Goal: Task Accomplishment & Management: Manage account settings

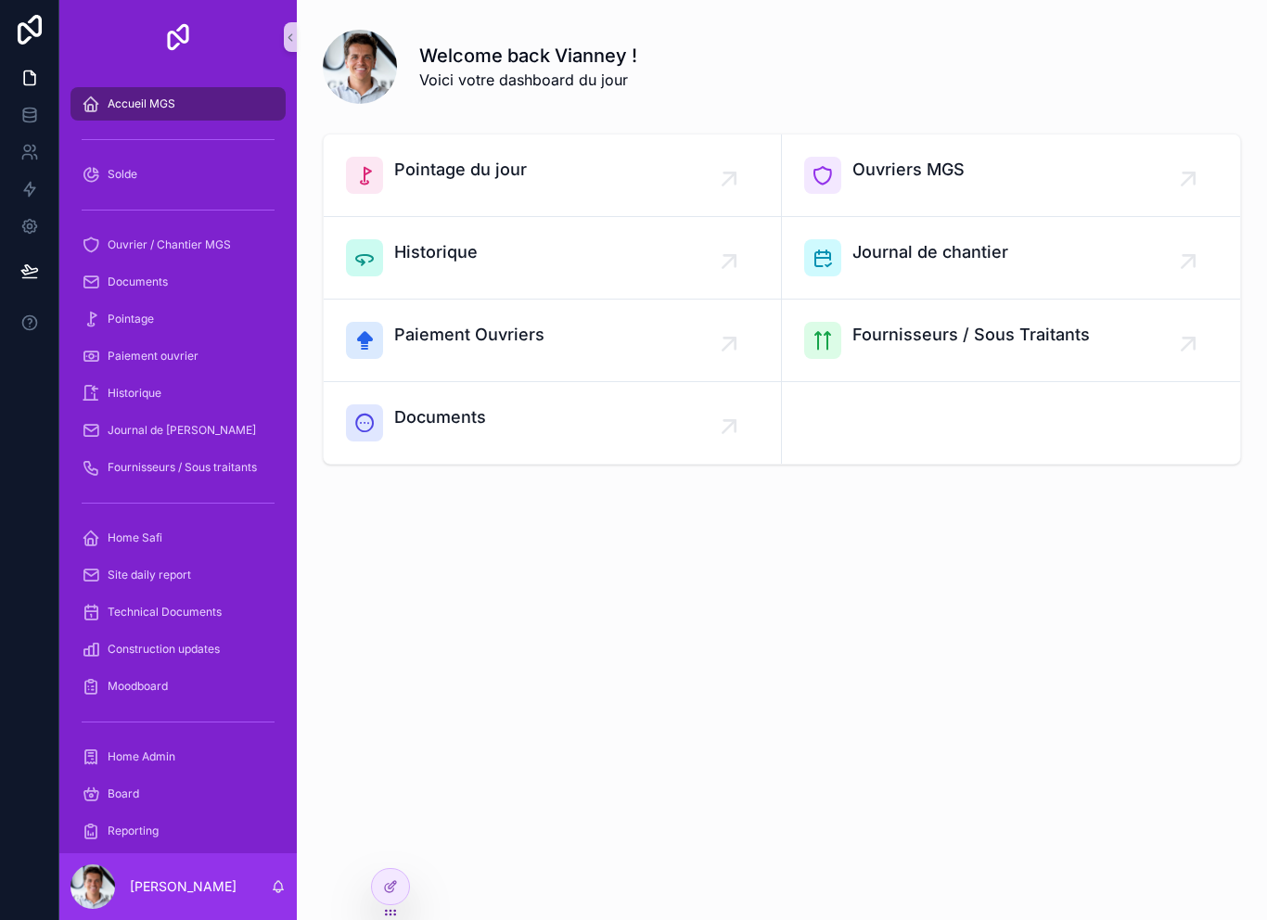
click at [407, 849] on div "Welcome back Vianney ! Voici votre dashboard du jour Pointage du jour Ouvriers …" at bounding box center [782, 460] width 970 height 920
click at [403, 834] on div at bounding box center [391, 850] width 30 height 37
click at [395, 848] on icon at bounding box center [395, 850] width 2 height 4
click at [411, 846] on div "Welcome back Vianney ! Voici votre dashboard du jour Pointage du jour Ouvriers …" at bounding box center [782, 460] width 970 height 920
click at [406, 886] on div at bounding box center [390, 886] width 37 height 35
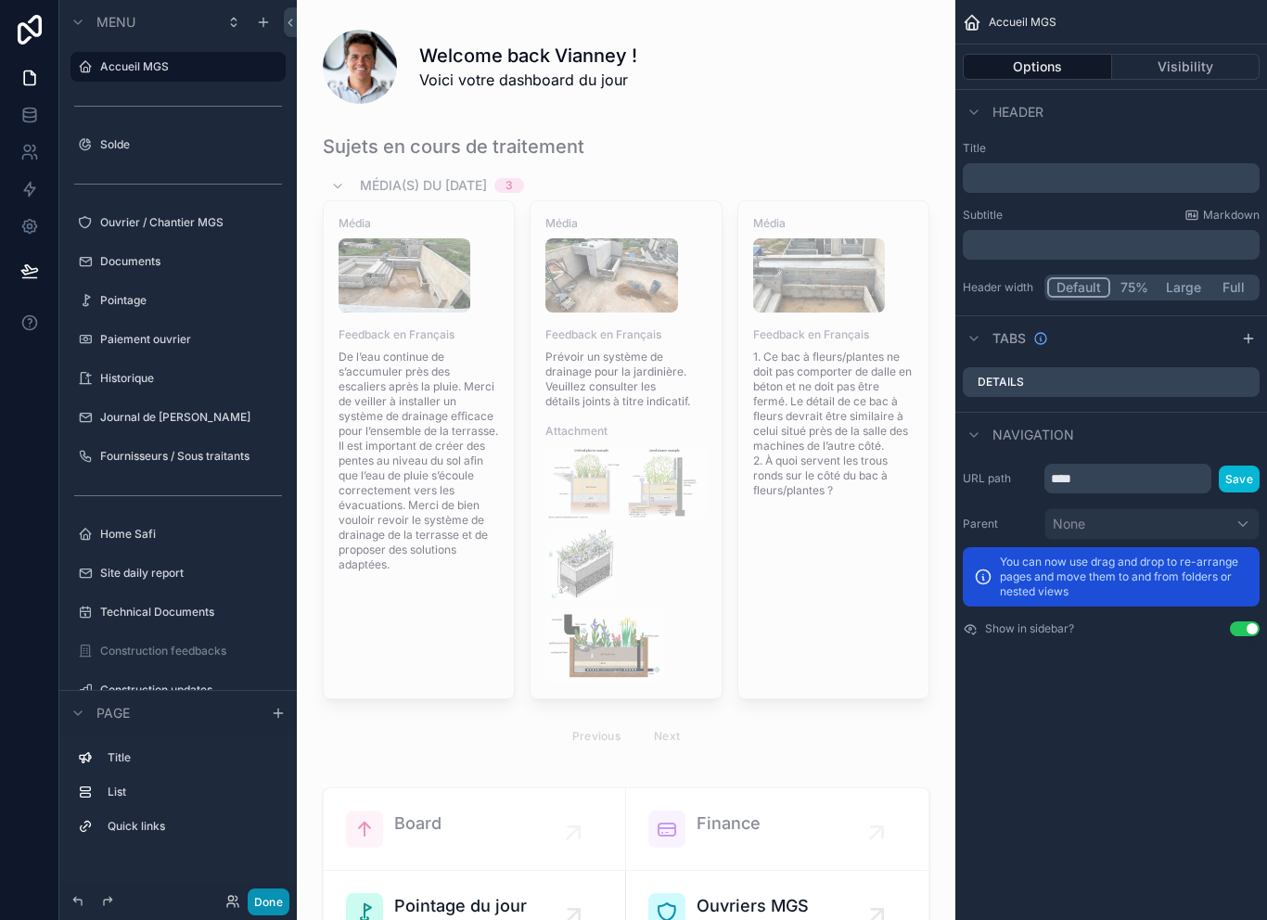
click at [277, 892] on button "Done" at bounding box center [269, 901] width 42 height 27
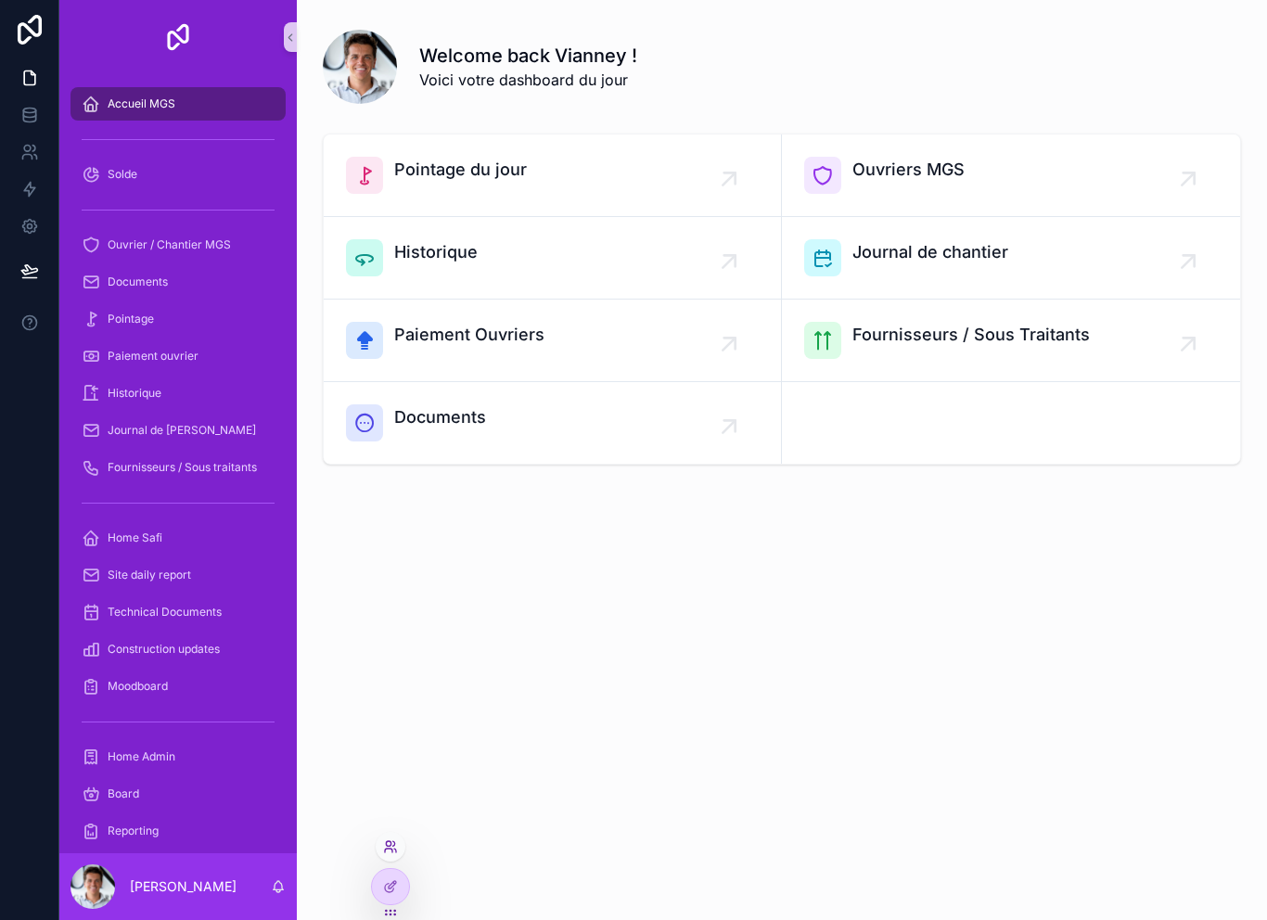
click at [394, 843] on icon at bounding box center [394, 843] width 2 height 5
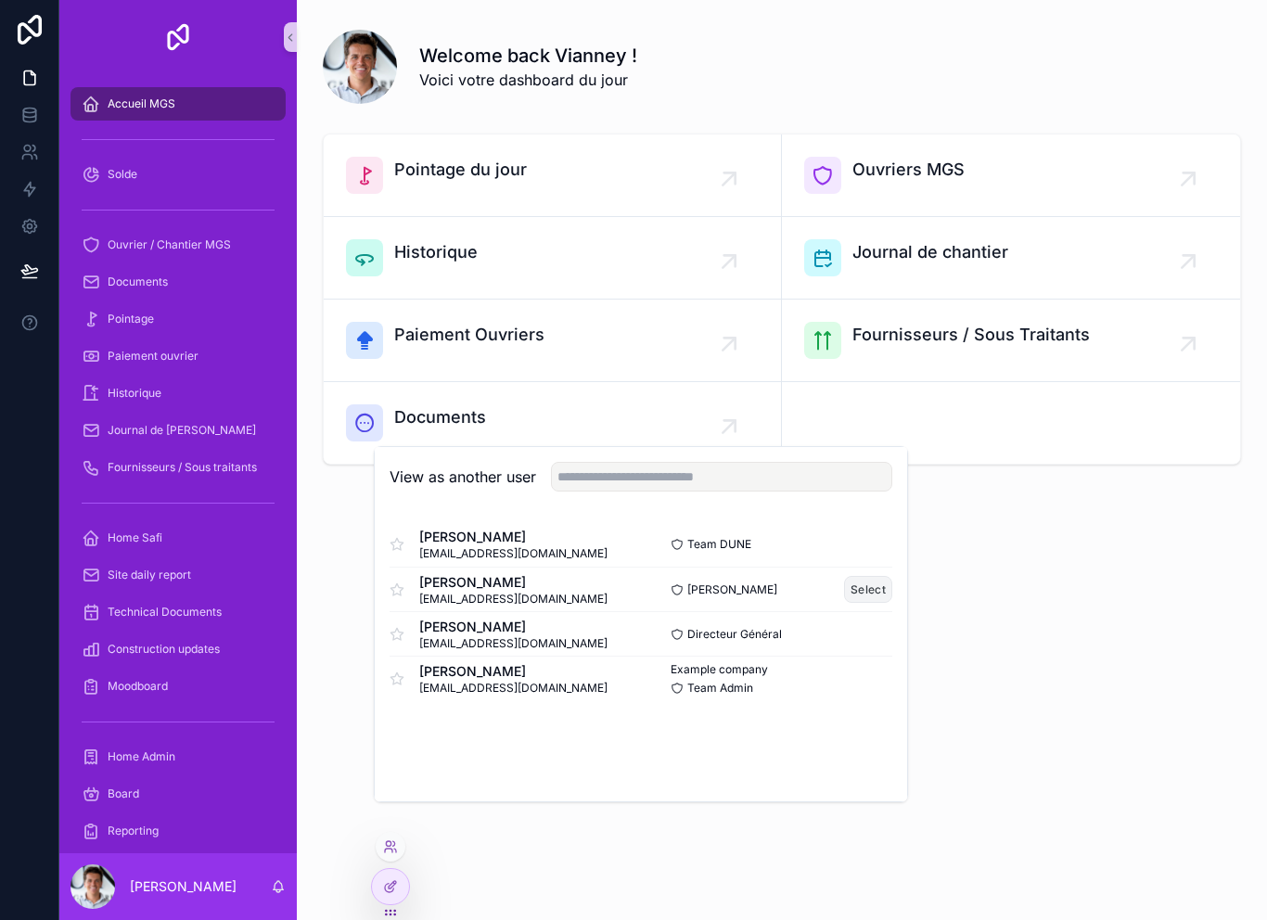
click at [876, 603] on button "Select" at bounding box center [868, 589] width 48 height 27
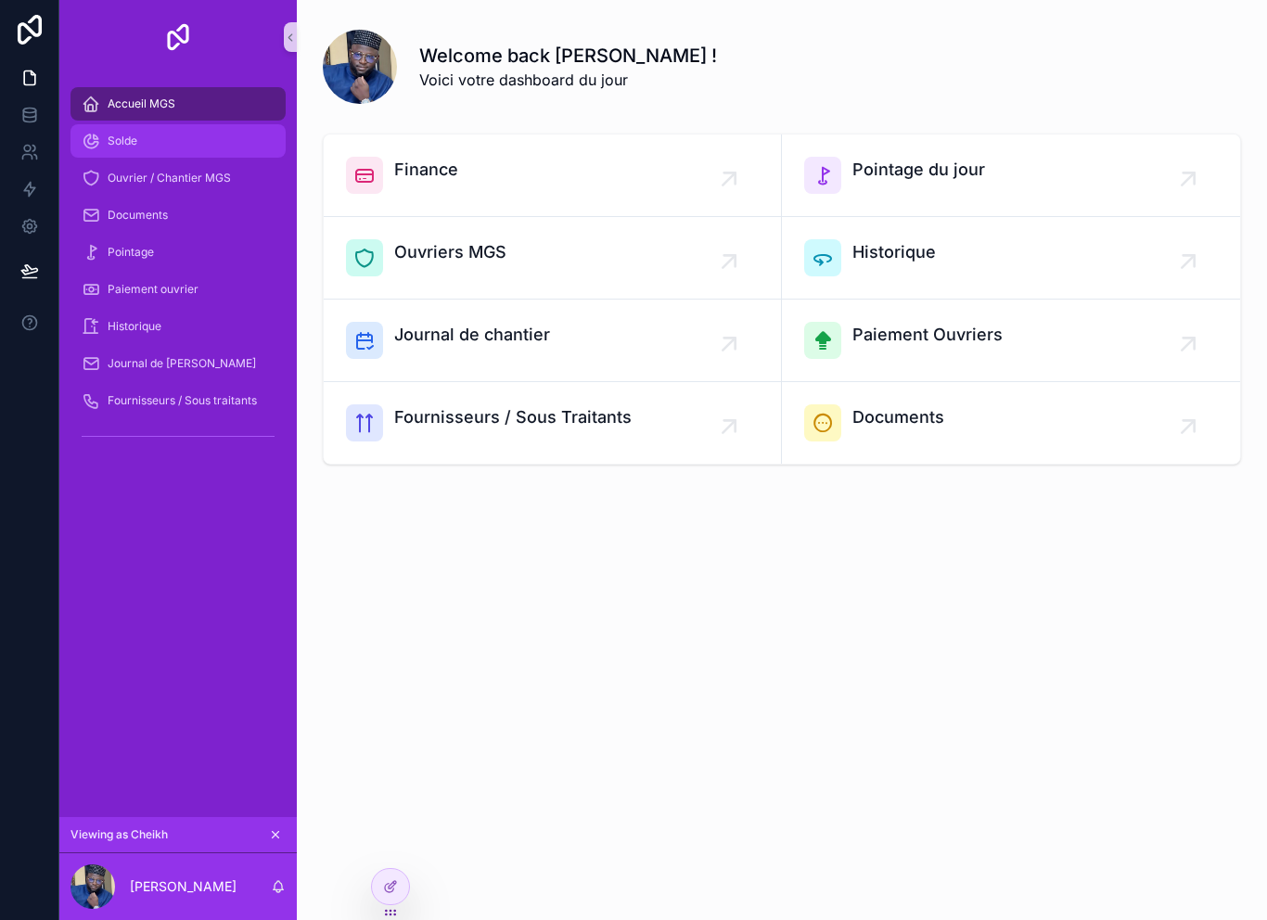
click at [226, 147] on div "Solde" at bounding box center [178, 141] width 193 height 30
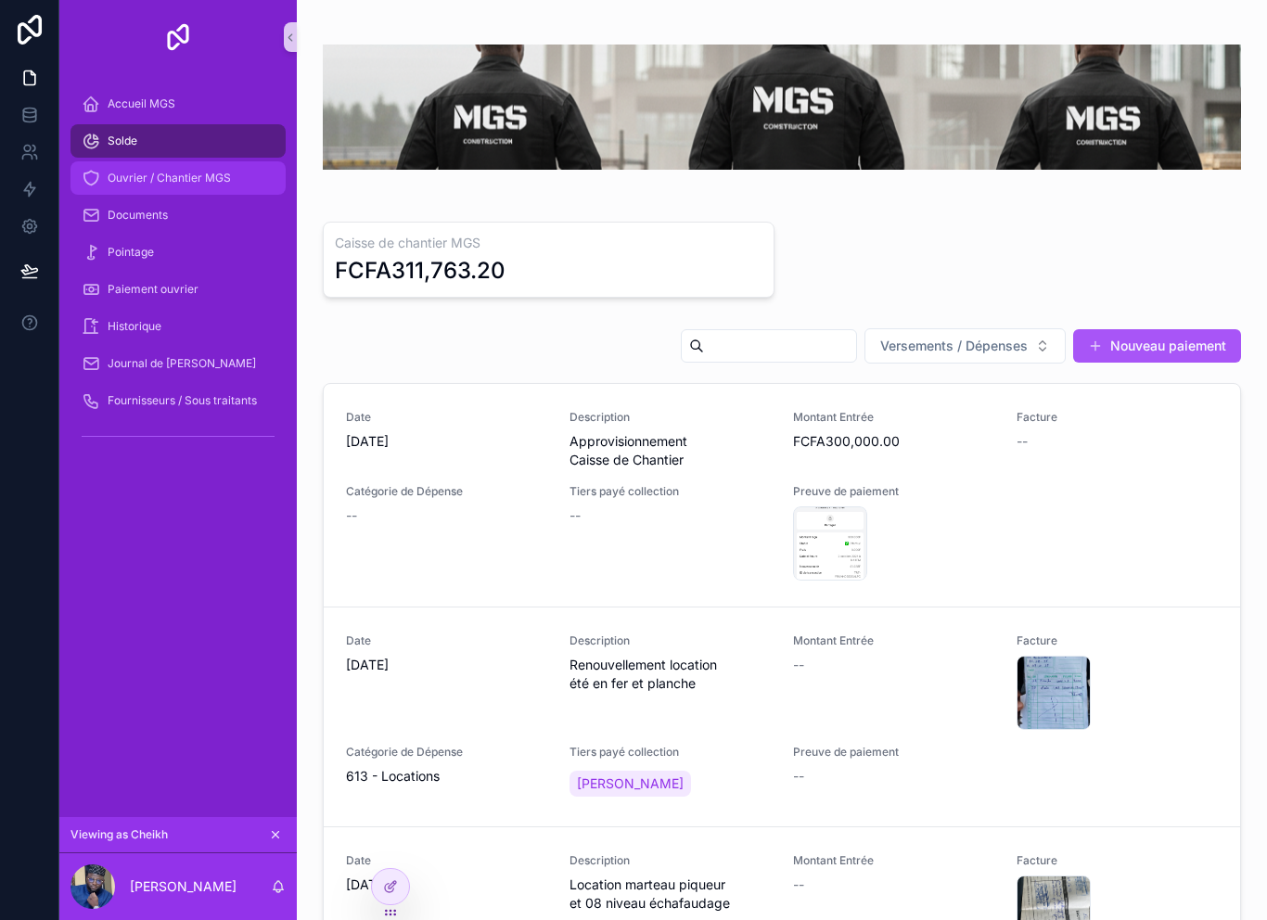
click at [201, 179] on span "Ouvrier / Chantier MGS" at bounding box center [169, 178] width 123 height 15
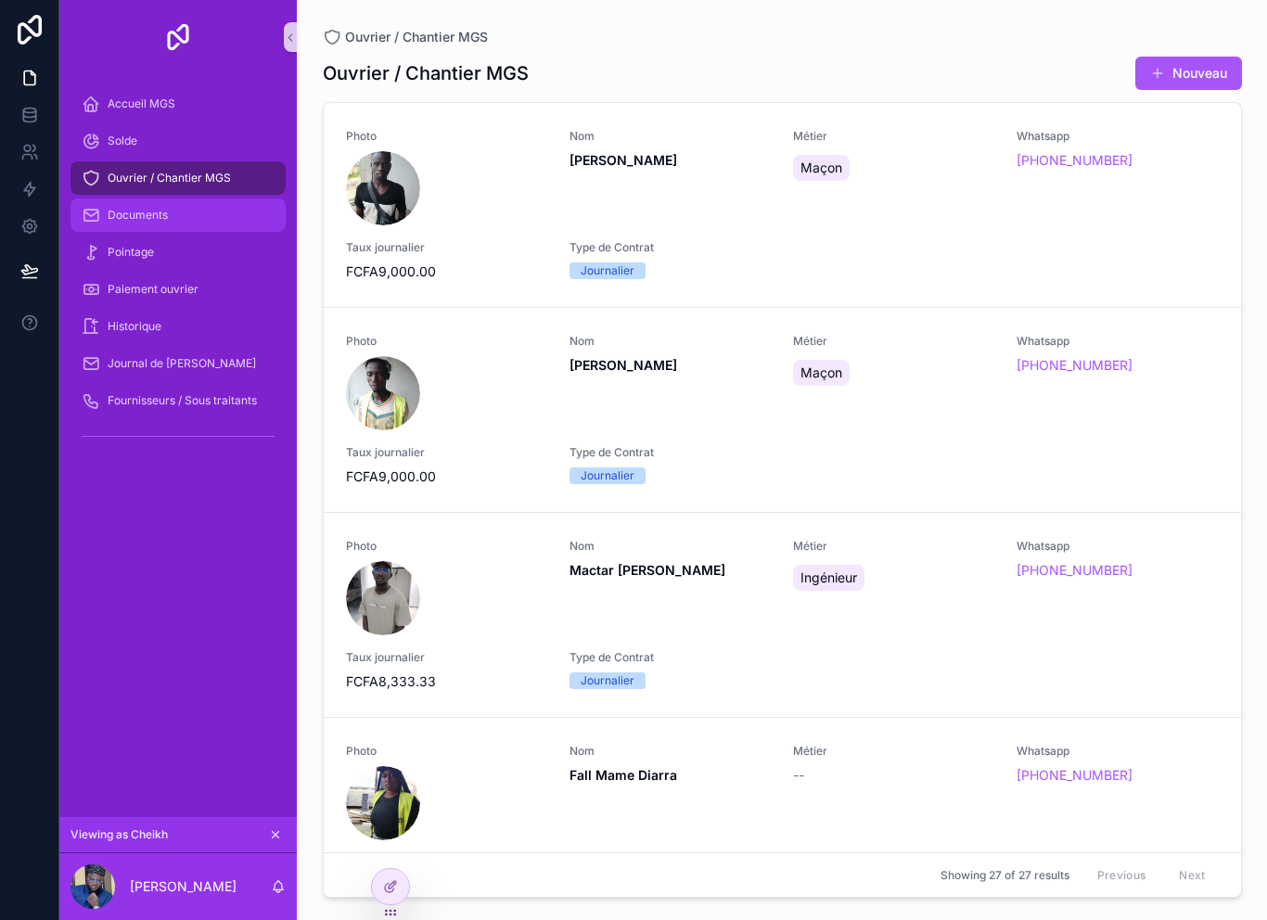
click at [211, 209] on div "Documents" at bounding box center [178, 215] width 193 height 30
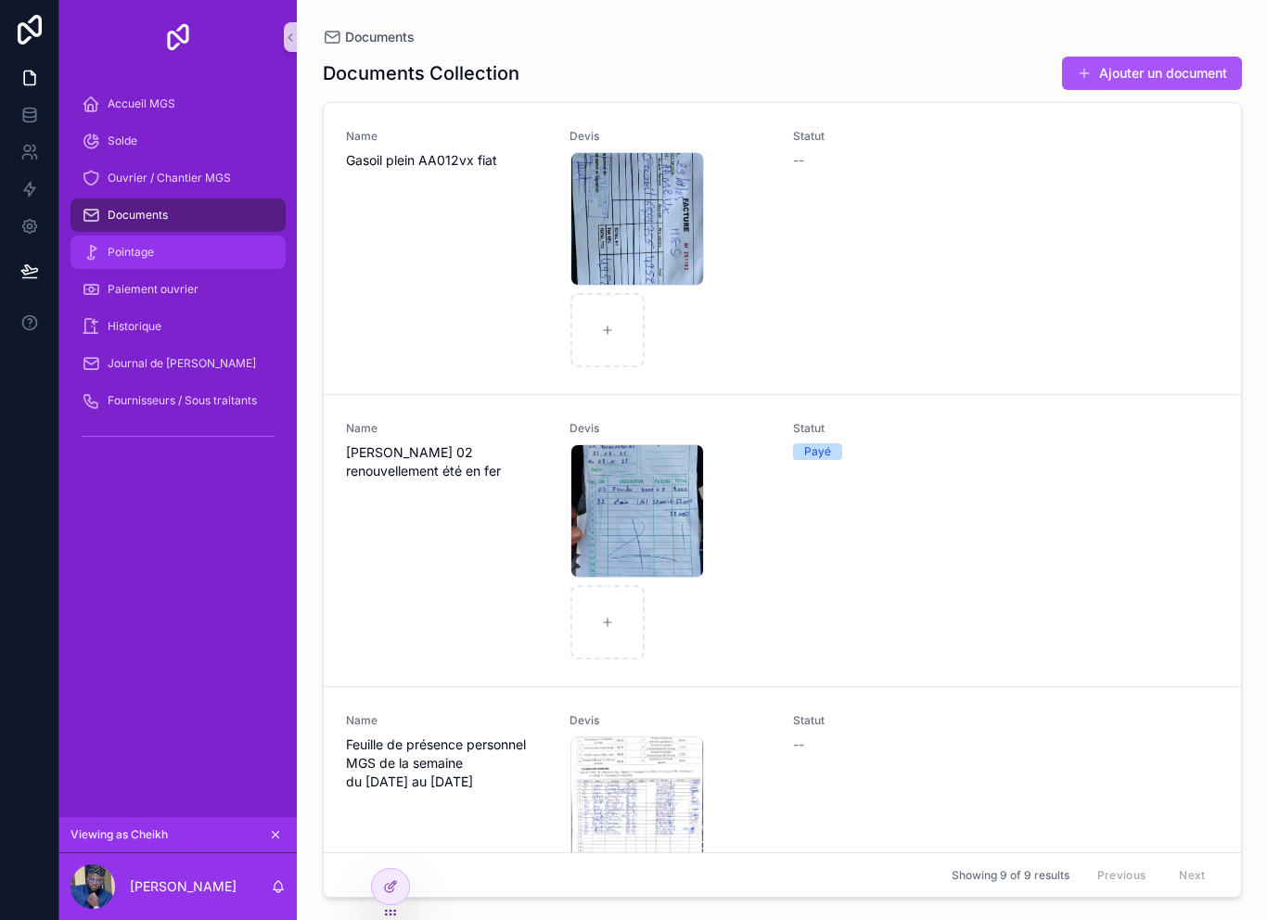
click at [195, 261] on div "Pointage" at bounding box center [178, 252] width 193 height 30
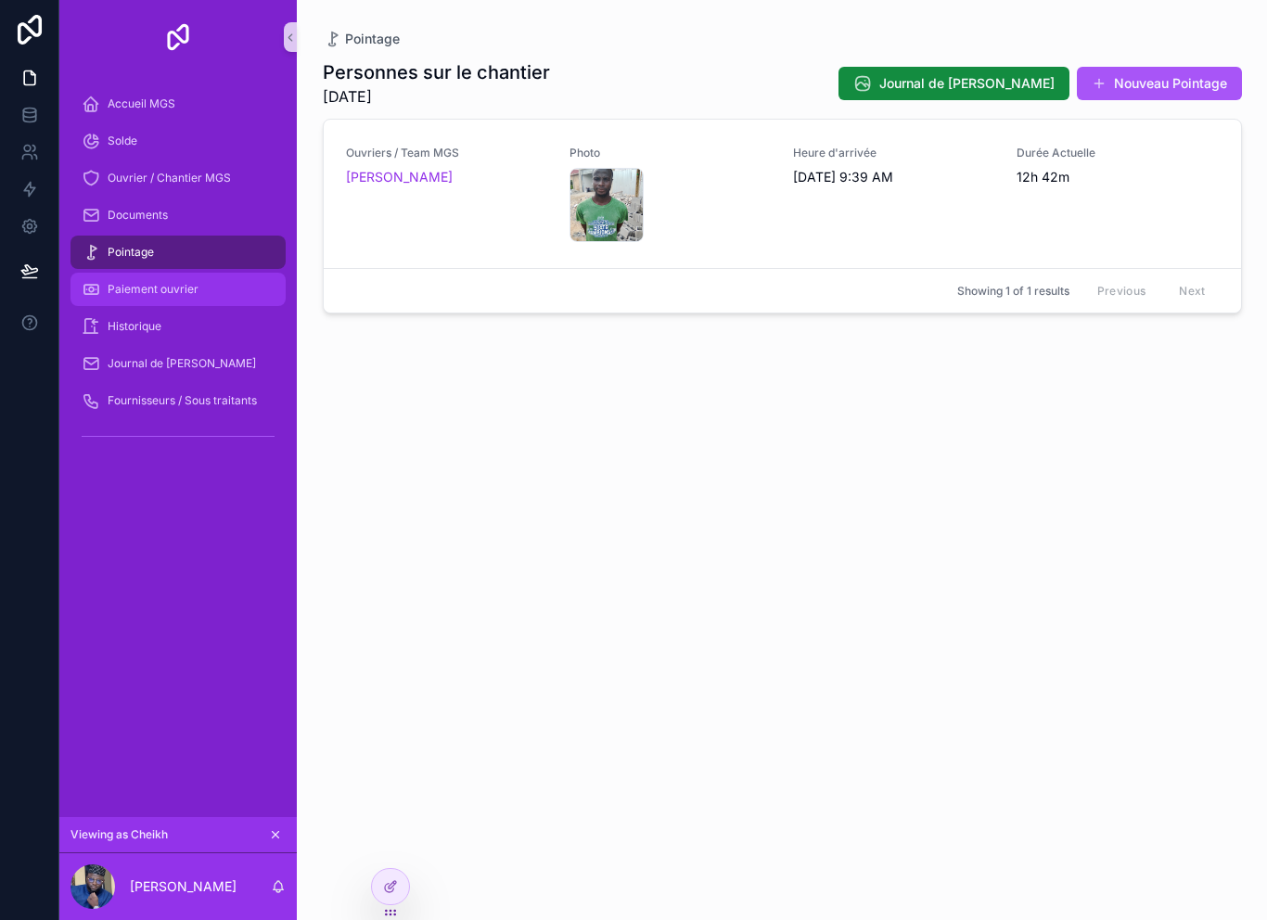
click at [217, 291] on div "Paiement ouvrier" at bounding box center [178, 289] width 193 height 30
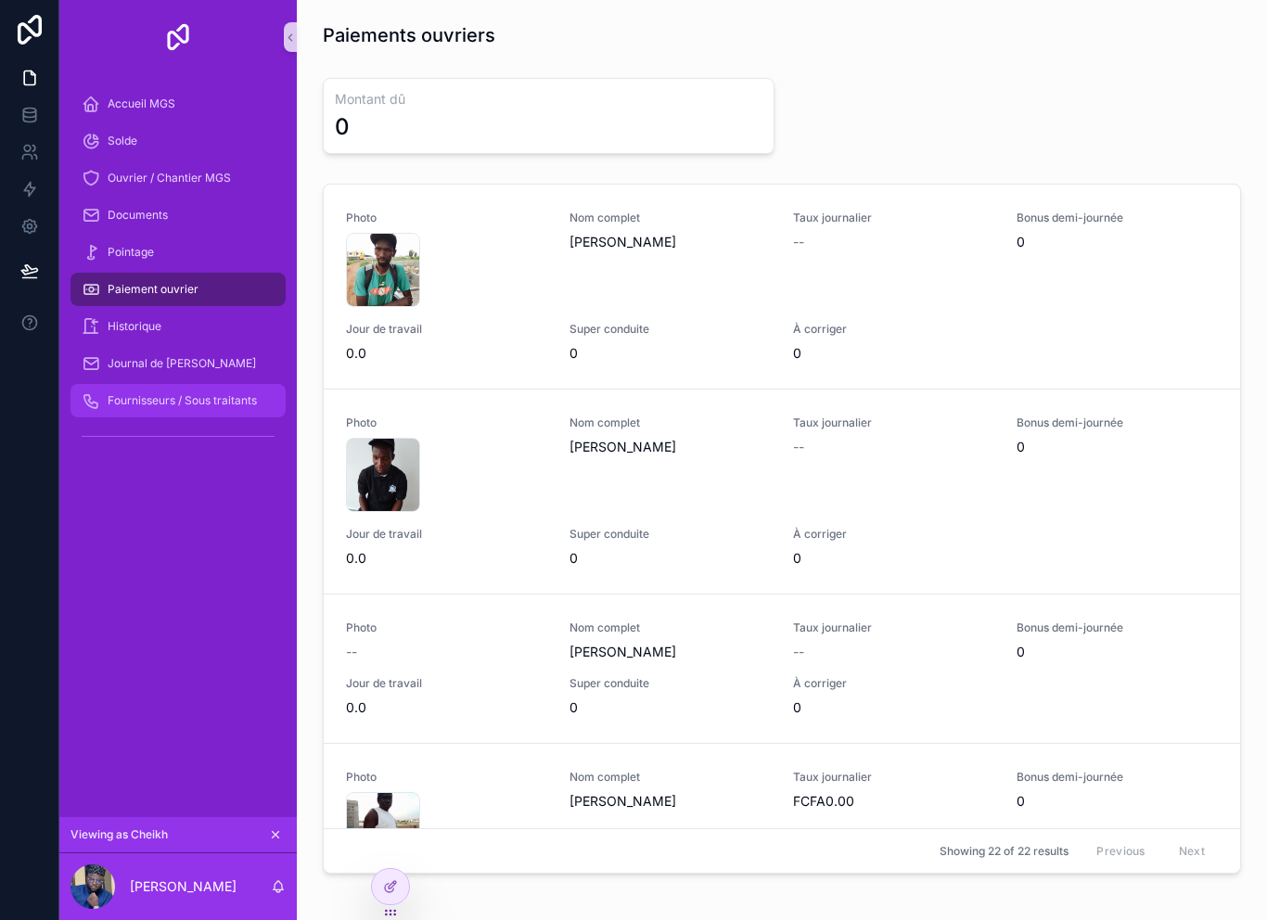
click at [202, 396] on span "Fournisseurs / Sous traitants" at bounding box center [182, 400] width 149 height 15
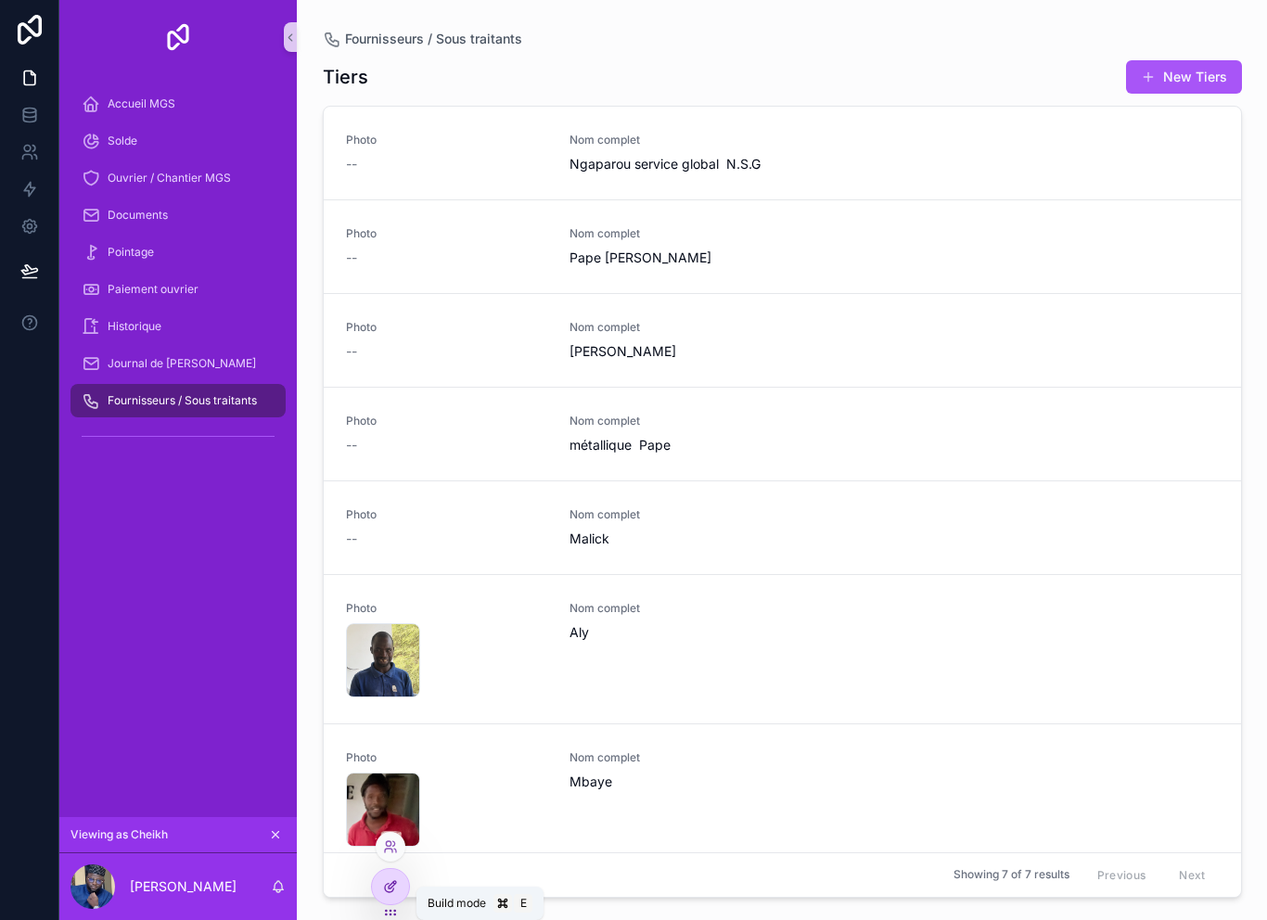
click at [407, 881] on div at bounding box center [390, 886] width 37 height 35
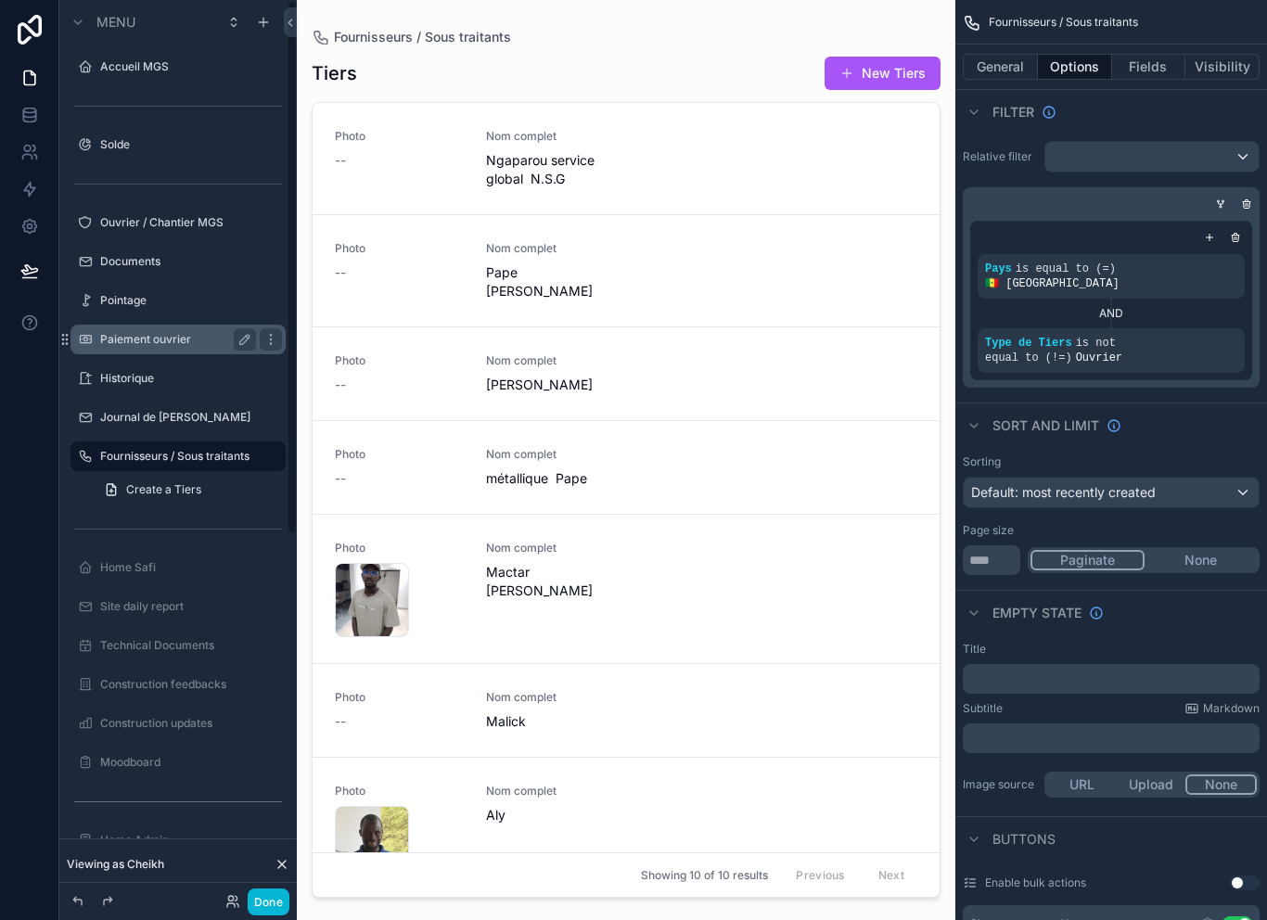
click at [168, 332] on label "Paiement ouvrier" at bounding box center [174, 339] width 148 height 15
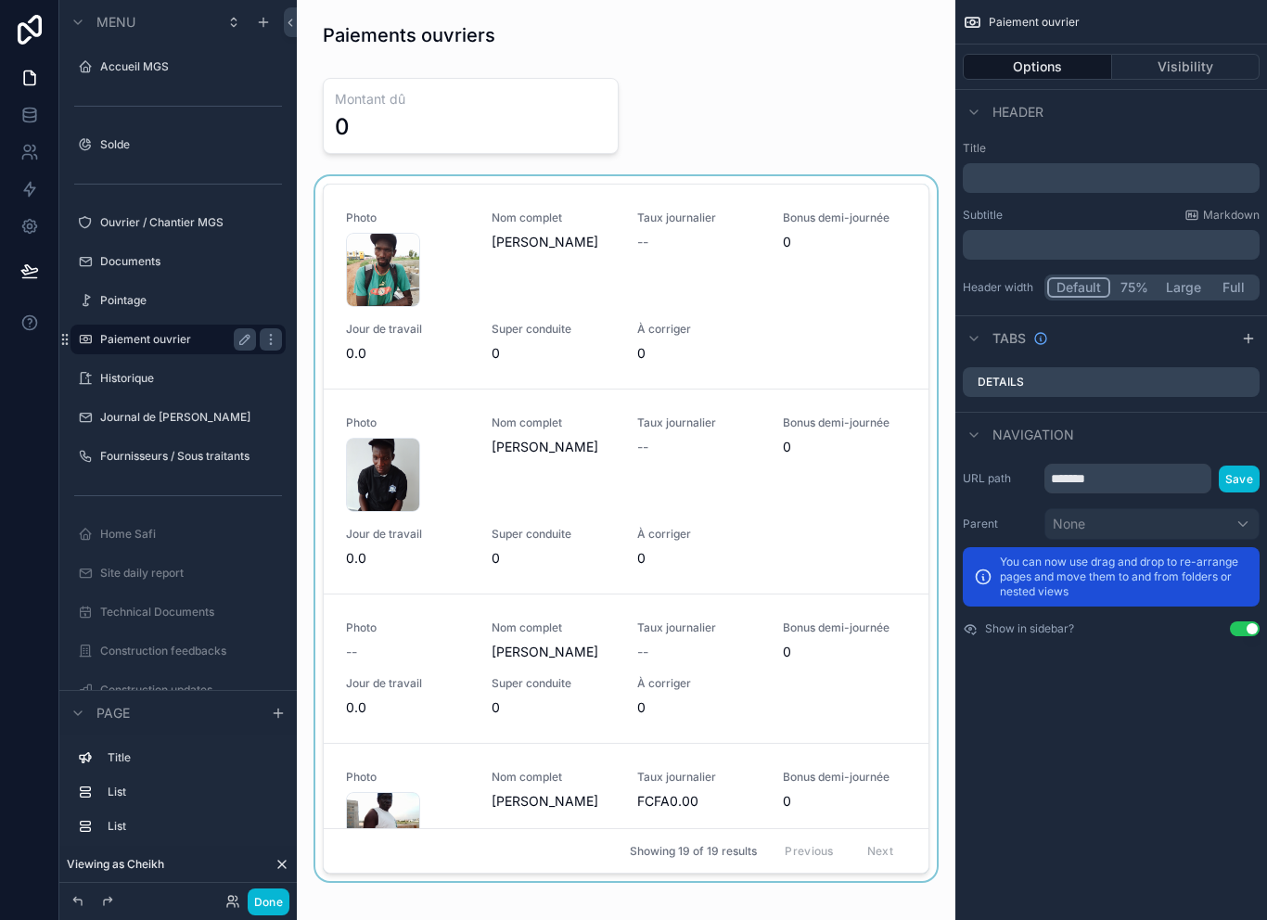
click at [799, 230] on div "scrollable content" at bounding box center [626, 532] width 629 height 712
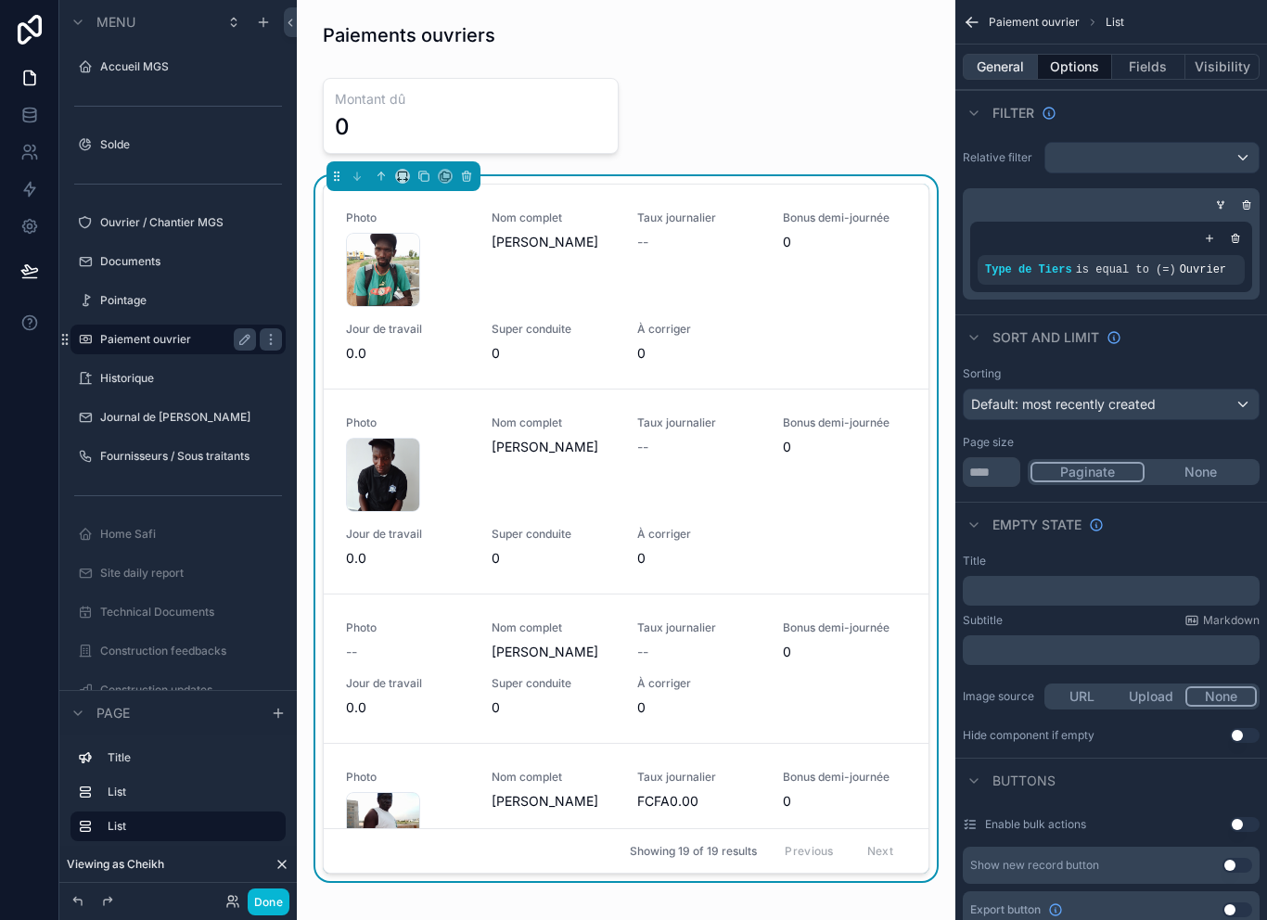
click at [1016, 68] on button "General" at bounding box center [999, 67] width 75 height 26
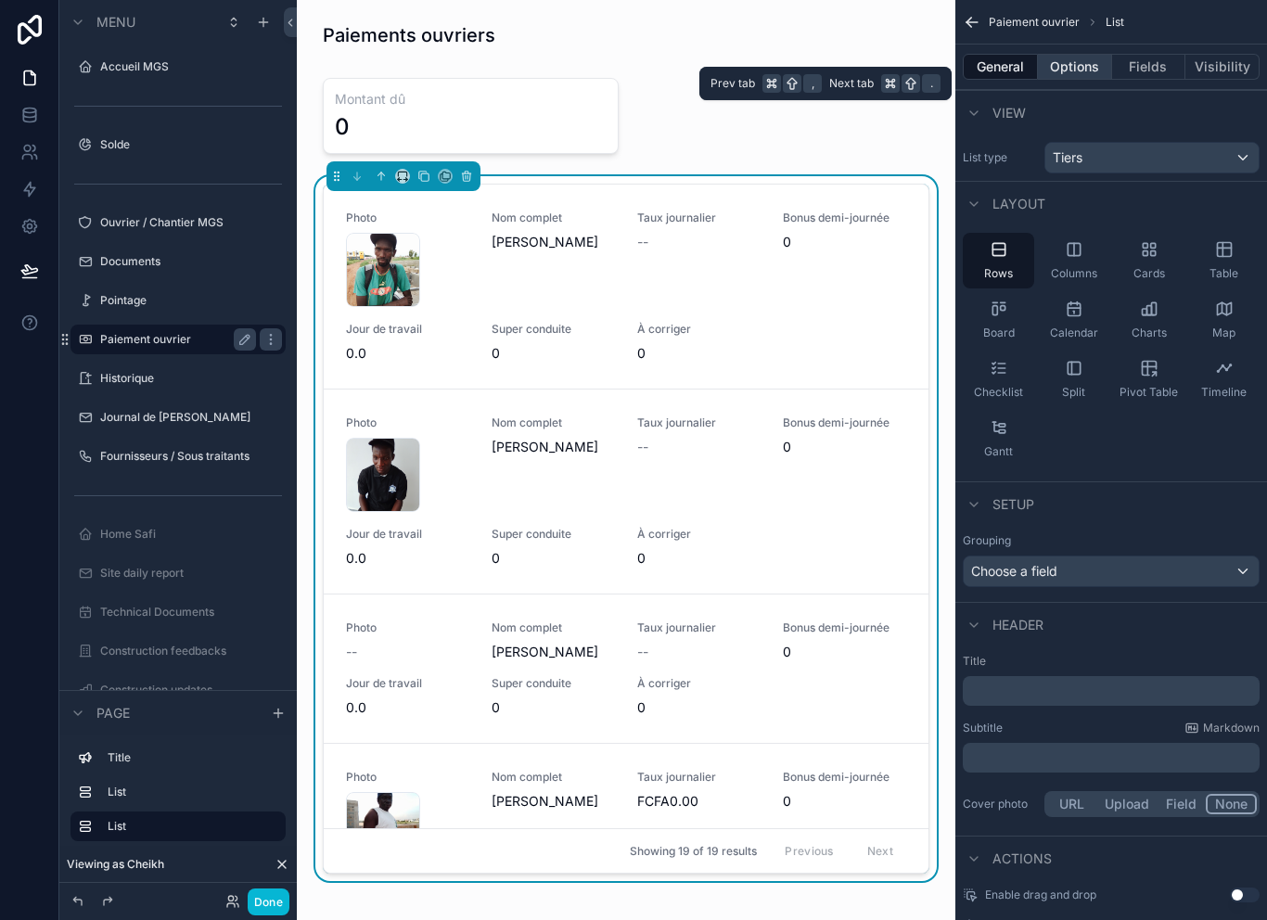
click at [1074, 66] on button "Options" at bounding box center [1075, 67] width 74 height 26
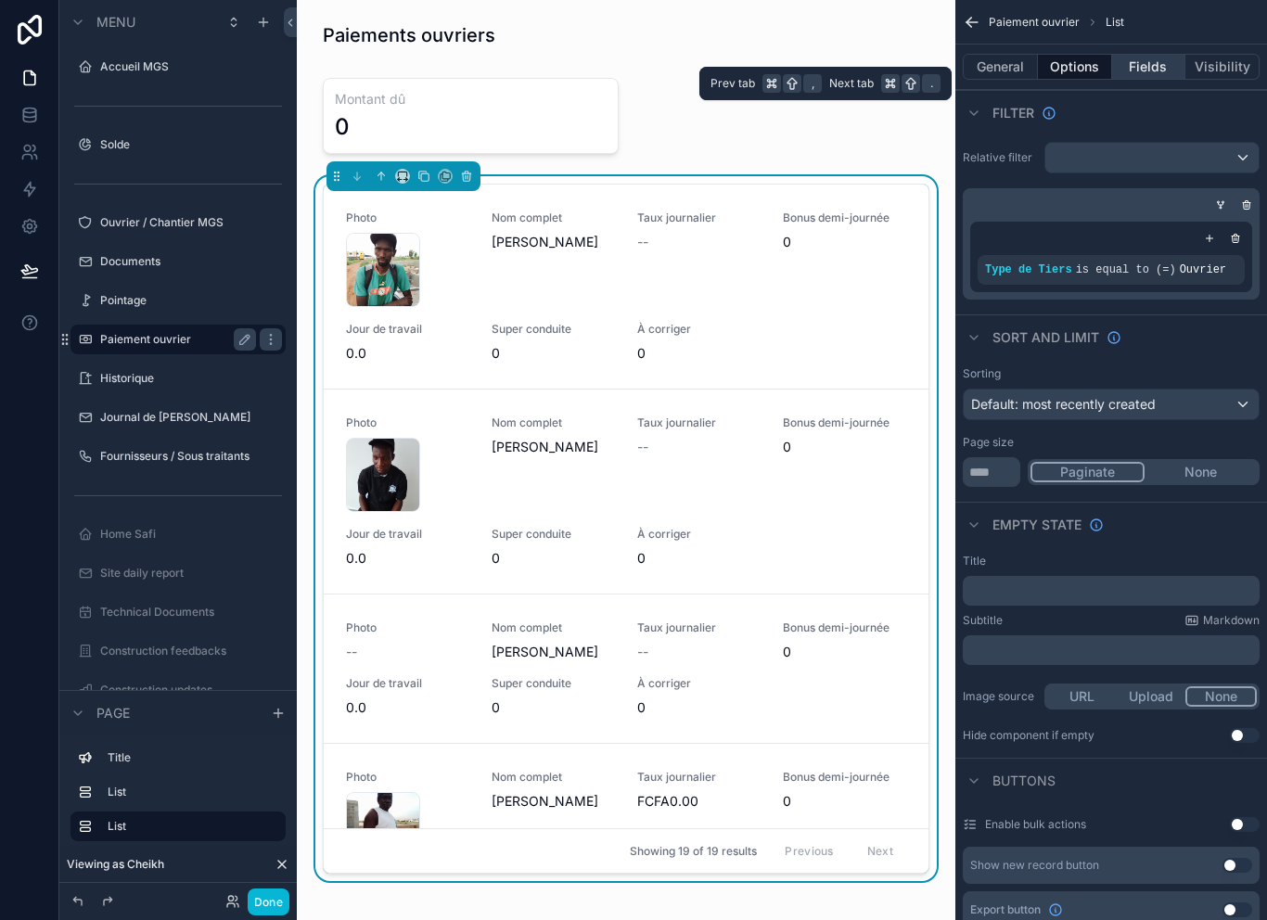
click at [1146, 68] on button "Fields" at bounding box center [1149, 67] width 74 height 26
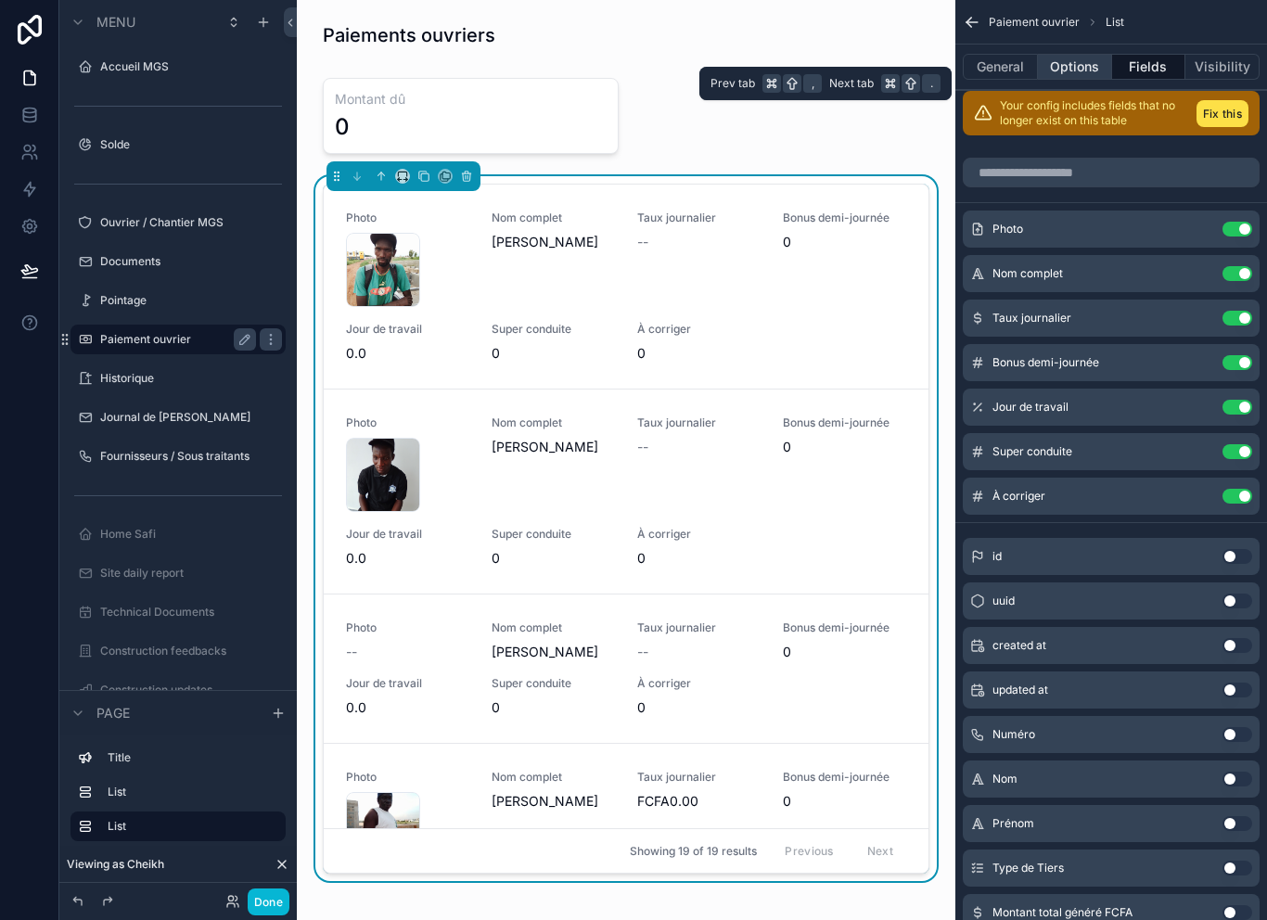
click at [1083, 73] on button "Options" at bounding box center [1075, 67] width 74 height 26
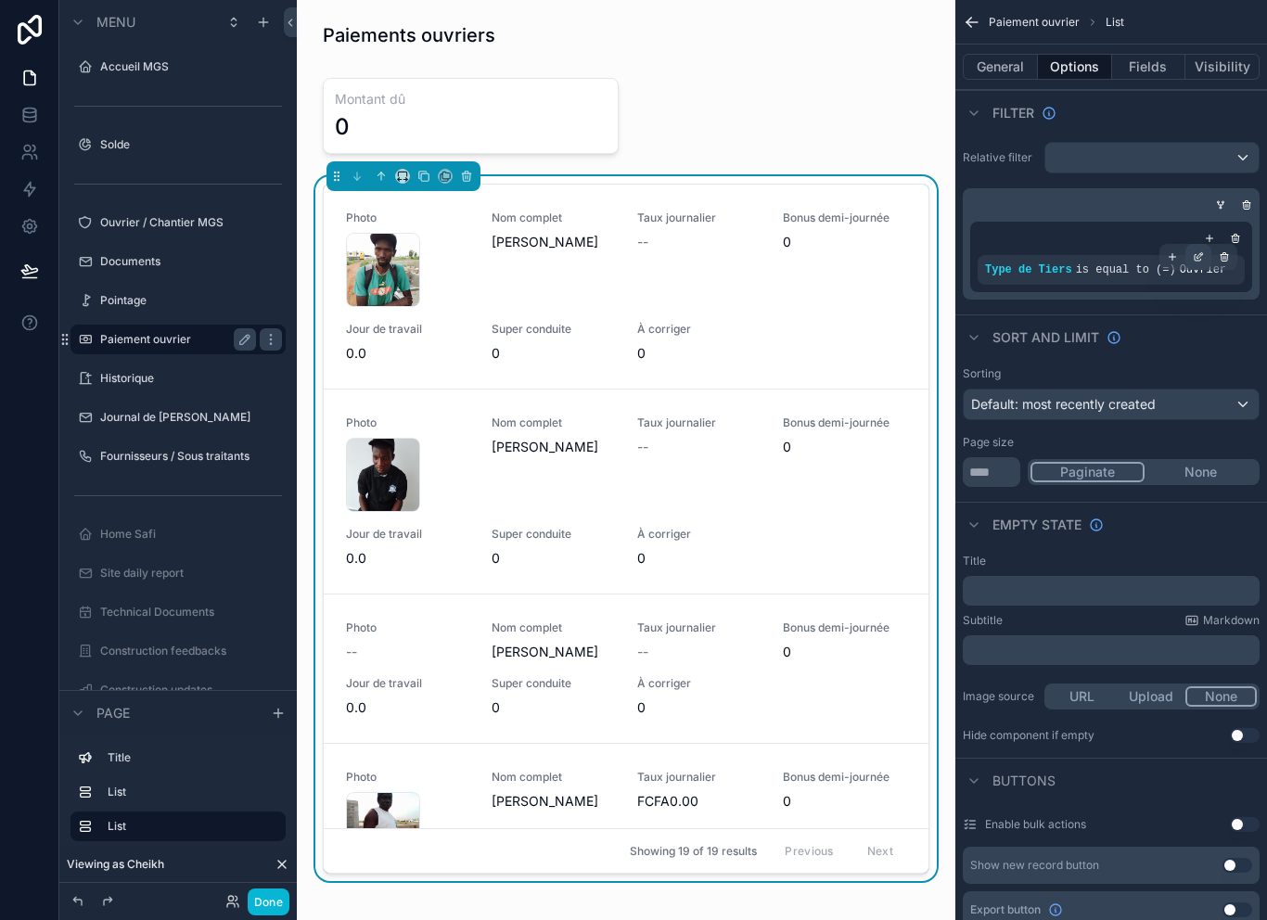
click at [1197, 249] on div "scrollable content" at bounding box center [1198, 257] width 26 height 26
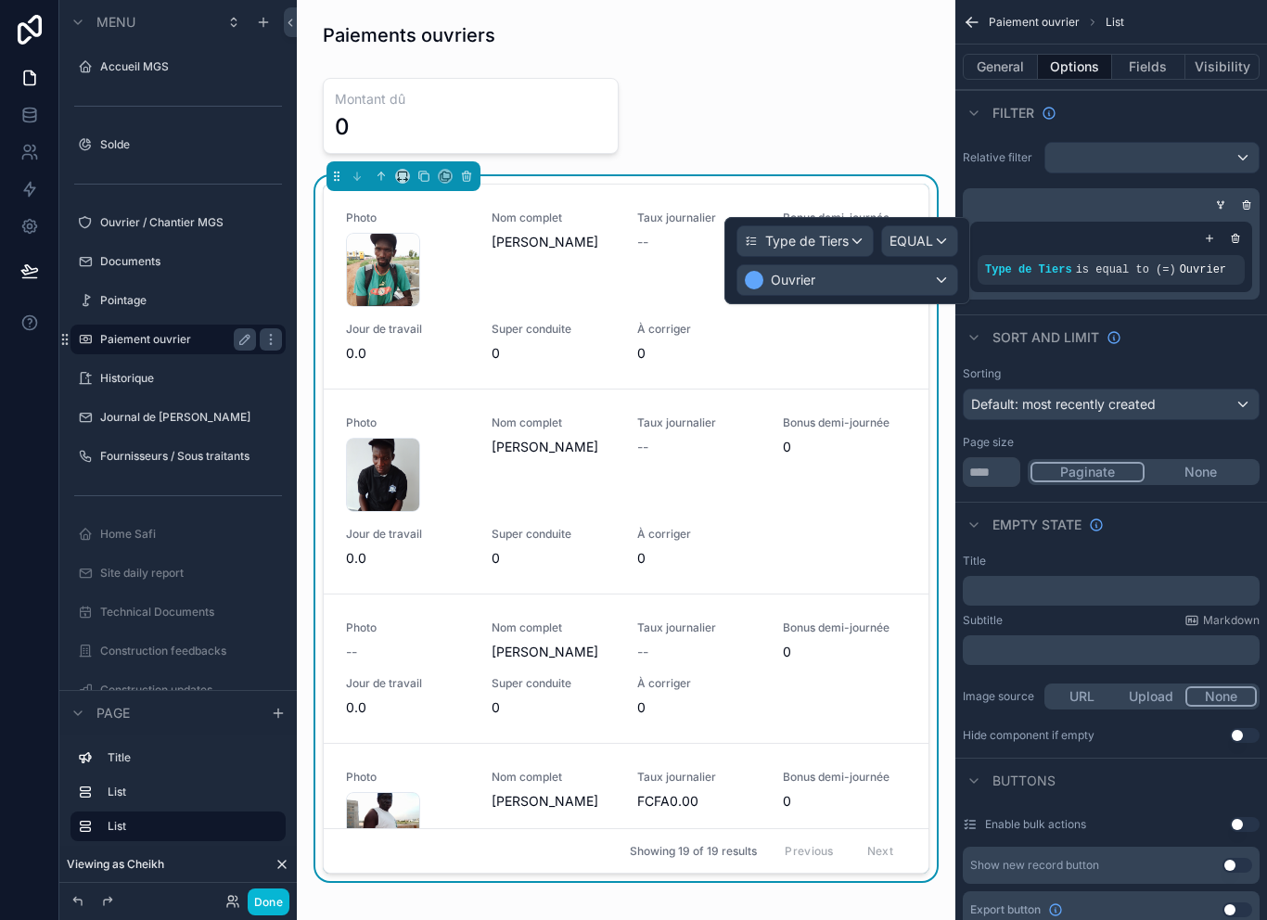
click at [915, 271] on div "Ouvrier" at bounding box center [847, 280] width 220 height 30
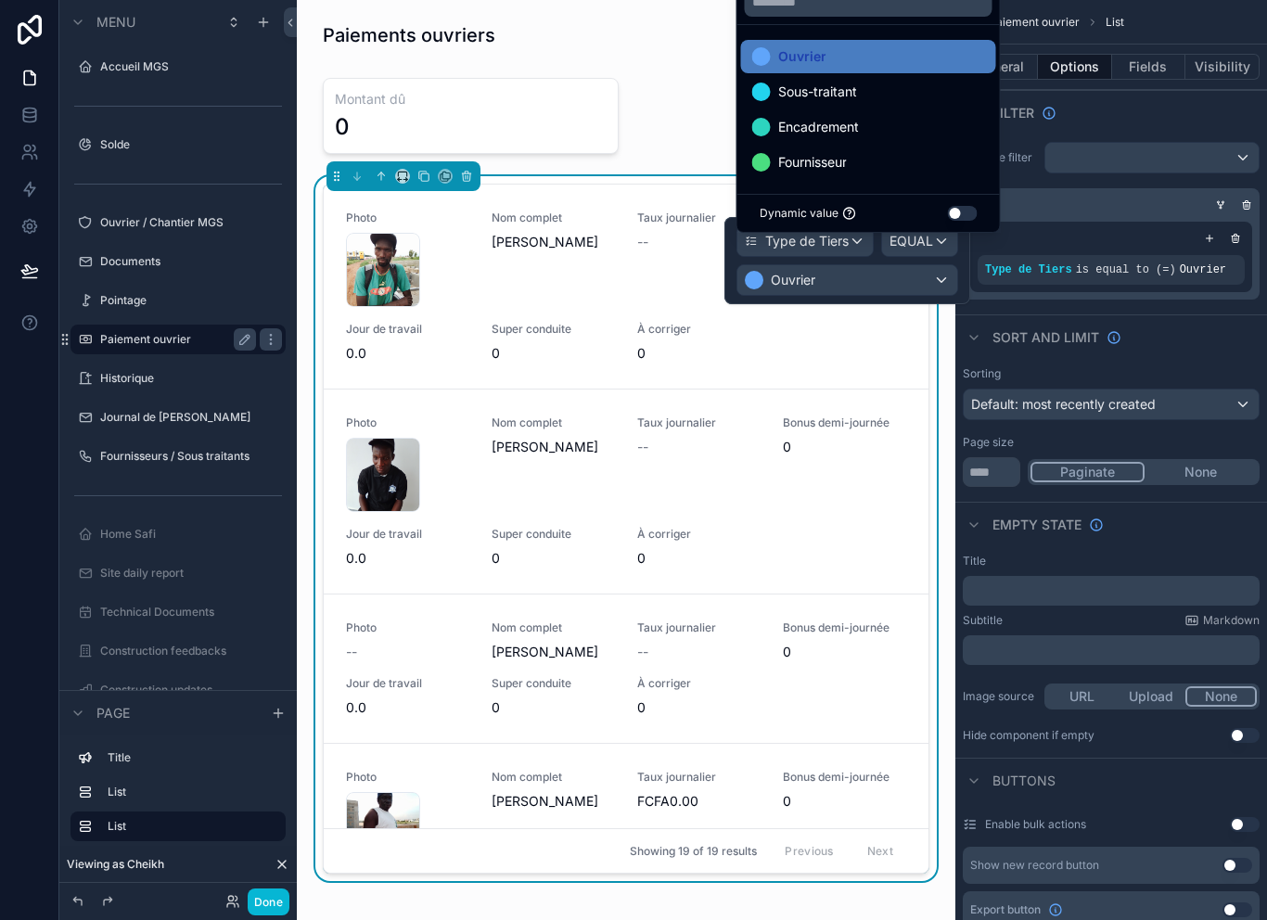
click at [912, 274] on div at bounding box center [847, 260] width 246 height 87
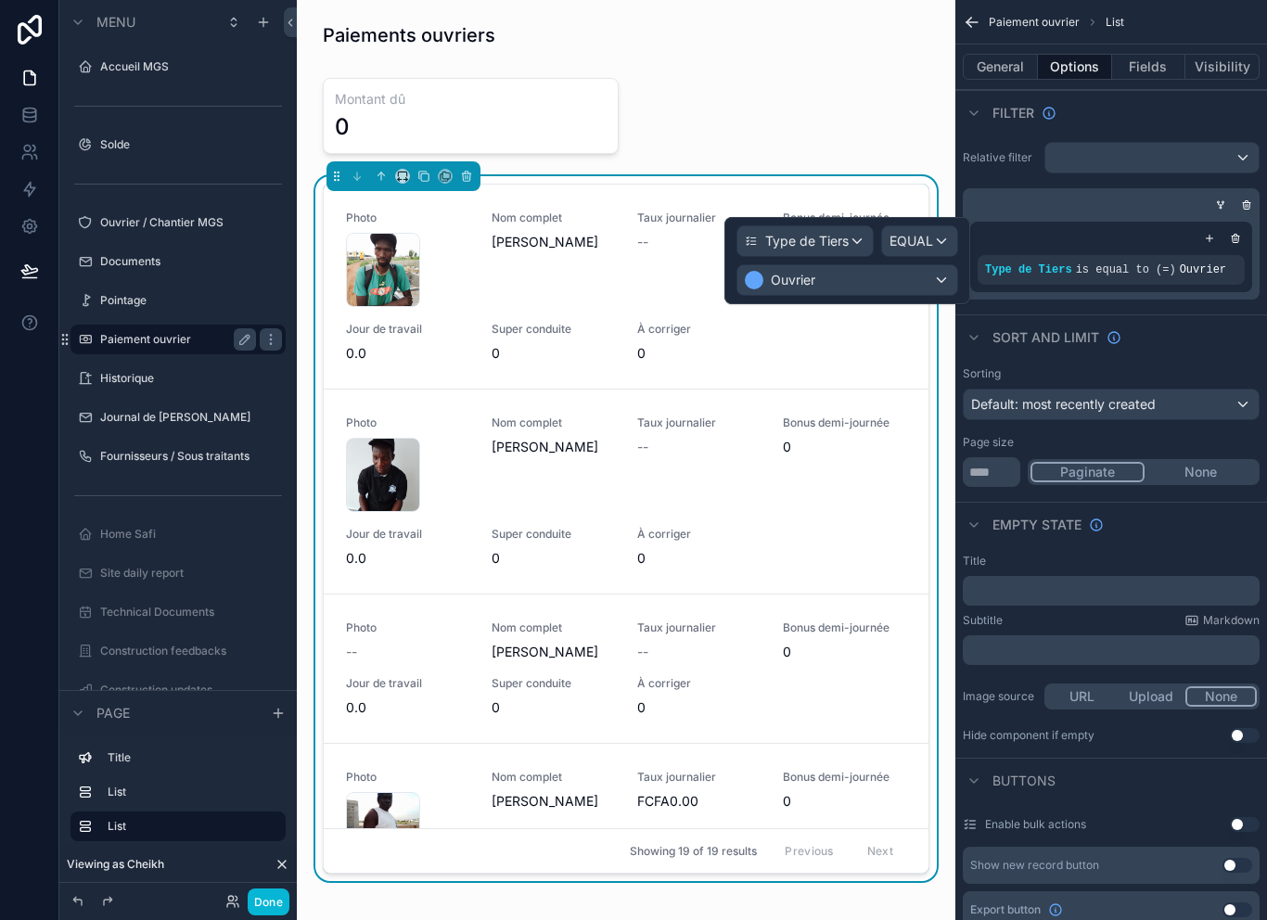
click at [924, 239] on span "EQUAL" at bounding box center [911, 241] width 44 height 19
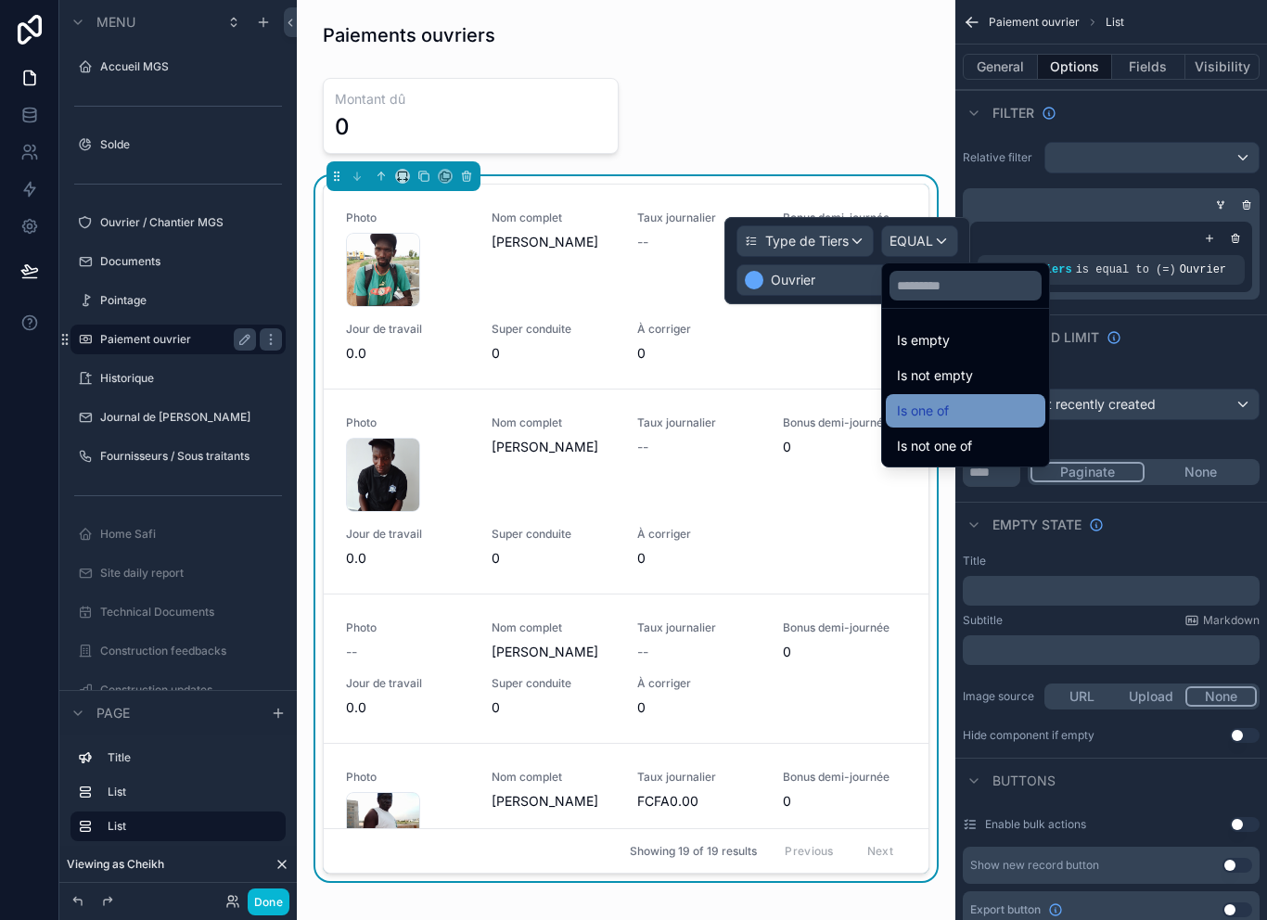
click at [968, 410] on div "Is one of" at bounding box center [965, 411] width 137 height 22
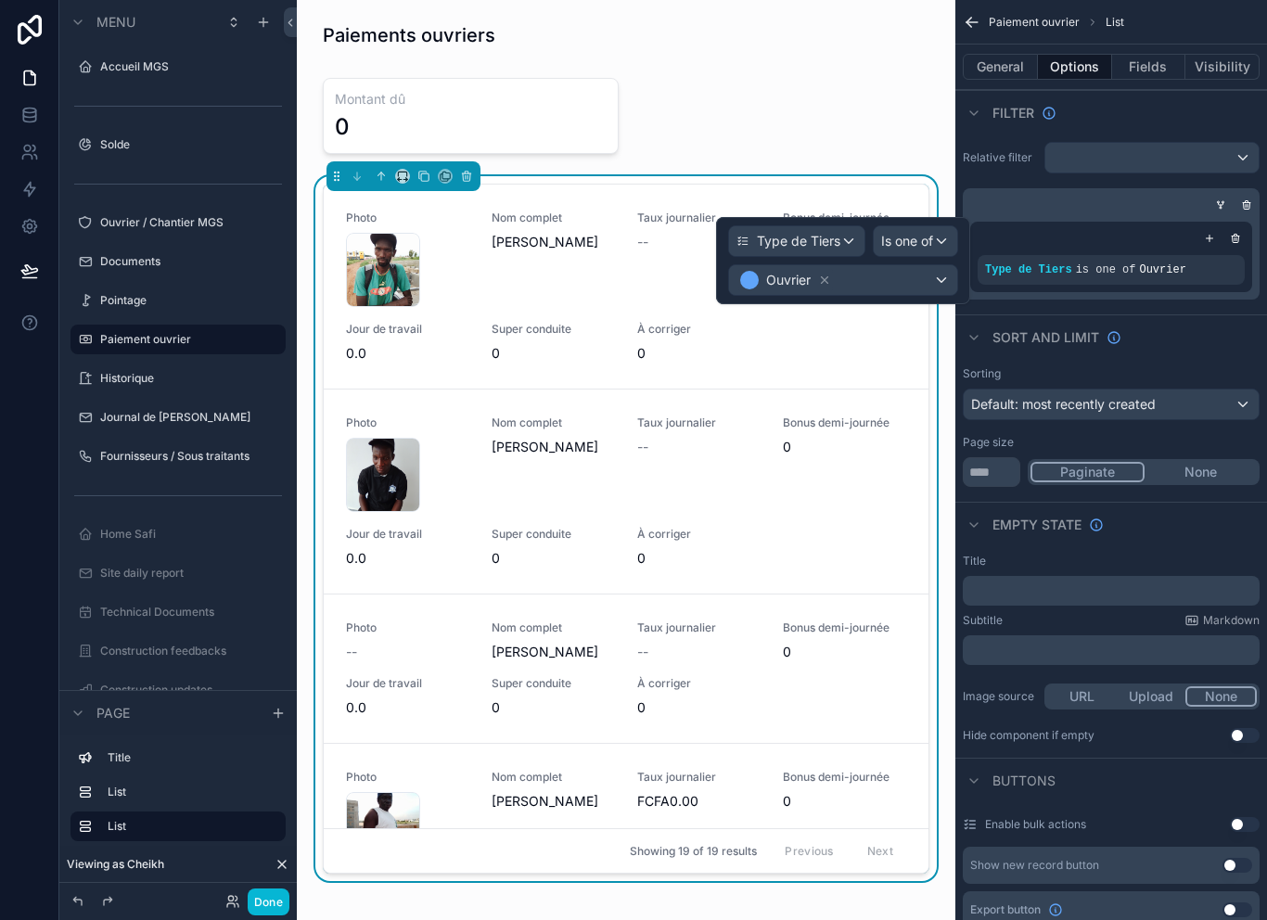
click at [933, 278] on div "Ouvrier" at bounding box center [843, 280] width 228 height 30
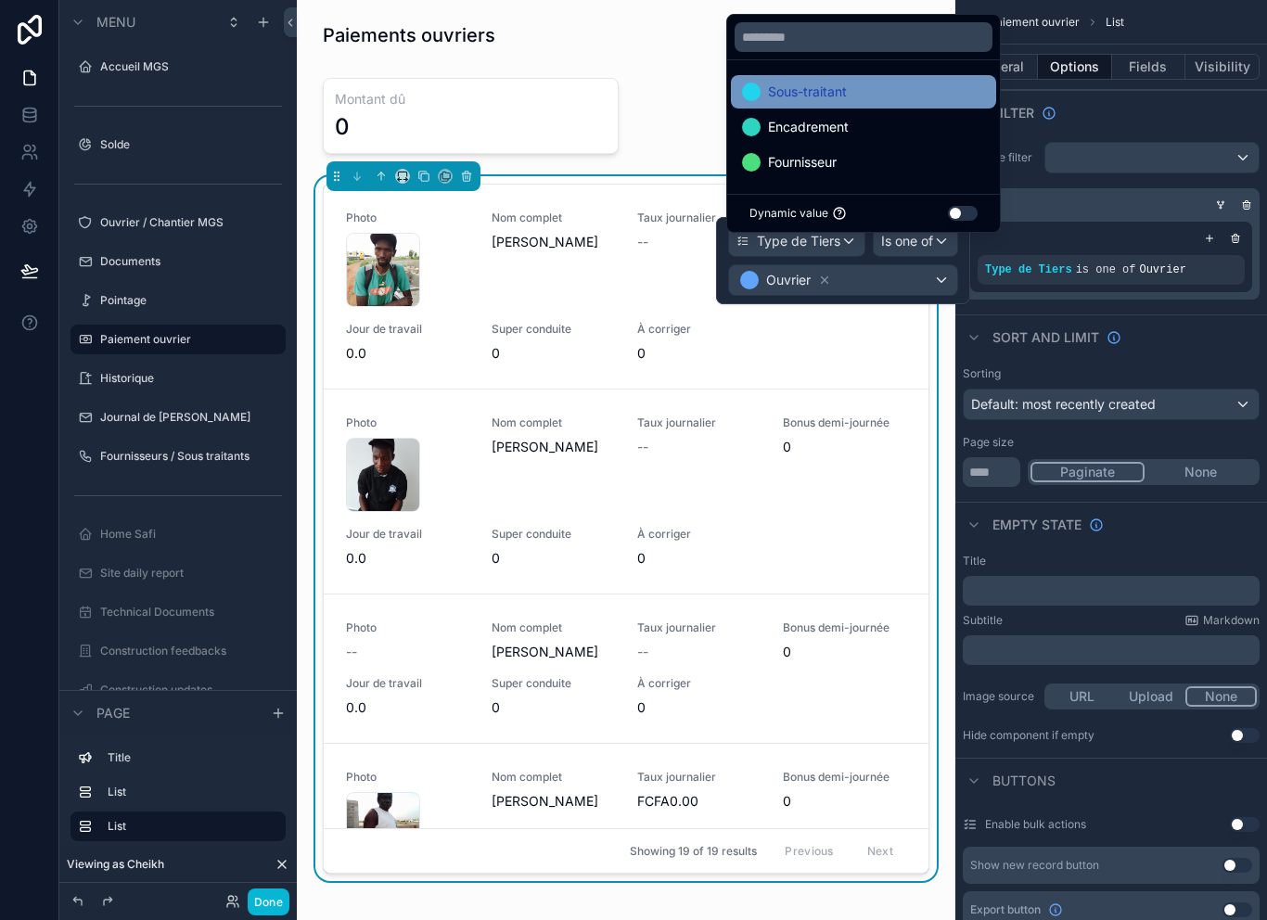
click at [875, 103] on div "Sous-traitant" at bounding box center [863, 92] width 243 height 22
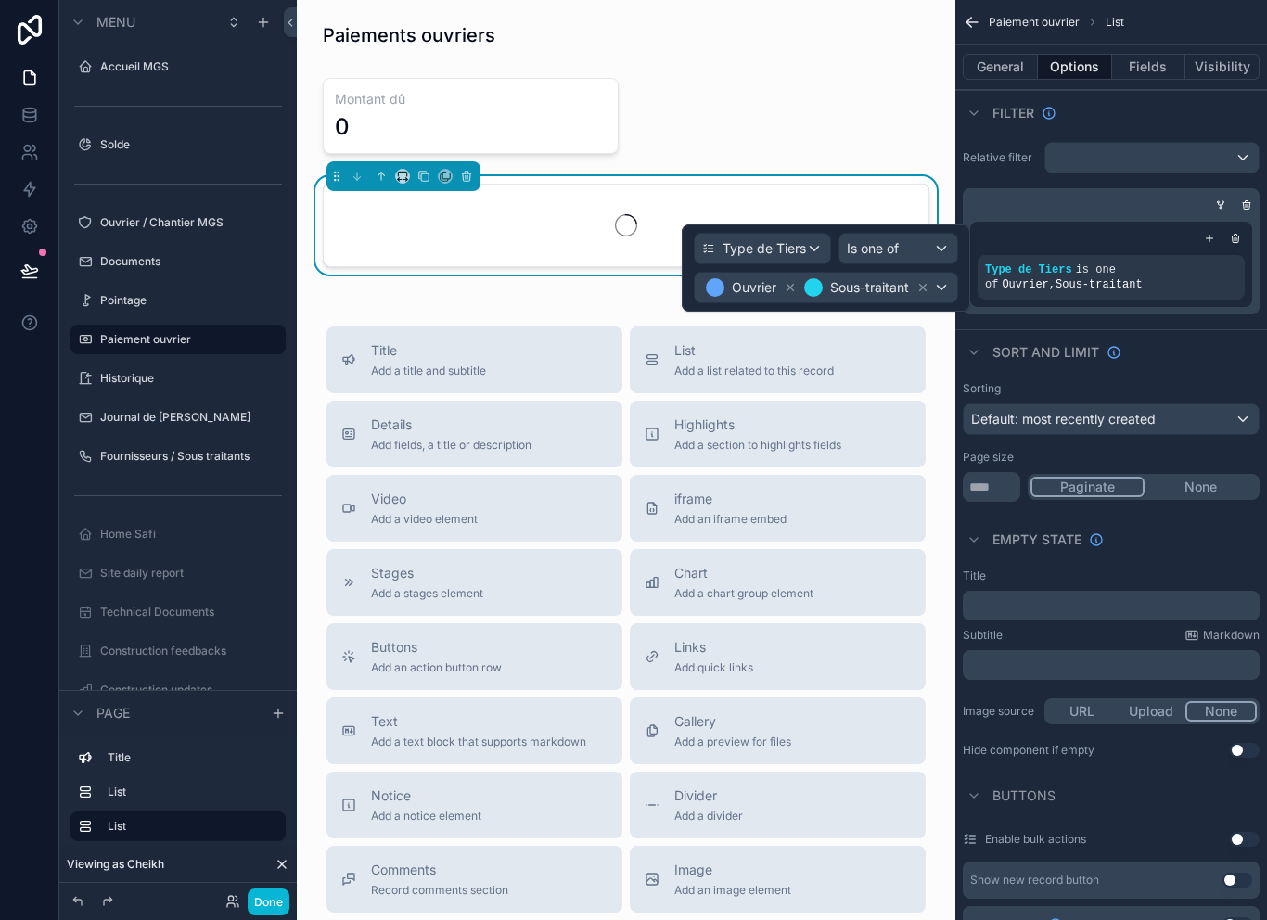
click at [941, 289] on div "Ouvrier Sous-traitant" at bounding box center [825, 288] width 262 height 30
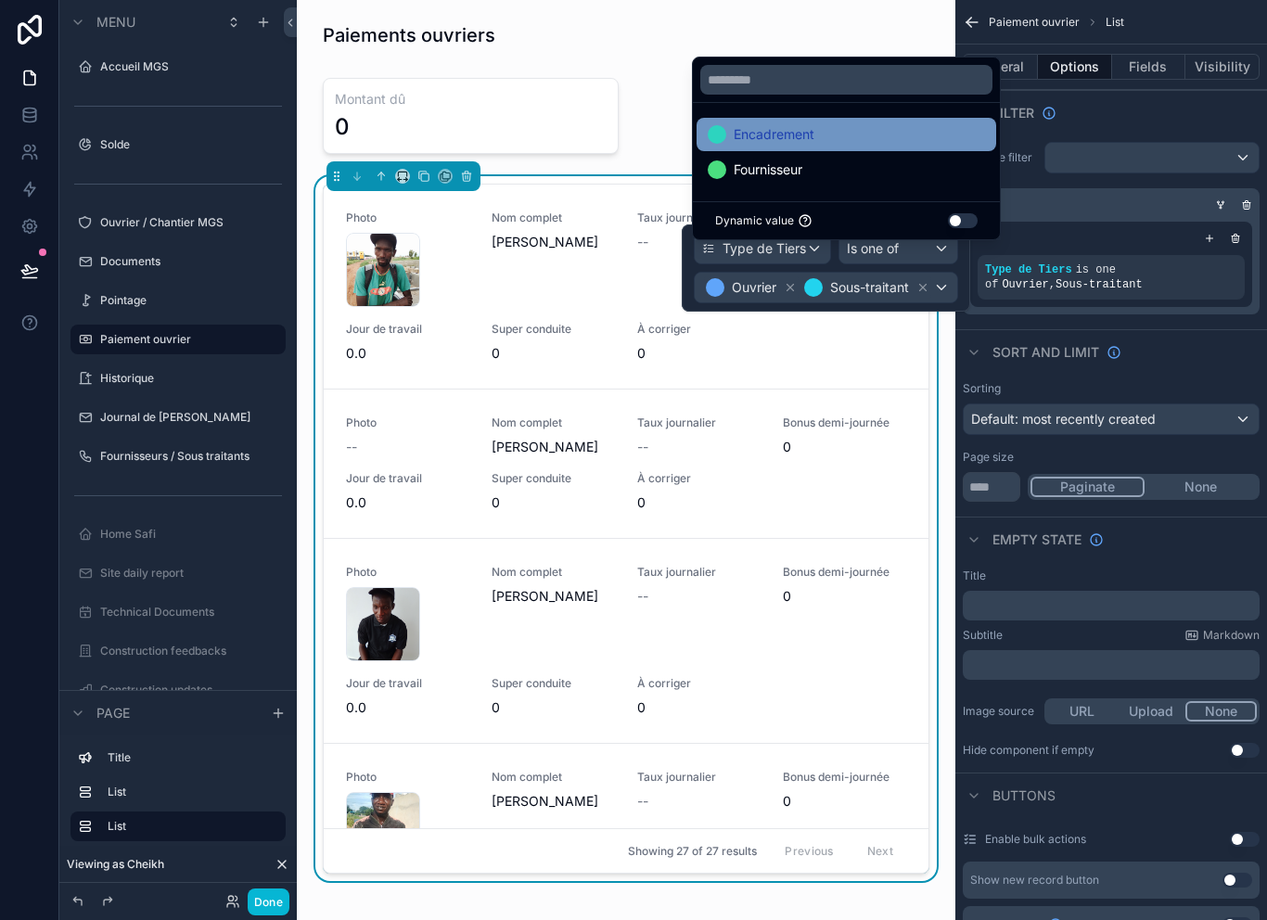
click at [904, 146] on div "Encadrement" at bounding box center [845, 134] width 277 height 22
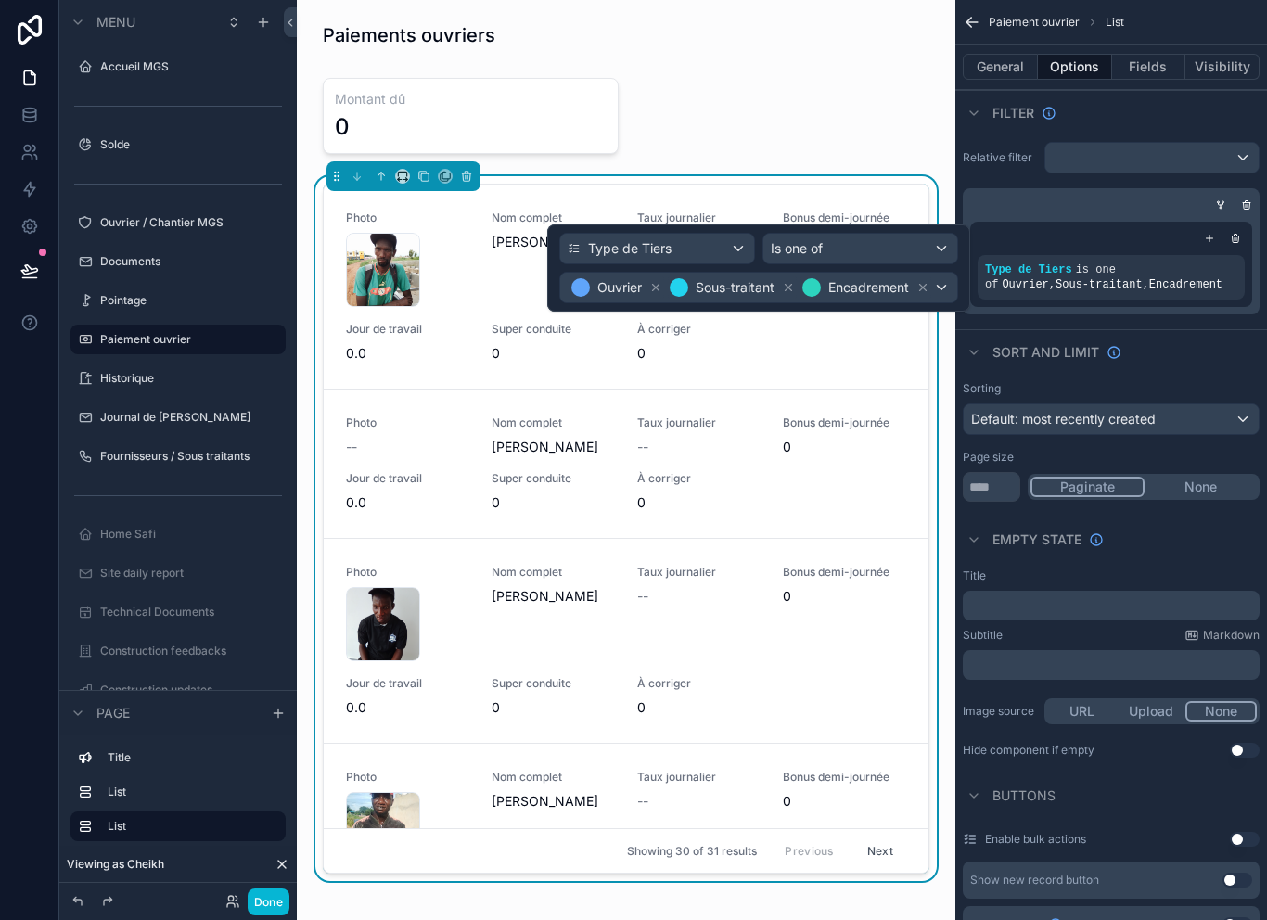
click at [1095, 212] on div "scrollable content" at bounding box center [1107, 205] width 297 height 19
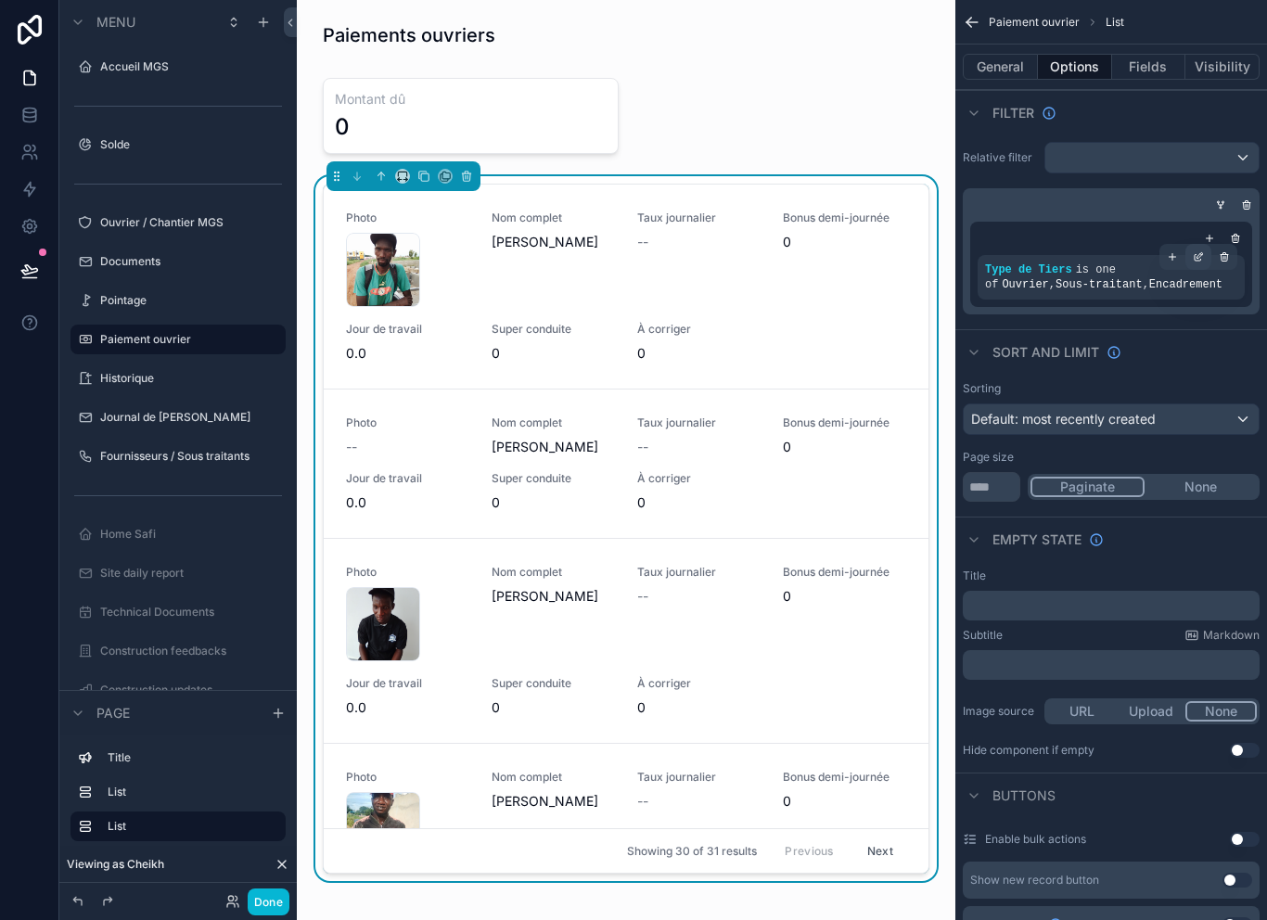
click at [1194, 255] on icon "scrollable content" at bounding box center [1197, 258] width 6 height 6
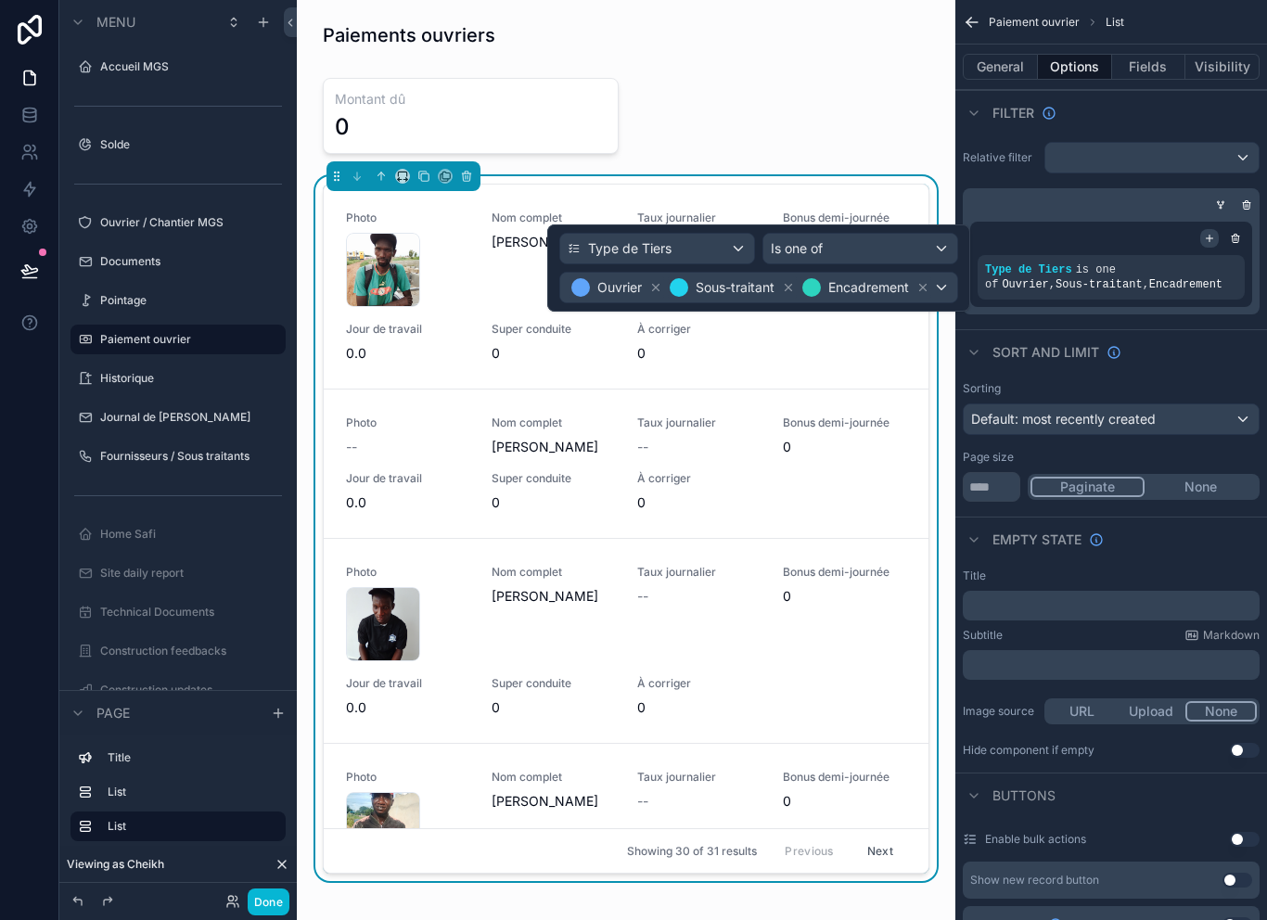
click at [1208, 233] on icon "scrollable content" at bounding box center [1209, 238] width 11 height 11
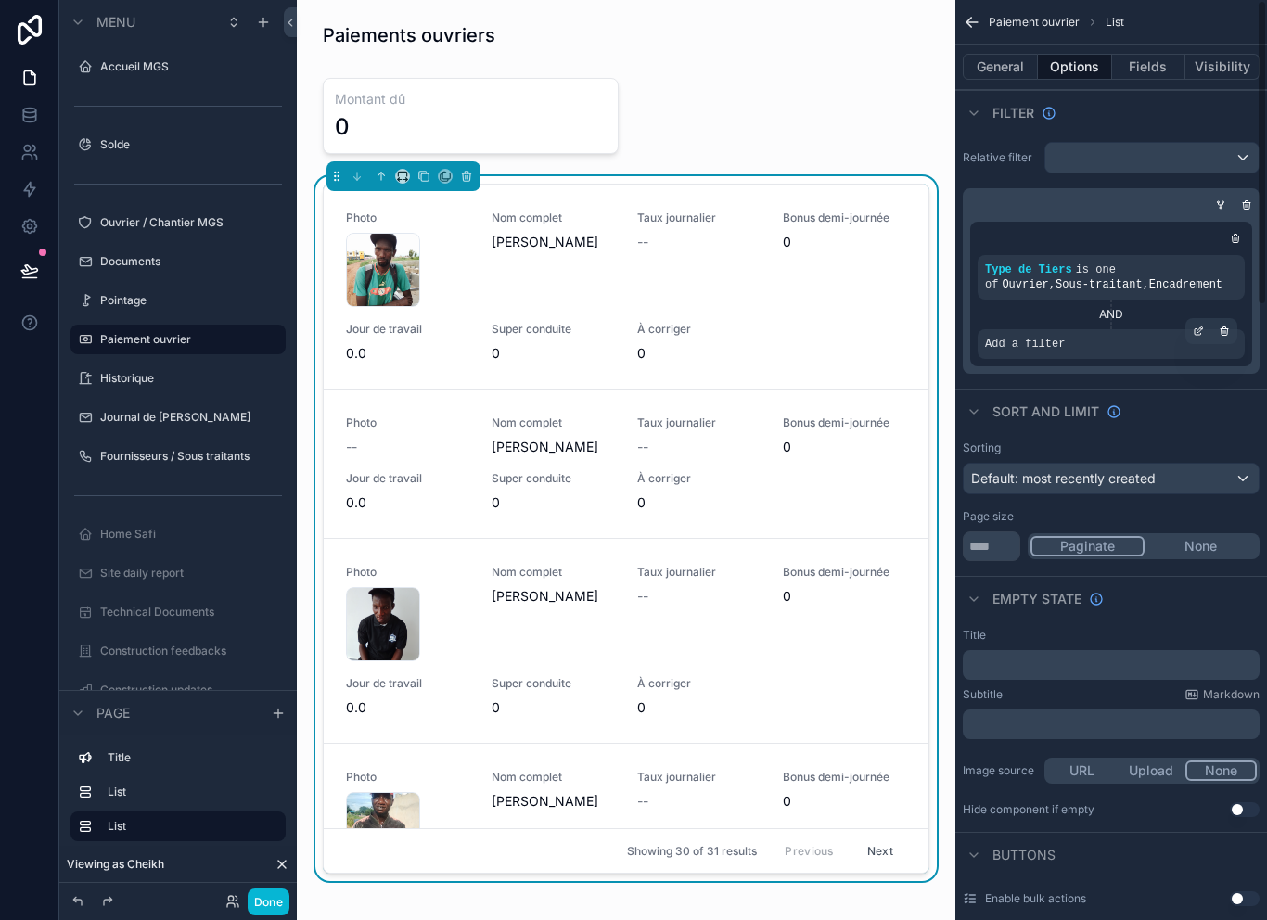
click at [1060, 334] on div "Add a filter" at bounding box center [1110, 344] width 267 height 30
click at [1198, 332] on icon "scrollable content" at bounding box center [1200, 329] width 6 height 6
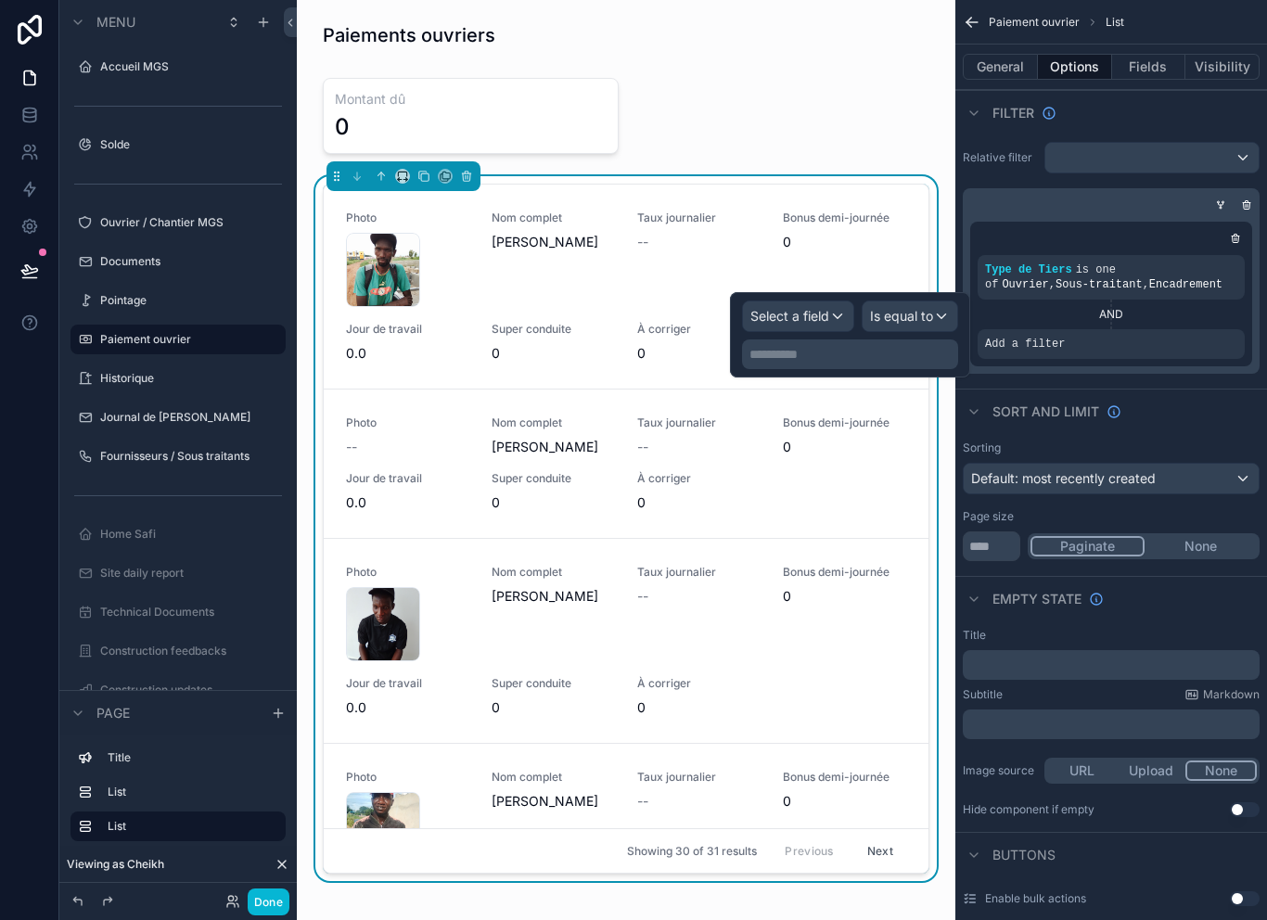
click at [820, 312] on span "Select a field" at bounding box center [789, 316] width 79 height 16
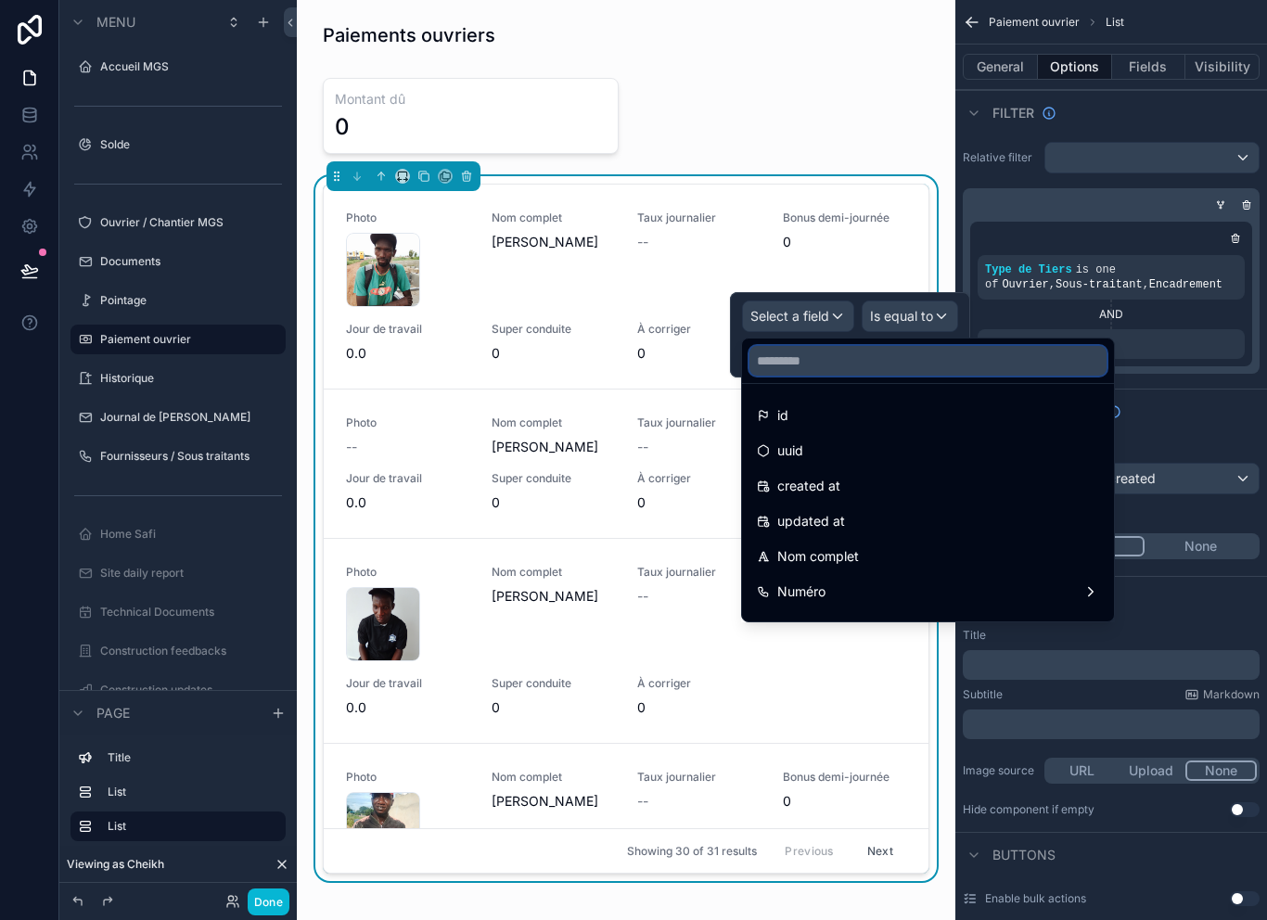
click at [871, 347] on input "text" at bounding box center [927, 361] width 357 height 30
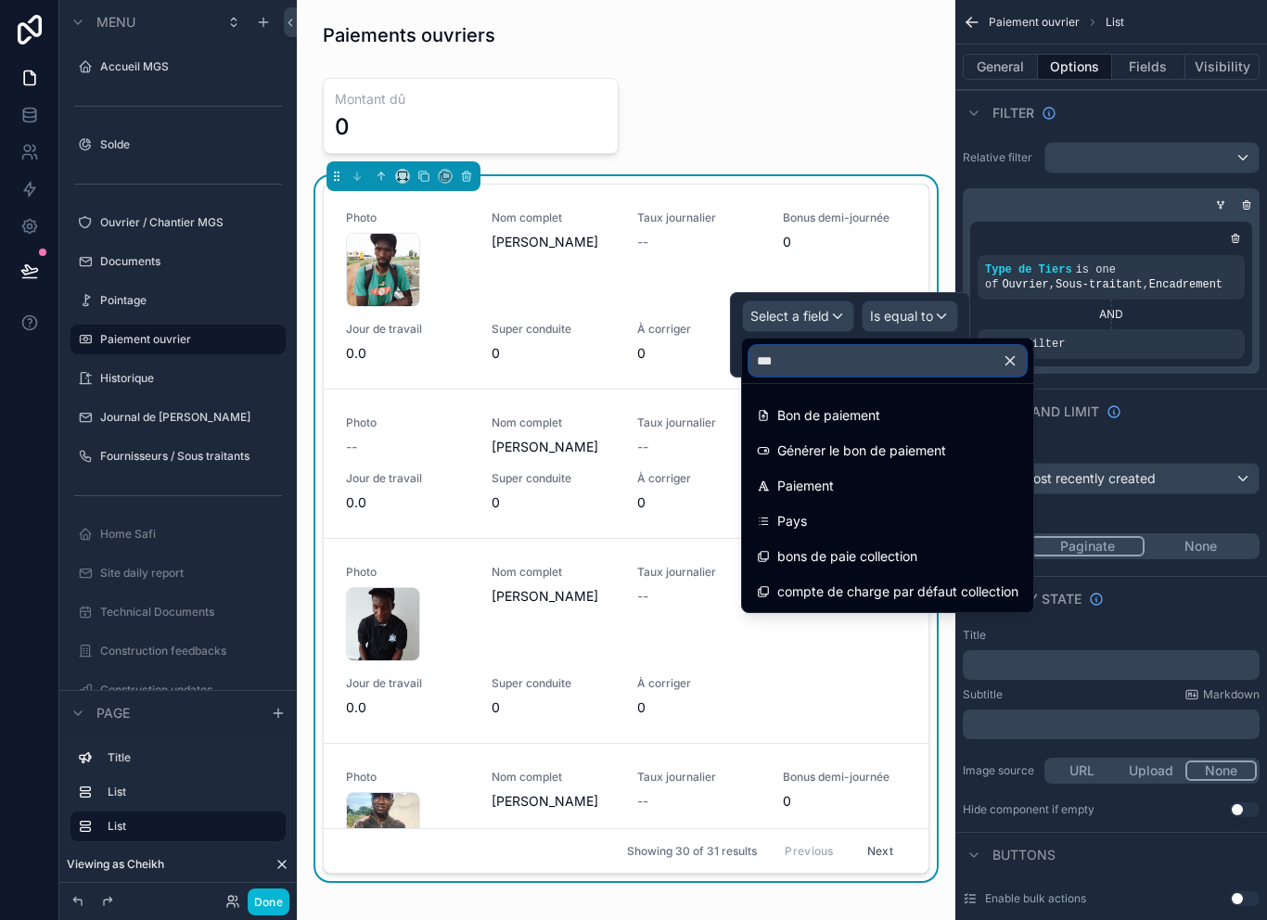
type input "****"
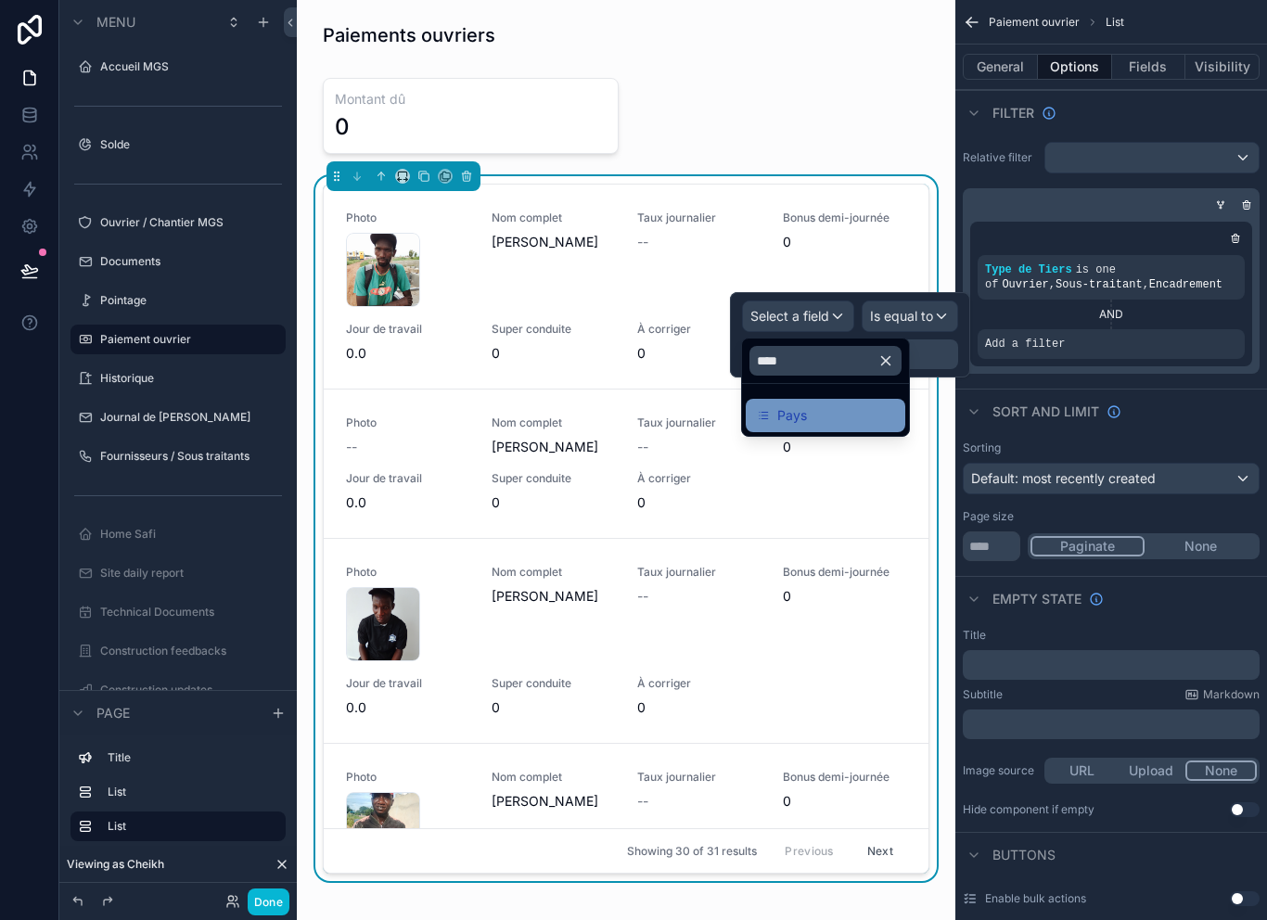
click at [881, 408] on div "Pays" at bounding box center [825, 415] width 137 height 22
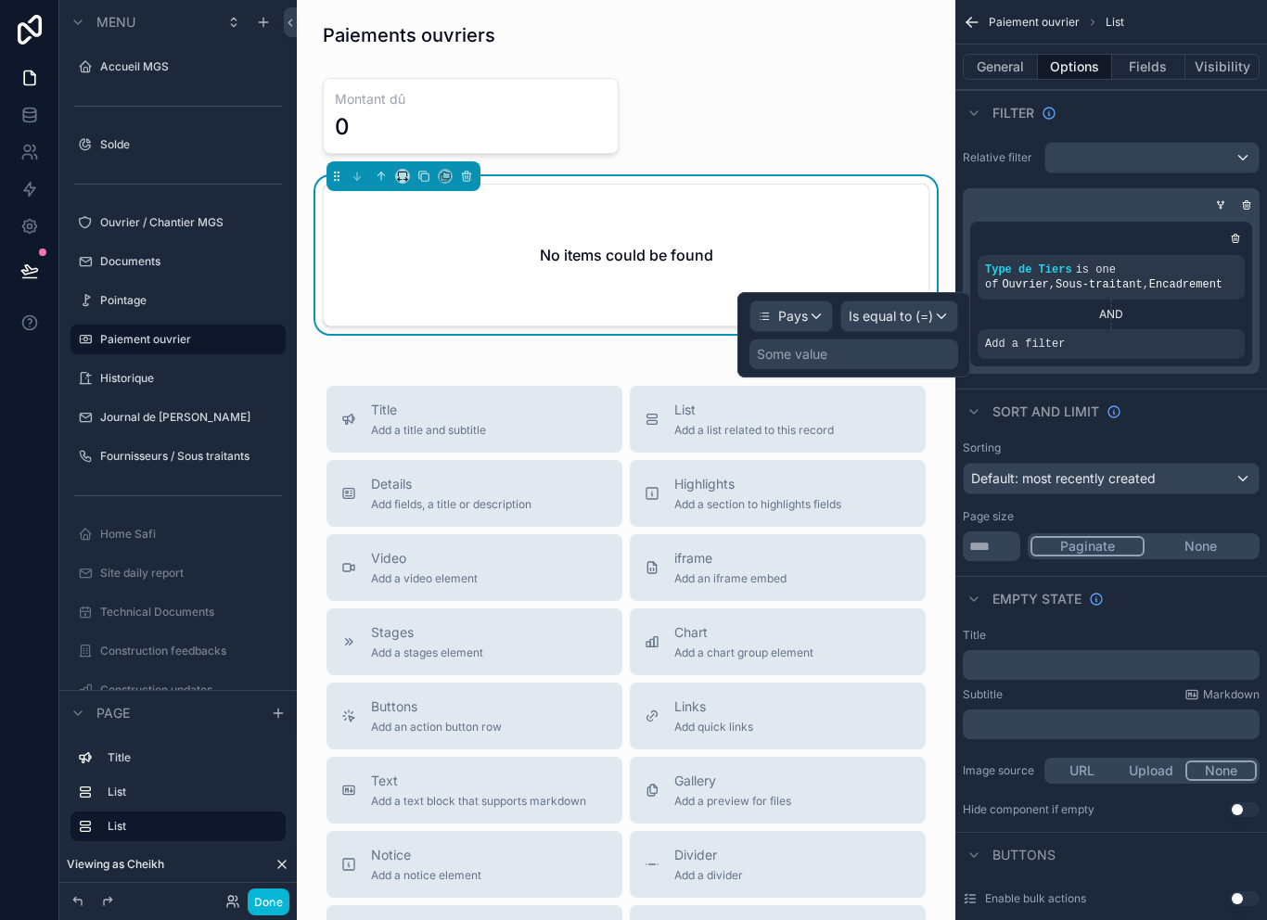
click at [906, 348] on div "Some value" at bounding box center [853, 354] width 209 height 30
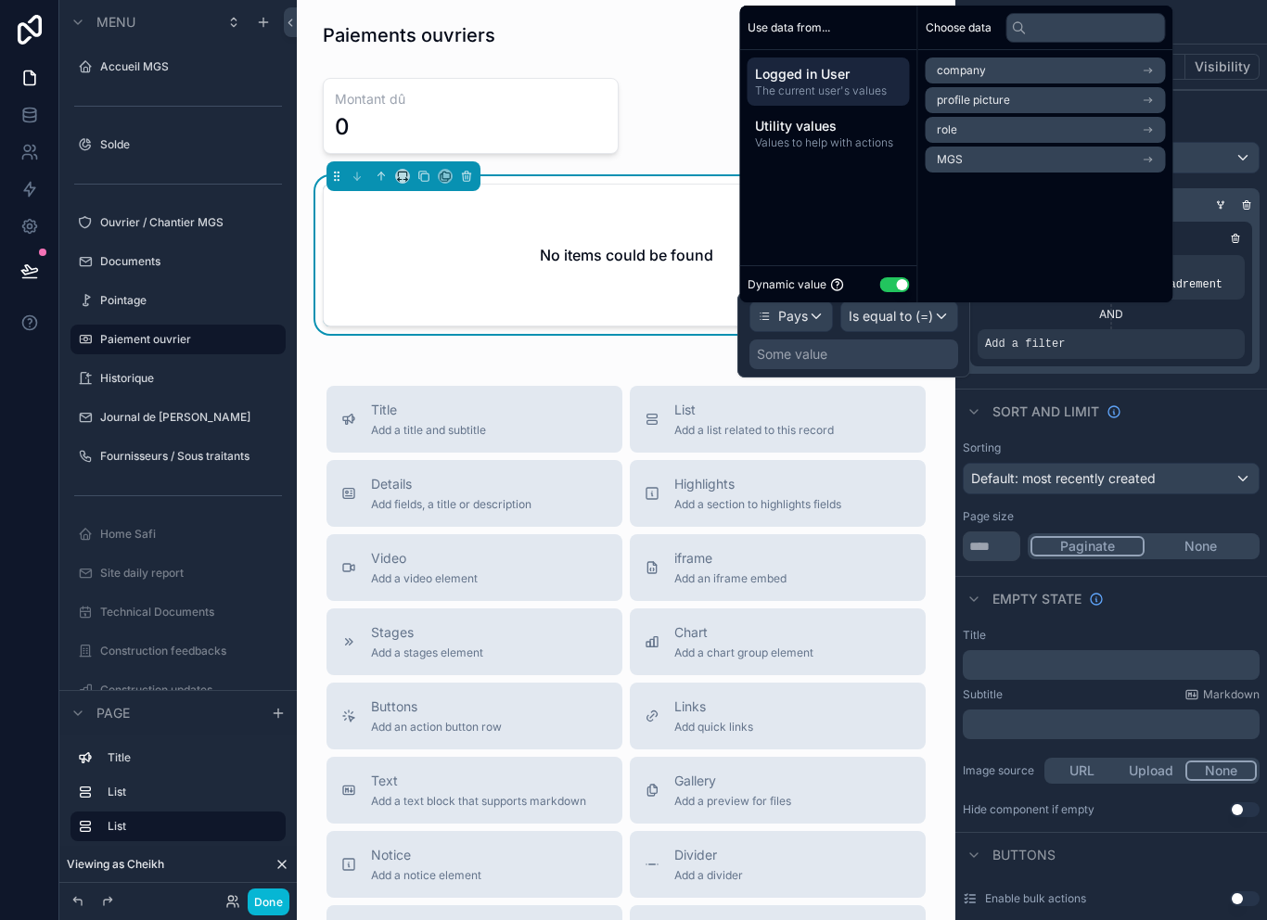
click at [904, 292] on button "Use setting" at bounding box center [895, 284] width 30 height 15
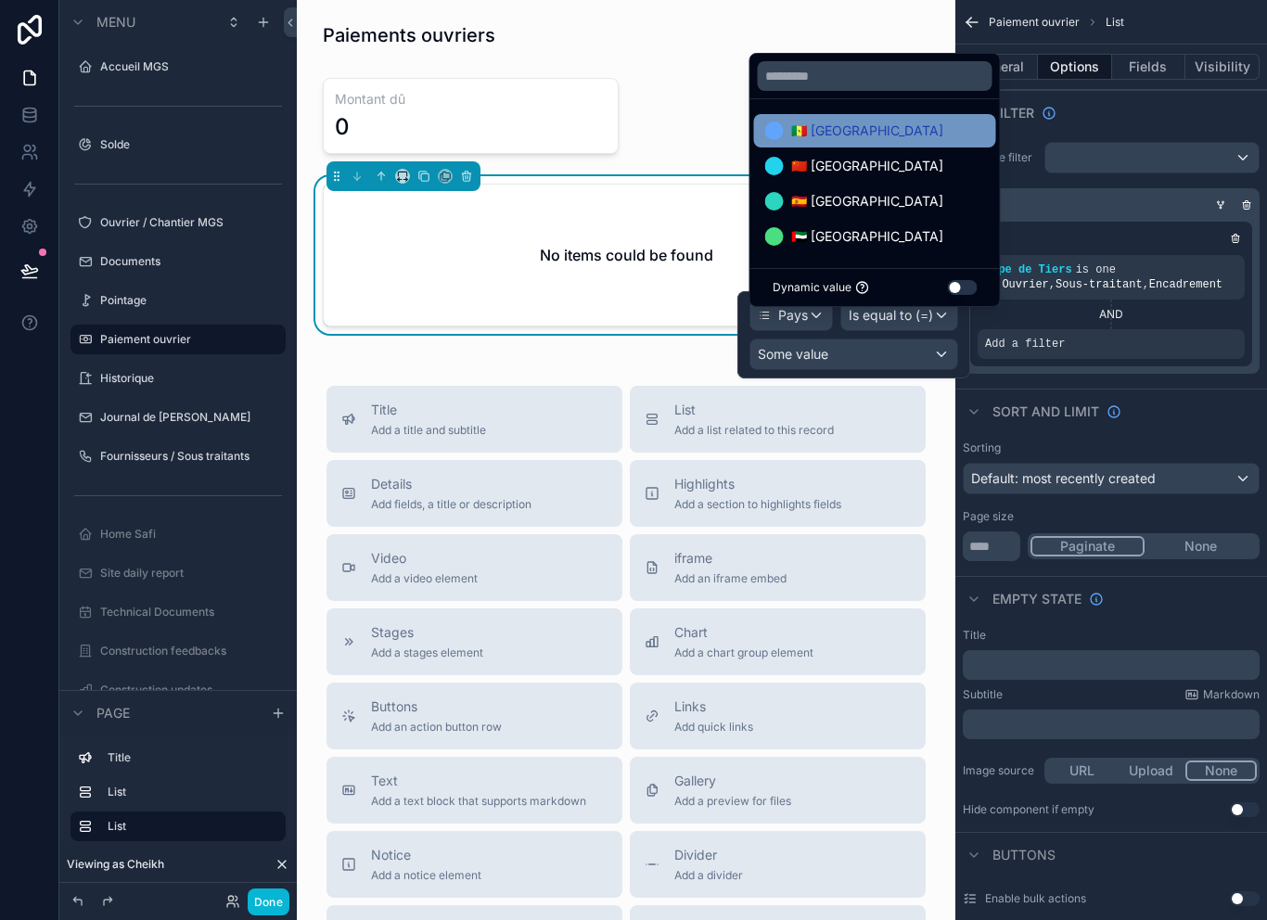
click at [891, 142] on div "🇸🇳 Sénégal" at bounding box center [875, 131] width 220 height 22
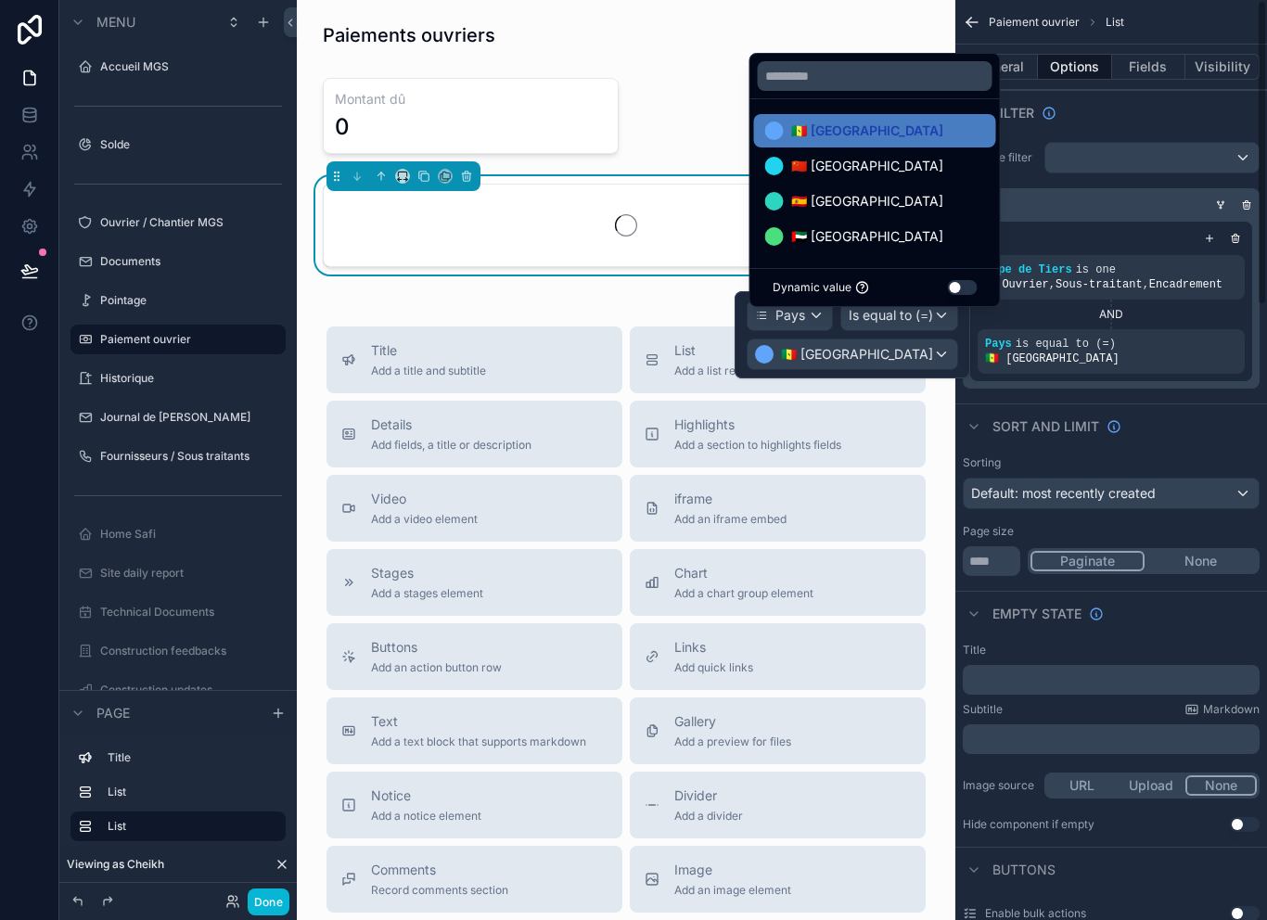
click at [1201, 363] on div "Type de Tiers is one of Ouvrier , Sous-traitant , Encadrement AND Pays is equal…" at bounding box center [1111, 301] width 282 height 159
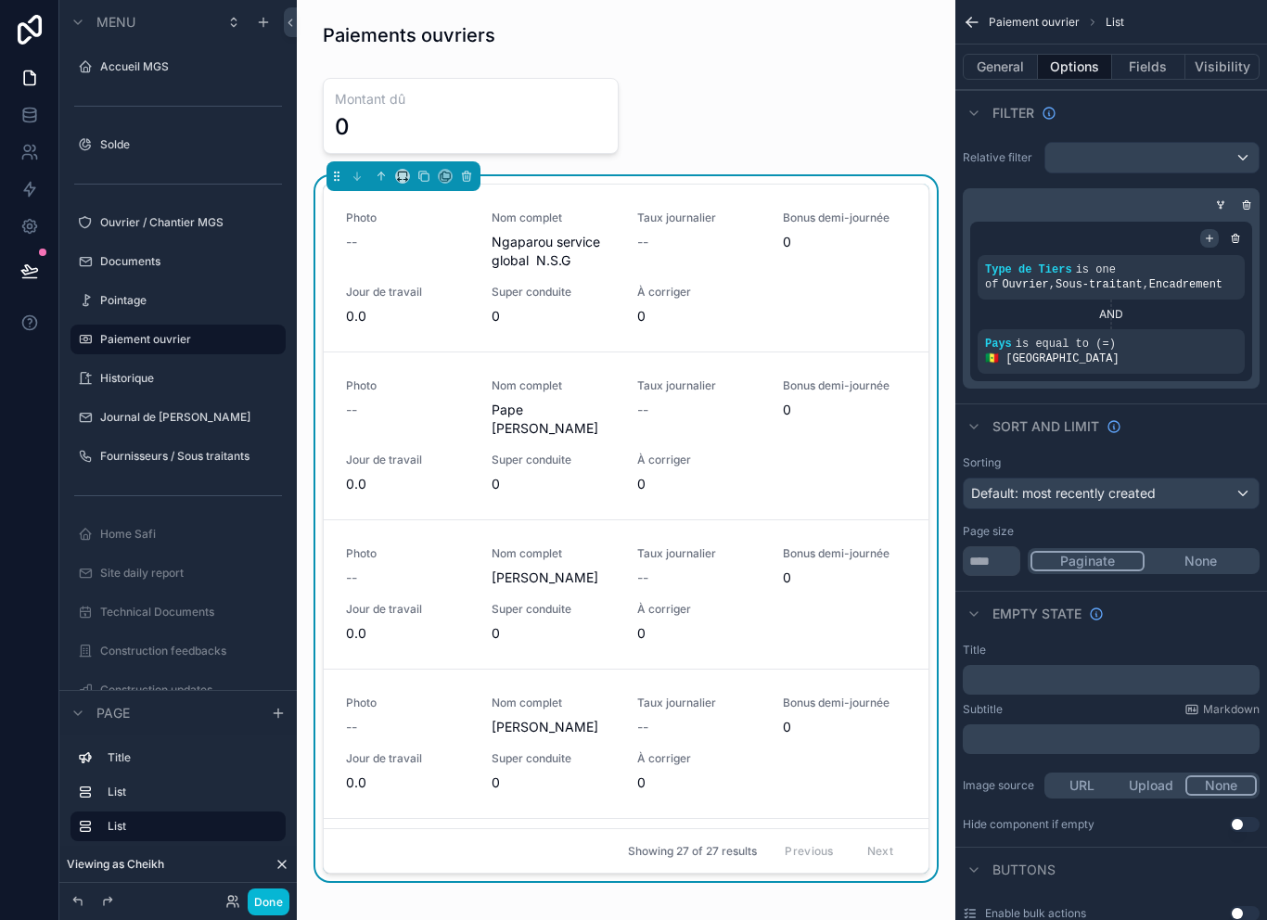
click at [1202, 238] on div "scrollable content" at bounding box center [1209, 238] width 19 height 19
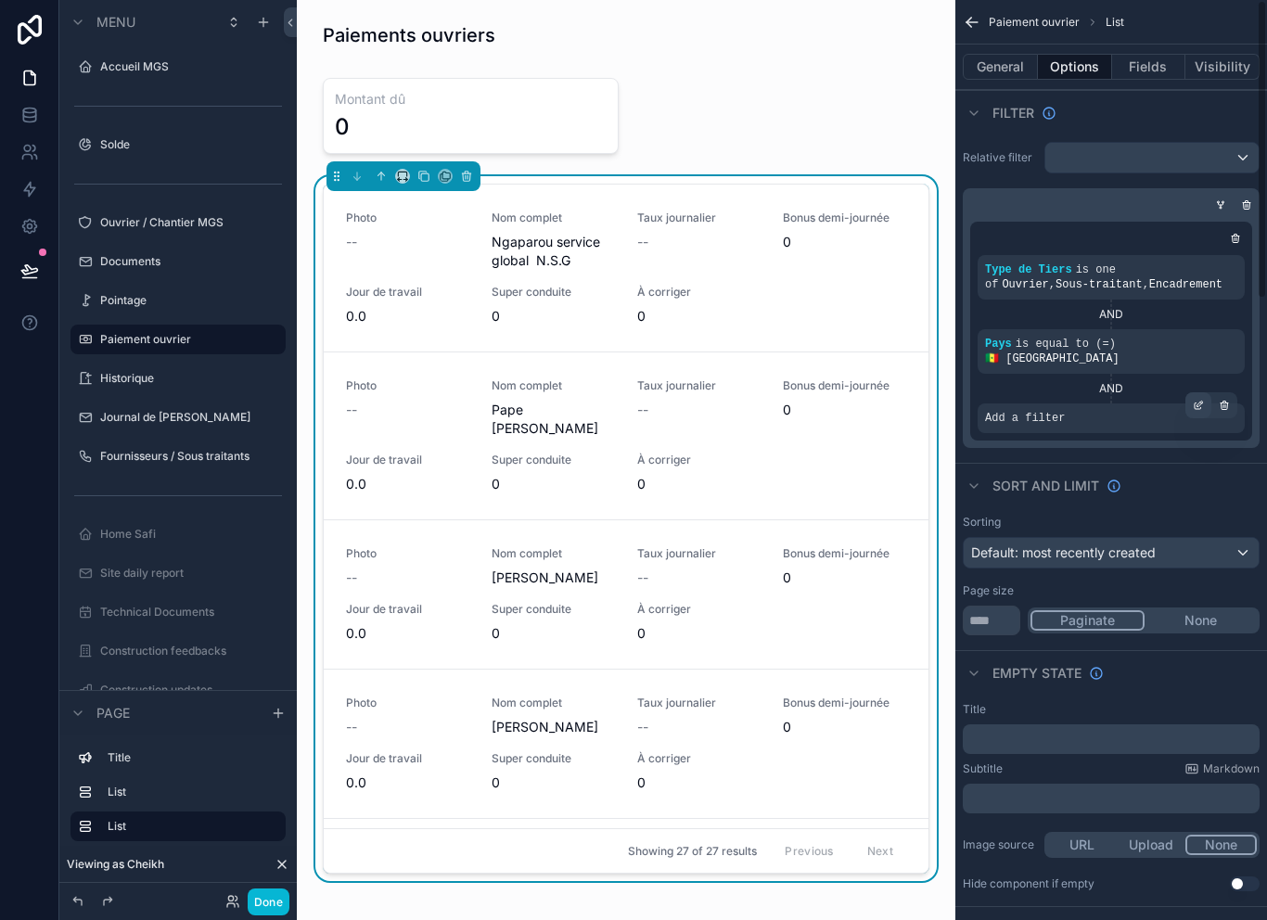
click at [1202, 400] on icon "scrollable content" at bounding box center [1197, 405] width 11 height 11
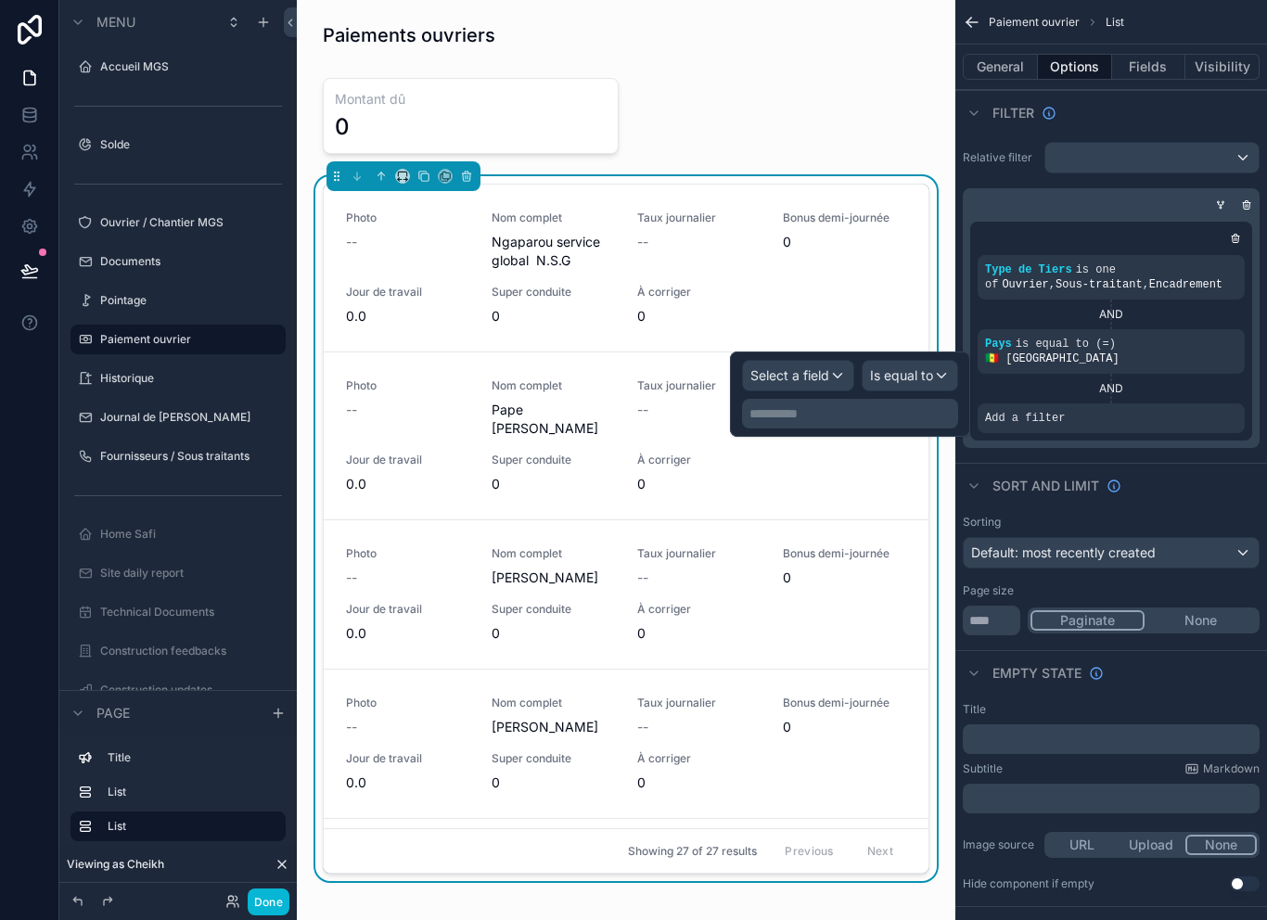
click at [812, 375] on span "Select a field" at bounding box center [789, 375] width 79 height 16
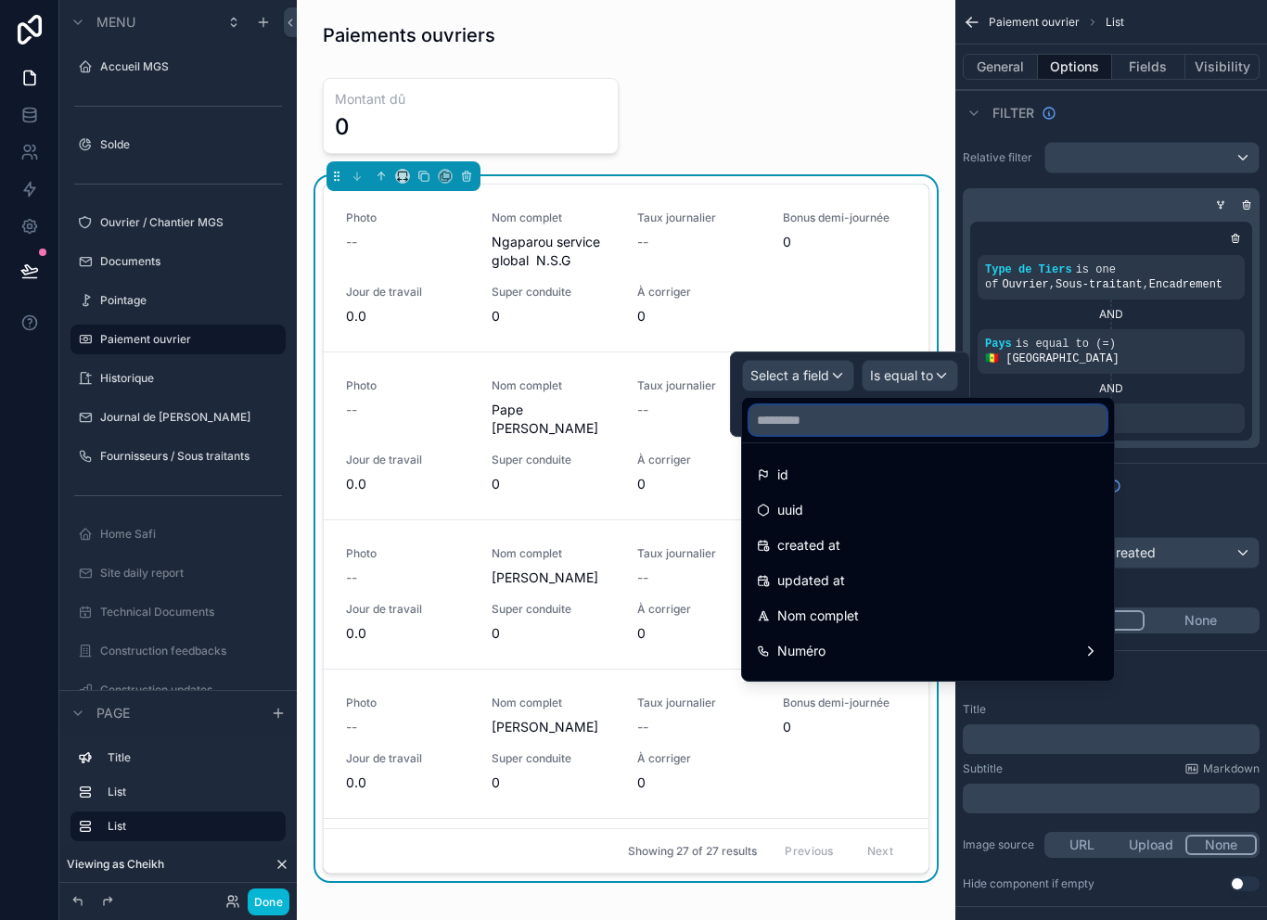
click at [906, 421] on input "text" at bounding box center [927, 420] width 357 height 30
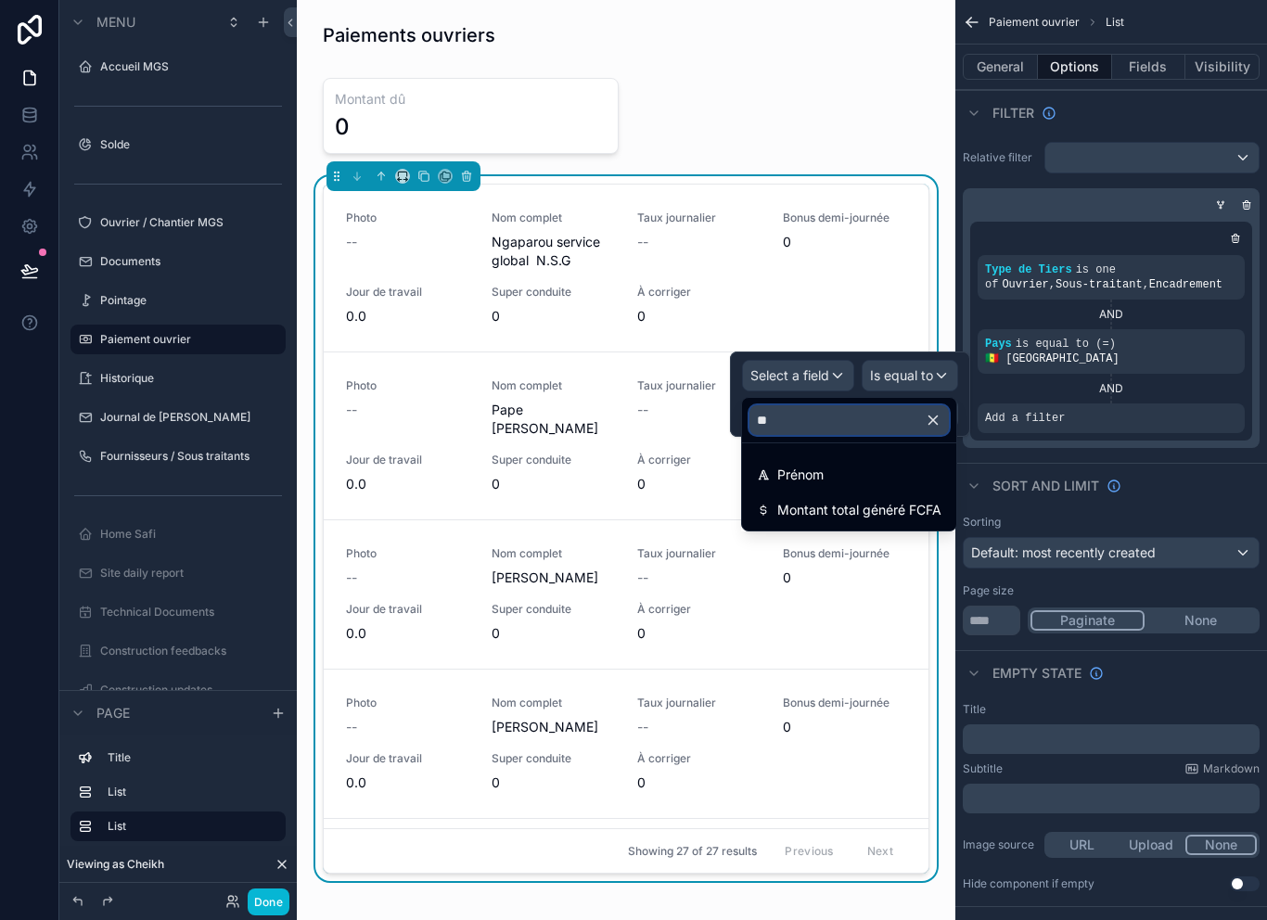
type input "*"
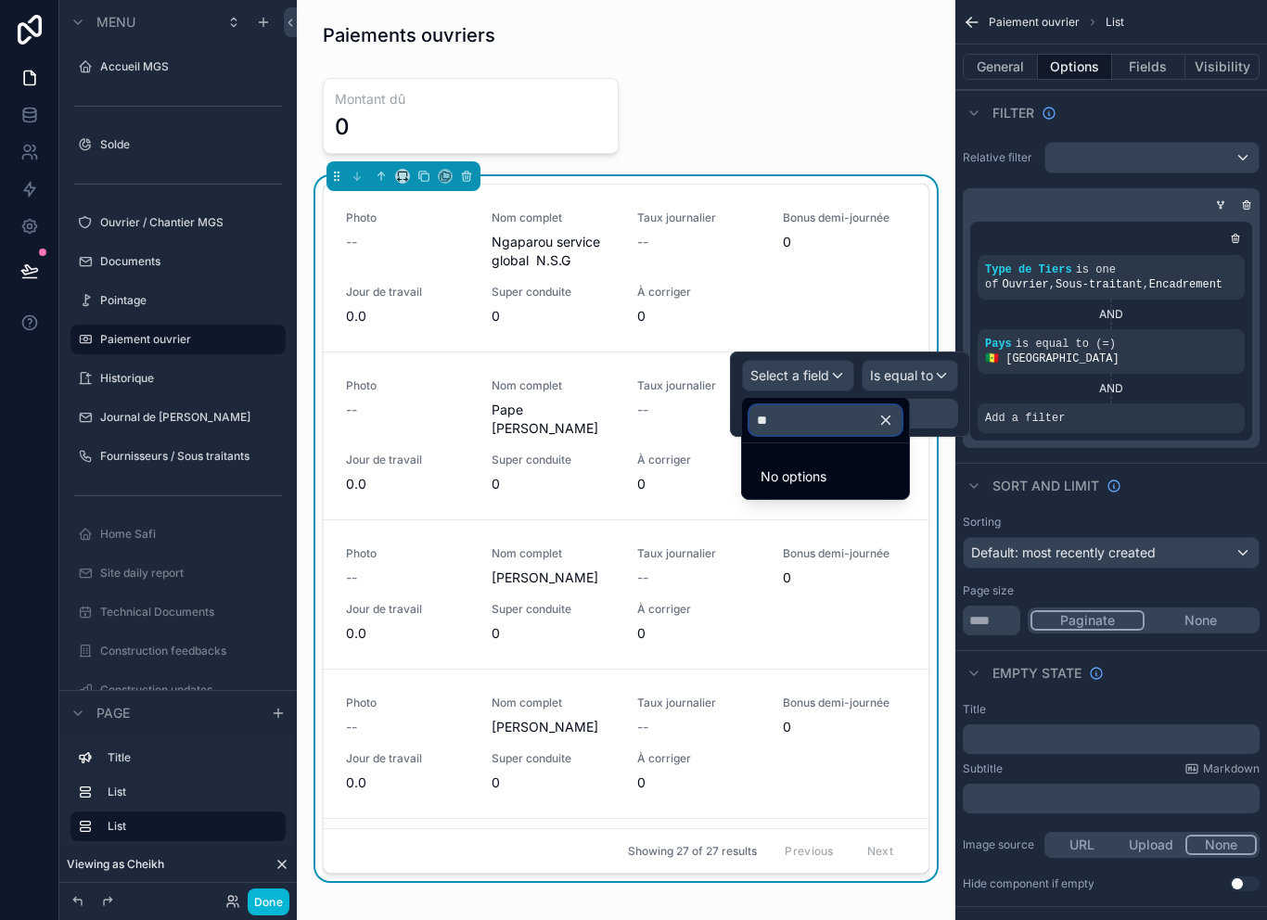
type input "*"
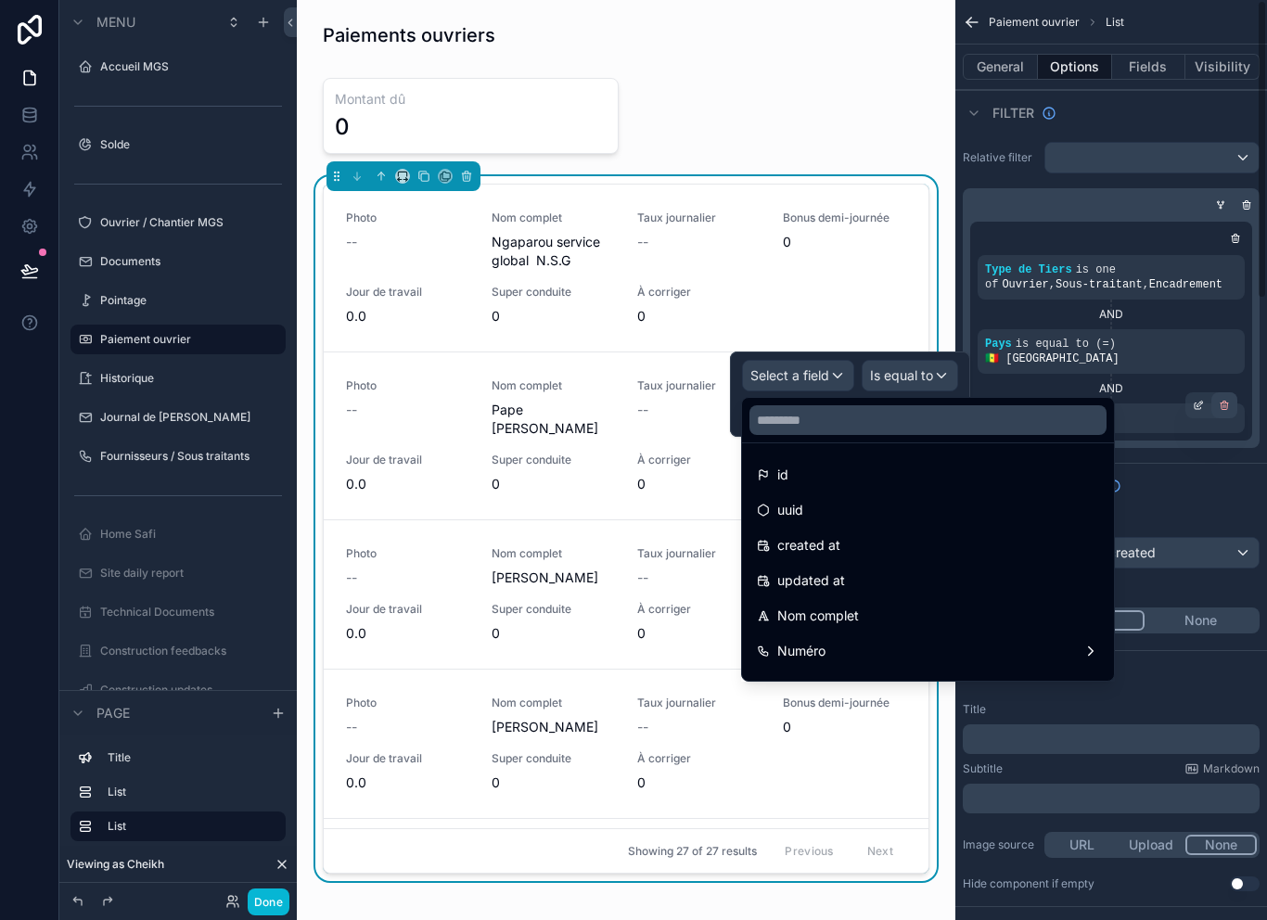
click at [1232, 398] on div "scrollable content" at bounding box center [1224, 405] width 26 height 26
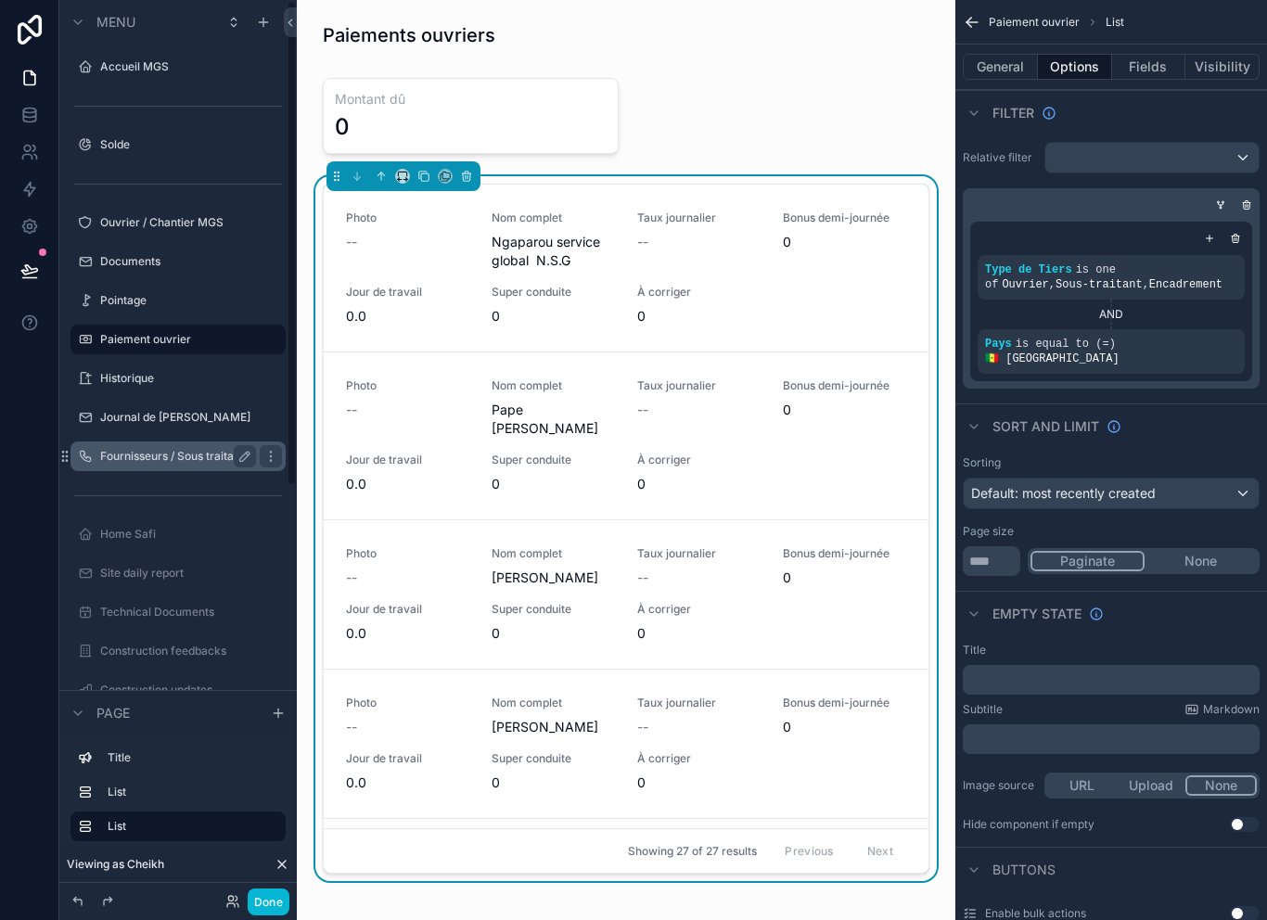
click at [196, 464] on div "Fournisseurs / Sous traitants" at bounding box center [178, 456] width 156 height 22
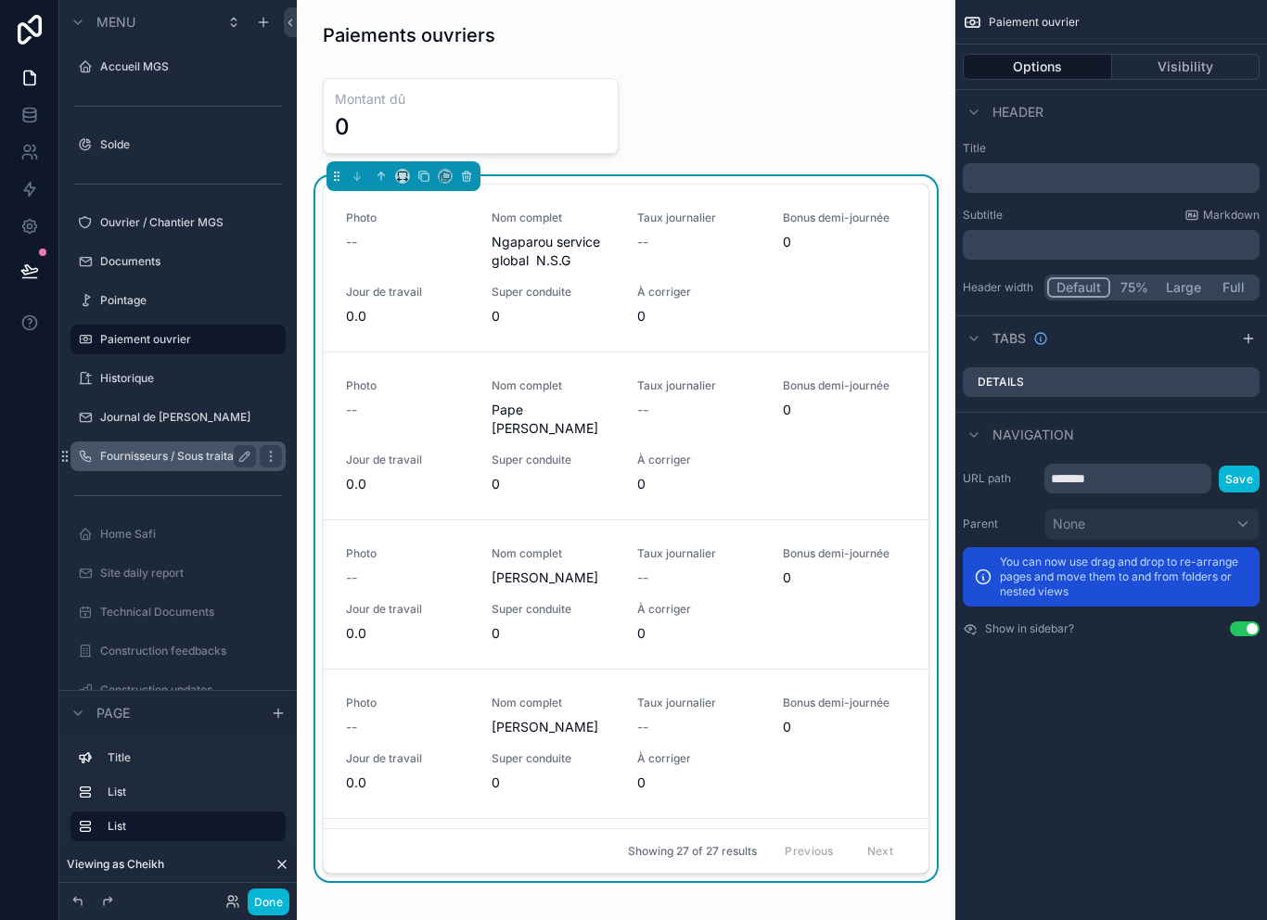
click at [139, 454] on label "Fournisseurs / Sous traitants" at bounding box center [174, 456] width 149 height 15
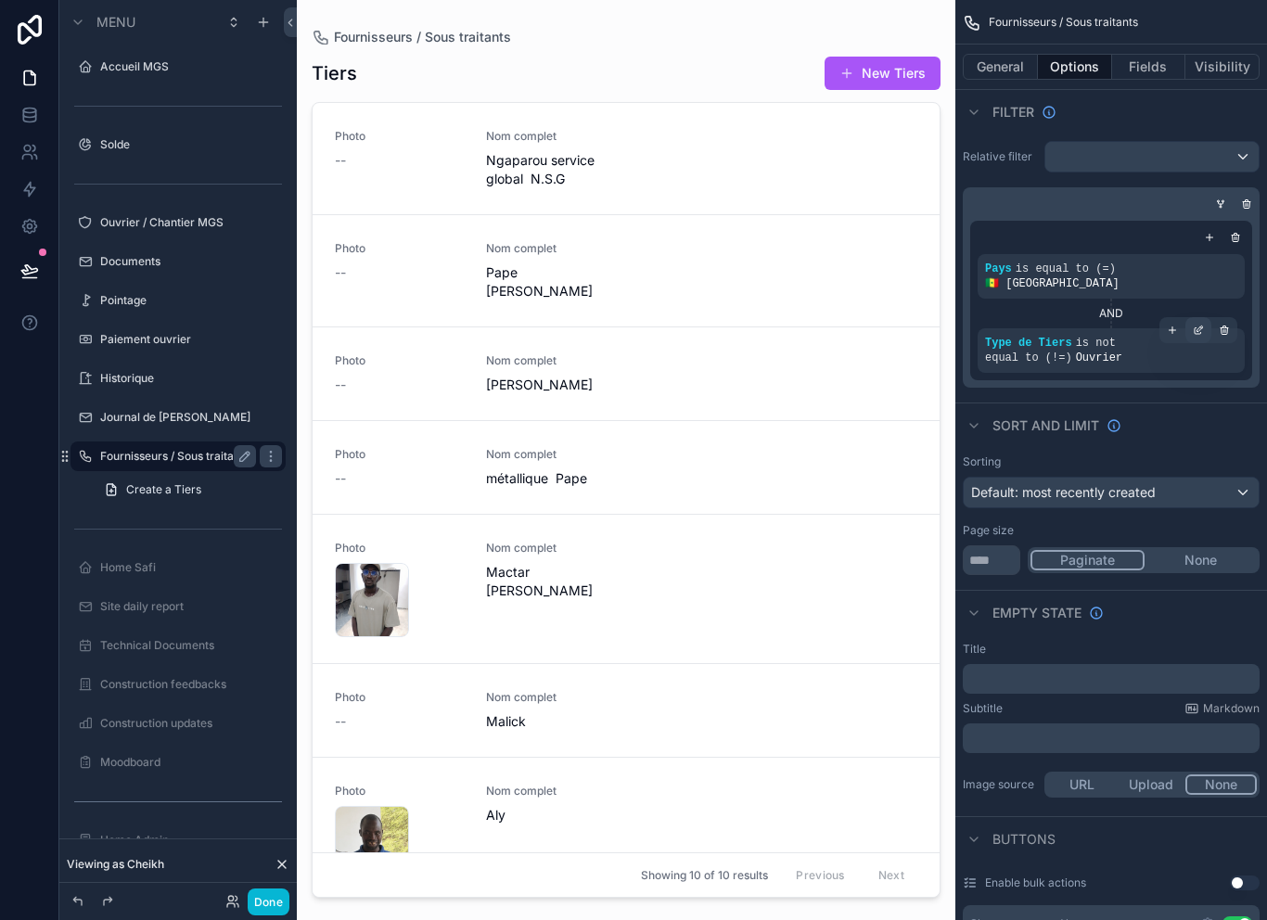
click at [1208, 326] on div "scrollable content" at bounding box center [1198, 330] width 26 height 26
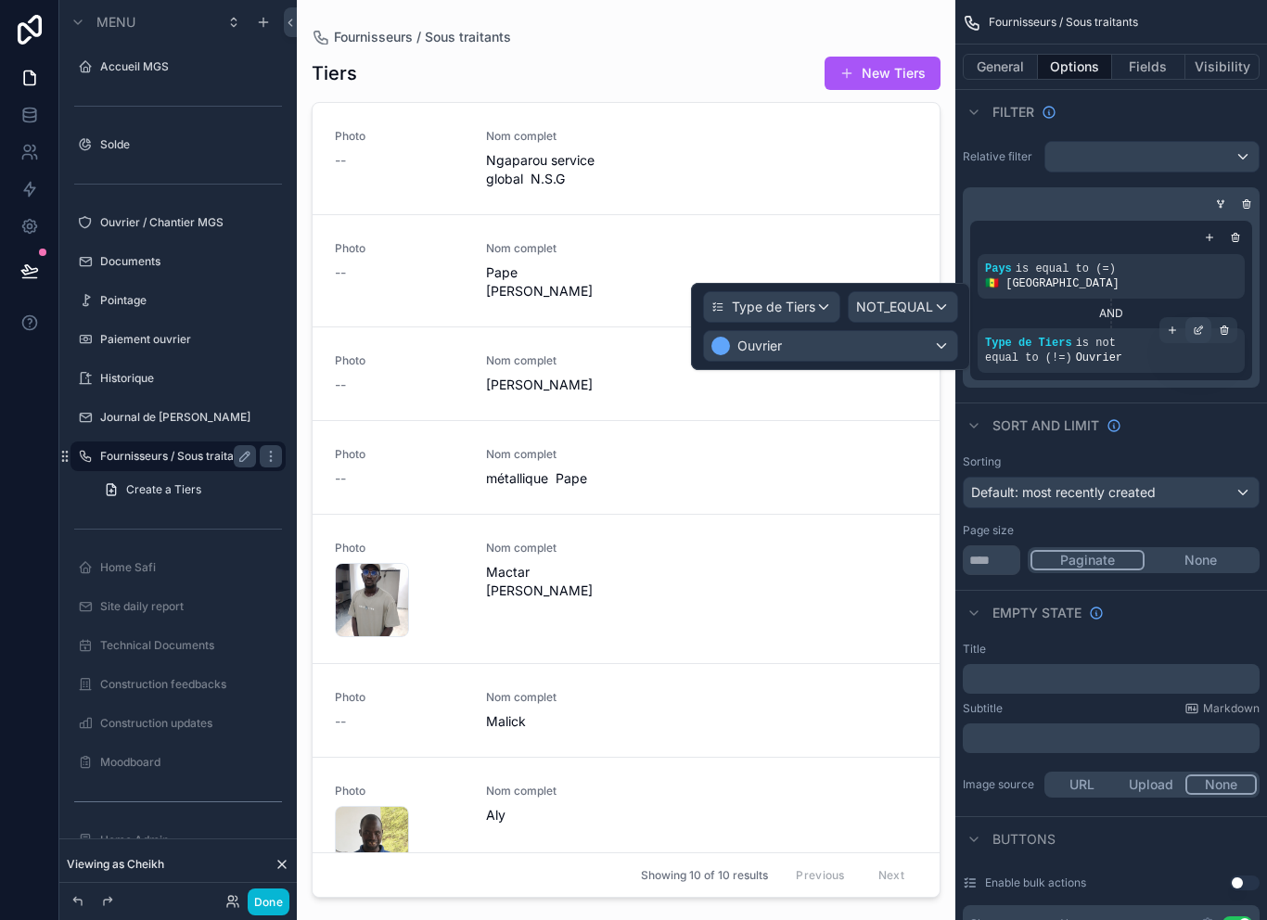
click at [1203, 317] on div "scrollable content" at bounding box center [1198, 330] width 26 height 26
click at [1204, 320] on div "scrollable content" at bounding box center [1198, 330] width 26 height 26
click at [1113, 350] on div "Type de Tiers is not equal to (!=) Ouvrier" at bounding box center [1111, 351] width 252 height 30
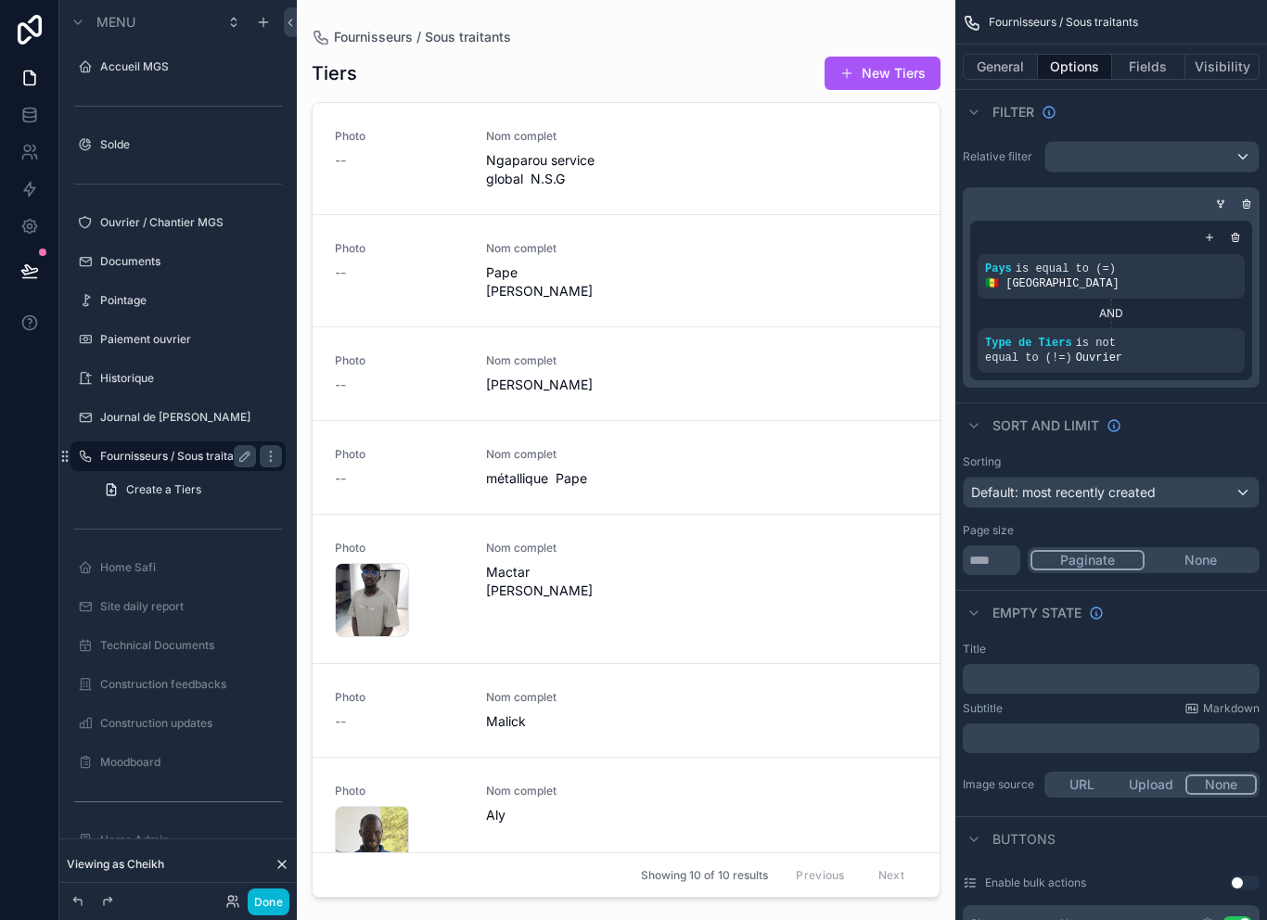
click at [1184, 402] on div "Sort And Limit" at bounding box center [1111, 424] width 312 height 45
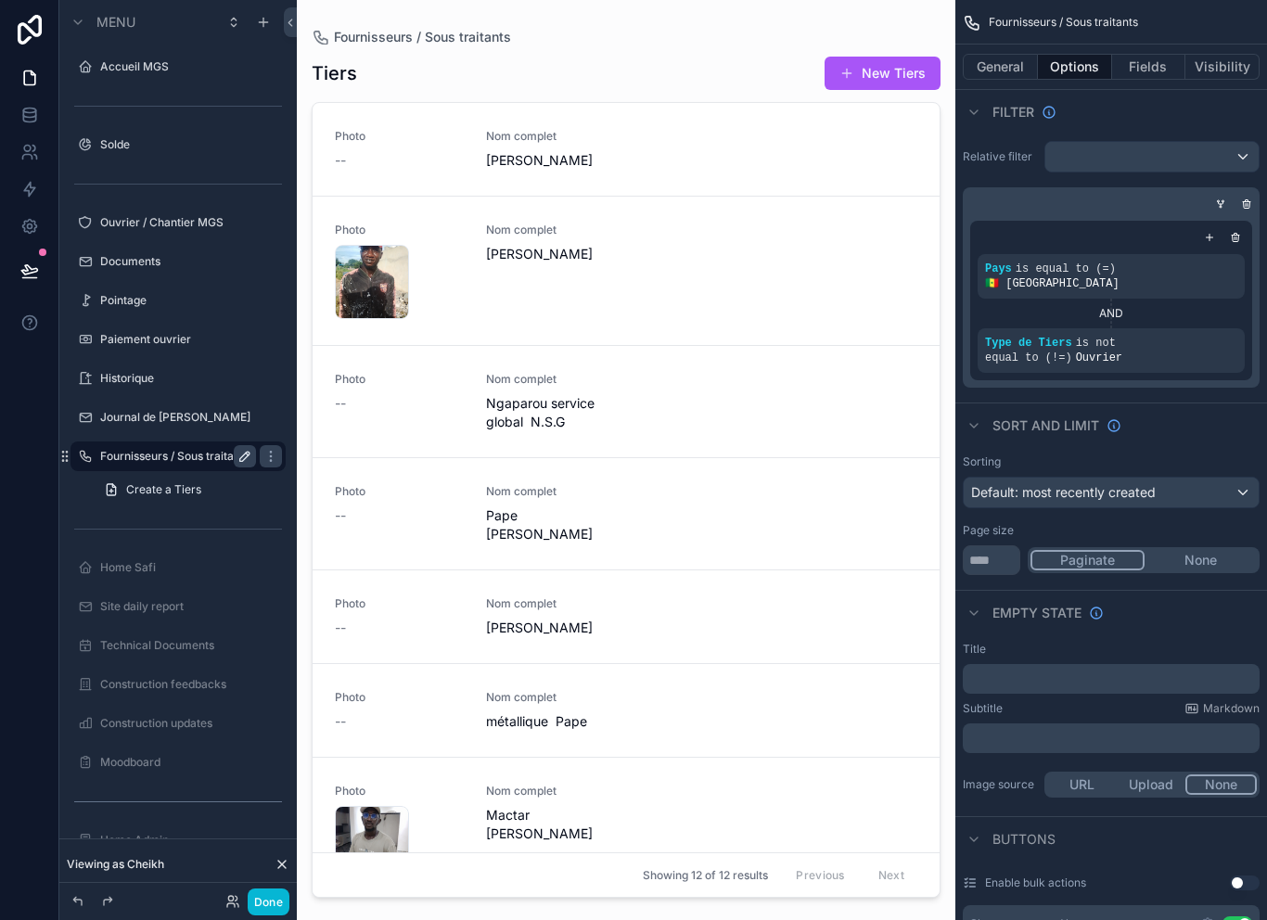
click at [251, 463] on icon "scrollable content" at bounding box center [244, 456] width 15 height 15
click at [247, 459] on icon "scrollable content" at bounding box center [244, 456] width 15 height 15
click at [1025, 70] on button "General" at bounding box center [999, 67] width 75 height 26
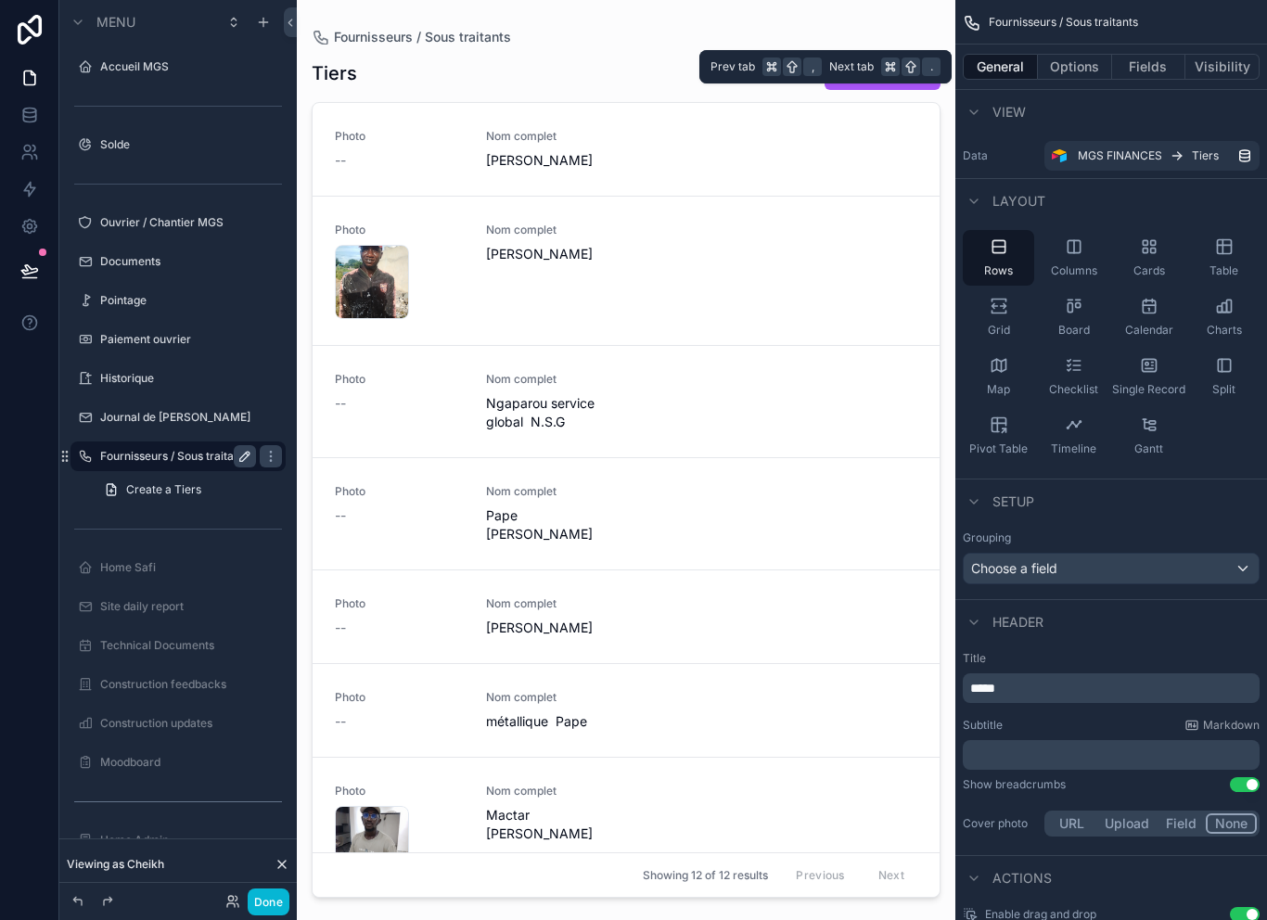
click at [614, 68] on div "scrollable content" at bounding box center [626, 449] width 658 height 898
click at [1173, 66] on button "Fields" at bounding box center [1149, 67] width 74 height 26
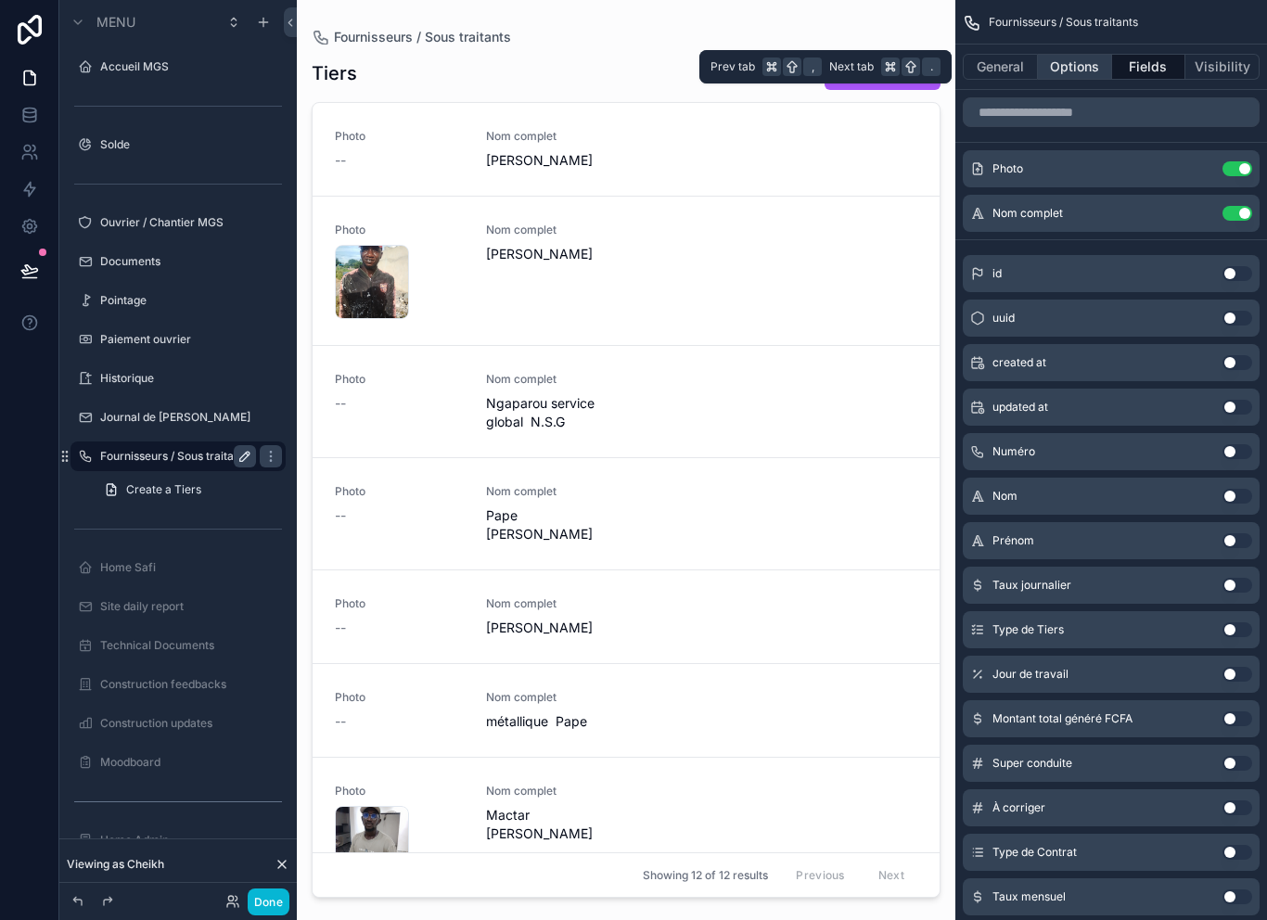
click at [1063, 73] on button "Options" at bounding box center [1075, 67] width 74 height 26
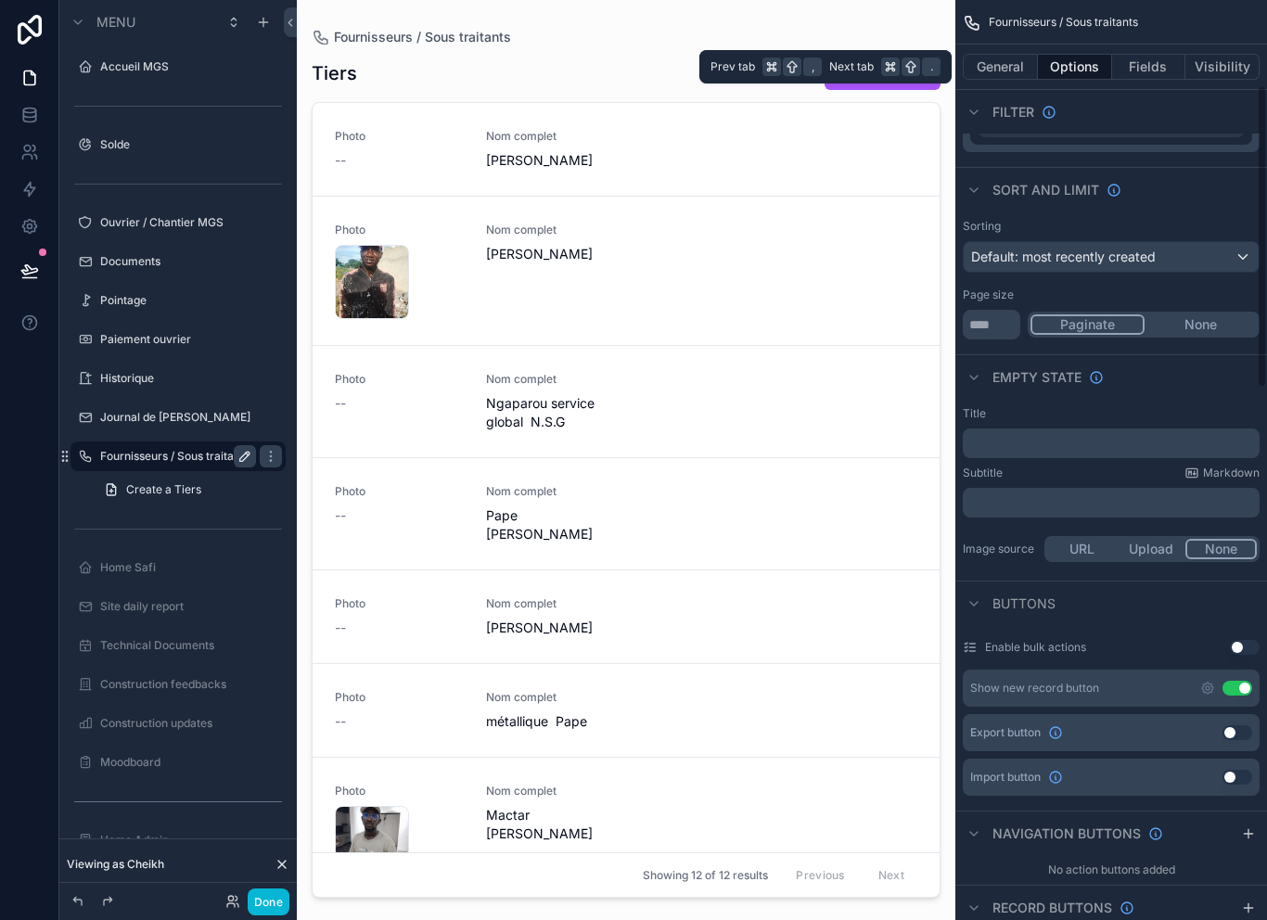
scroll to position [266, 0]
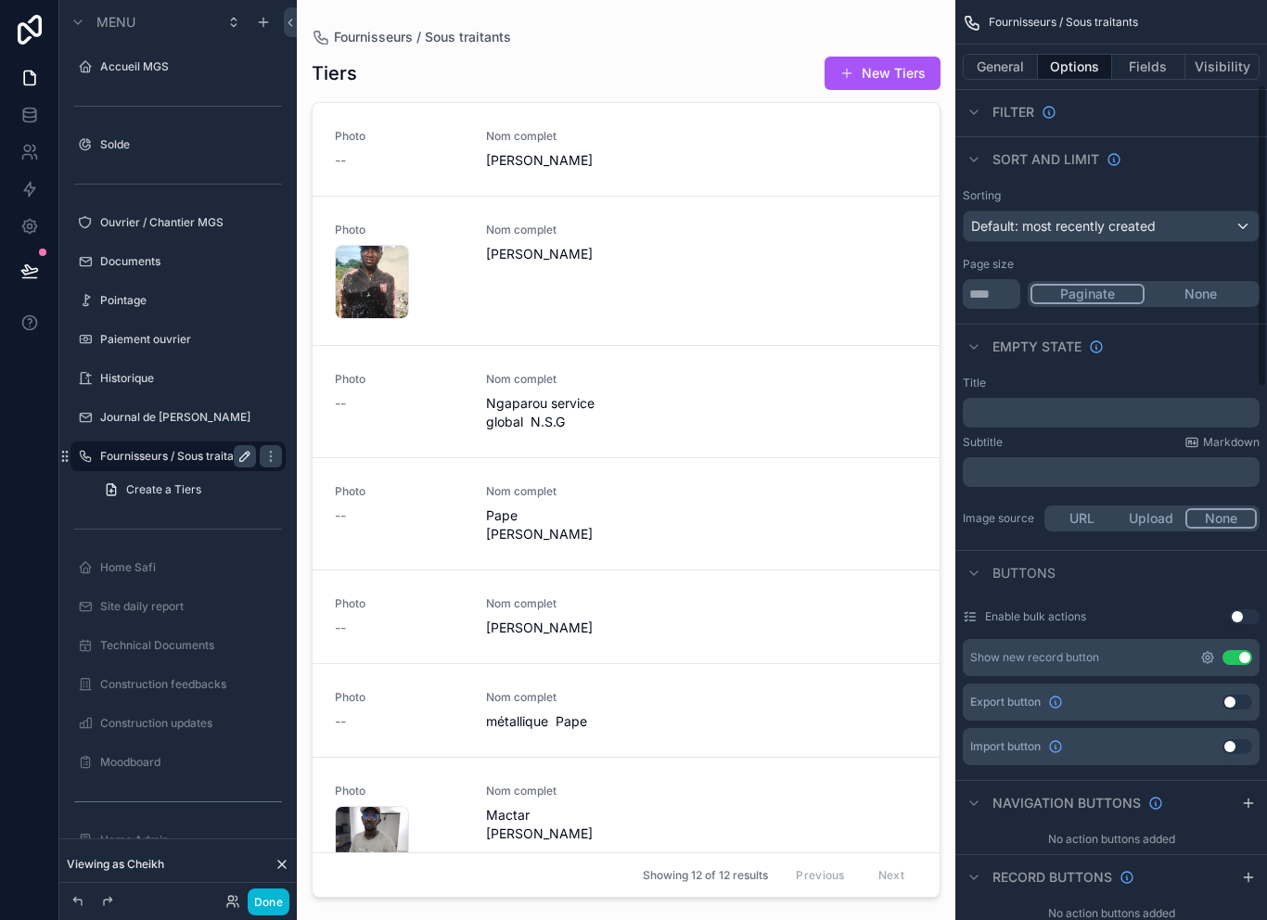
click at [1202, 650] on icon "scrollable content" at bounding box center [1207, 657] width 15 height 15
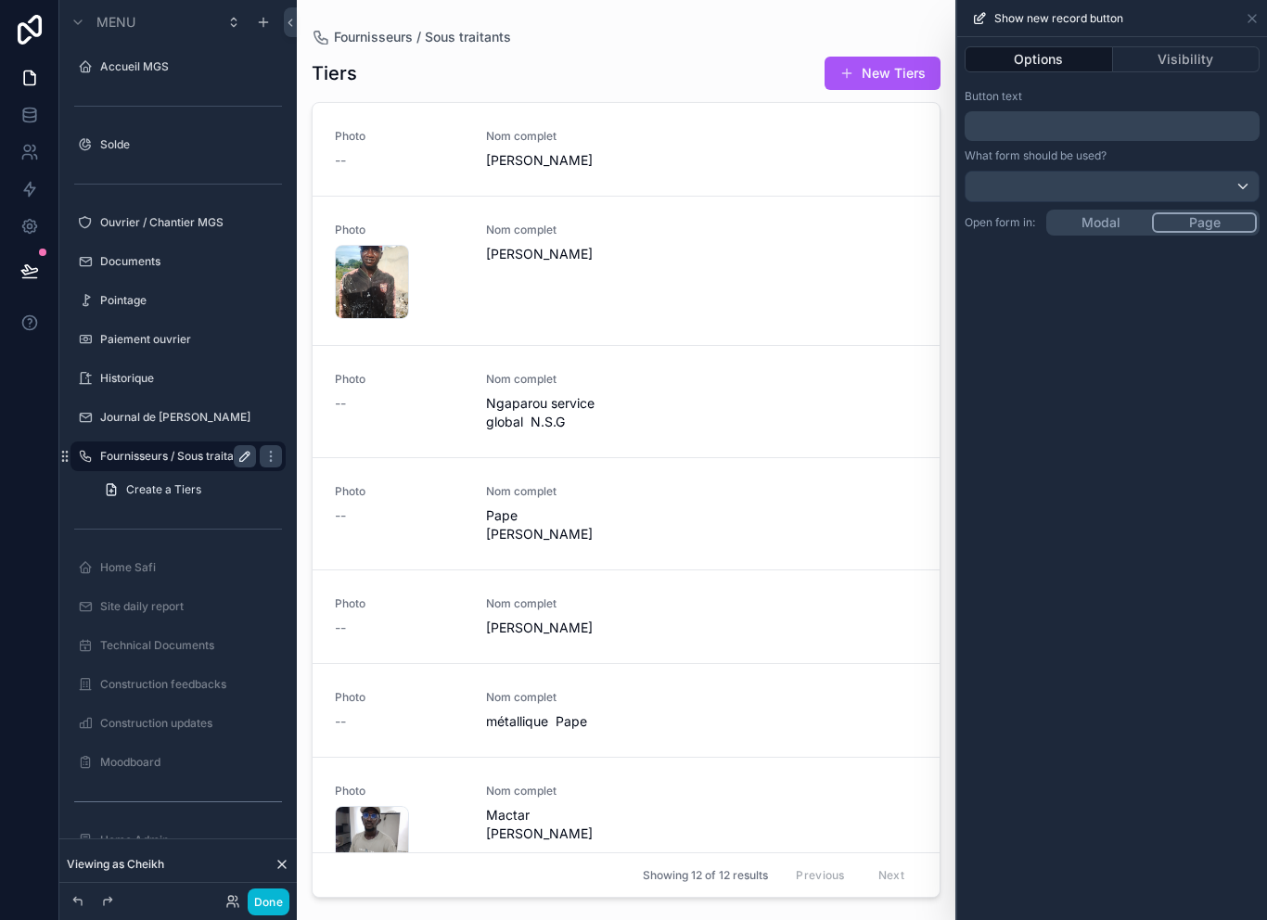
click at [1103, 134] on p "﻿" at bounding box center [1114, 126] width 284 height 22
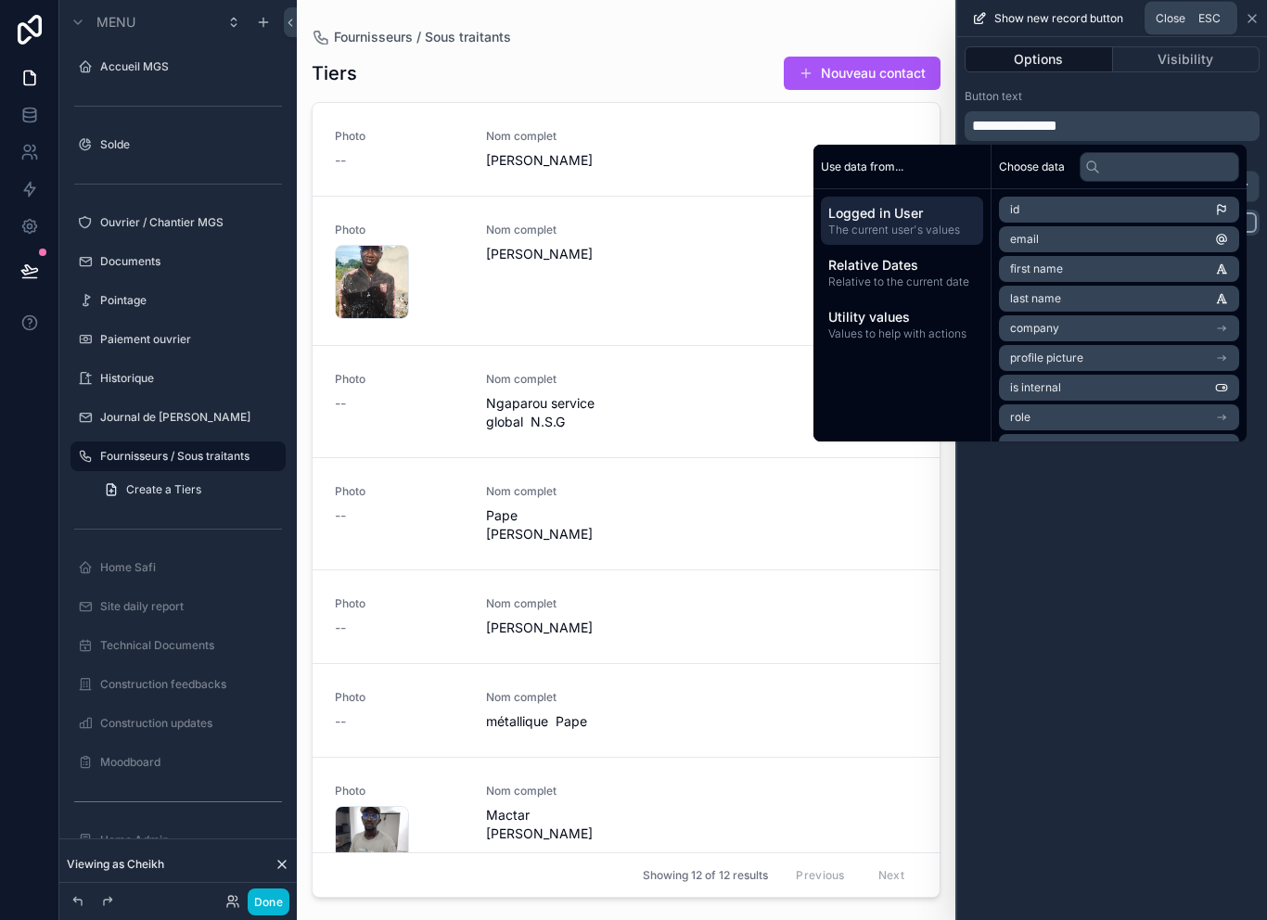
click at [1248, 22] on icon at bounding box center [1251, 18] width 7 height 7
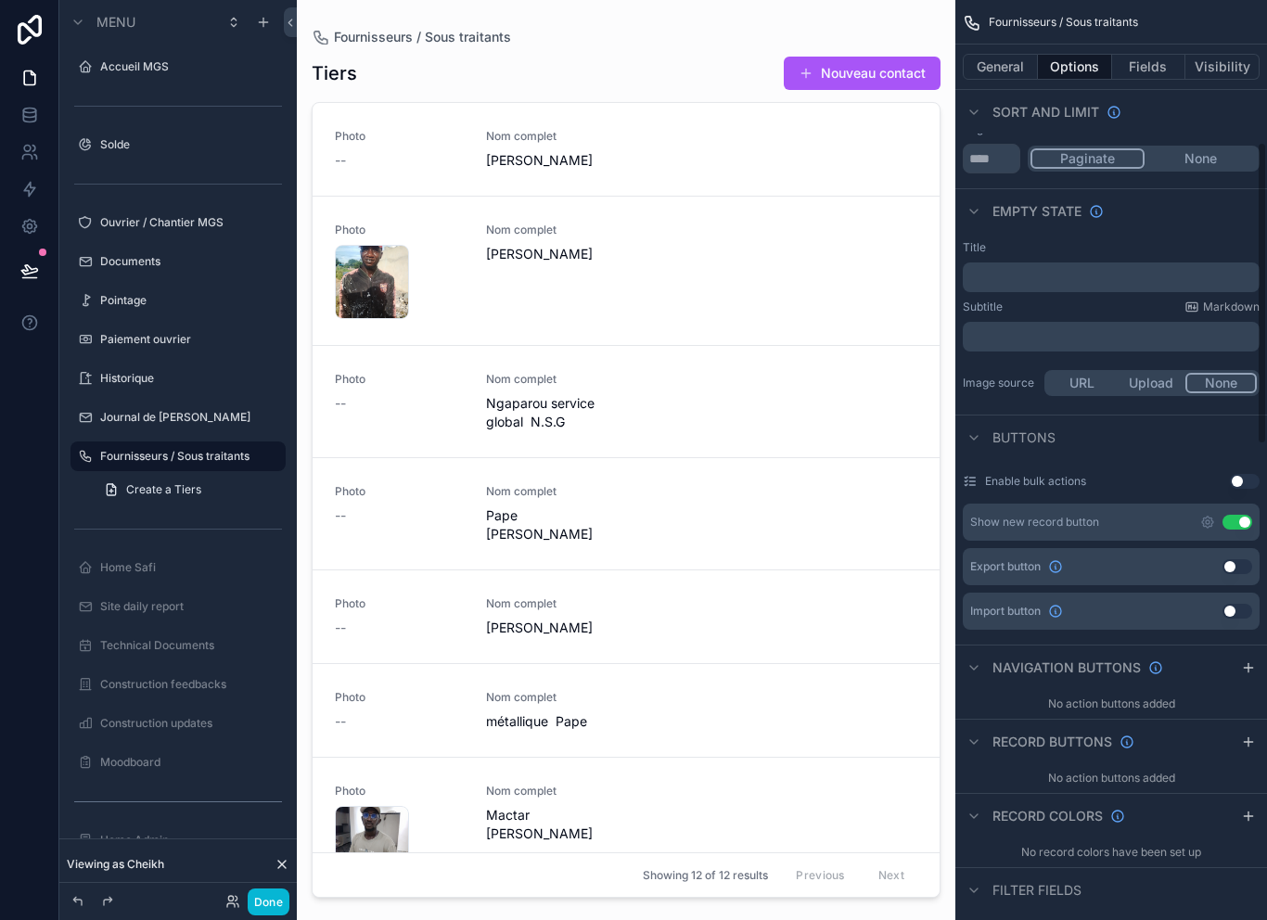
scroll to position [301, 0]
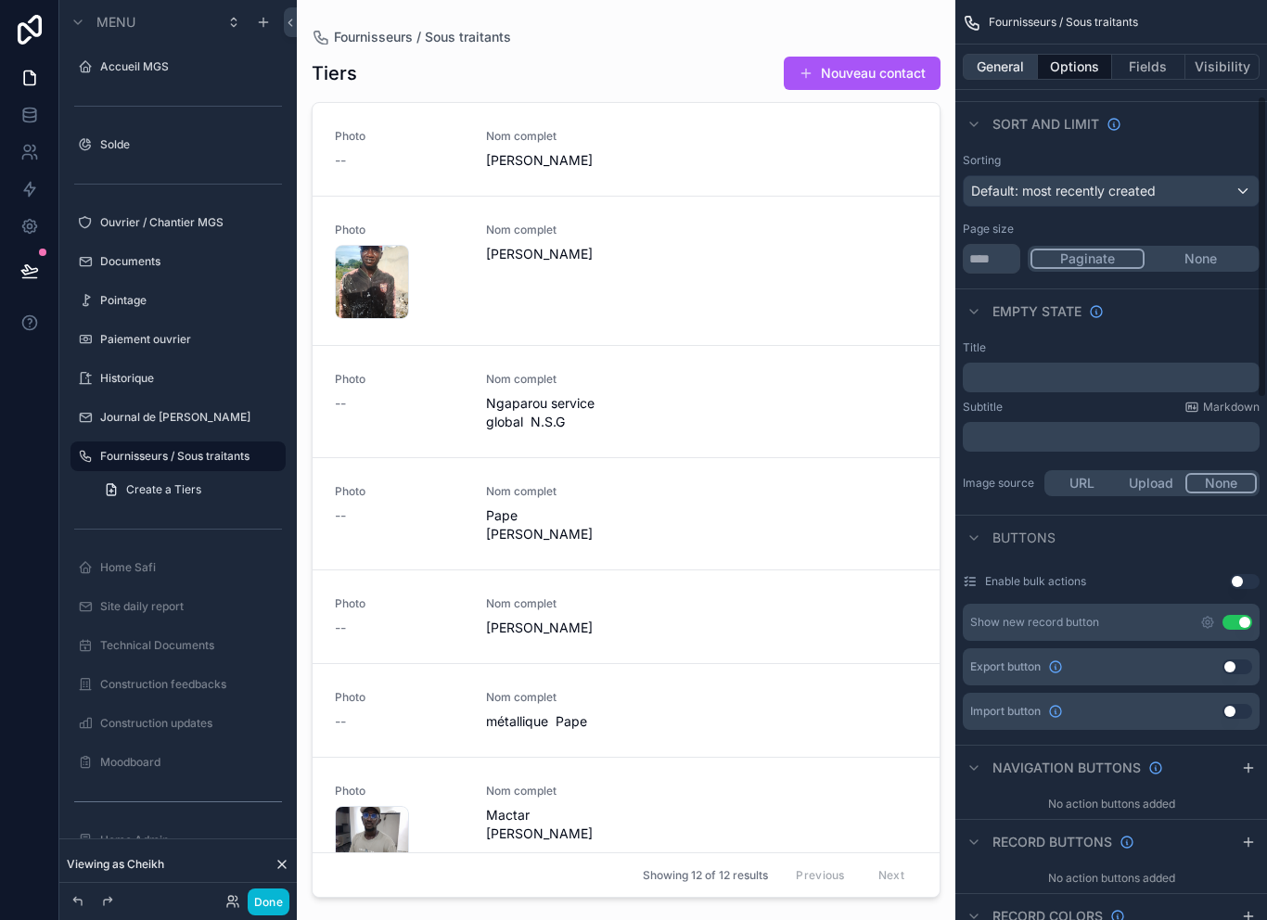
click at [1006, 67] on button "General" at bounding box center [999, 67] width 75 height 26
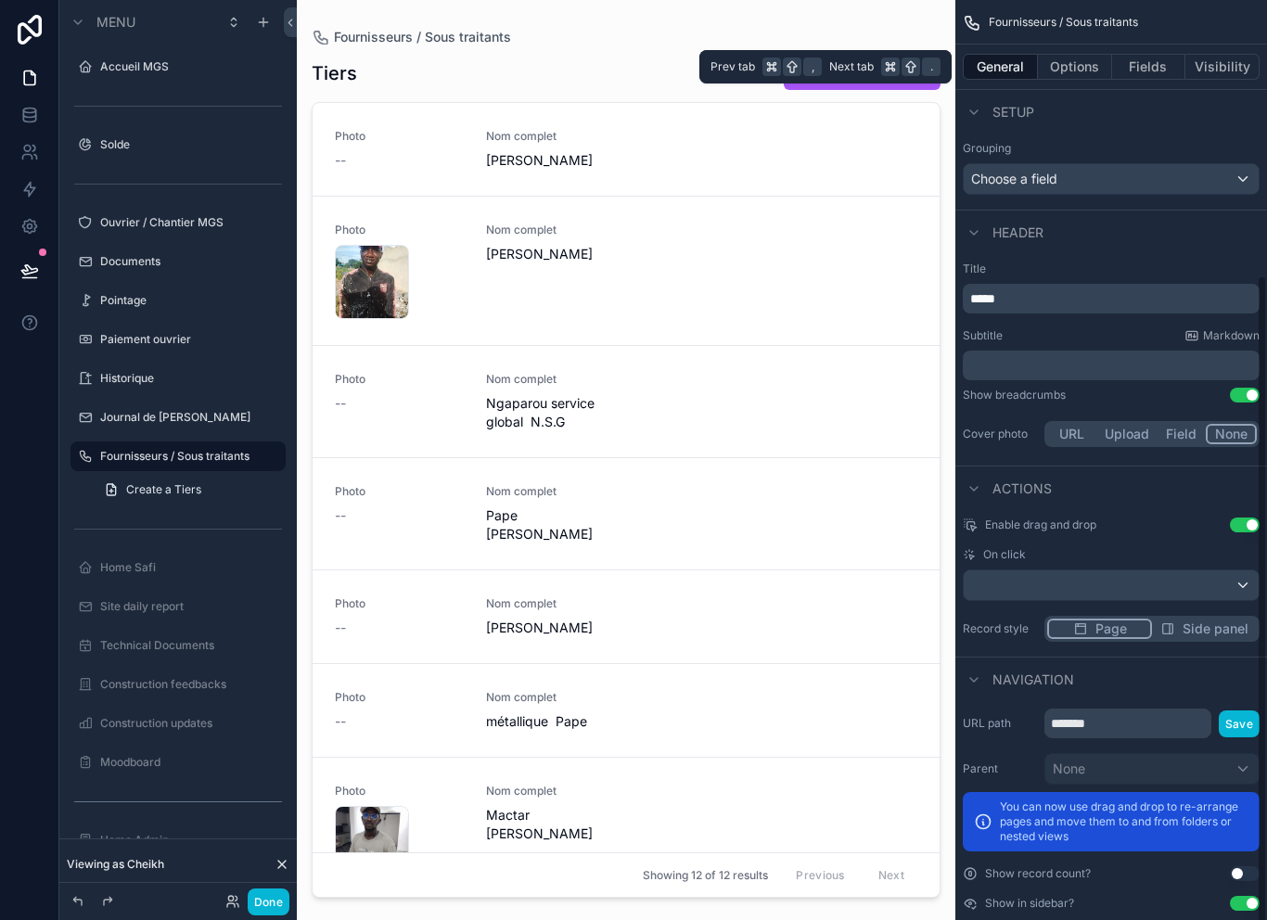
scroll to position [388, 0]
click at [1224, 585] on div "scrollable content" at bounding box center [1110, 587] width 295 height 30
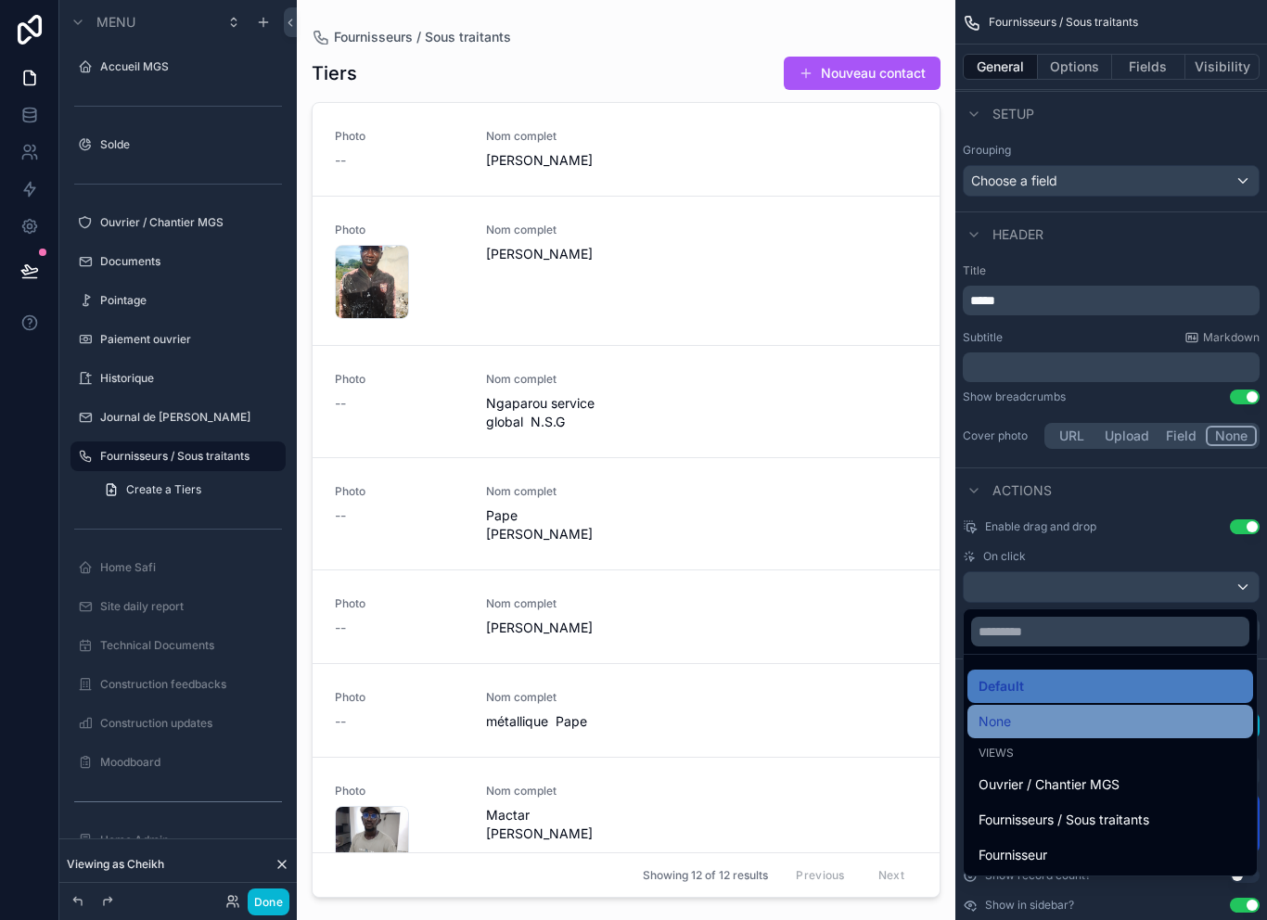
click at [1067, 723] on div "None" at bounding box center [1109, 721] width 263 height 22
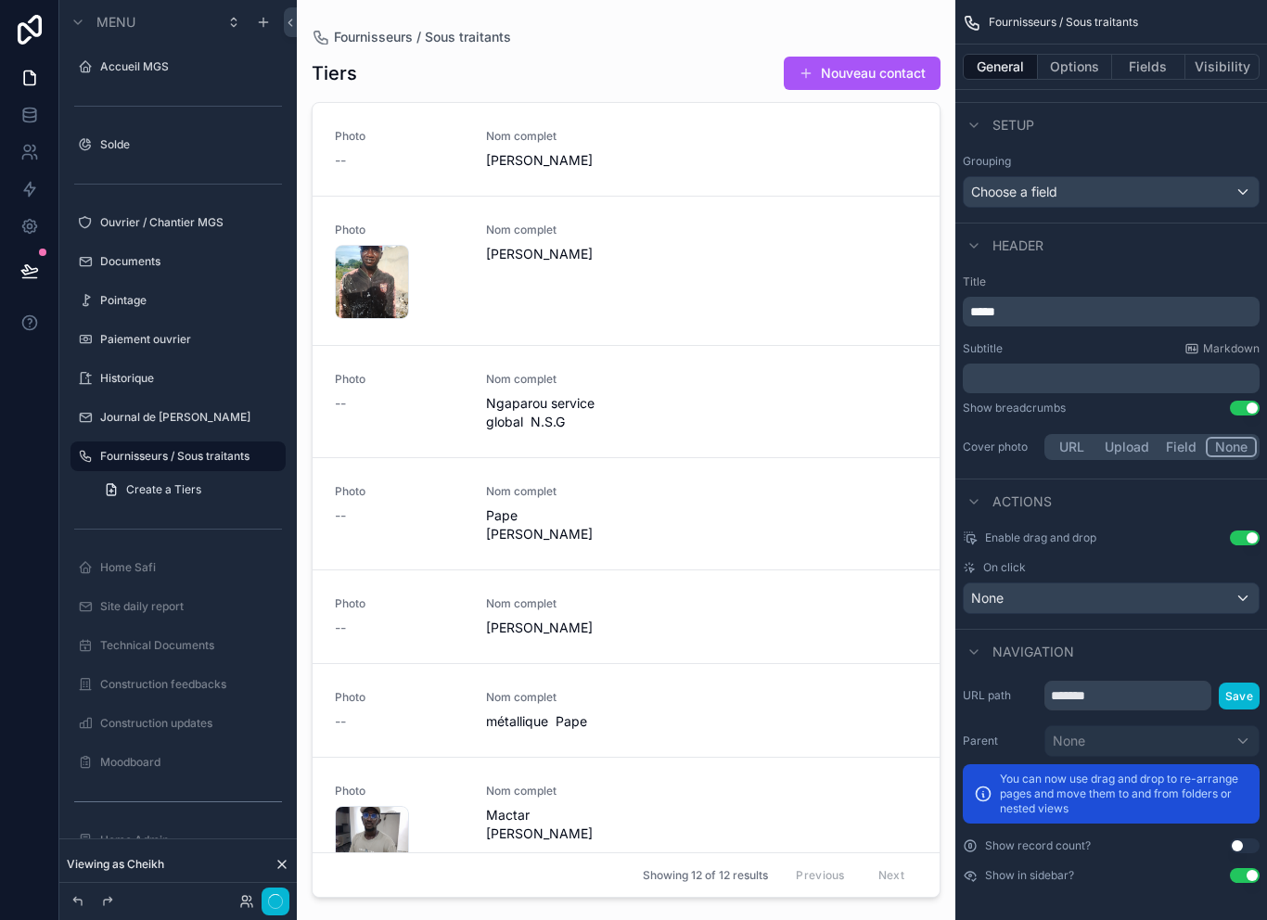
scroll to position [347, 0]
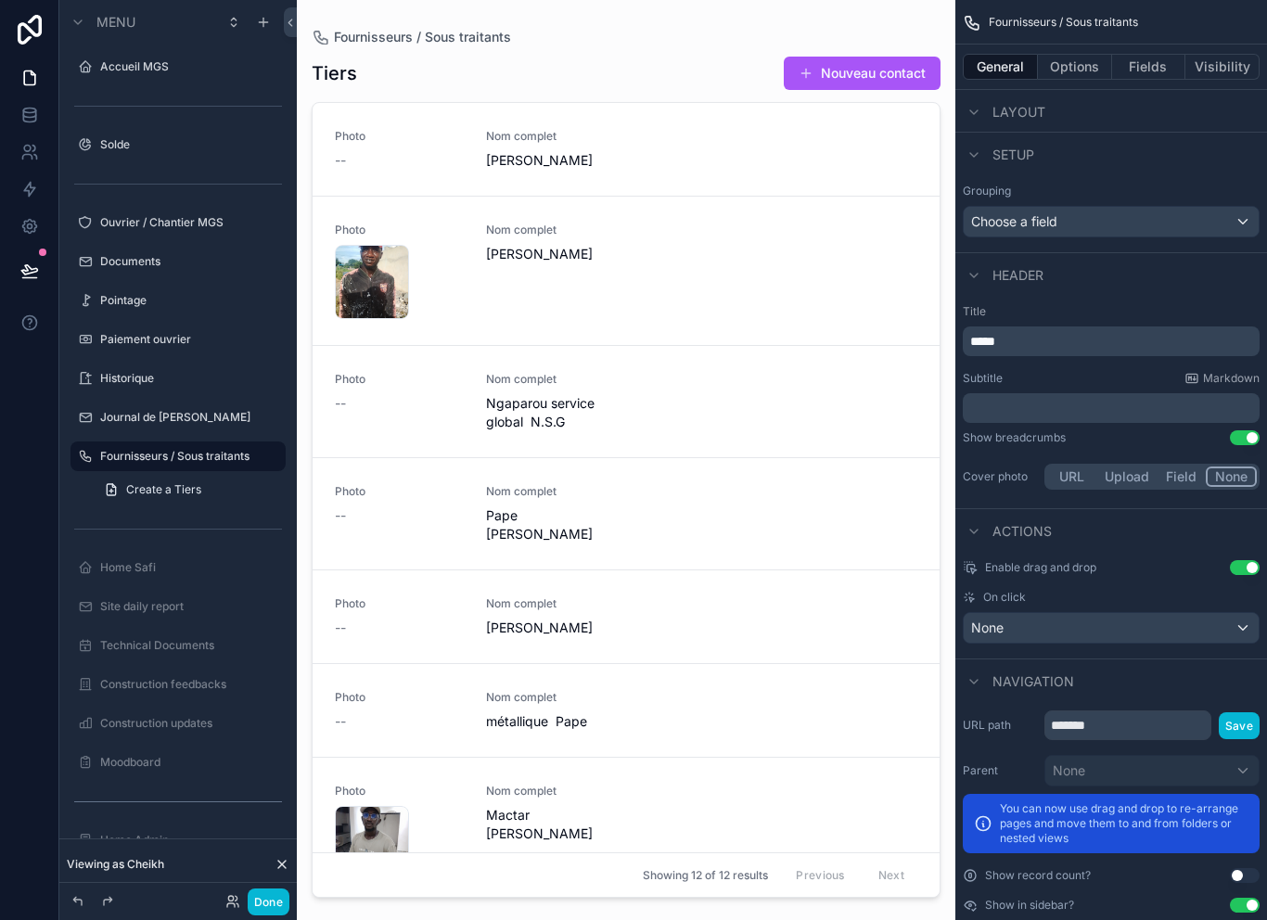
click at [1241, 568] on button "Use setting" at bounding box center [1244, 567] width 30 height 15
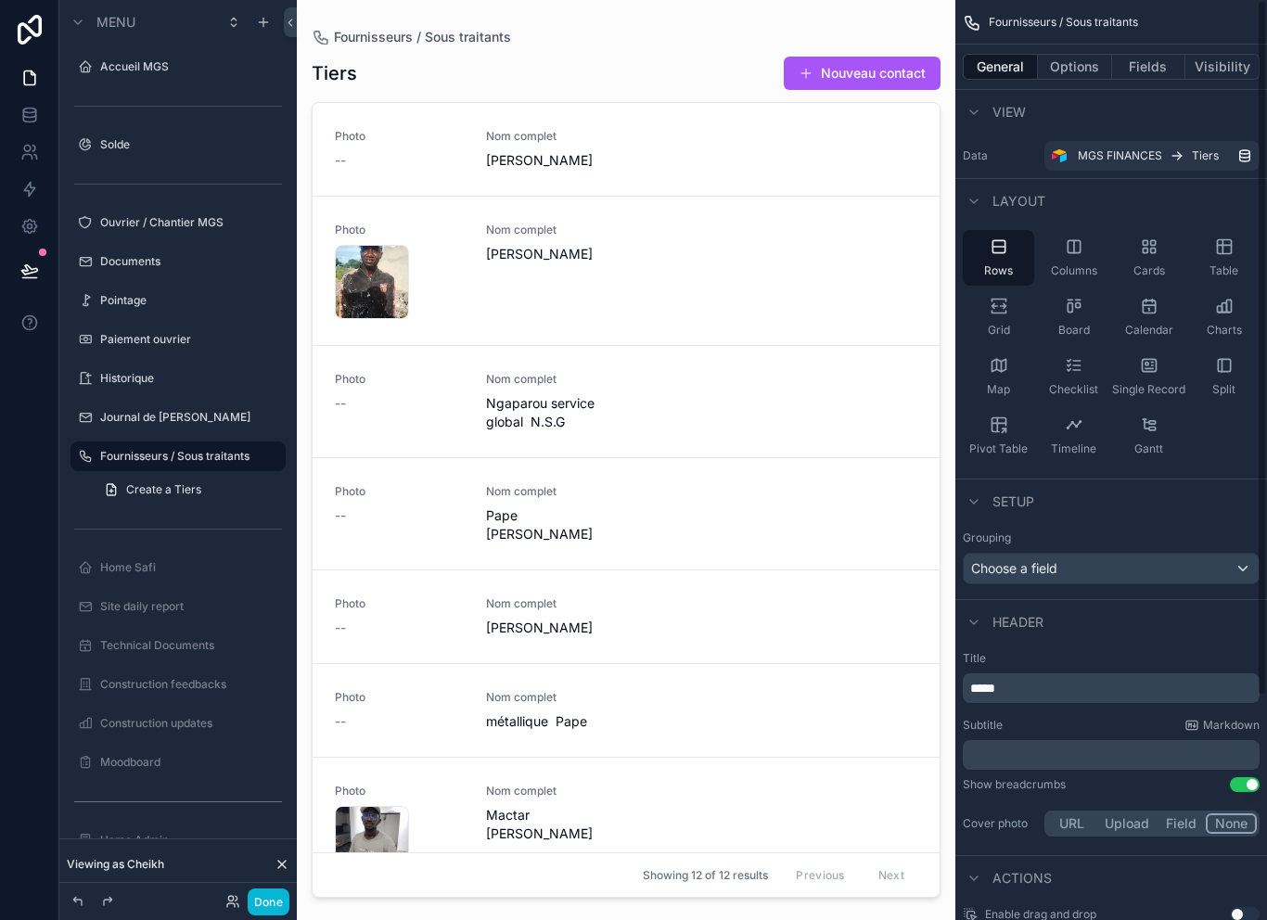
scroll to position [0, 0]
click at [192, 57] on div "Accueil MGS" at bounding box center [178, 67] width 156 height 22
click at [123, 68] on label "Accueil MGS" at bounding box center [174, 66] width 148 height 15
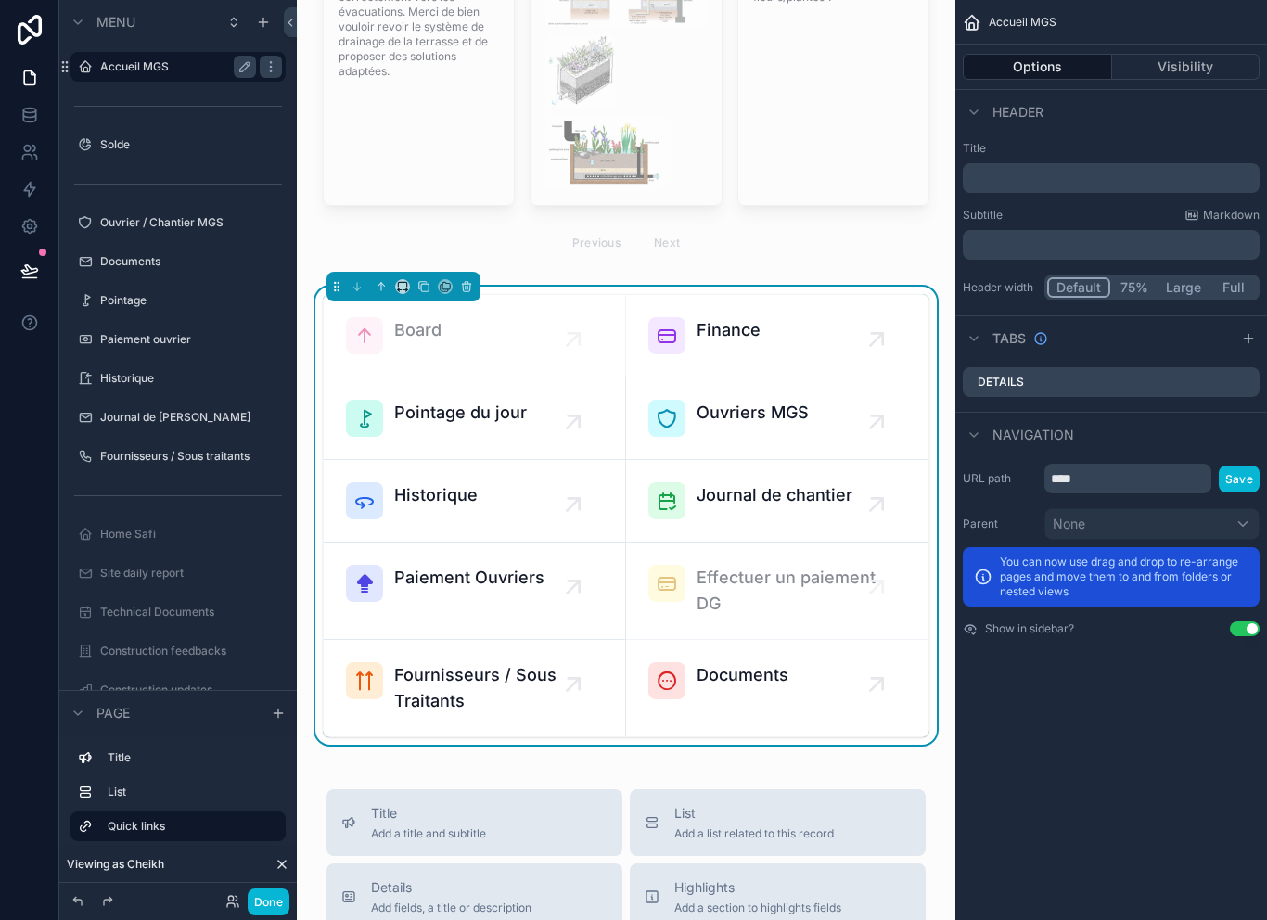
scroll to position [496, 0]
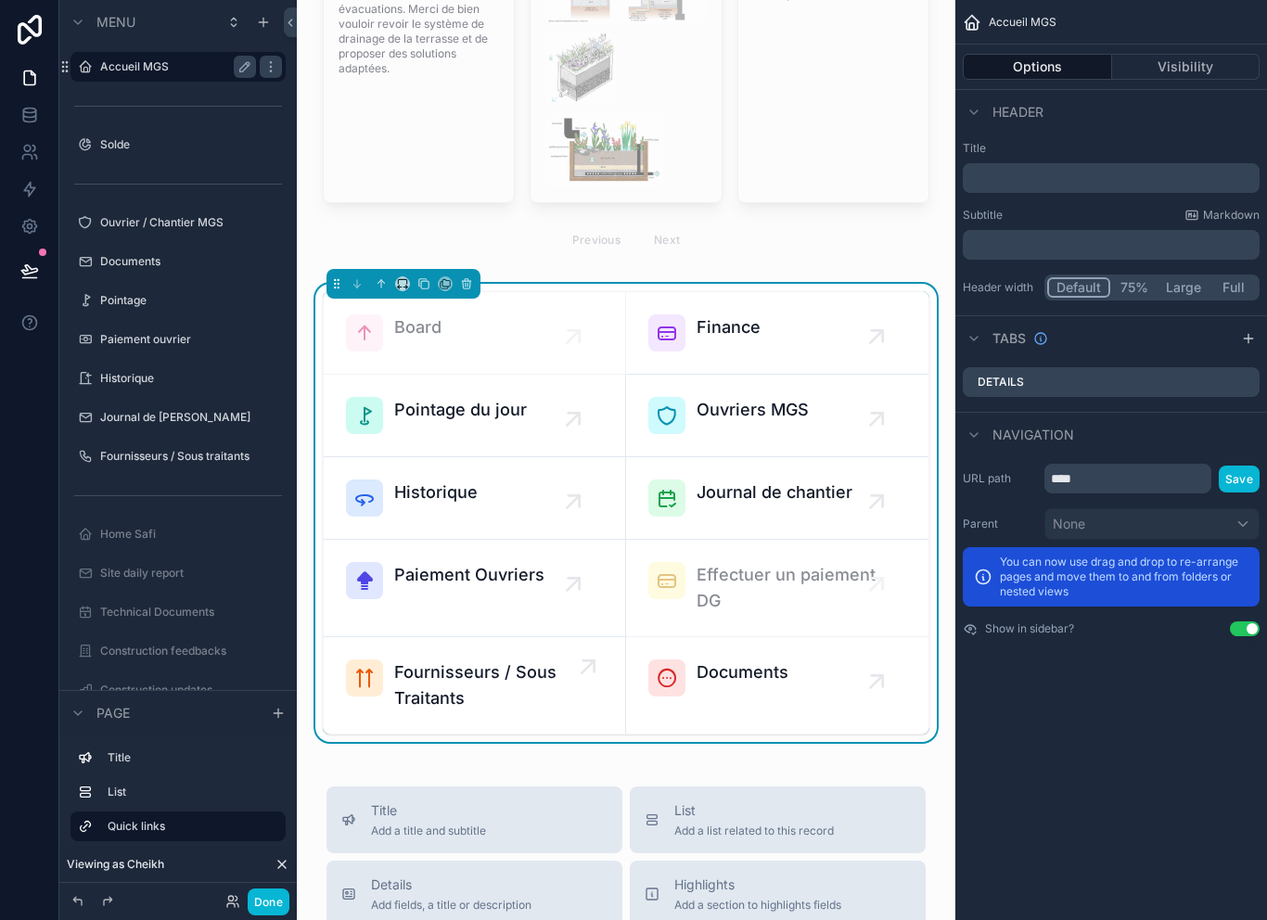
click at [431, 682] on span "Fournisseurs / Sous Traitants" at bounding box center [483, 685] width 179 height 52
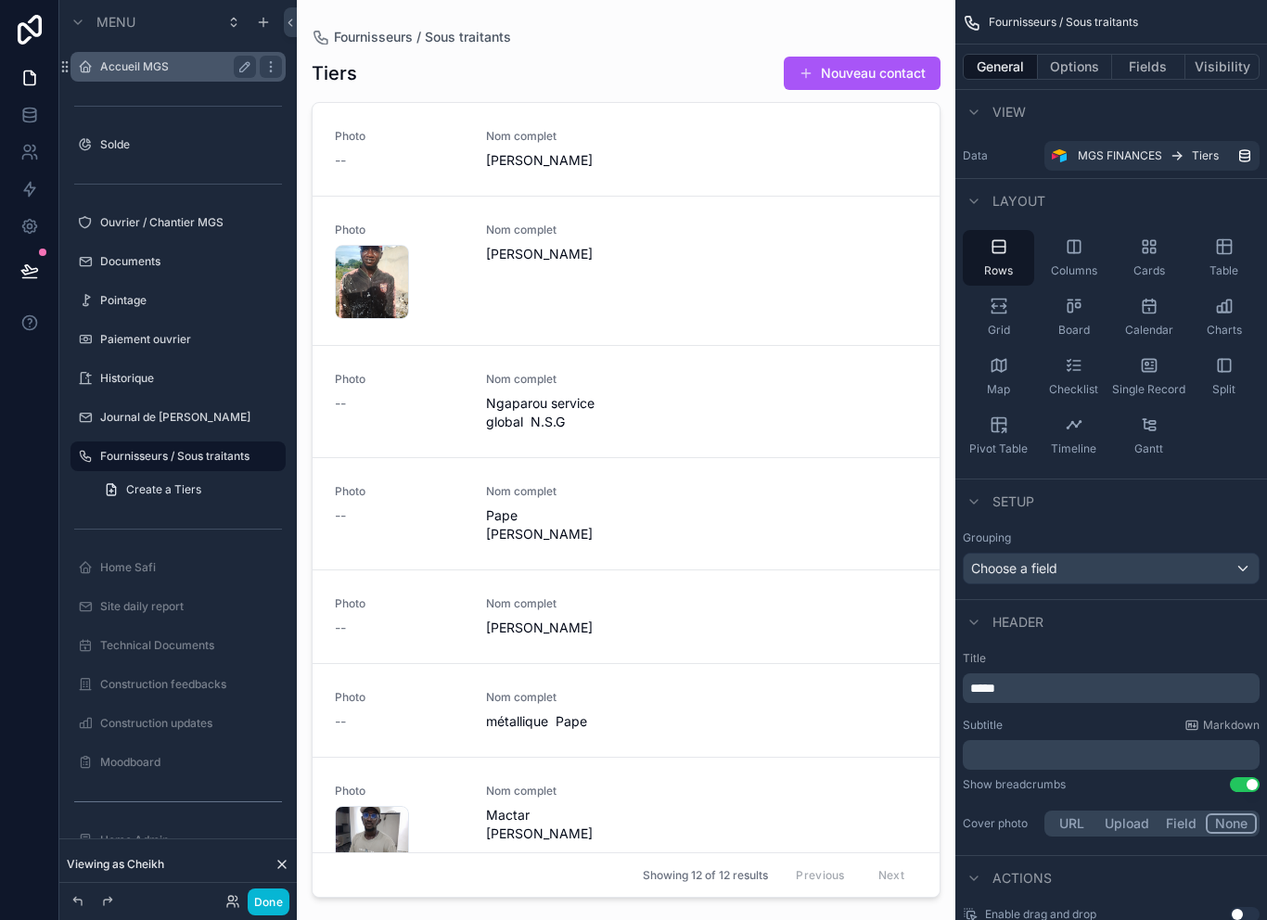
click at [885, 66] on div "scrollable content" at bounding box center [626, 449] width 658 height 898
click at [866, 69] on button "Nouveau contact" at bounding box center [861, 73] width 157 height 33
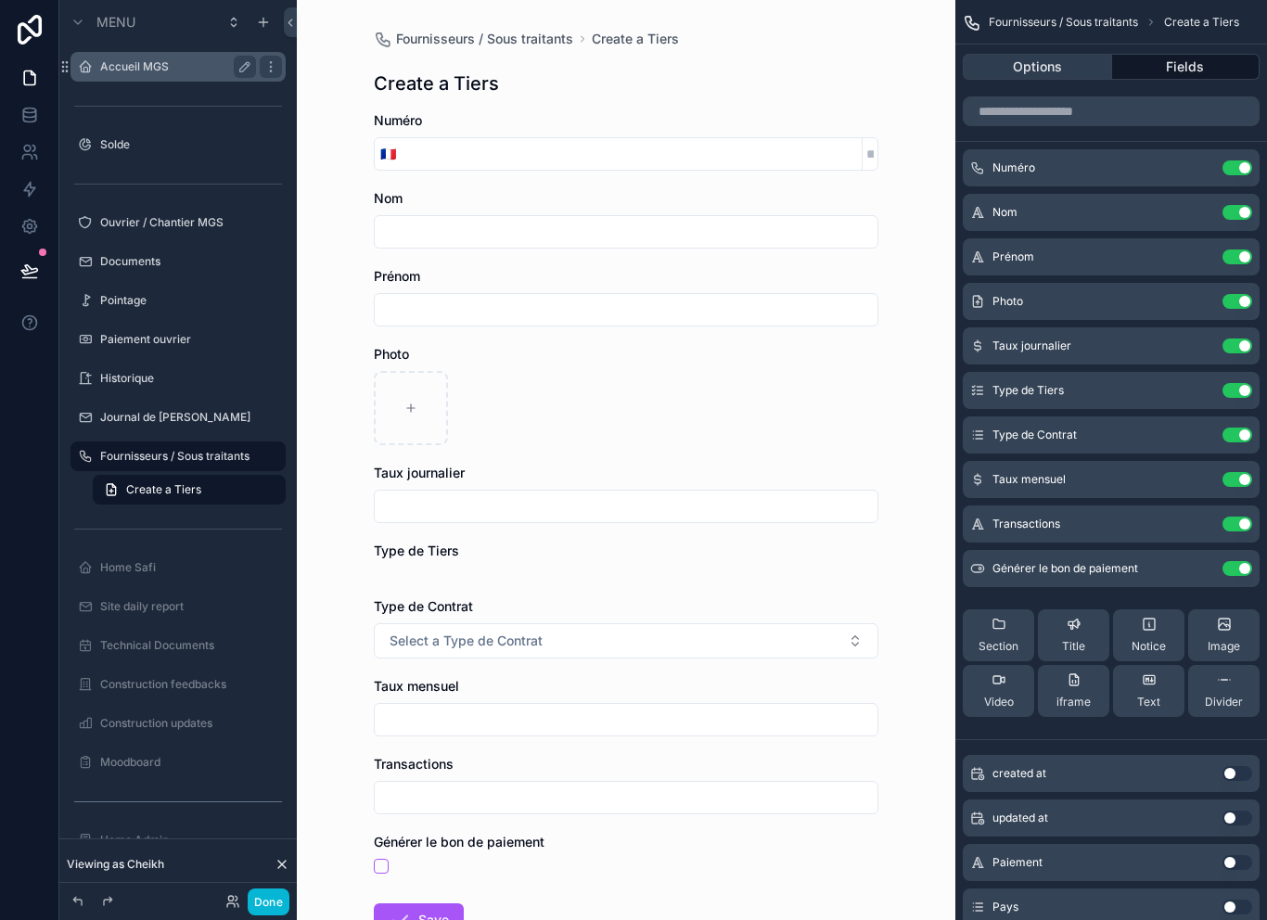
click at [1065, 66] on button "Options" at bounding box center [1036, 67] width 149 height 26
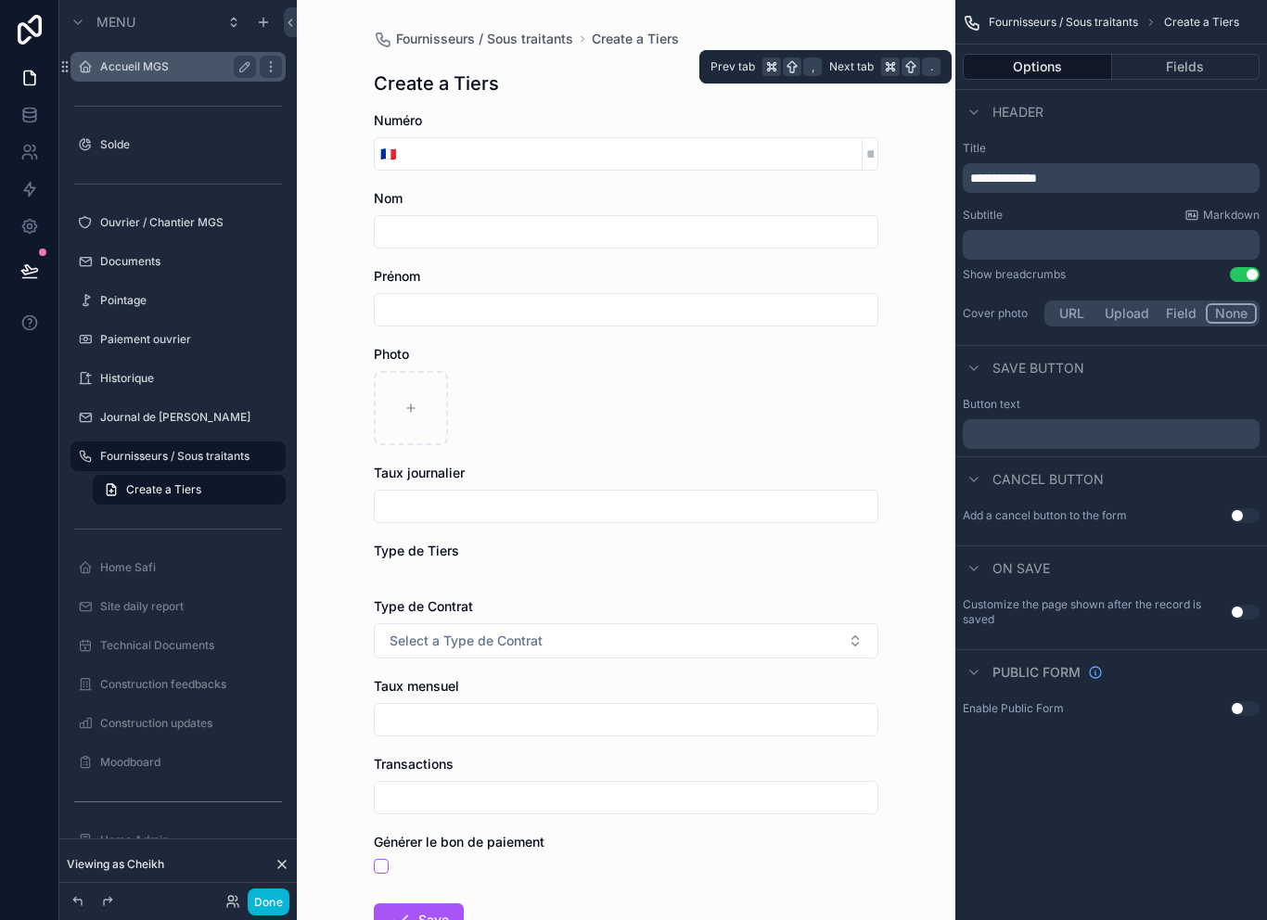
click at [1113, 176] on p "**********" at bounding box center [1113, 178] width 286 height 19
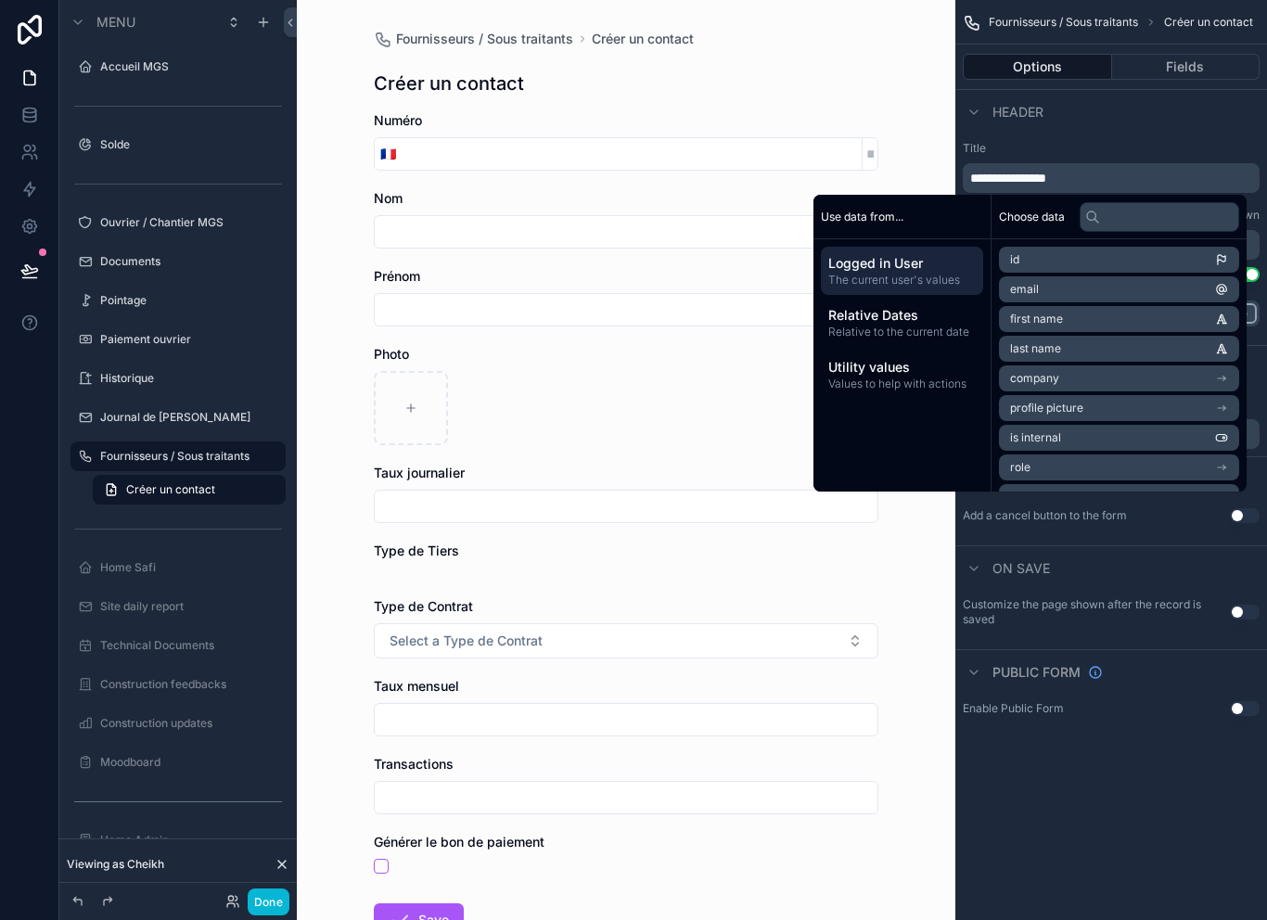
click at [1153, 120] on div "Header" at bounding box center [1111, 111] width 312 height 45
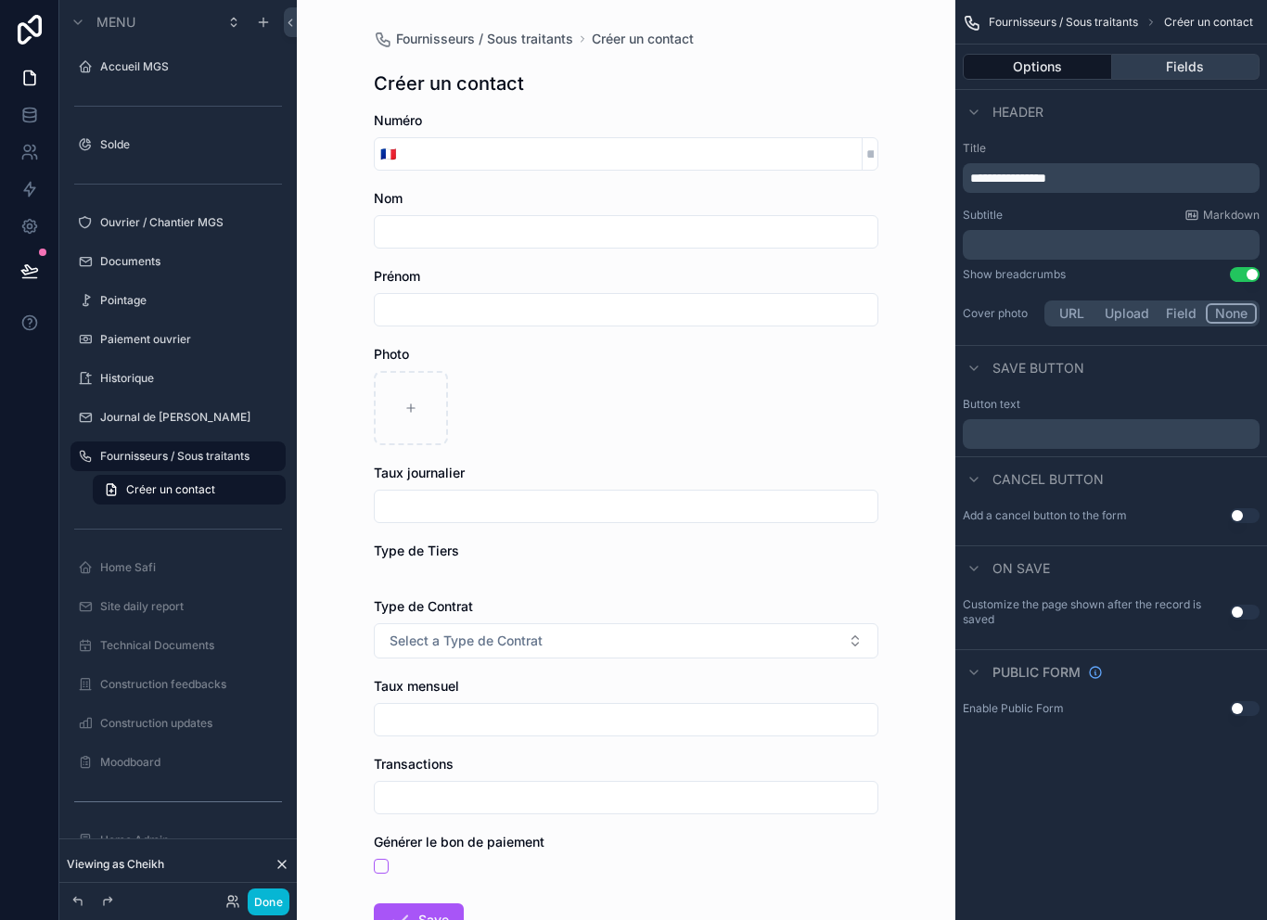
click at [1214, 65] on button "Fields" at bounding box center [1186, 67] width 148 height 26
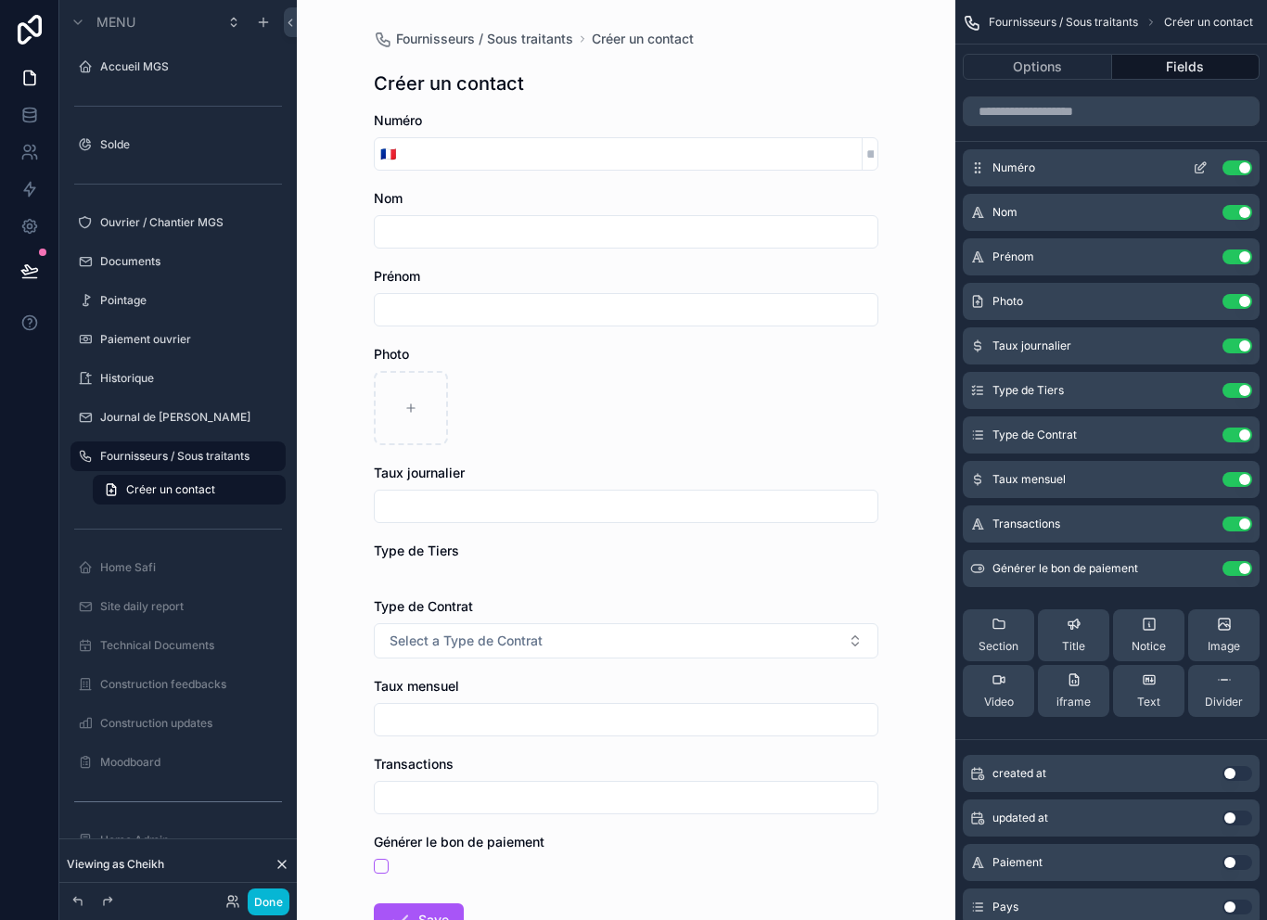
click at [1237, 173] on button "Use setting" at bounding box center [1237, 167] width 30 height 15
click at [1239, 205] on button "Use setting" at bounding box center [1237, 212] width 30 height 15
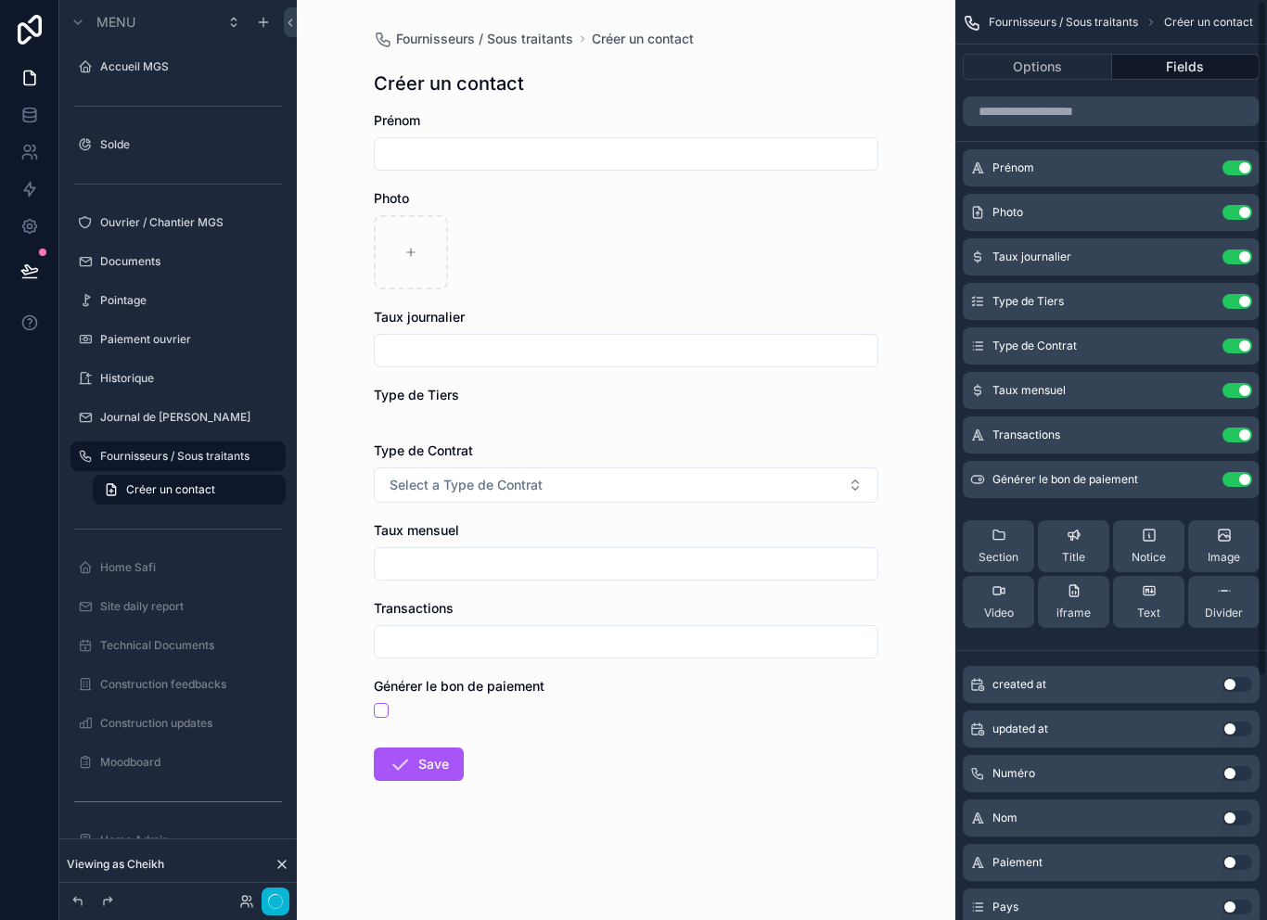
click at [1239, 170] on button "Use setting" at bounding box center [1237, 167] width 30 height 15
click at [1242, 205] on button "Use setting" at bounding box center [1237, 212] width 30 height 15
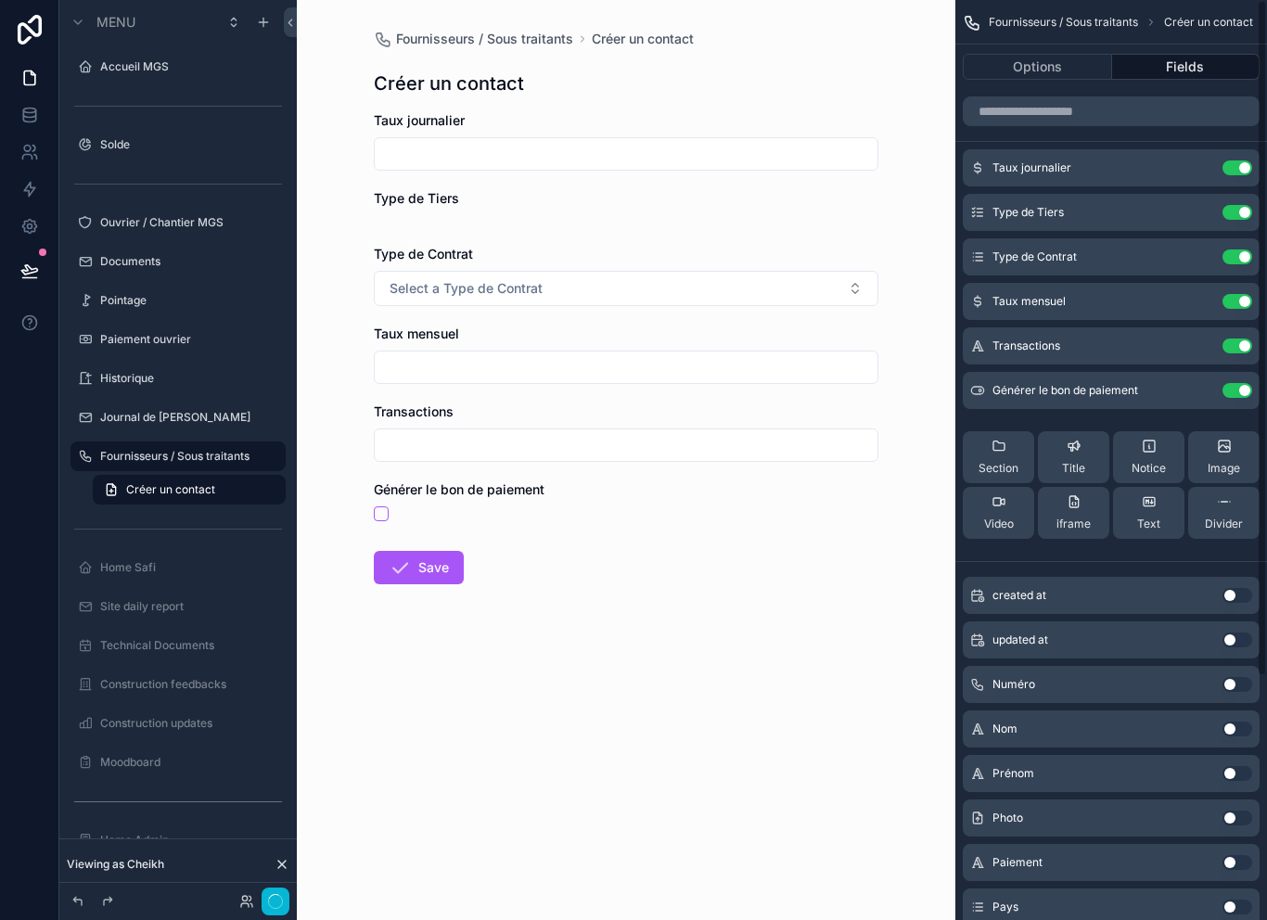
click at [1242, 172] on button "Use setting" at bounding box center [1237, 167] width 30 height 15
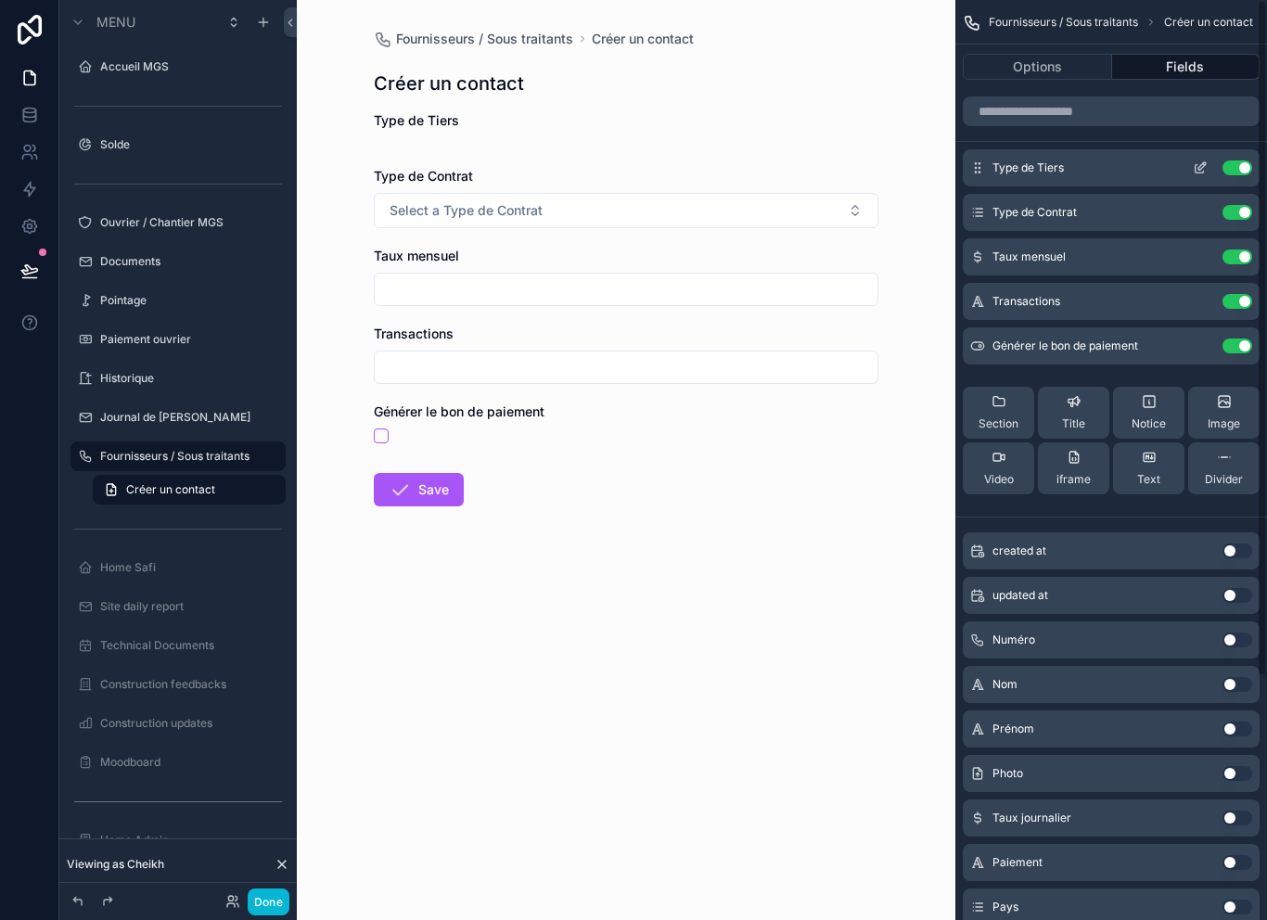
click at [1242, 169] on button "Use setting" at bounding box center [1237, 167] width 30 height 15
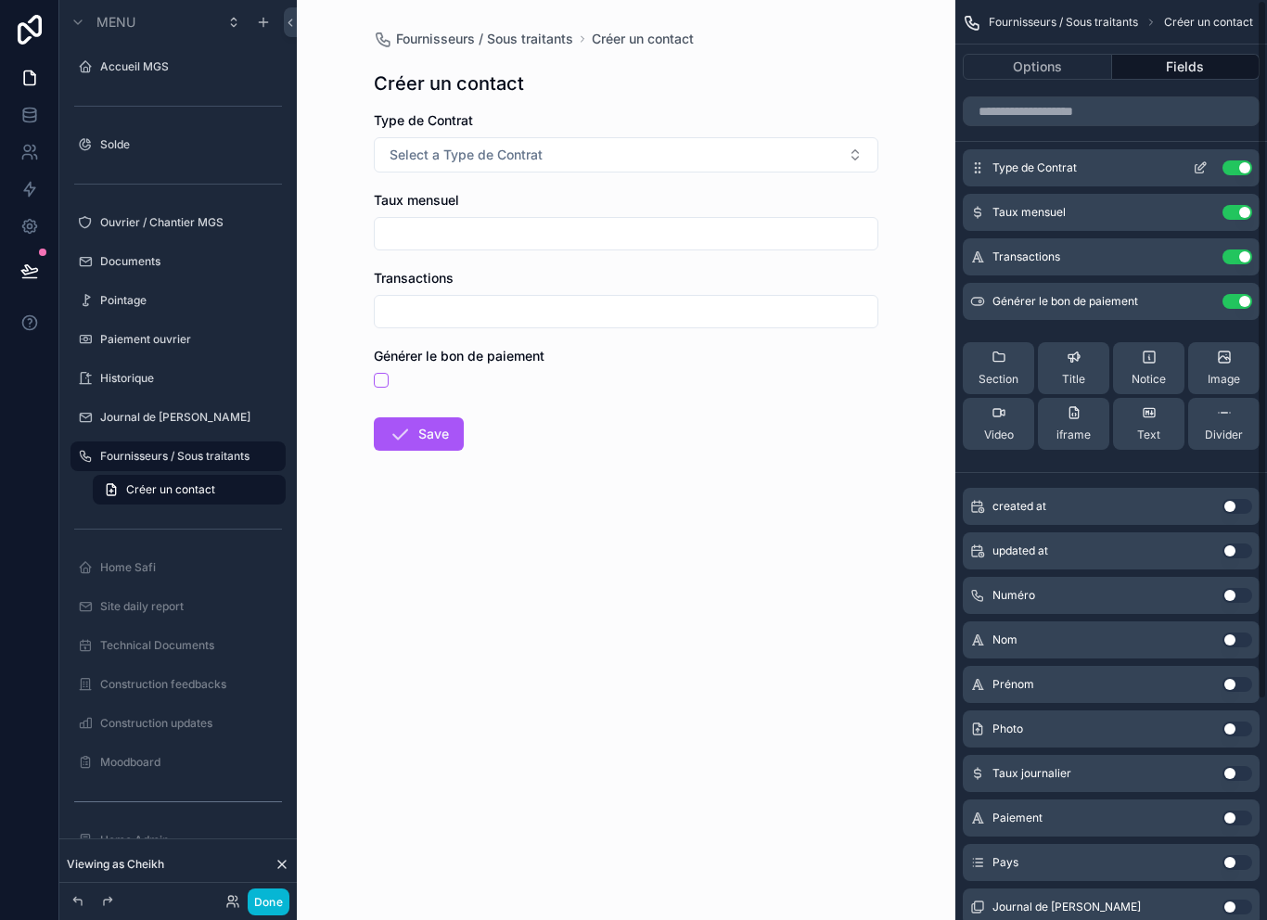
click at [1240, 168] on button "Use setting" at bounding box center [1237, 167] width 30 height 15
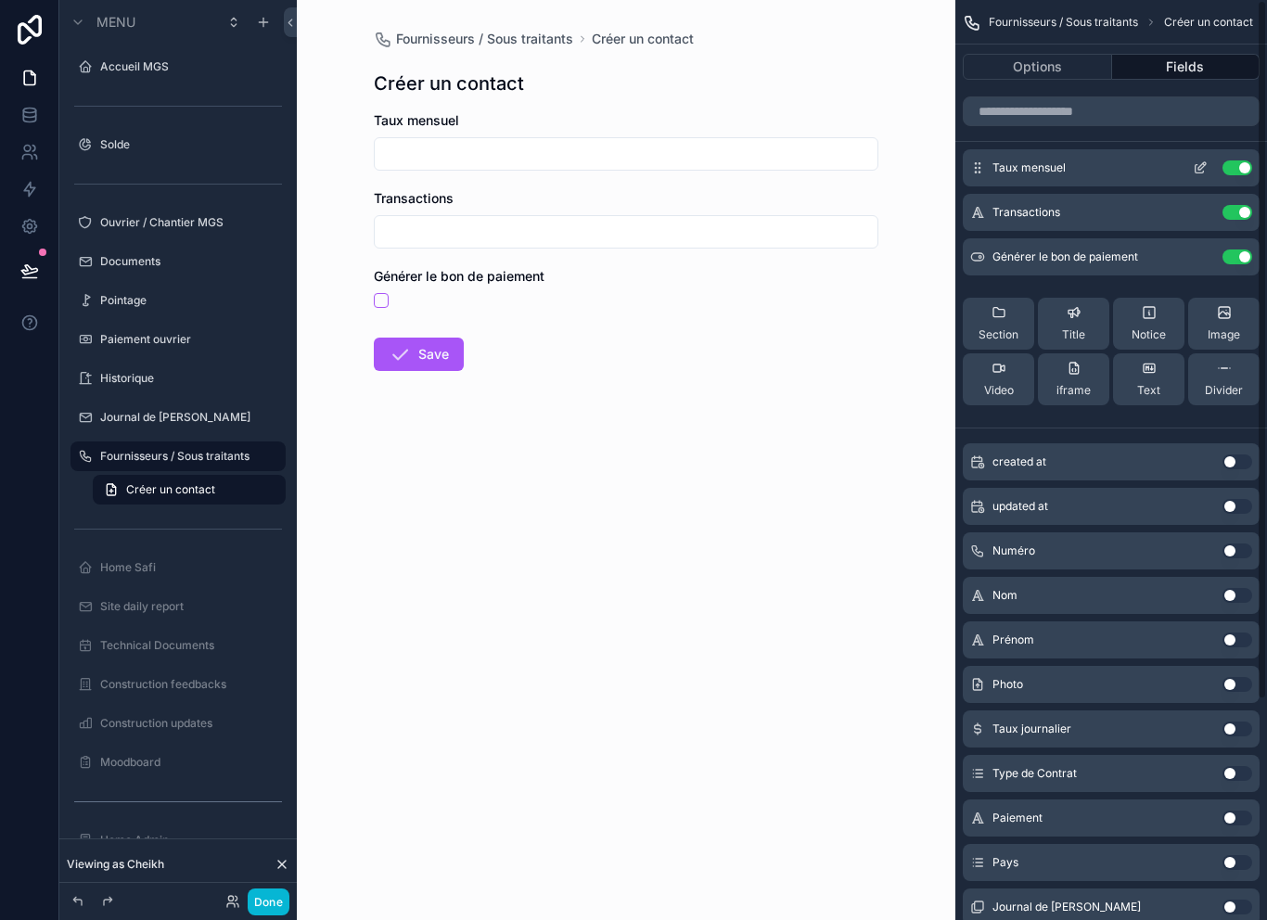
click at [1241, 170] on button "Use setting" at bounding box center [1237, 167] width 30 height 15
click at [1240, 205] on button "Use setting" at bounding box center [1237, 212] width 30 height 15
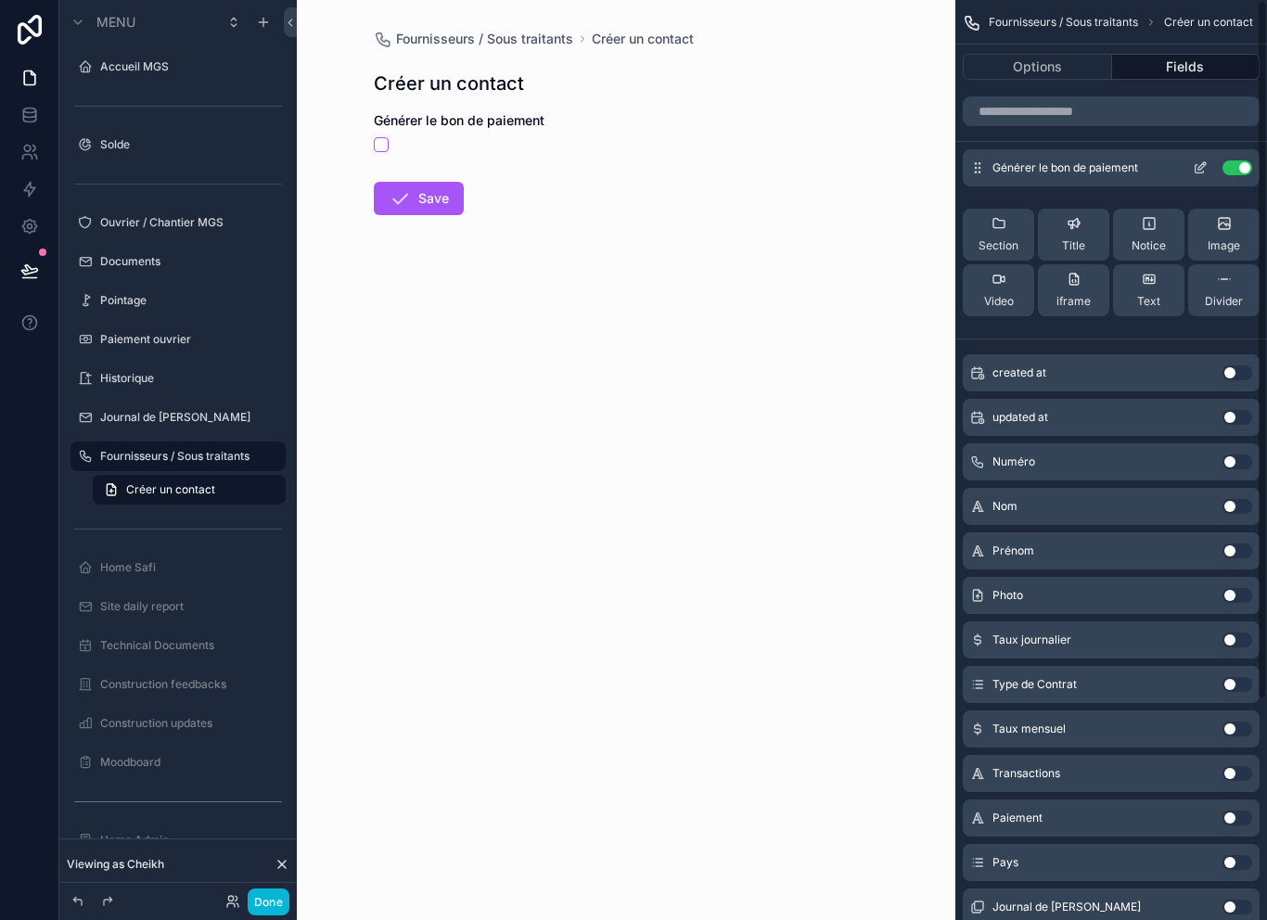
click at [1241, 169] on button "Use setting" at bounding box center [1237, 167] width 30 height 15
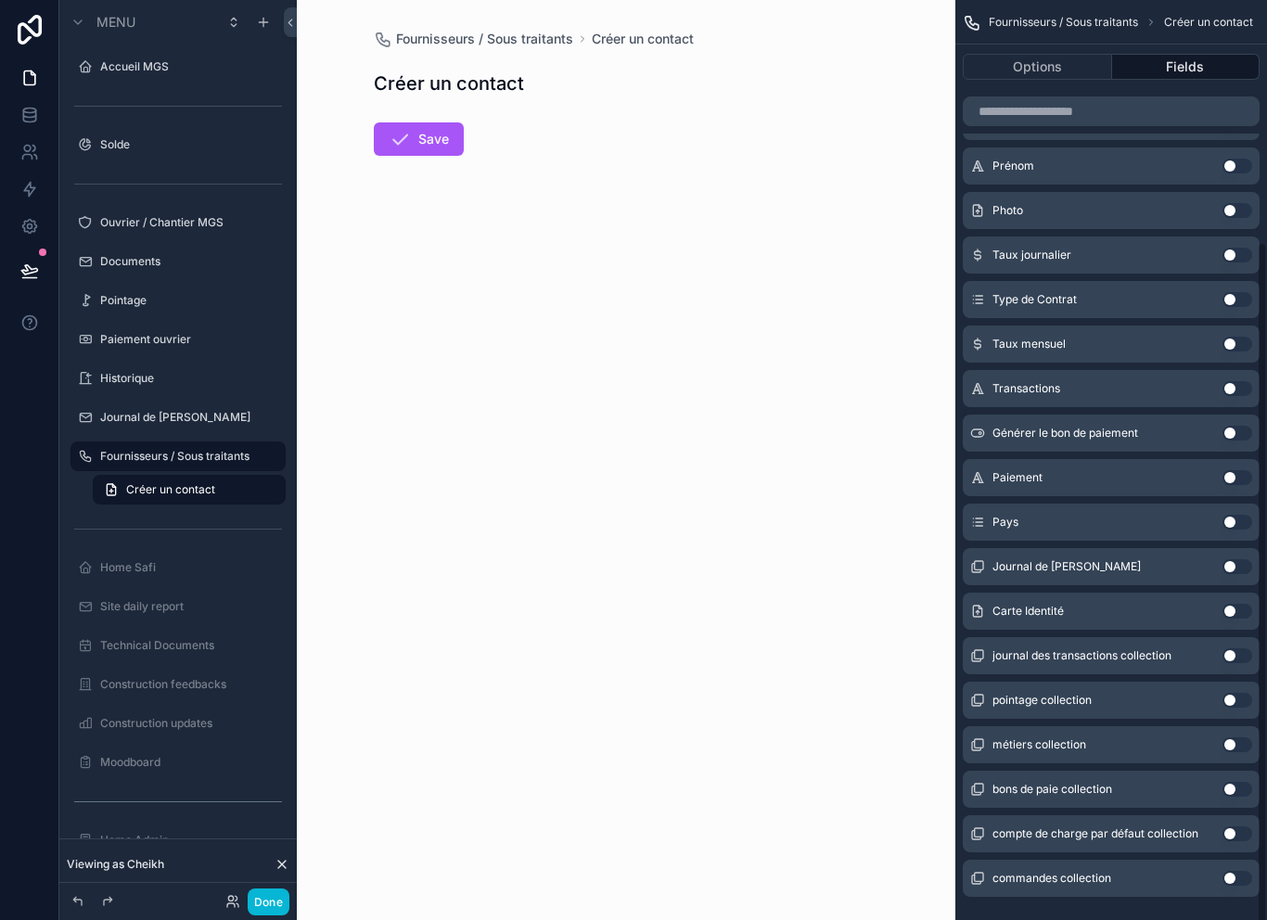
scroll to position [324, 0]
click at [1136, 108] on input "scrollable content" at bounding box center [1110, 111] width 297 height 30
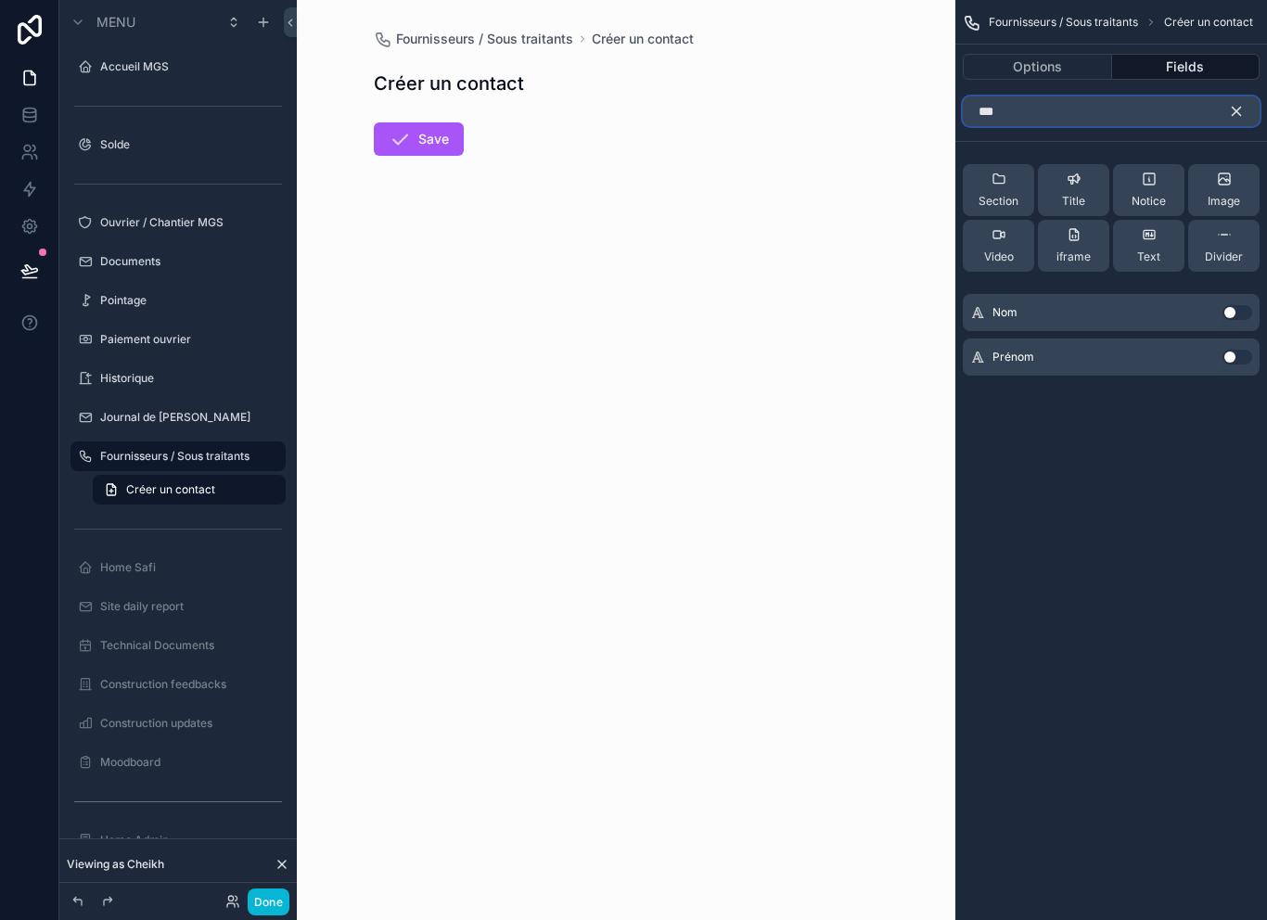
type input "***"
click at [1235, 116] on icon "scrollable content" at bounding box center [1236, 111] width 17 height 17
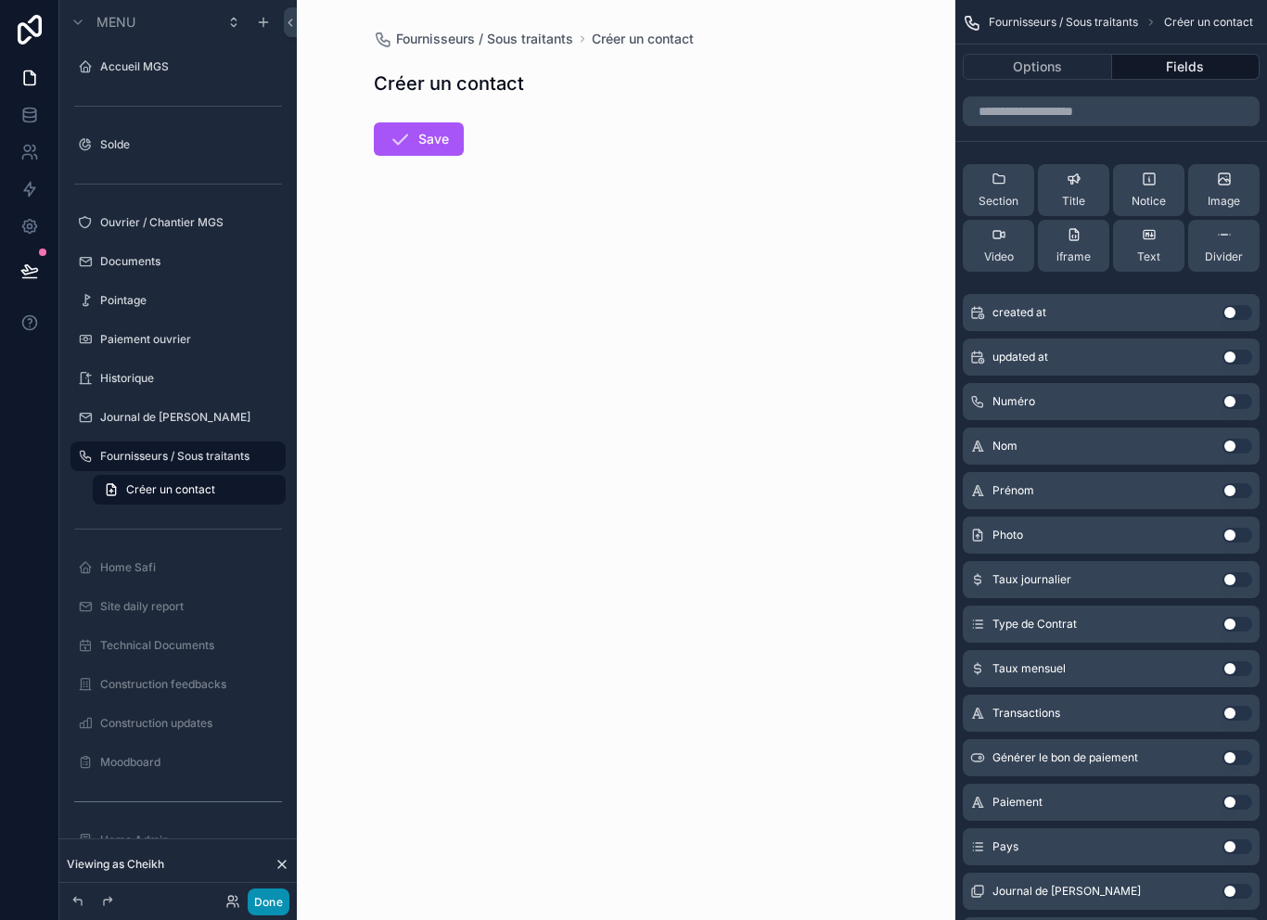
click at [262, 907] on button "Done" at bounding box center [269, 901] width 42 height 27
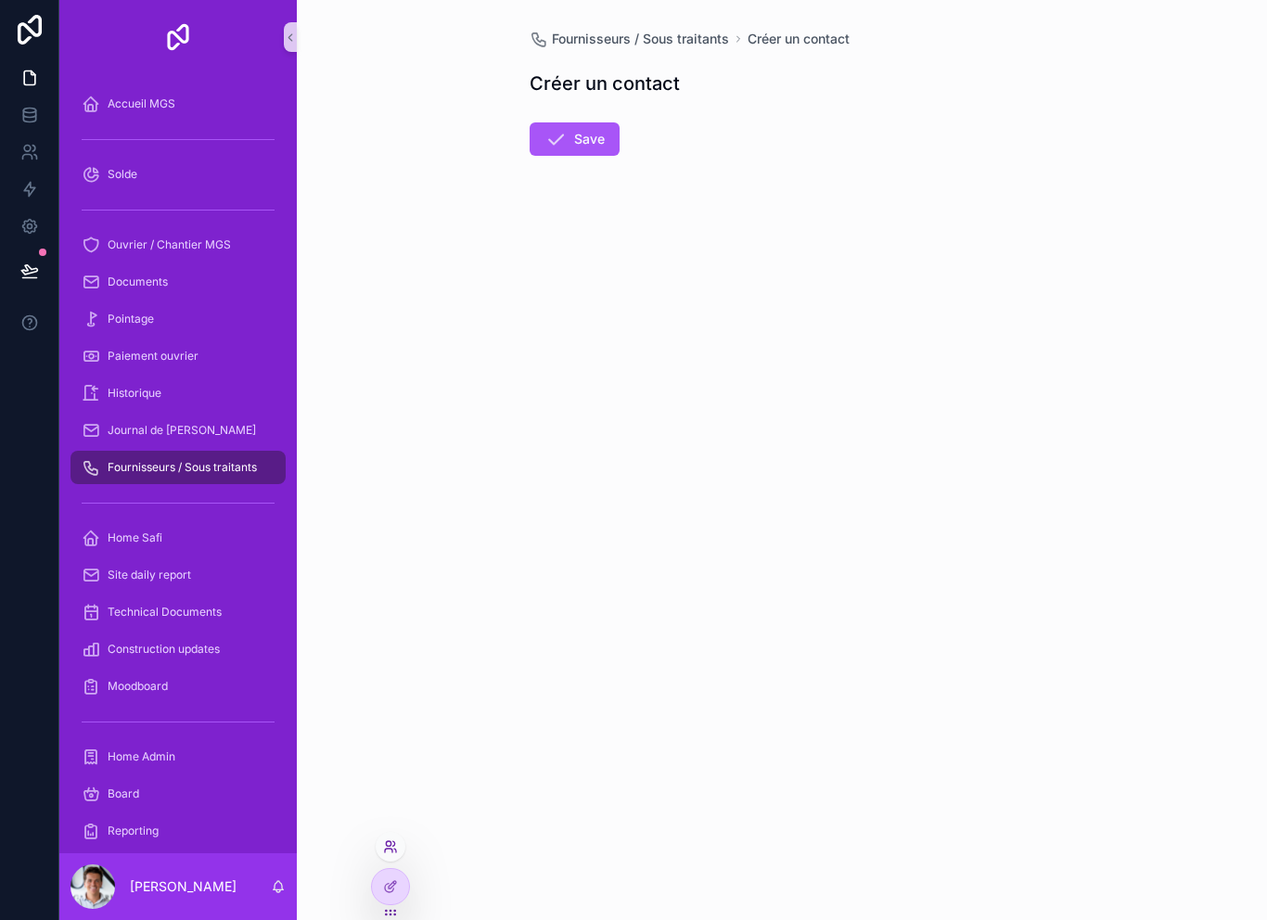
click at [395, 851] on icon at bounding box center [390, 846] width 15 height 15
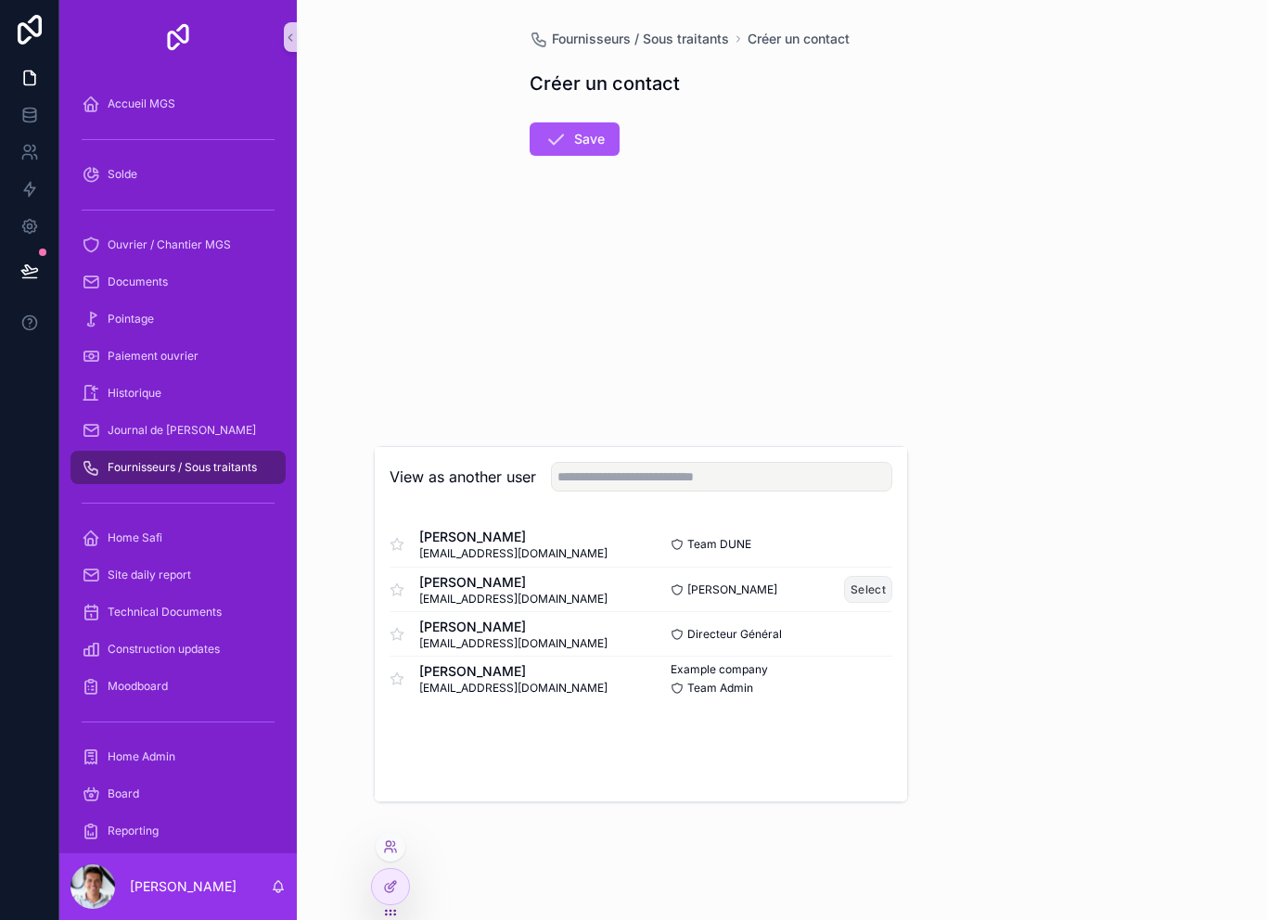
click at [873, 603] on button "Select" at bounding box center [868, 589] width 48 height 27
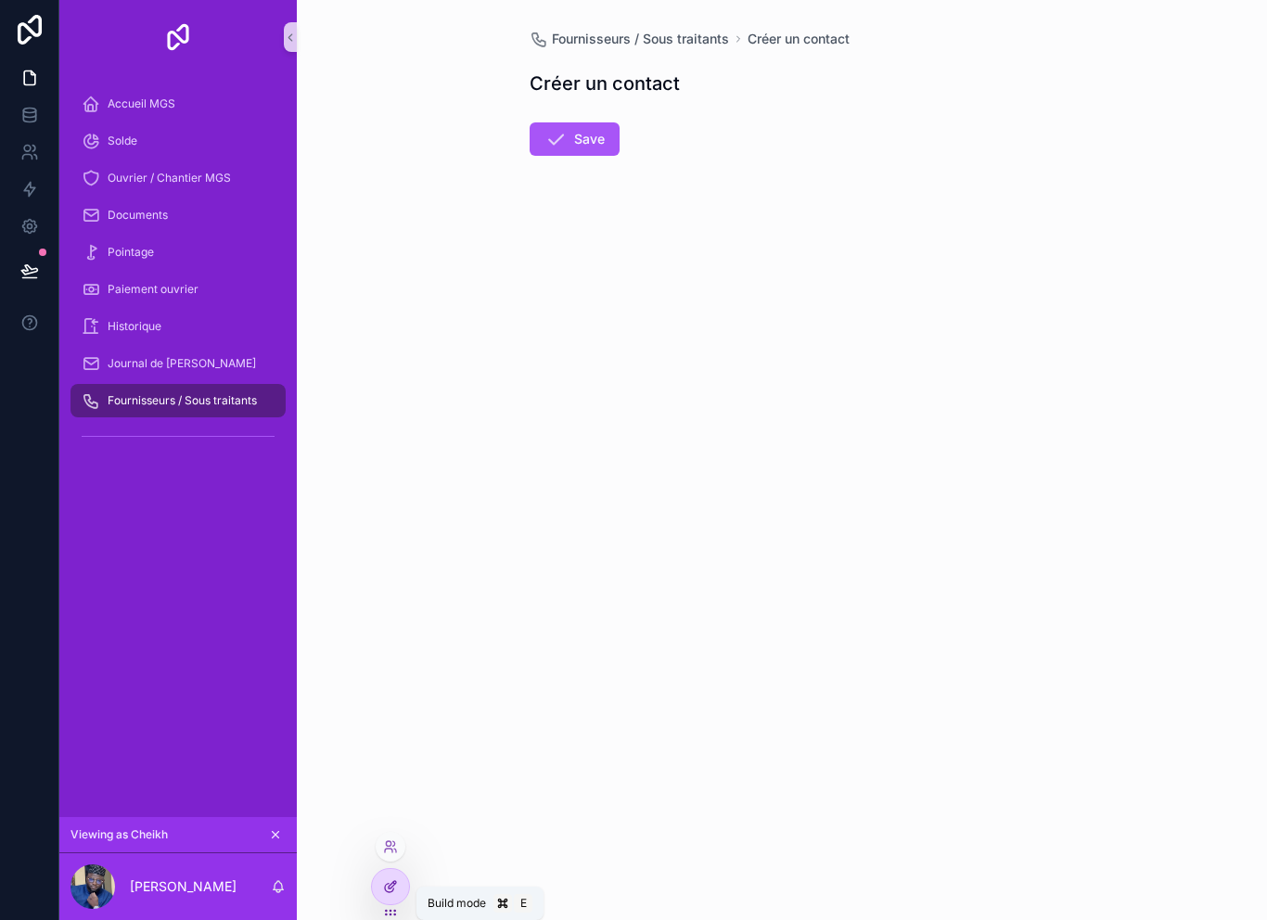
click at [391, 884] on icon at bounding box center [392, 884] width 7 height 7
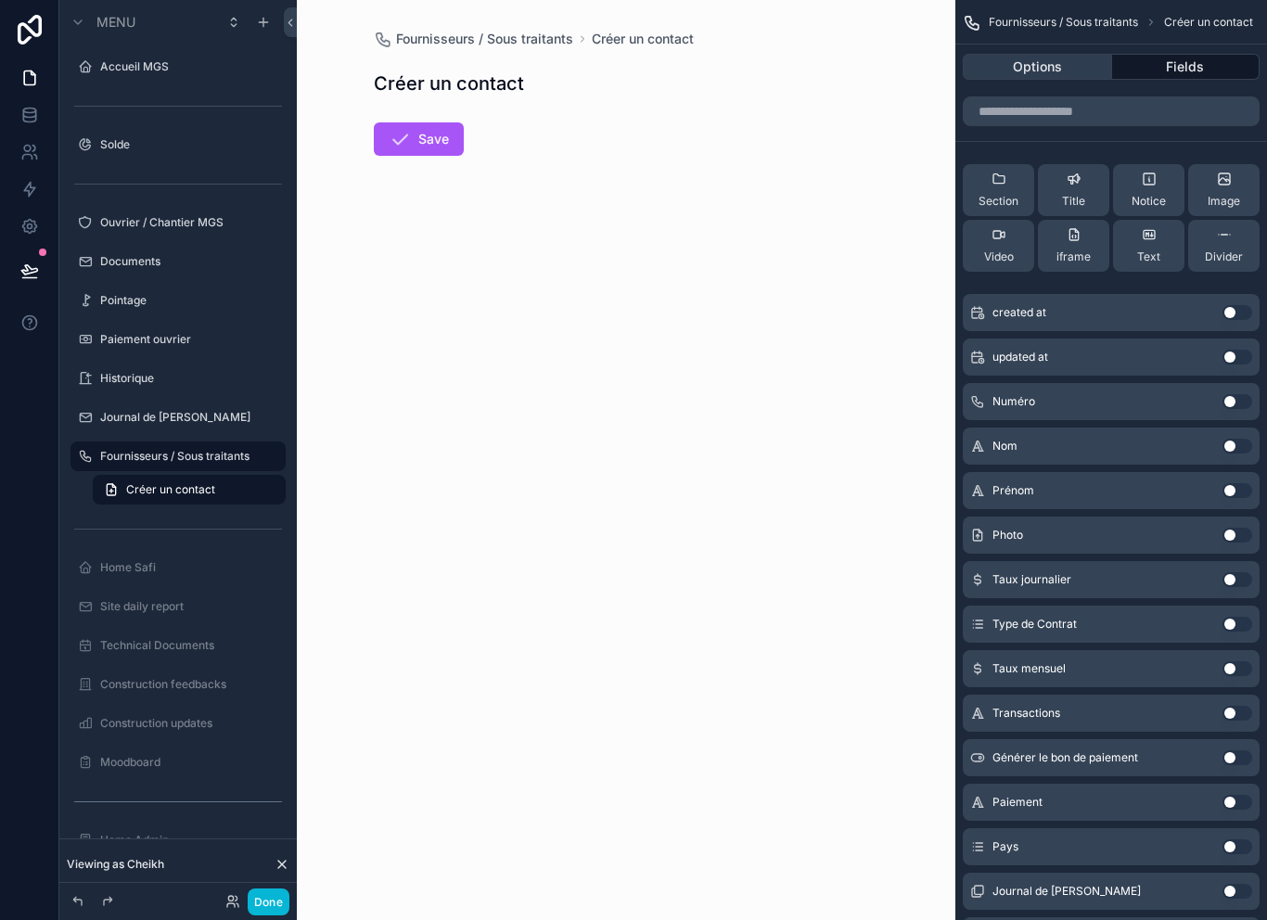
click at [1084, 70] on button "Options" at bounding box center [1036, 67] width 149 height 26
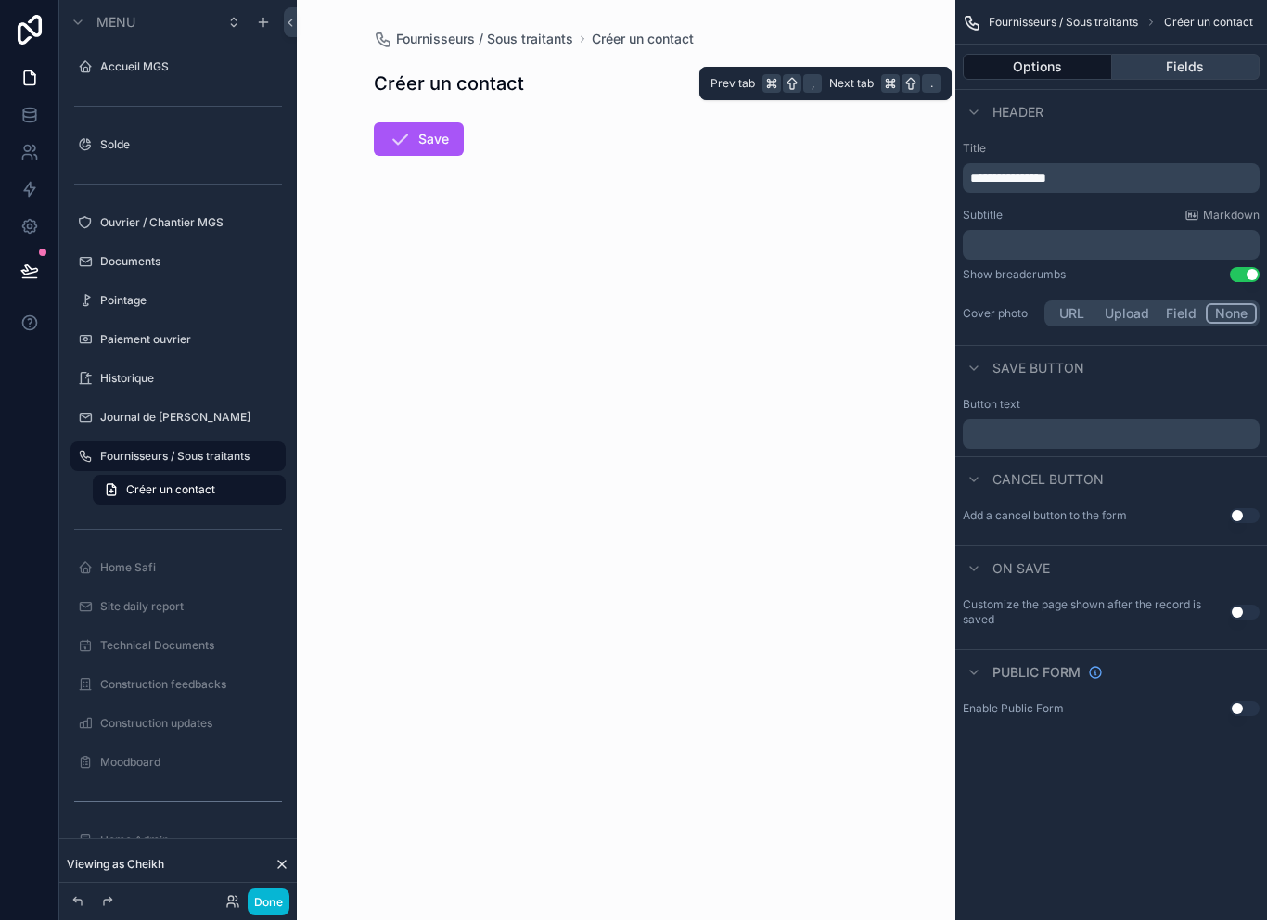
click at [1163, 67] on button "Fields" at bounding box center [1186, 67] width 148 height 26
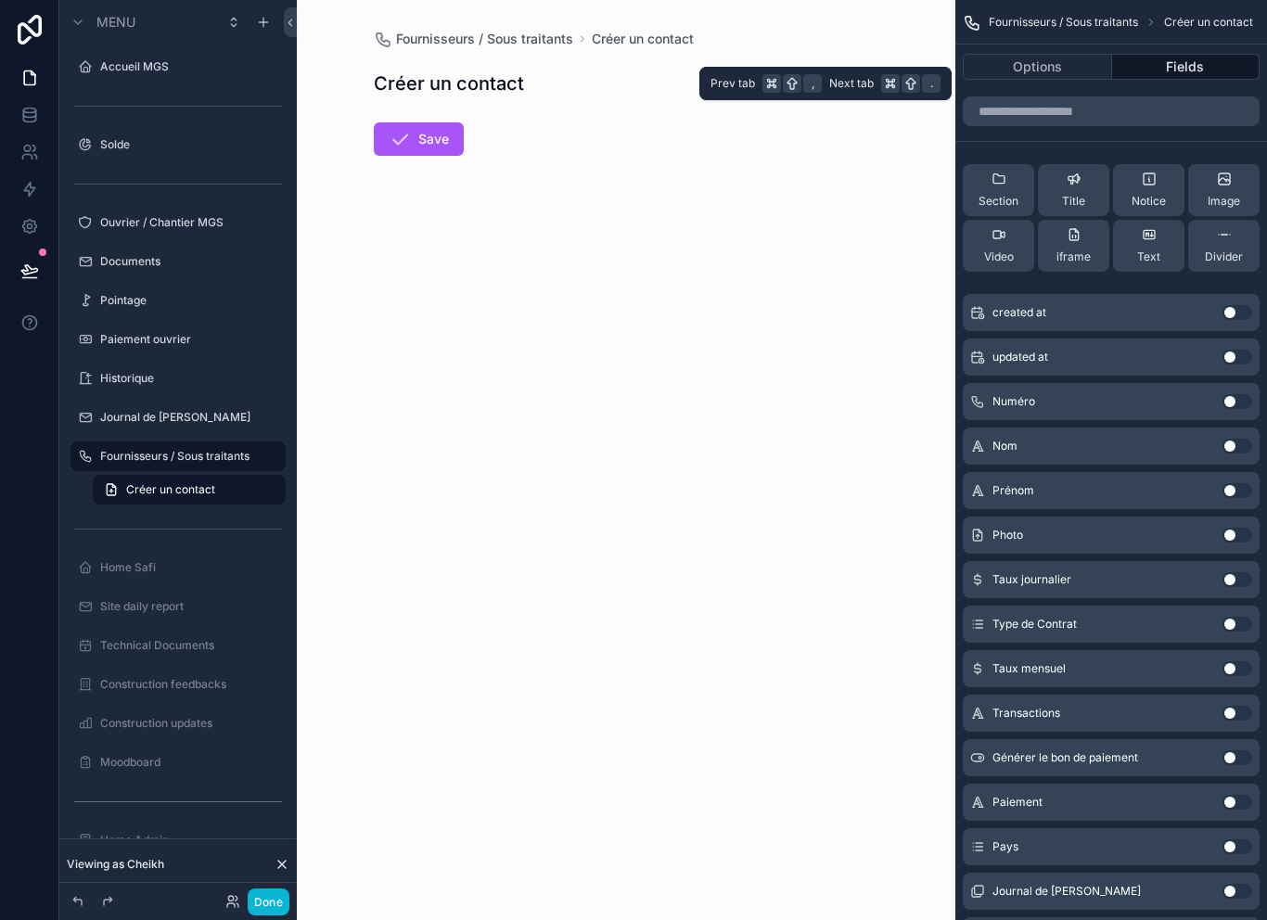
click at [1242, 452] on button "Use setting" at bounding box center [1237, 446] width 30 height 15
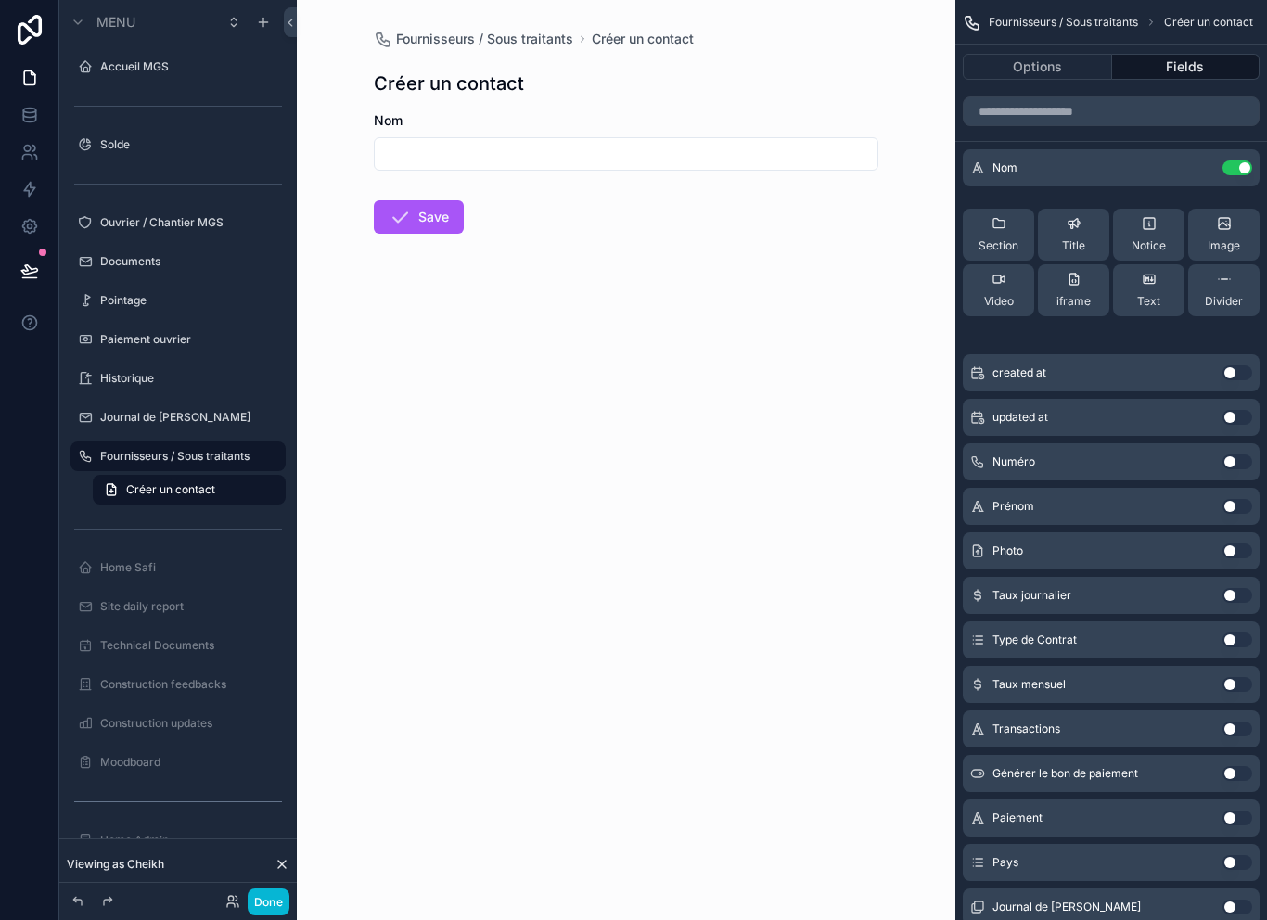
click at [1235, 502] on button "Use setting" at bounding box center [1237, 506] width 30 height 15
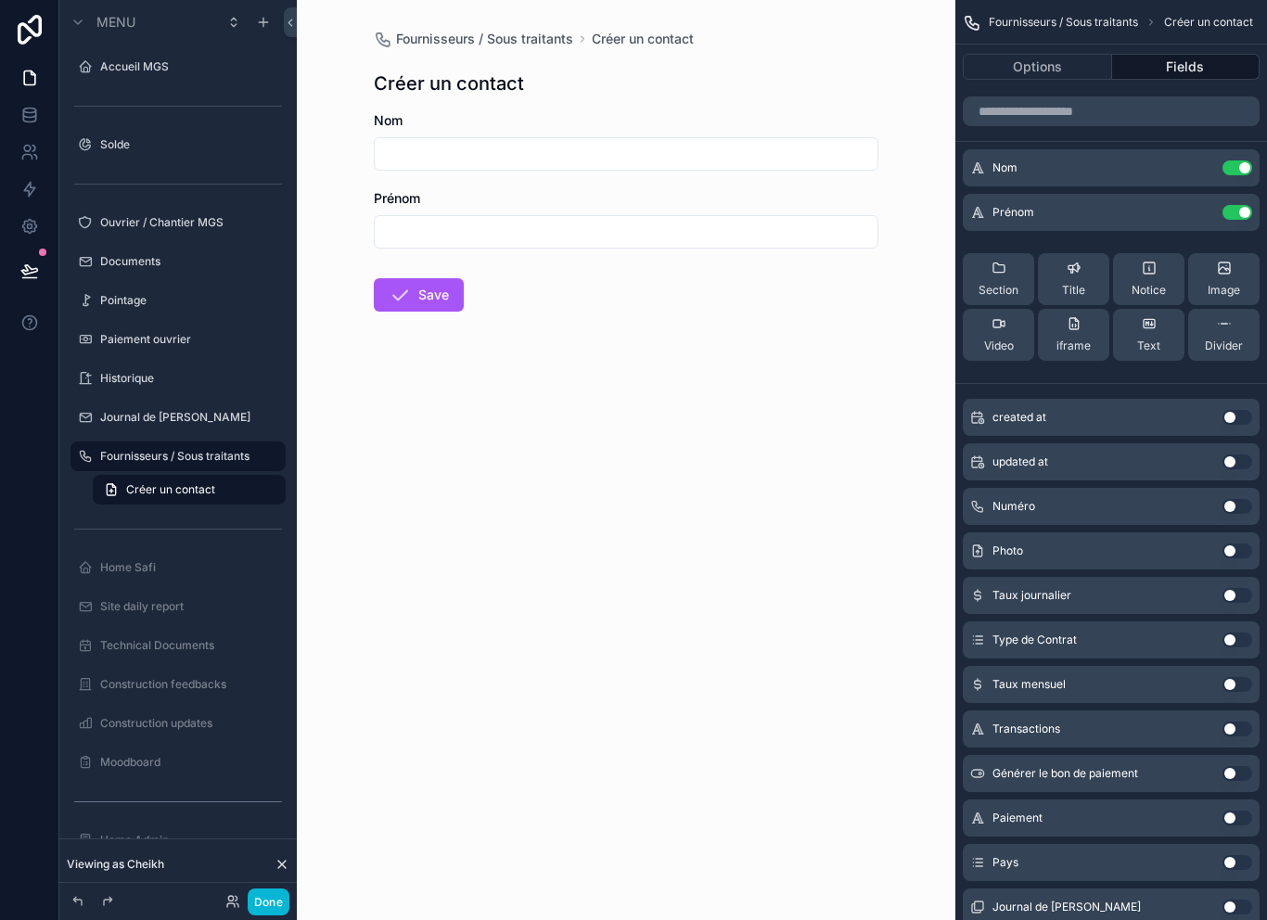
click at [1241, 547] on button "Use setting" at bounding box center [1237, 550] width 30 height 15
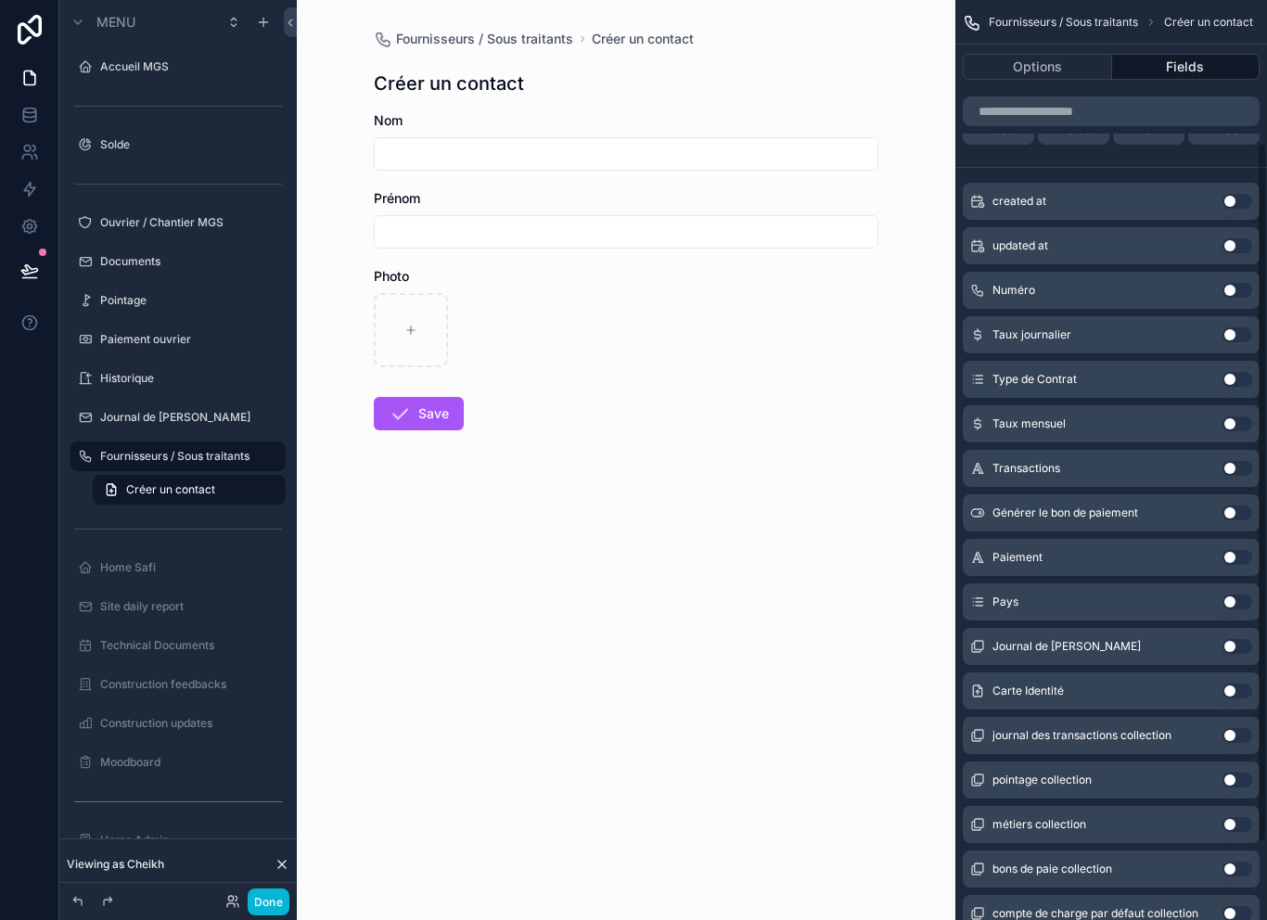
scroll to position [265, 0]
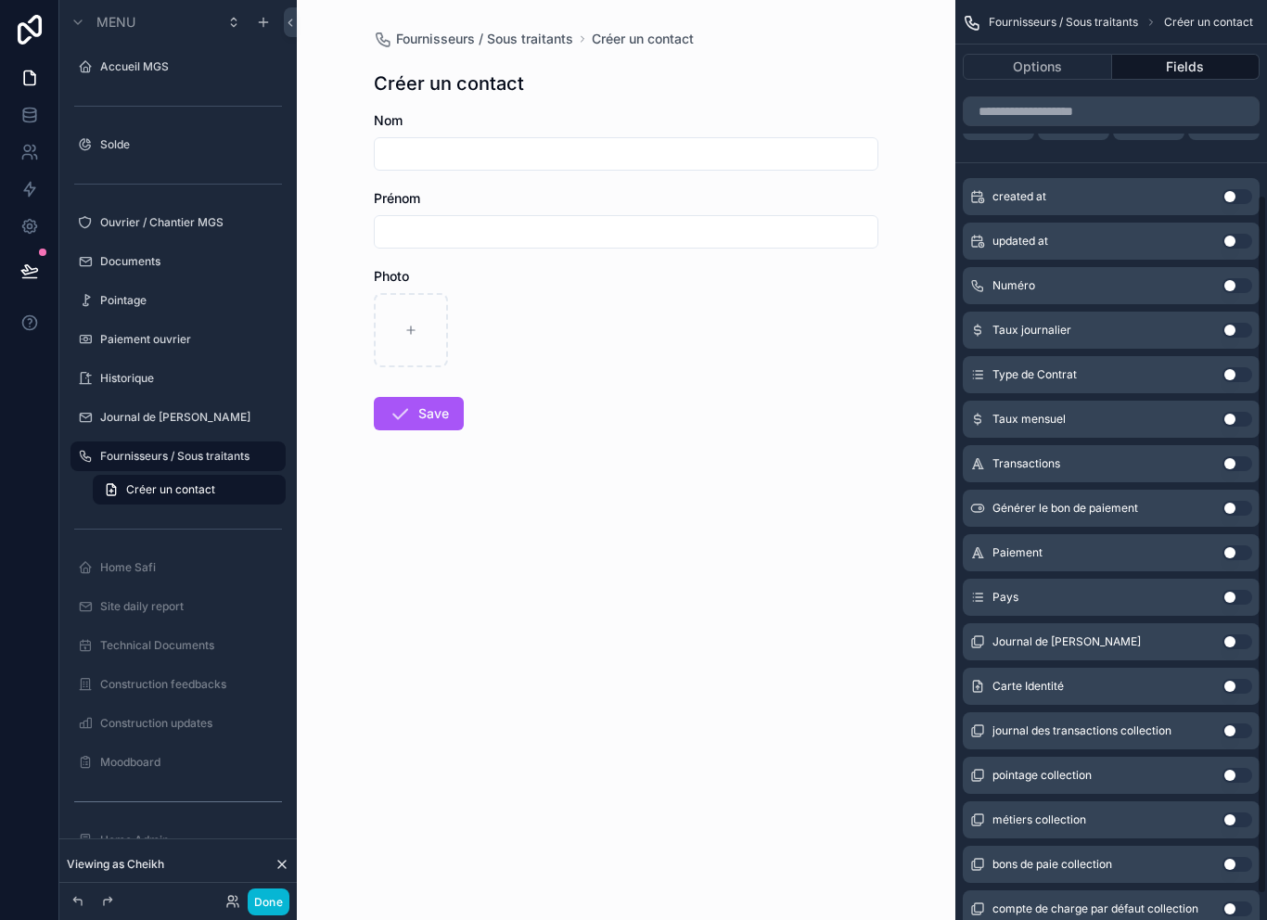
click at [1239, 688] on button "Use setting" at bounding box center [1237, 686] width 30 height 15
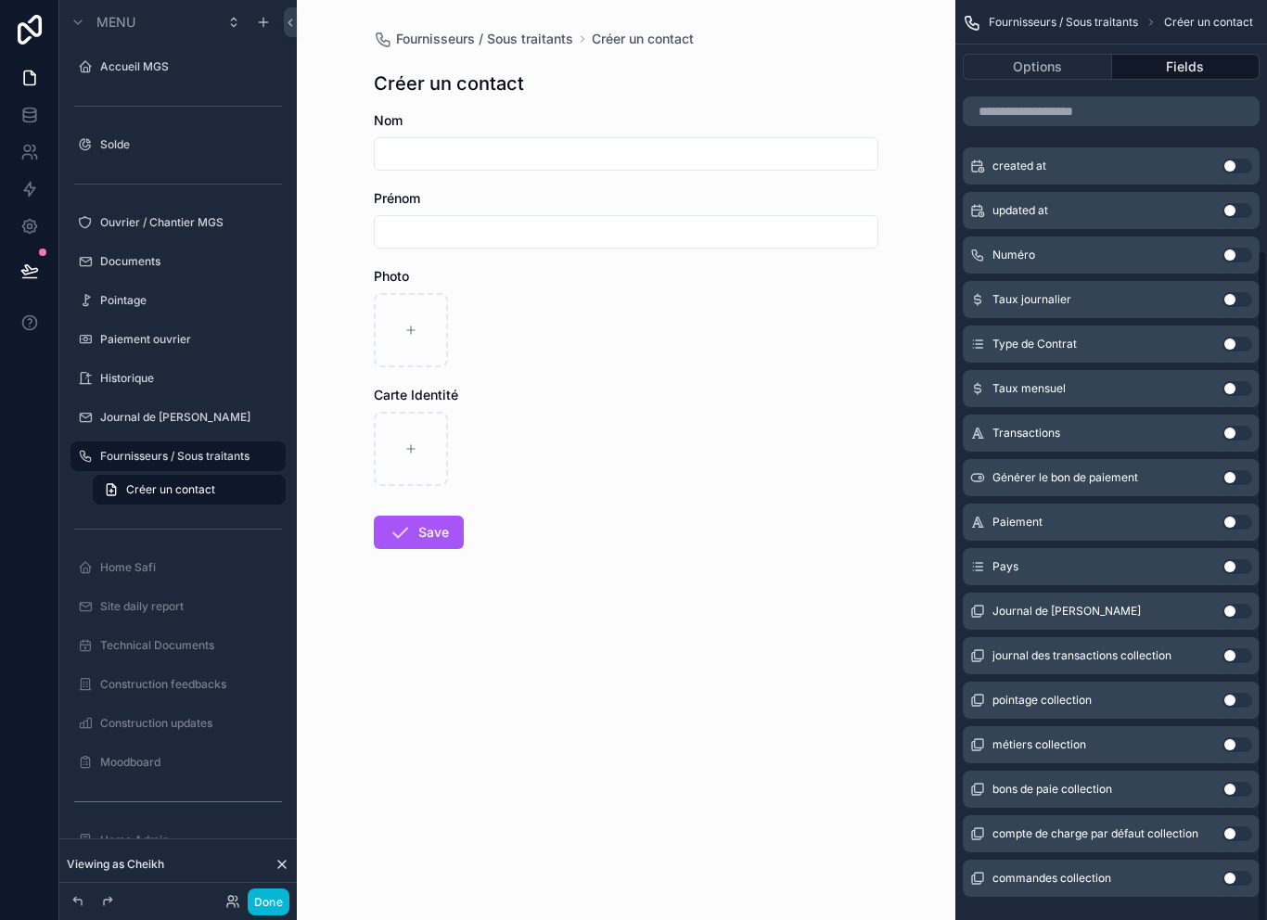
scroll to position [339, 0]
click at [1240, 566] on button "Use setting" at bounding box center [1237, 567] width 30 height 15
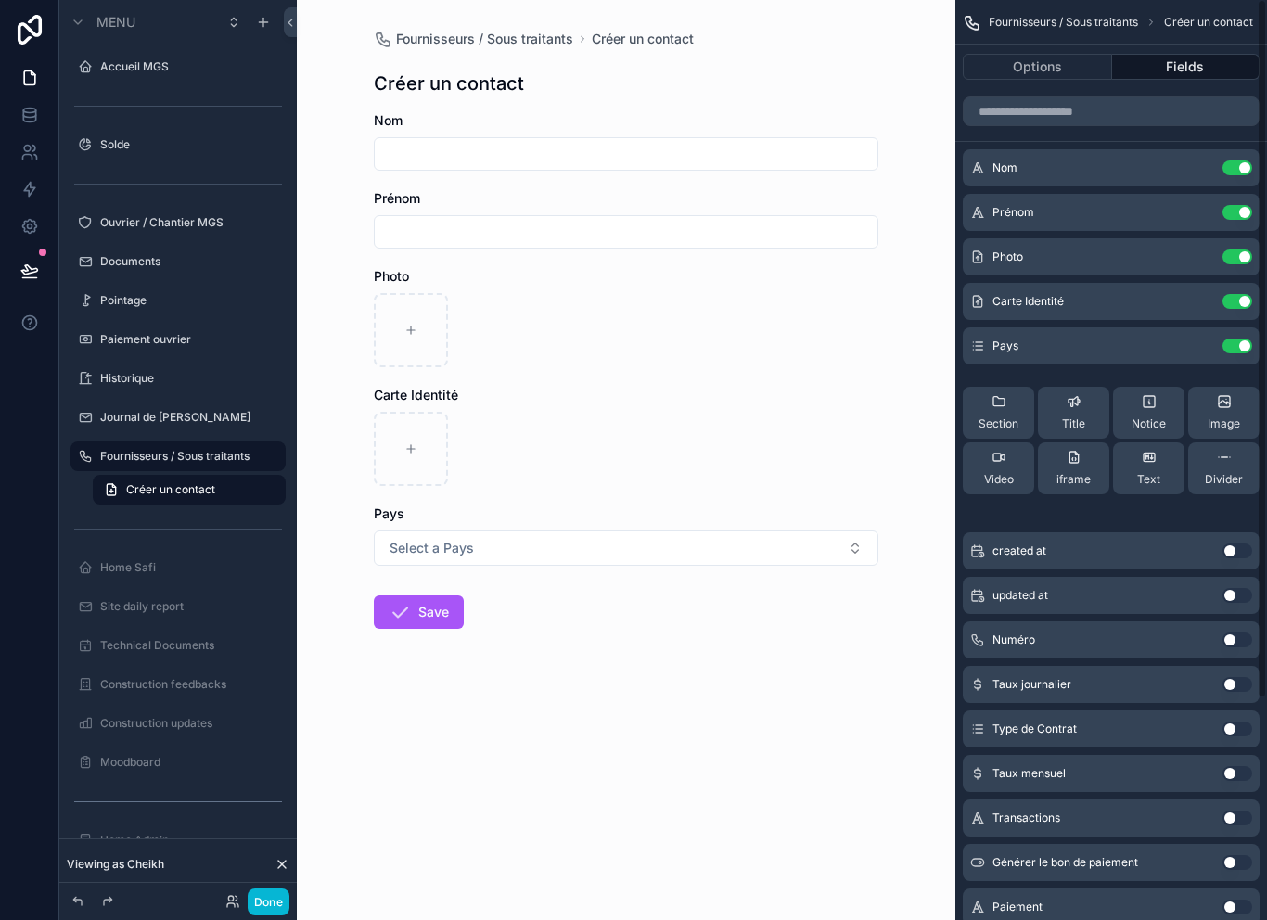
scroll to position [0, 0]
click at [1207, 350] on button "scrollable content" at bounding box center [1200, 345] width 30 height 15
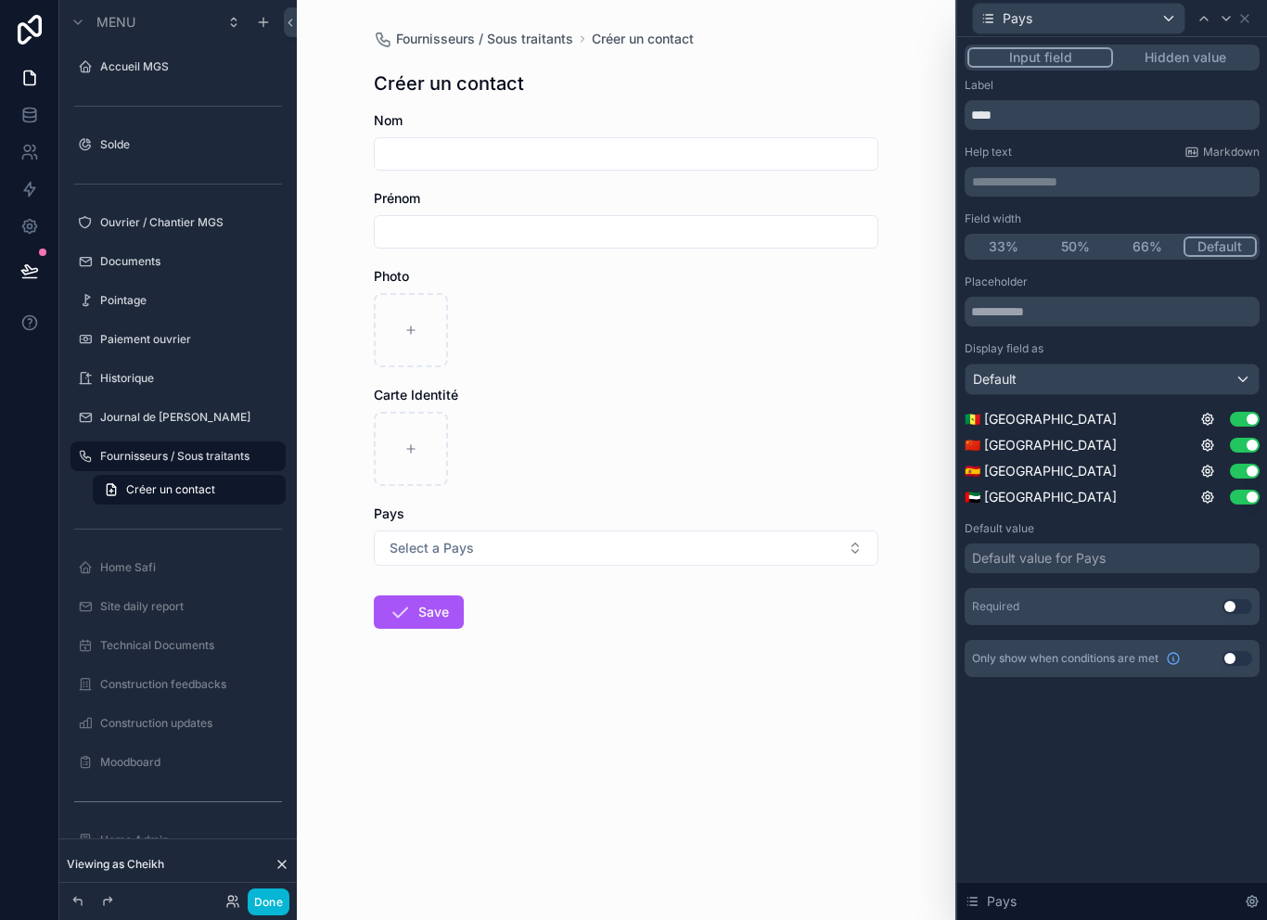
click at [1184, 67] on button "Hidden value" at bounding box center [1185, 57] width 144 height 20
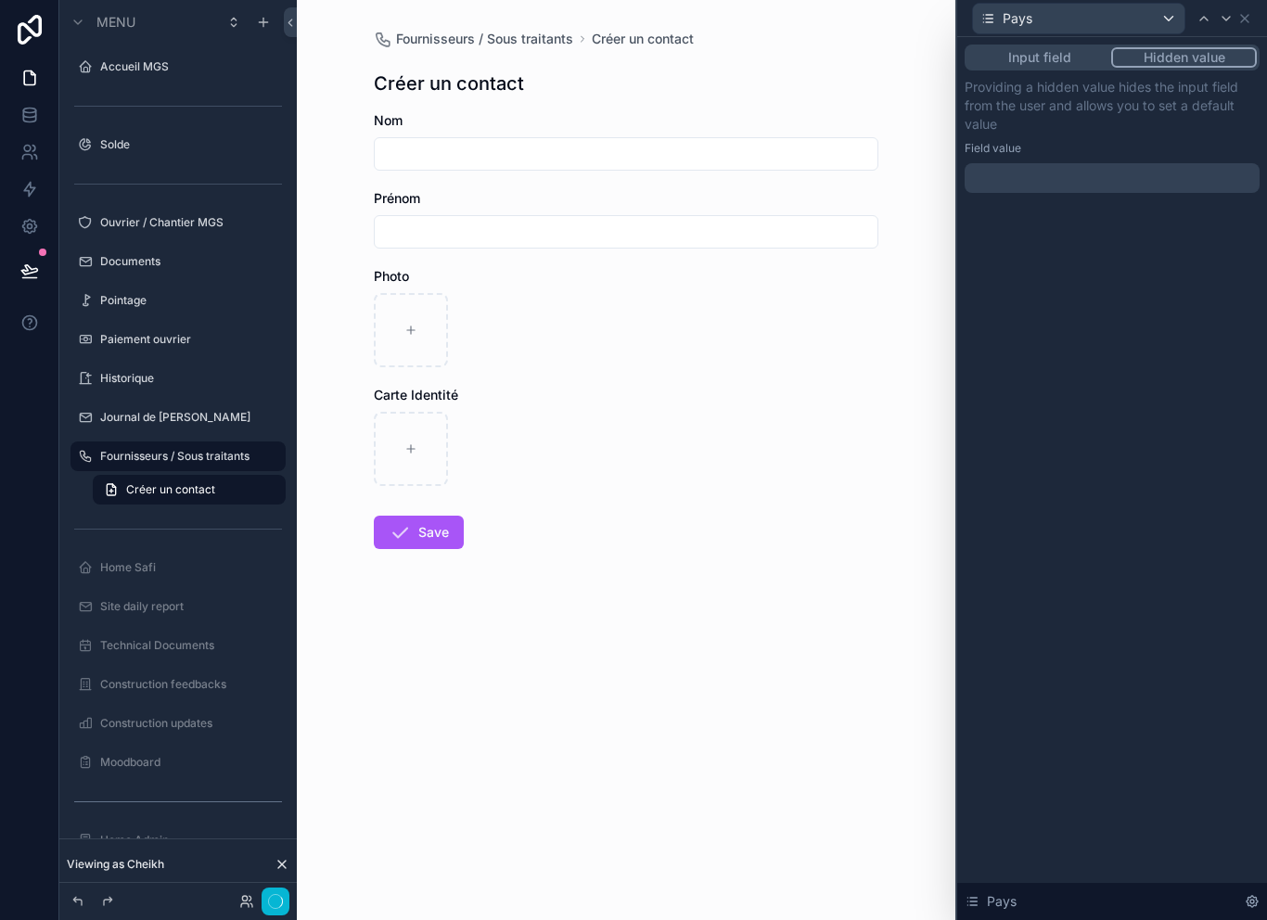
click at [1128, 174] on div at bounding box center [1111, 178] width 295 height 30
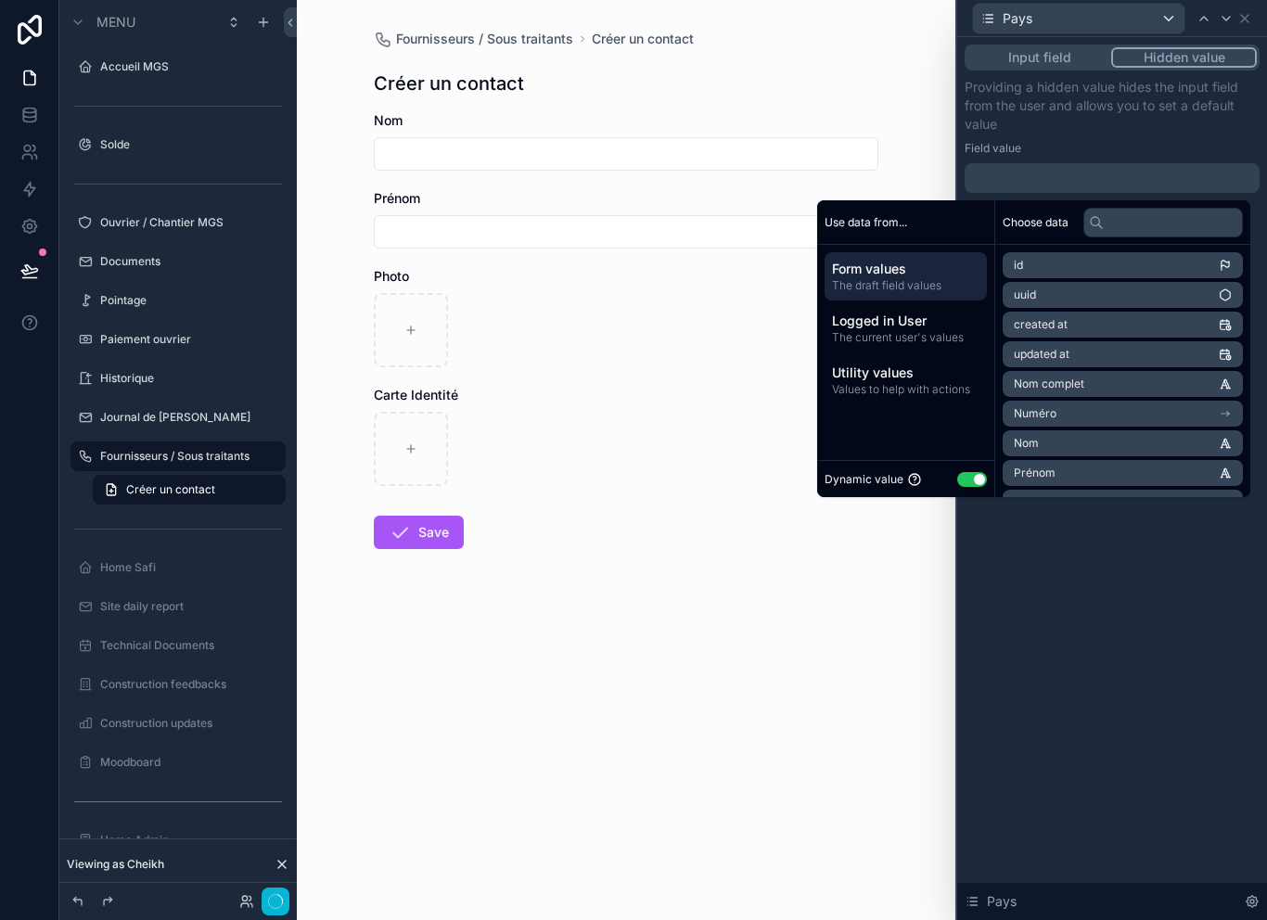
click at [959, 483] on button "Use setting" at bounding box center [972, 479] width 30 height 15
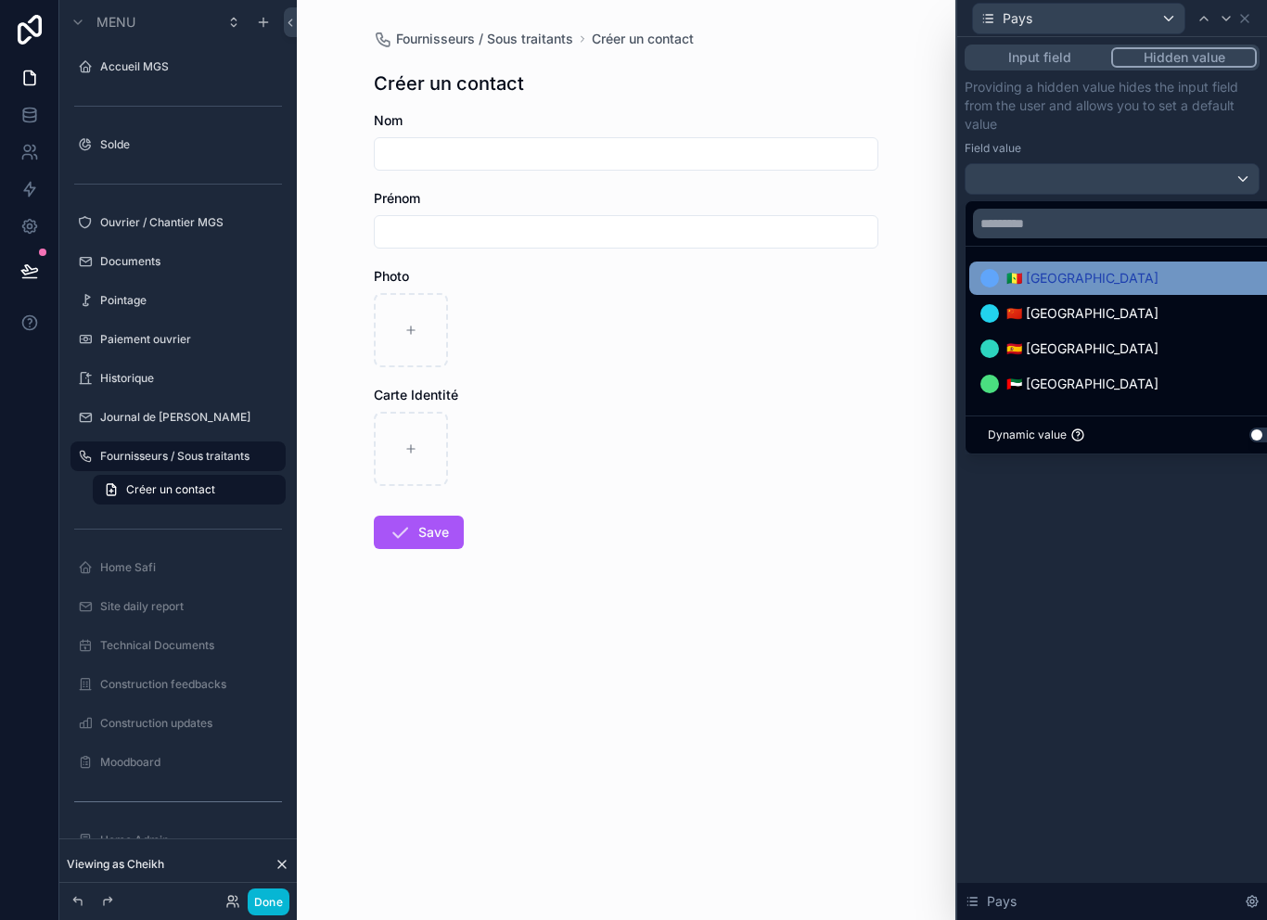
click at [1106, 274] on div "🇸🇳 [GEOGRAPHIC_DATA]" at bounding box center [1133, 278] width 306 height 22
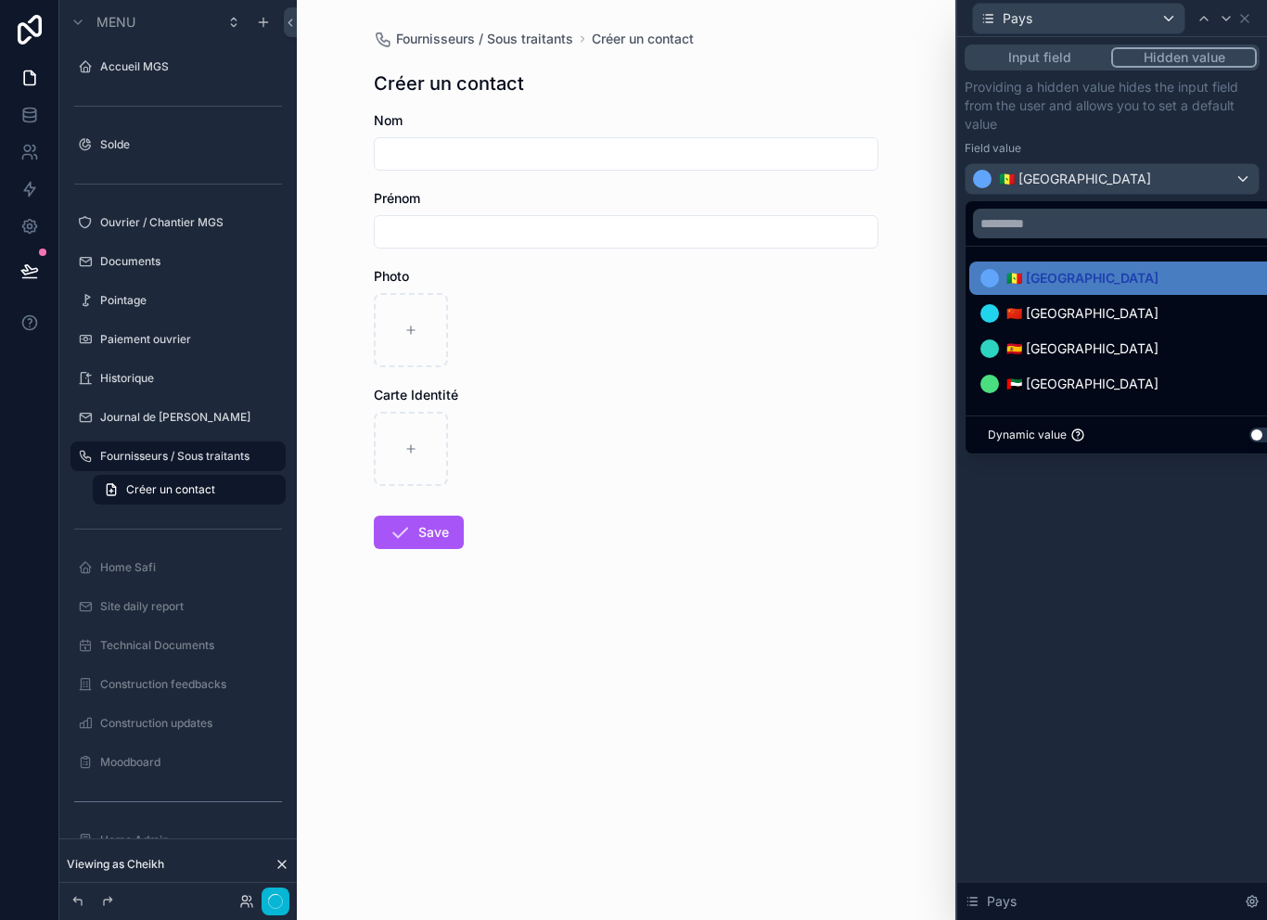
click at [1087, 625] on div "Input field Hidden value Providing a hidden value hides the input field from th…" at bounding box center [1112, 478] width 310 height 883
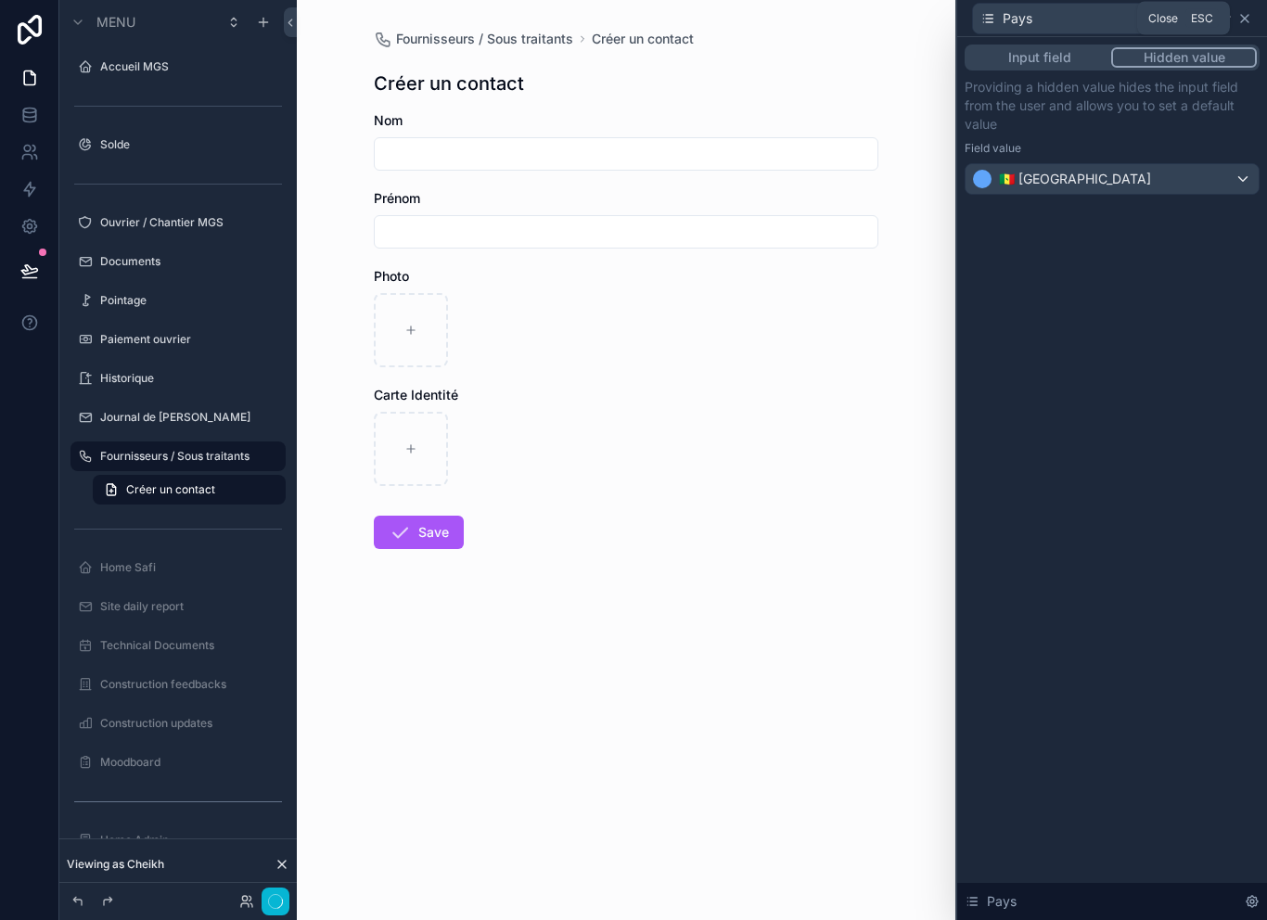
click at [1245, 25] on icon at bounding box center [1244, 18] width 15 height 15
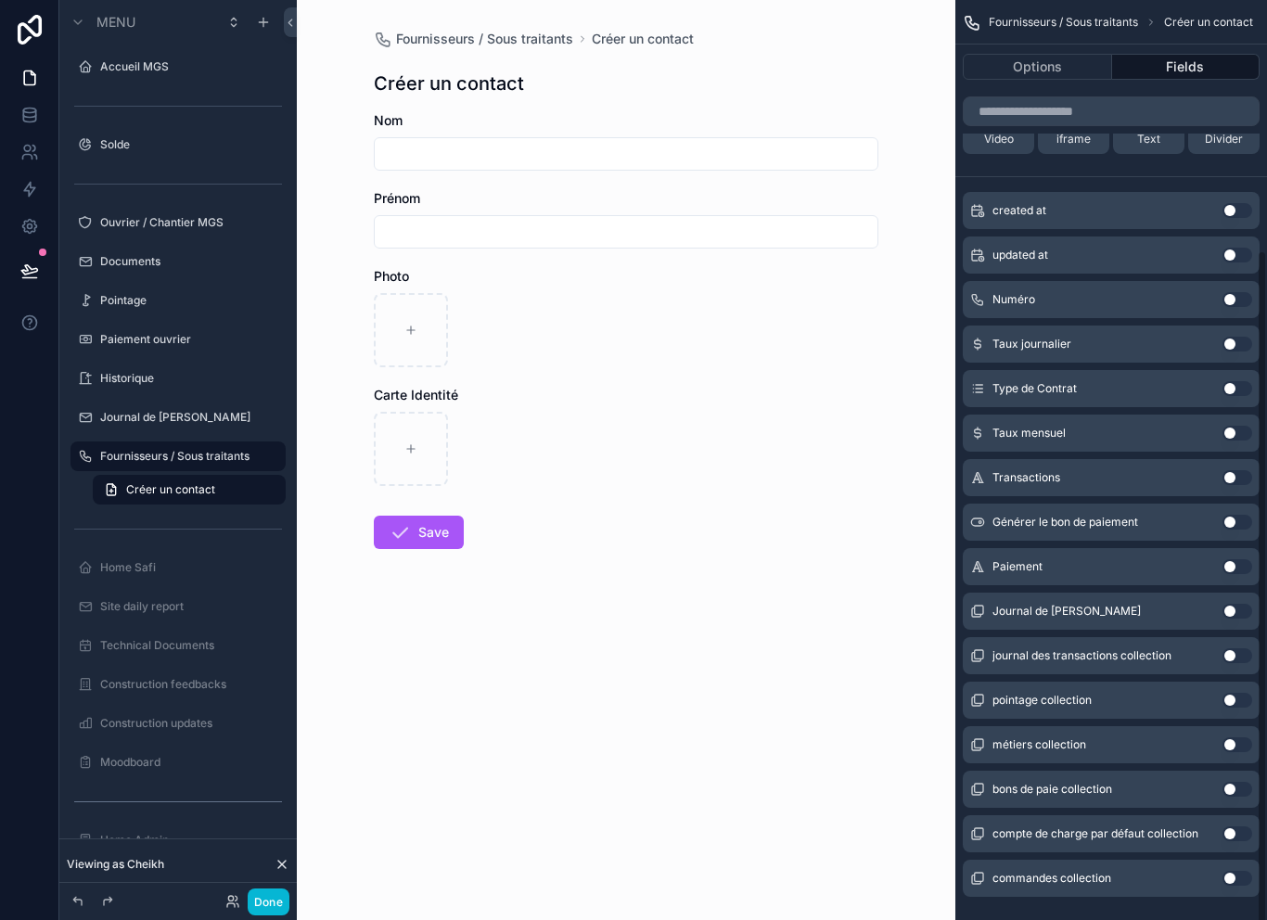
scroll to position [339, 0]
click at [1236, 748] on button "Use setting" at bounding box center [1237, 745] width 30 height 15
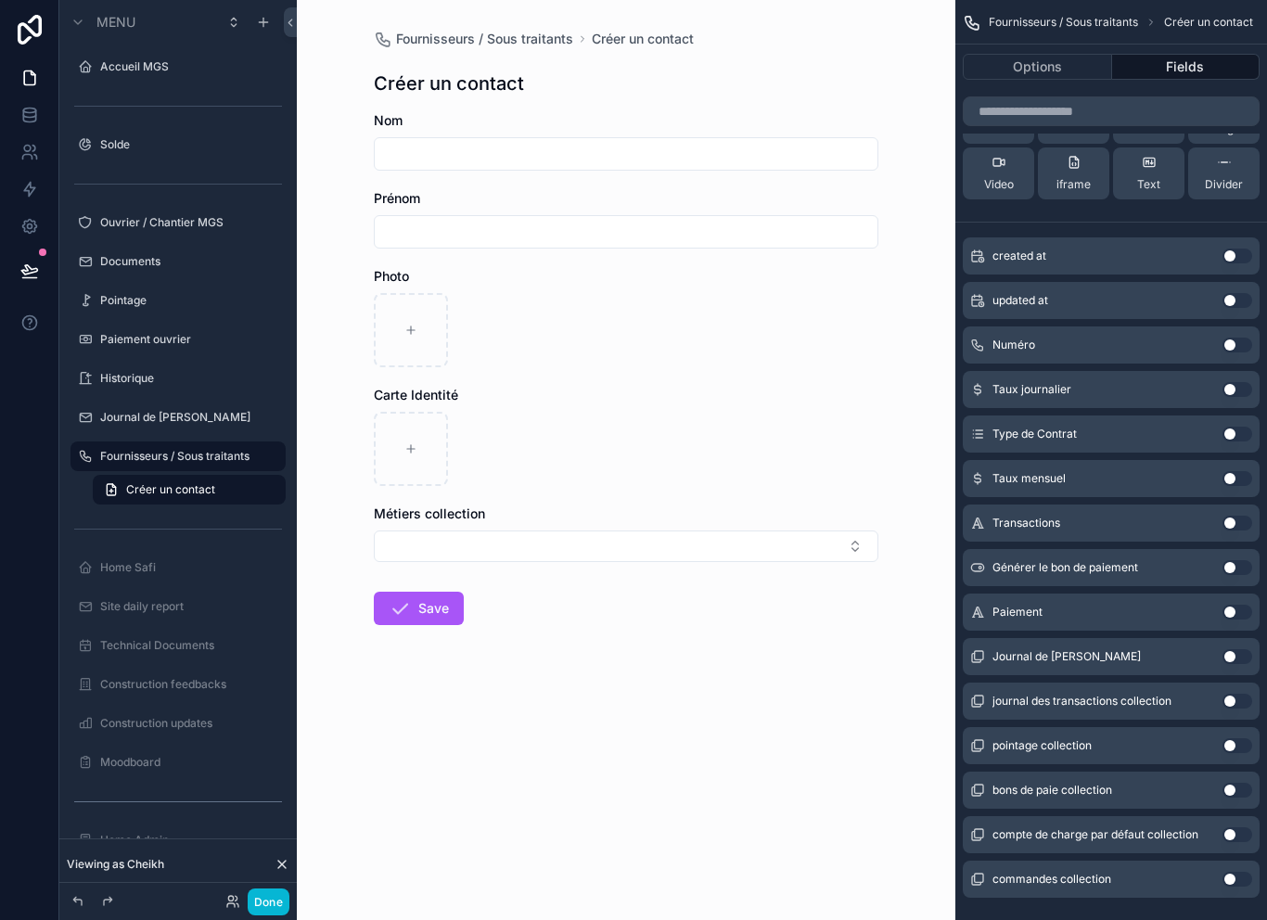
click at [1242, 340] on button "Use setting" at bounding box center [1237, 345] width 30 height 15
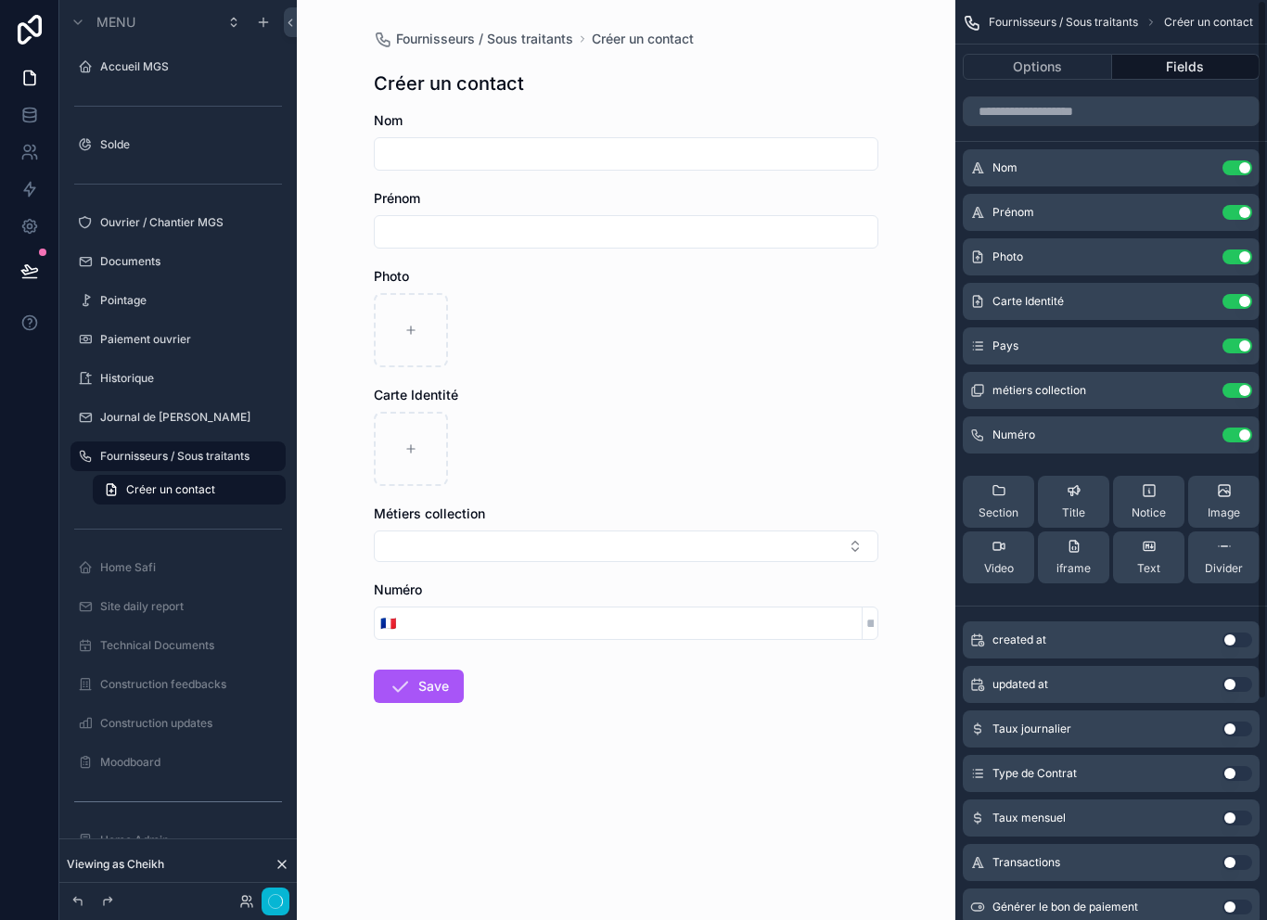
scroll to position [0, 0]
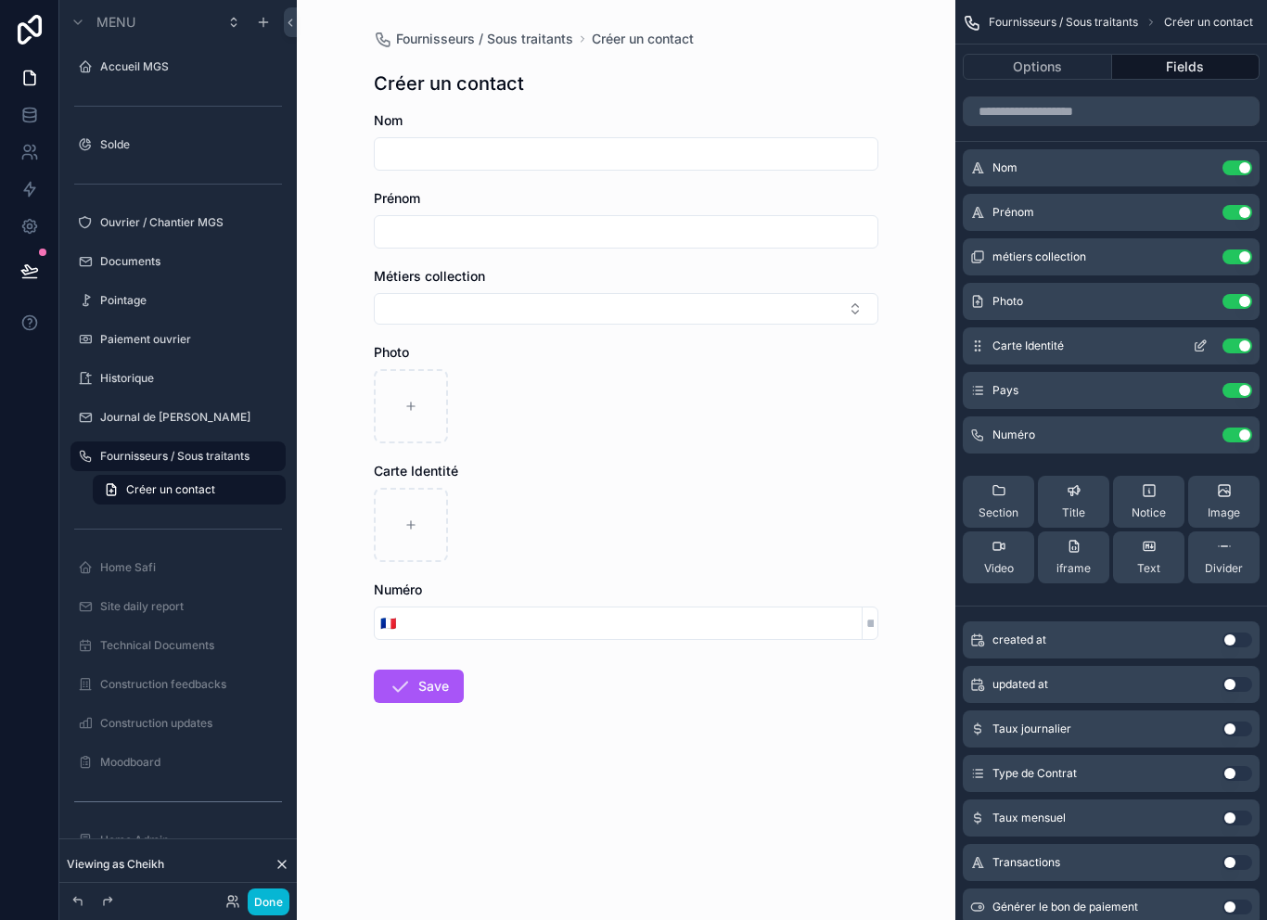
click at [1192, 342] on icon "scrollable content" at bounding box center [1199, 345] width 15 height 15
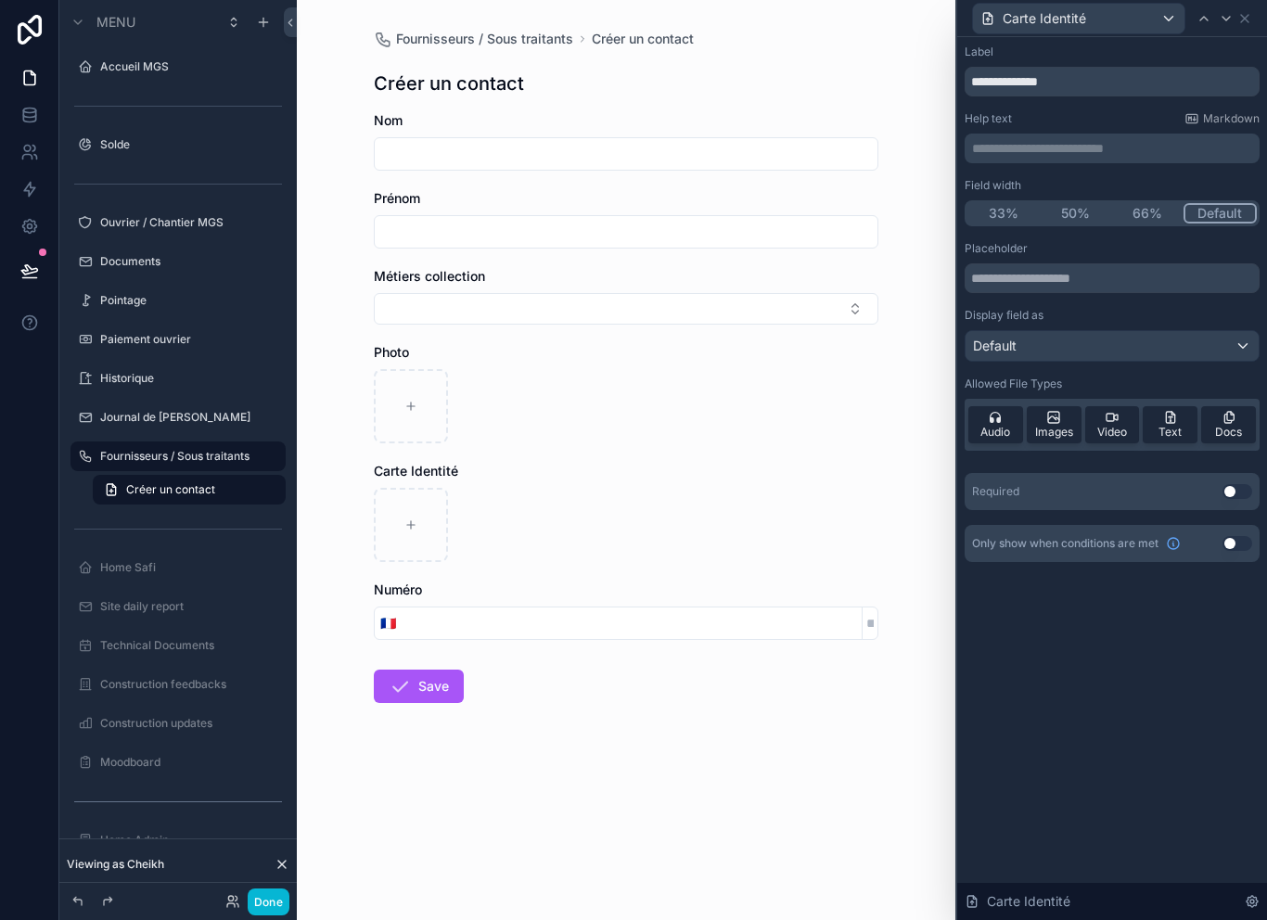
click at [1235, 497] on button "Use setting" at bounding box center [1237, 491] width 30 height 15
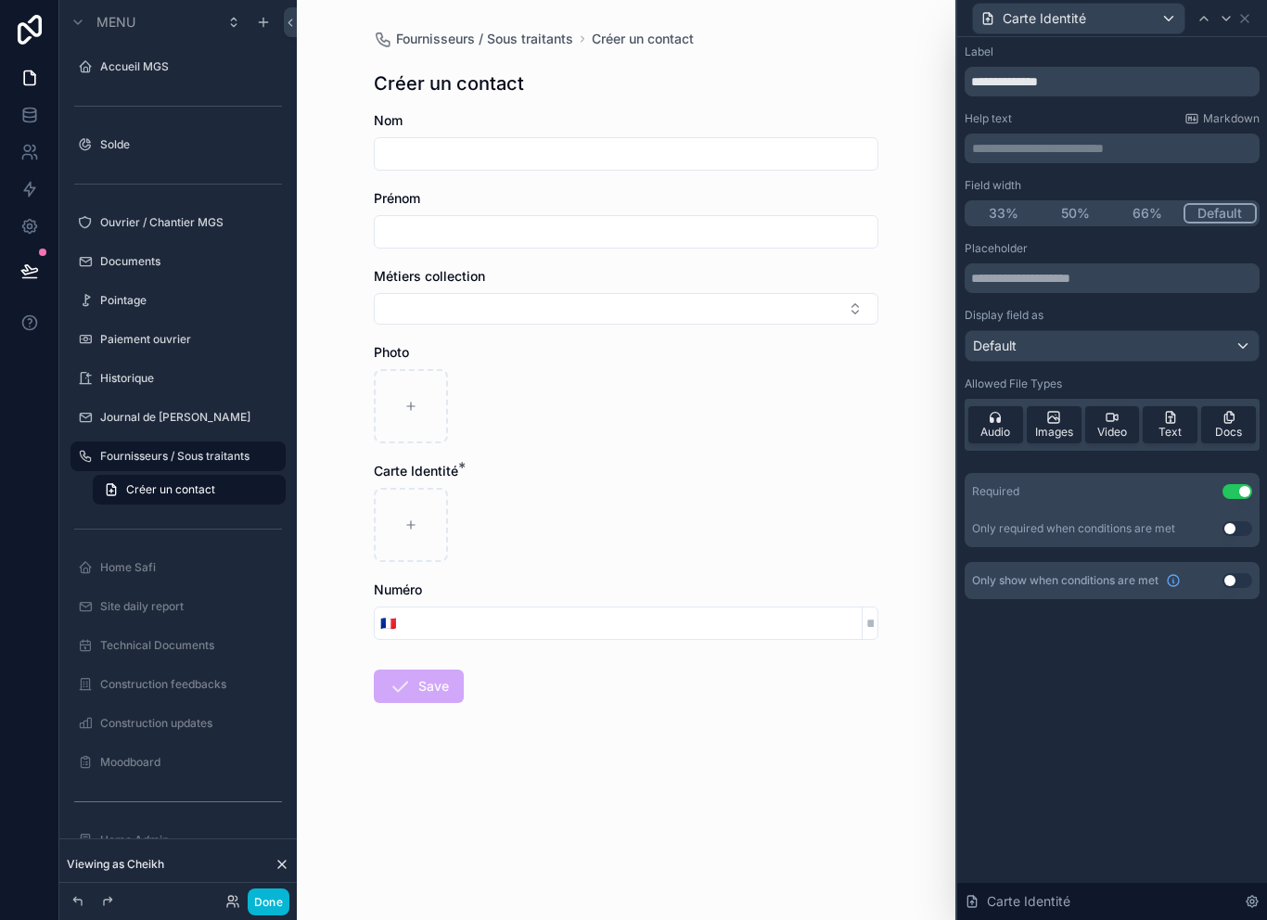
click at [1237, 527] on button "Use setting" at bounding box center [1237, 528] width 30 height 15
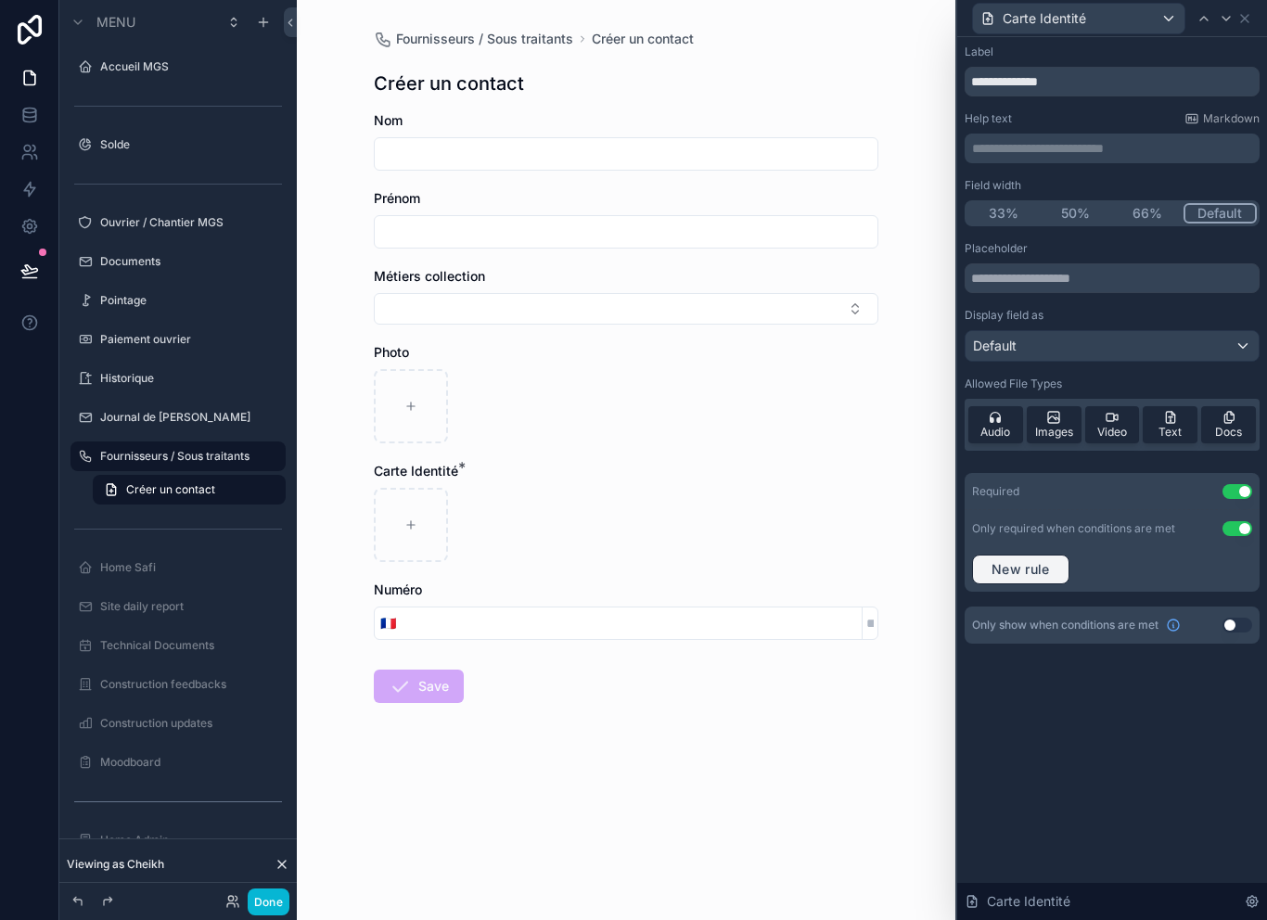
click at [1041, 570] on span "New rule" at bounding box center [1020, 569] width 73 height 17
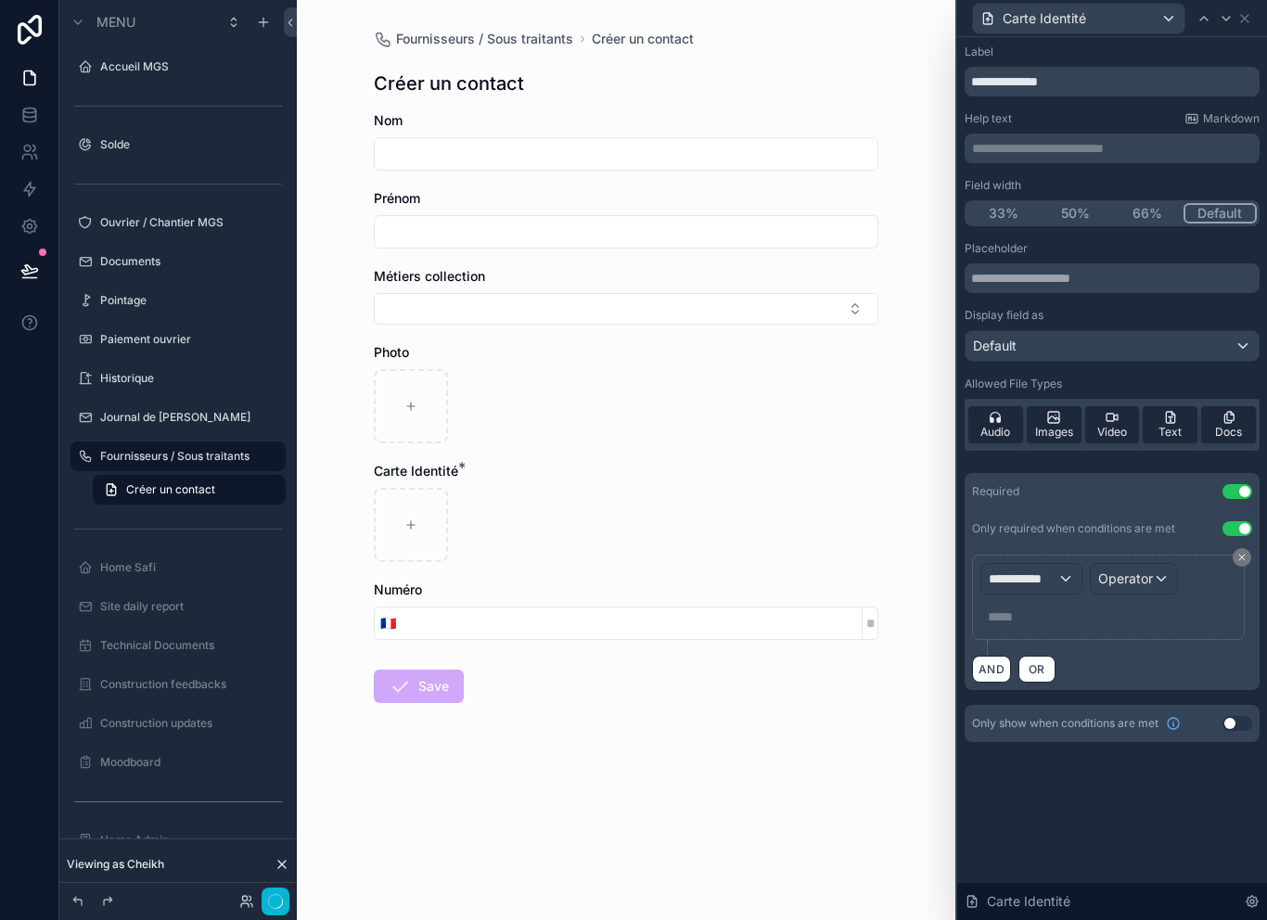
click at [1054, 585] on span "**********" at bounding box center [1022, 578] width 69 height 19
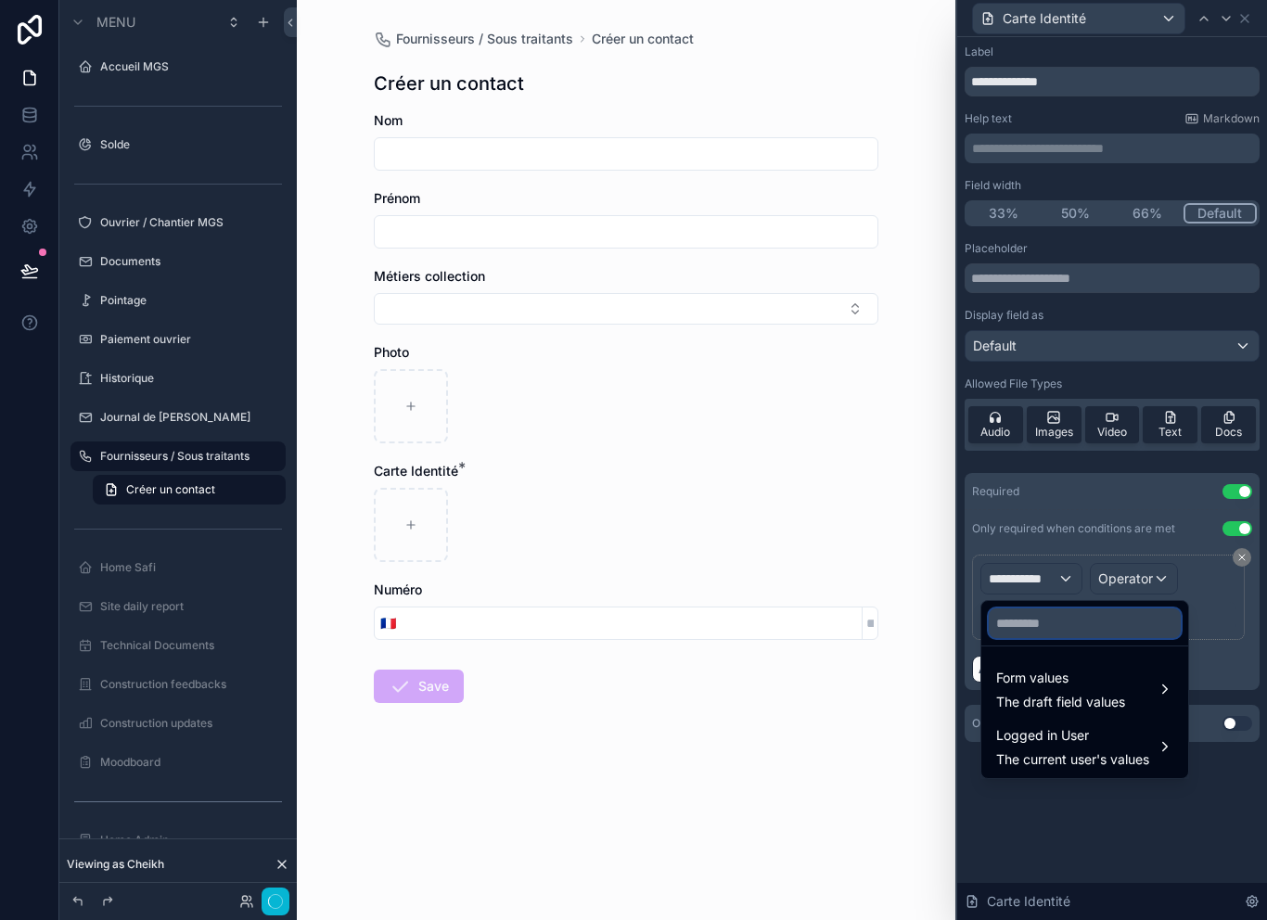
click at [1094, 624] on input "text" at bounding box center [1084, 623] width 192 height 30
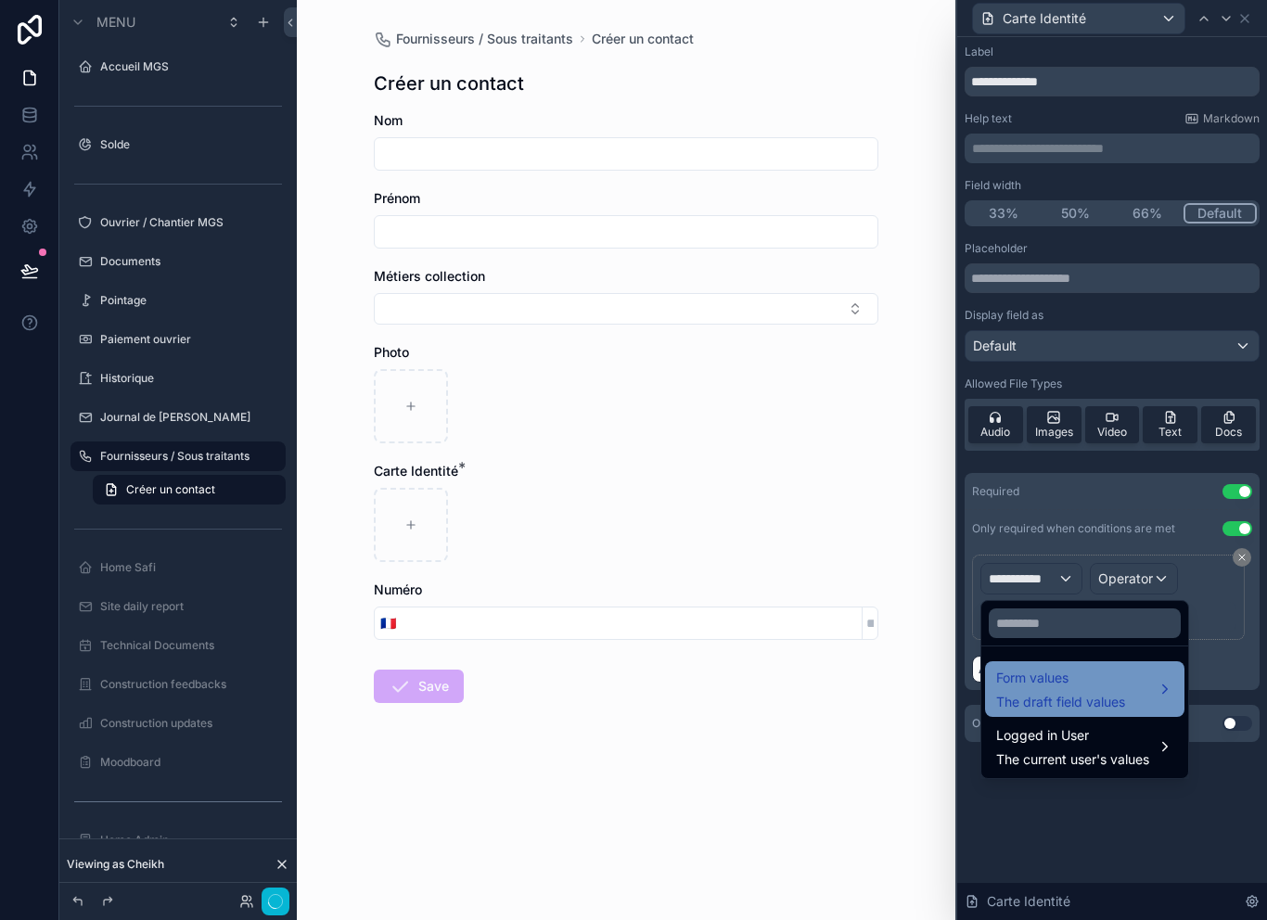
click at [1132, 690] on div "Form values The draft field values" at bounding box center [1084, 689] width 177 height 45
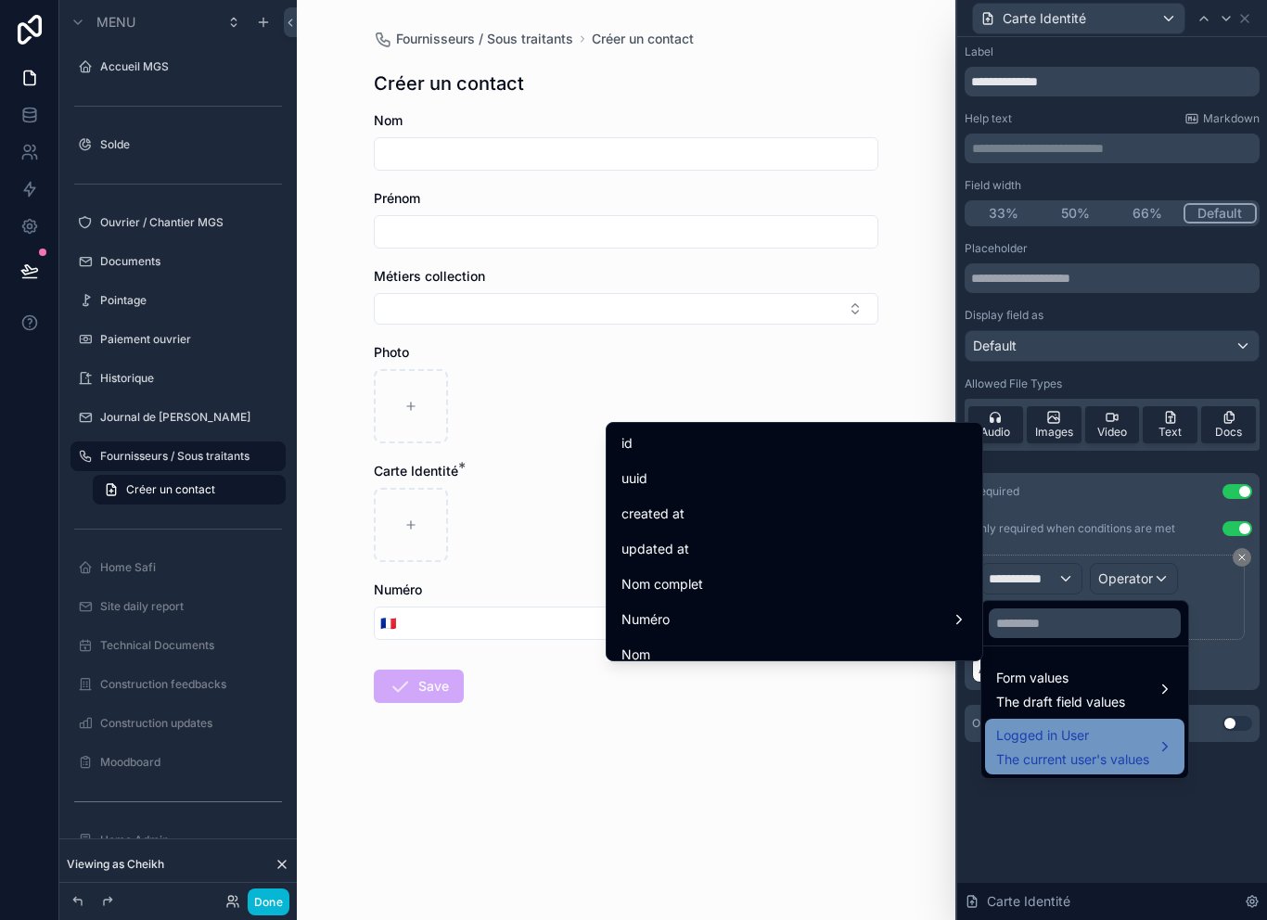
click at [1149, 738] on span "Logged in User" at bounding box center [1072, 735] width 153 height 22
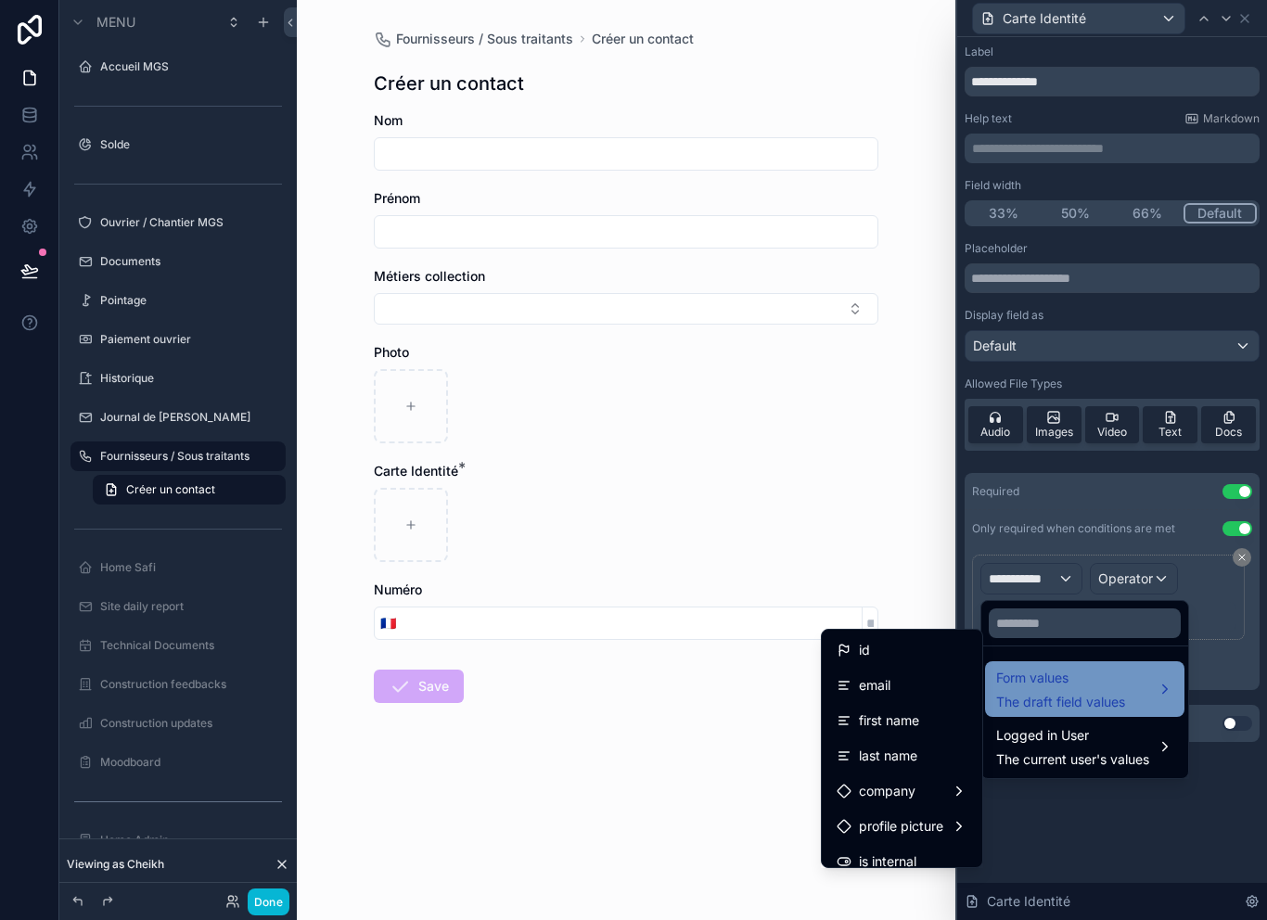
click at [1132, 686] on div "Form values The draft field values" at bounding box center [1084, 689] width 177 height 45
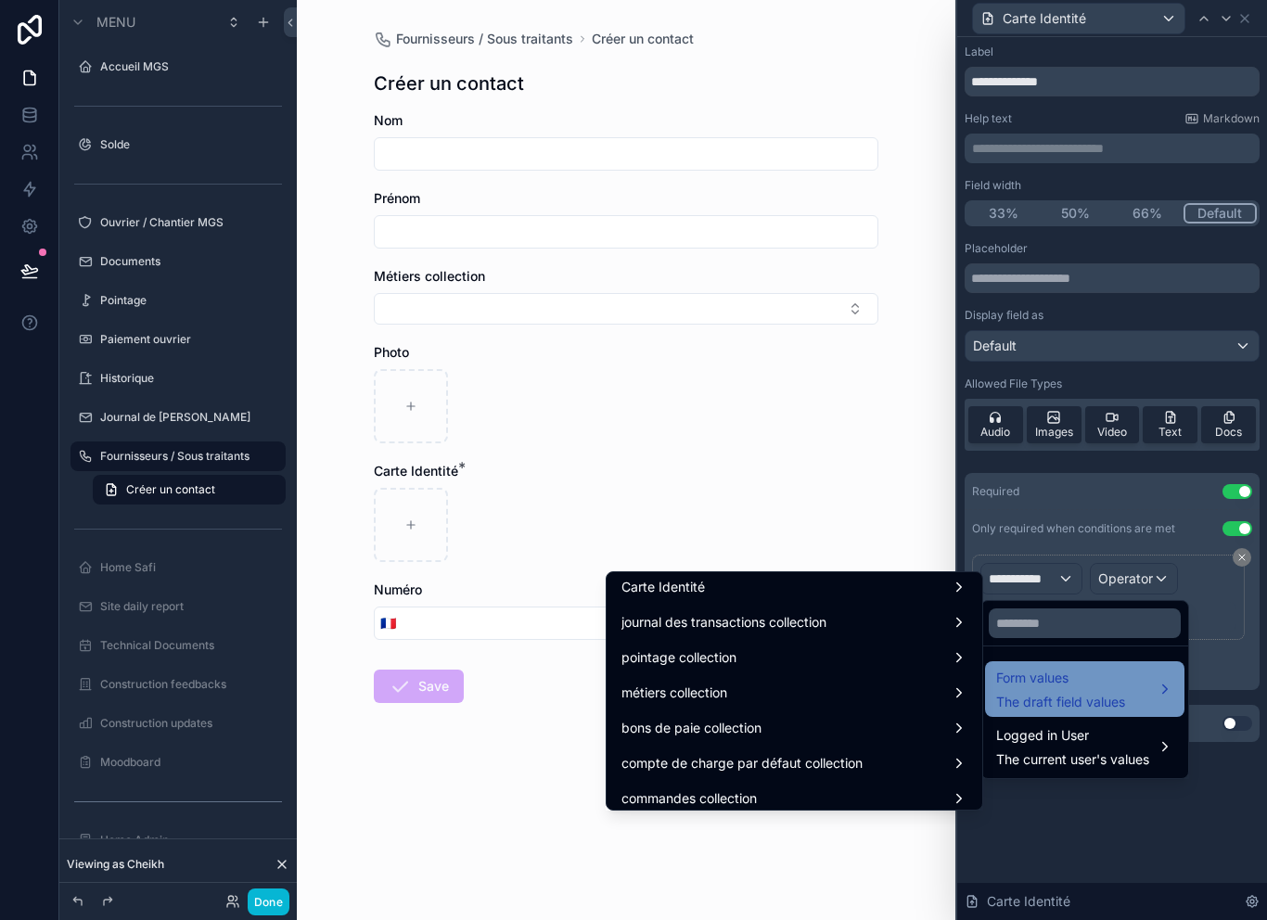
scroll to position [924, 0]
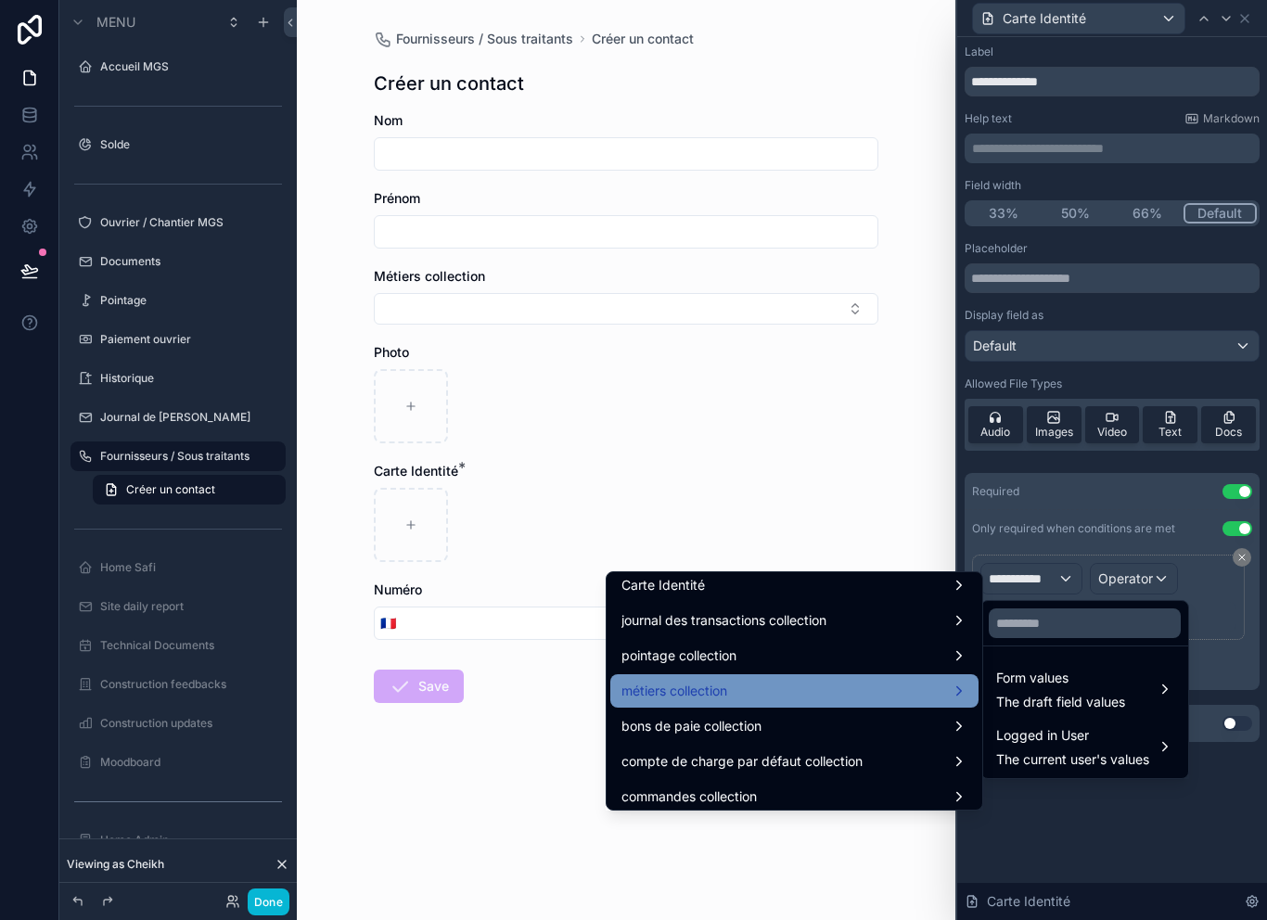
click at [819, 693] on div "métiers collection" at bounding box center [794, 691] width 346 height 22
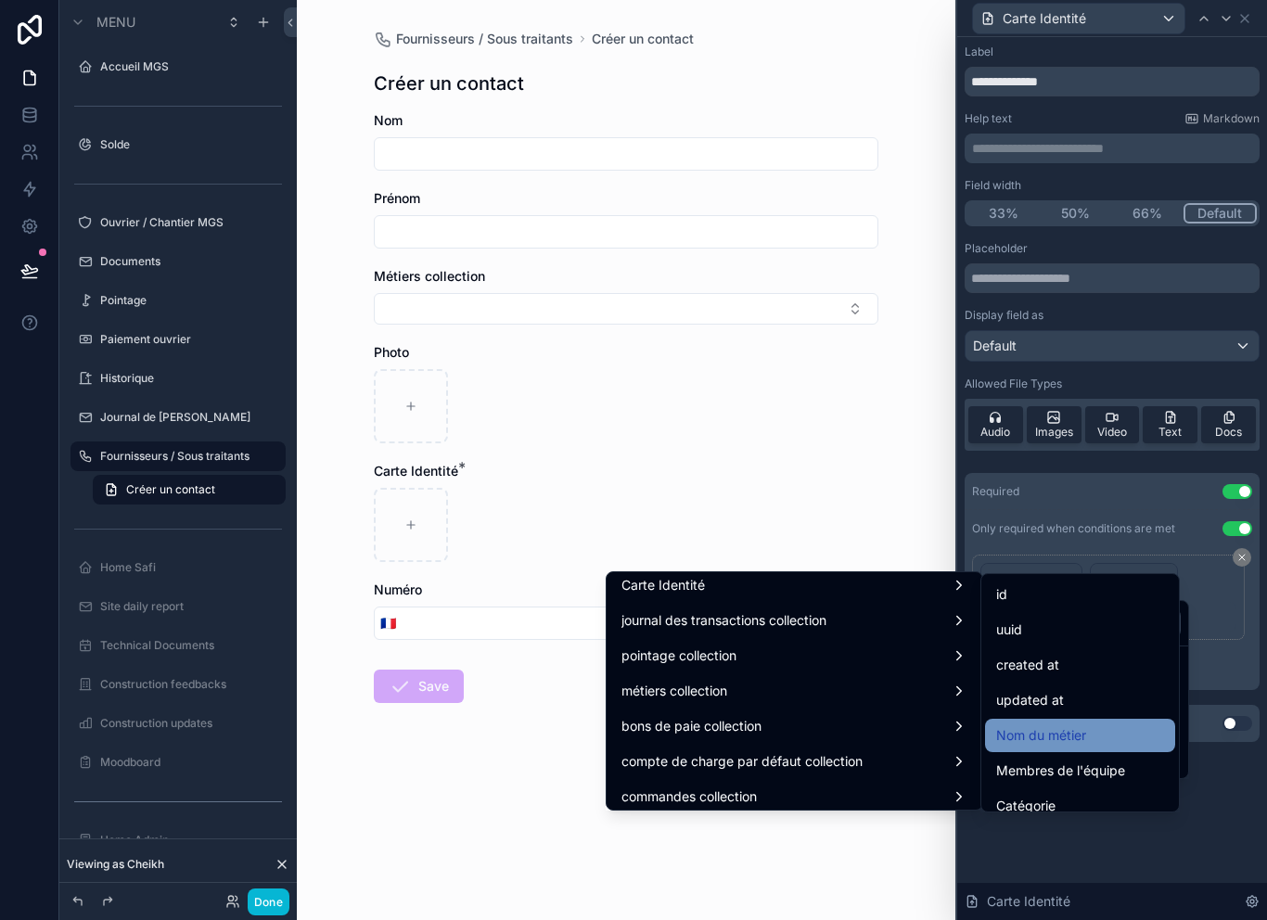
click at [1102, 738] on div "Nom du métier" at bounding box center [1080, 735] width 168 height 22
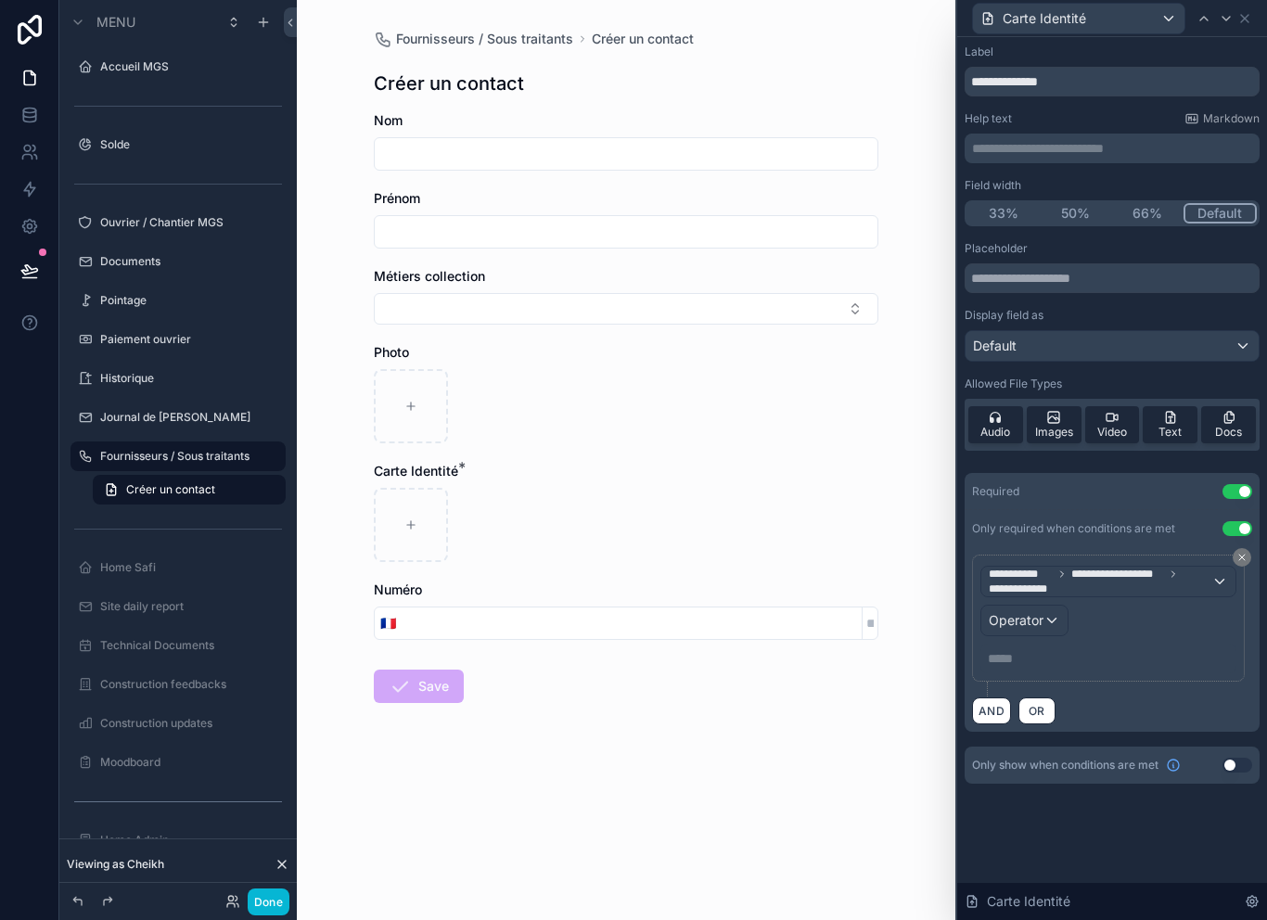
click at [1056, 619] on div "Operator" at bounding box center [1024, 620] width 86 height 30
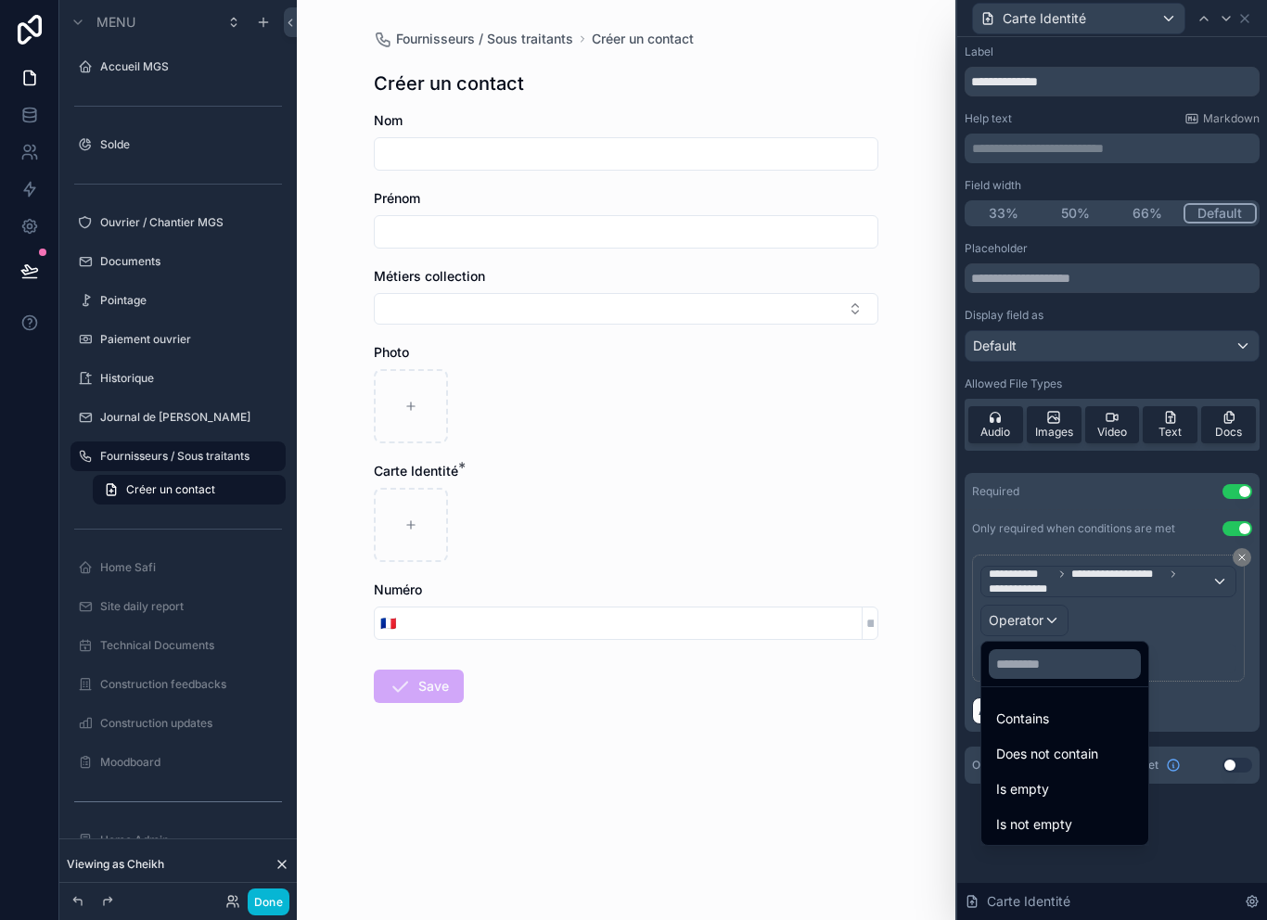
scroll to position [30, 0]
click at [1076, 707] on div "Contains" at bounding box center [1064, 718] width 137 height 22
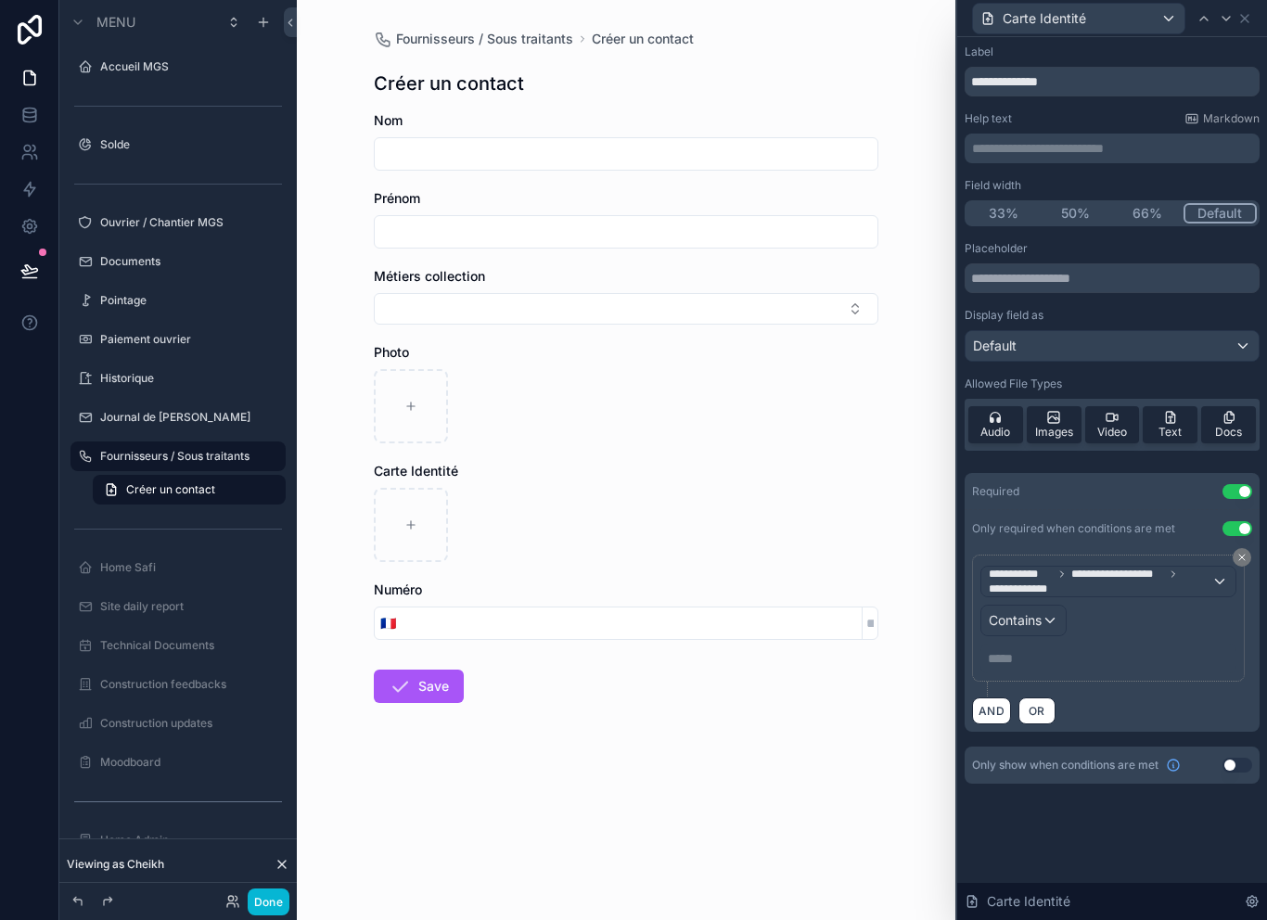
click at [1051, 634] on button "Contains" at bounding box center [1023, 621] width 86 height 32
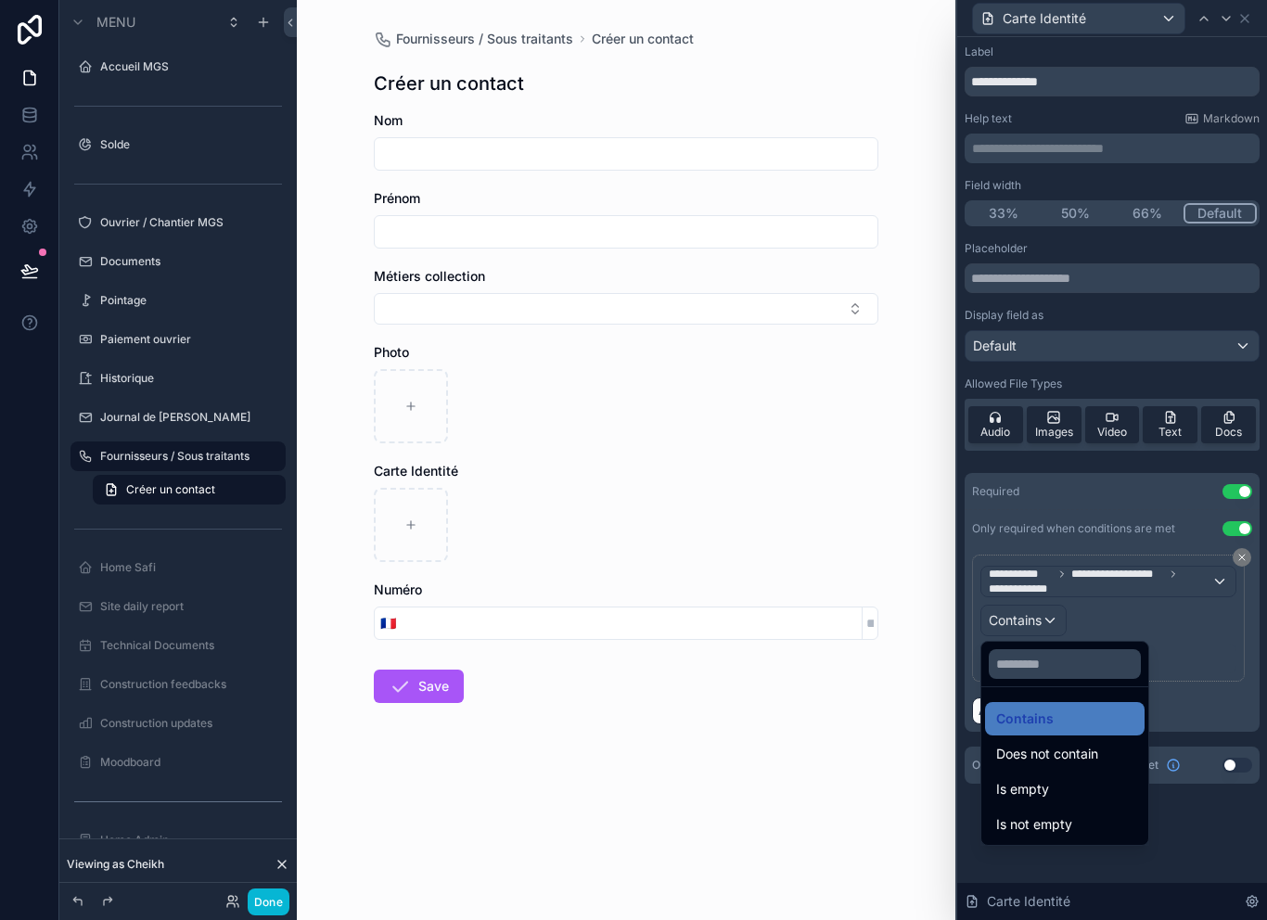
click at [1155, 618] on div at bounding box center [1112, 460] width 310 height 920
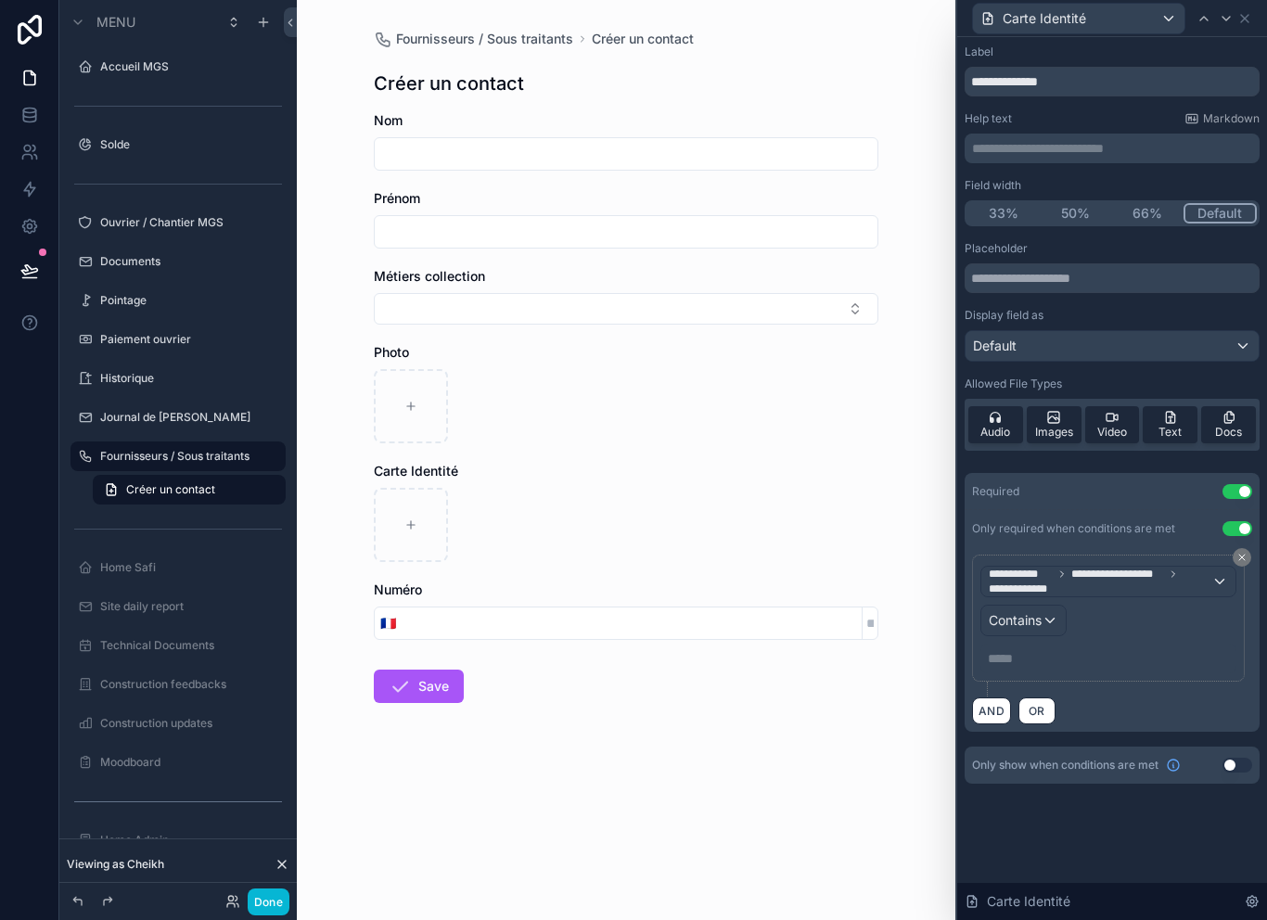
click at [1035, 666] on p "***** ﻿" at bounding box center [1109, 658] width 245 height 19
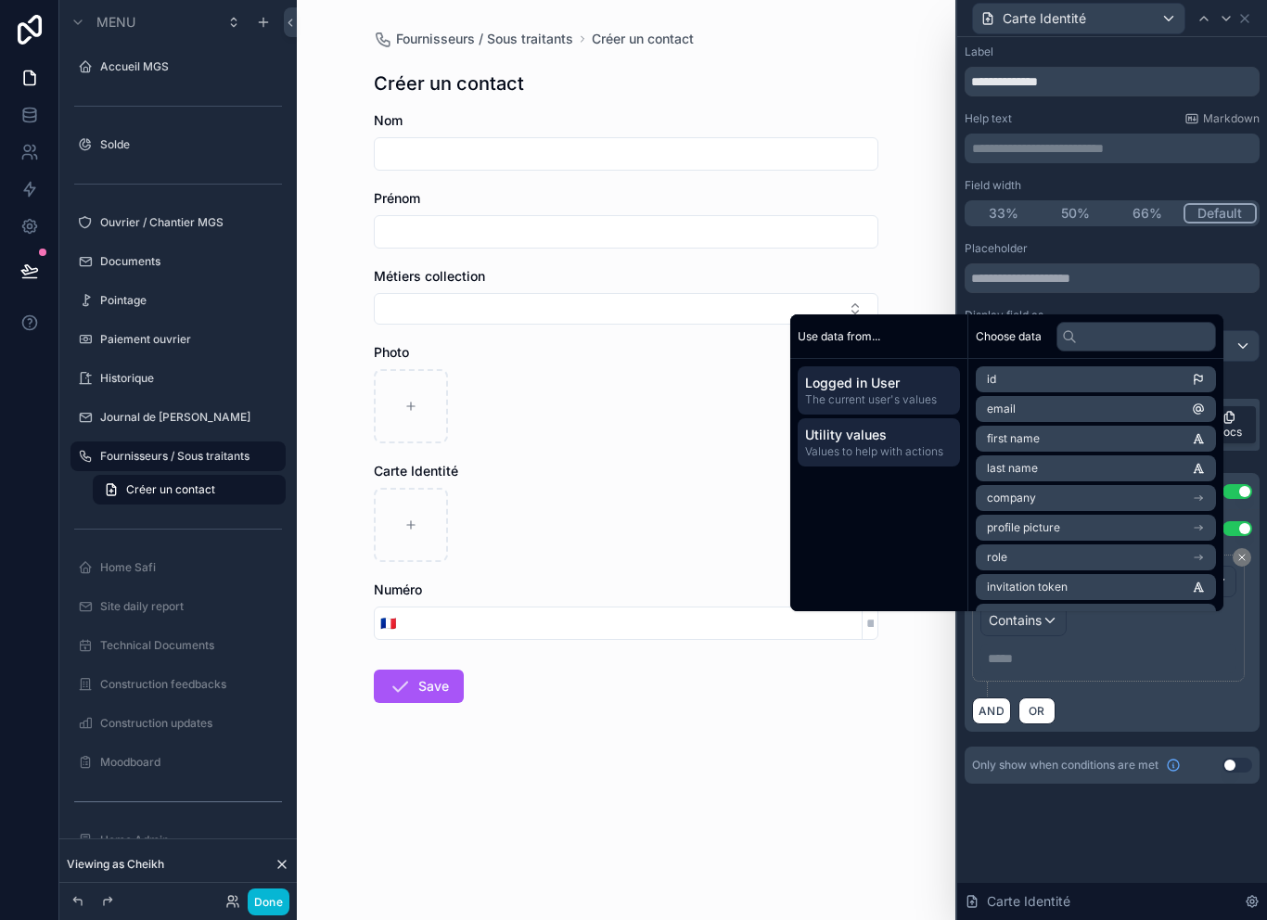
click at [885, 444] on span "Utility values" at bounding box center [878, 435] width 147 height 19
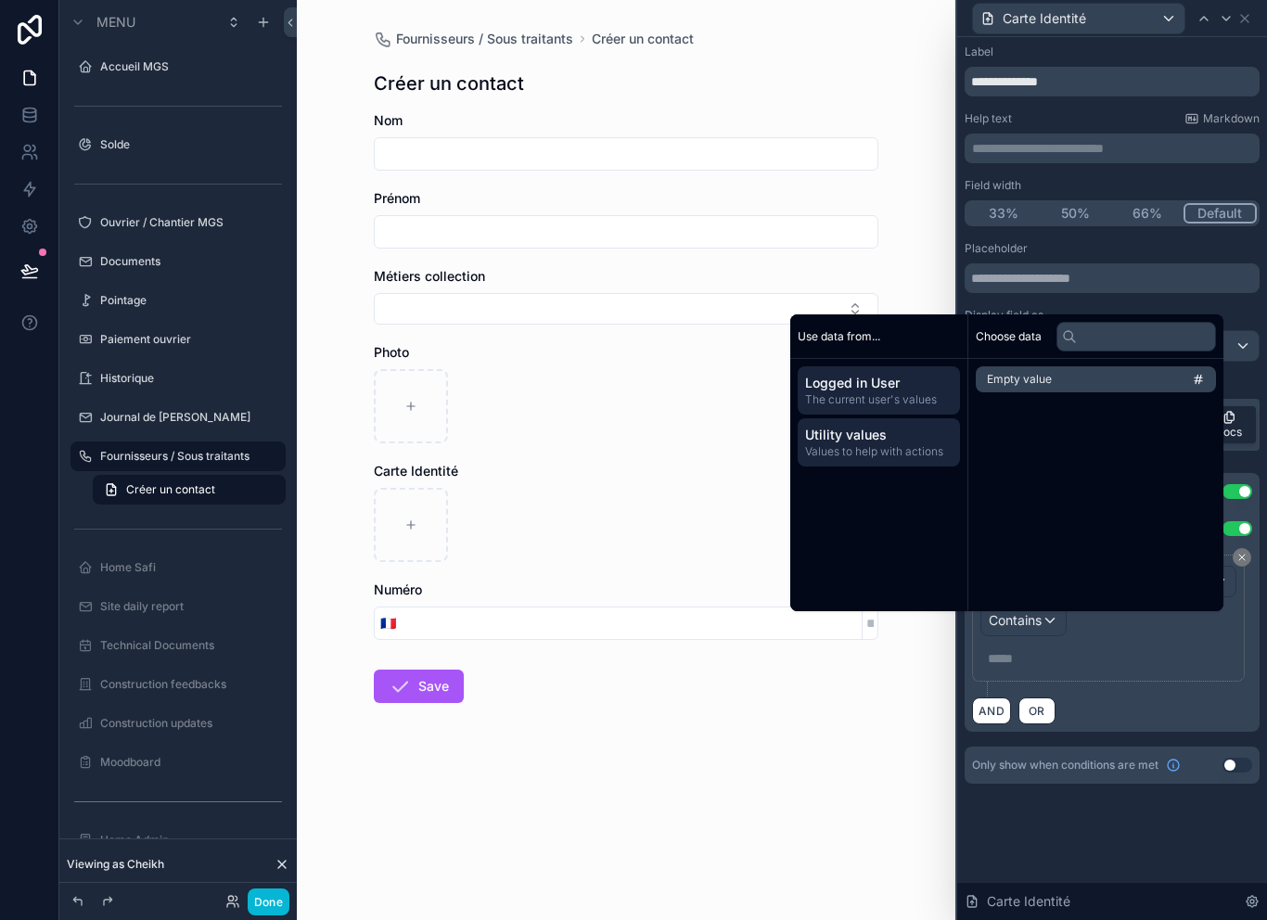
click at [887, 407] on span "The current user's values" at bounding box center [878, 399] width 147 height 15
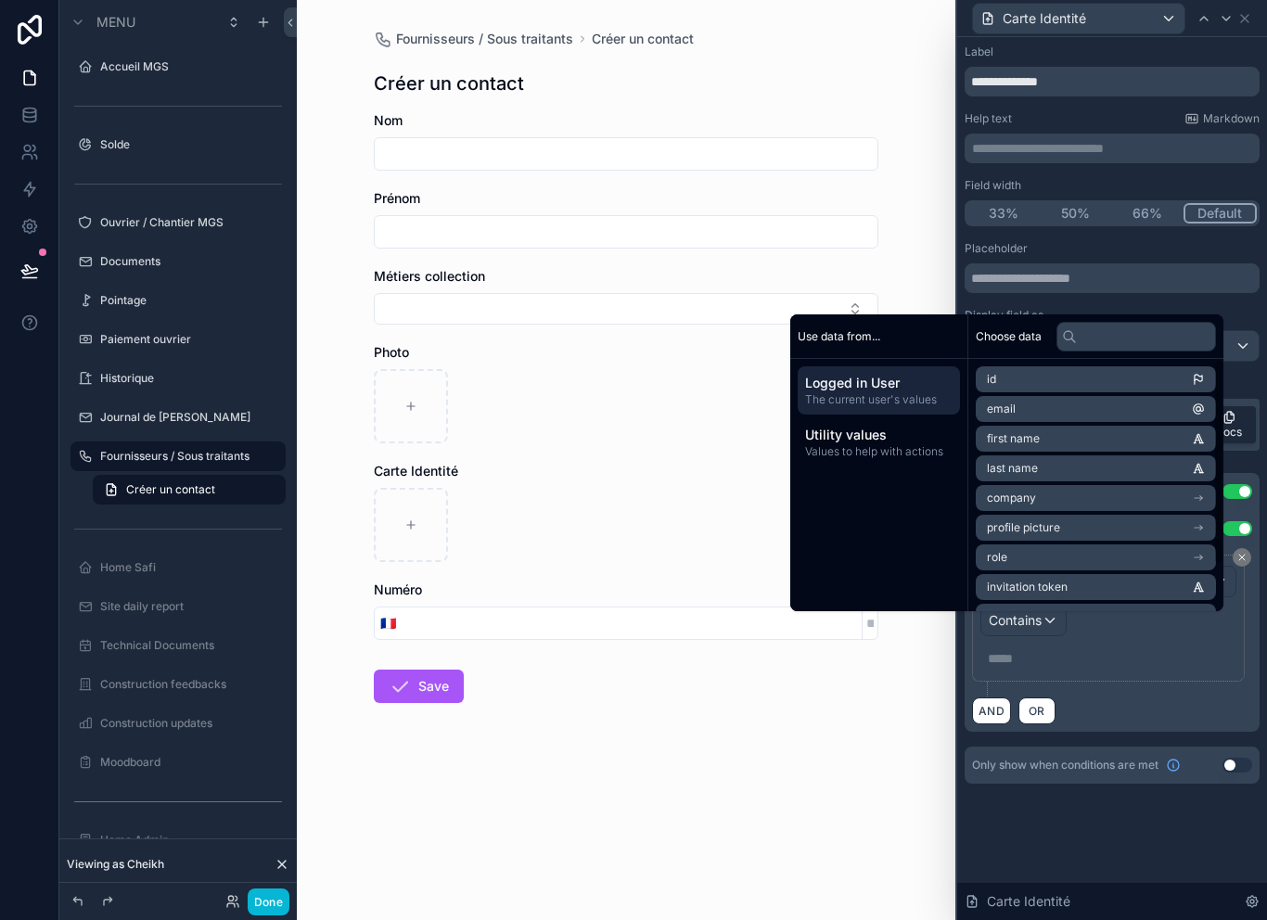
click at [1141, 707] on div "AND OR" at bounding box center [1112, 710] width 280 height 28
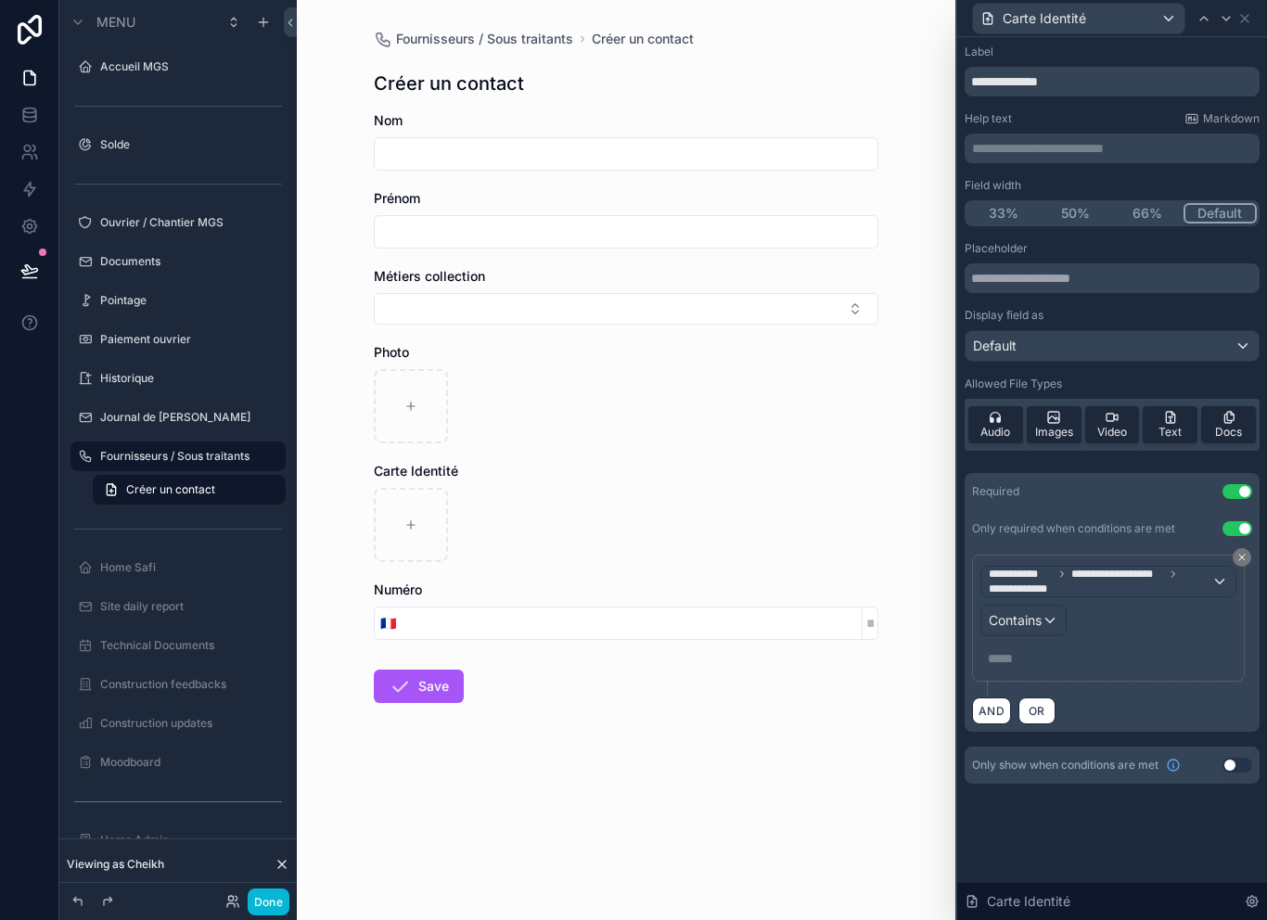
click at [1145, 586] on span "**********" at bounding box center [1099, 582] width 223 height 30
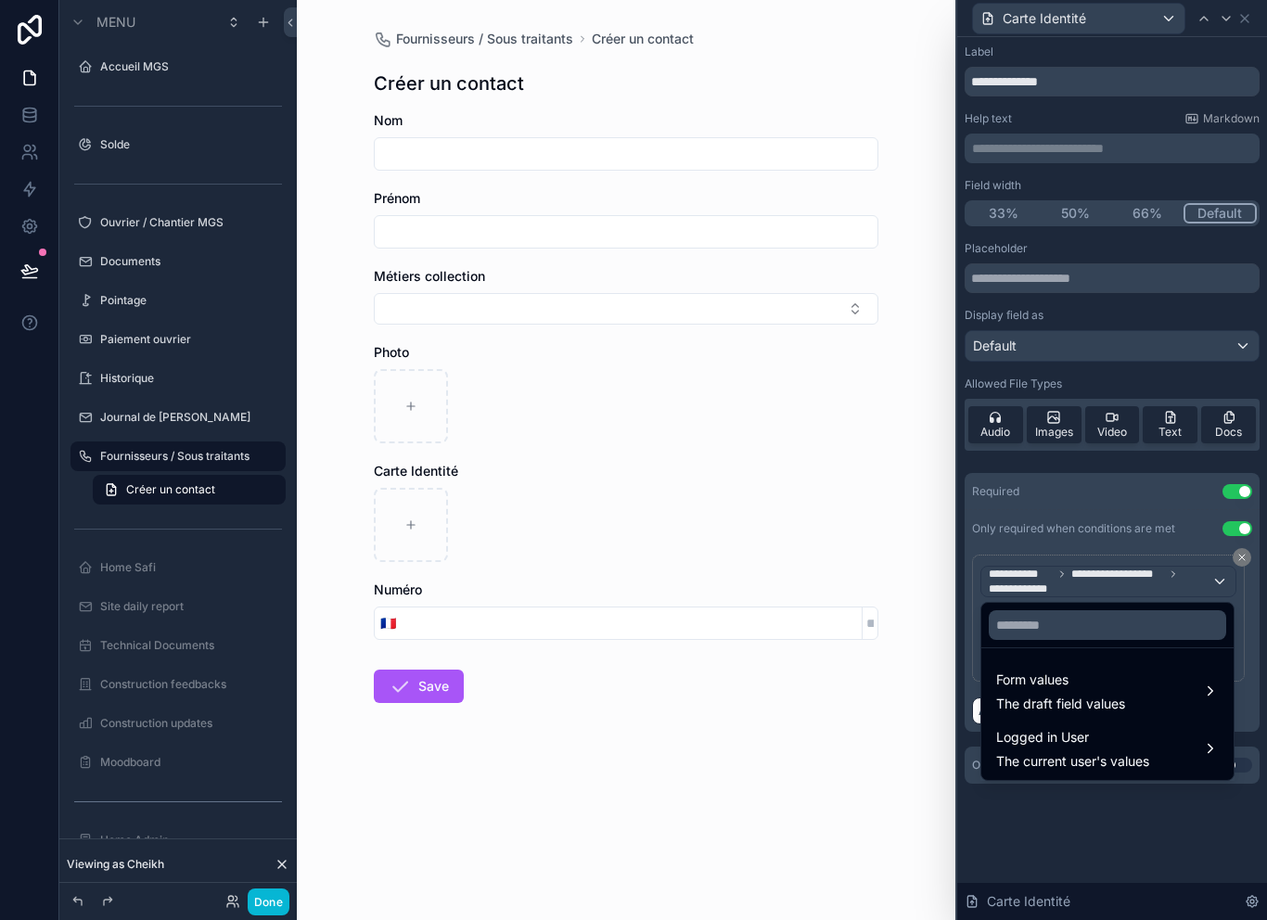
scroll to position [4, 0]
click at [1122, 688] on div "Form values The draft field values" at bounding box center [1060, 691] width 129 height 45
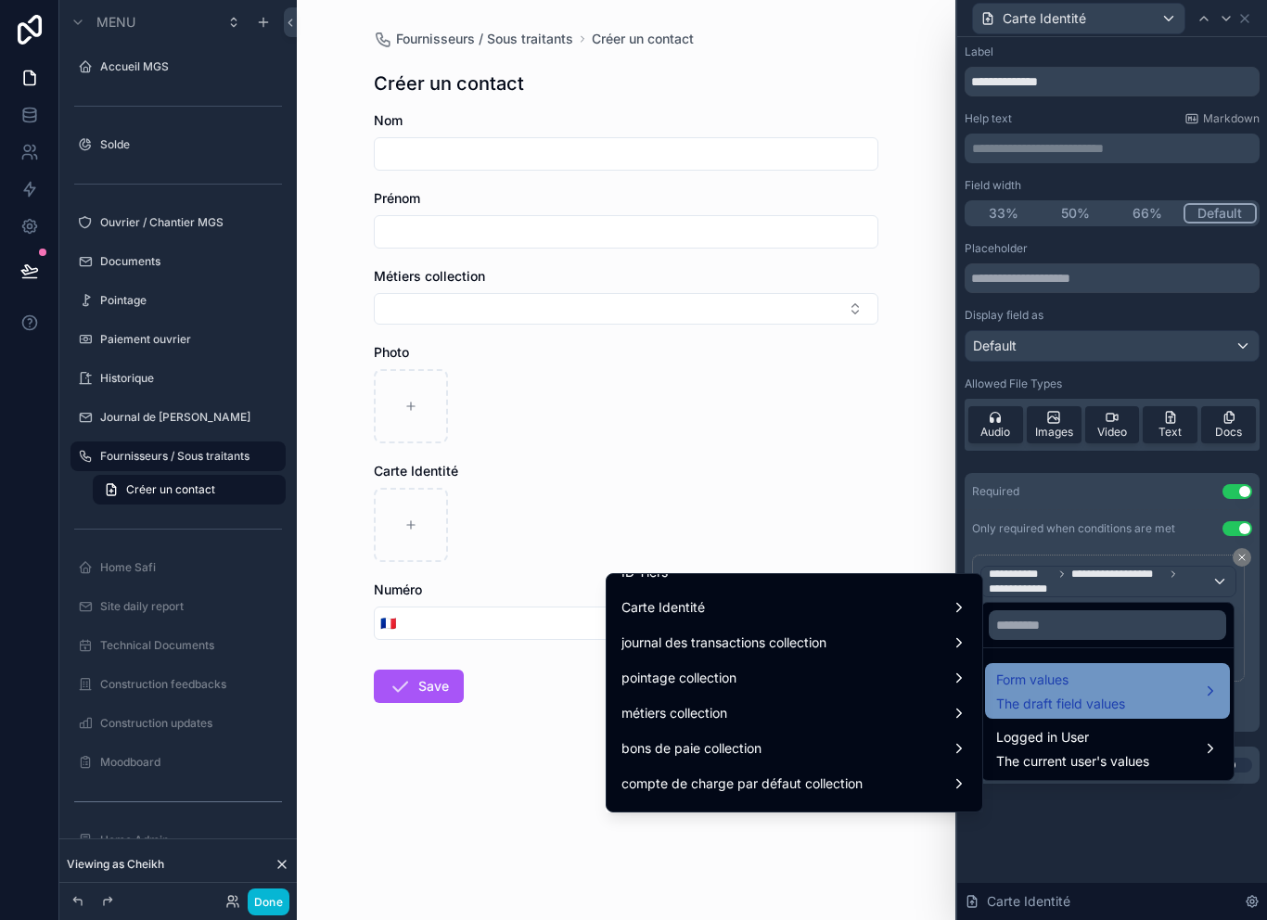
scroll to position [904, 0]
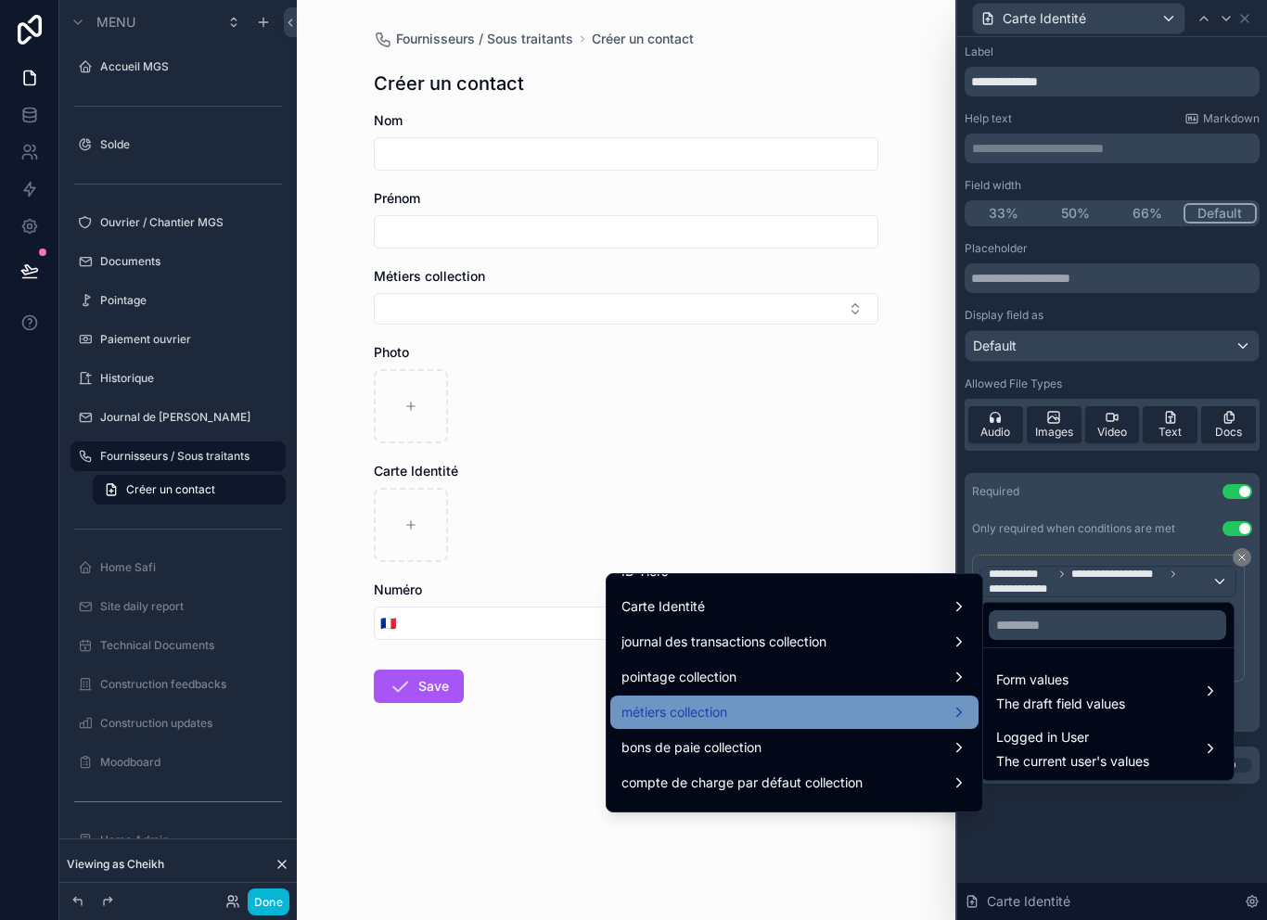
click at [813, 706] on div "métiers collection" at bounding box center [794, 712] width 346 height 22
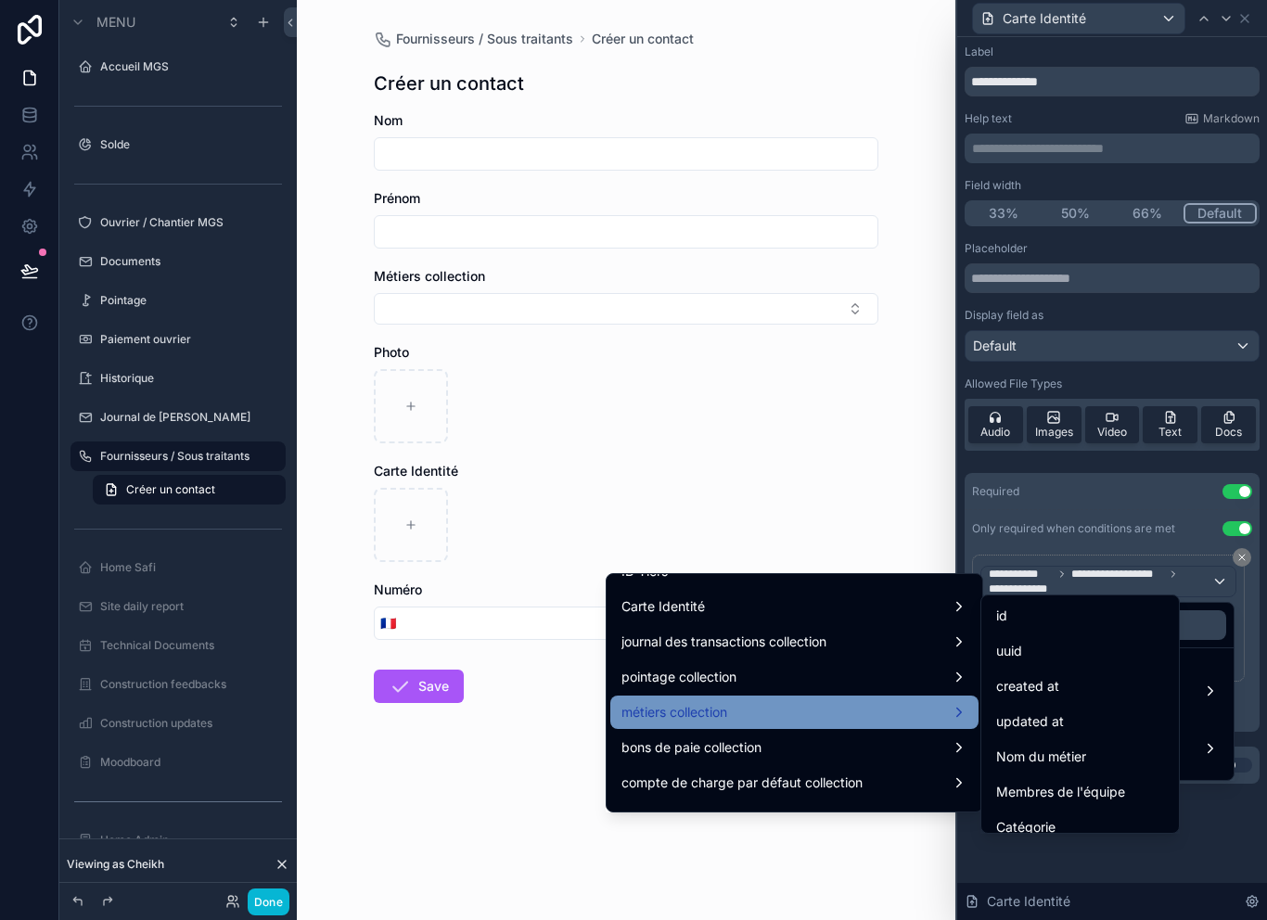
scroll to position [0, 0]
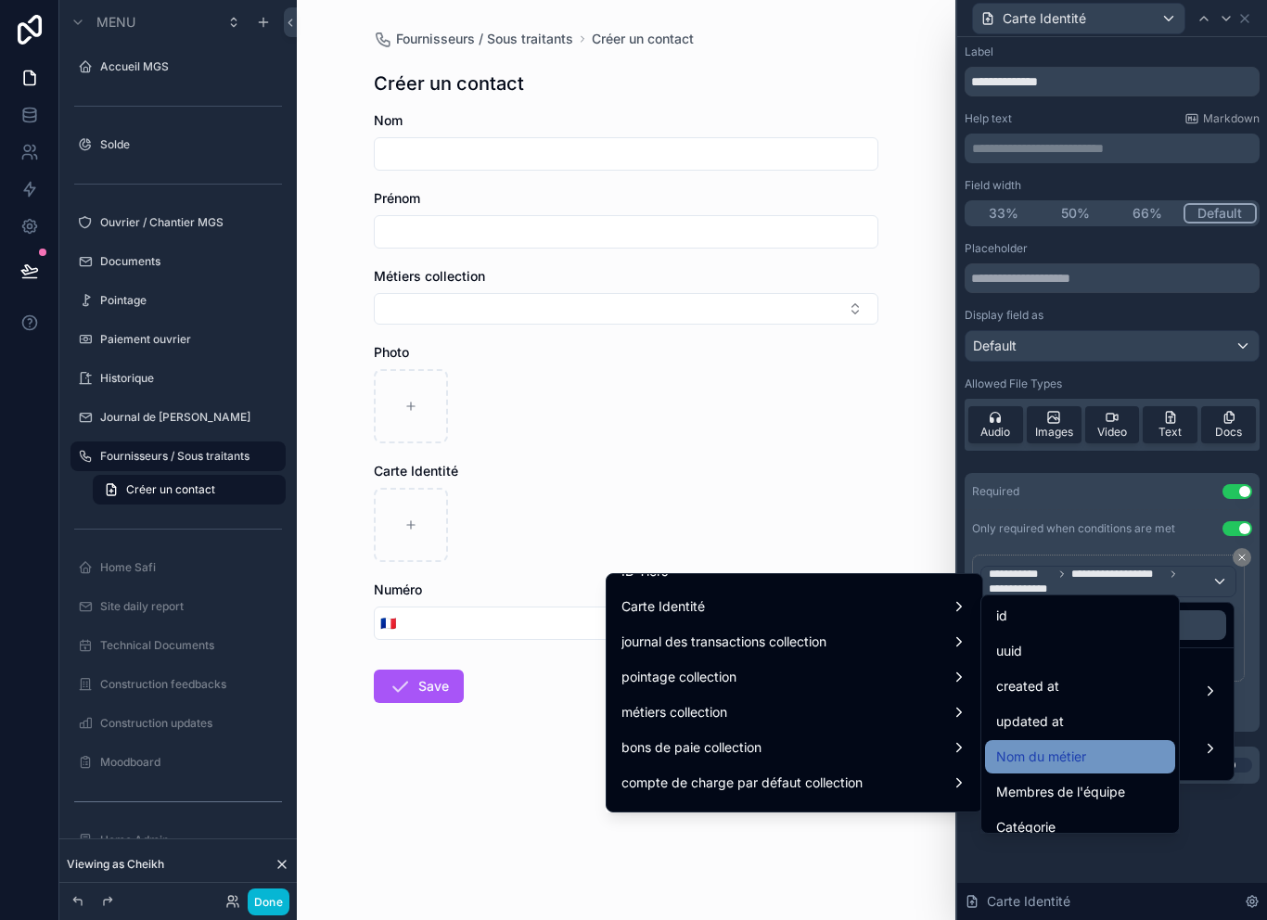
click at [1097, 753] on div "Nom du métier" at bounding box center [1080, 756] width 168 height 22
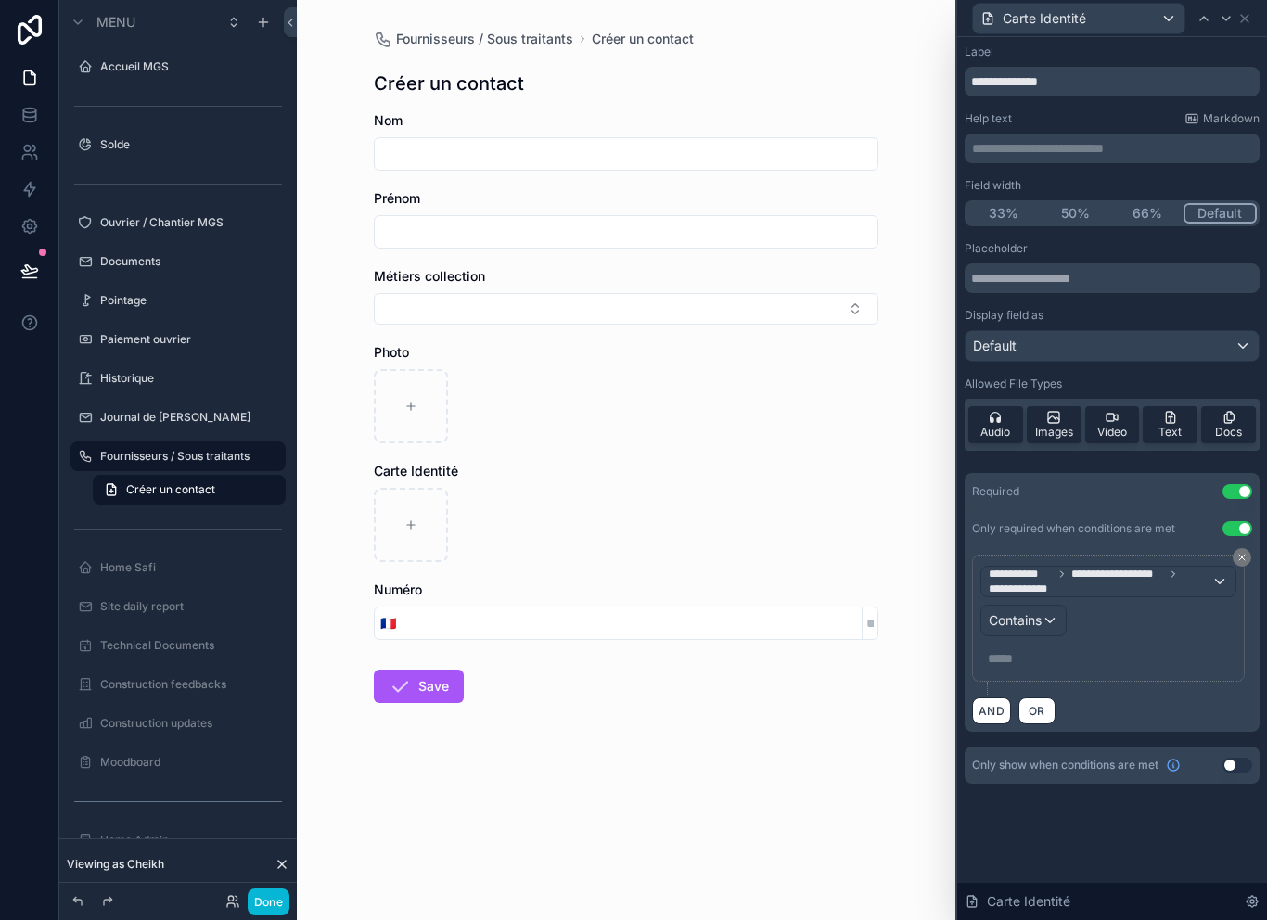
click at [1054, 625] on div "Contains" at bounding box center [1023, 620] width 84 height 30
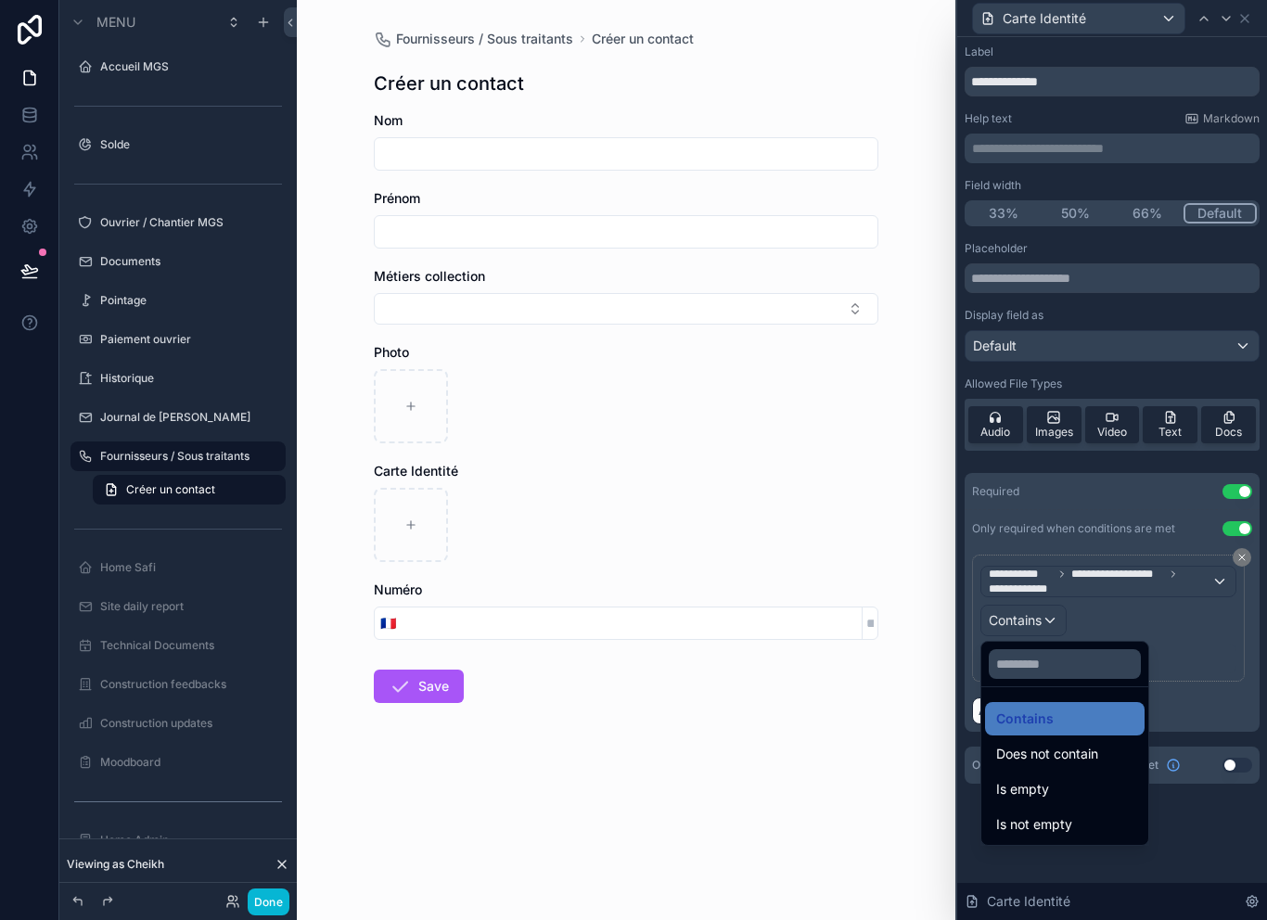
click at [1166, 599] on div at bounding box center [1112, 460] width 310 height 920
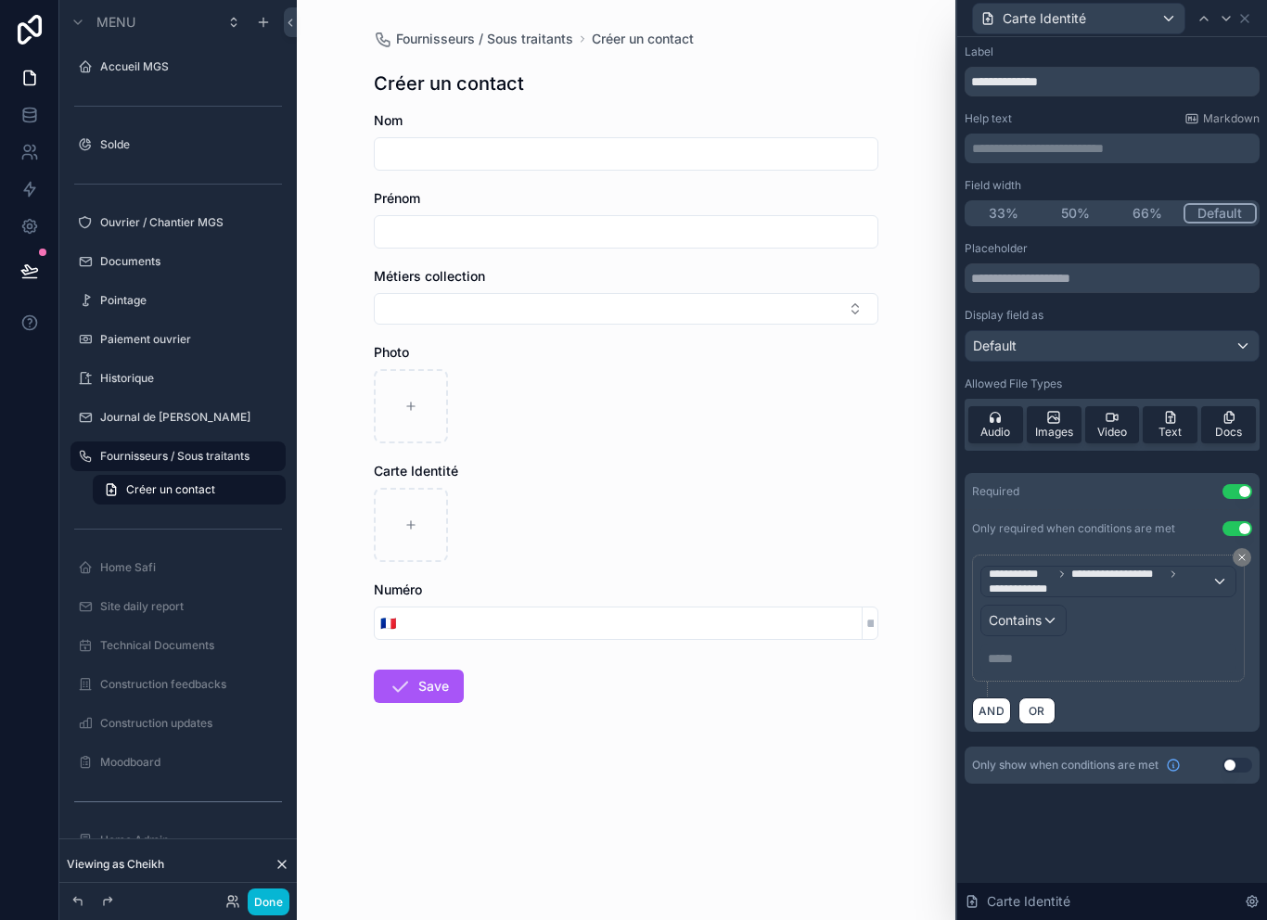
click at [1113, 656] on p "***** ﻿" at bounding box center [1109, 658] width 245 height 19
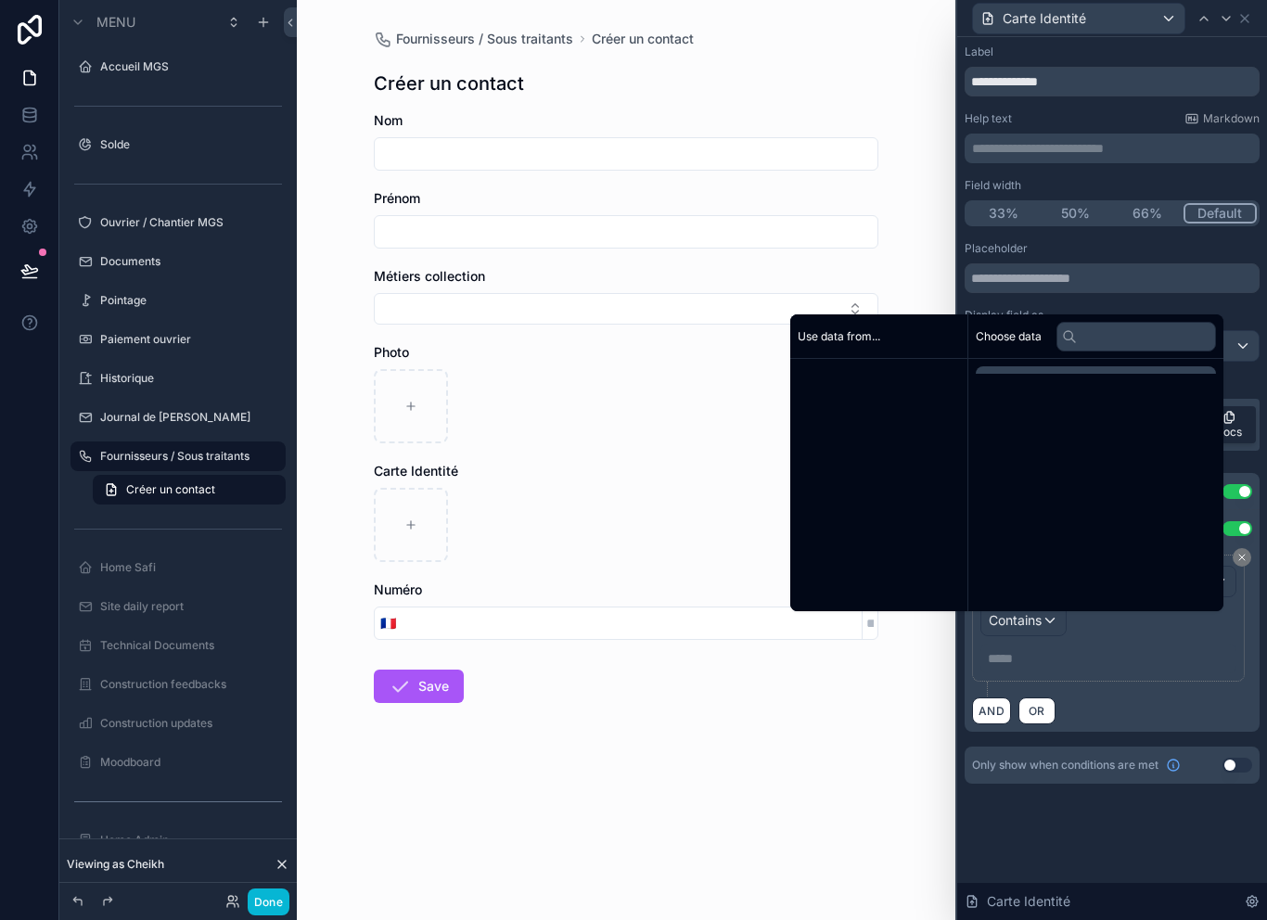
scroll to position [3, 0]
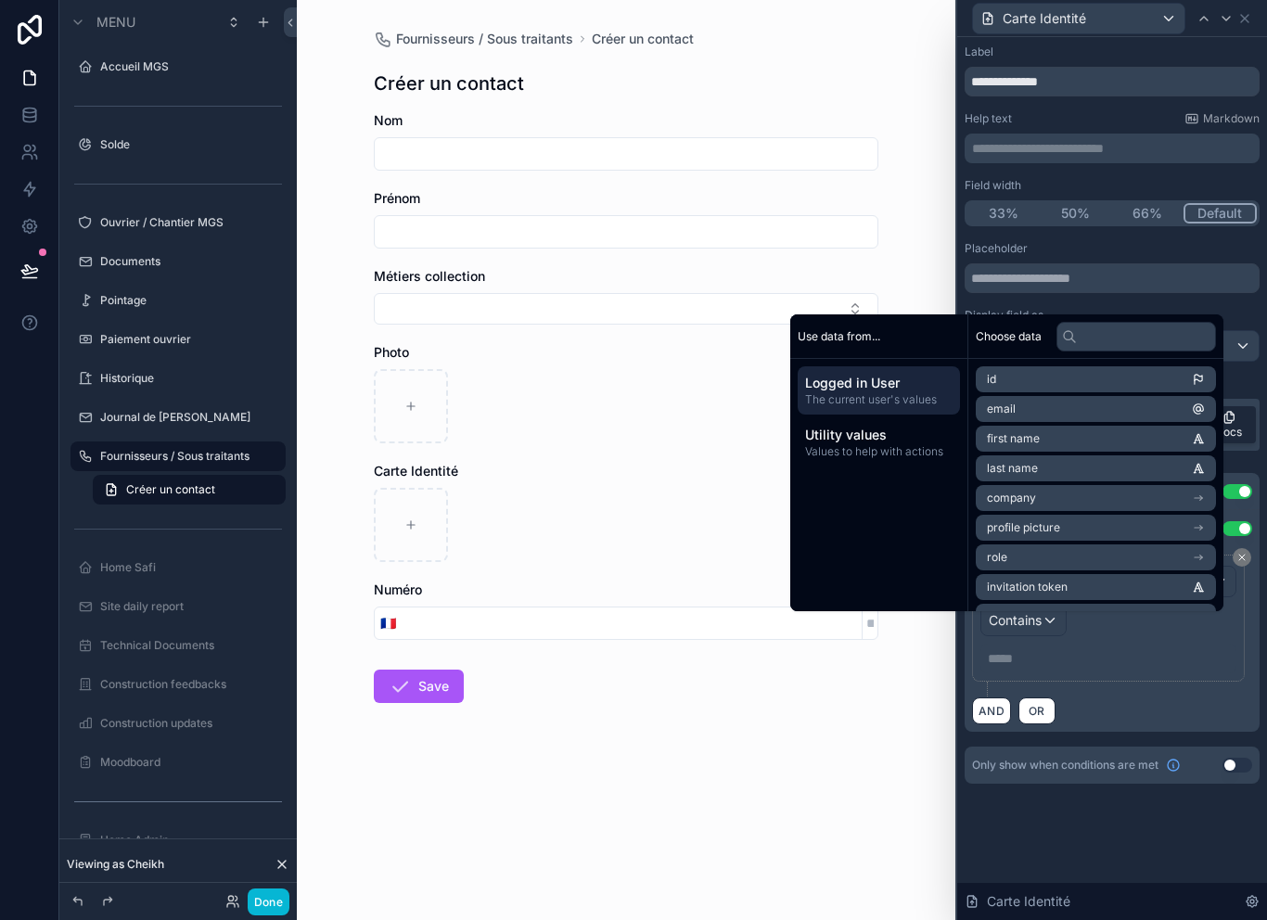
click at [1133, 688] on div "**********" at bounding box center [1112, 625] width 280 height 142
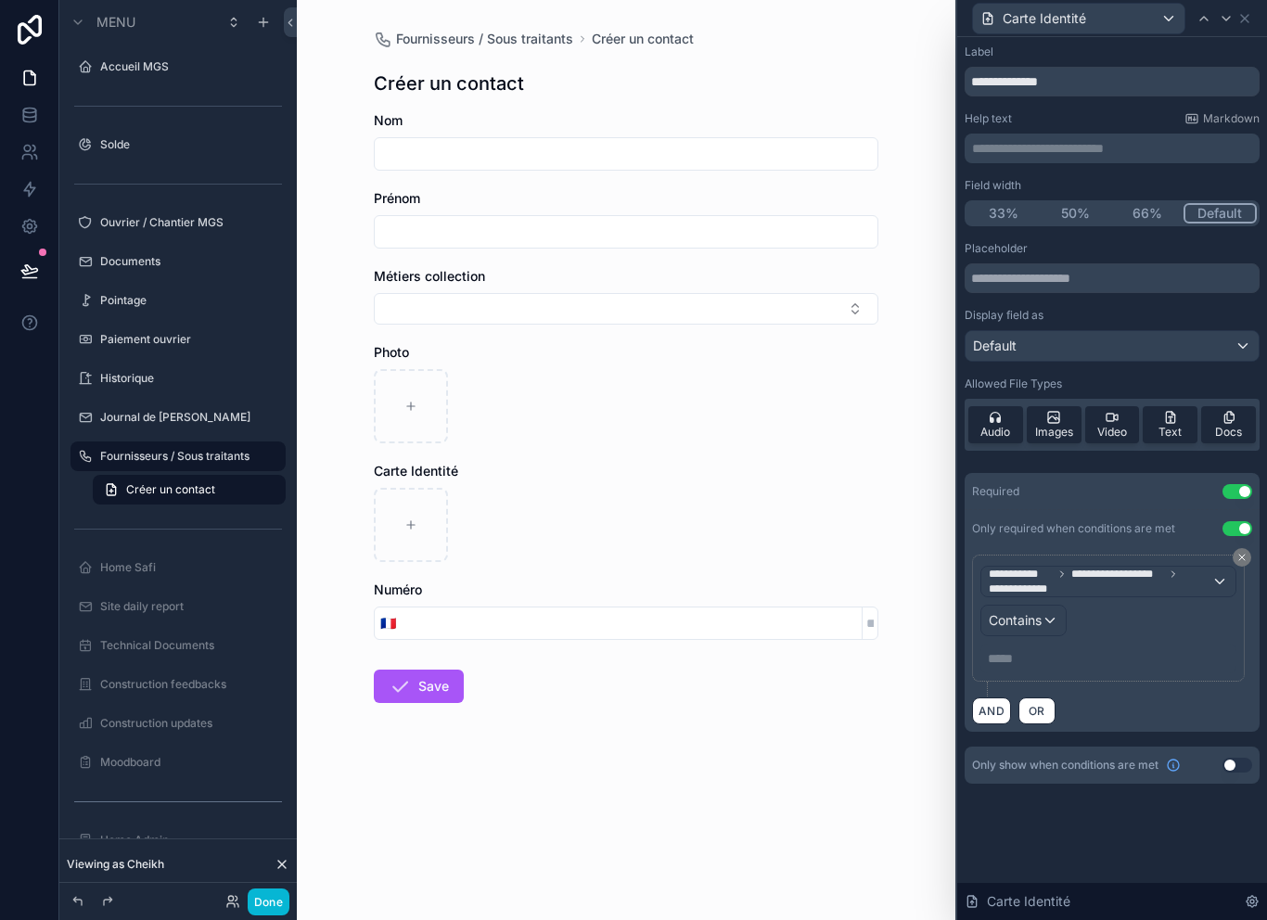
scroll to position [4, 0]
click at [1179, 572] on span "**********" at bounding box center [1099, 582] width 223 height 30
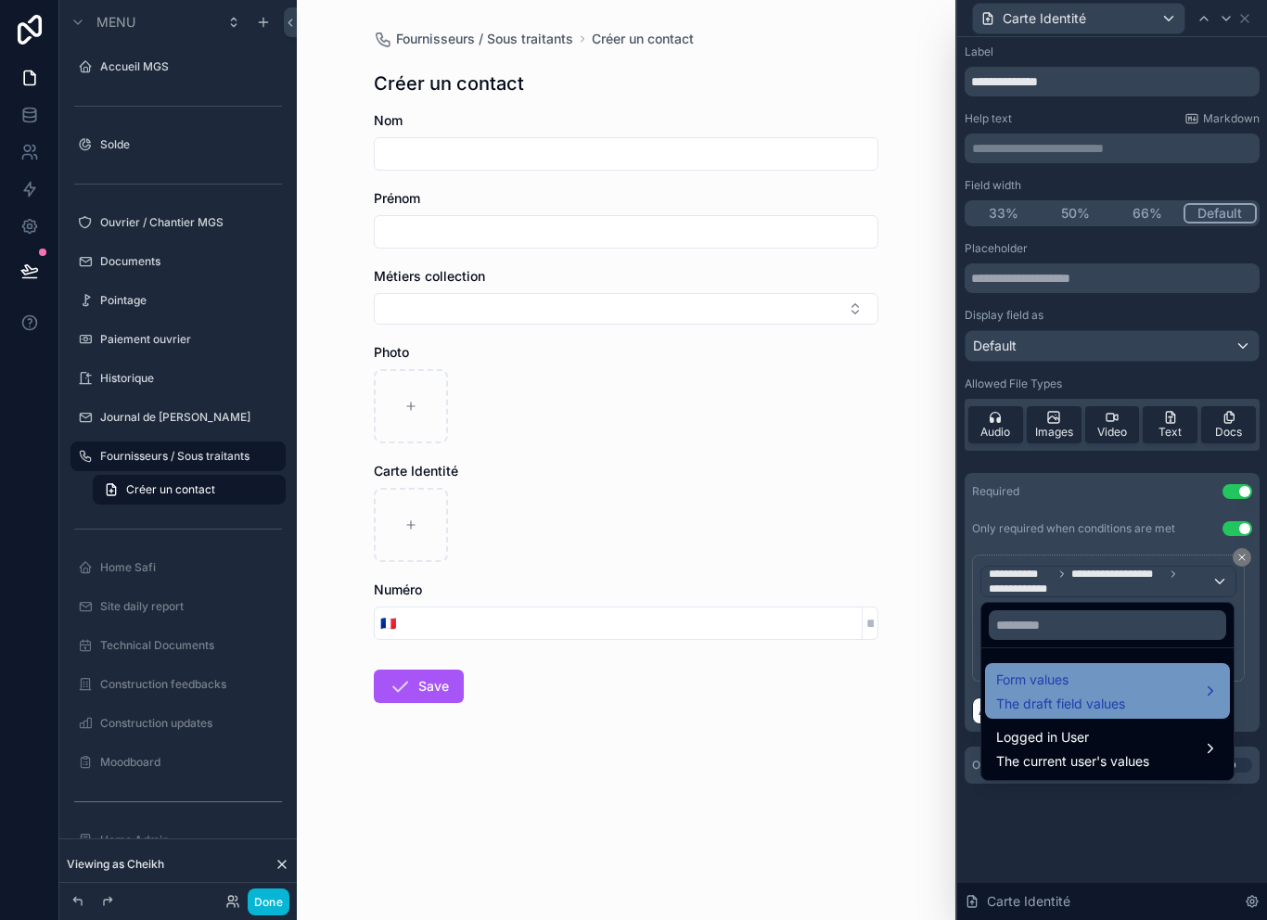
click at [1157, 699] on div "Form values The draft field values" at bounding box center [1107, 691] width 223 height 45
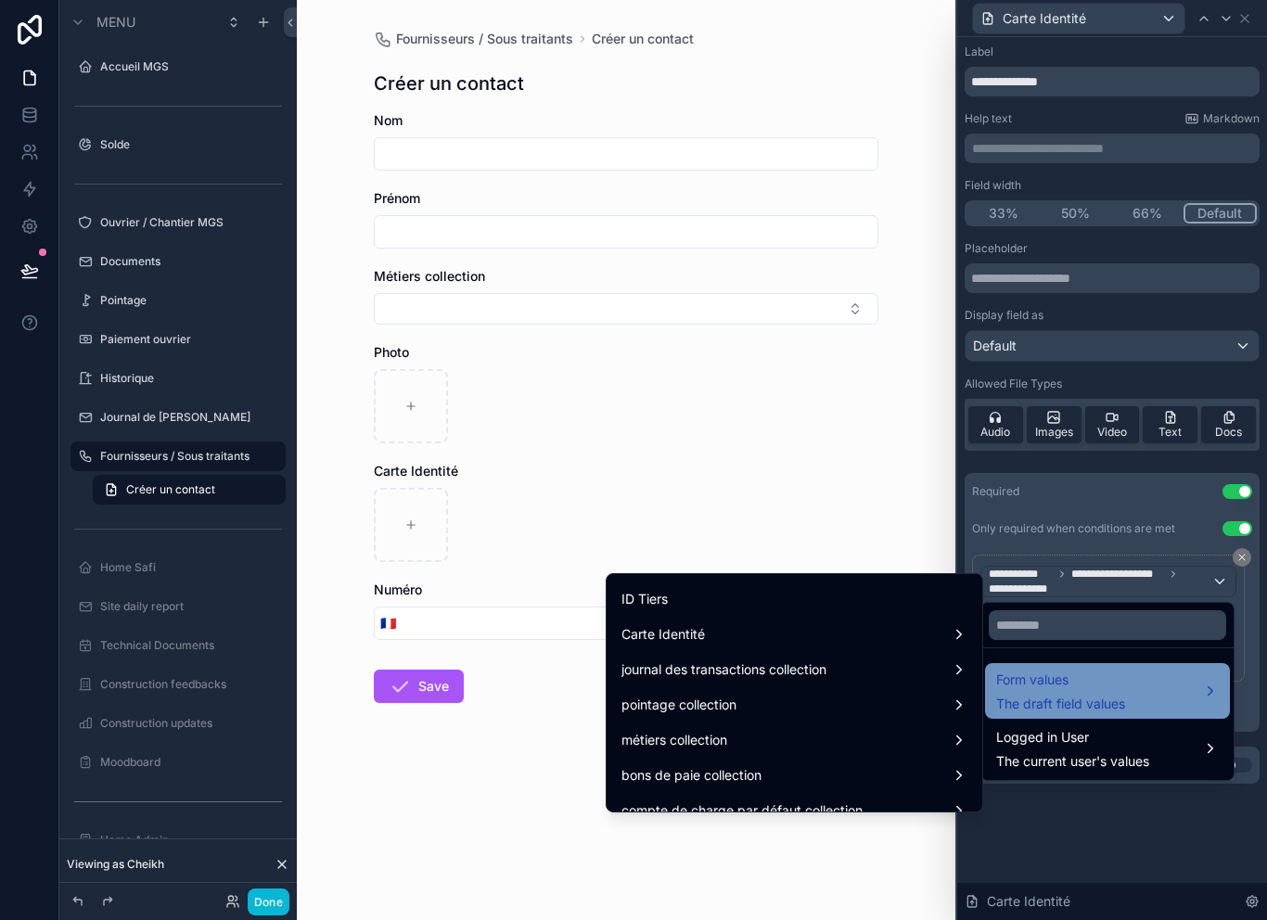
scroll to position [881, 0]
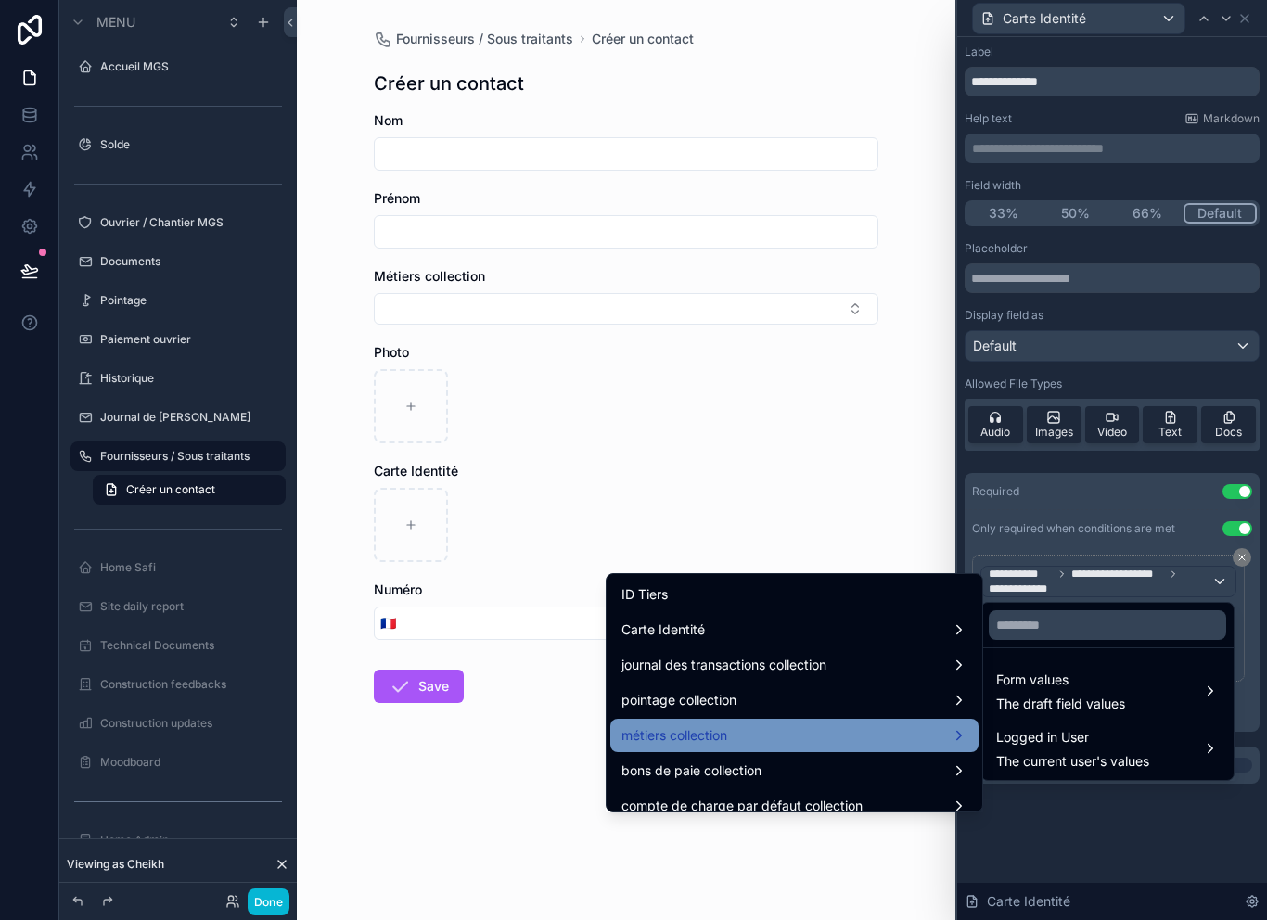
click at [773, 726] on div "métiers collection" at bounding box center [794, 735] width 346 height 22
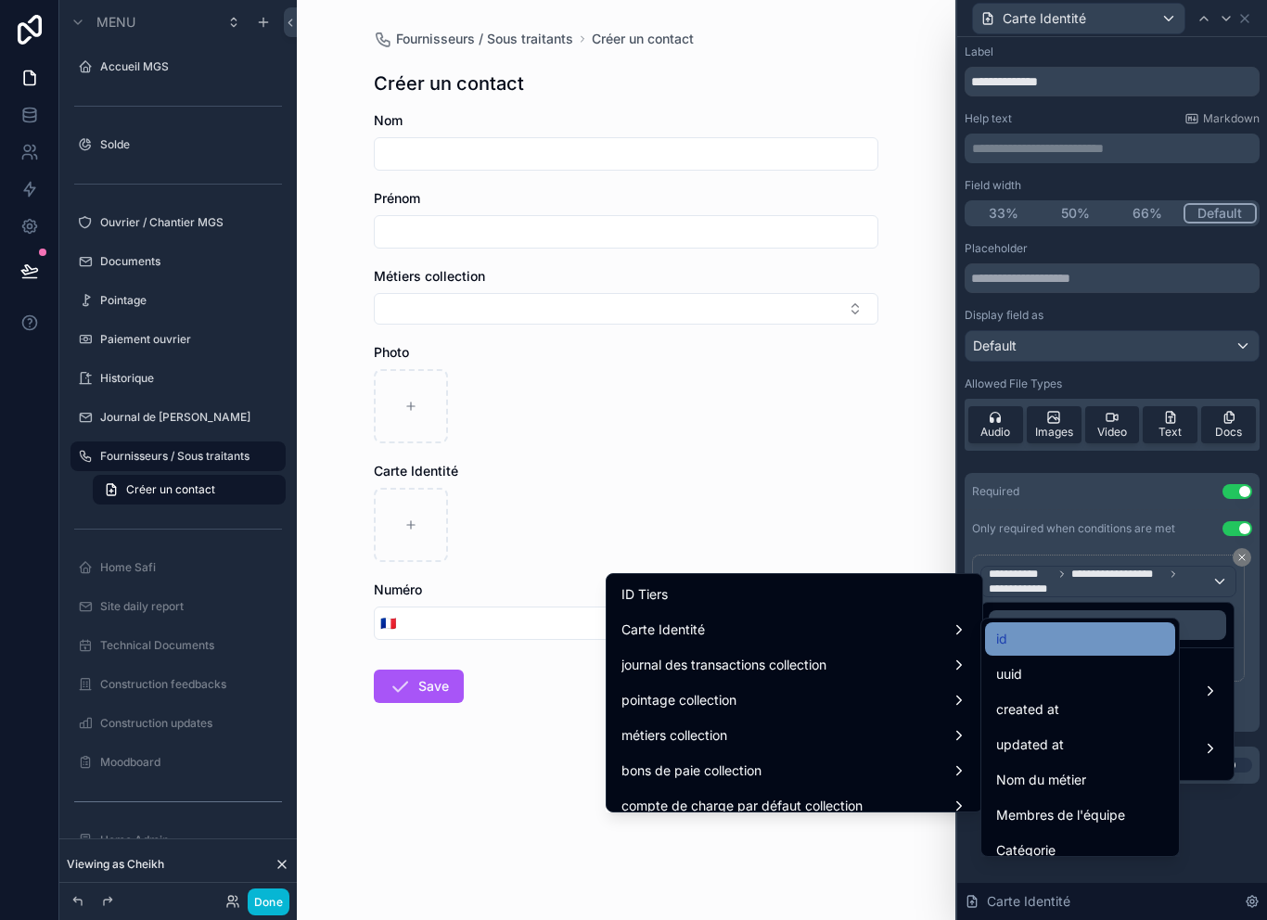
click at [1074, 641] on div "id" at bounding box center [1080, 639] width 168 height 22
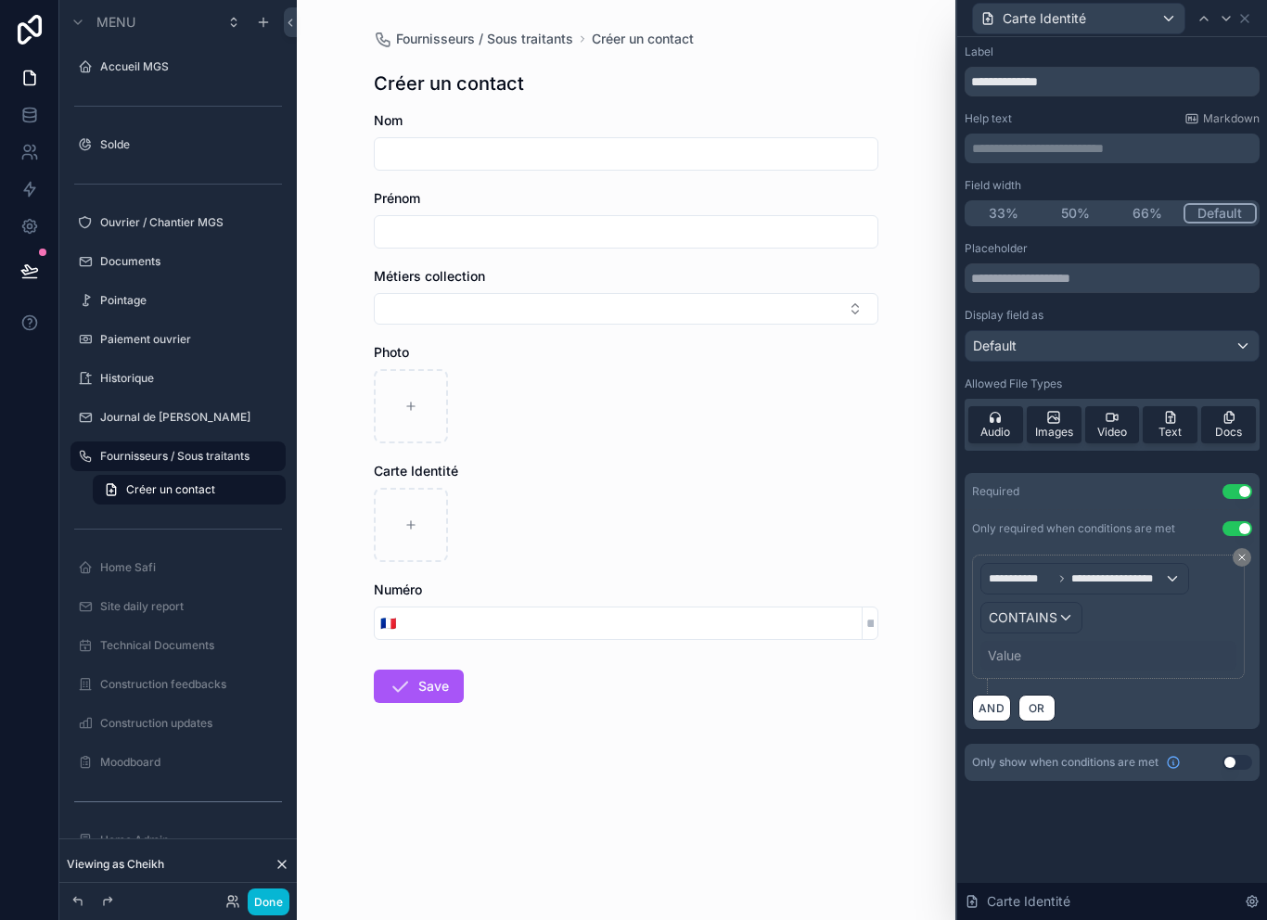
click at [1060, 617] on div "CONTAINS" at bounding box center [1031, 618] width 100 height 30
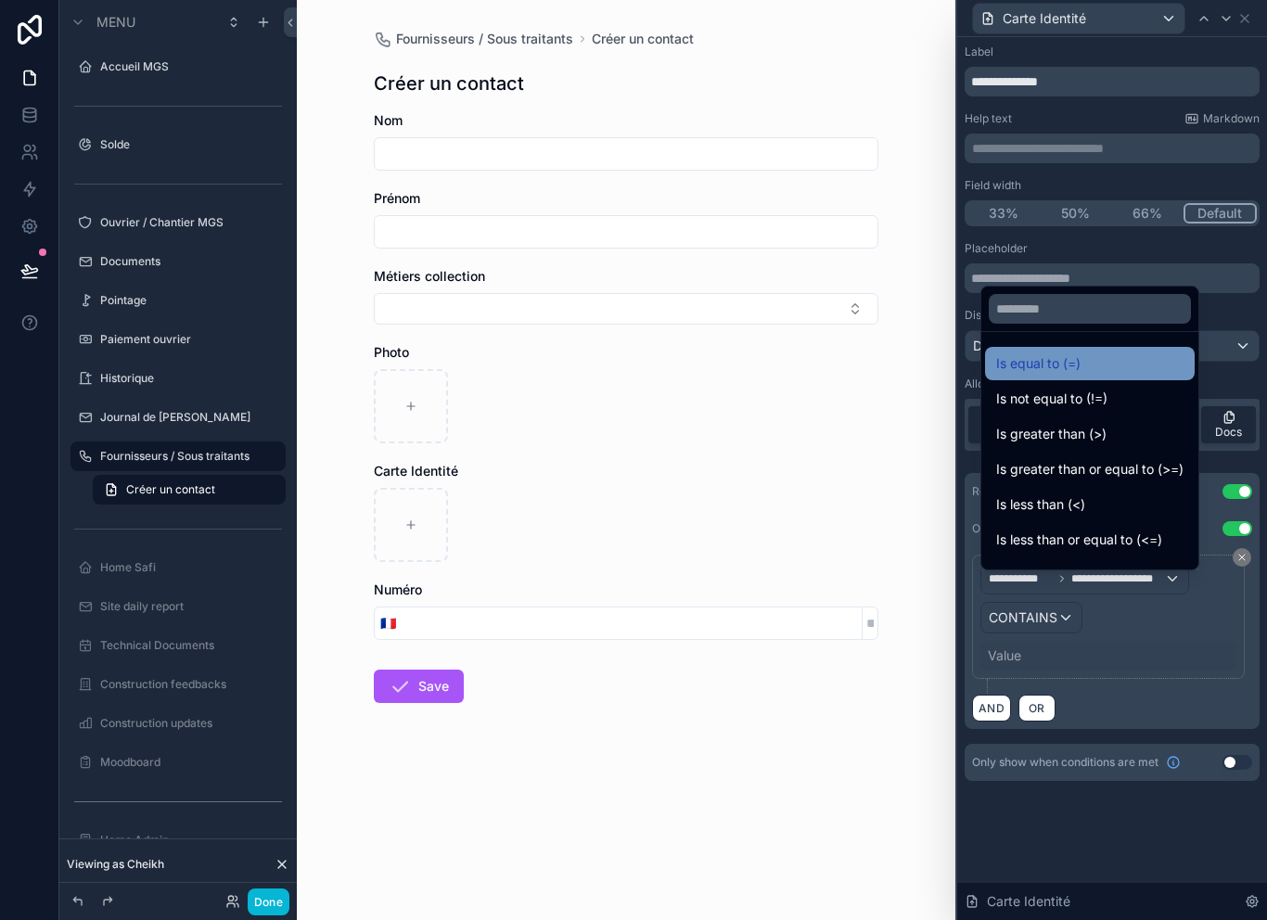
click at [1140, 375] on div "Is equal to (=)" at bounding box center [1089, 363] width 187 height 22
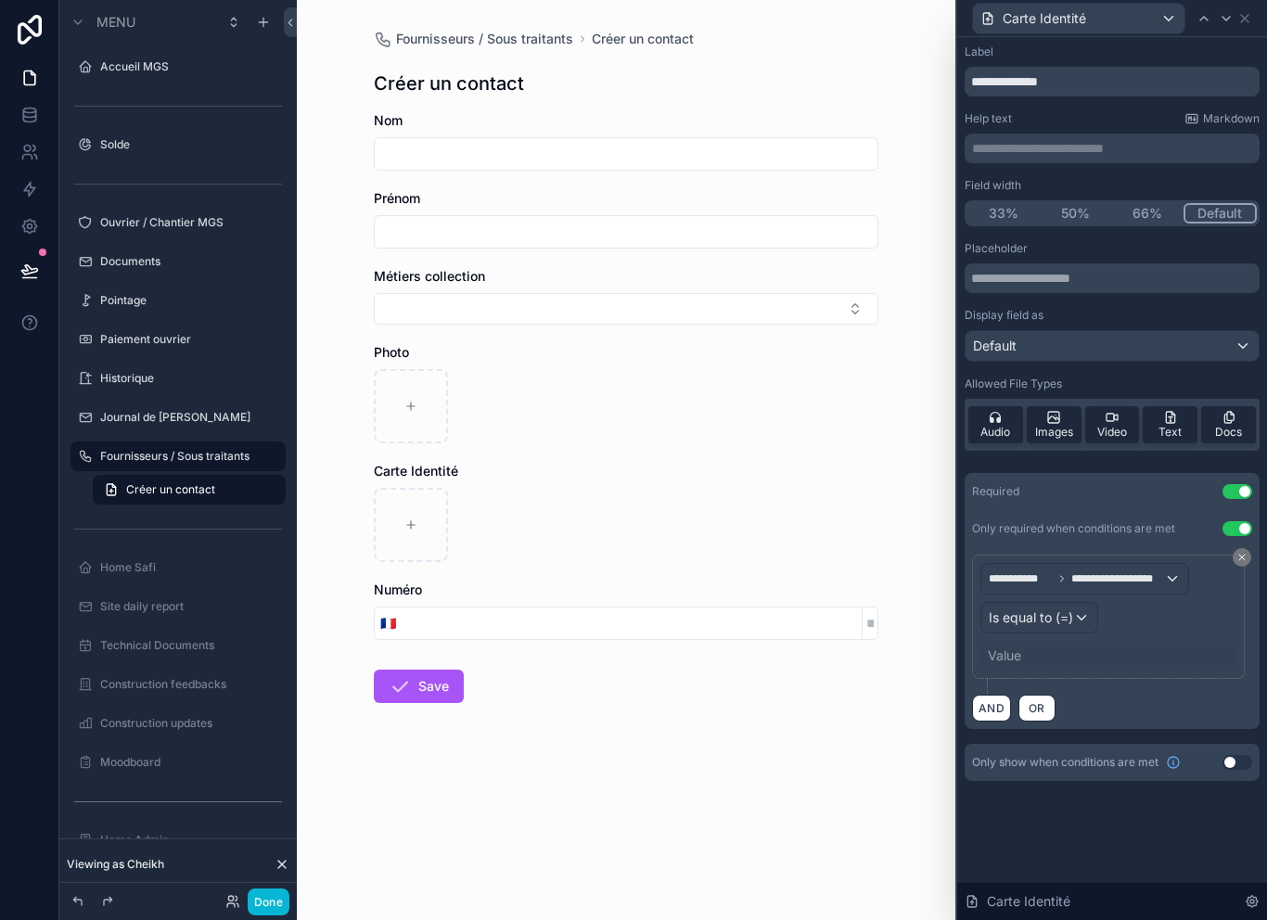
click at [1078, 660] on div "Value" at bounding box center [1108, 656] width 256 height 30
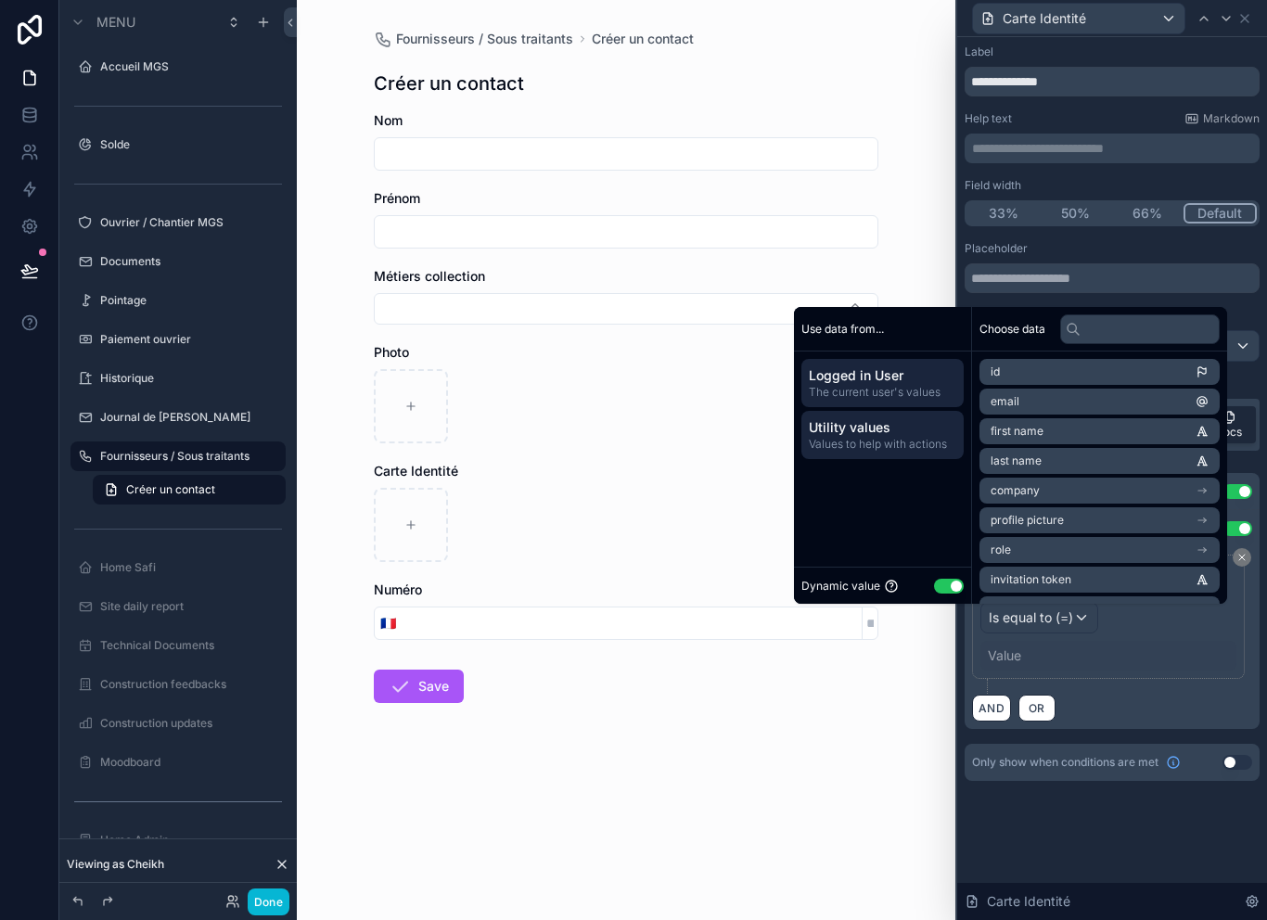
click at [917, 437] on span "Utility values" at bounding box center [882, 427] width 147 height 19
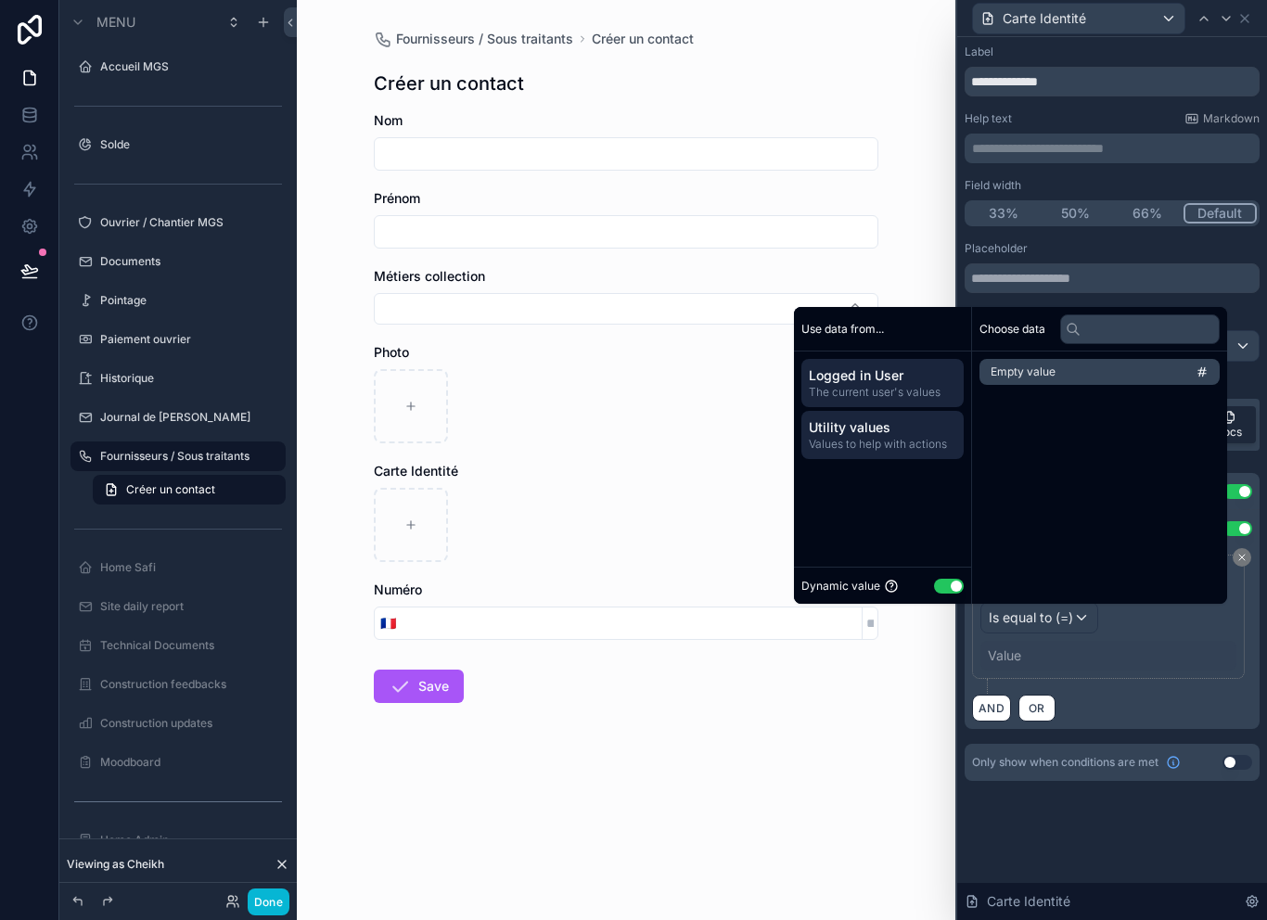
click at [896, 385] on span "Logged in User" at bounding box center [882, 375] width 147 height 19
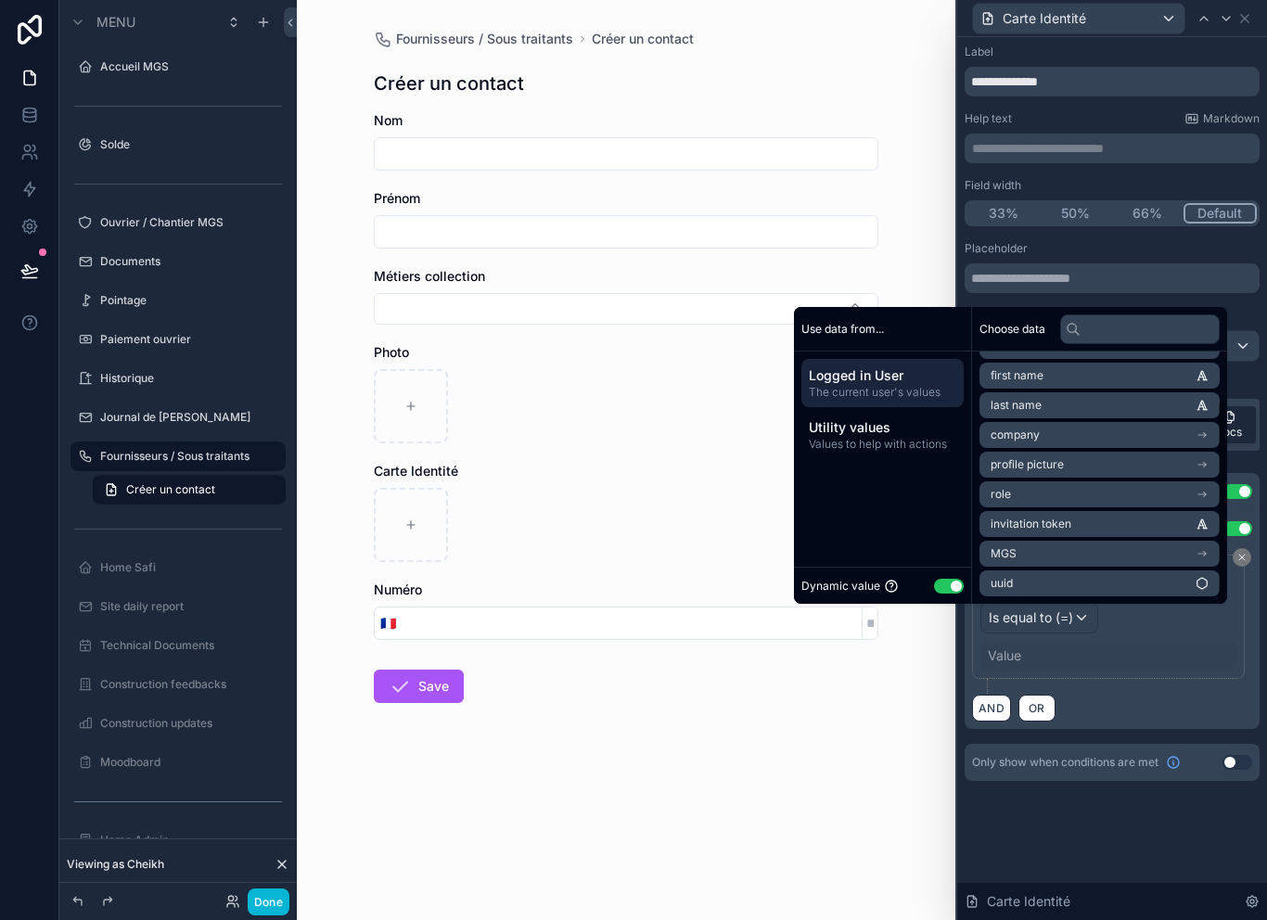
scroll to position [57, 0]
click at [943, 593] on button "Use setting" at bounding box center [949, 586] width 30 height 15
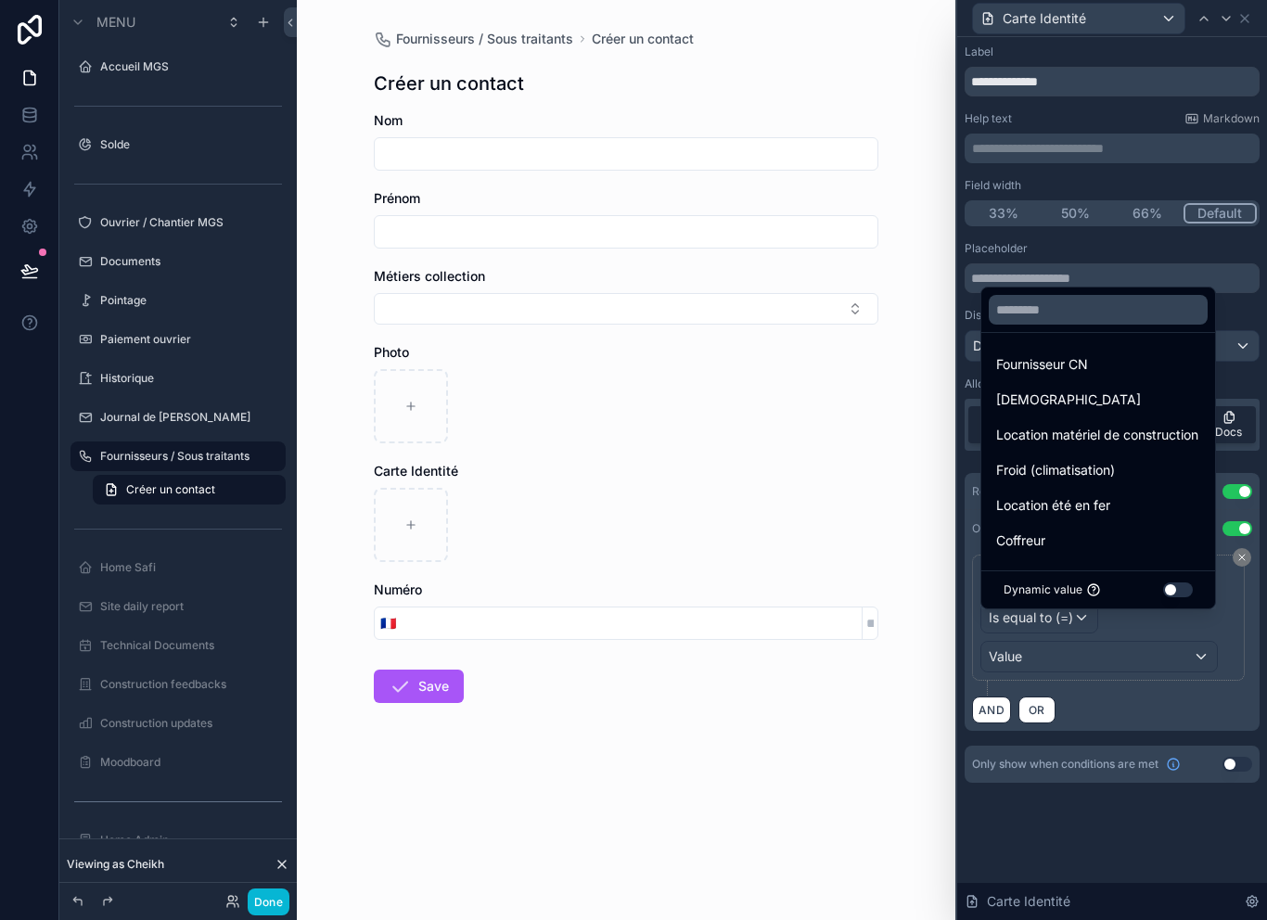
scroll to position [-1, 0]
click at [1100, 325] on input "text" at bounding box center [1097, 310] width 219 height 30
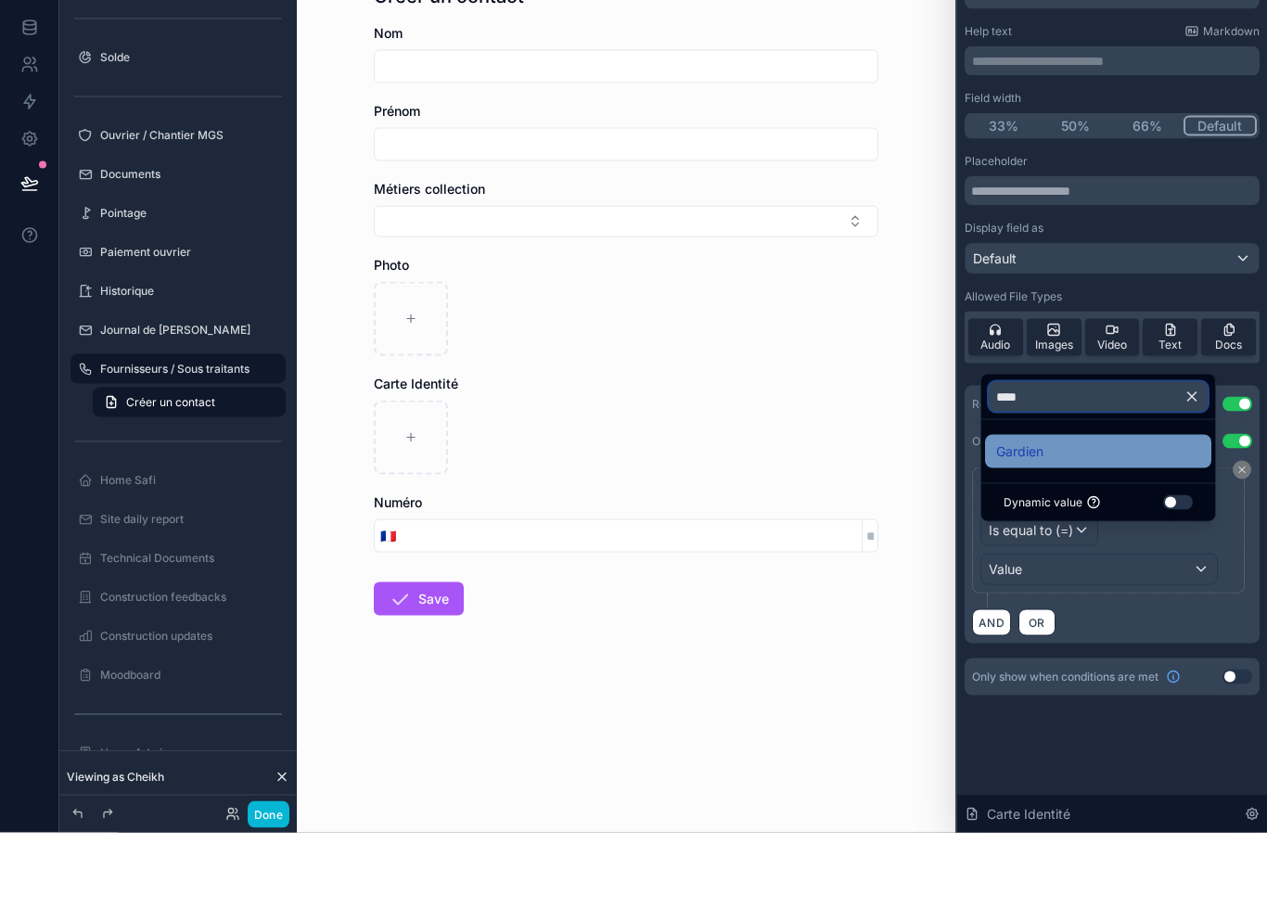
type input "****"
click at [1075, 522] on div "Gardien" at bounding box center [1098, 538] width 226 height 33
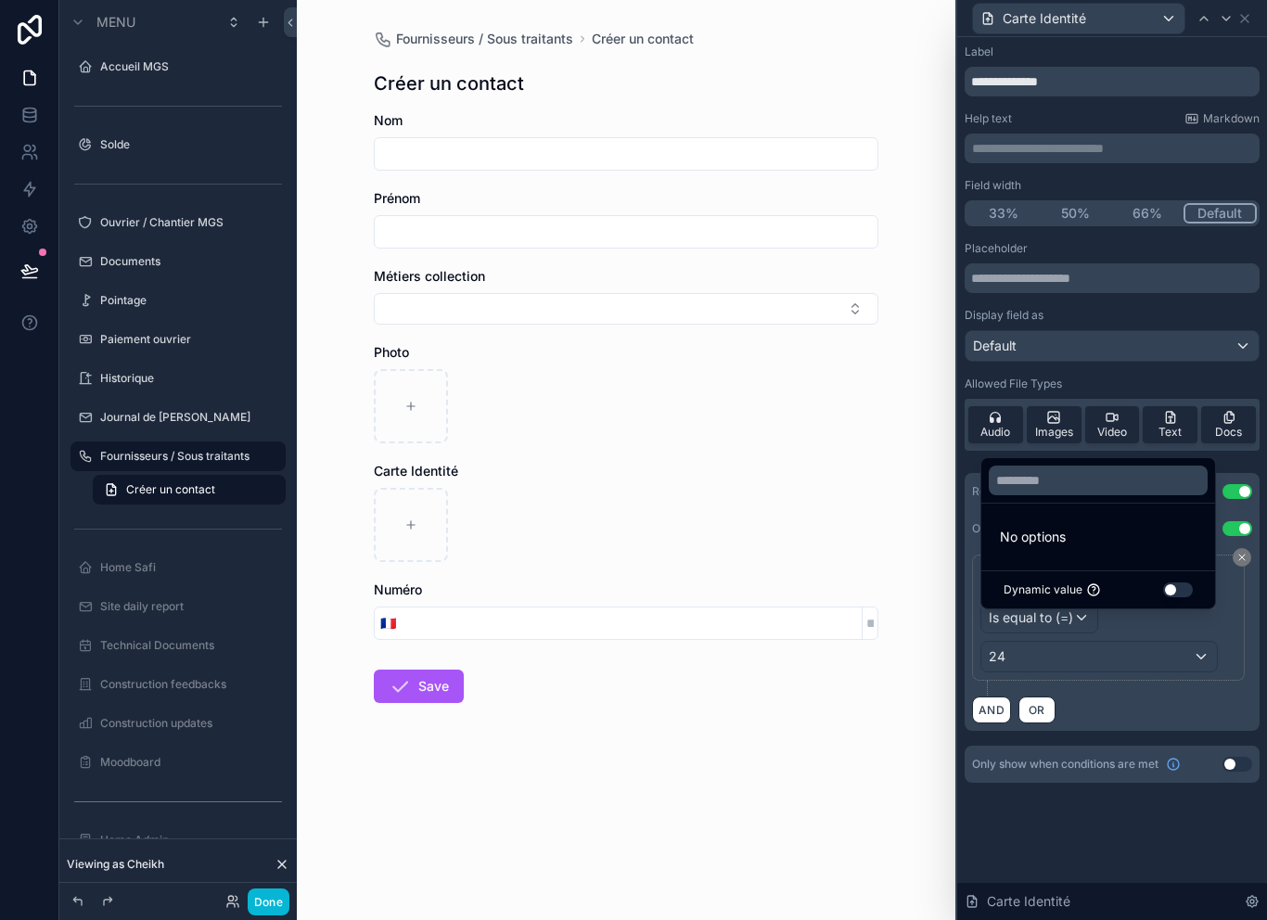
scroll to position [0, 0]
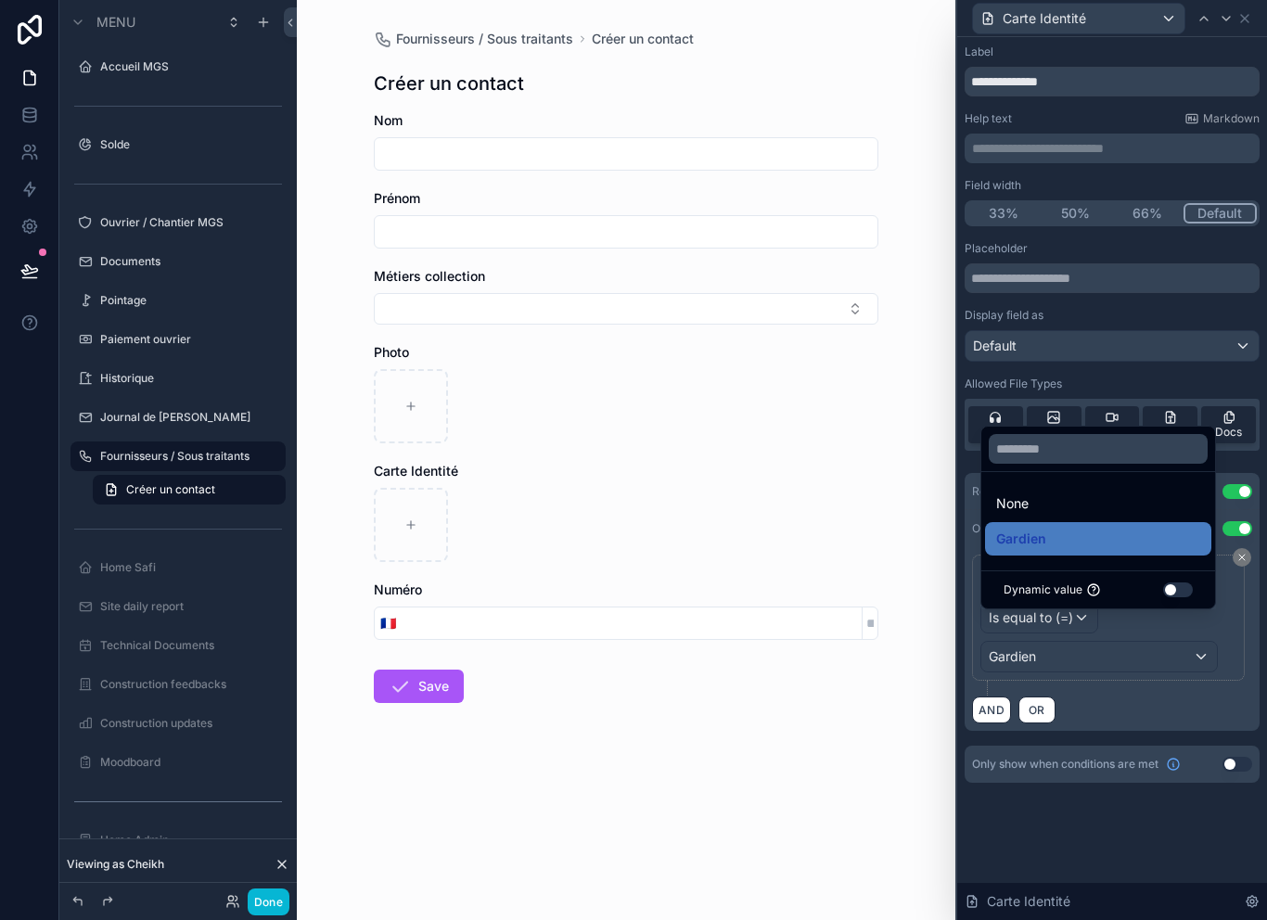
click at [1110, 669] on div "Gardien" at bounding box center [1099, 657] width 236 height 30
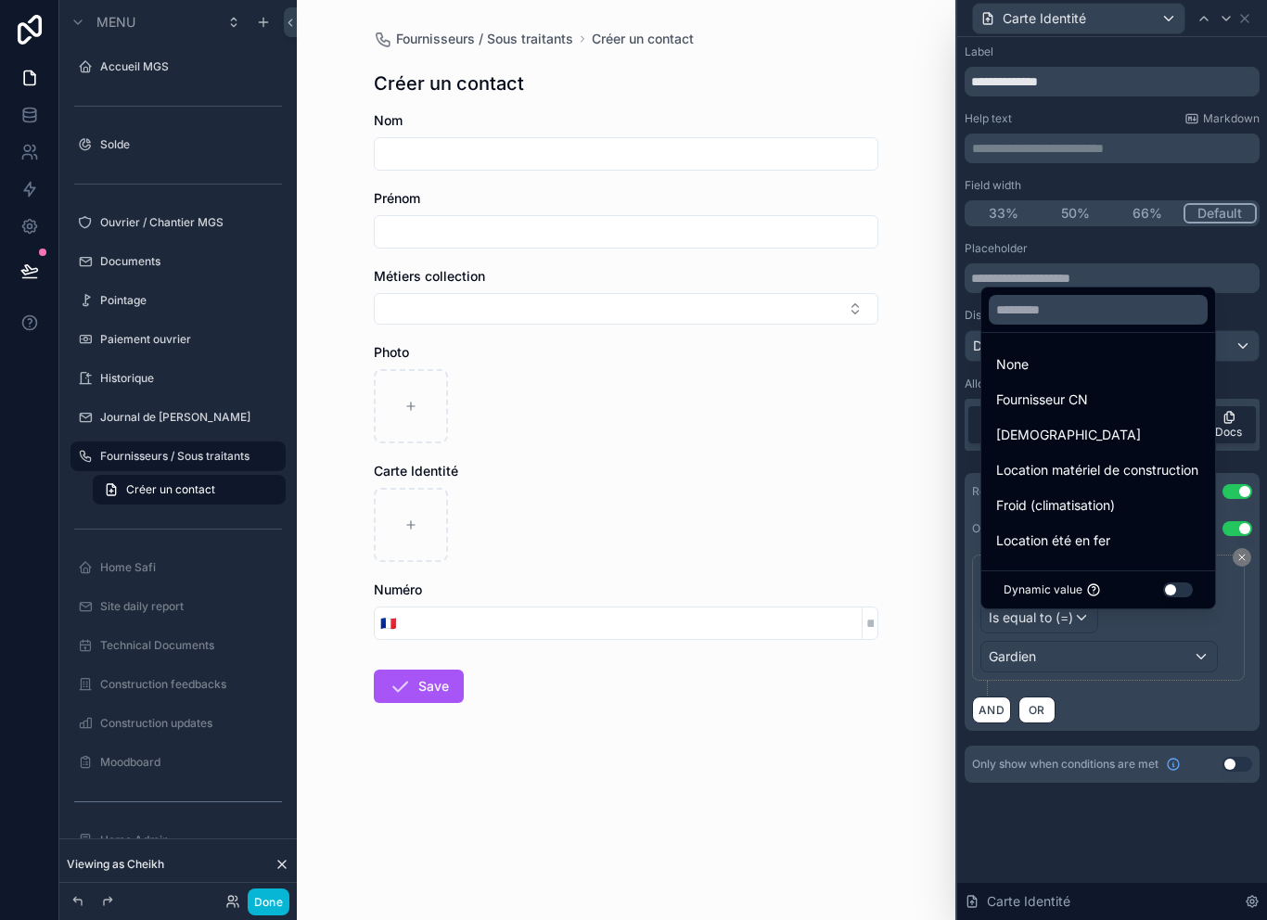
click at [1127, 704] on div at bounding box center [1112, 460] width 310 height 920
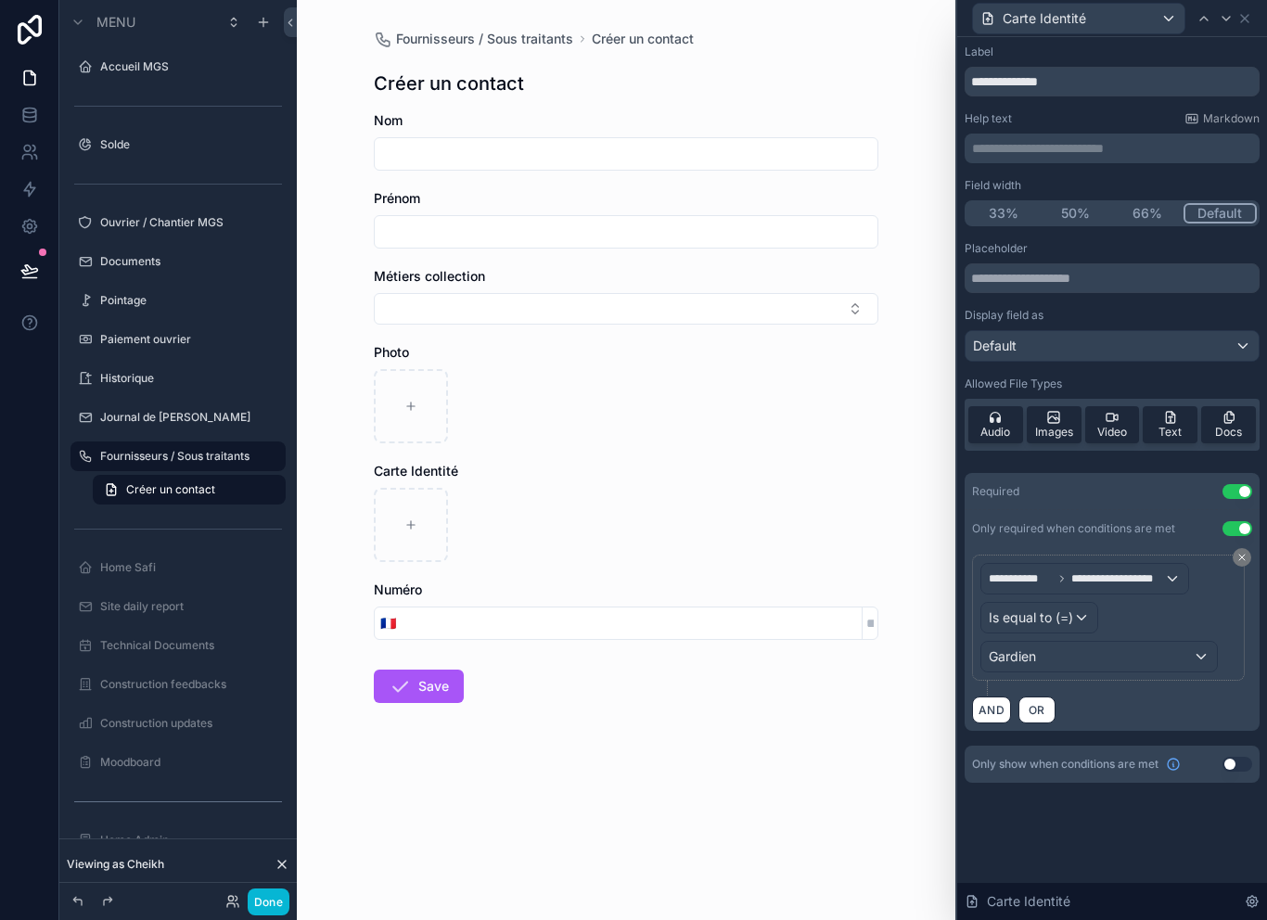
click at [825, 483] on div "Carte Identité" at bounding box center [626, 512] width 504 height 100
click at [1255, 15] on div "Carte Identité" at bounding box center [1111, 18] width 295 height 36
click at [1256, 16] on div "Carte Identité" at bounding box center [1111, 18] width 295 height 36
click at [1240, 18] on icon at bounding box center [1244, 18] width 15 height 15
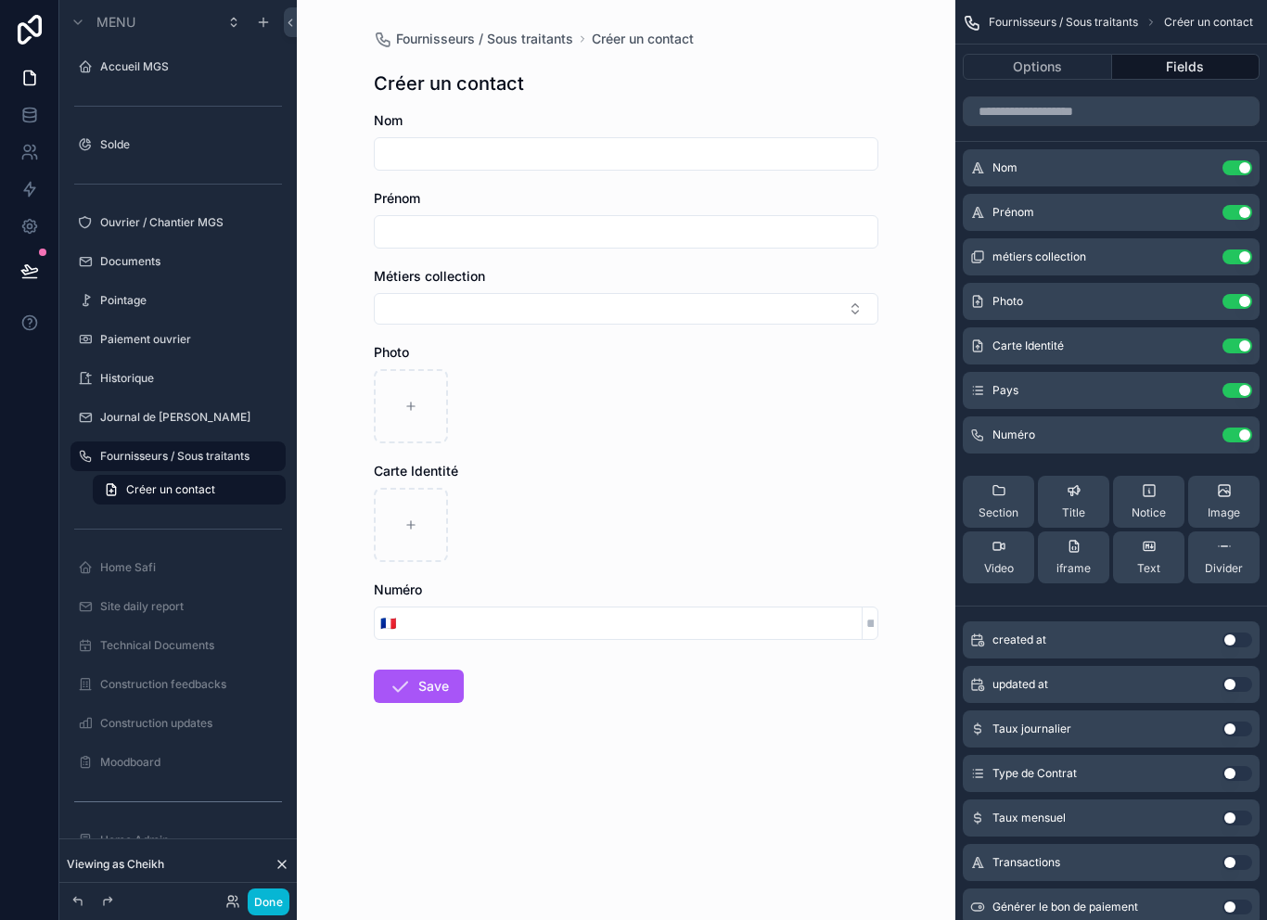
click at [1234, 777] on button "Use setting" at bounding box center [1237, 773] width 30 height 15
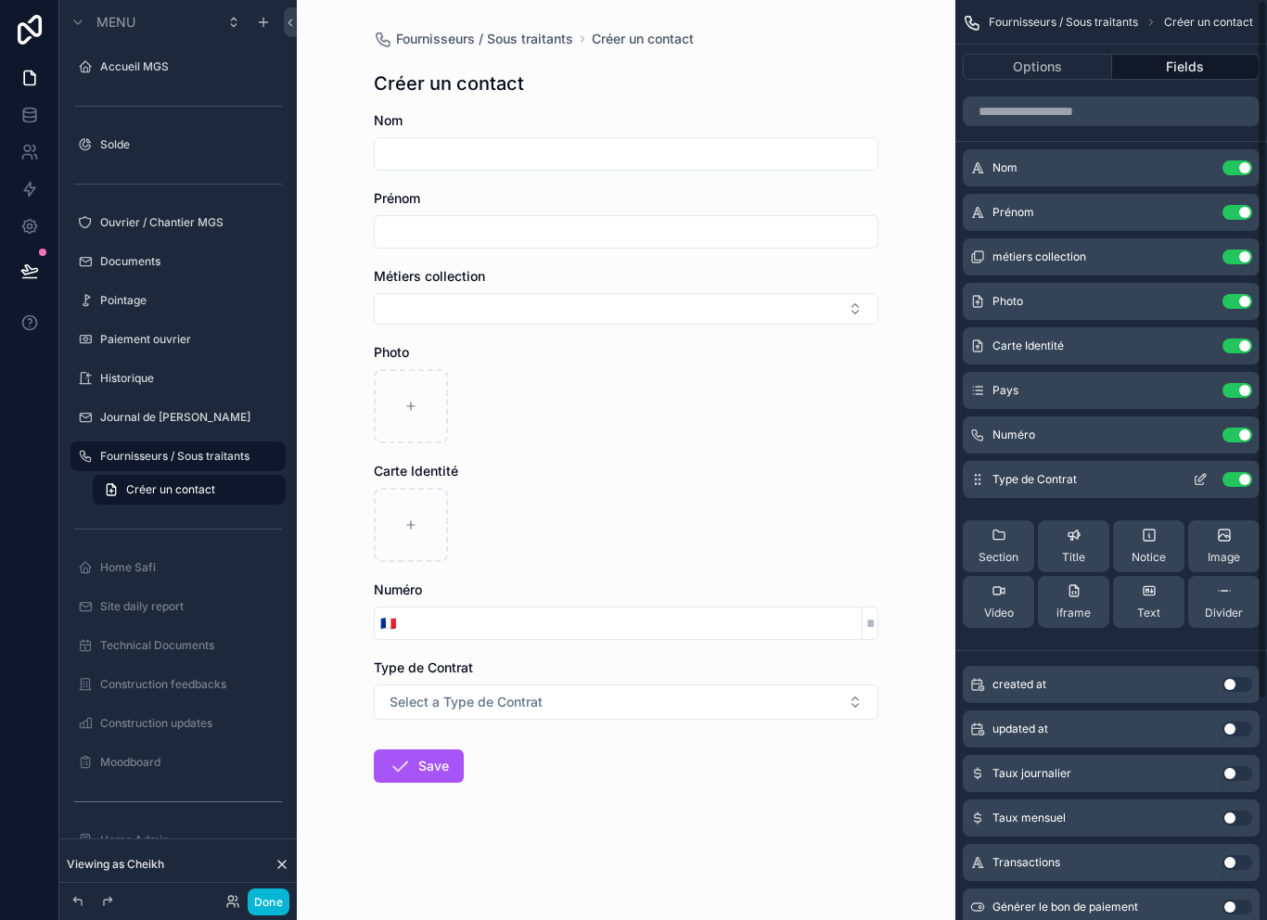
click at [1195, 483] on icon "scrollable content" at bounding box center [1199, 481] width 8 height 8
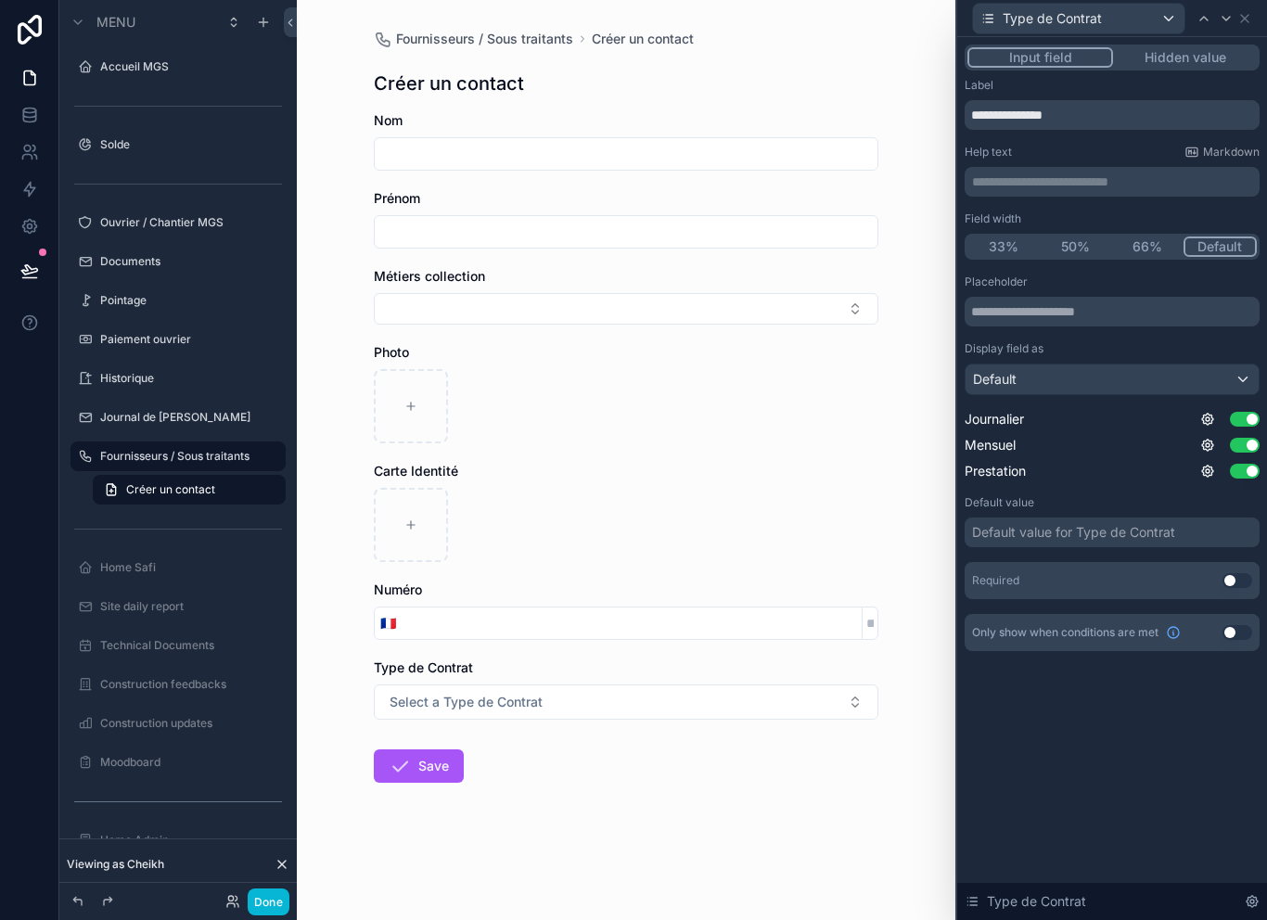
click at [1216, 385] on div "Default" at bounding box center [1111, 379] width 293 height 30
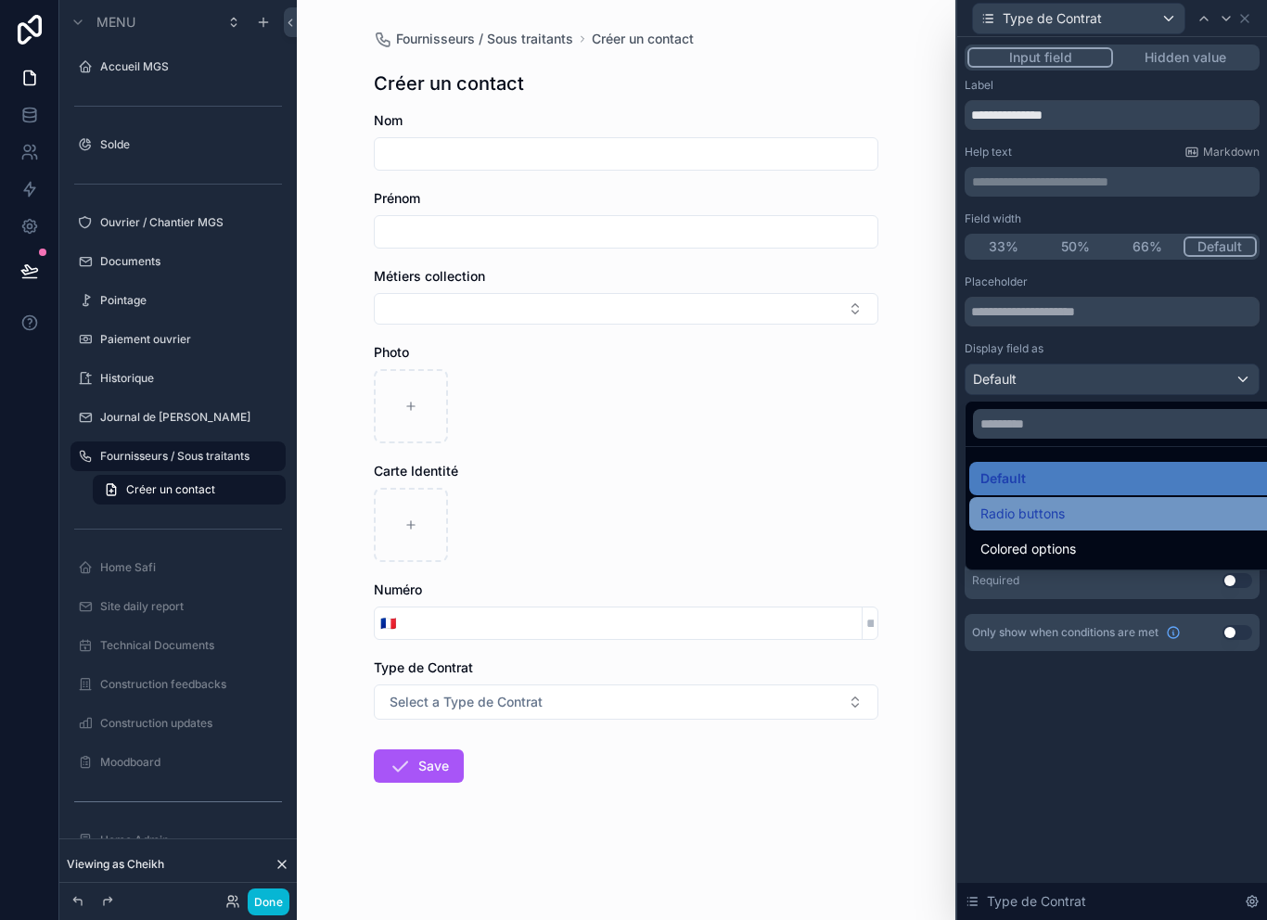
click at [1115, 520] on div "Radio buttons" at bounding box center [1133, 514] width 306 height 22
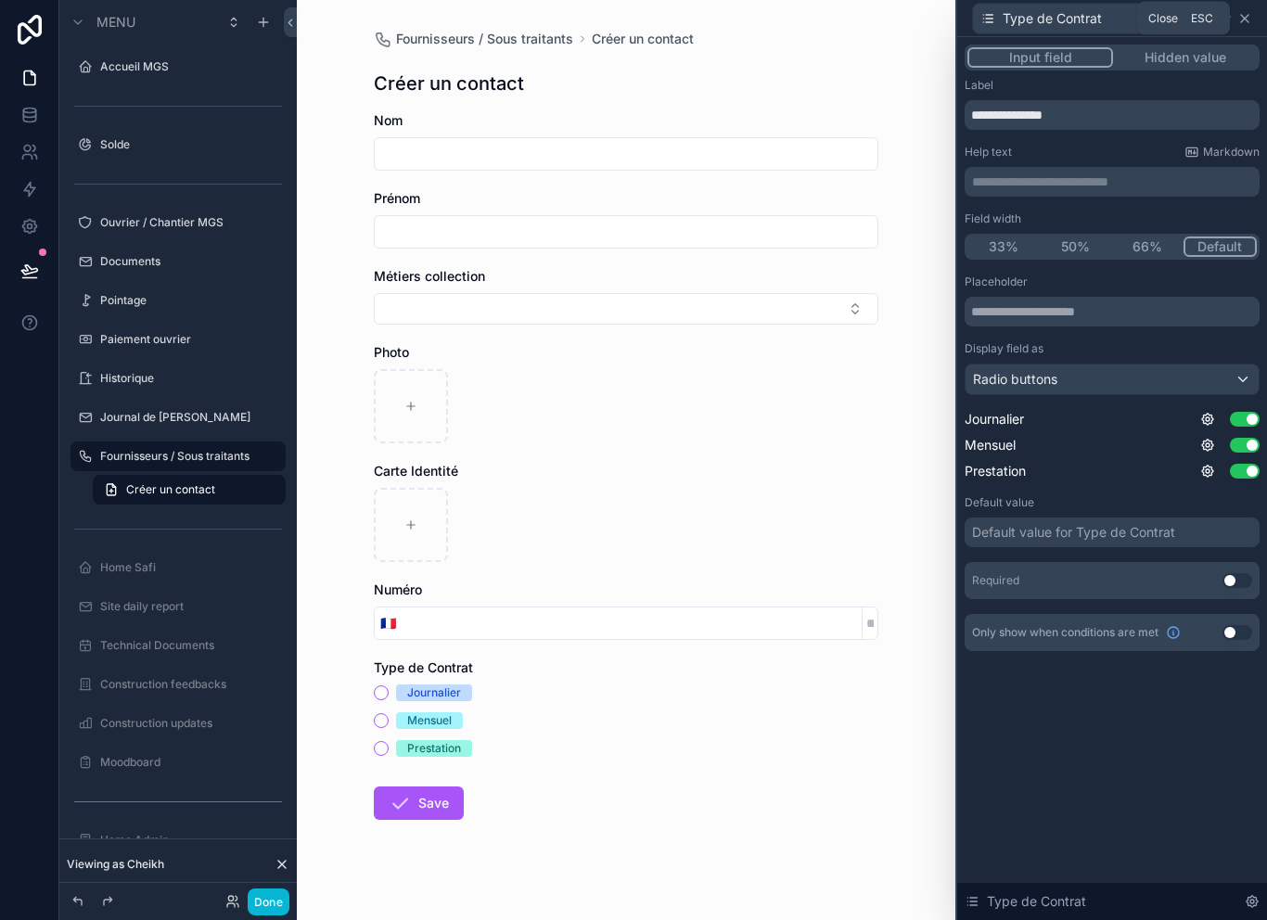
click at [1246, 18] on icon at bounding box center [1244, 18] width 15 height 15
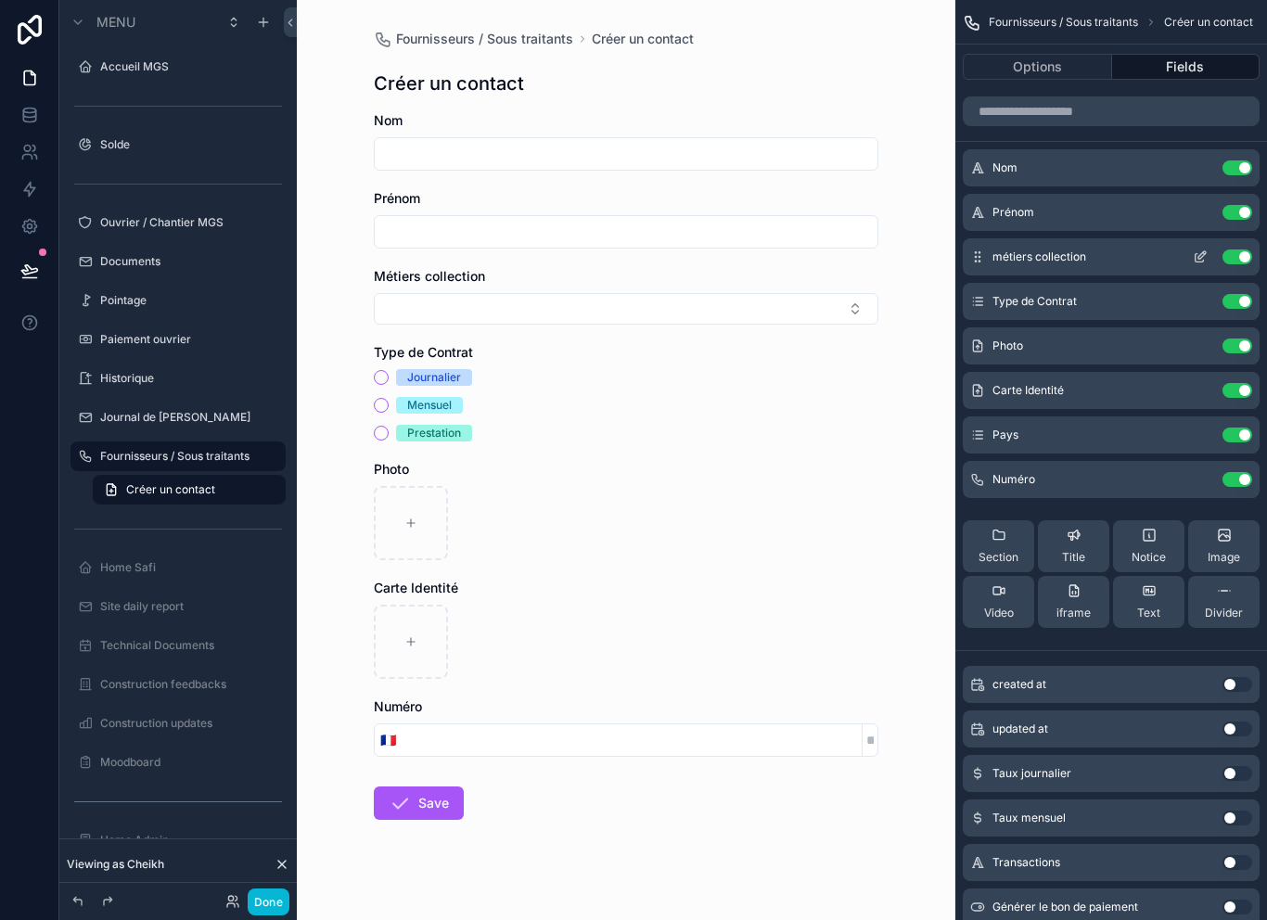
click at [1194, 258] on icon "scrollable content" at bounding box center [1199, 256] width 15 height 15
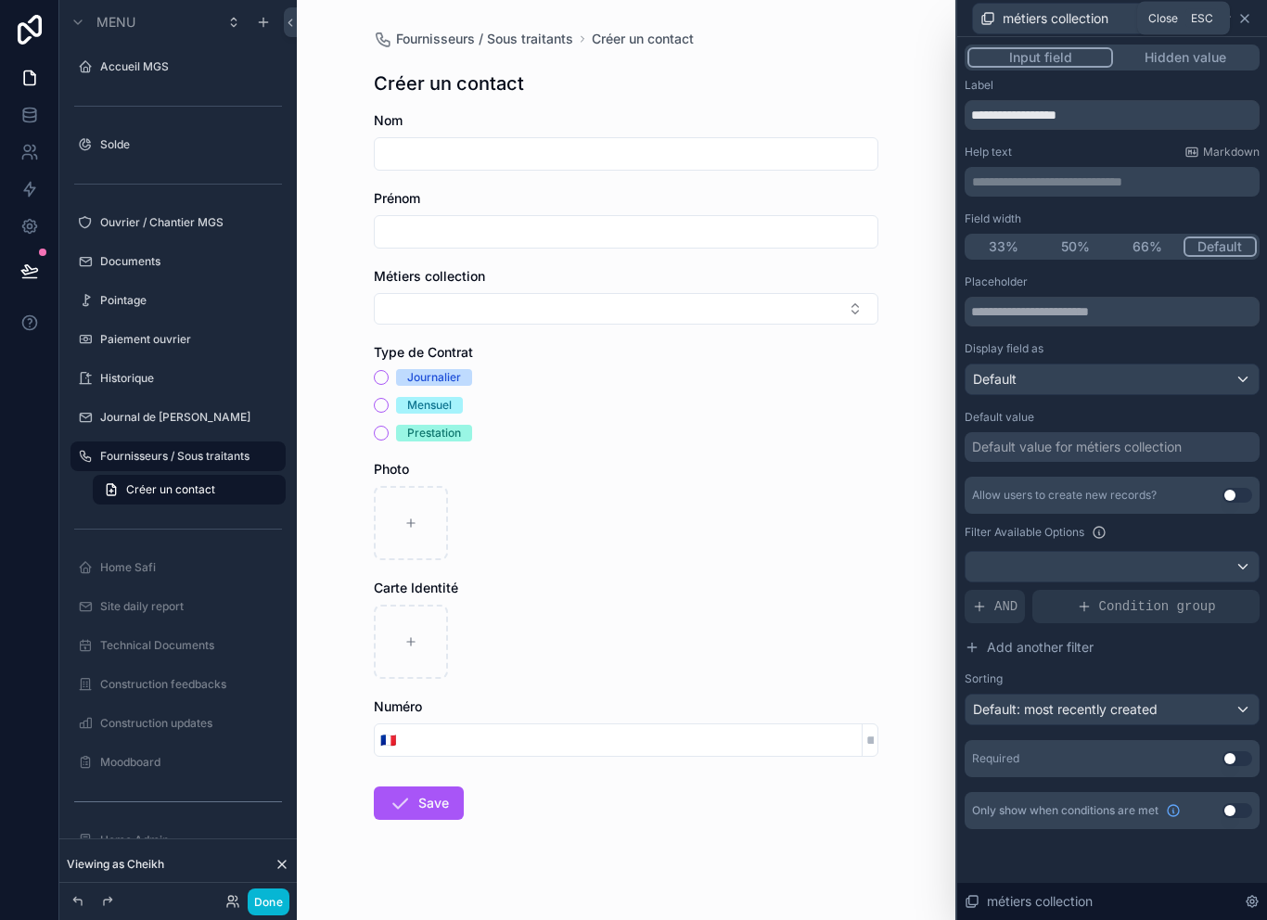
click at [1247, 13] on icon at bounding box center [1244, 18] width 15 height 15
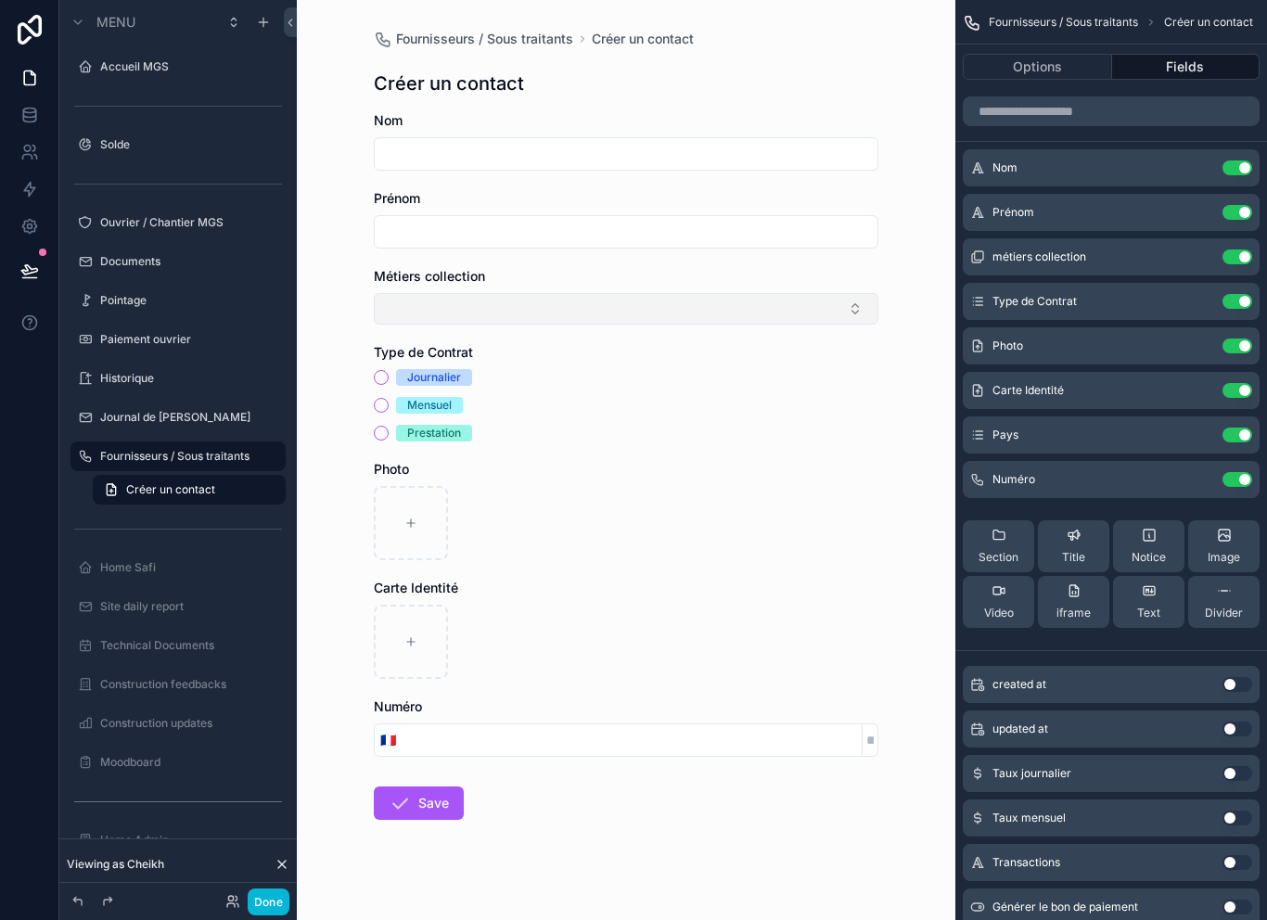
click at [860, 317] on button "Select Button" at bounding box center [626, 309] width 504 height 32
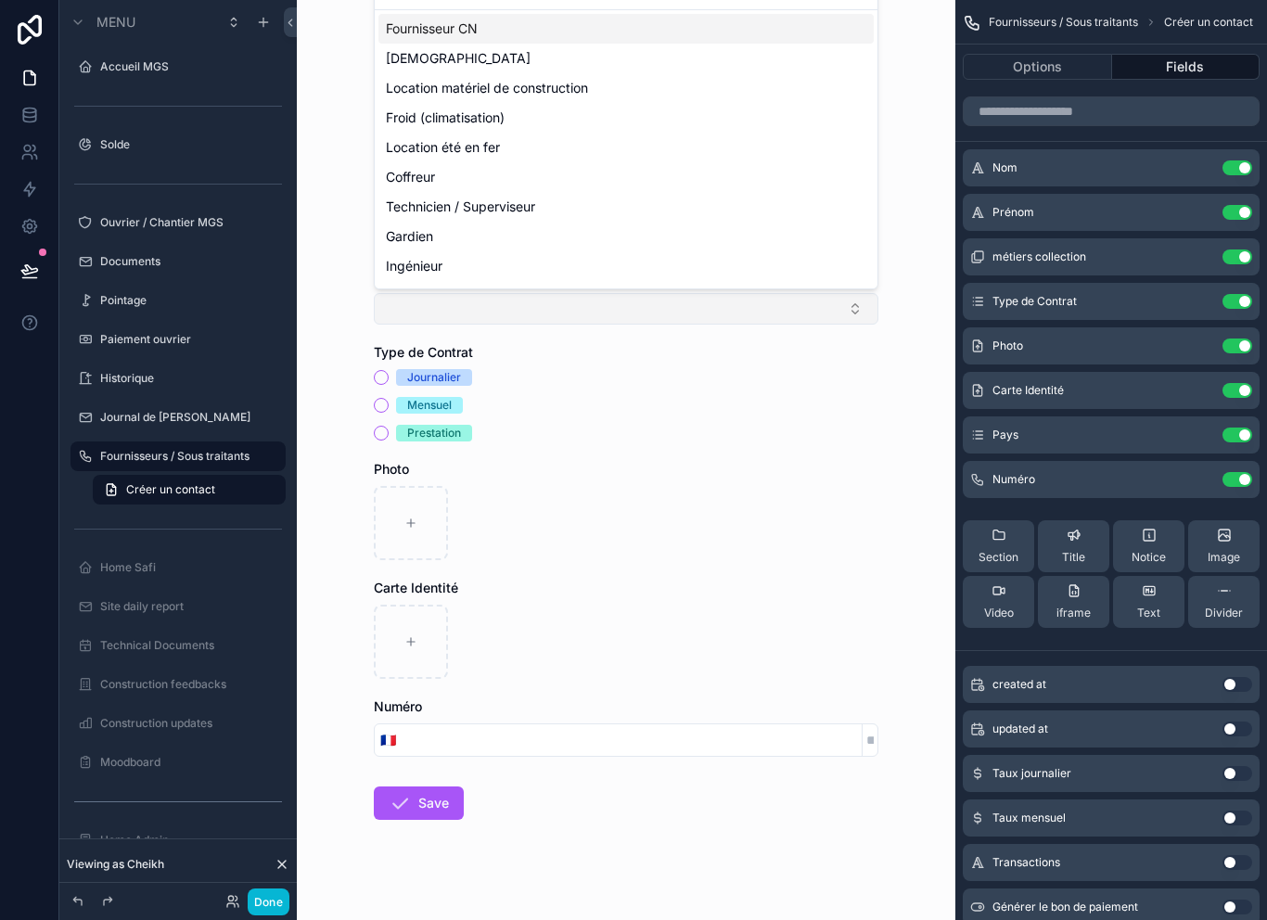
click at [868, 314] on button "Select Button" at bounding box center [626, 309] width 504 height 32
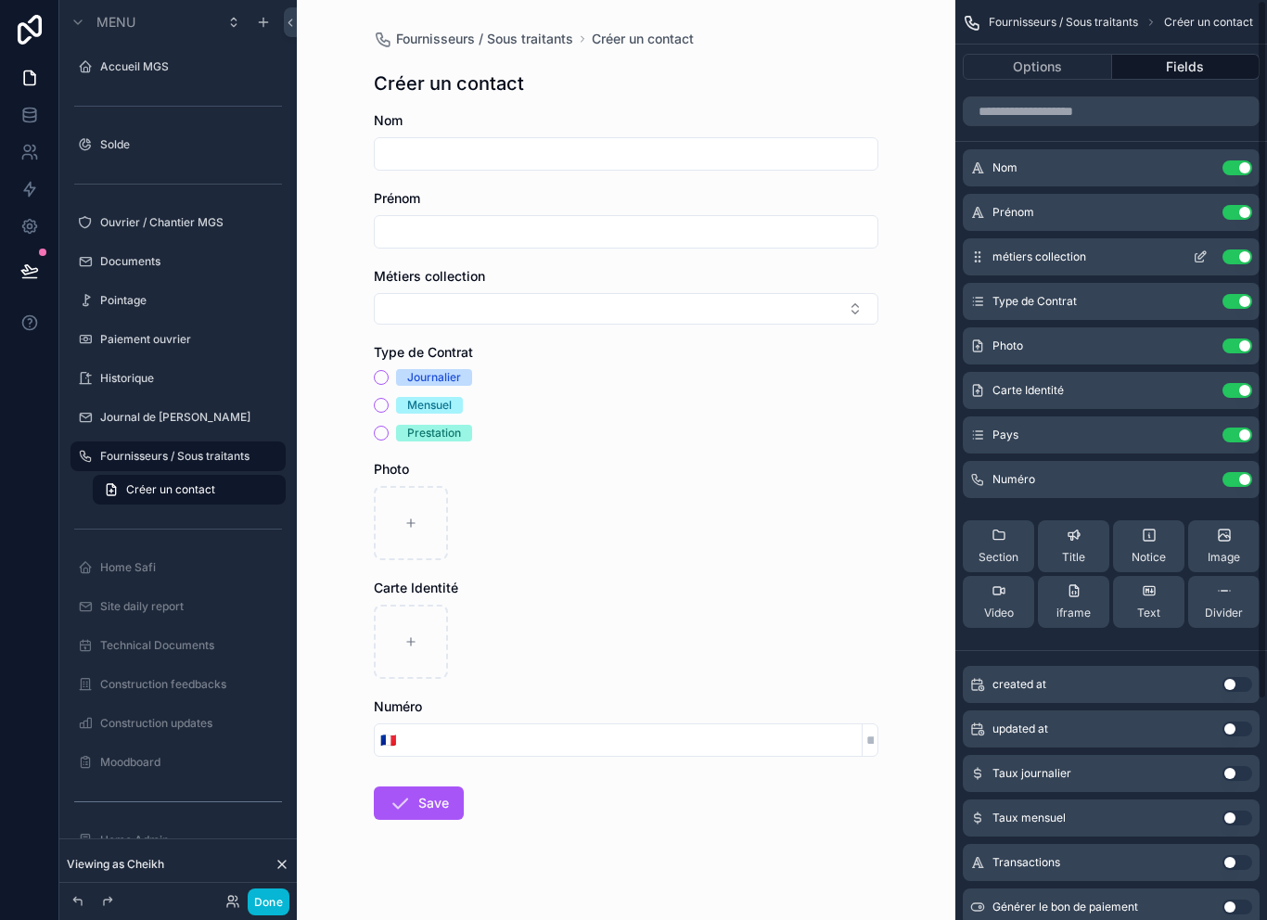
click at [1189, 252] on button "scrollable content" at bounding box center [1200, 256] width 30 height 15
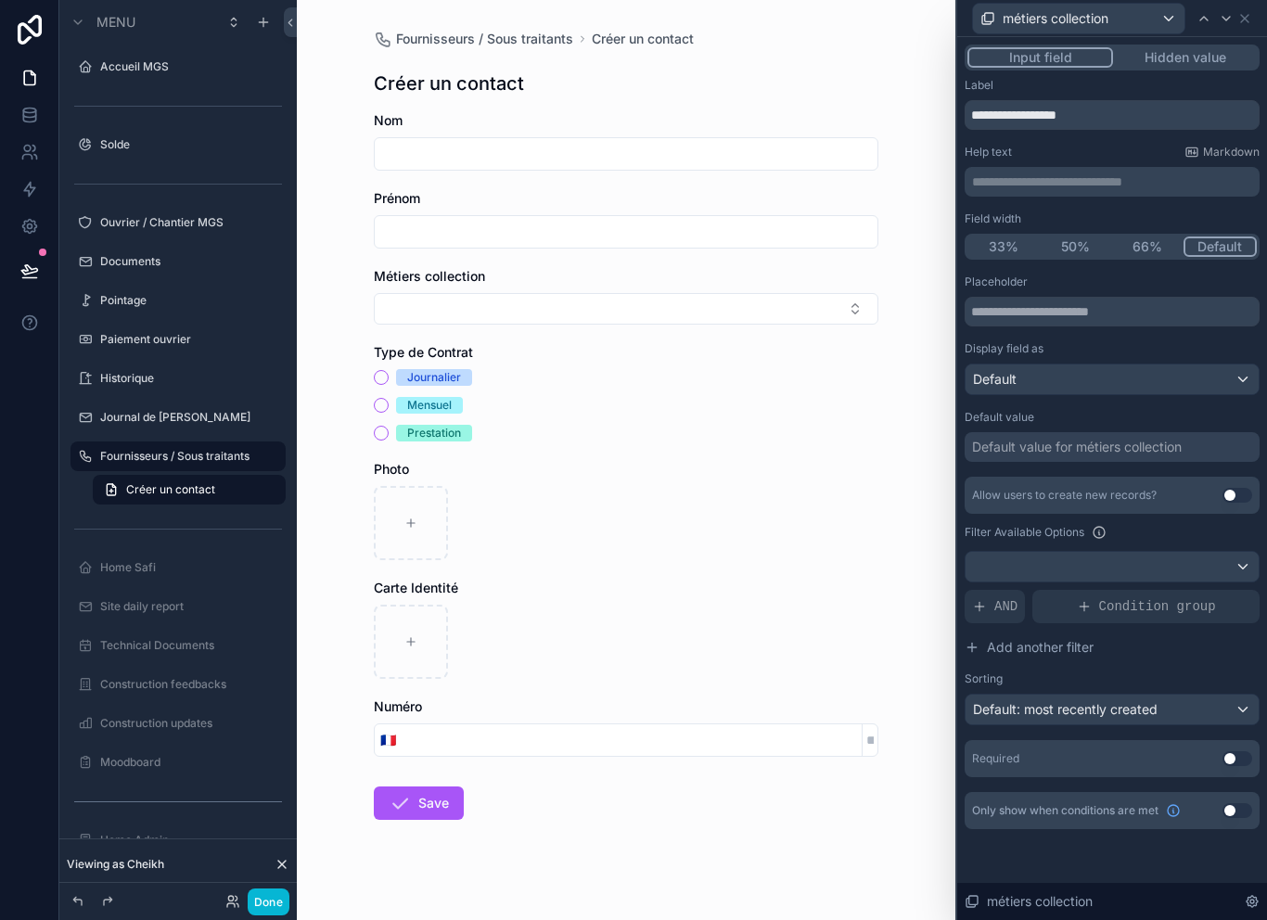
click at [1217, 384] on div "Default" at bounding box center [1111, 379] width 293 height 30
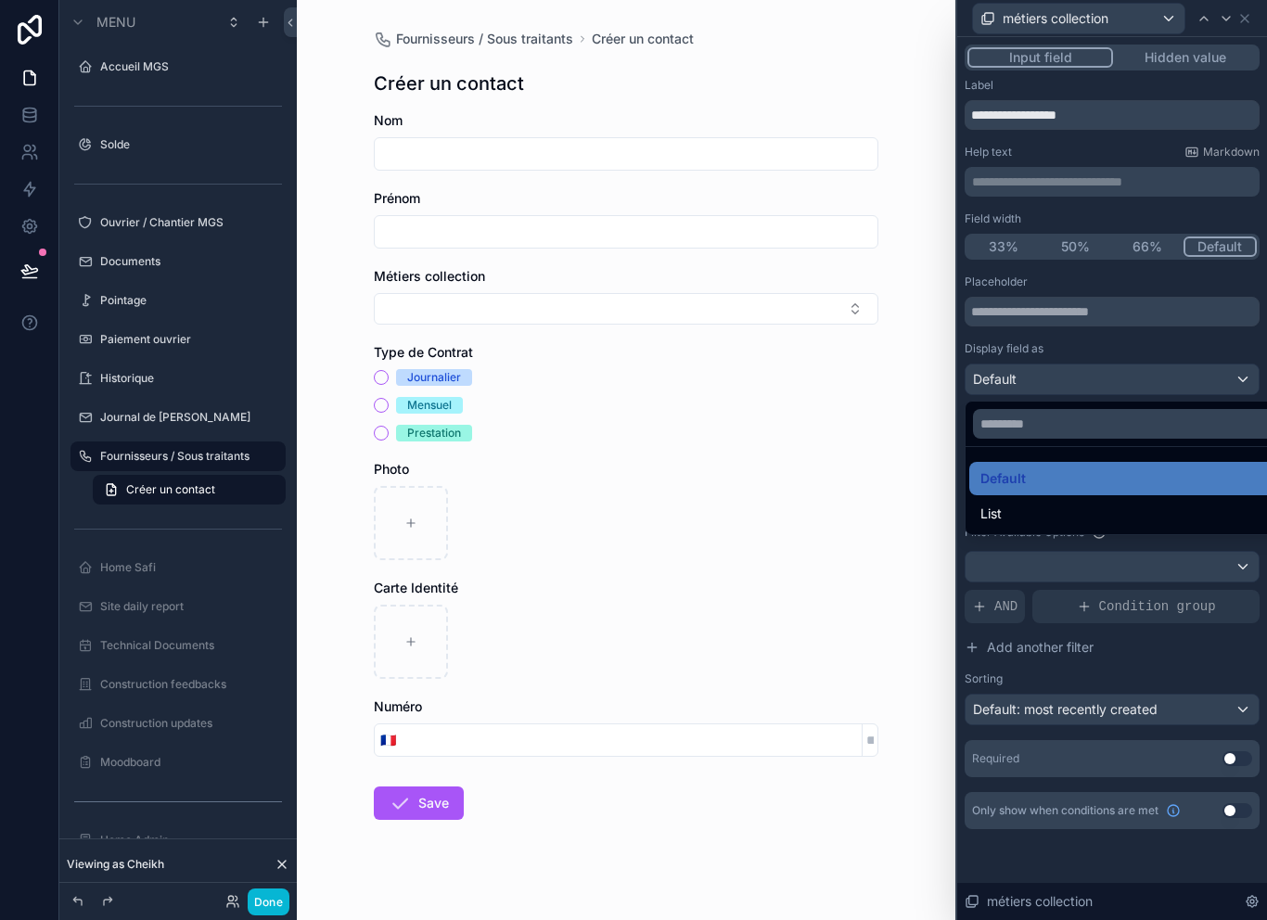
click at [1229, 383] on div at bounding box center [1112, 460] width 310 height 920
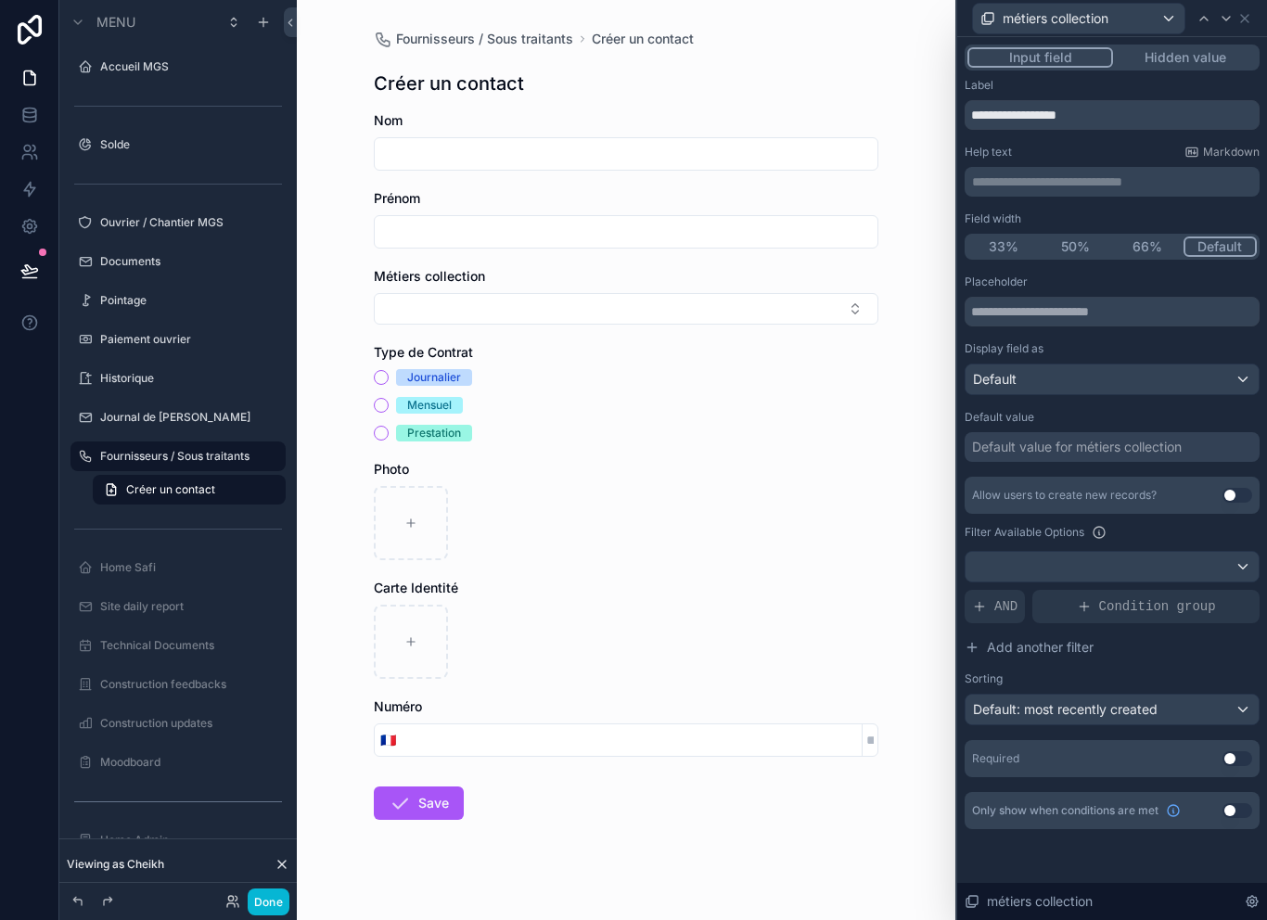
click at [1223, 374] on div "Default" at bounding box center [1111, 379] width 293 height 30
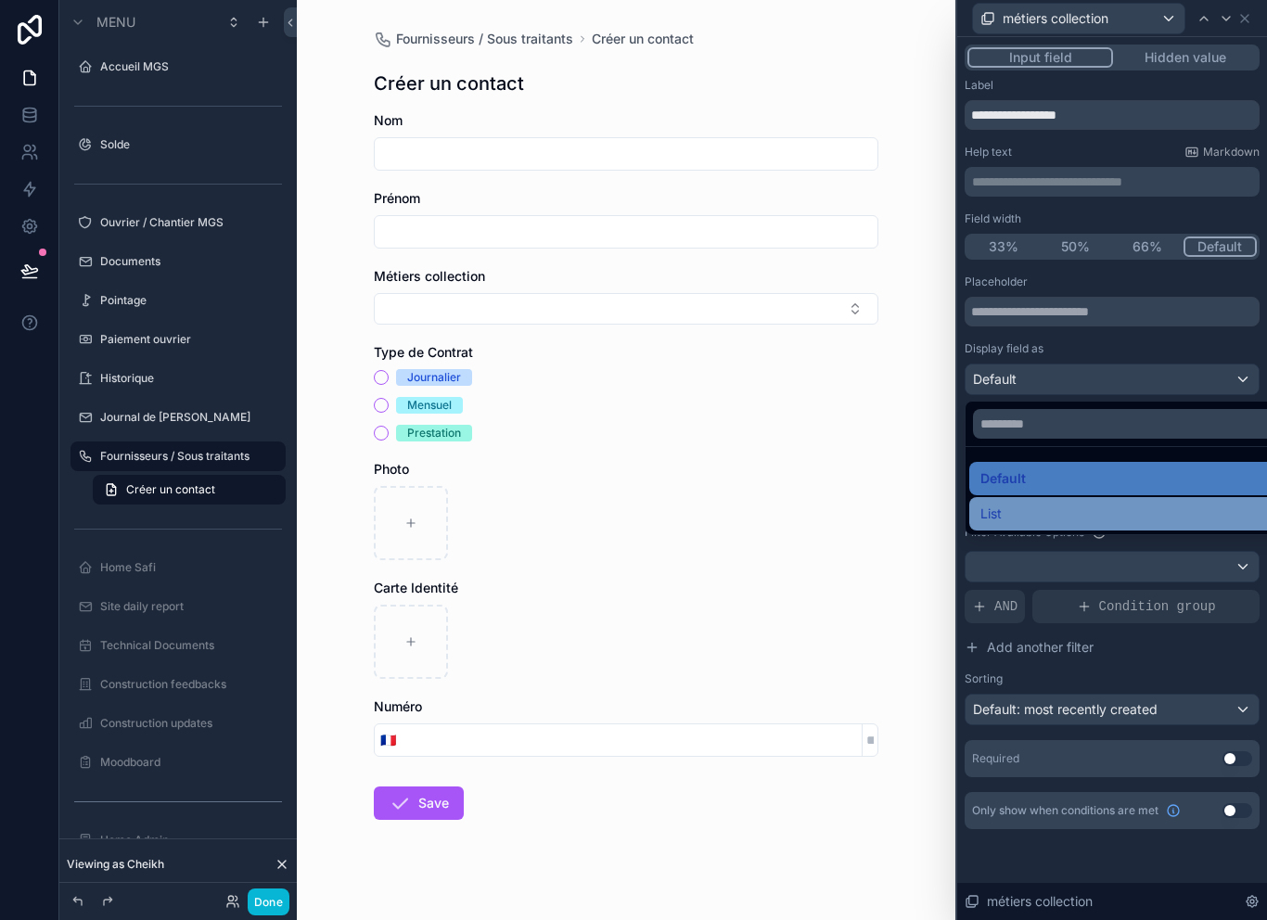
click at [1166, 512] on div "List" at bounding box center [1133, 514] width 306 height 22
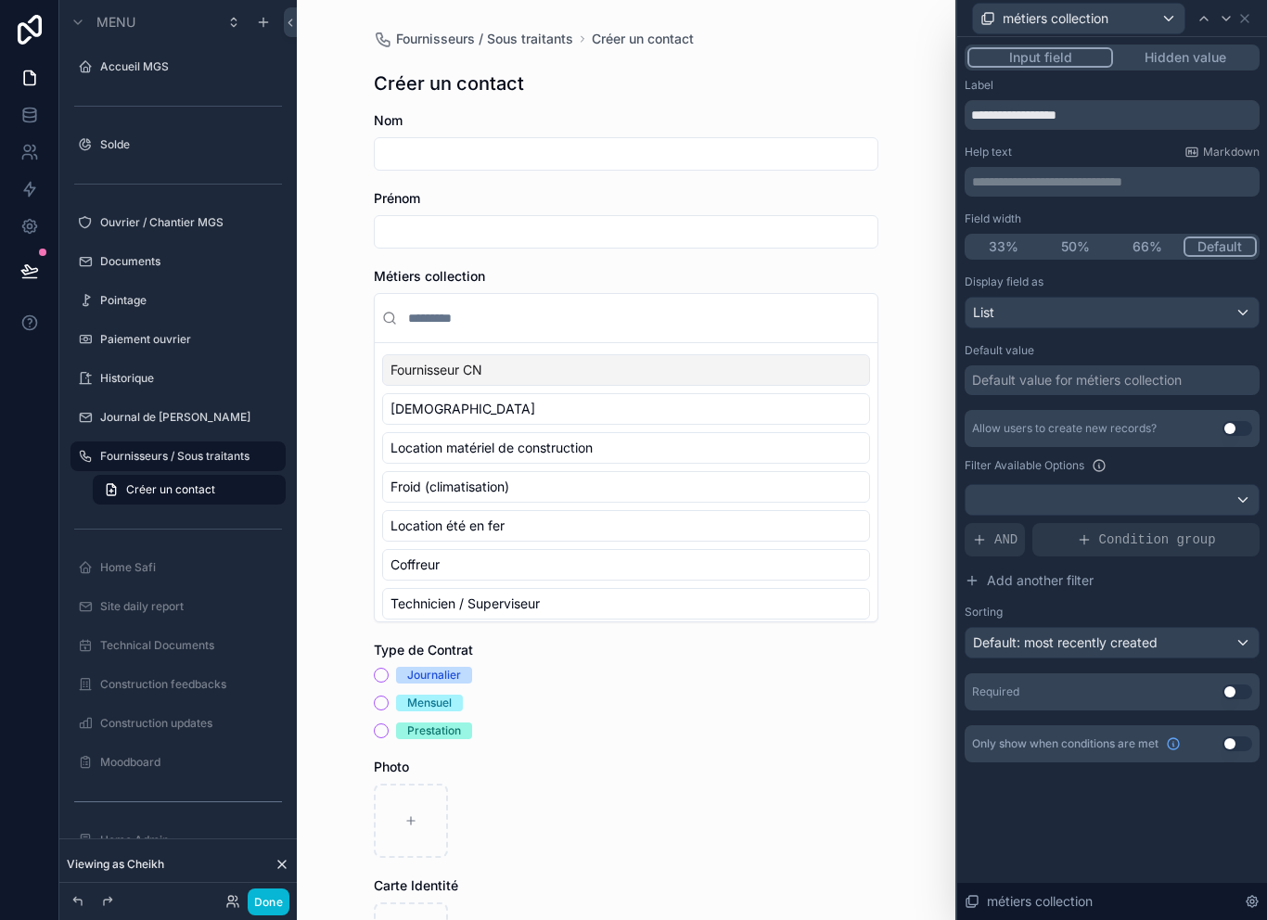
click at [1242, 429] on button "Use setting" at bounding box center [1237, 428] width 30 height 15
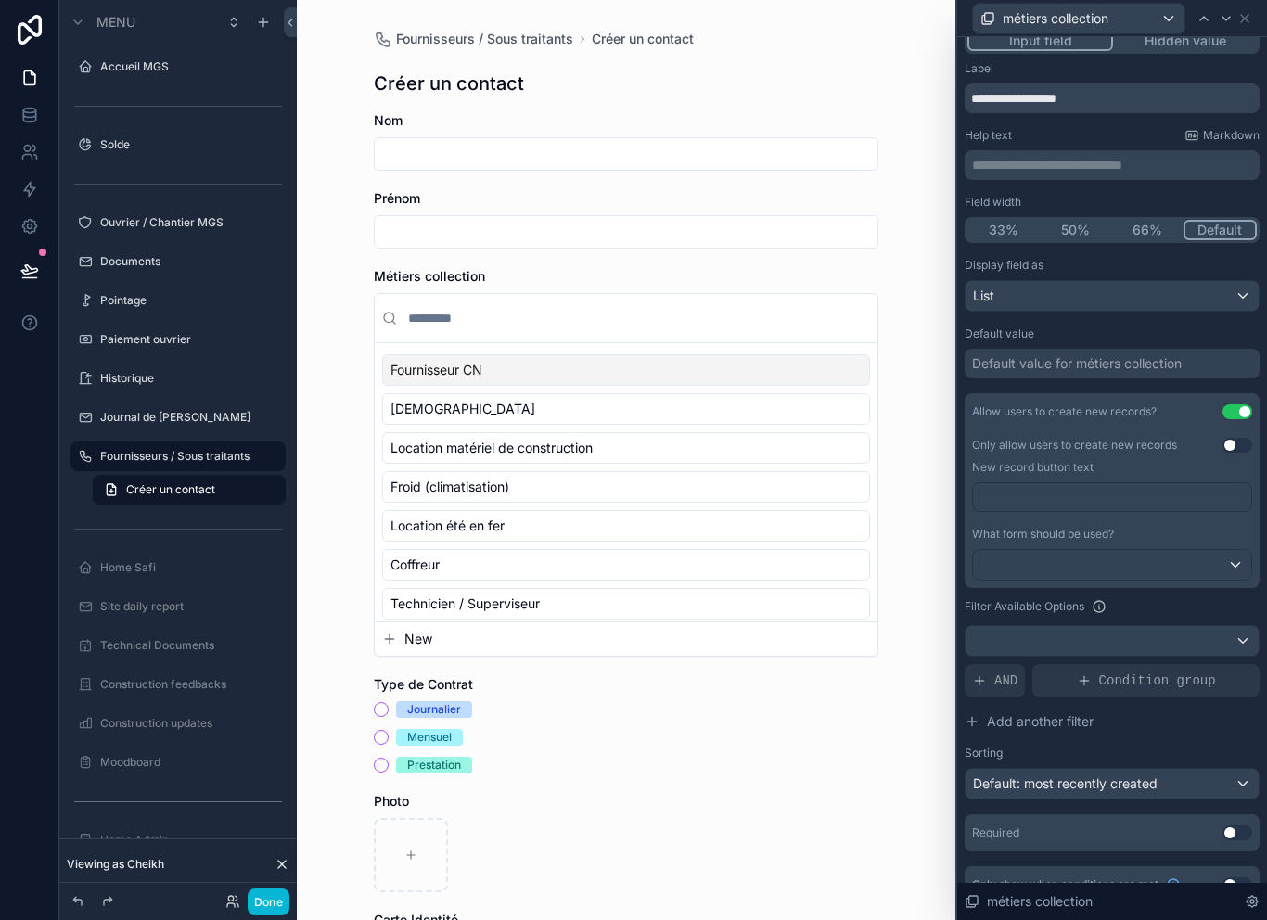
scroll to position [15, 0]
click at [1137, 499] on p "﻿" at bounding box center [1113, 499] width 267 height 19
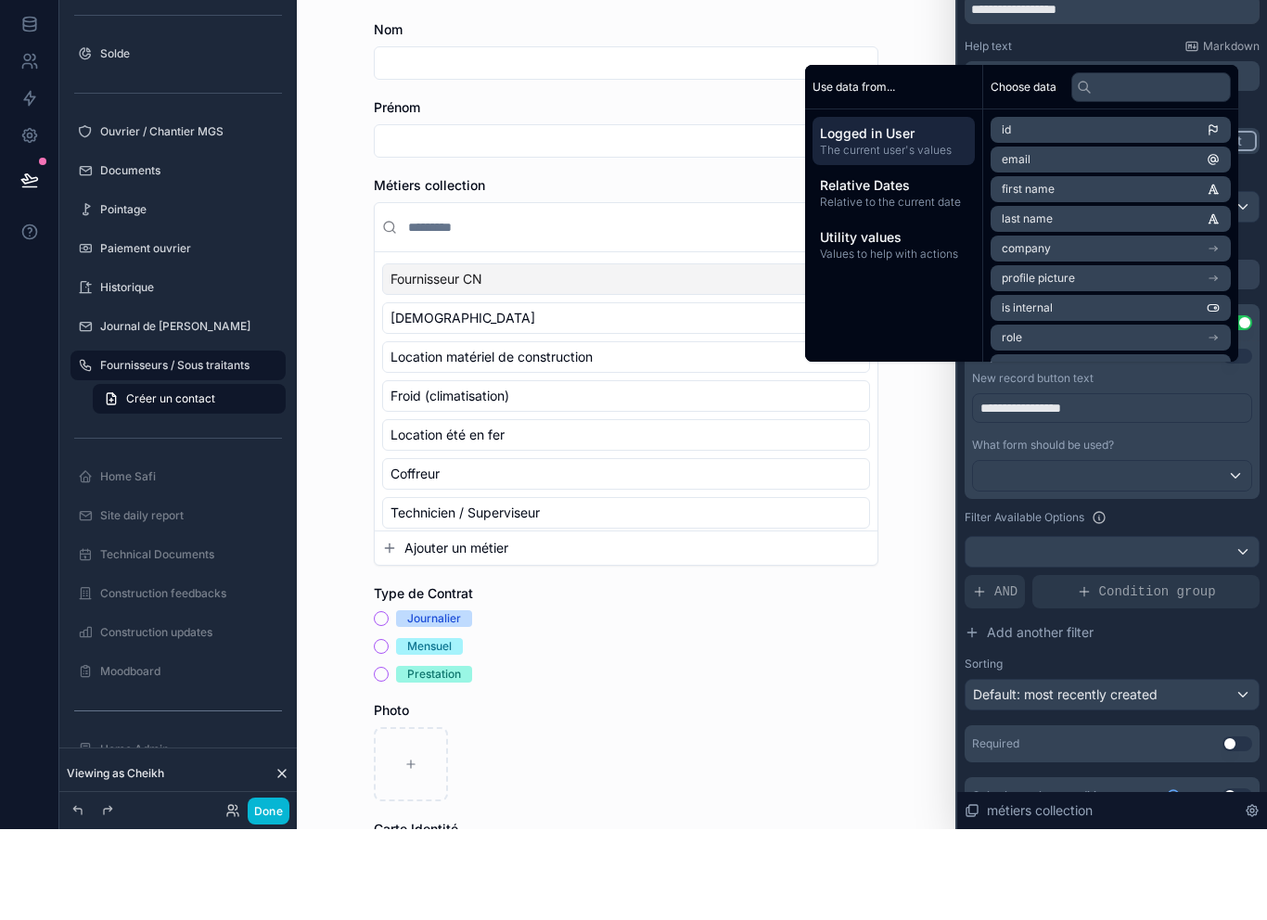
click at [1156, 552] on div at bounding box center [1112, 567] width 278 height 30
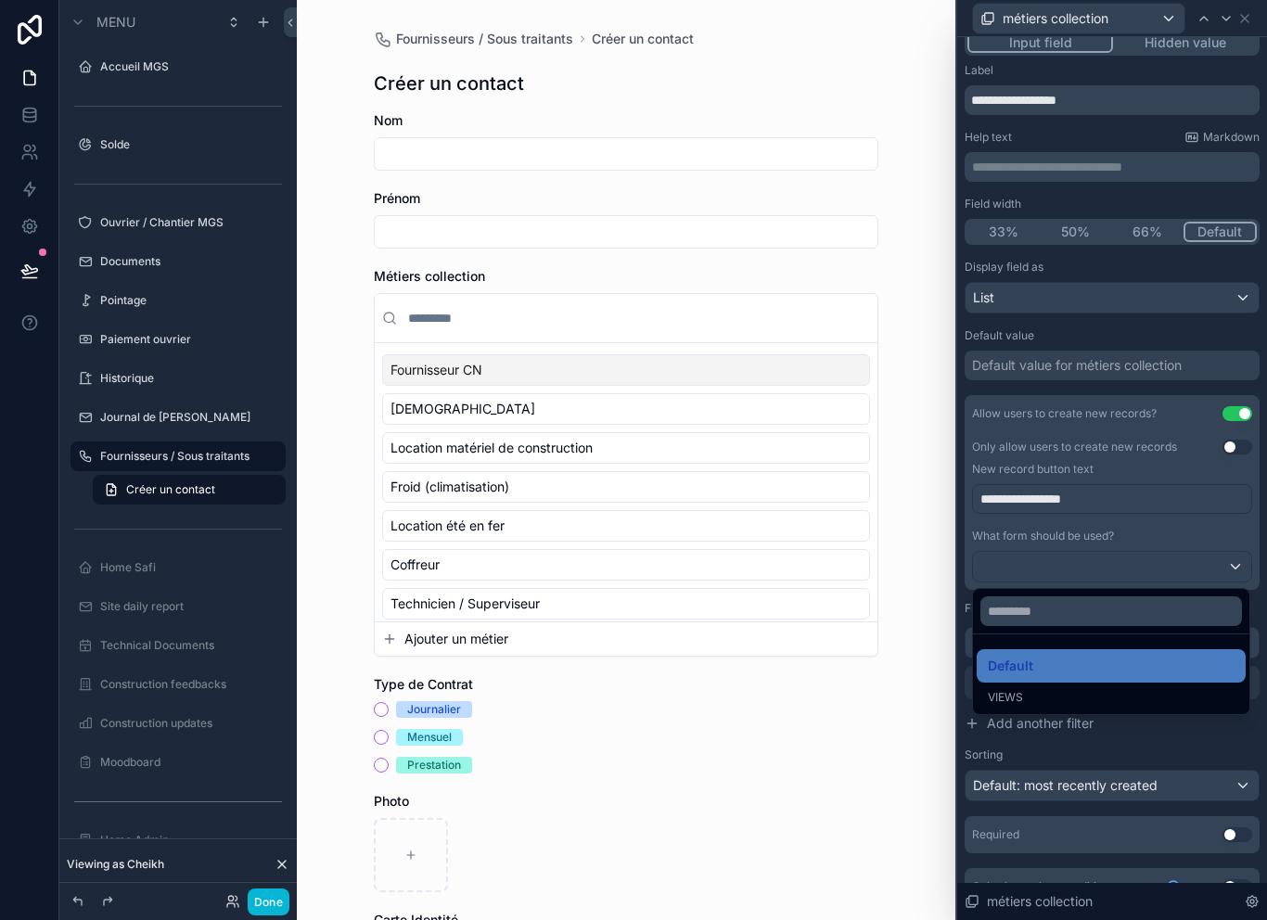
scroll to position [30, 0]
click at [1137, 655] on div "Default" at bounding box center [1110, 666] width 247 height 22
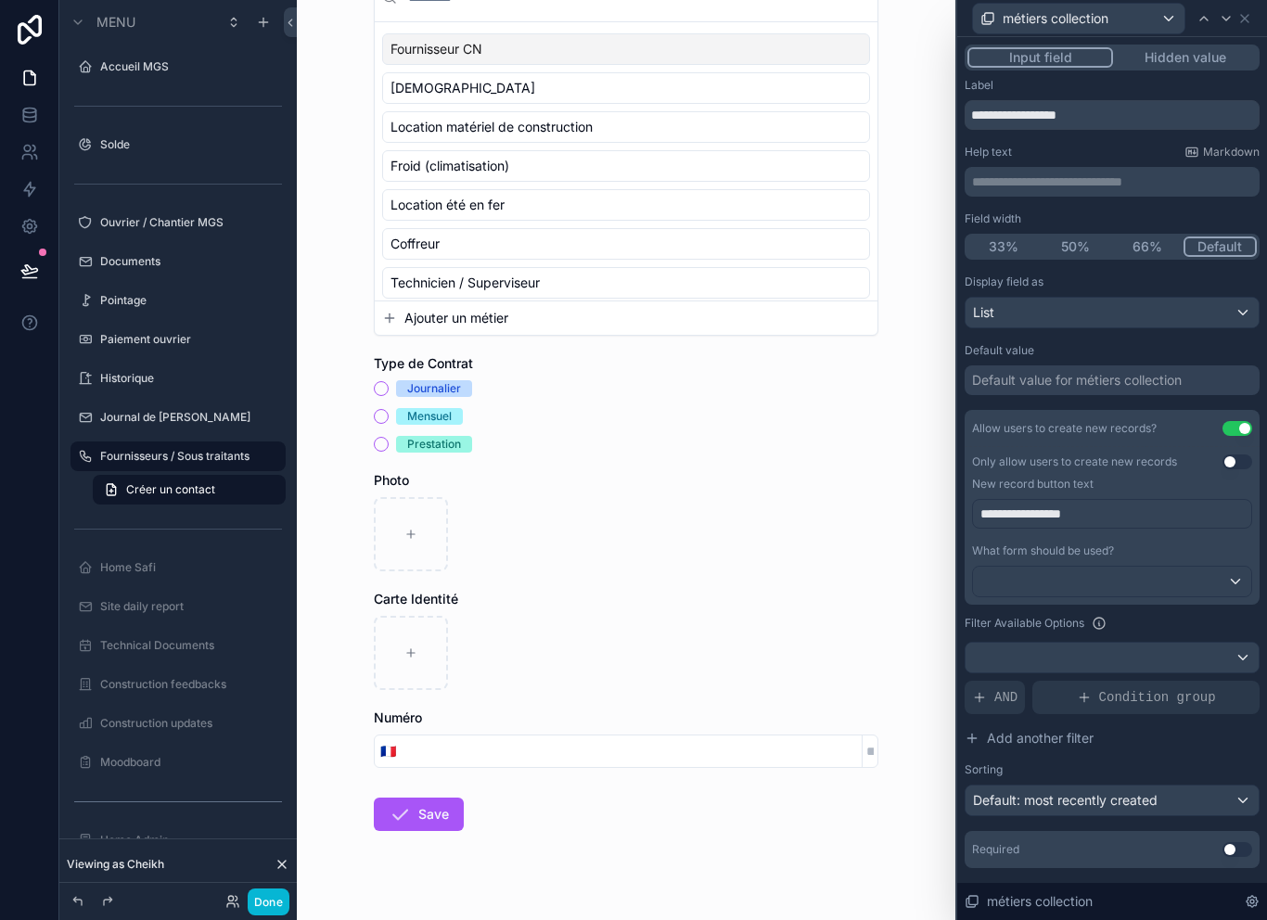
scroll to position [0, 0]
click at [1242, 18] on icon at bounding box center [1244, 18] width 15 height 15
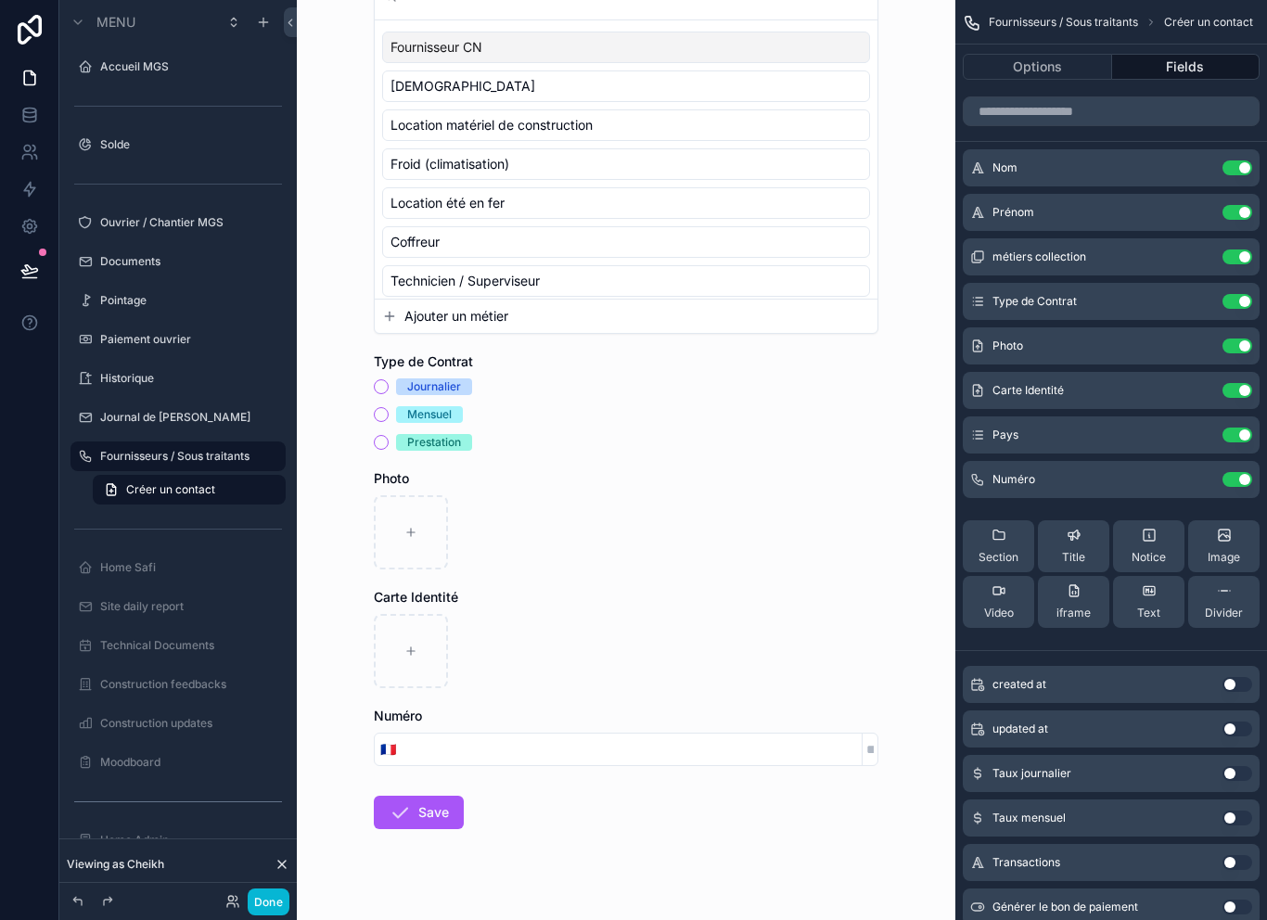
scroll to position [321, 0]
click at [1003, 476] on span "Numéro" at bounding box center [1013, 479] width 43 height 15
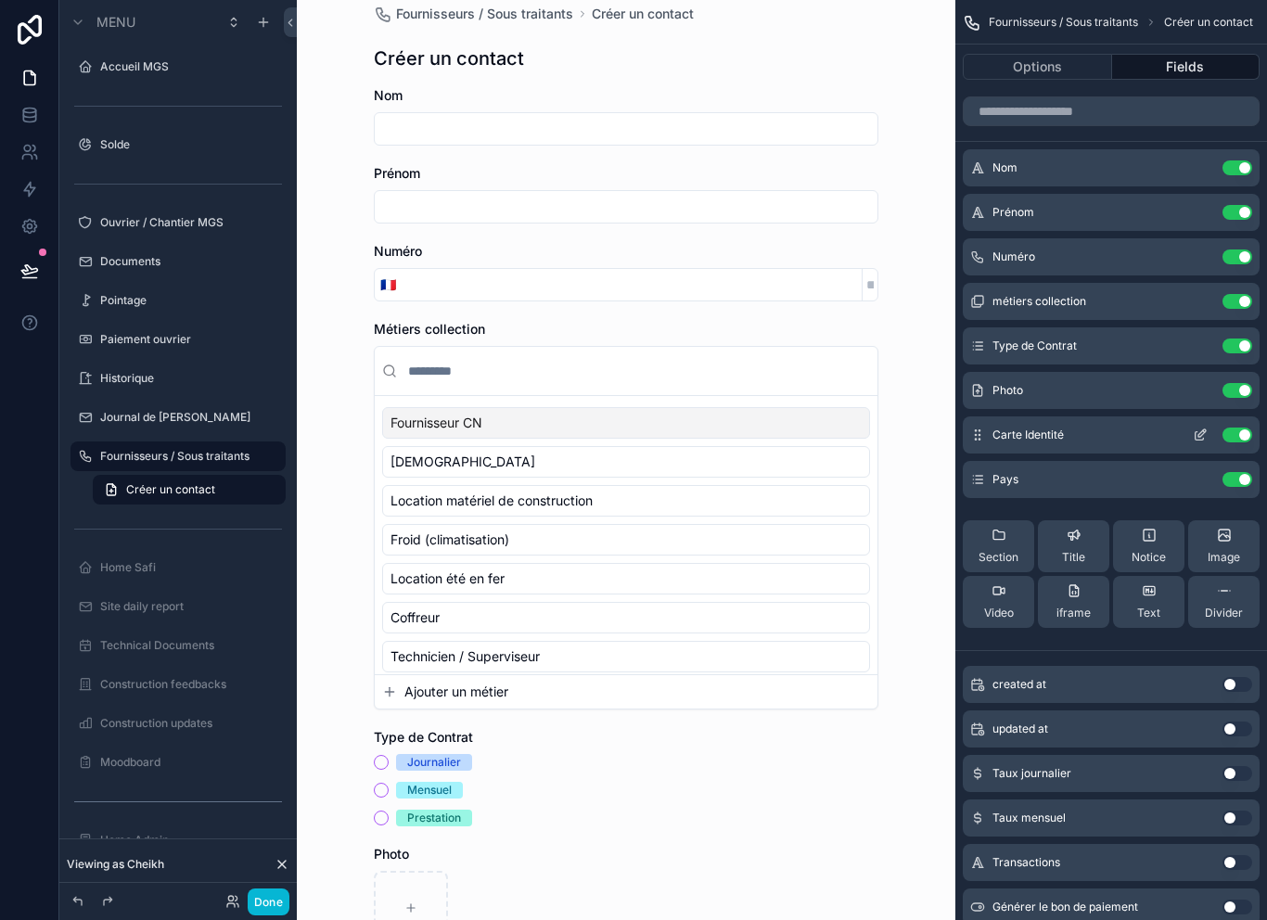
scroll to position [8, 0]
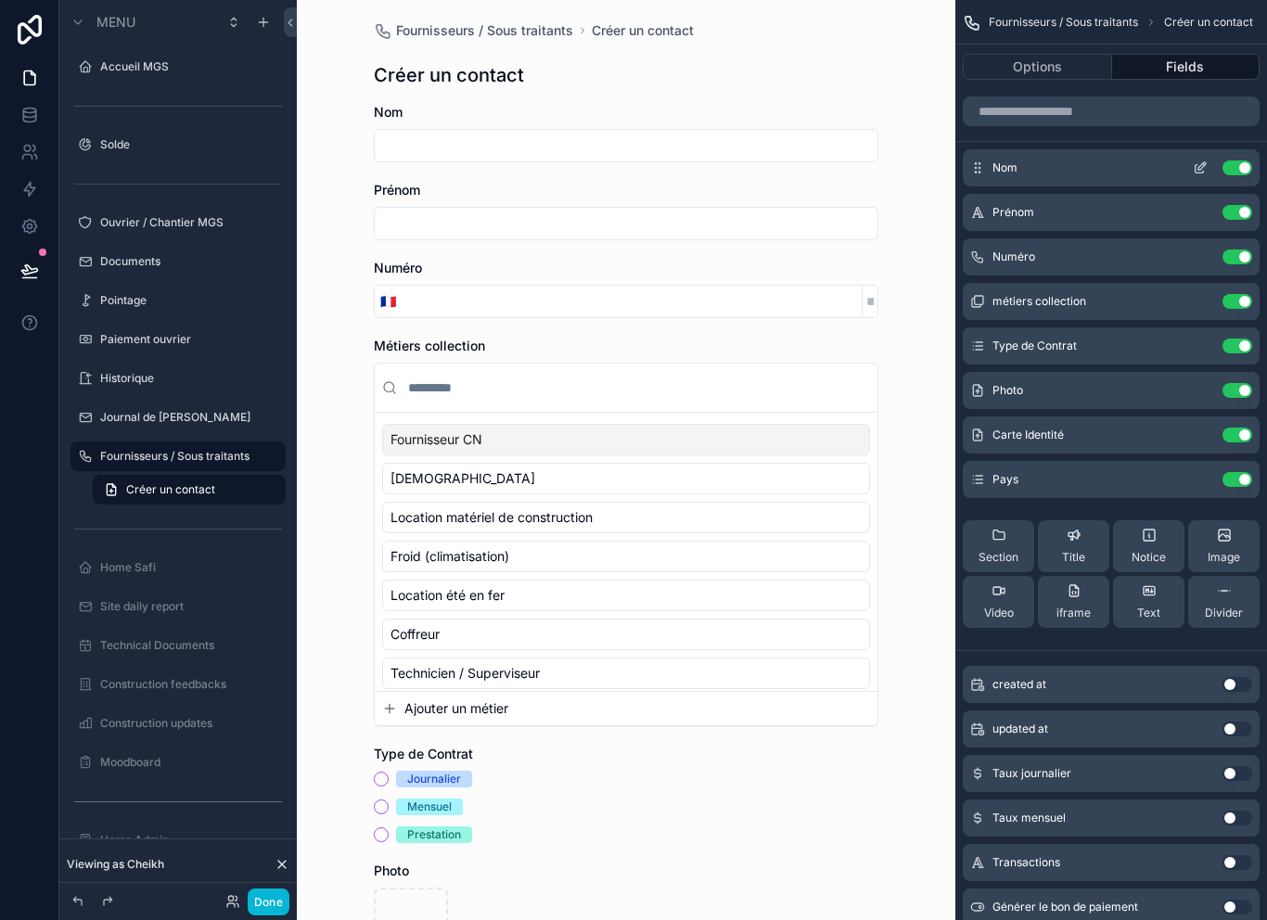
click at [1192, 162] on icon "scrollable content" at bounding box center [1199, 167] width 15 height 15
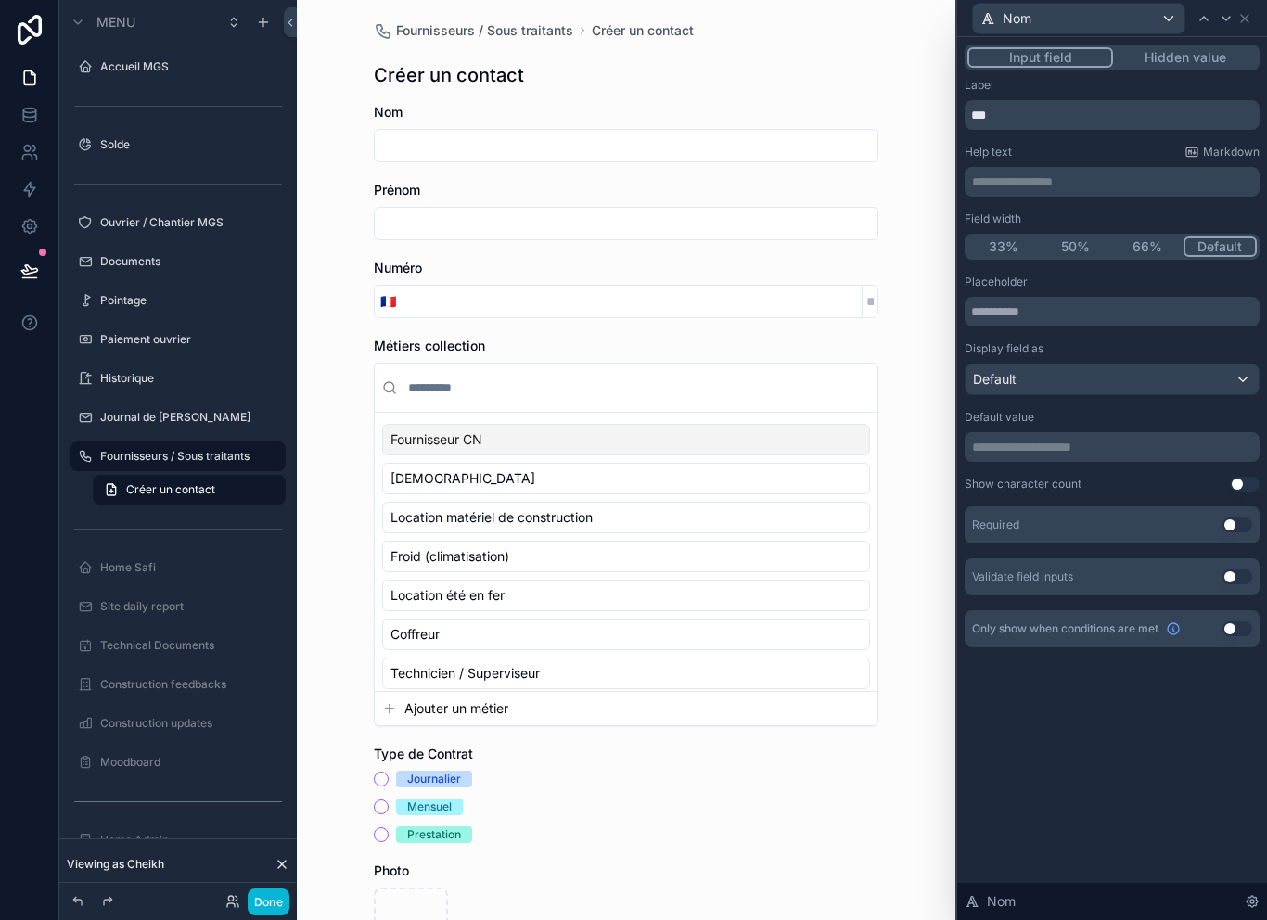
click at [1235, 525] on button "Use setting" at bounding box center [1237, 524] width 30 height 15
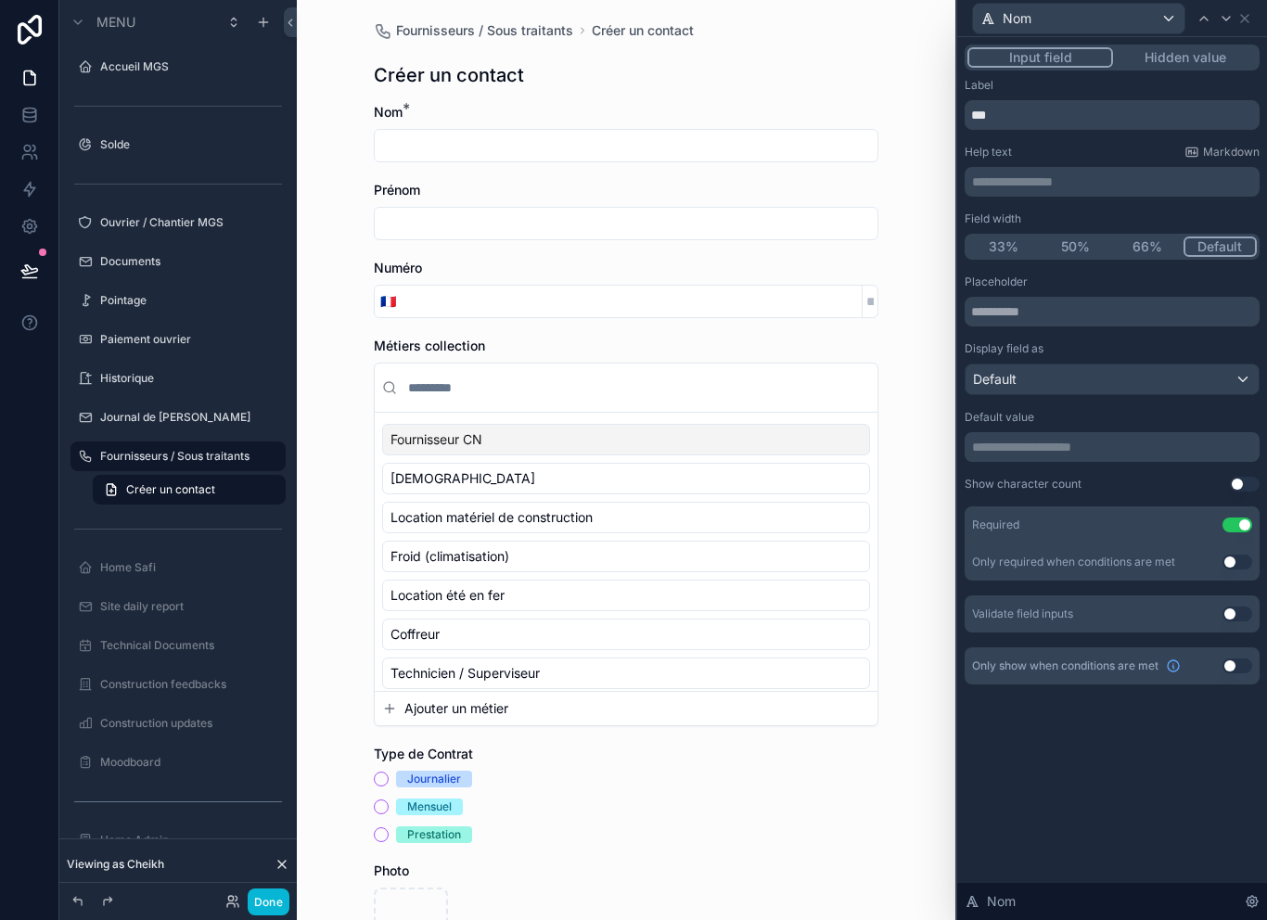
scroll to position [0, 0]
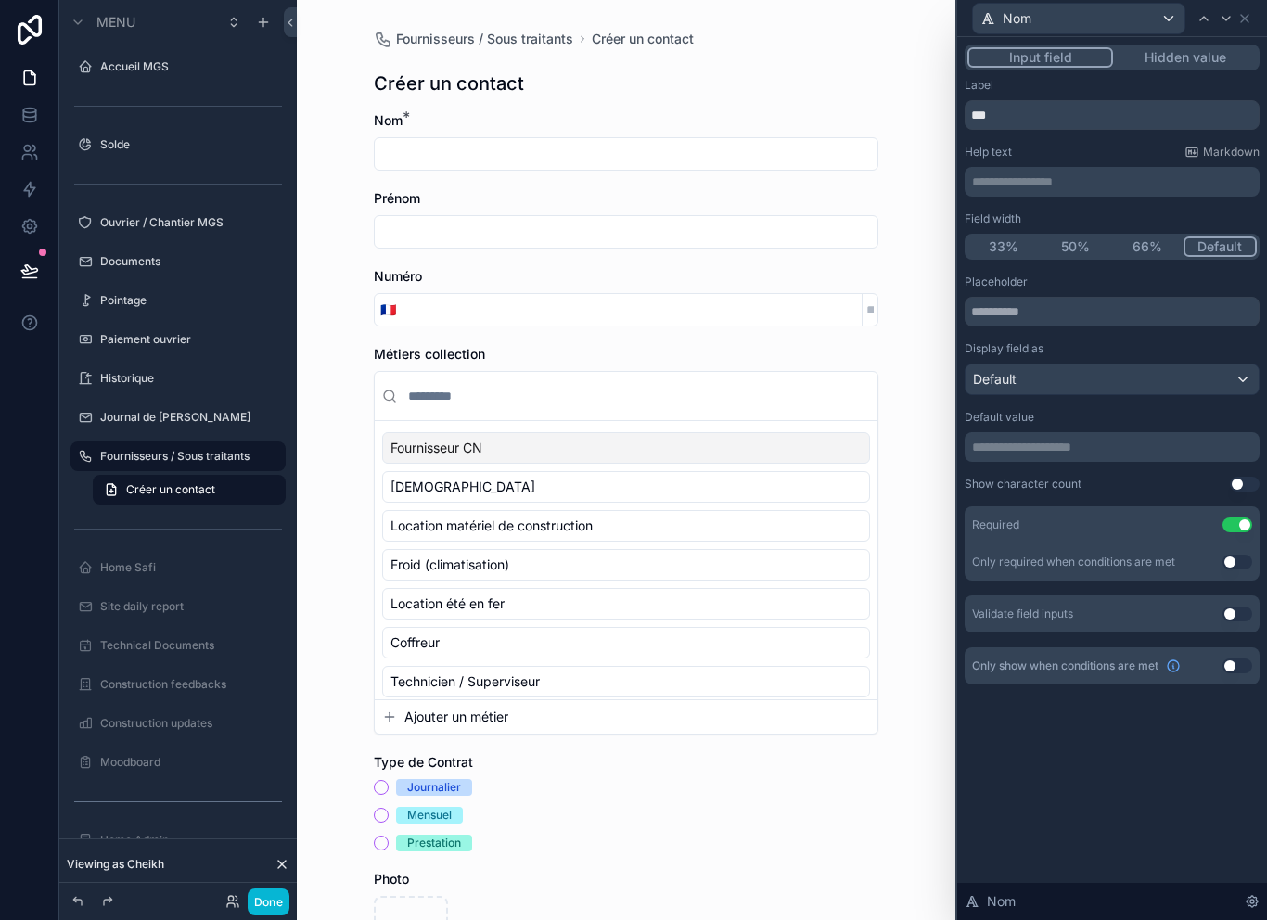
click at [1254, 8] on div "Nom" at bounding box center [1111, 18] width 295 height 36
click at [1246, 12] on icon at bounding box center [1244, 18] width 15 height 15
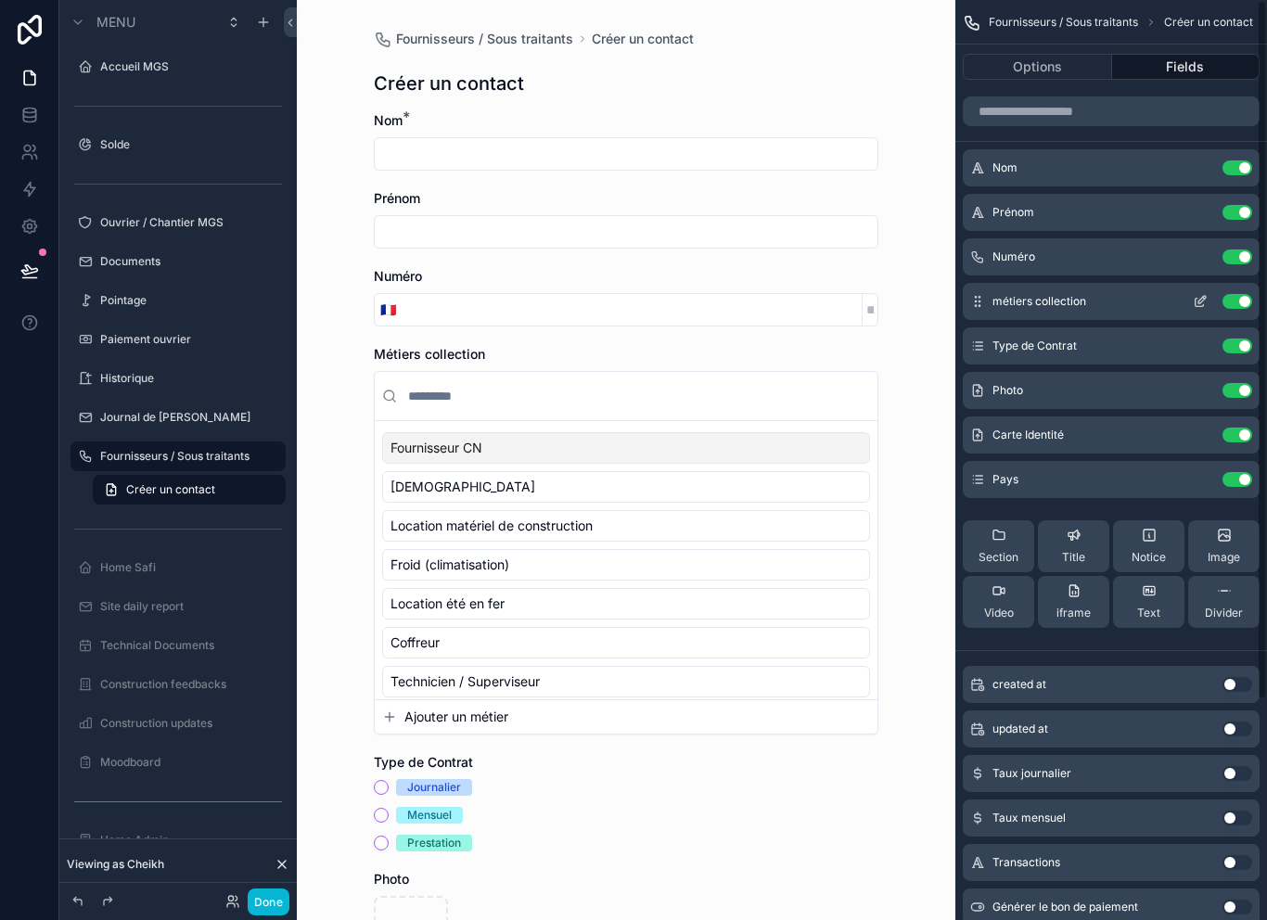
click at [1192, 299] on icon "scrollable content" at bounding box center [1199, 301] width 15 height 15
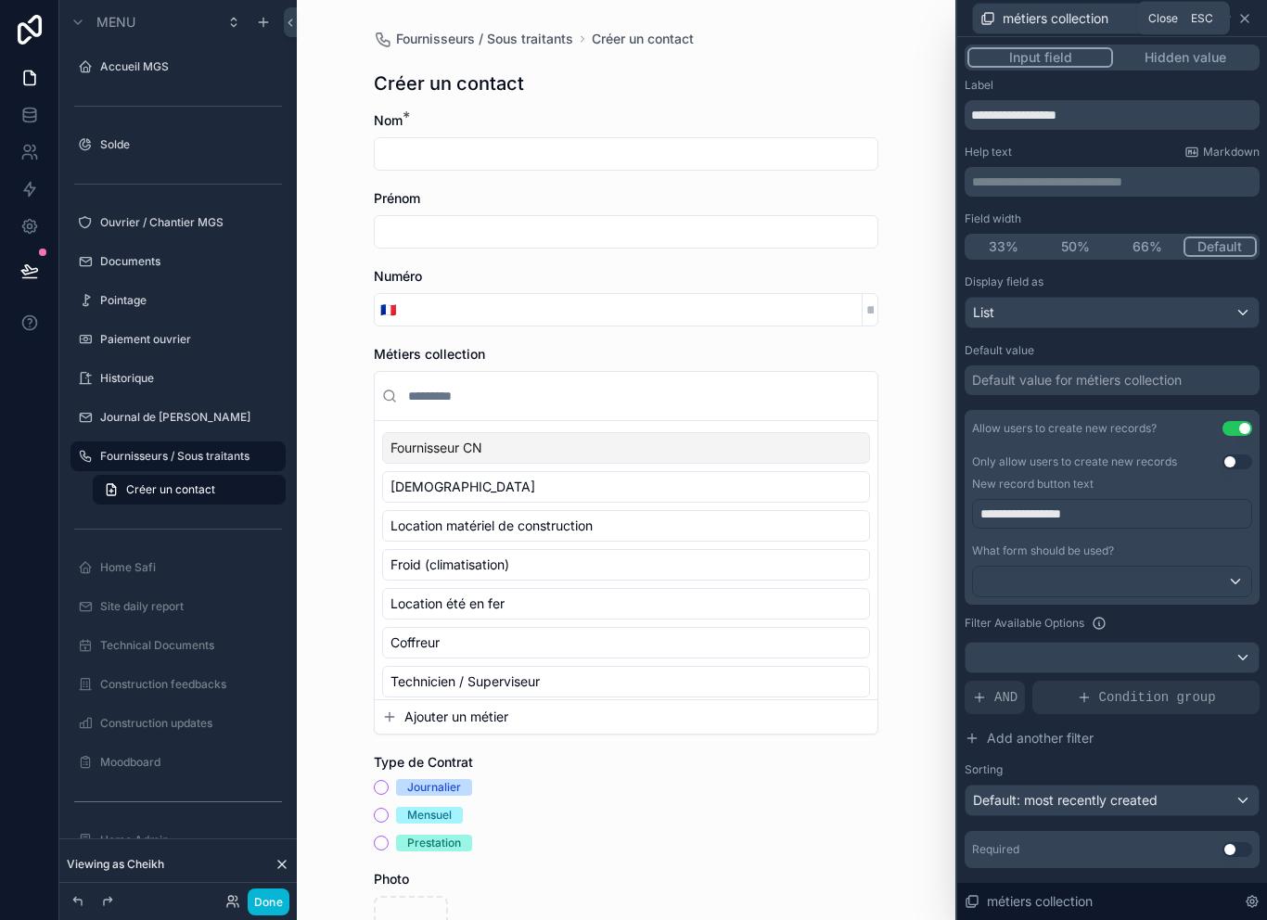
click at [1242, 19] on icon at bounding box center [1244, 18] width 15 height 15
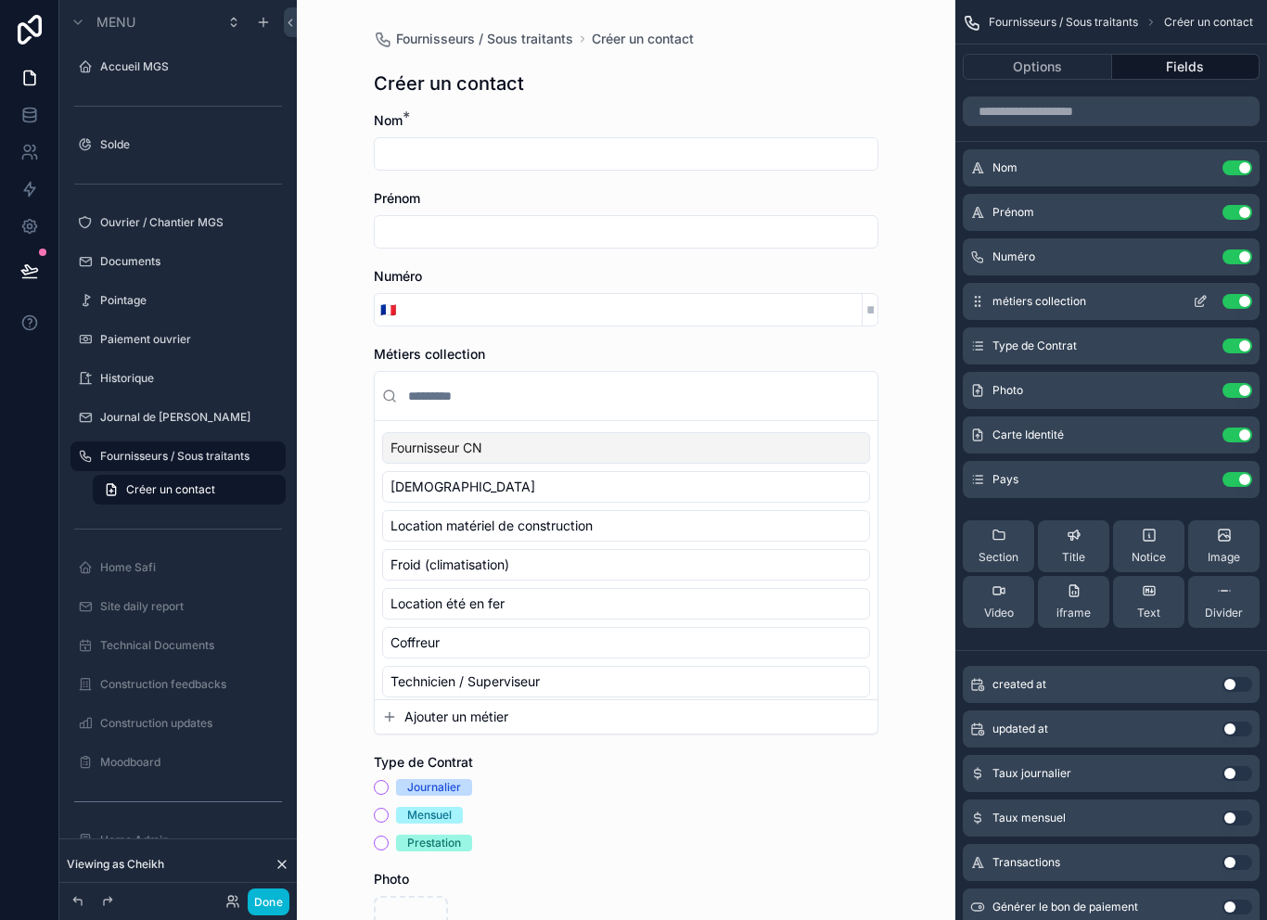
click at [1193, 302] on icon "scrollable content" at bounding box center [1199, 301] width 15 height 15
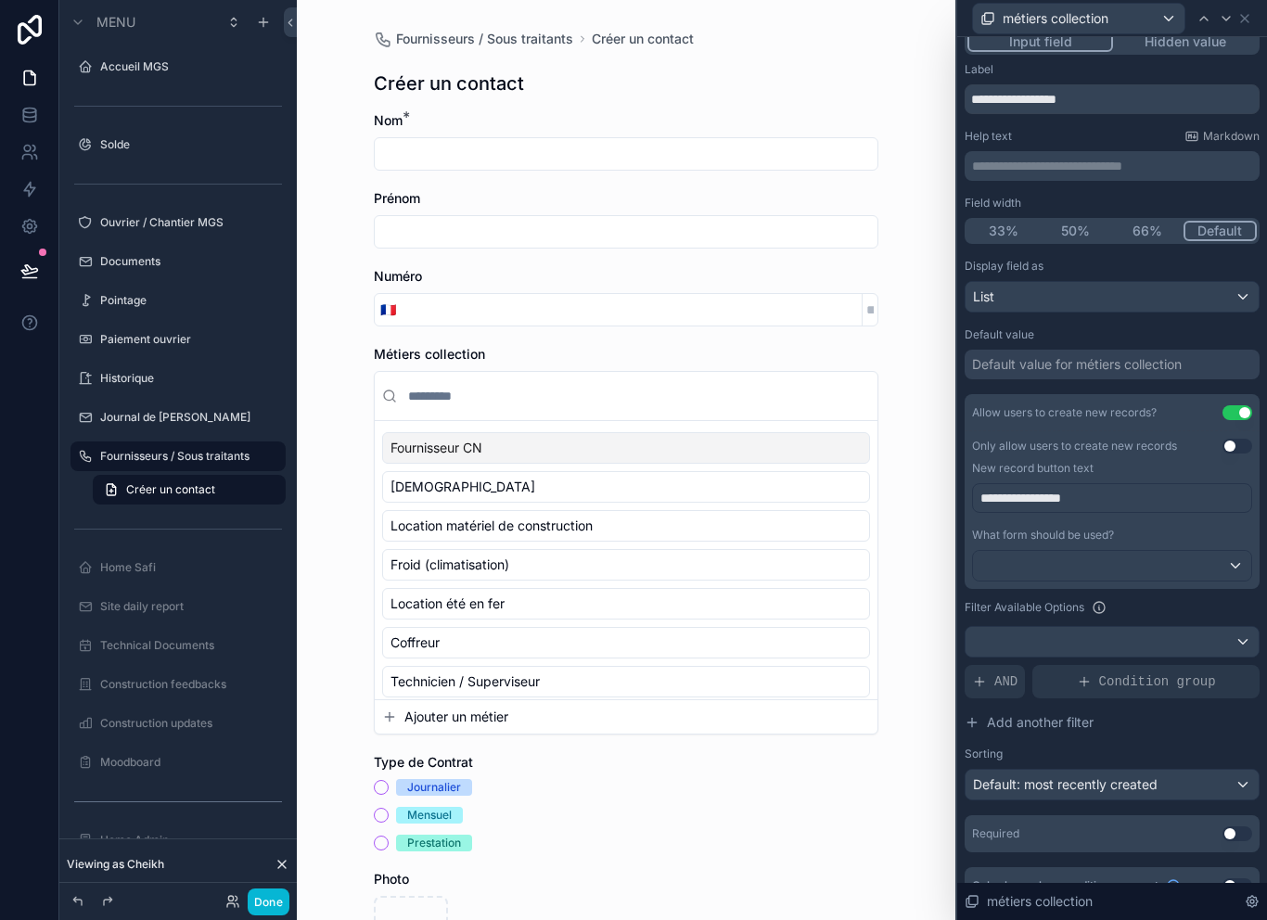
scroll to position [15, 0]
click at [1241, 19] on icon at bounding box center [1244, 18] width 15 height 15
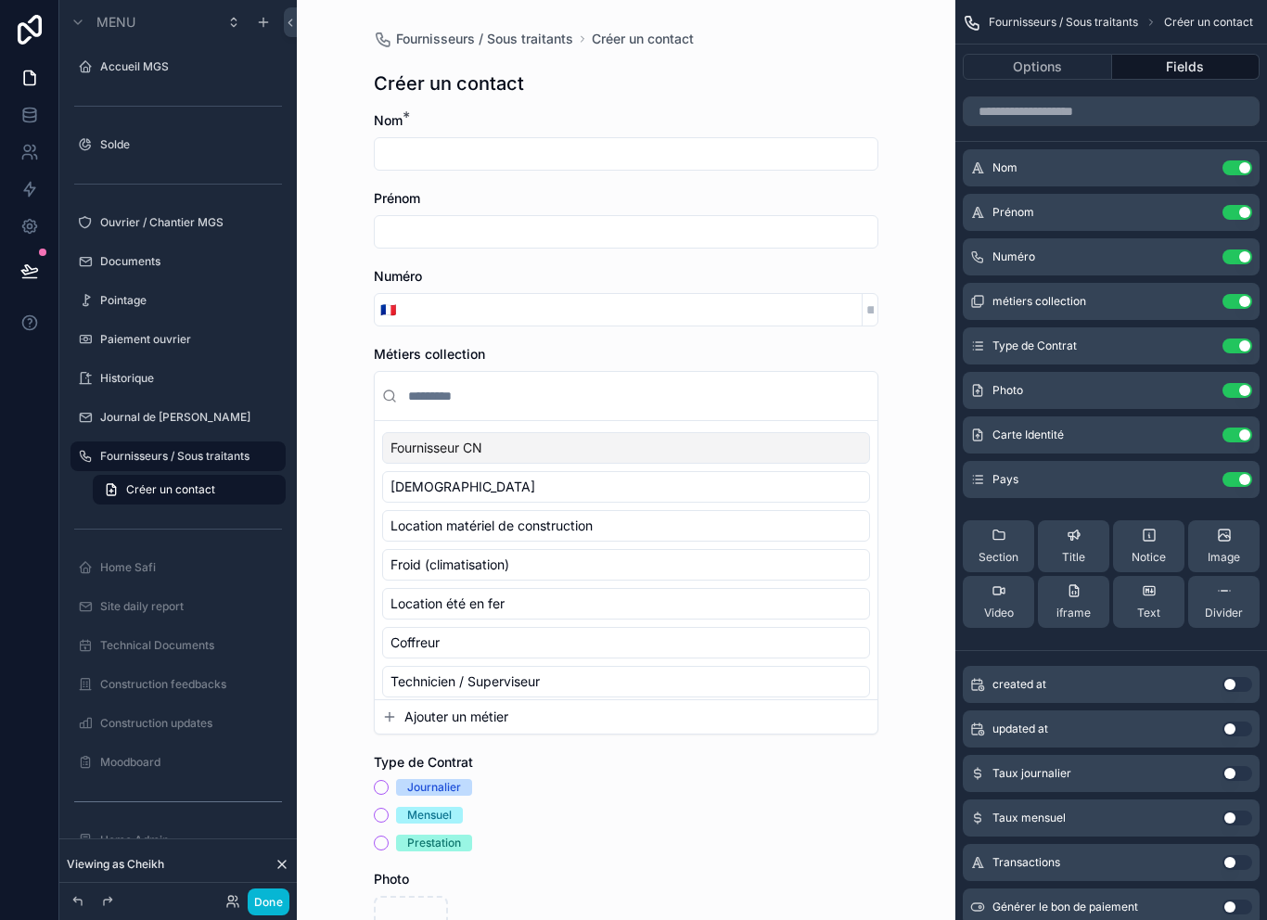
scroll to position [0, 0]
click at [1070, 66] on button "Options" at bounding box center [1036, 67] width 149 height 26
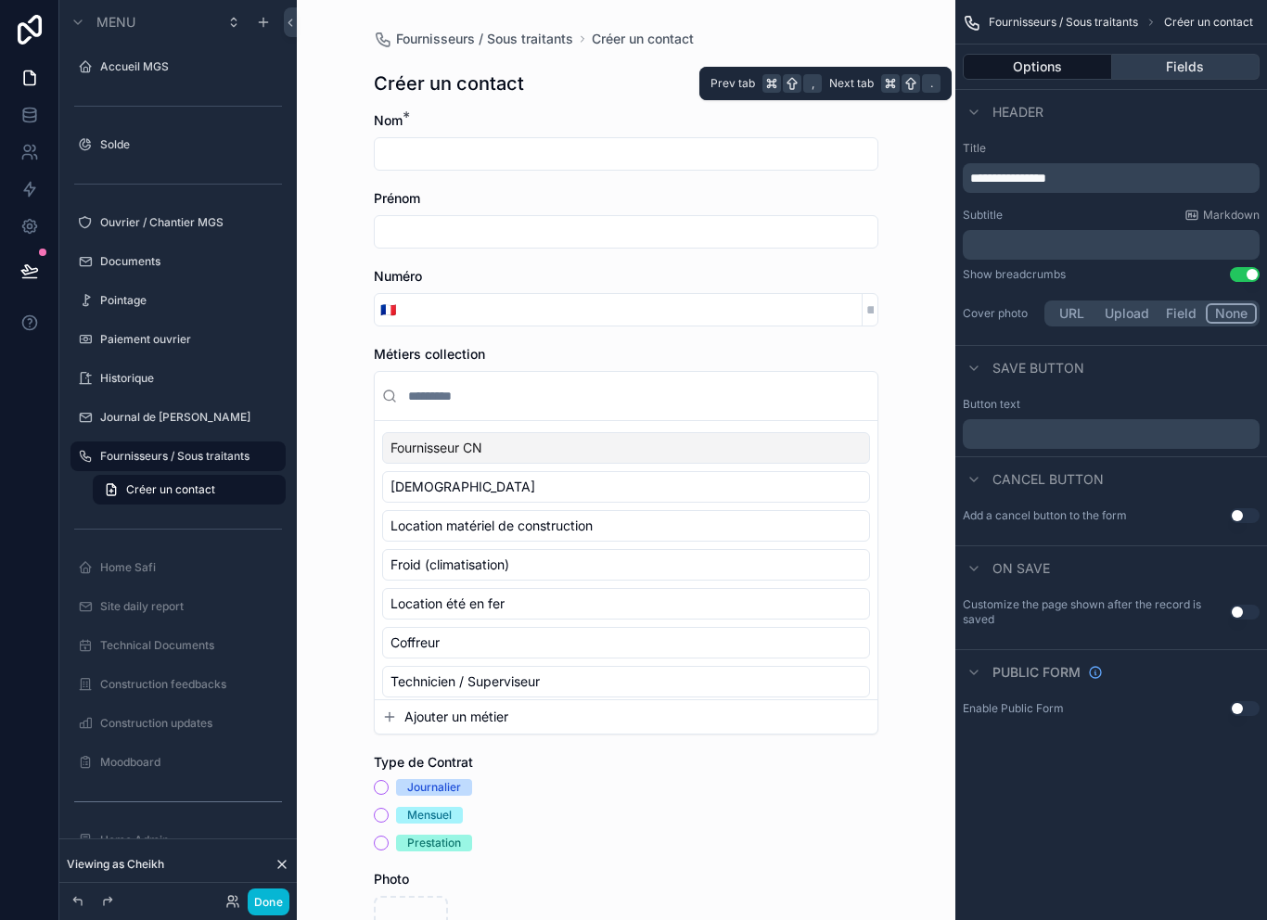
click at [1141, 79] on button "Fields" at bounding box center [1186, 67] width 148 height 26
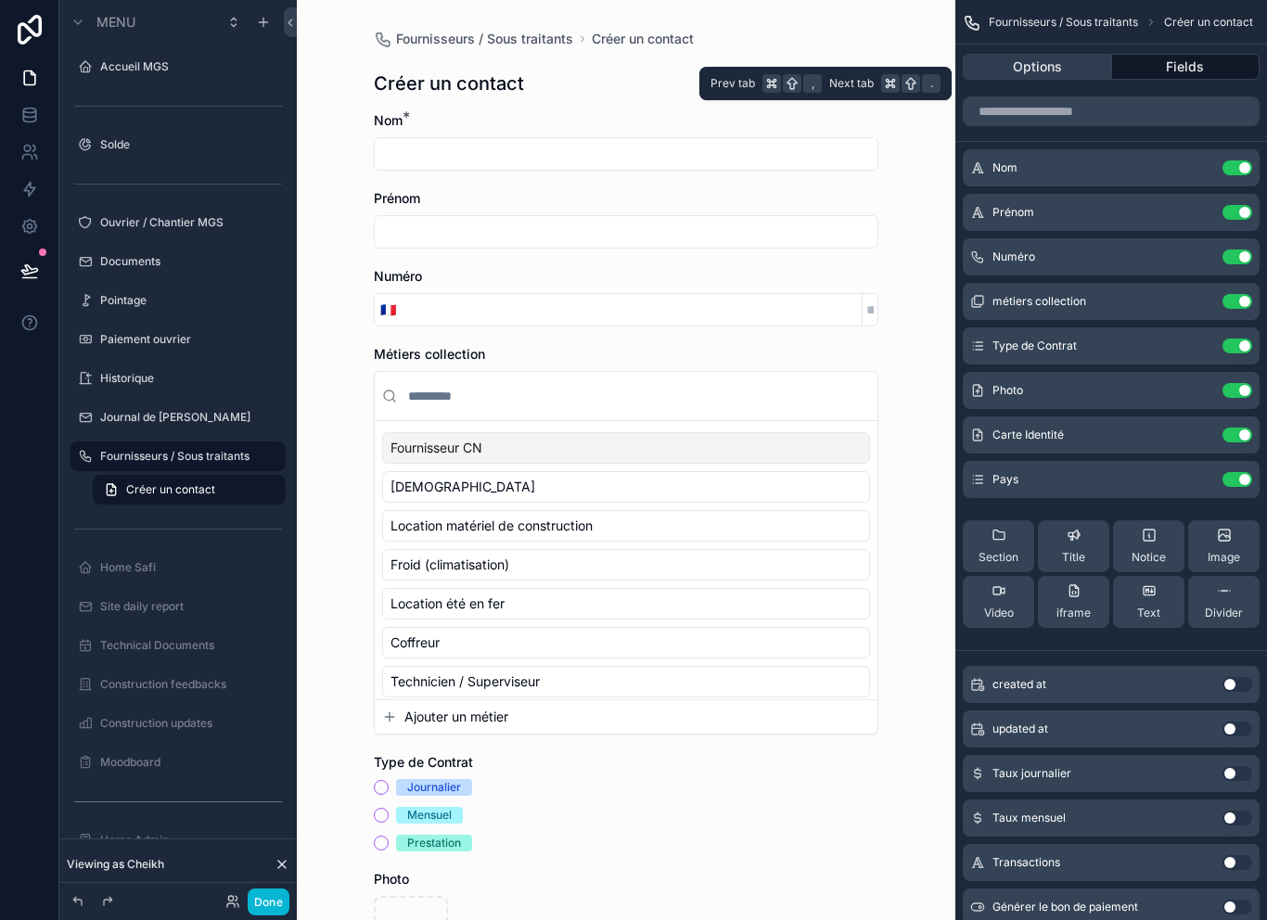
click at [1090, 70] on button "Options" at bounding box center [1036, 67] width 149 height 26
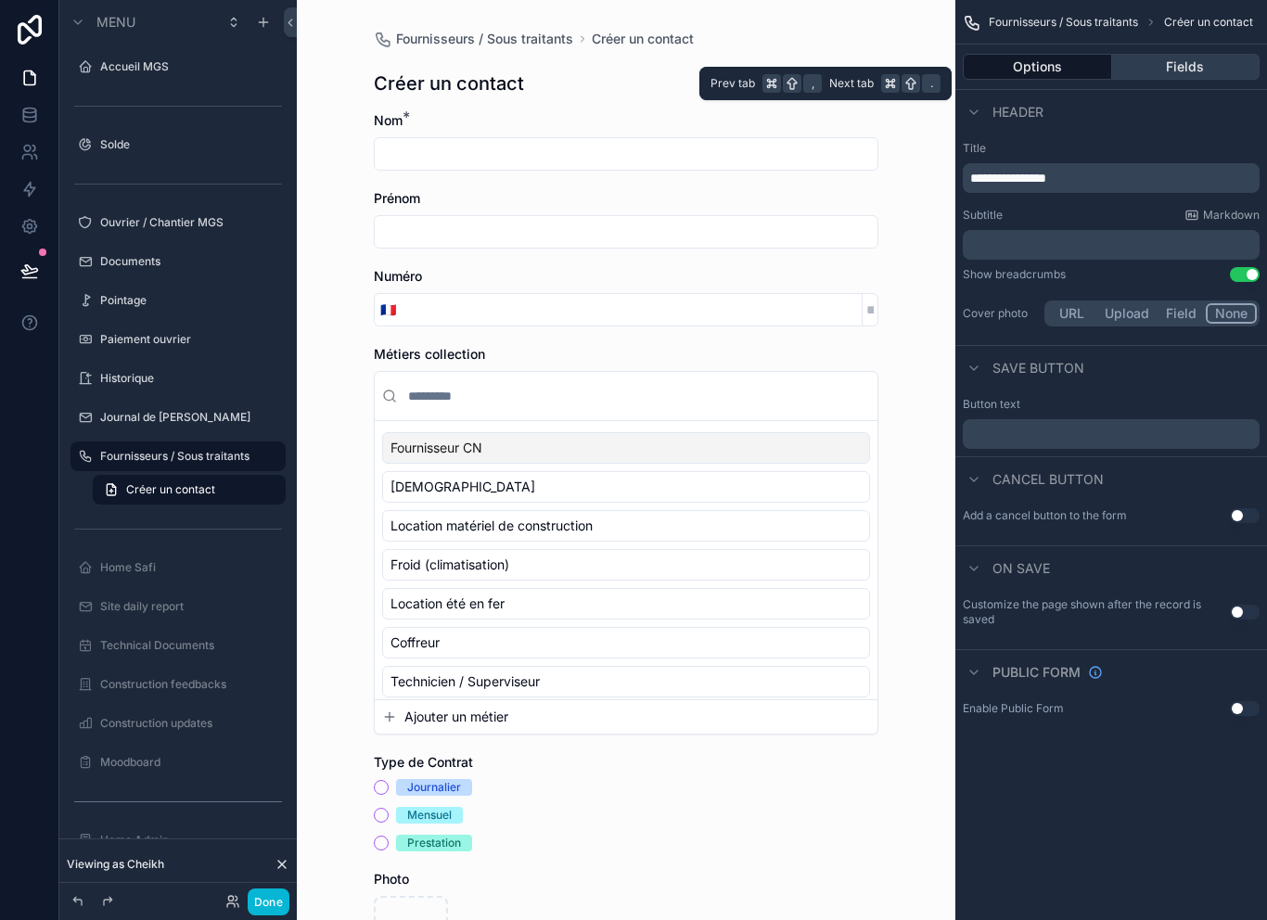
click at [1181, 65] on button "Fields" at bounding box center [1186, 67] width 148 height 26
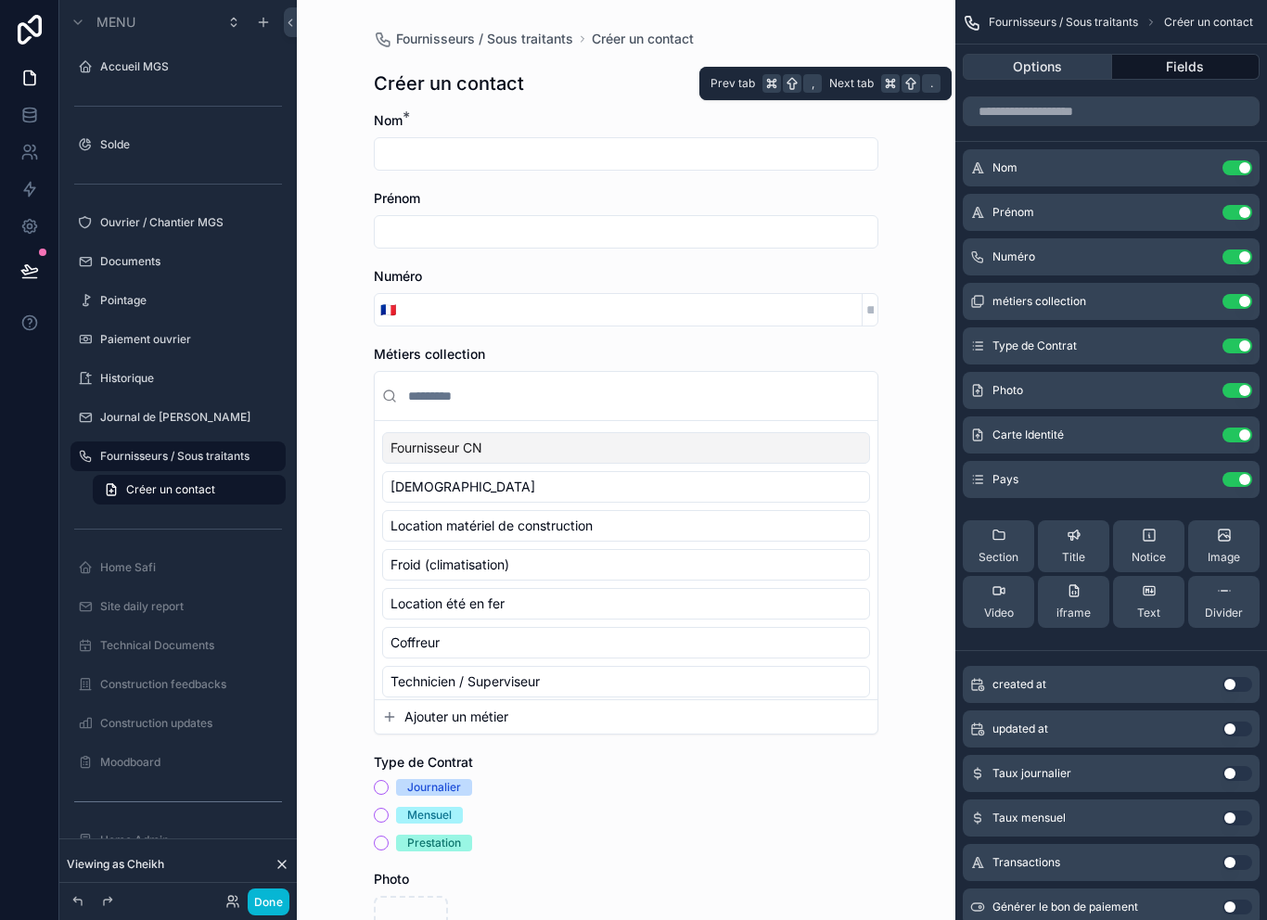
click at [1081, 66] on button "Options" at bounding box center [1036, 67] width 149 height 26
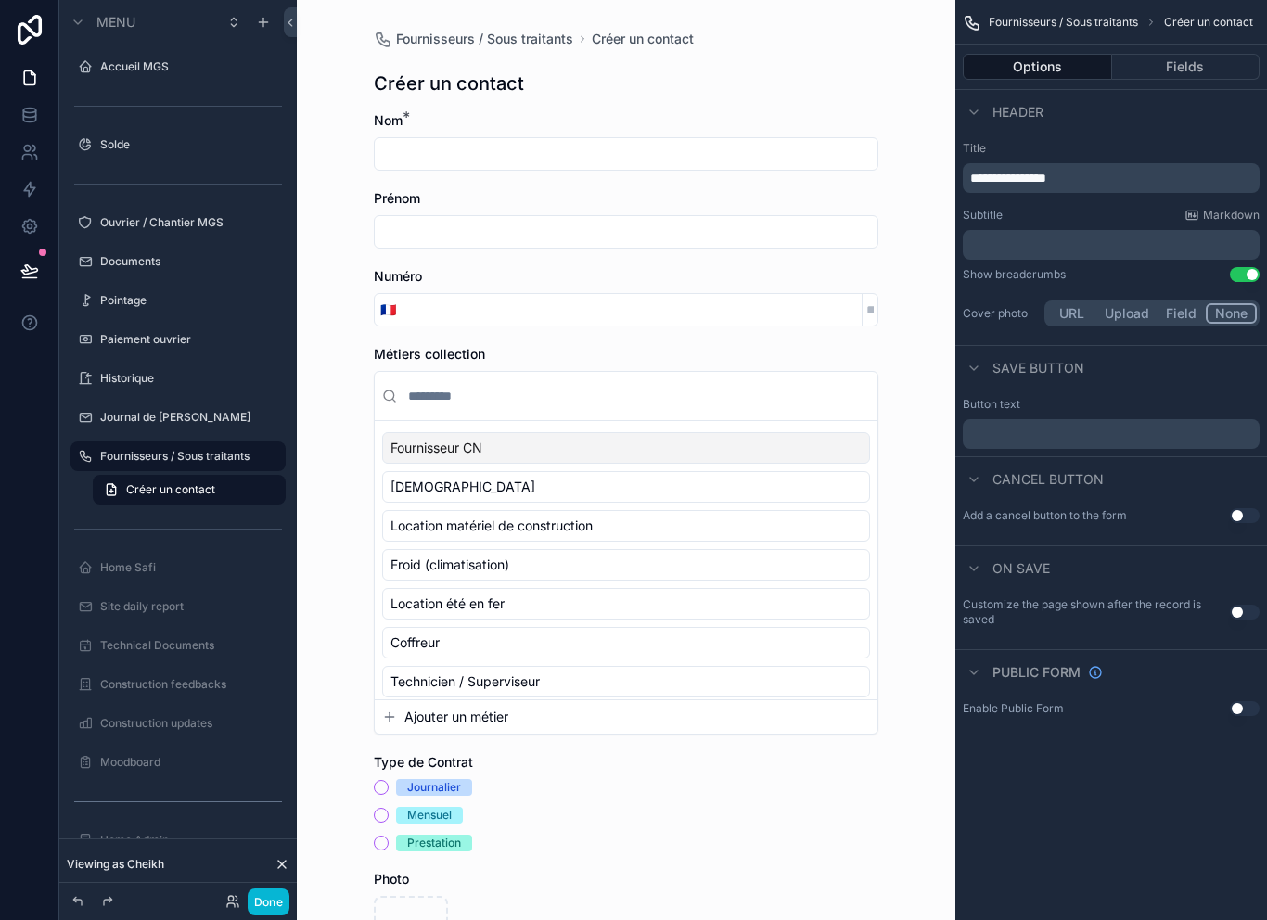
click at [936, 172] on div "Fournisseurs / Sous traitants Créer un contact Créer un contact Nom * Prénom Nu…" at bounding box center [626, 460] width 658 height 920
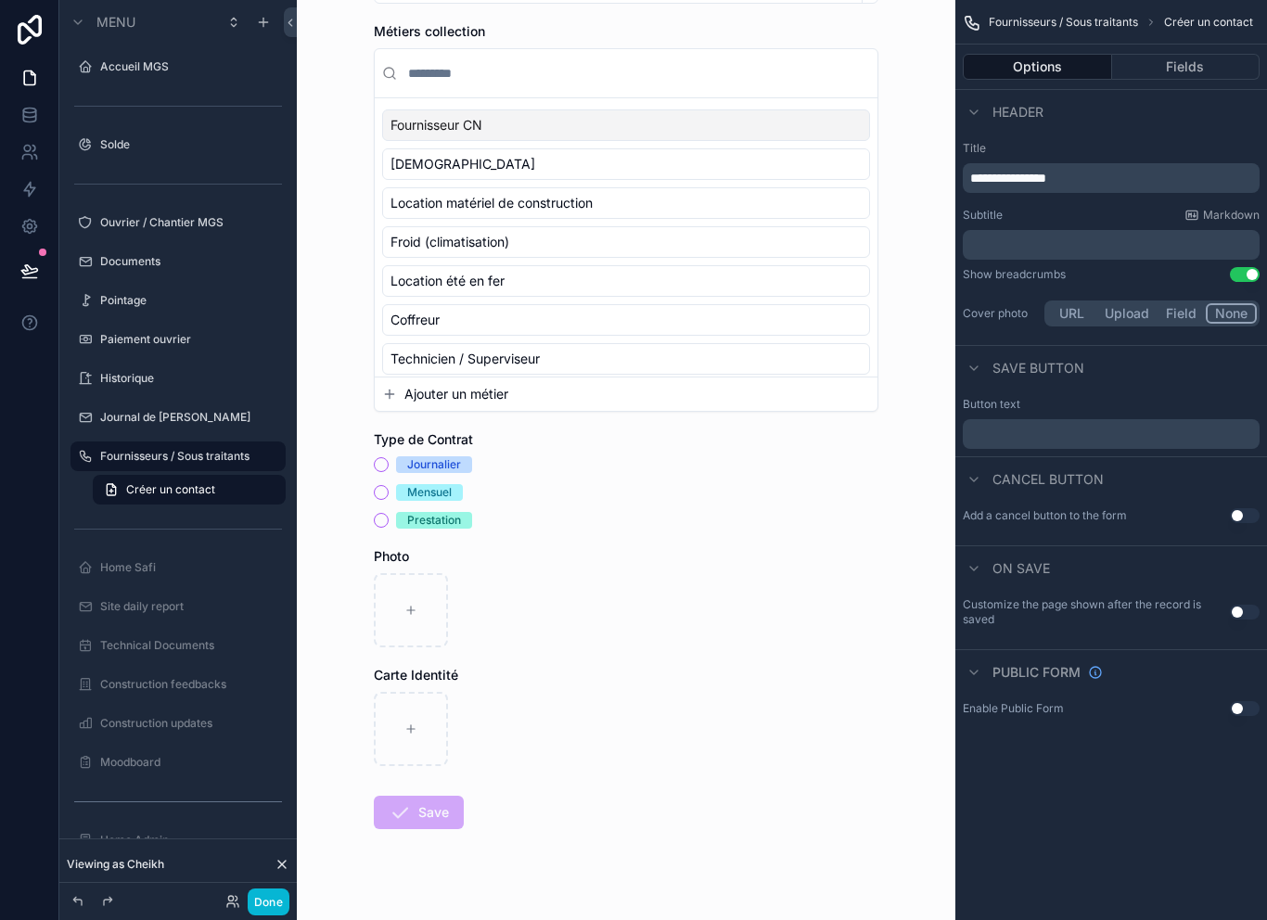
scroll to position [321, 0]
click at [1068, 427] on p "﻿" at bounding box center [1113, 434] width 286 height 15
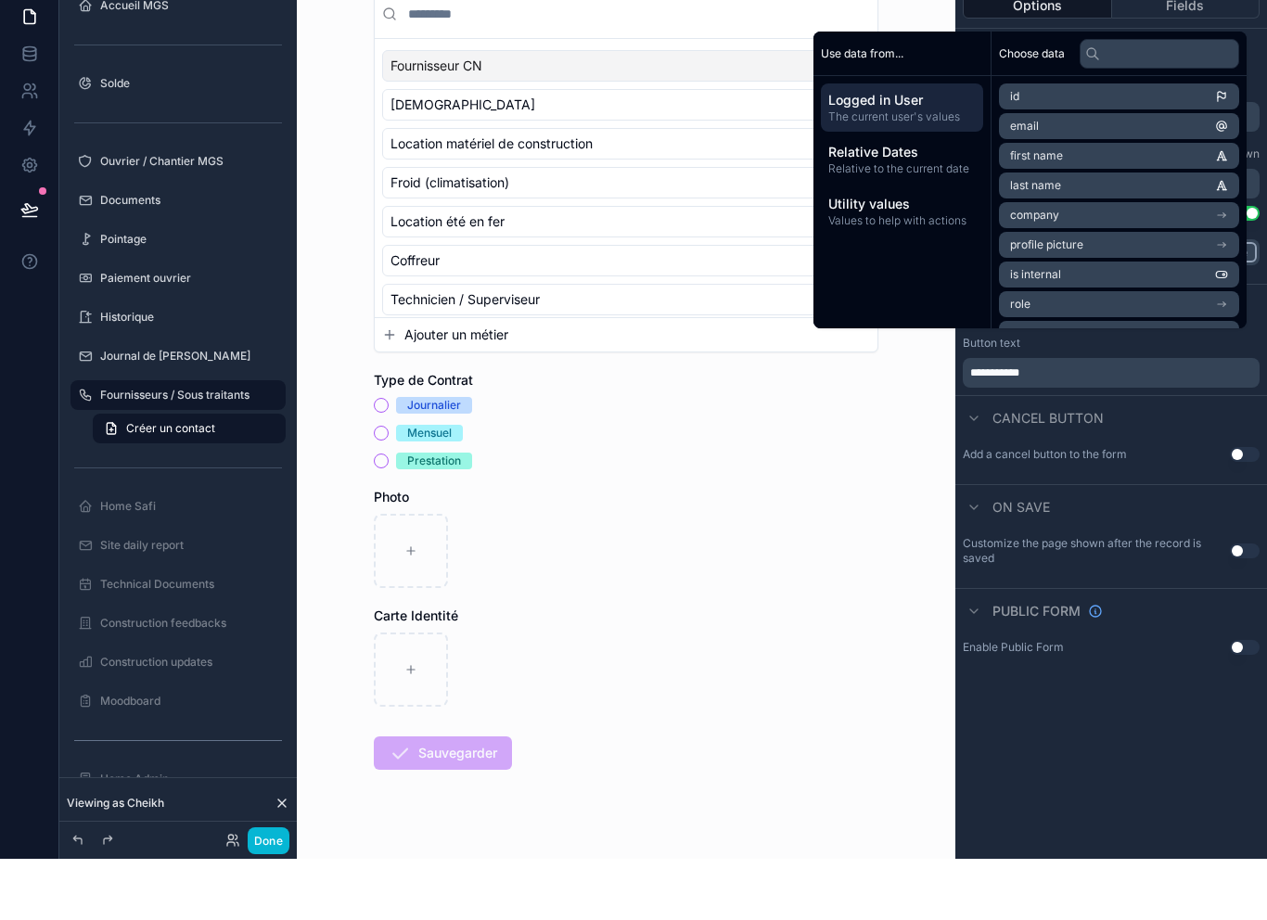
click at [1038, 718] on div "**********" at bounding box center [1111, 460] width 312 height 920
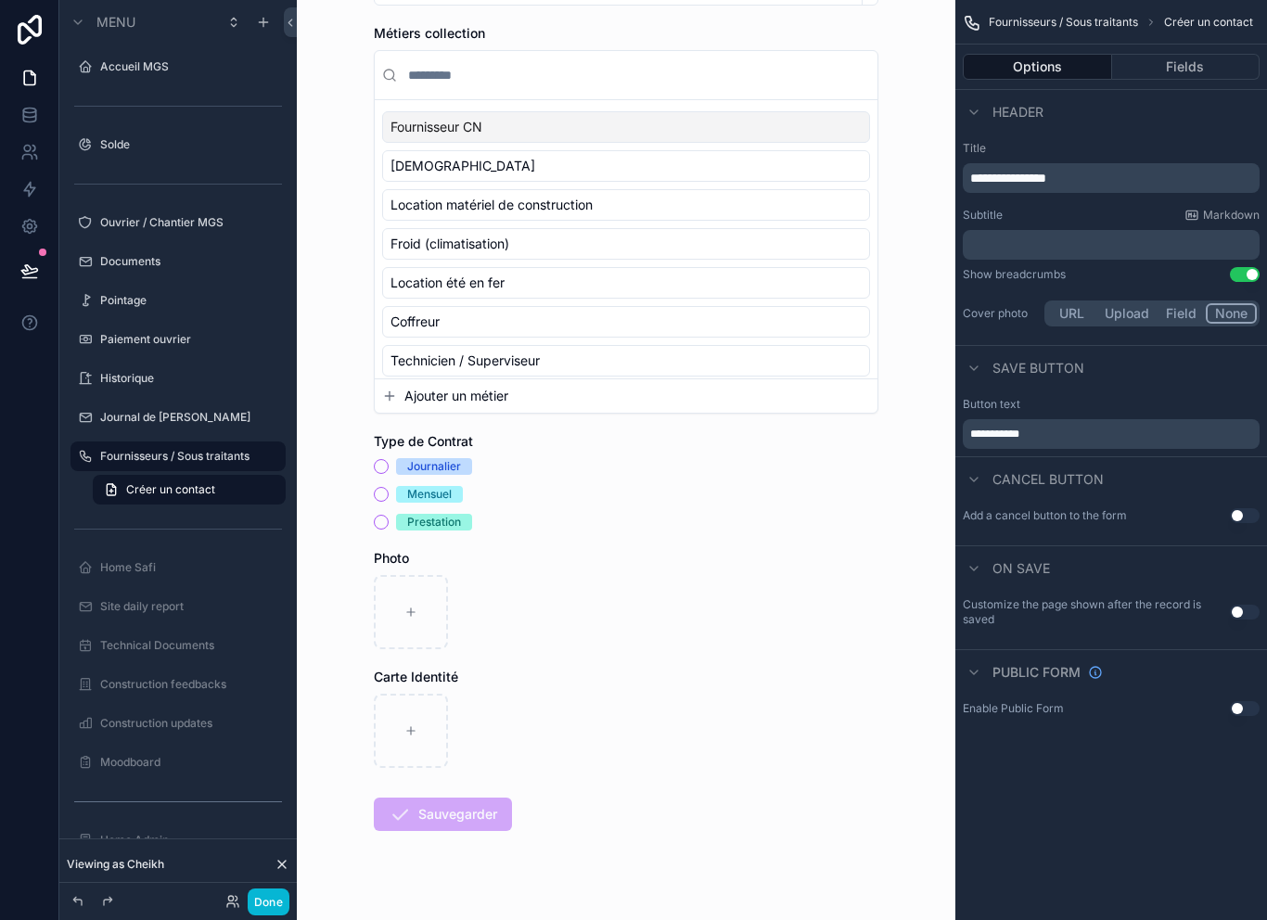
click at [1257, 508] on button "Use setting" at bounding box center [1244, 515] width 30 height 15
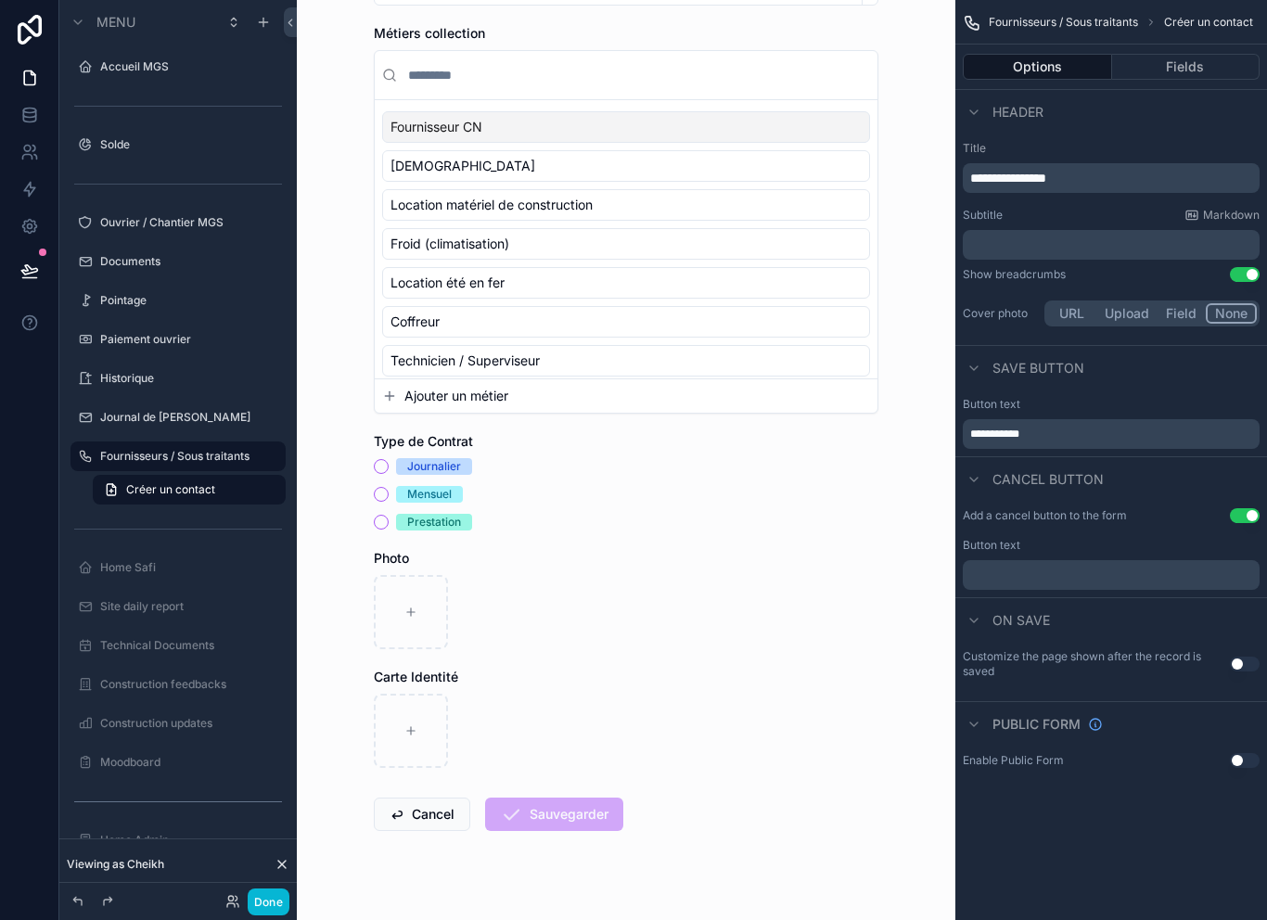
click at [1074, 571] on p "﻿" at bounding box center [1113, 574] width 286 height 15
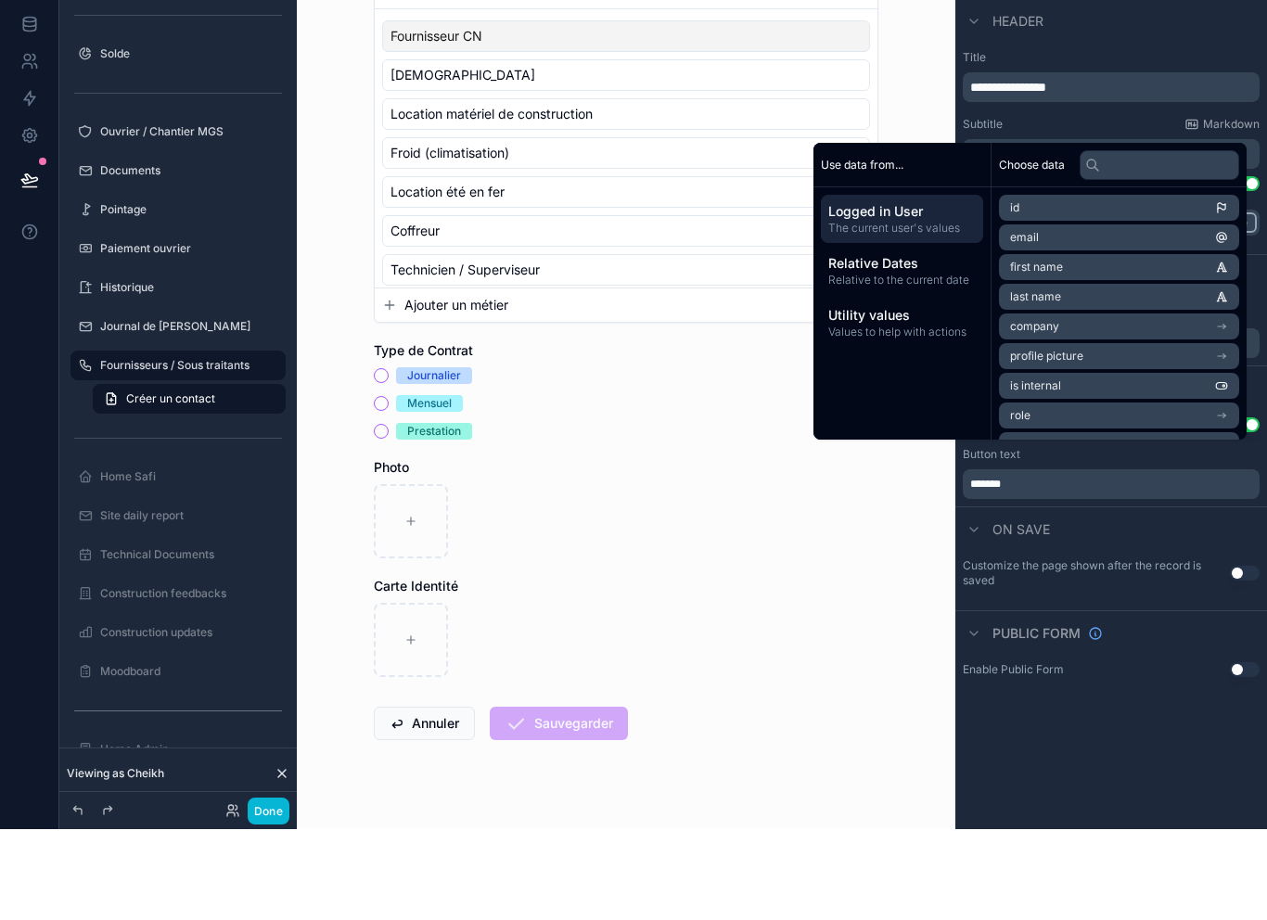
click at [1049, 768] on div "**********" at bounding box center [1111, 460] width 312 height 920
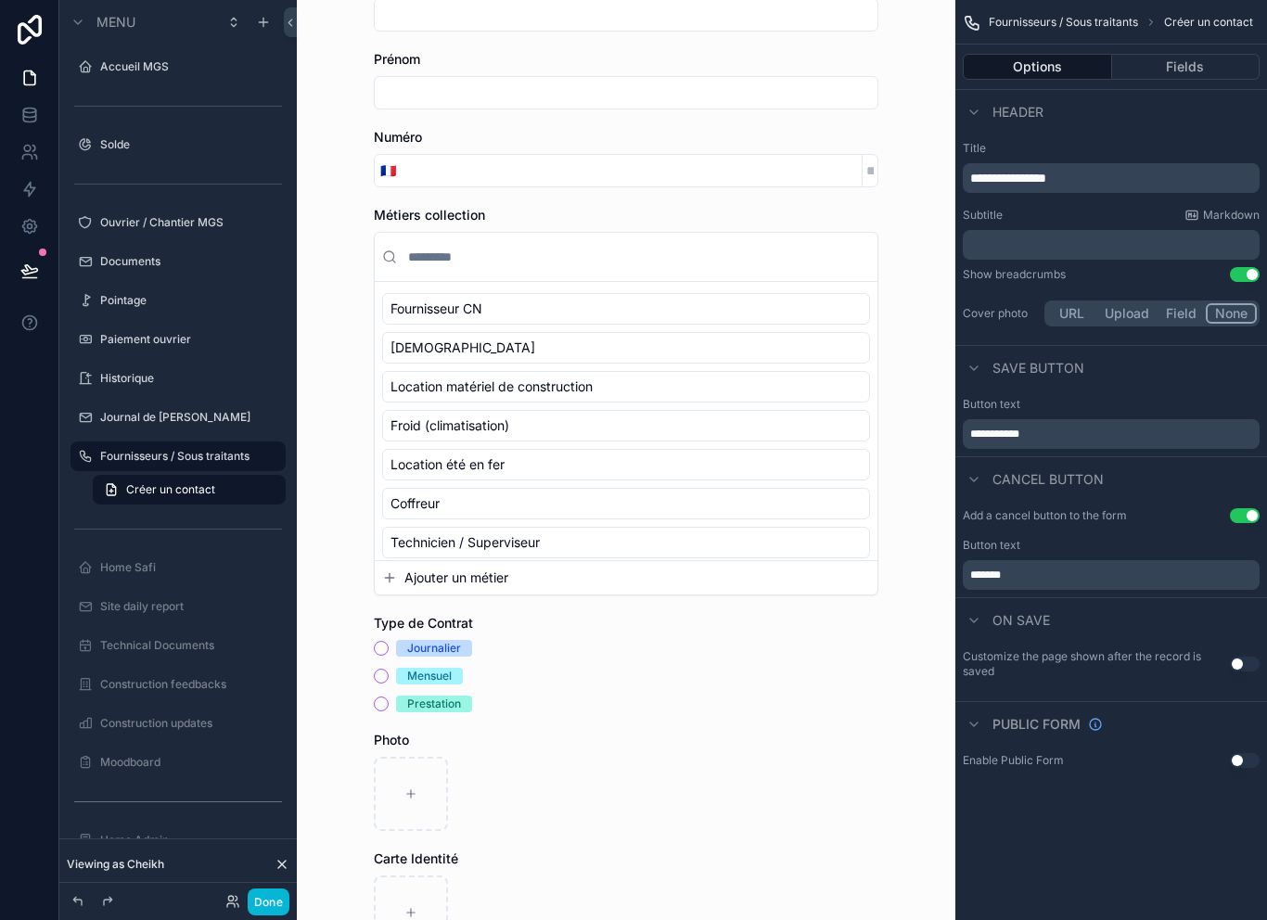
scroll to position [0, 0]
click at [599, 695] on div "Prestation" at bounding box center [626, 703] width 504 height 17
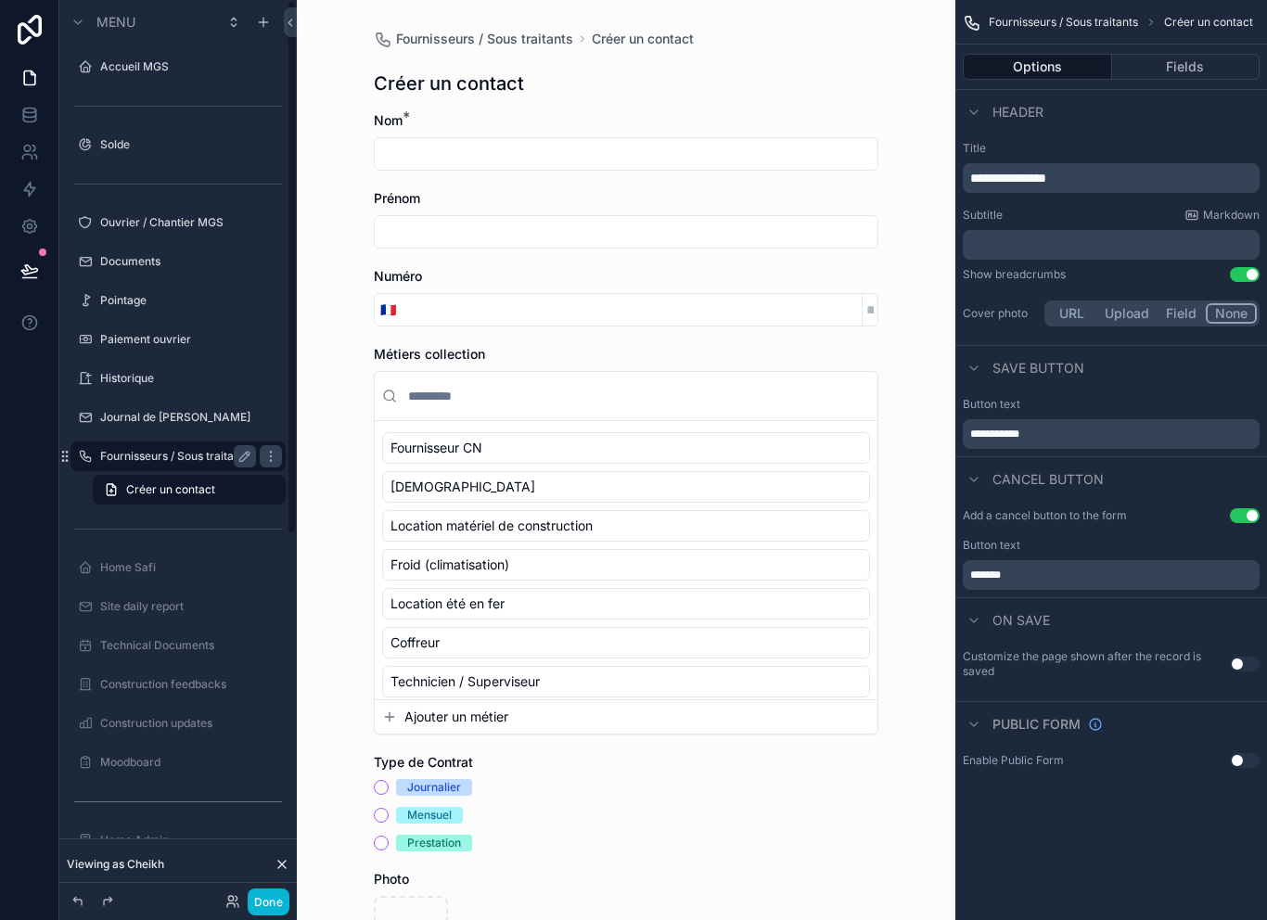
click at [191, 445] on div "Fournisseurs / Sous traitants" at bounding box center [178, 456] width 156 height 22
click at [198, 445] on div "Fournisseurs / Sous traitants" at bounding box center [178, 456] width 156 height 22
click at [159, 449] on label "Fournisseurs / Sous traitants" at bounding box center [174, 456] width 149 height 15
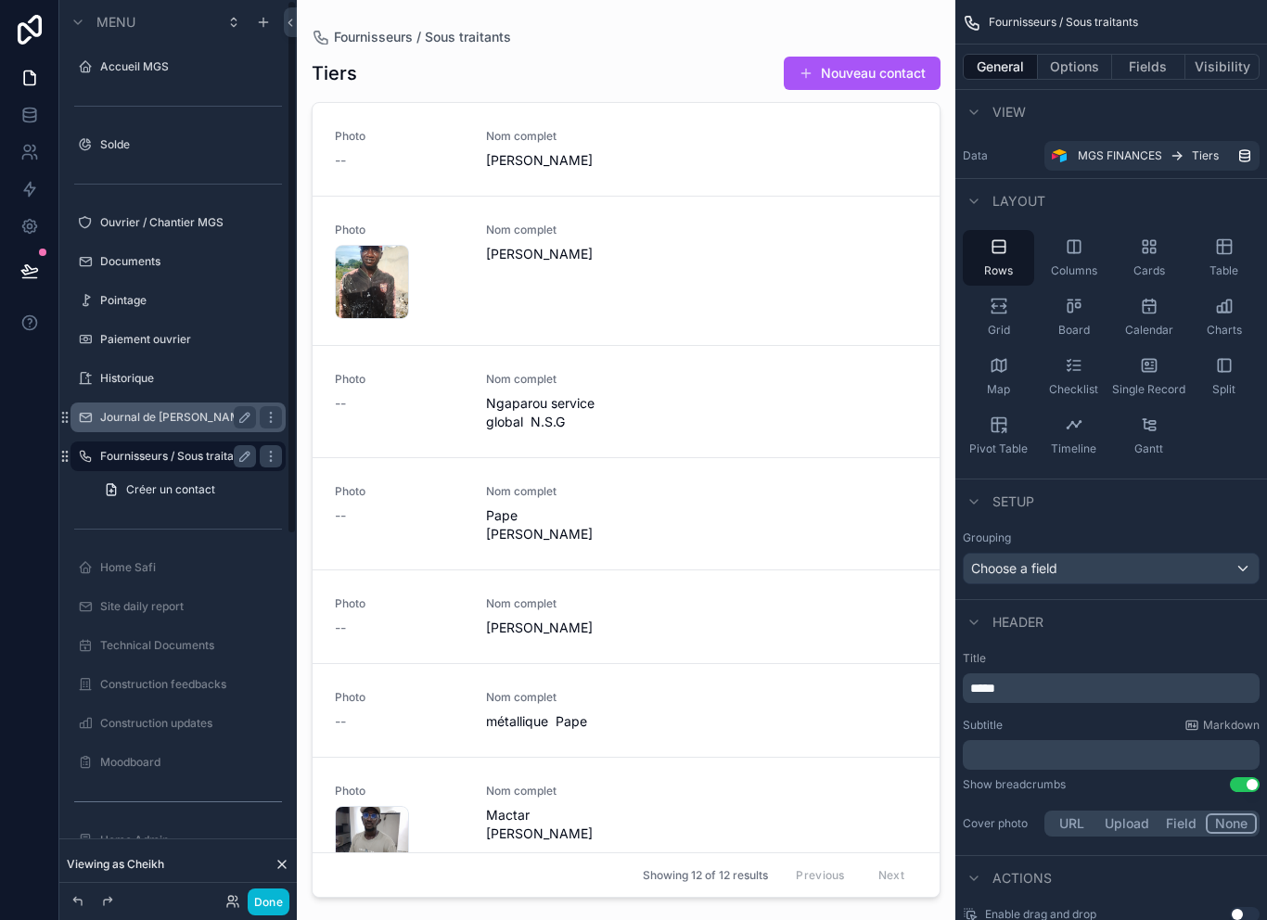
click at [155, 402] on div "Journal de [PERSON_NAME]" at bounding box center [178, 417] width 208 height 30
click at [170, 410] on label "Journal de [PERSON_NAME]" at bounding box center [175, 417] width 150 height 15
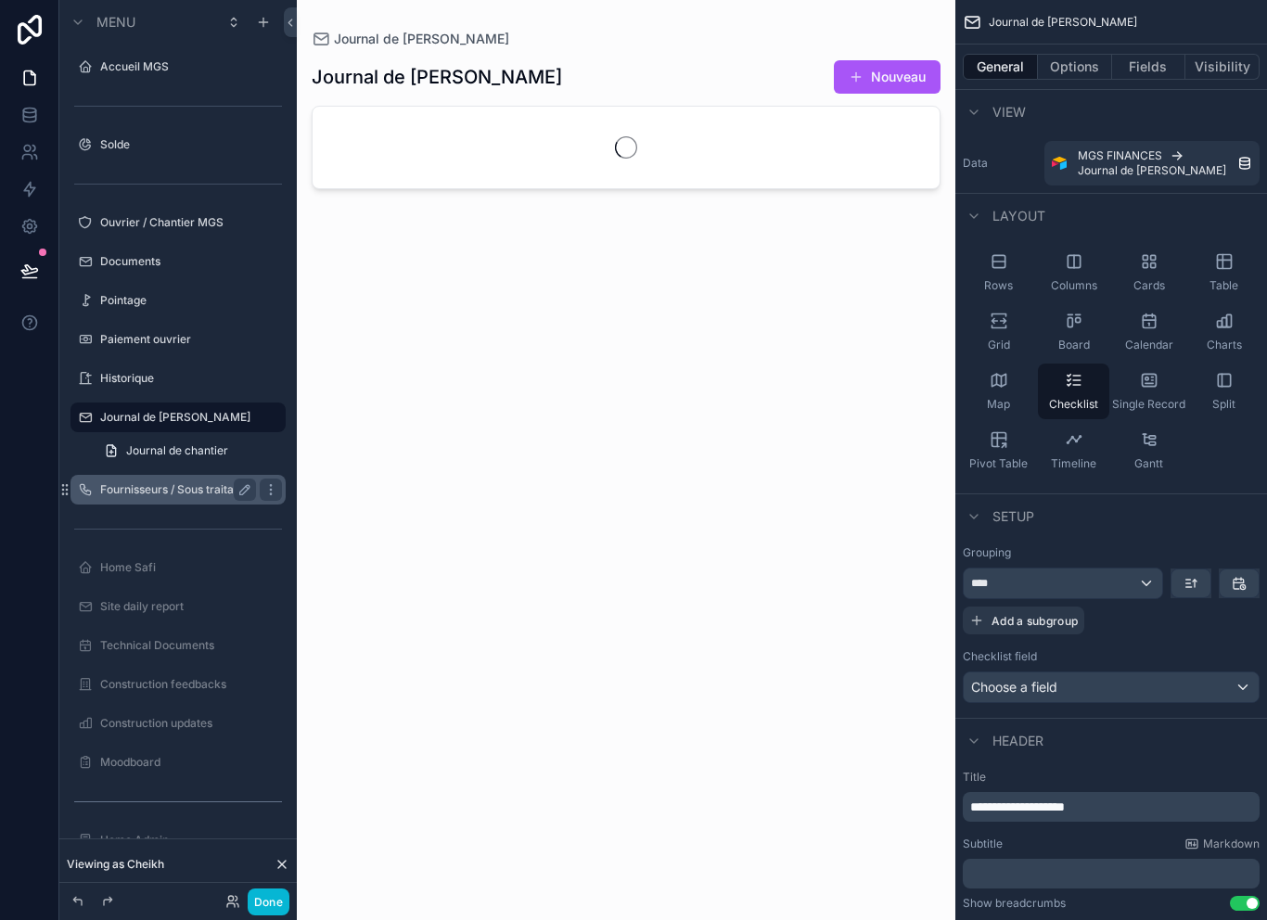
click at [175, 494] on label "Fournisseurs / Sous traitants" at bounding box center [174, 489] width 149 height 15
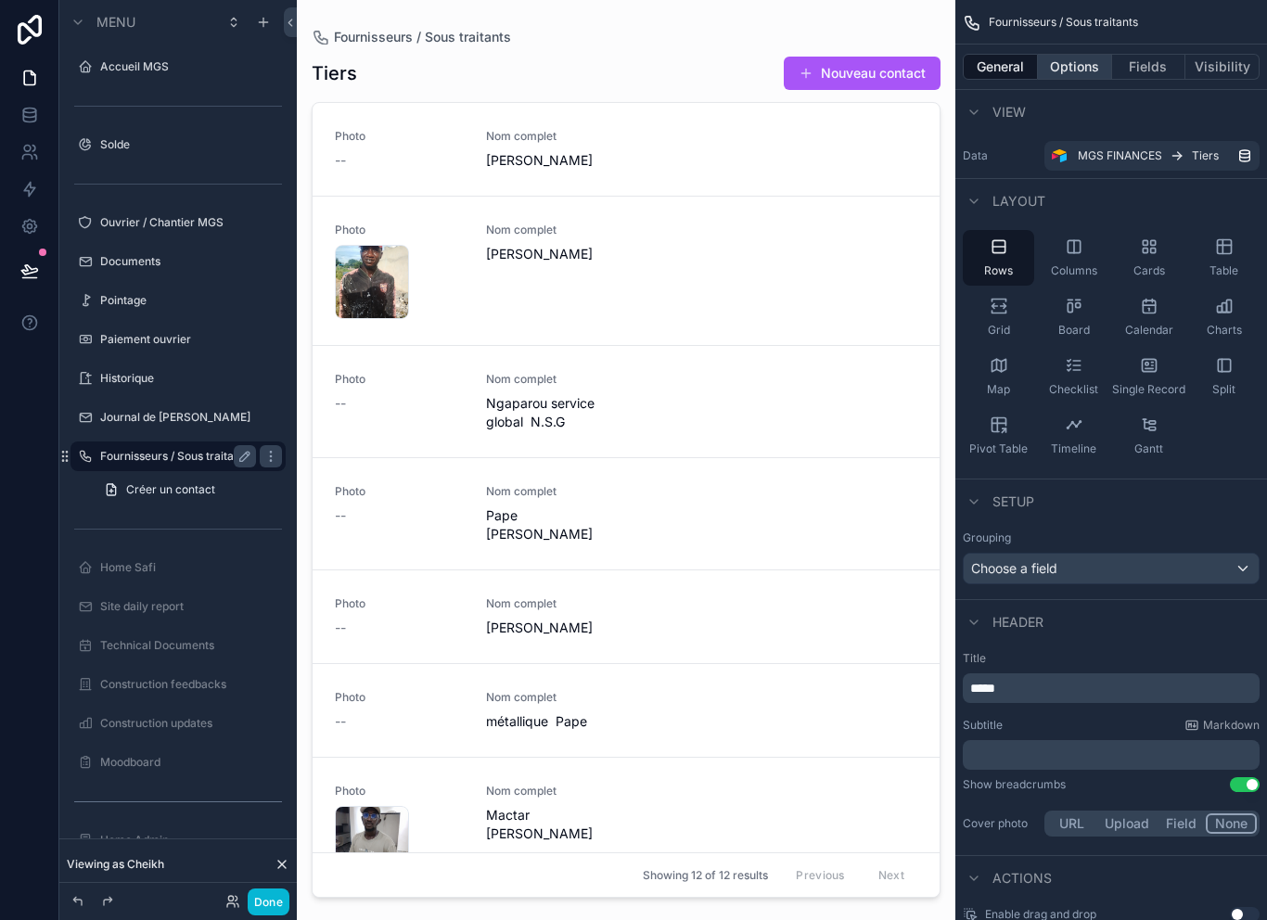
click at [1086, 66] on button "Options" at bounding box center [1075, 67] width 74 height 26
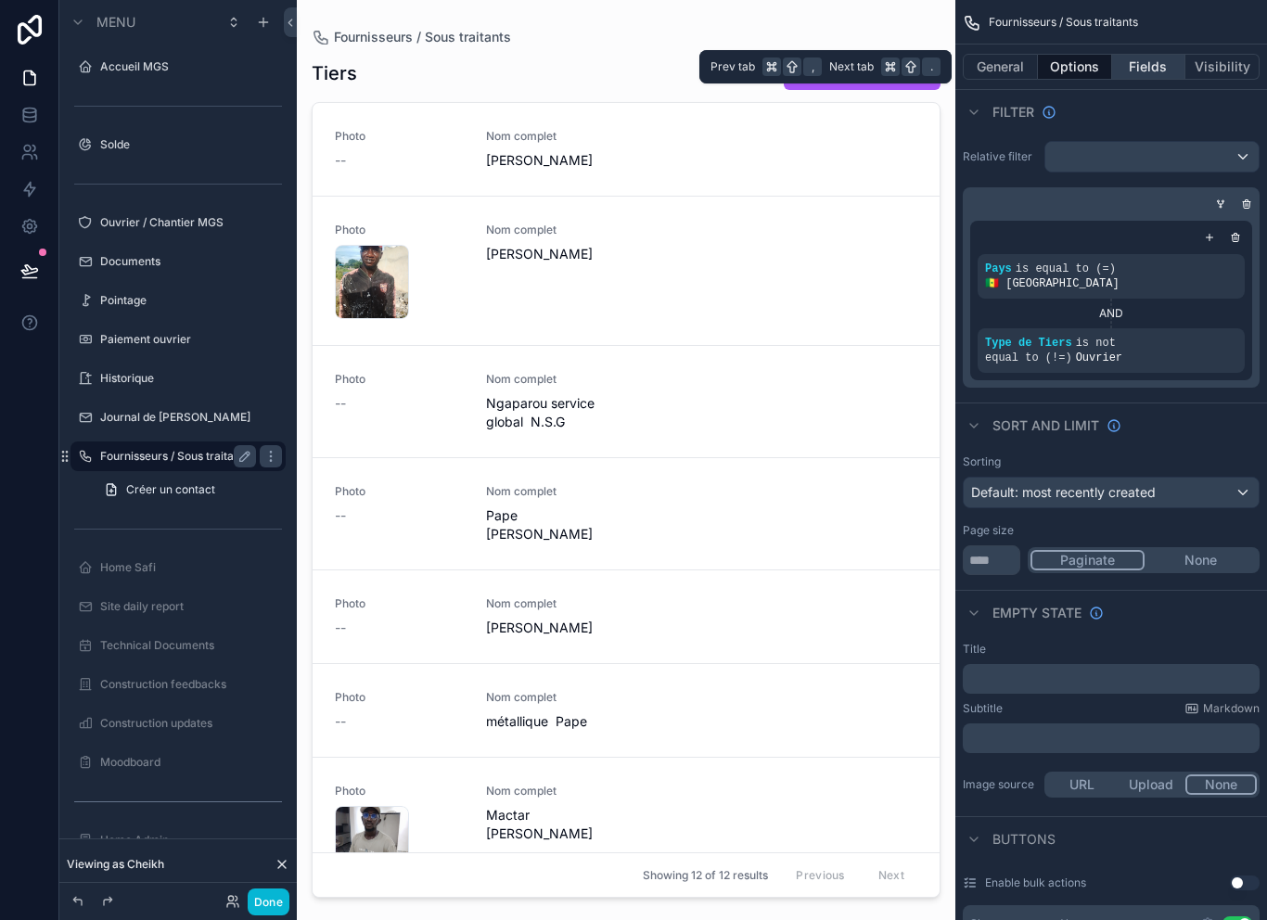
click at [1162, 70] on button "Fields" at bounding box center [1149, 67] width 74 height 26
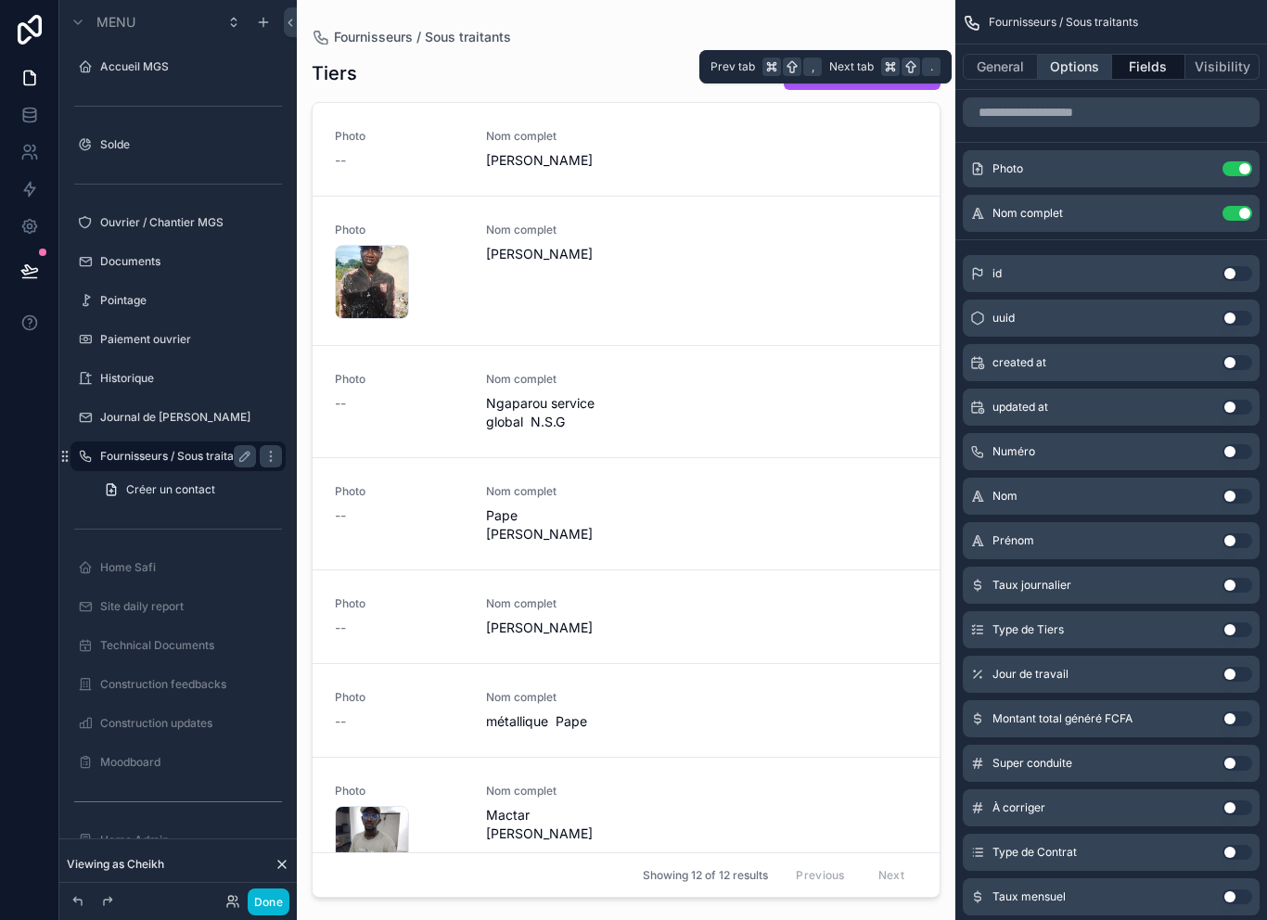
click at [1090, 67] on button "Options" at bounding box center [1075, 67] width 74 height 26
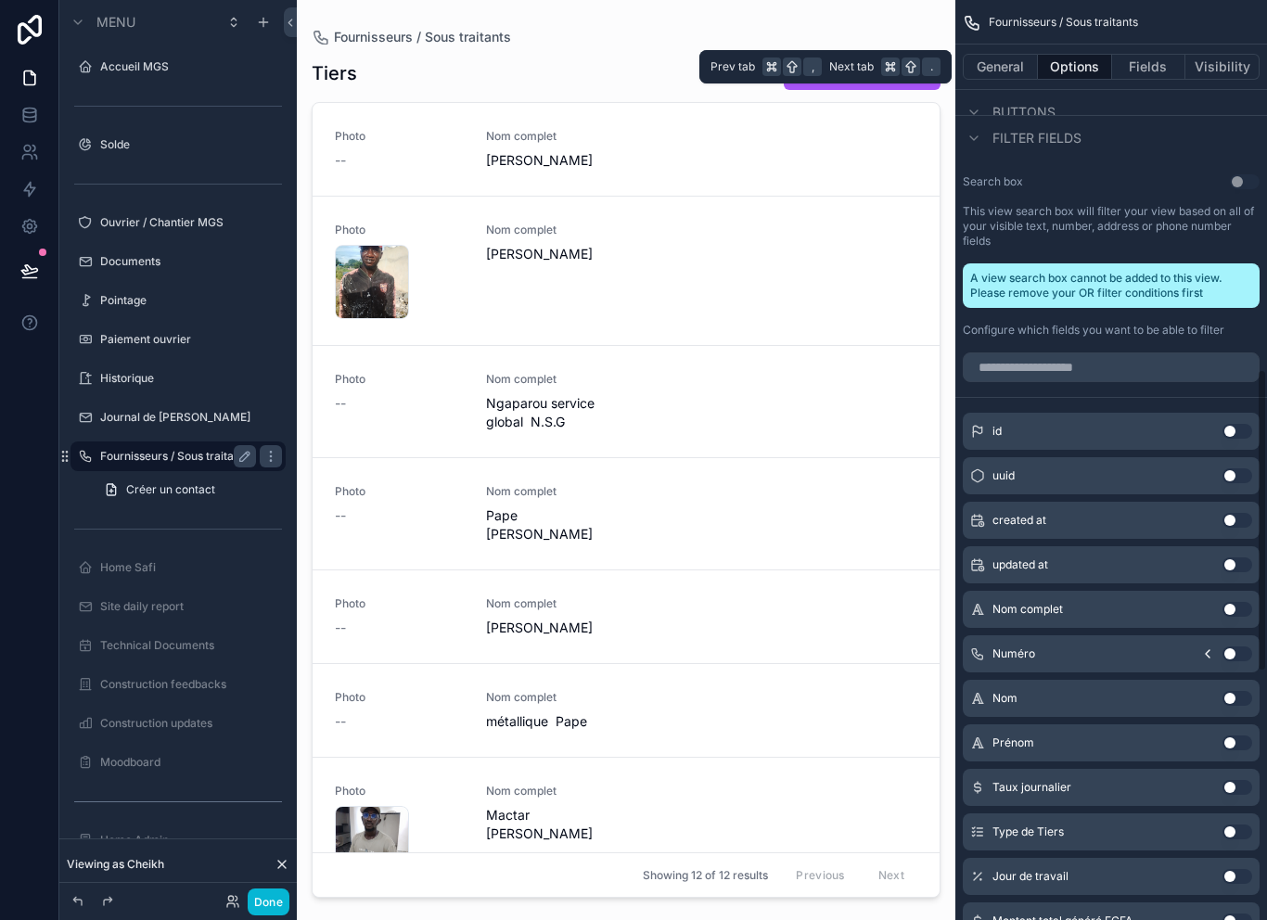
scroll to position [1170, 0]
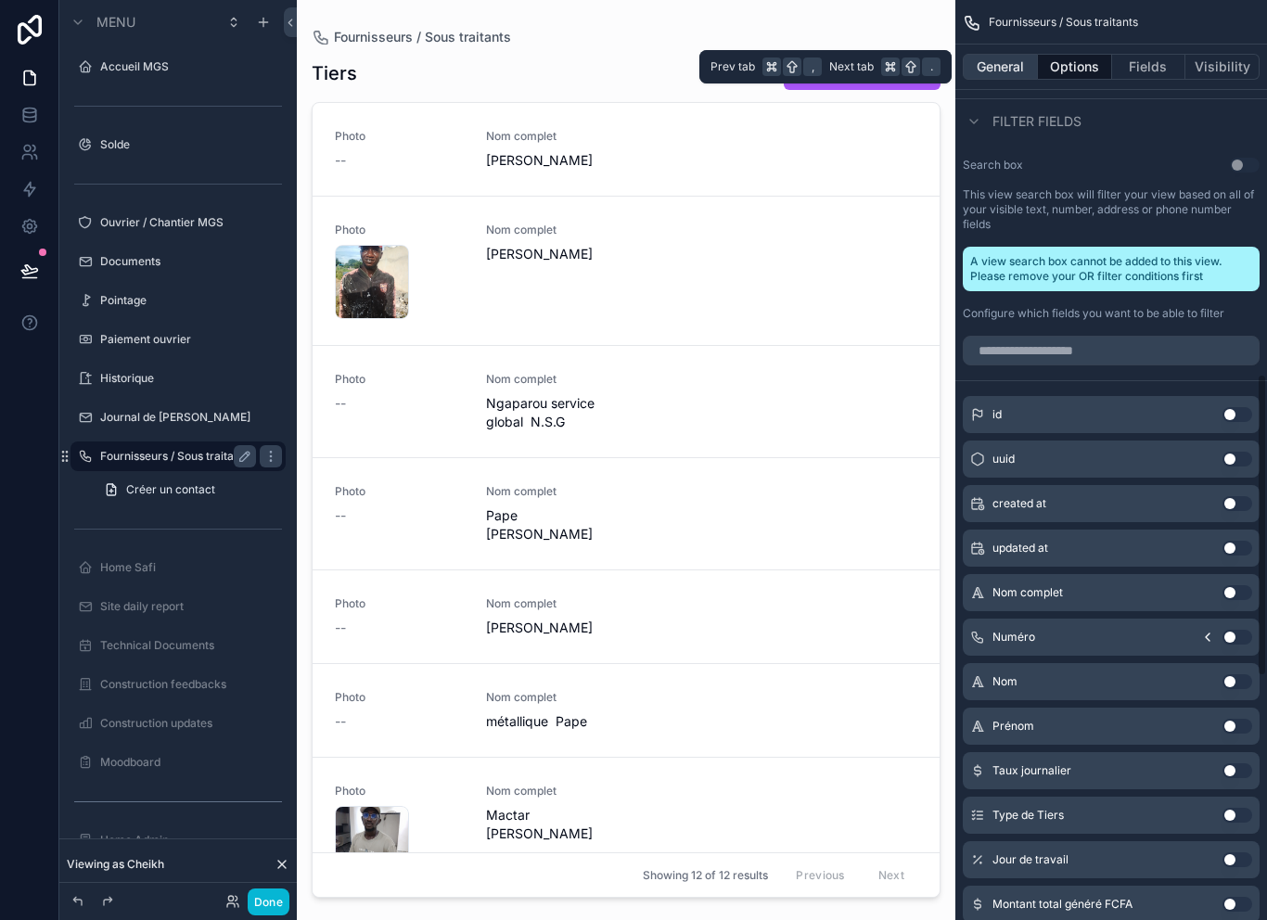
click at [1013, 57] on button "General" at bounding box center [999, 67] width 75 height 26
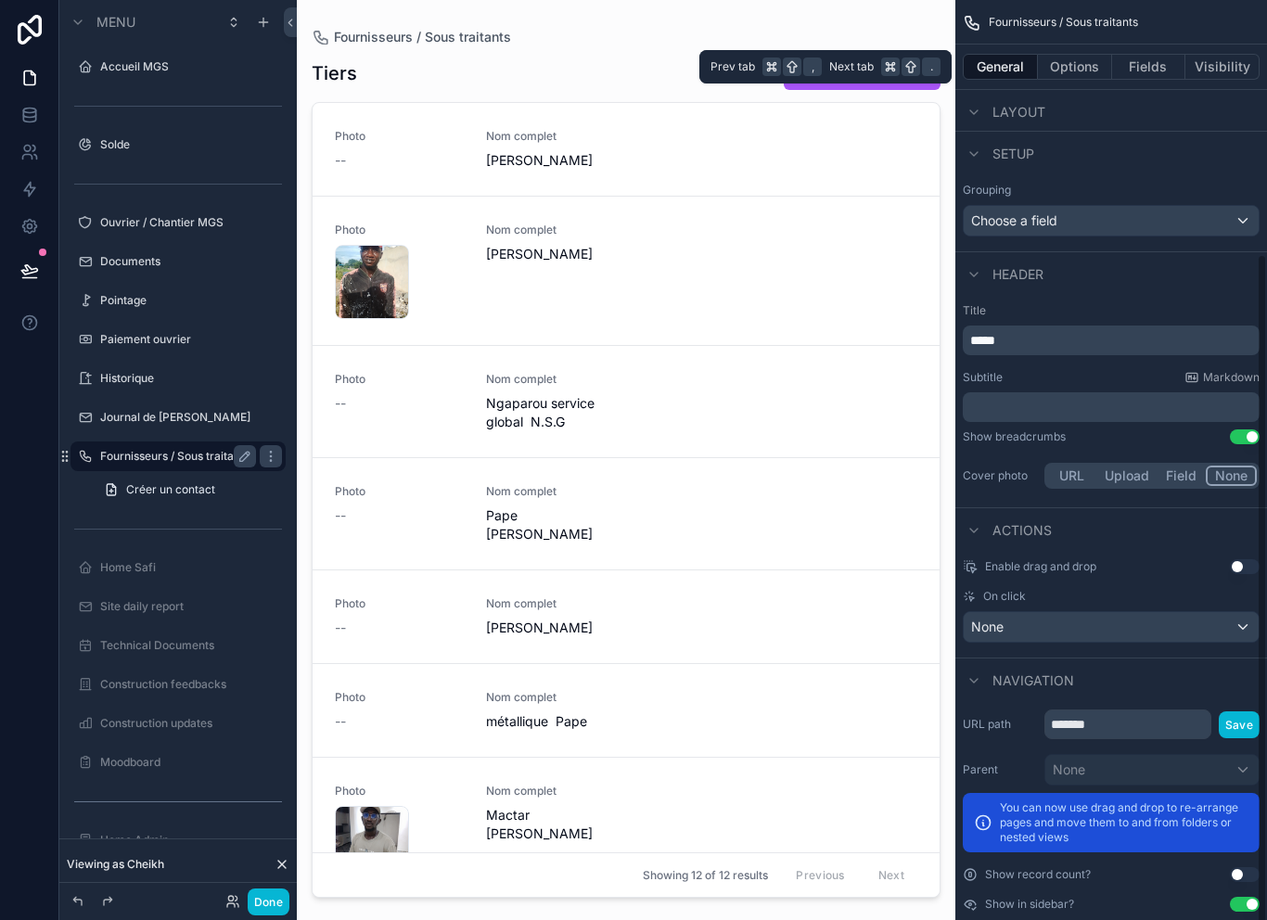
scroll to position [347, 0]
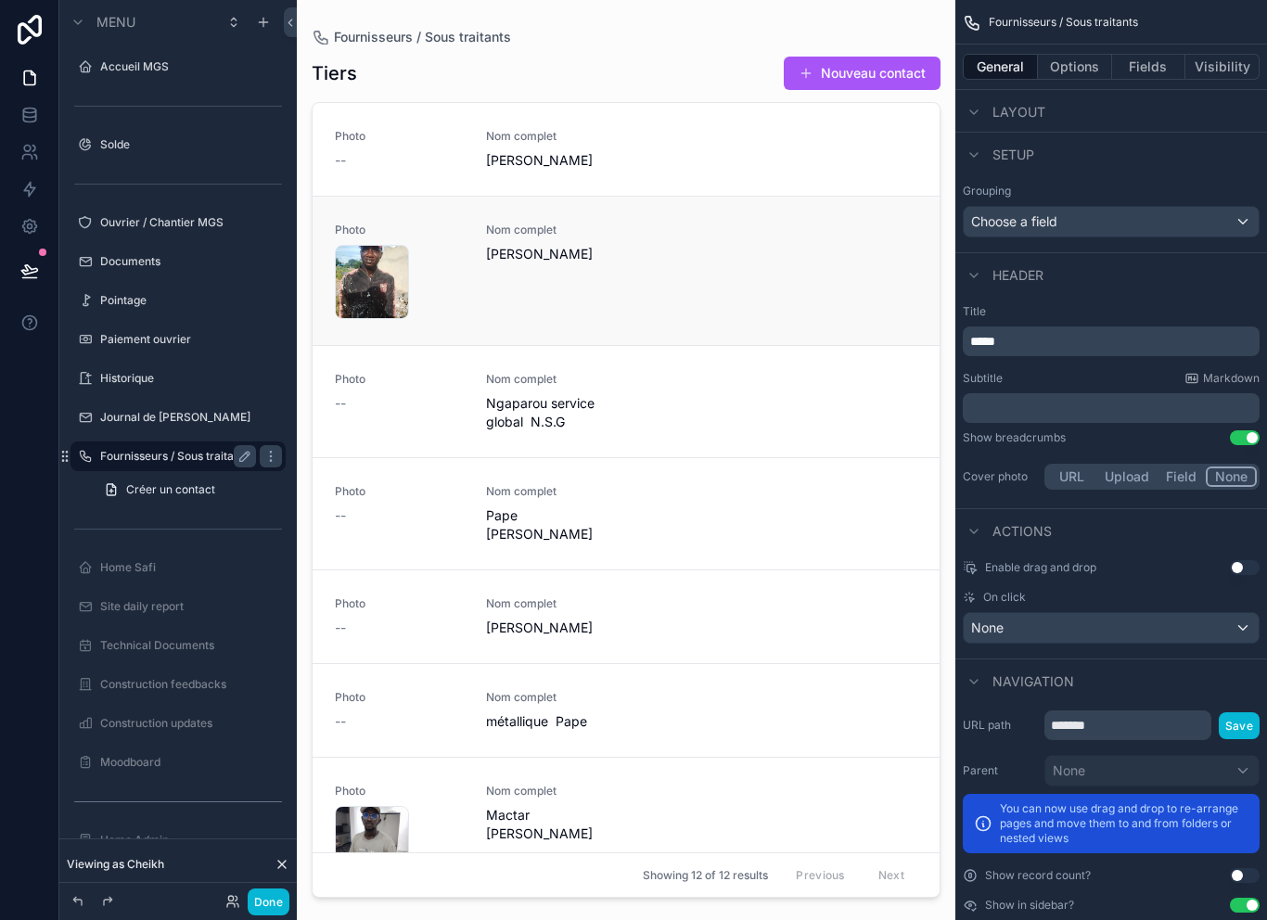
click at [600, 244] on div "Nom complet Cheikh Dramé" at bounding box center [550, 243] width 129 height 41
click at [580, 77] on div "Tiers Nouveau contact" at bounding box center [626, 73] width 629 height 35
click at [1083, 61] on button "Options" at bounding box center [1075, 67] width 74 height 26
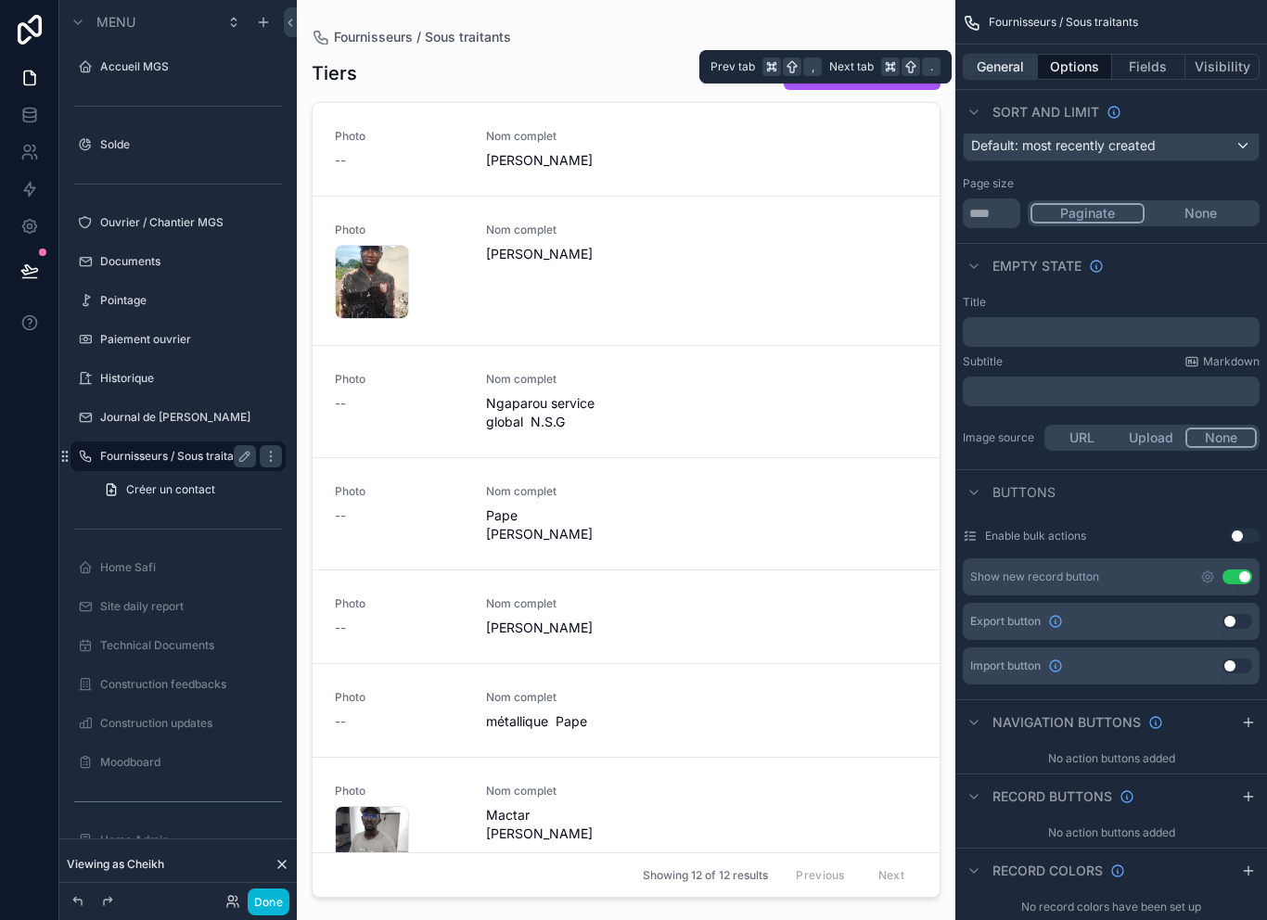
click at [1010, 70] on button "General" at bounding box center [999, 67] width 75 height 26
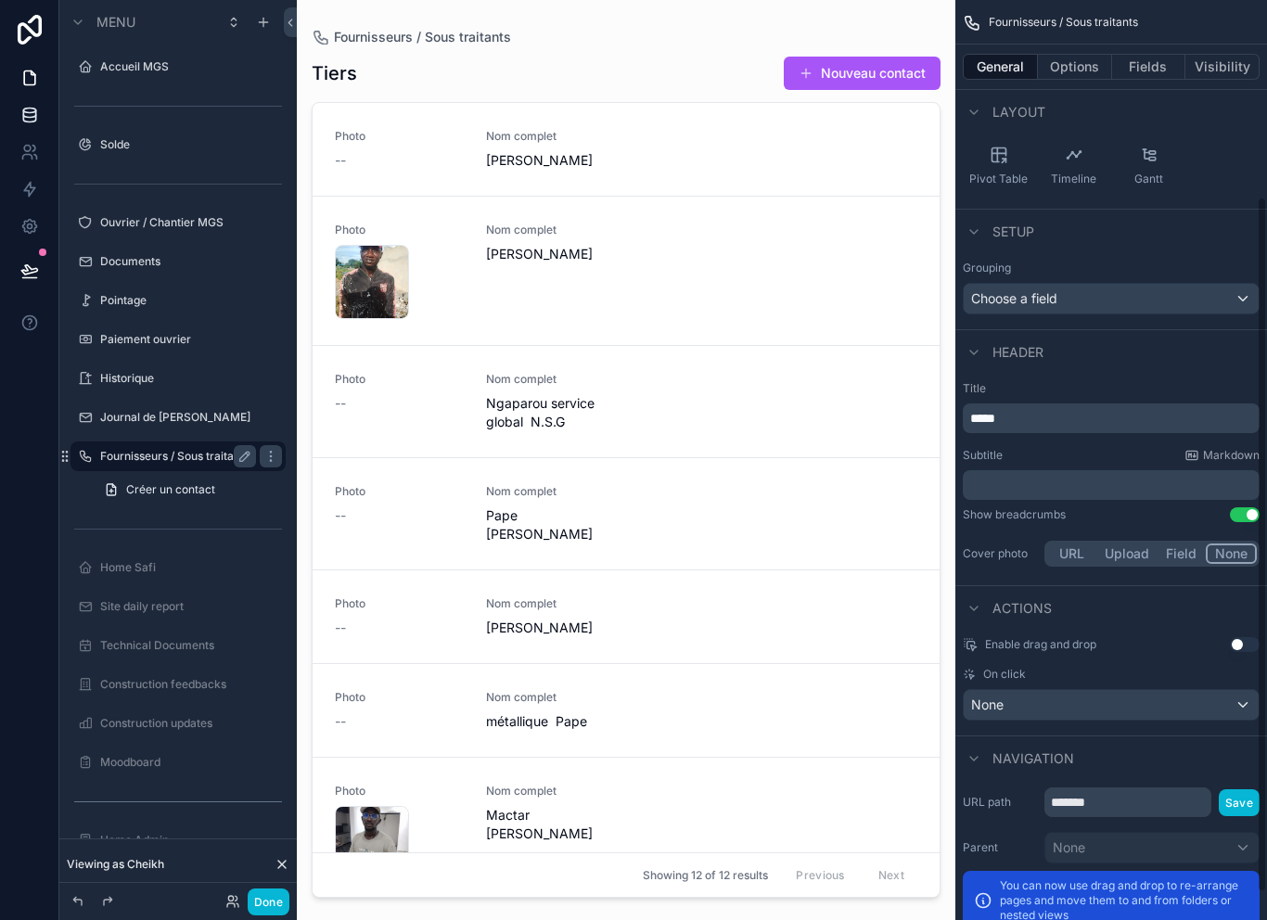
scroll to position [269, 0]
click at [1178, 888] on p "You can now use drag and drop to re-arrange pages and move them to and from fol…" at bounding box center [1124, 901] width 248 height 45
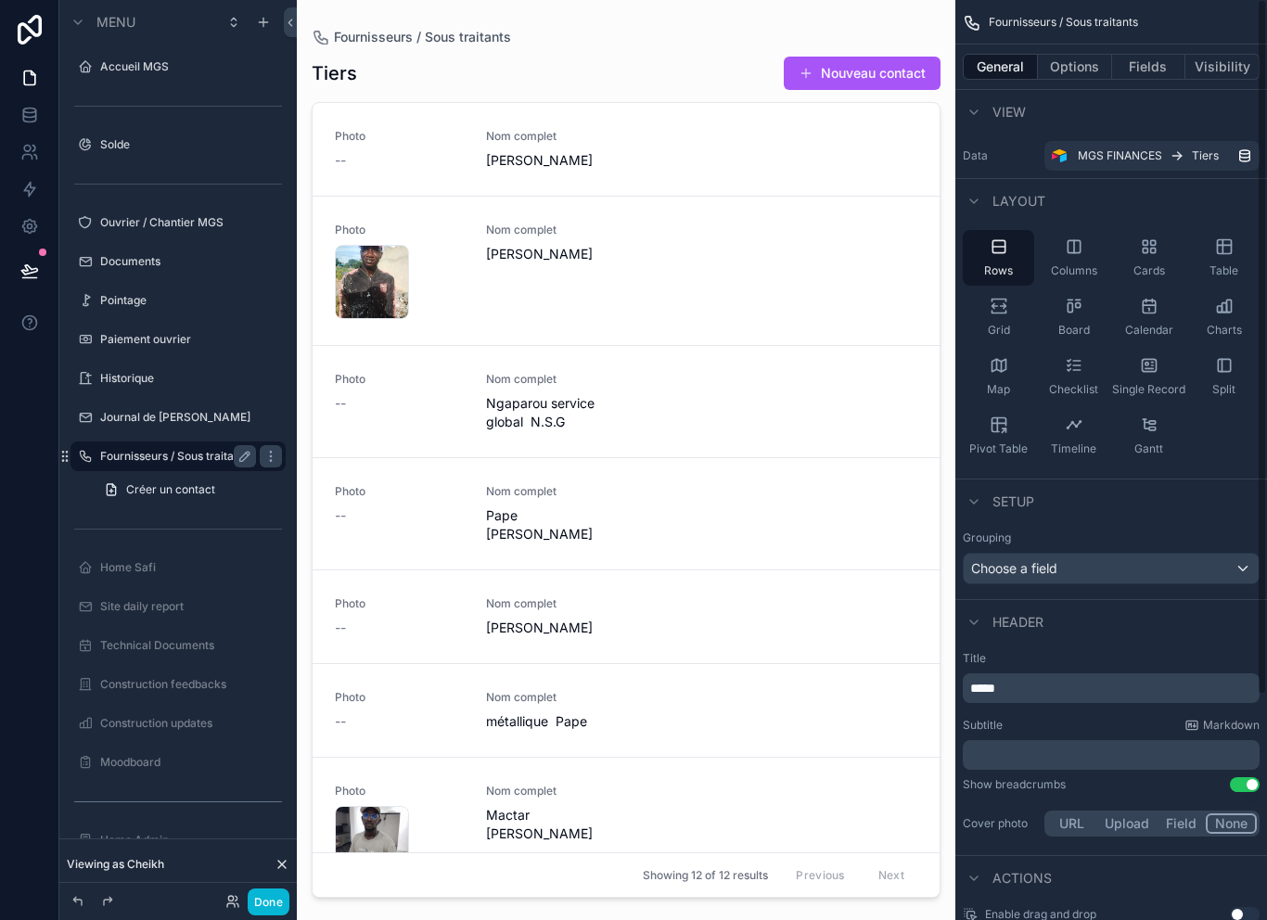
scroll to position [0, 0]
click at [210, 478] on link "Créer un contact" at bounding box center [189, 490] width 193 height 30
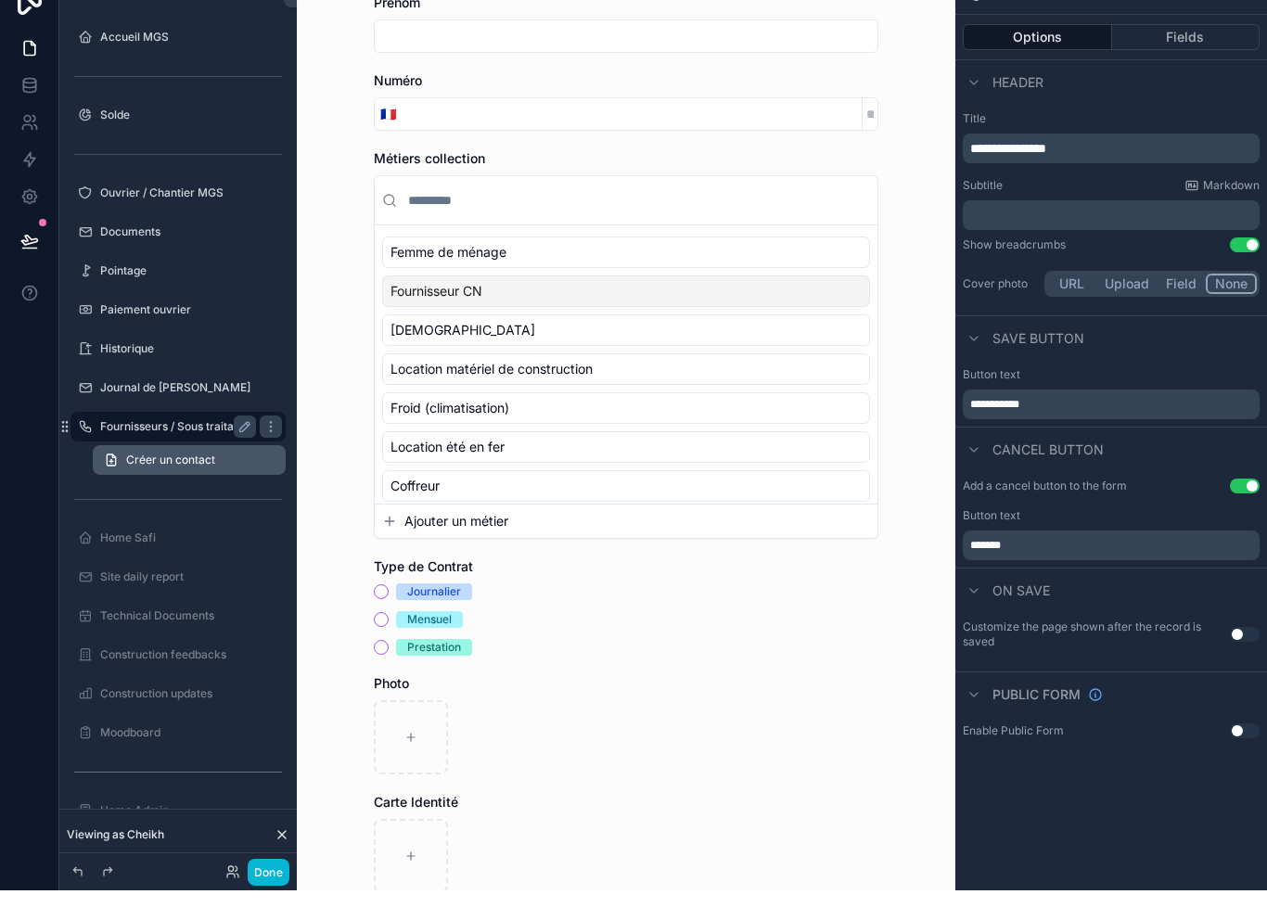
scroll to position [168, 0]
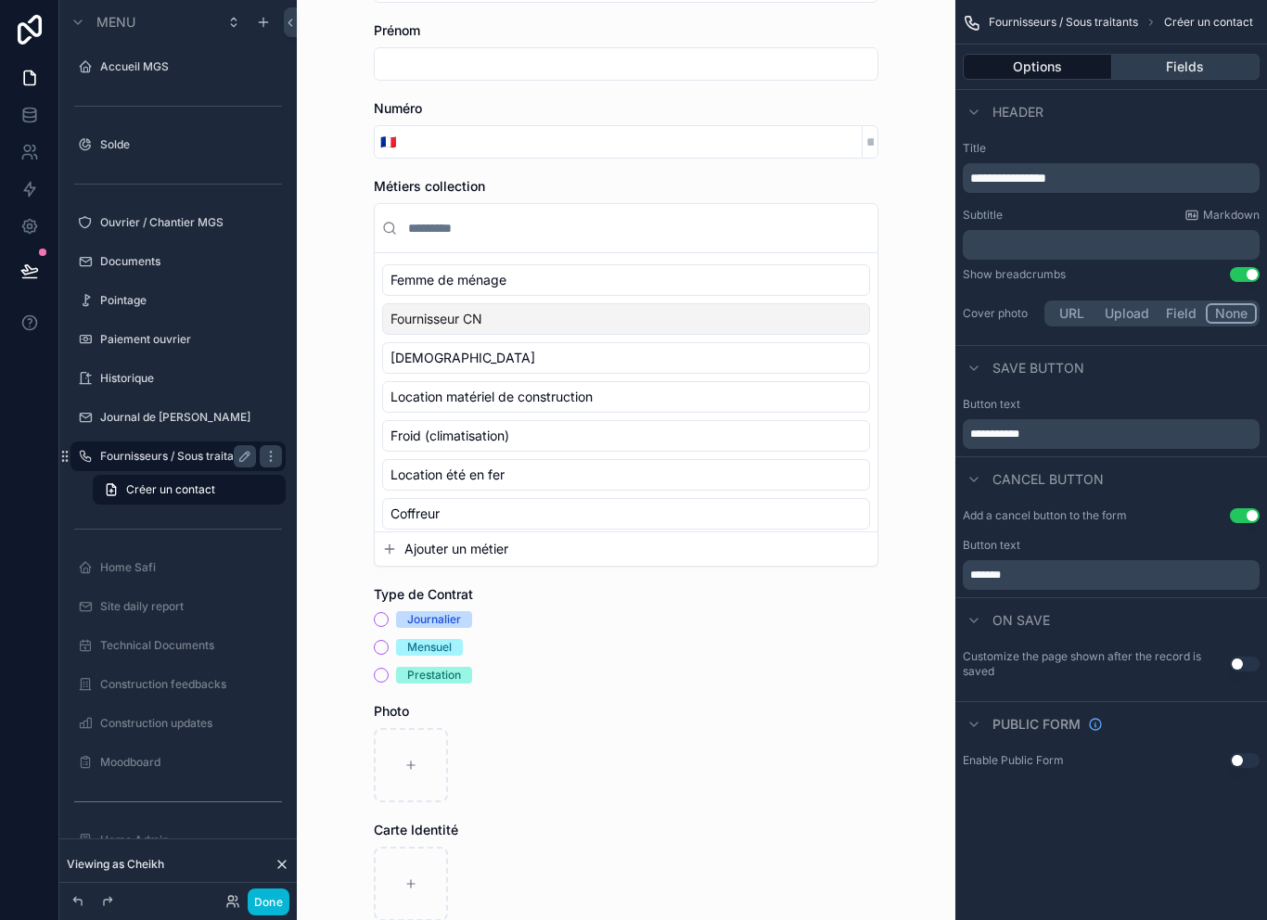
click at [1206, 65] on button "Fields" at bounding box center [1186, 67] width 148 height 26
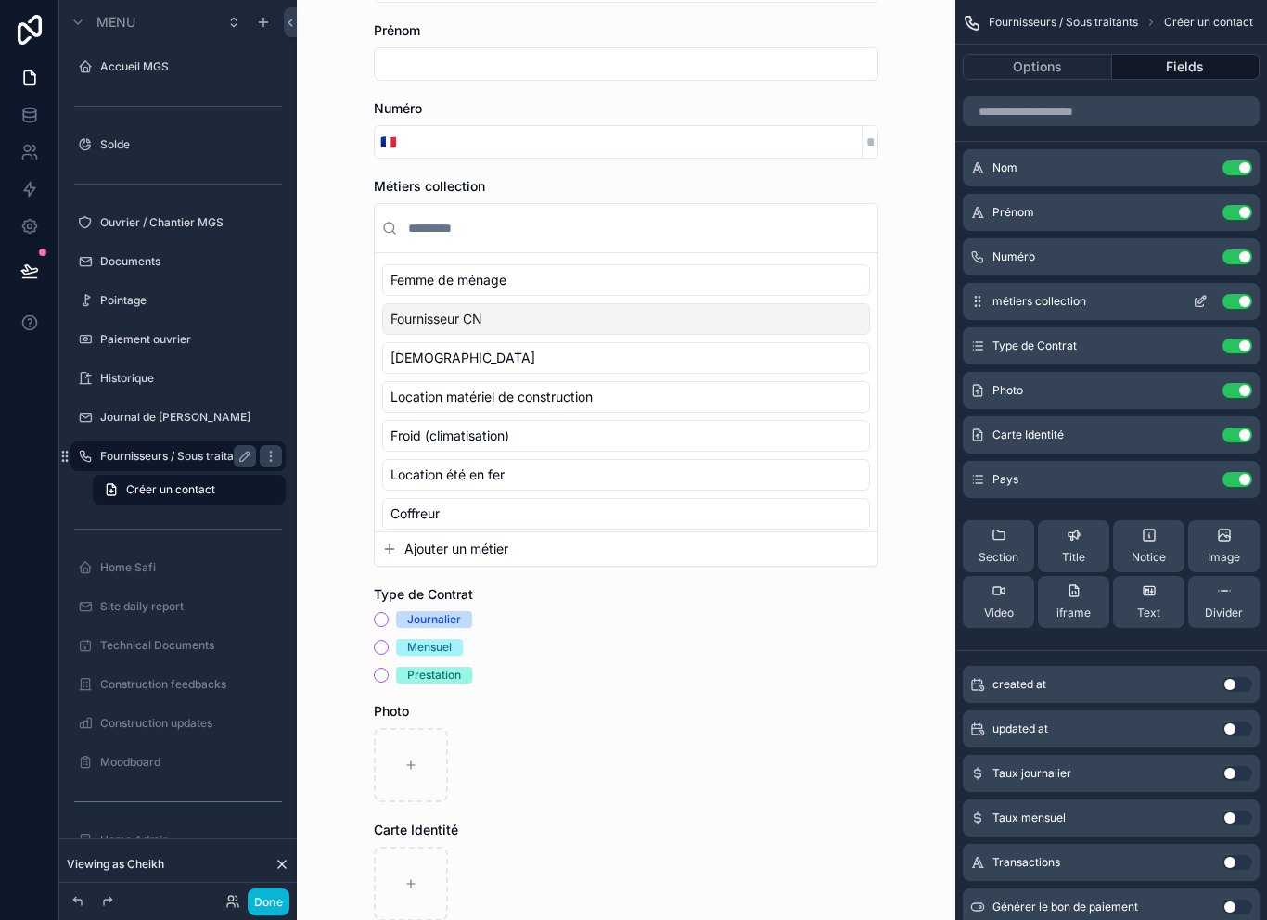
click at [1200, 304] on icon "scrollable content" at bounding box center [1199, 301] width 15 height 15
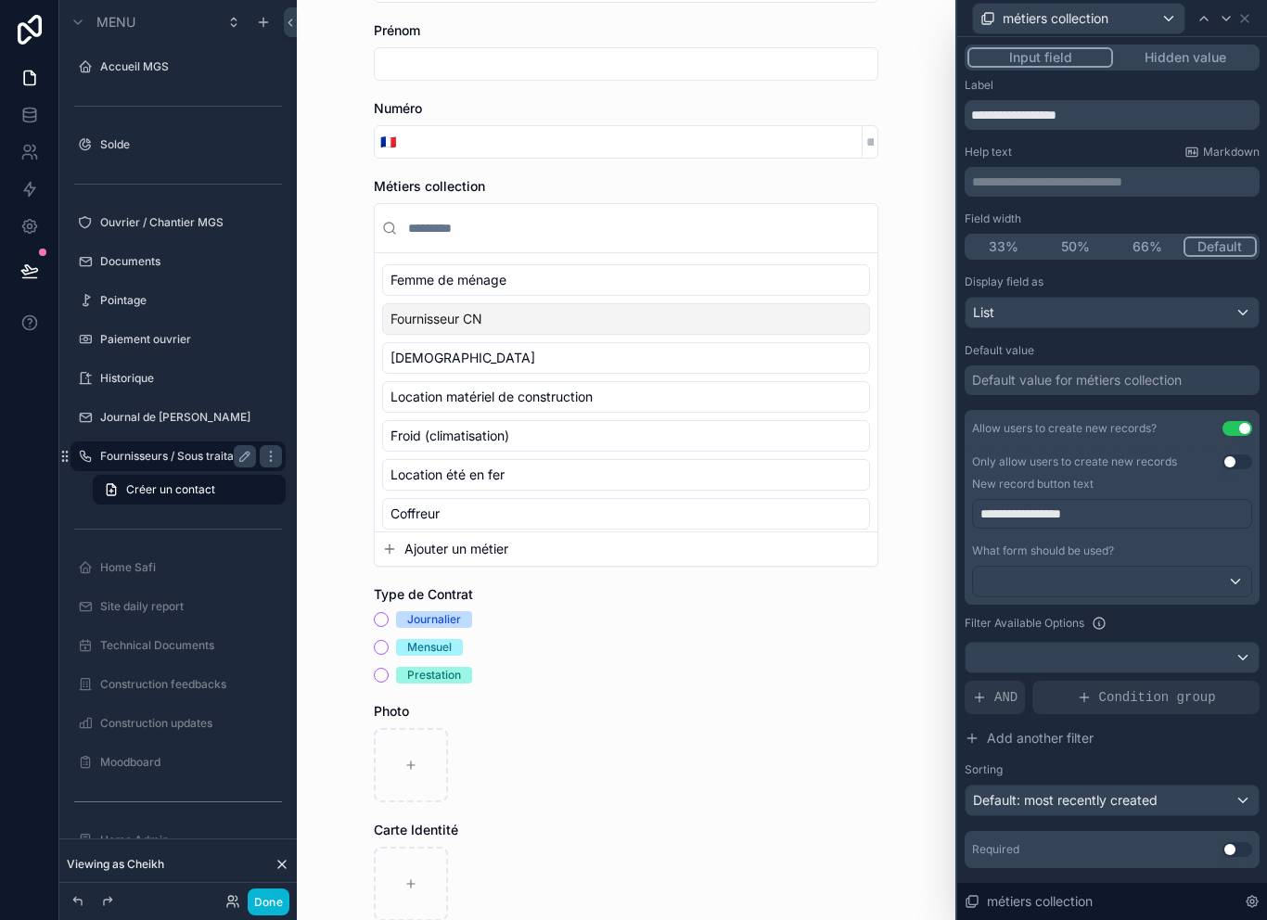
click at [1211, 312] on div "List" at bounding box center [1111, 313] width 293 height 30
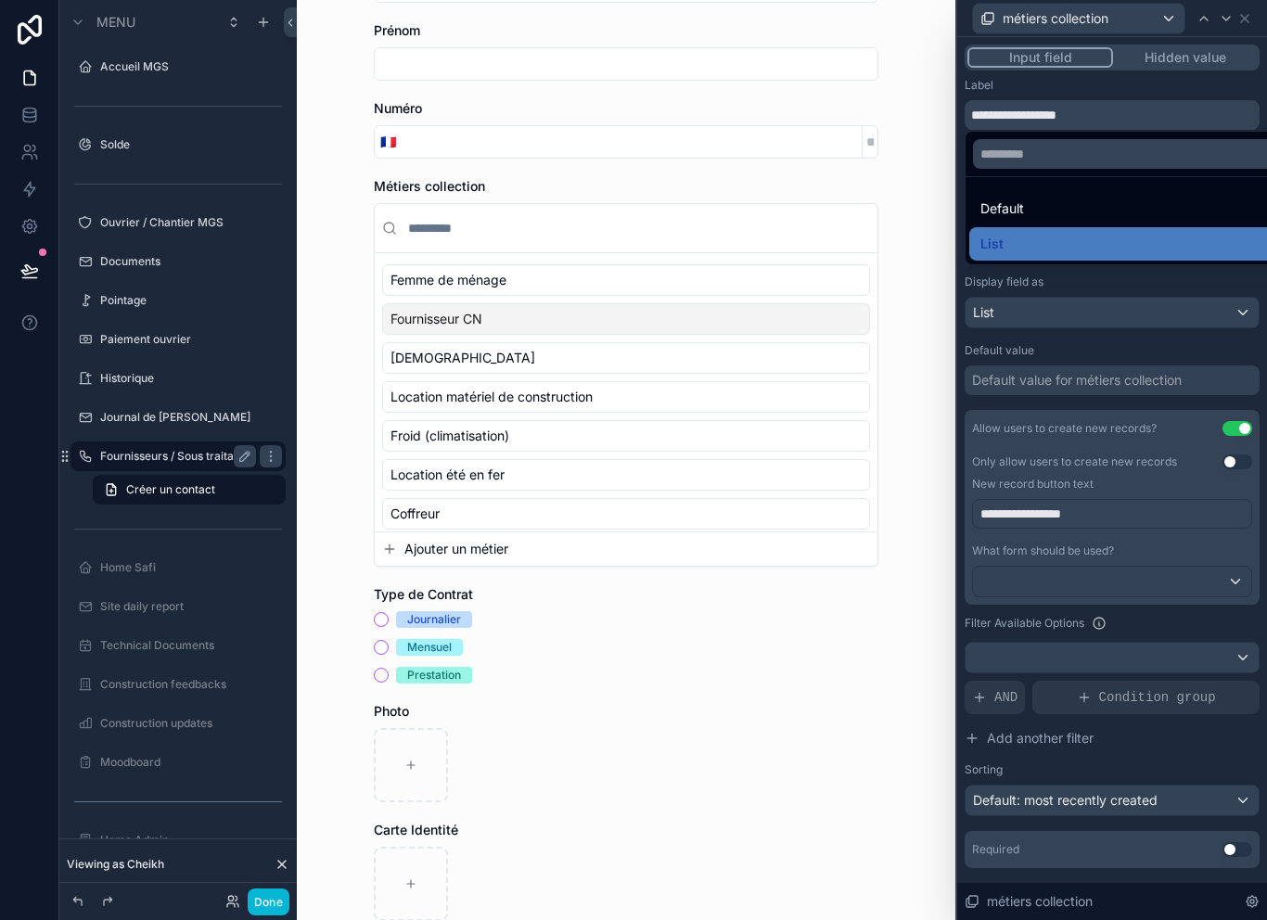
click at [1167, 313] on div at bounding box center [1112, 460] width 310 height 920
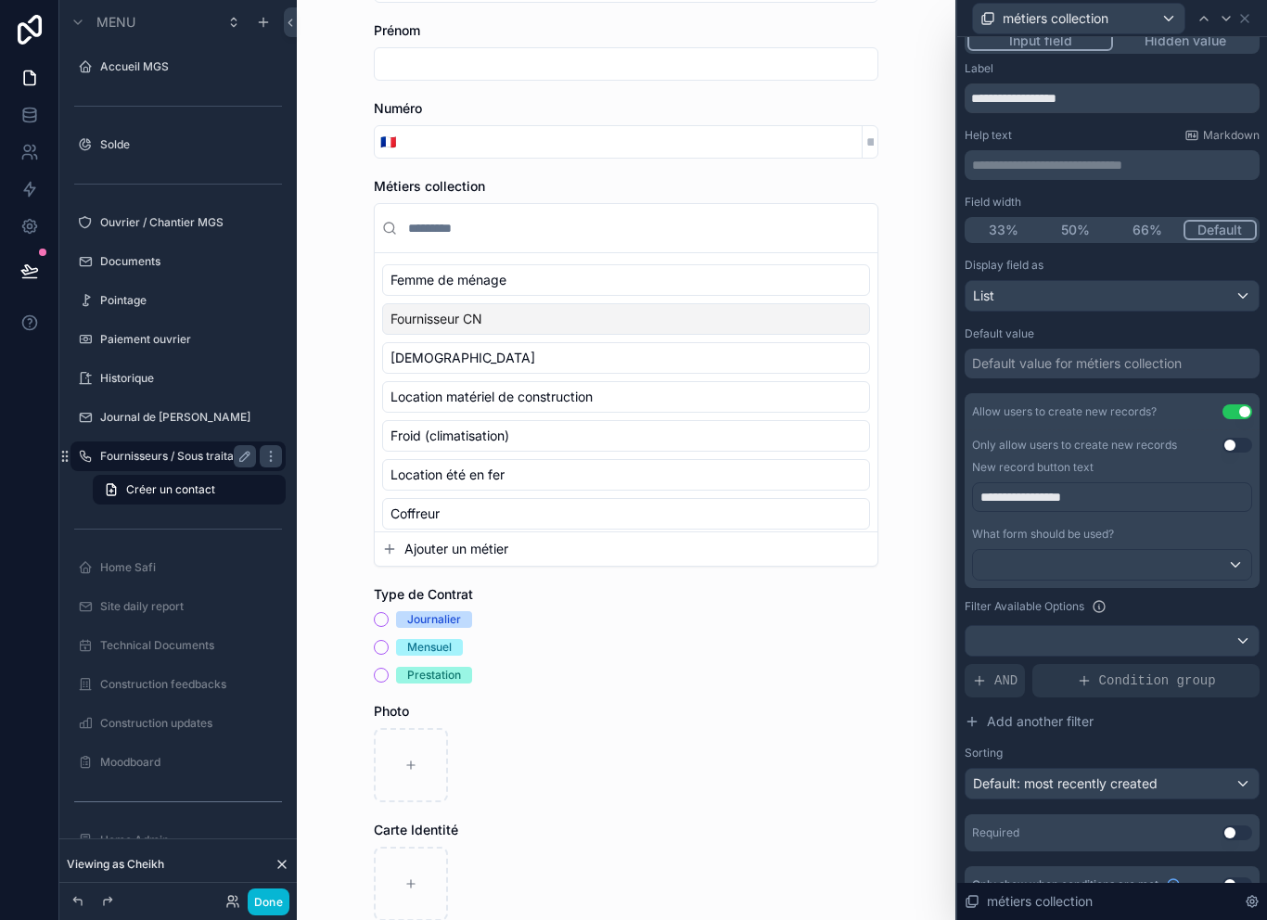
scroll to position [15, 0]
click at [1168, 772] on div "Default: most recently created" at bounding box center [1111, 786] width 293 height 30
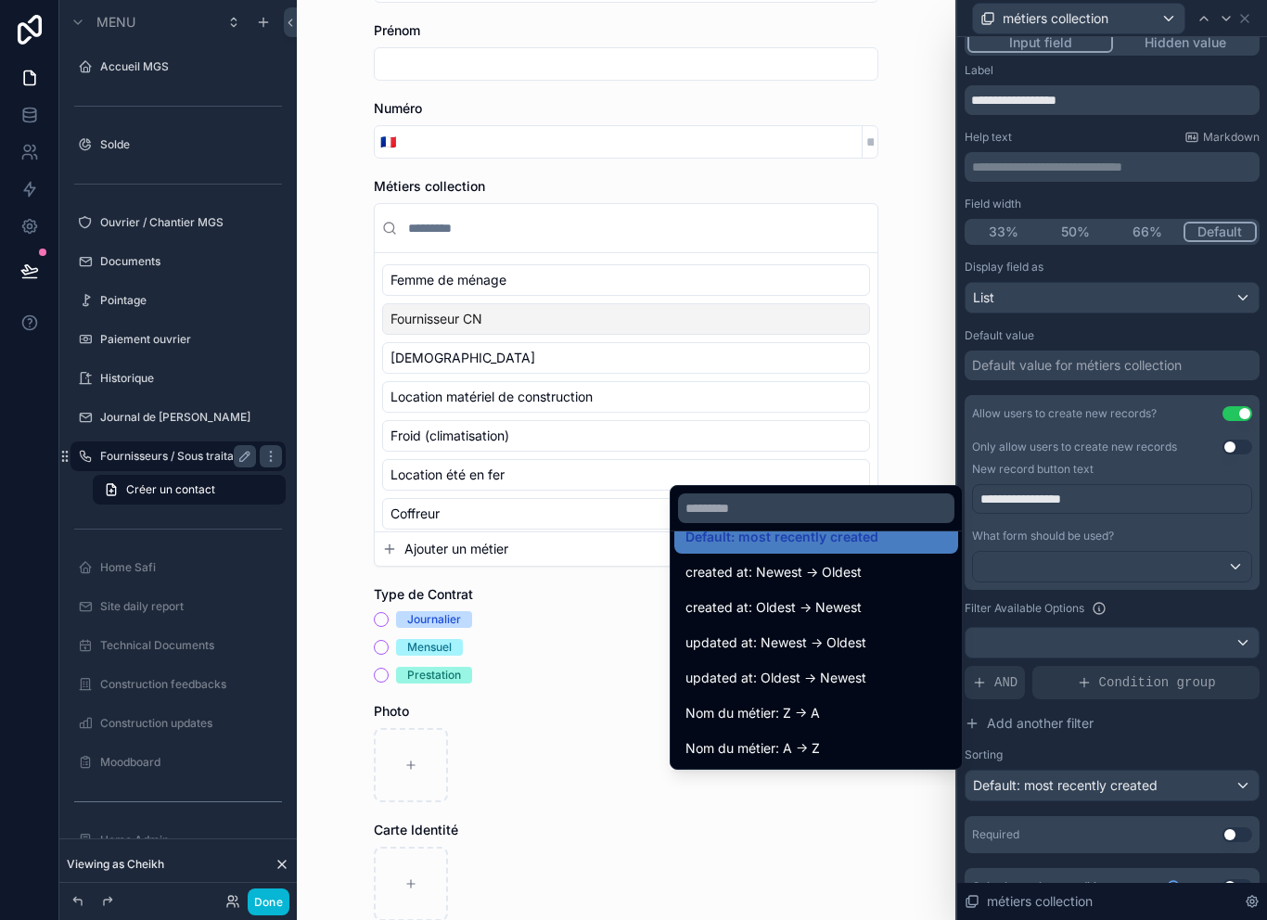
scroll to position [26, 0]
click at [838, 740] on div "Nom du métier: A -> Z" at bounding box center [815, 748] width 261 height 22
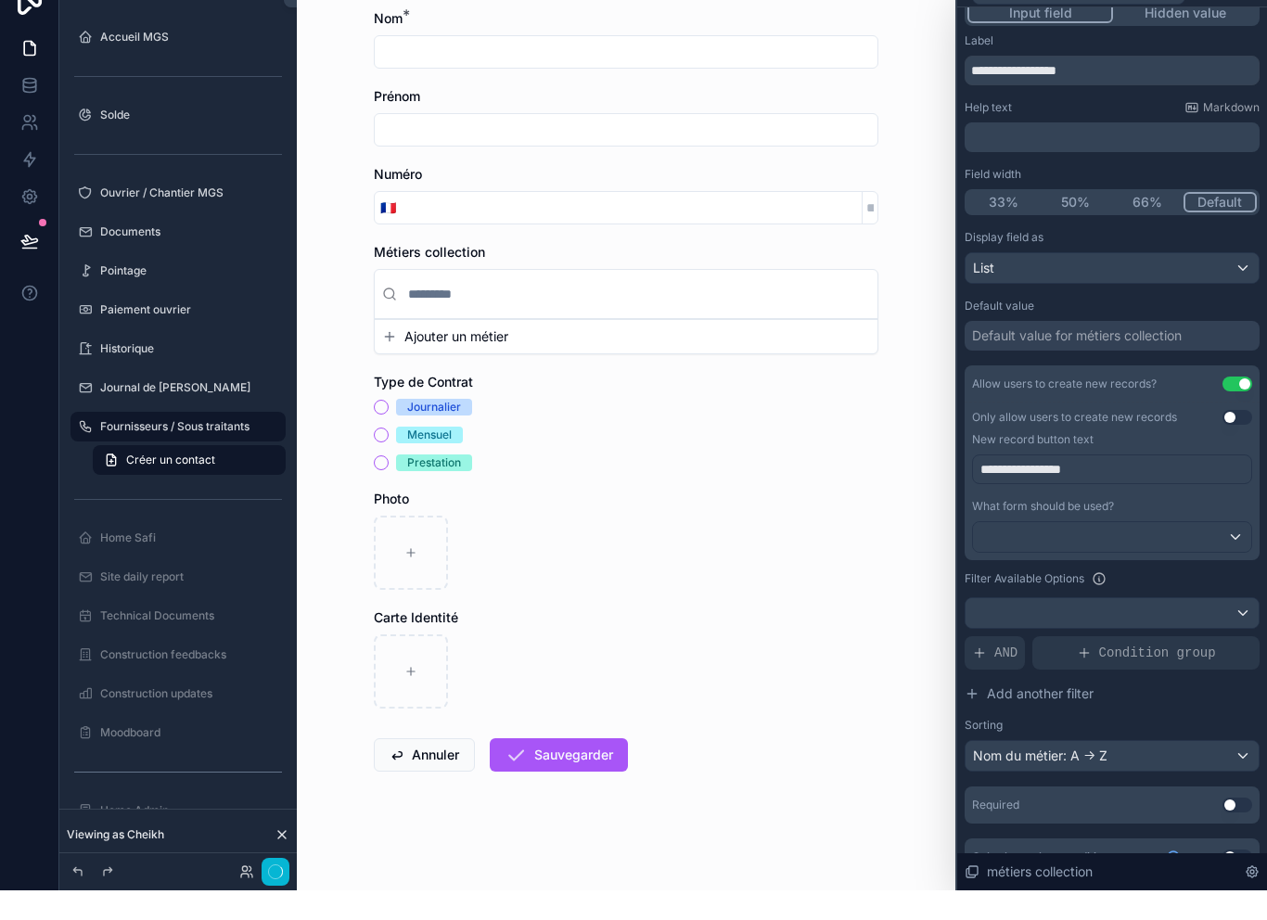
scroll to position [0, 0]
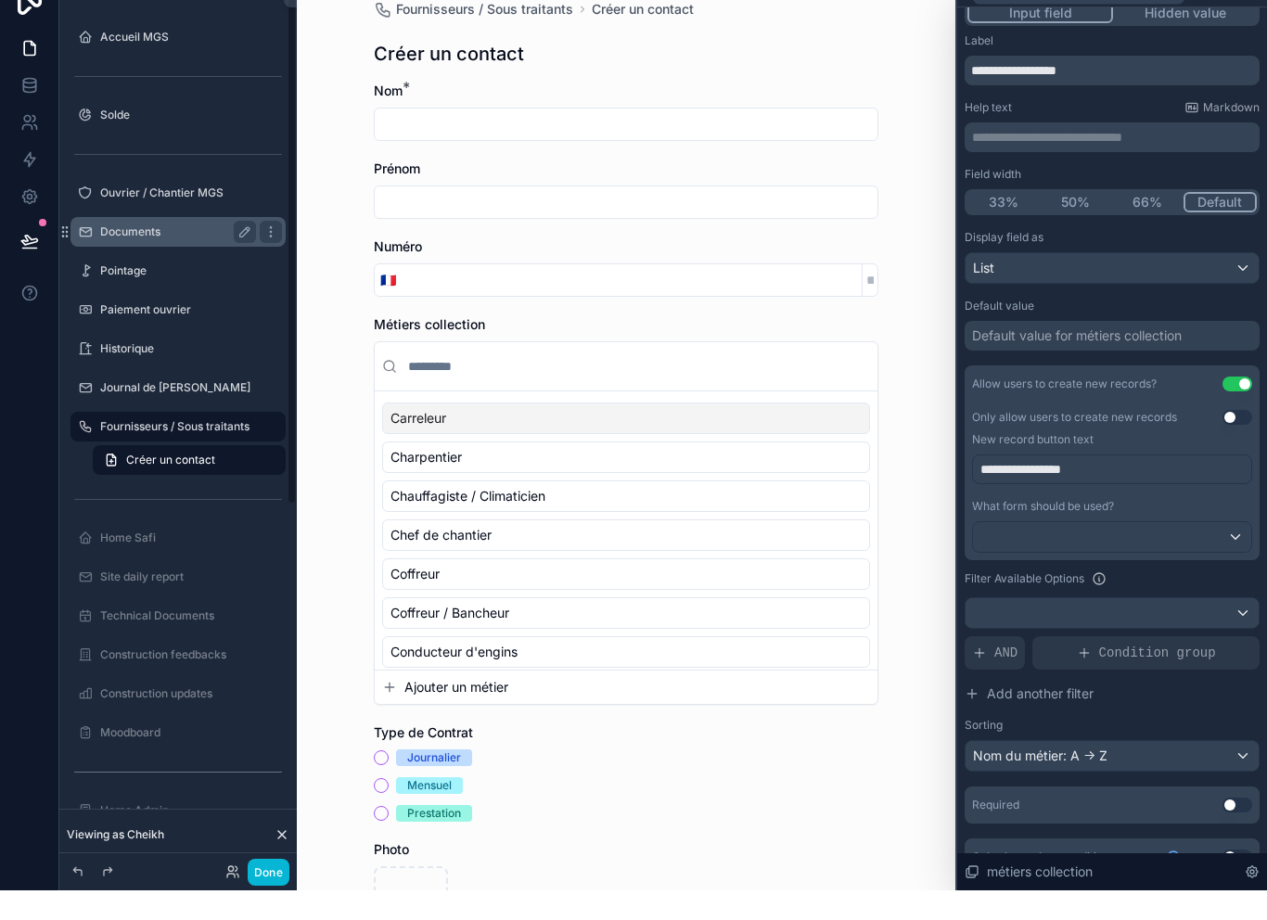
click at [172, 254] on label "Documents" at bounding box center [174, 261] width 148 height 15
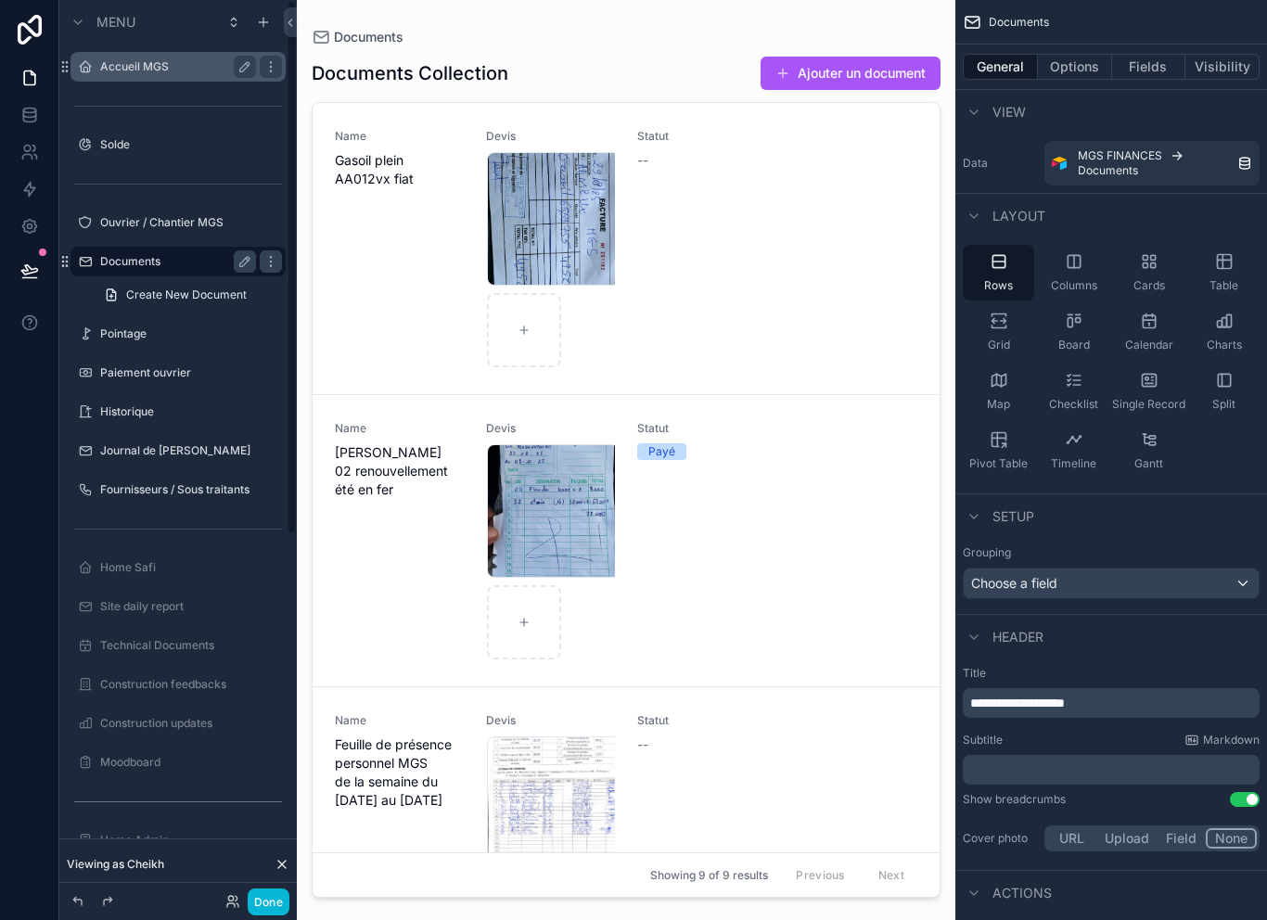
click at [172, 59] on label "Accueil MGS" at bounding box center [174, 66] width 148 height 15
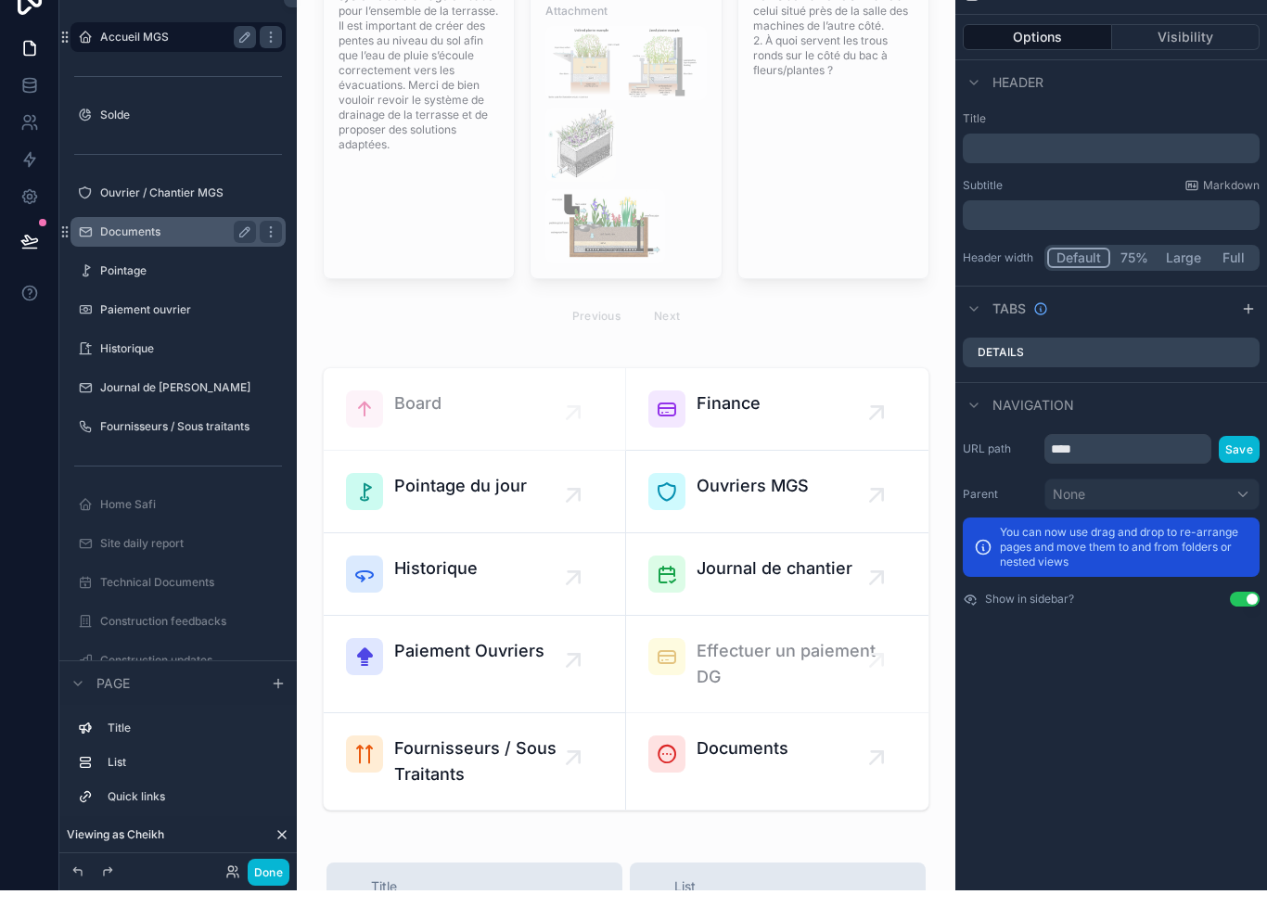
scroll to position [413, 0]
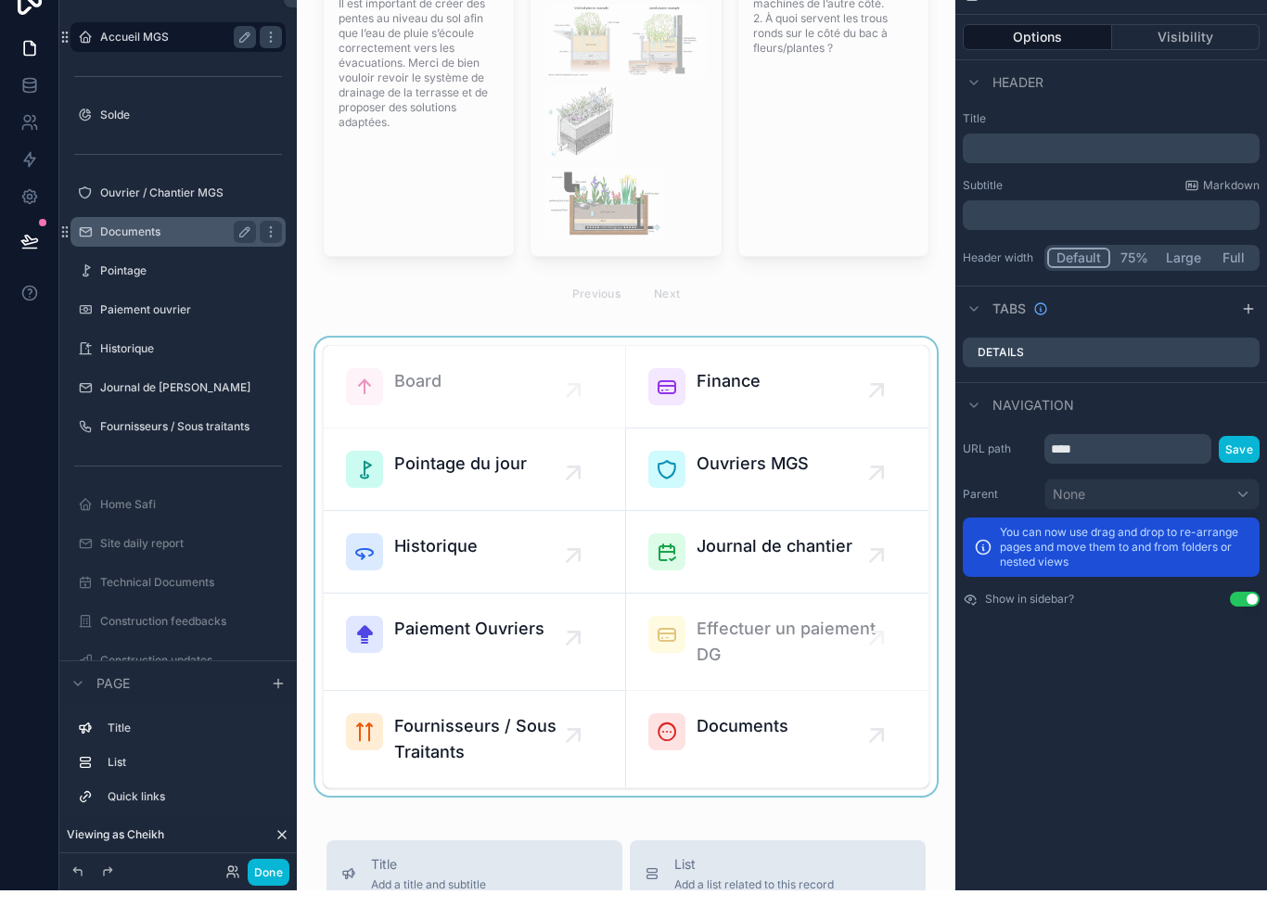
click at [524, 555] on div "scrollable content" at bounding box center [626, 596] width 629 height 458
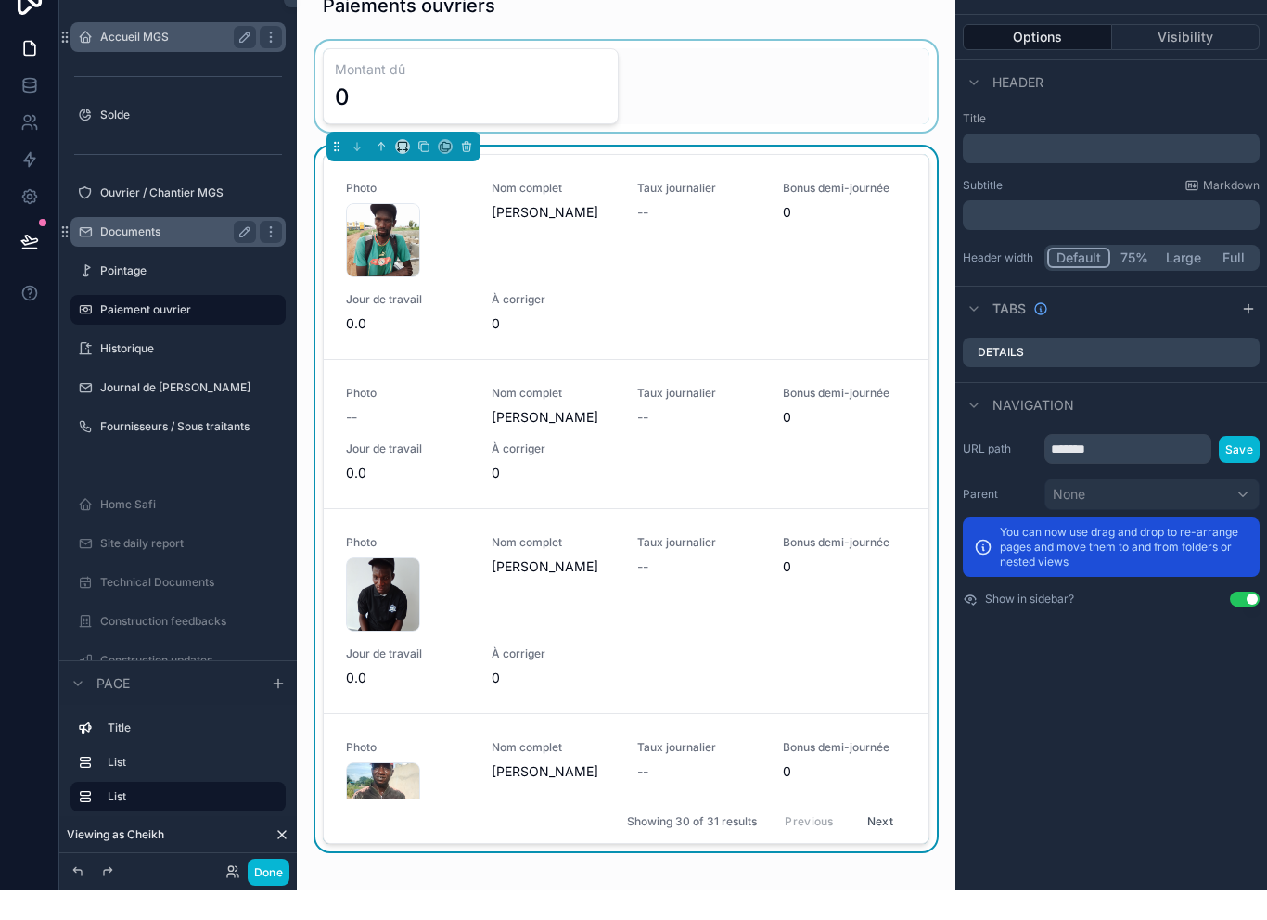
click at [534, 93] on div "scrollable content" at bounding box center [626, 115] width 629 height 91
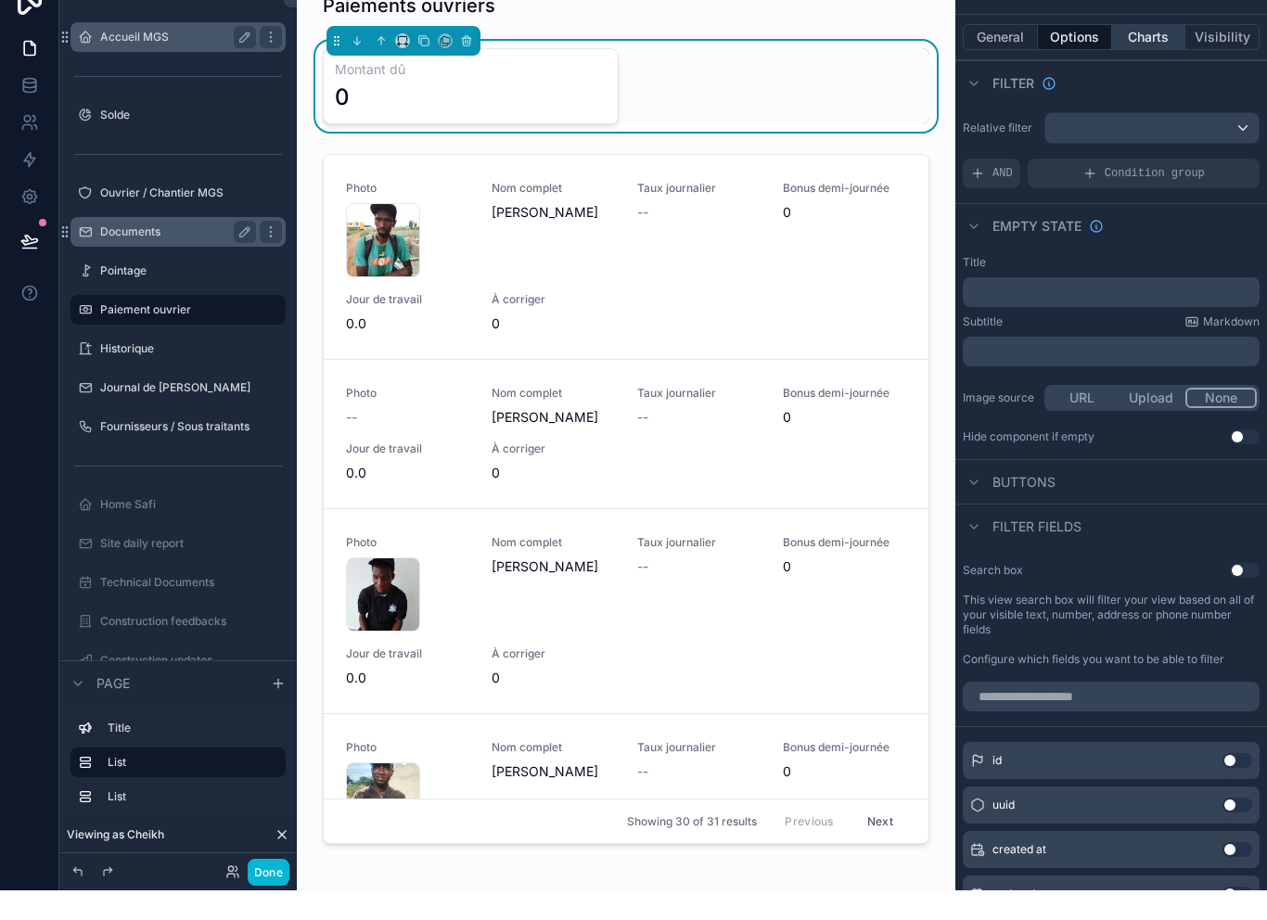
click at [1146, 54] on button "Charts" at bounding box center [1149, 67] width 74 height 26
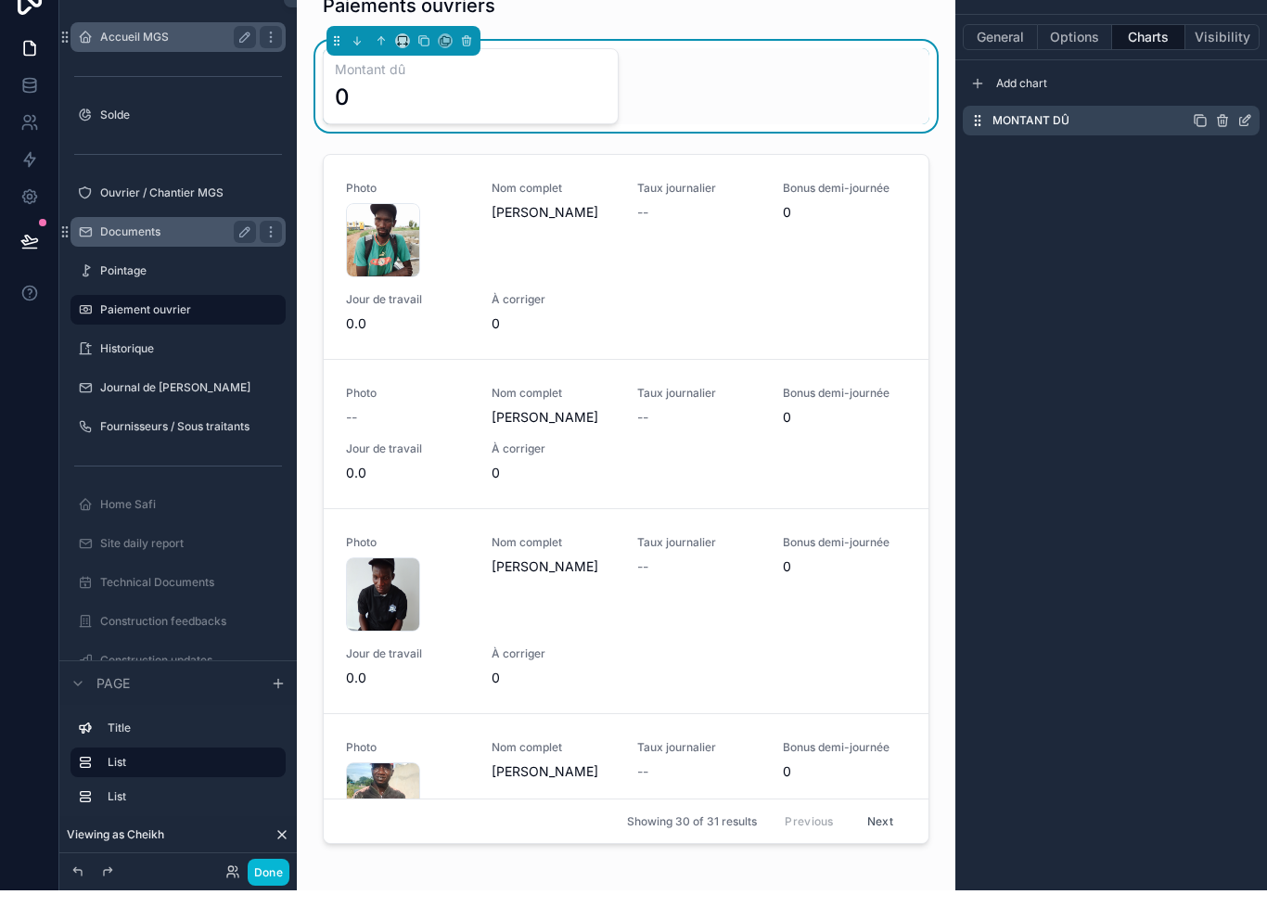
click at [1249, 143] on icon "scrollable content" at bounding box center [1244, 150] width 15 height 15
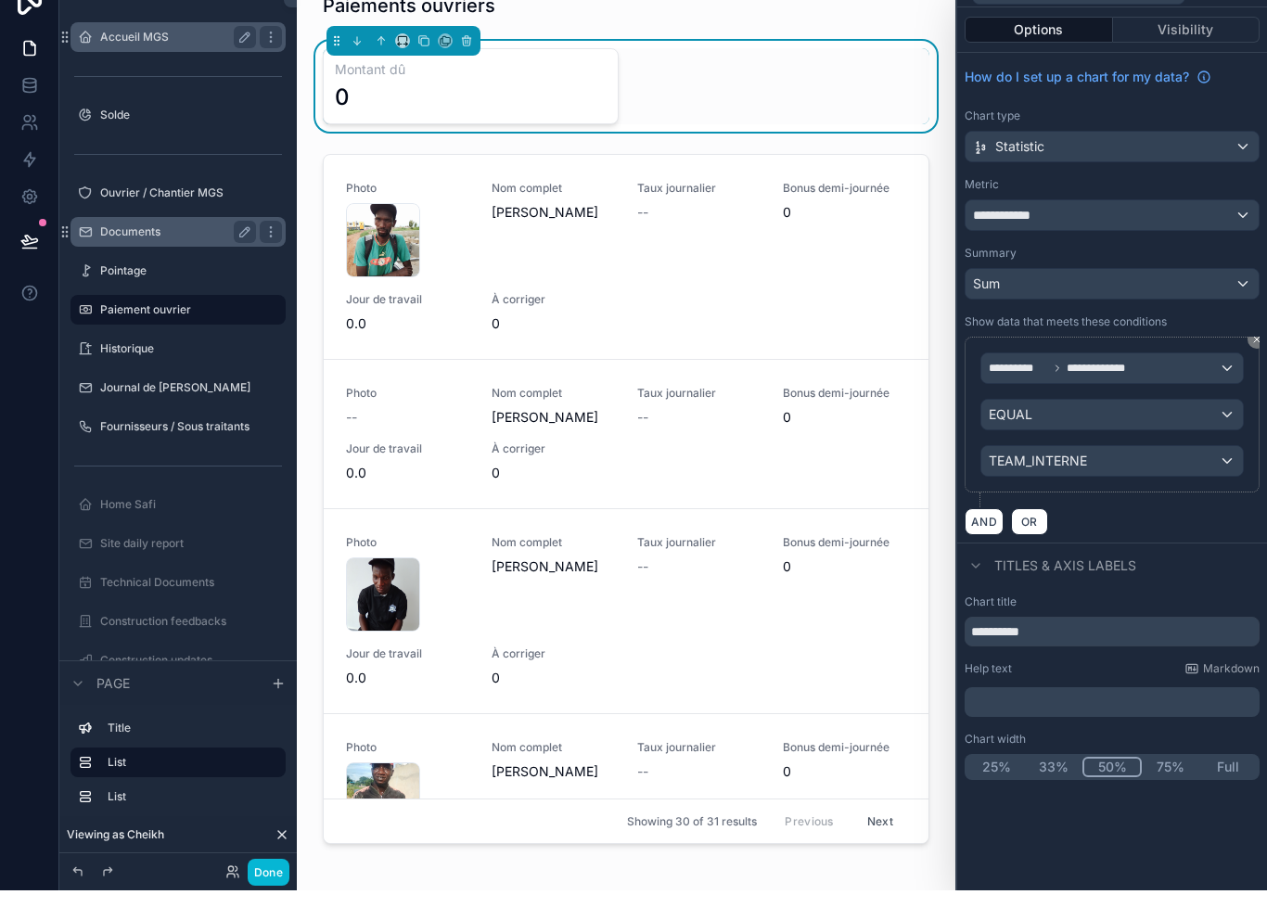
click at [1201, 230] on div "**********" at bounding box center [1111, 245] width 293 height 30
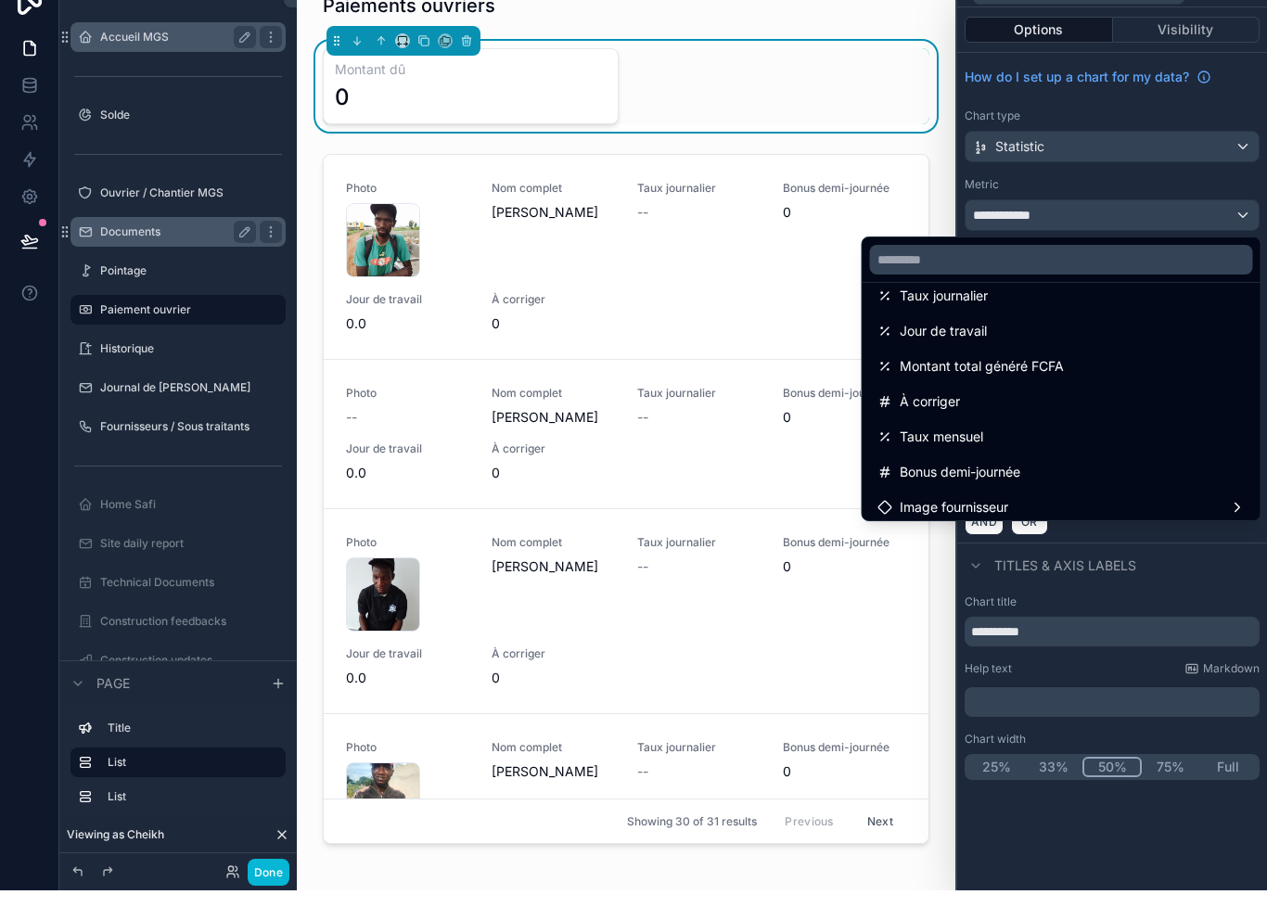
scroll to position [125, 0]
click at [1134, 274] on input "text" at bounding box center [1061, 289] width 383 height 30
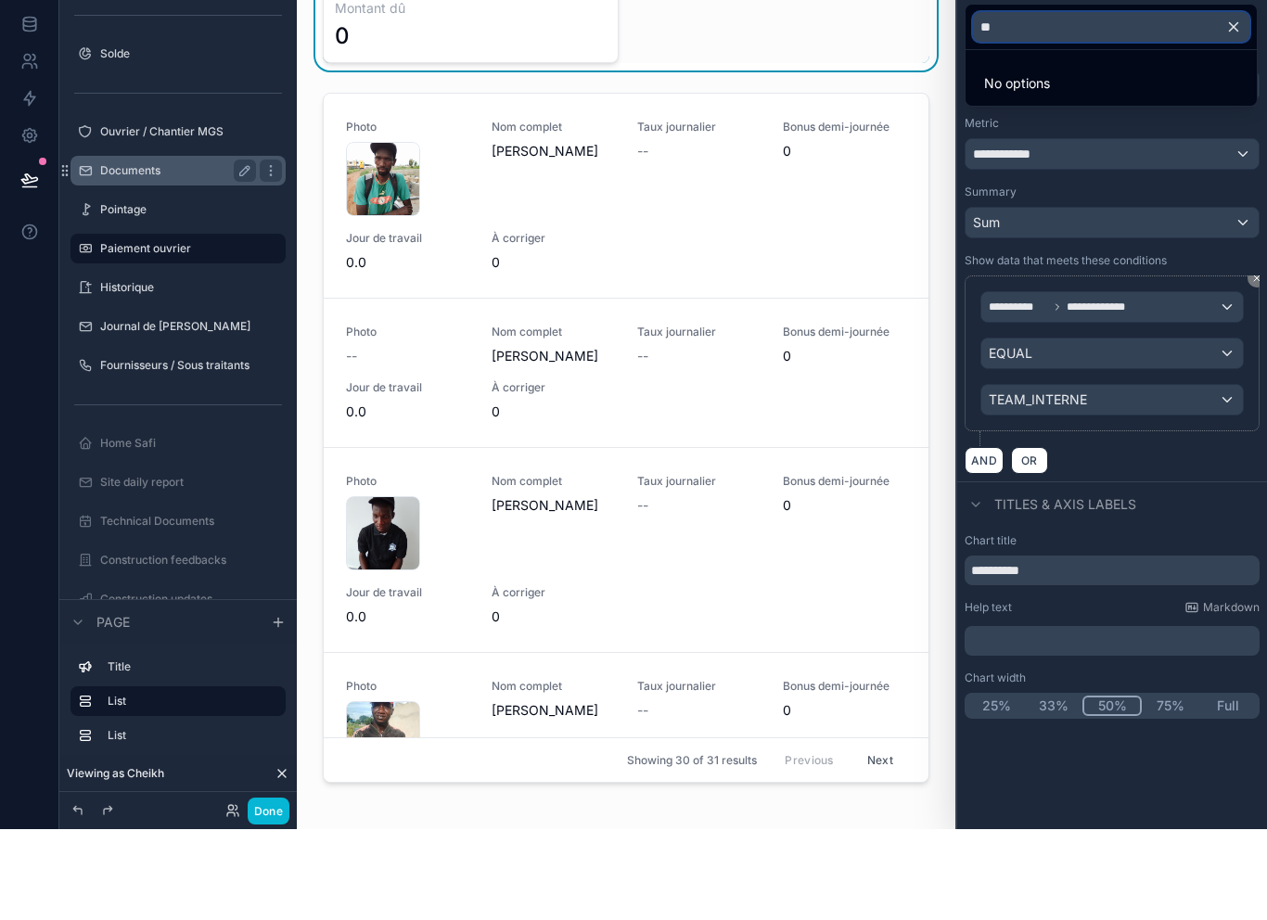
scroll to position [0, 0]
type input "*"
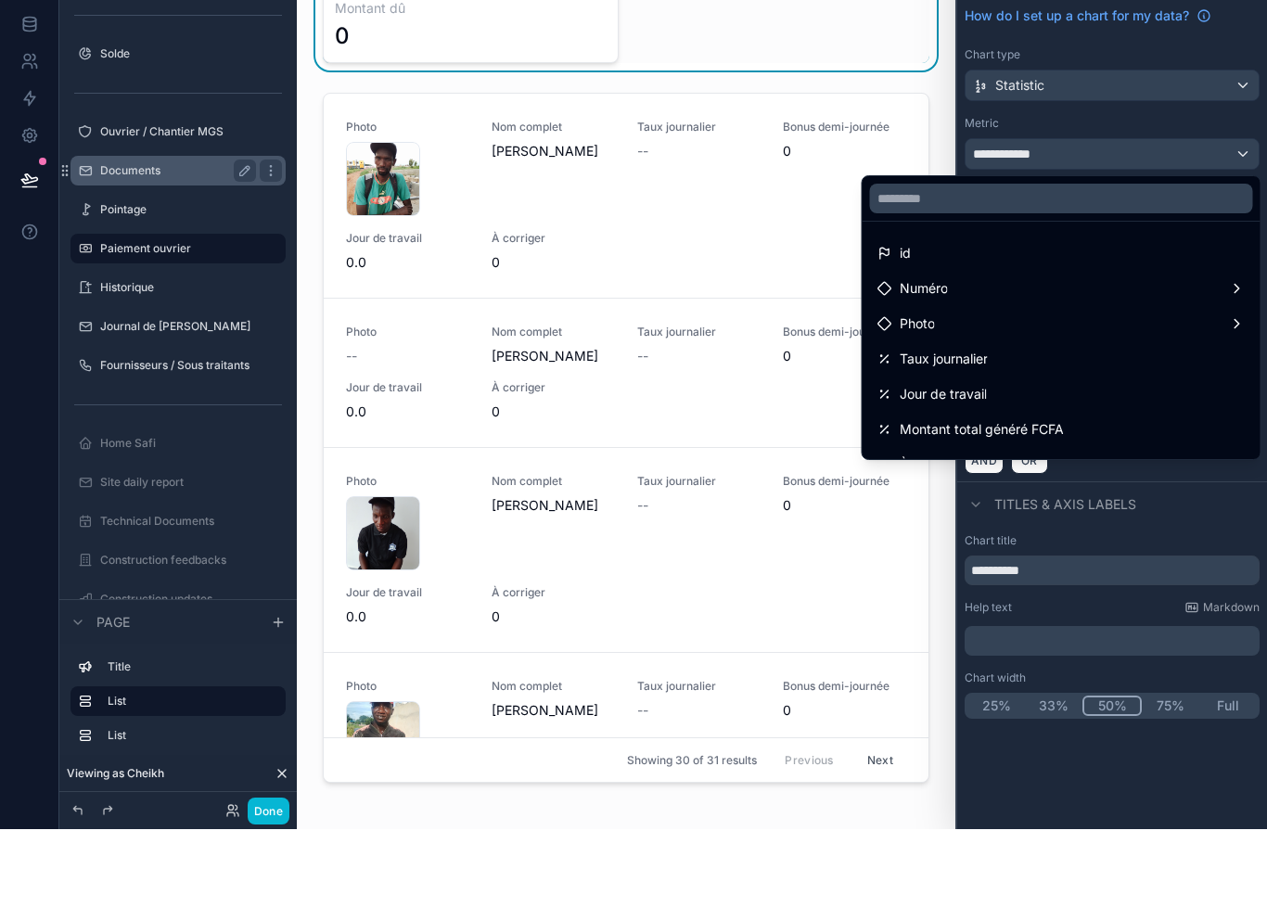
click at [1178, 119] on div at bounding box center [1112, 460] width 310 height 920
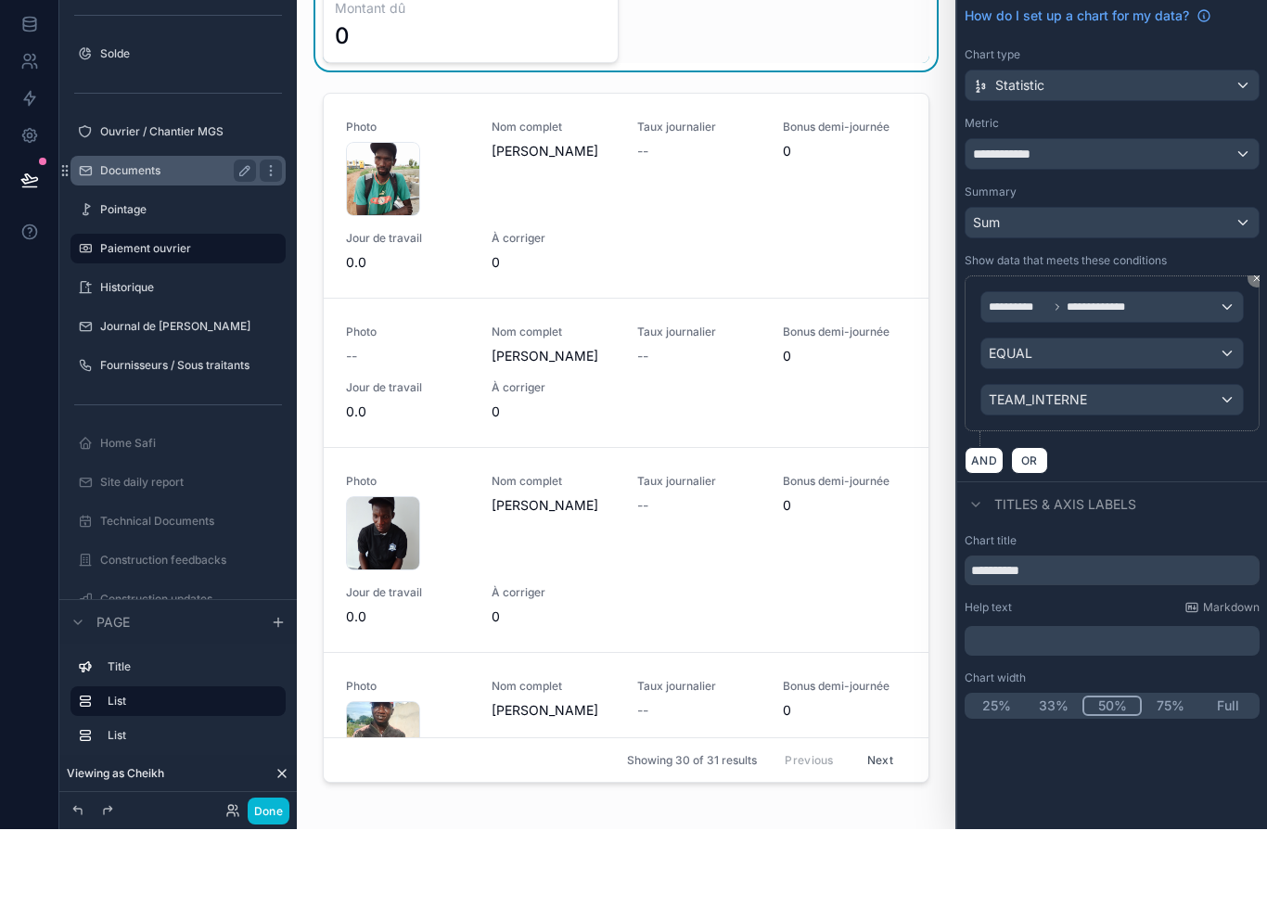
scroll to position [30, 0]
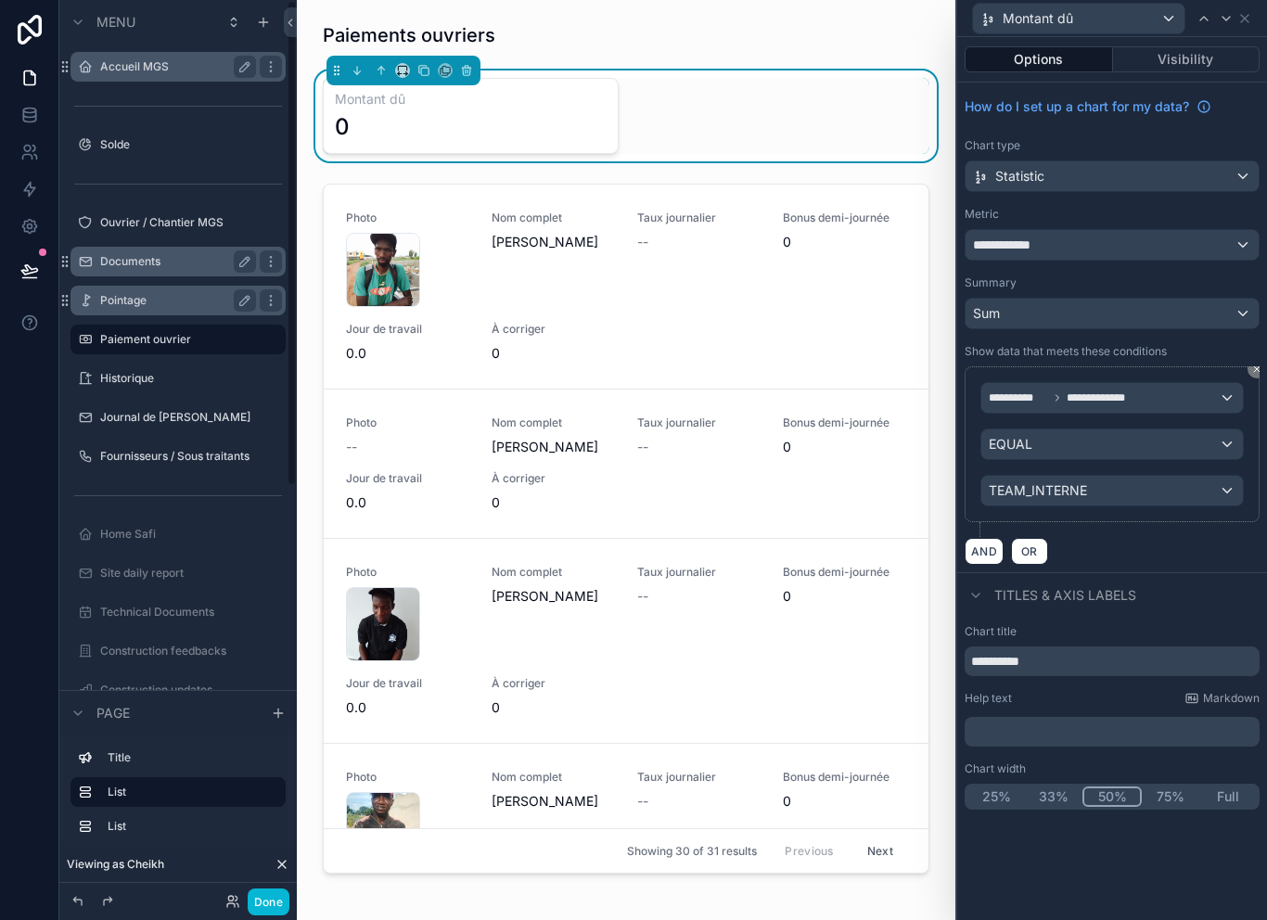
click at [210, 286] on div "Pointage" at bounding box center [178, 301] width 208 height 30
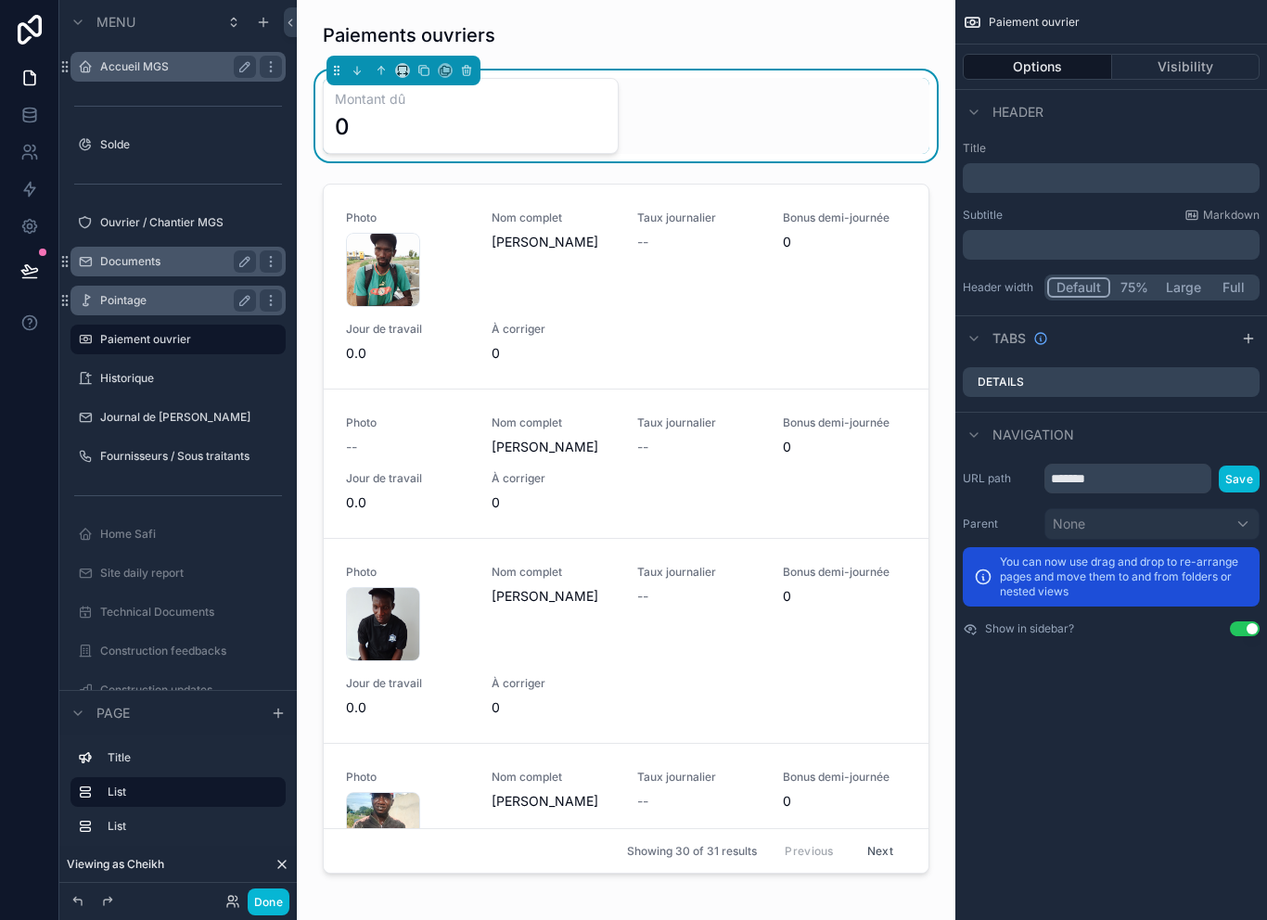
click at [187, 293] on label "Pointage" at bounding box center [174, 300] width 148 height 15
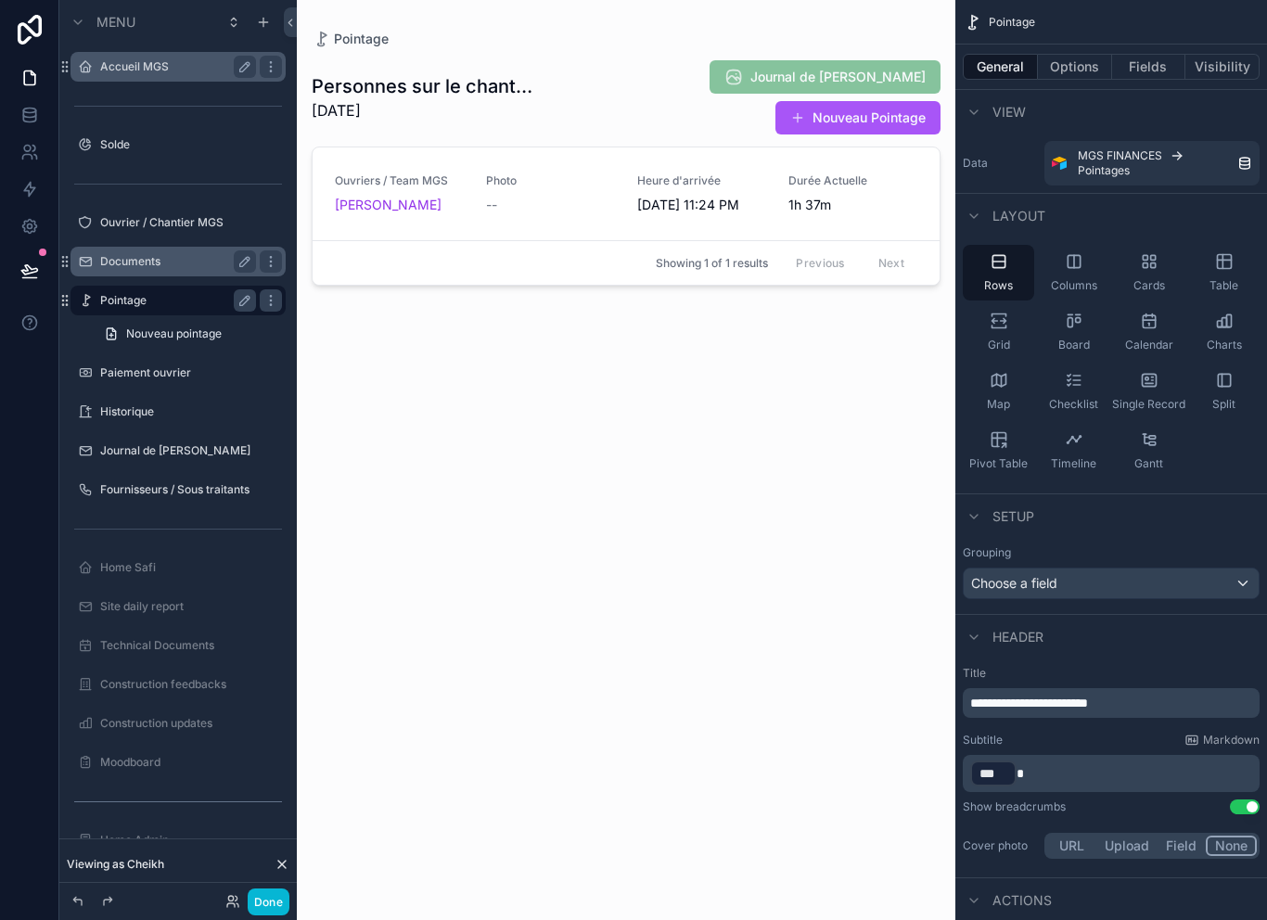
click at [405, 153] on div "scrollable content" at bounding box center [626, 449] width 658 height 898
click at [412, 196] on span "[PERSON_NAME]" at bounding box center [388, 205] width 107 height 19
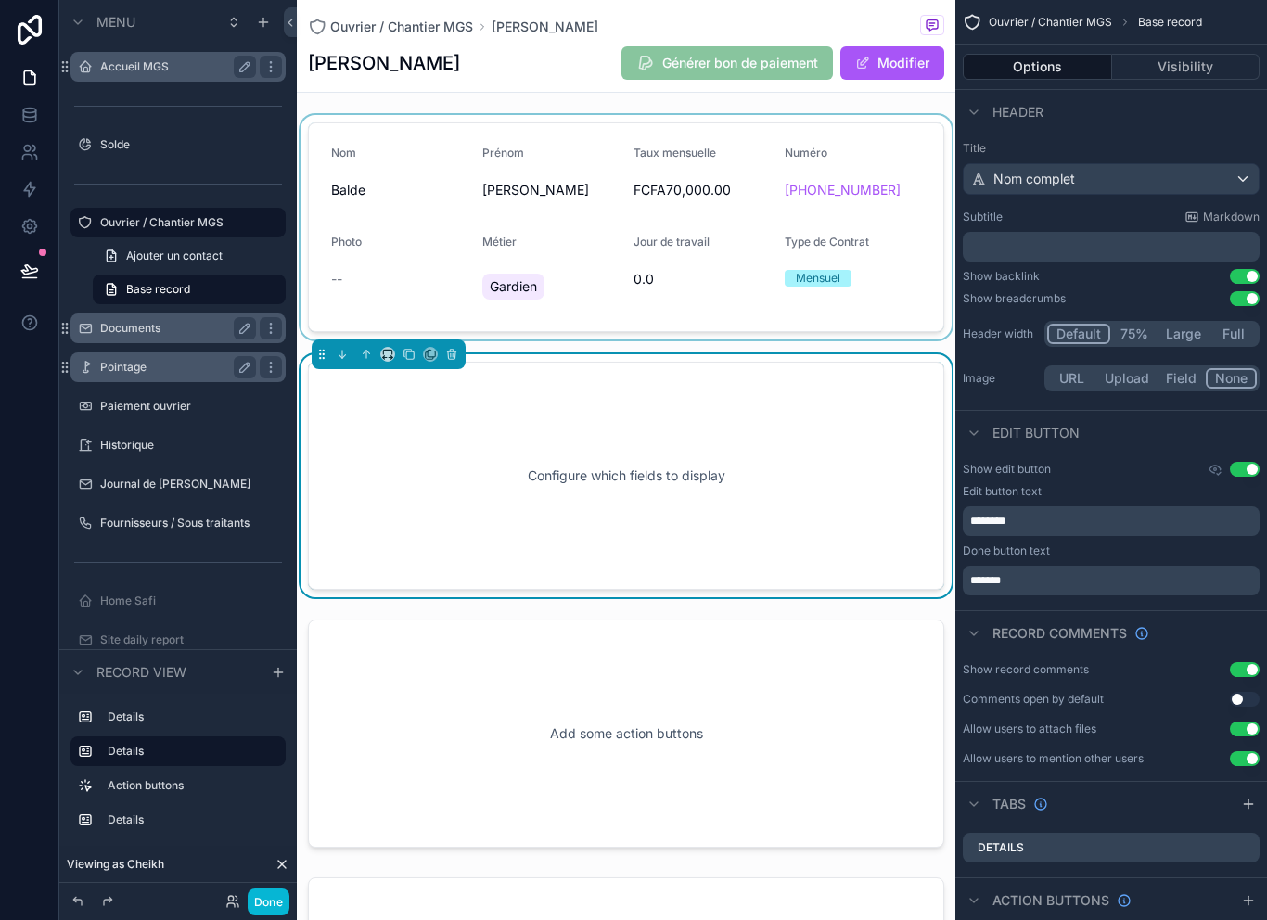
click at [679, 237] on div "scrollable content" at bounding box center [626, 227] width 658 height 224
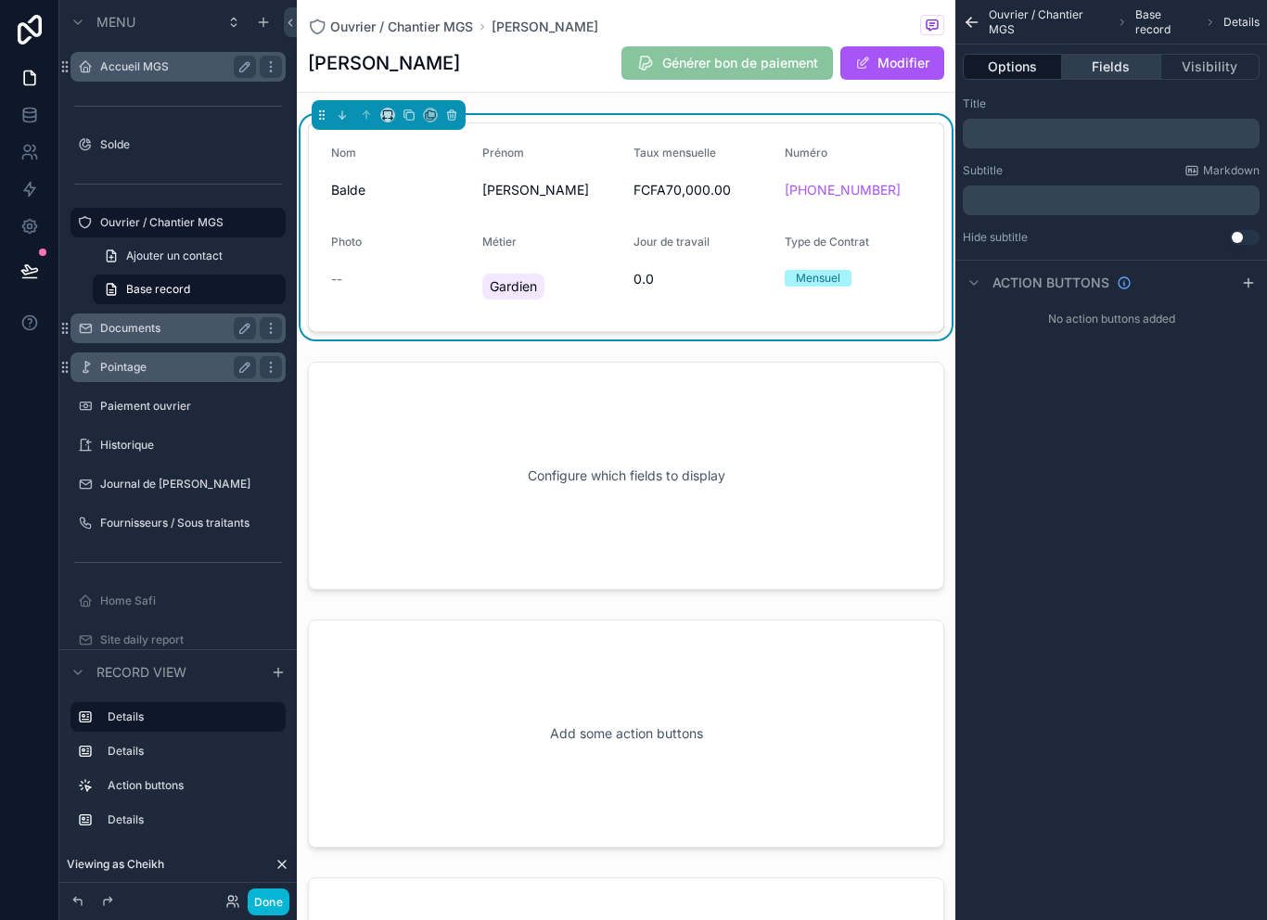
click at [1115, 54] on button "Fields" at bounding box center [1111, 67] width 98 height 26
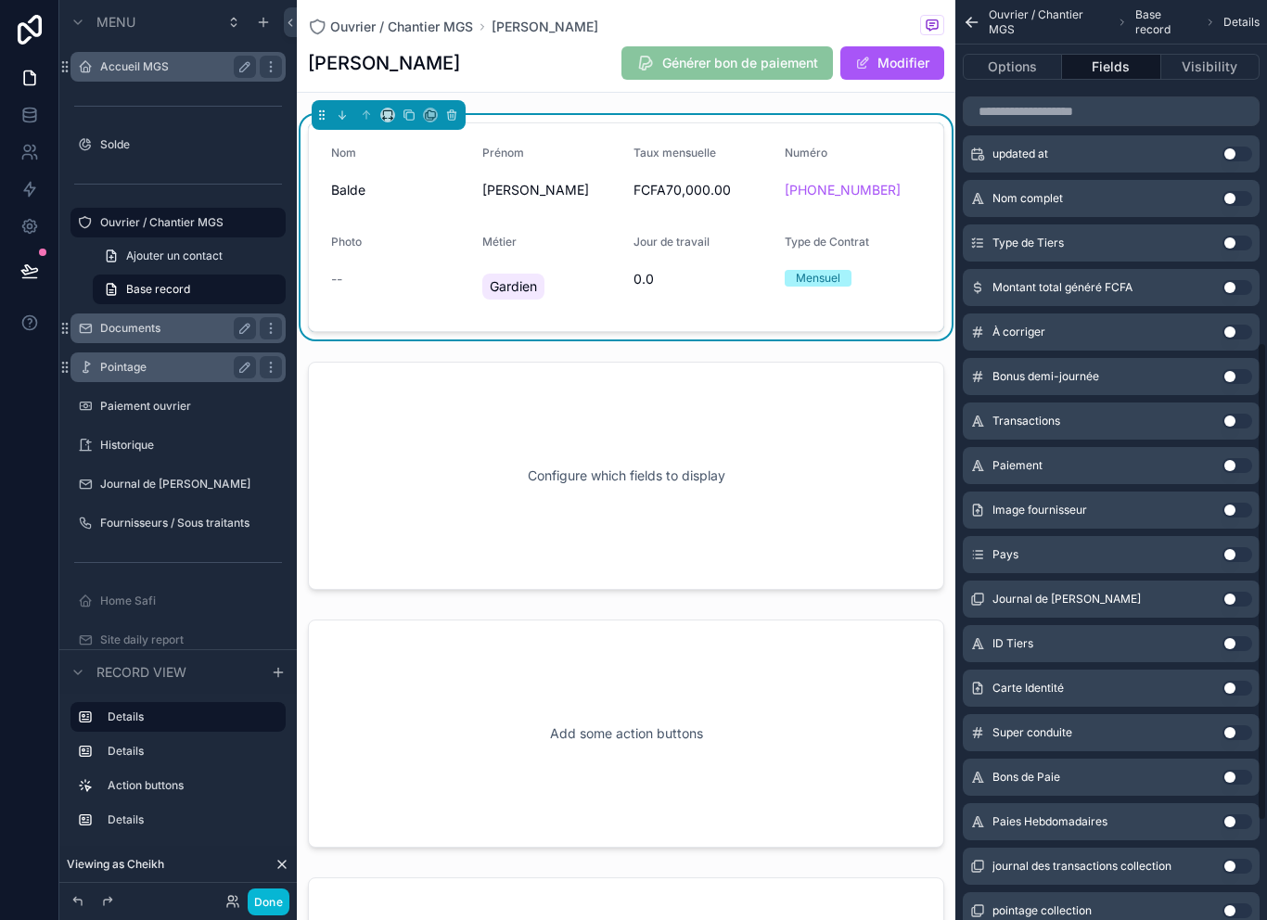
scroll to position [682, 0]
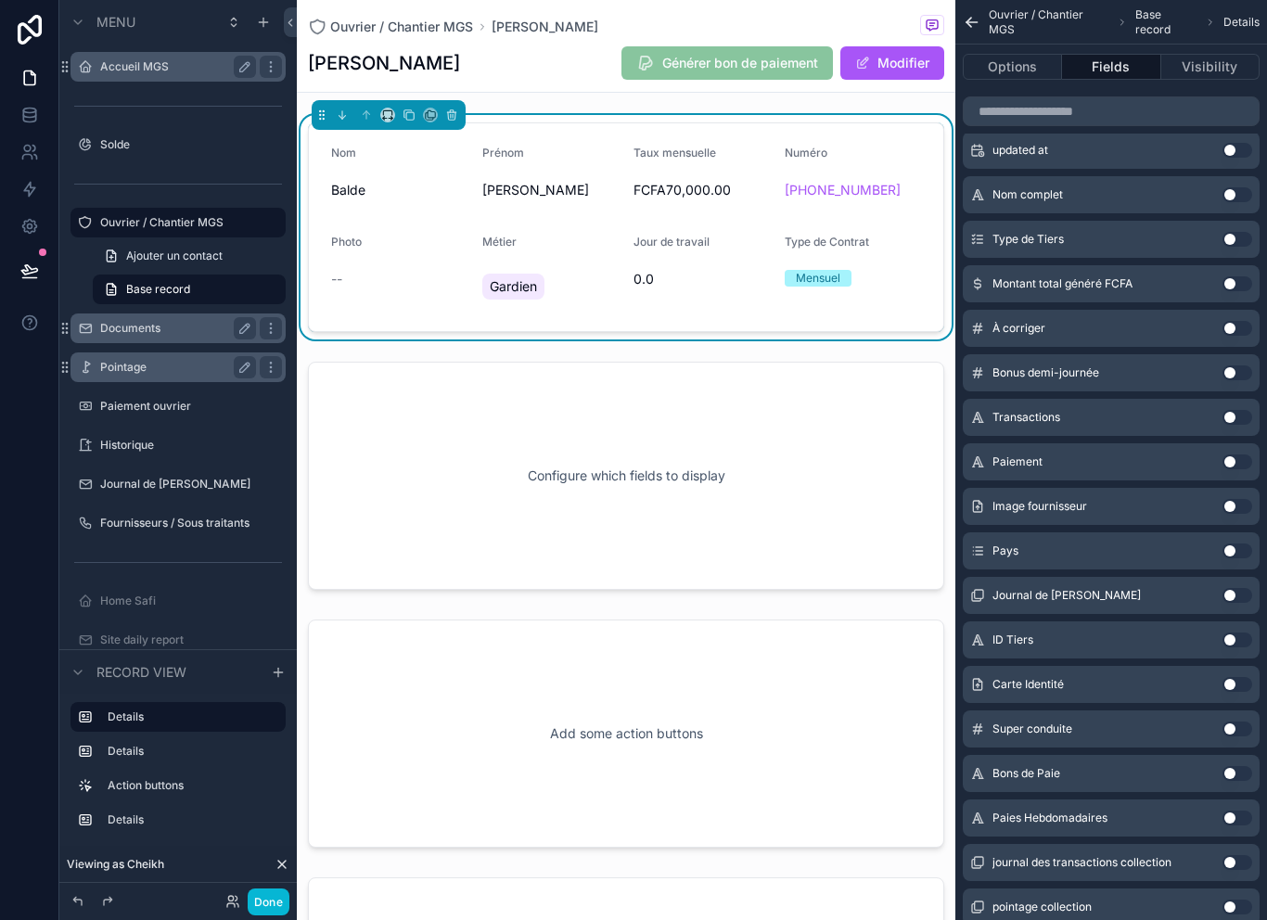
click at [1236, 677] on button "Use setting" at bounding box center [1237, 684] width 30 height 15
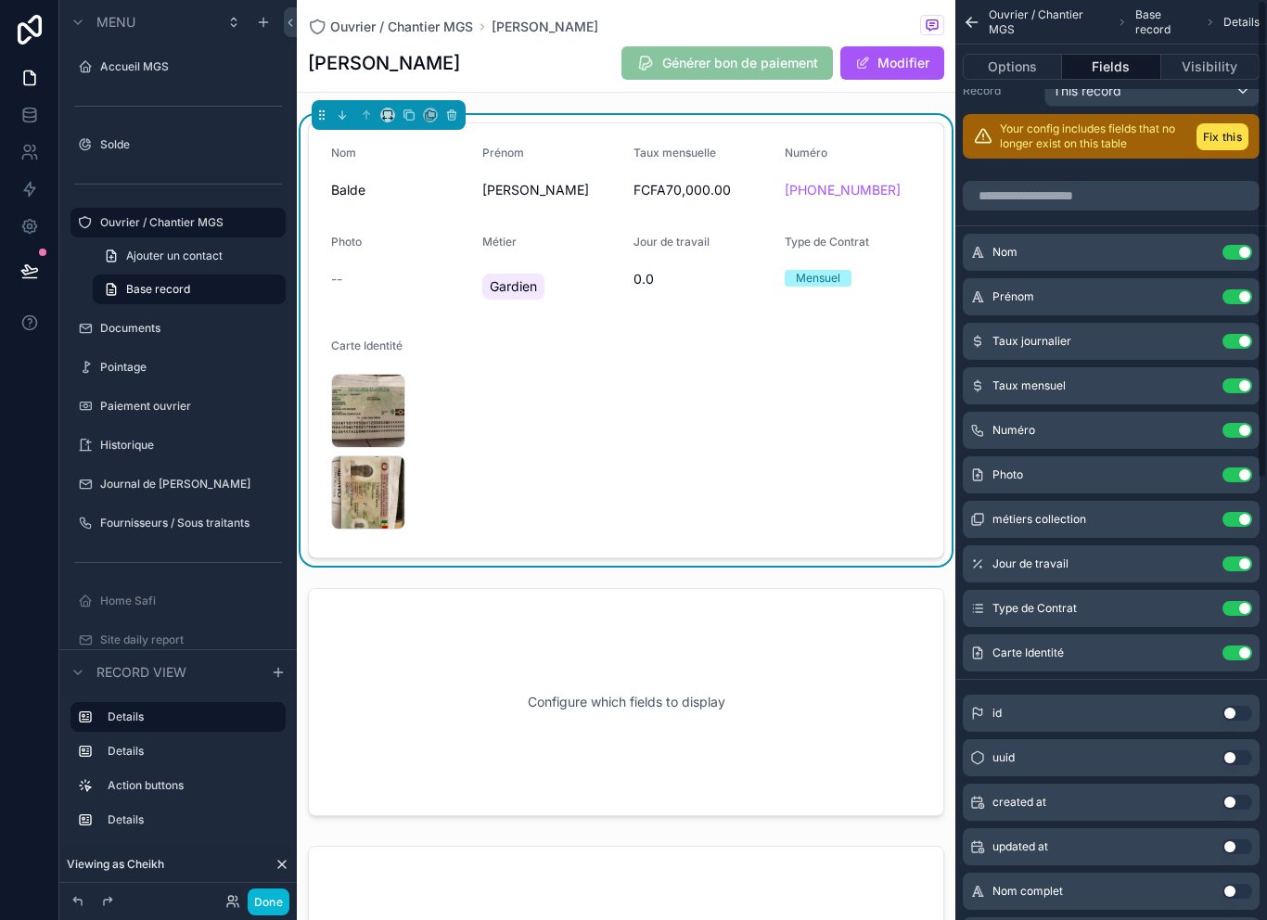
scroll to position [38, 0]
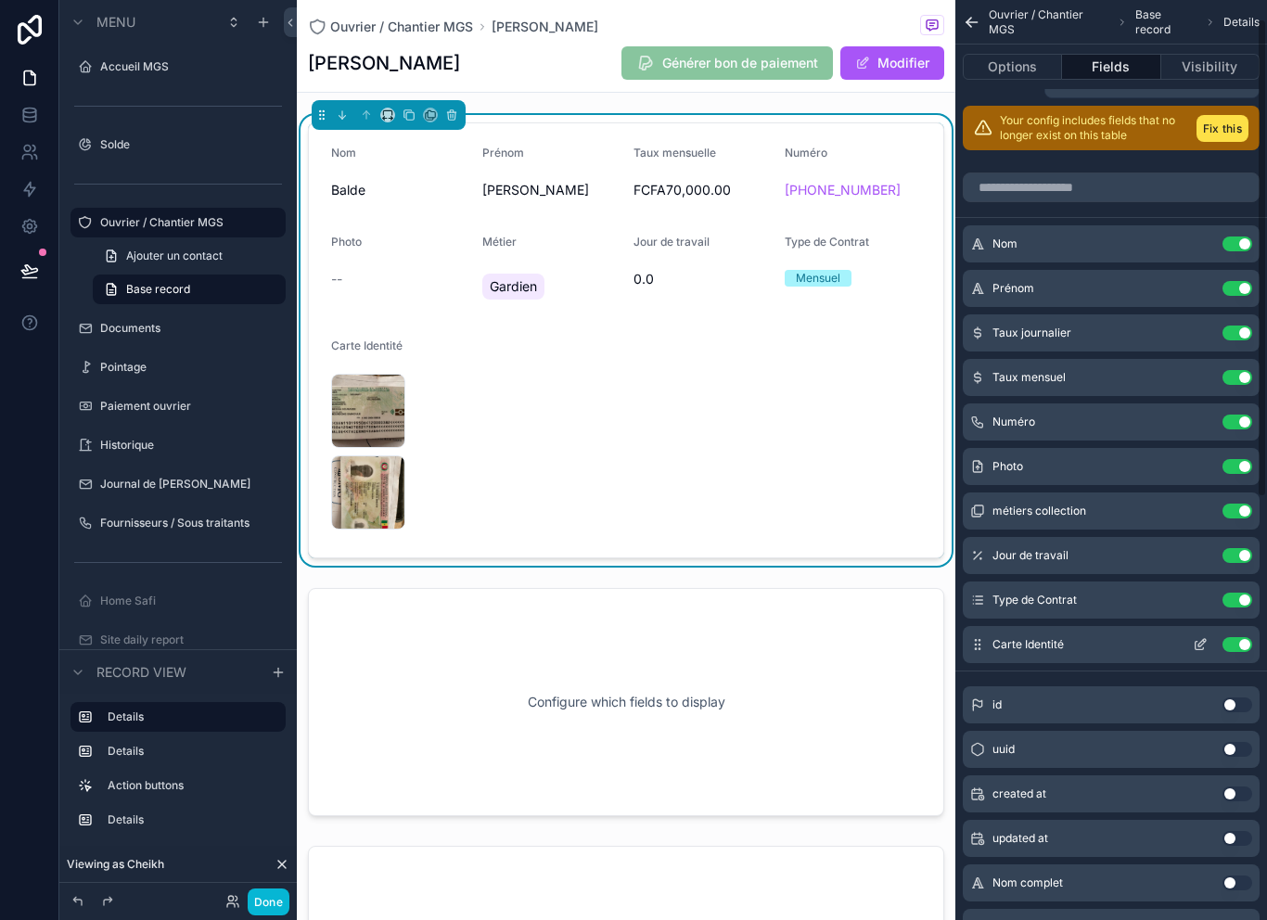
click at [1239, 637] on button "Use setting" at bounding box center [1237, 644] width 30 height 15
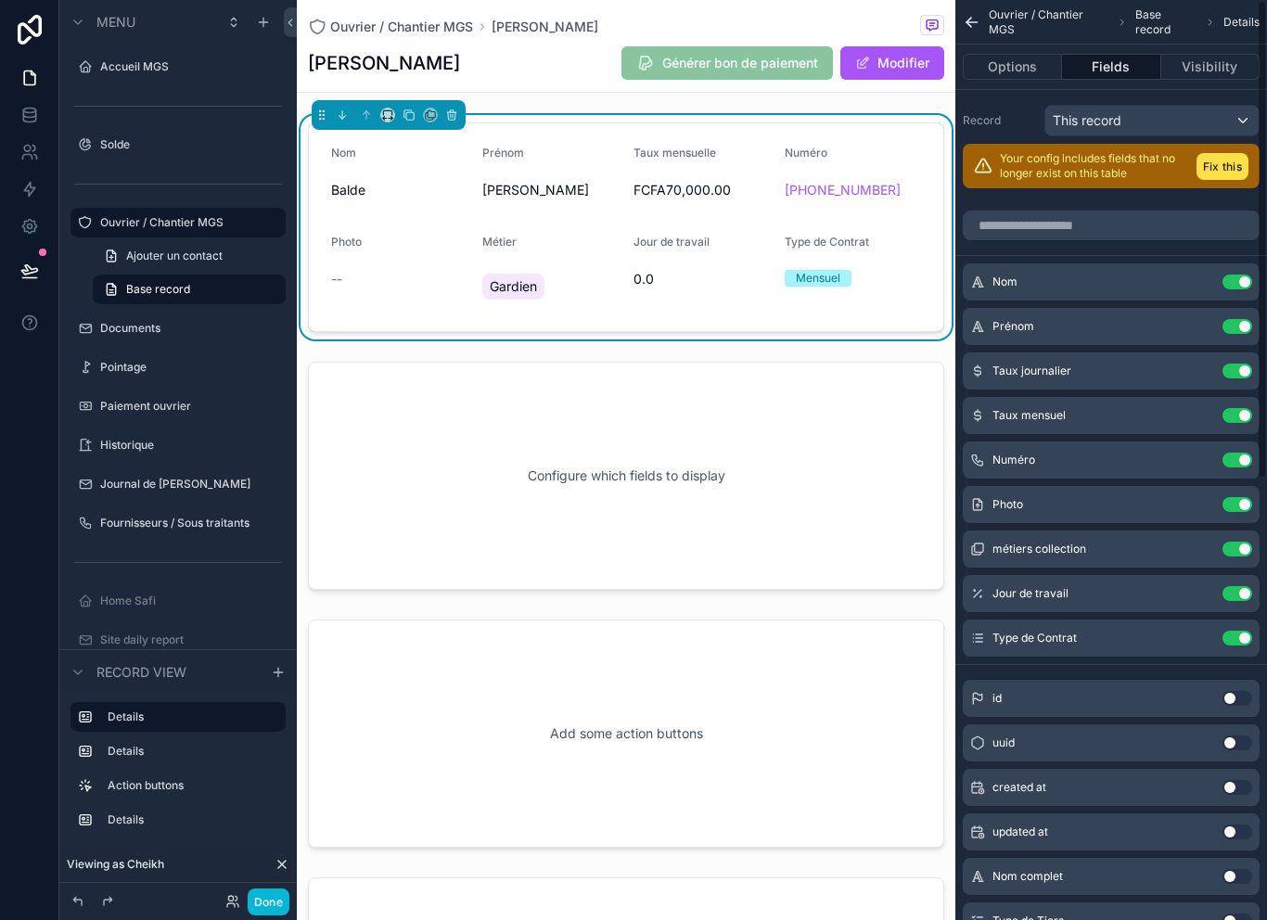
scroll to position [0, 0]
click at [194, 215] on label "Ouvrier / Chantier MGS" at bounding box center [174, 222] width 148 height 15
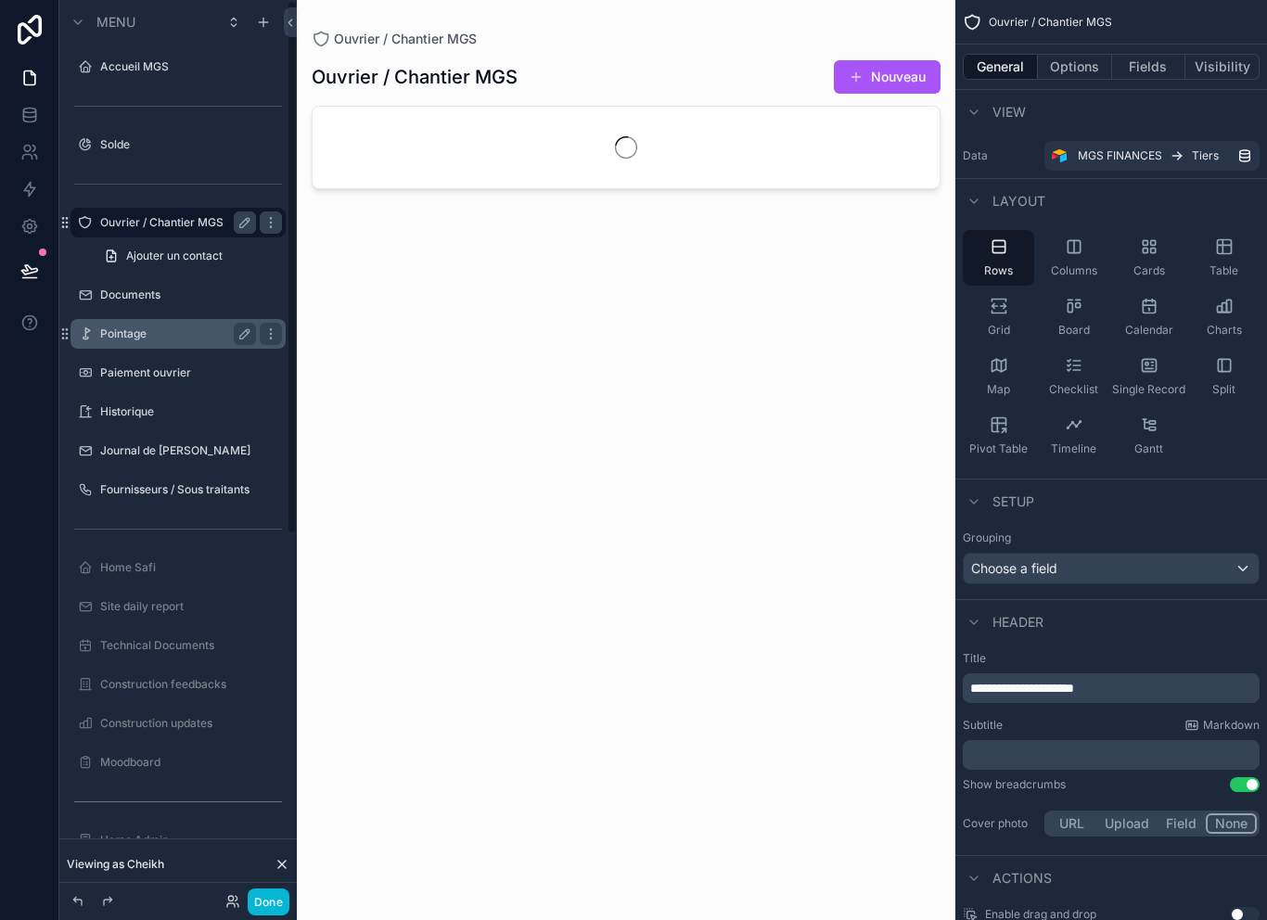
click at [212, 326] on label "Pointage" at bounding box center [174, 333] width 148 height 15
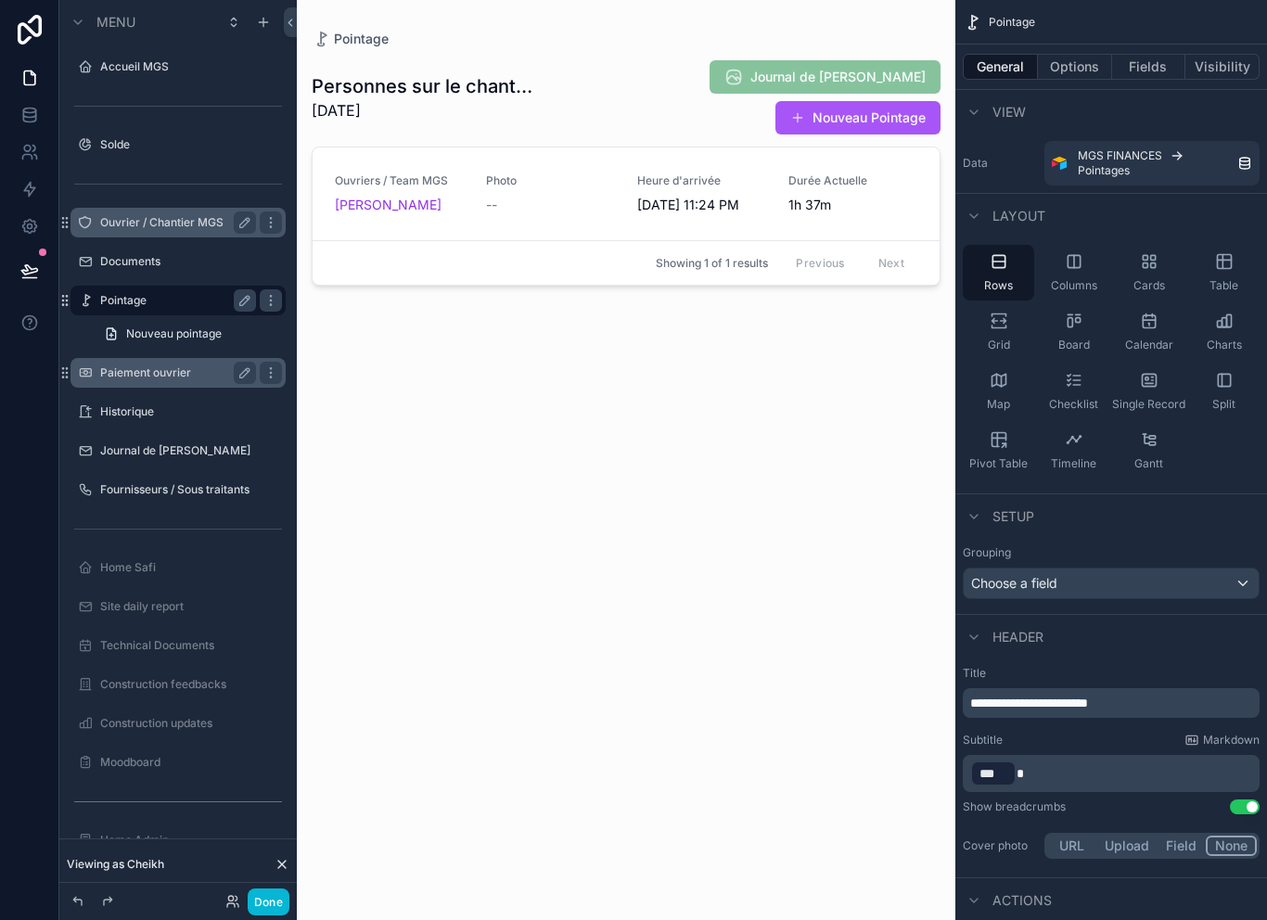
click at [185, 365] on label "Paiement ouvrier" at bounding box center [174, 372] width 148 height 15
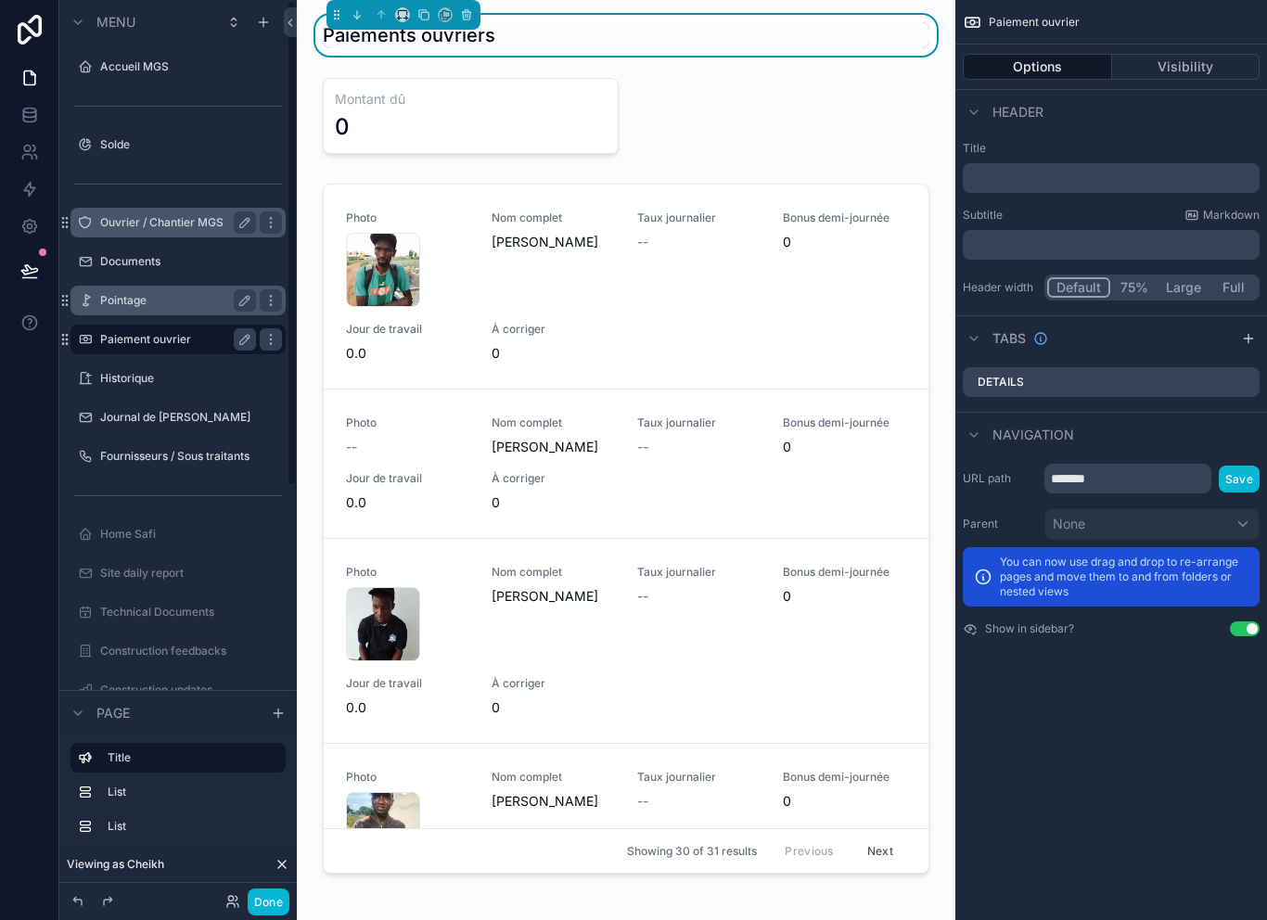
click at [132, 293] on label "Pointage" at bounding box center [174, 300] width 148 height 15
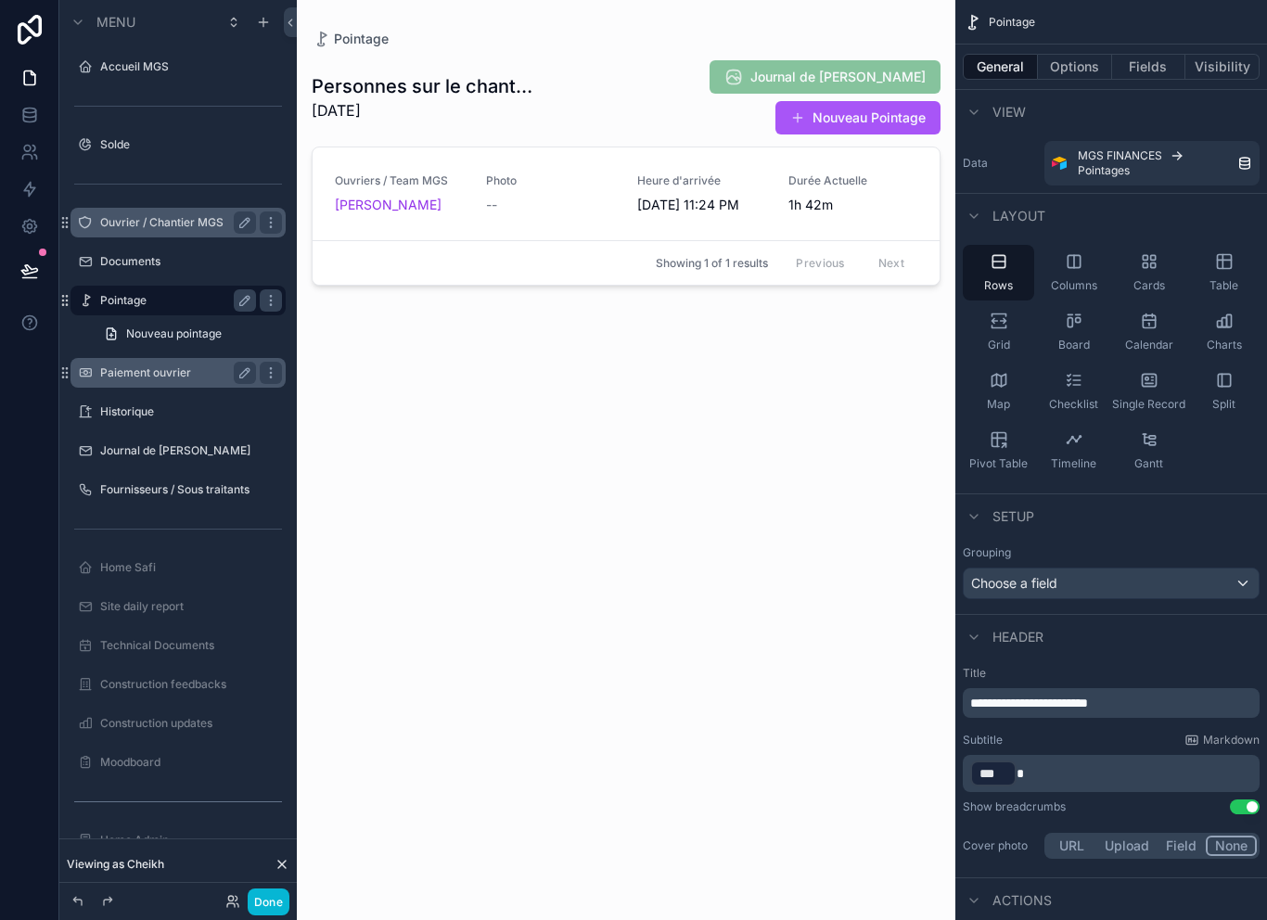
click at [876, 57] on div "scrollable content" at bounding box center [626, 449] width 658 height 898
click at [874, 101] on button "Nouveau Pointage" at bounding box center [857, 117] width 165 height 33
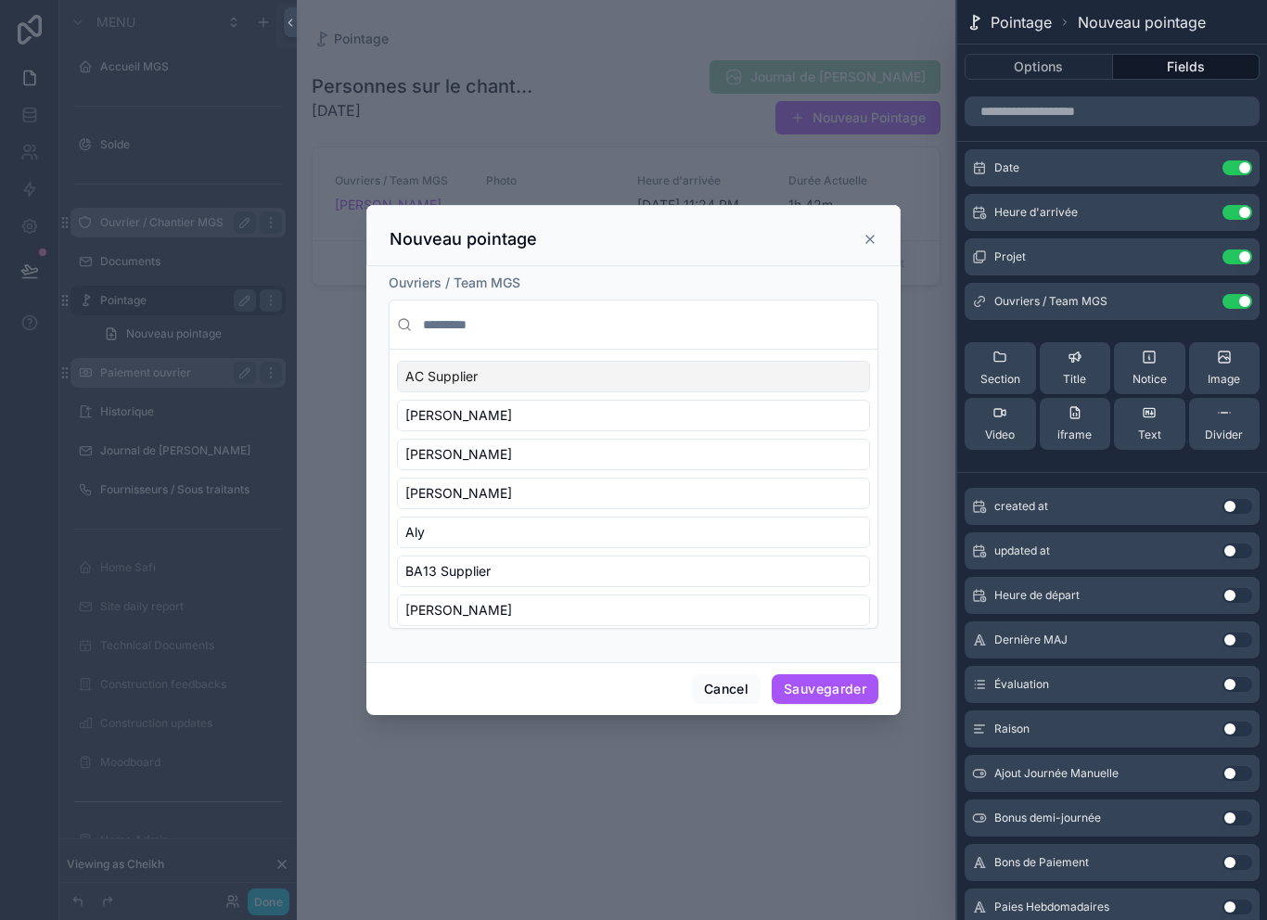
click at [873, 232] on icon "scrollable content" at bounding box center [869, 239] width 15 height 15
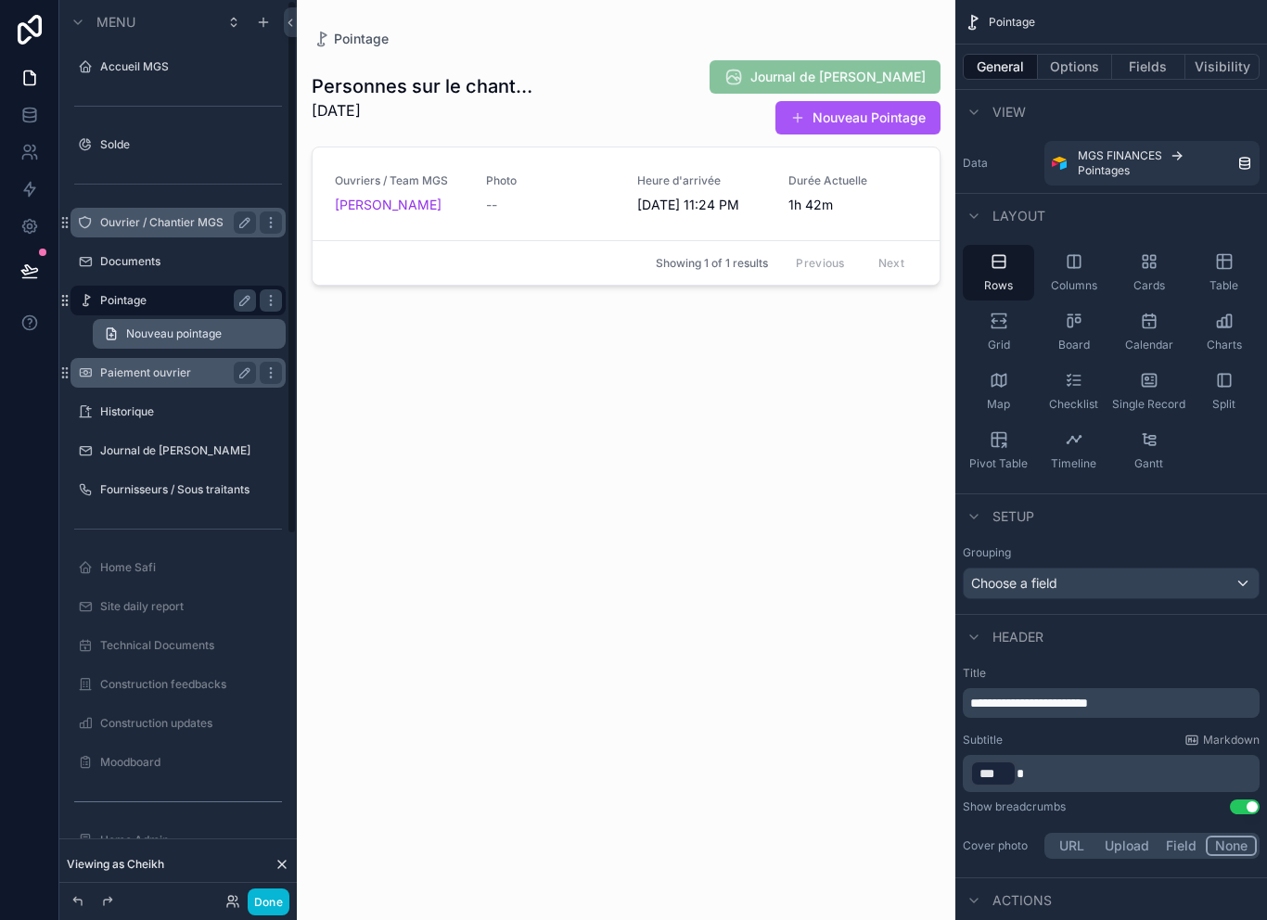
click at [131, 326] on span "Nouveau pointage" at bounding box center [174, 333] width 96 height 15
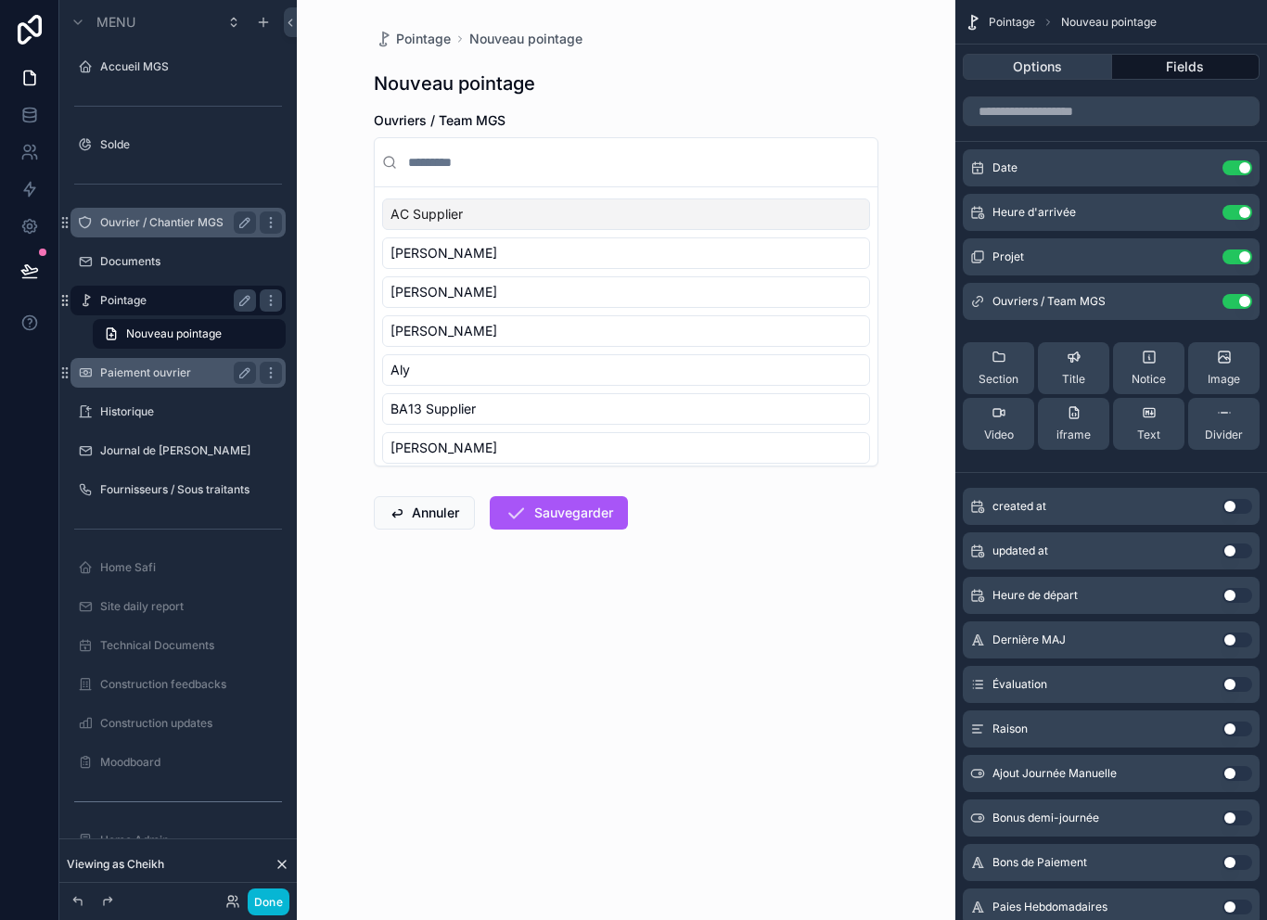
click at [1083, 54] on button "Options" at bounding box center [1036, 67] width 149 height 26
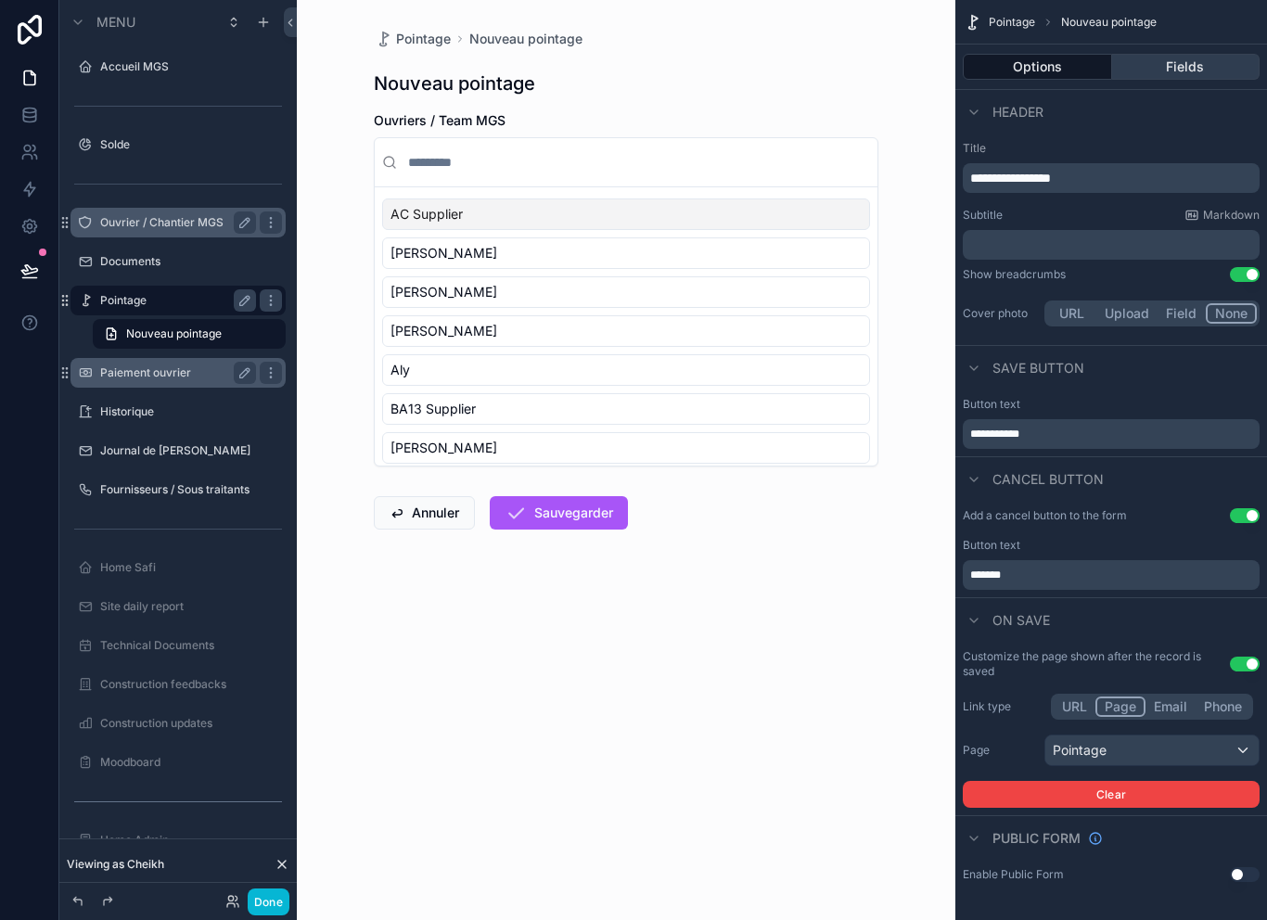
click at [1187, 54] on button "Fields" at bounding box center [1186, 67] width 148 height 26
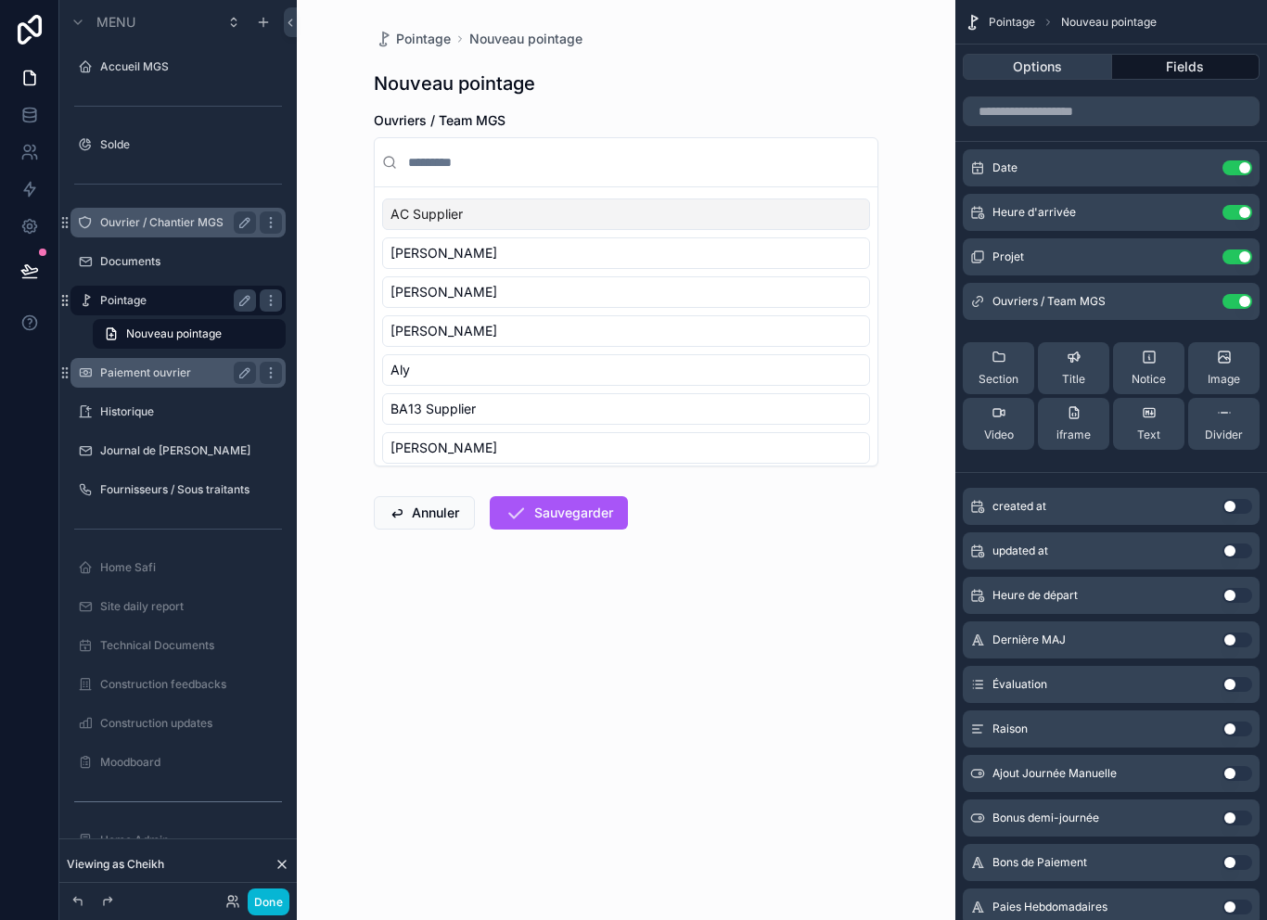
click at [1071, 54] on button "Options" at bounding box center [1036, 67] width 149 height 26
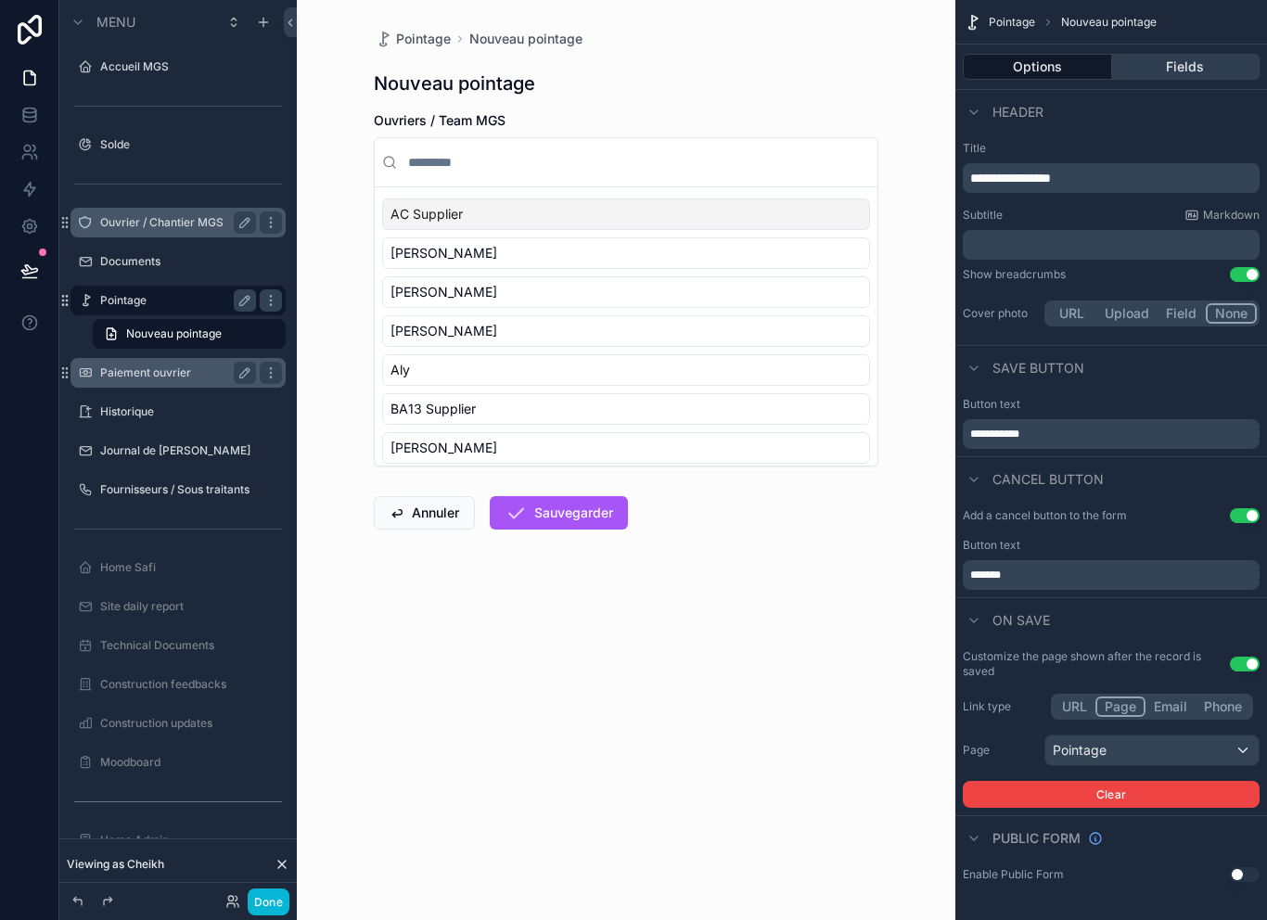
click at [1184, 54] on button "Fields" at bounding box center [1186, 67] width 148 height 26
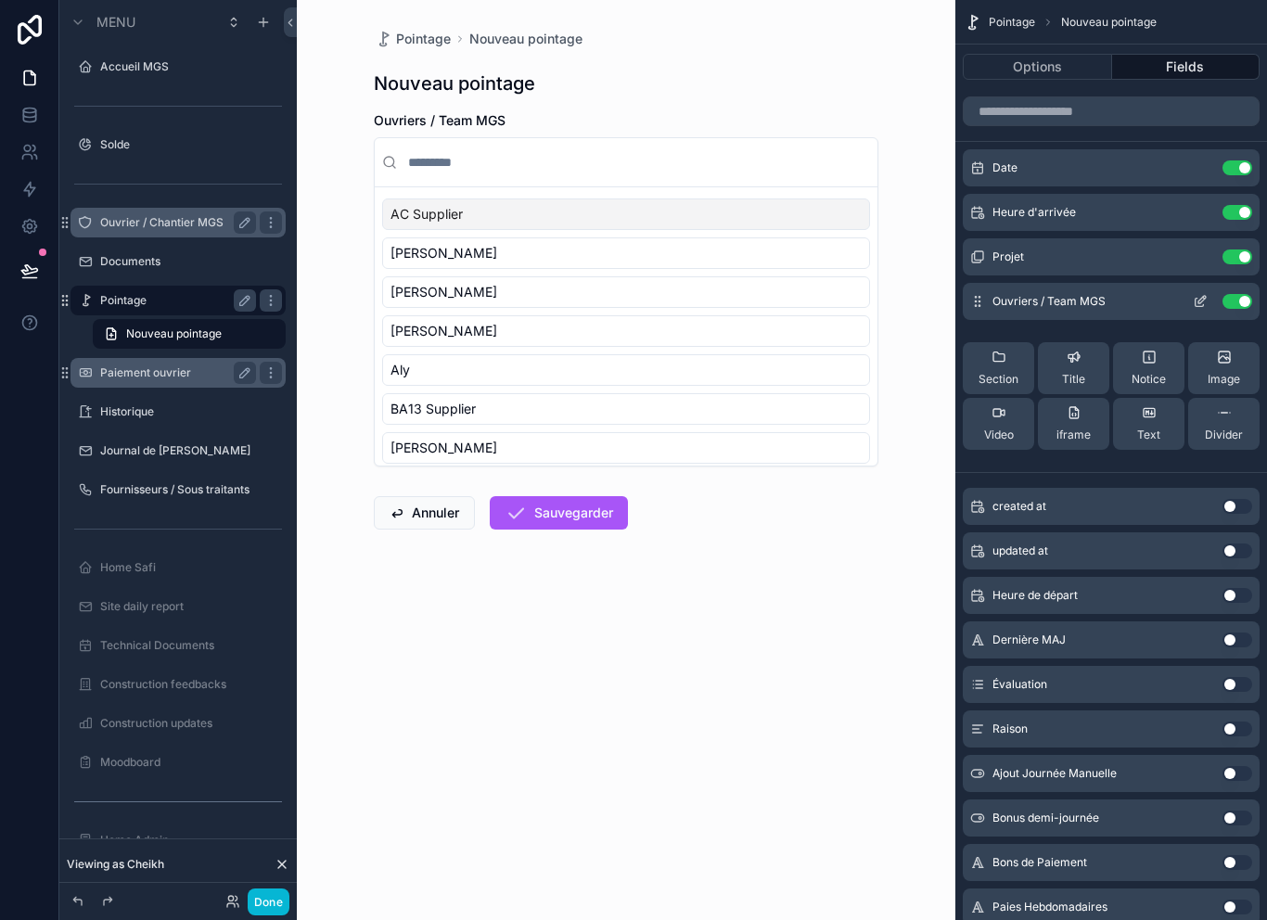
click at [1197, 294] on icon "scrollable content" at bounding box center [1199, 301] width 15 height 15
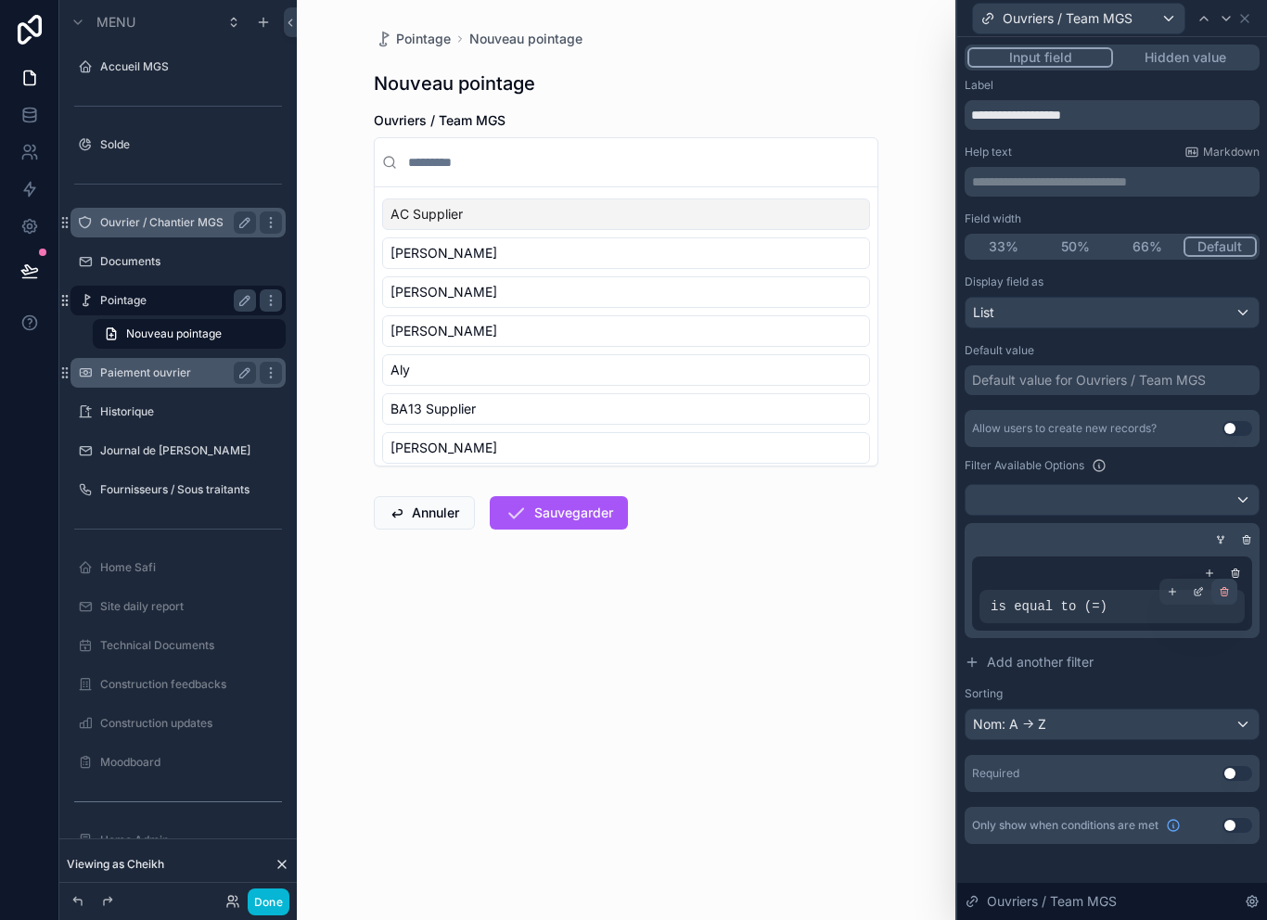
click at [1223, 579] on div at bounding box center [1224, 592] width 26 height 26
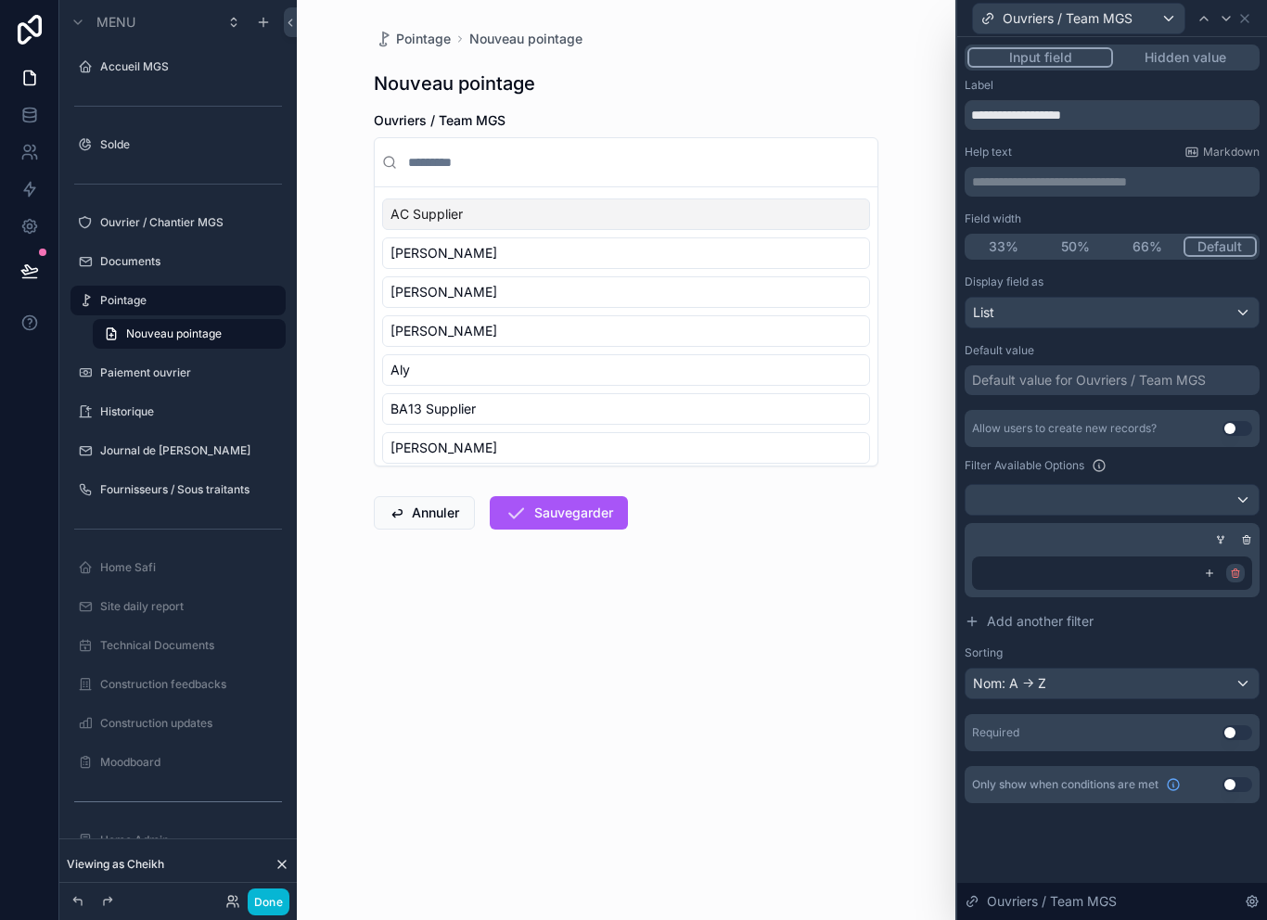
click at [1233, 567] on icon at bounding box center [1234, 572] width 11 height 11
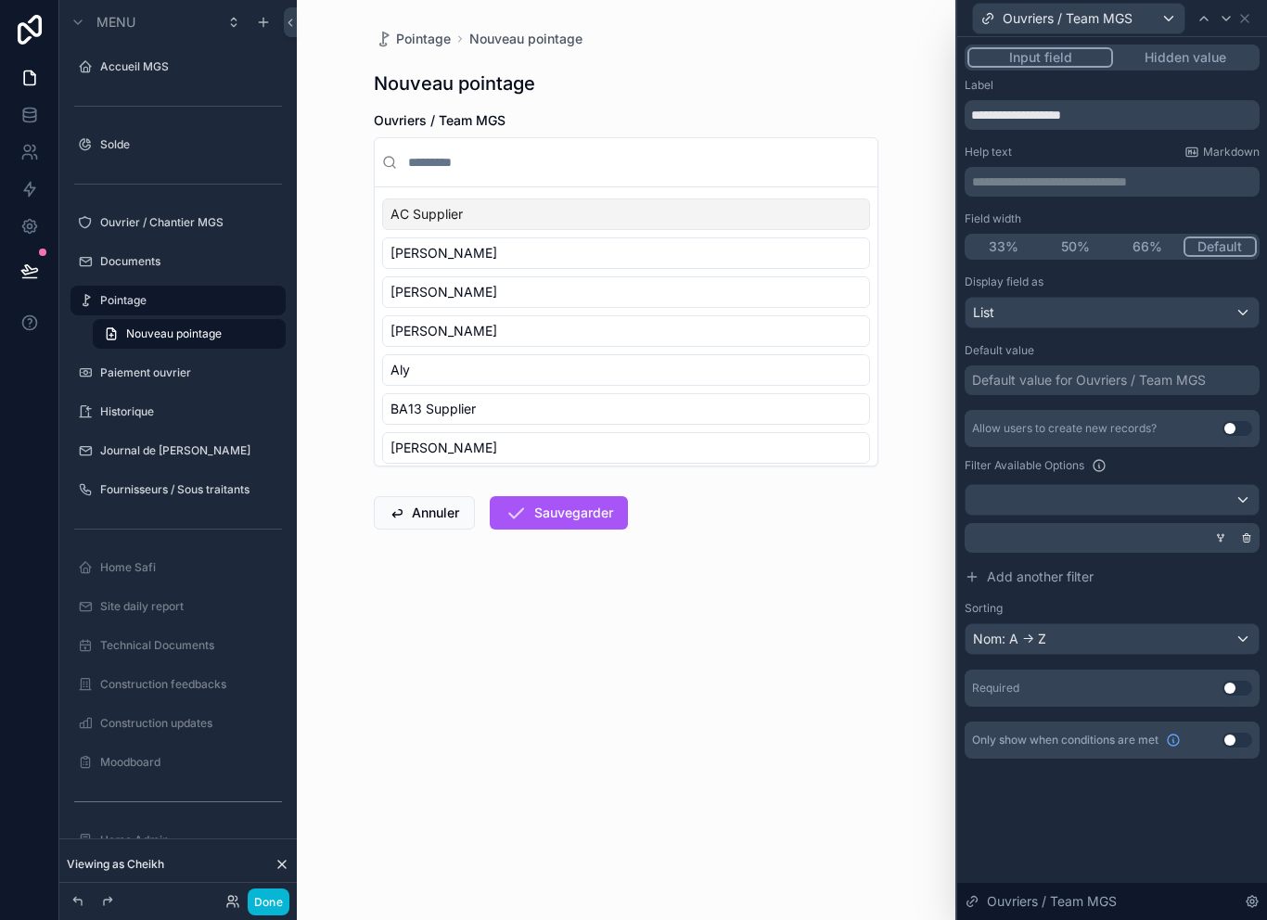
click at [1215, 529] on div at bounding box center [1220, 538] width 19 height 19
click at [1216, 532] on icon at bounding box center [1220, 537] width 11 height 11
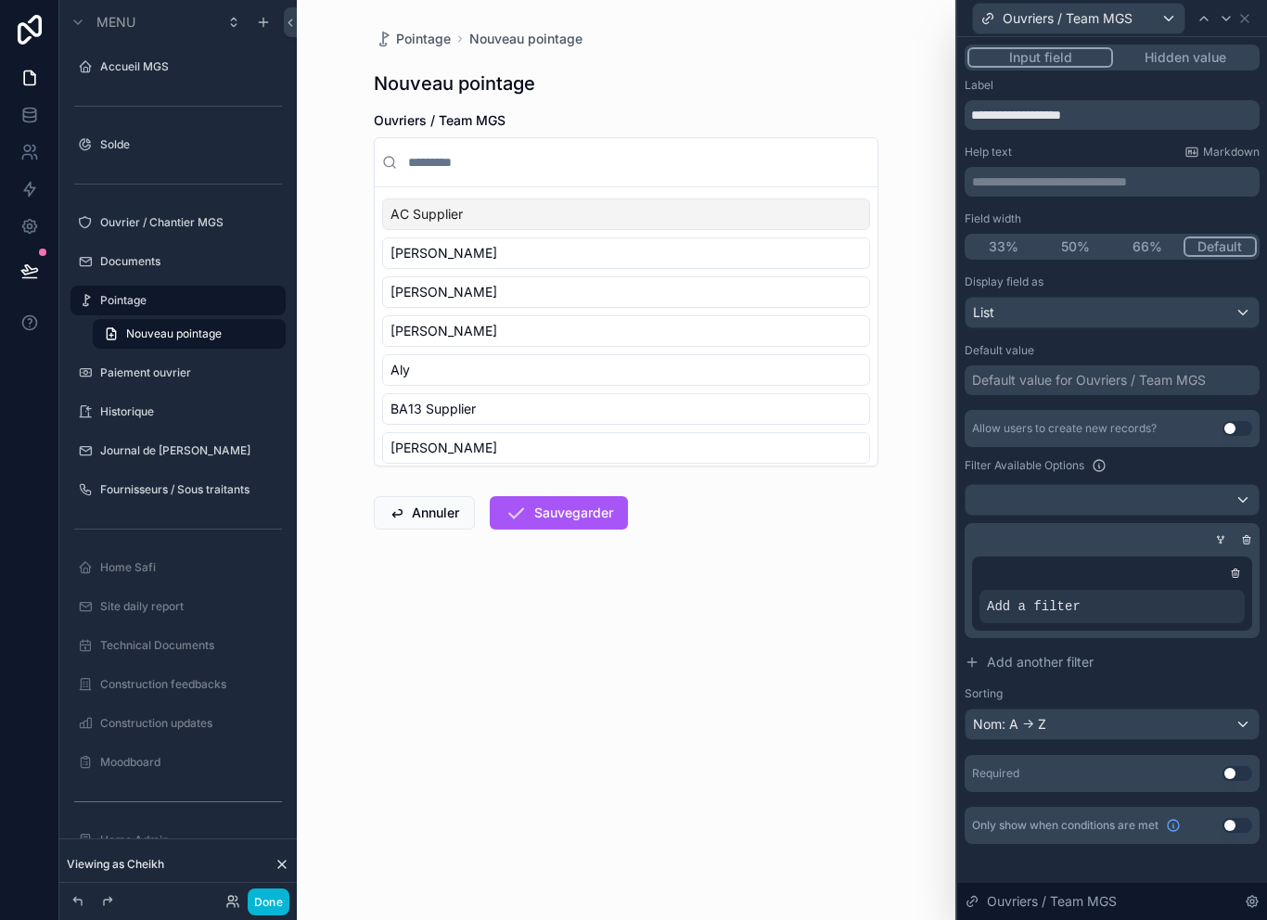
click at [1215, 534] on icon at bounding box center [1220, 539] width 11 height 11
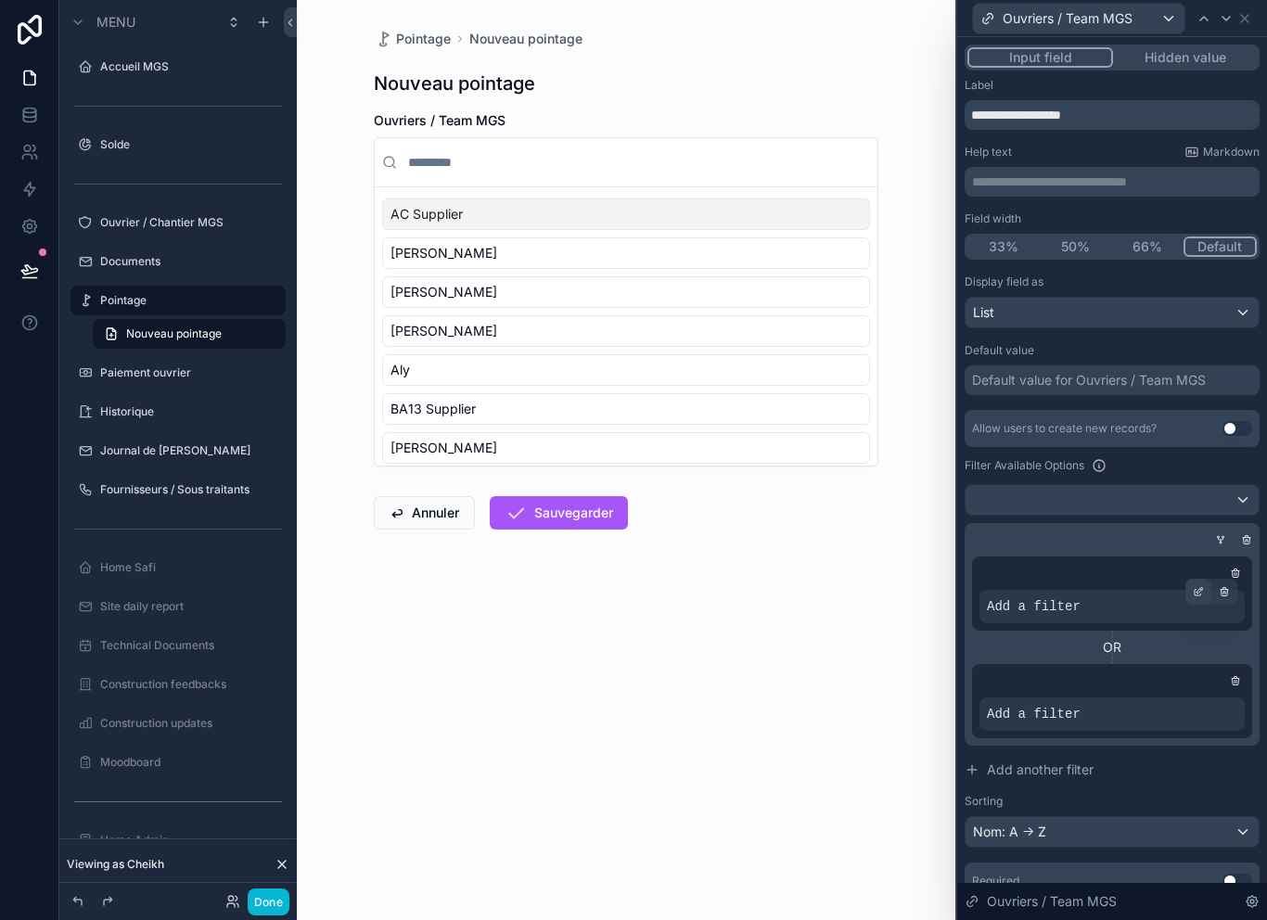
click at [1196, 586] on icon at bounding box center [1197, 591] width 11 height 11
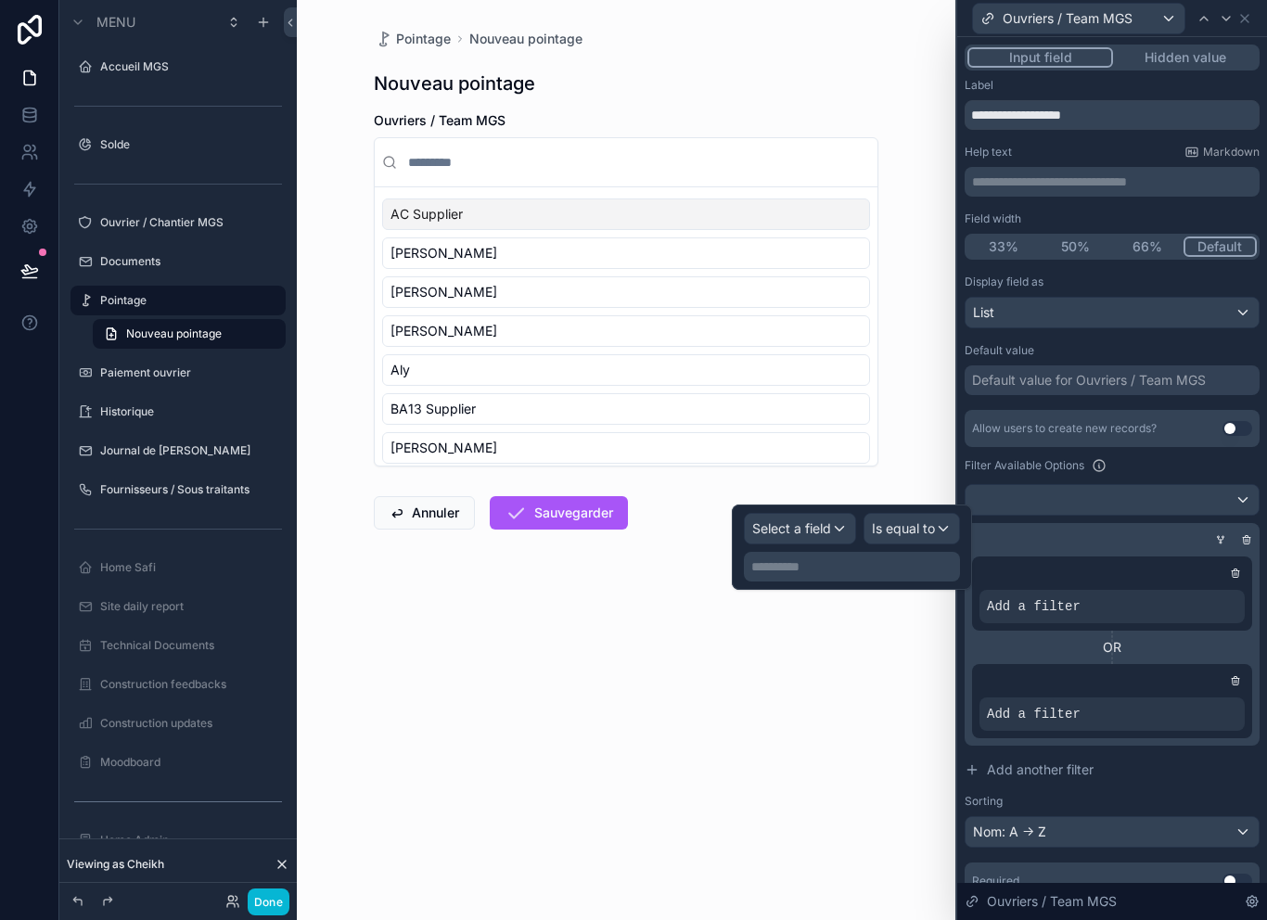
click at [792, 520] on span "Select a field" at bounding box center [791, 528] width 79 height 16
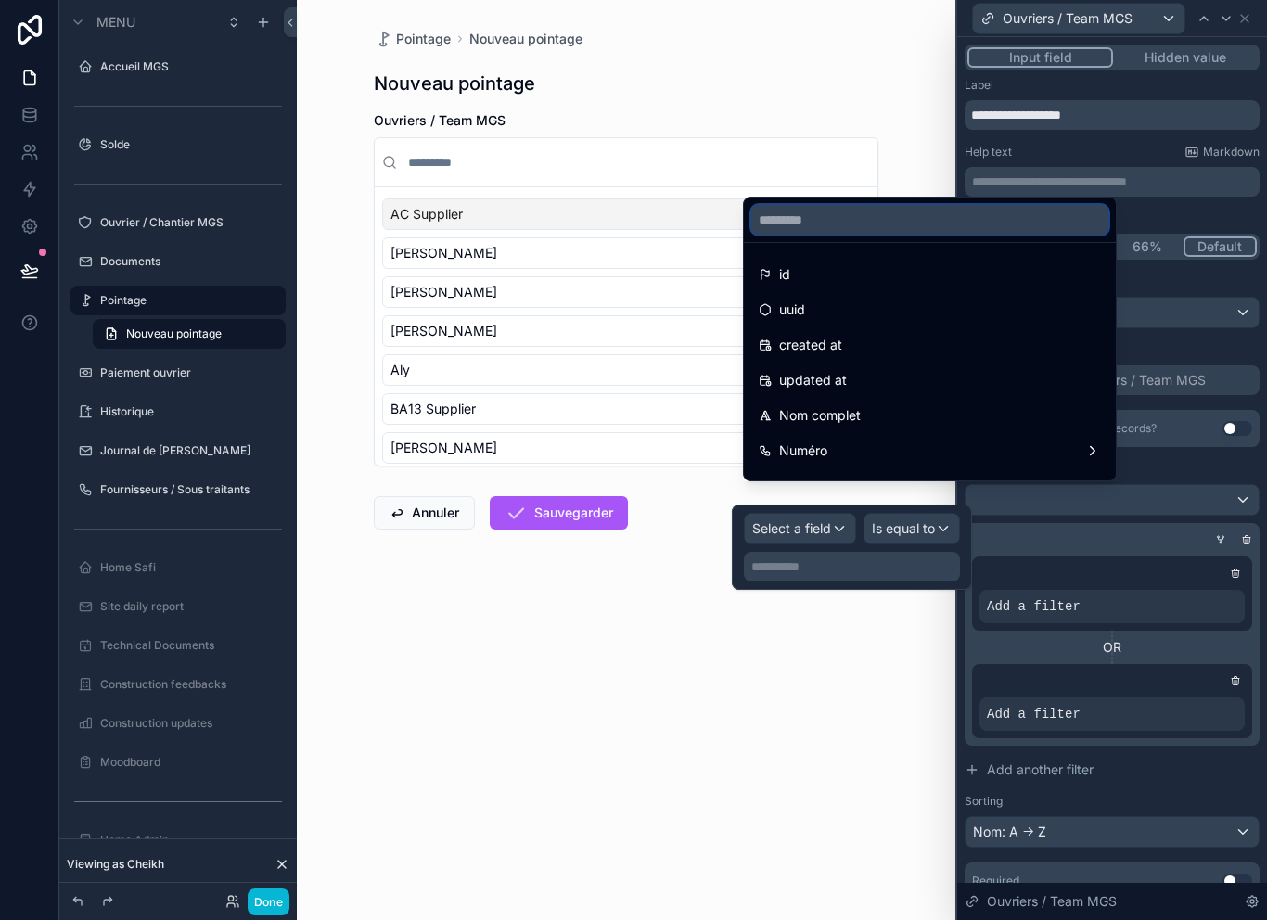
click at [919, 210] on input "text" at bounding box center [929, 220] width 357 height 30
type input "**"
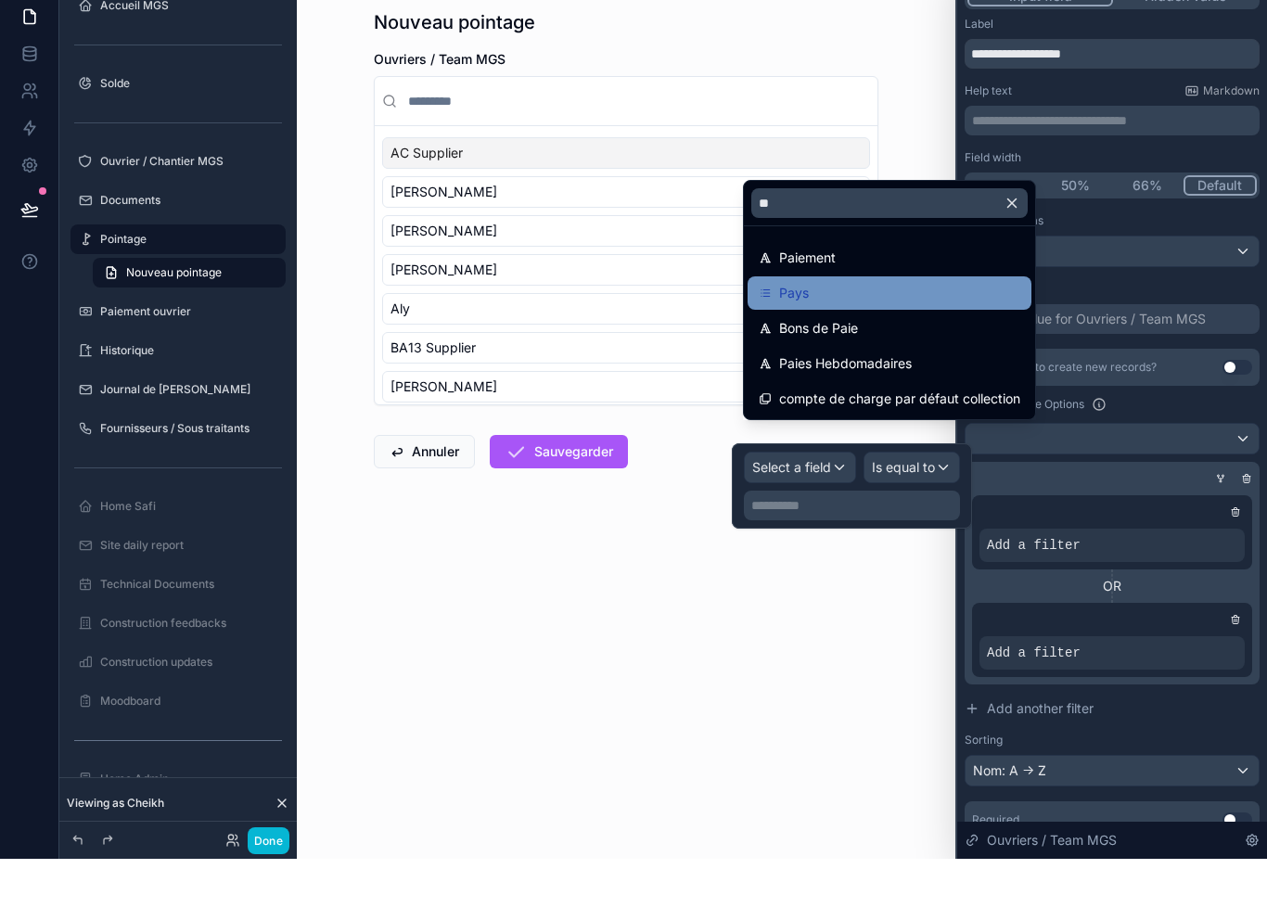
click at [847, 343] on div "Pays" at bounding box center [888, 354] width 261 height 22
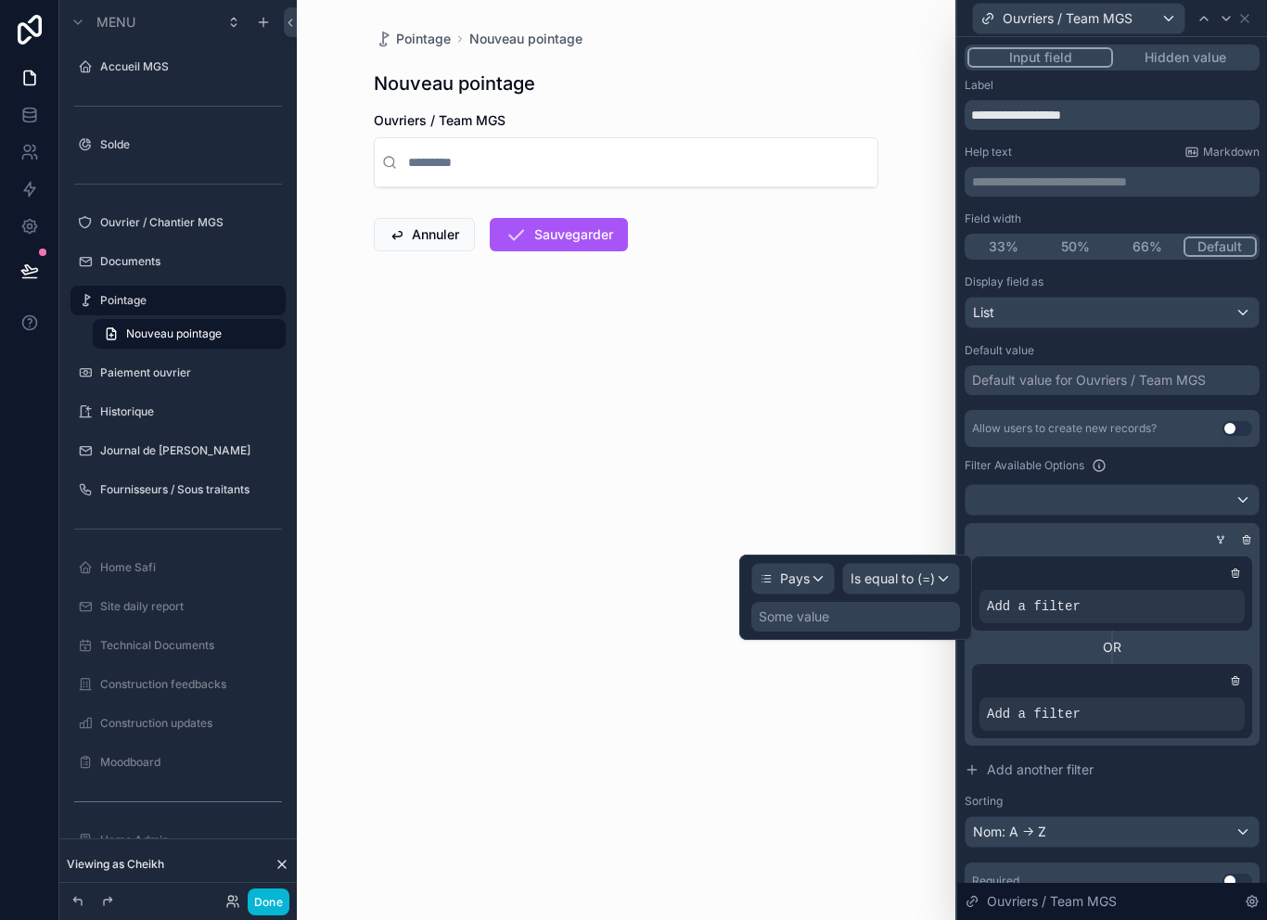
click at [911, 569] on span "Is equal to (=)" at bounding box center [892, 578] width 84 height 19
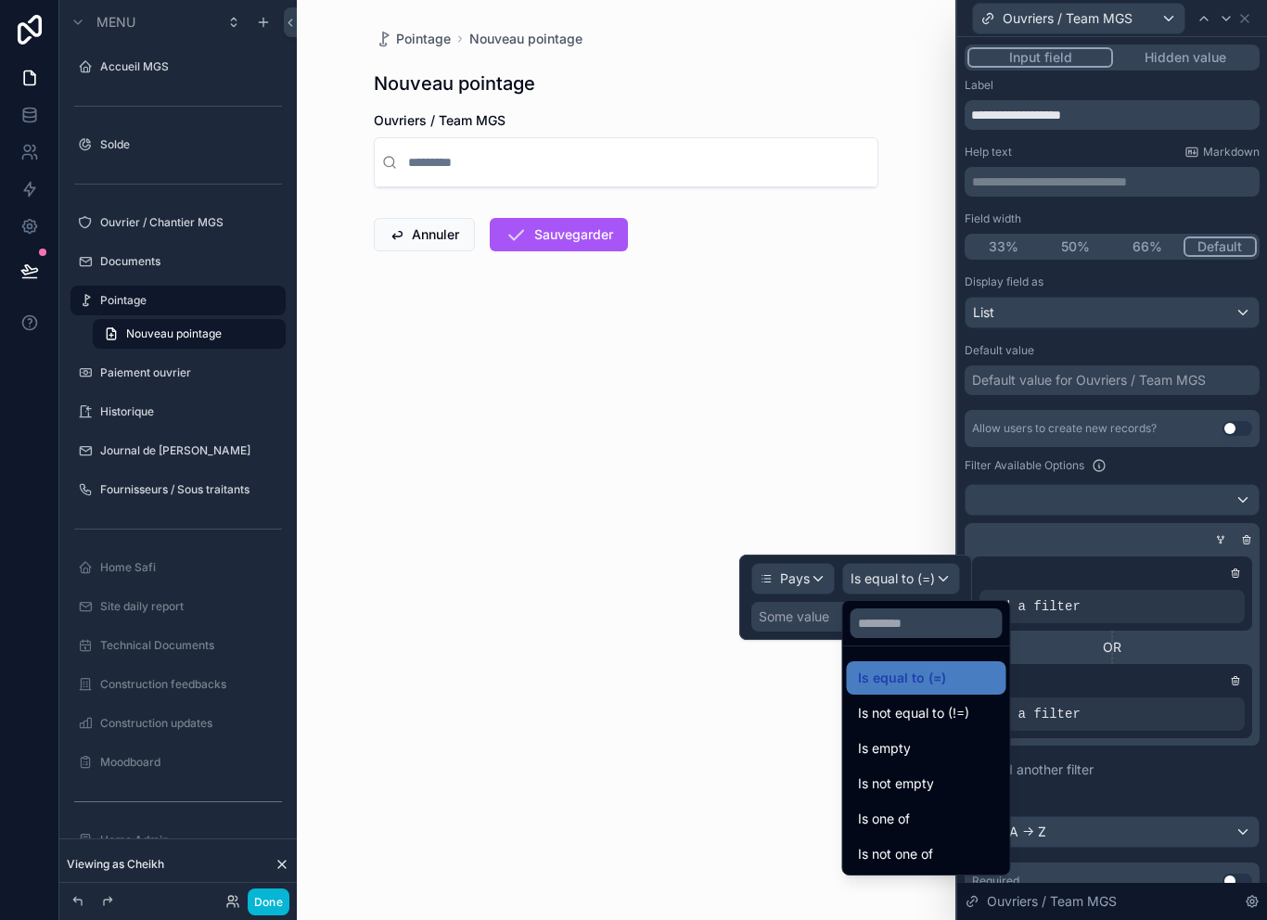
click at [809, 570] on div at bounding box center [855, 596] width 233 height 85
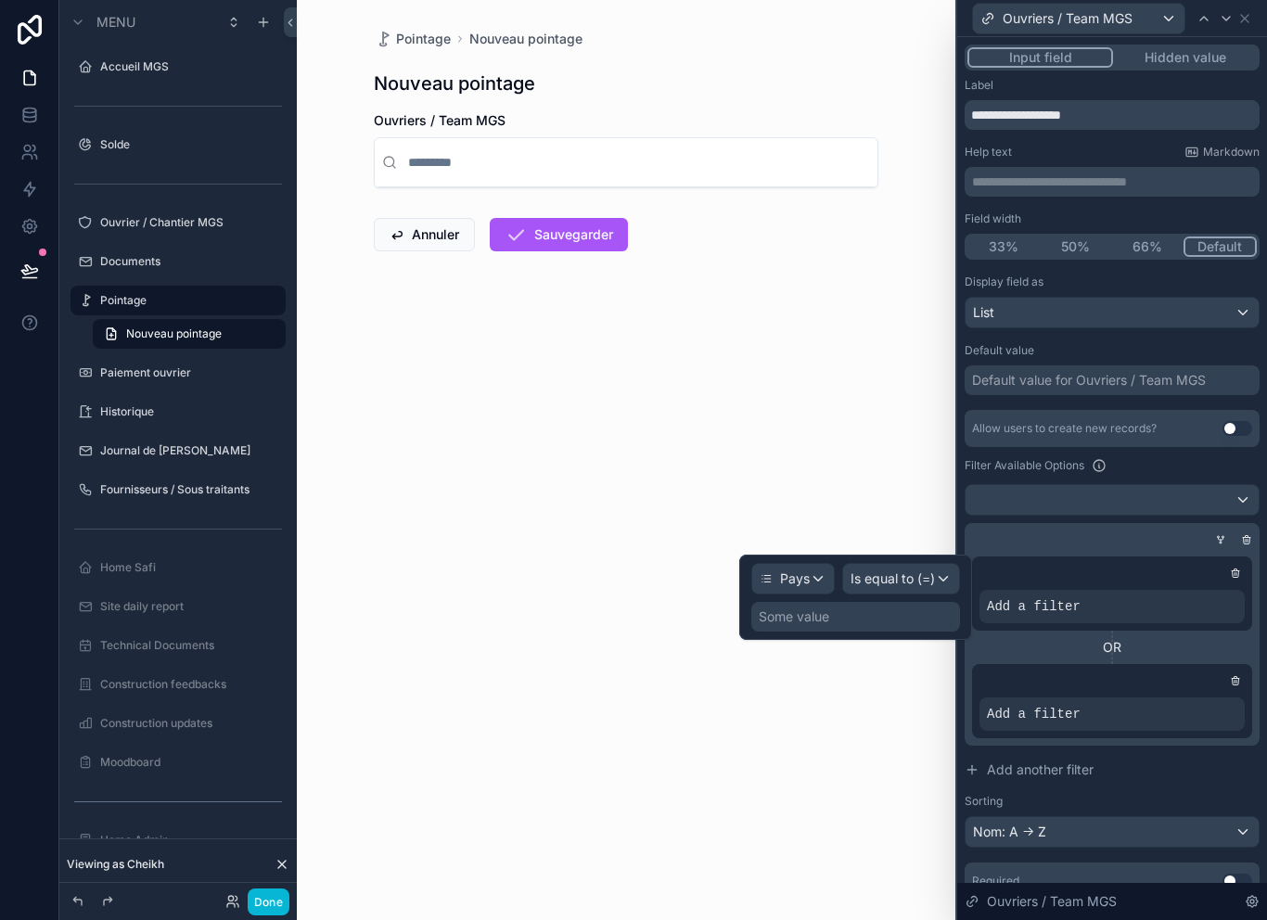
click at [808, 602] on div "Some value" at bounding box center [855, 617] width 209 height 30
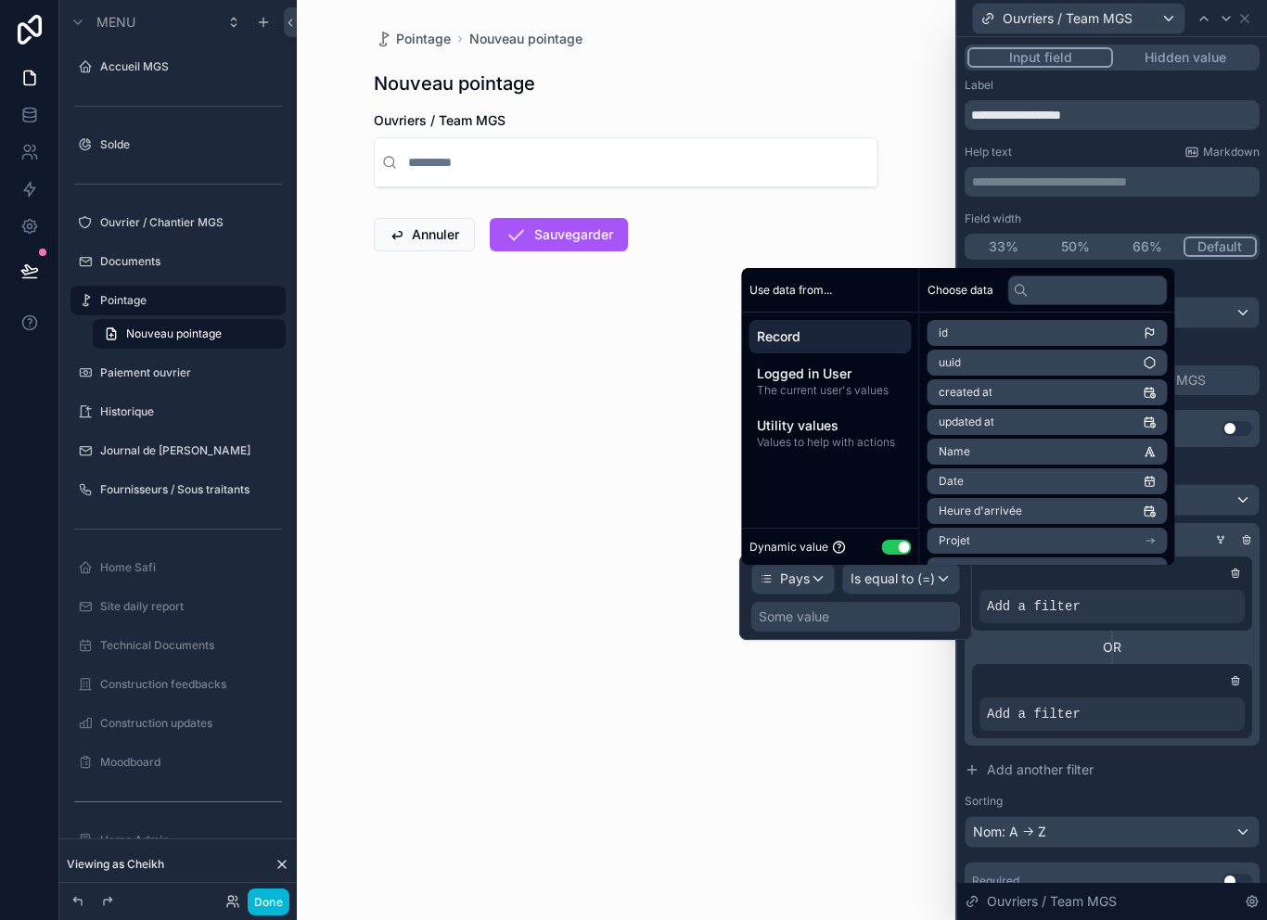
click at [892, 545] on button "Use setting" at bounding box center [897, 547] width 30 height 15
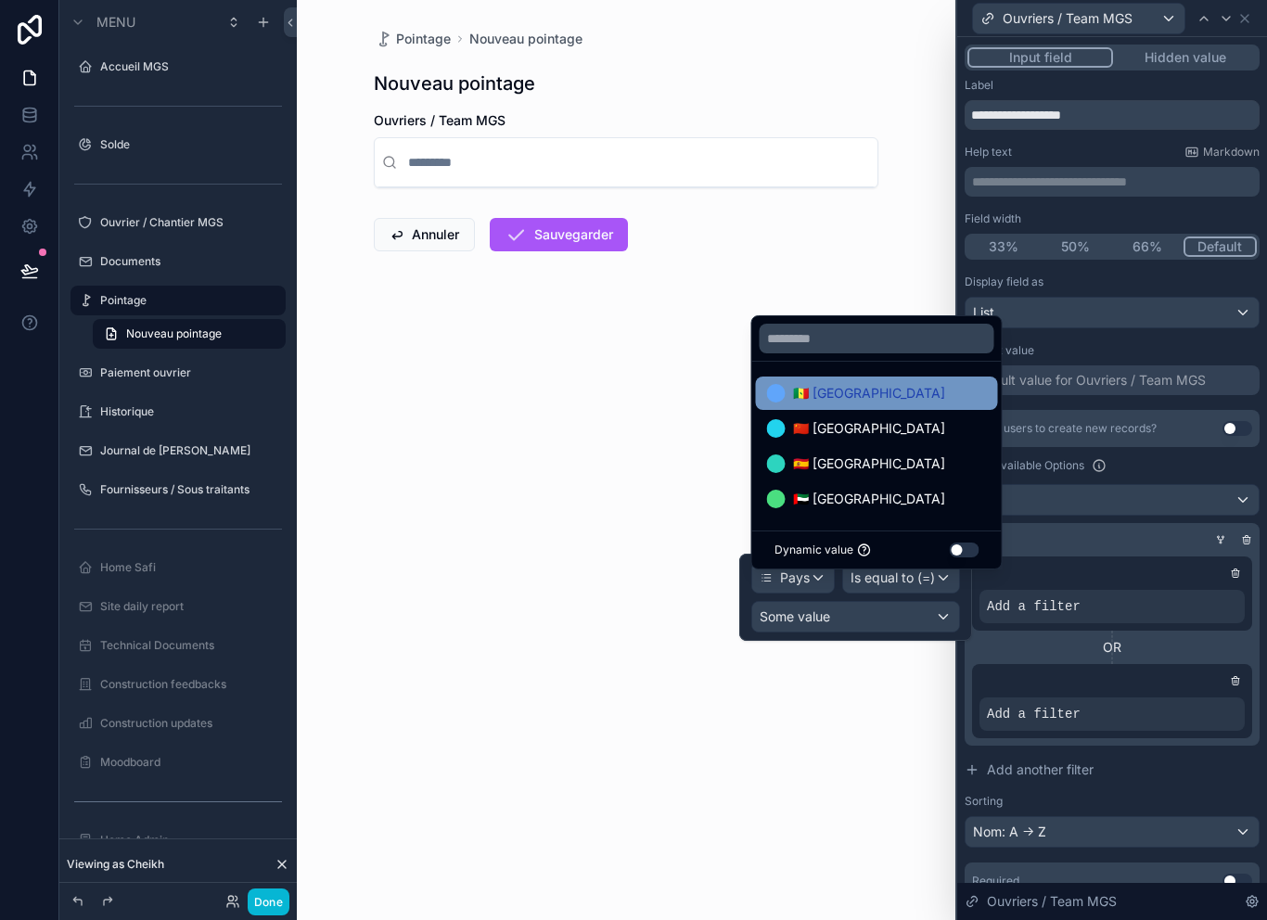
click at [888, 391] on div "🇸🇳 Sénégal" at bounding box center [877, 393] width 220 height 22
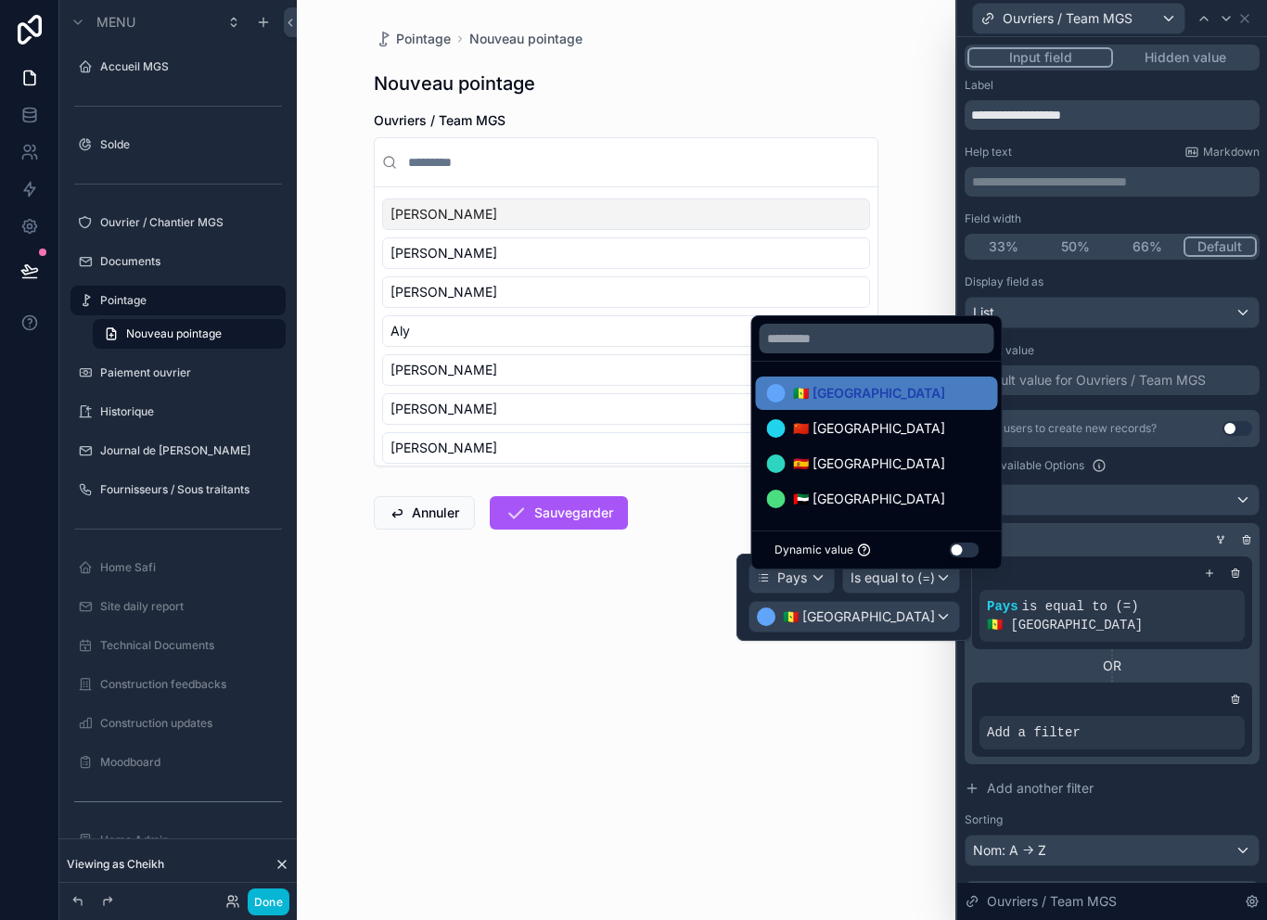
click at [1135, 682] on div "Add a filter" at bounding box center [1112, 719] width 280 height 74
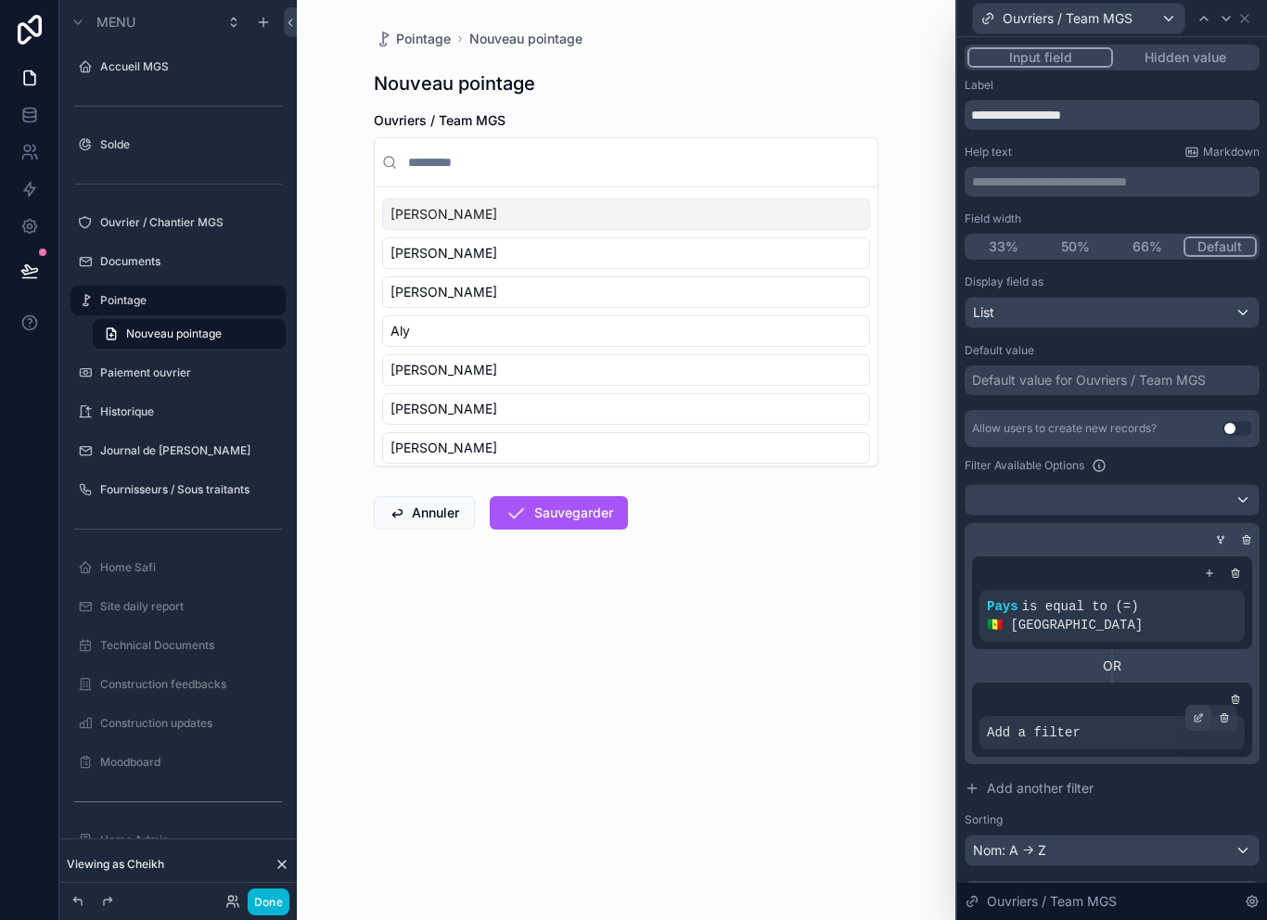
click at [1204, 705] on div at bounding box center [1198, 718] width 26 height 26
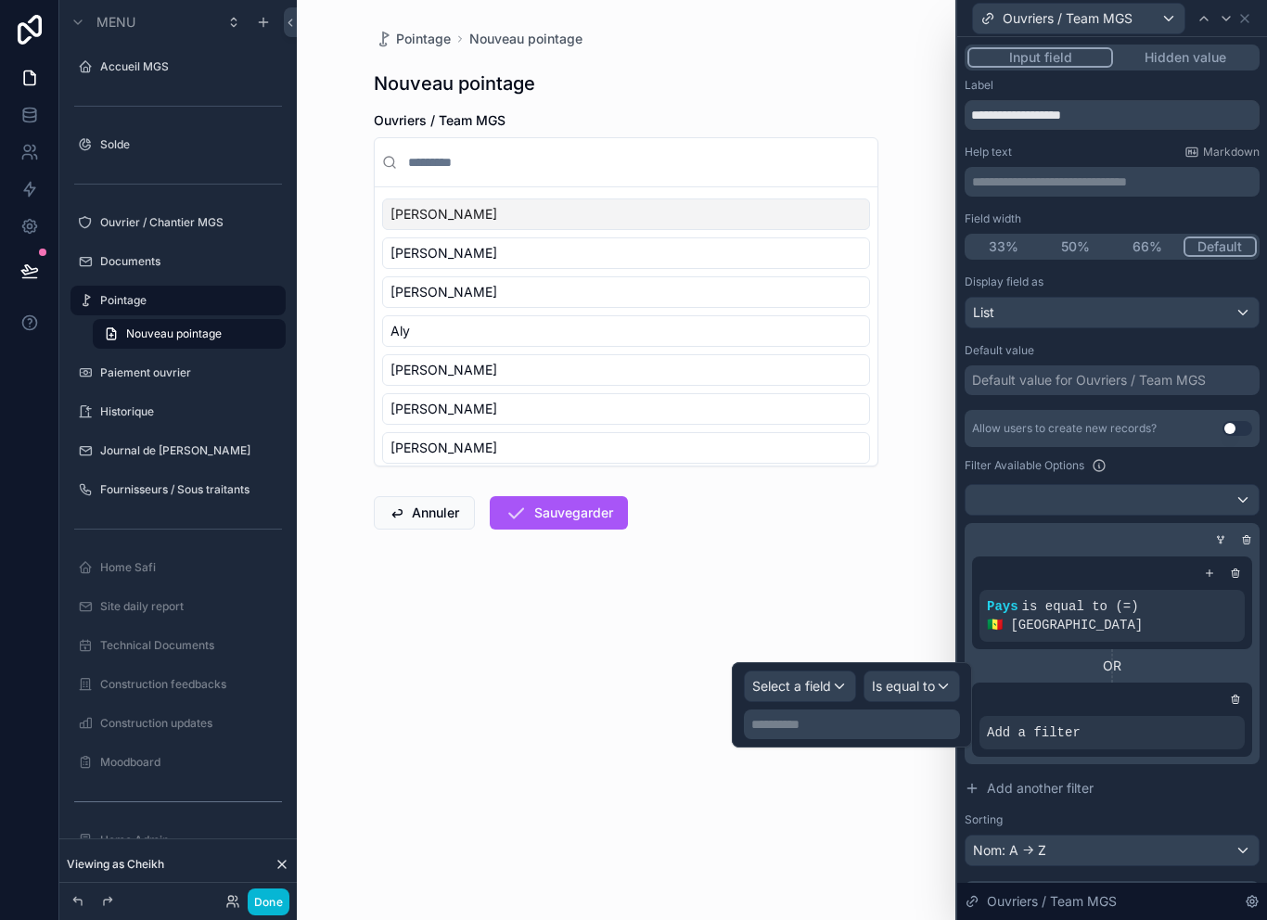
click at [808, 693] on span "Select a field" at bounding box center [791, 686] width 79 height 16
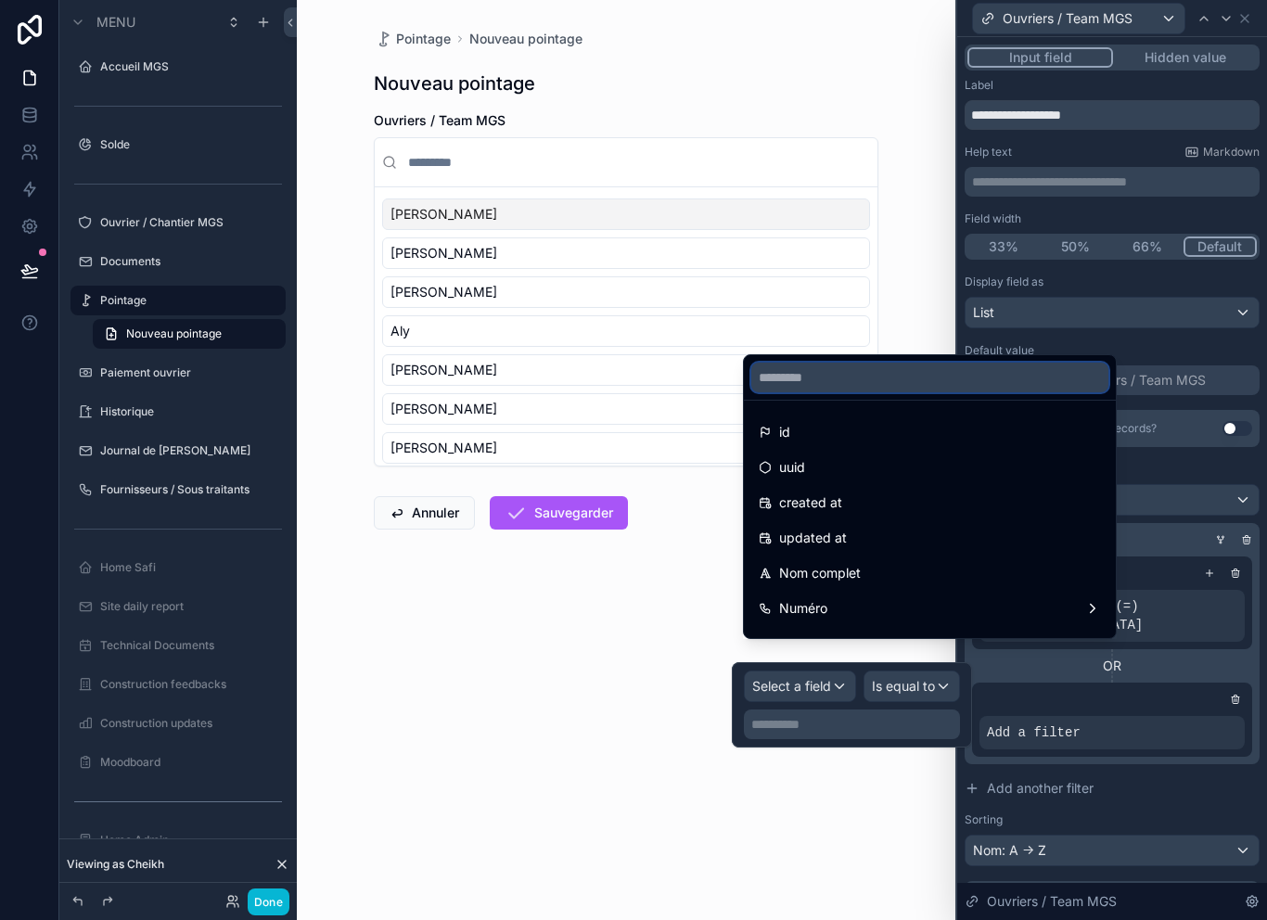
click at [902, 392] on input "text" at bounding box center [929, 378] width 357 height 30
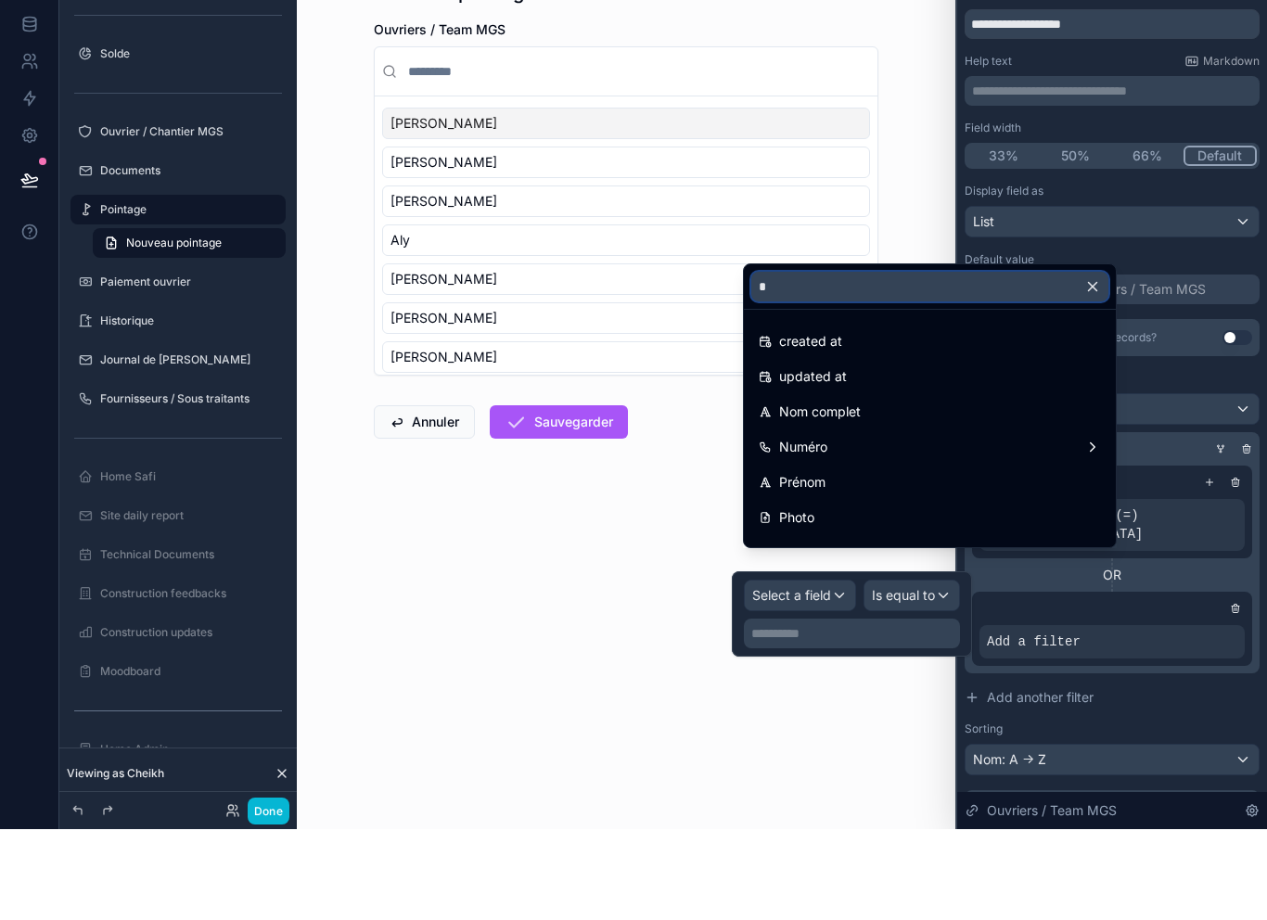
type input "**"
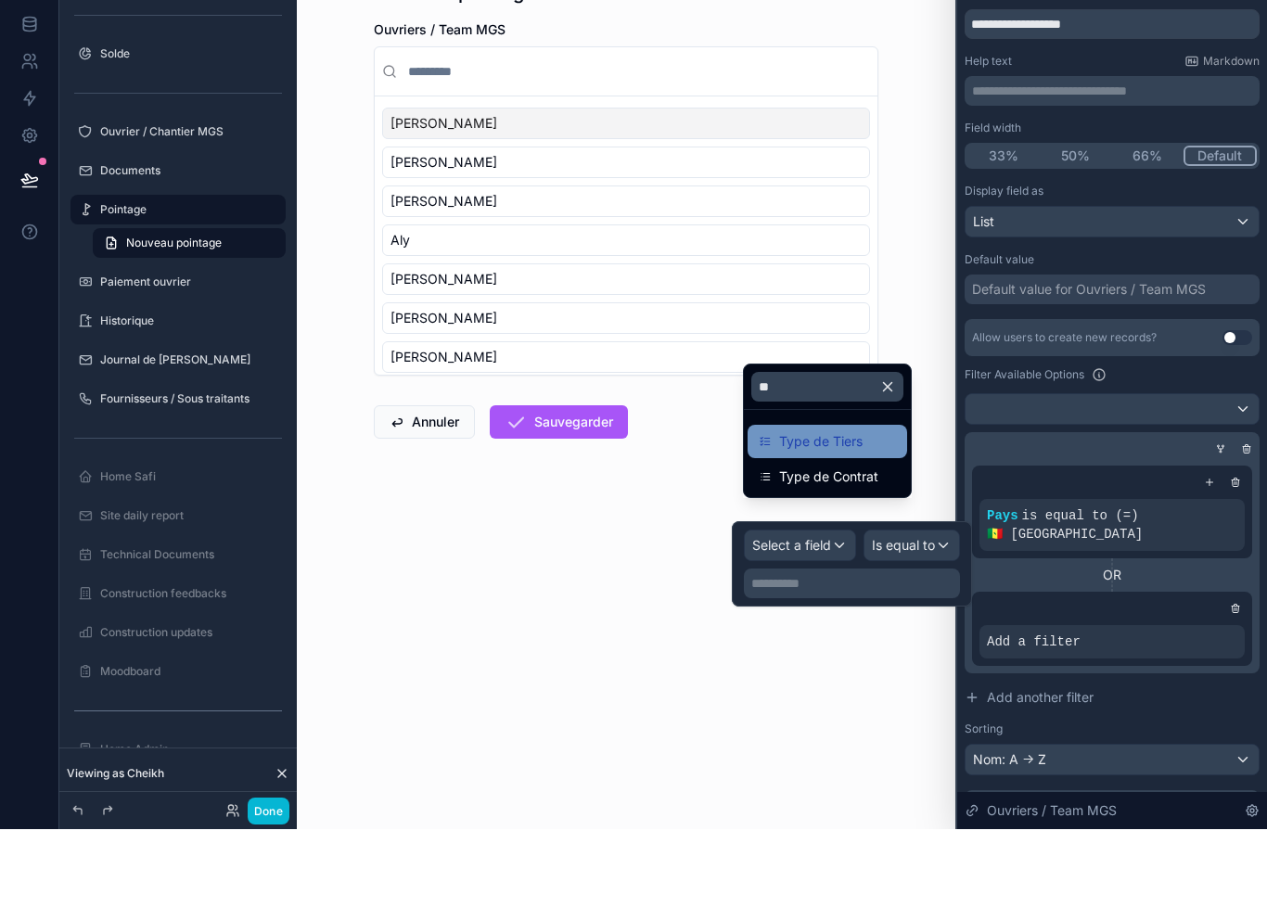
click at [885, 521] on div "Type de Tiers" at bounding box center [826, 532] width 137 height 22
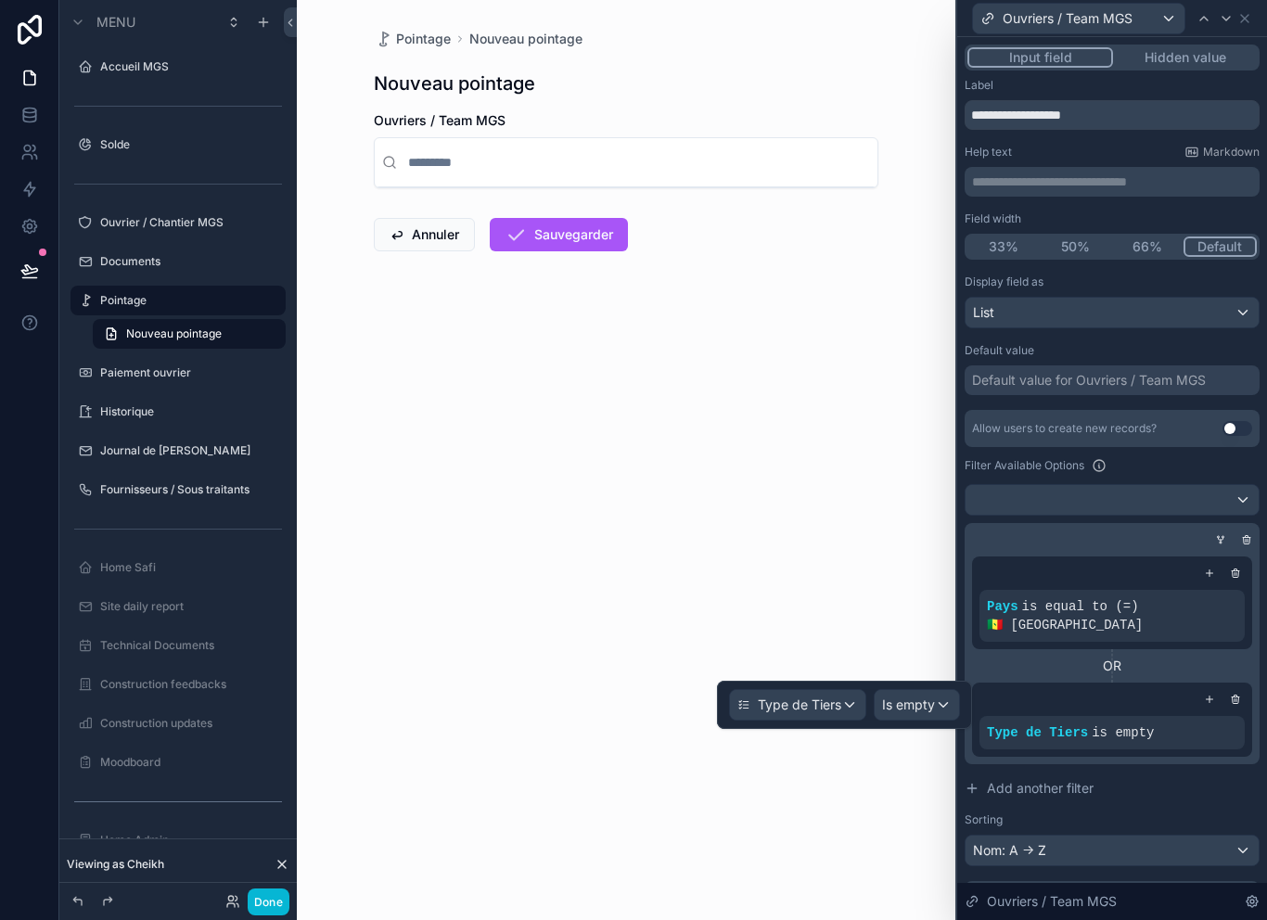
click at [928, 695] on span "Is empty" at bounding box center [908, 704] width 53 height 19
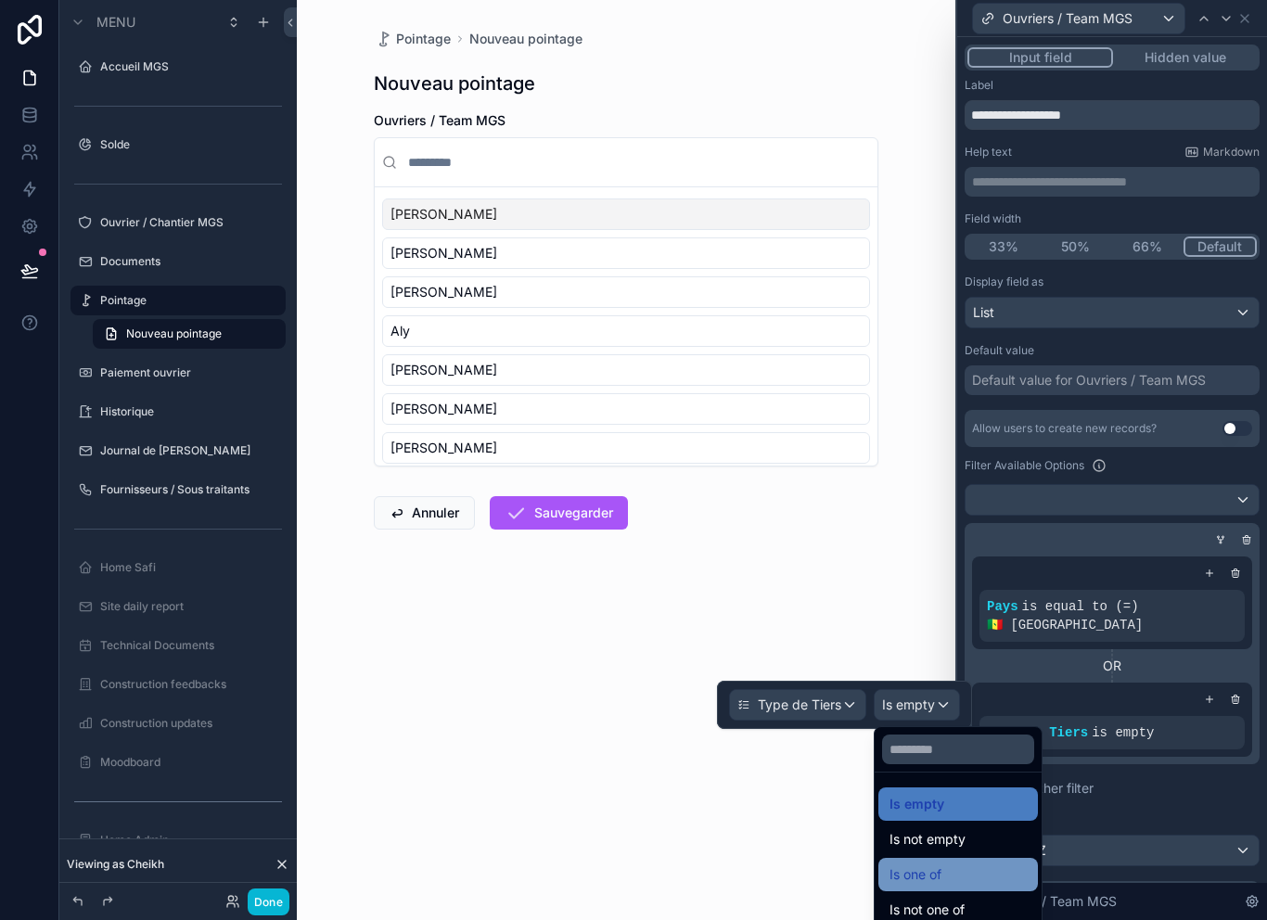
click at [978, 863] on div "Is one of" at bounding box center [957, 874] width 137 height 22
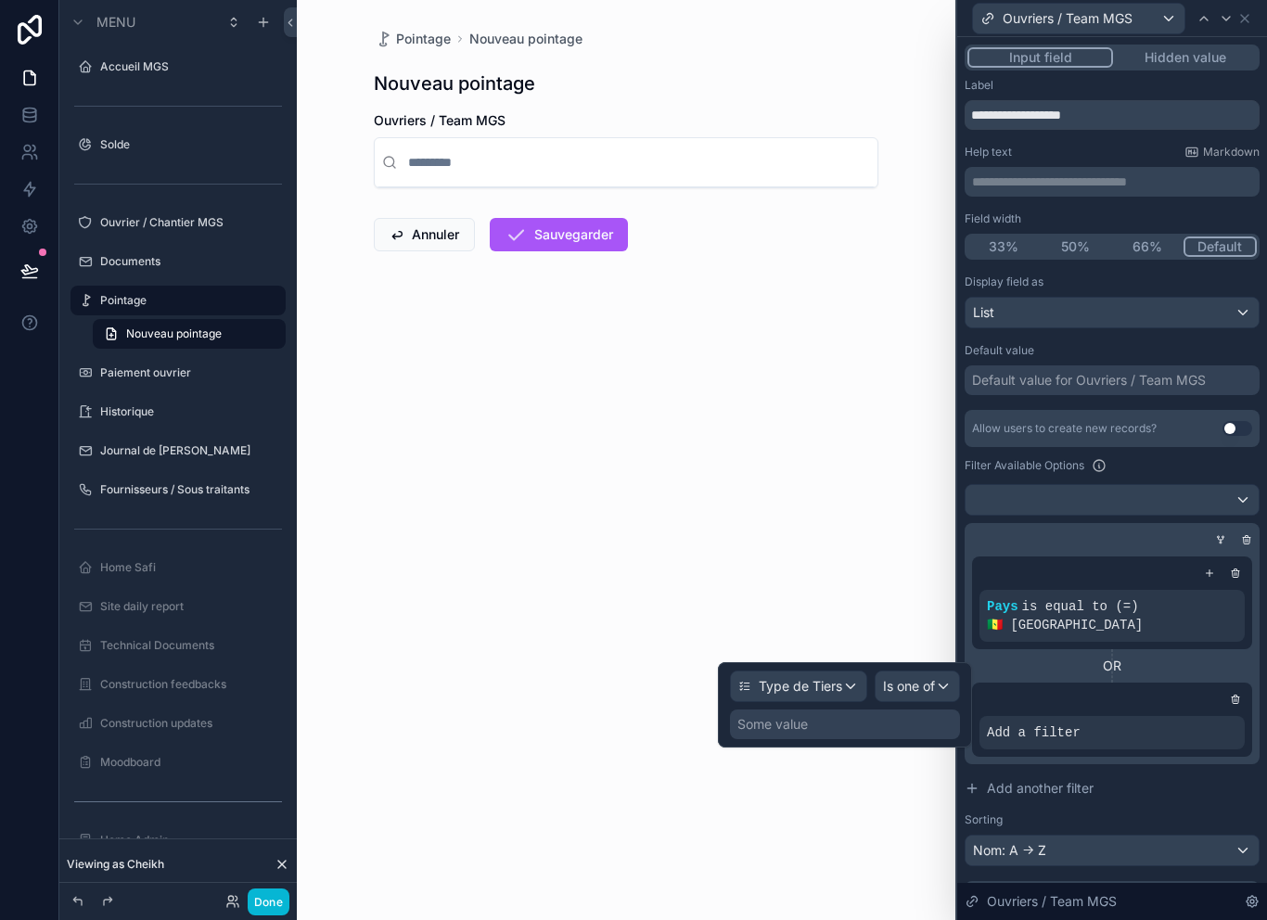
scroll to position [0, 0]
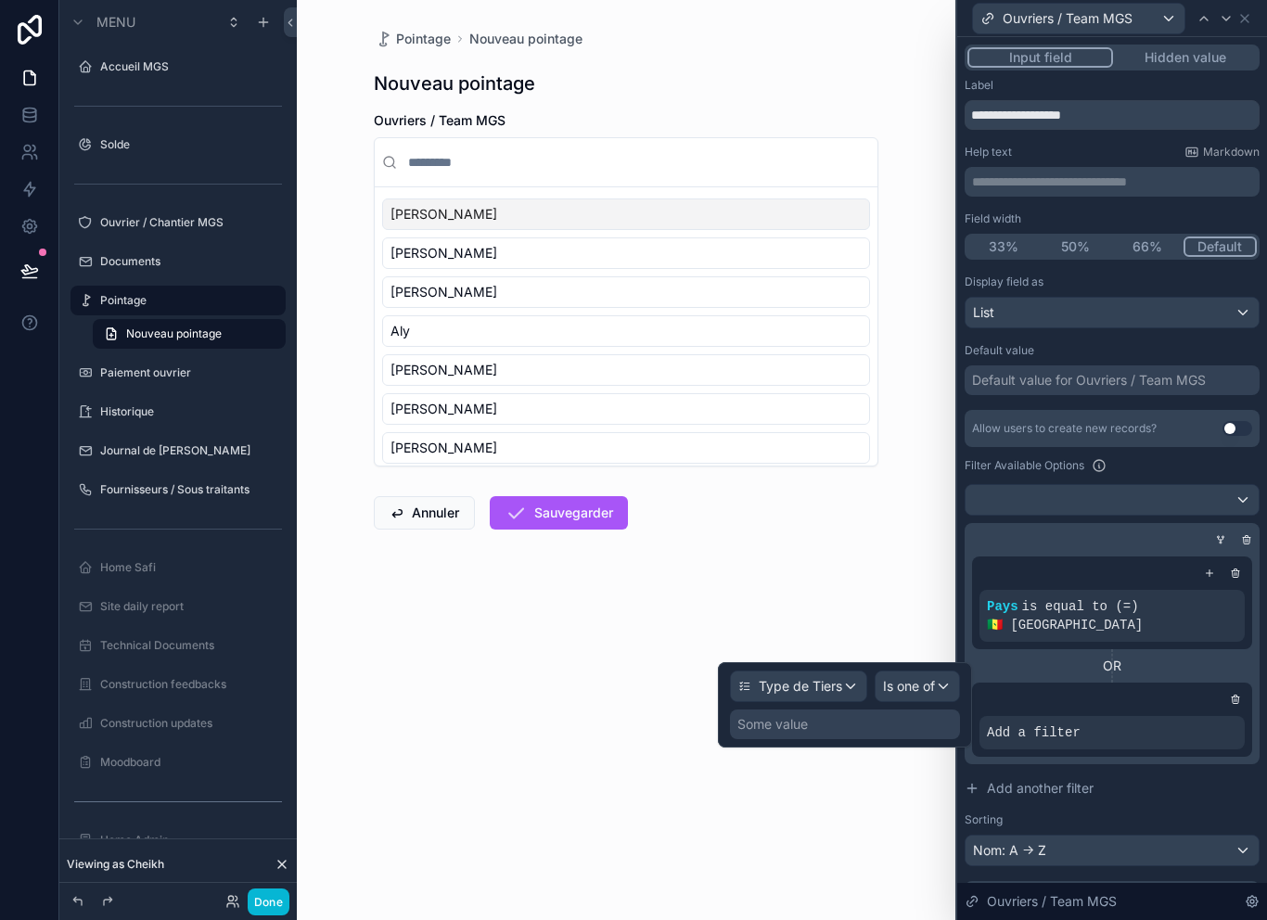
click at [898, 735] on div "Some value" at bounding box center [845, 724] width 230 height 30
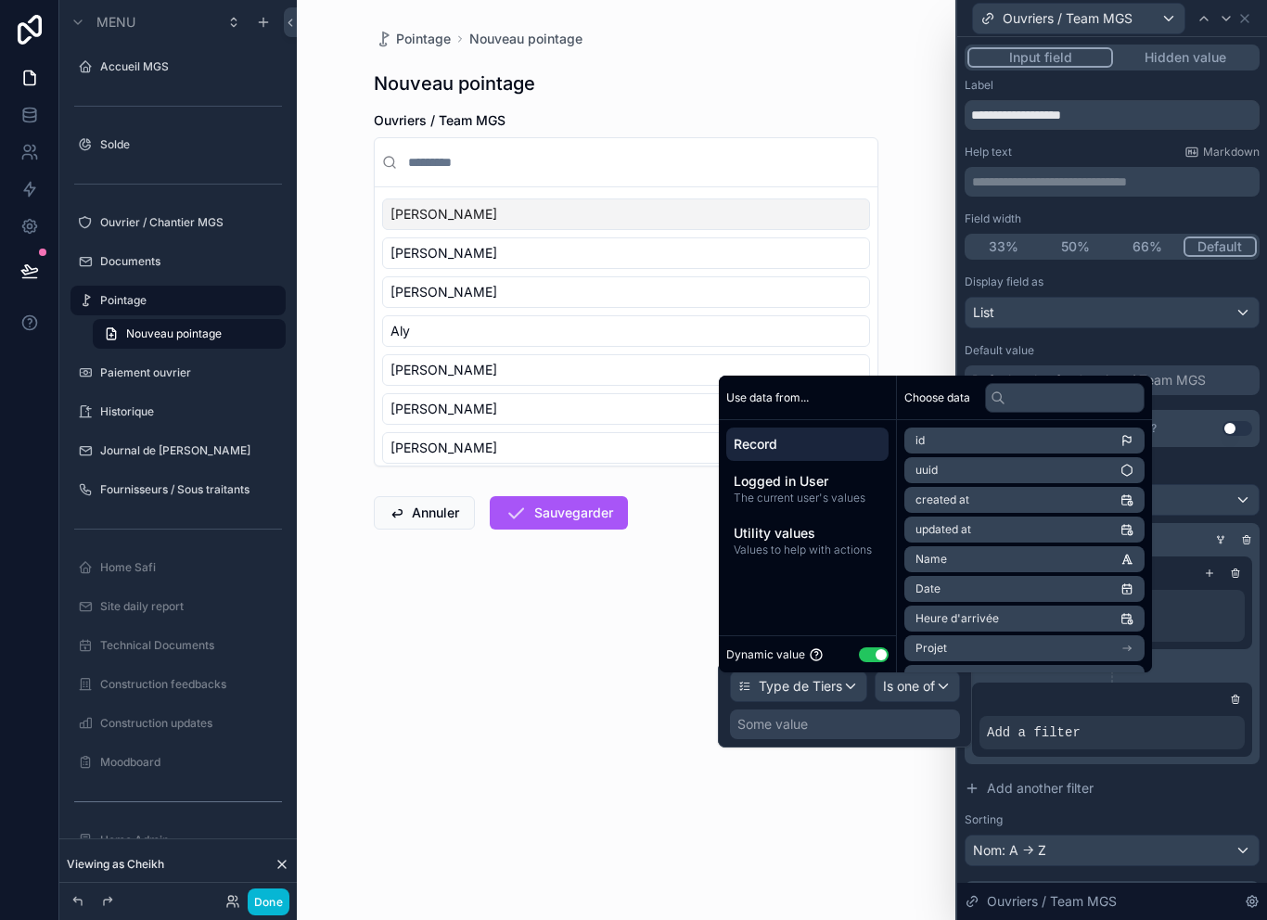
click at [874, 662] on button "Use setting" at bounding box center [874, 654] width 30 height 15
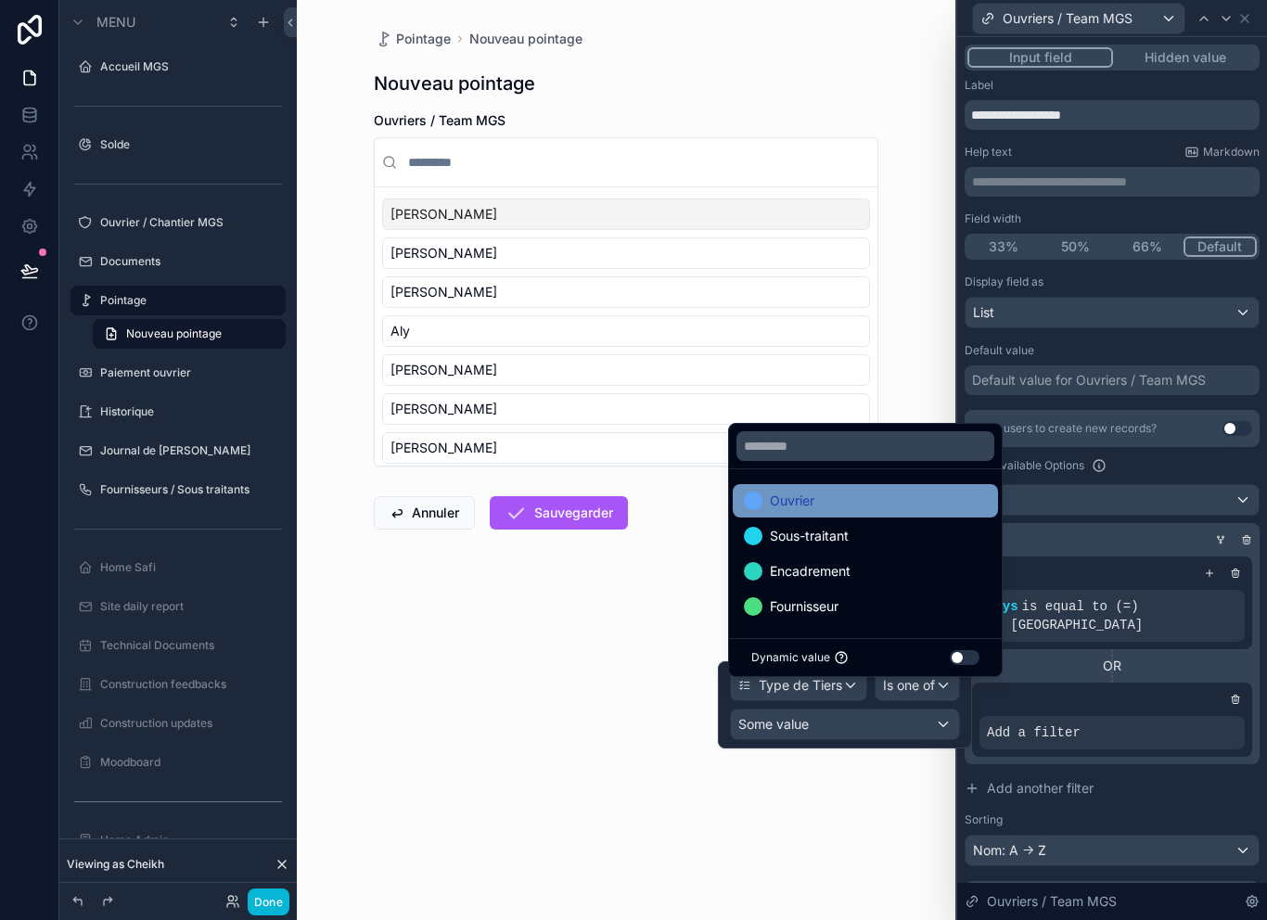
click at [905, 512] on div "Ouvrier" at bounding box center [865, 501] width 243 height 22
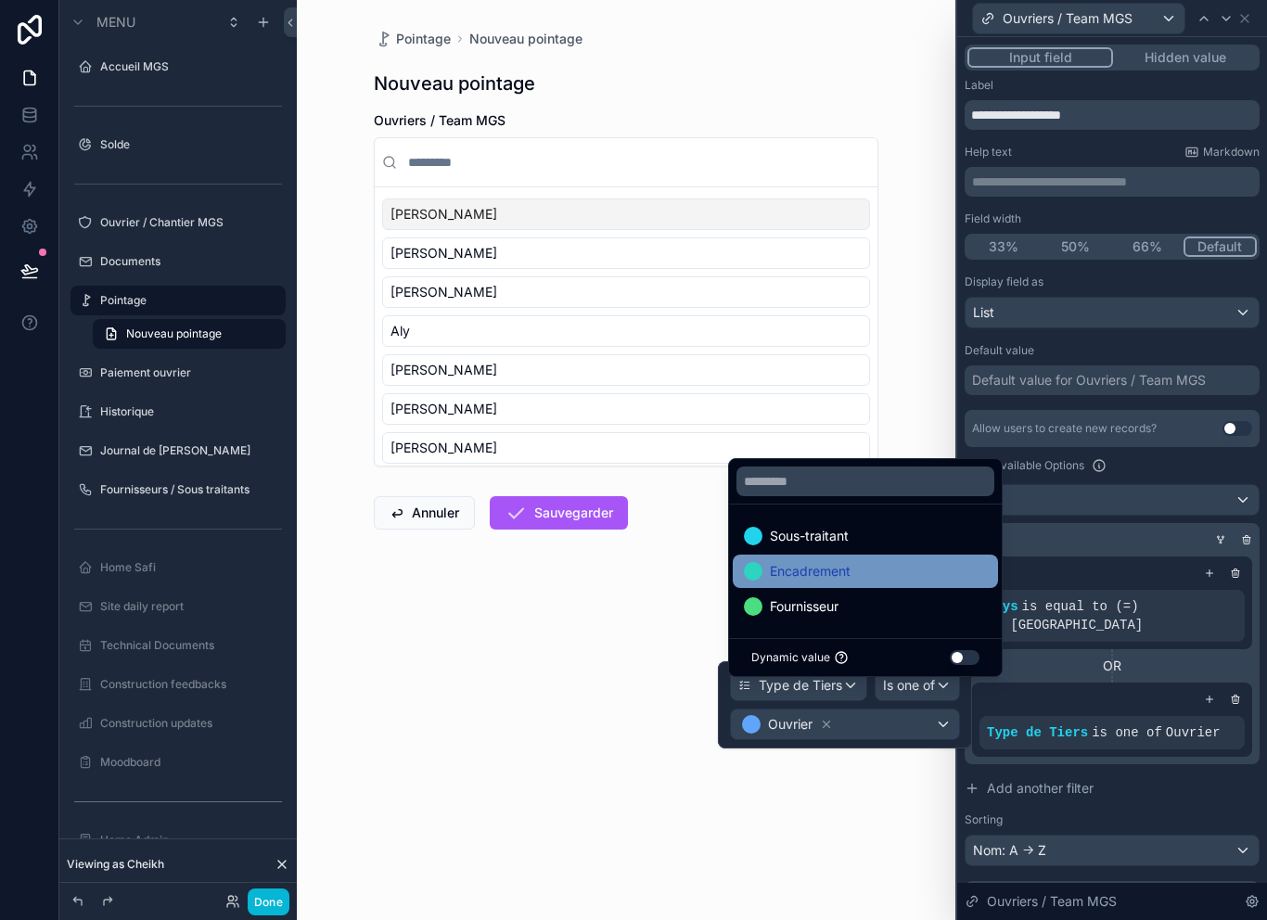
click at [891, 582] on div "Encadrement" at bounding box center [865, 571] width 243 height 22
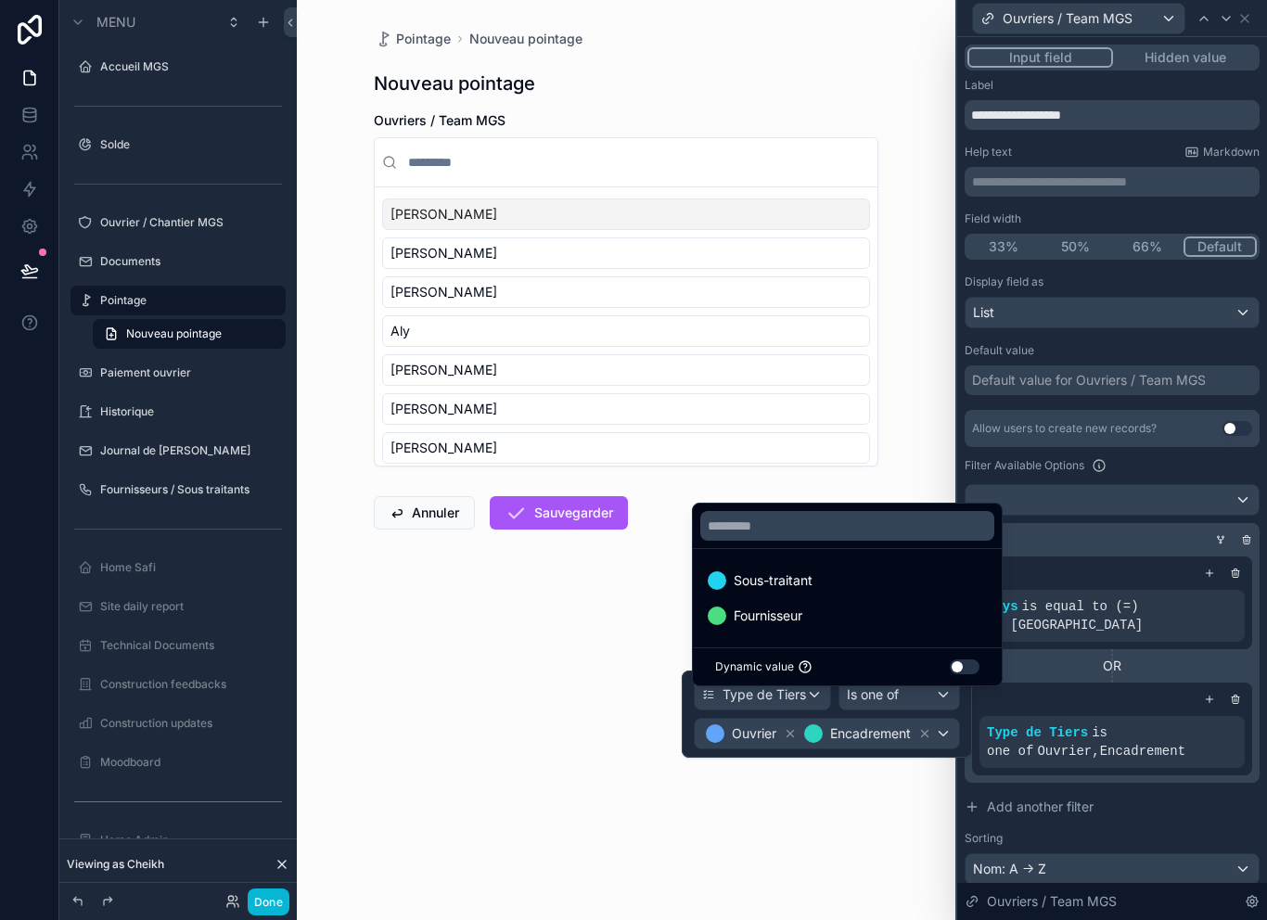
click at [1141, 755] on div "Type de Tiers is one of Ouvrier , Encadrement" at bounding box center [1112, 728] width 280 height 93
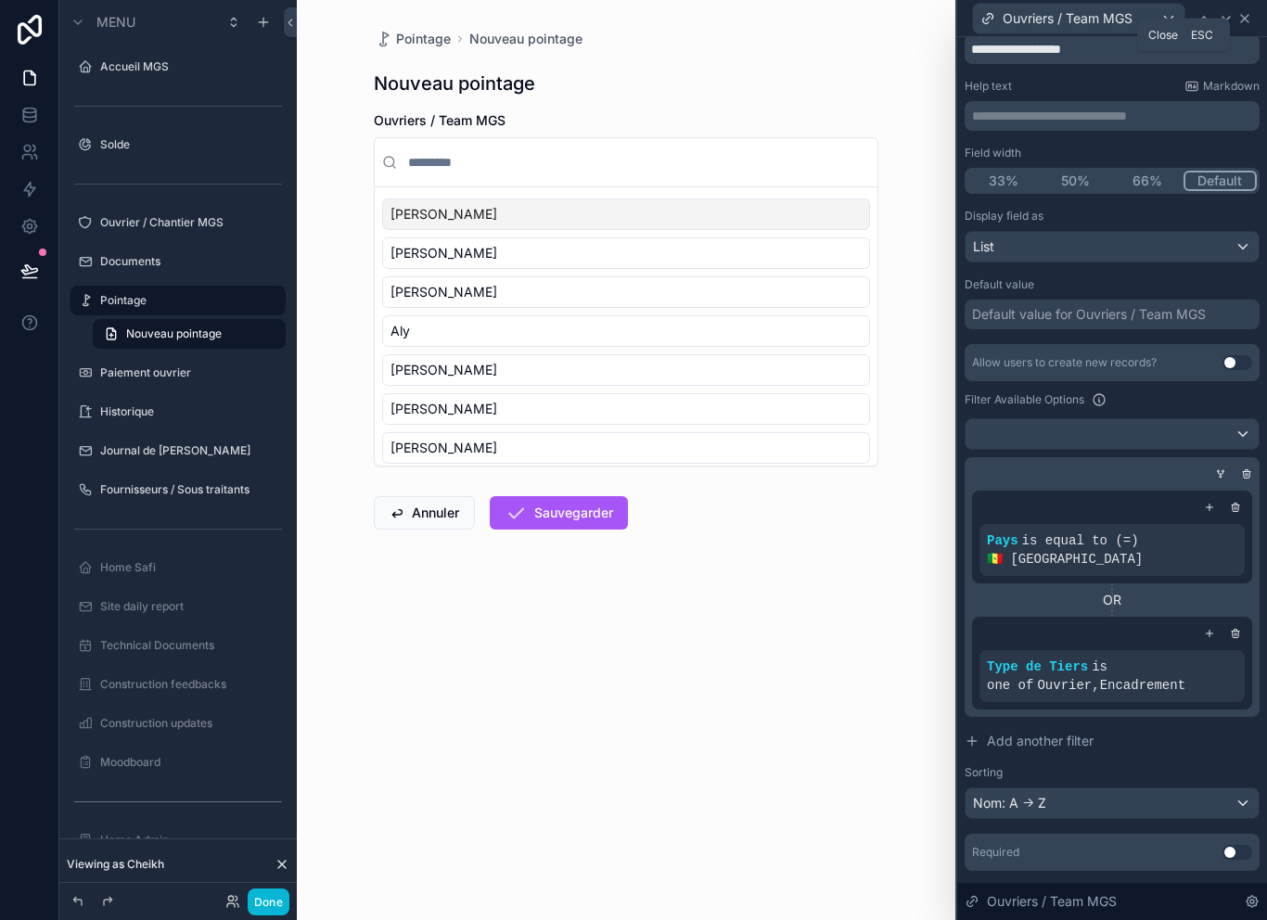
scroll to position [65, 0]
click at [1103, 793] on div "Nom: A -> Z" at bounding box center [1111, 804] width 293 height 30
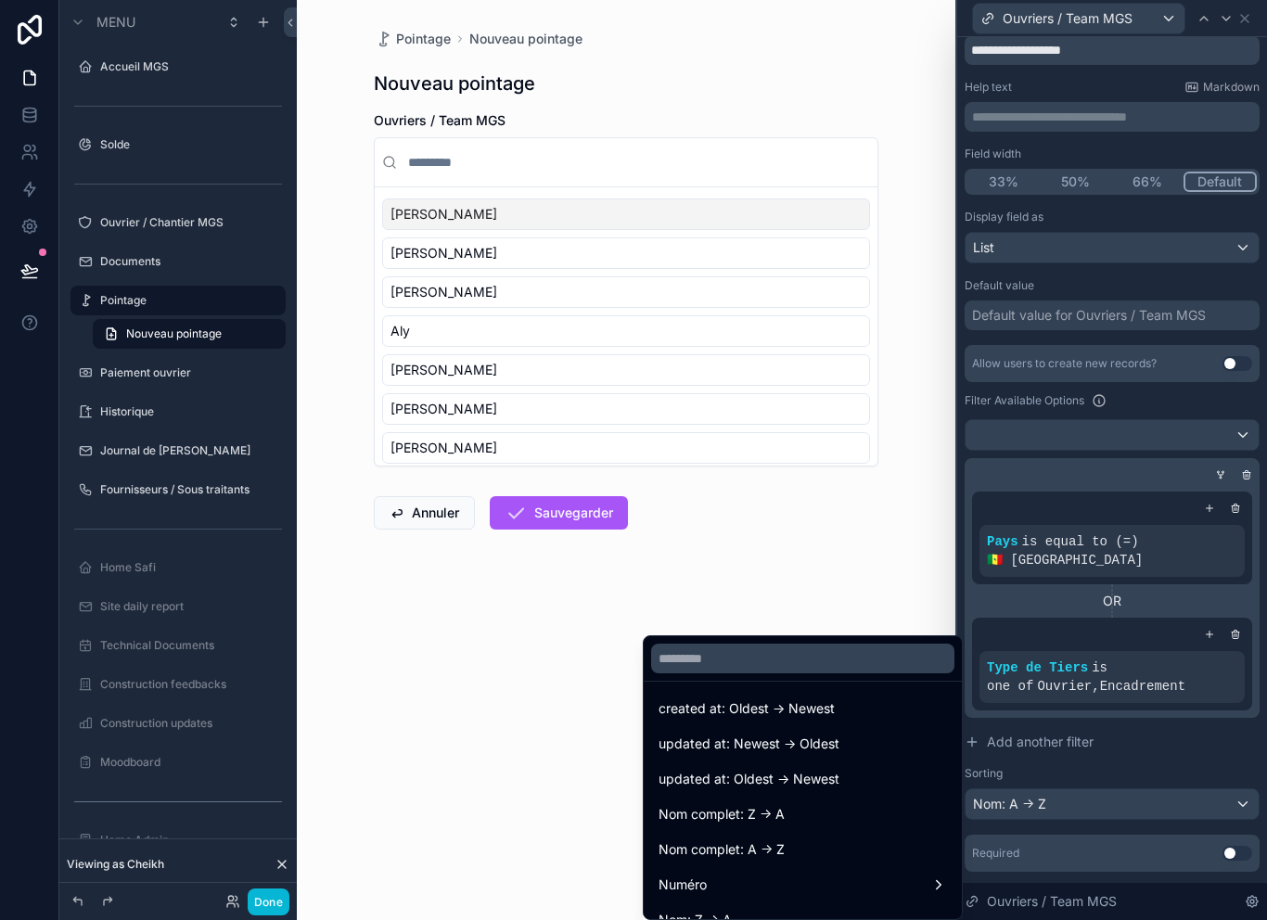
scroll to position [70, 0]
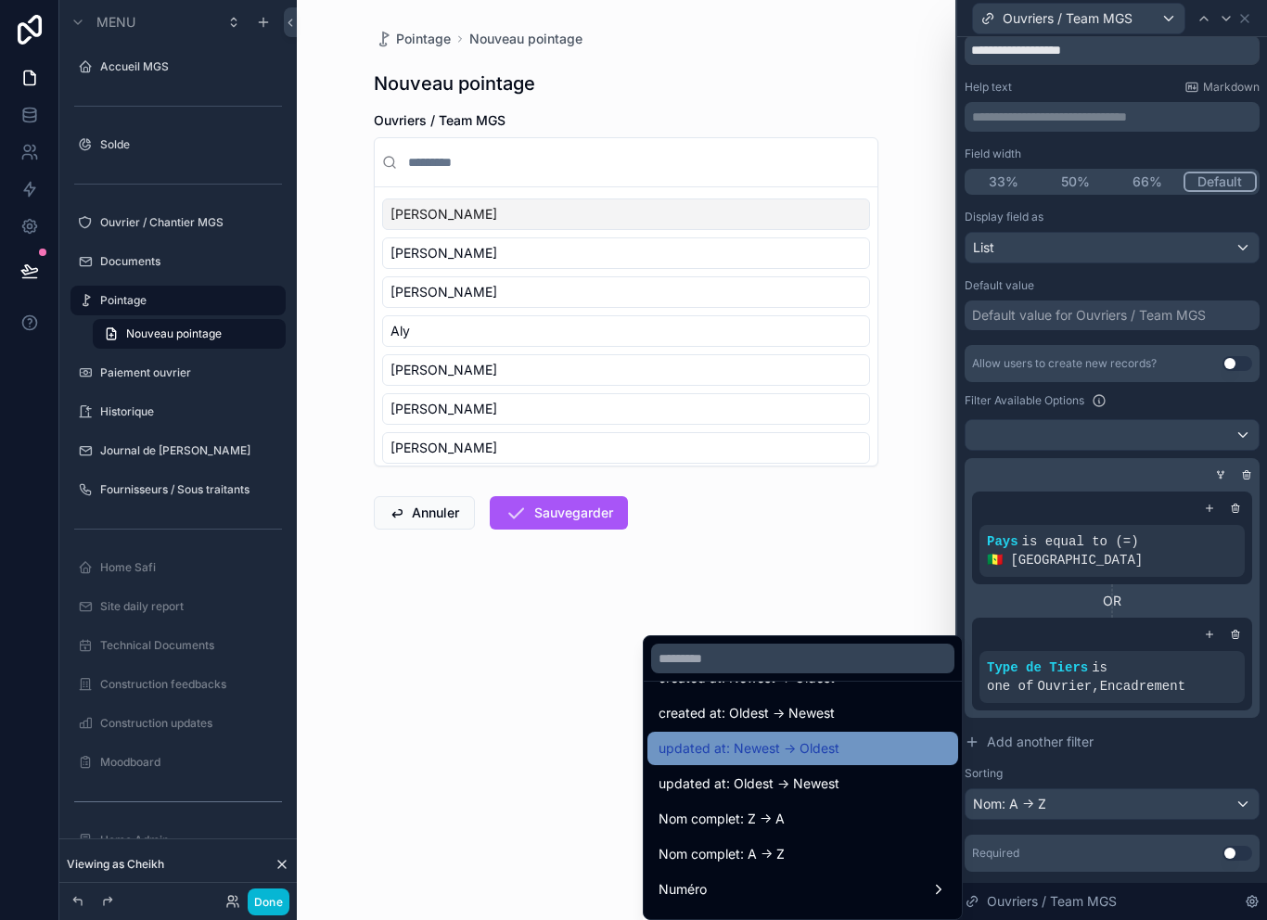
click at [853, 746] on div "updated at: Newest -> Oldest" at bounding box center [802, 748] width 288 height 22
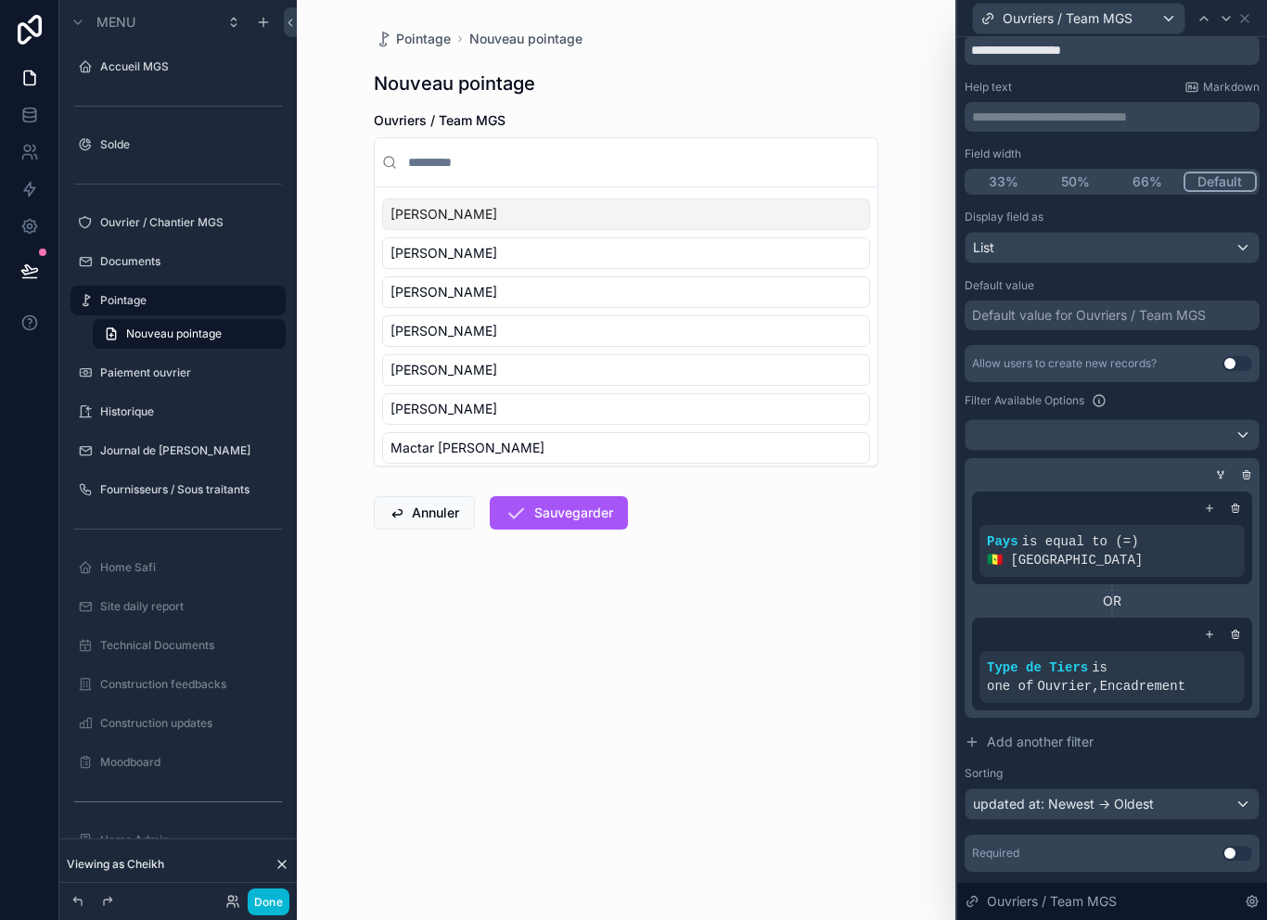
click at [1255, 15] on div "Ouvriers / Team MGS" at bounding box center [1111, 18] width 295 height 36
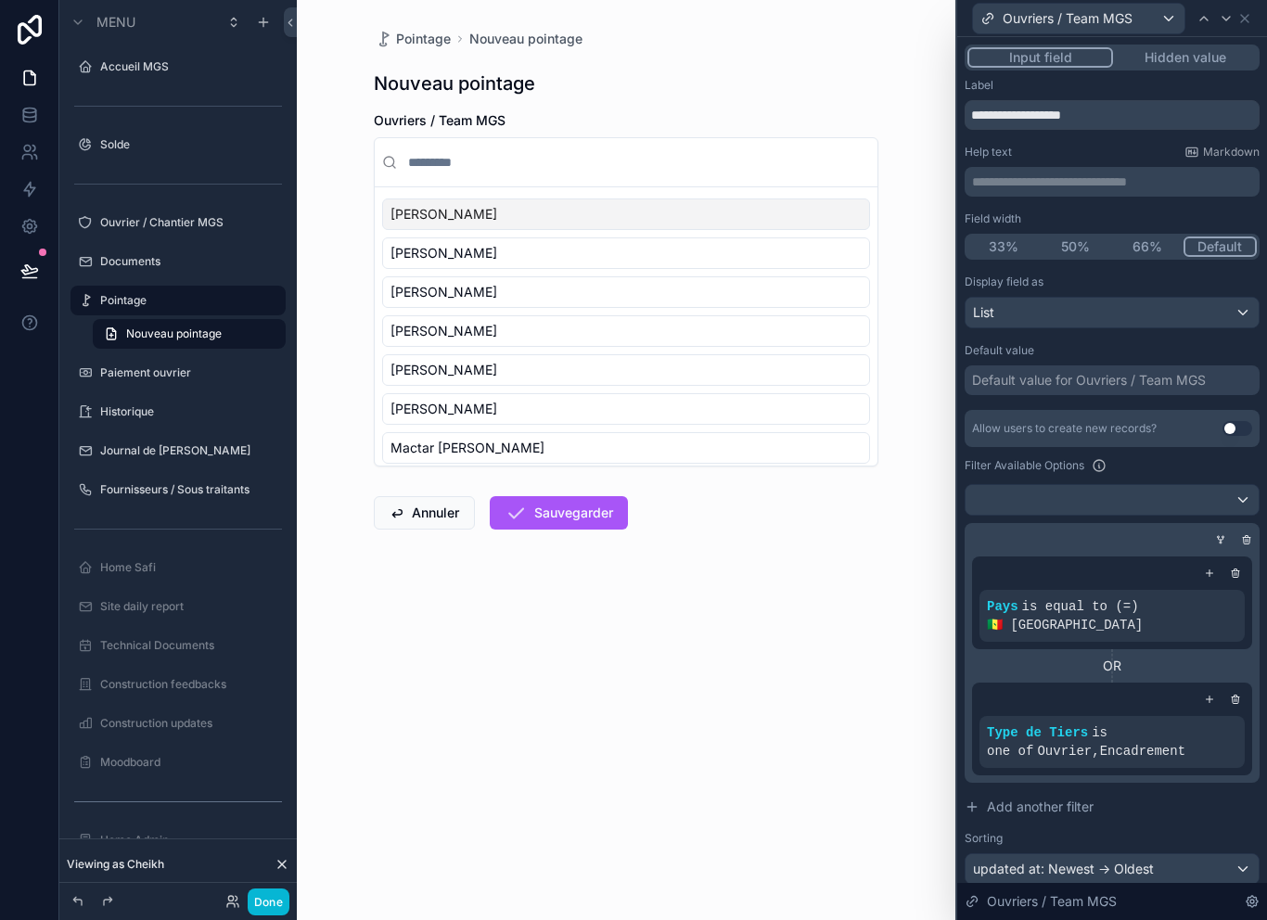
scroll to position [0, 0]
click at [1191, 57] on button "Hidden value" at bounding box center [1185, 57] width 144 height 20
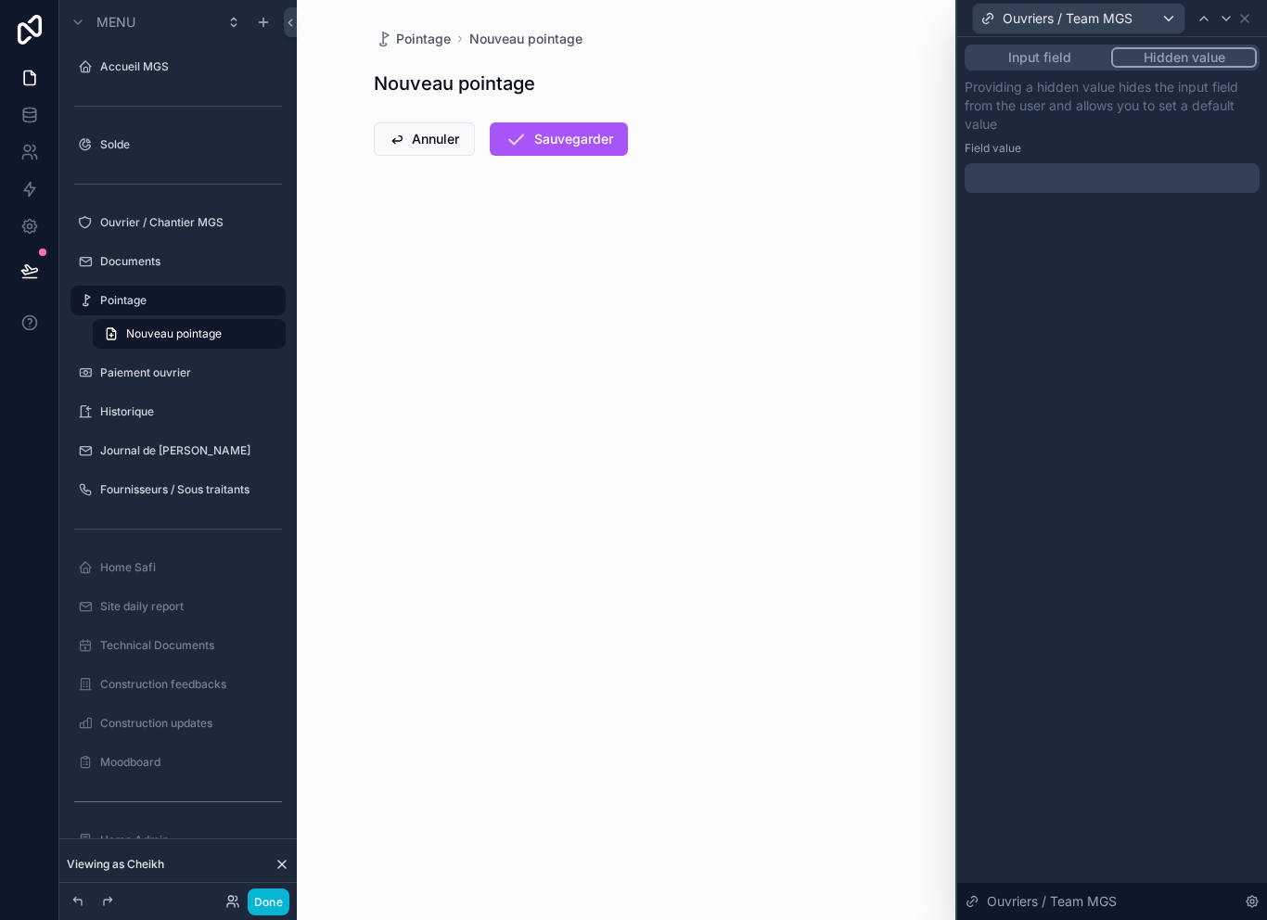
click at [1128, 176] on div at bounding box center [1111, 178] width 295 height 30
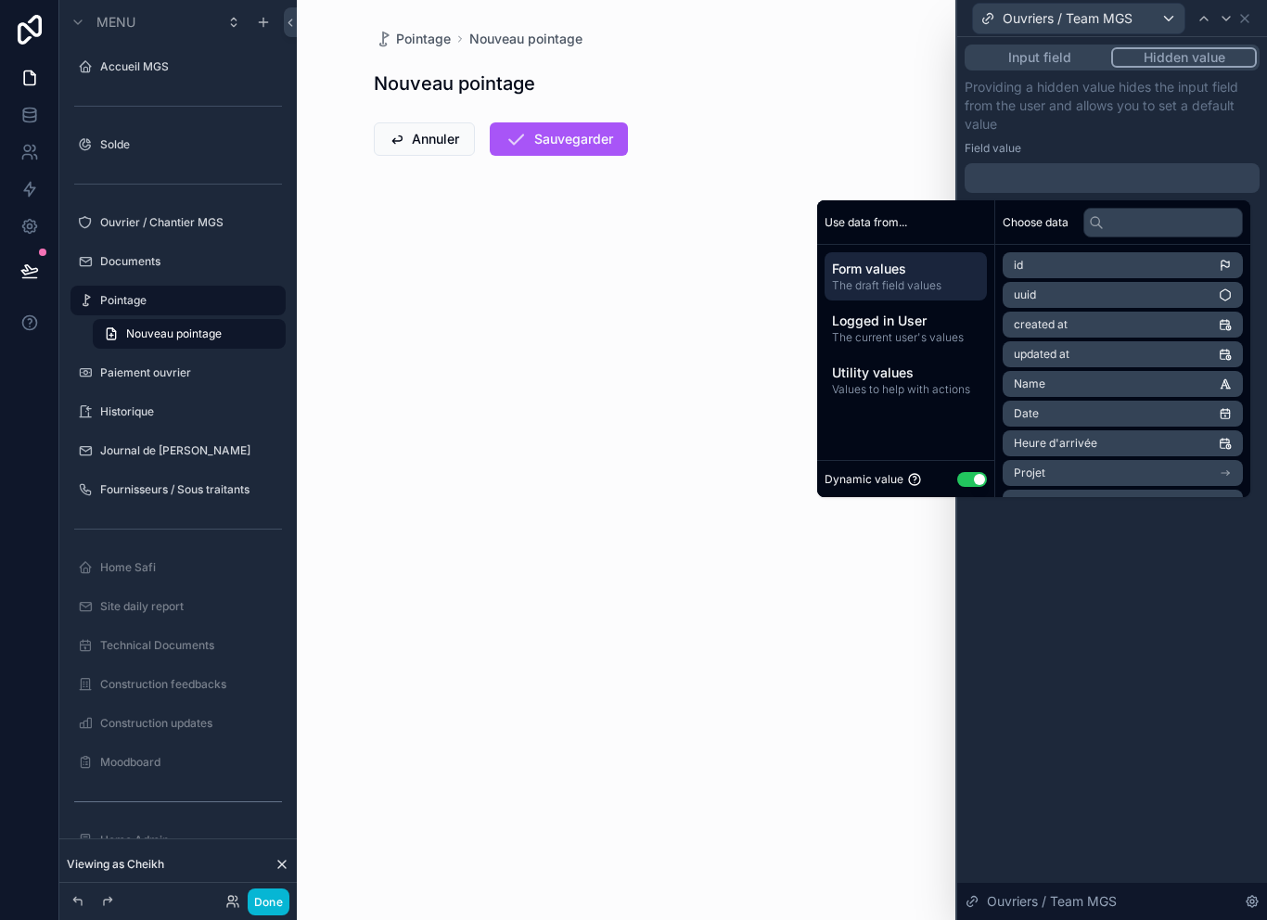
click at [963, 480] on button "Use setting" at bounding box center [972, 479] width 30 height 15
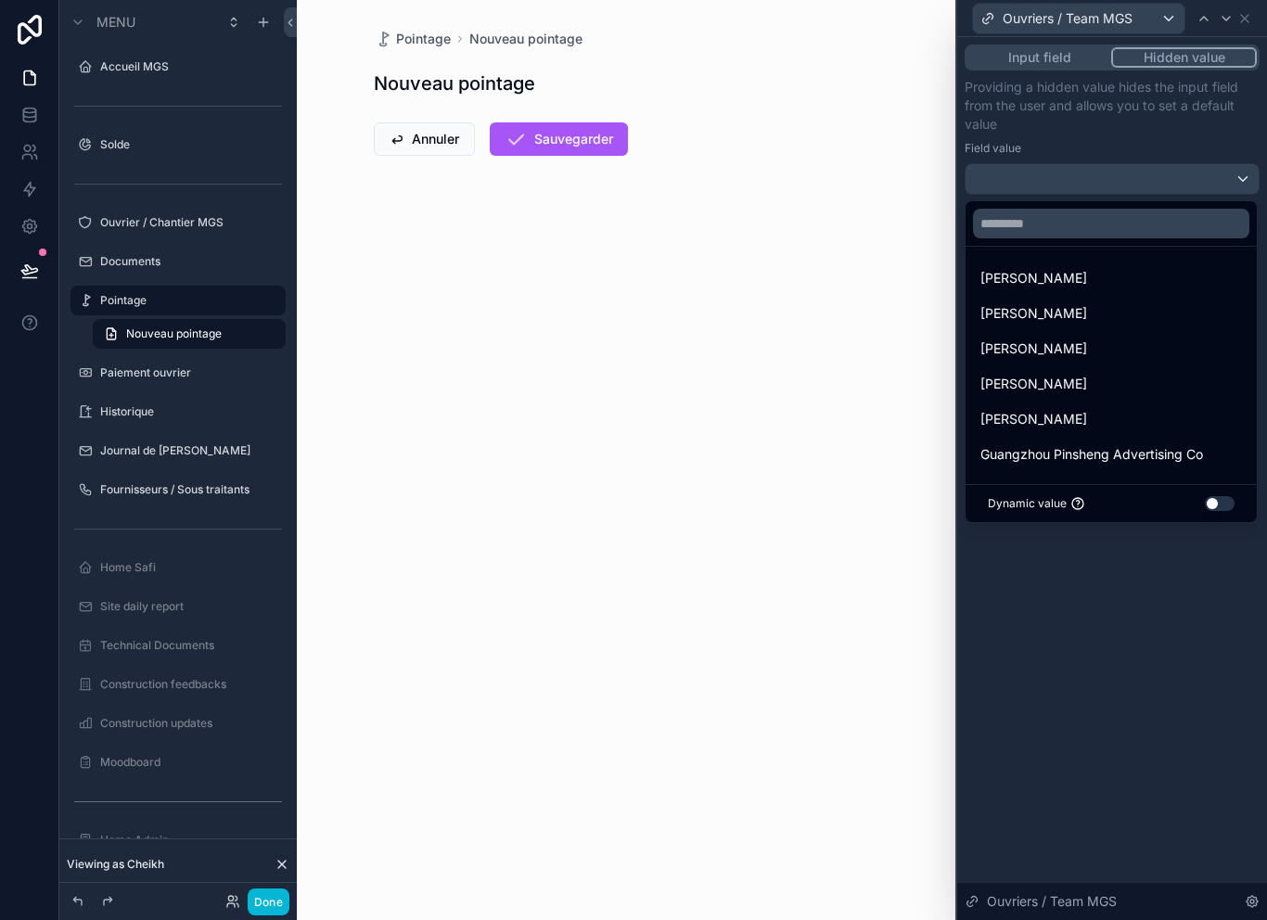
click at [1065, 61] on div at bounding box center [1112, 460] width 310 height 920
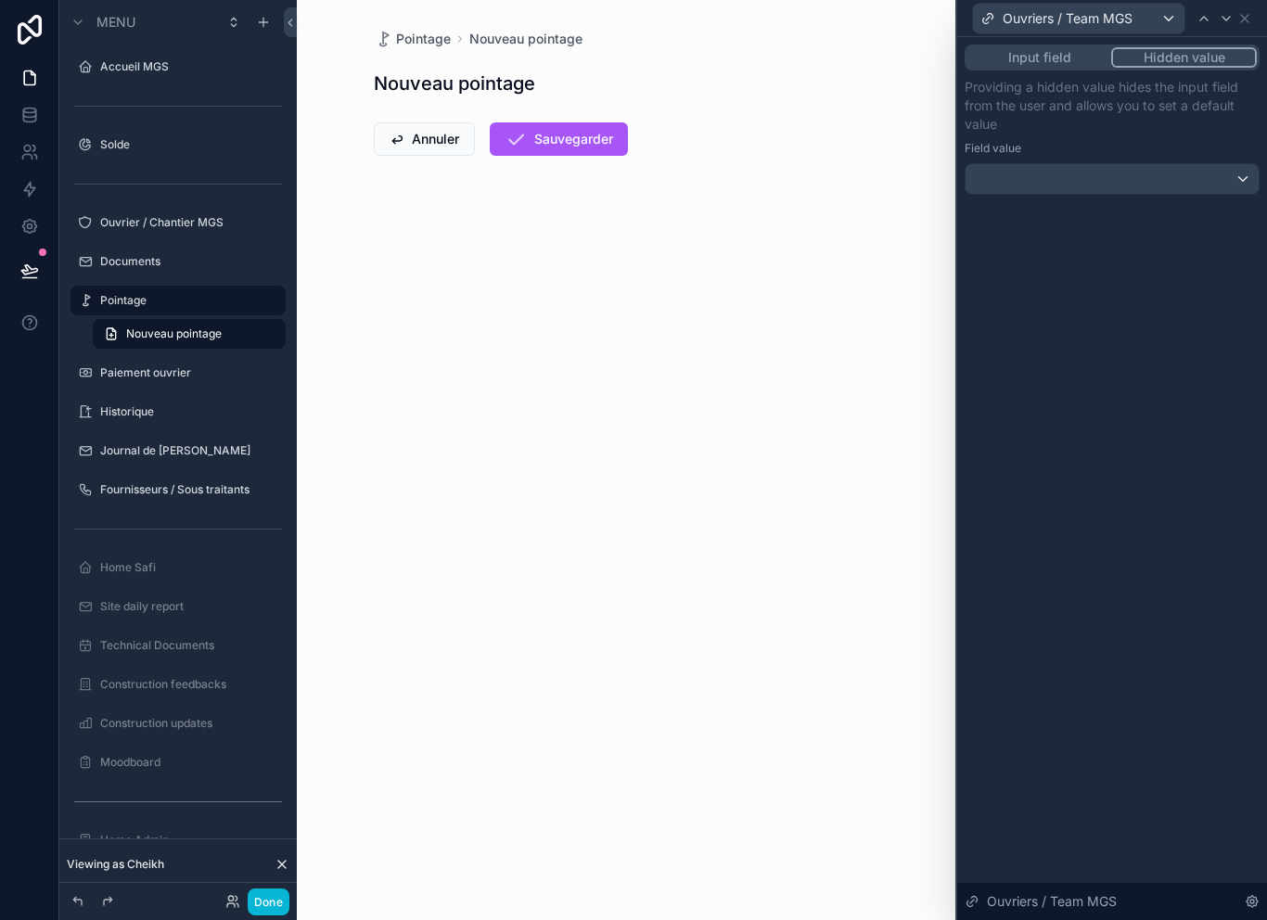
click at [1059, 56] on button "Input field" at bounding box center [1039, 57] width 144 height 20
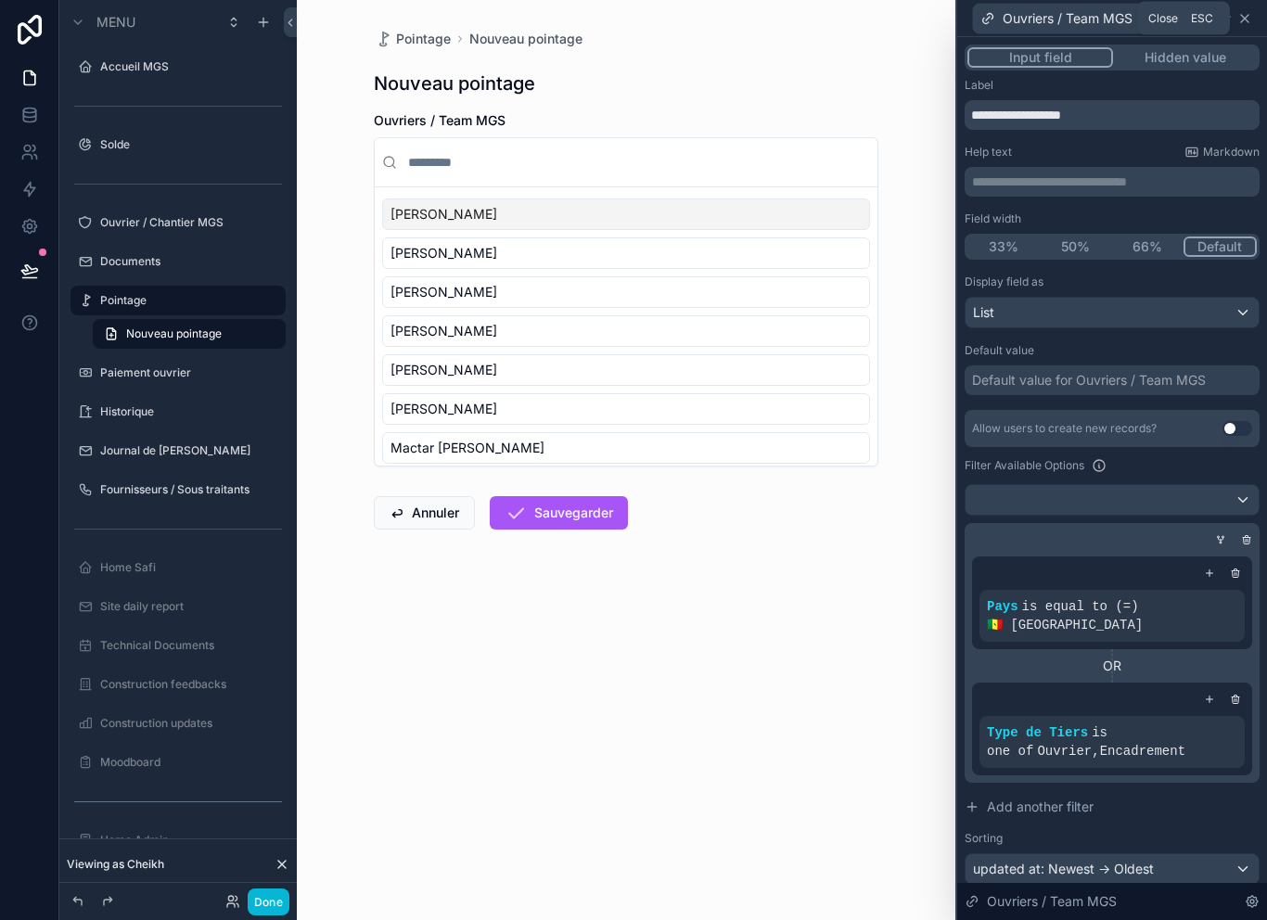
click at [1244, 22] on icon at bounding box center [1244, 18] width 15 height 15
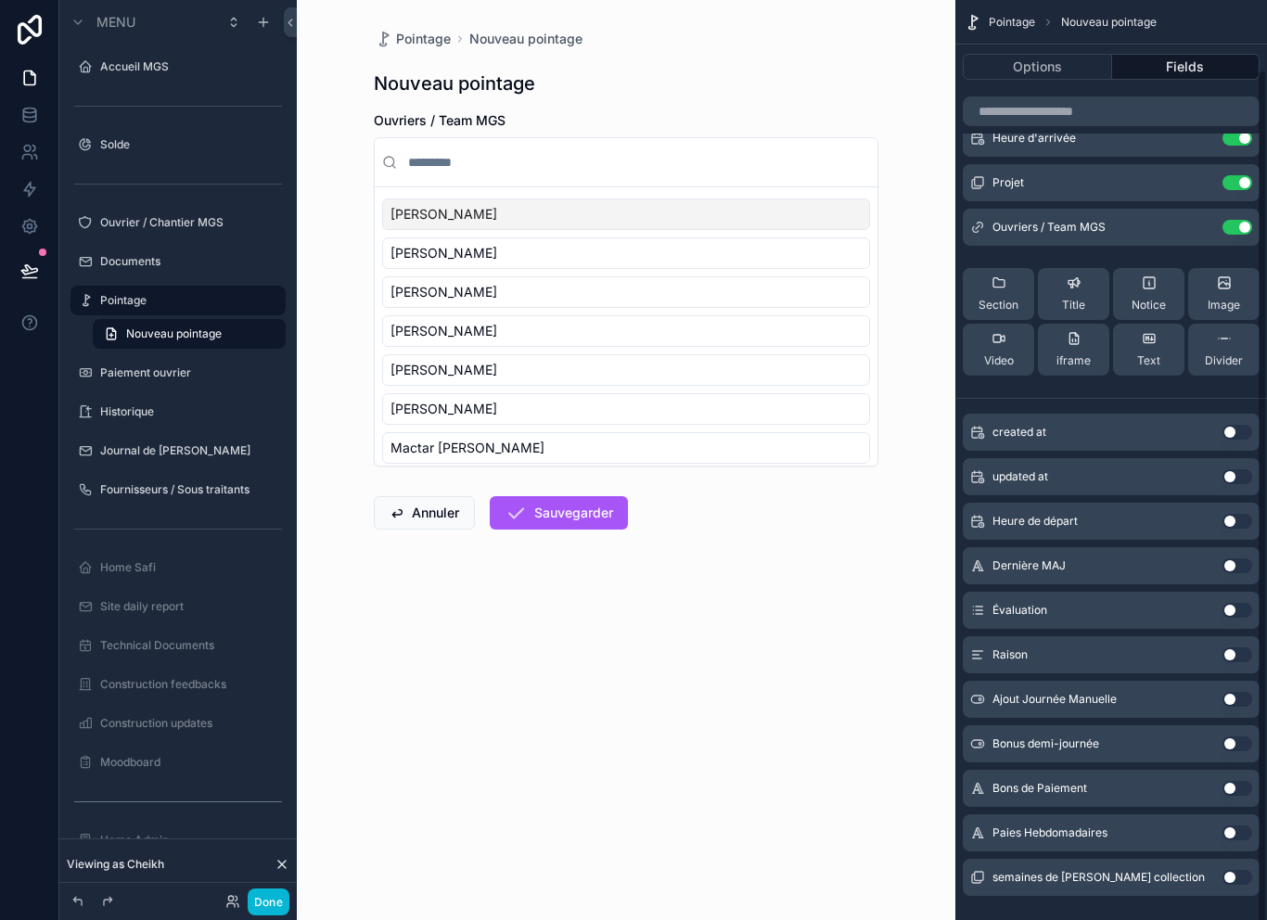
scroll to position [72, 0]
click at [1242, 885] on button "Use setting" at bounding box center [1237, 879] width 30 height 15
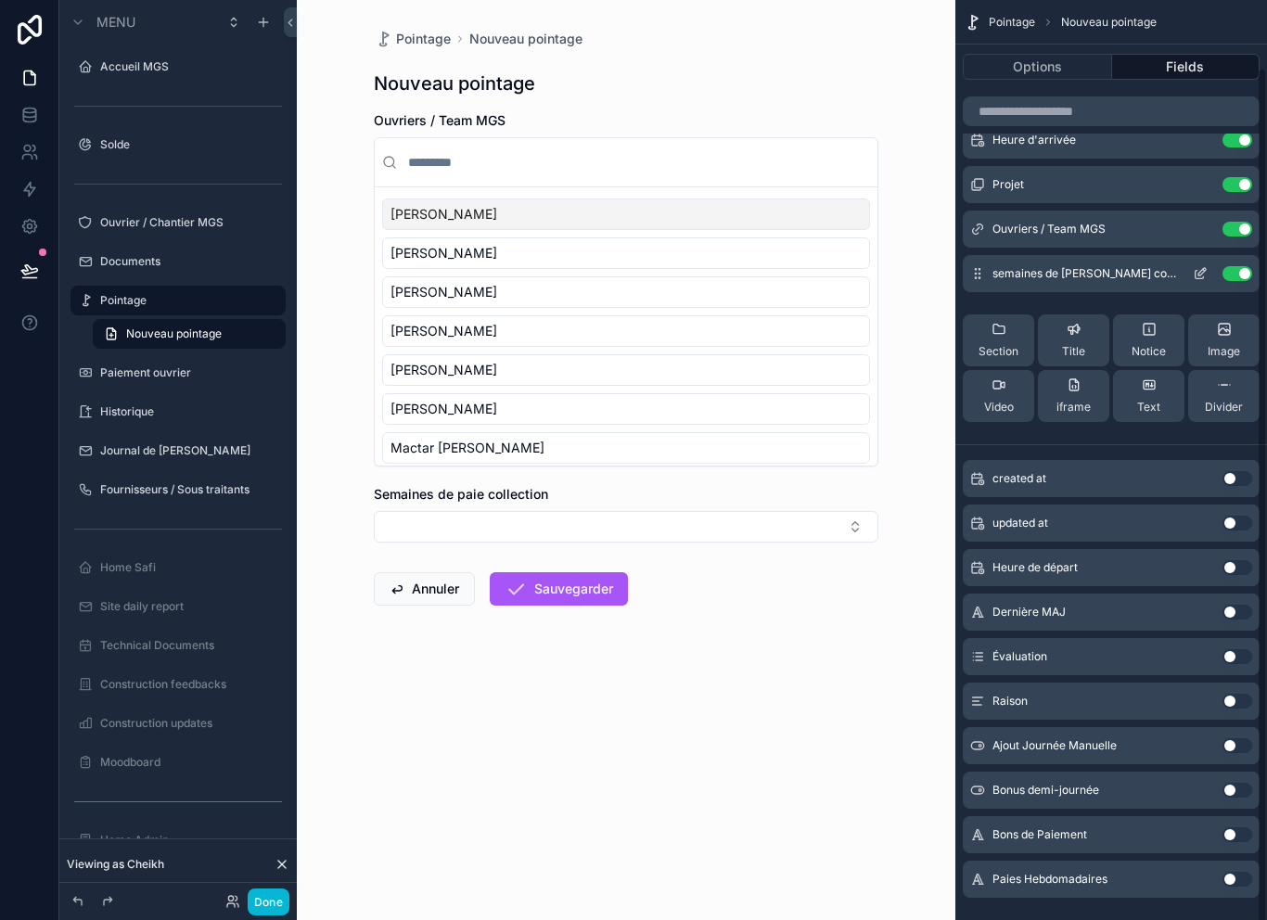
click at [1185, 276] on button "scrollable content" at bounding box center [1200, 273] width 30 height 15
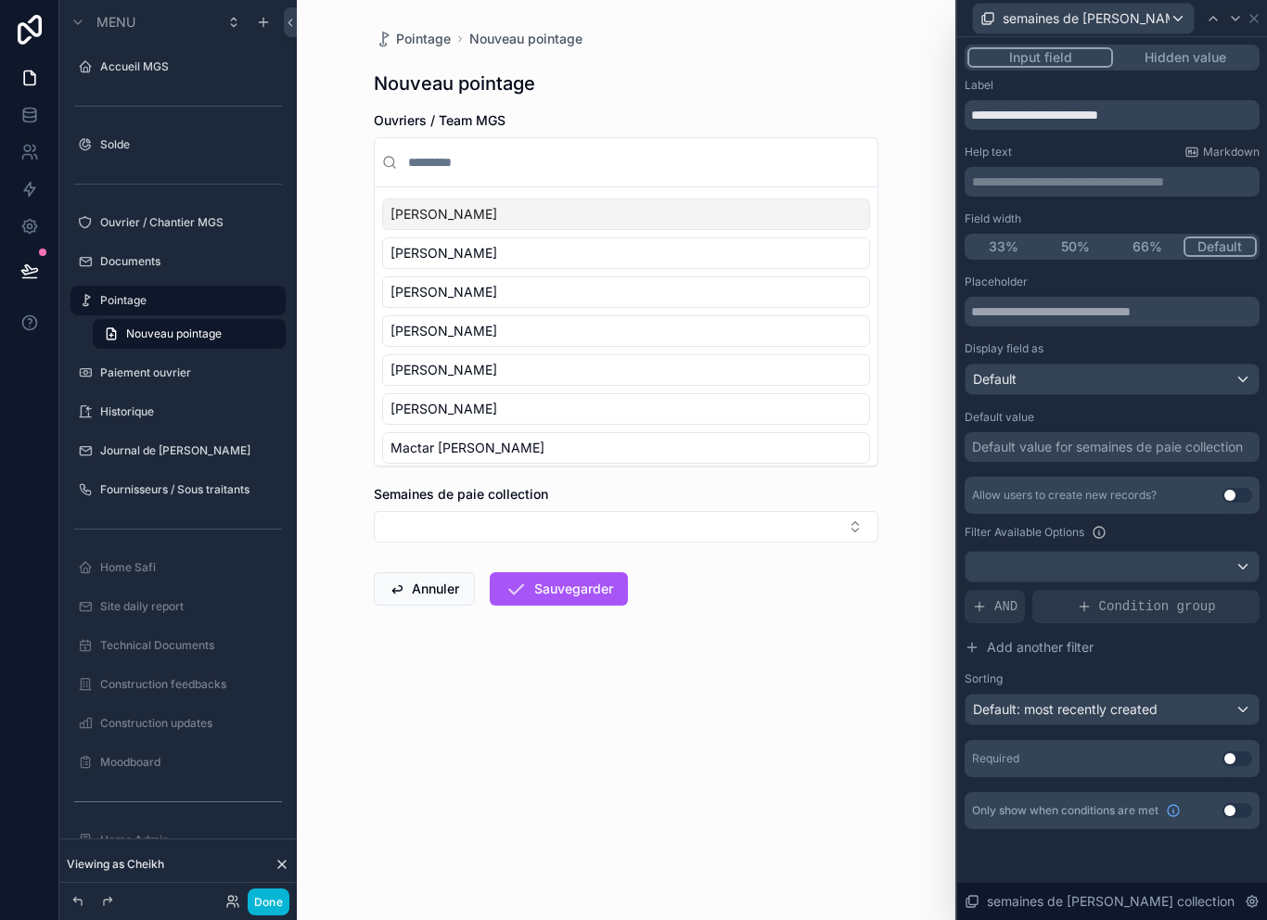
click at [1192, 52] on button "Hidden value" at bounding box center [1185, 57] width 144 height 20
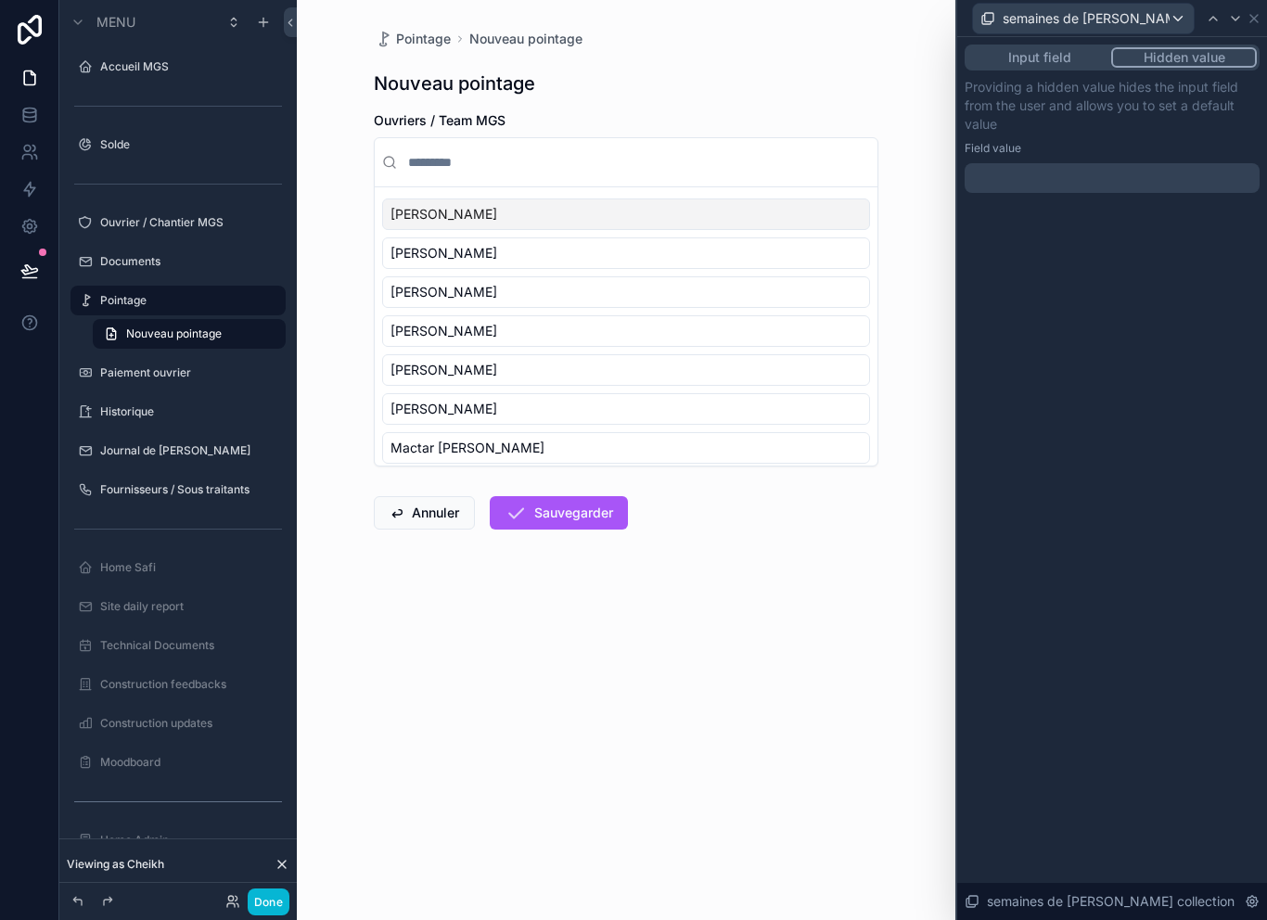
click at [1147, 182] on div at bounding box center [1111, 178] width 295 height 30
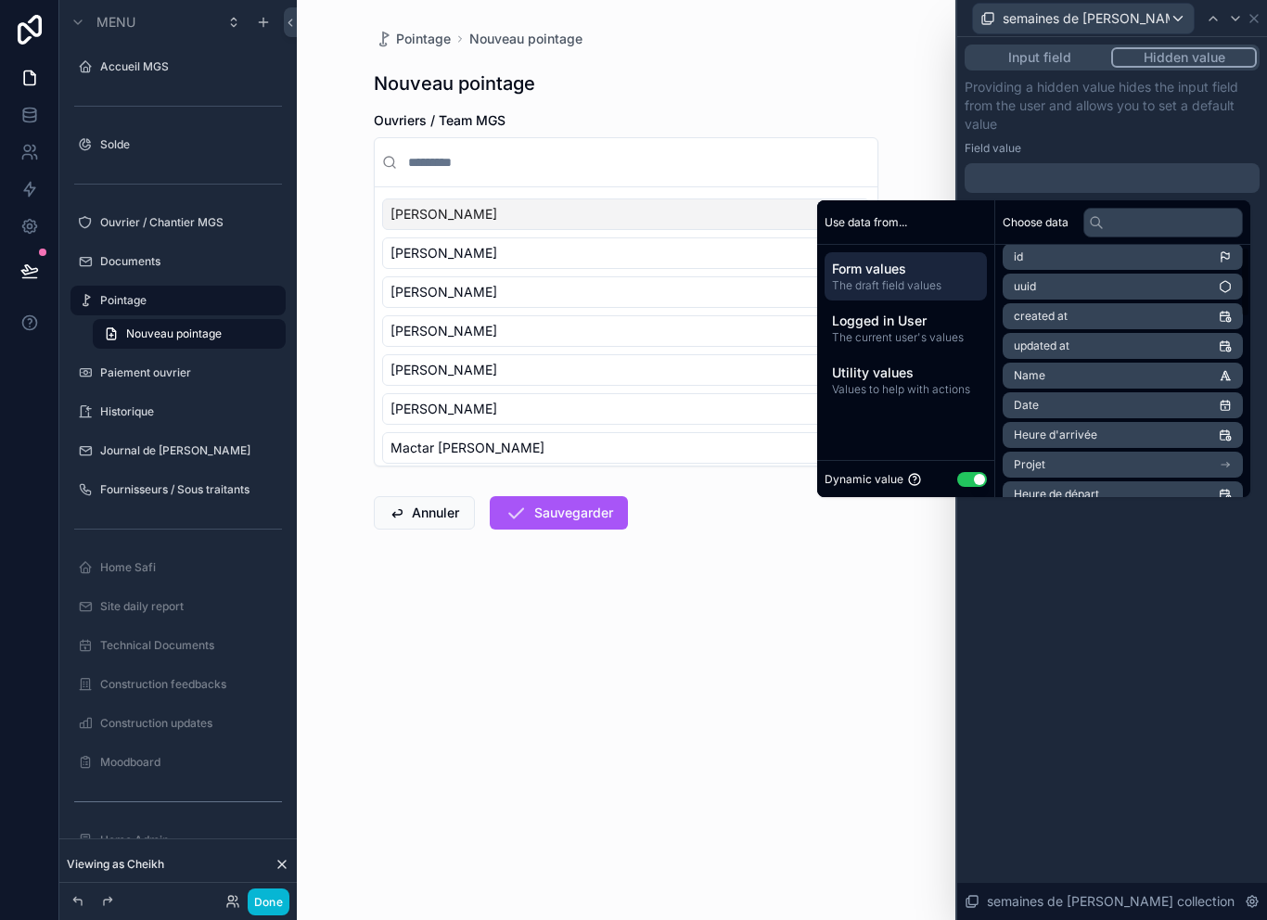
scroll to position [10, 0]
click at [1073, 403] on li "Date" at bounding box center [1122, 403] width 240 height 26
click at [1041, 405] on li "Date" at bounding box center [1122, 403] width 240 height 26
click at [1198, 402] on li "Date" at bounding box center [1122, 403] width 240 height 26
click at [1215, 401] on li "Date" at bounding box center [1122, 403] width 240 height 26
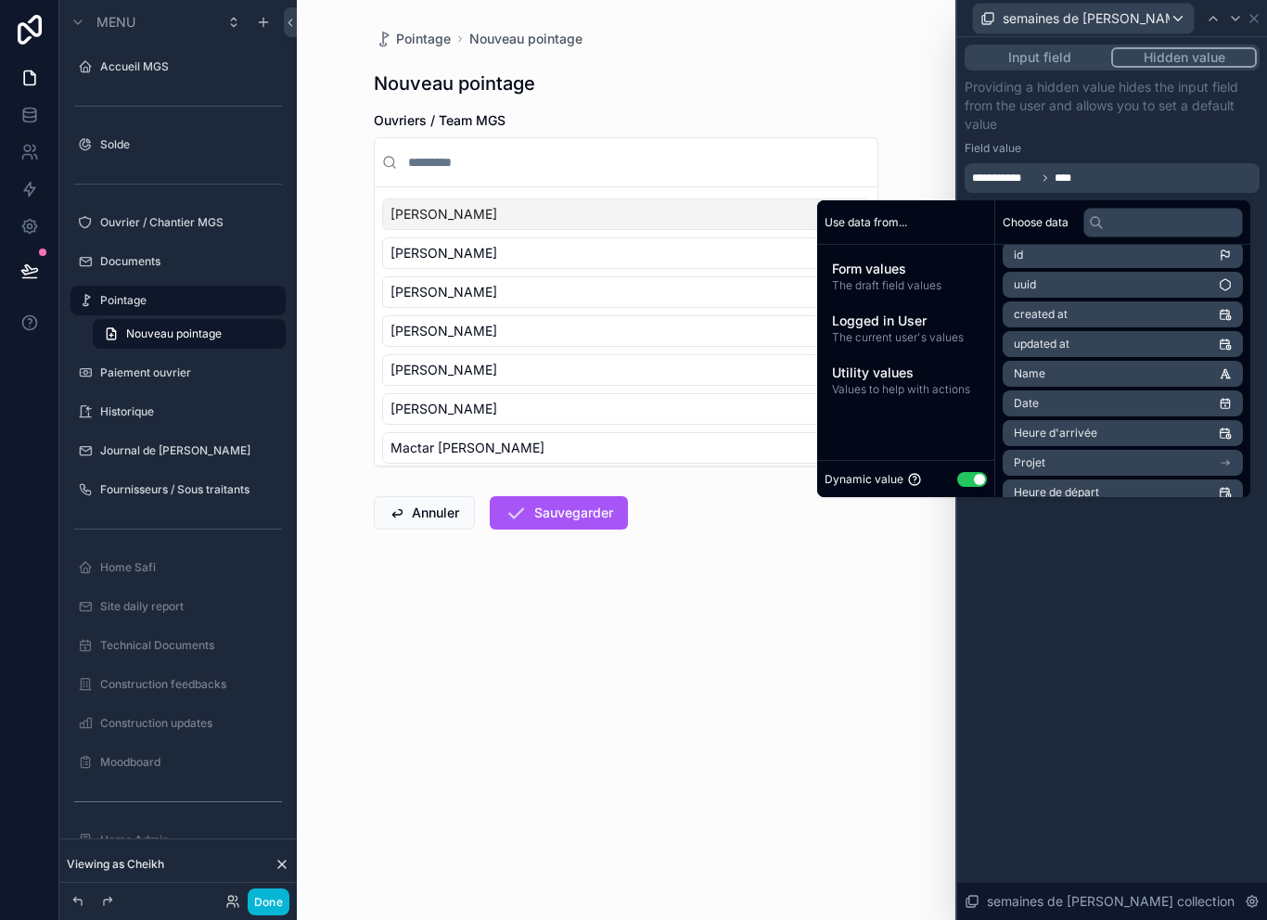
click at [1191, 403] on li "Date" at bounding box center [1122, 403] width 240 height 26
click at [1161, 402] on li "Date" at bounding box center [1122, 403] width 240 height 26
click at [1202, 409] on li "Date" at bounding box center [1122, 403] width 240 height 26
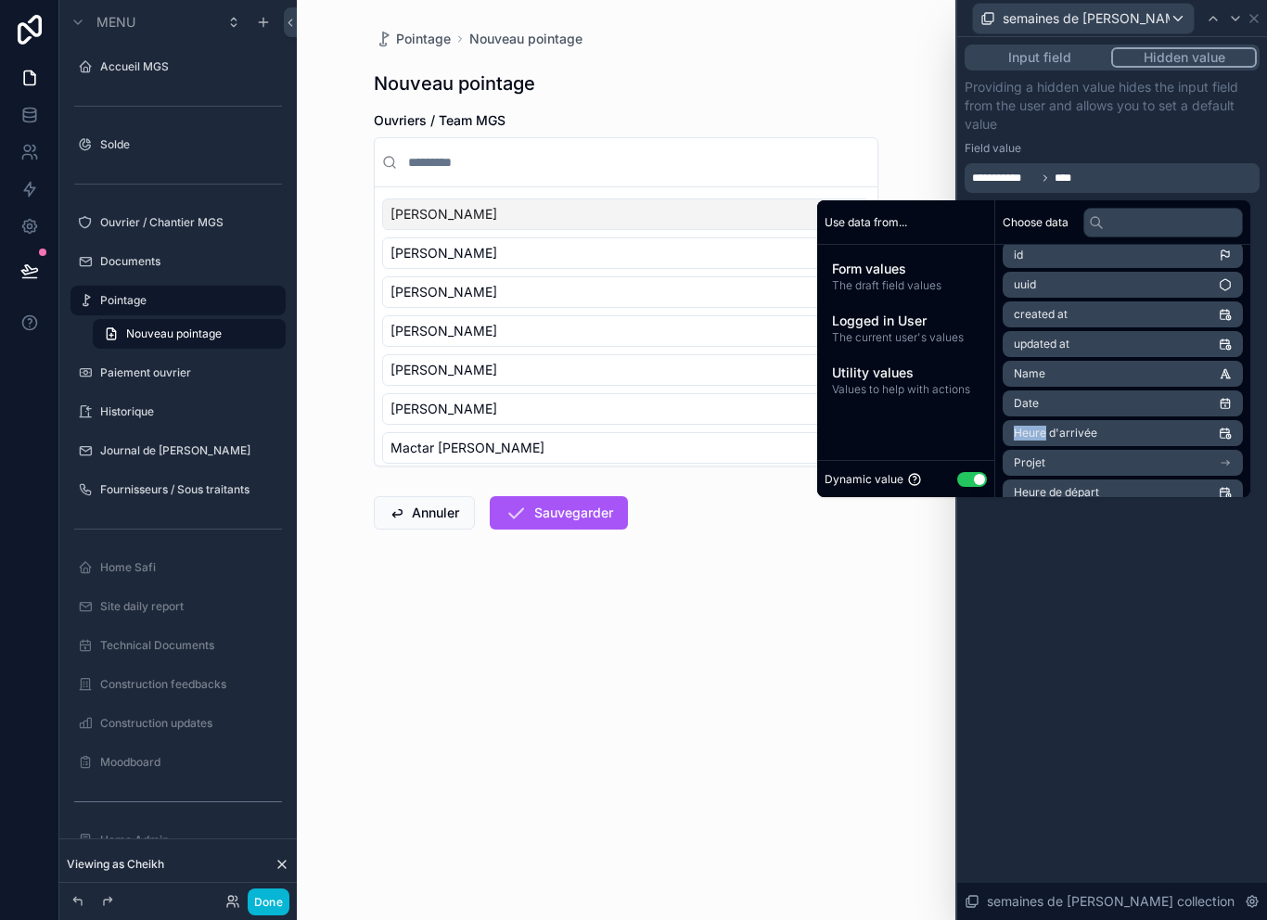
click at [1221, 409] on icon "scrollable content" at bounding box center [1224, 403] width 13 height 13
click at [1089, 413] on li "Date" at bounding box center [1122, 403] width 240 height 26
click at [936, 297] on div "Form values The draft field values" at bounding box center [905, 276] width 162 height 48
click at [1102, 395] on li "Date" at bounding box center [1122, 403] width 240 height 26
click at [1098, 414] on li "Date" at bounding box center [1122, 403] width 240 height 26
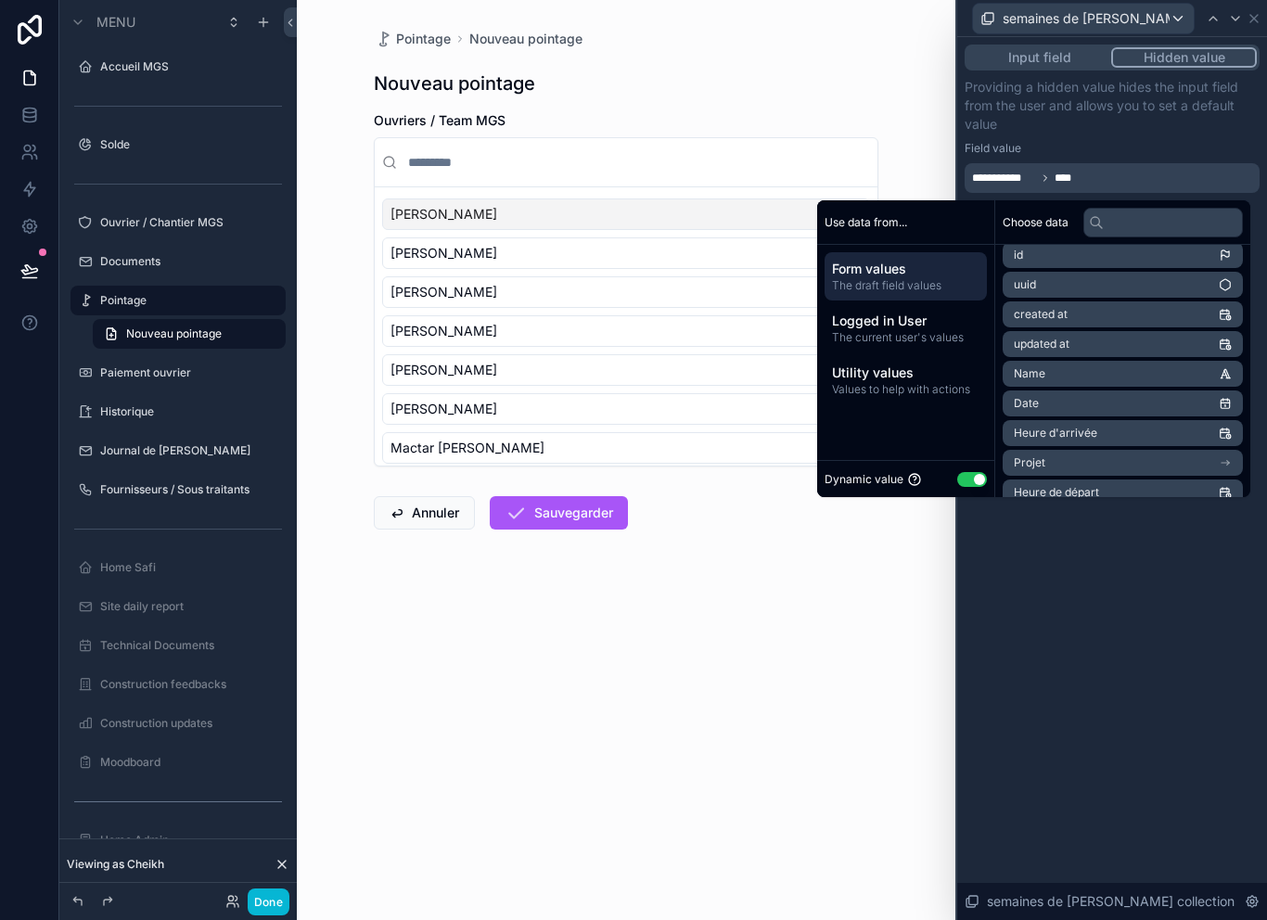
click at [925, 285] on span "The draft field values" at bounding box center [905, 285] width 147 height 15
click at [1115, 405] on li "Date" at bounding box center [1122, 403] width 240 height 26
click at [1215, 129] on p "Providing a hidden value hides the input field from the user and allows you to …" at bounding box center [1111, 106] width 295 height 56
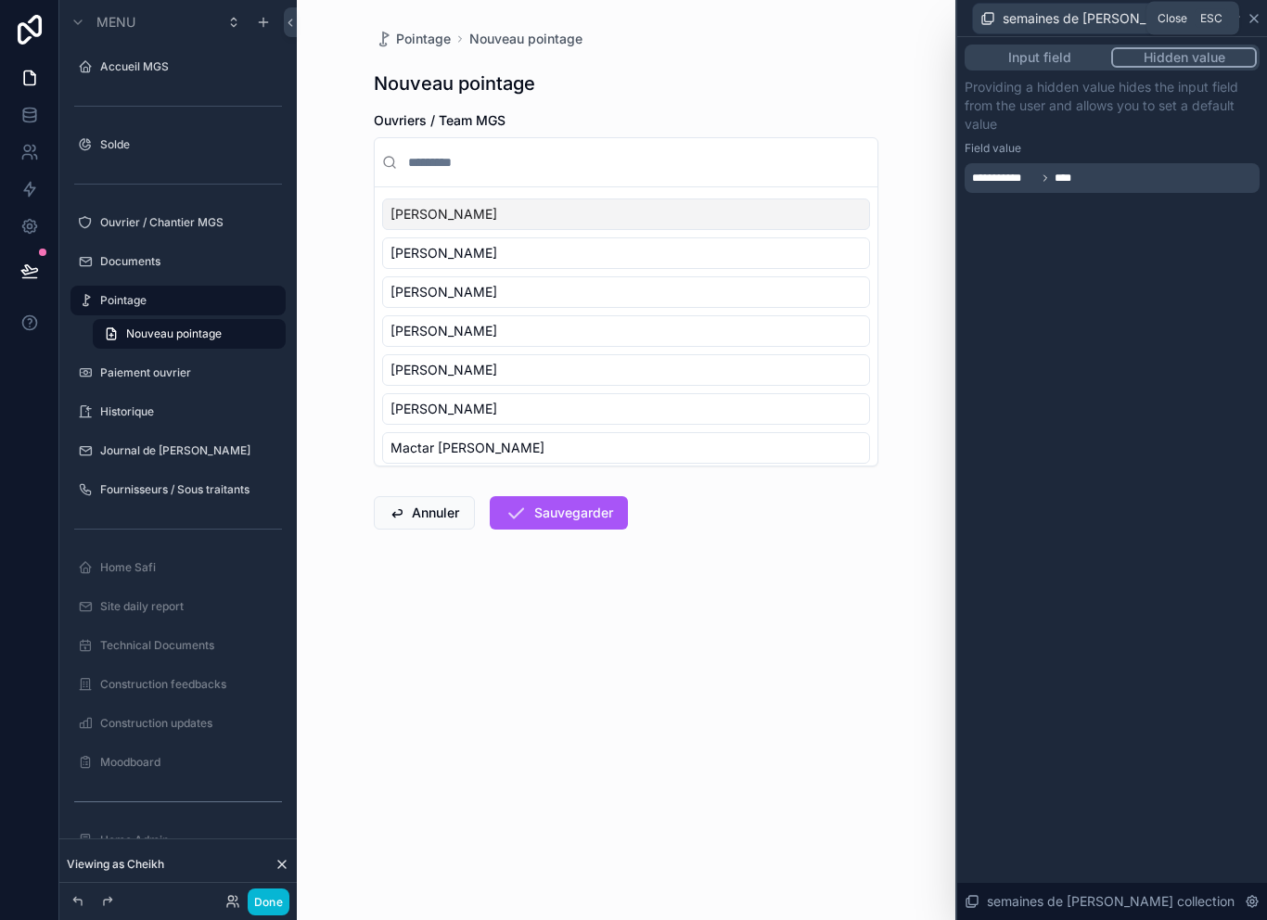
click at [1260, 20] on icon at bounding box center [1253, 18] width 15 height 15
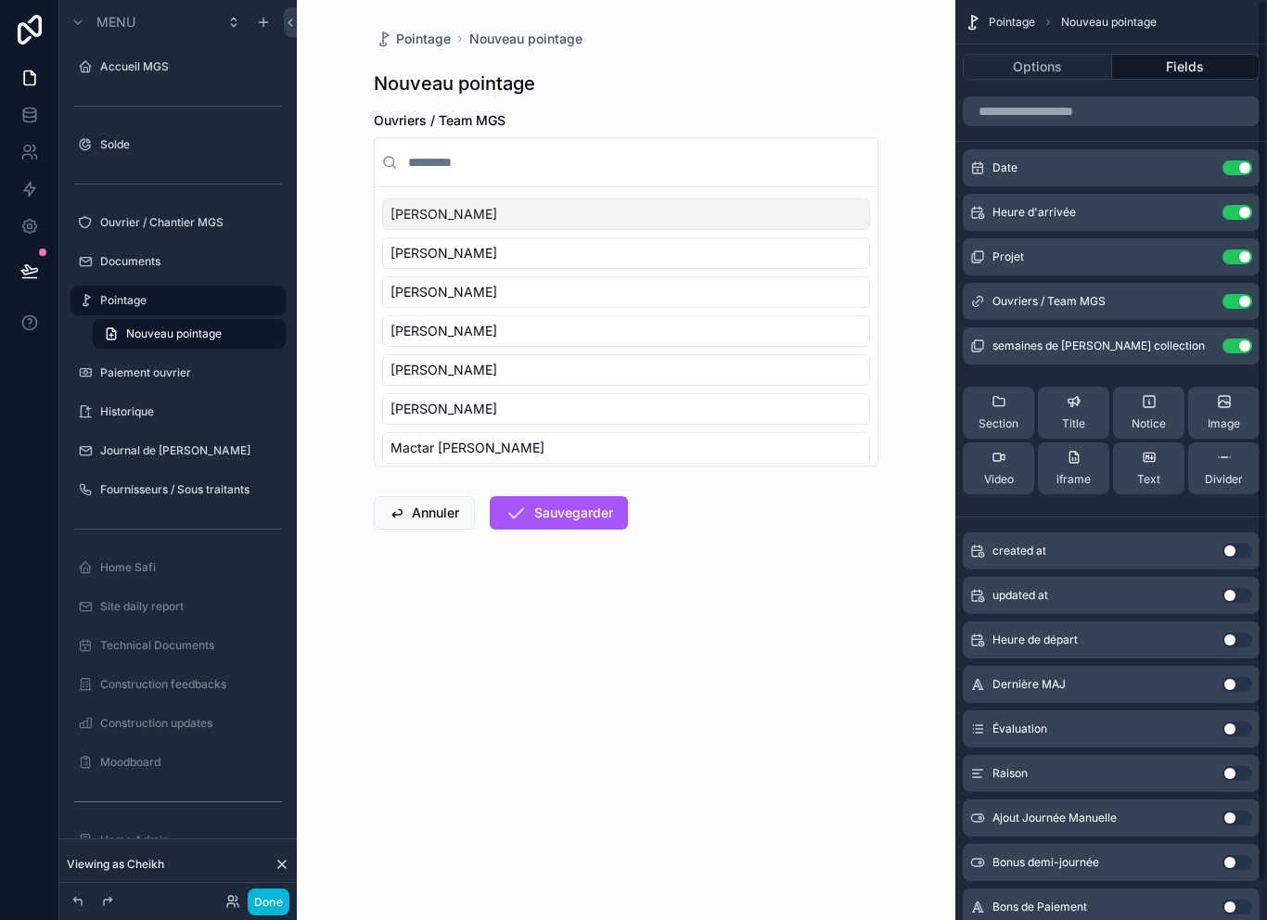
scroll to position [0, 0]
click at [1202, 170] on icon "scrollable content" at bounding box center [1199, 167] width 15 height 15
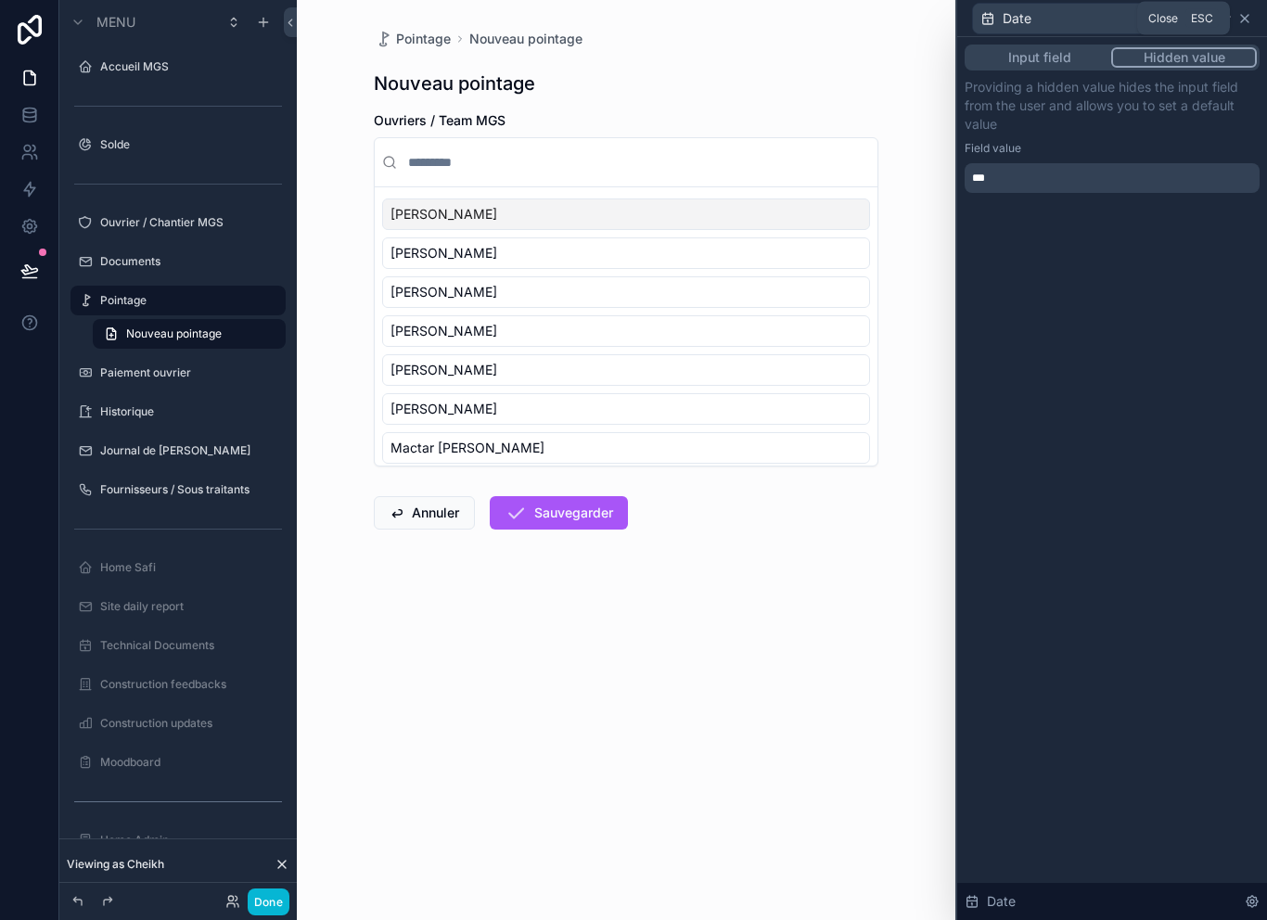
click at [1240, 22] on icon at bounding box center [1244, 18] width 15 height 15
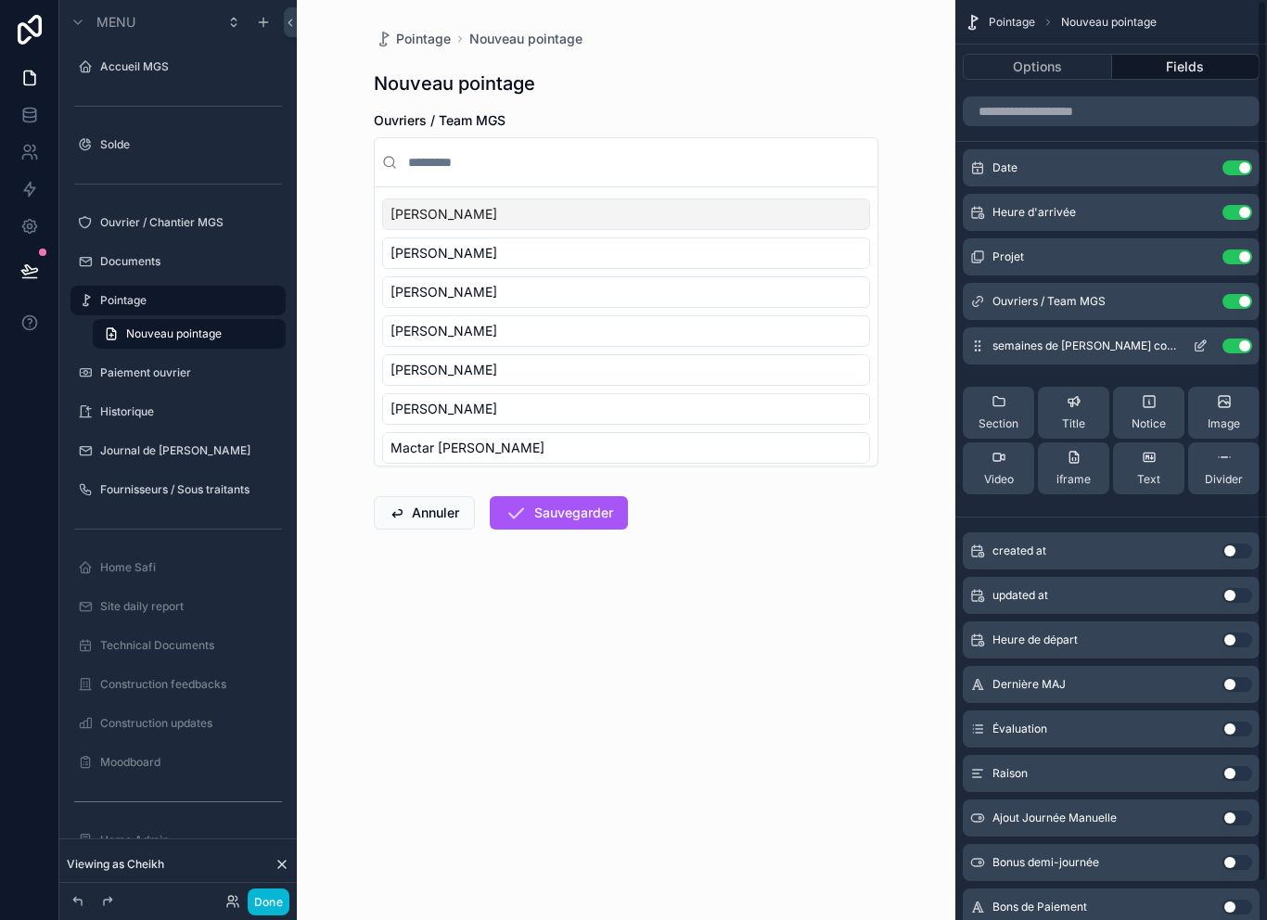
click at [1197, 350] on icon "scrollable content" at bounding box center [1199, 345] width 15 height 15
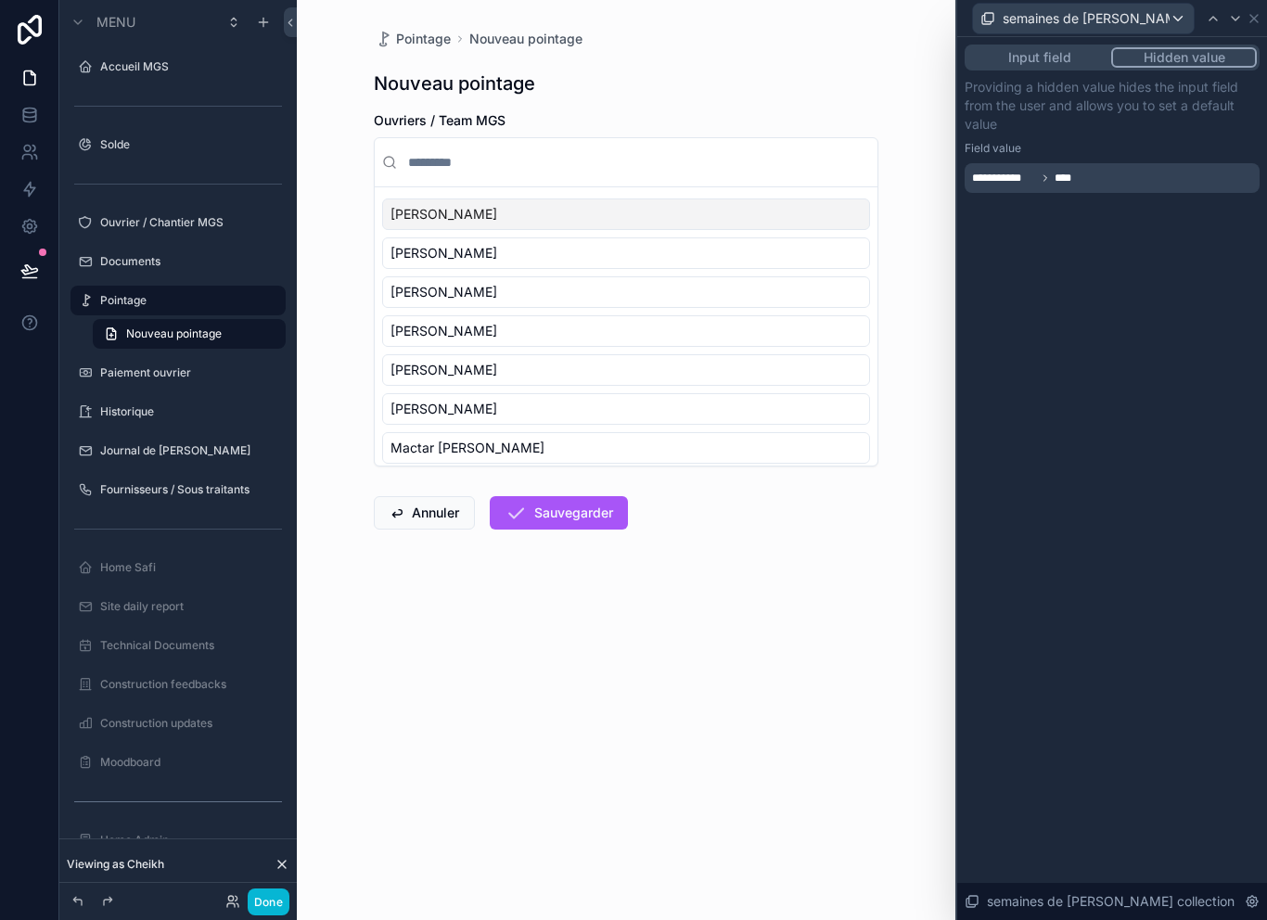
click at [1115, 176] on div "**********" at bounding box center [1111, 178] width 295 height 30
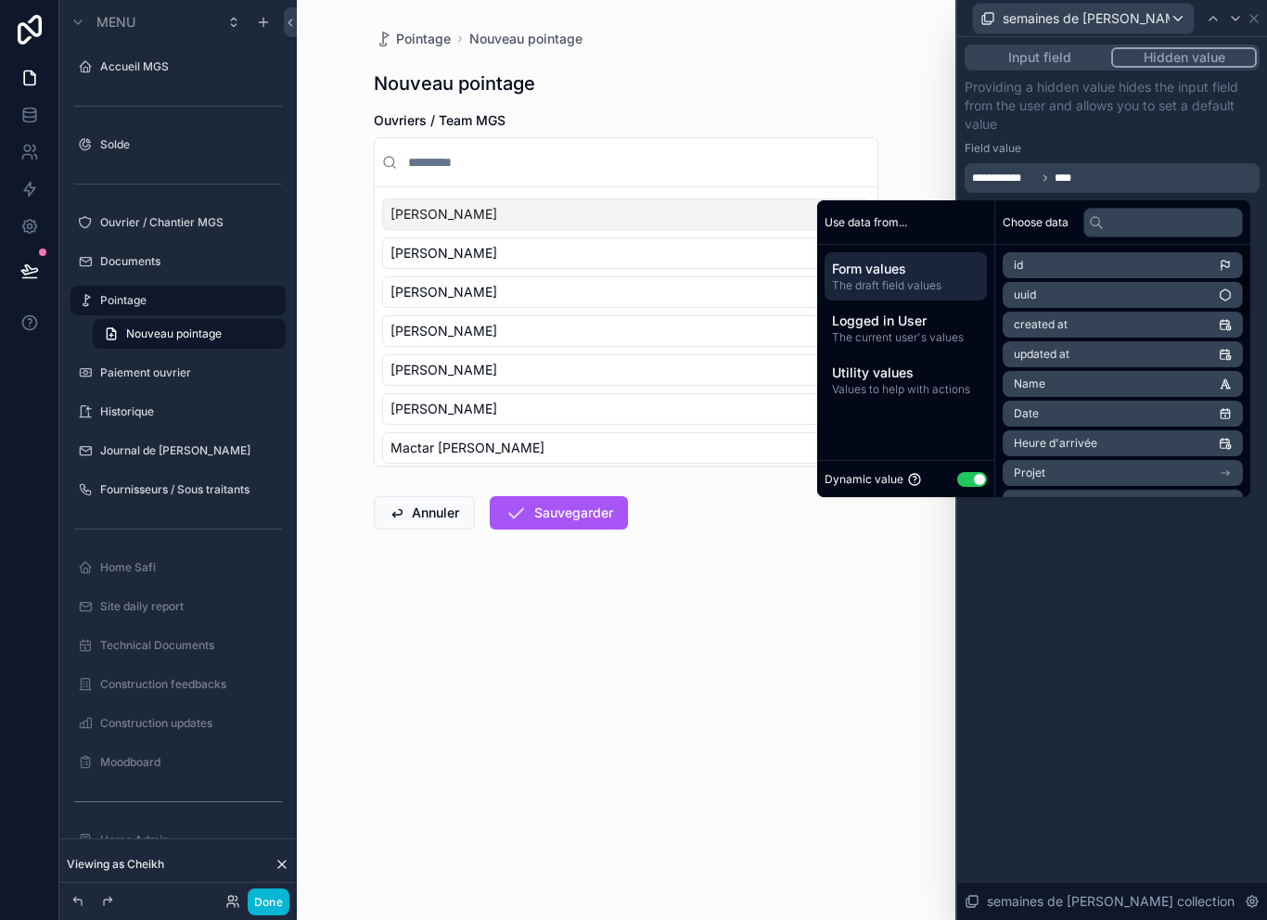
click at [1090, 415] on li "Date" at bounding box center [1122, 414] width 240 height 26
click at [1108, 417] on li "Date" at bounding box center [1122, 414] width 240 height 26
click at [1143, 325] on li "created at" at bounding box center [1122, 325] width 240 height 26
click at [1158, 320] on li "created at" at bounding box center [1122, 325] width 240 height 26
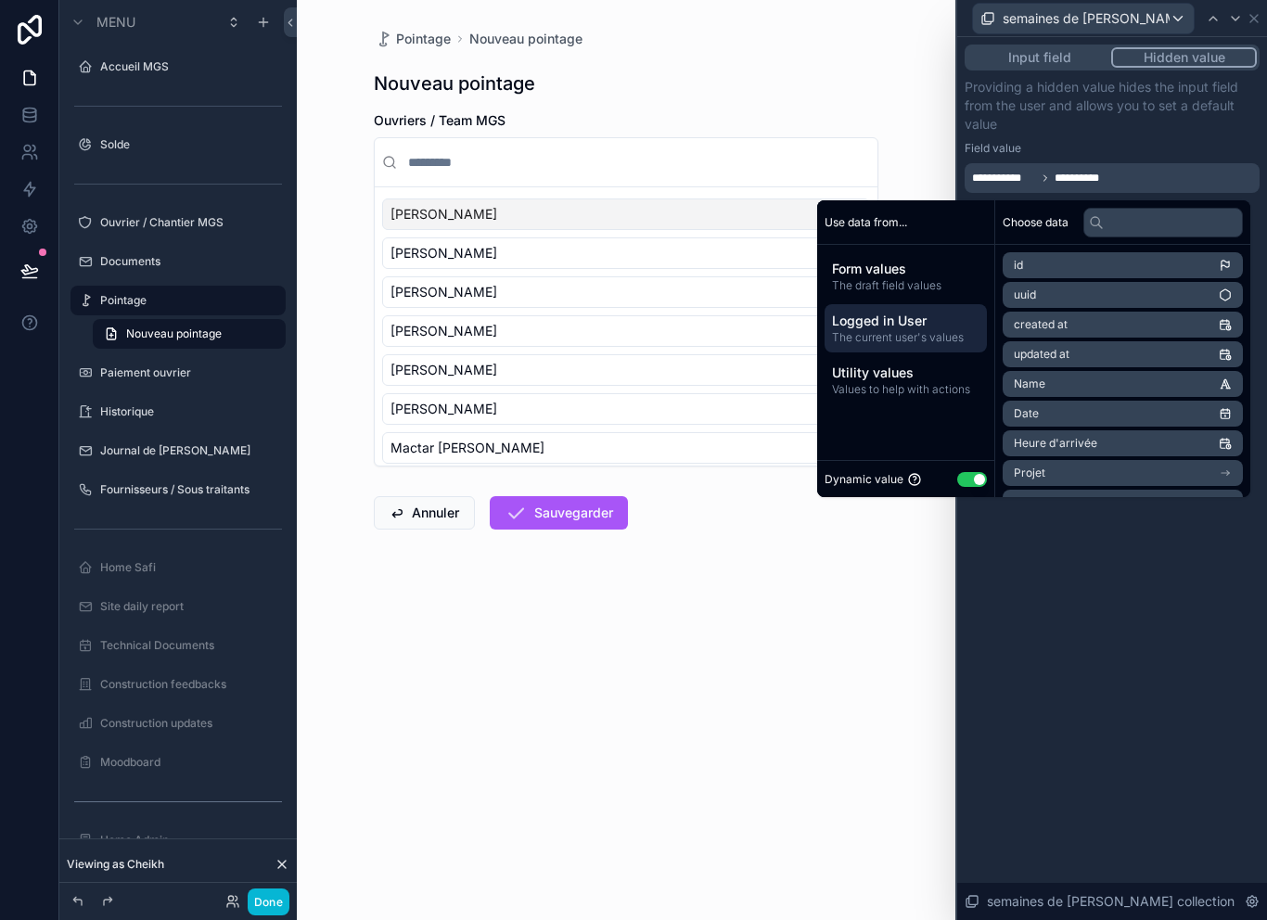
click at [928, 321] on span "Logged in User" at bounding box center [905, 321] width 147 height 19
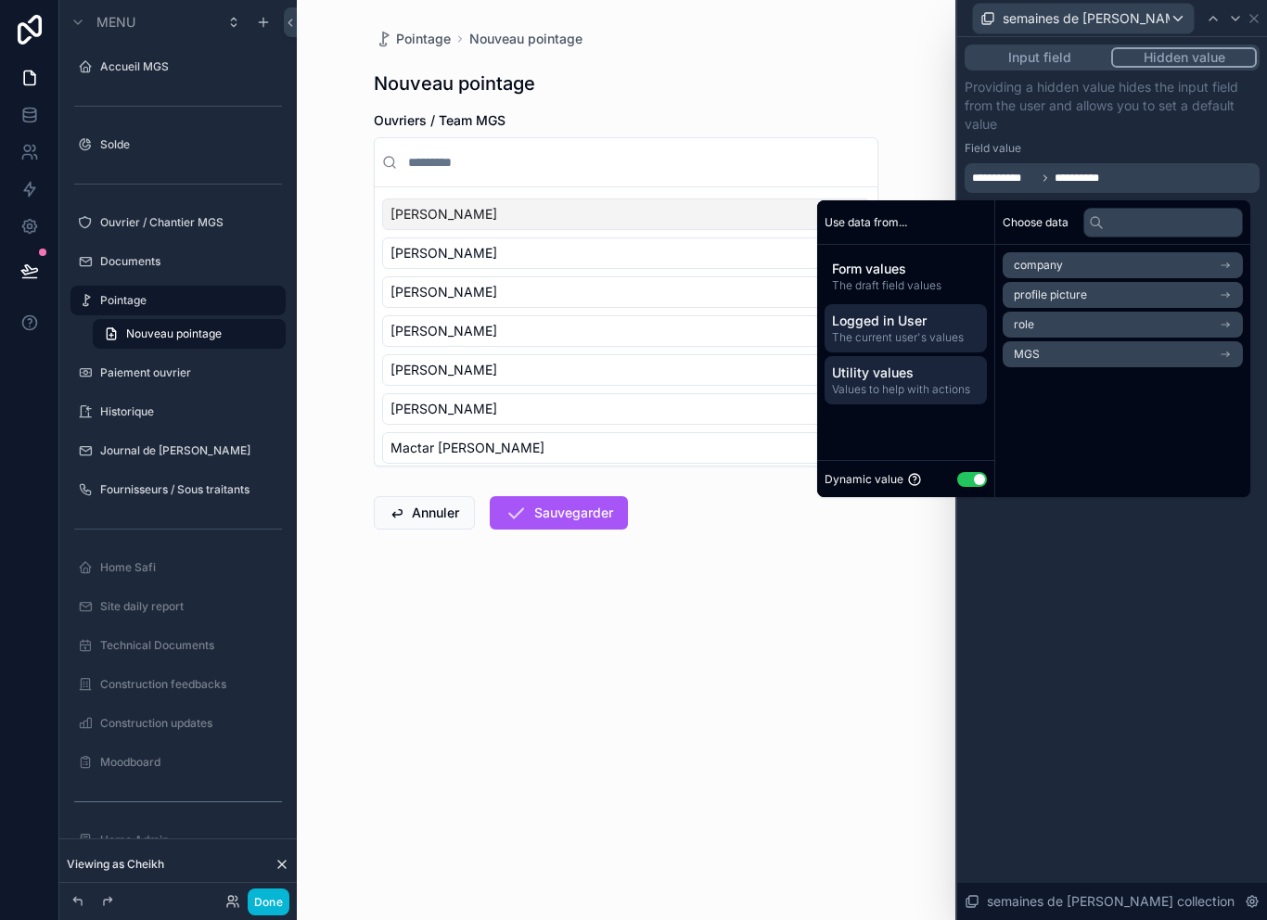
click at [917, 376] on span "Utility values" at bounding box center [905, 372] width 147 height 19
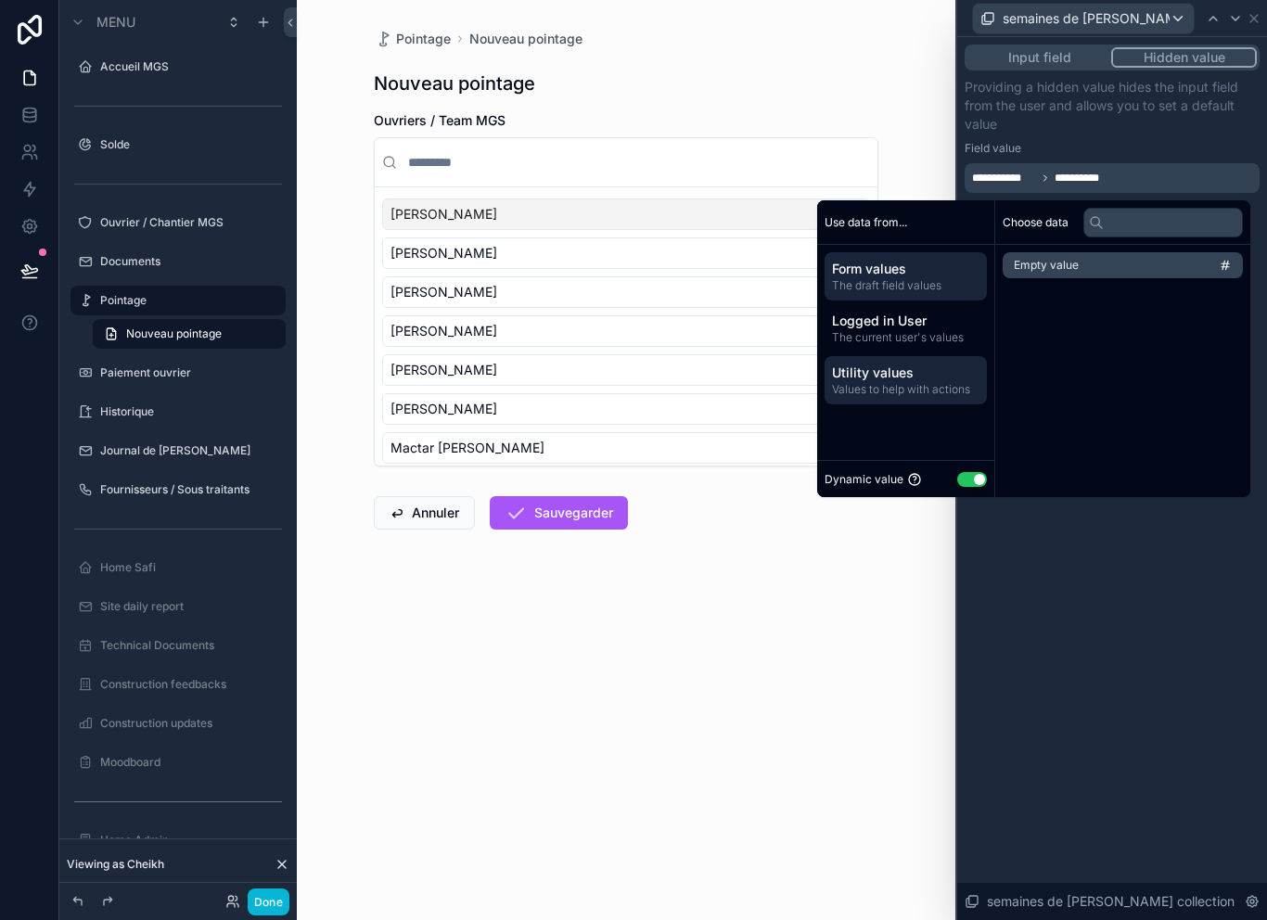
click at [922, 282] on span "The draft field values" at bounding box center [905, 285] width 147 height 15
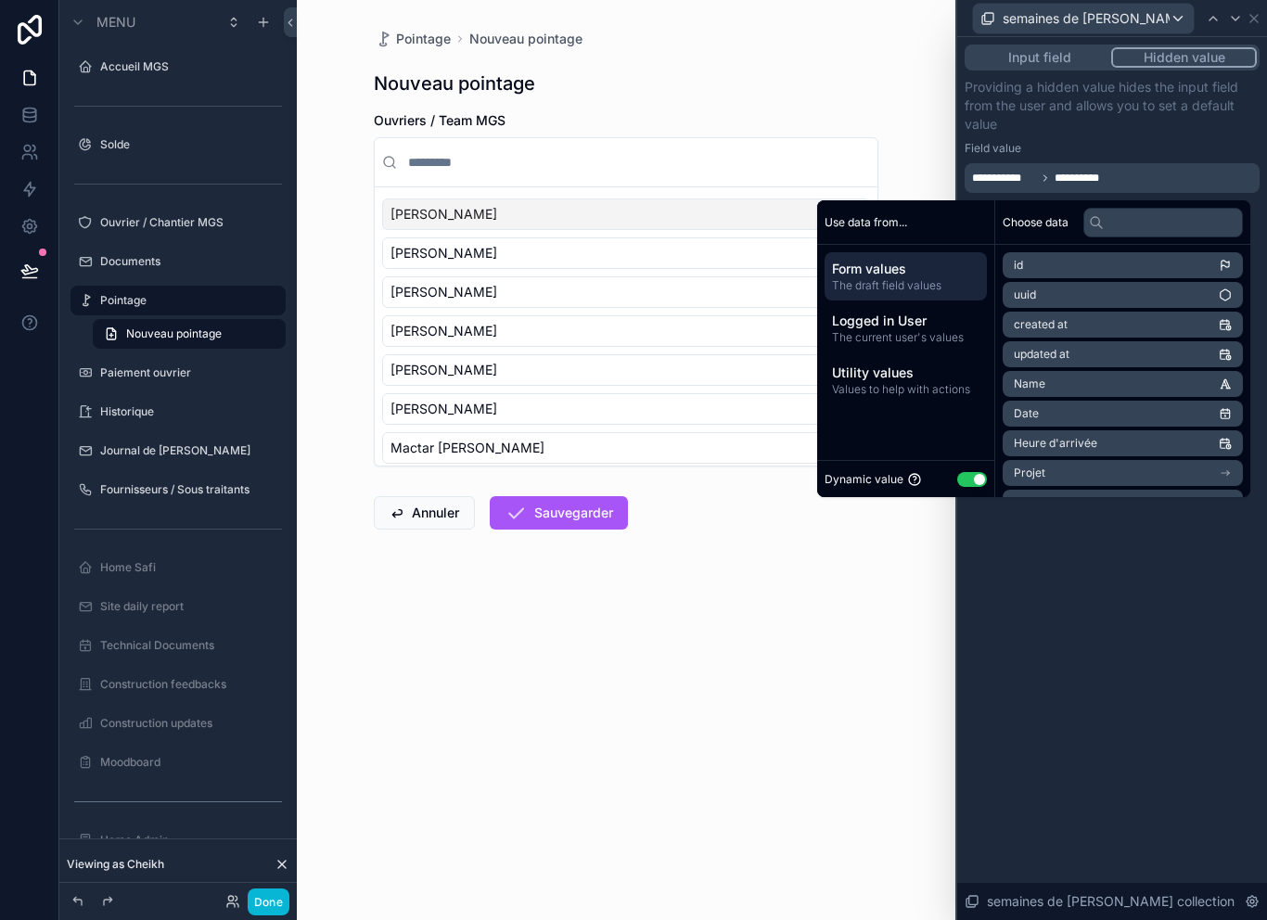
click at [972, 474] on button "Use setting" at bounding box center [972, 479] width 30 height 15
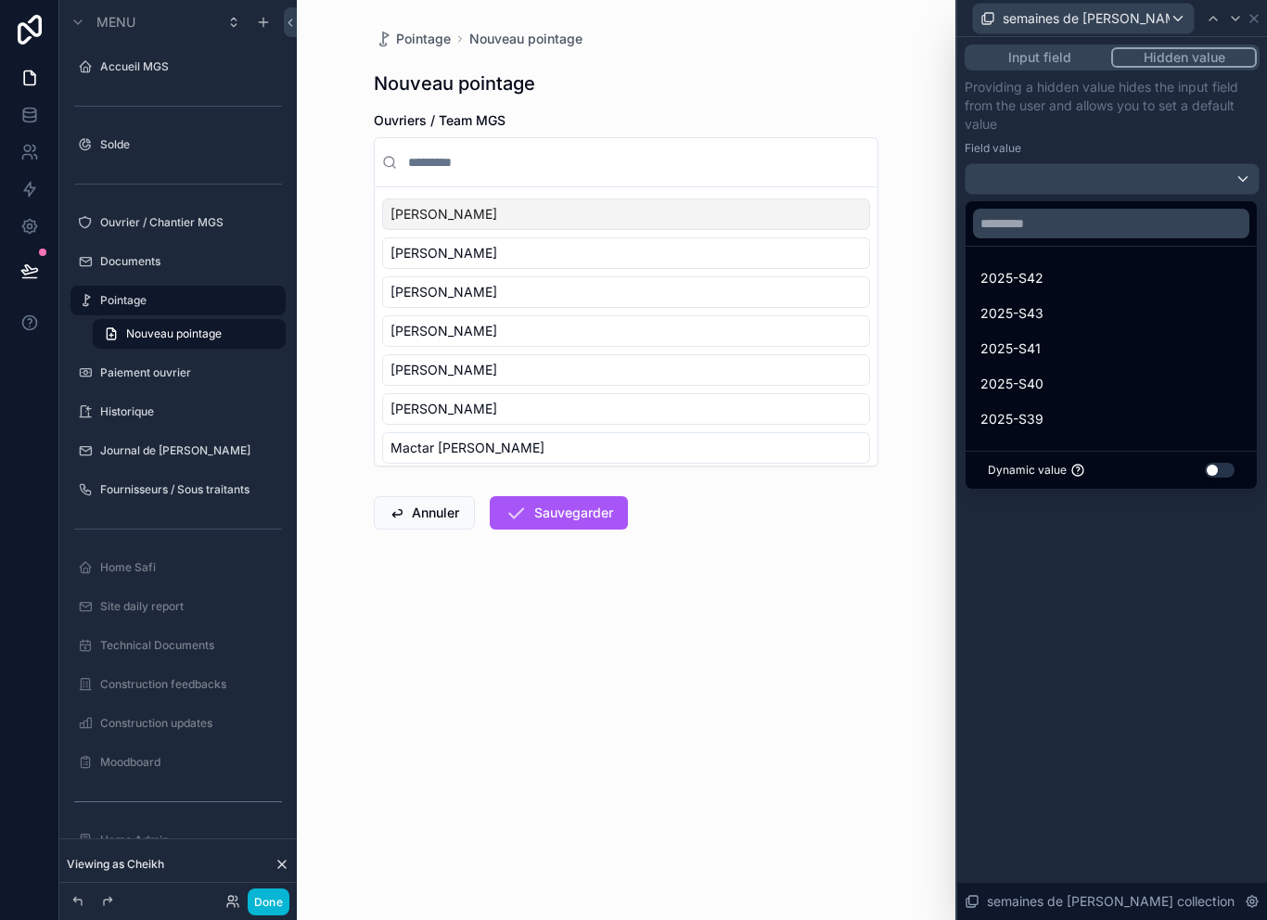
click at [1224, 472] on button "Use setting" at bounding box center [1219, 470] width 30 height 15
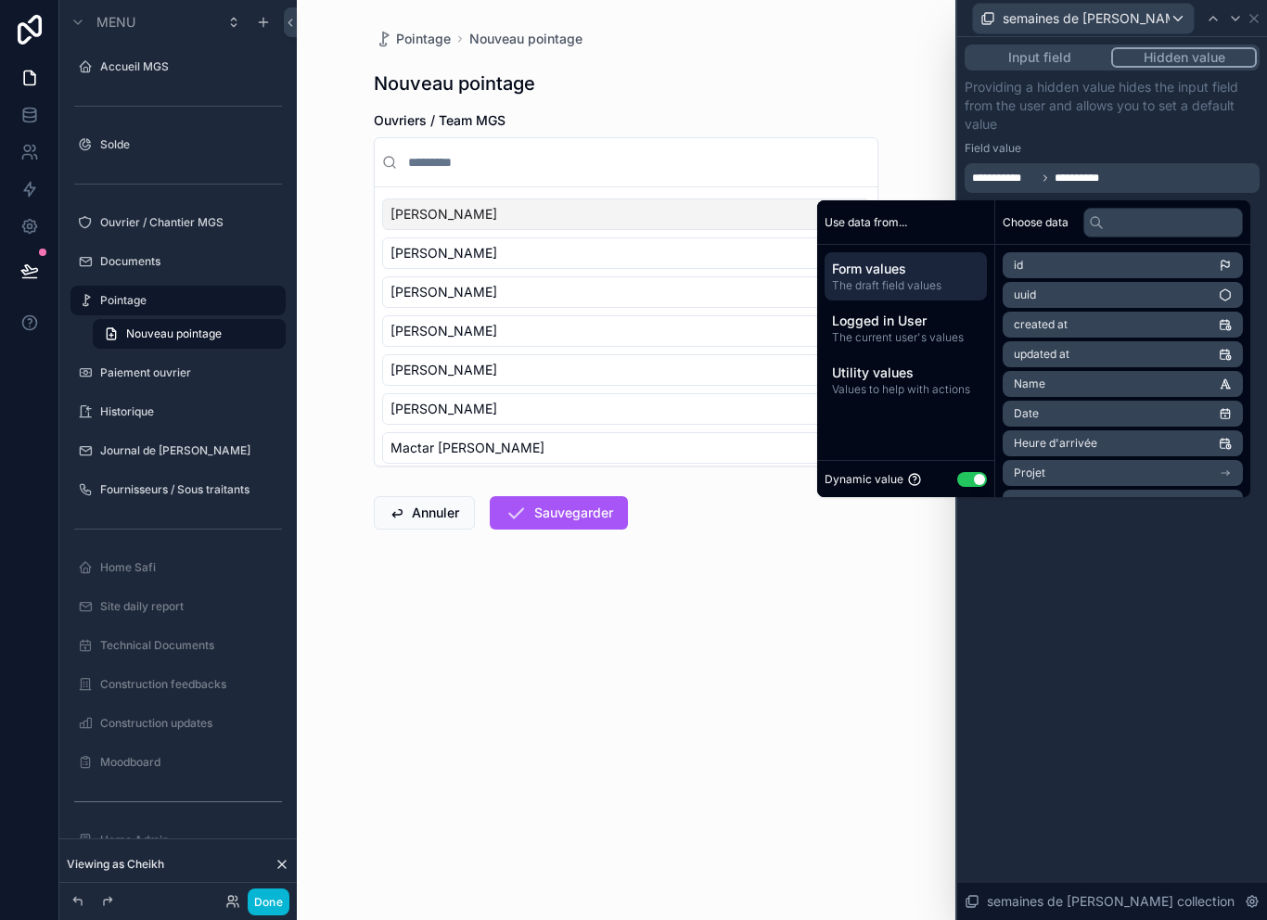
click at [1201, 539] on div "**********" at bounding box center [1112, 478] width 310 height 883
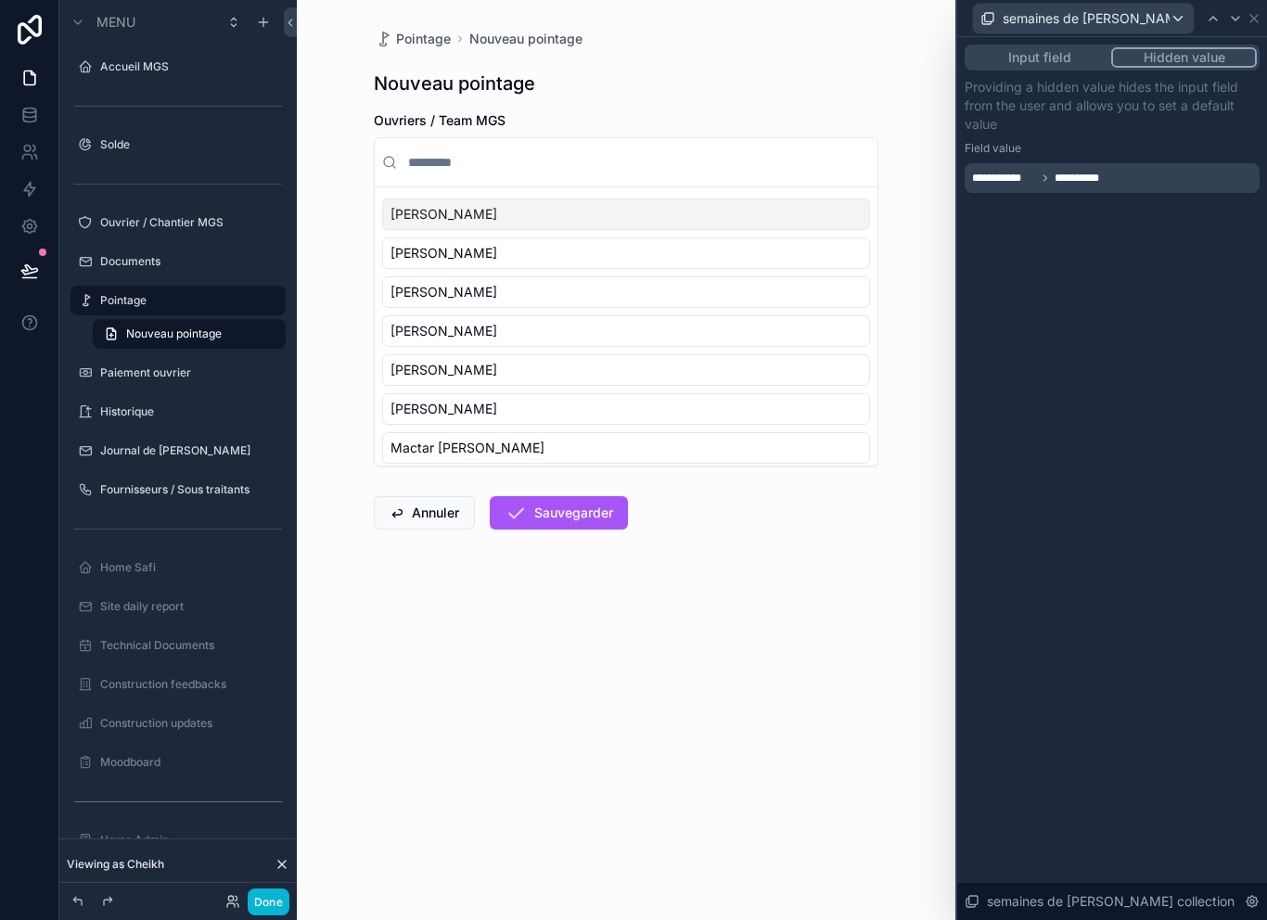
click at [1183, 181] on div "**********" at bounding box center [1111, 178] width 295 height 30
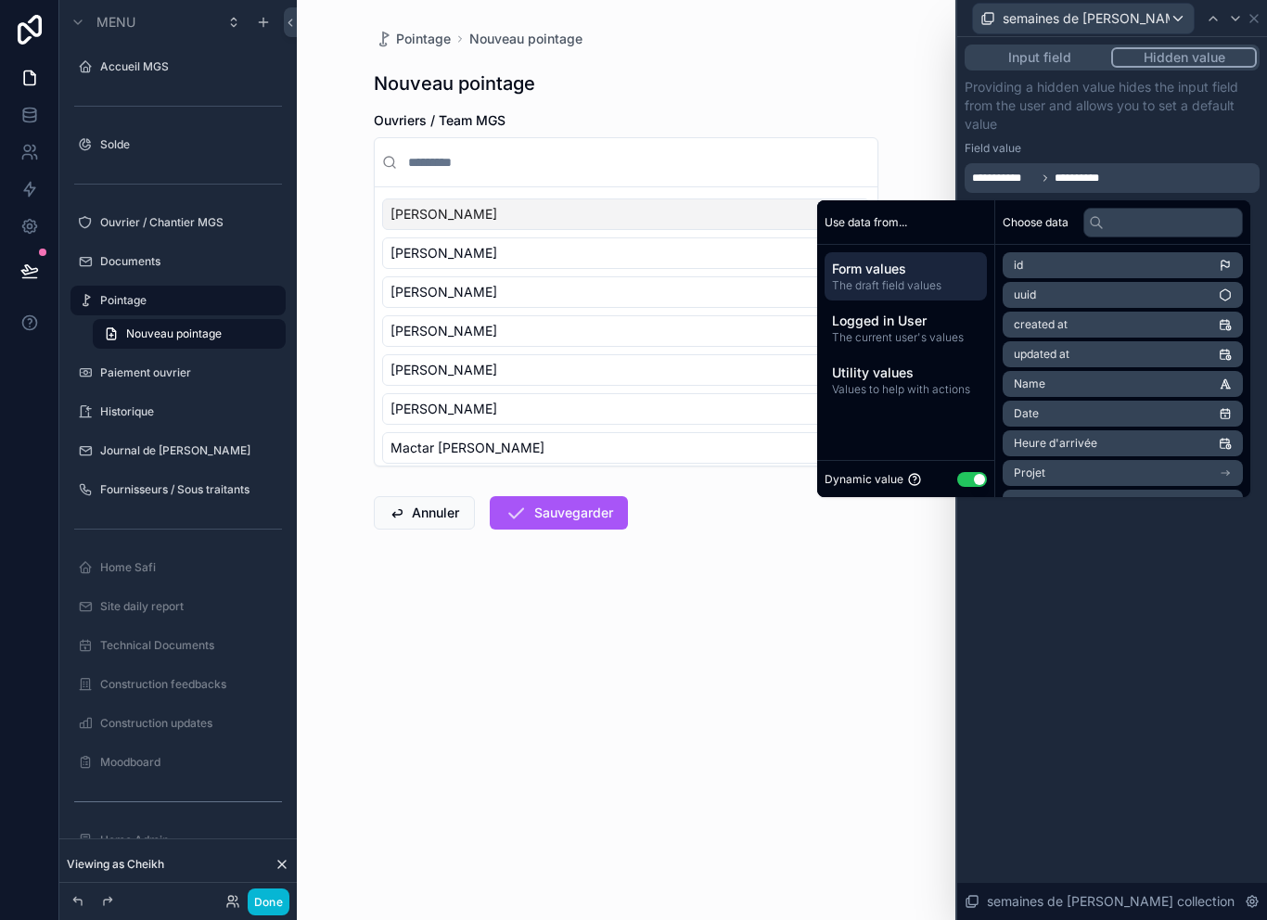
click at [971, 474] on button "Use setting" at bounding box center [972, 479] width 30 height 15
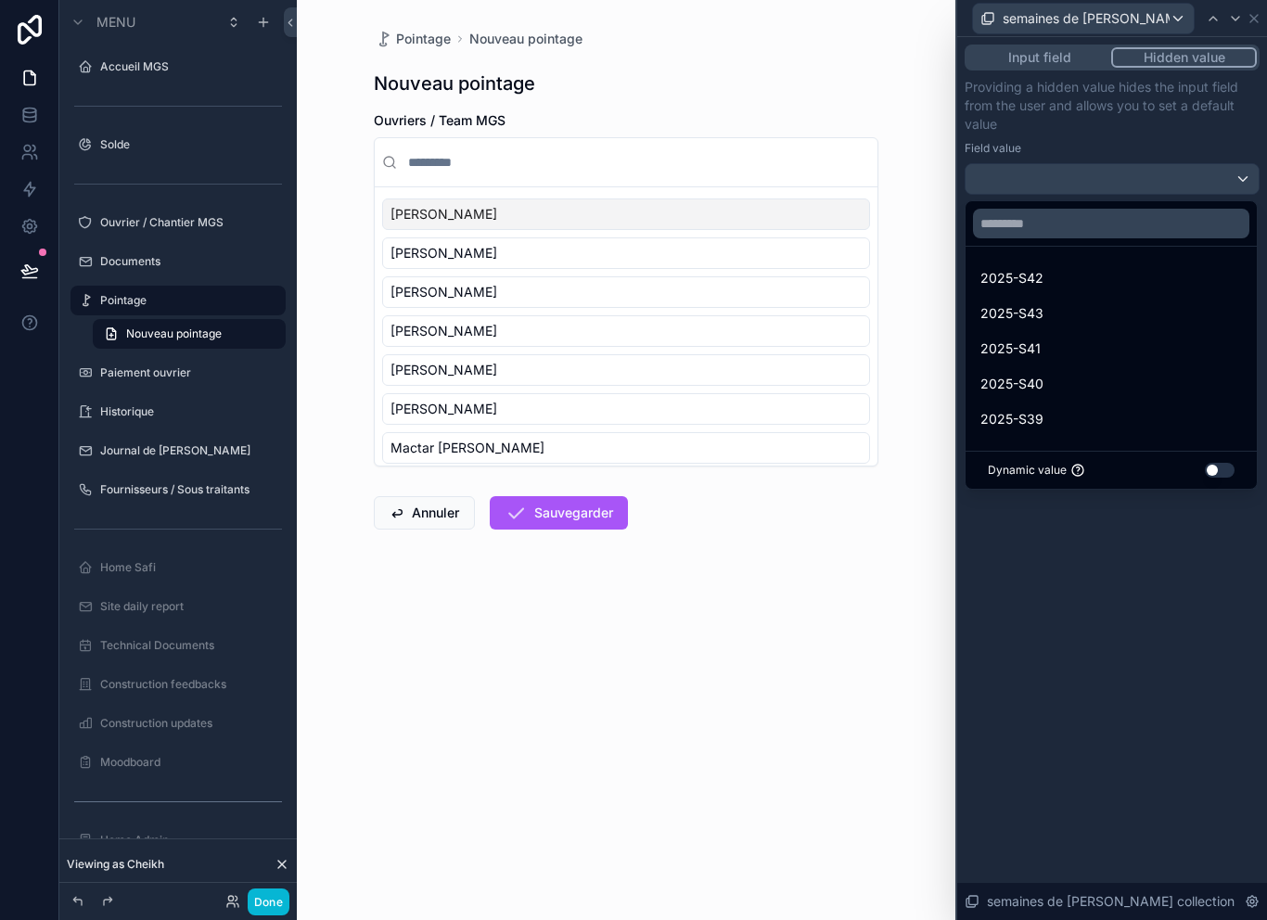
click at [1243, 159] on div at bounding box center [1112, 460] width 310 height 920
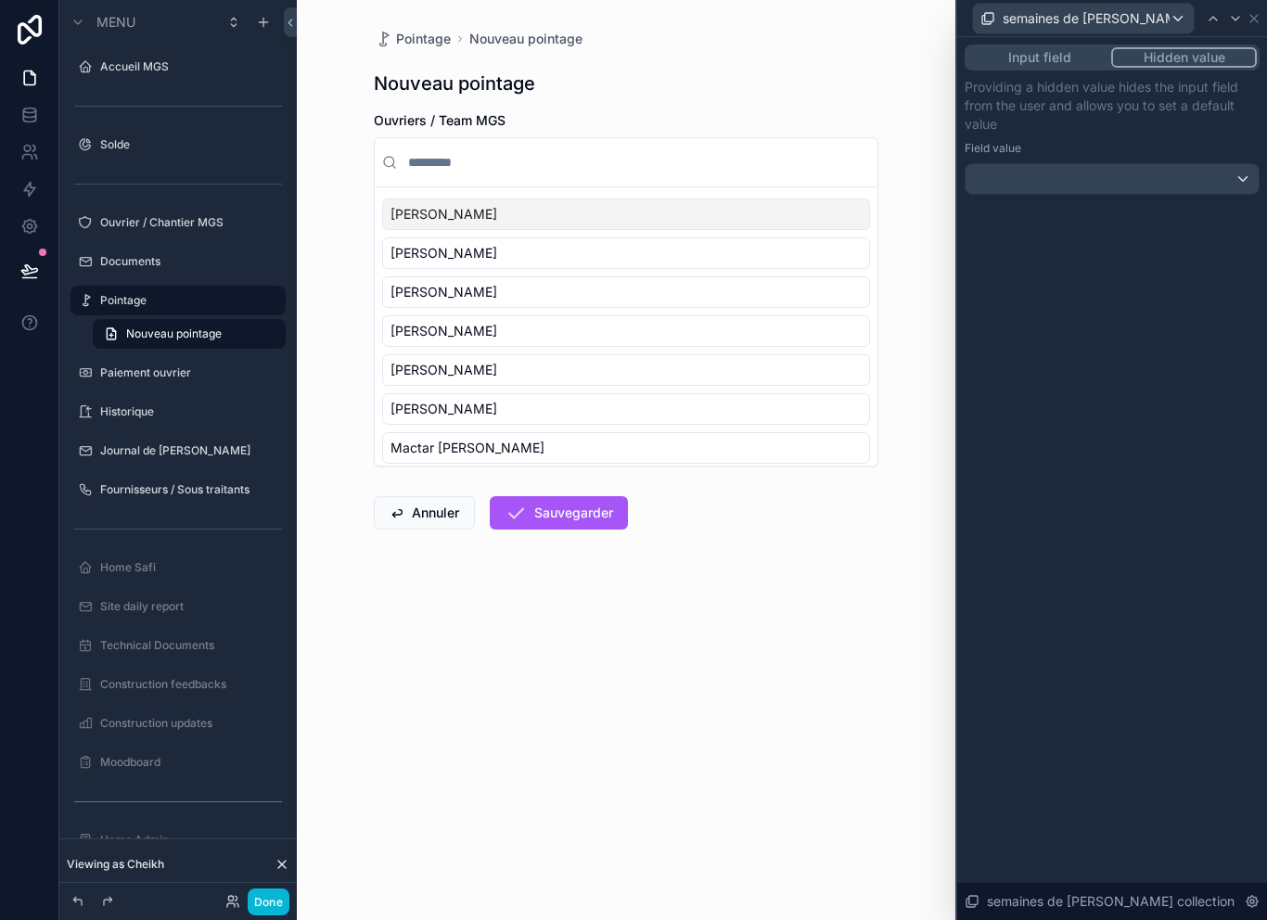
click at [1076, 56] on button "Input field" at bounding box center [1039, 57] width 144 height 20
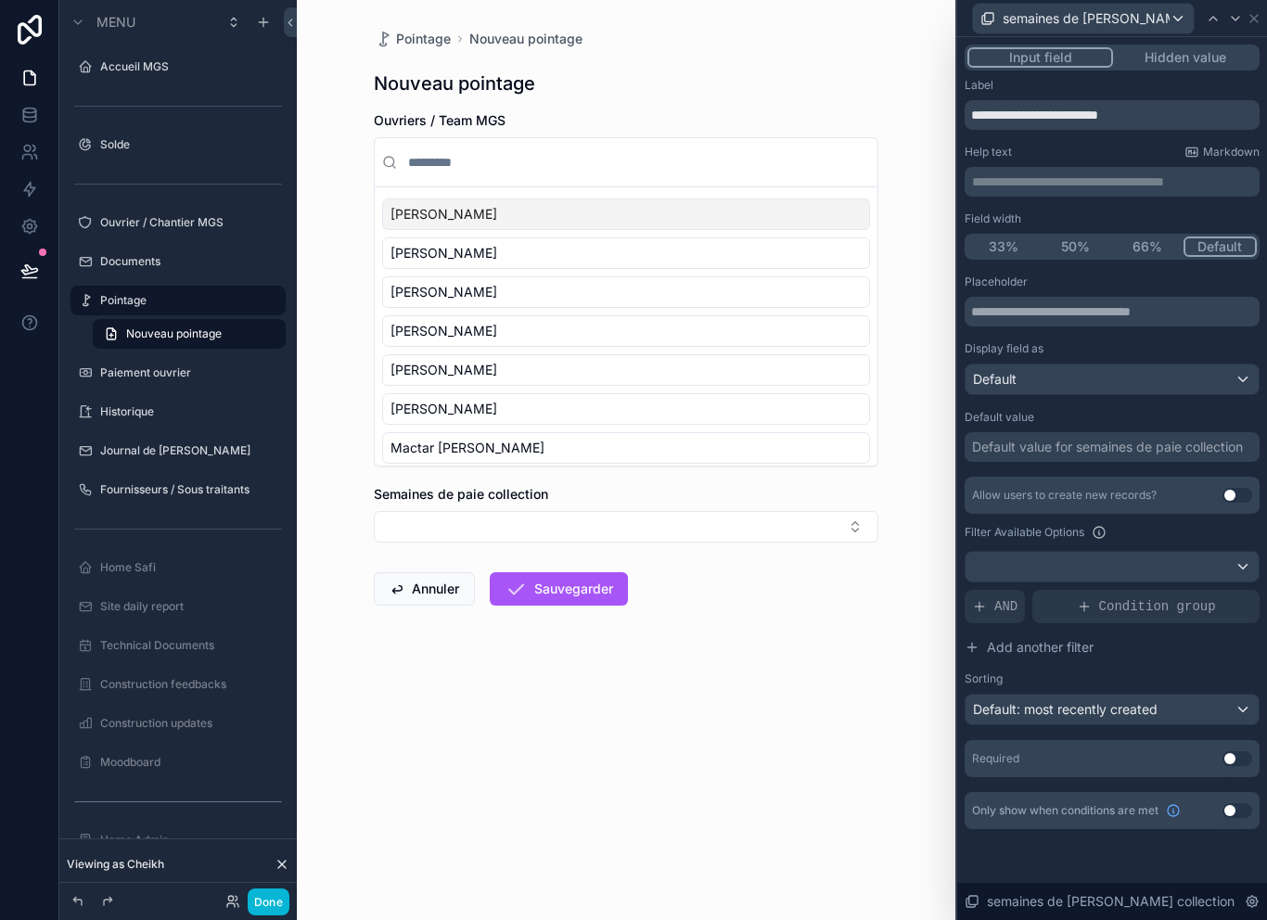
click at [1260, 8] on div "semaines de paie collection" at bounding box center [1112, 18] width 310 height 37
click at [1260, 17] on icon at bounding box center [1253, 18] width 15 height 15
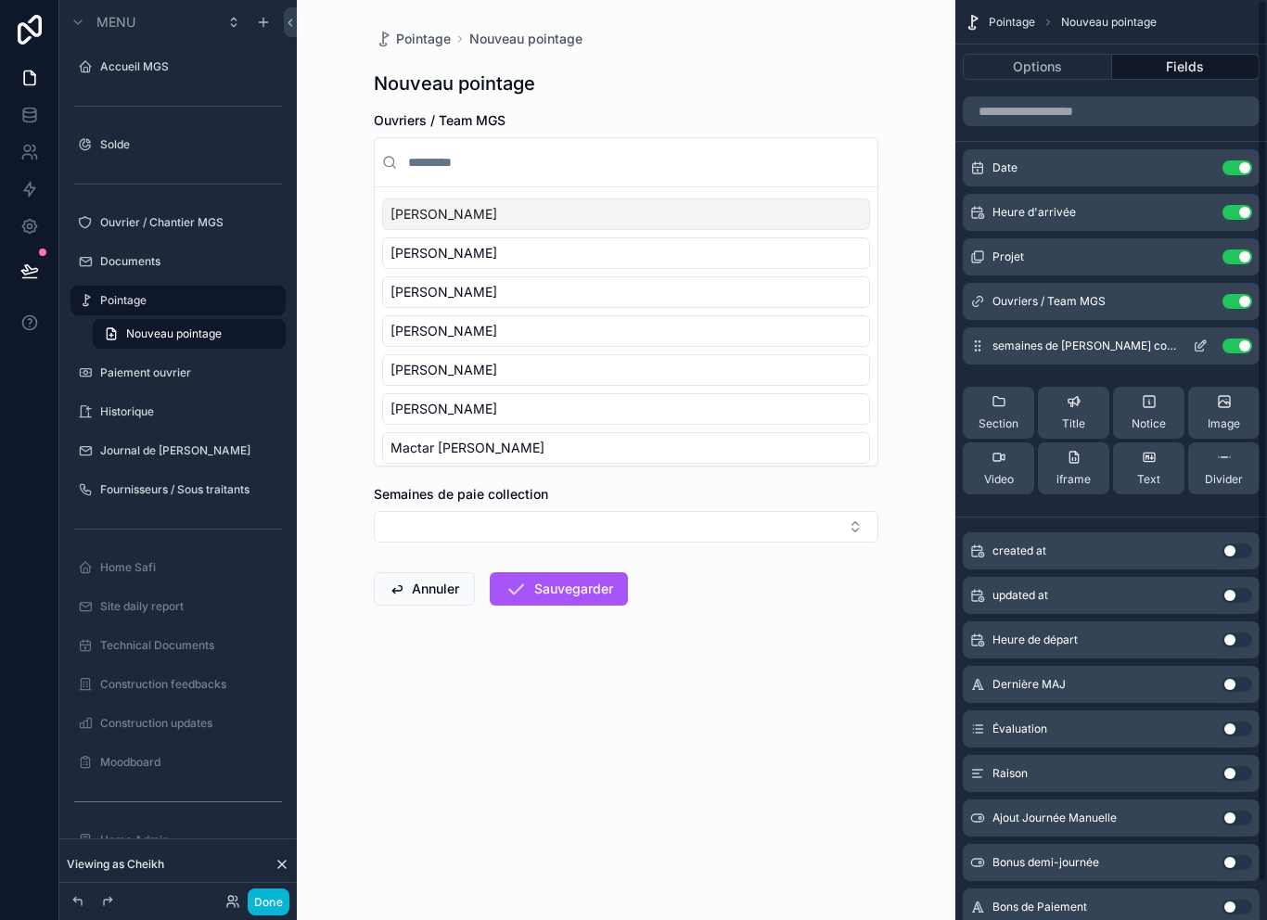
click at [1240, 340] on button "Use setting" at bounding box center [1237, 345] width 30 height 15
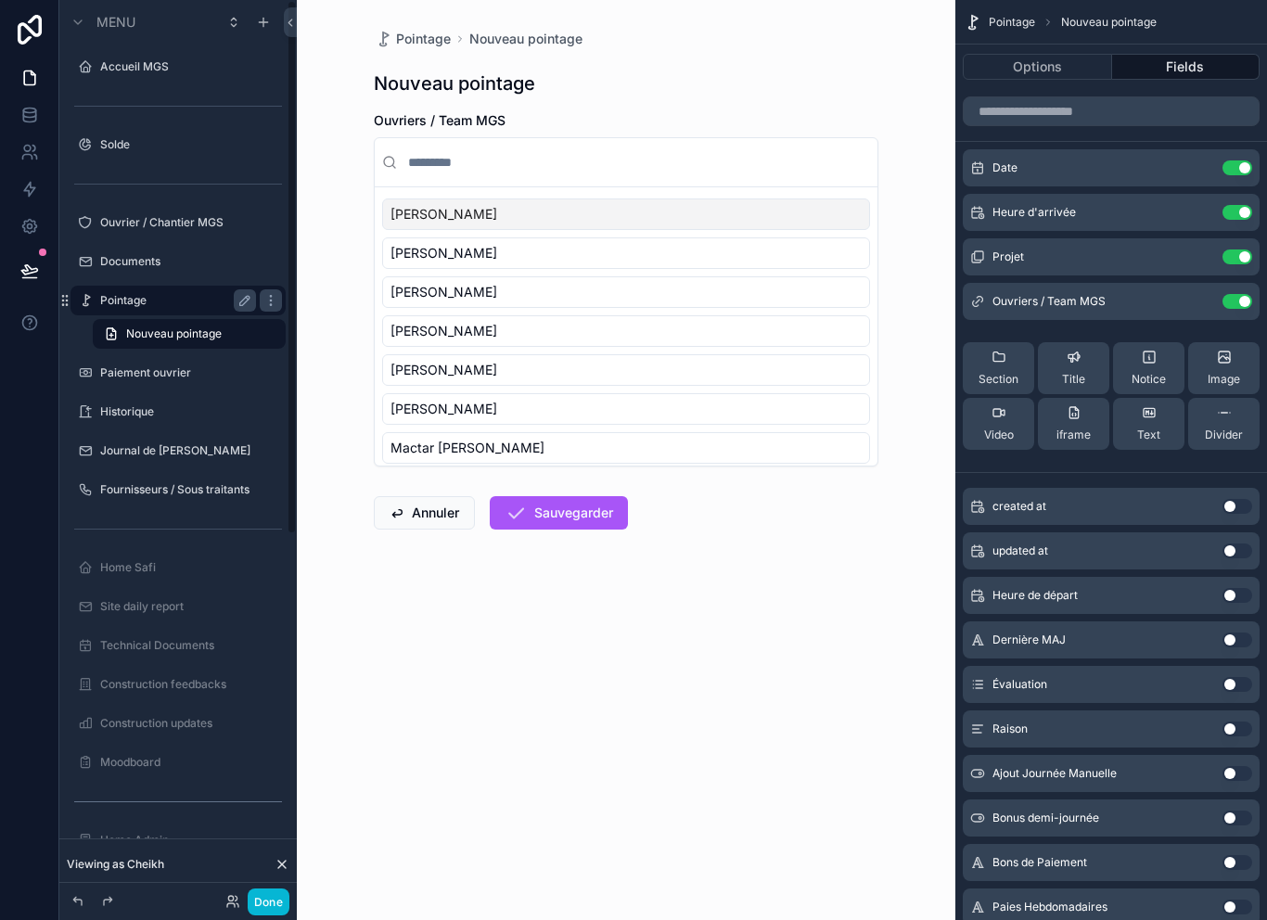
click at [103, 305] on label "Pointage" at bounding box center [174, 300] width 148 height 15
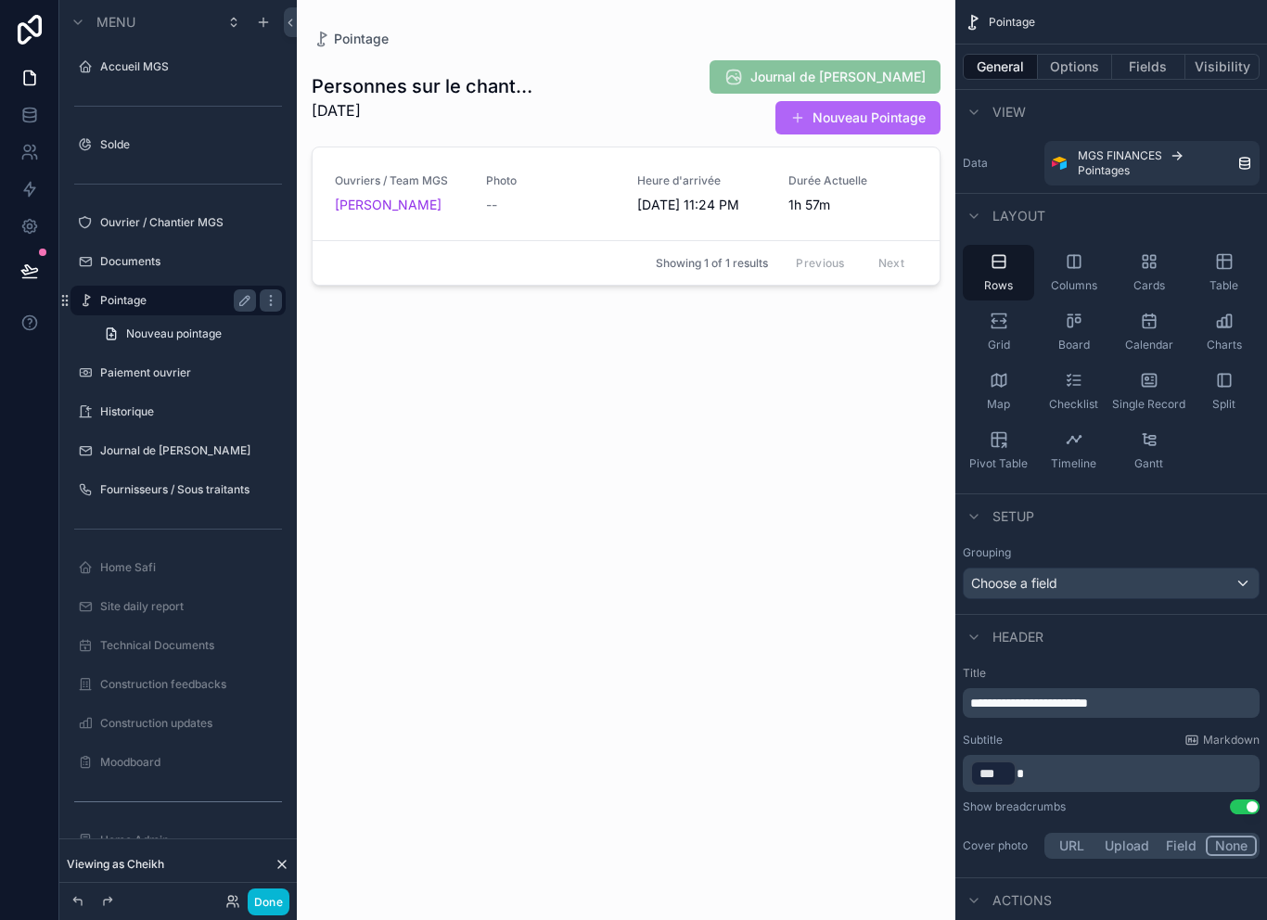
click at [879, 101] on button "Nouveau Pointage" at bounding box center [857, 117] width 165 height 33
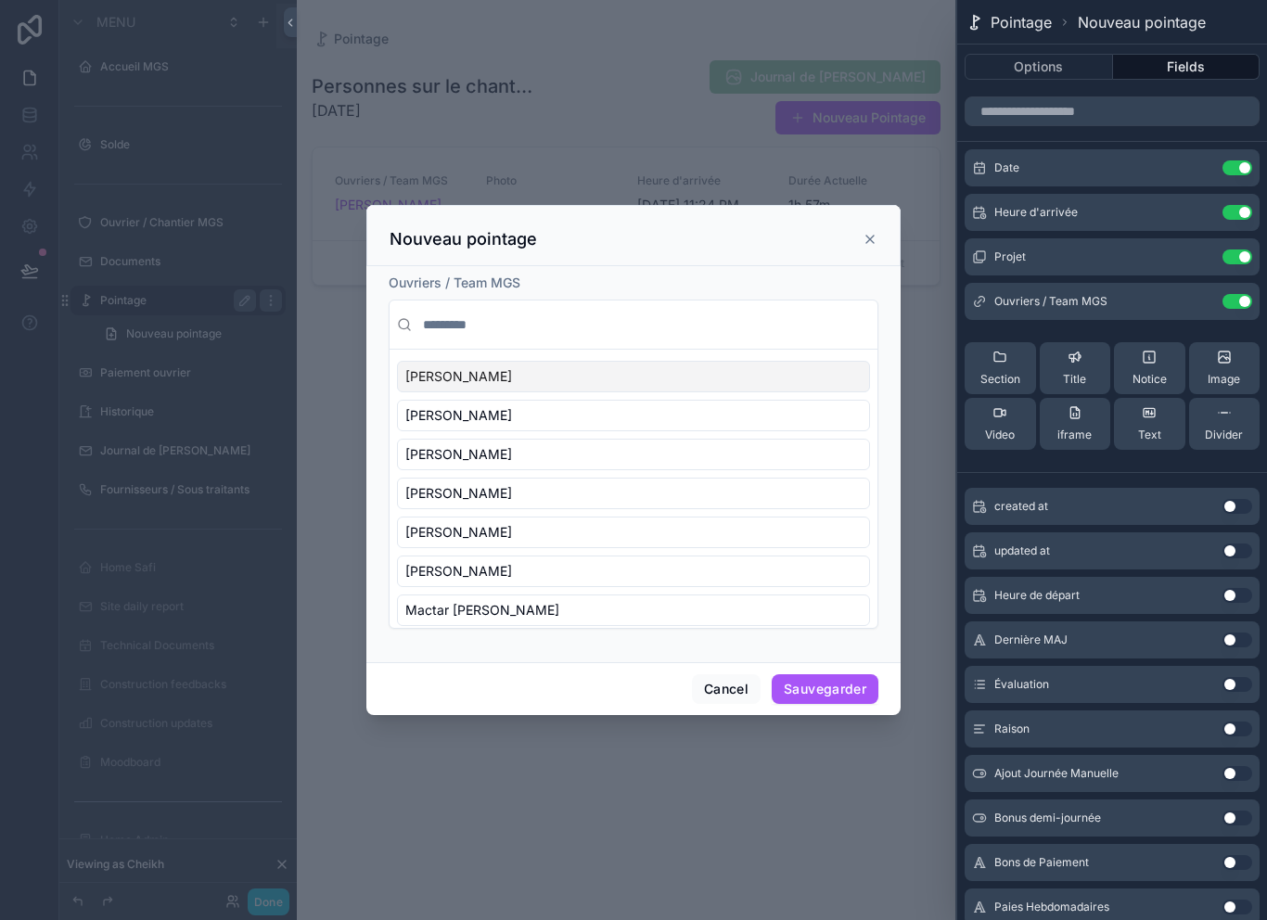
click at [655, 308] on input "scrollable content" at bounding box center [644, 324] width 451 height 33
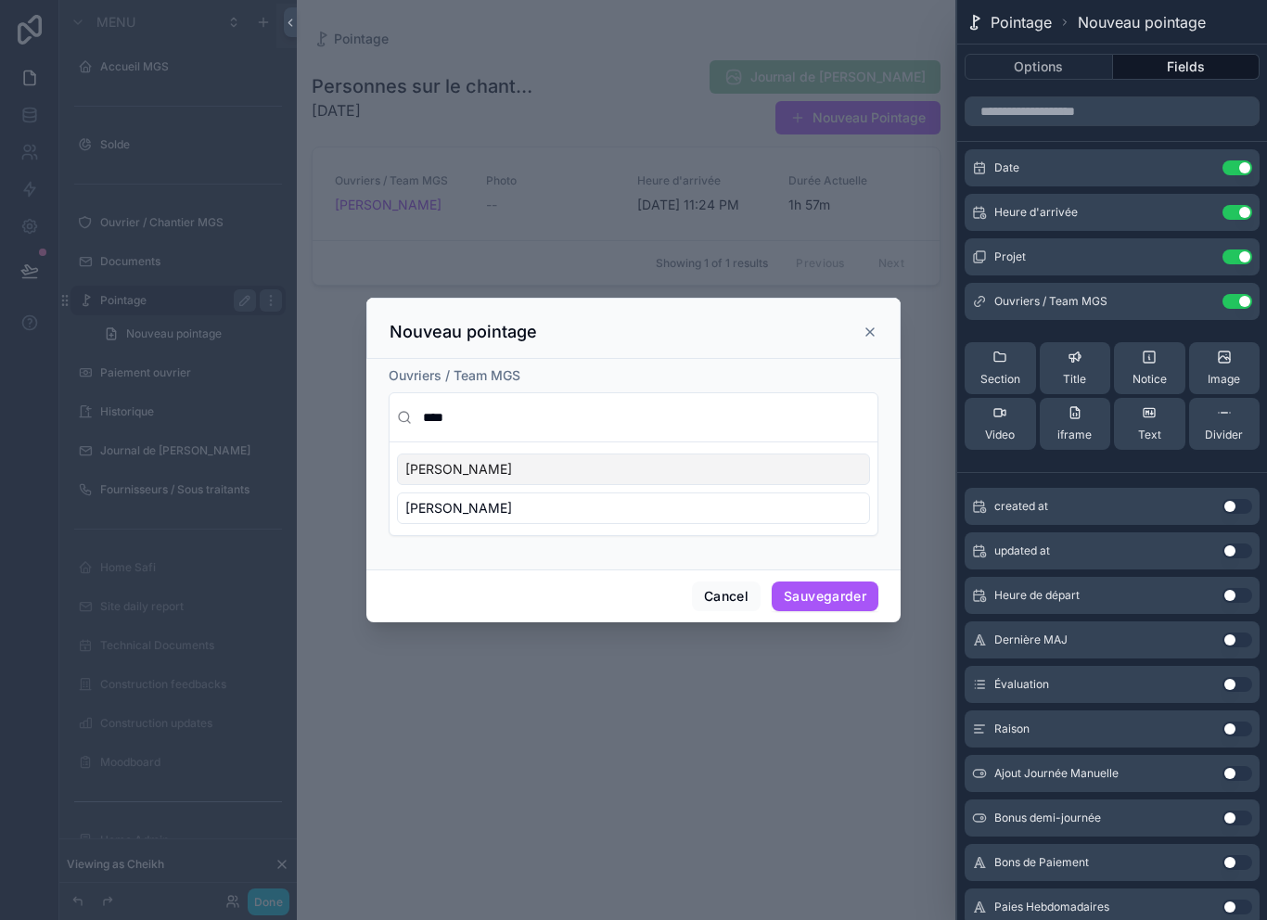
type input "****"
click at [562, 501] on div "Cheikh Sané" at bounding box center [633, 508] width 473 height 32
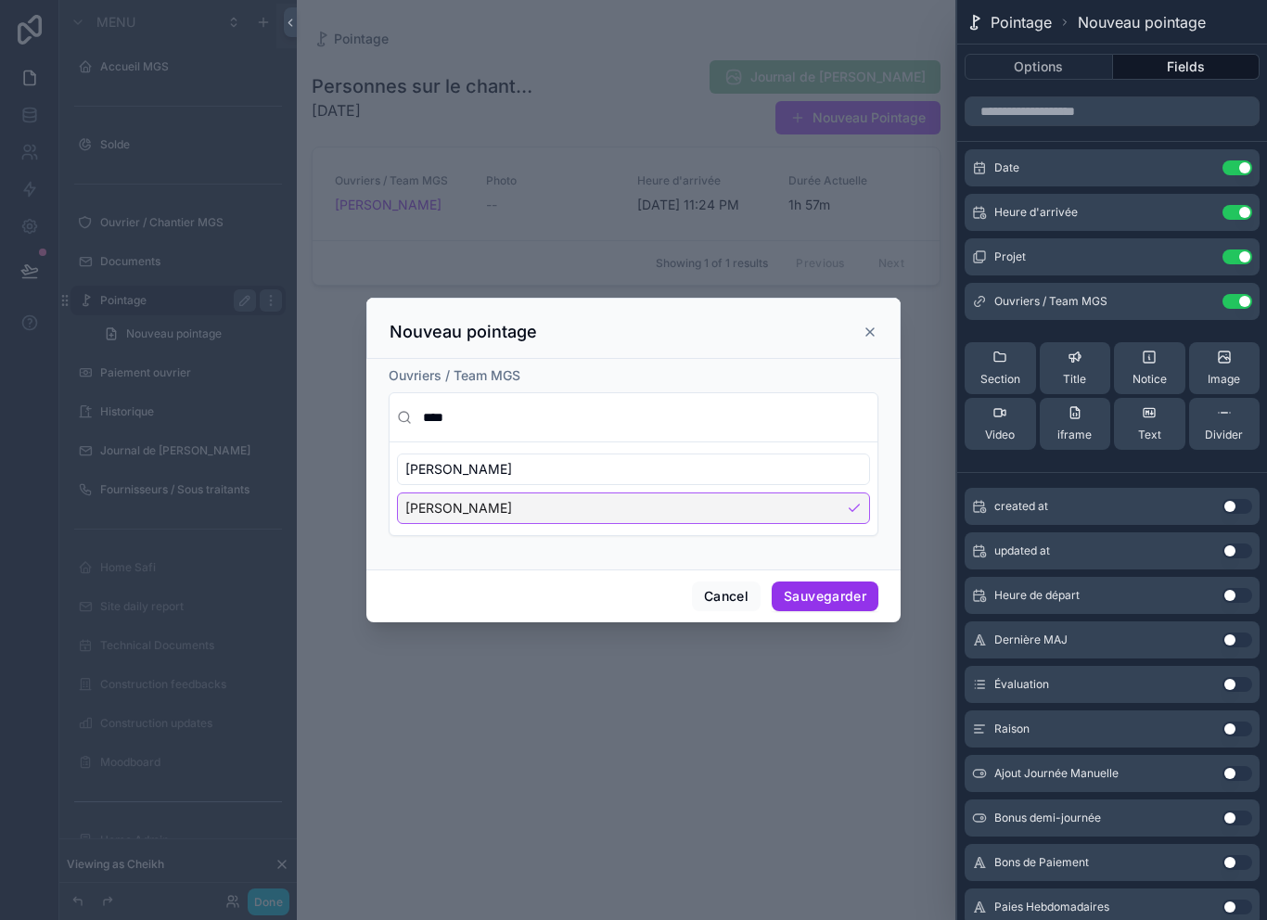
click at [850, 597] on button "Sauvegarder" at bounding box center [824, 596] width 107 height 30
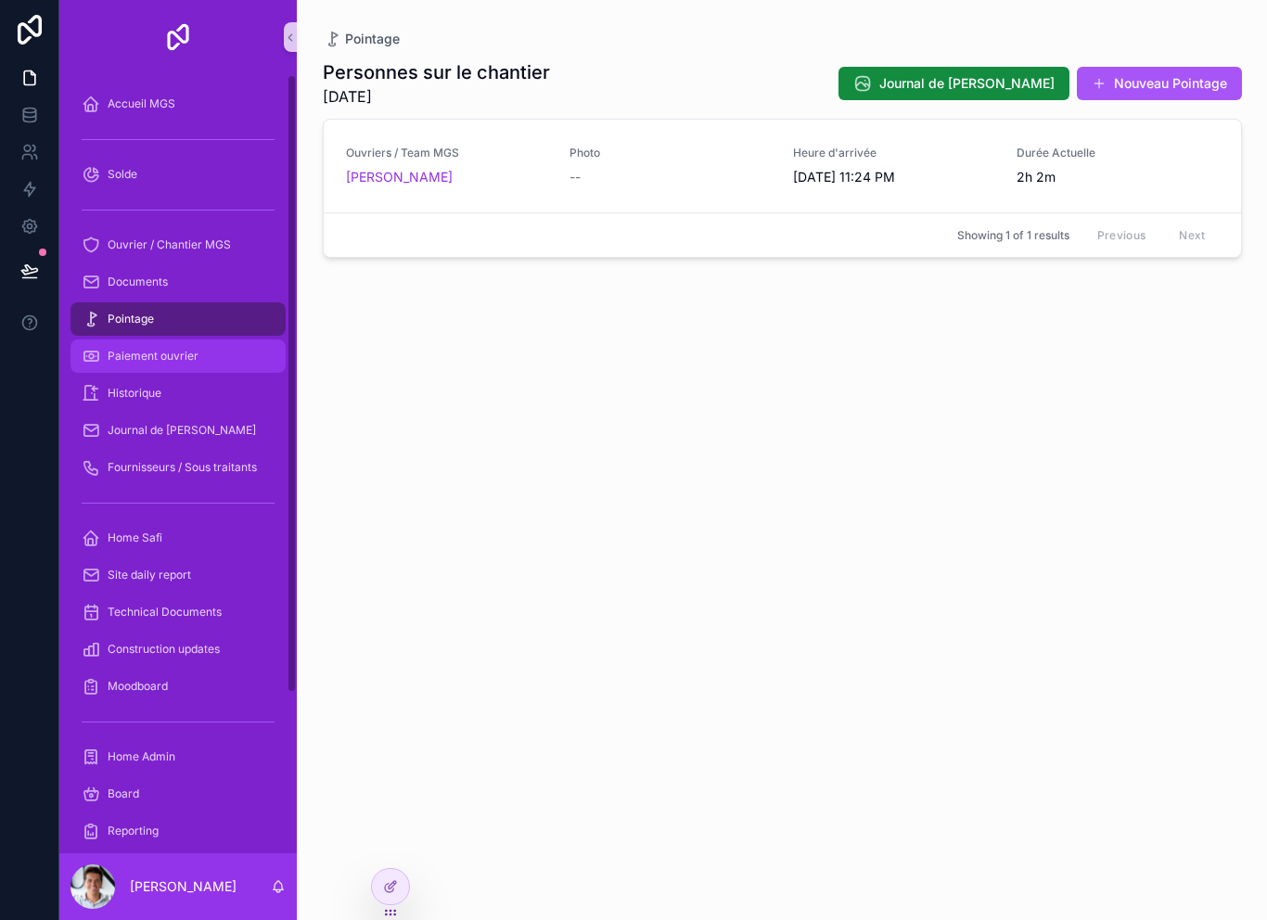
click at [189, 361] on span "Paiement ouvrier" at bounding box center [153, 356] width 91 height 15
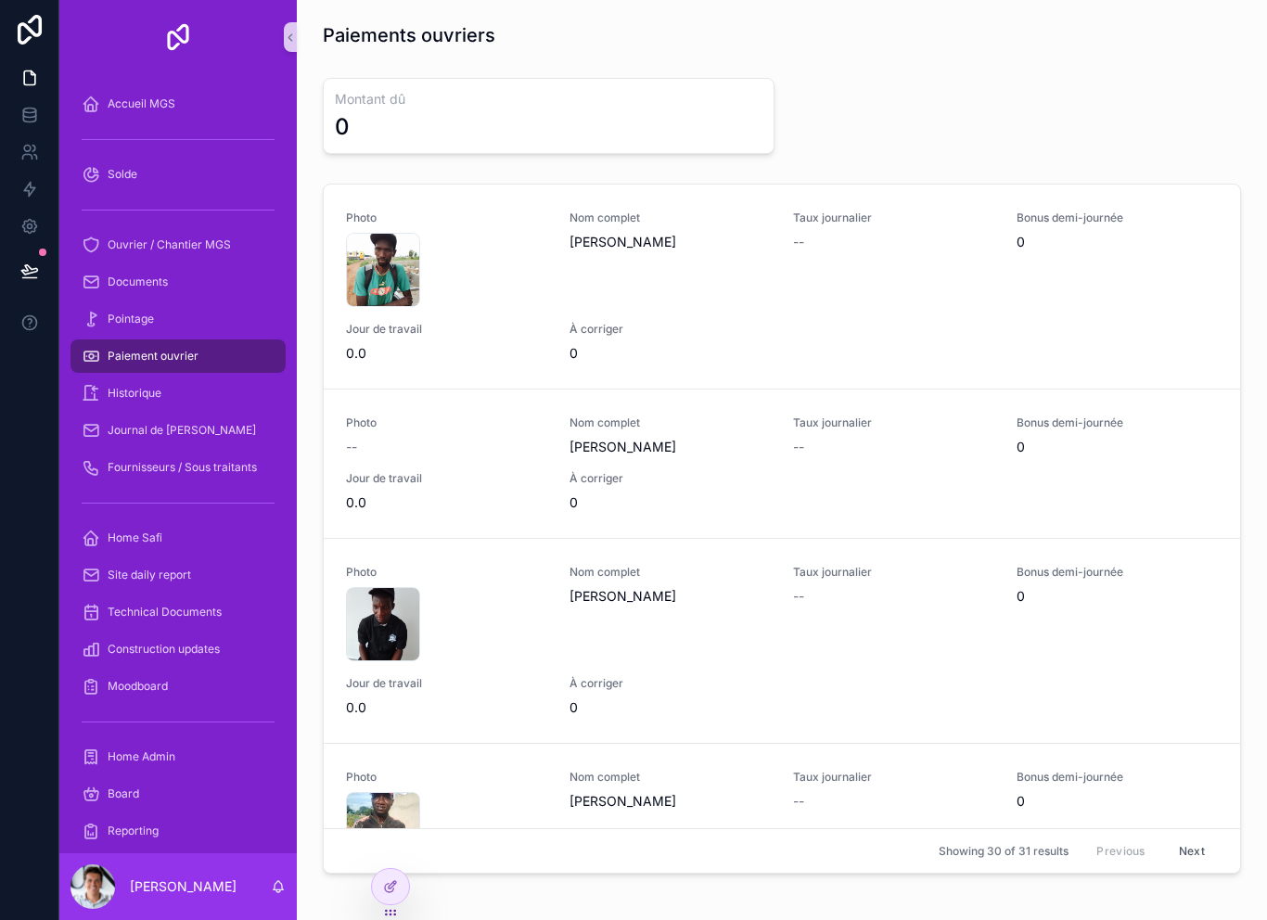
click at [569, 106] on h3 "Montant dû" at bounding box center [548, 99] width 427 height 19
click at [623, 129] on div "0" at bounding box center [548, 127] width 427 height 30
click at [393, 884] on icon at bounding box center [390, 886] width 15 height 15
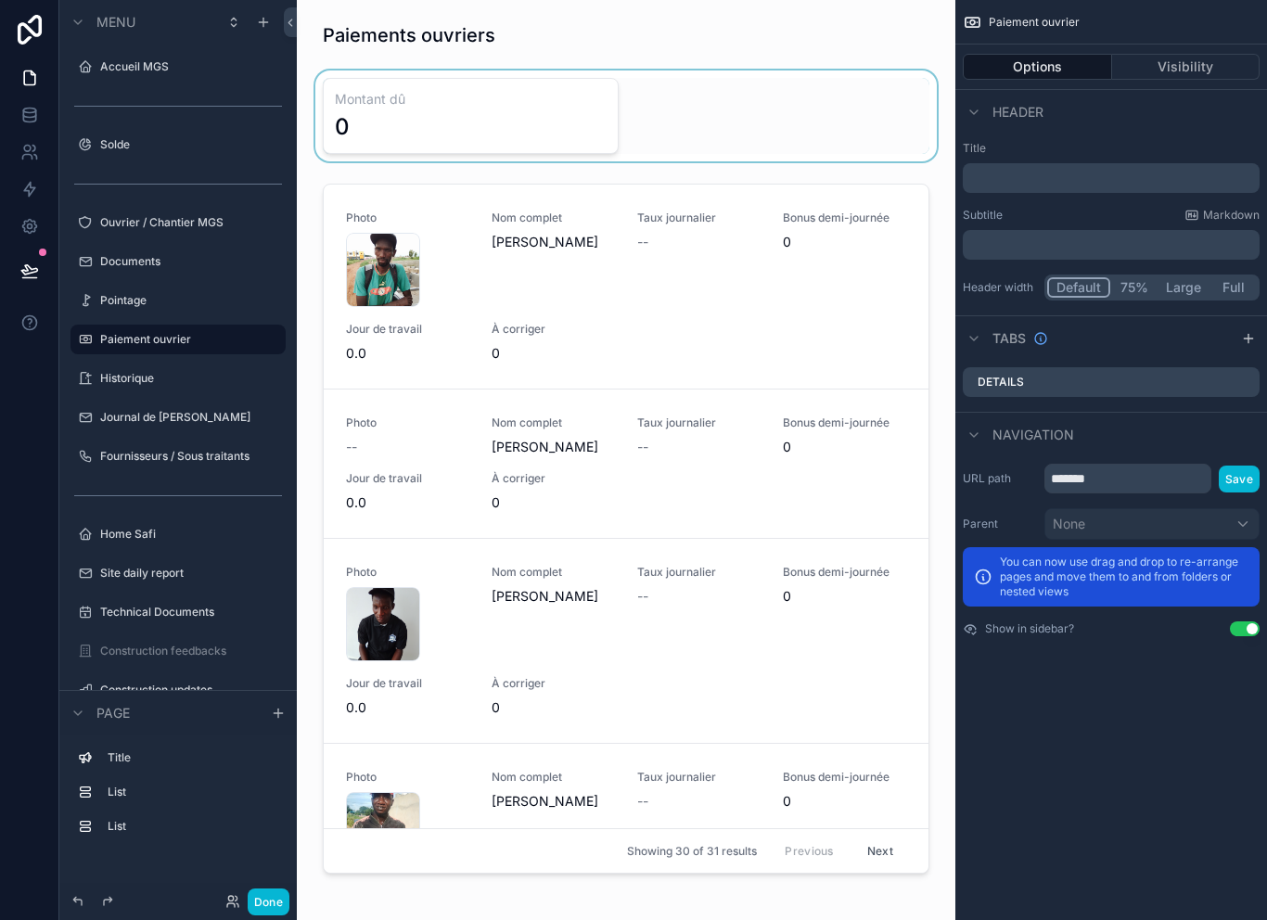
click at [464, 115] on div "scrollable content" at bounding box center [626, 115] width 629 height 91
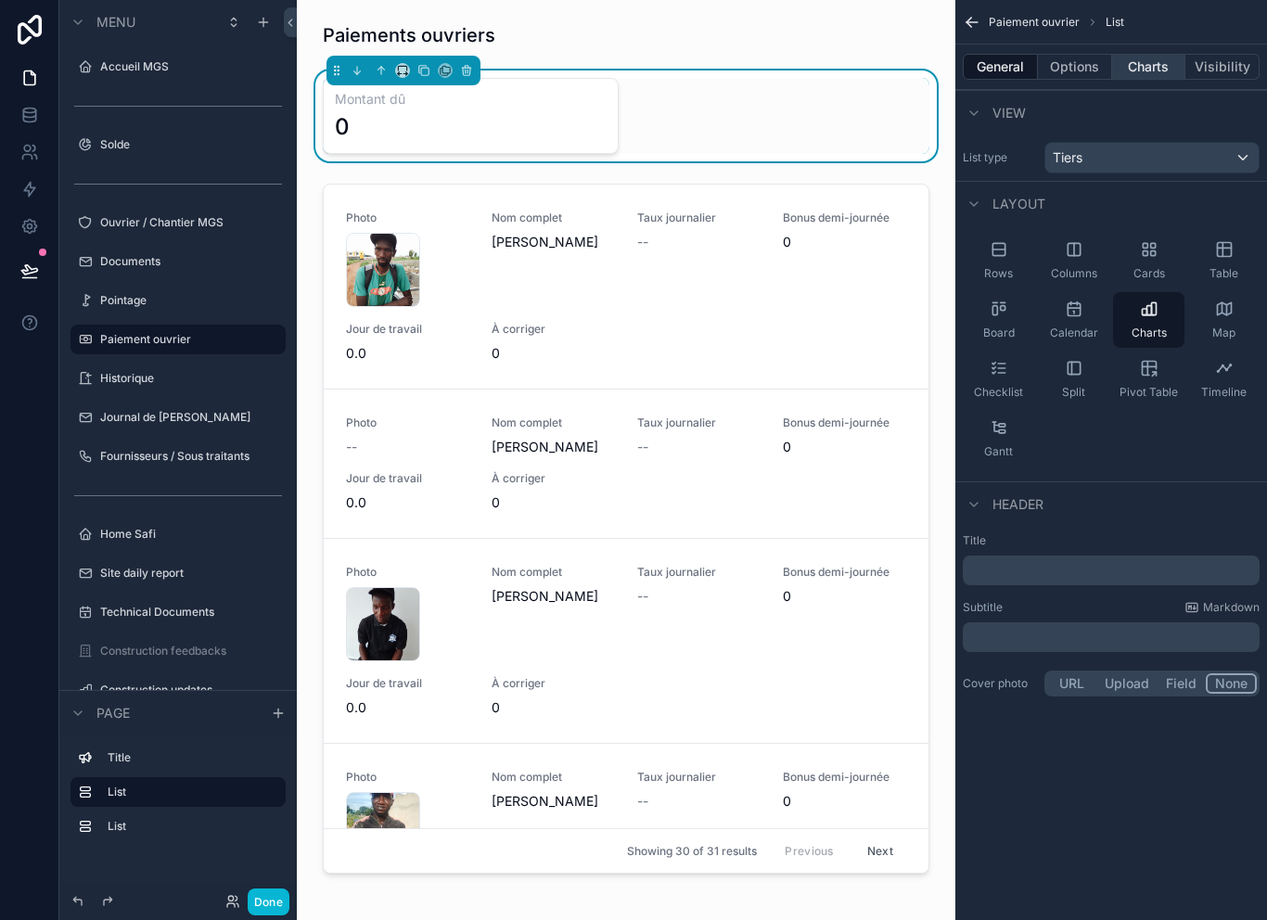
click at [1149, 63] on button "Charts" at bounding box center [1149, 67] width 74 height 26
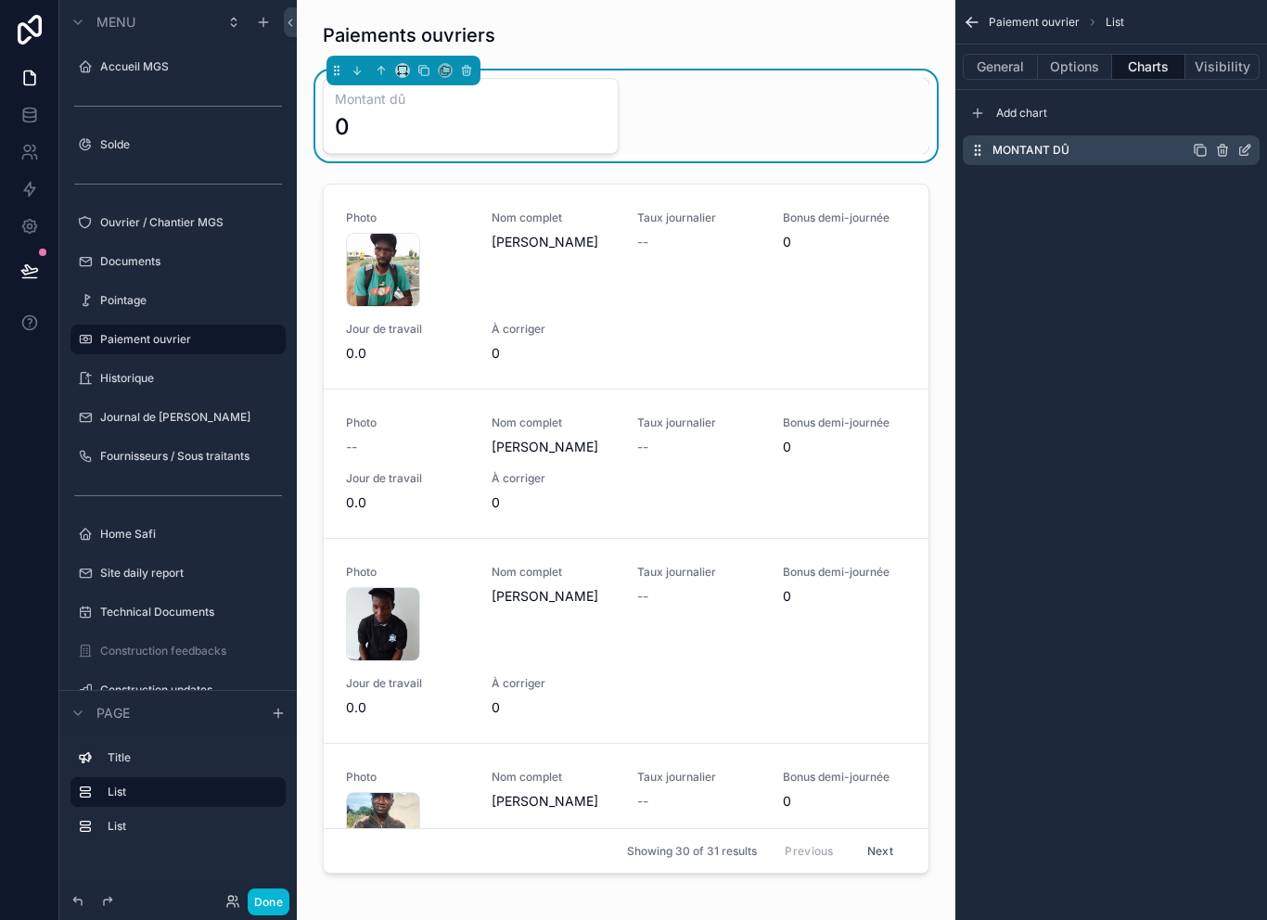
click at [1246, 147] on icon "scrollable content" at bounding box center [1244, 150] width 15 height 15
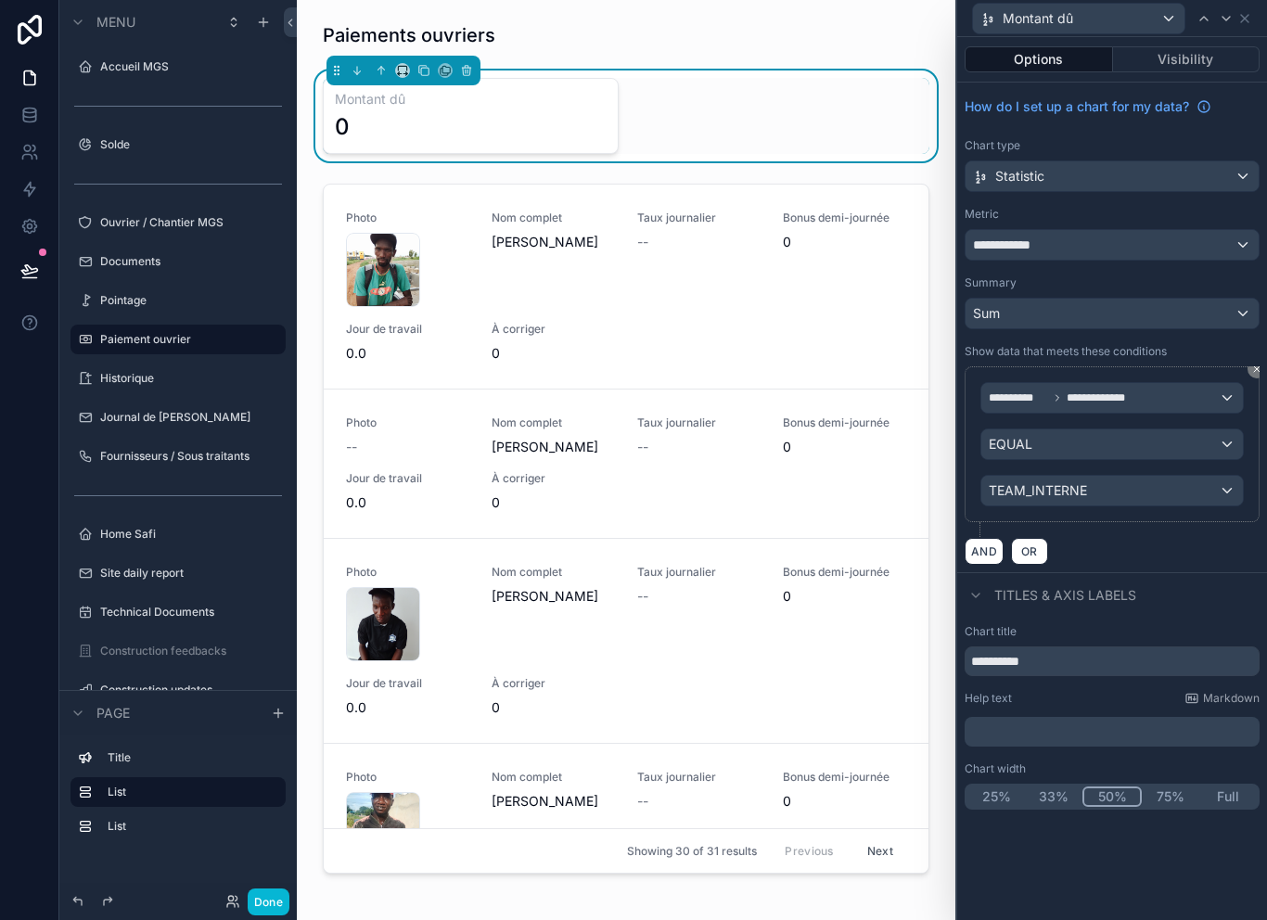
click at [1030, 239] on span "**********" at bounding box center [1008, 245] width 70 height 19
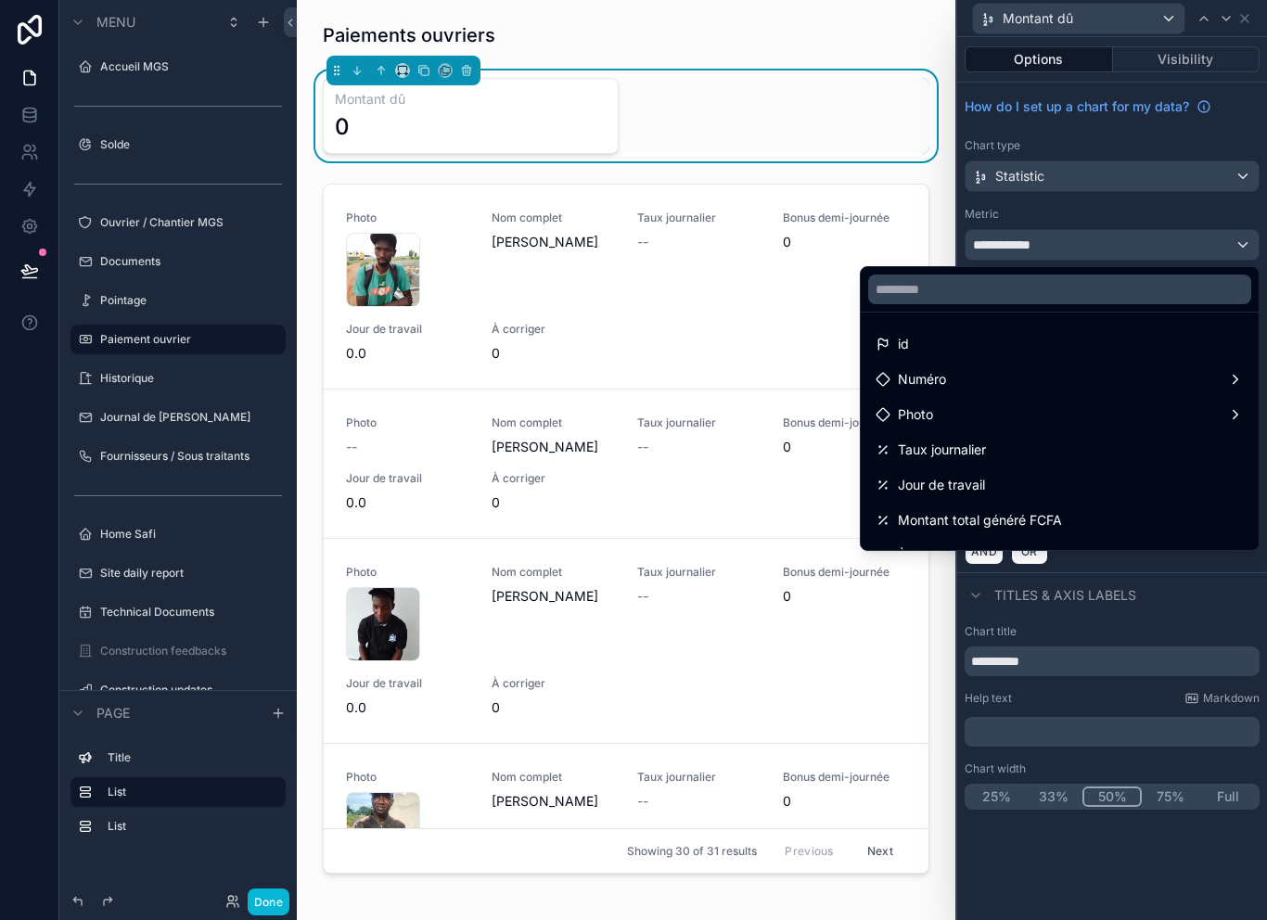
click at [1051, 59] on div at bounding box center [1112, 460] width 310 height 920
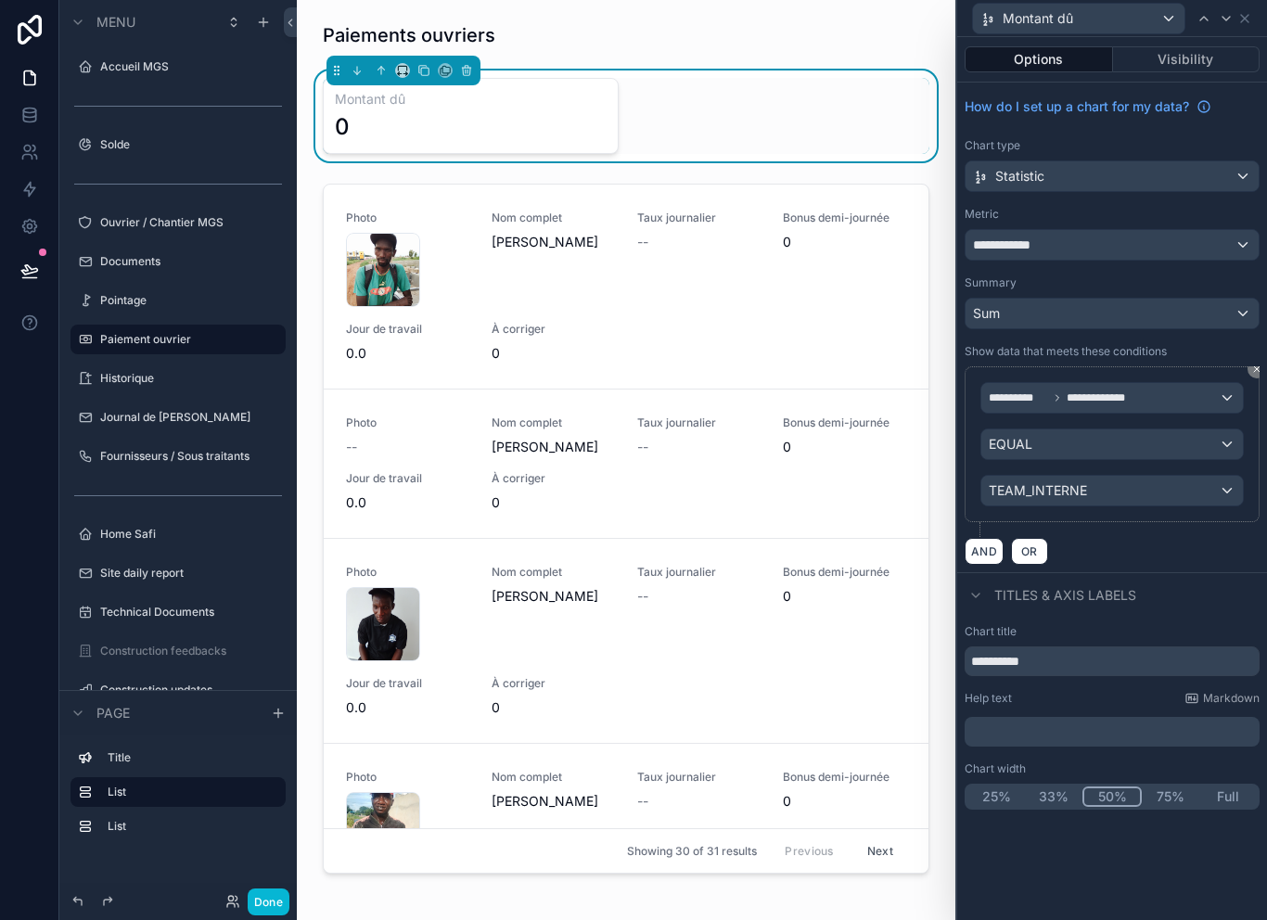
click at [1077, 254] on div "**********" at bounding box center [1111, 245] width 293 height 30
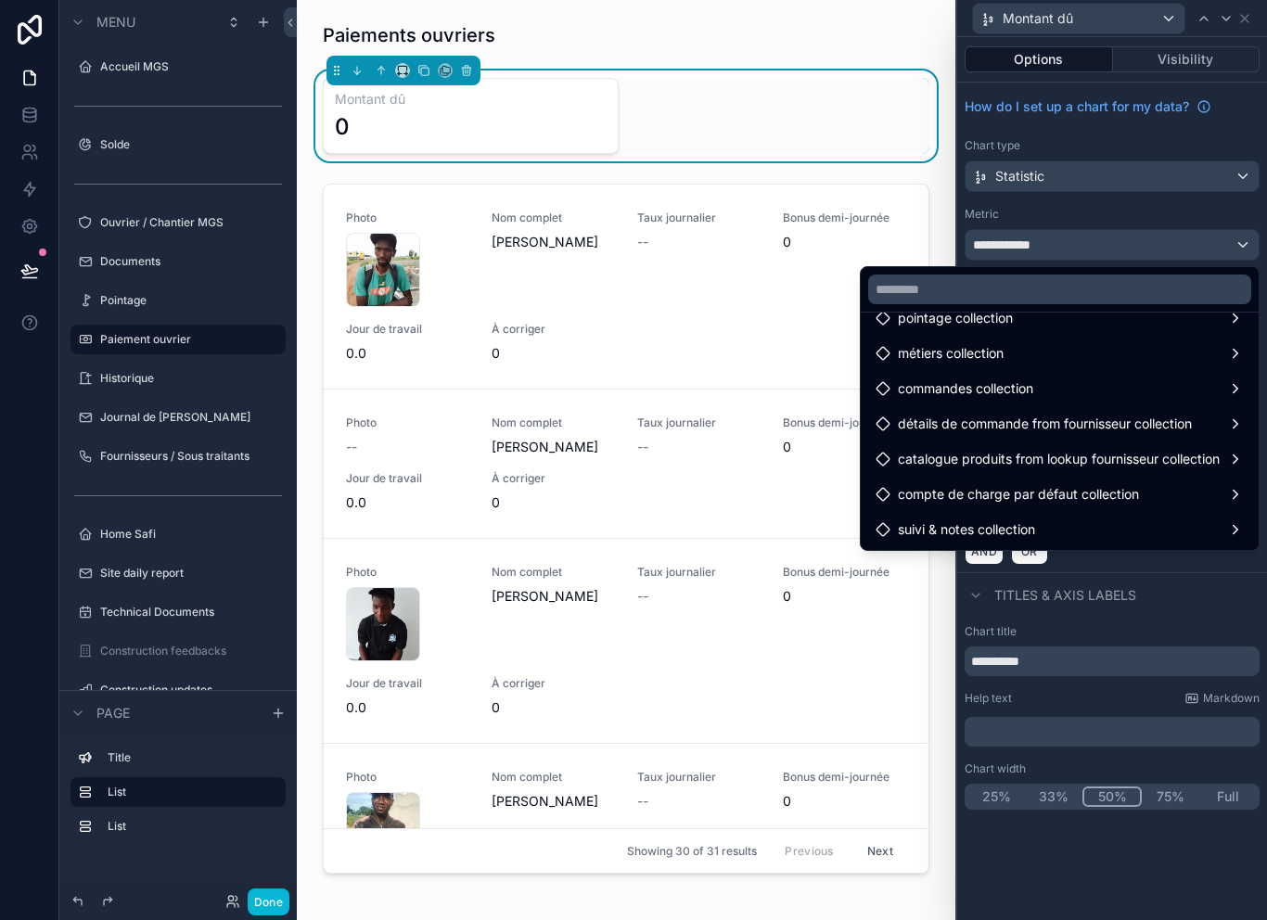
scroll to position [590, 0]
click at [1244, 28] on div at bounding box center [1112, 460] width 310 height 920
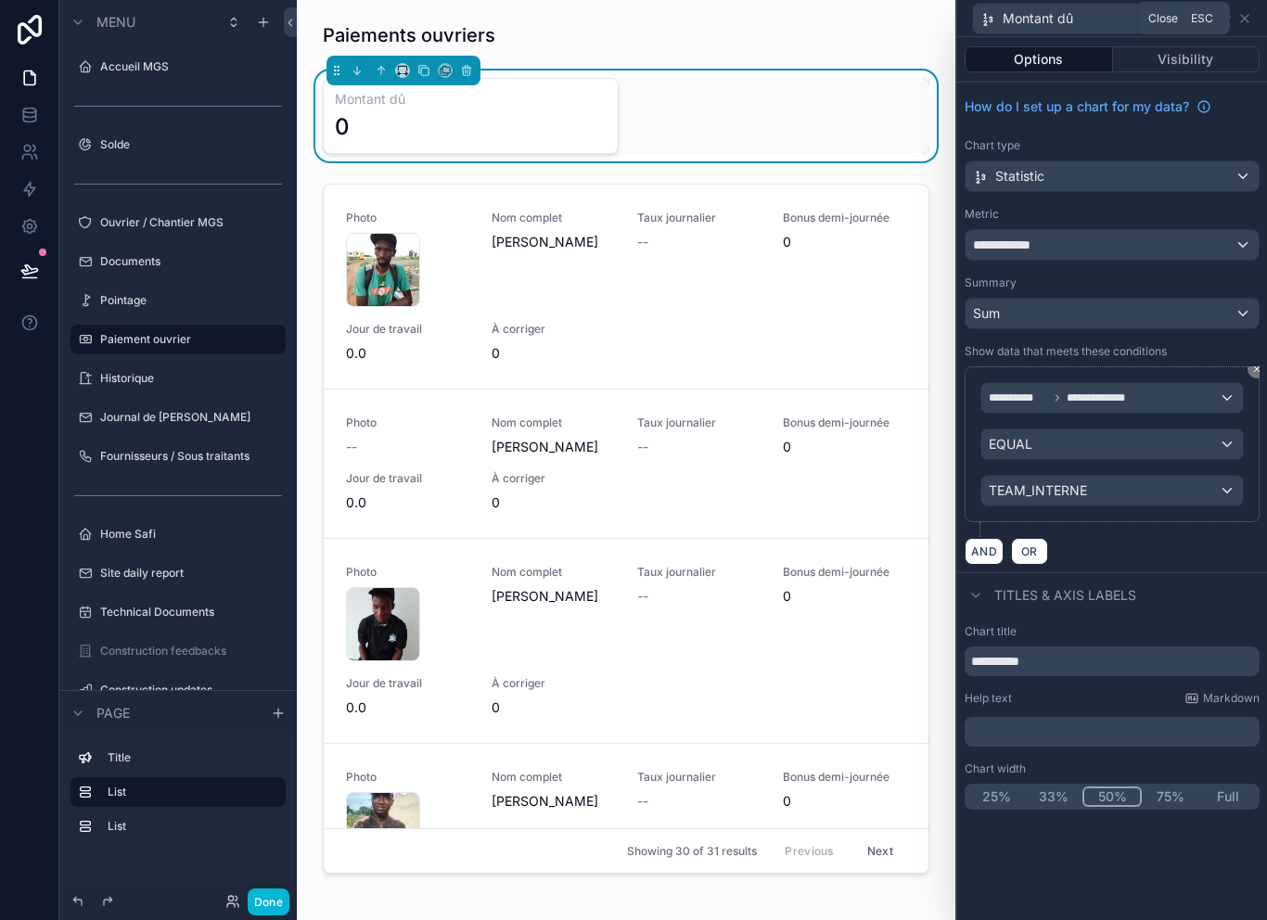
click at [1220, 10] on div "Close Esc" at bounding box center [1183, 18] width 93 height 33
click at [1242, 23] on icon at bounding box center [1244, 18] width 15 height 15
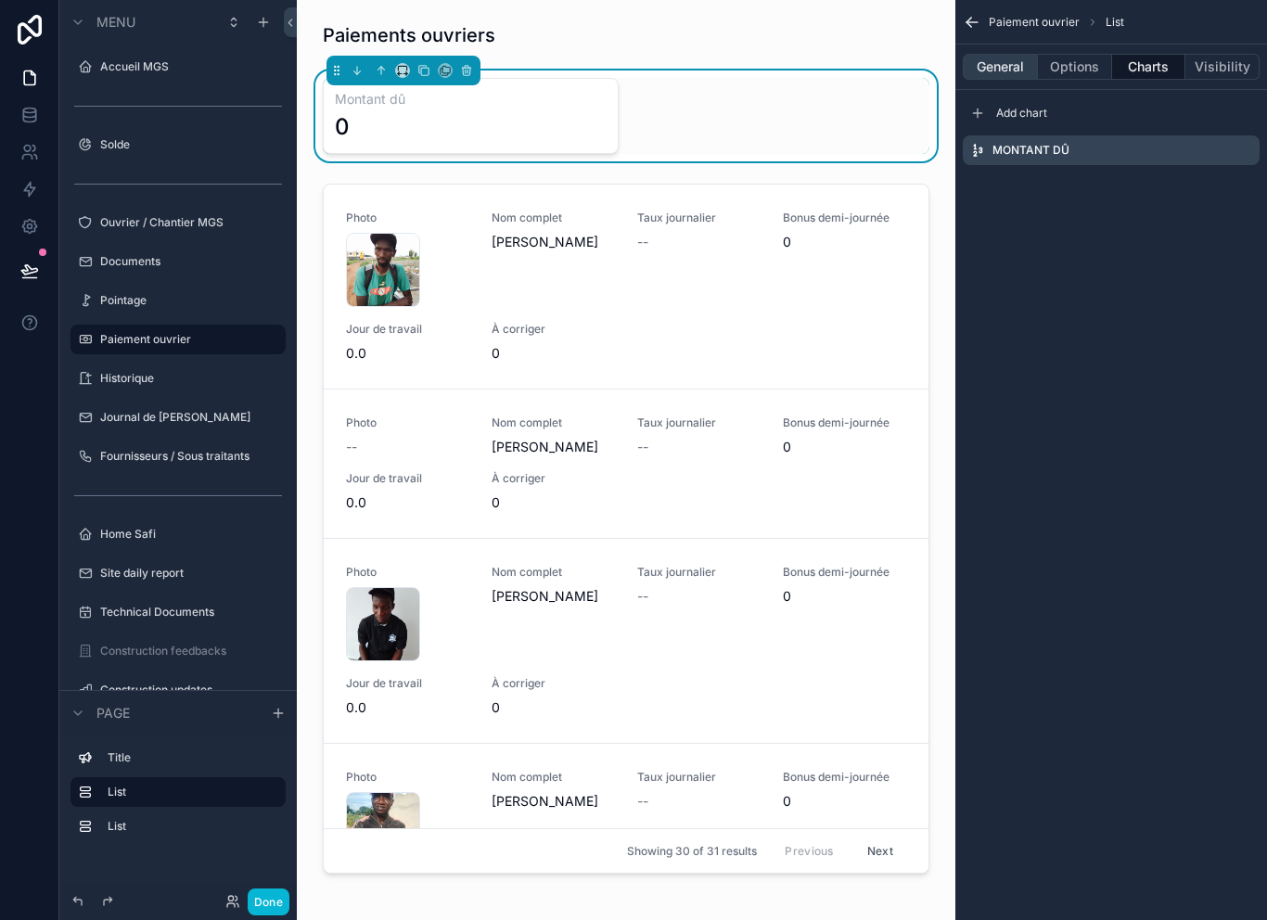
click at [995, 66] on button "General" at bounding box center [999, 67] width 75 height 26
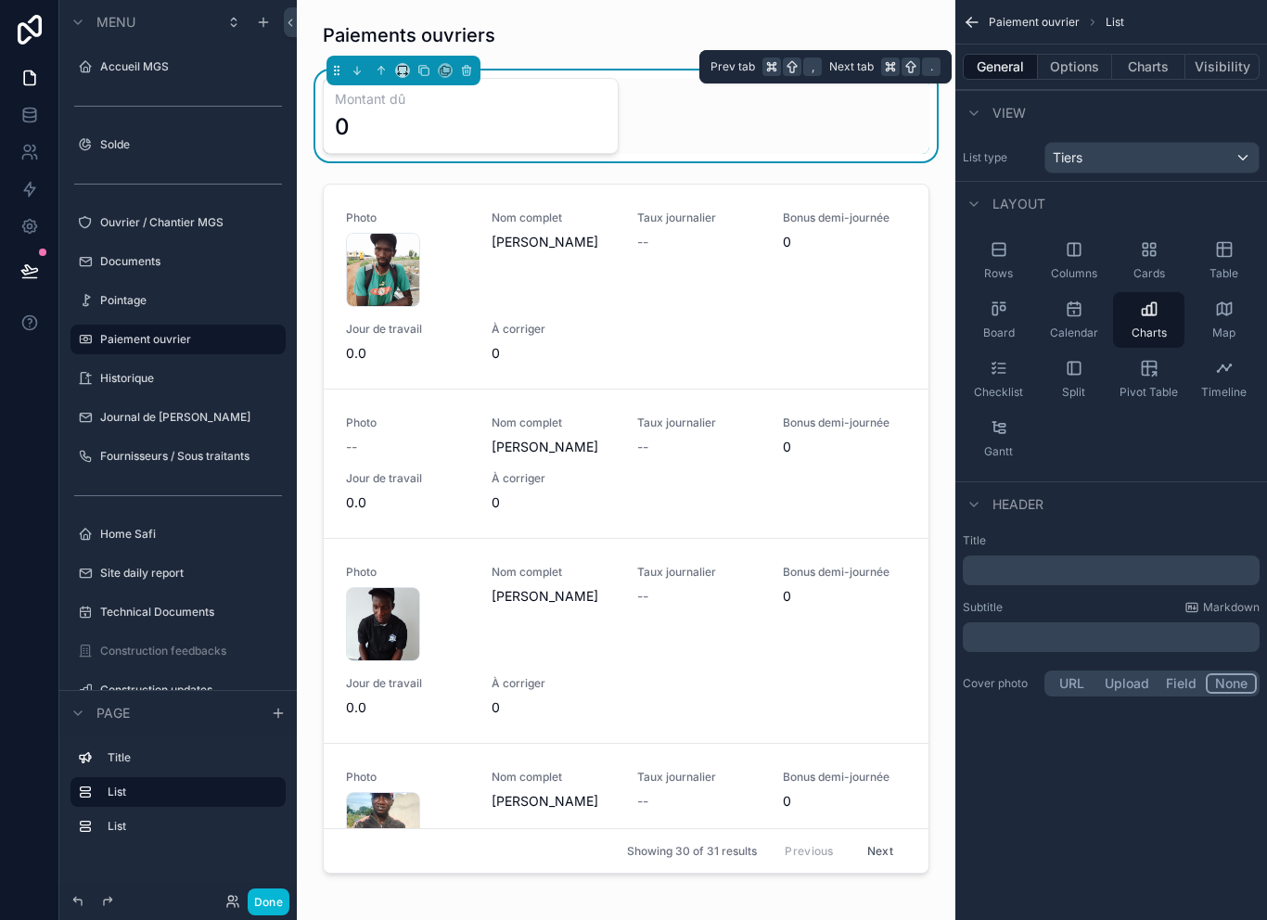
click at [1106, 148] on div "Tiers" at bounding box center [1151, 158] width 213 height 30
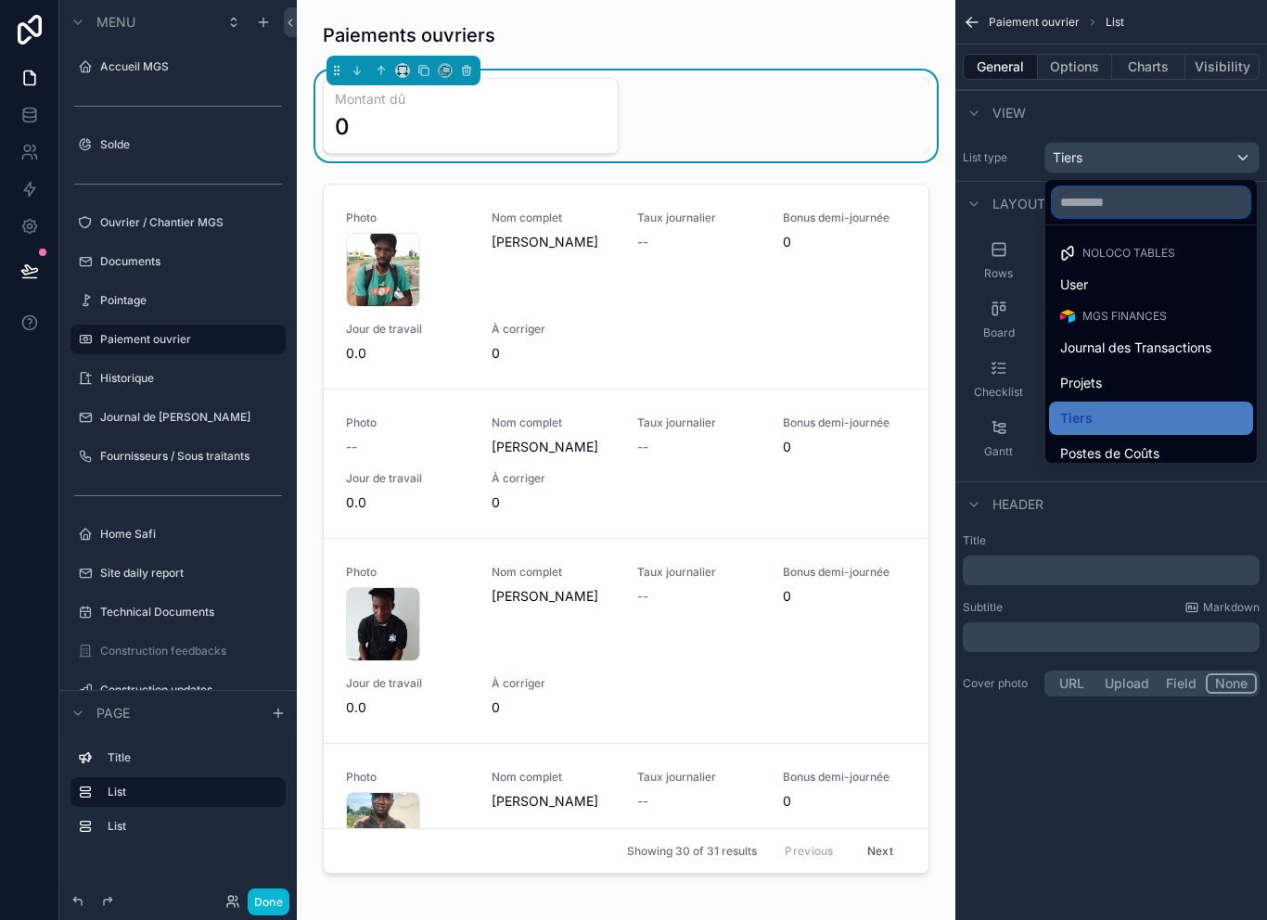
click at [1098, 194] on input "text" at bounding box center [1150, 202] width 197 height 30
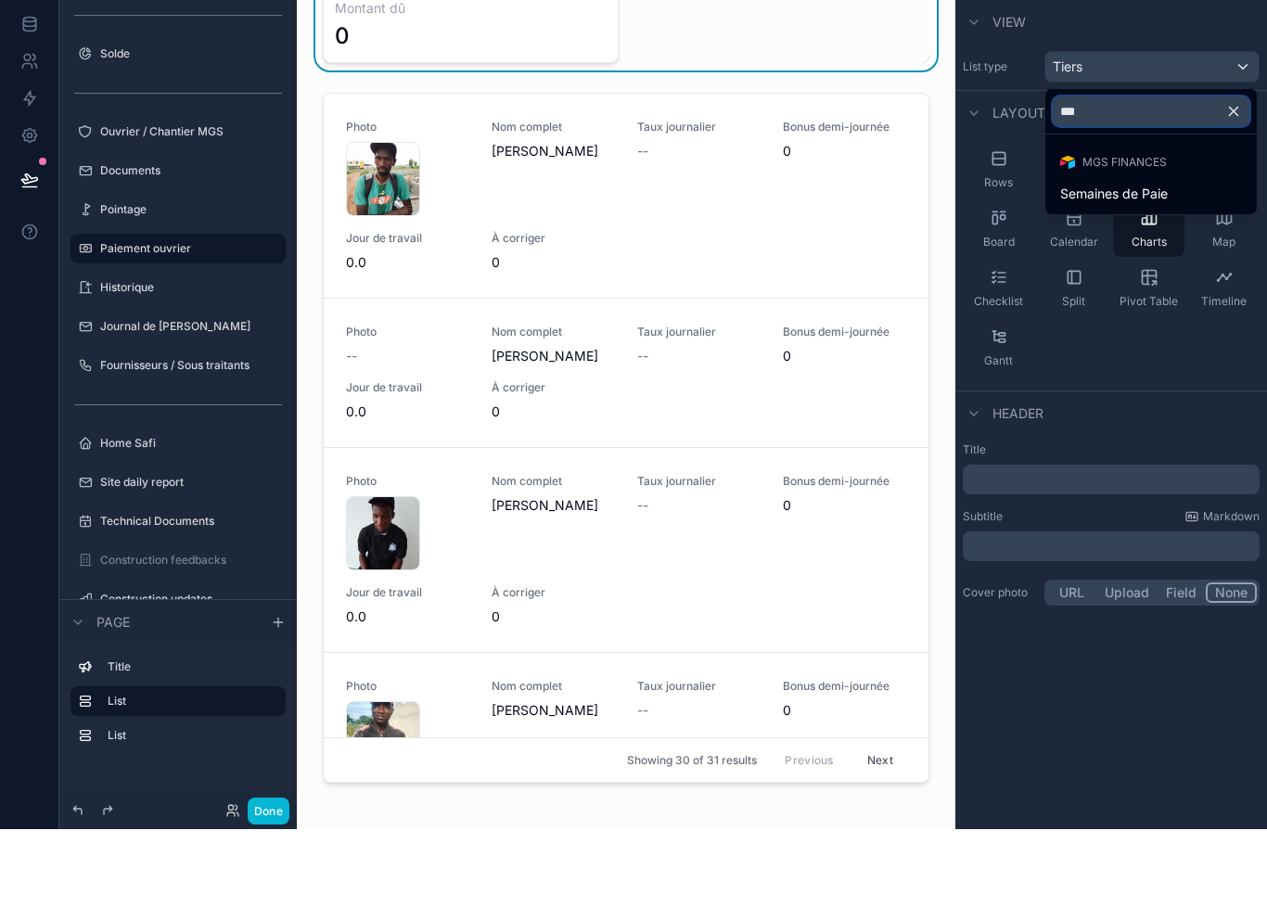
type input "****"
click at [1140, 274] on span "Semaines de Paie" at bounding box center [1114, 285] width 108 height 22
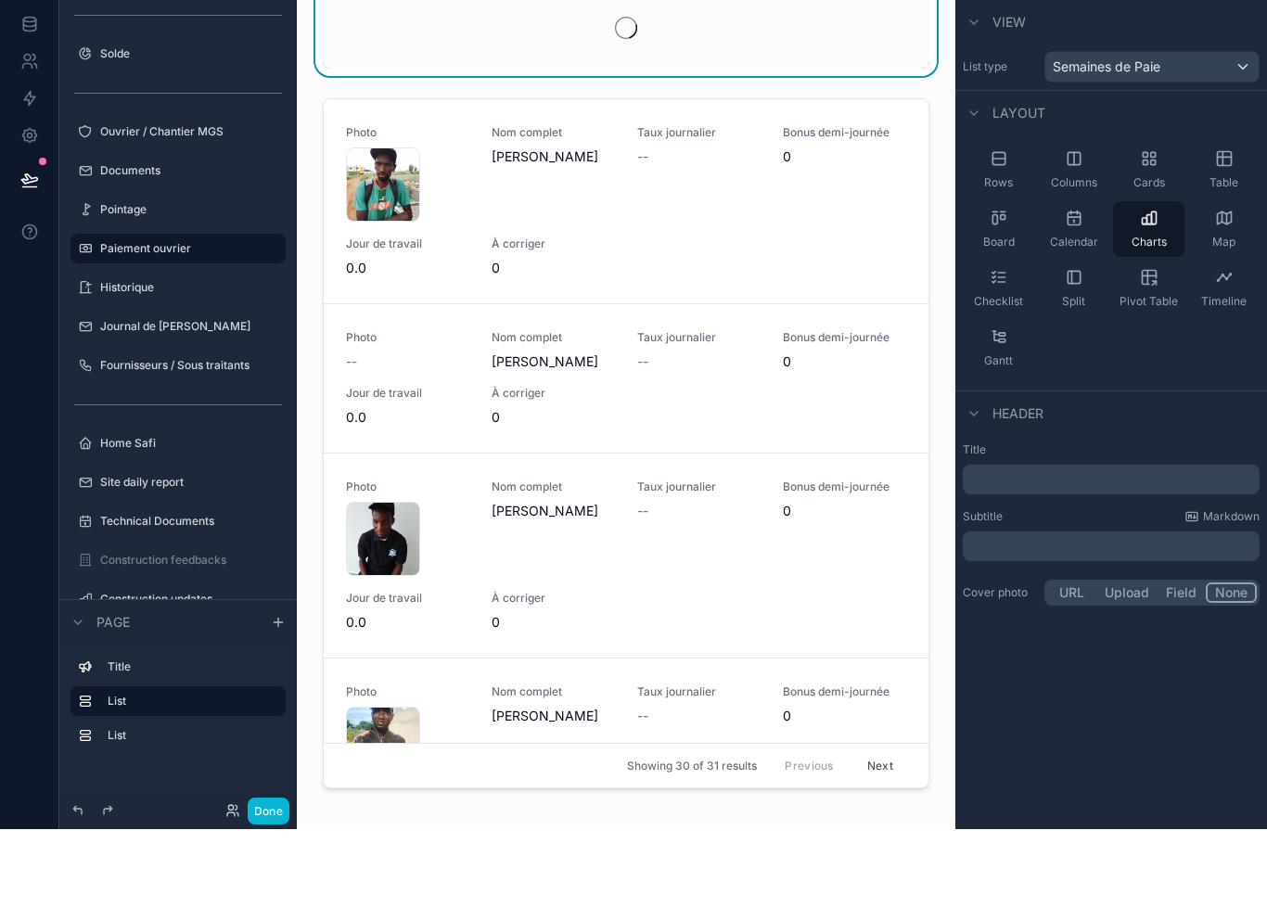
scroll to position [30, 0]
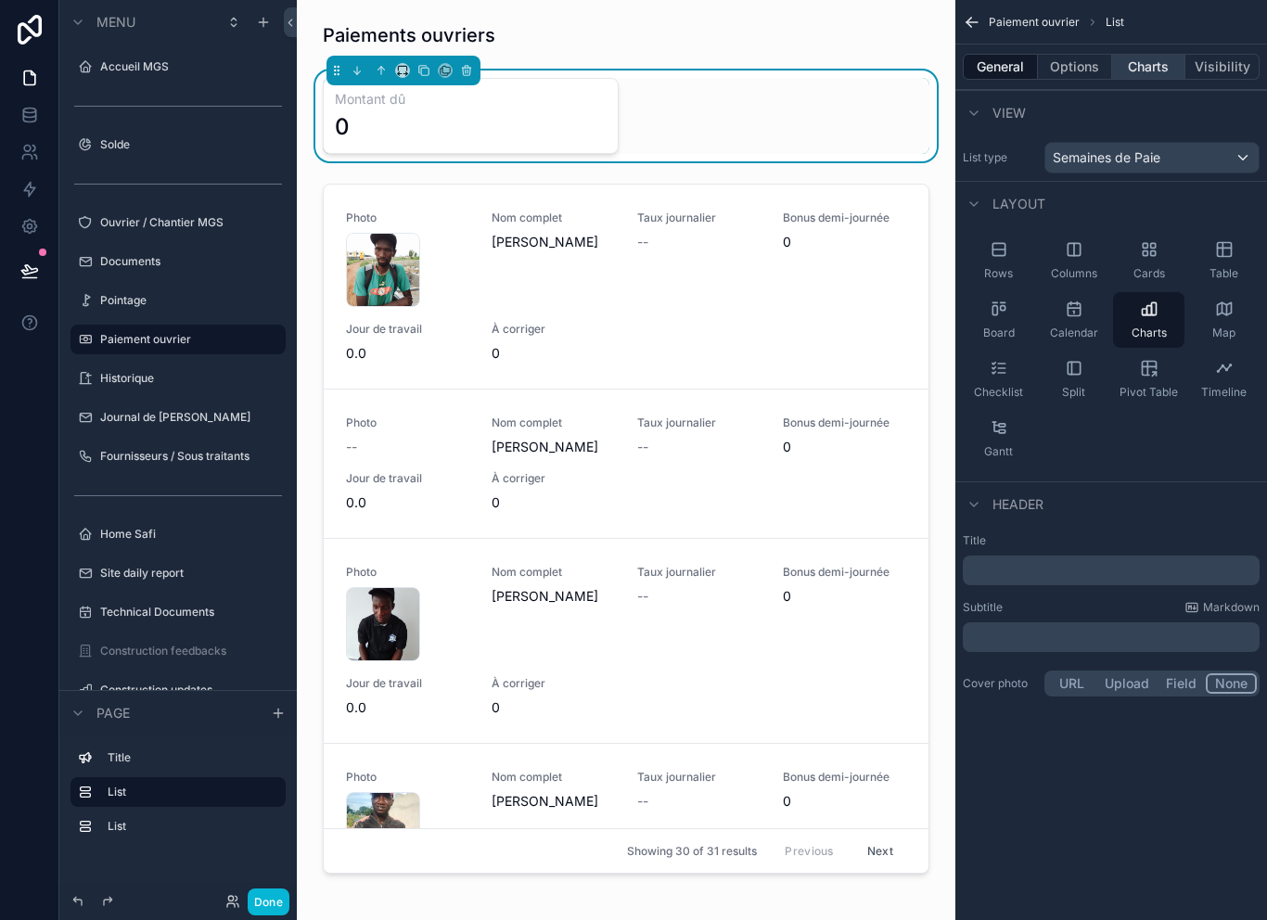
click at [1160, 54] on button "Charts" at bounding box center [1149, 67] width 74 height 26
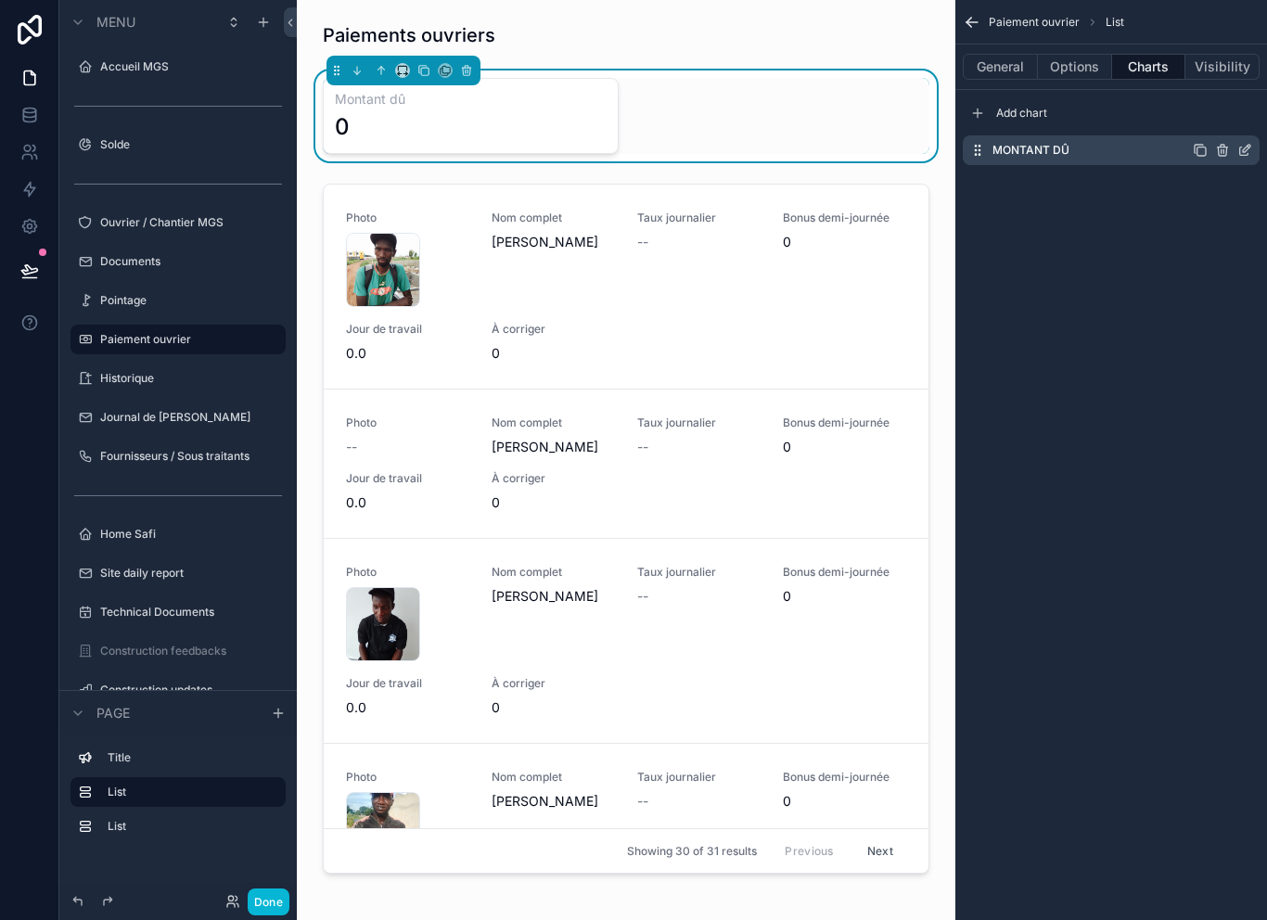
click at [1240, 147] on icon "scrollable content" at bounding box center [1244, 151] width 8 height 8
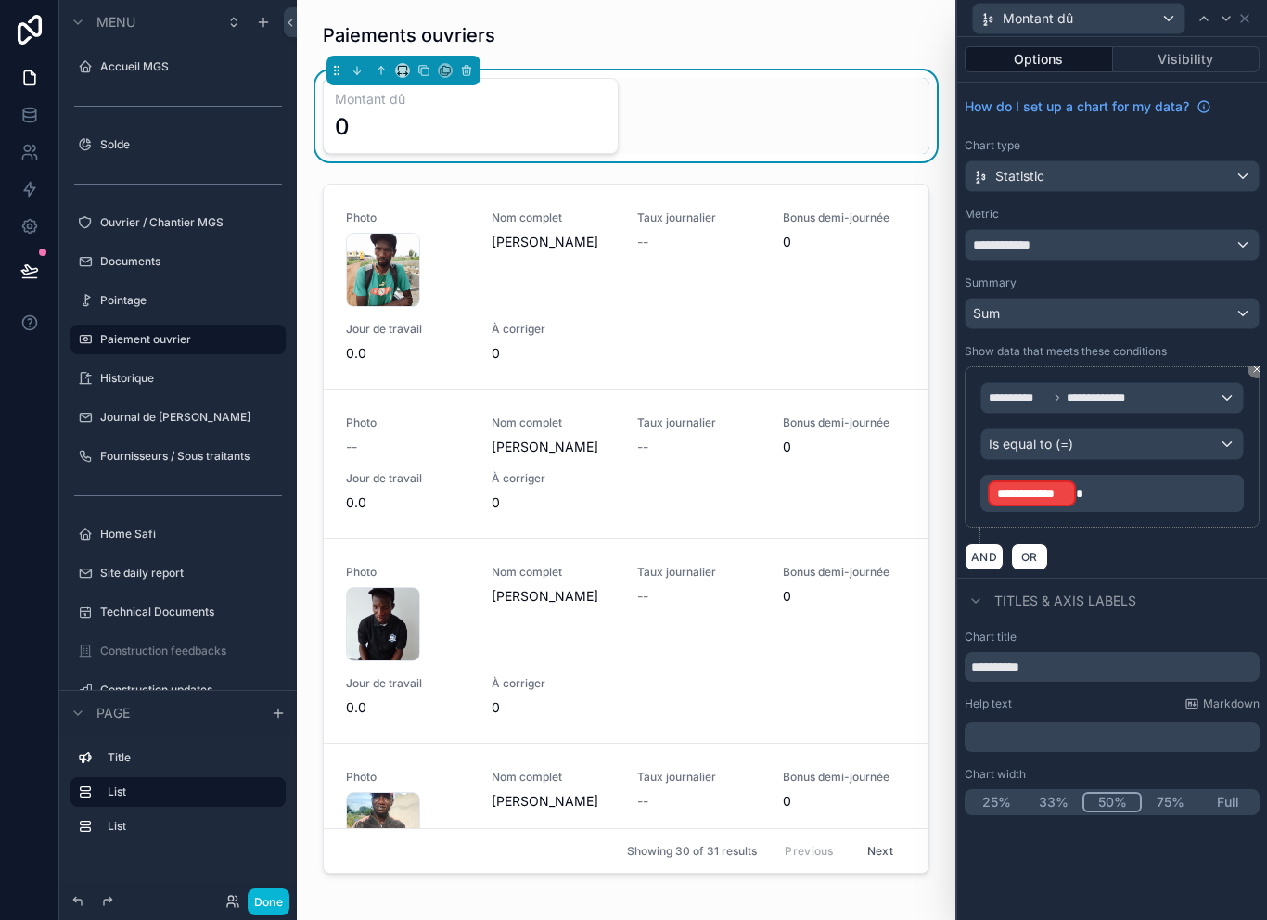
click at [1119, 230] on div "**********" at bounding box center [1111, 245] width 293 height 30
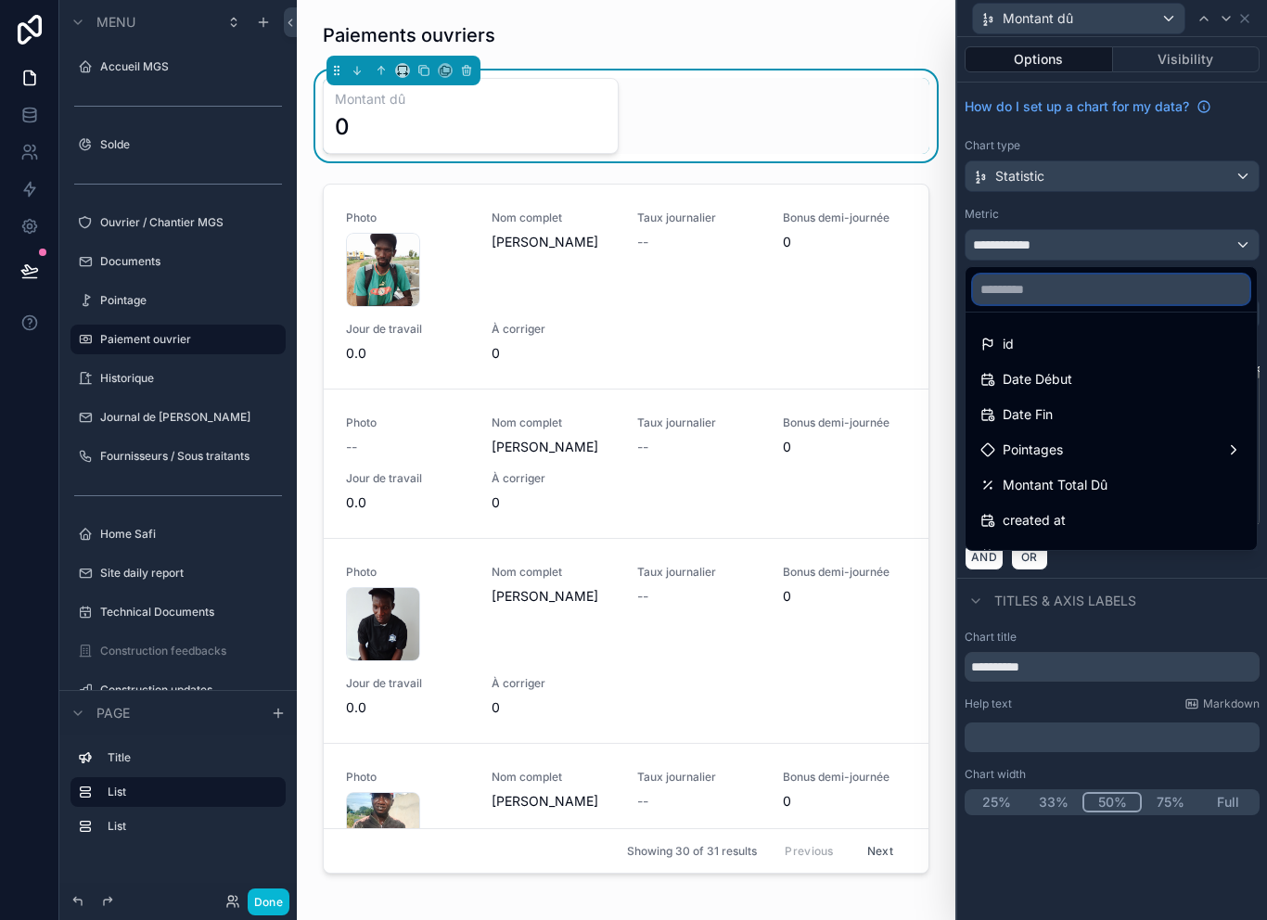
click at [1119, 274] on input "text" at bounding box center [1111, 289] width 276 height 30
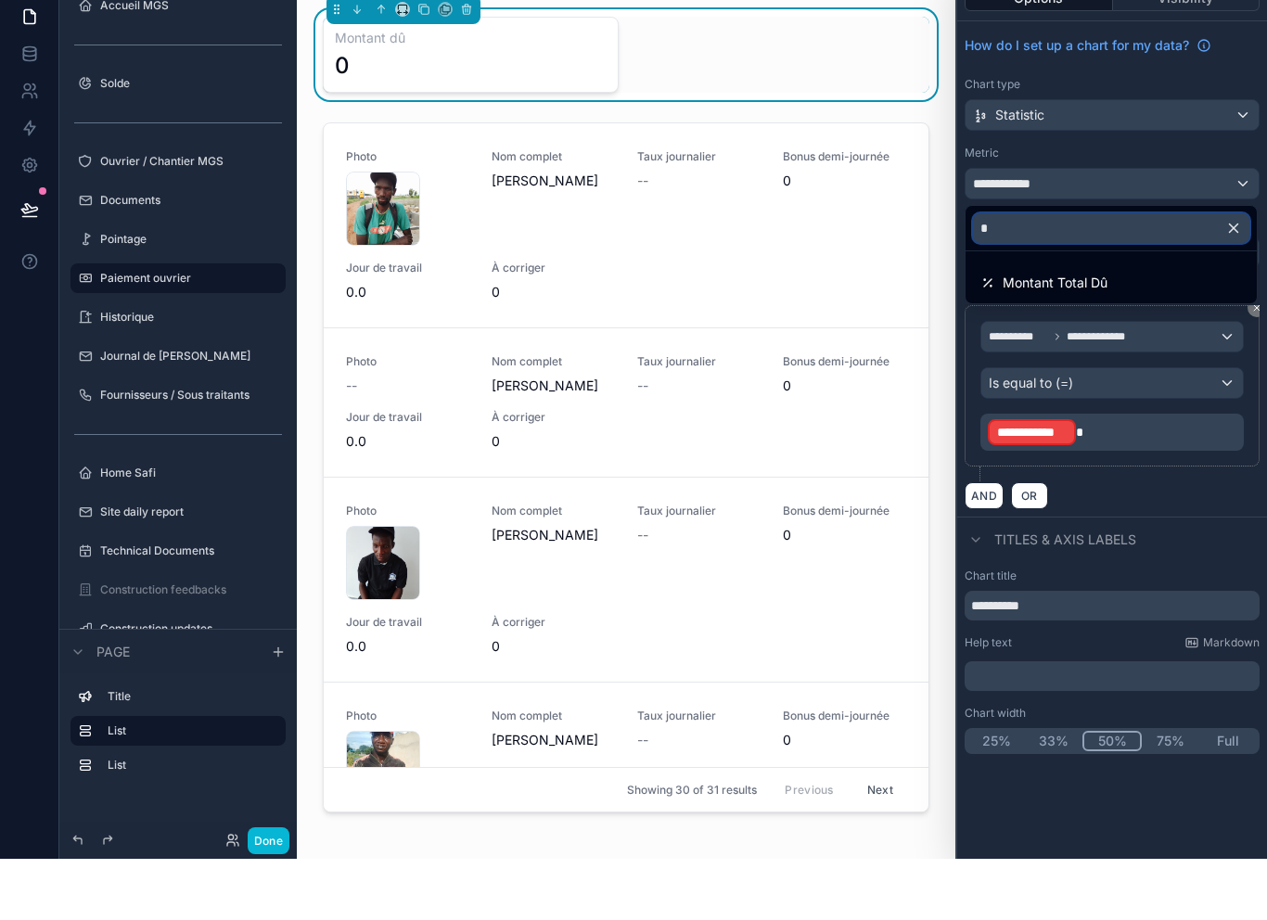
type input "**"
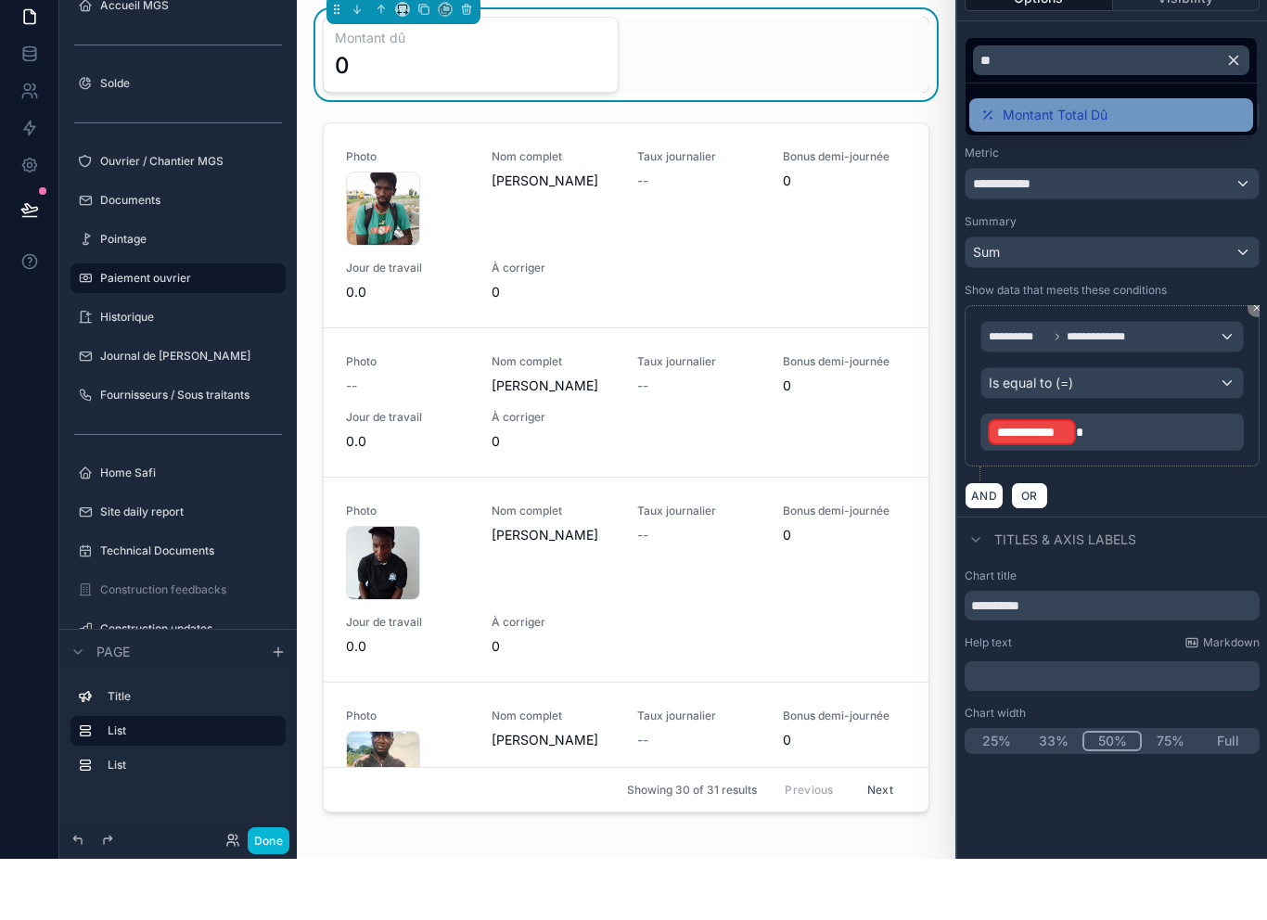
click at [1146, 165] on div "Montant Total Dû" at bounding box center [1110, 176] width 261 height 22
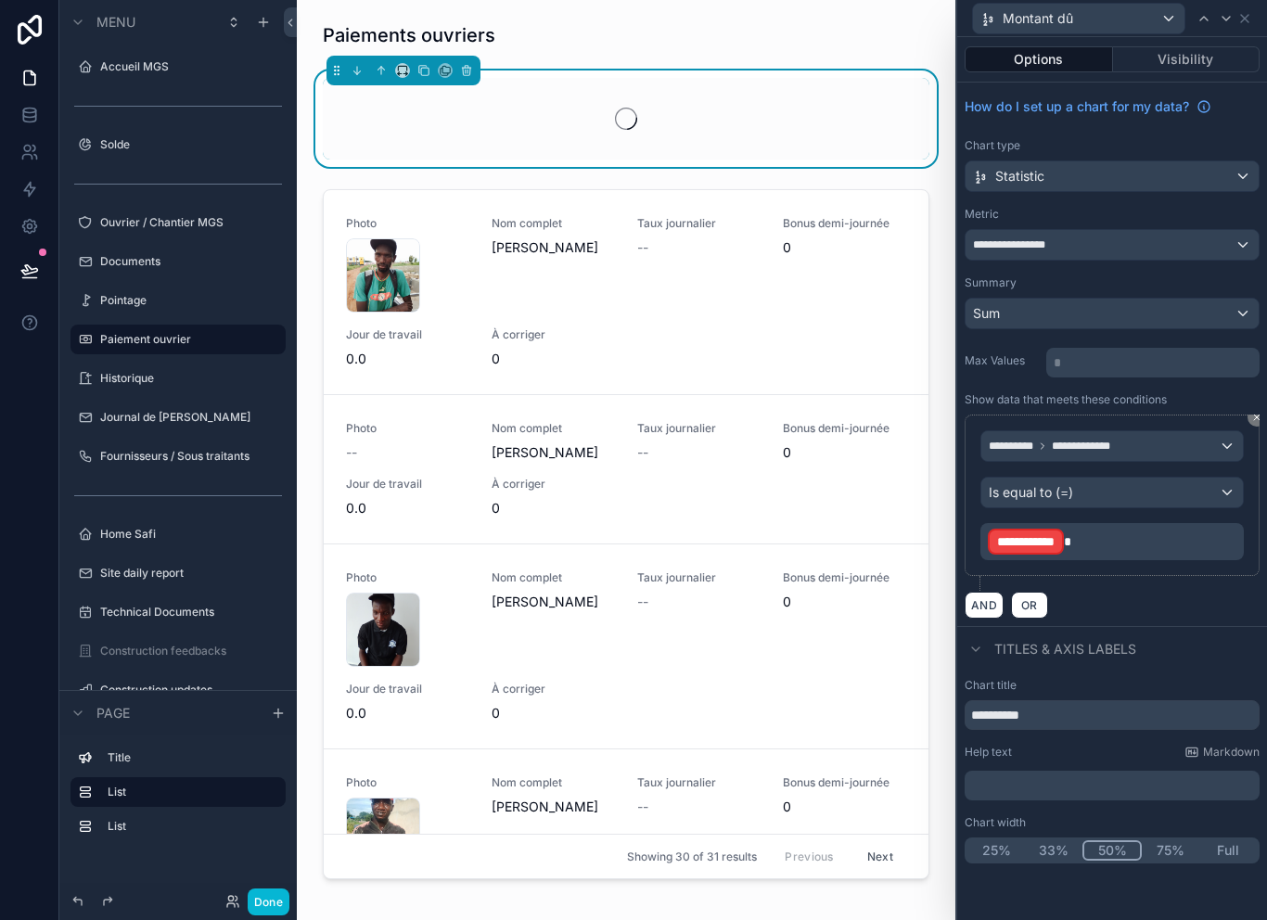
scroll to position [0, 0]
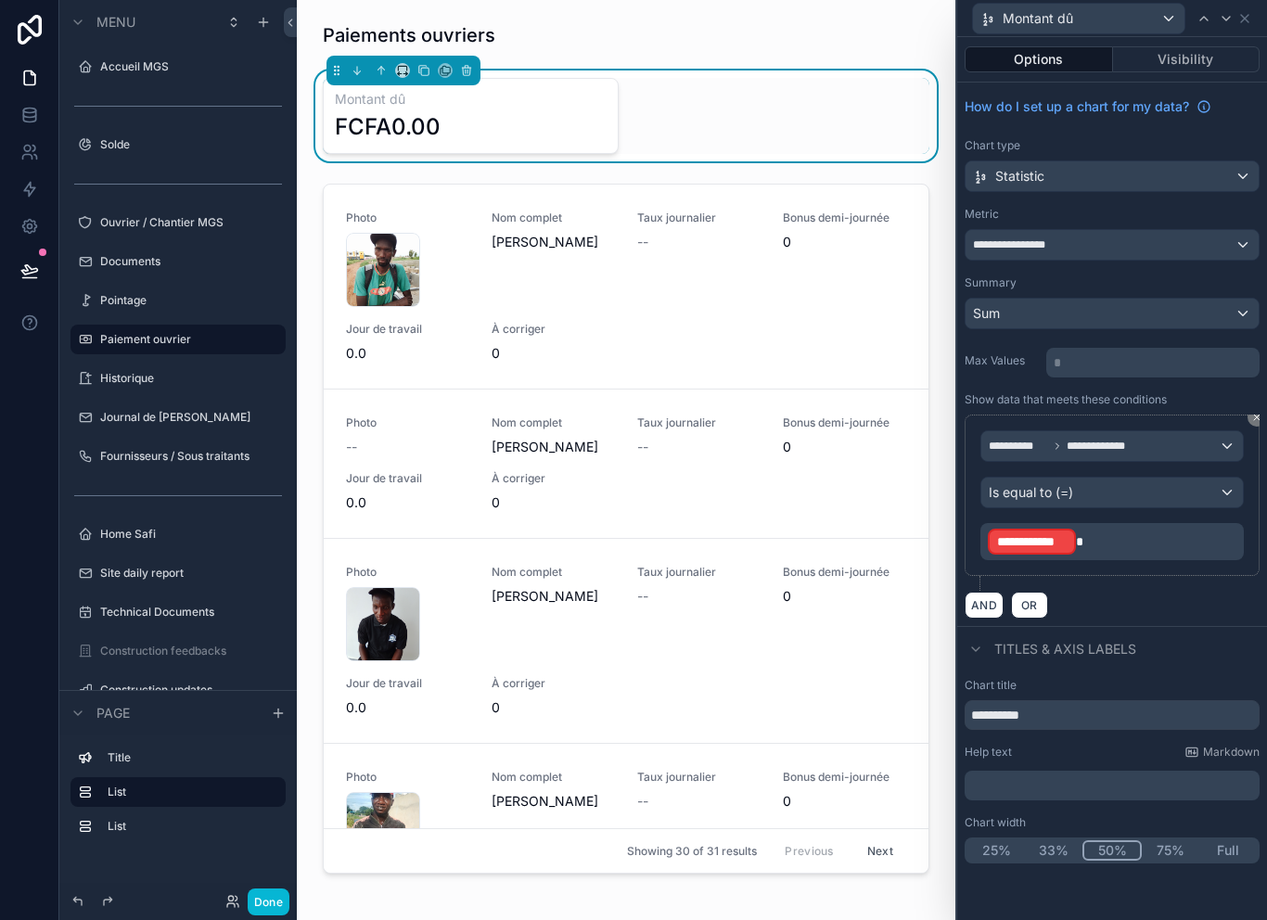
click at [1143, 321] on div "Sum" at bounding box center [1111, 314] width 293 height 30
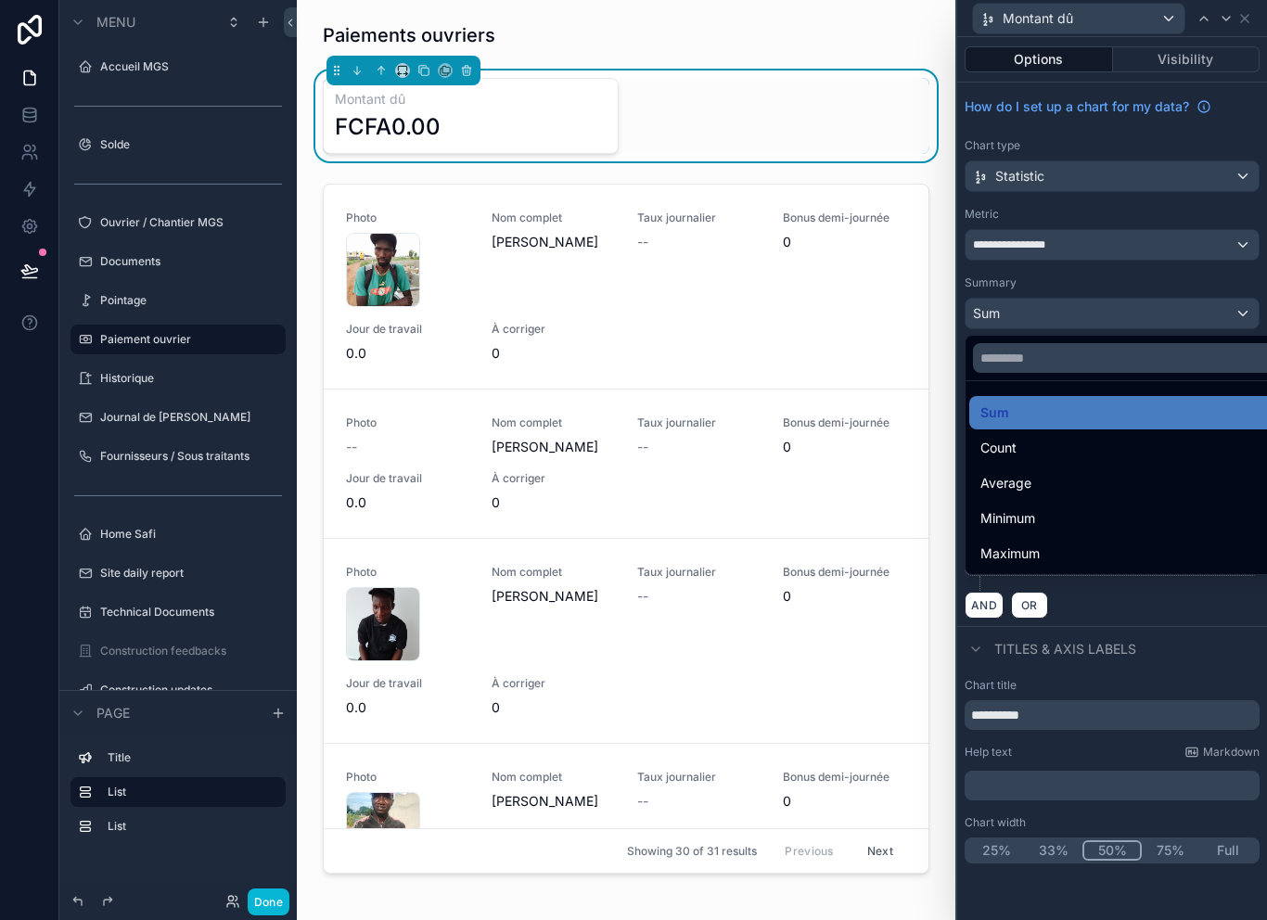
click at [1140, 282] on div at bounding box center [1112, 460] width 310 height 920
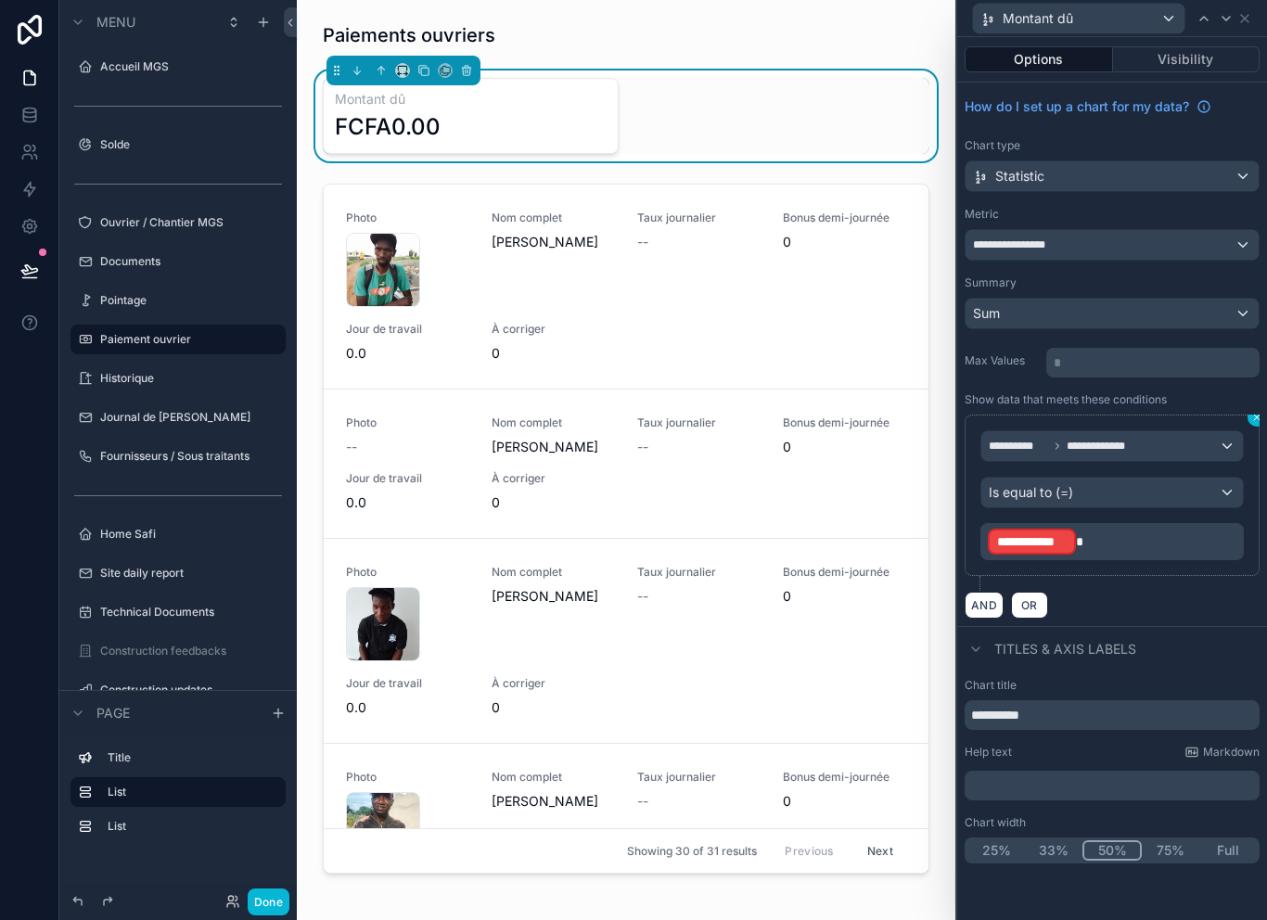
click at [1255, 415] on icon at bounding box center [1256, 417] width 11 height 11
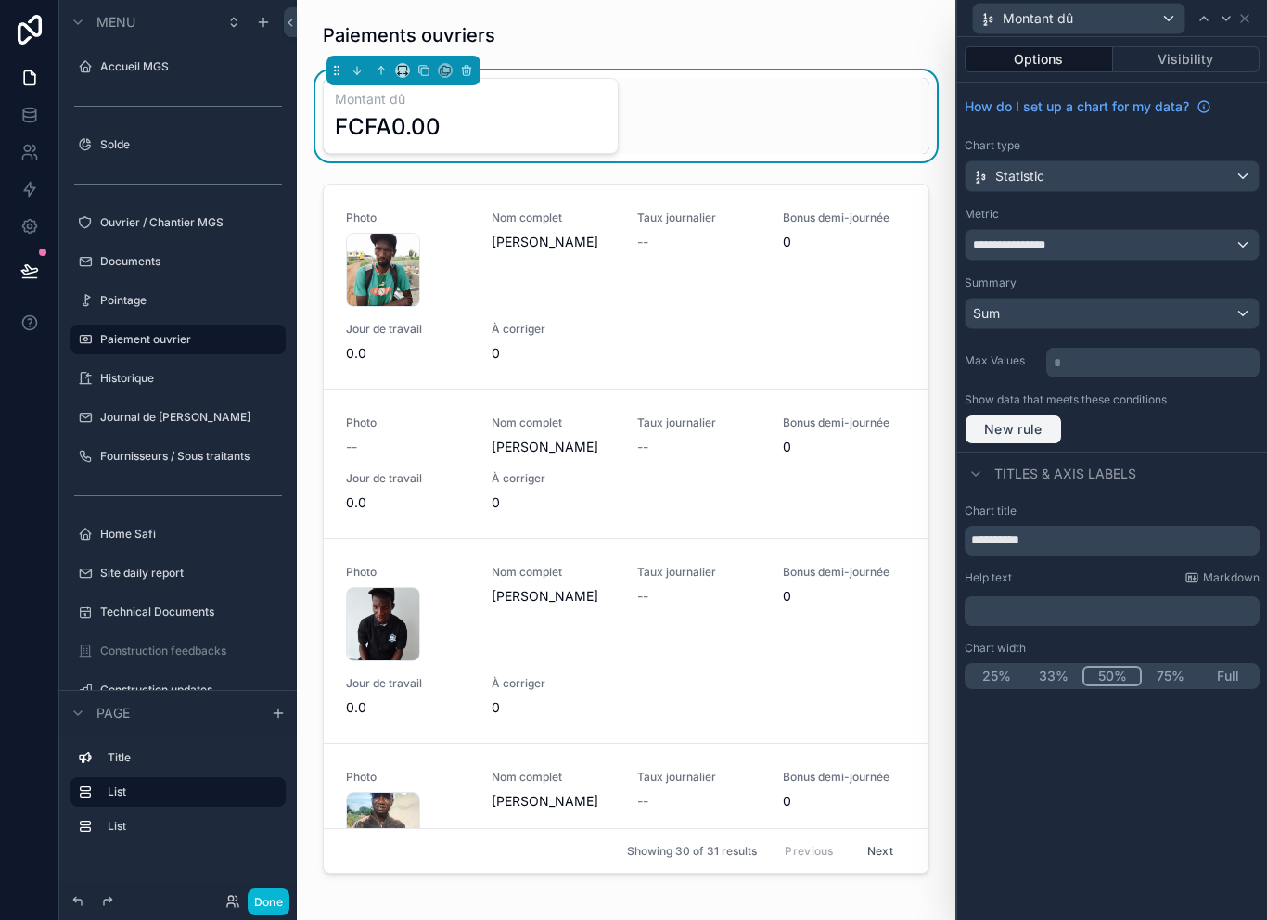
click at [1052, 428] on button "New rule" at bounding box center [1012, 429] width 97 height 30
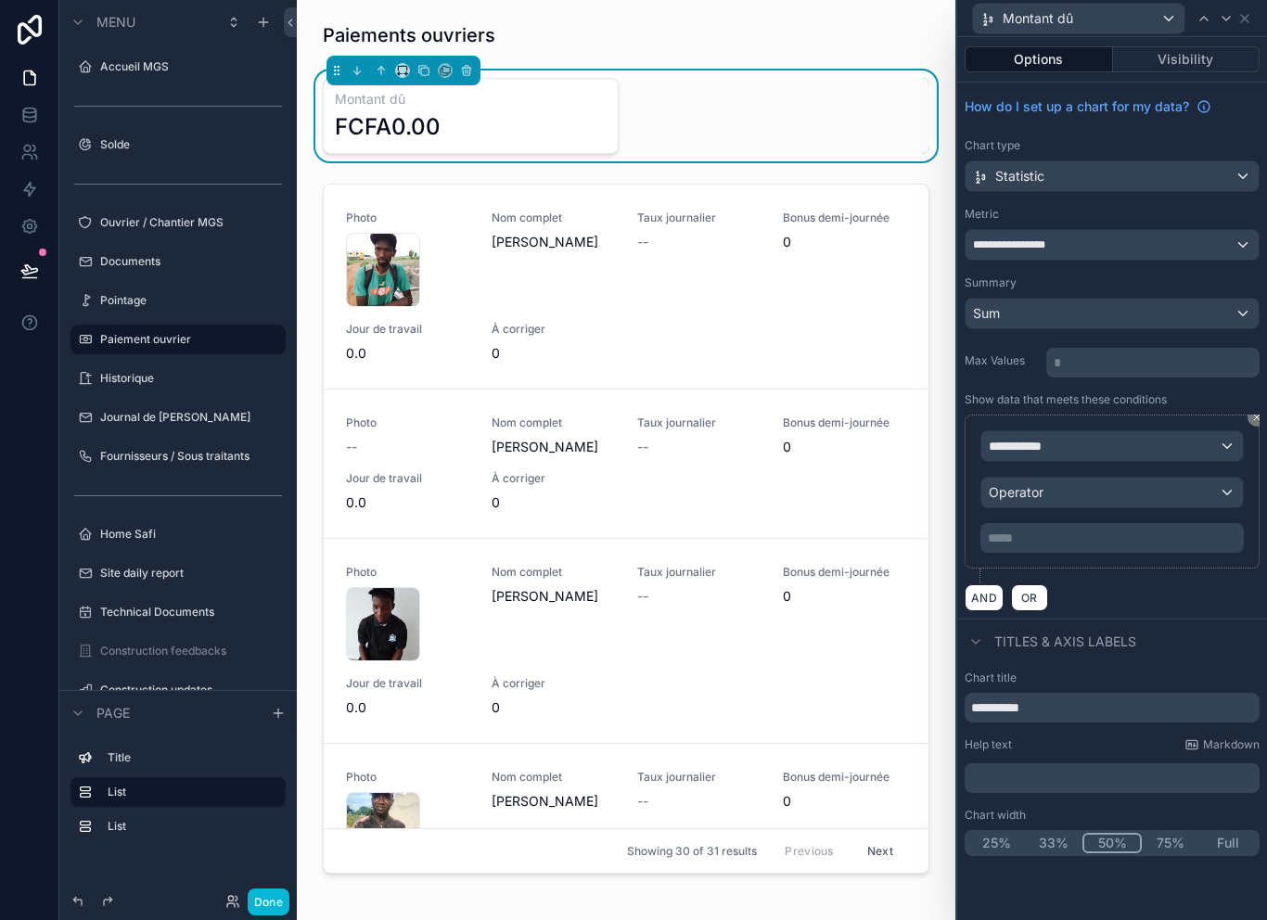
click at [1157, 443] on div "**********" at bounding box center [1111, 446] width 261 height 30
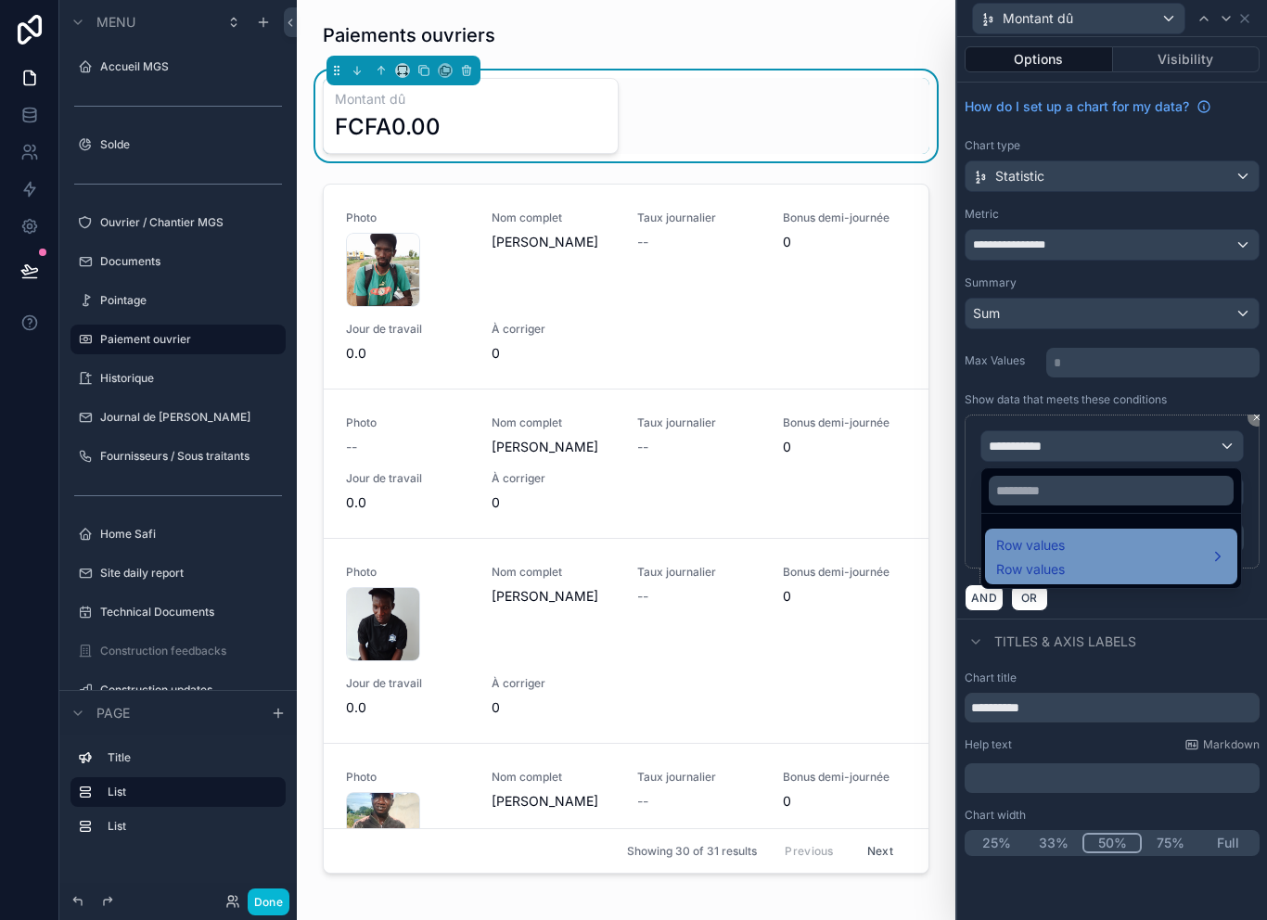
click at [1135, 554] on div "Row values Row values" at bounding box center [1111, 556] width 230 height 45
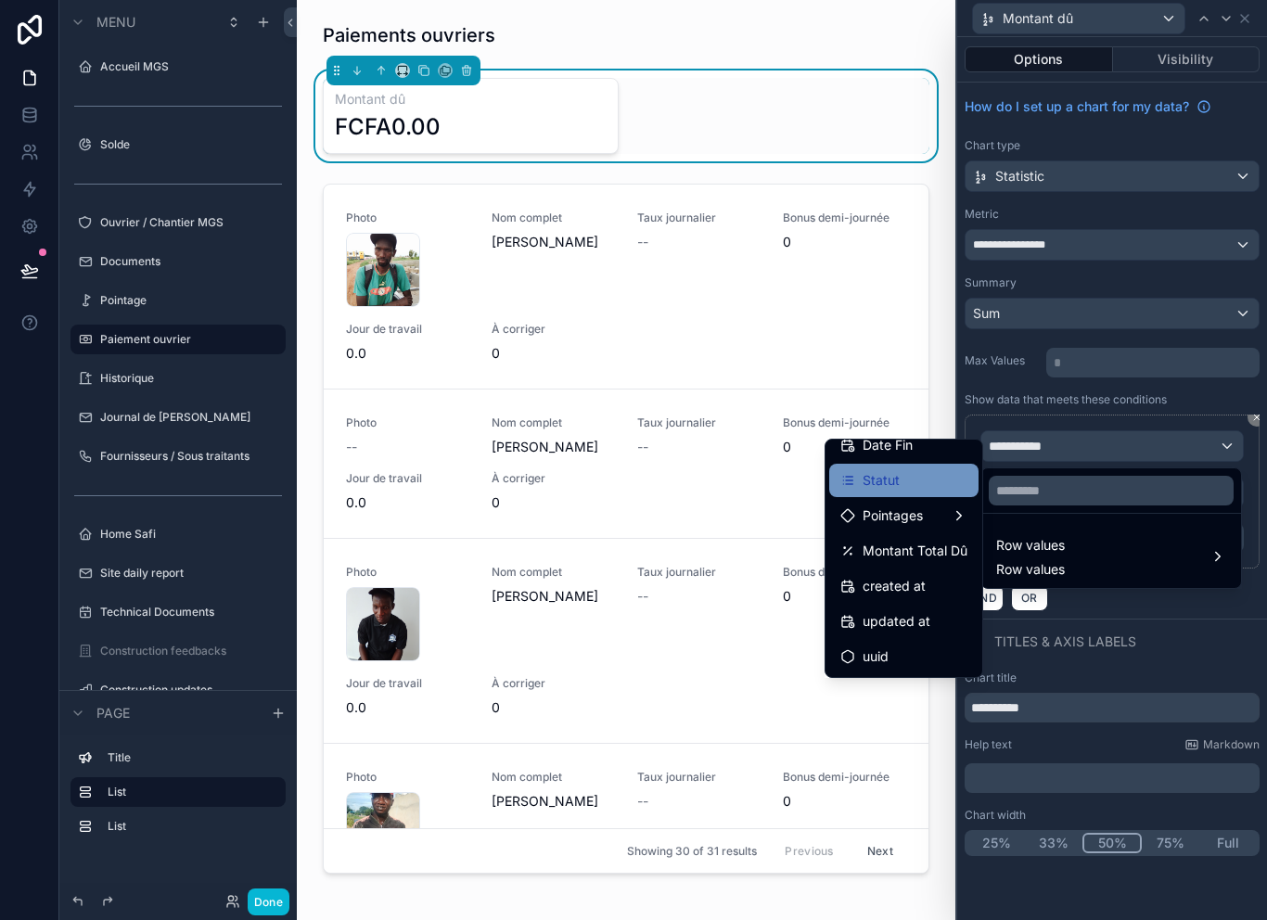
click at [925, 487] on div "Statut" at bounding box center [903, 480] width 127 height 22
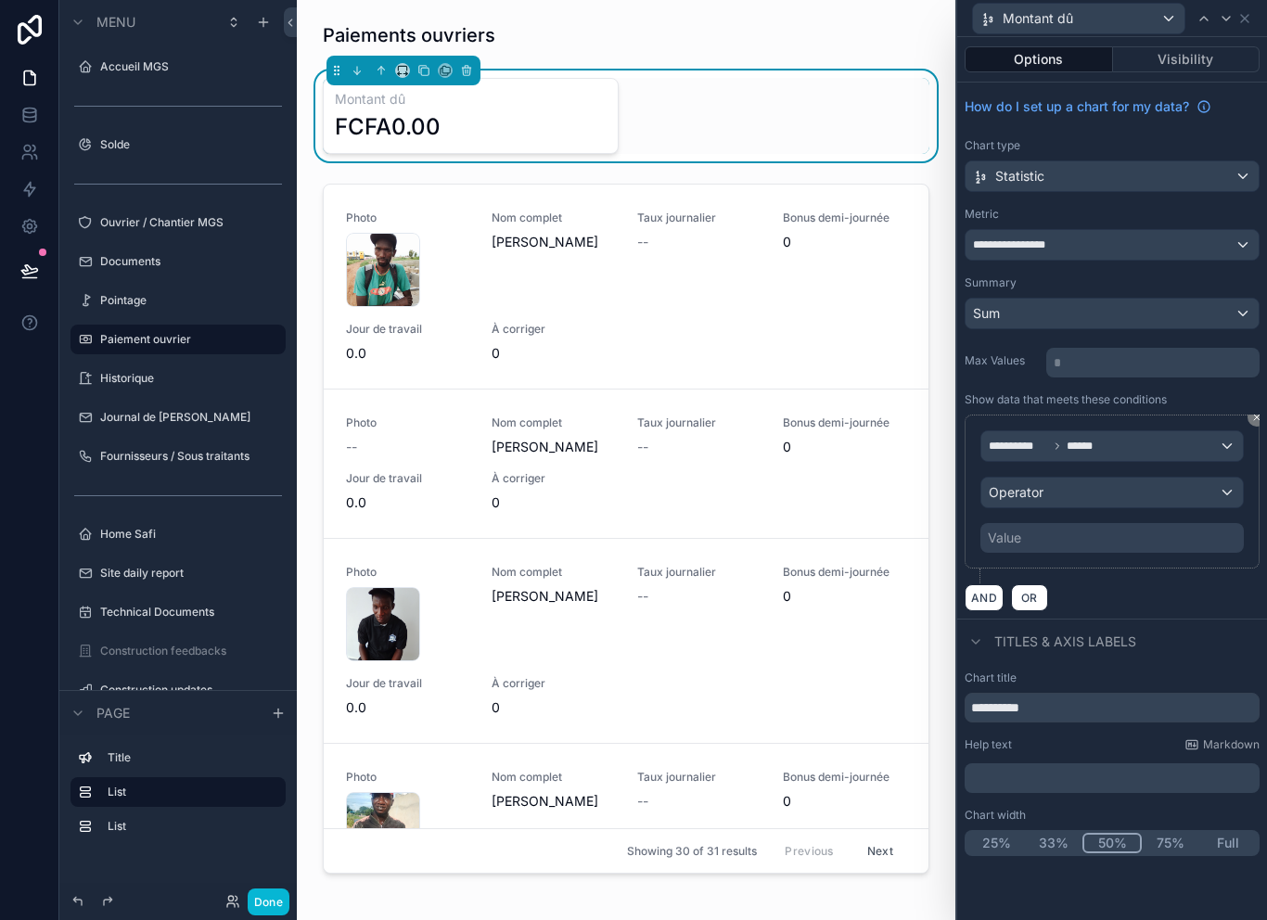
click at [1090, 490] on div "Operator" at bounding box center [1111, 493] width 261 height 30
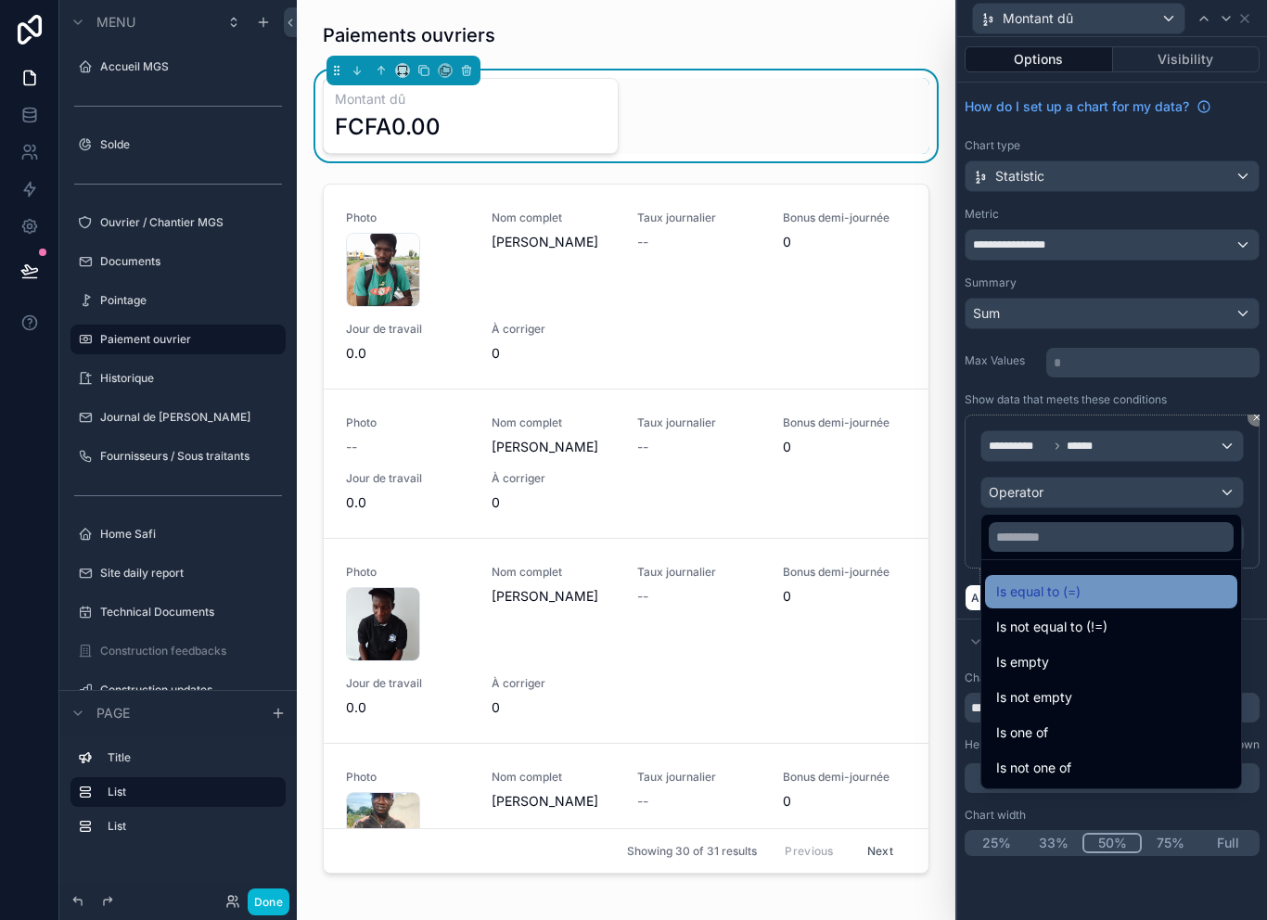
click at [1094, 593] on div "Is equal to (=)" at bounding box center [1111, 591] width 230 height 22
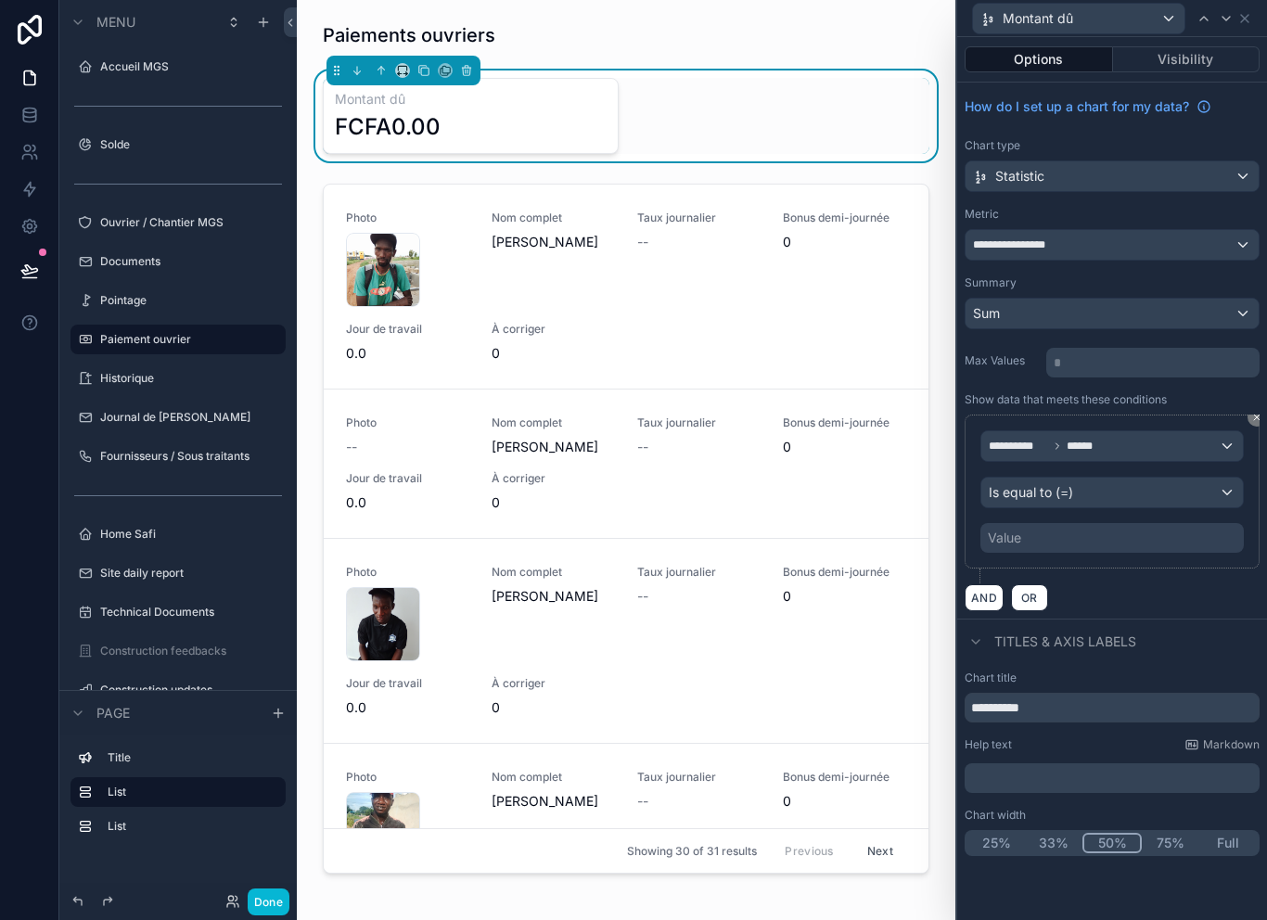
click at [1054, 541] on div "Value" at bounding box center [1111, 538] width 263 height 30
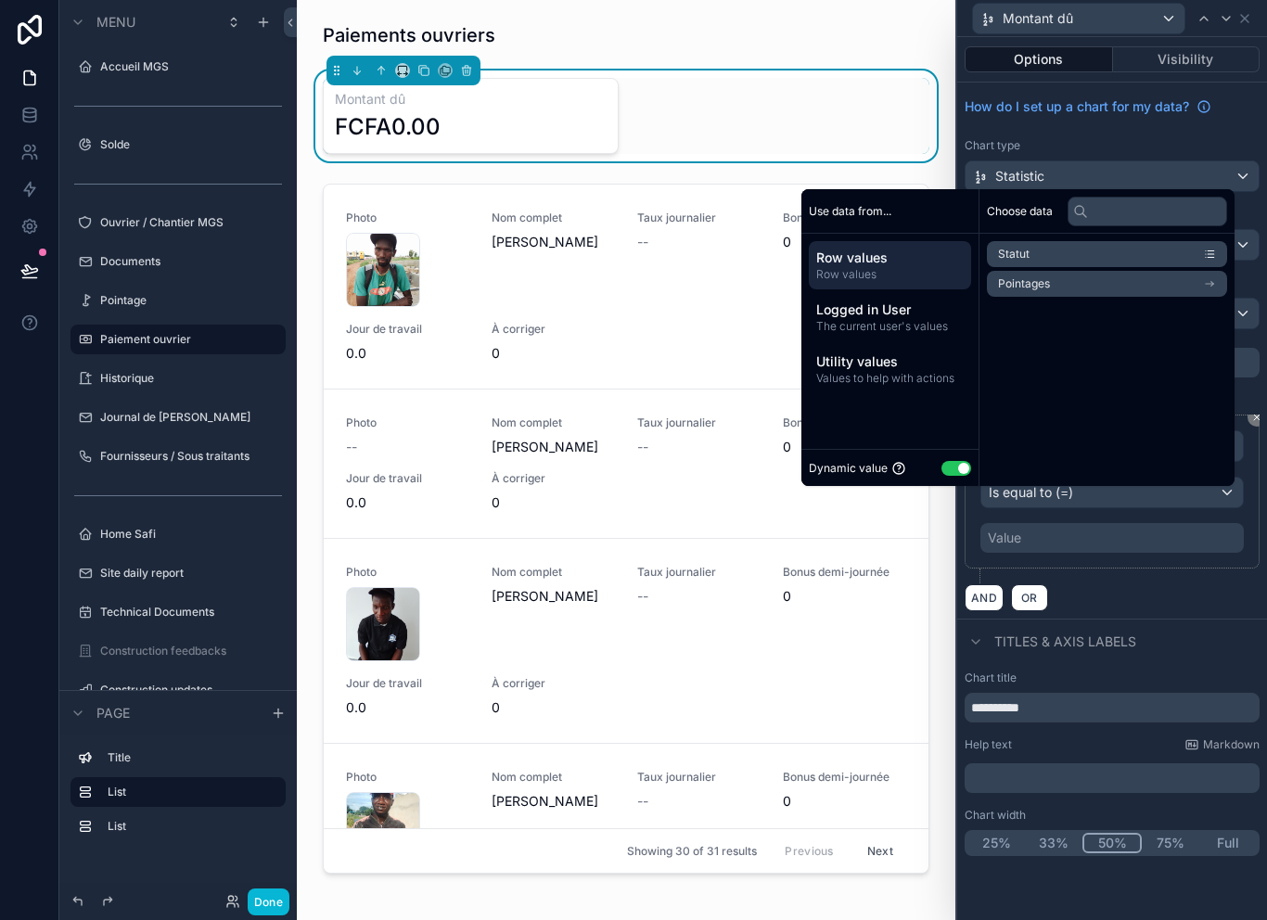
click at [951, 476] on button "Use setting" at bounding box center [956, 468] width 30 height 15
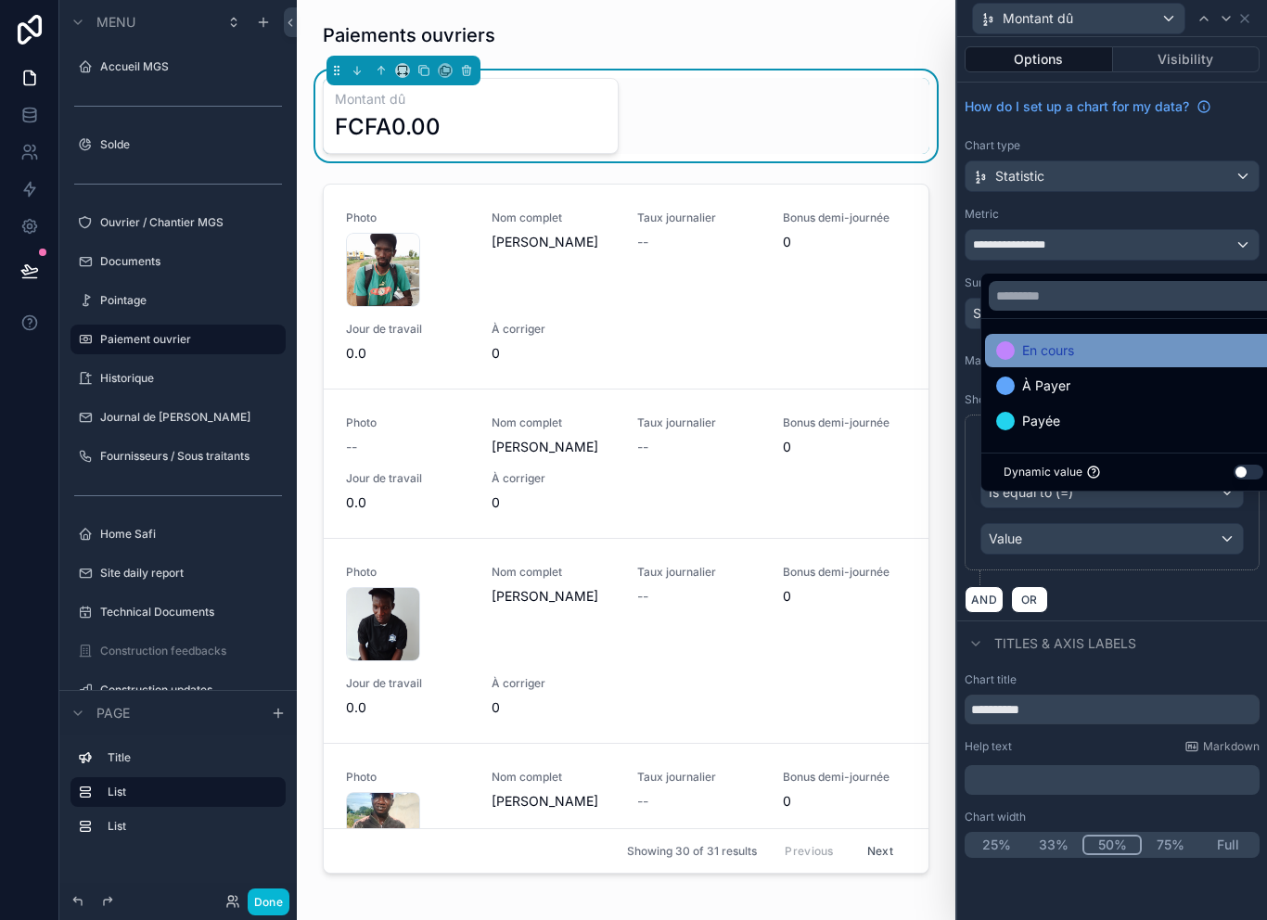
click at [1098, 362] on div "En cours" at bounding box center [1133, 350] width 274 height 22
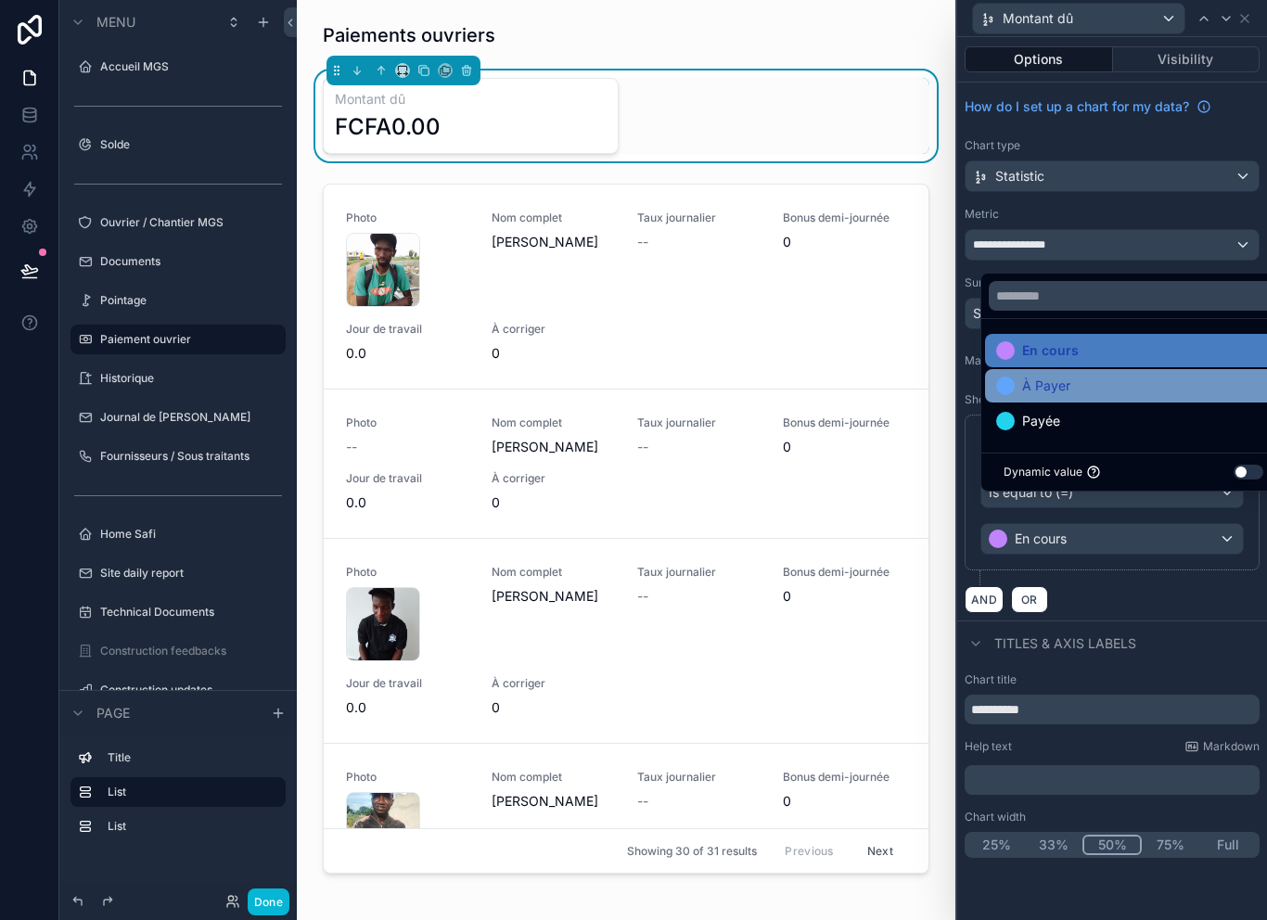
click at [1166, 402] on div "À Payer" at bounding box center [1133, 385] width 297 height 33
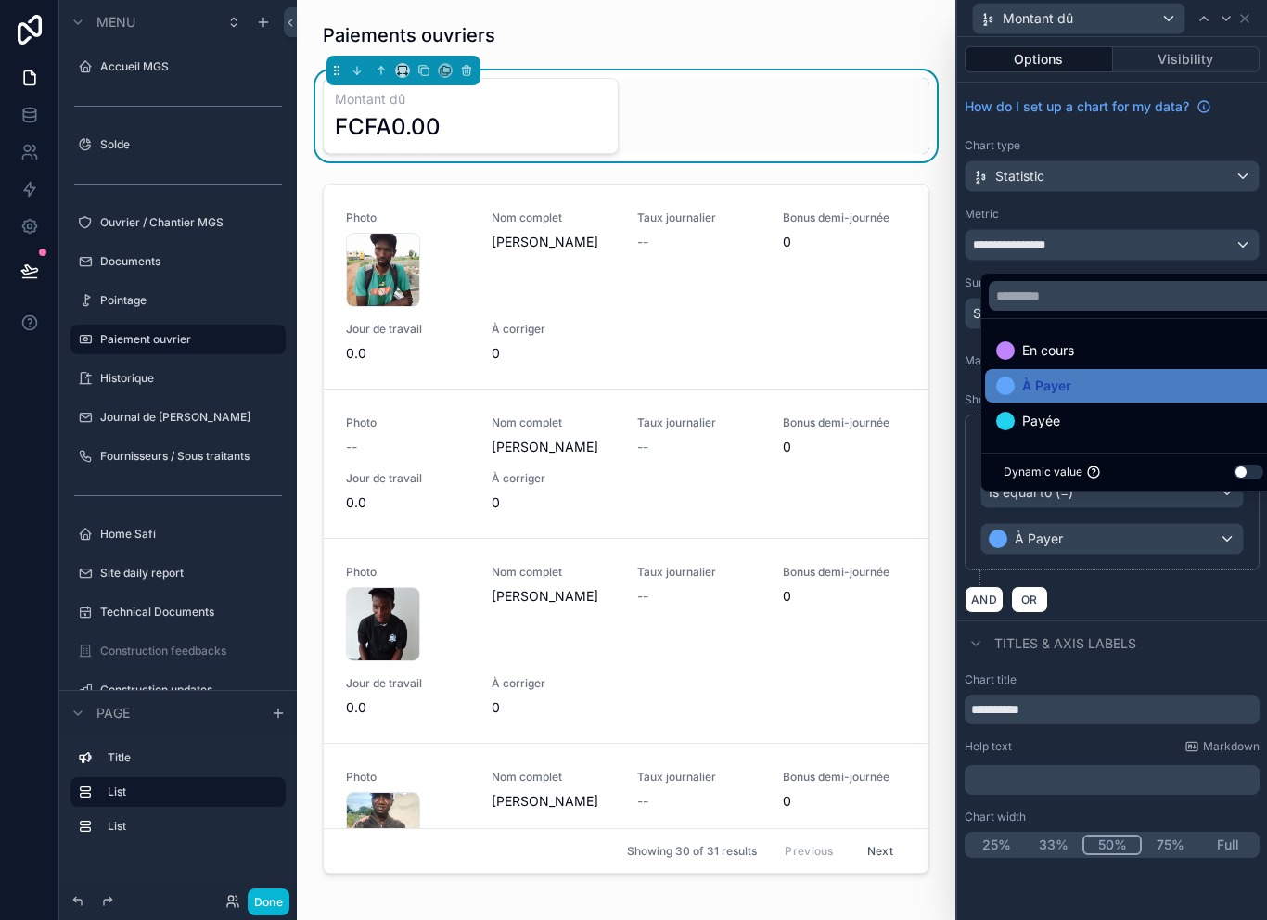
click at [1124, 581] on div "**********" at bounding box center [1111, 499] width 295 height 171
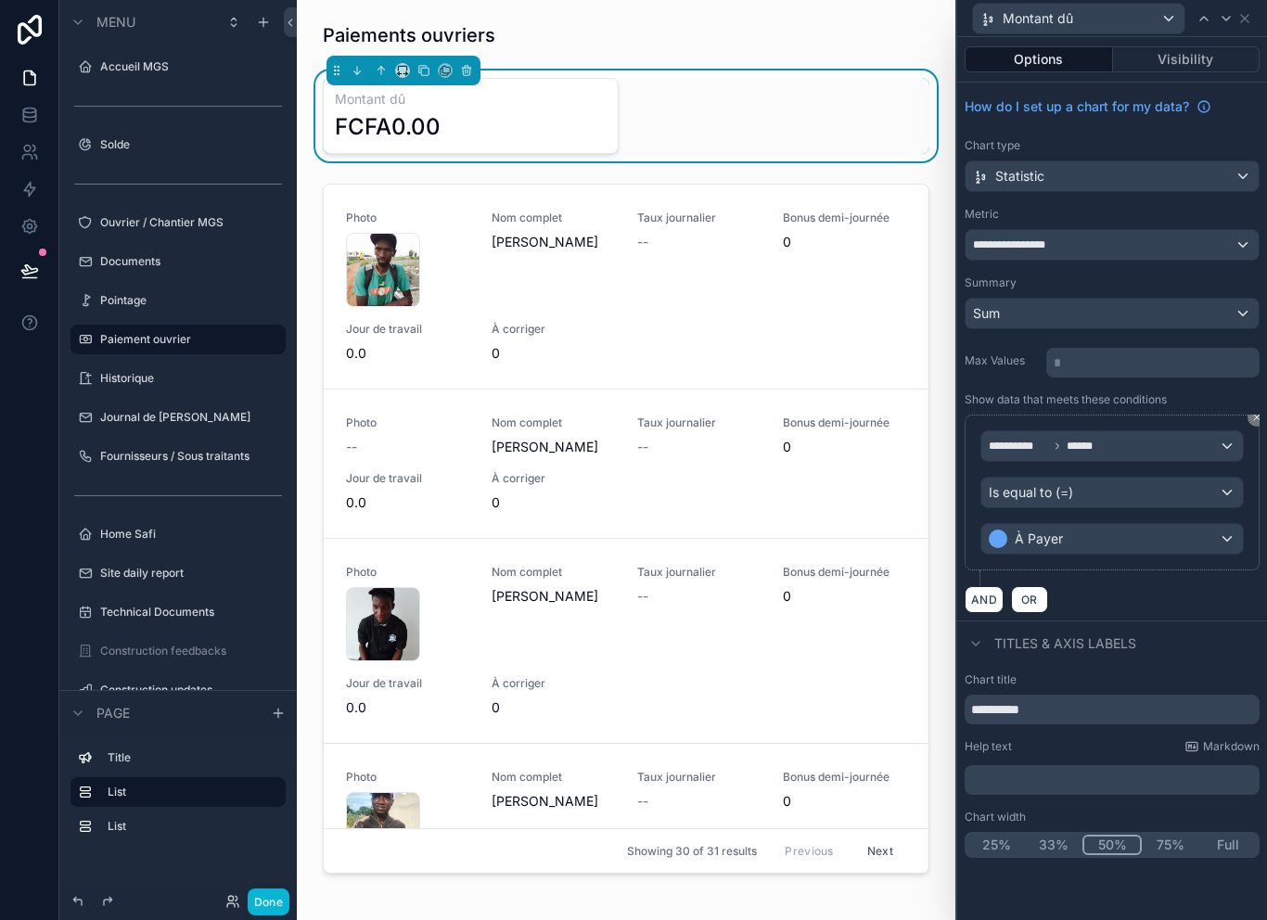
click at [1124, 486] on div "Is equal to (=)" at bounding box center [1111, 493] width 261 height 30
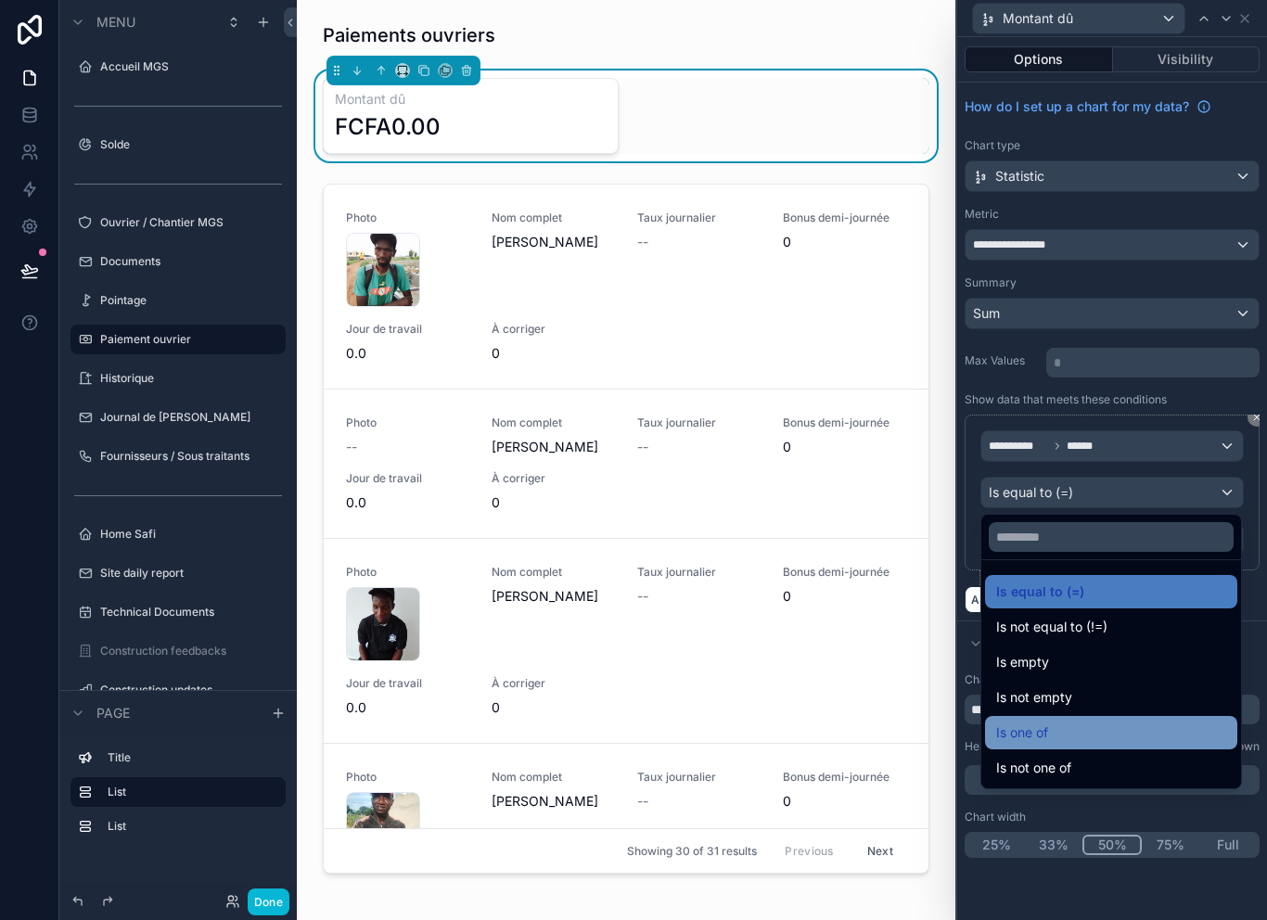
click at [1089, 737] on div "Is one of" at bounding box center [1111, 732] width 230 height 22
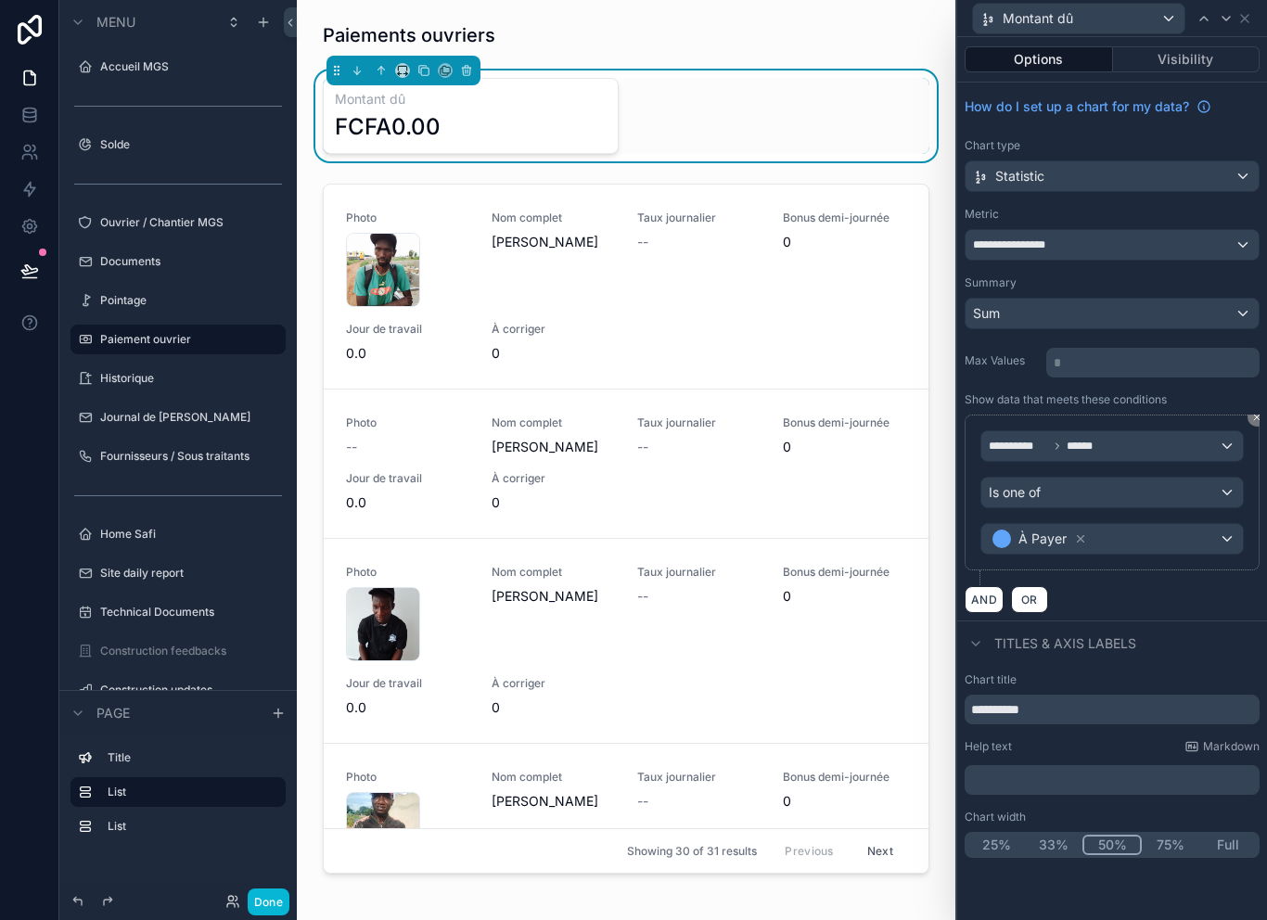
click at [1149, 544] on div "À Payer" at bounding box center [1111, 539] width 261 height 30
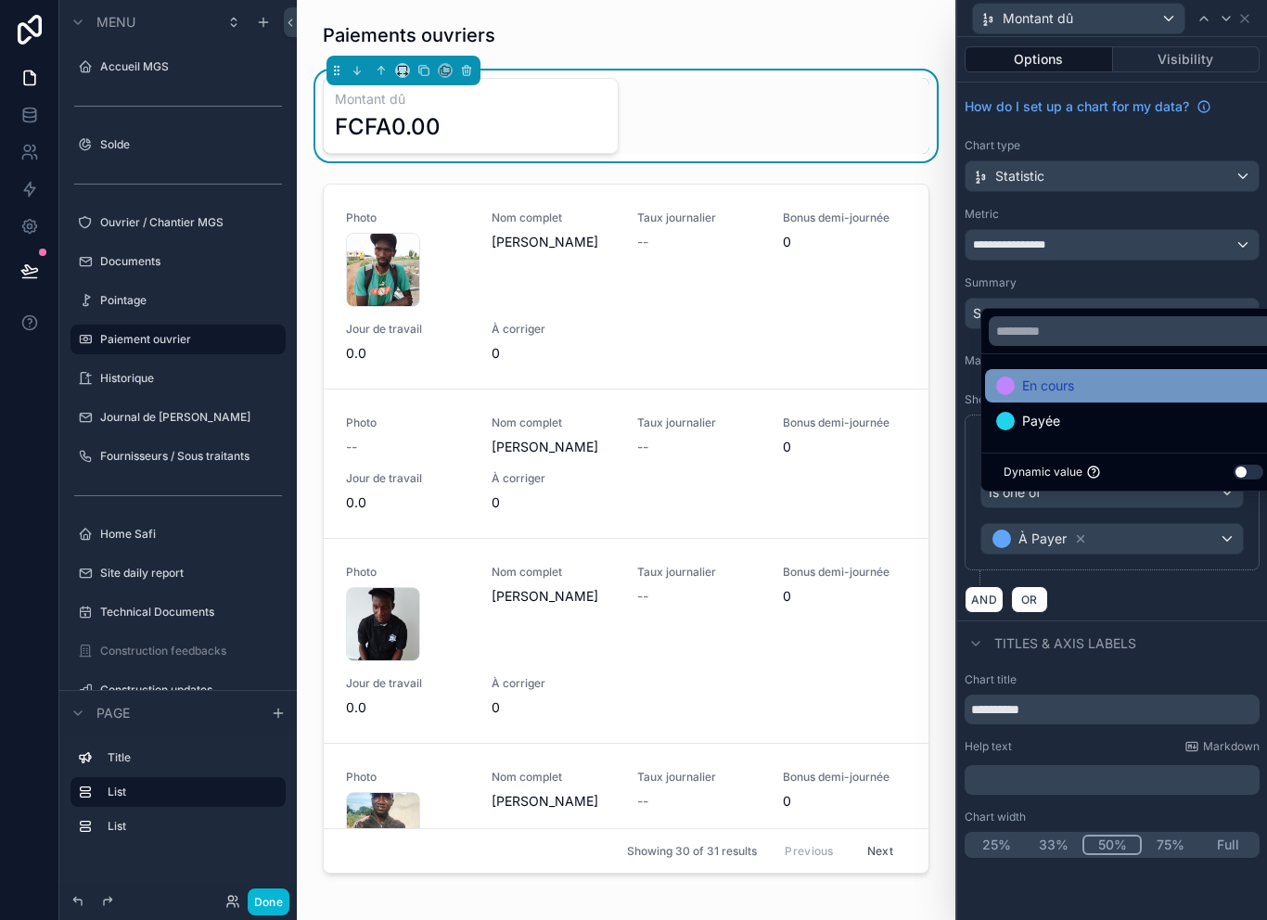
click at [1108, 397] on div "En cours" at bounding box center [1133, 386] width 274 height 22
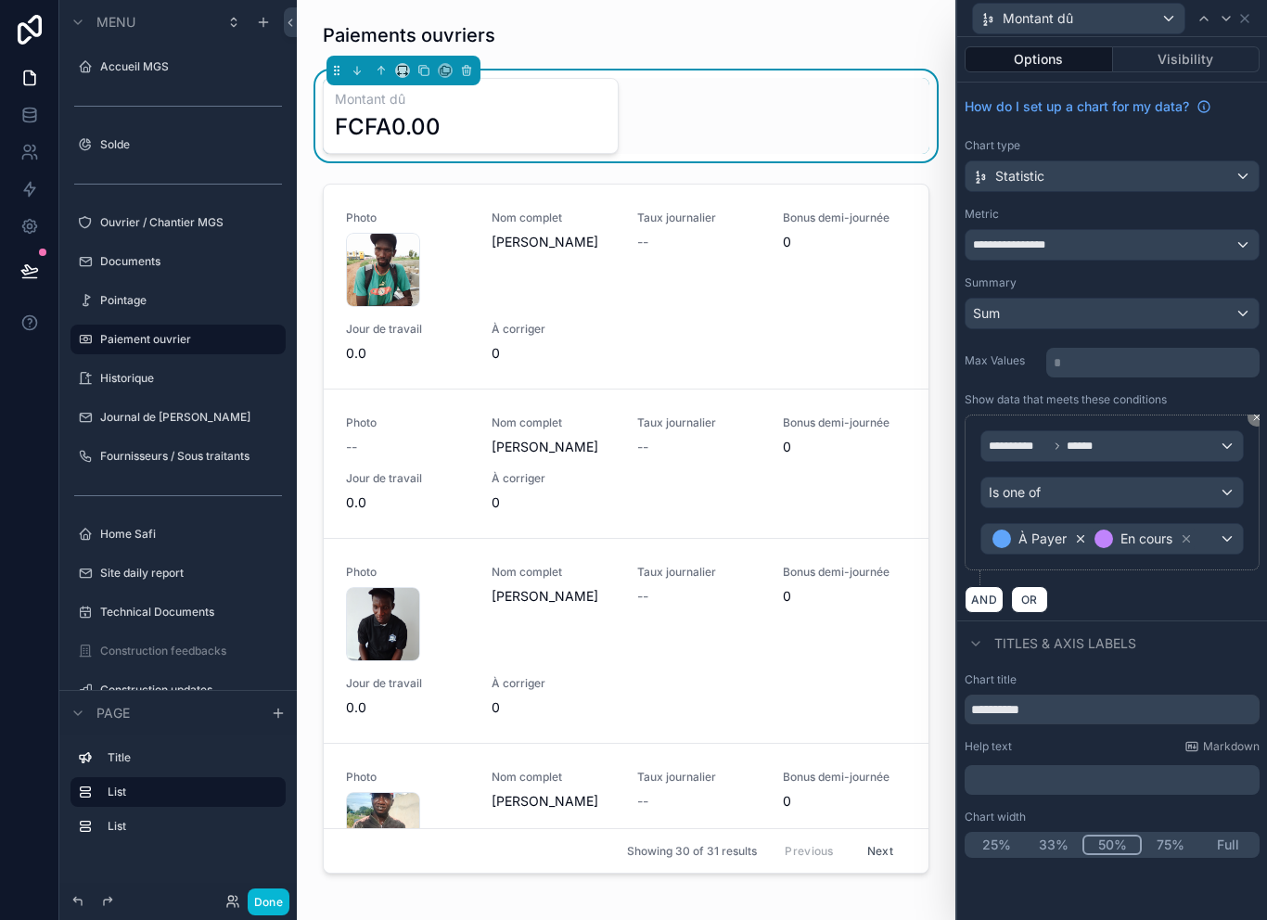
click at [1077, 539] on icon at bounding box center [1080, 538] width 13 height 13
click at [1152, 541] on div "En cours" at bounding box center [1111, 539] width 261 height 30
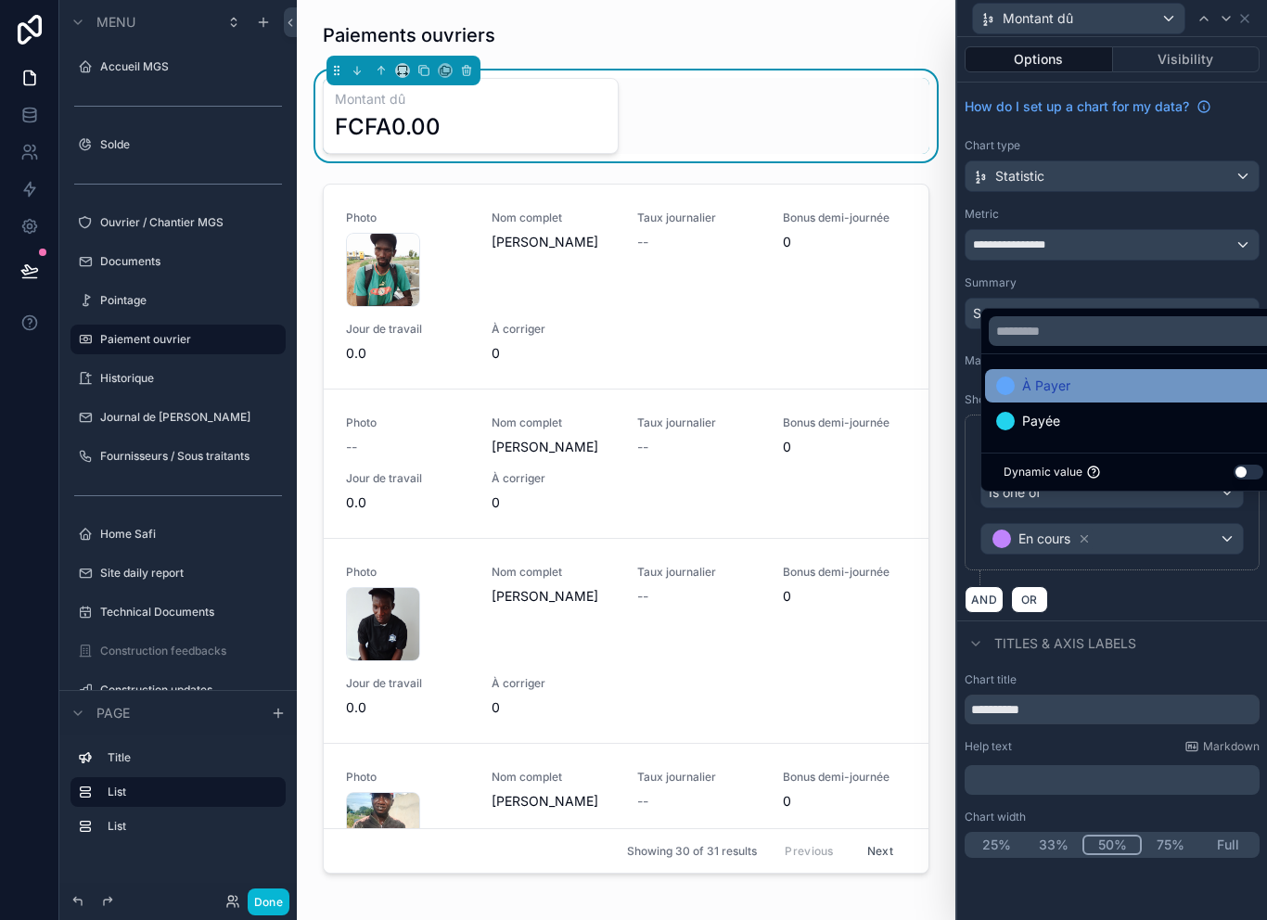
click at [1121, 397] on div "À Payer" at bounding box center [1133, 386] width 274 height 22
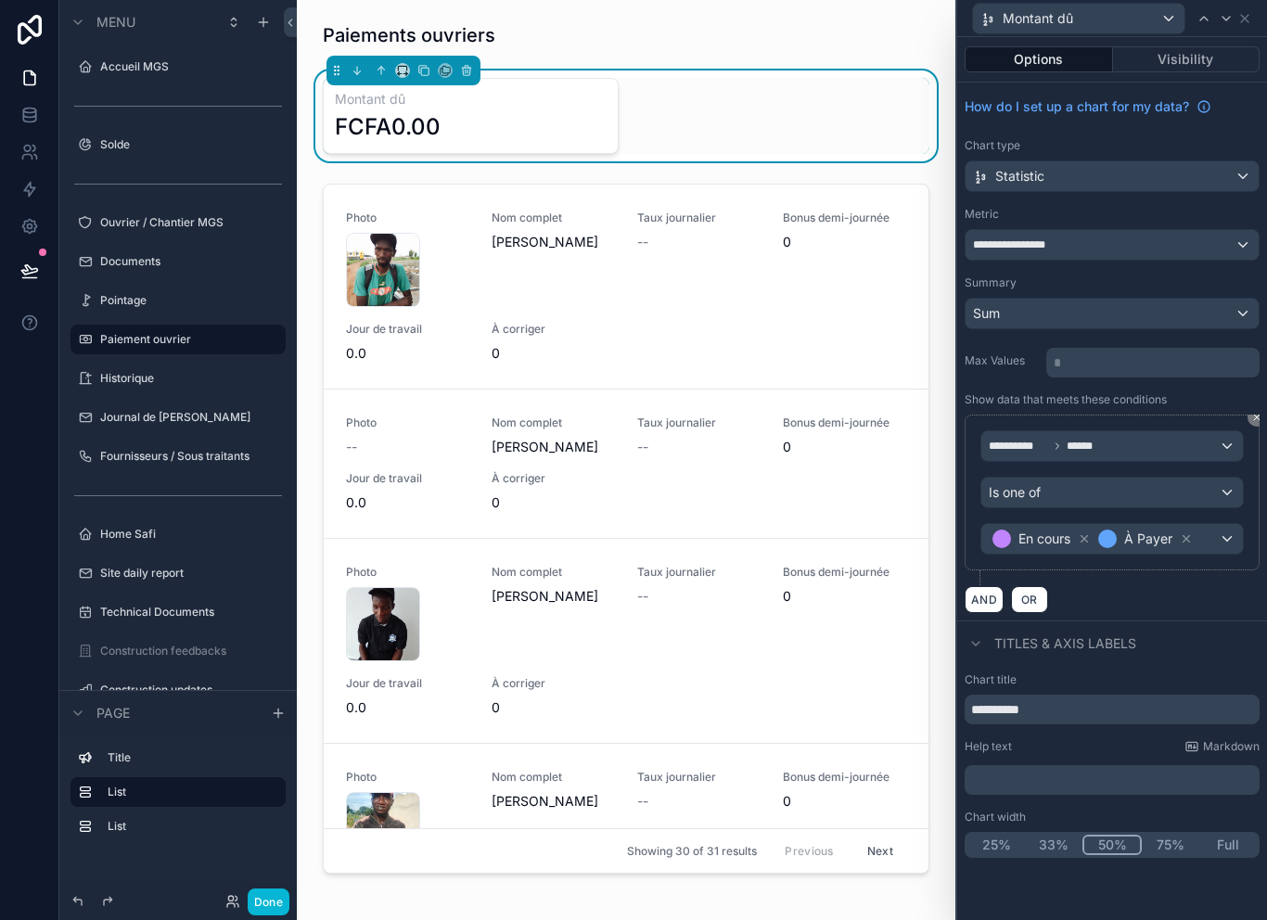
click at [1149, 603] on div "AND OR" at bounding box center [1111, 599] width 295 height 28
click at [1079, 533] on icon at bounding box center [1083, 538] width 13 height 13
click at [1123, 545] on div "À Payer" at bounding box center [1111, 539] width 261 height 30
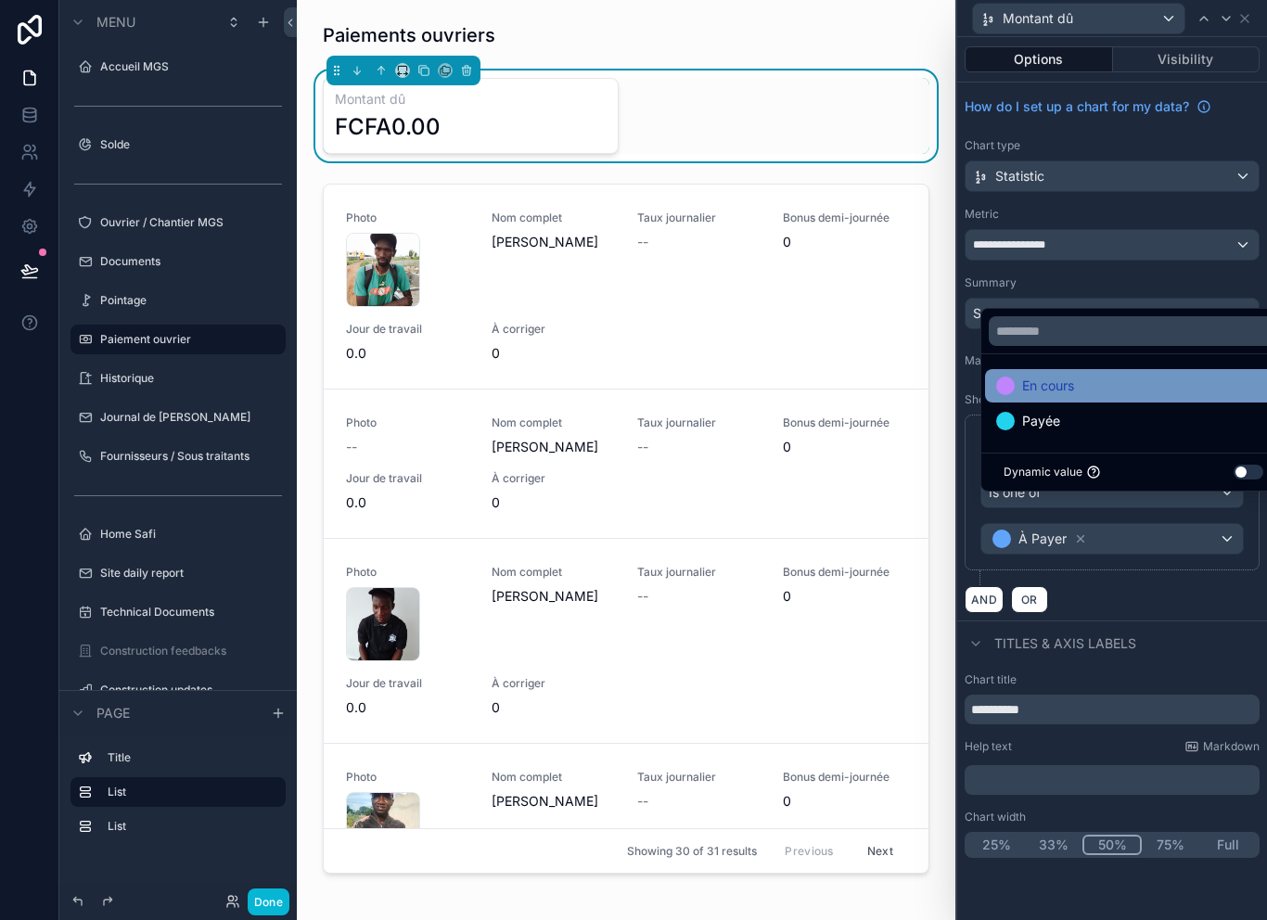
click at [1099, 397] on div "En cours" at bounding box center [1133, 386] width 274 height 22
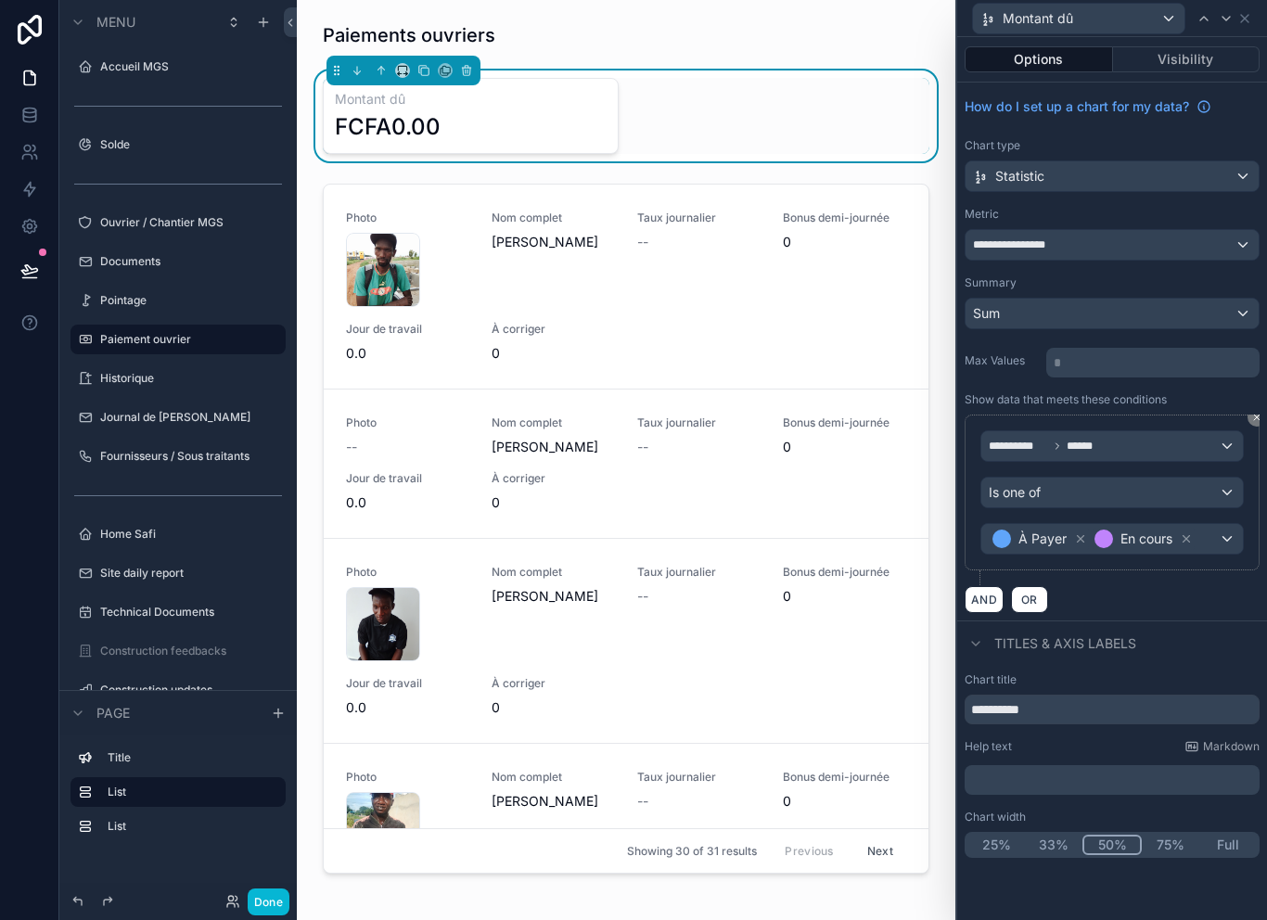
click at [1165, 592] on div "AND OR" at bounding box center [1111, 599] width 295 height 28
click at [1179, 307] on div "Sum" at bounding box center [1111, 314] width 293 height 30
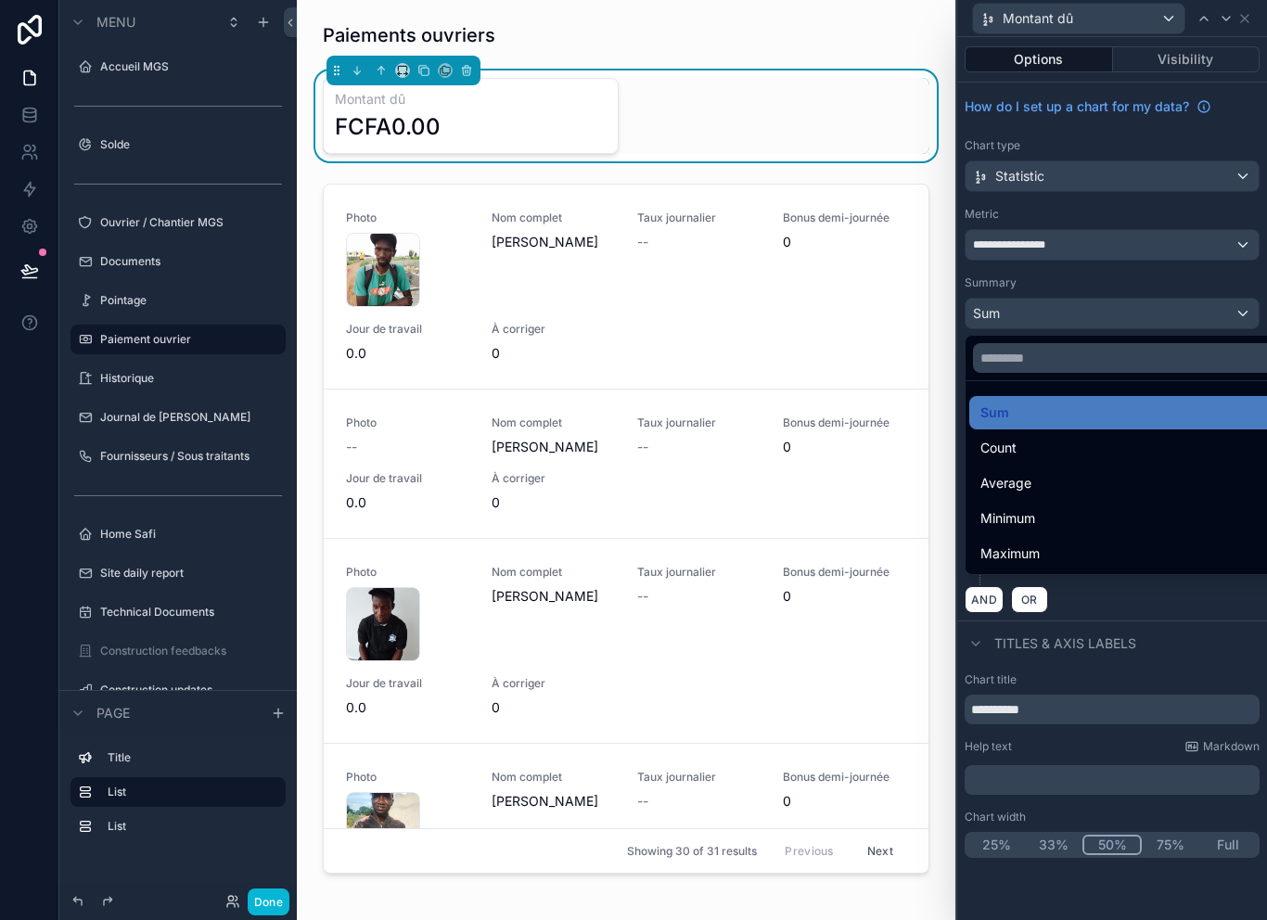
scroll to position [23, 0]
click at [1059, 437] on div "Count" at bounding box center [1133, 448] width 306 height 22
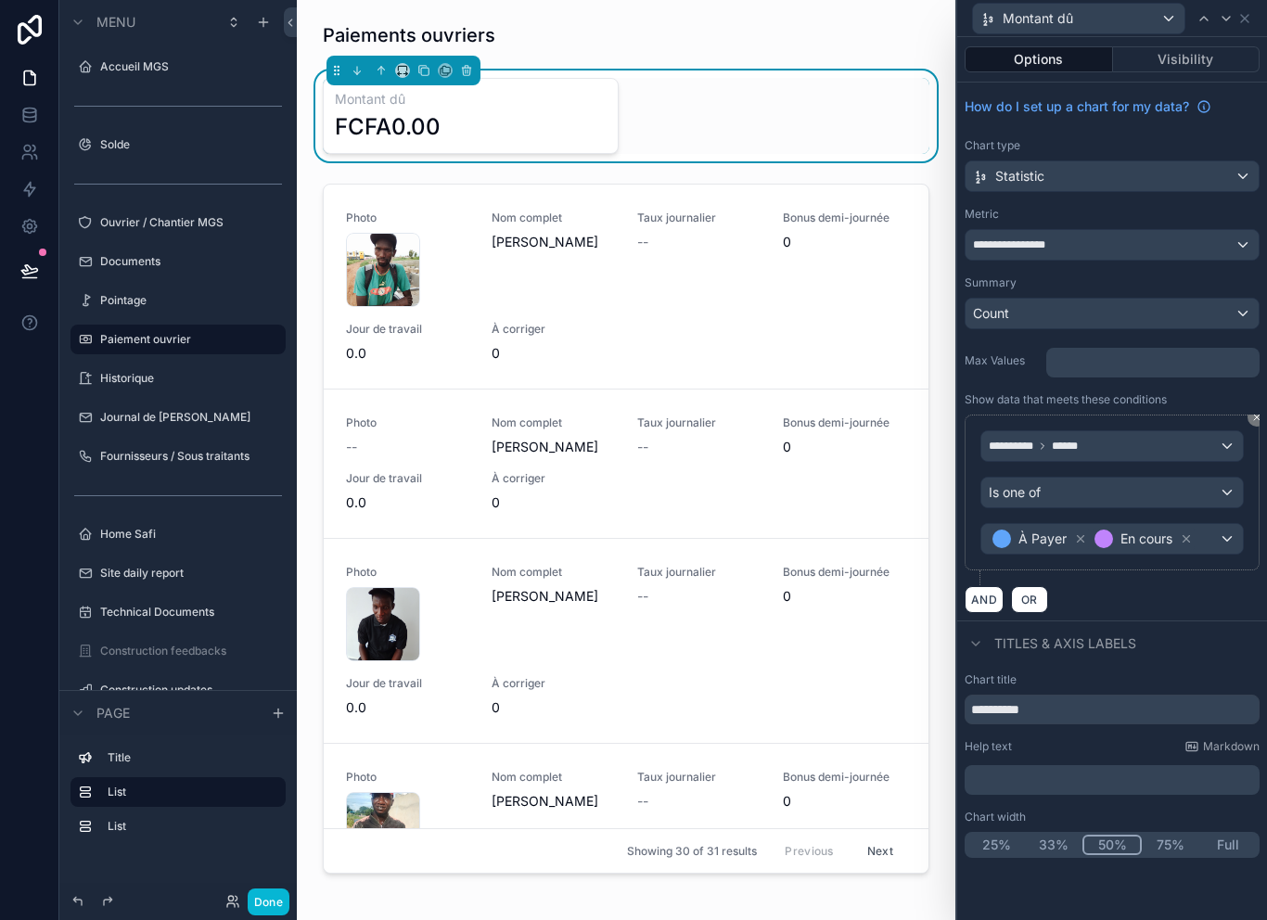
scroll to position [0, 0]
click at [1141, 290] on div "Summary Count" at bounding box center [1111, 302] width 295 height 54
click at [1164, 303] on div "Count" at bounding box center [1111, 314] width 293 height 30
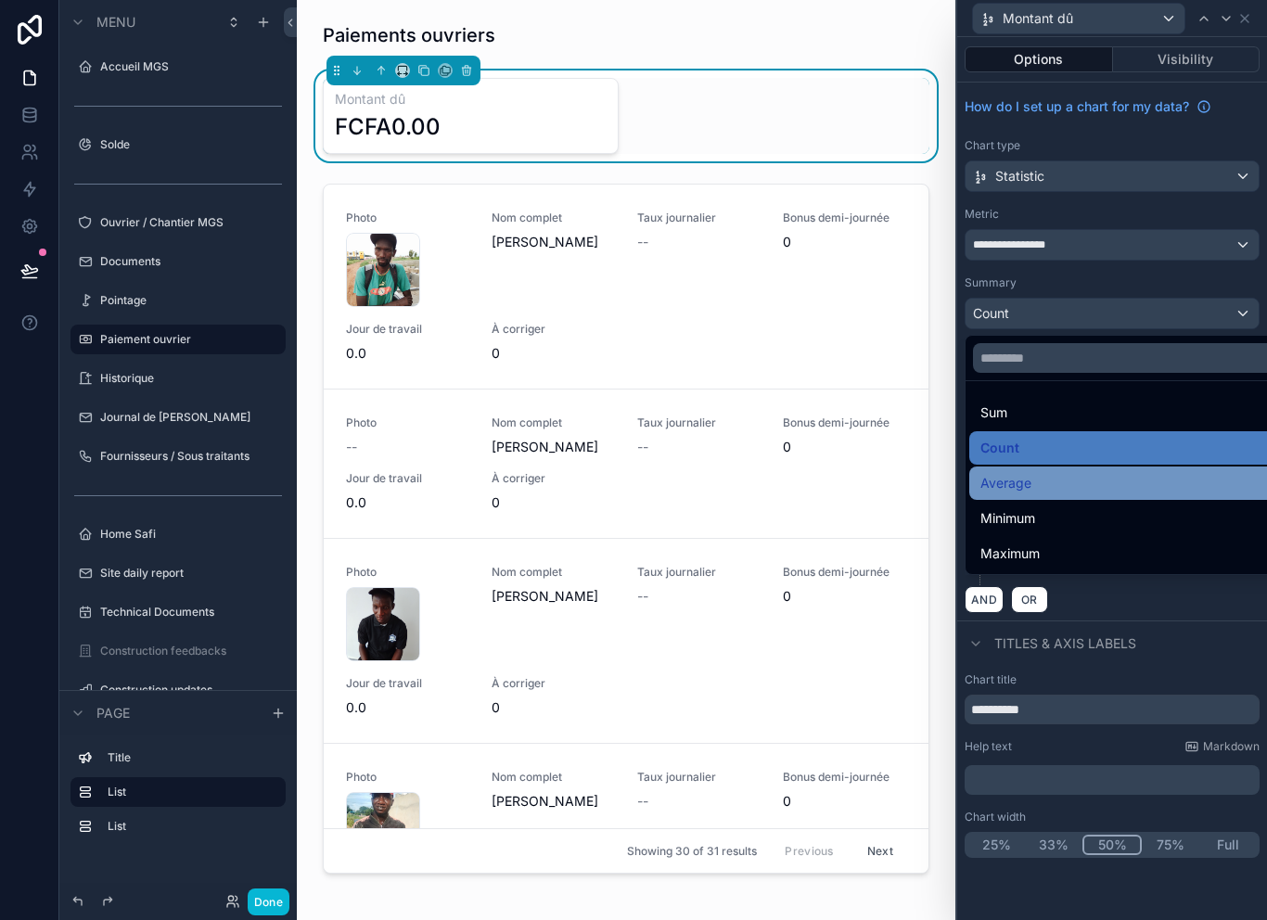
click at [1087, 493] on div "Average" at bounding box center [1133, 483] width 306 height 22
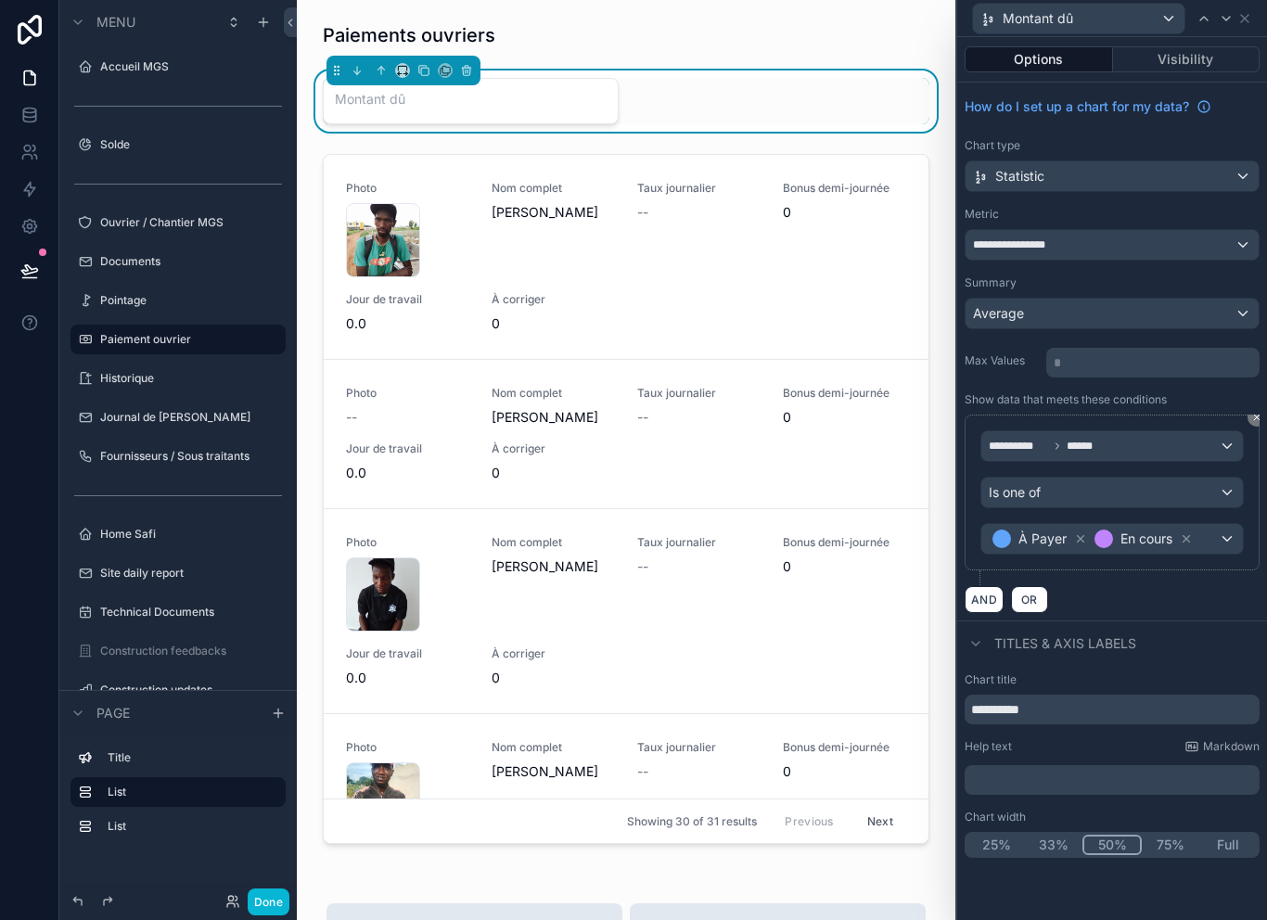
click at [1111, 310] on div "Average" at bounding box center [1111, 314] width 293 height 30
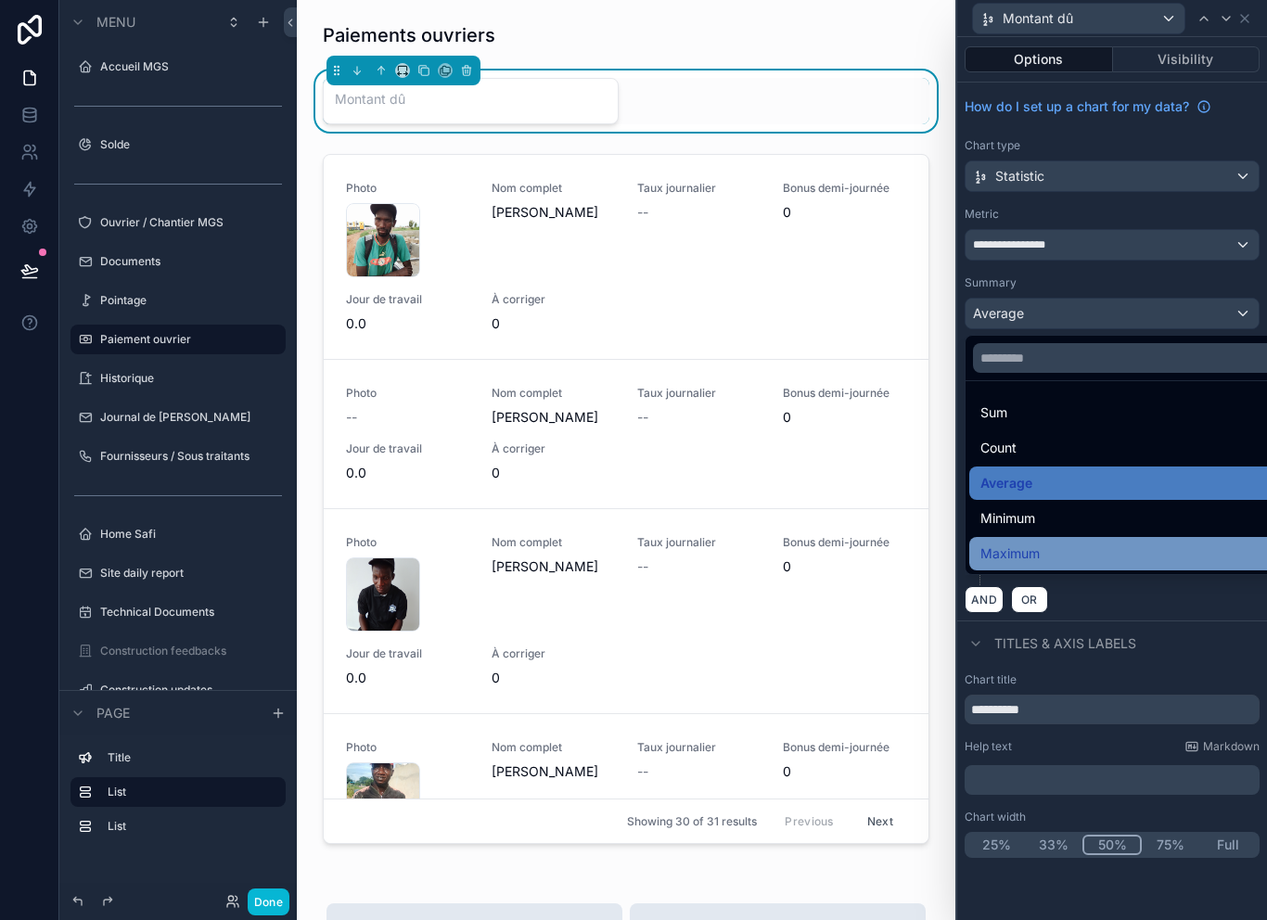
click at [1081, 540] on div "Maximum" at bounding box center [1133, 553] width 328 height 33
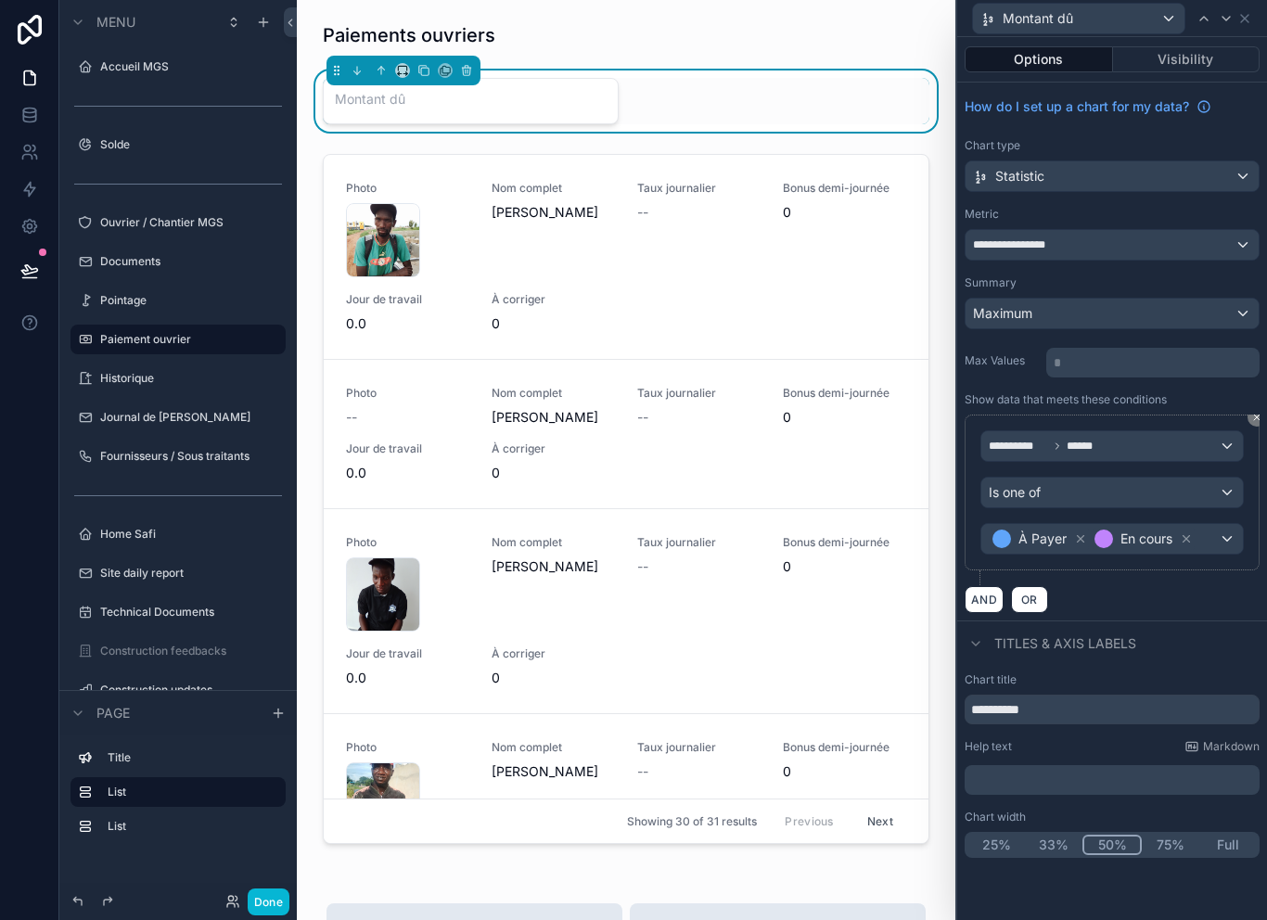
click at [1089, 307] on div "Maximum" at bounding box center [1111, 314] width 293 height 30
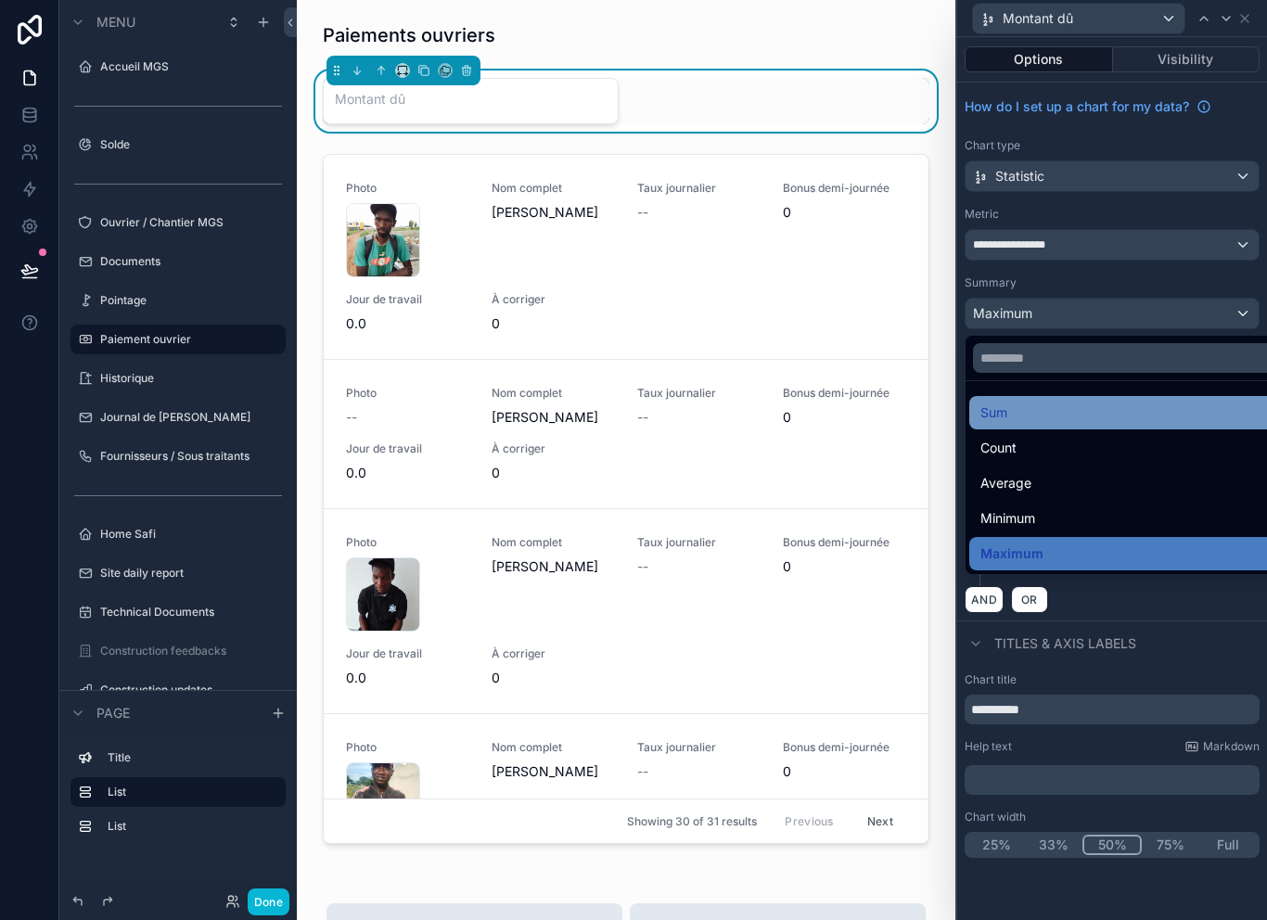
click at [1071, 411] on div "Sum" at bounding box center [1133, 412] width 306 height 22
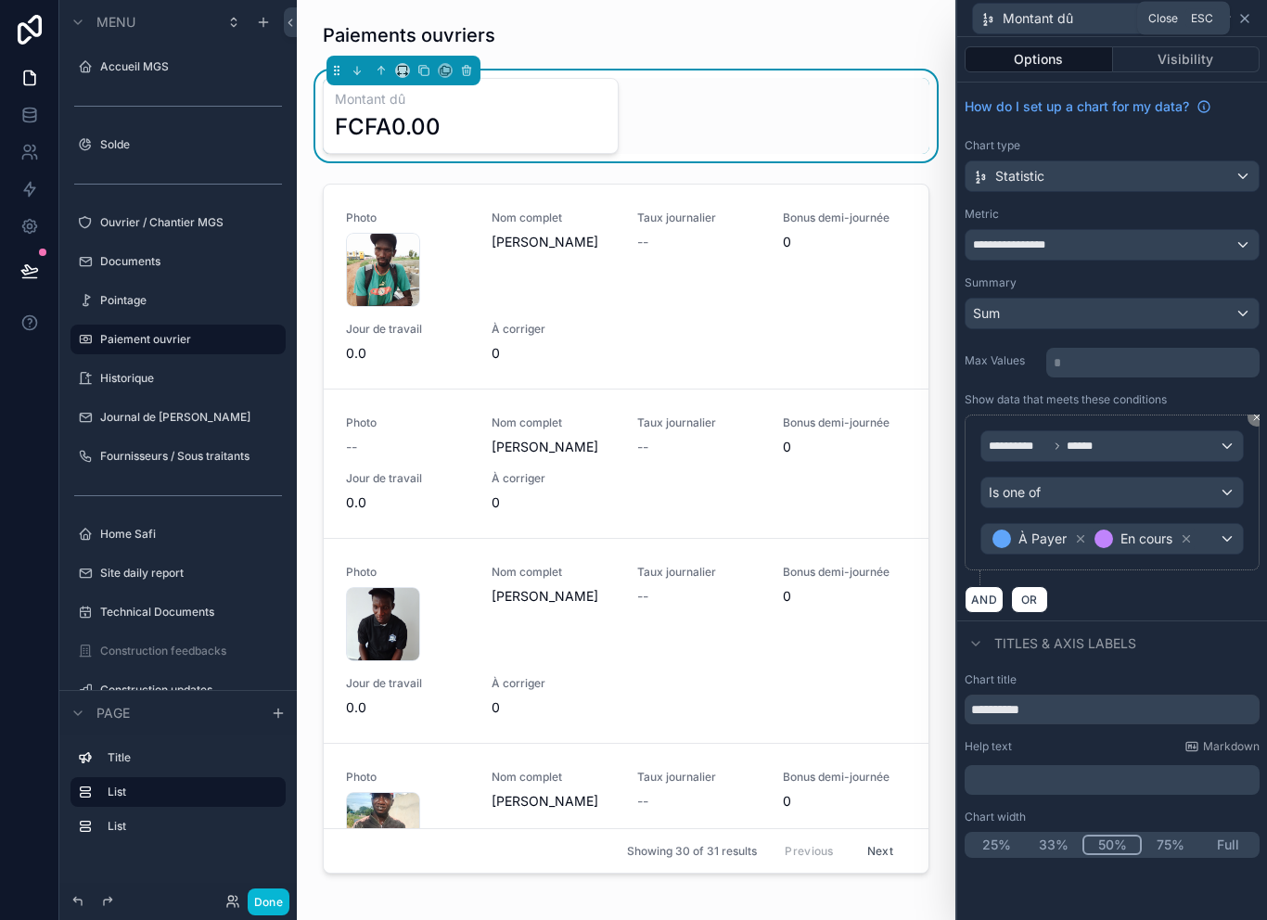
click at [1246, 16] on icon at bounding box center [1244, 18] width 15 height 15
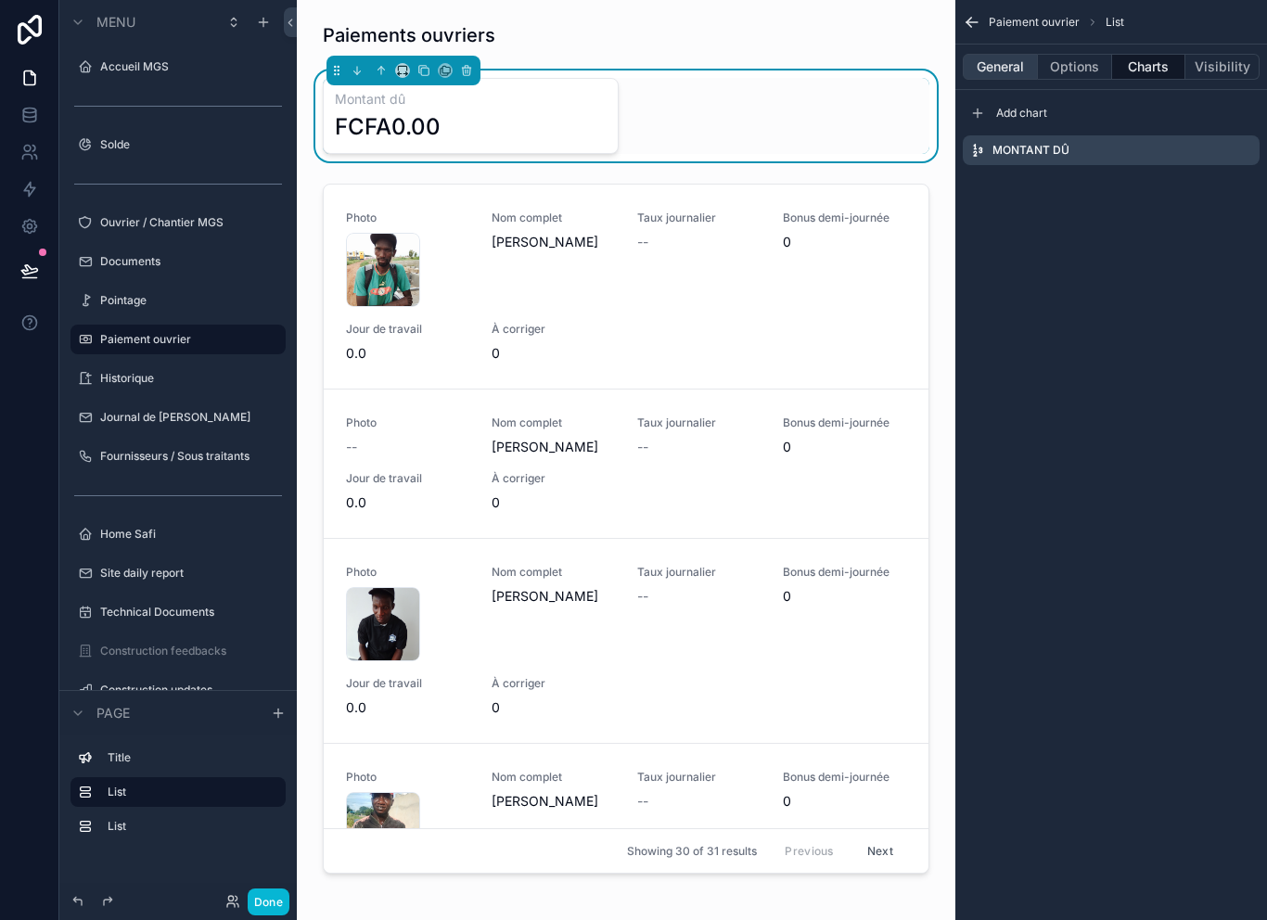
click at [1022, 64] on button "General" at bounding box center [999, 67] width 75 height 26
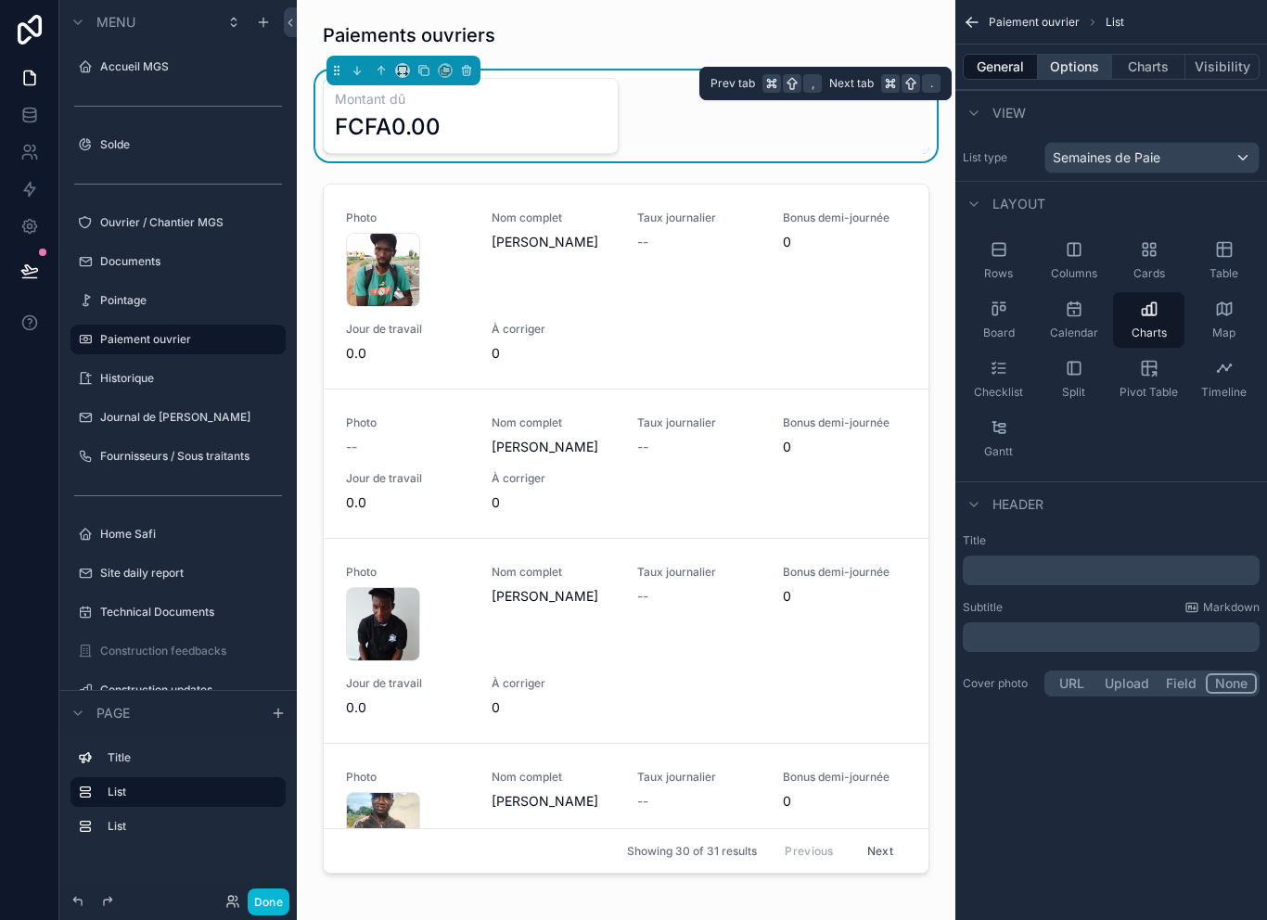
click at [1083, 70] on button "Options" at bounding box center [1075, 67] width 74 height 26
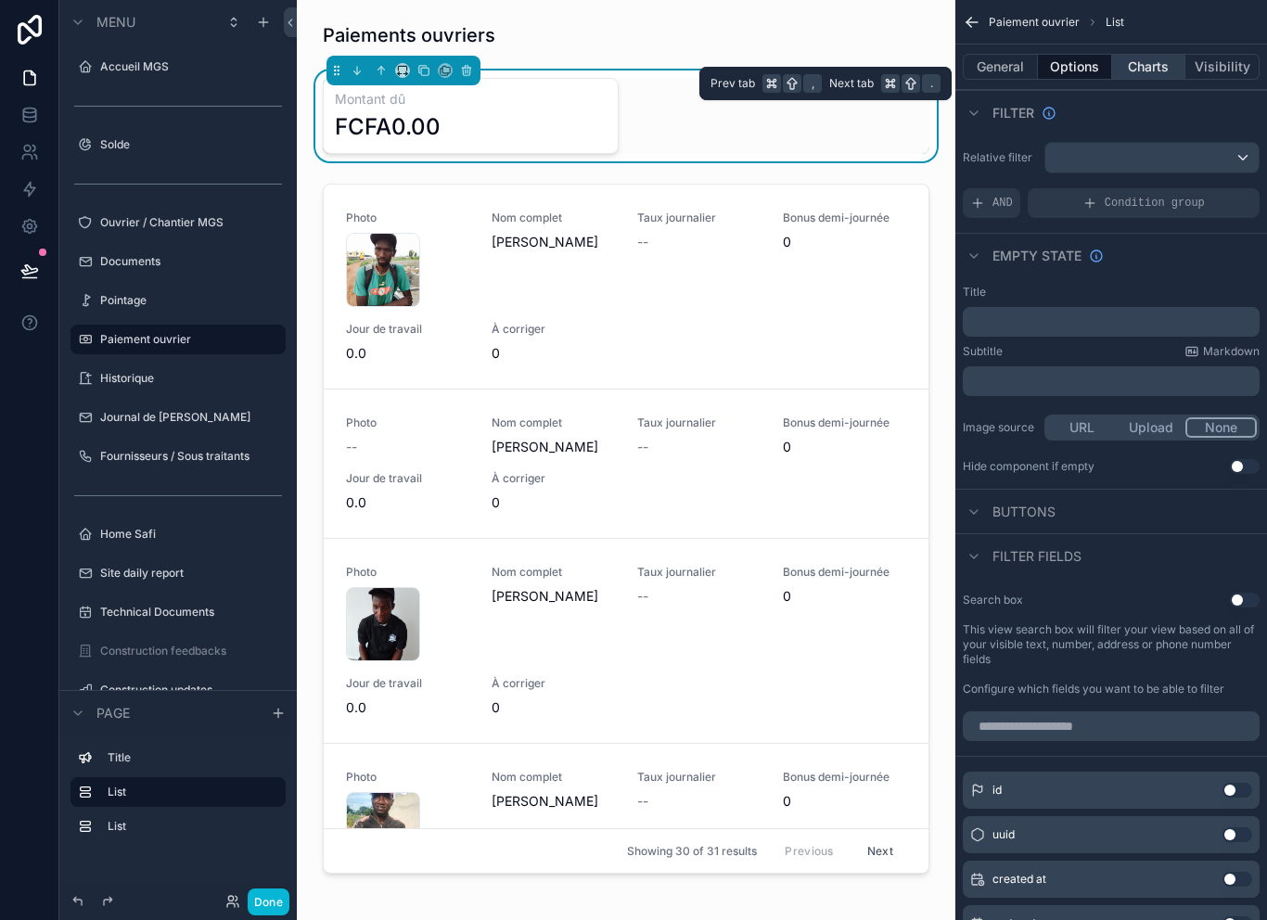
click at [1160, 67] on button "Charts" at bounding box center [1149, 67] width 74 height 26
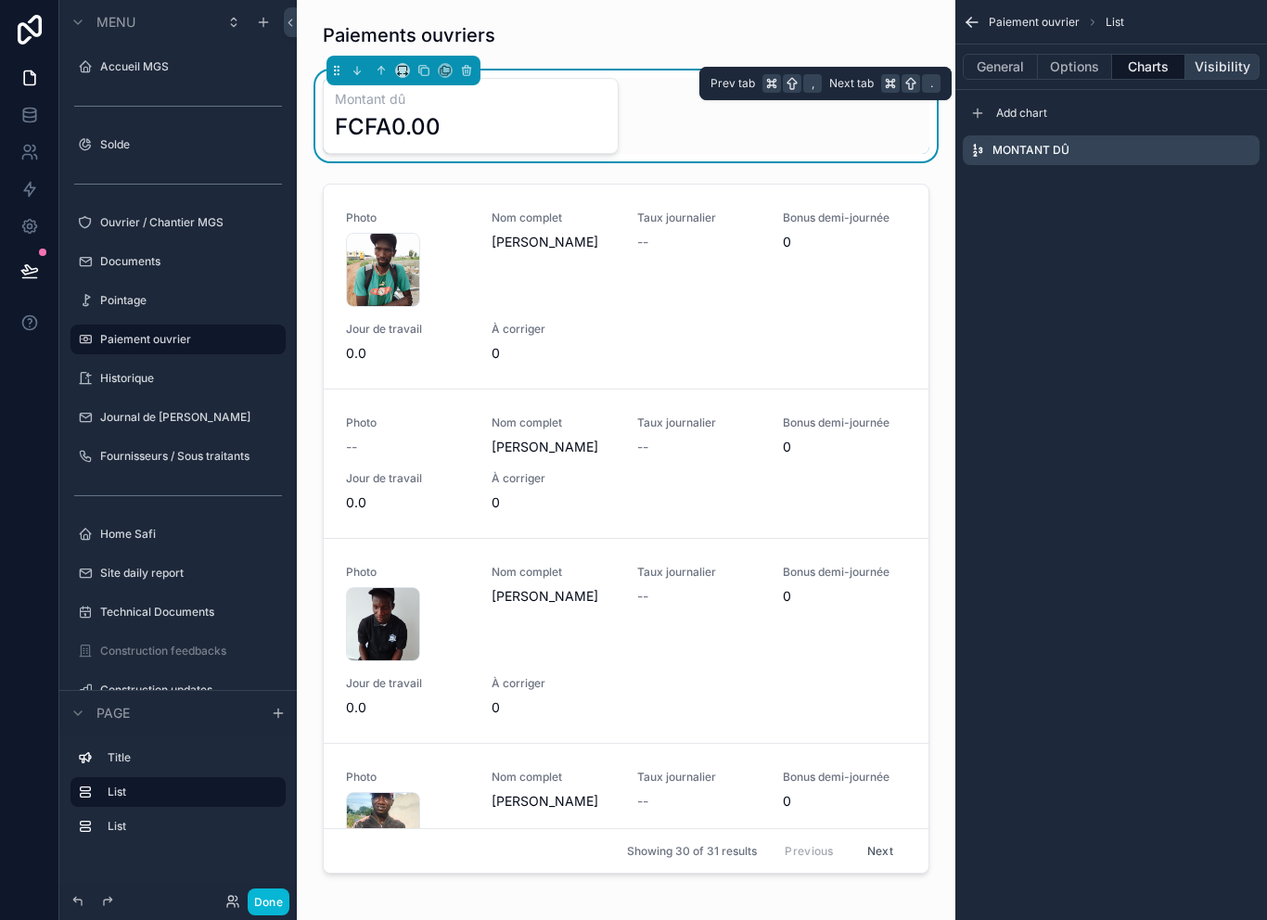
click at [1231, 68] on button "Visibility" at bounding box center [1222, 67] width 74 height 26
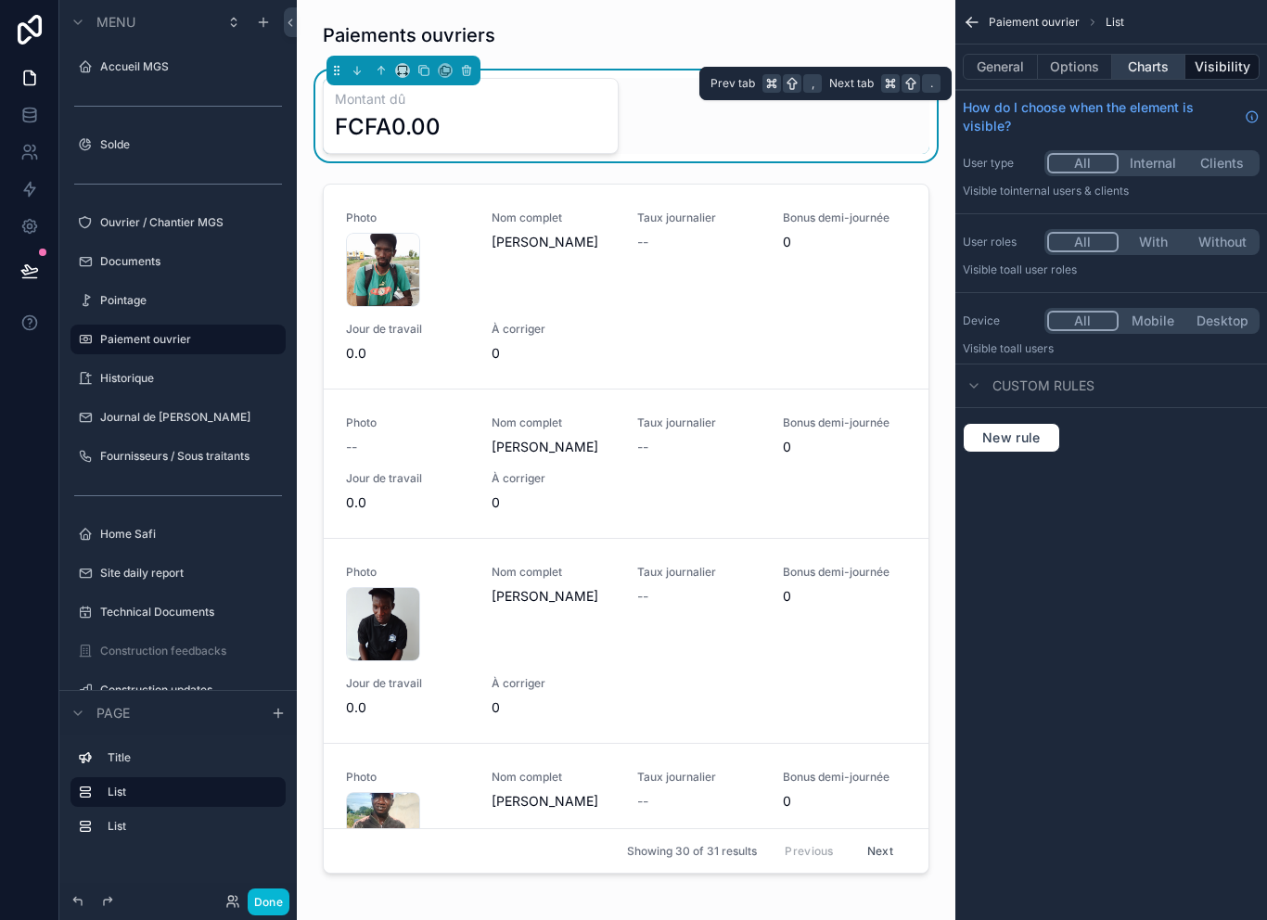
click at [1155, 61] on button "Charts" at bounding box center [1149, 67] width 74 height 26
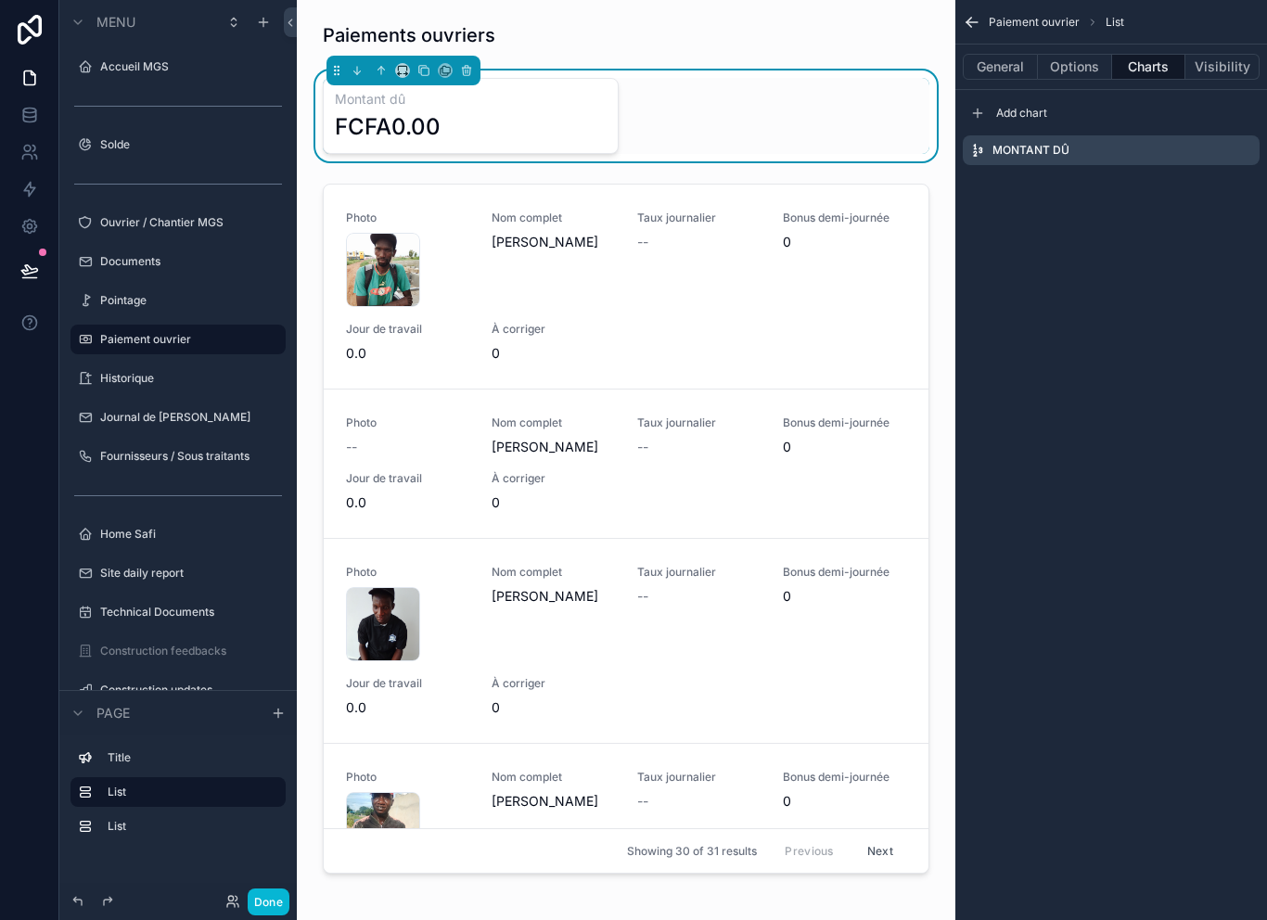
click at [1214, 194] on div "Paiement ouvrier List General Options Charts Visibility Add chart [GEOGRAPHIC_D…" at bounding box center [1111, 105] width 312 height 210
click at [1248, 147] on icon "scrollable content" at bounding box center [1248, 147] width 2 height 2
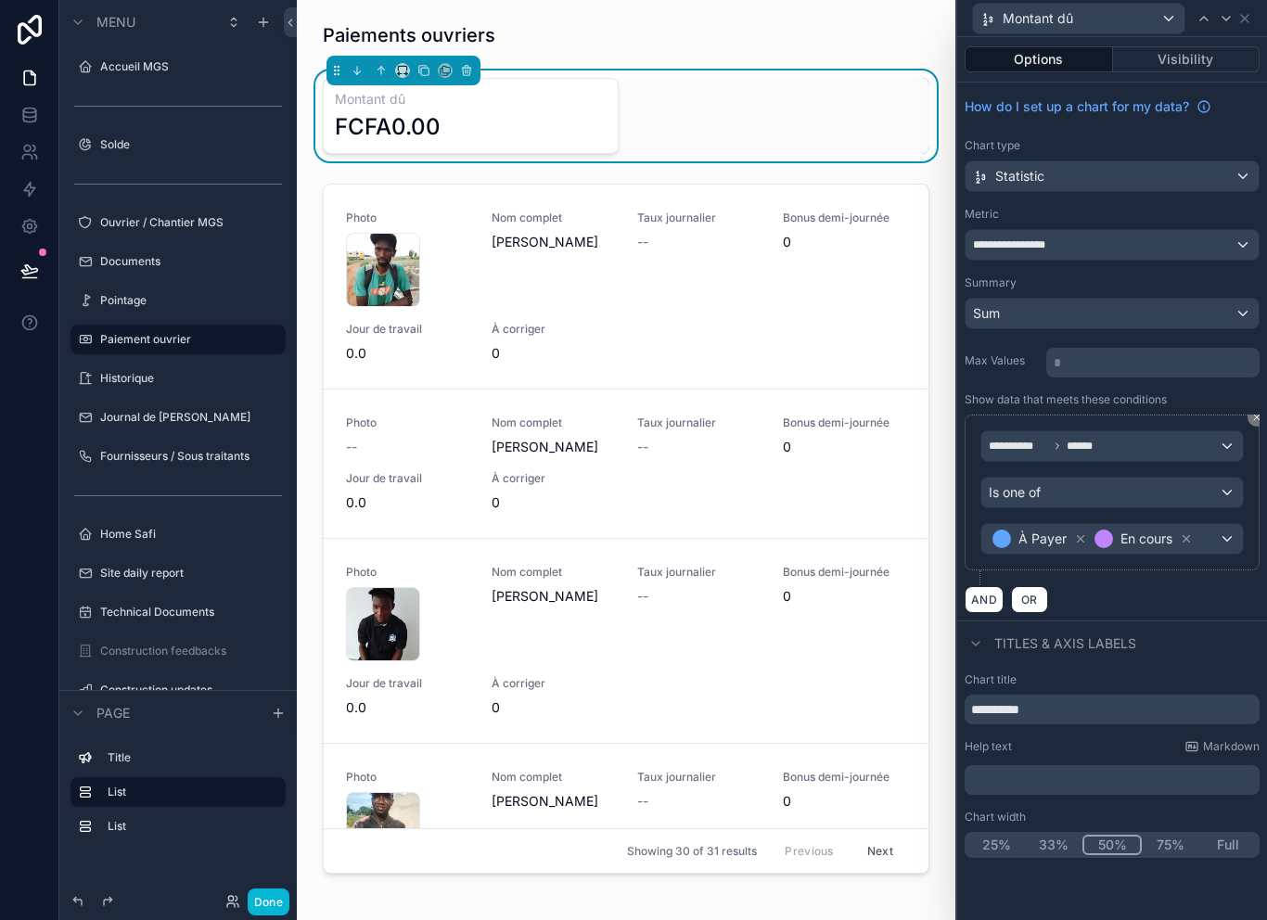
click at [1255, 171] on div "Statistic" at bounding box center [1111, 176] width 293 height 30
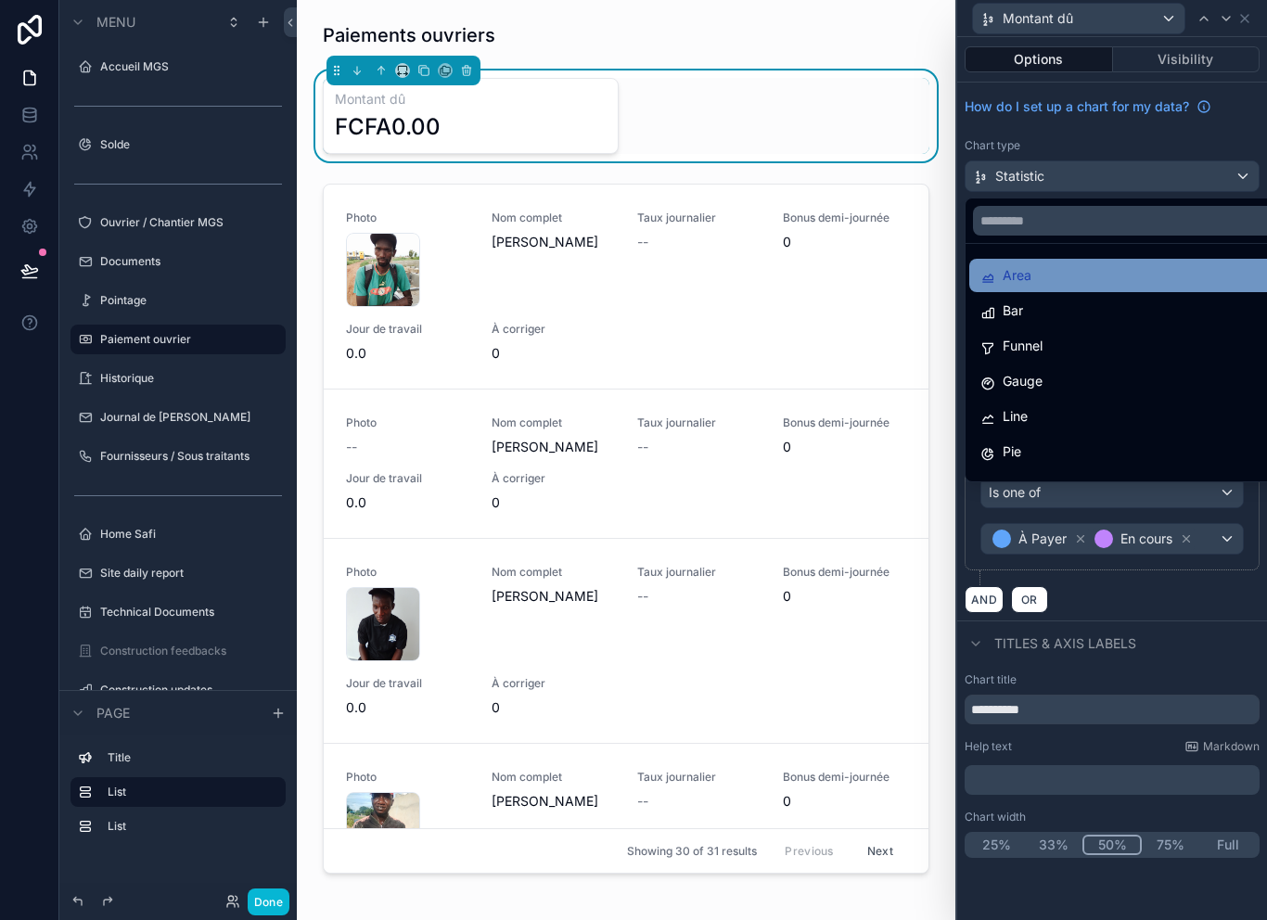
click at [1139, 264] on div "Area" at bounding box center [1133, 275] width 306 height 22
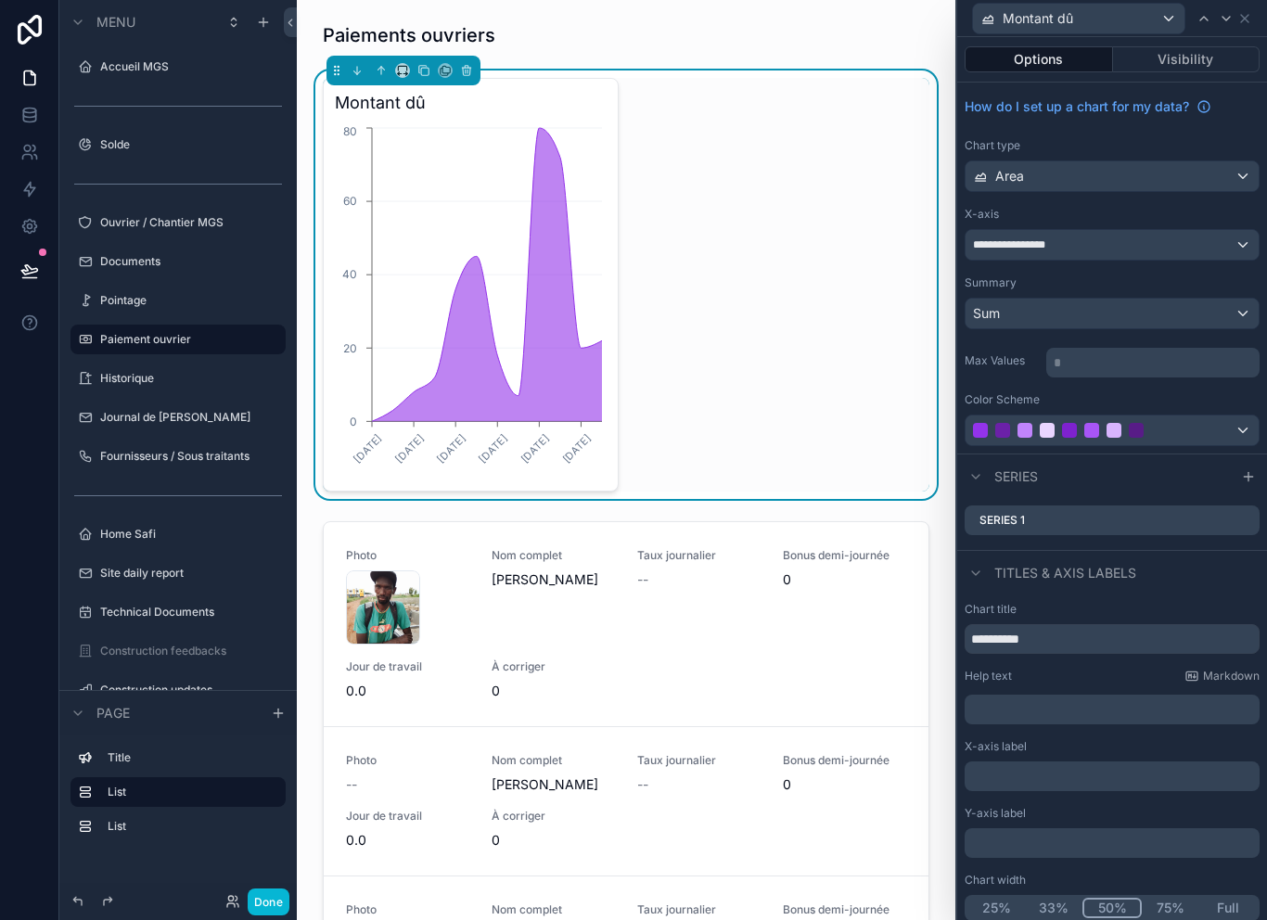
click at [1191, 181] on div "Area" at bounding box center [1111, 176] width 293 height 30
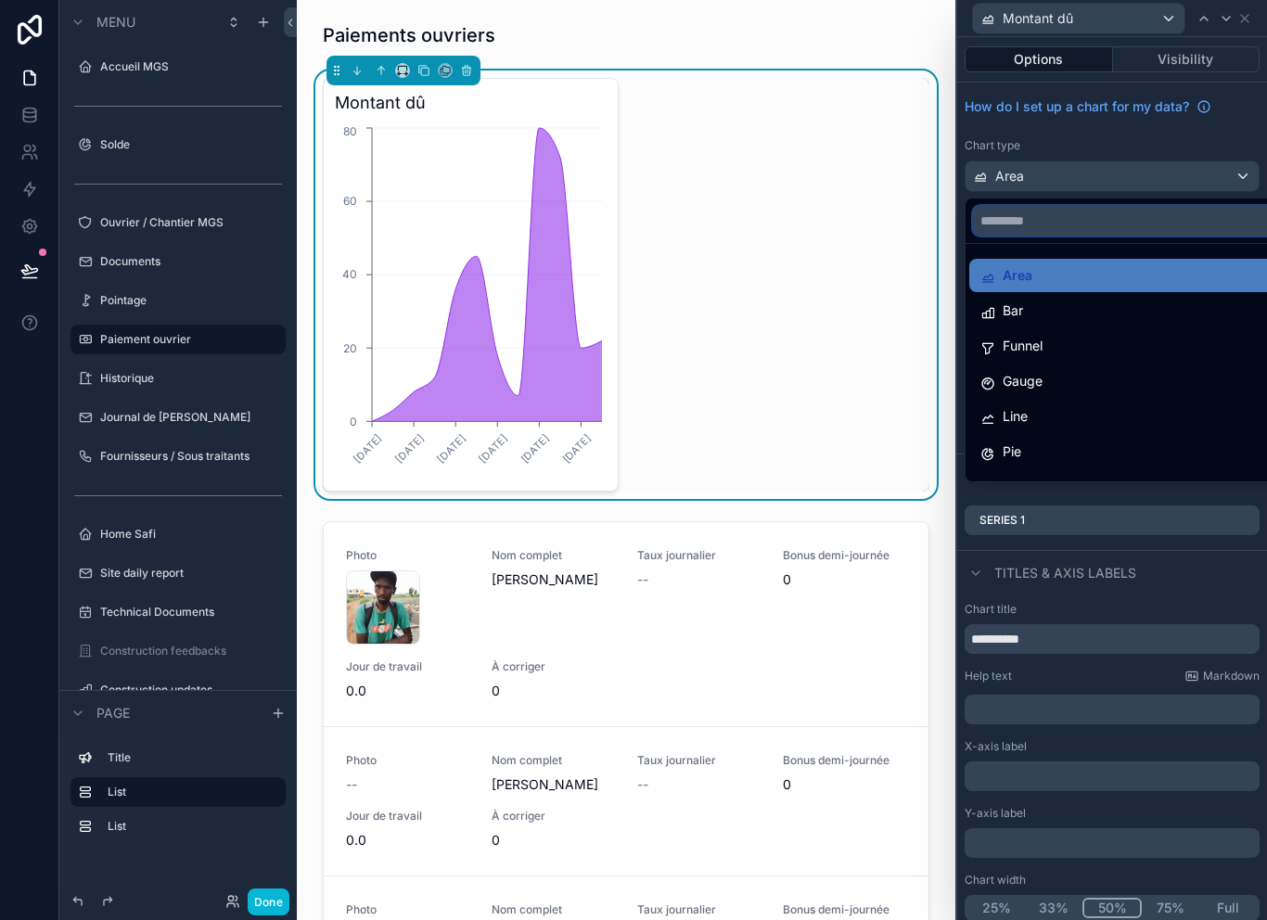
click at [1159, 235] on input "text" at bounding box center [1133, 221] width 321 height 30
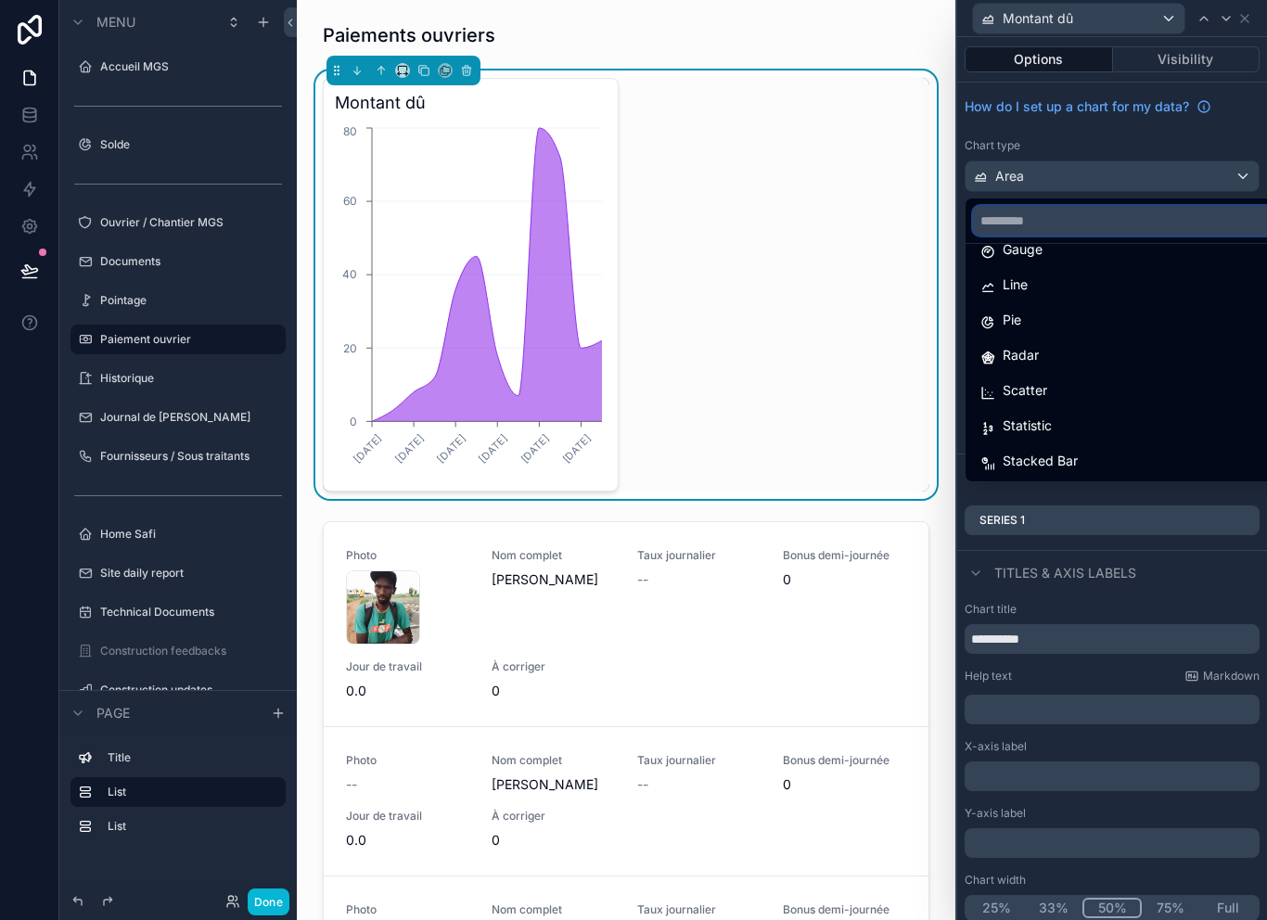
scroll to position [132, 0]
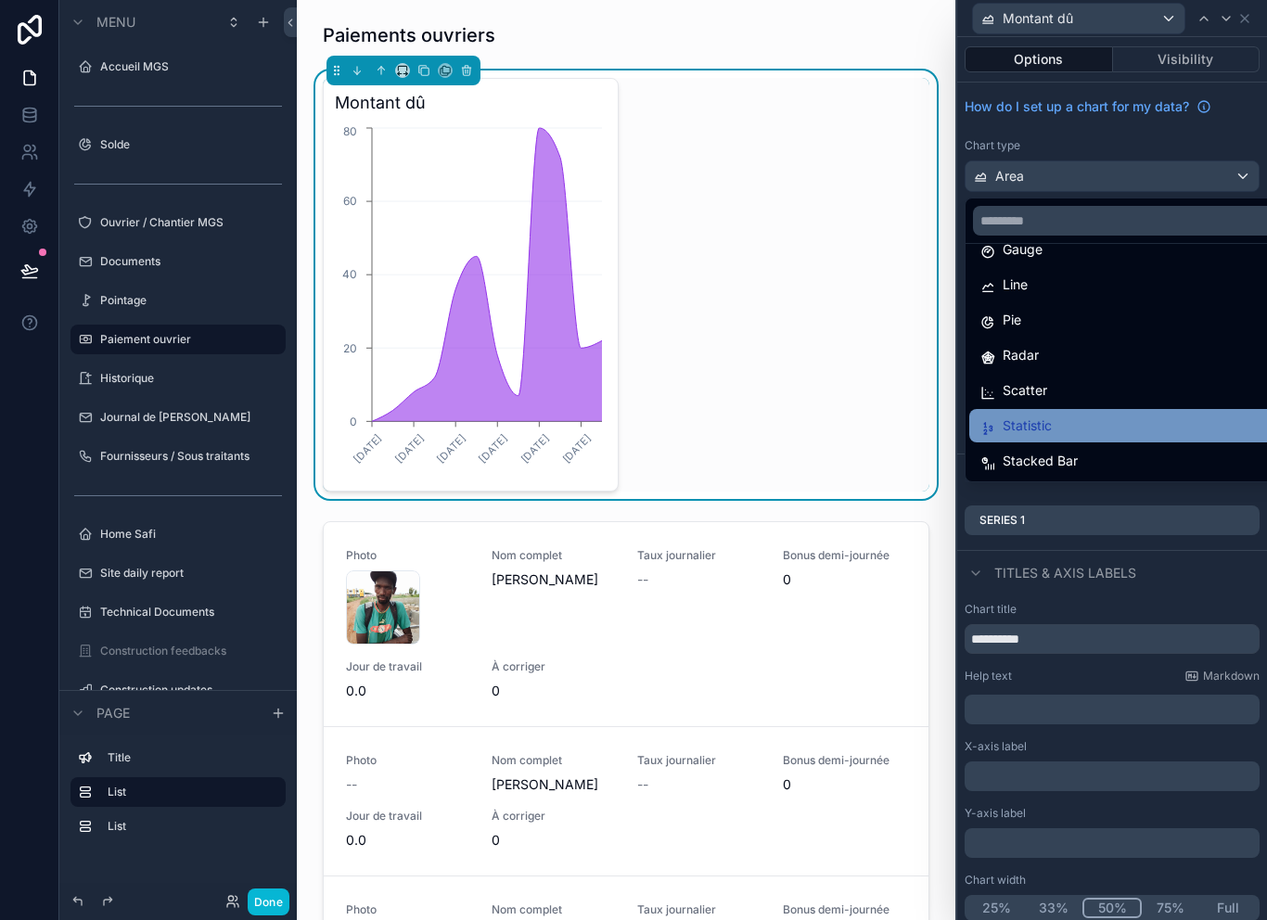
click at [1077, 427] on div "Statistic" at bounding box center [1133, 425] width 306 height 22
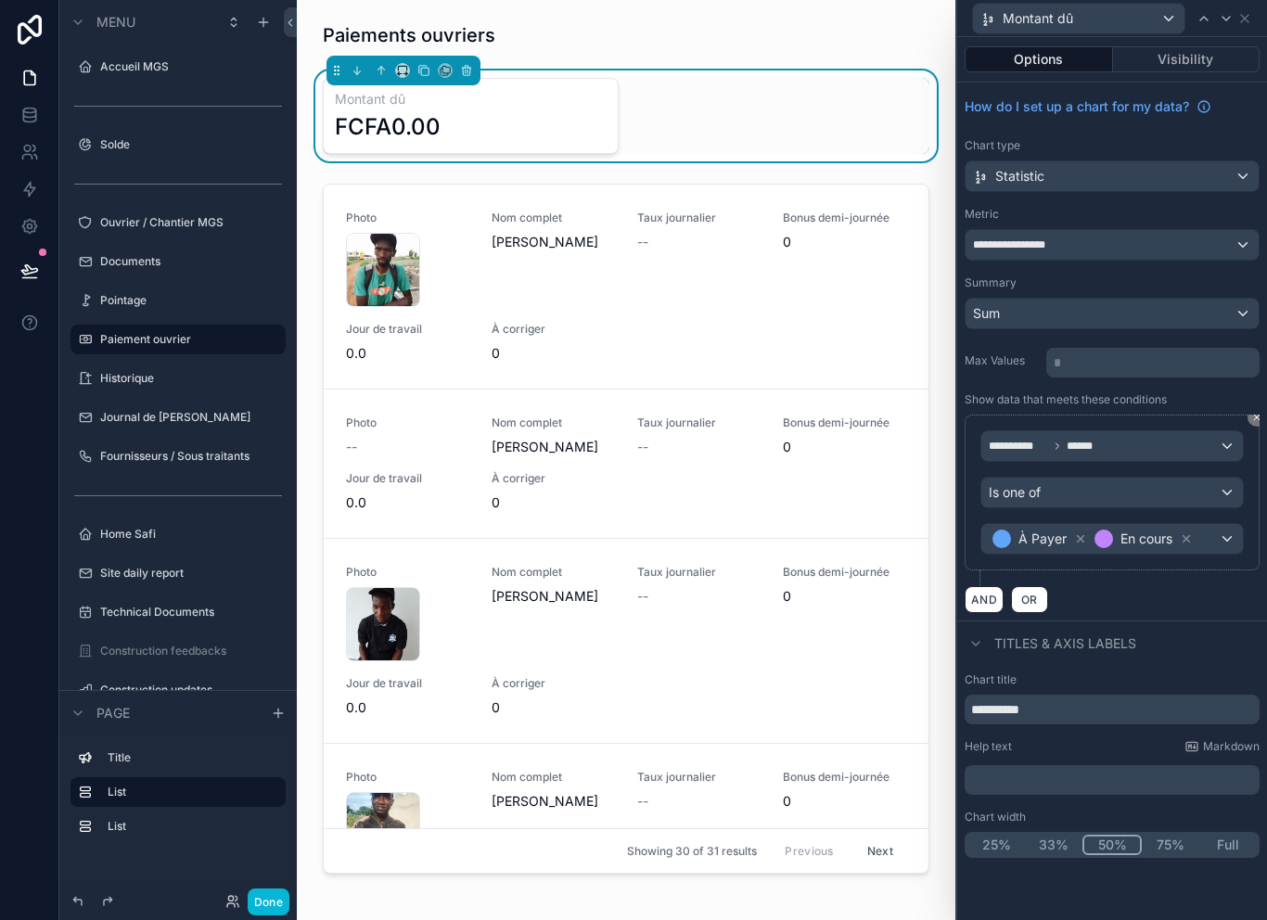
scroll to position [30, 0]
click at [1226, 299] on div "Sum" at bounding box center [1111, 314] width 293 height 30
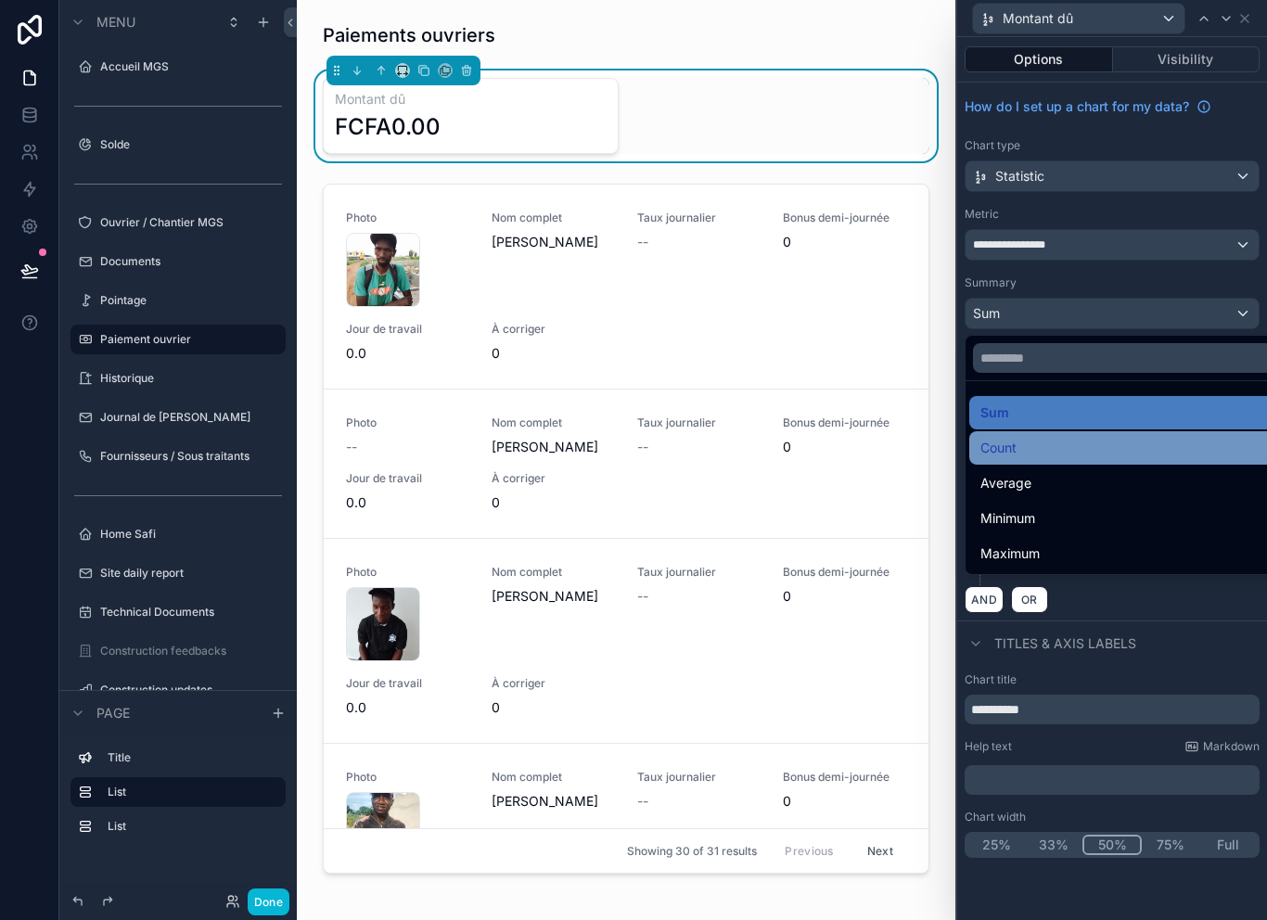
click at [1078, 437] on div "Count" at bounding box center [1133, 448] width 306 height 22
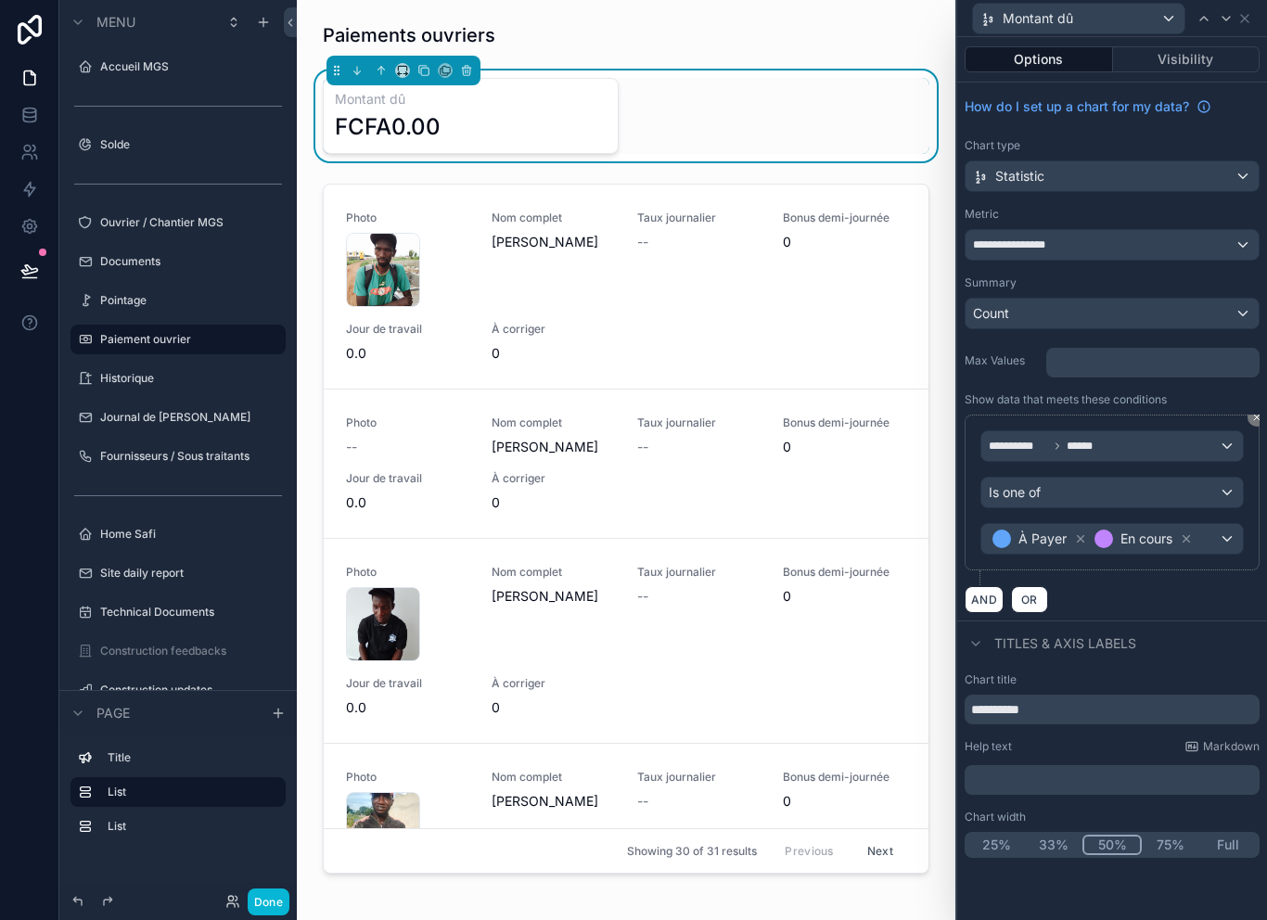
scroll to position [0, 0]
click at [1183, 311] on div "Count" at bounding box center [1111, 314] width 293 height 30
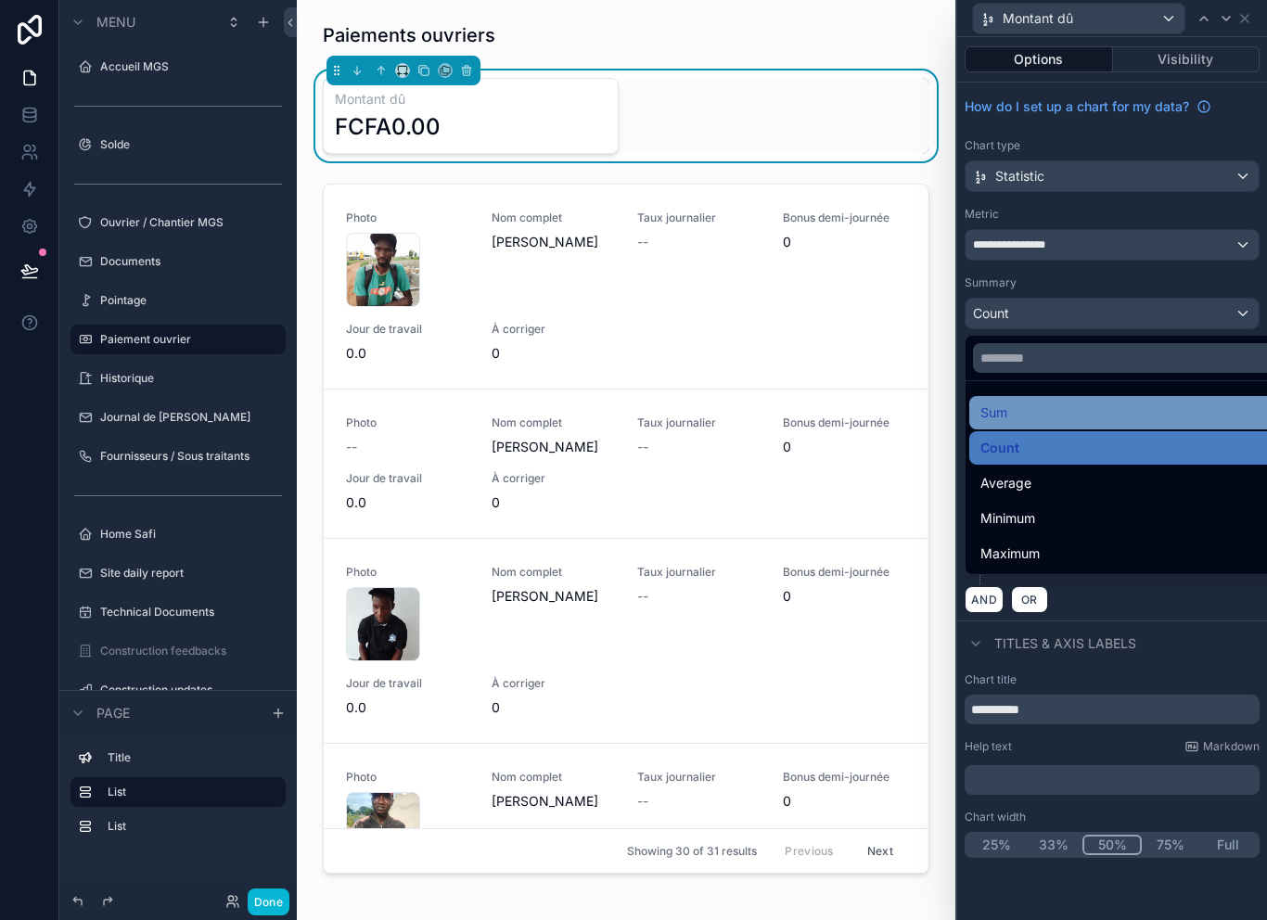
click at [1076, 413] on div "Sum" at bounding box center [1133, 412] width 306 height 22
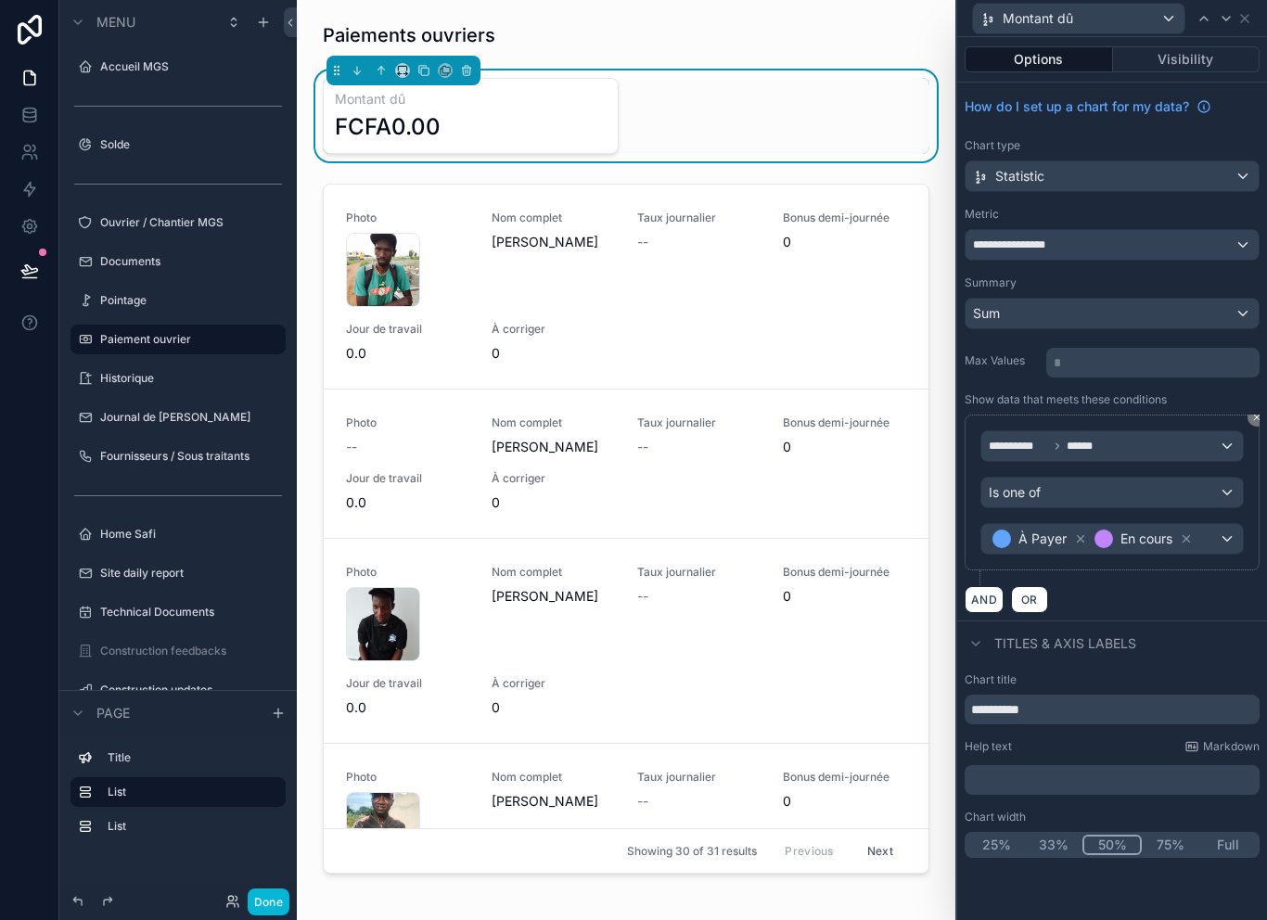
click at [1209, 238] on div "**********" at bounding box center [1111, 245] width 293 height 30
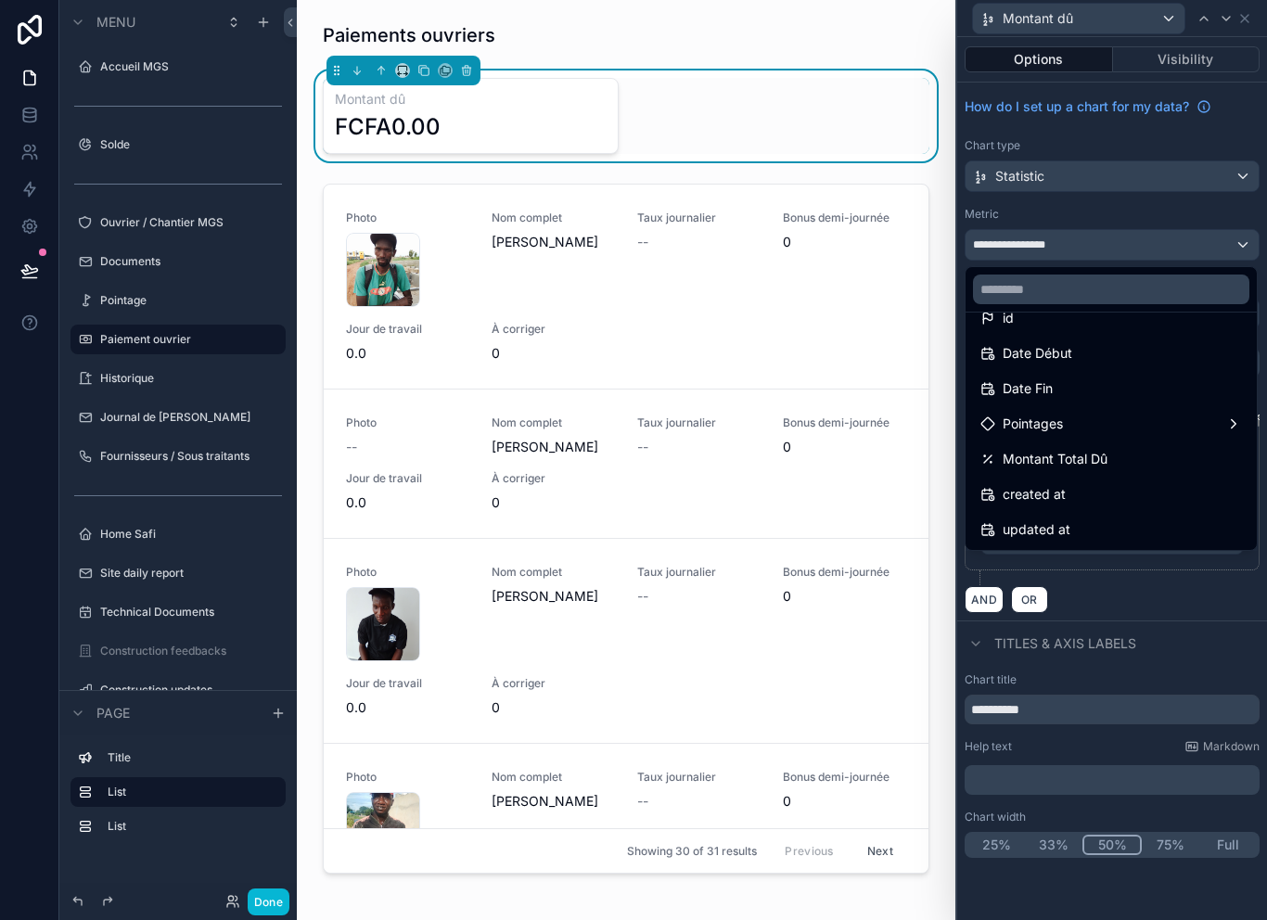
scroll to position [26, 0]
click at [1085, 461] on span "Montant Total Dû" at bounding box center [1054, 459] width 105 height 22
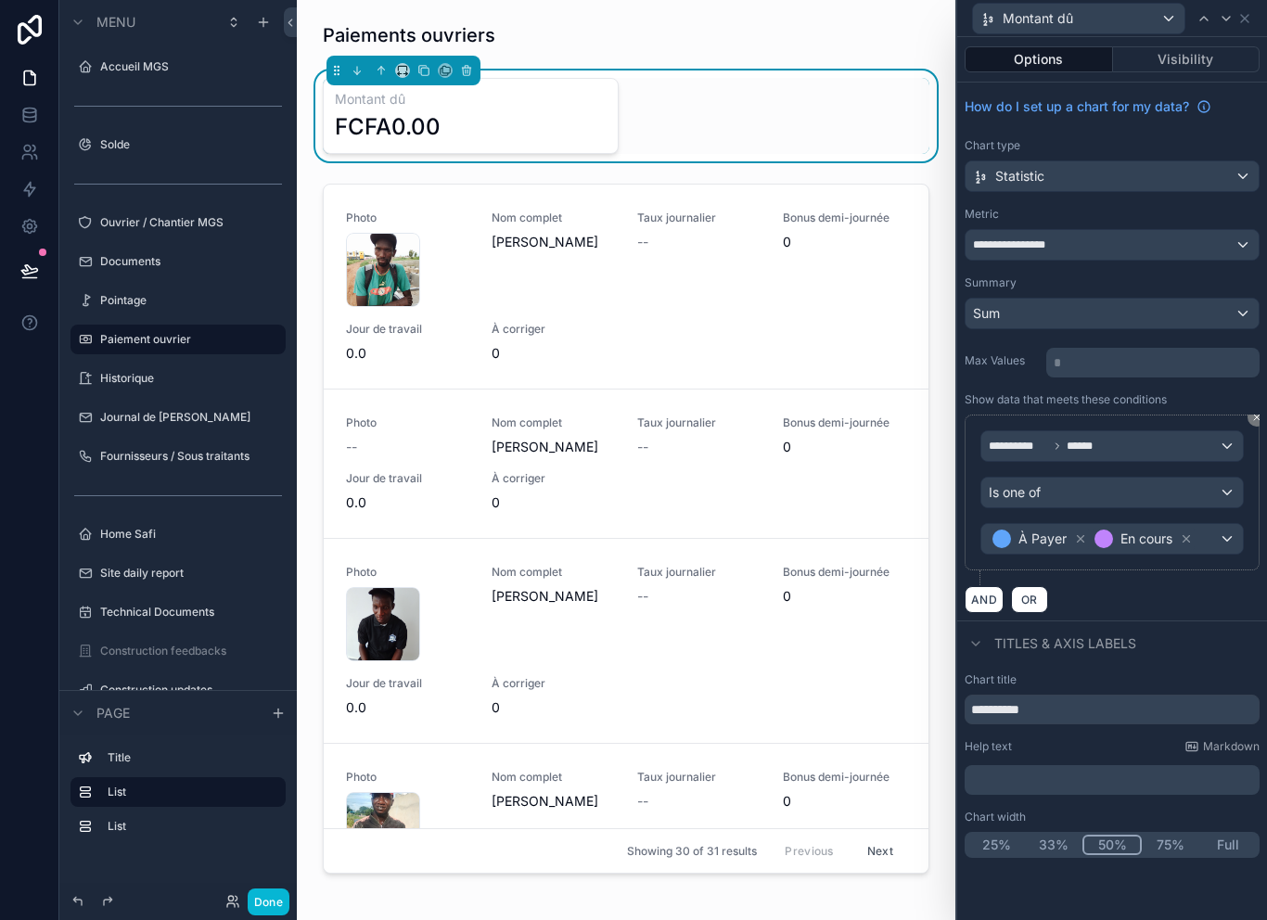
click at [1127, 254] on div "**********" at bounding box center [1111, 245] width 293 height 30
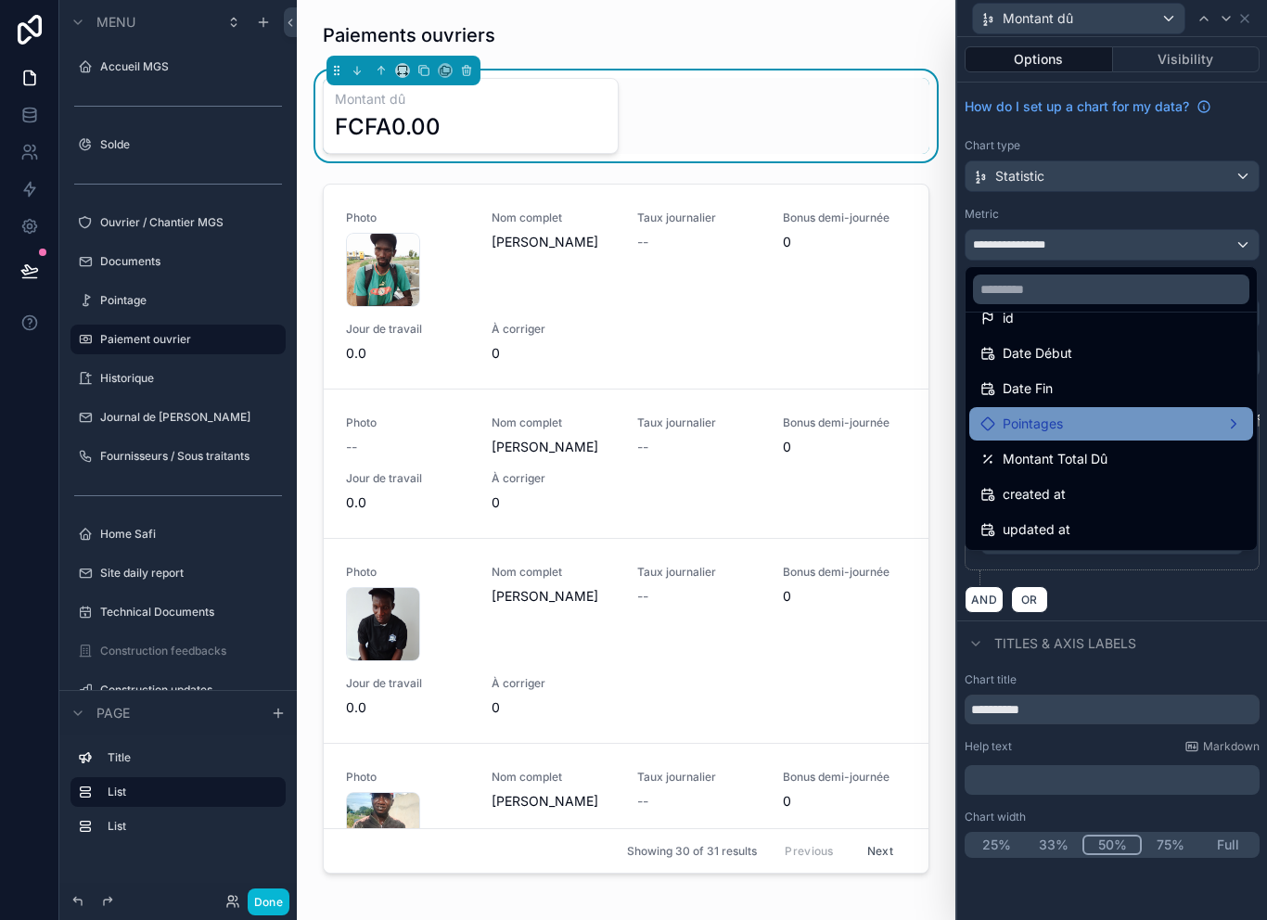
click at [1125, 423] on div "Pointages" at bounding box center [1110, 424] width 261 height 22
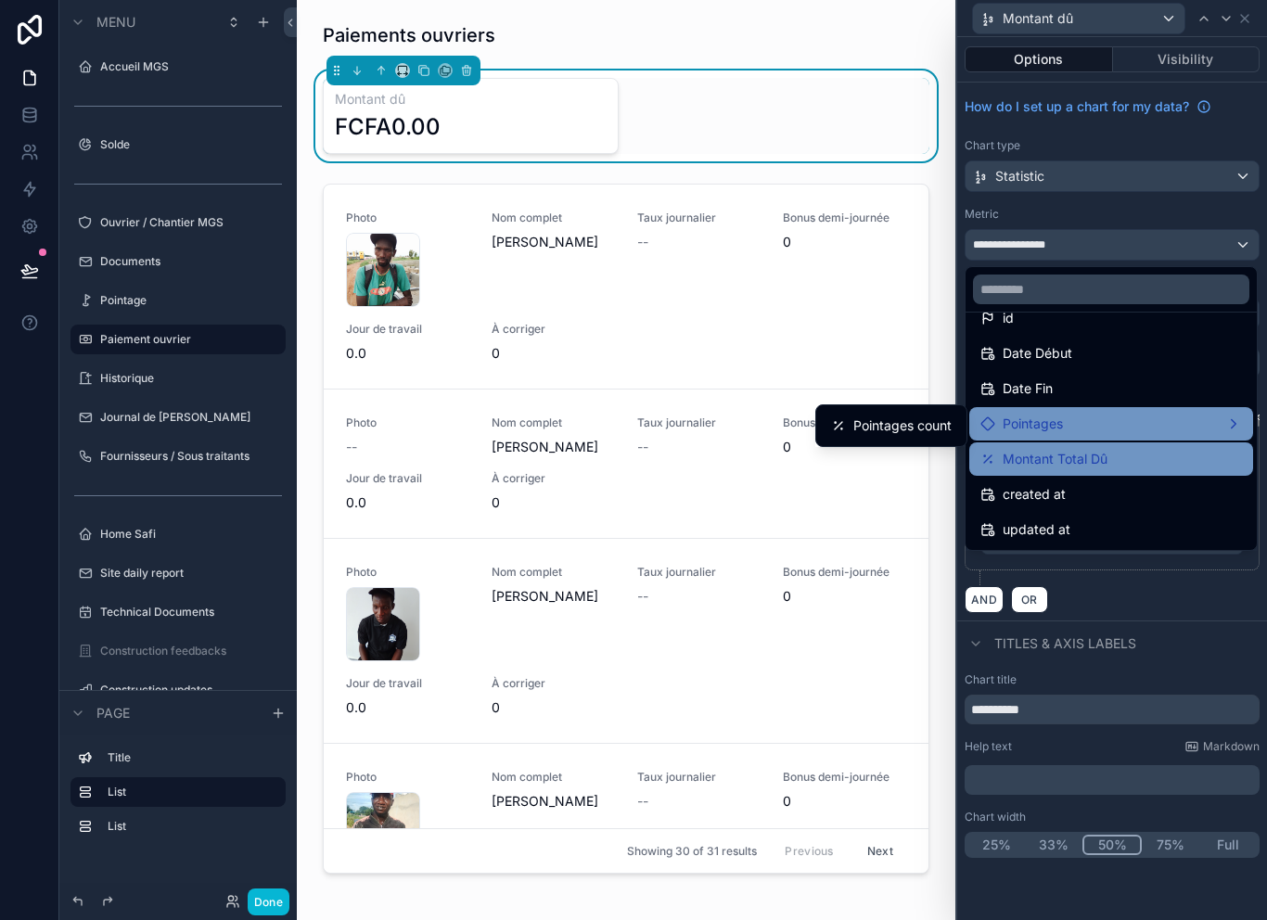
click at [1140, 448] on div "Montant Total Dû" at bounding box center [1110, 459] width 261 height 22
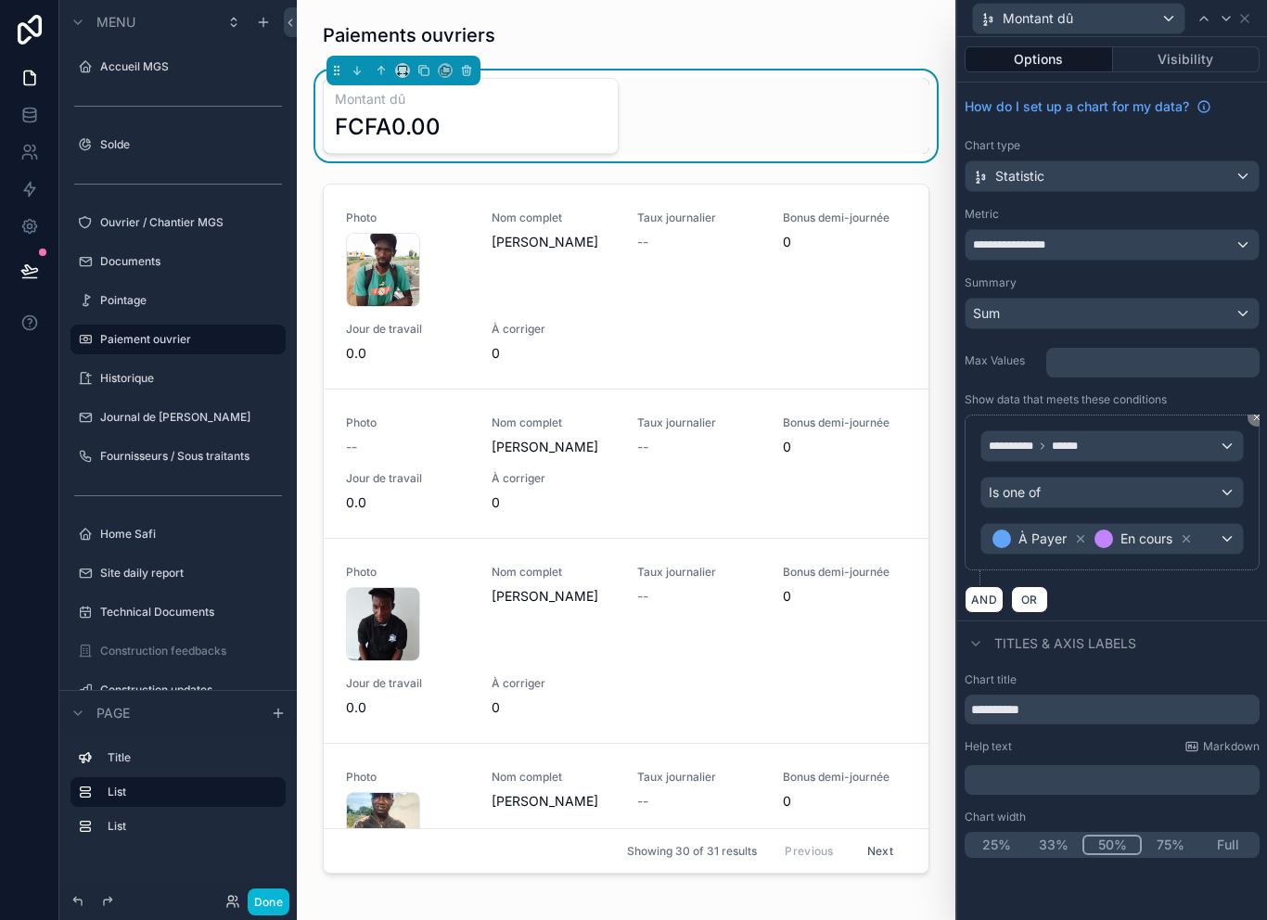
scroll to position [0, 0]
click at [1201, 369] on p "* ﻿" at bounding box center [1154, 362] width 202 height 19
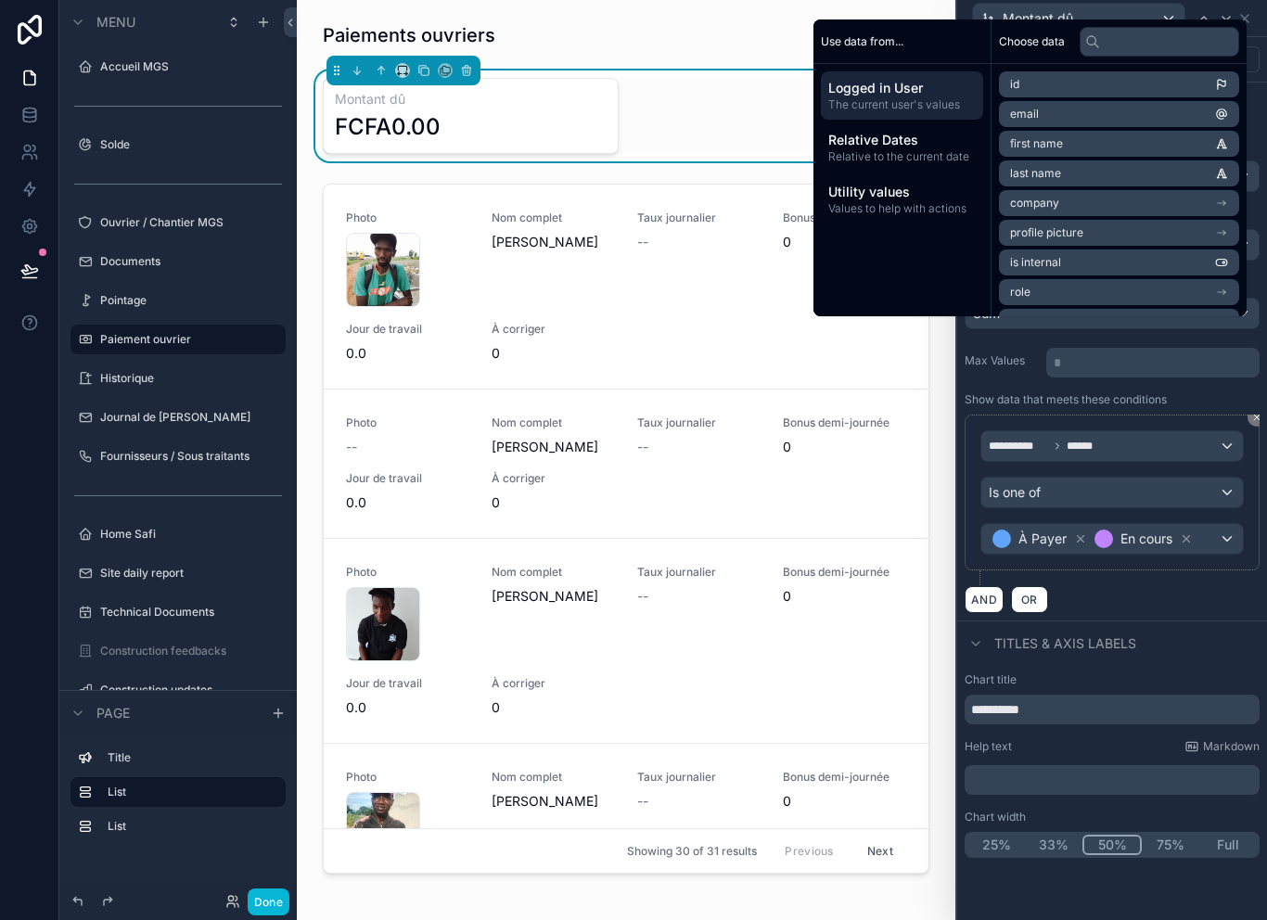
click at [1206, 404] on div "Show data that meets these conditions" at bounding box center [1111, 399] width 295 height 15
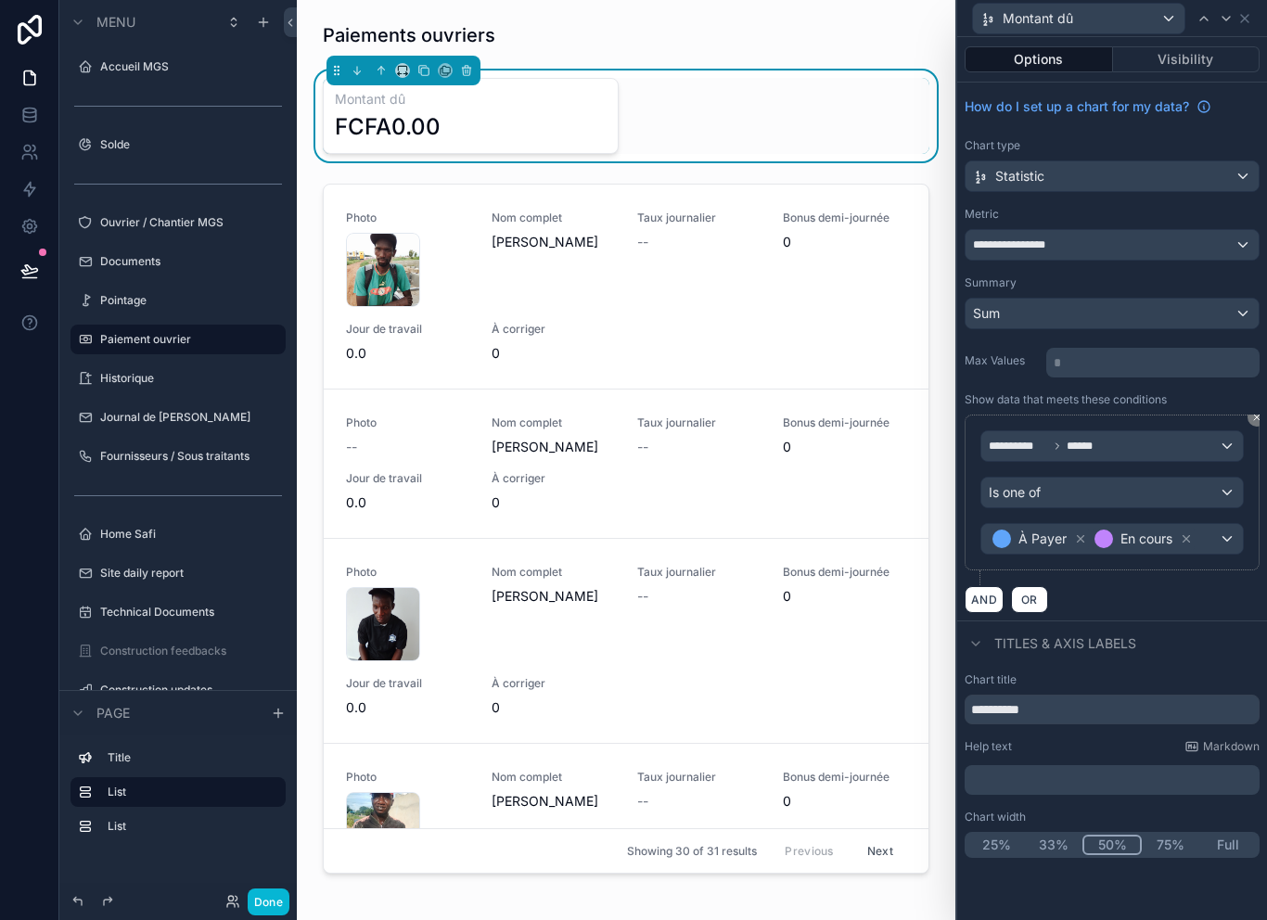
click at [1183, 305] on div "Sum" at bounding box center [1111, 314] width 293 height 30
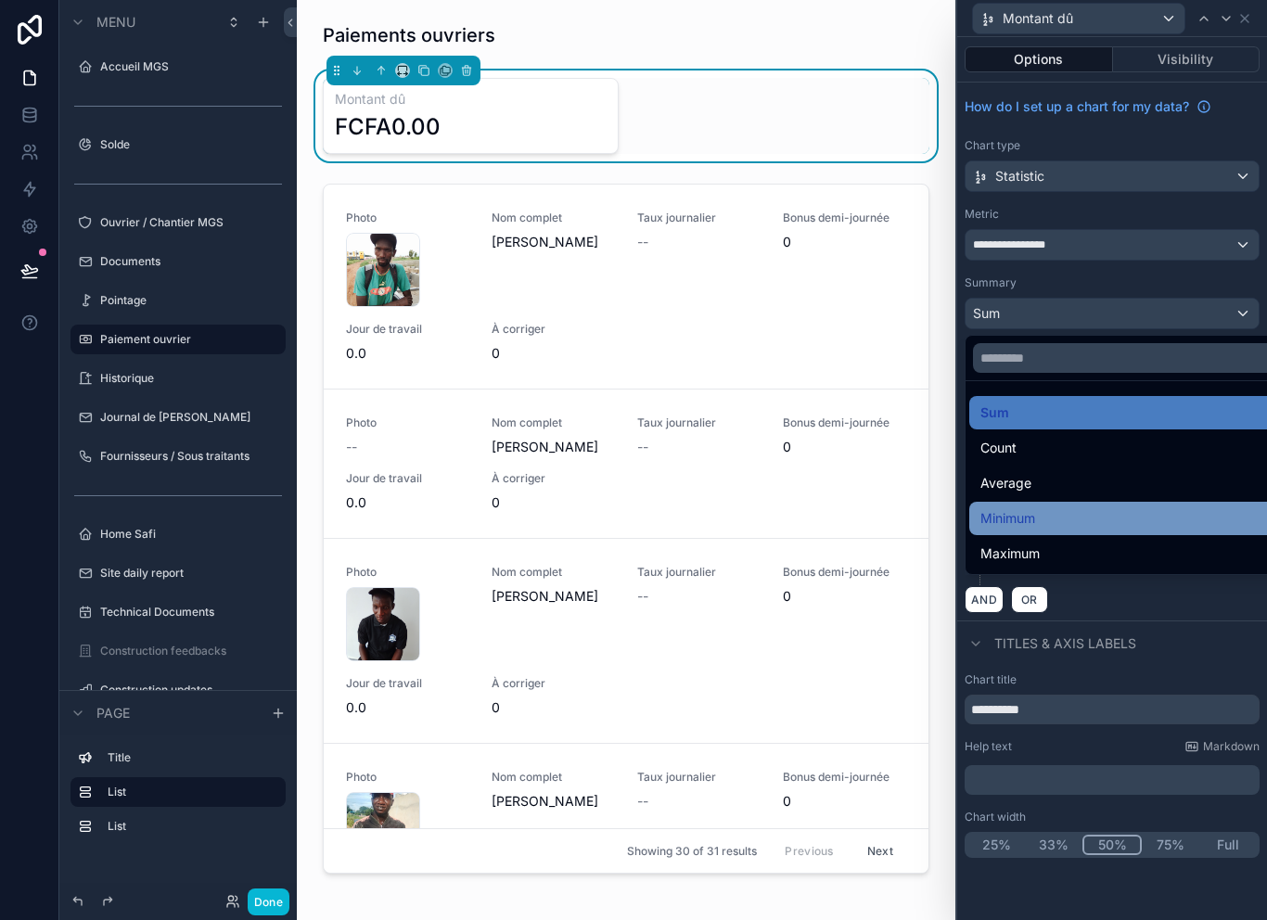
click at [1064, 525] on div "Minimum" at bounding box center [1133, 518] width 306 height 22
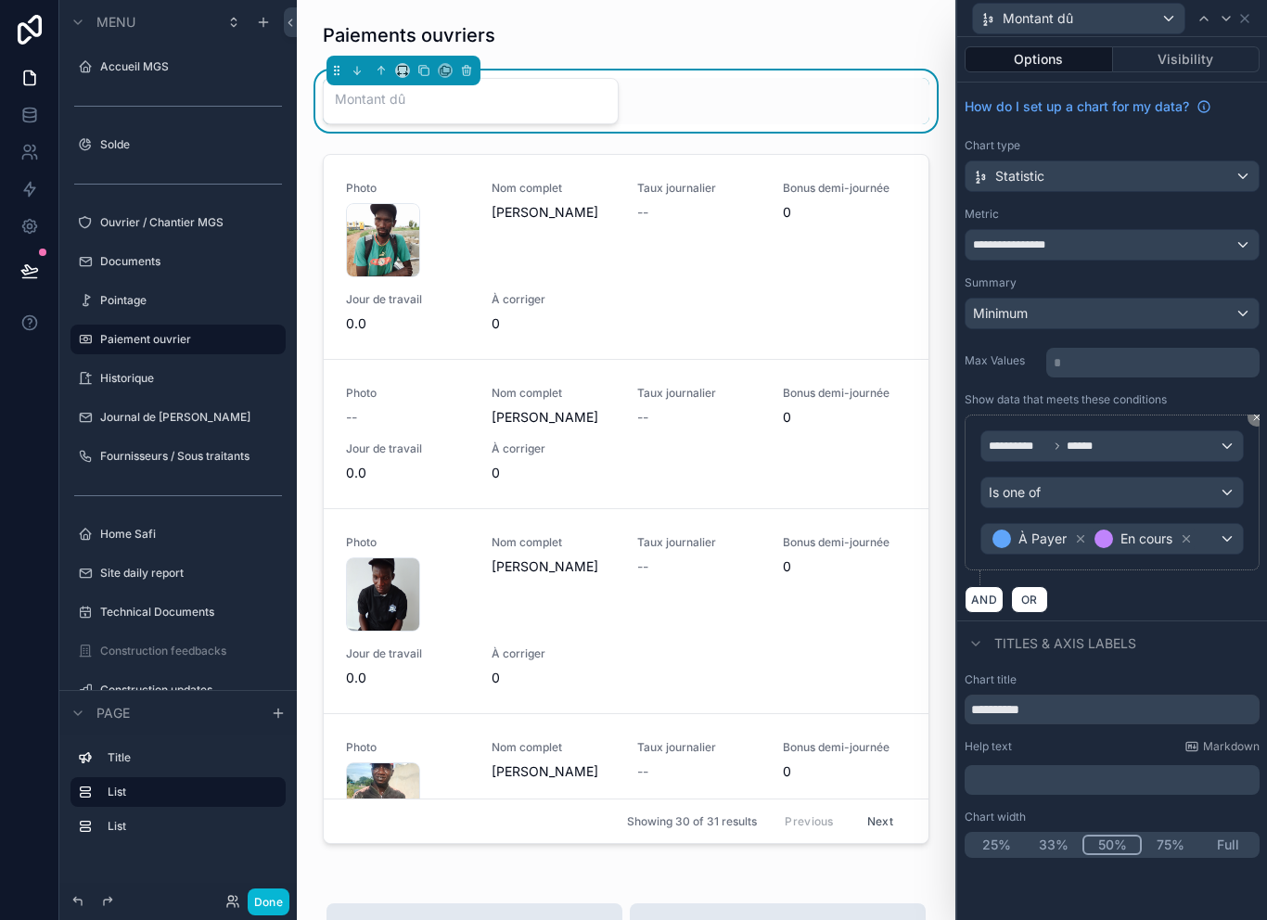
click at [1192, 322] on div "Minimum" at bounding box center [1111, 314] width 293 height 30
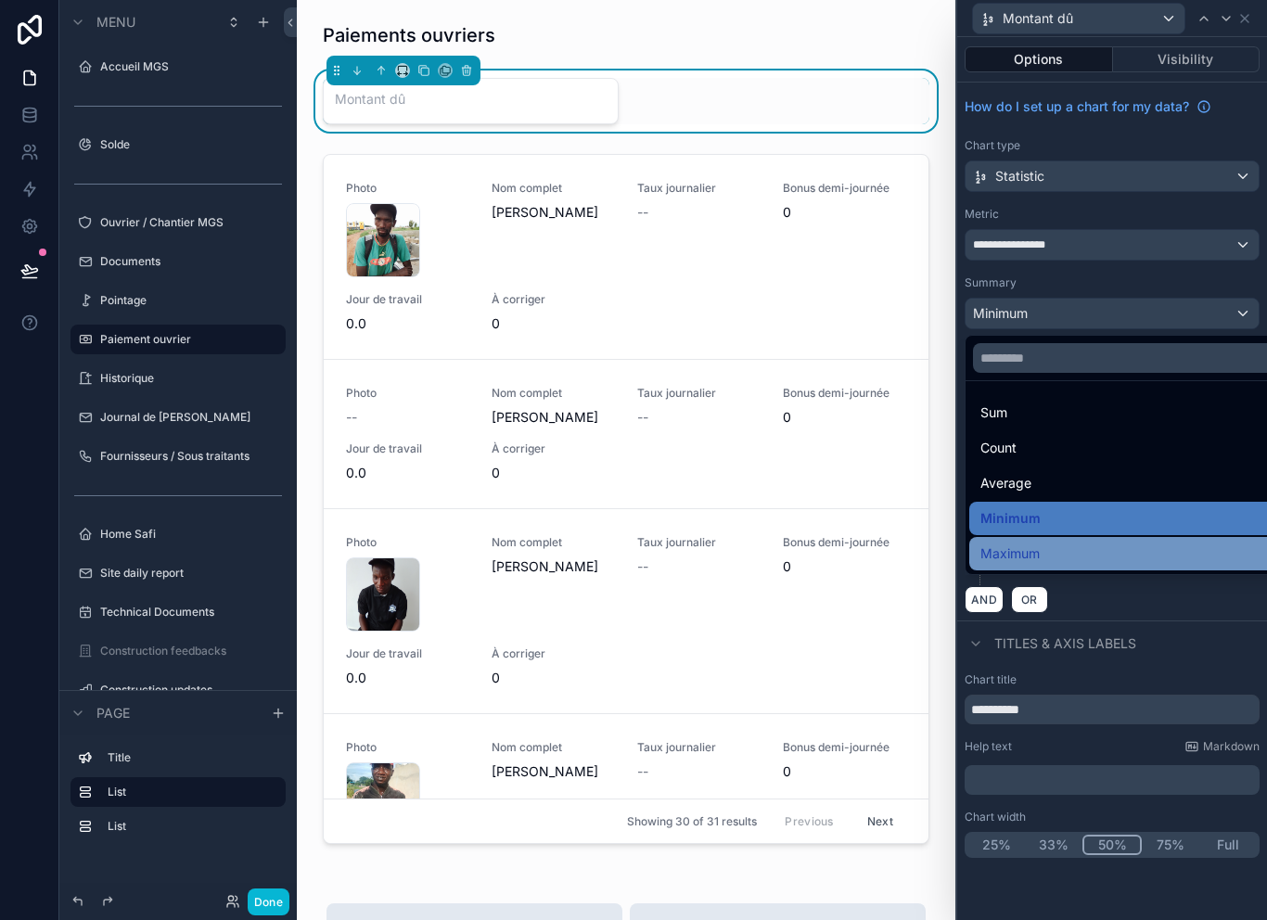
click at [1106, 549] on div "Maximum" at bounding box center [1133, 553] width 306 height 22
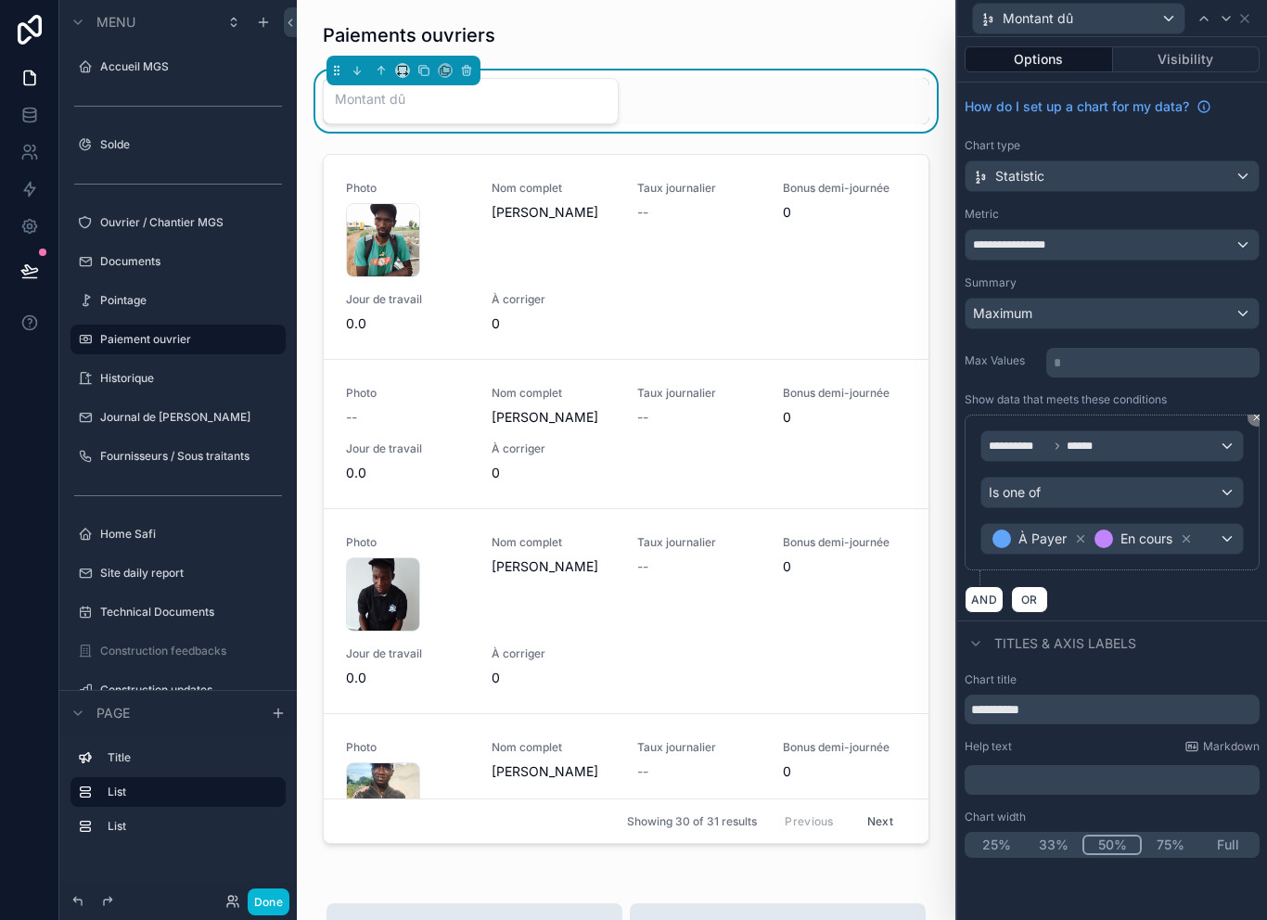
click at [1186, 316] on div "Maximum" at bounding box center [1111, 314] width 293 height 30
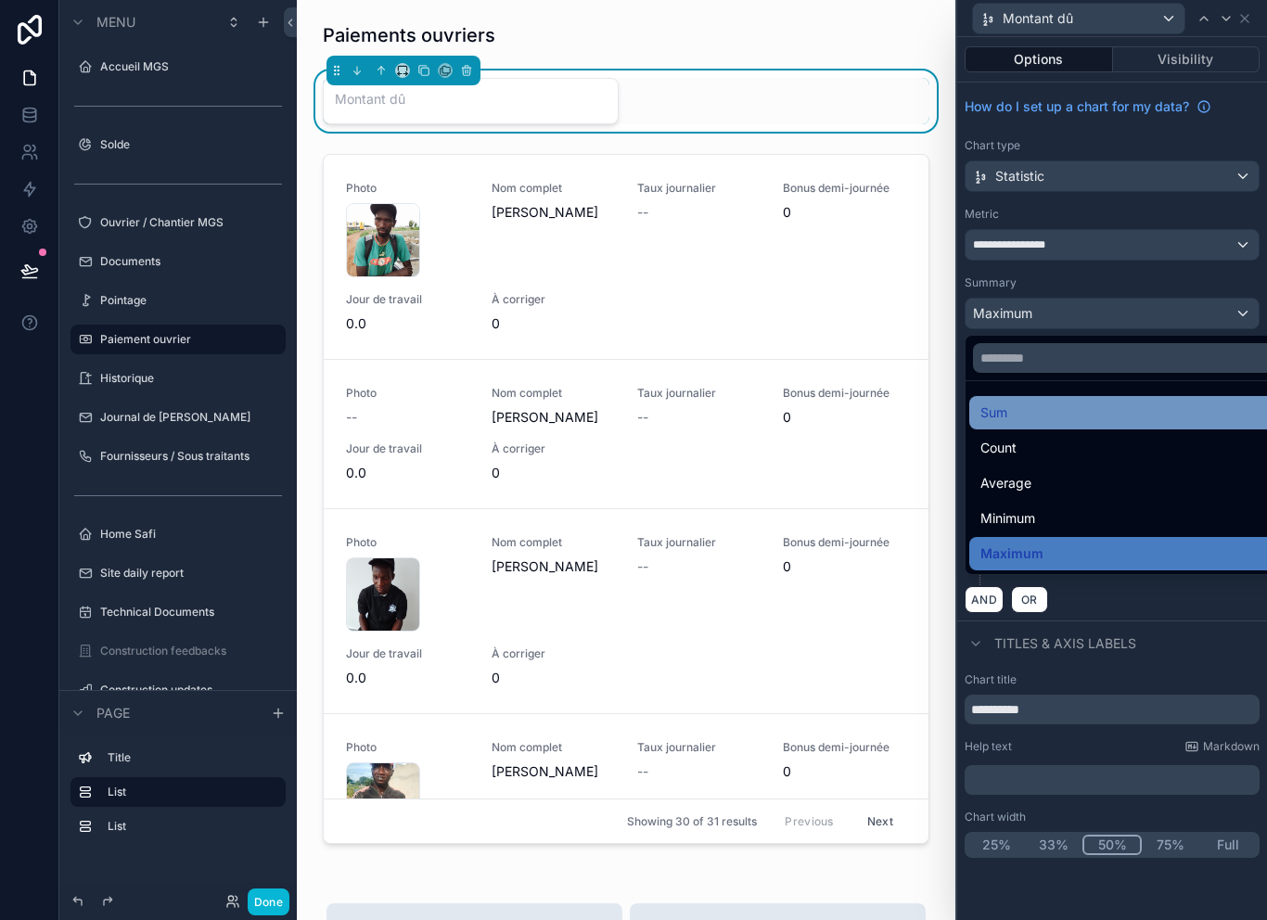
click at [1121, 409] on div "Sum" at bounding box center [1133, 412] width 306 height 22
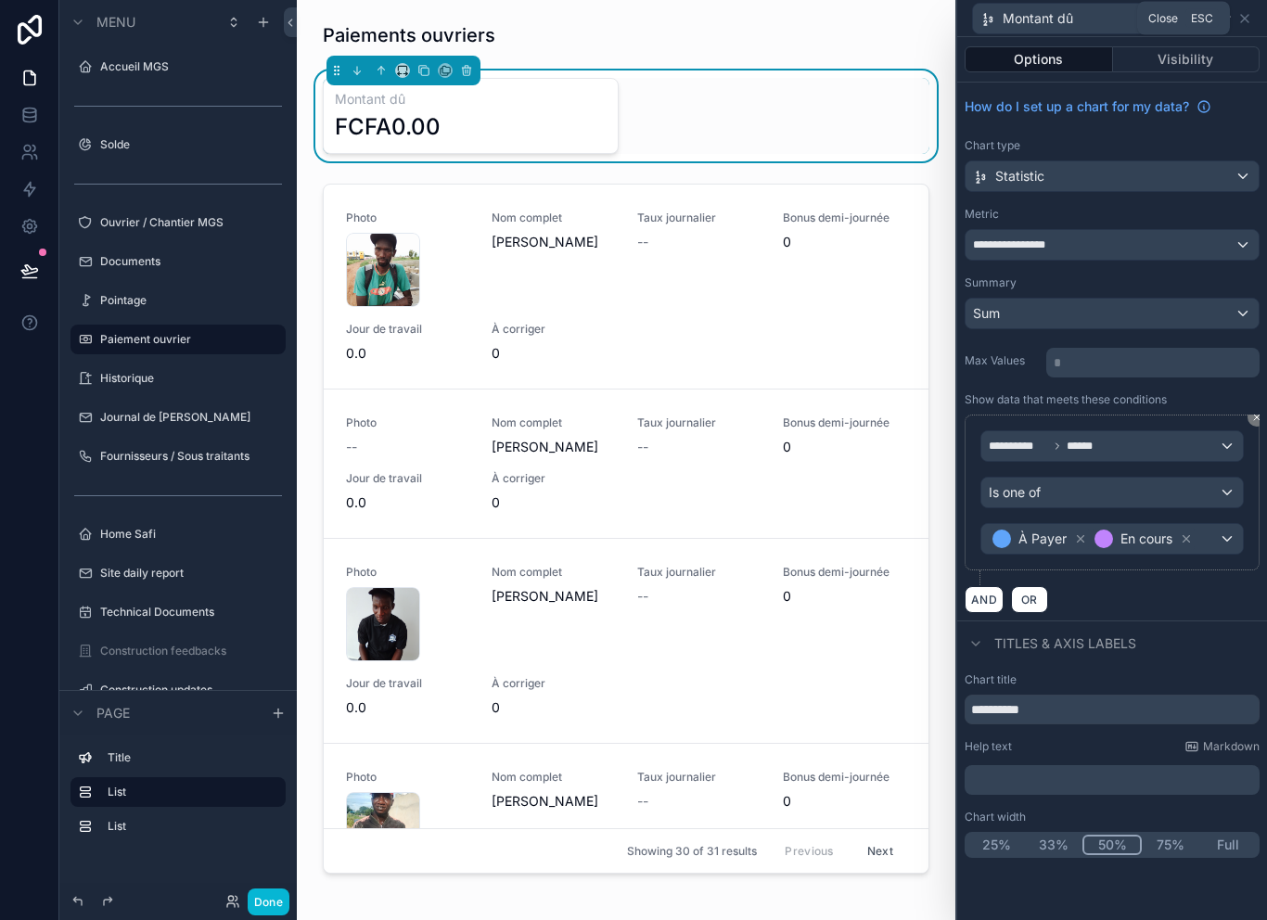
click at [1262, 19] on div "Montant dû" at bounding box center [1112, 18] width 310 height 37
click at [1255, 11] on div "Montant dû" at bounding box center [1111, 18] width 295 height 36
click at [1232, 22] on icon at bounding box center [1225, 18] width 15 height 15
click at [741, 159] on div "Montant dû FCFA0.00" at bounding box center [626, 115] width 629 height 91
click at [1251, 19] on icon at bounding box center [1244, 18] width 15 height 15
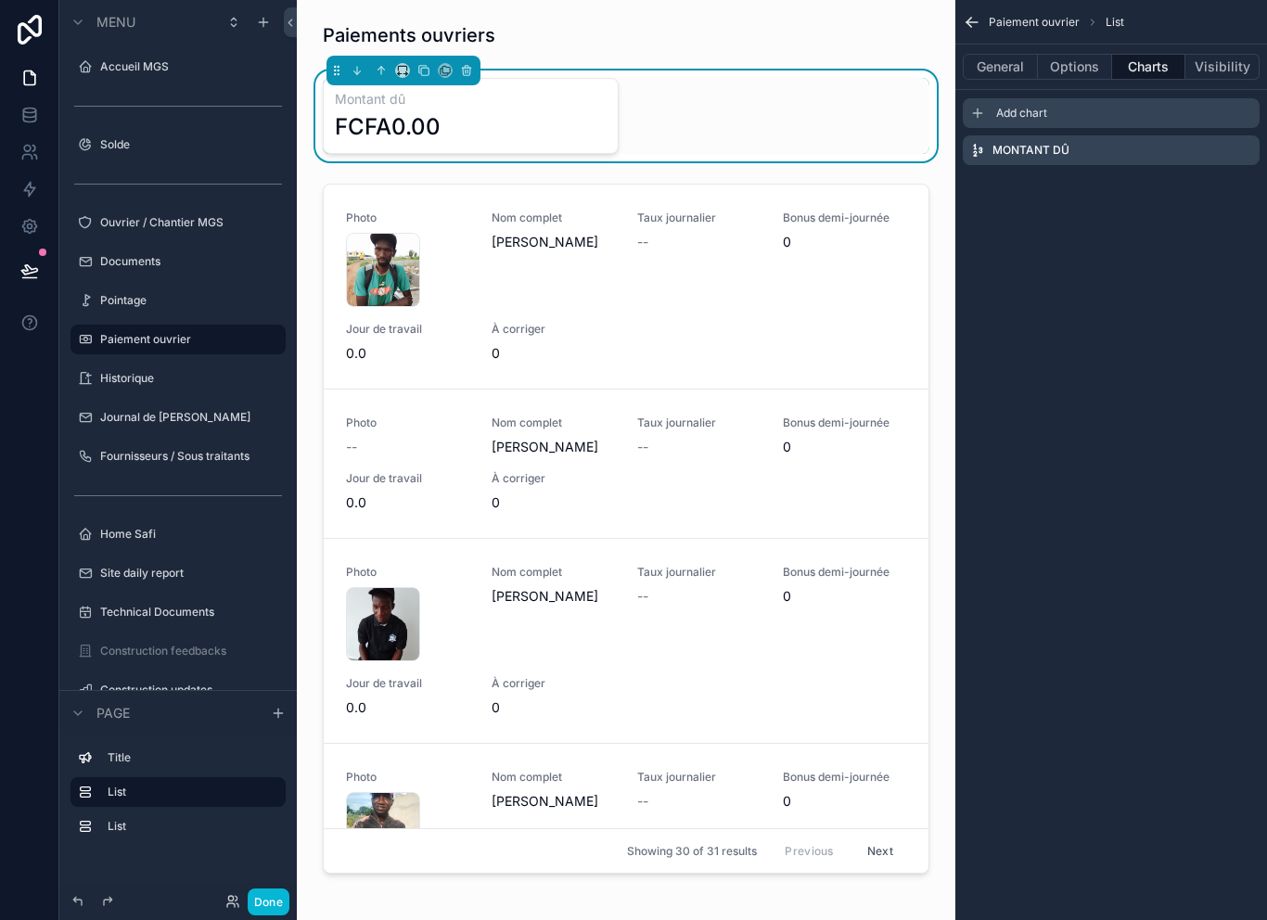
click at [1033, 114] on span "Add chart" at bounding box center [1021, 113] width 51 height 15
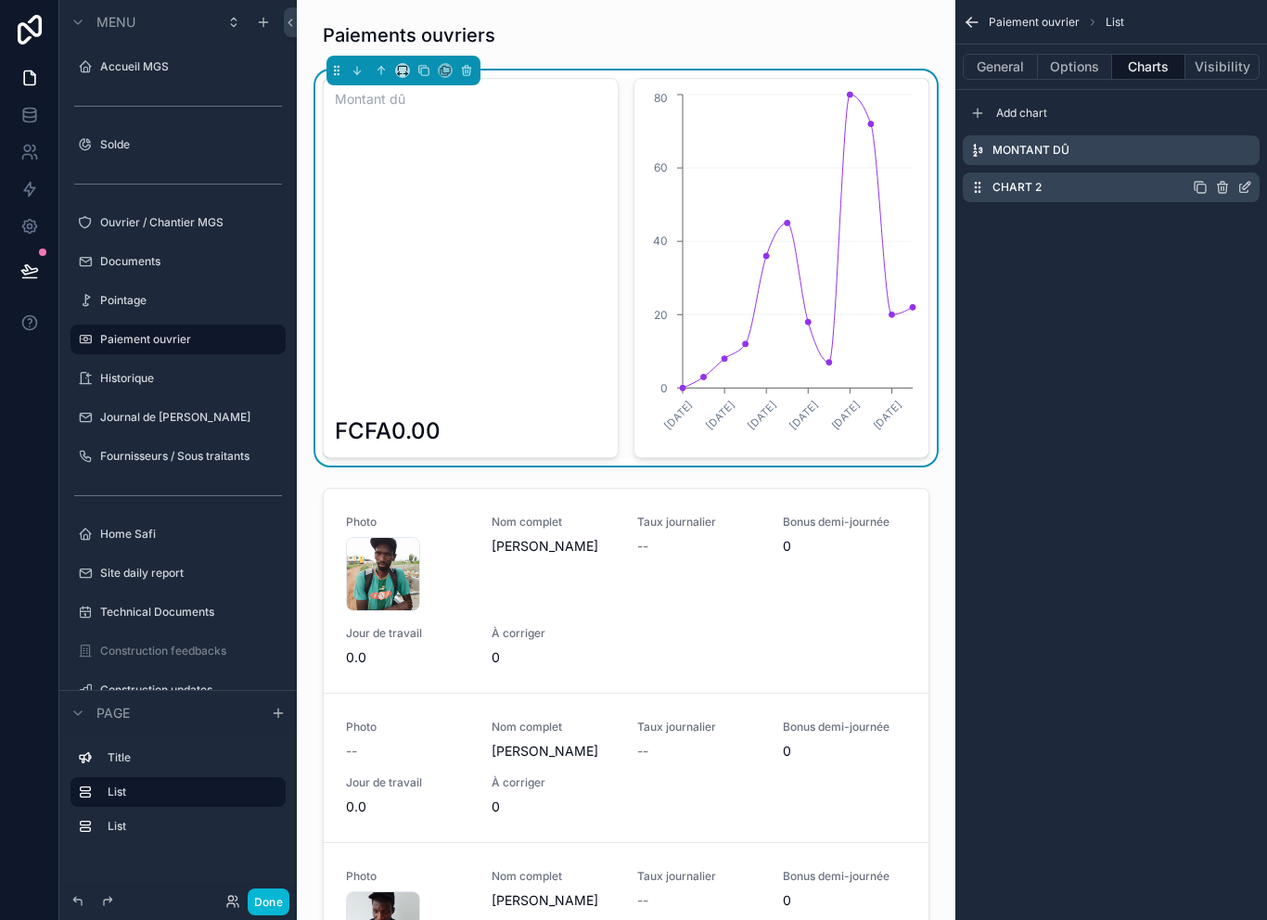
click at [1244, 186] on icon "scrollable content" at bounding box center [1244, 187] width 15 height 15
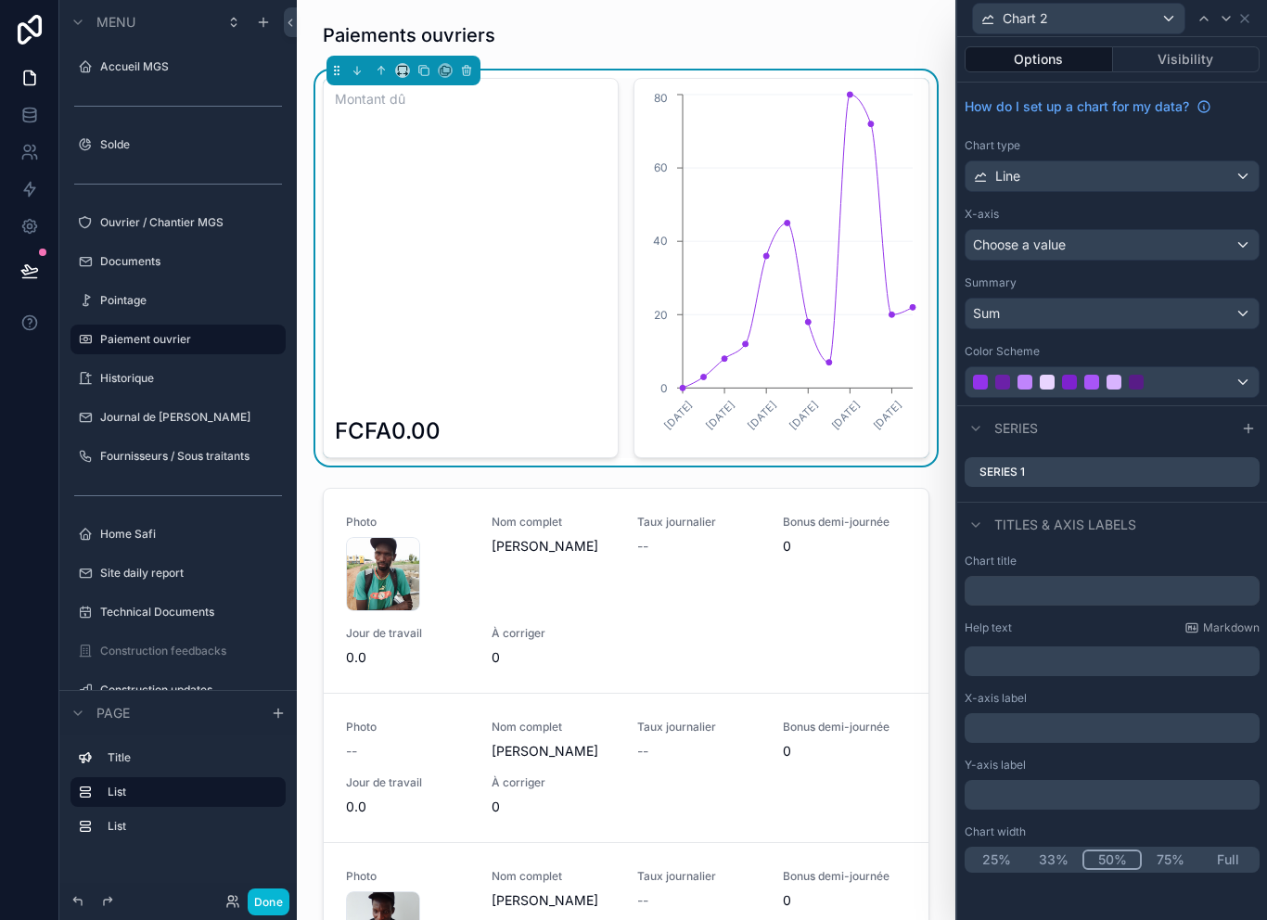
click at [1169, 248] on div "Choose a value" at bounding box center [1111, 245] width 293 height 30
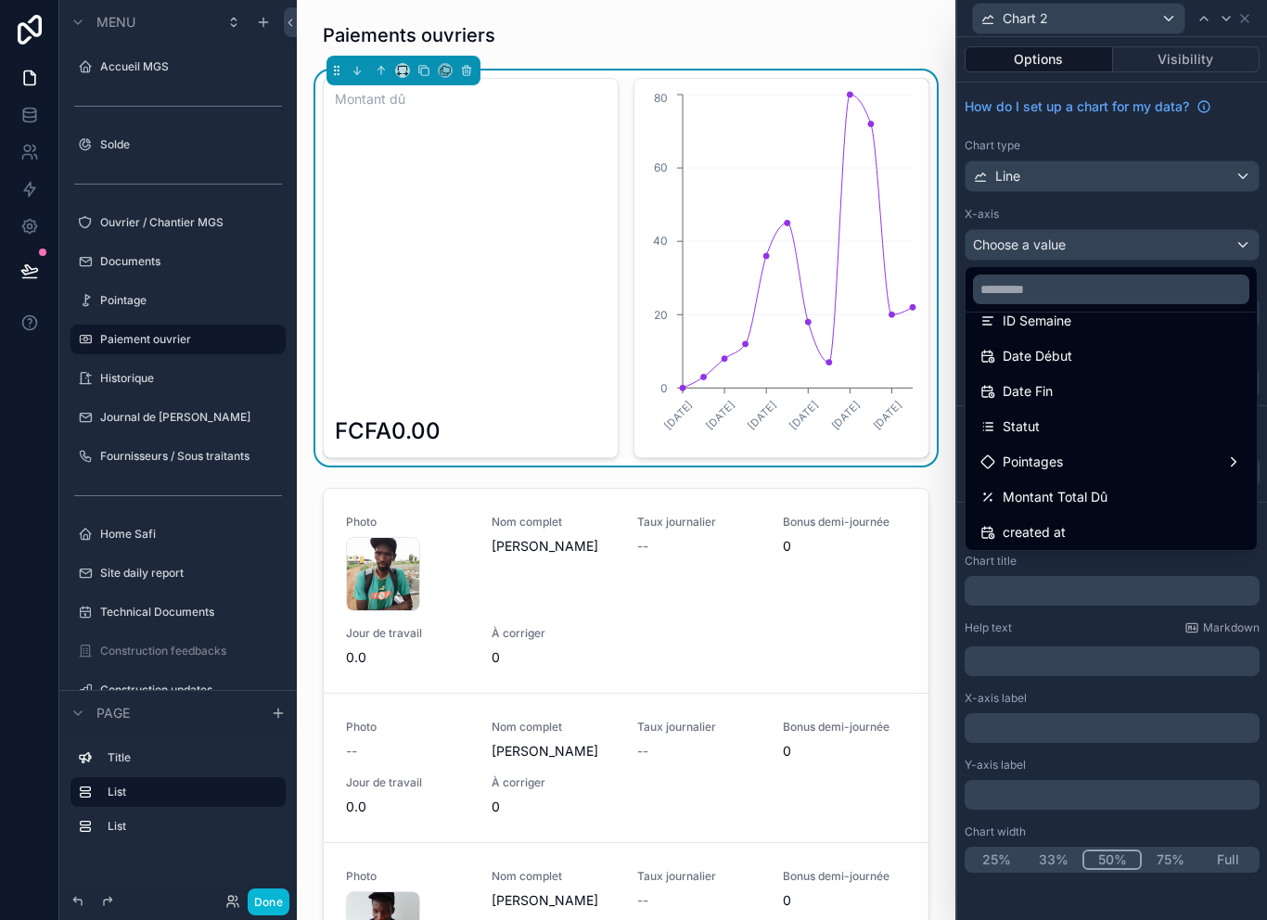
scroll to position [95, 0]
click at [1127, 503] on div "Montant Total Dû" at bounding box center [1110, 496] width 261 height 22
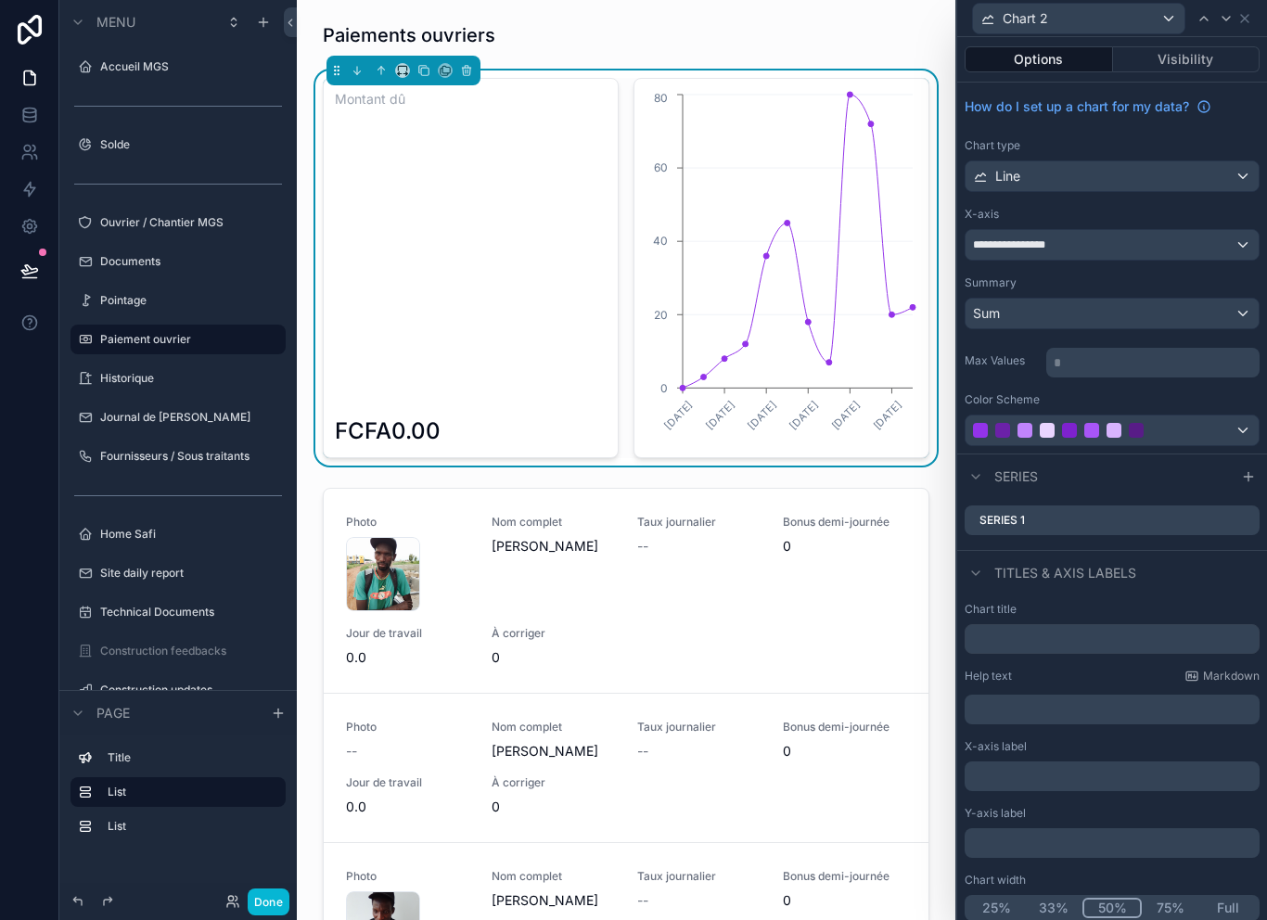
click at [859, 101] on icon "12/30/2024 3/3/2025 4/28/2025 6/30/2025 9/1/2025 11/3/2025 0 20 40 60 80" at bounding box center [781, 268] width 272 height 356
click at [883, 229] on icon "12/30/2024 3/3/2025 4/28/2025 6/30/2025 9/1/2025 11/3/2025 0 20 40 60 80" at bounding box center [781, 268] width 272 height 356
click at [808, 313] on icon "12/30/2024 3/3/2025 4/28/2025 6/30/2025 9/1/2025 11/3/2025 0 20 40 60 80" at bounding box center [781, 268] width 272 height 356
click at [1126, 314] on div "Sum" at bounding box center [1111, 314] width 293 height 30
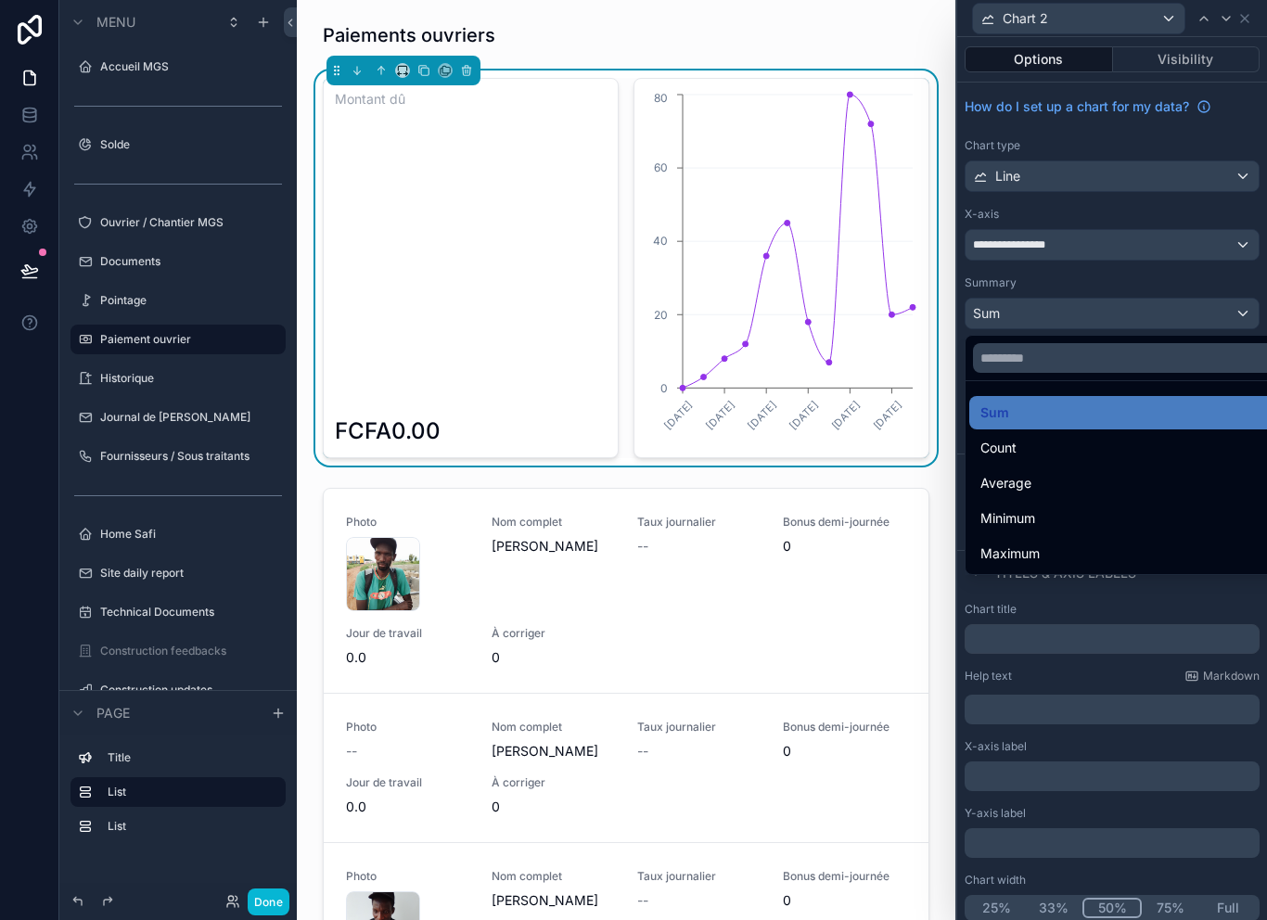
scroll to position [30, 0]
click at [1224, 257] on div at bounding box center [1112, 460] width 310 height 920
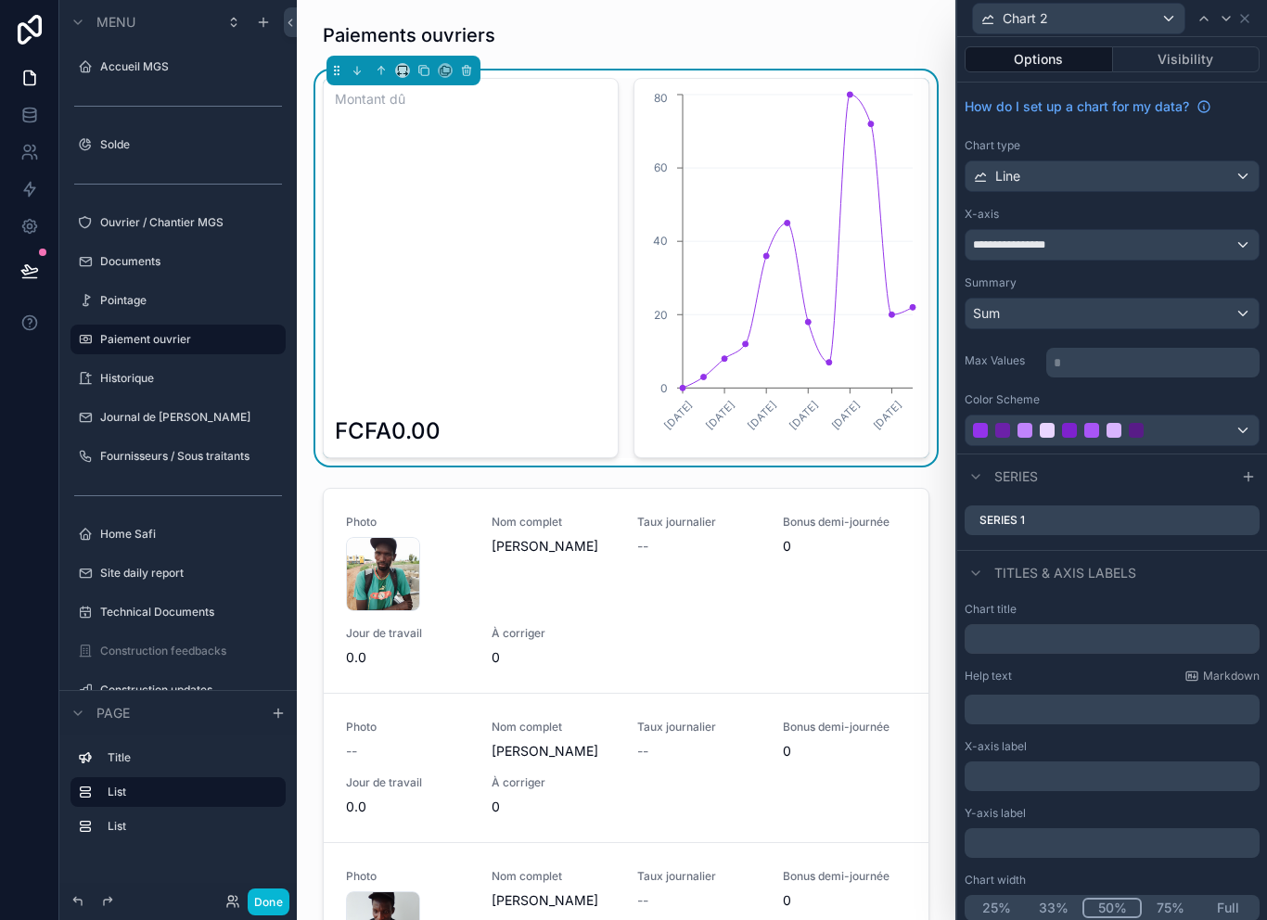
click at [1215, 138] on div "Chart type Line" at bounding box center [1111, 165] width 295 height 54
click at [1212, 161] on div "Line" at bounding box center [1111, 176] width 293 height 30
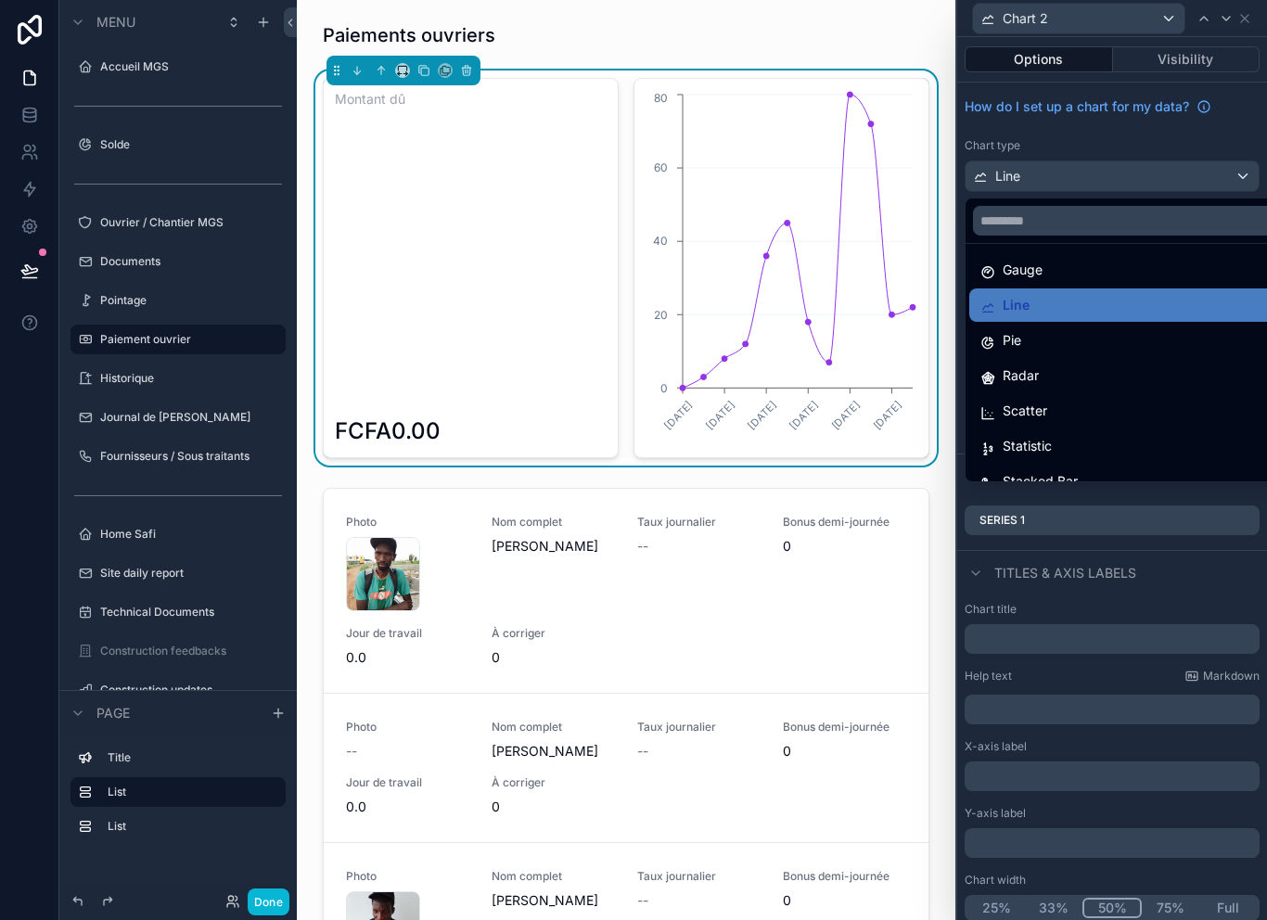
scroll to position [127, 0]
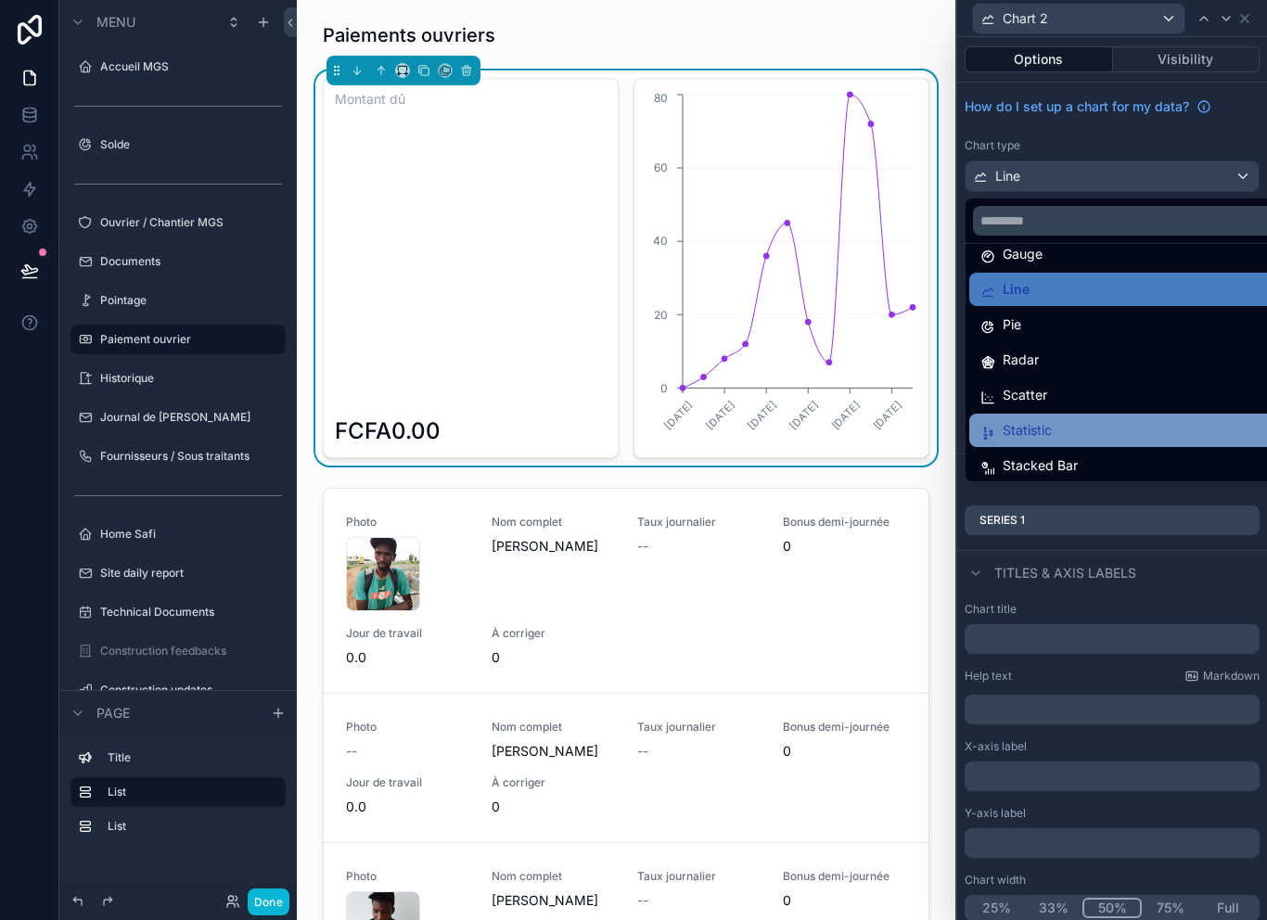
click at [1096, 419] on div "Statistic" at bounding box center [1133, 430] width 306 height 22
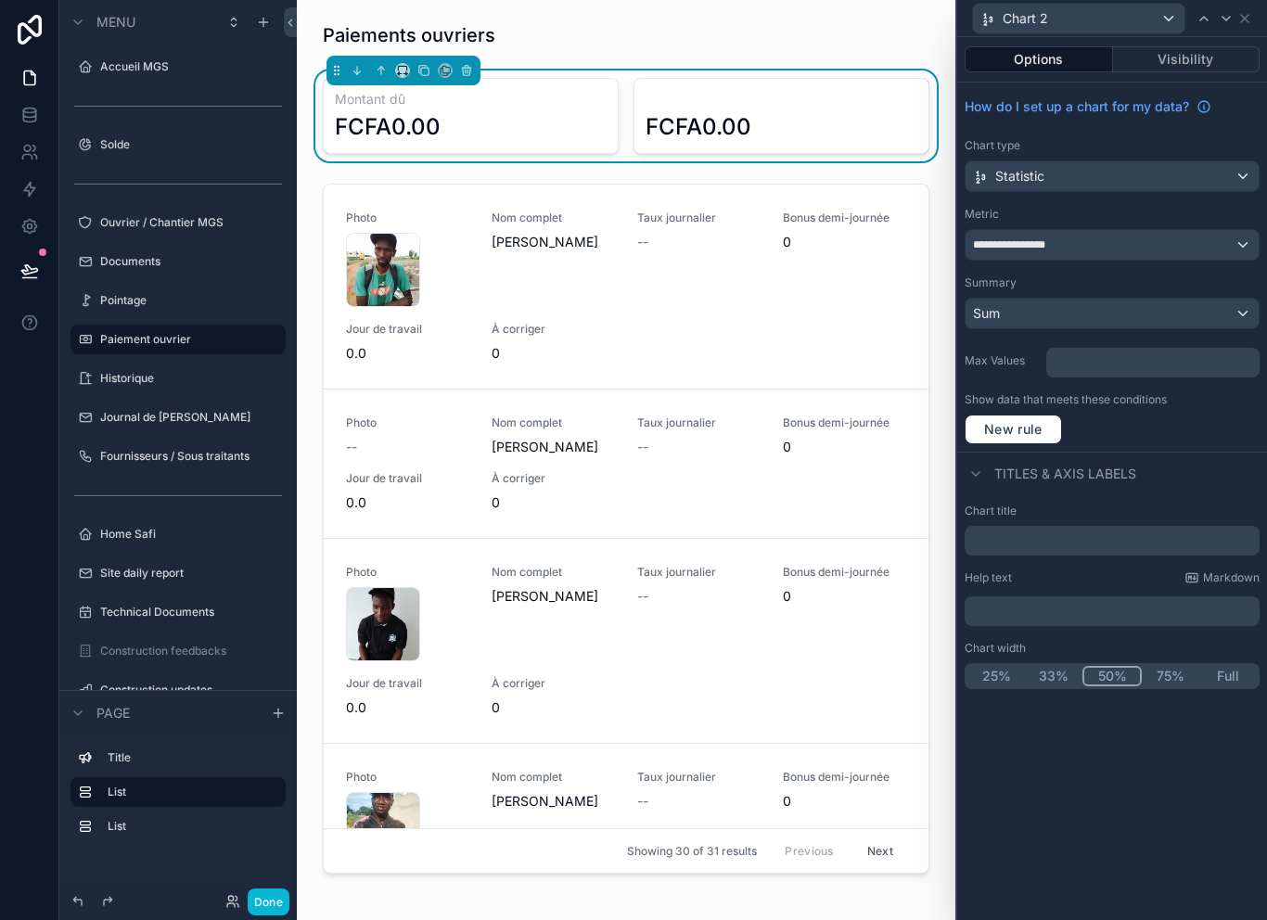
scroll to position [0, 0]
click at [1264, 19] on div "Chart 2" at bounding box center [1112, 18] width 310 height 37
click at [1248, 25] on icon at bounding box center [1244, 18] width 15 height 15
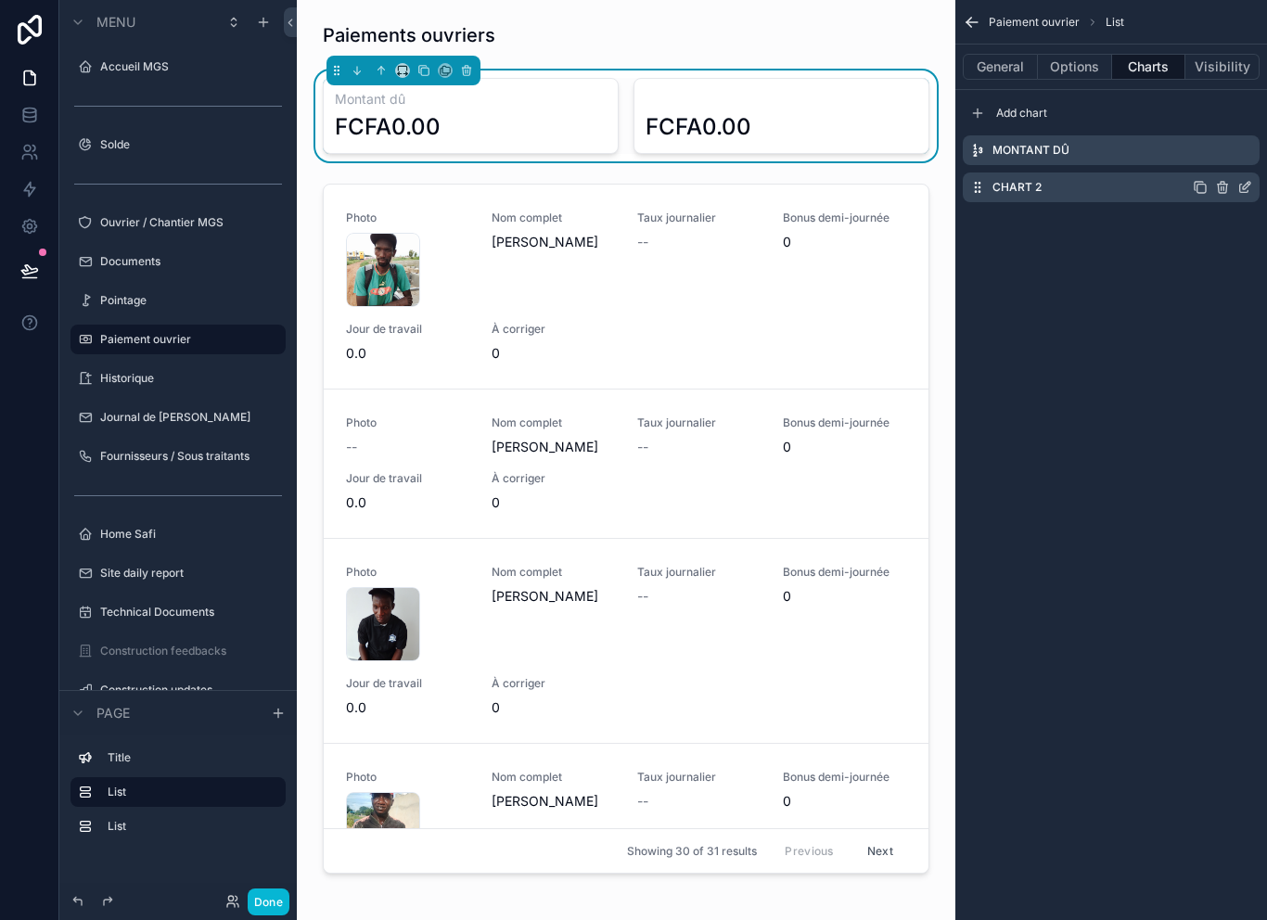
click at [1227, 183] on icon "scrollable content" at bounding box center [1222, 187] width 15 height 15
click at [1215, 194] on icon "scrollable content" at bounding box center [1222, 187] width 15 height 15
click at [1224, 139] on button at bounding box center [1215, 128] width 22 height 22
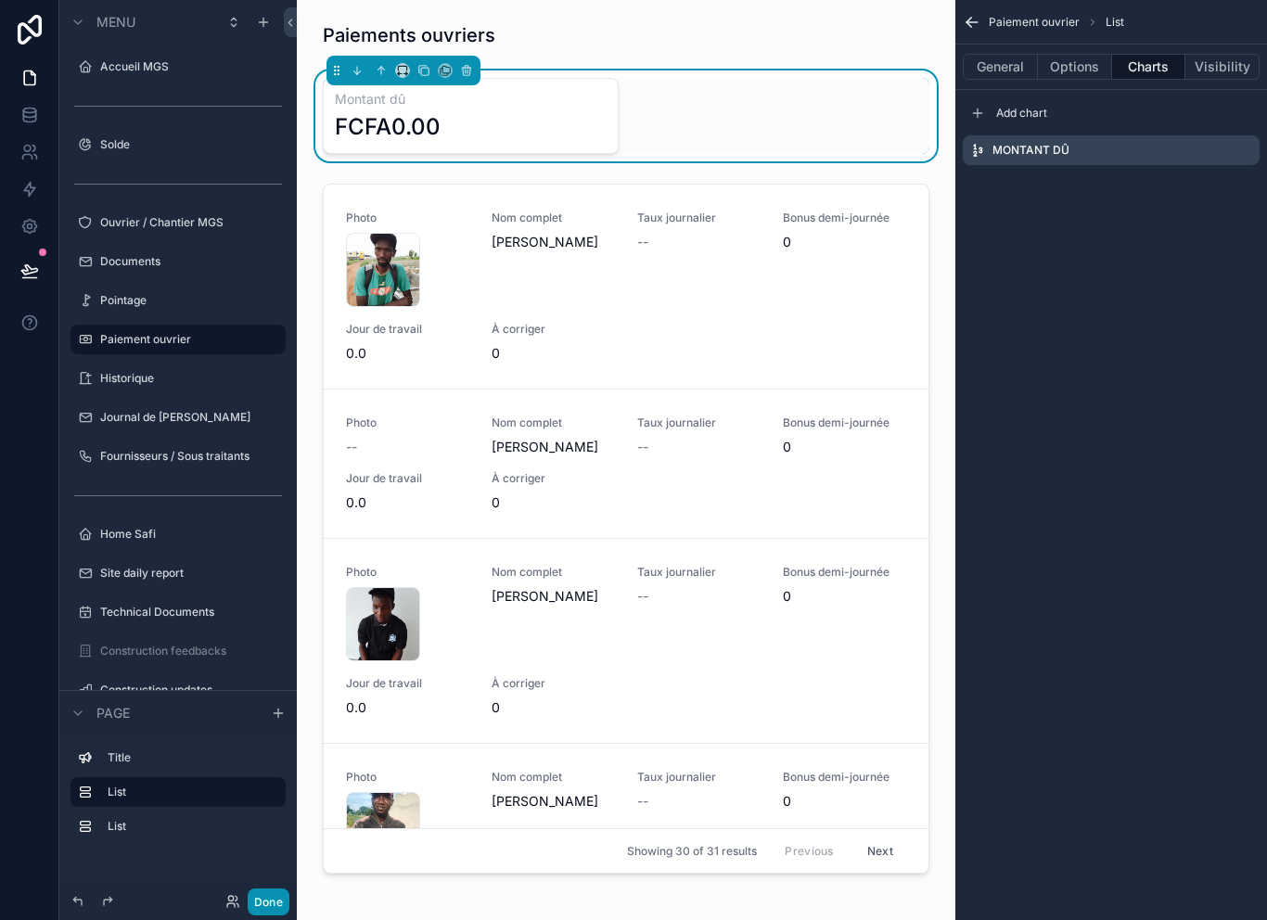
click at [254, 896] on button "Done" at bounding box center [269, 901] width 42 height 27
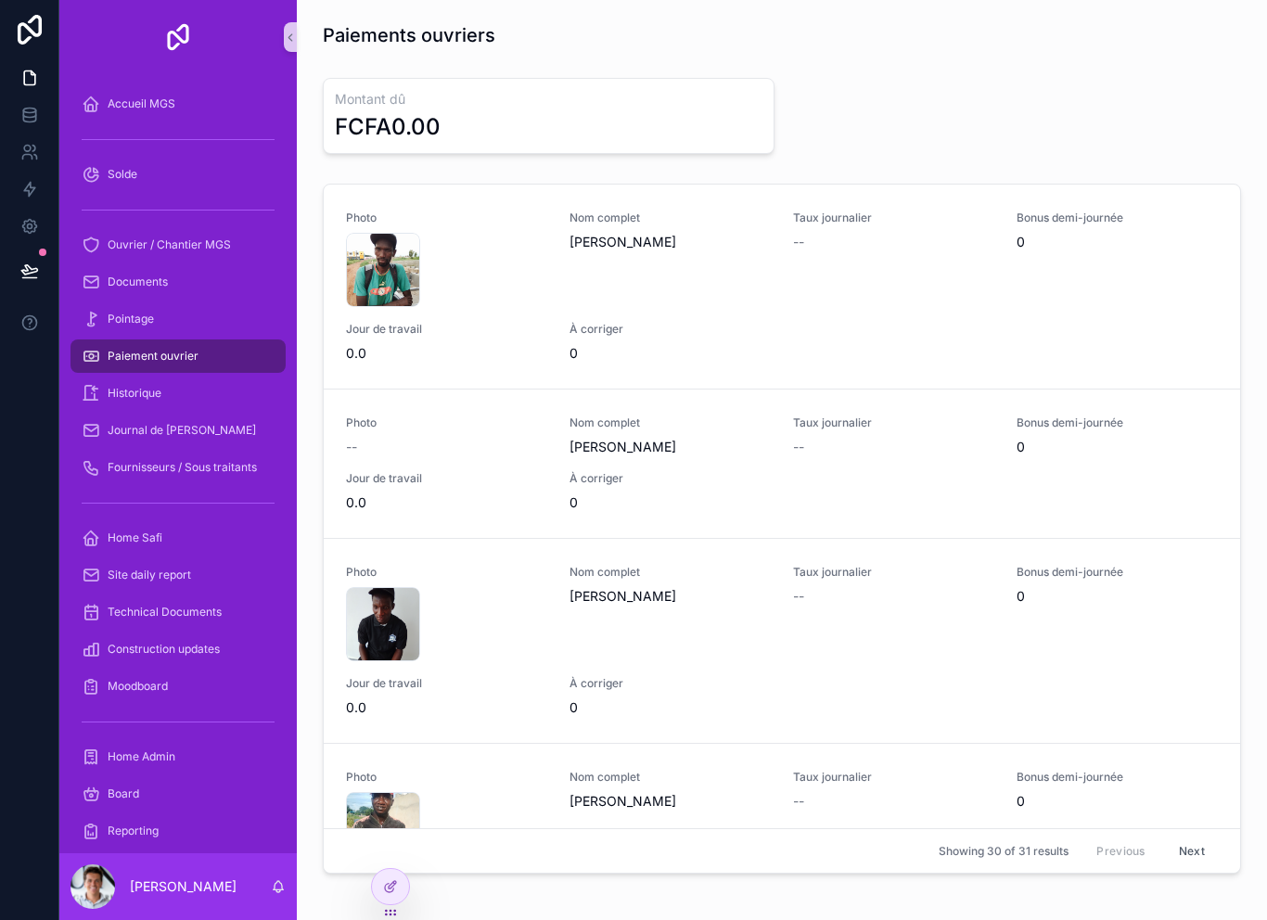
click at [288, 911] on div "[PERSON_NAME]" at bounding box center [177, 886] width 237 height 67
click at [398, 884] on div at bounding box center [390, 886] width 37 height 35
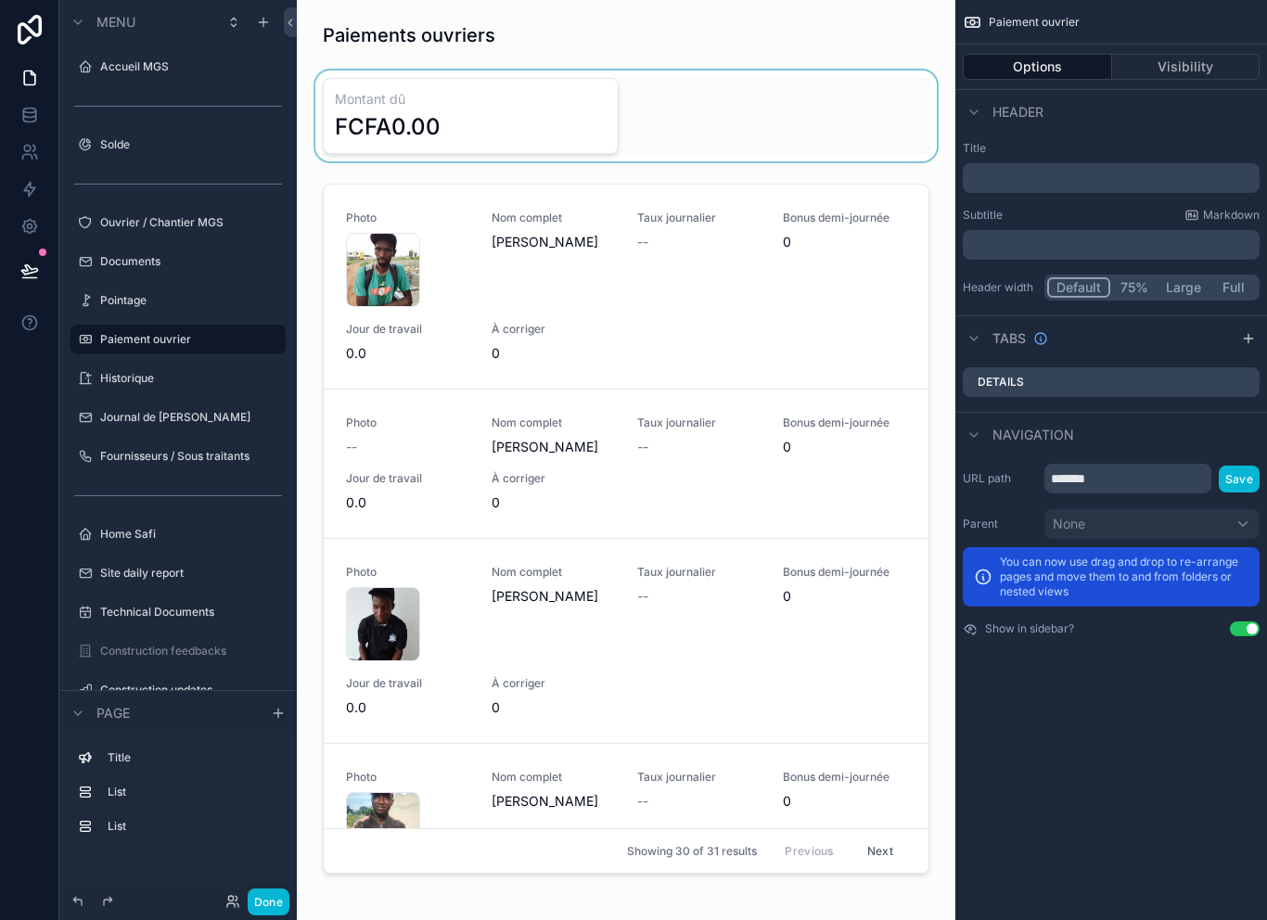
click at [544, 107] on div "scrollable content" at bounding box center [626, 115] width 629 height 91
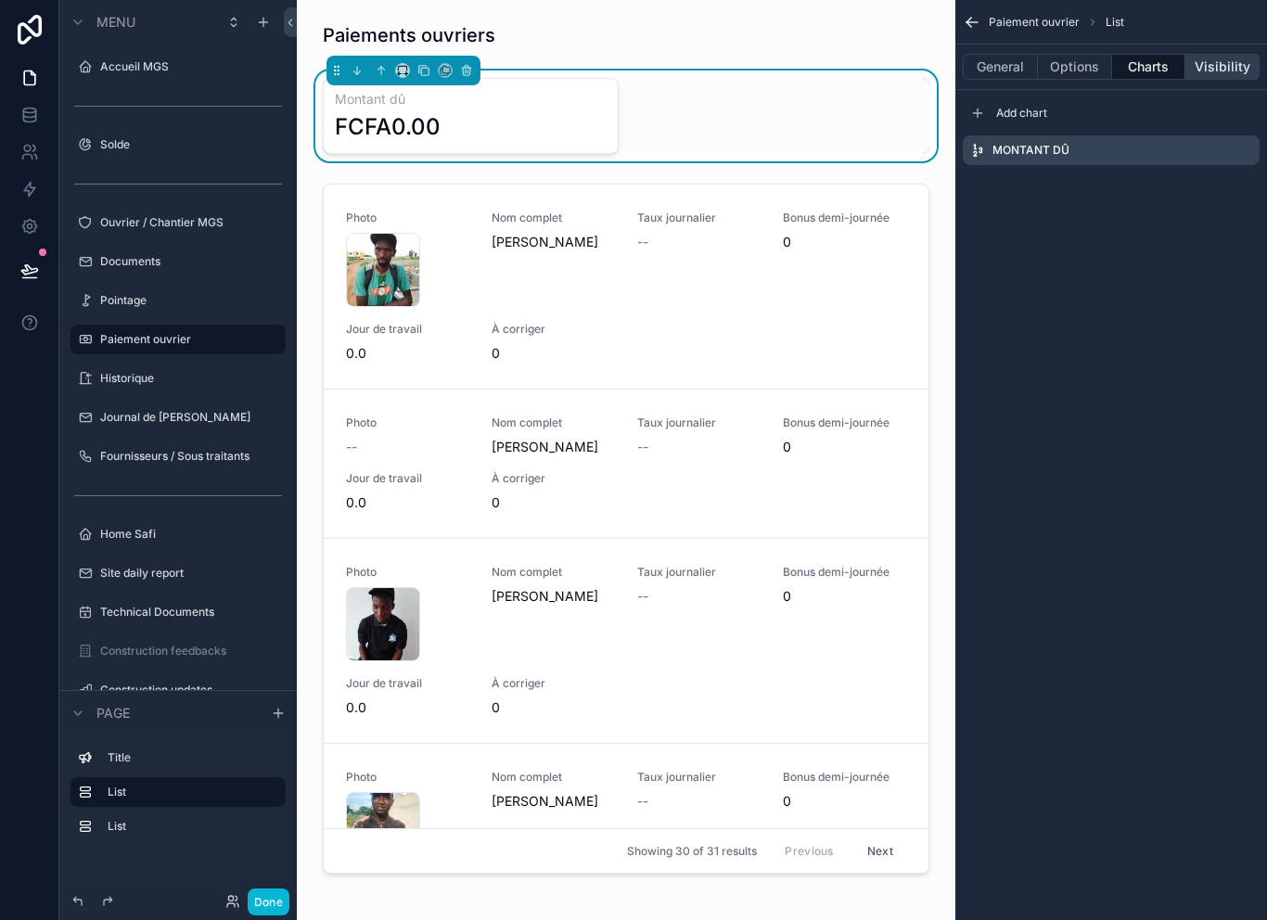
click at [1226, 65] on button "Visibility" at bounding box center [1222, 67] width 74 height 26
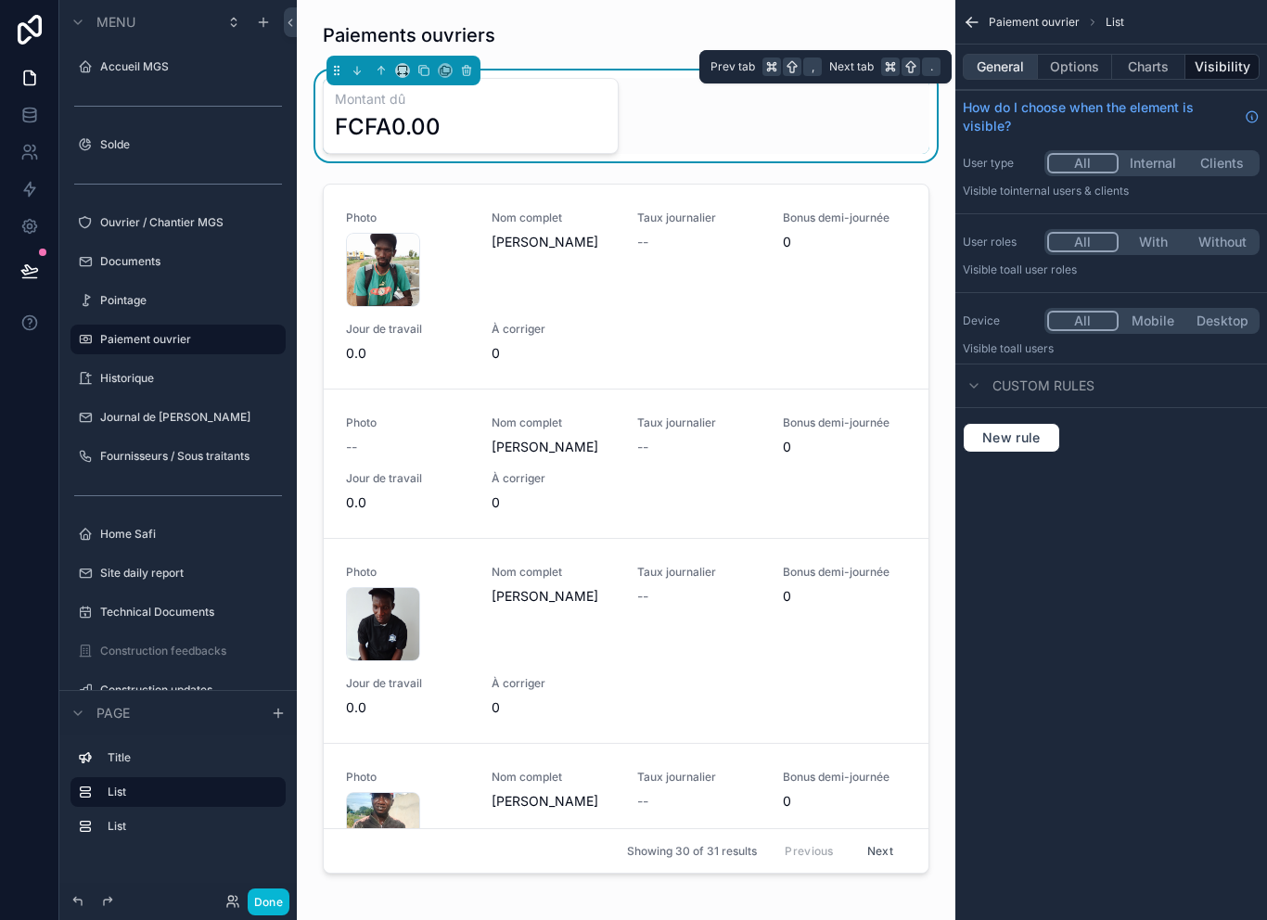
click at [1022, 66] on button "General" at bounding box center [999, 67] width 75 height 26
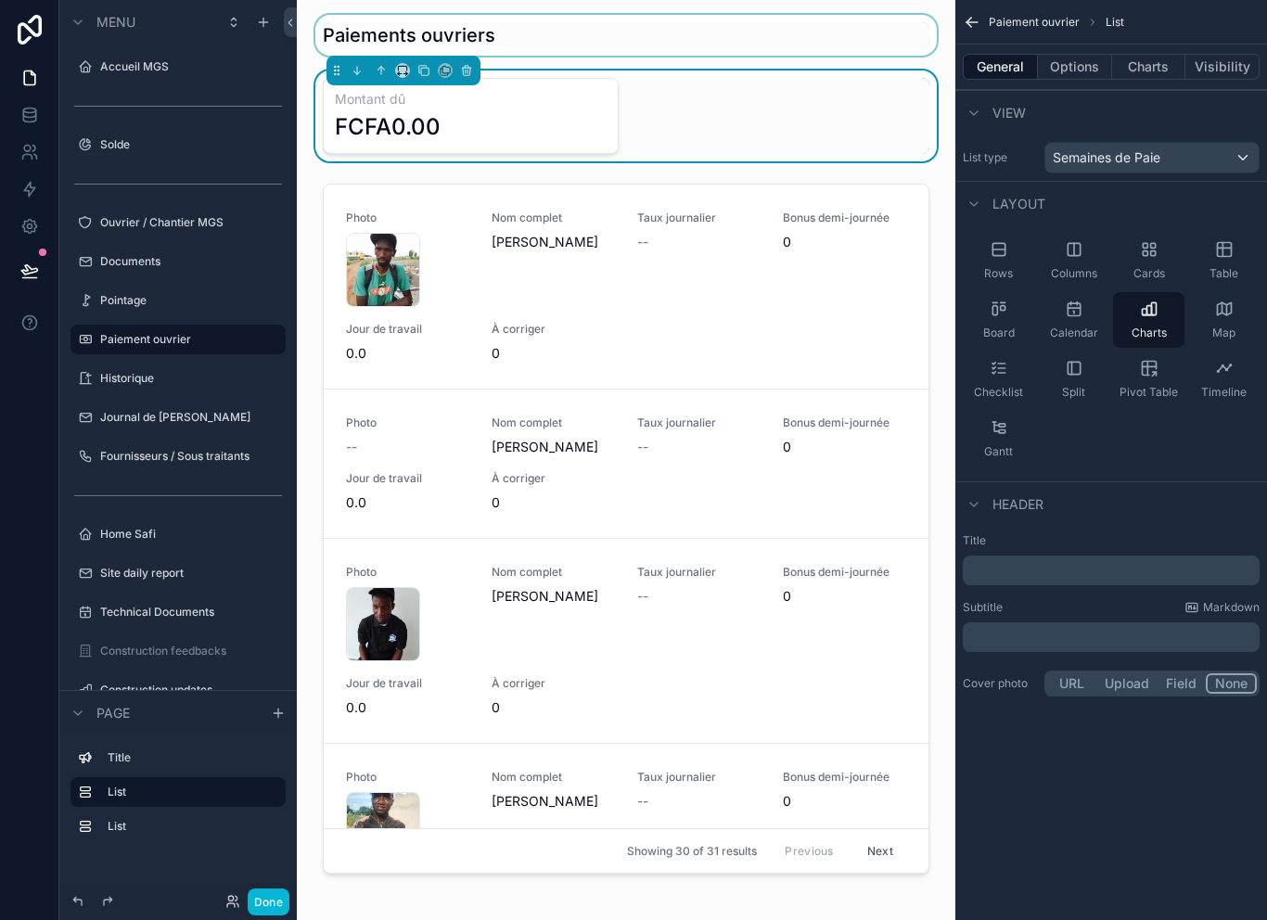
click at [648, 30] on div "scrollable content" at bounding box center [626, 35] width 629 height 41
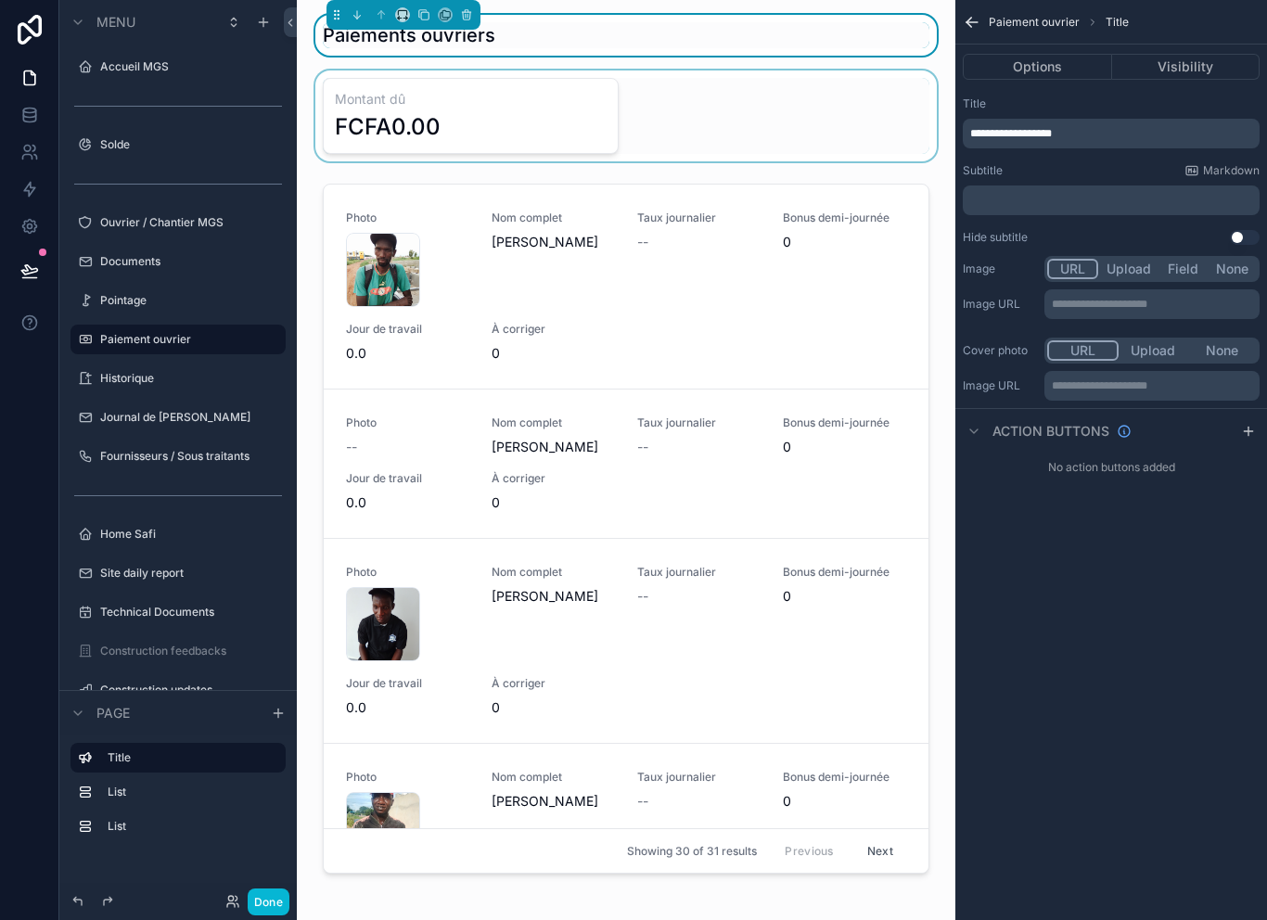
click at [914, 160] on div "scrollable content" at bounding box center [626, 115] width 629 height 91
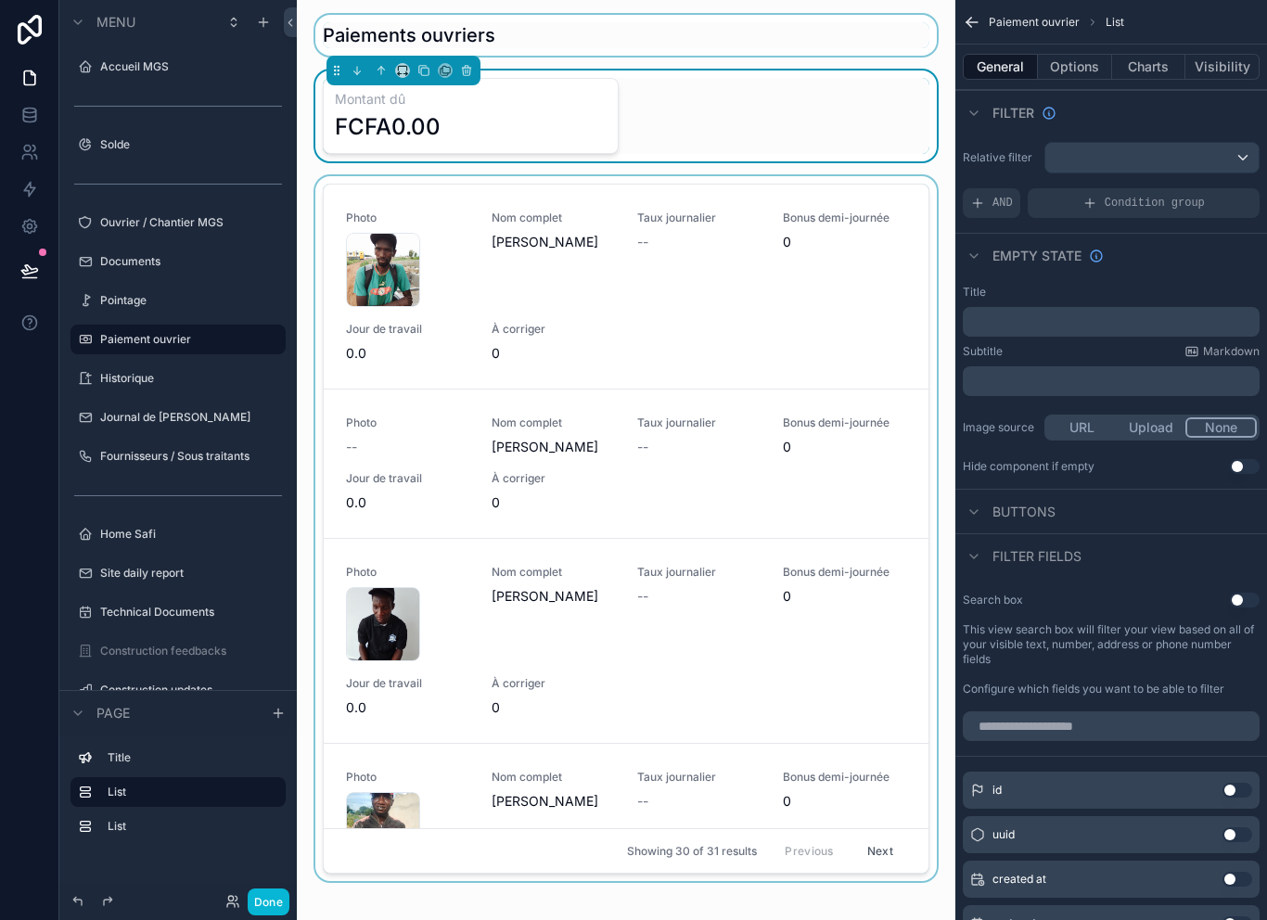
click at [939, 181] on div "scrollable content" at bounding box center [626, 532] width 629 height 712
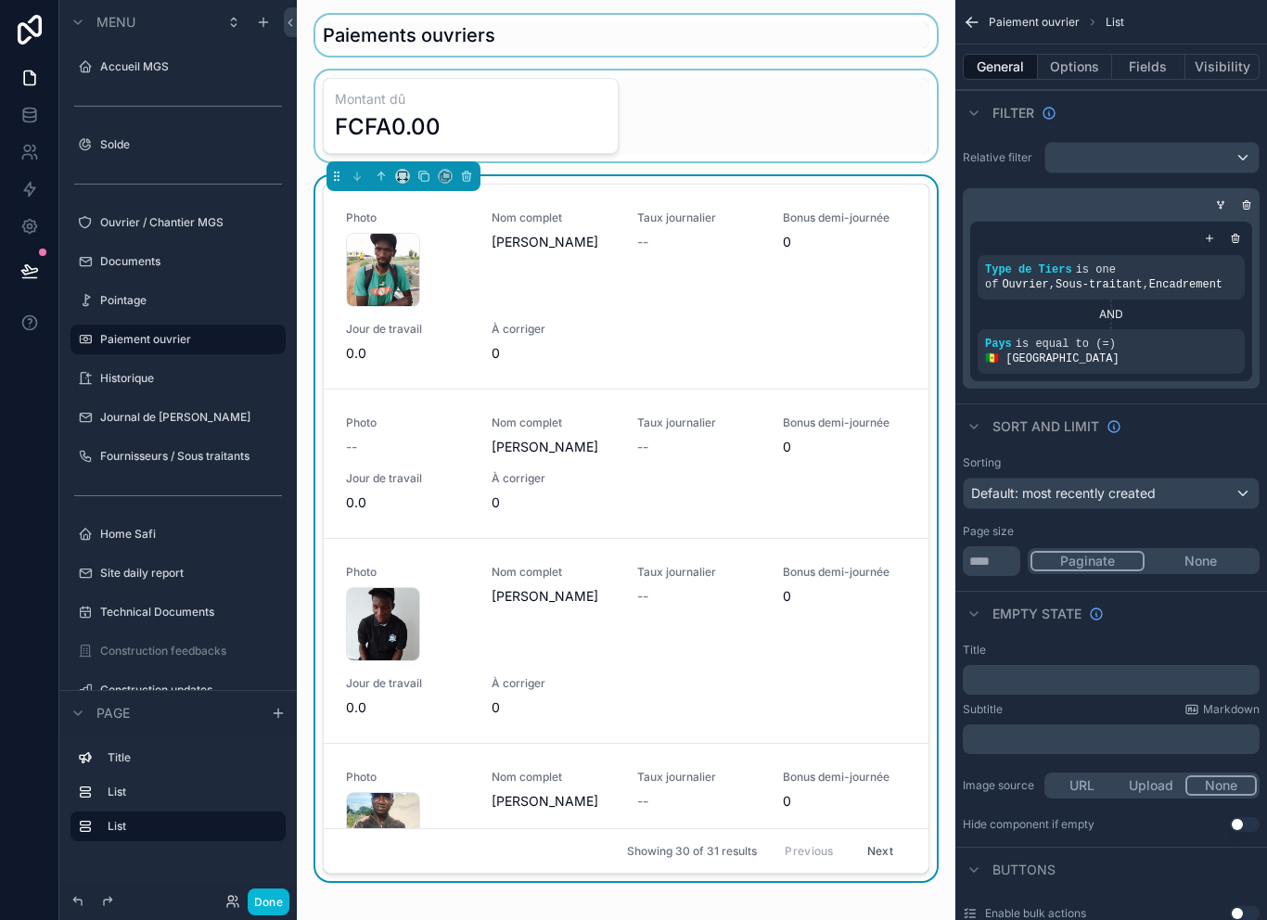
click at [834, 129] on div "scrollable content" at bounding box center [626, 115] width 629 height 91
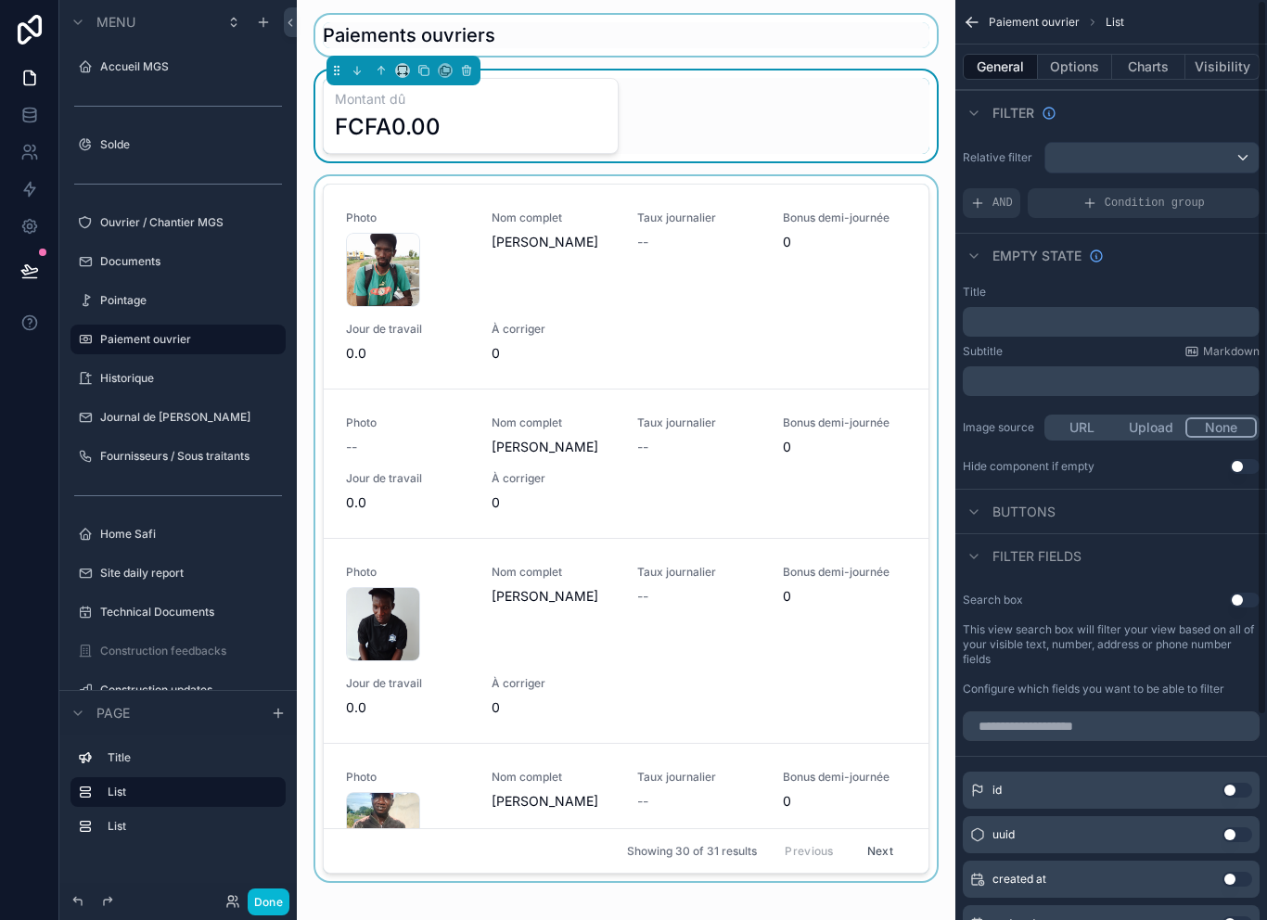
click at [1075, 96] on div "Filter" at bounding box center [1111, 112] width 312 height 45
click at [1090, 66] on button "Options" at bounding box center [1075, 67] width 74 height 26
click at [1152, 73] on button "Charts" at bounding box center [1149, 67] width 74 height 26
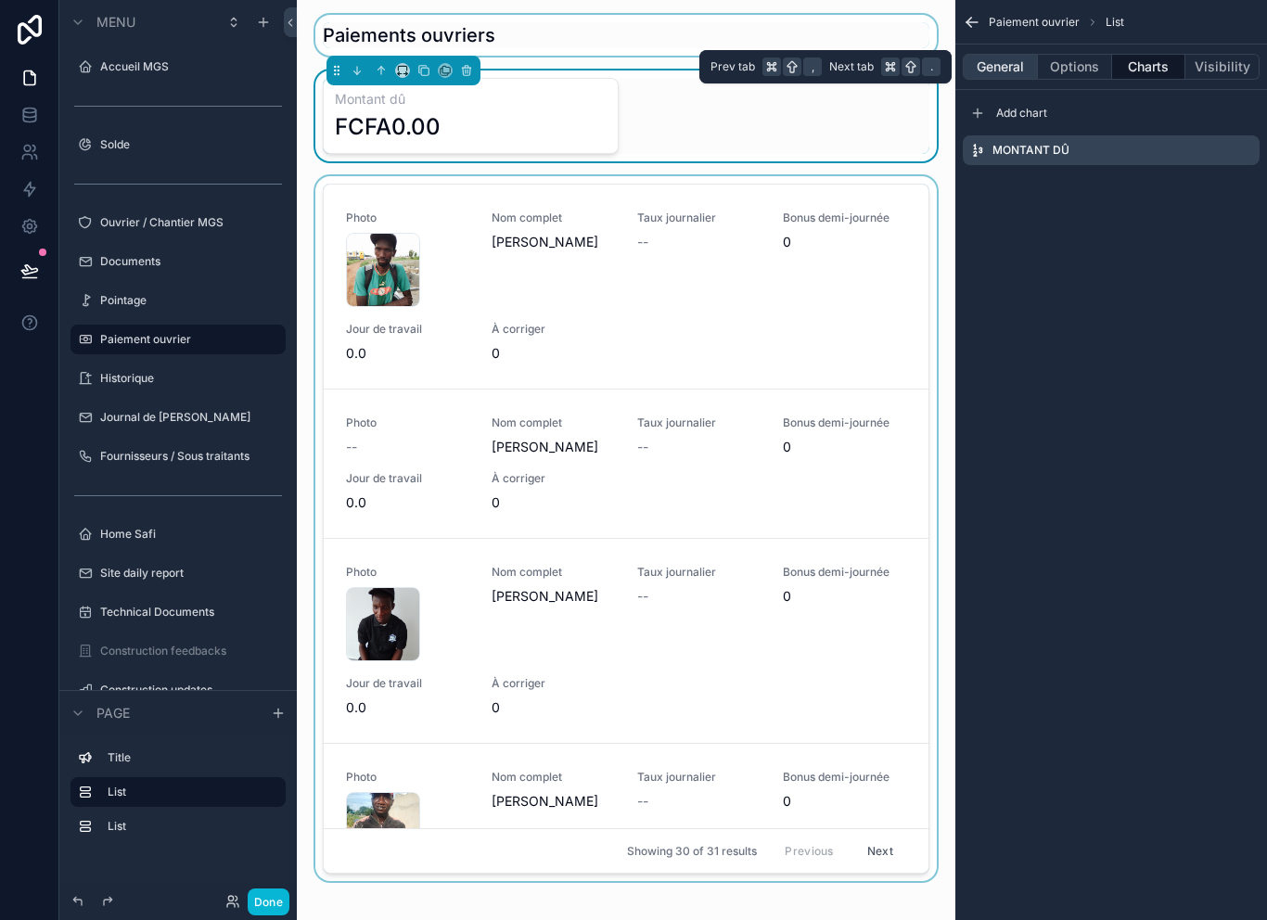
click at [1006, 66] on button "General" at bounding box center [999, 67] width 75 height 26
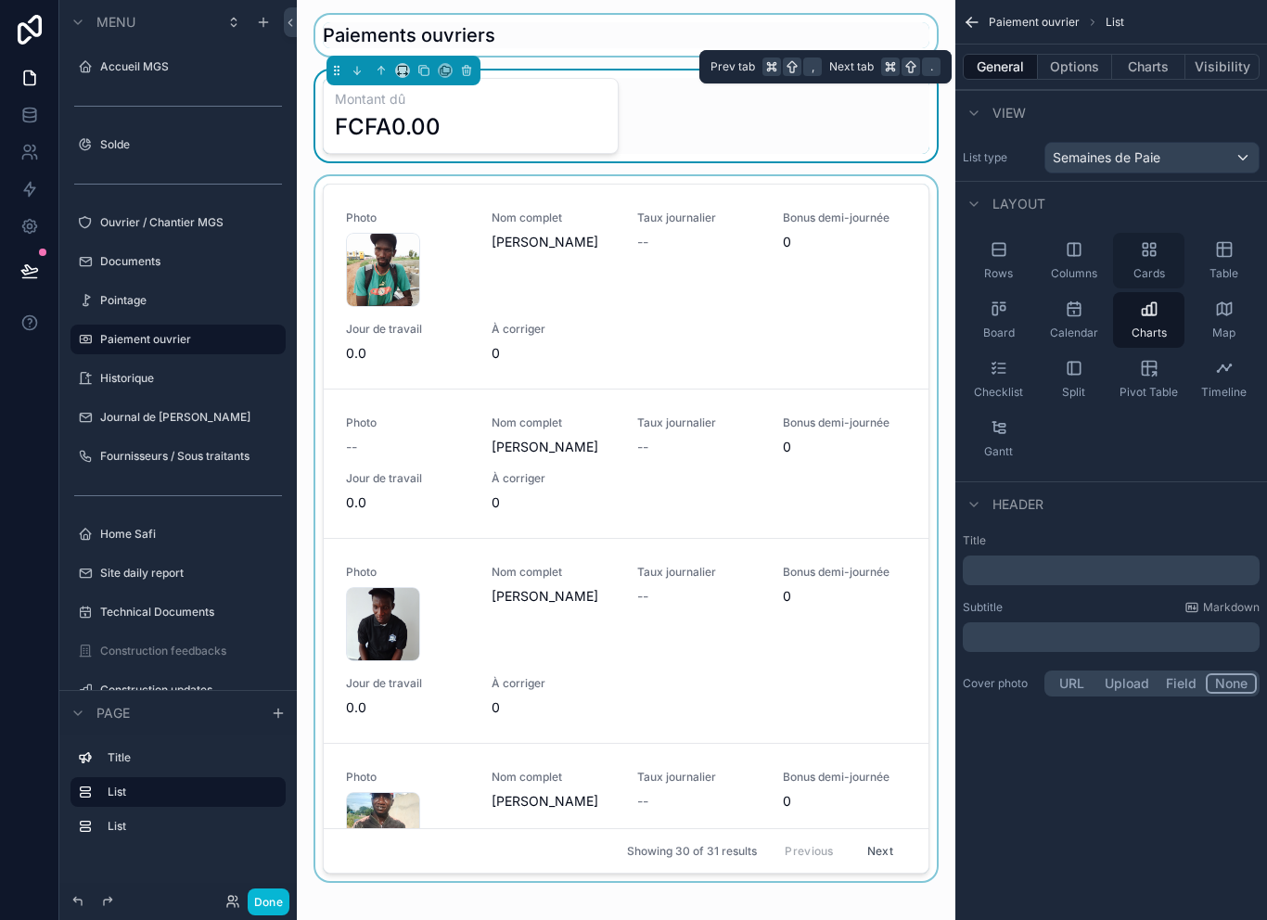
click at [1143, 254] on icon "scrollable content" at bounding box center [1144, 253] width 5 height 5
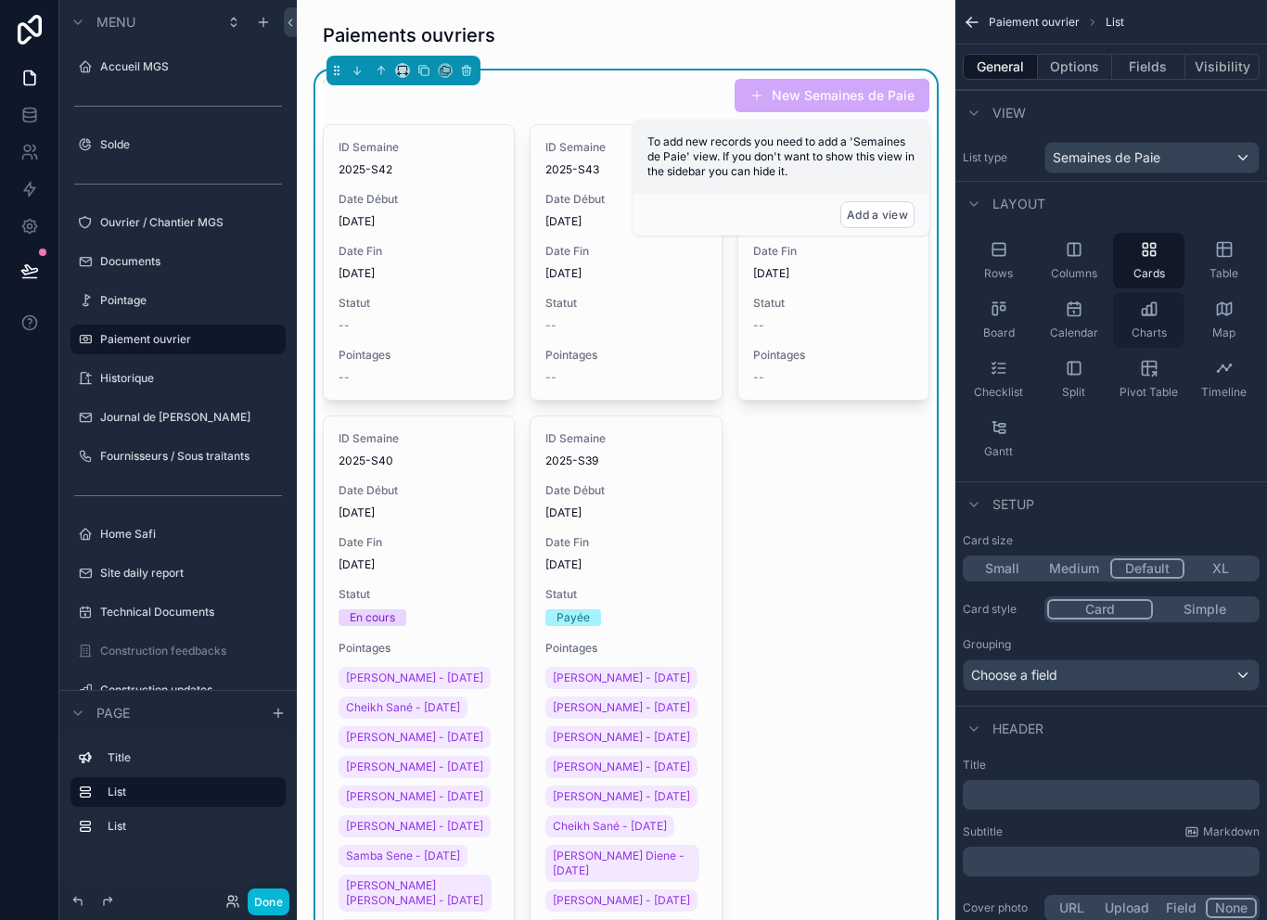
click at [1164, 326] on span "Charts" at bounding box center [1148, 332] width 35 height 15
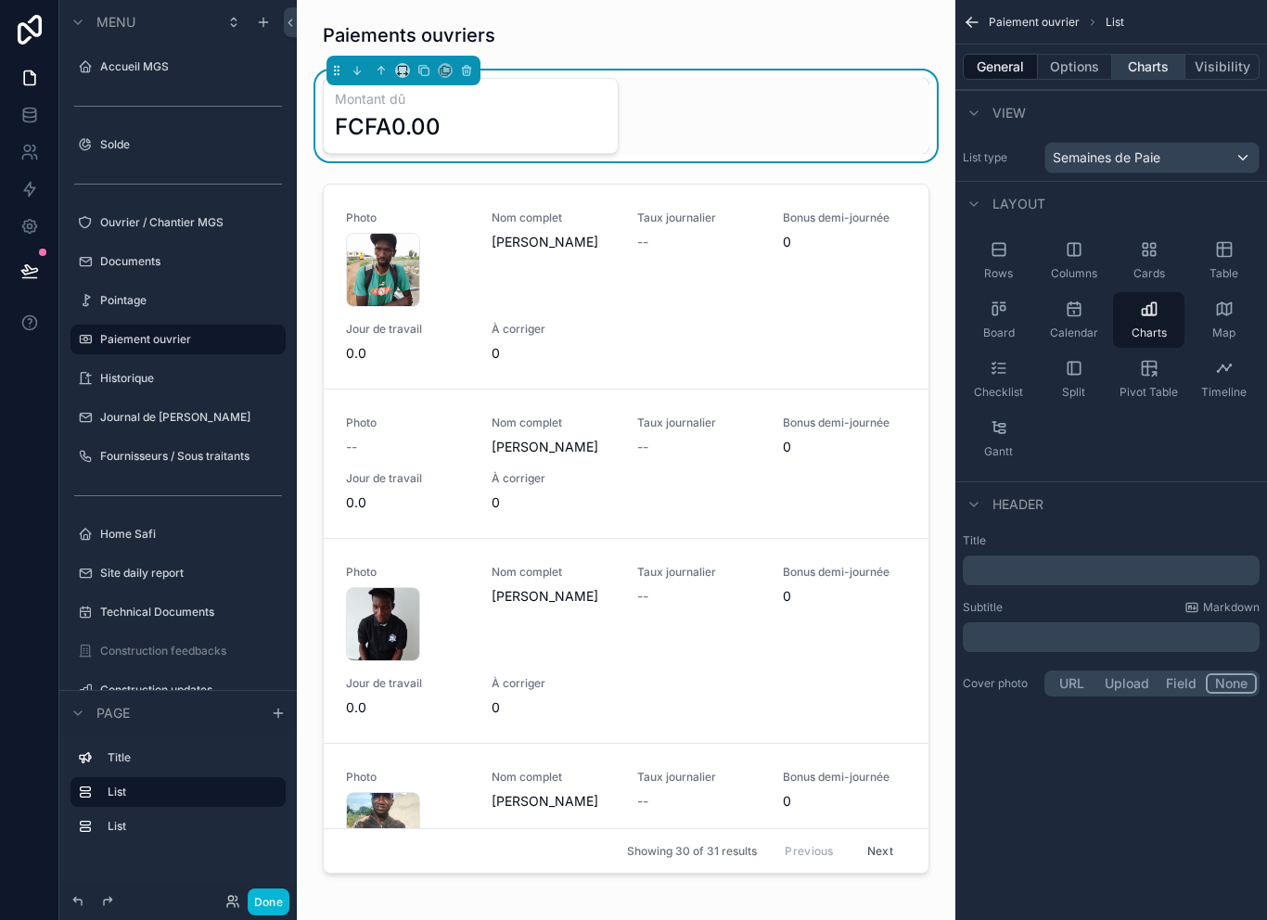
click at [1148, 57] on button "Charts" at bounding box center [1149, 67] width 74 height 26
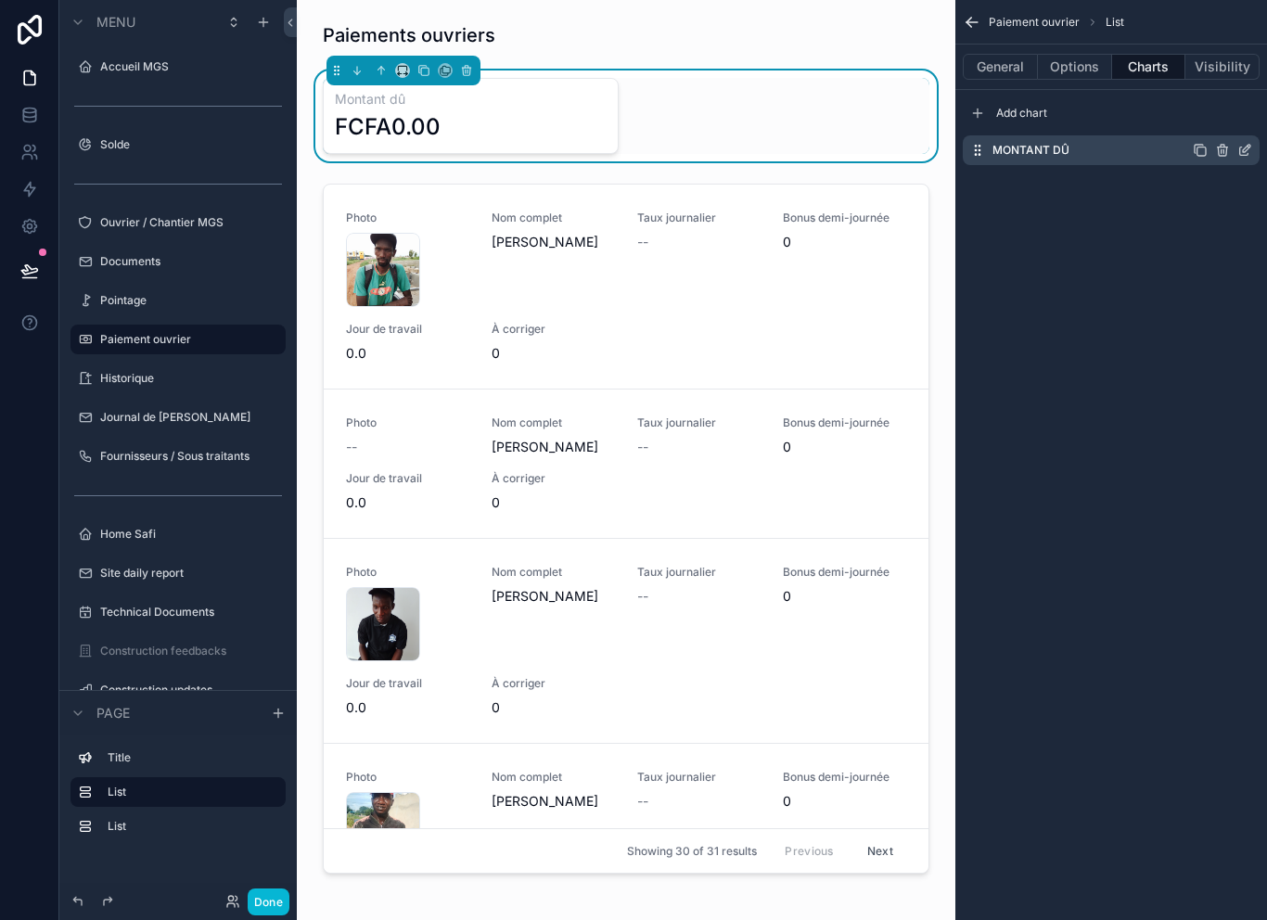
click at [1248, 154] on icon "scrollable content" at bounding box center [1244, 151] width 8 height 8
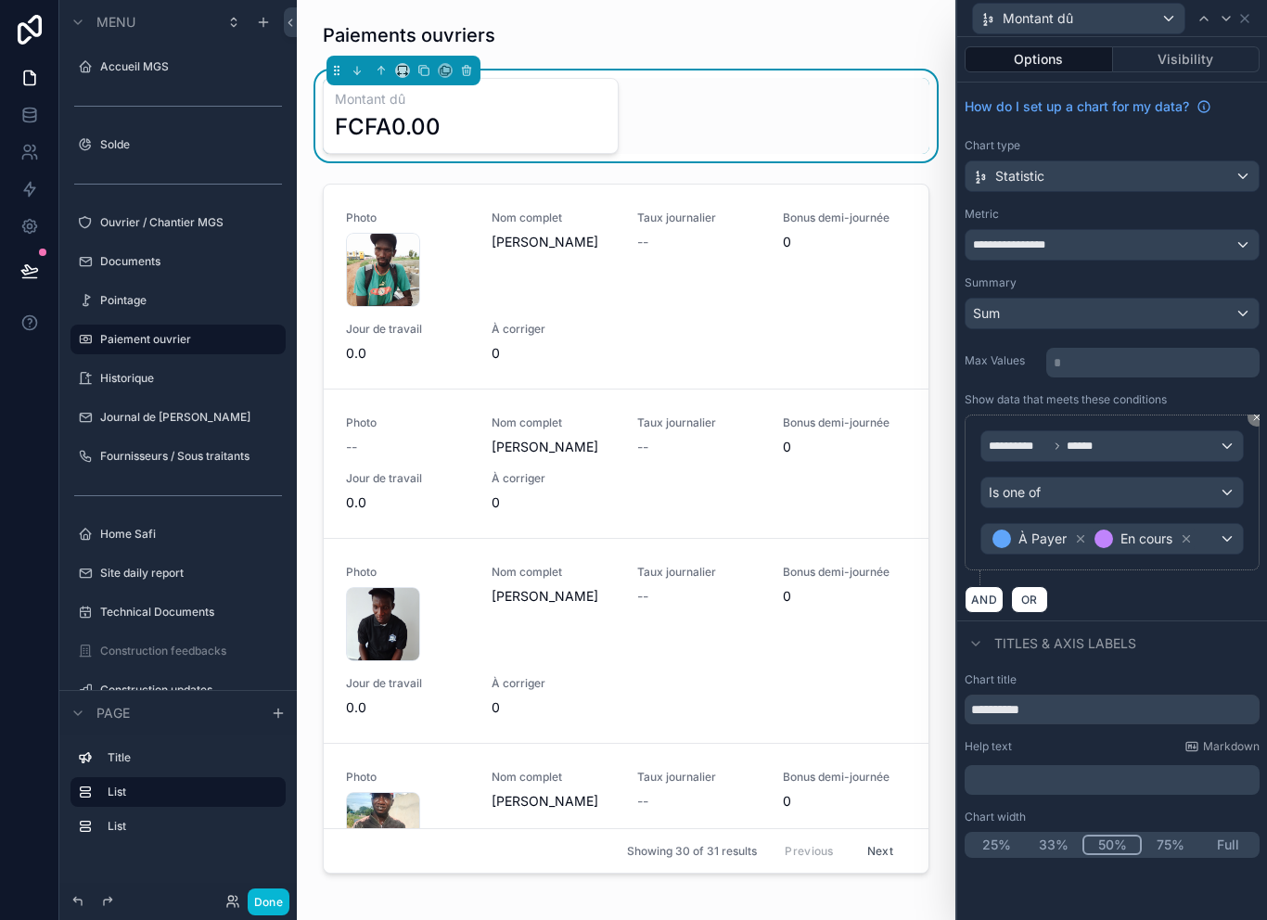
click at [1217, 179] on div "Statistic" at bounding box center [1111, 176] width 293 height 30
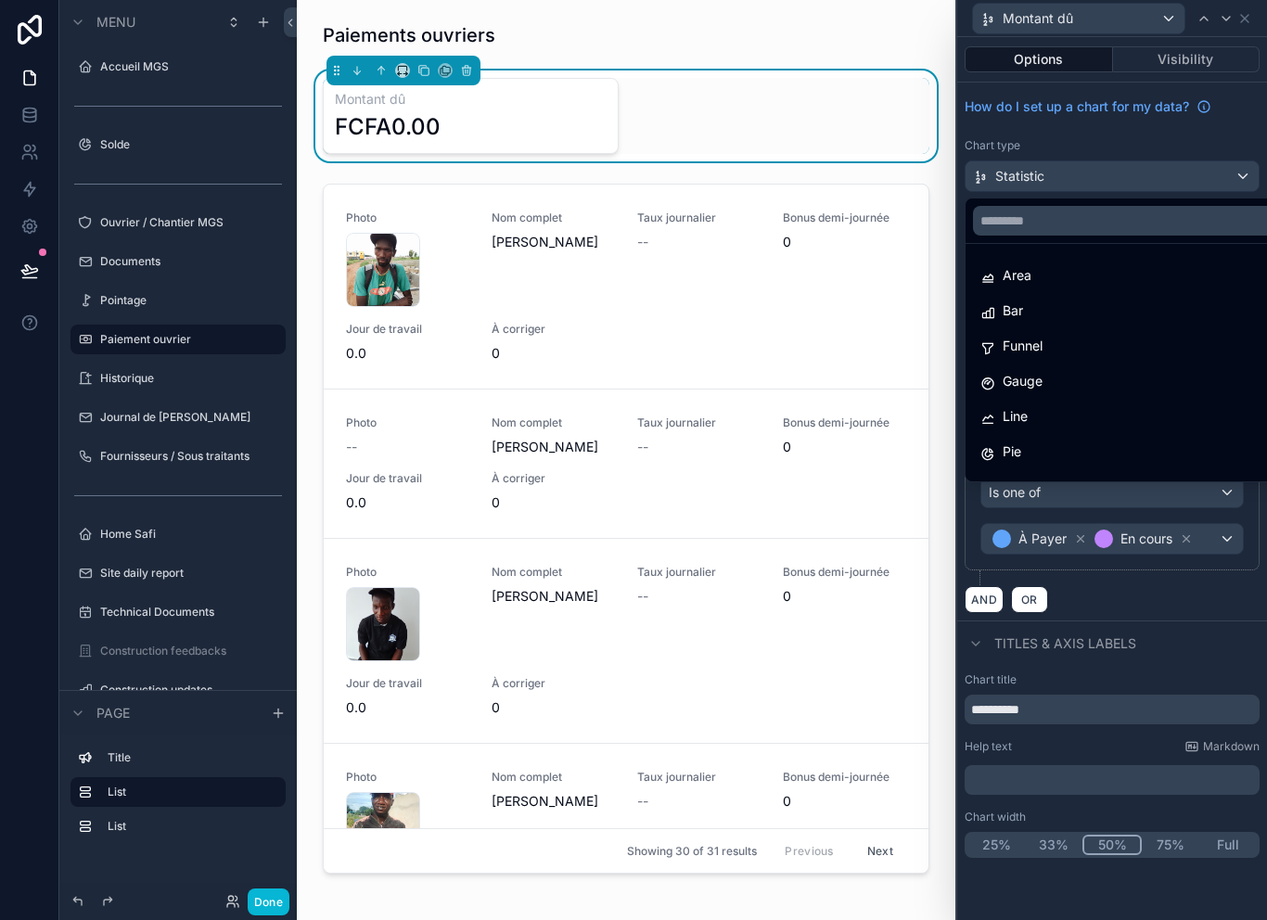
click at [1208, 177] on div at bounding box center [1112, 460] width 310 height 920
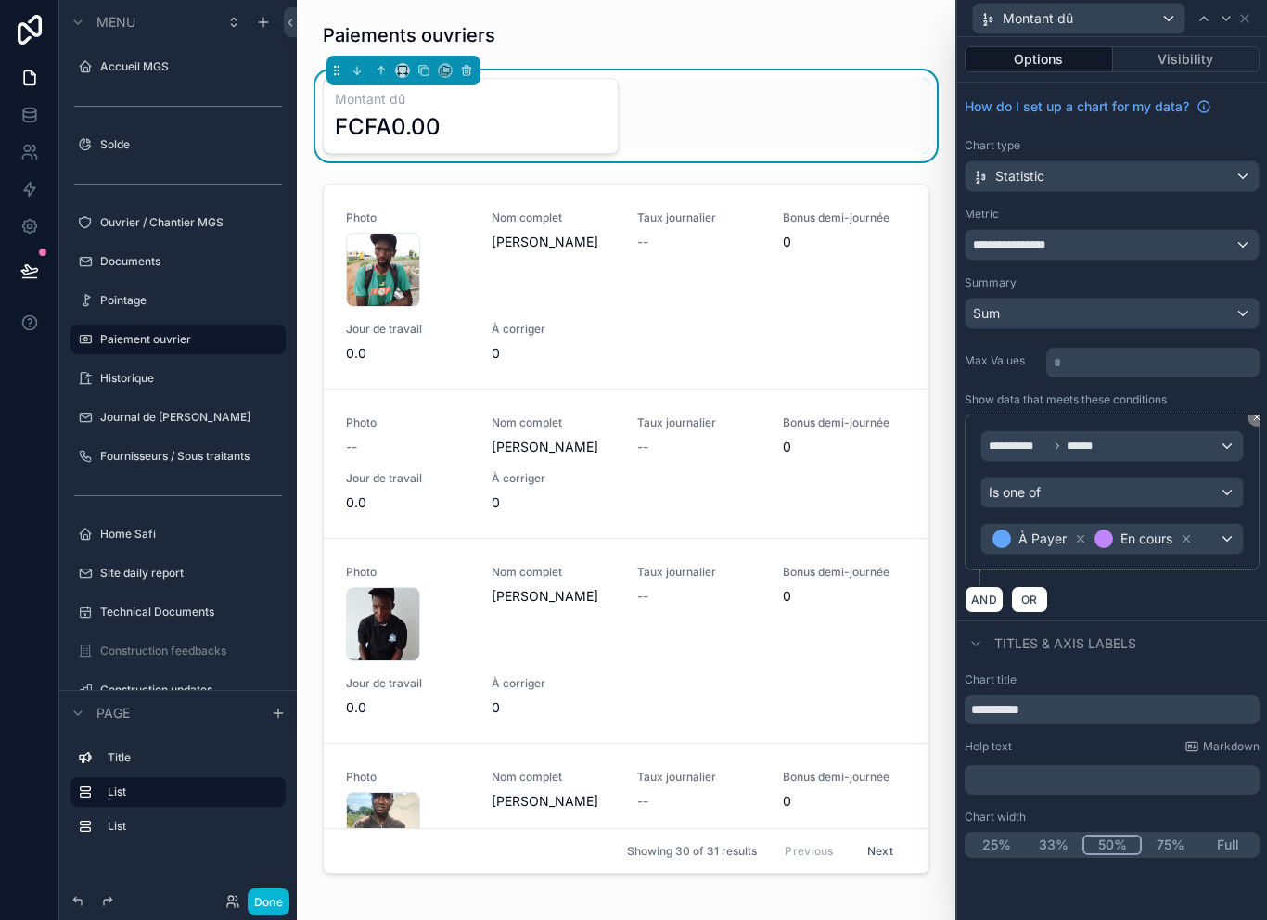
click at [1174, 318] on div "Sum" at bounding box center [1111, 314] width 293 height 30
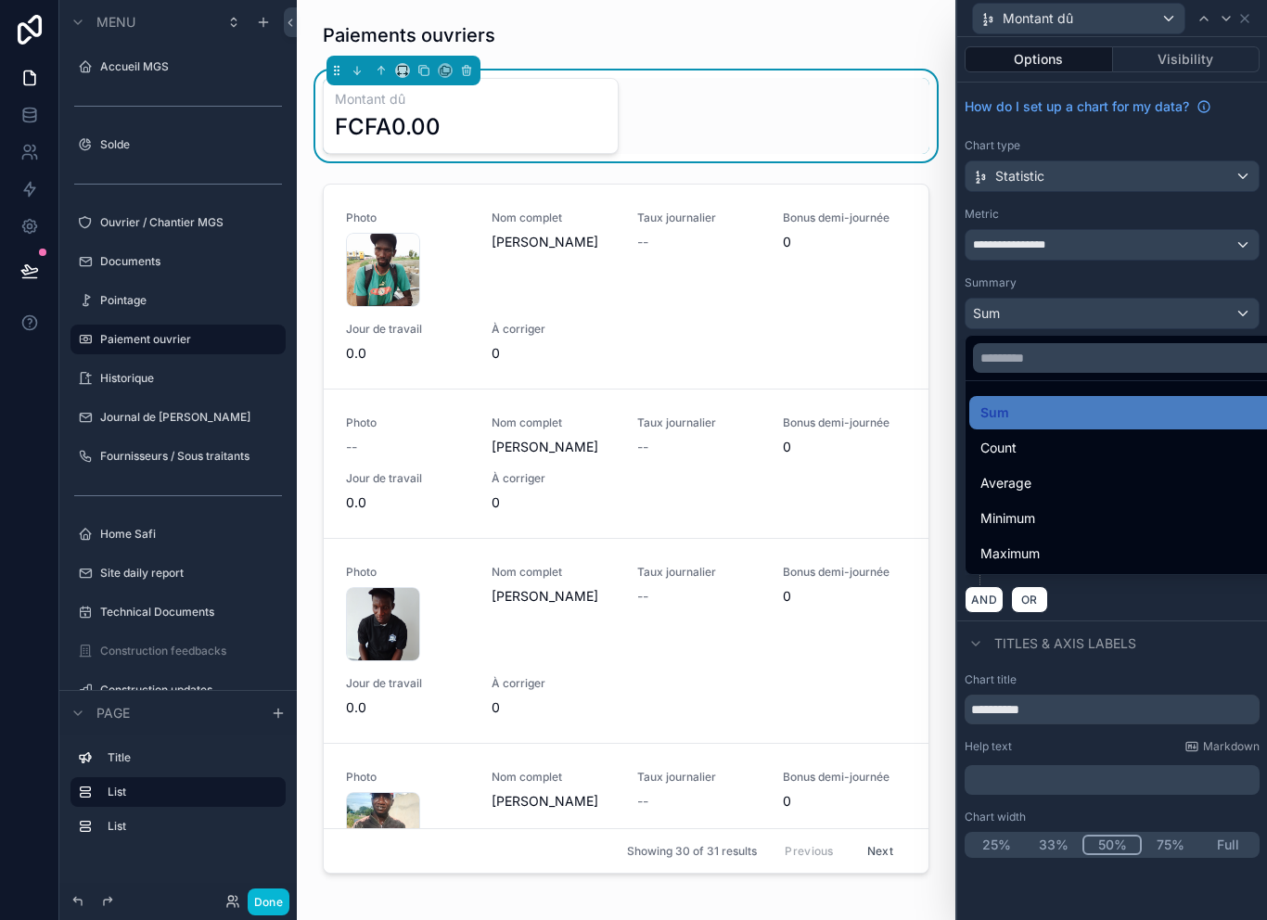
click at [1153, 248] on div at bounding box center [1112, 460] width 310 height 920
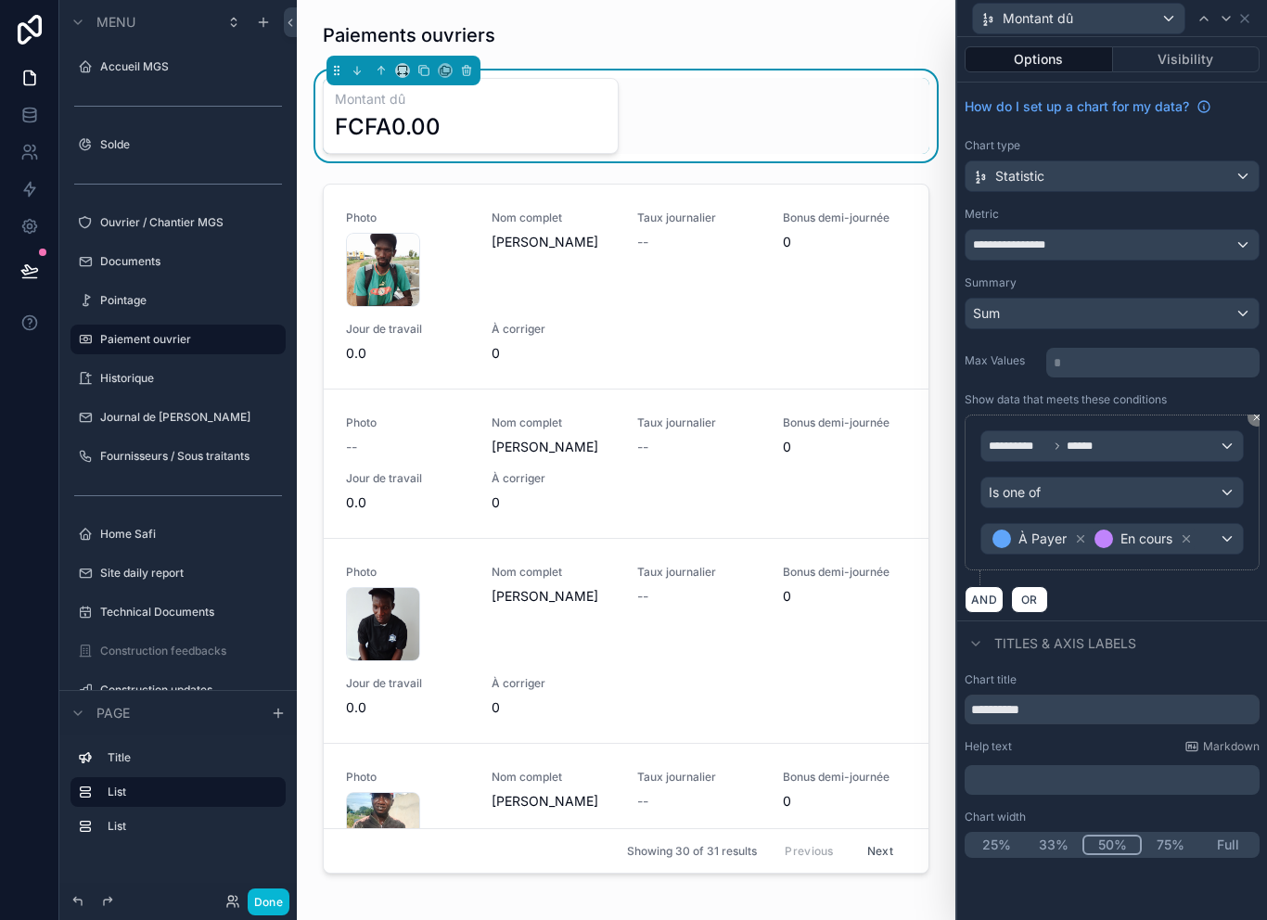
click at [1153, 244] on div "**********" at bounding box center [1111, 245] width 293 height 30
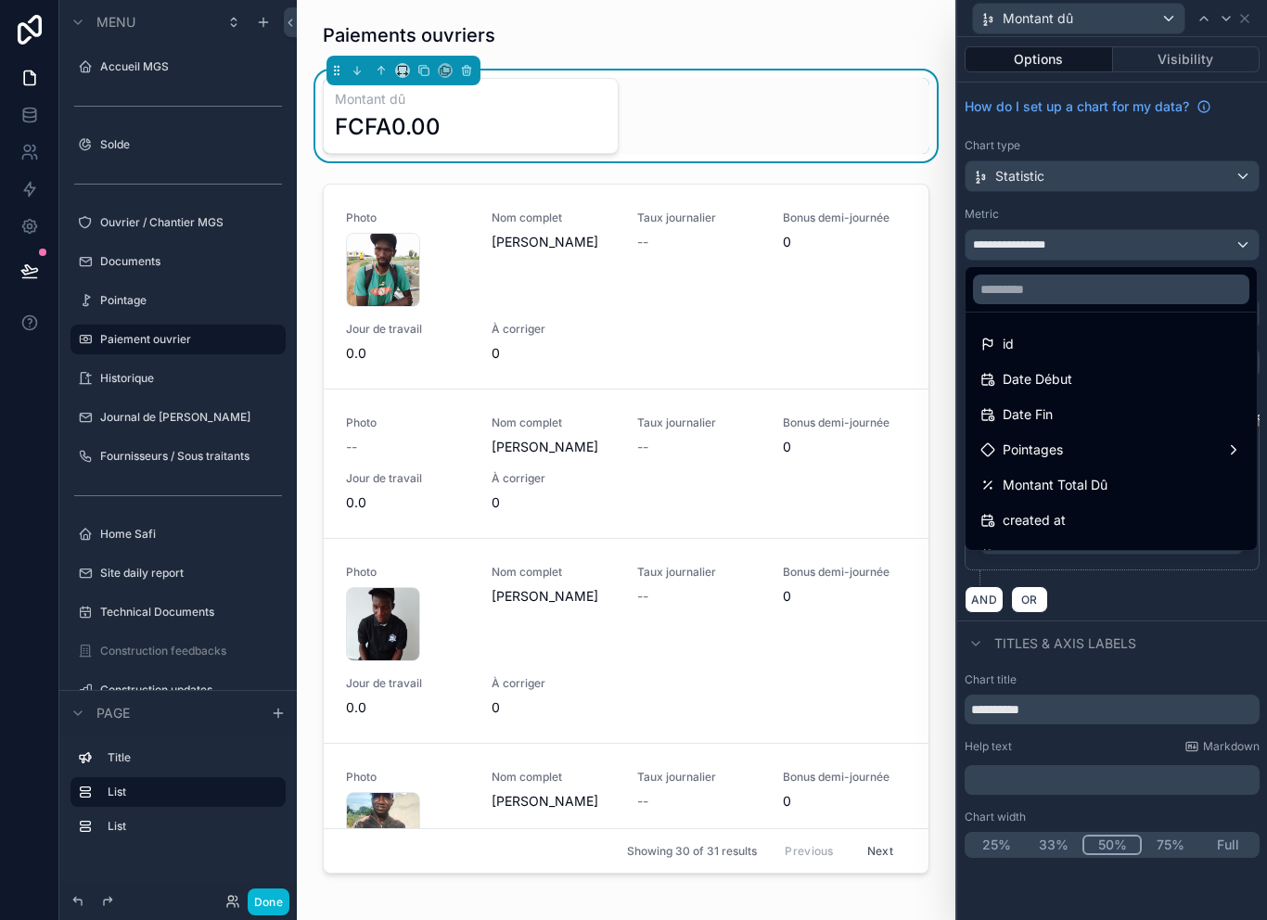
click at [1170, 210] on div at bounding box center [1112, 460] width 310 height 920
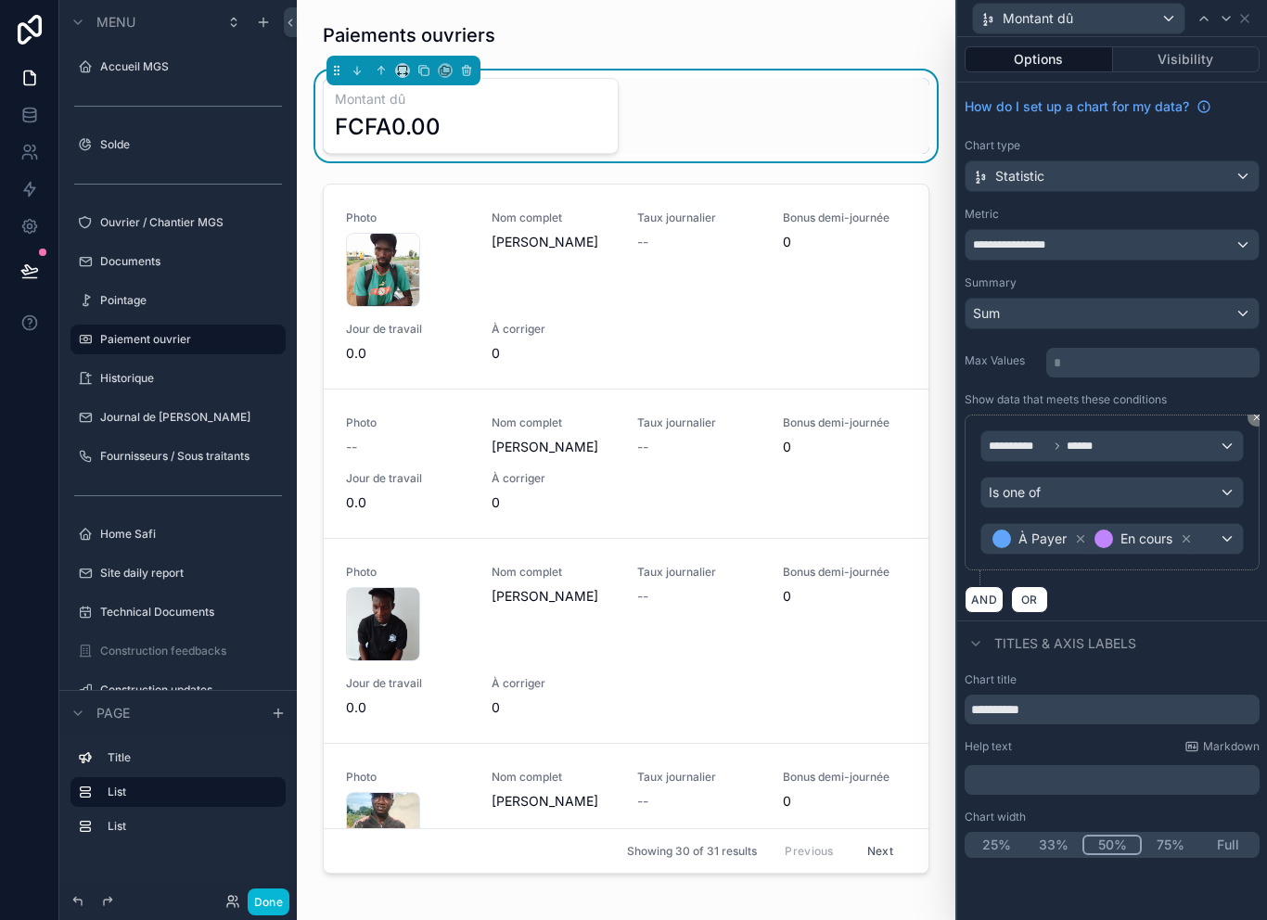
click at [1177, 208] on div "Metric" at bounding box center [1111, 214] width 295 height 15
click at [1140, 238] on div "**********" at bounding box center [1111, 245] width 293 height 30
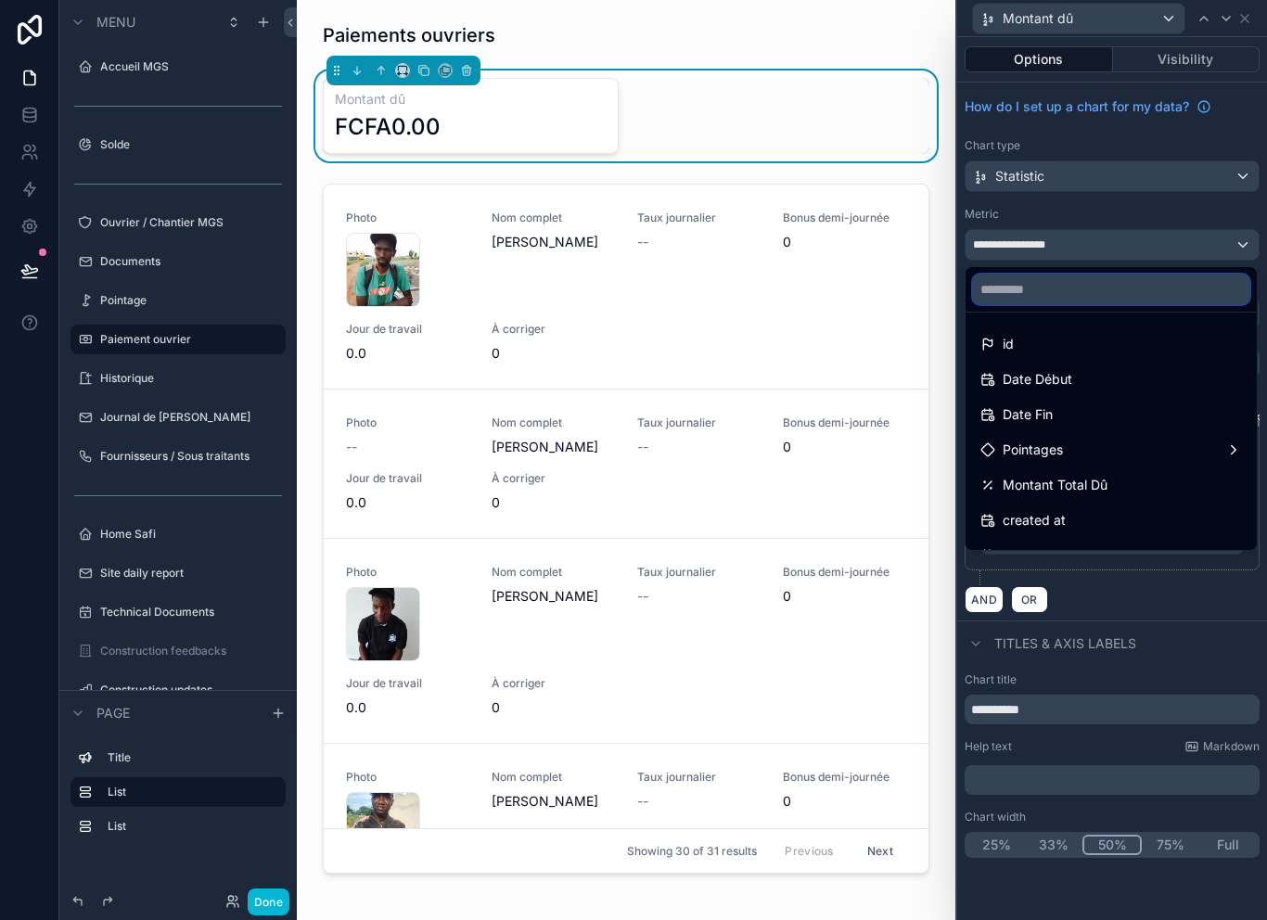
click at [1113, 298] on input "text" at bounding box center [1111, 289] width 276 height 30
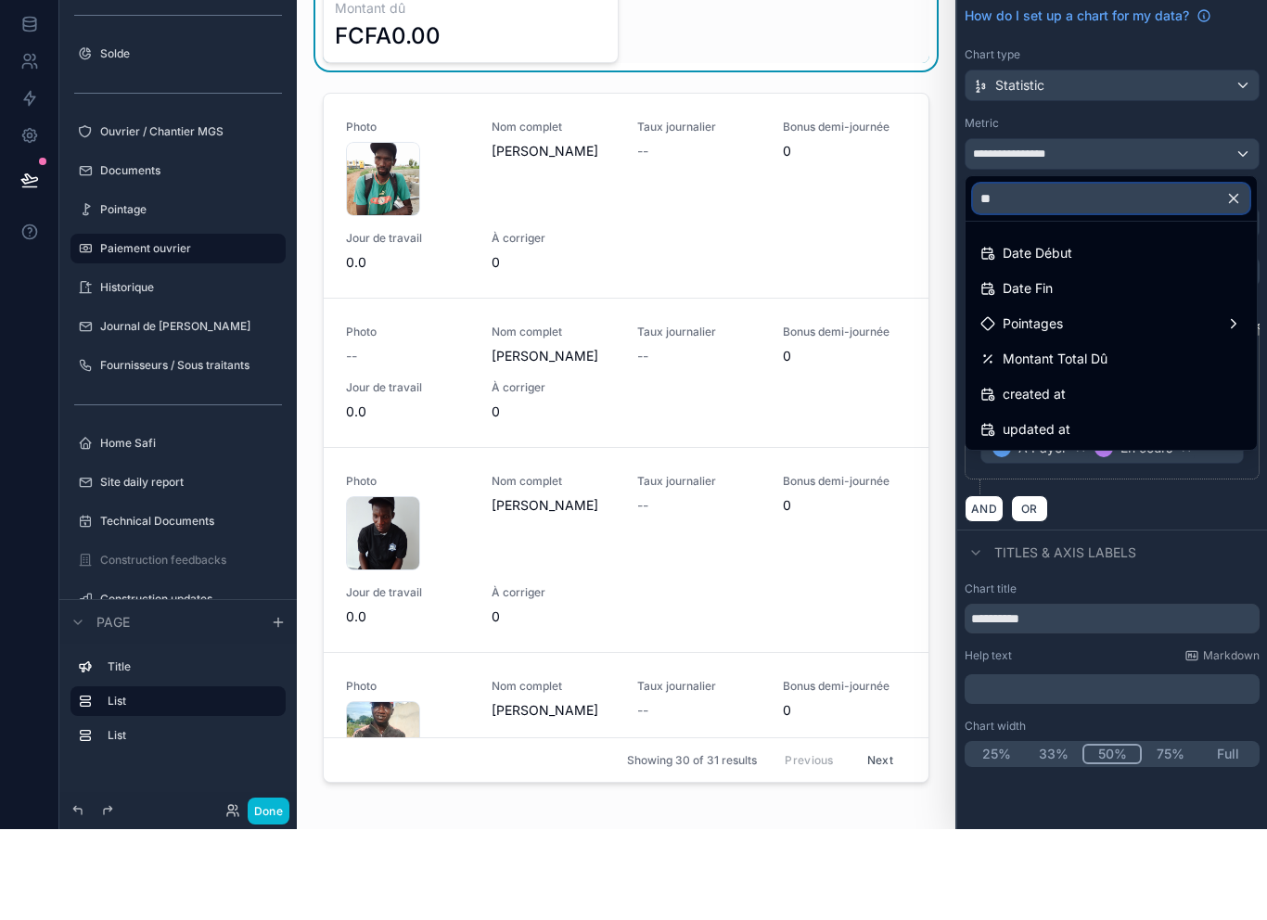
type input "***"
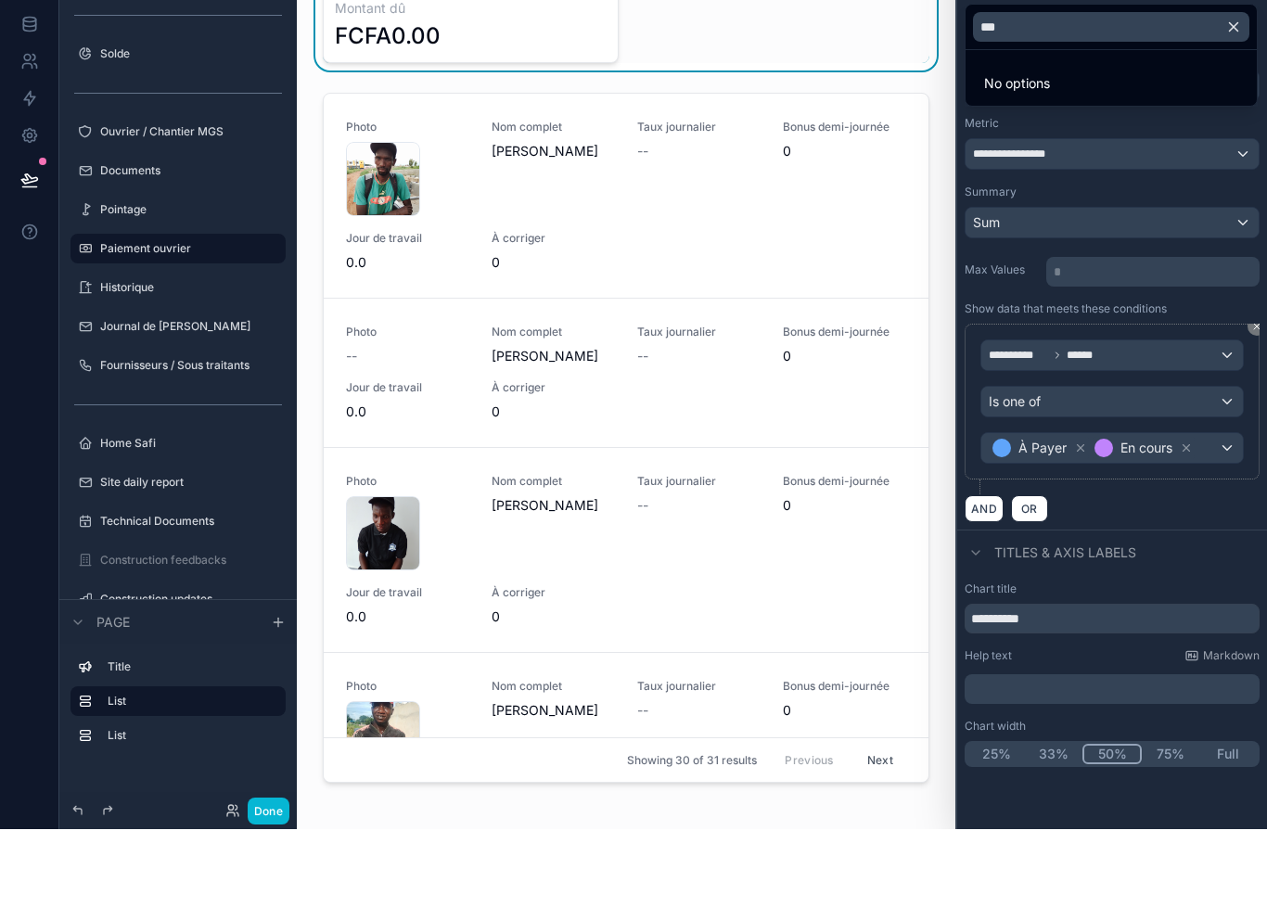
click at [1042, 267] on div at bounding box center [1112, 460] width 310 height 920
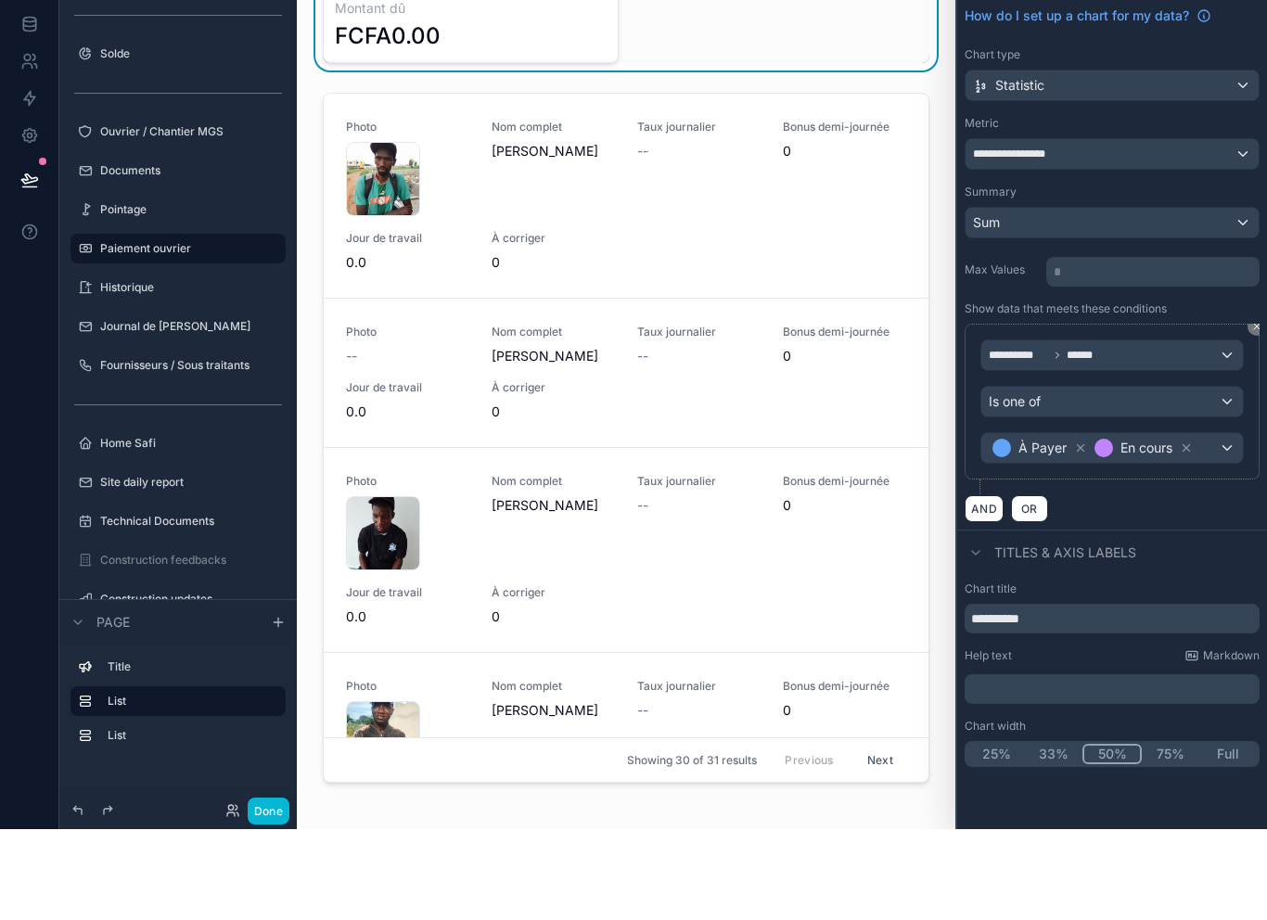
scroll to position [30, 0]
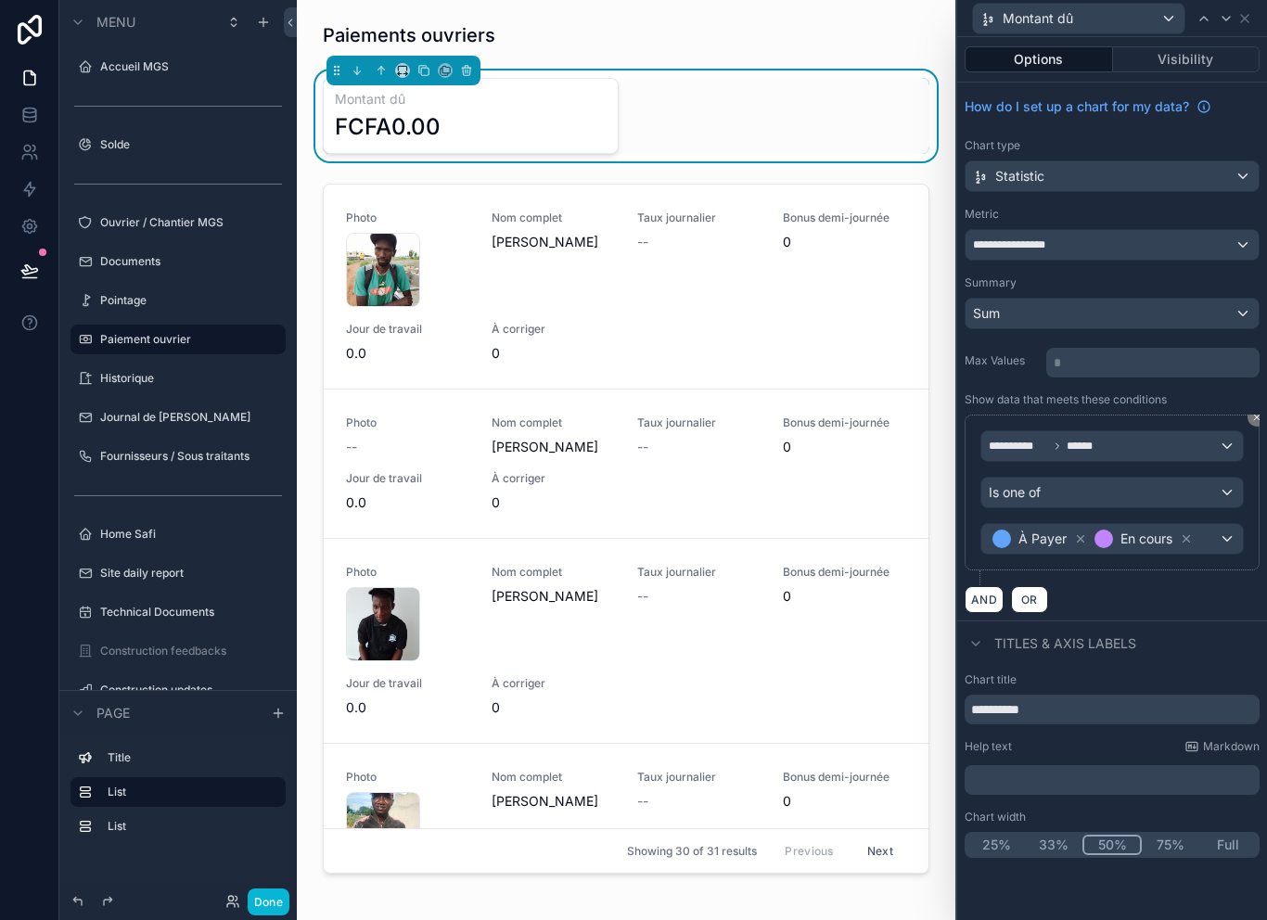
click at [1006, 353] on label "Max Values" at bounding box center [1001, 360] width 74 height 15
click at [1114, 299] on div "Sum" at bounding box center [1111, 314] width 293 height 30
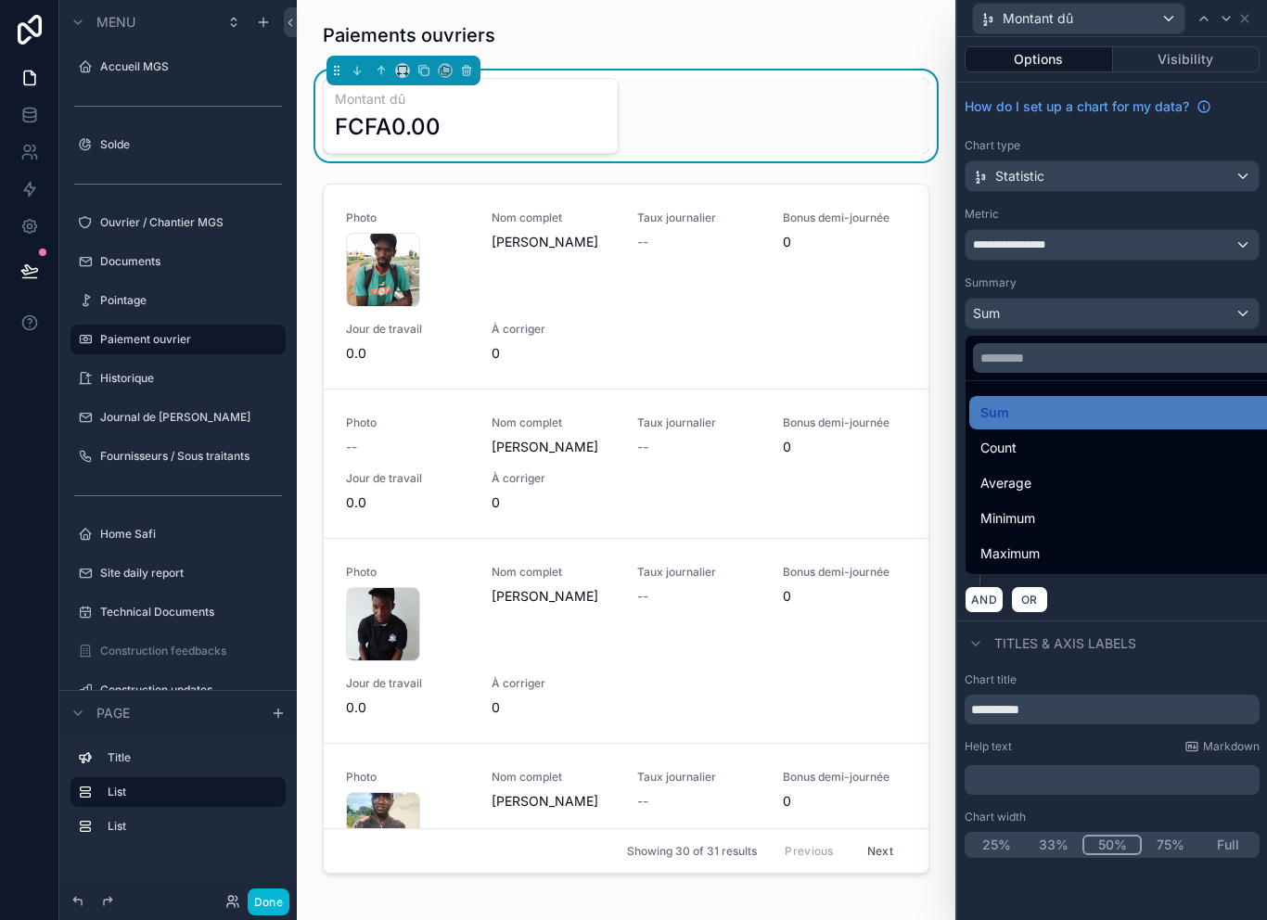
click at [1162, 213] on div at bounding box center [1112, 460] width 310 height 920
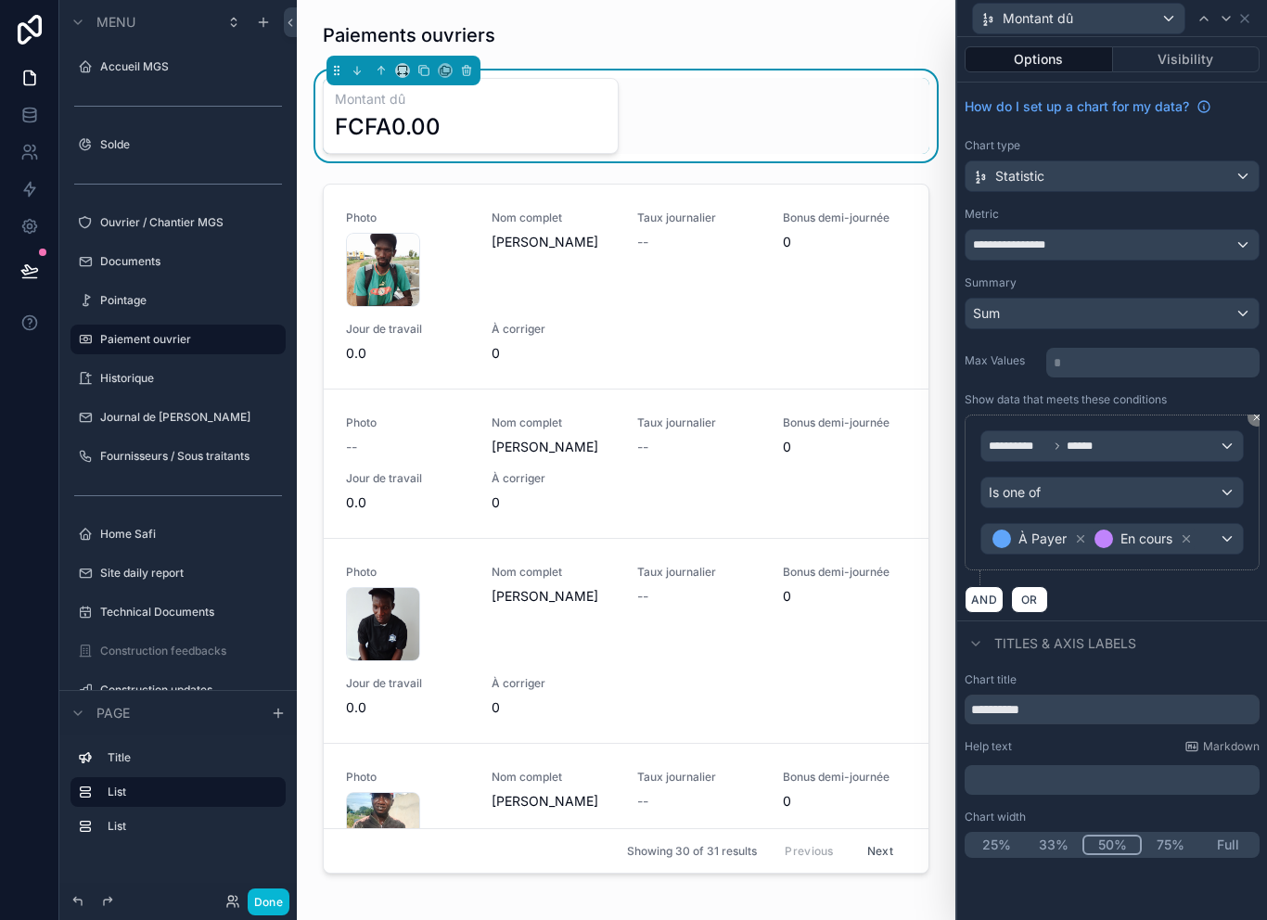
click at [1166, 230] on button "**********" at bounding box center [1111, 245] width 295 height 32
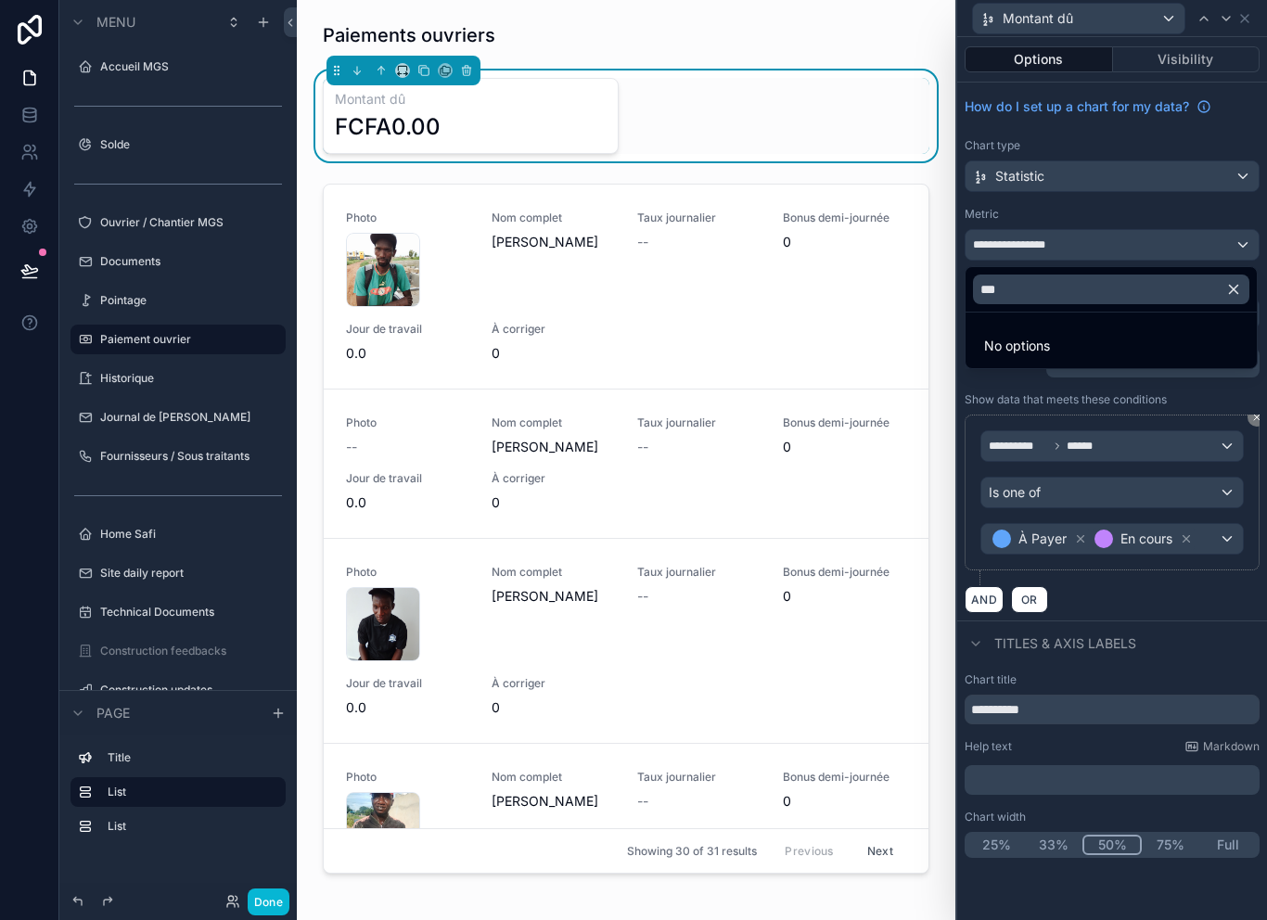
click at [1154, 327] on li "No options" at bounding box center [1111, 345] width 284 height 37
click at [1222, 274] on input "***" at bounding box center [1111, 289] width 276 height 30
click at [1235, 286] on icon "button" at bounding box center [1233, 290] width 8 height 8
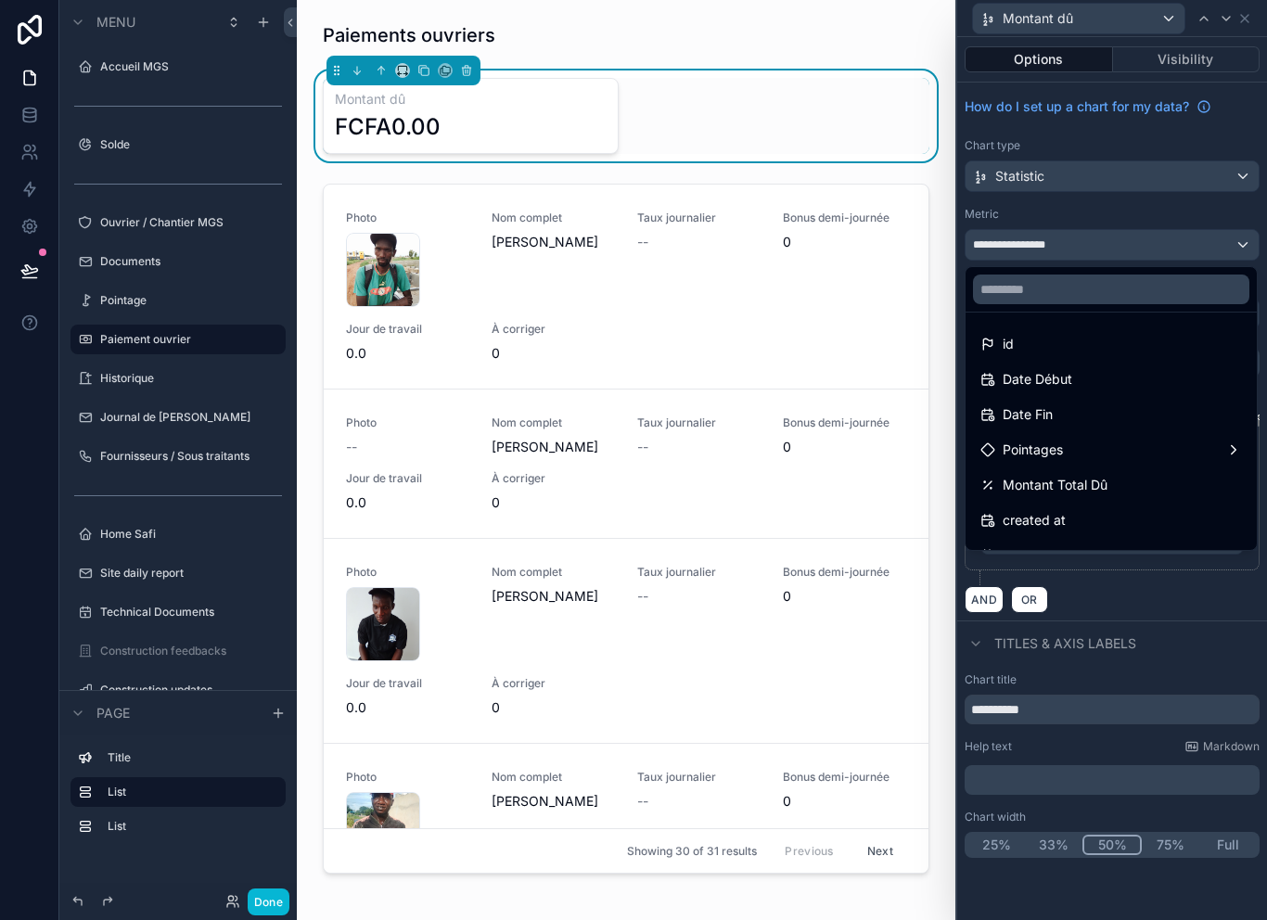
scroll to position [0, 0]
click at [1202, 217] on div at bounding box center [1112, 460] width 310 height 920
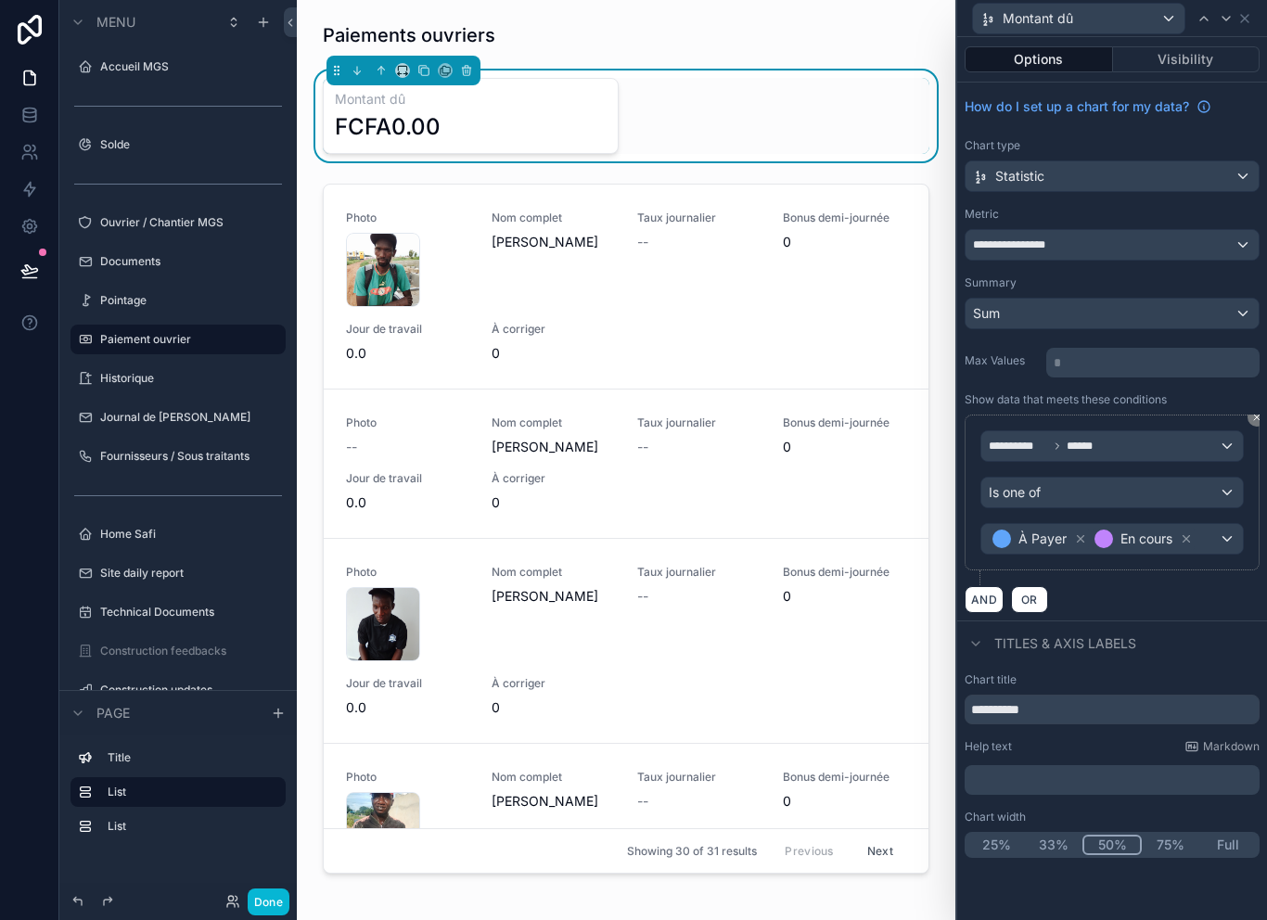
click at [1163, 299] on div "Sum" at bounding box center [1111, 314] width 293 height 30
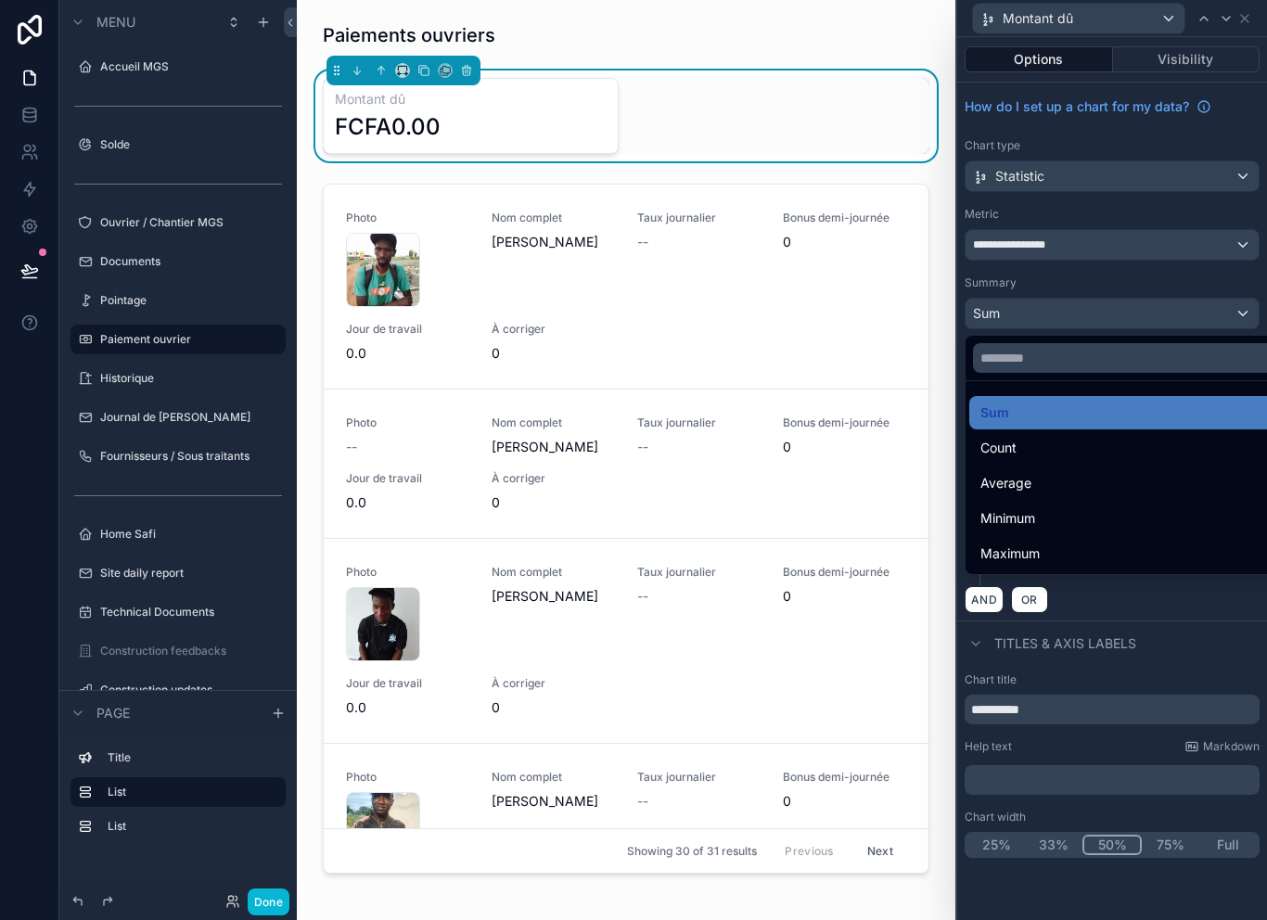
click at [1197, 235] on div at bounding box center [1112, 460] width 310 height 920
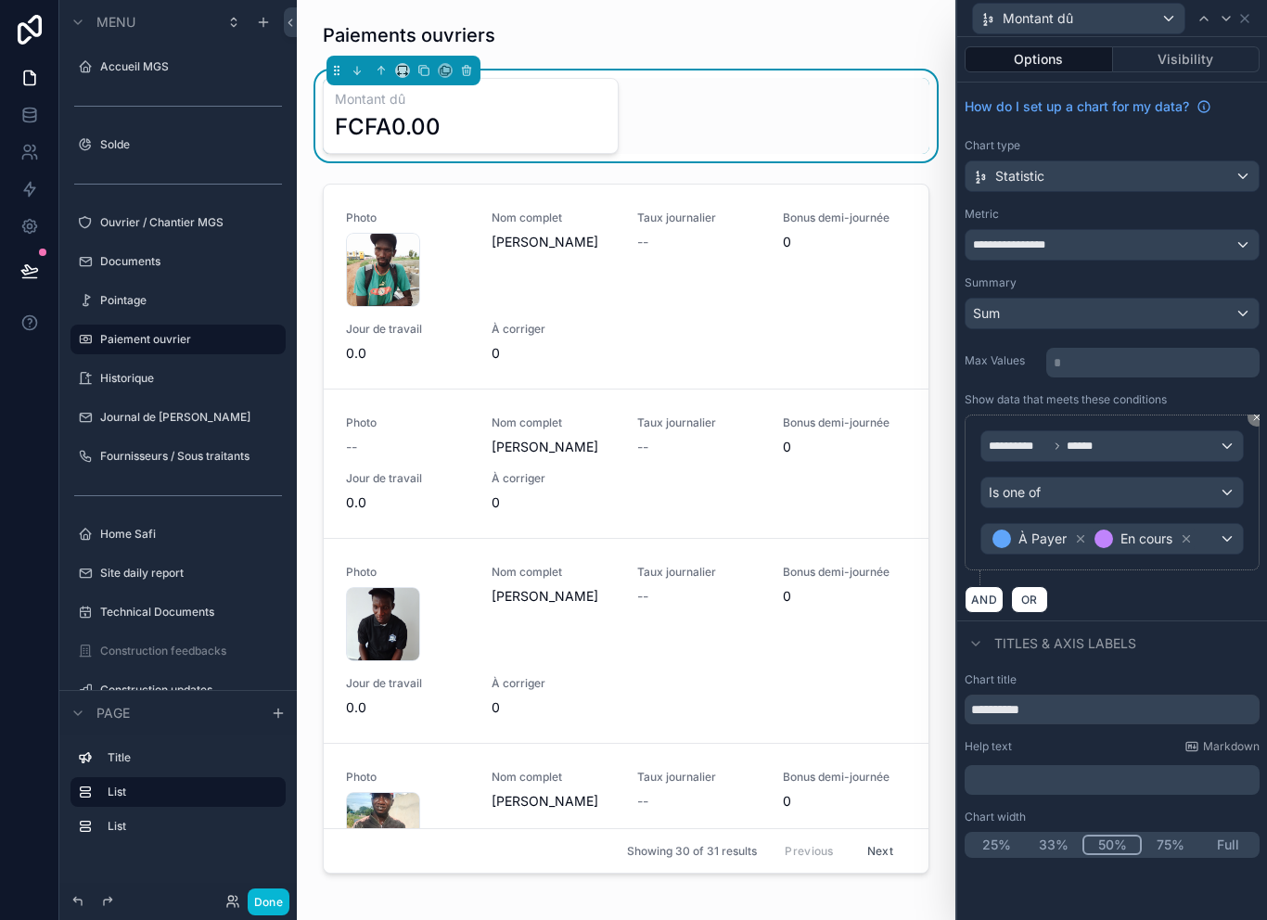
click at [1219, 230] on div "**********" at bounding box center [1111, 245] width 293 height 30
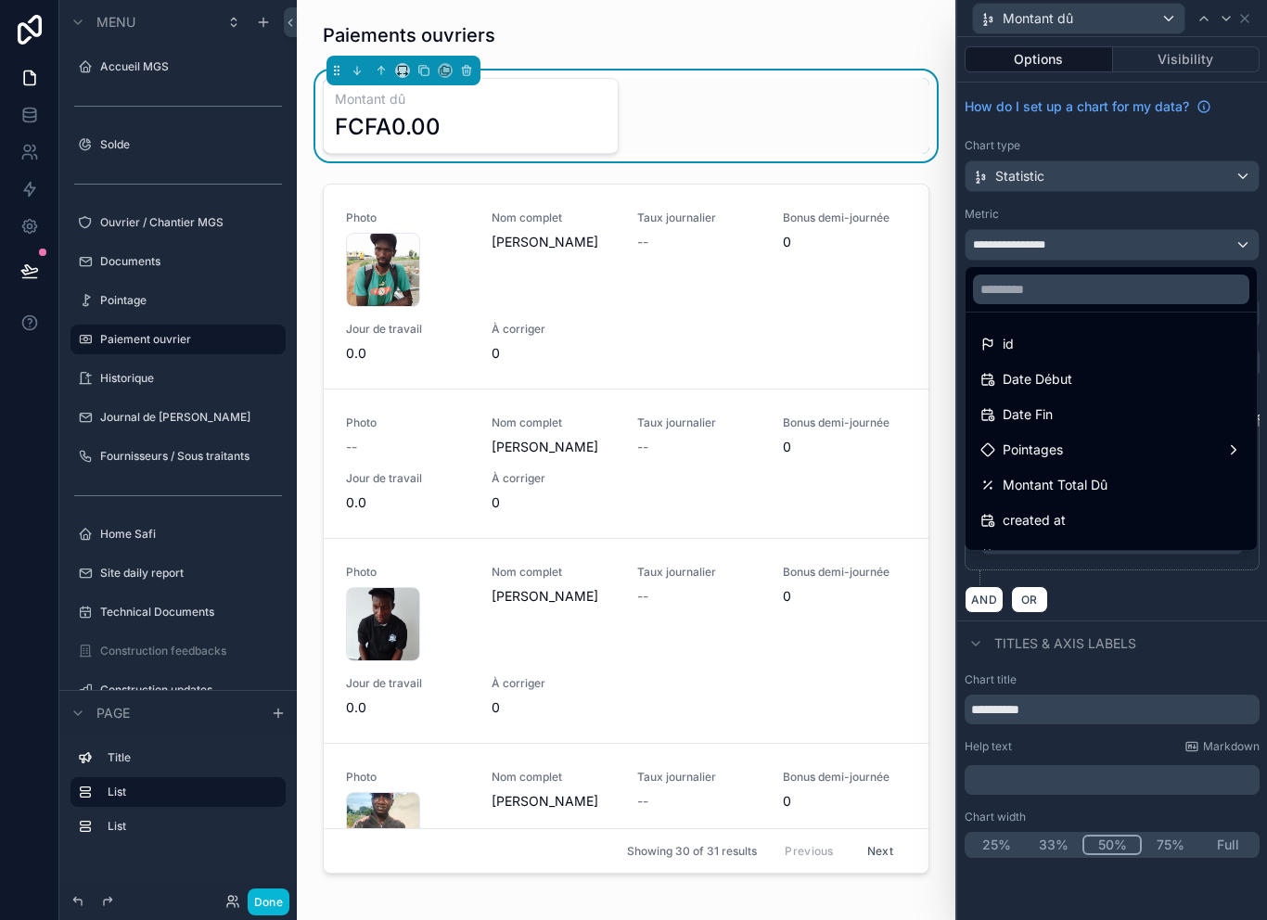
scroll to position [-2, 0]
click at [1168, 274] on input "text" at bounding box center [1111, 289] width 276 height 30
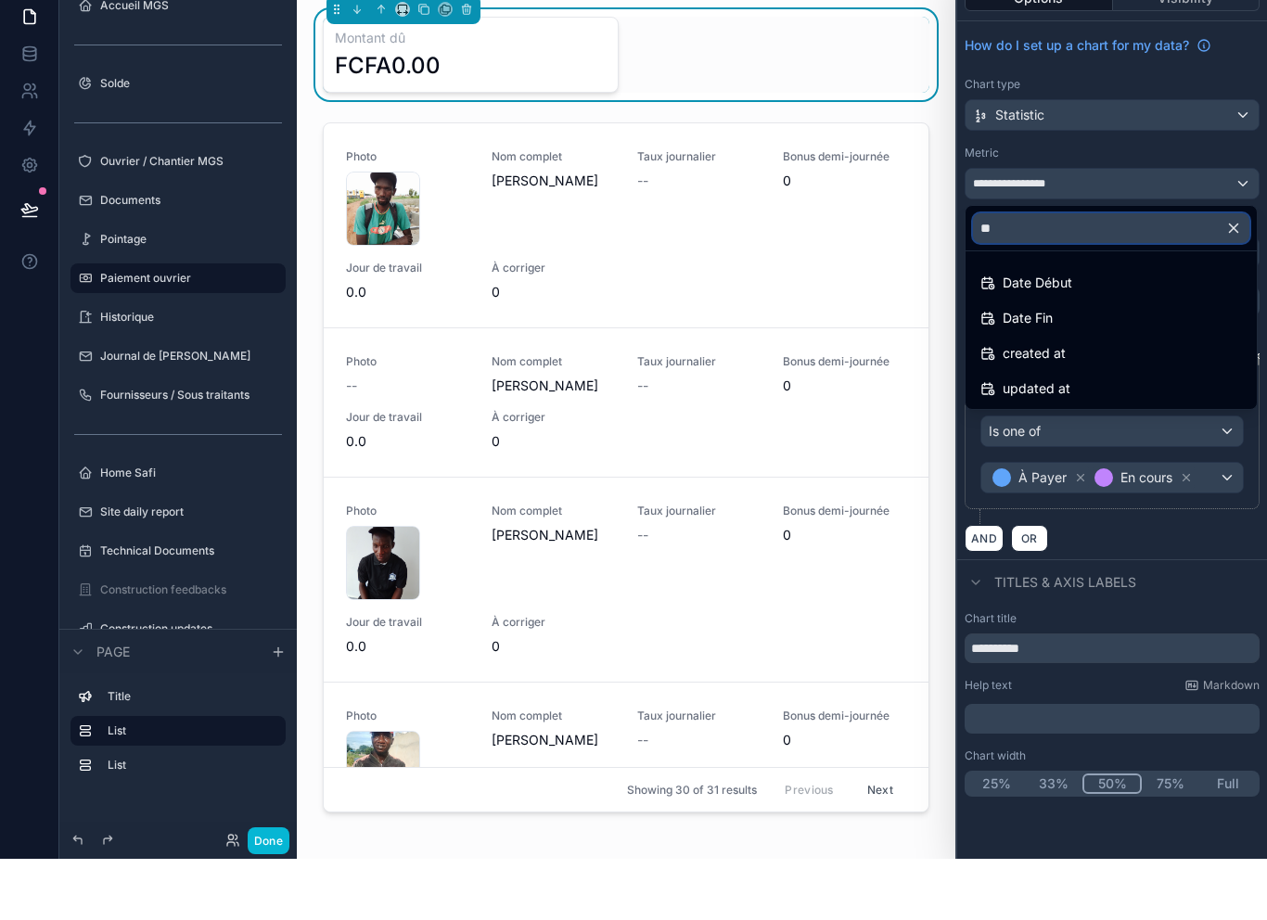
type input "*"
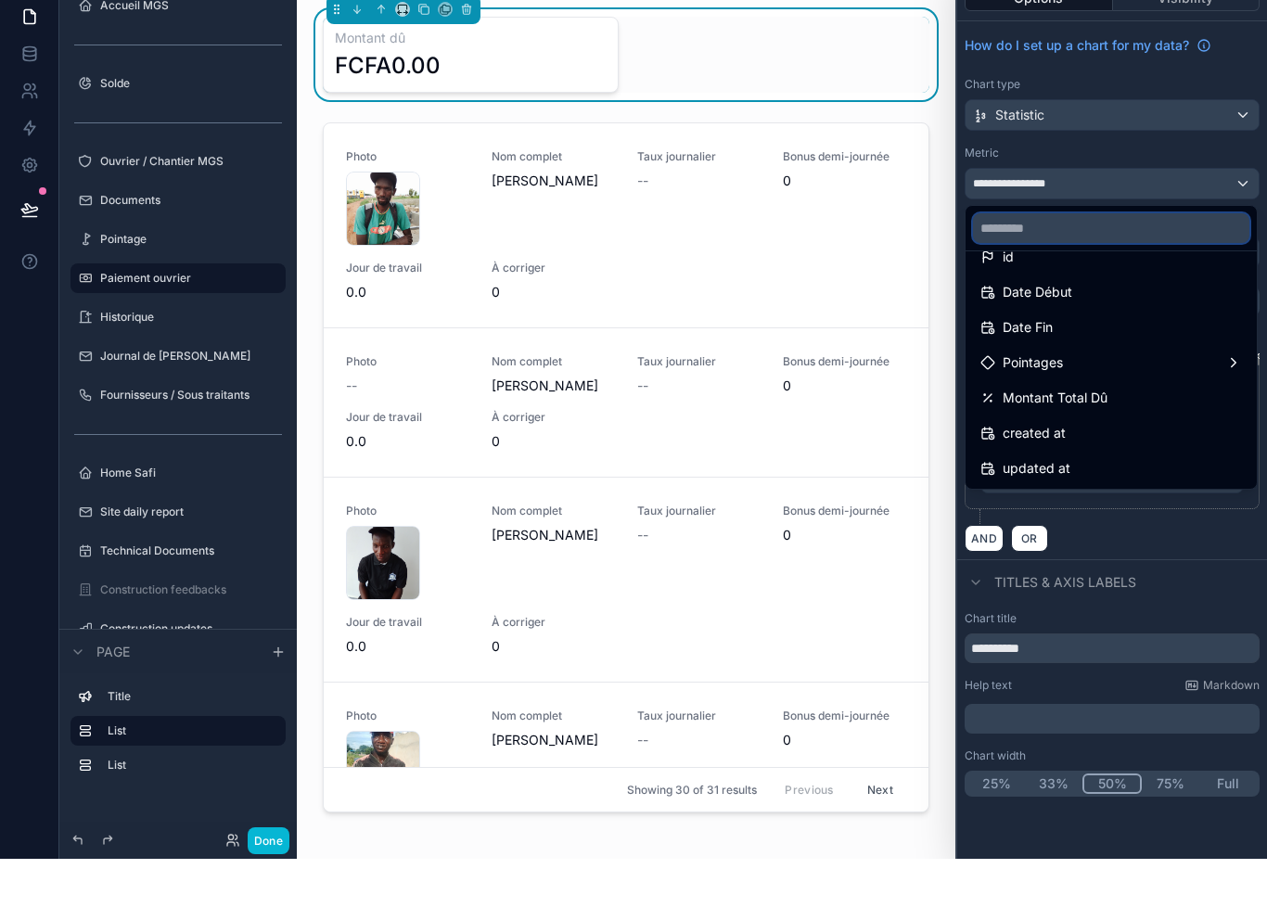
scroll to position [26, 0]
click at [287, 888] on button "Done" at bounding box center [269, 901] width 42 height 27
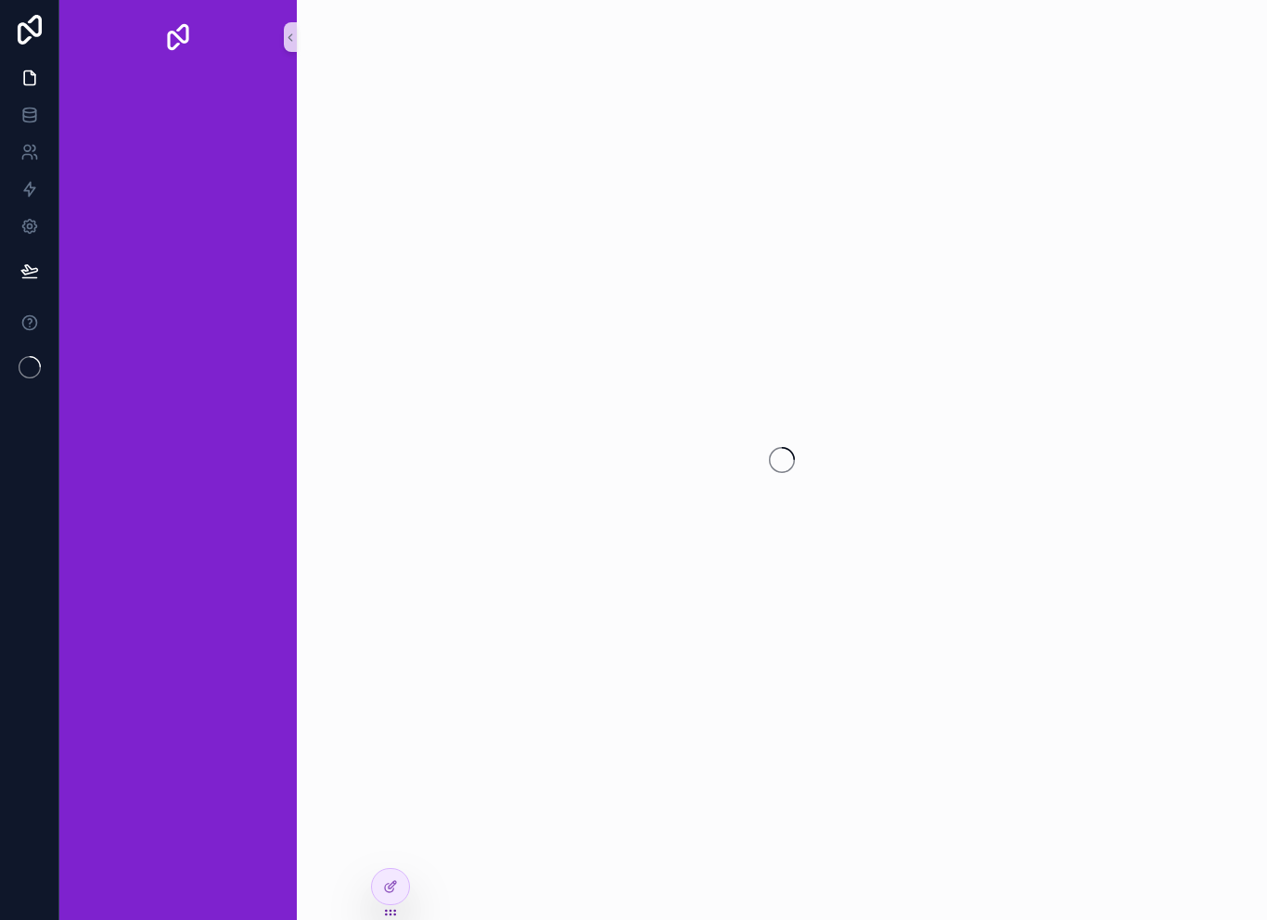
scroll to position [30, 0]
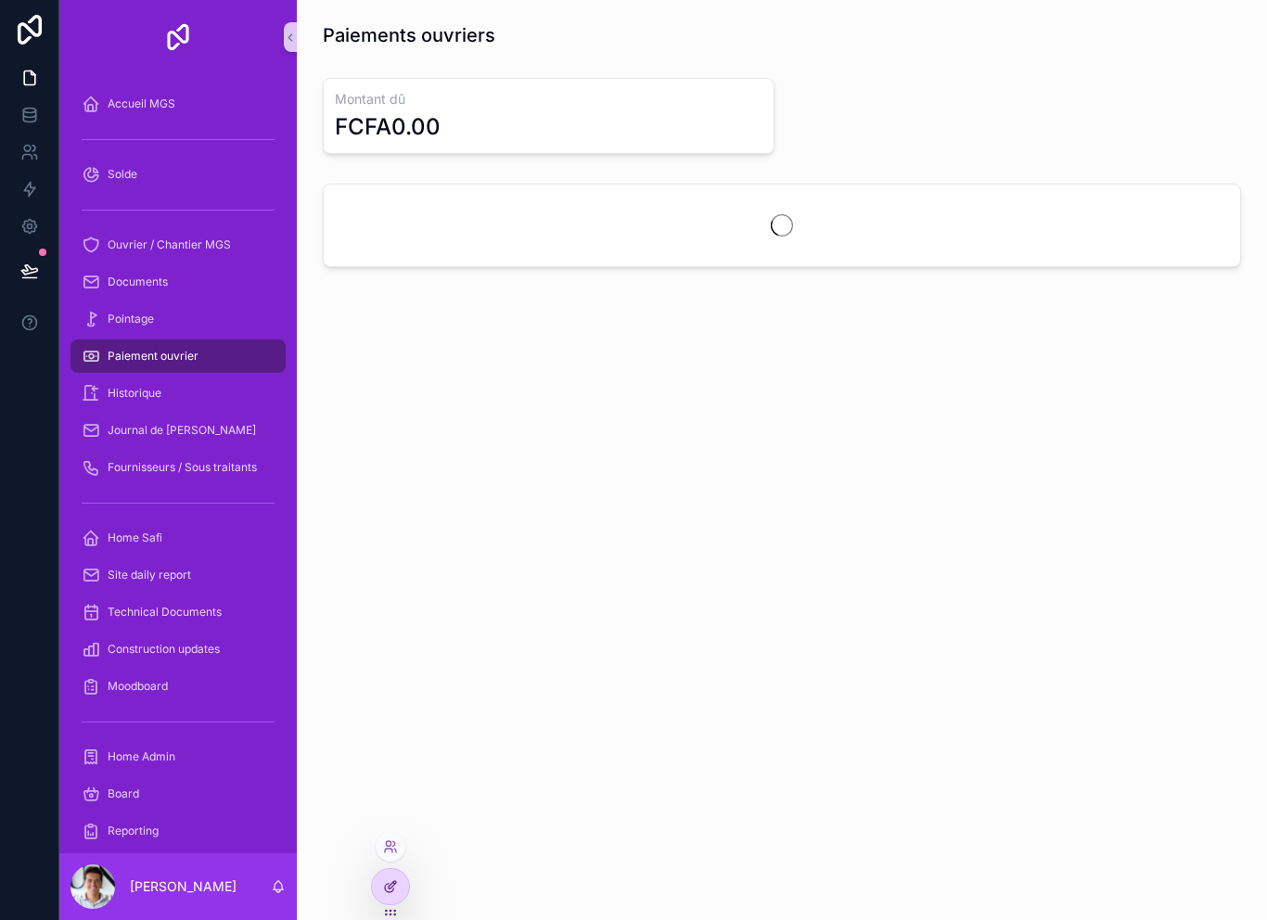
click at [408, 885] on div at bounding box center [390, 886] width 37 height 35
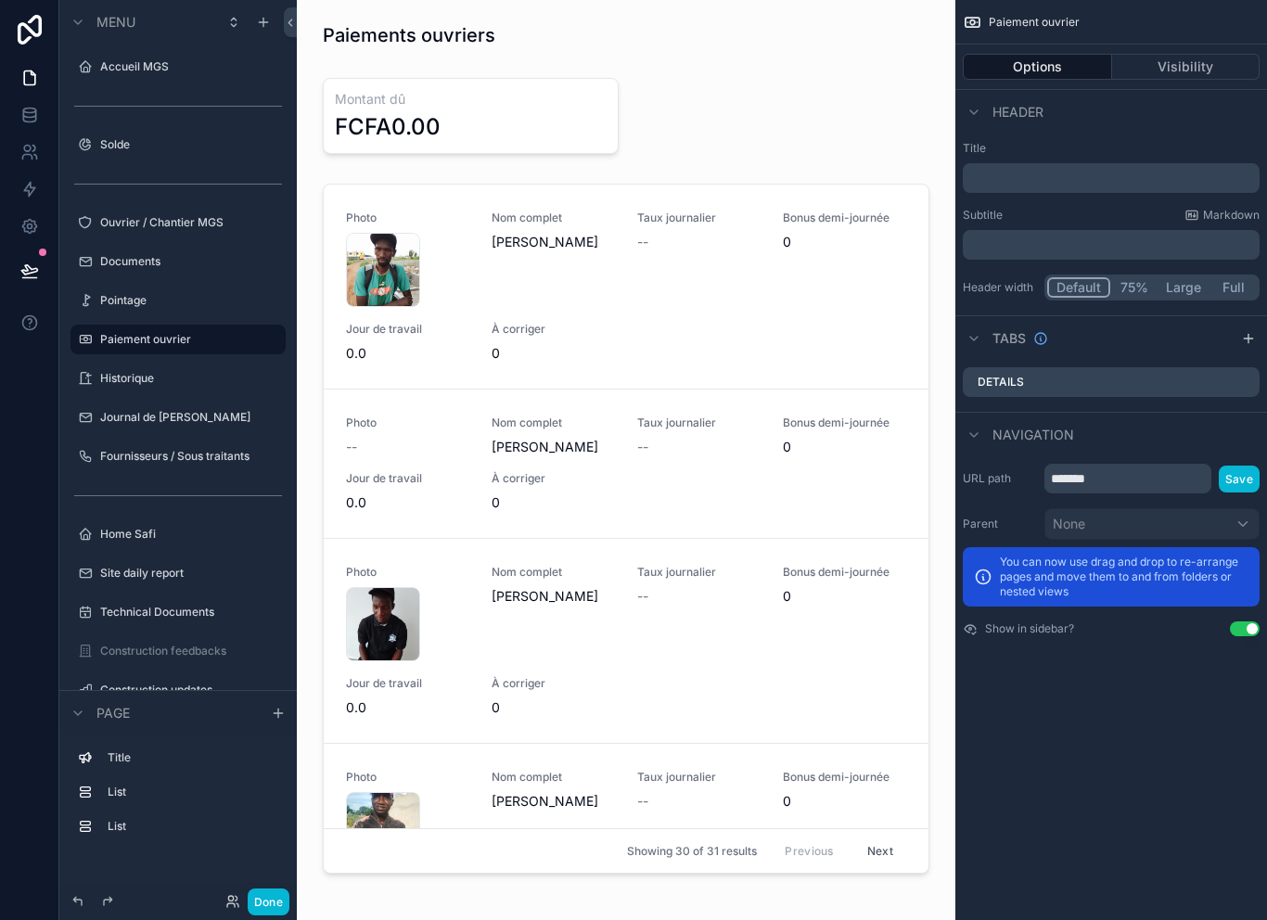
scroll to position [0, 0]
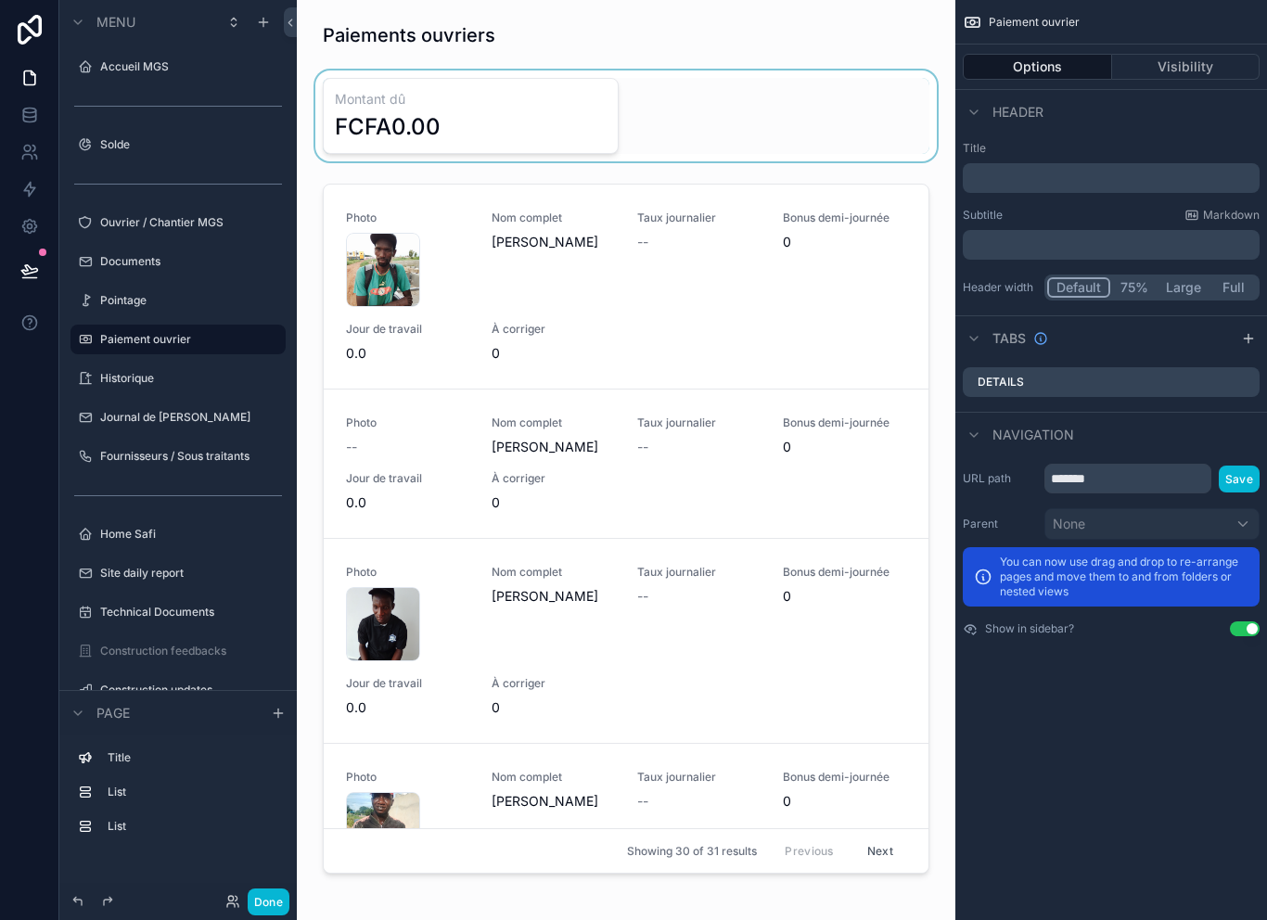
click at [525, 131] on div "scrollable content" at bounding box center [626, 115] width 629 height 91
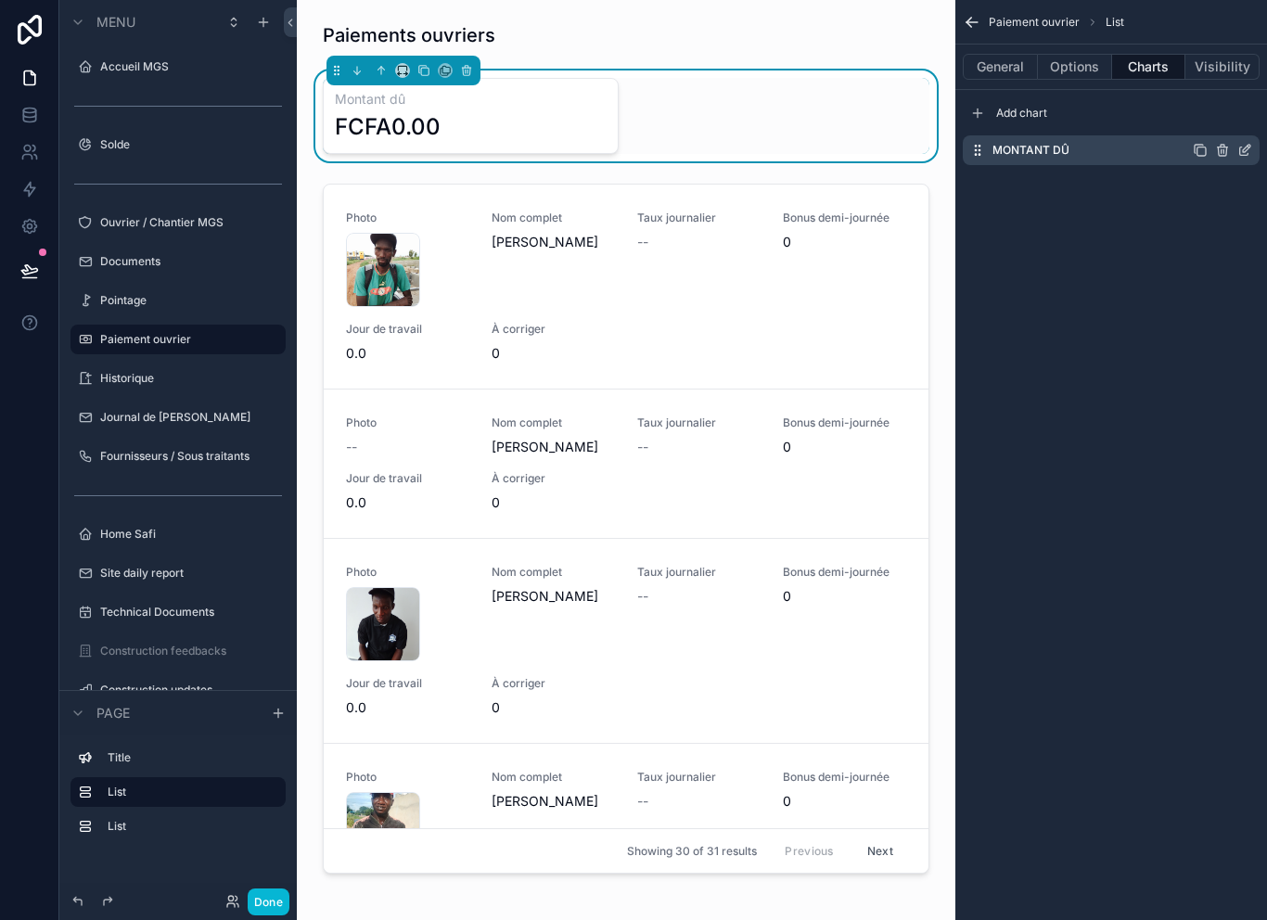
click at [1248, 152] on icon "scrollable content" at bounding box center [1244, 150] width 15 height 15
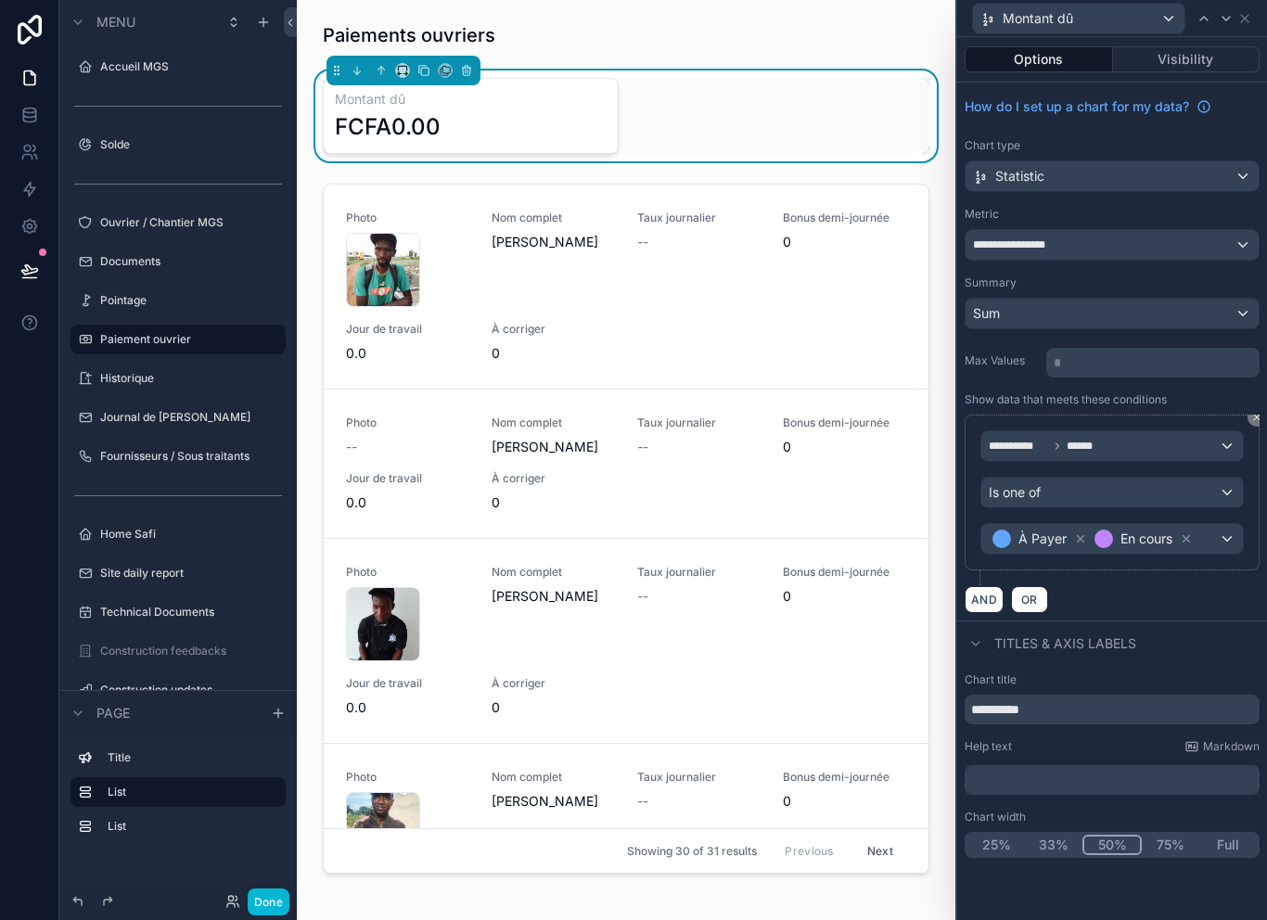
click at [1150, 319] on div "Sum" at bounding box center [1111, 314] width 293 height 30
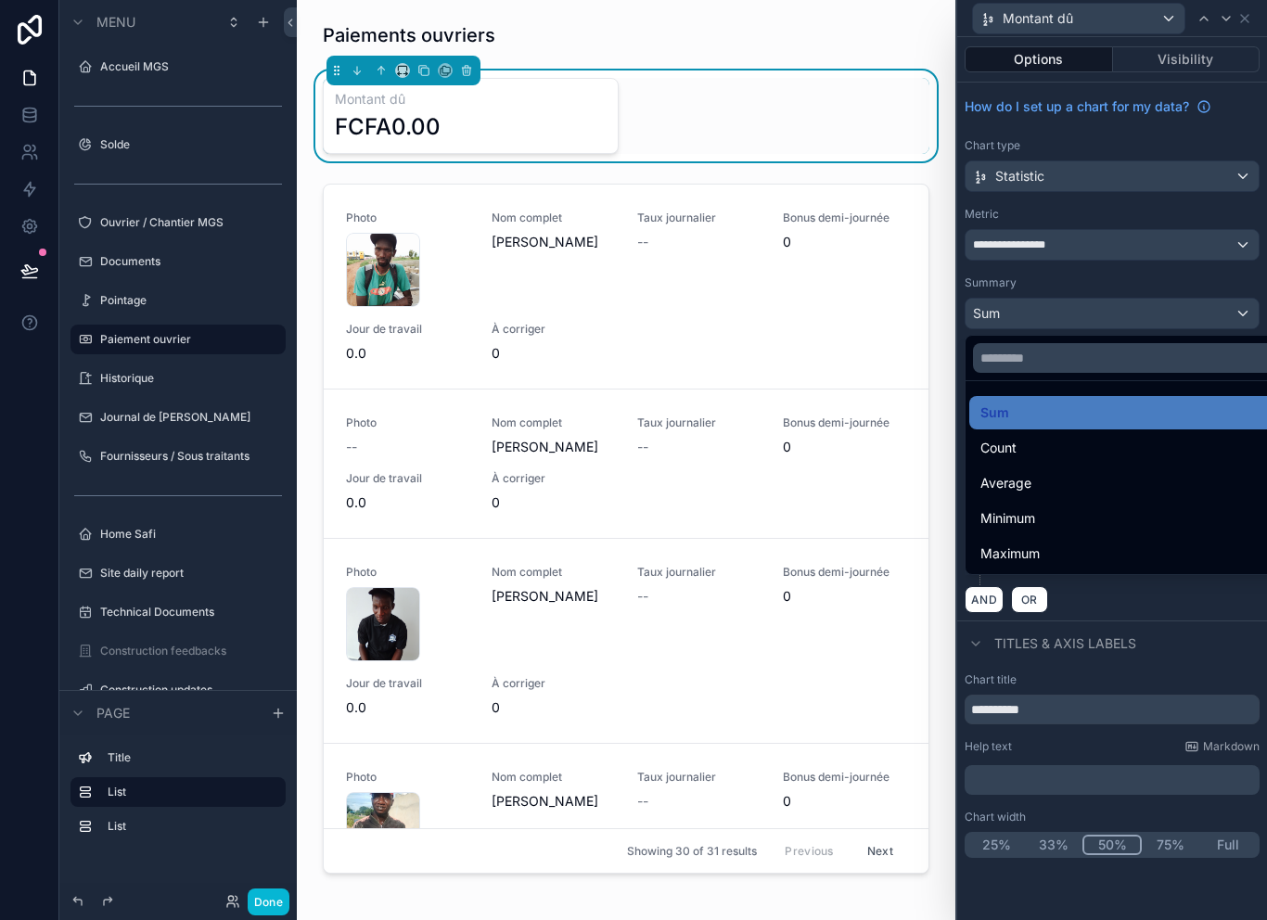
click at [1182, 308] on div at bounding box center [1112, 460] width 310 height 920
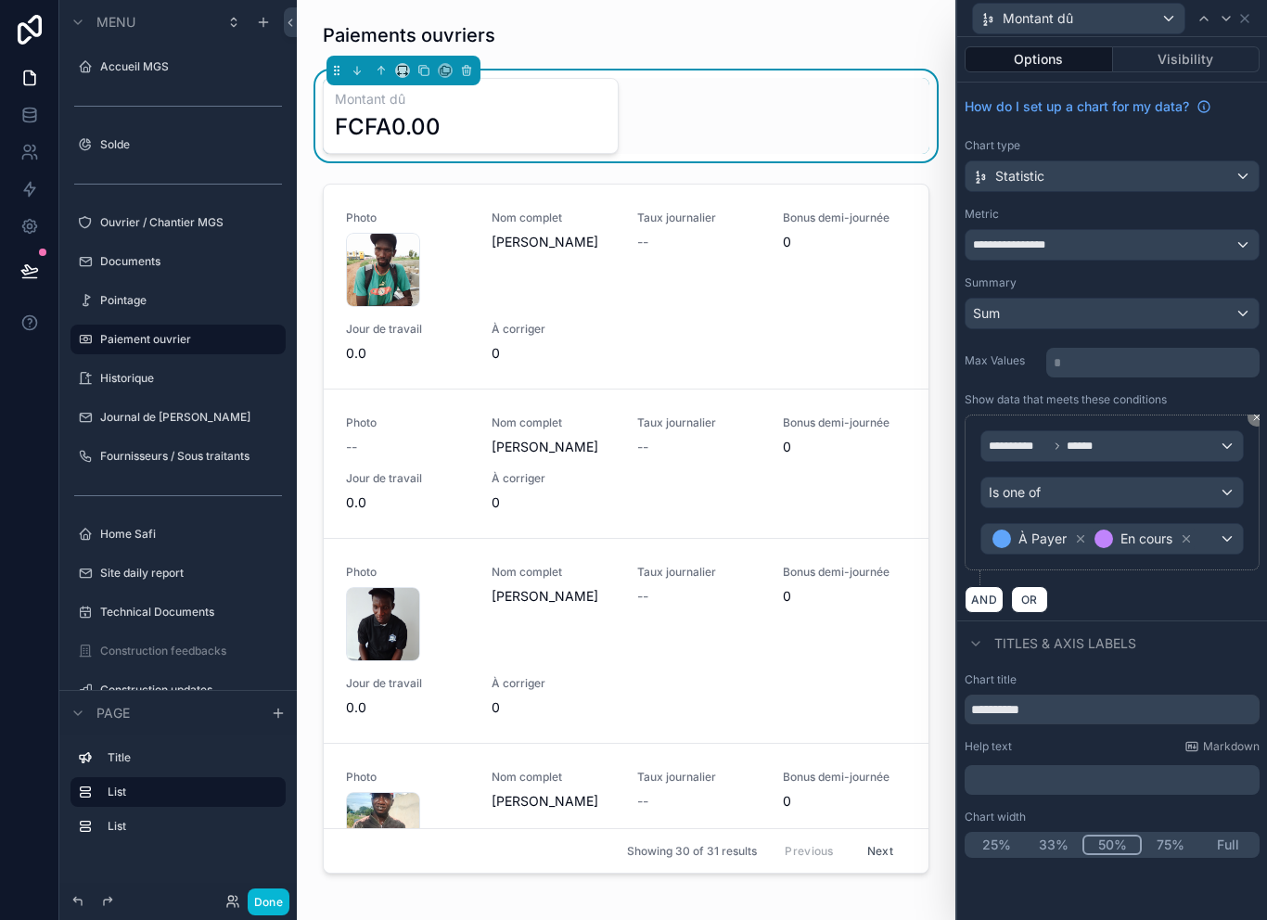
click at [1194, 248] on div "**********" at bounding box center [1111, 245] width 293 height 30
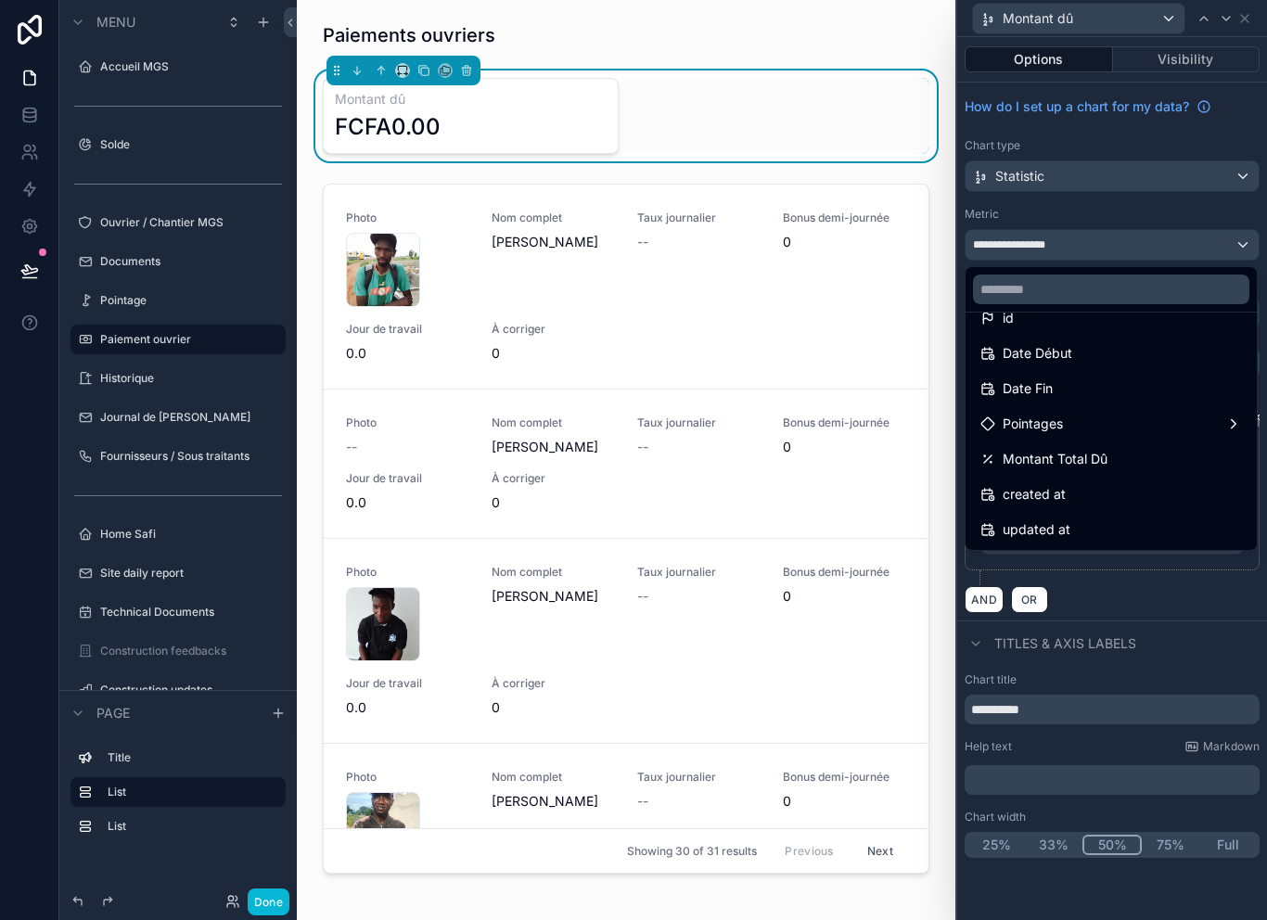
scroll to position [26, 0]
click at [1138, 239] on div at bounding box center [1112, 460] width 310 height 920
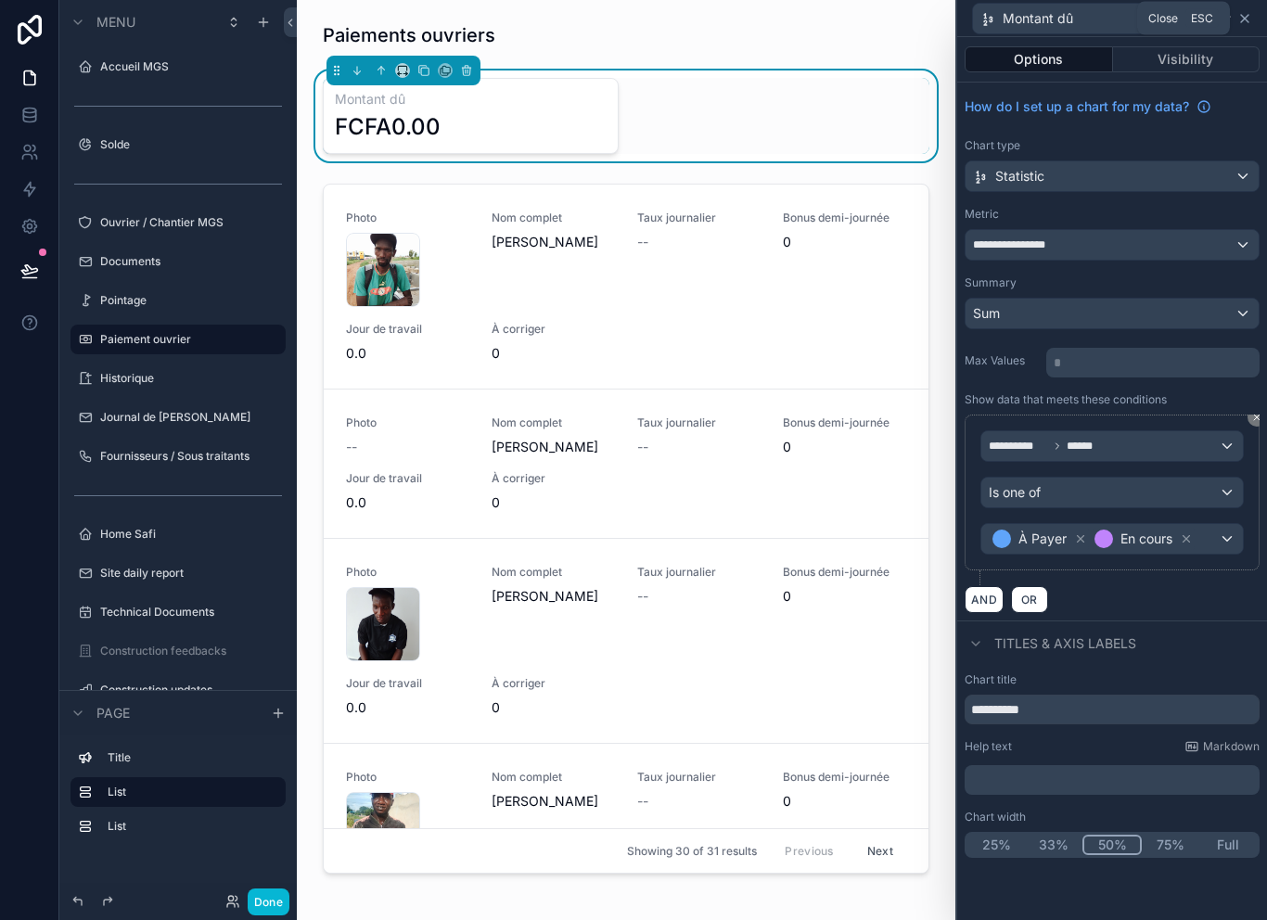
click at [1243, 20] on icon at bounding box center [1244, 18] width 15 height 15
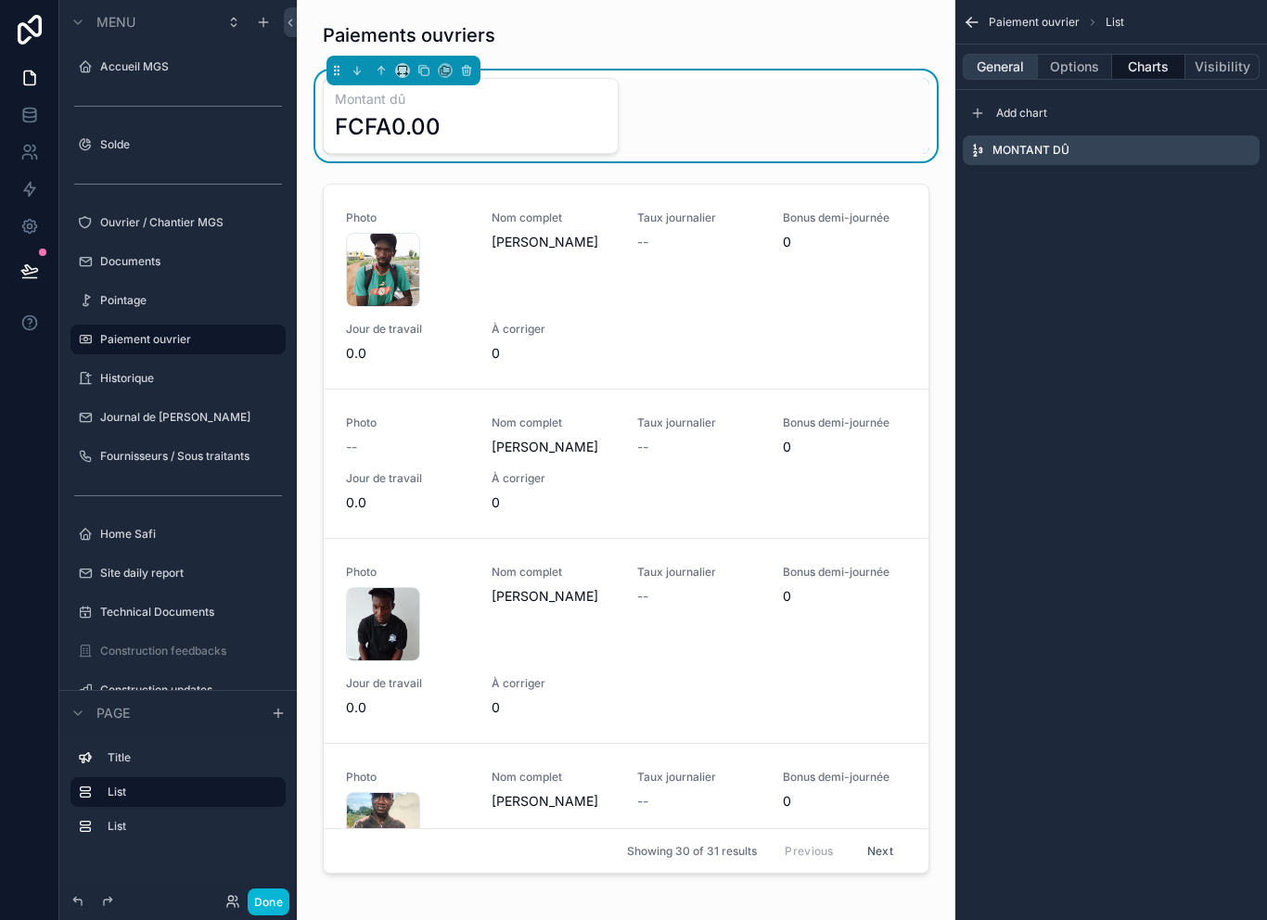
click at [1012, 73] on button "General" at bounding box center [999, 67] width 75 height 26
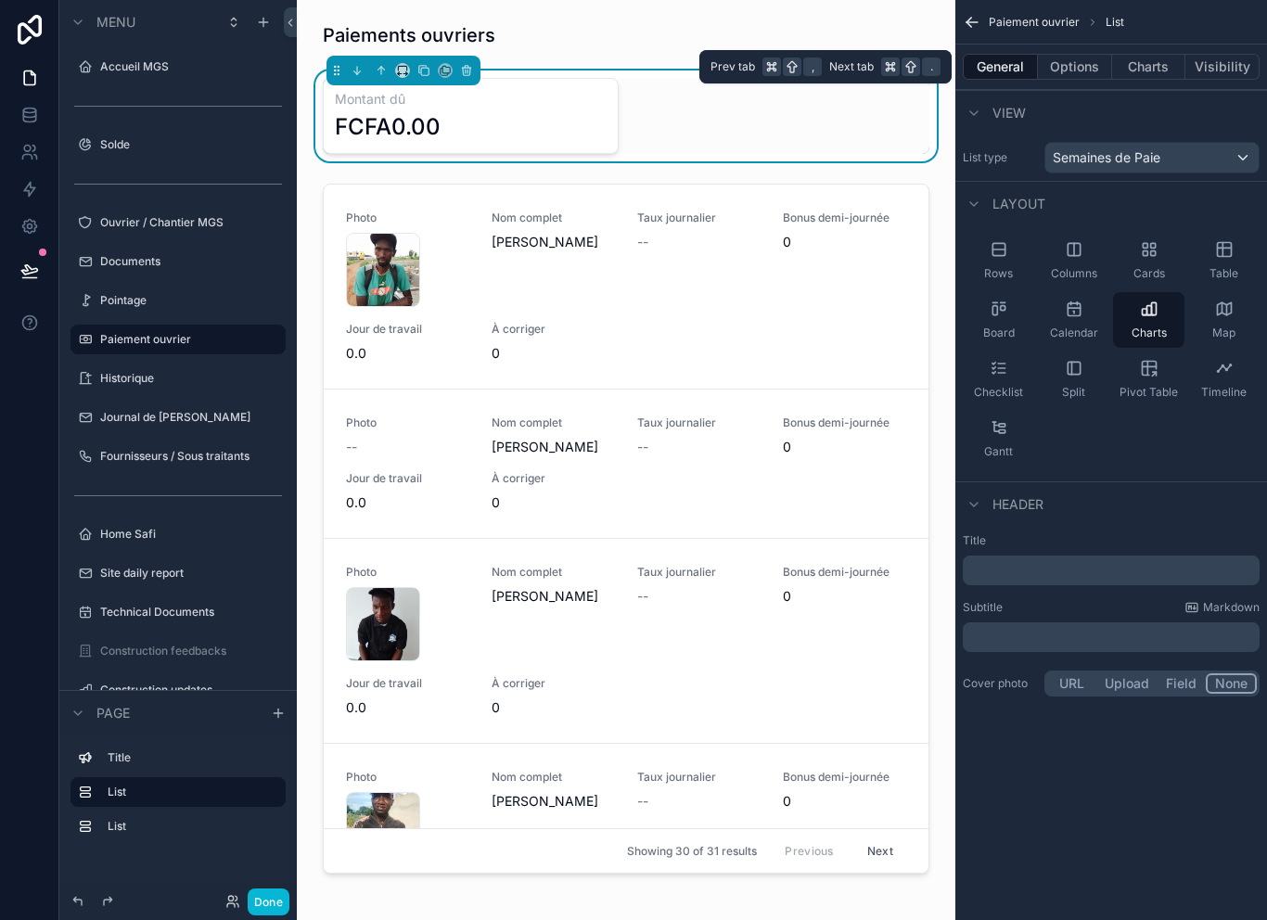
click at [1204, 166] on div "Semaines de Paie" at bounding box center [1151, 158] width 213 height 30
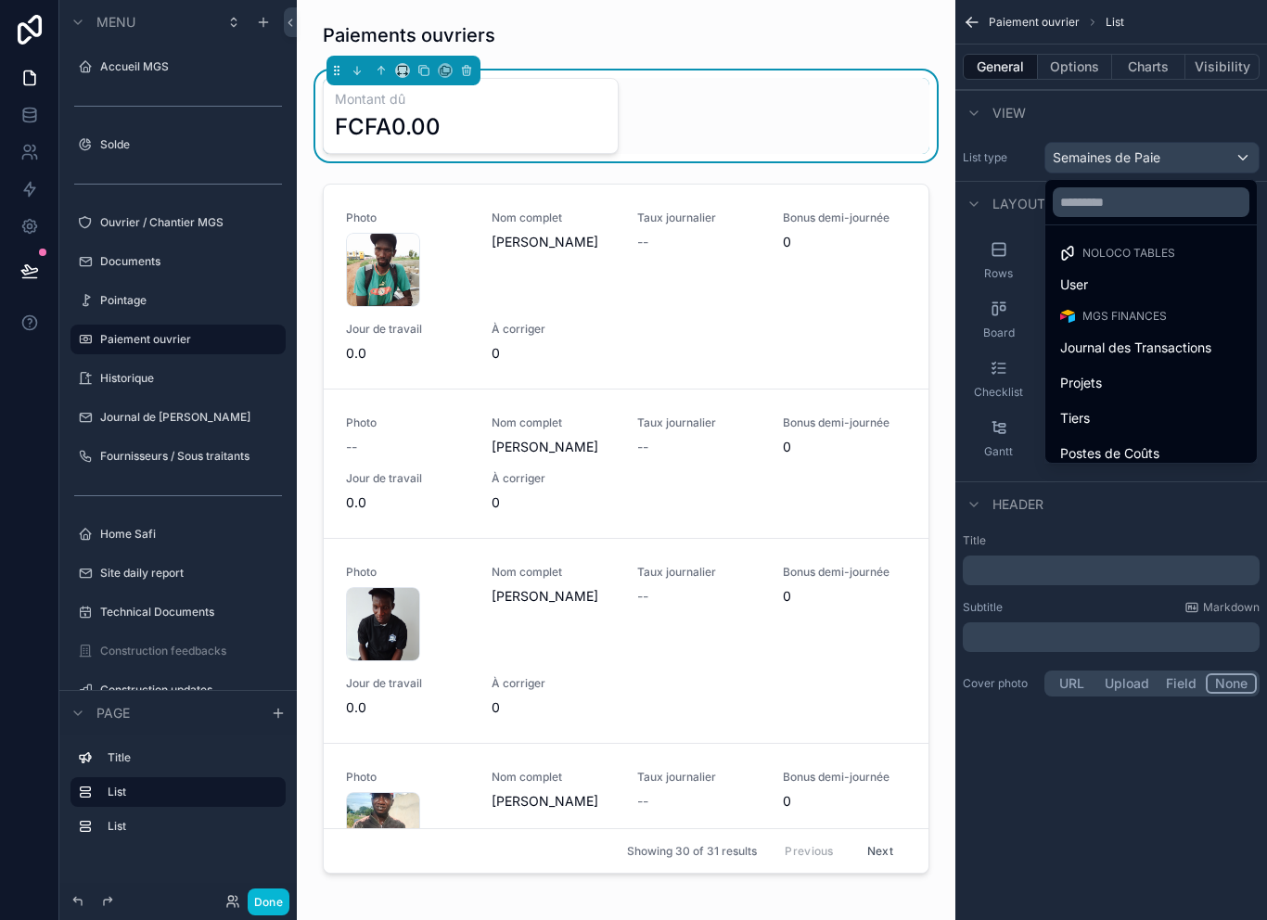
scroll to position [0, 0]
click at [1173, 357] on span "Journal des Transactions" at bounding box center [1135, 348] width 151 height 22
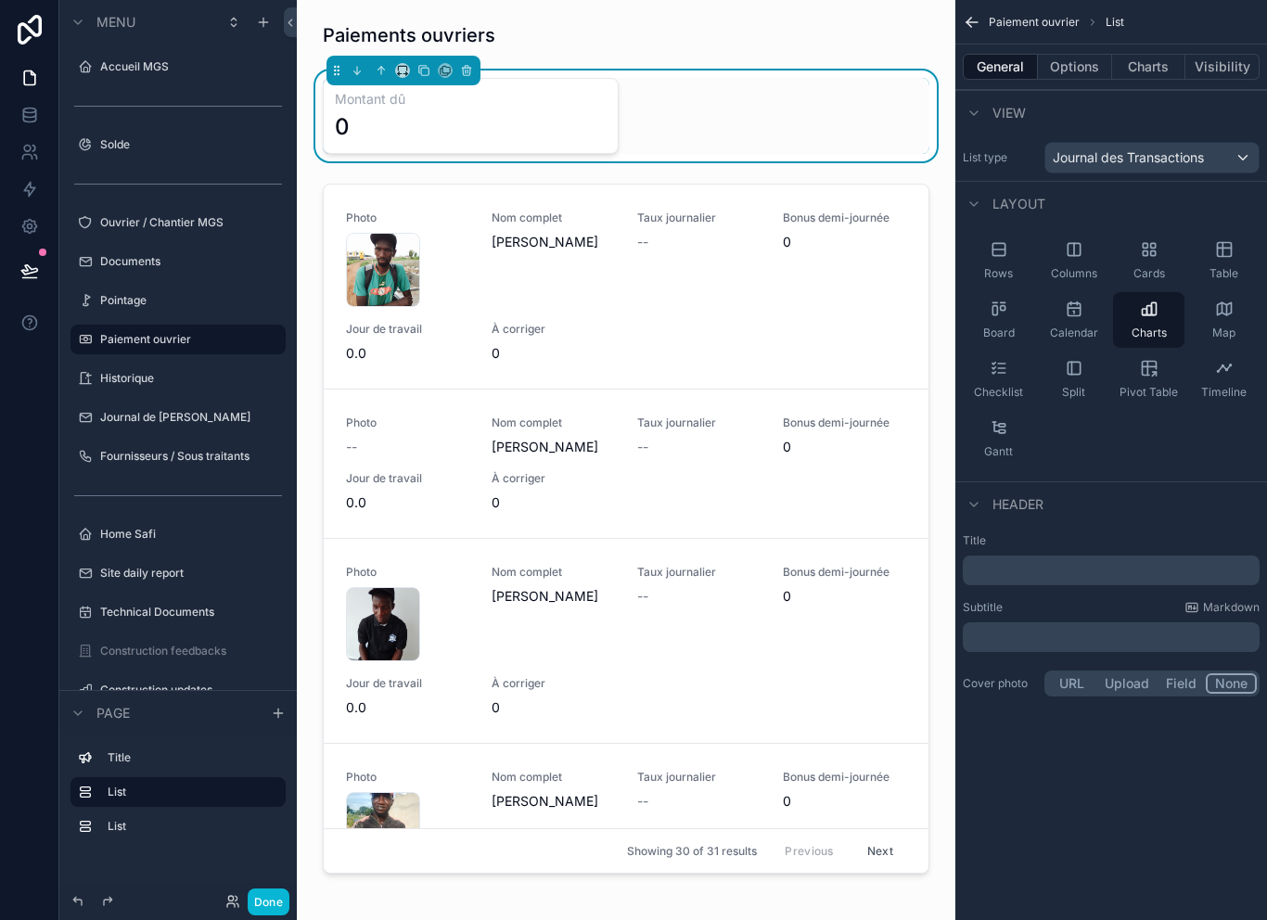
click at [1192, 160] on span "Journal des Transactions" at bounding box center [1127, 157] width 151 height 19
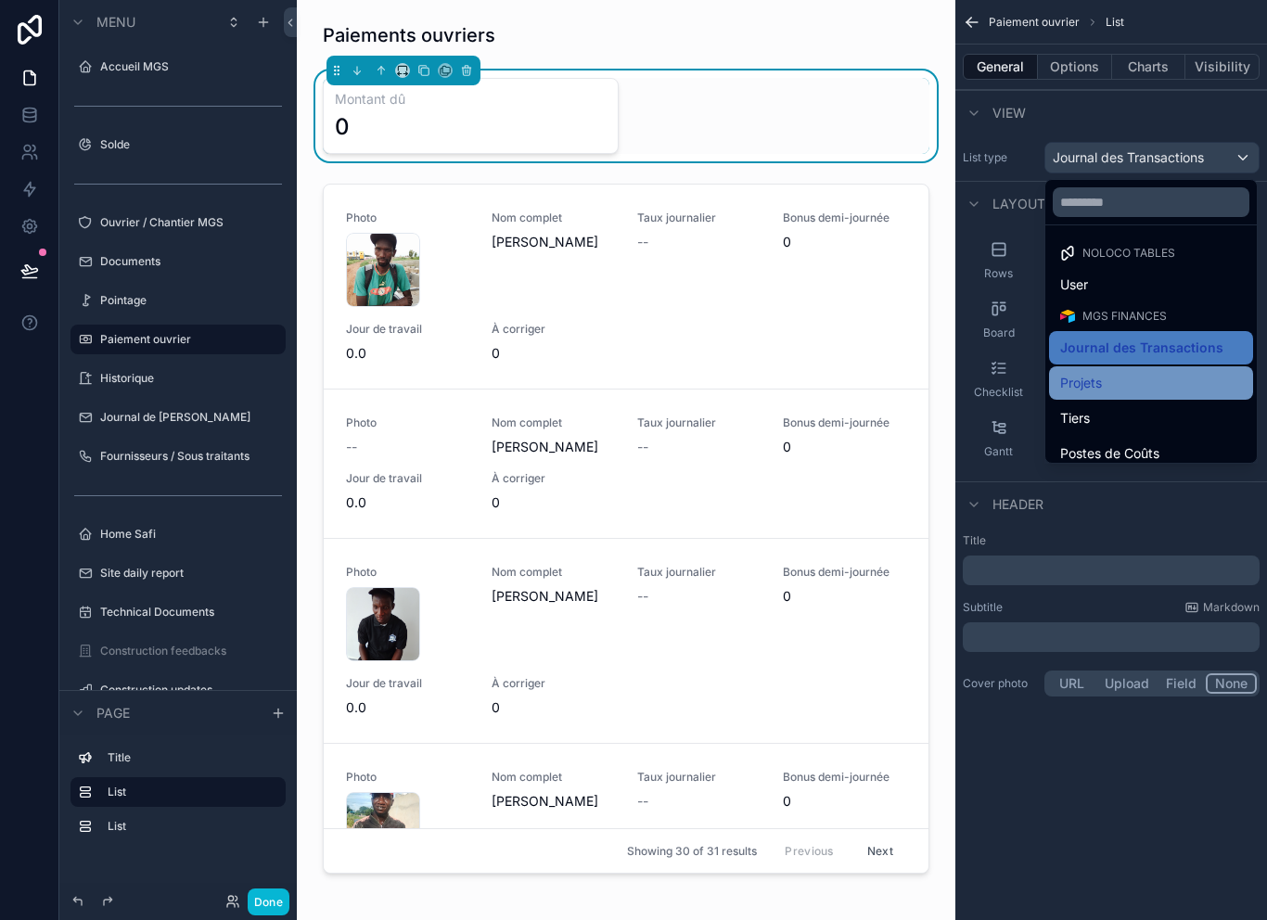
click at [1171, 383] on div "Projets" at bounding box center [1151, 383] width 182 height 22
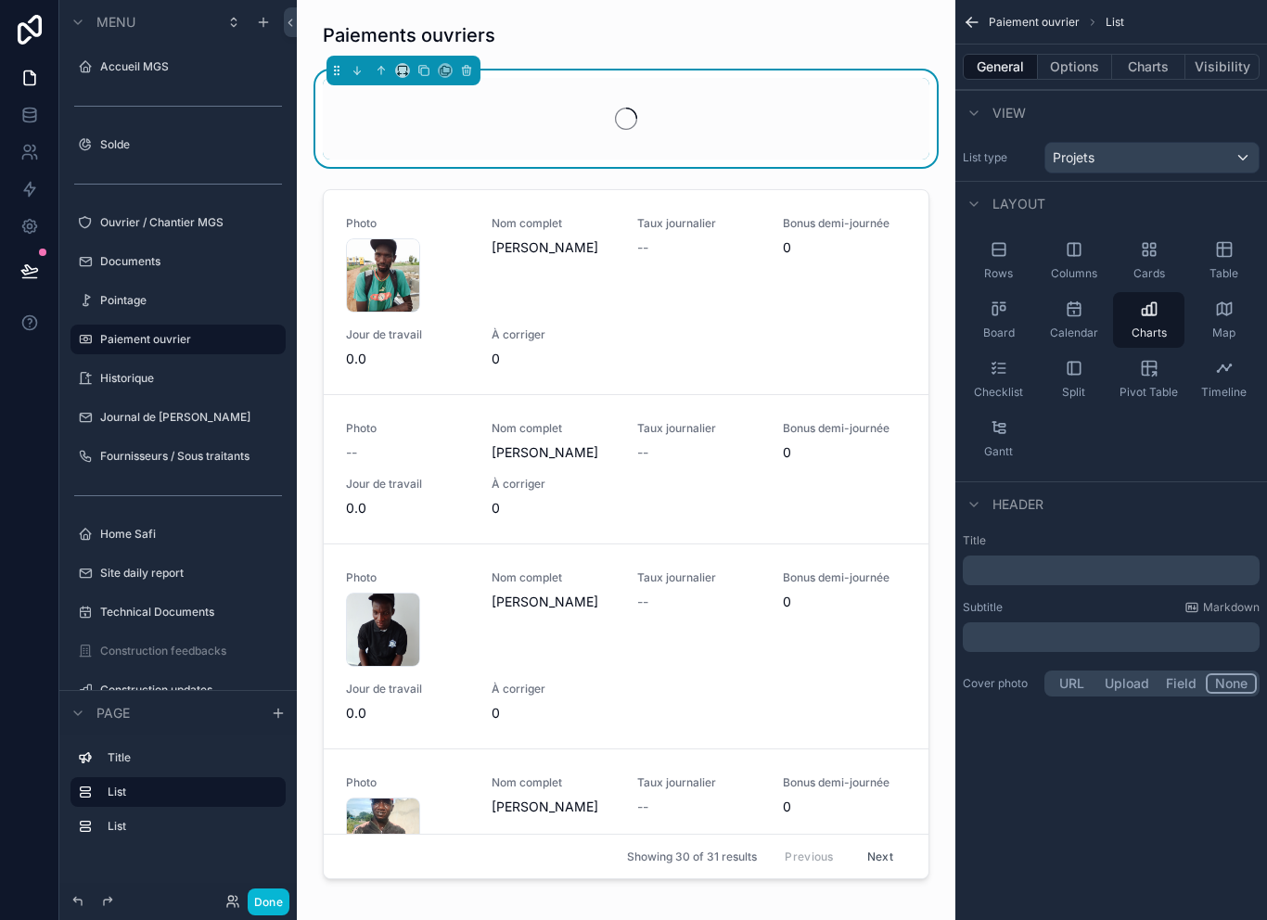
click at [1191, 160] on div "Projets" at bounding box center [1151, 158] width 213 height 30
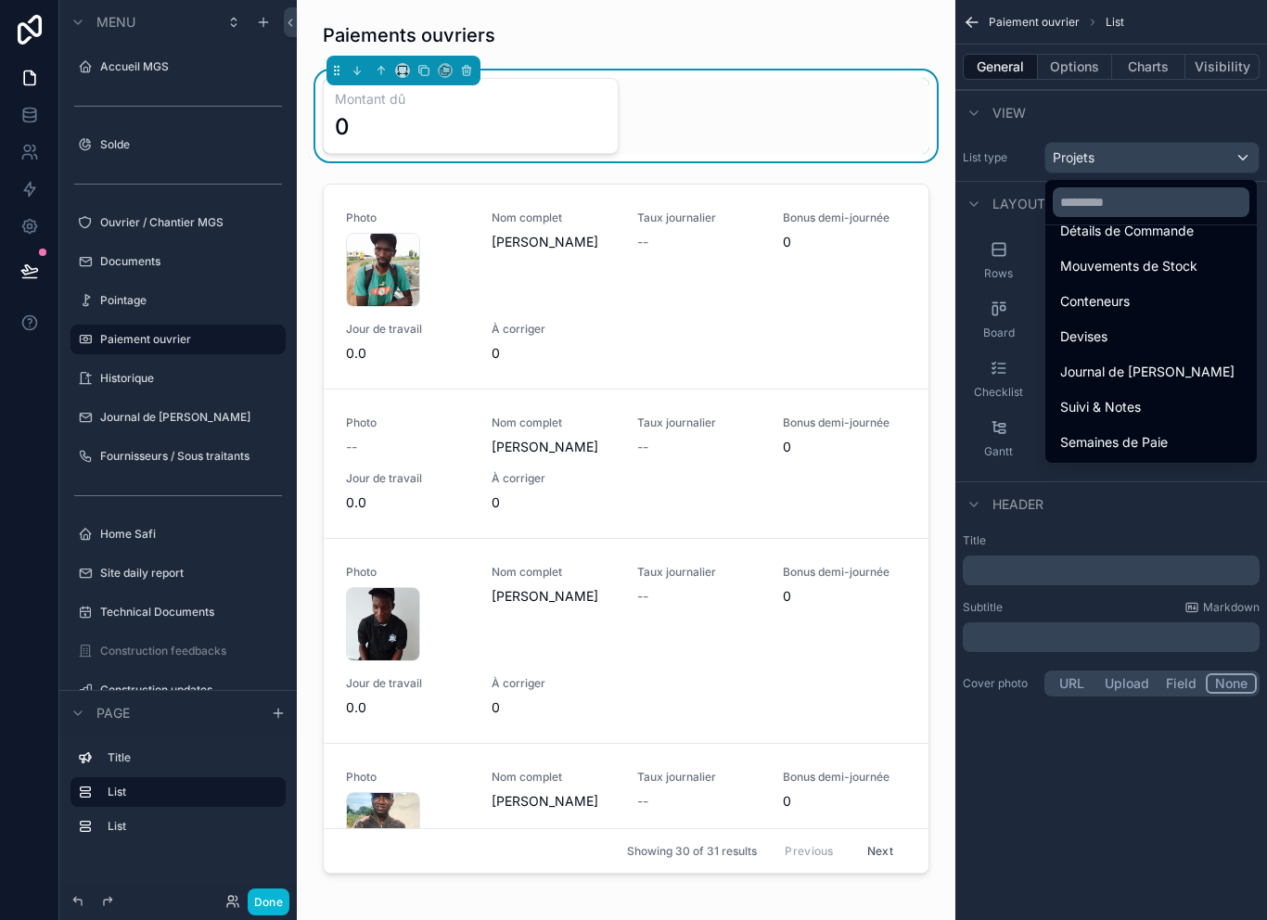
scroll to position [927, 0]
click at [1166, 452] on span "Semaines de Paie" at bounding box center [1114, 442] width 108 height 22
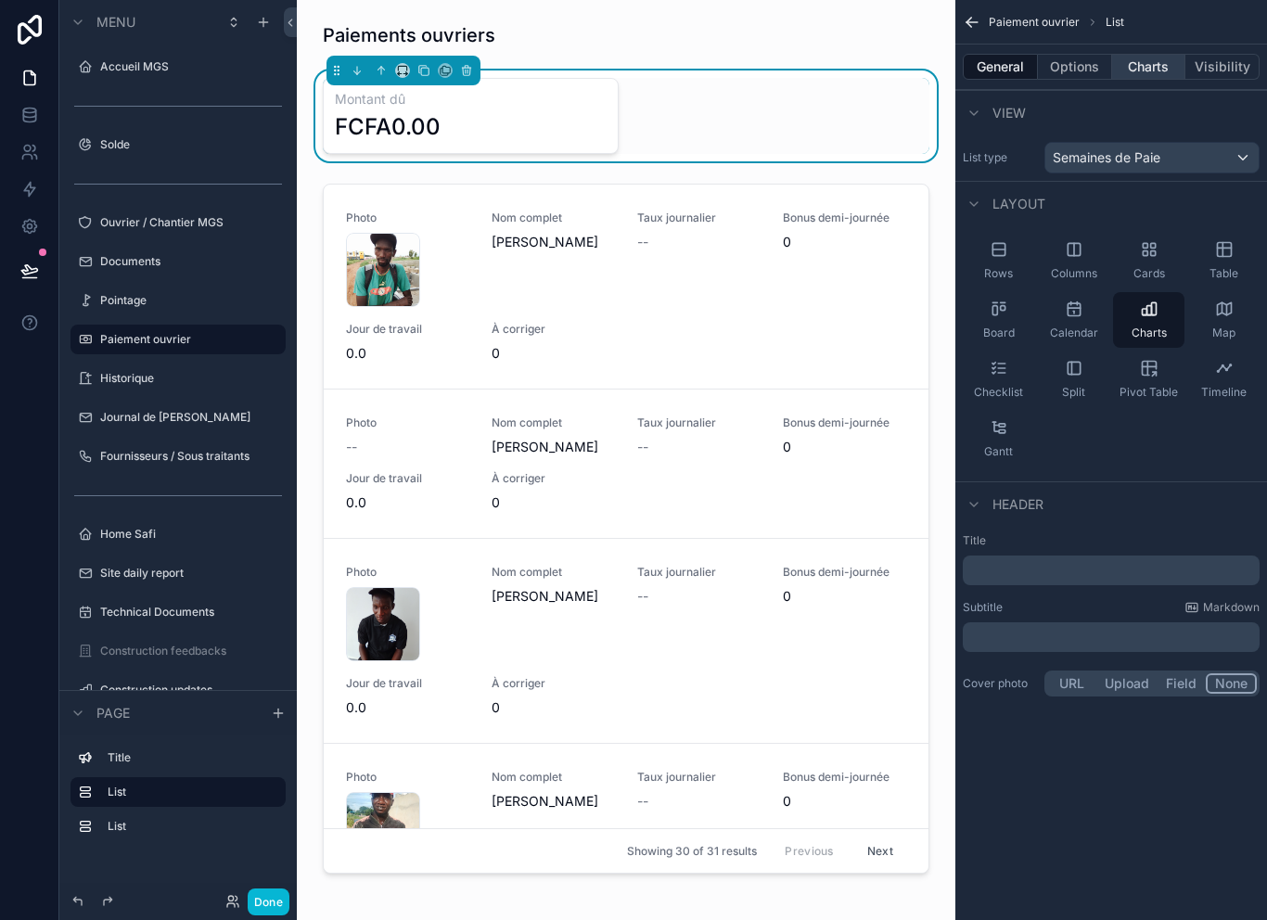
click at [1163, 69] on button "Charts" at bounding box center [1149, 67] width 74 height 26
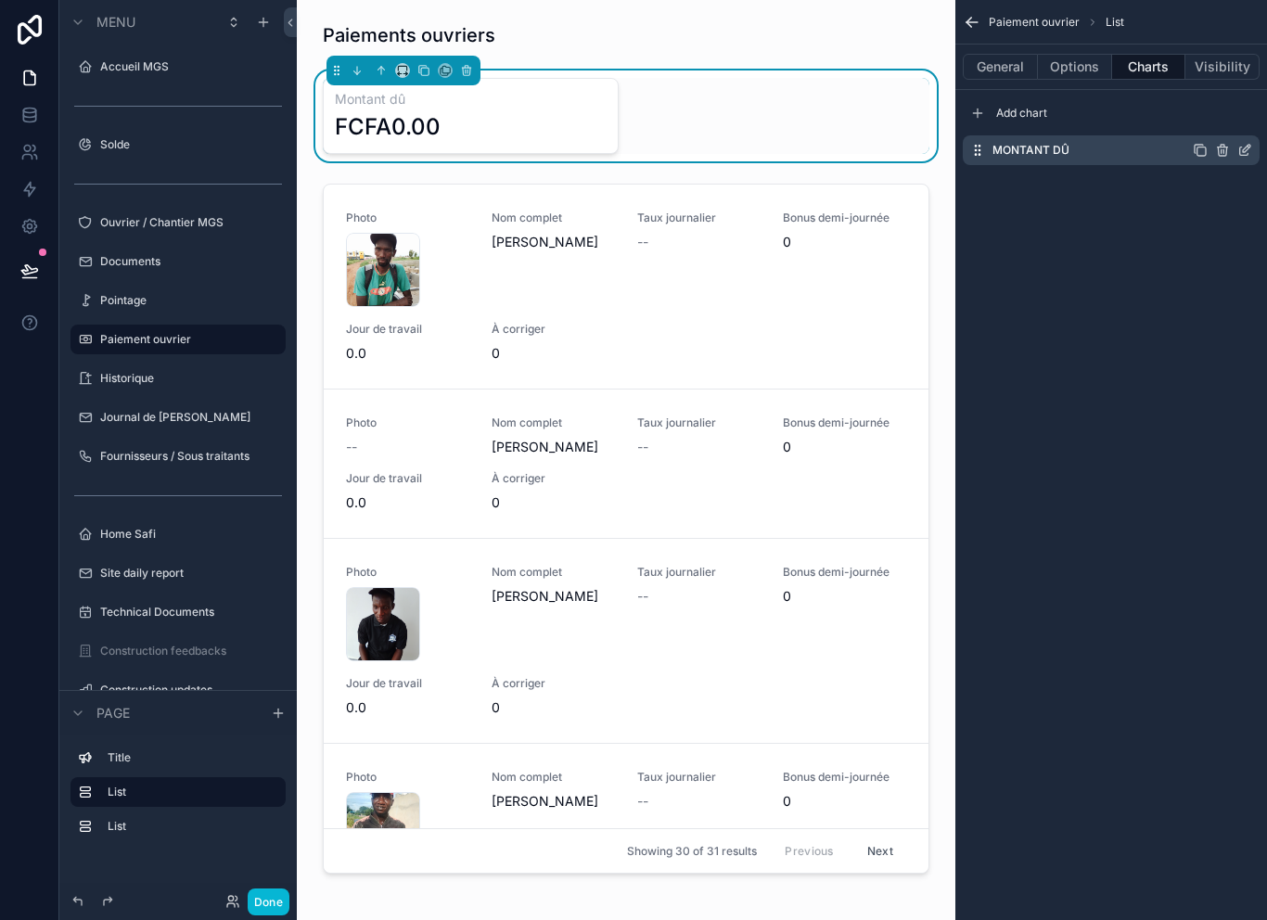
click at [1242, 147] on icon "scrollable content" at bounding box center [1244, 150] width 15 height 15
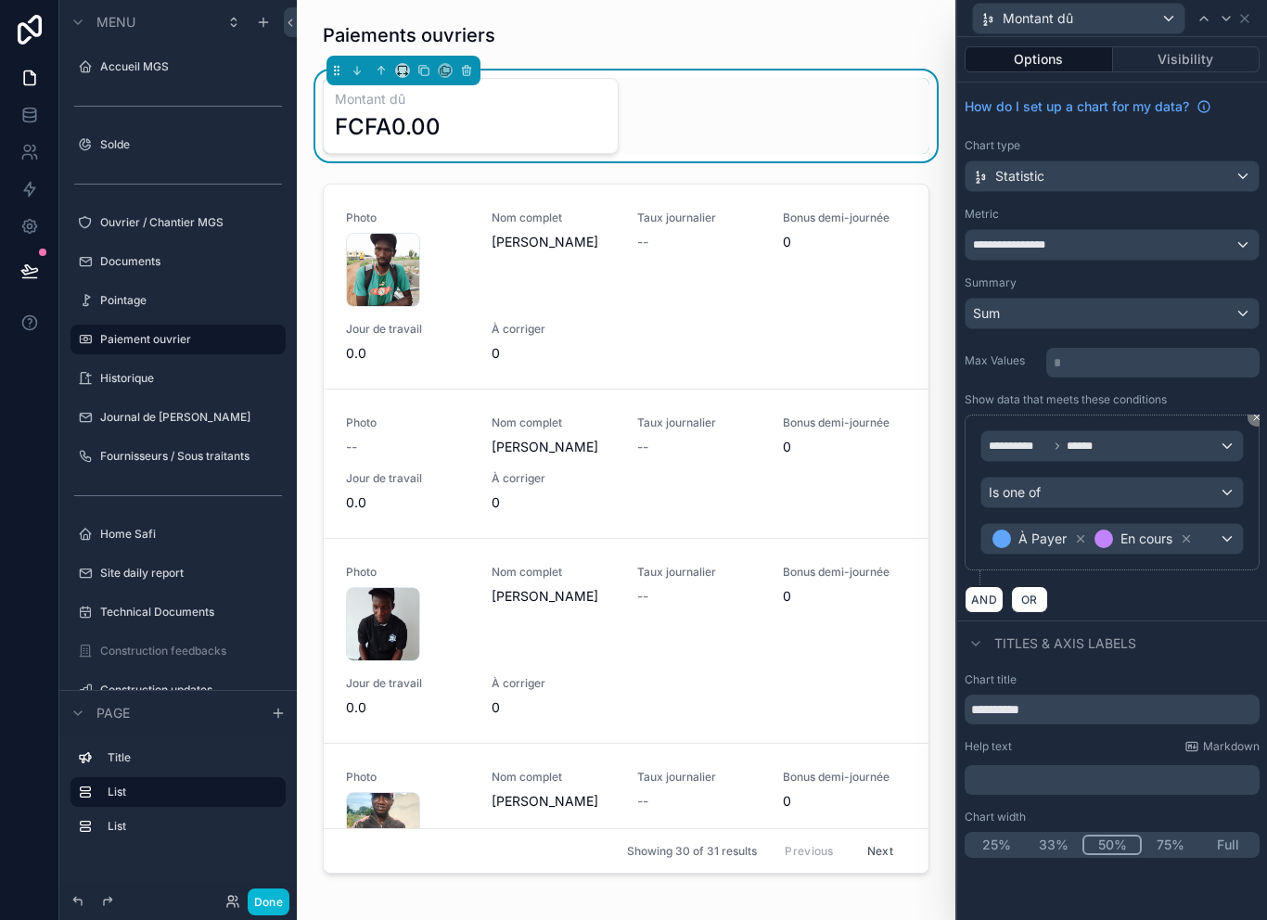
click at [1186, 249] on div "**********" at bounding box center [1111, 245] width 293 height 30
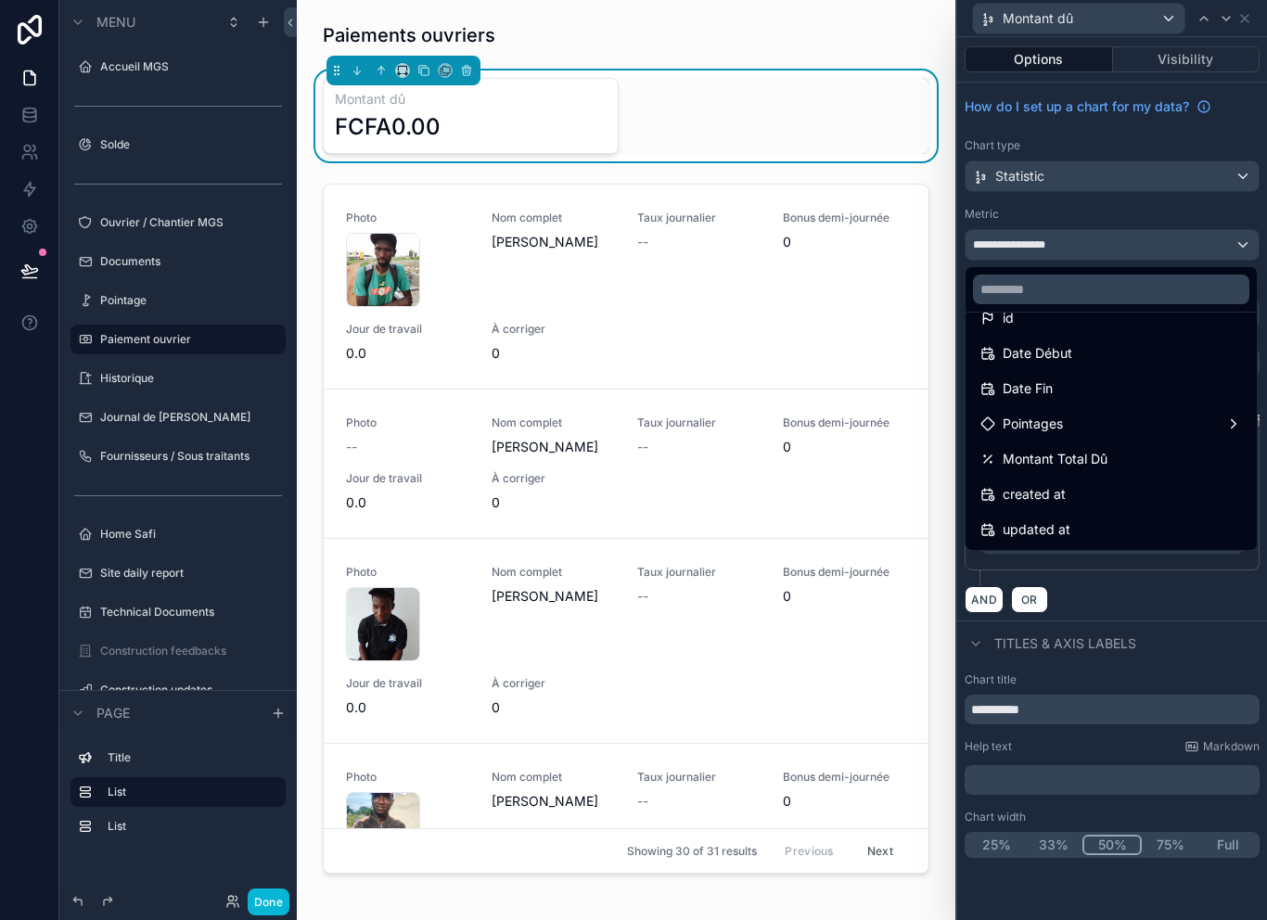
scroll to position [27, 0]
click at [1213, 216] on div at bounding box center [1112, 460] width 310 height 920
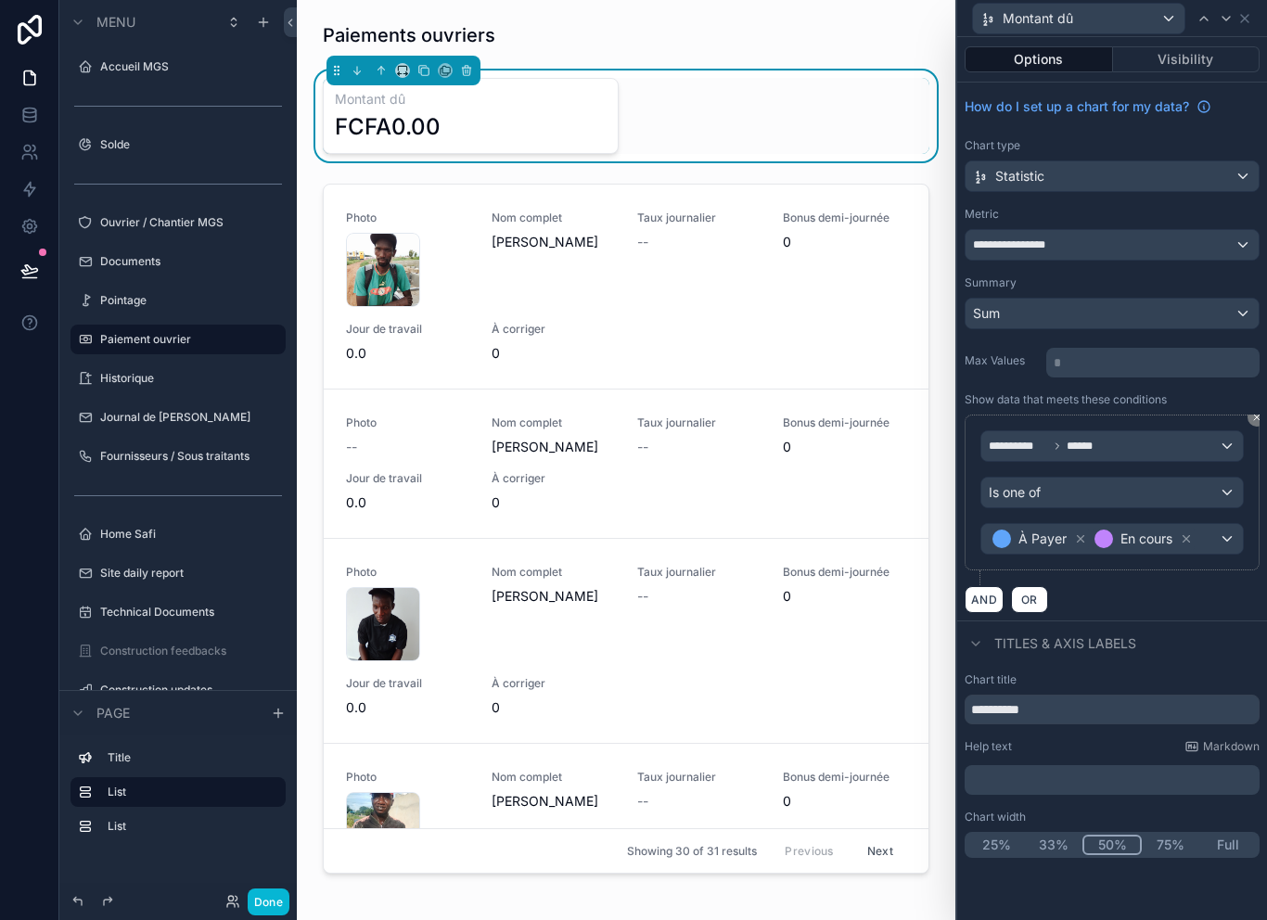
click at [1256, 392] on div "**********" at bounding box center [1111, 502] width 295 height 221
click at [1254, 412] on icon at bounding box center [1256, 417] width 11 height 11
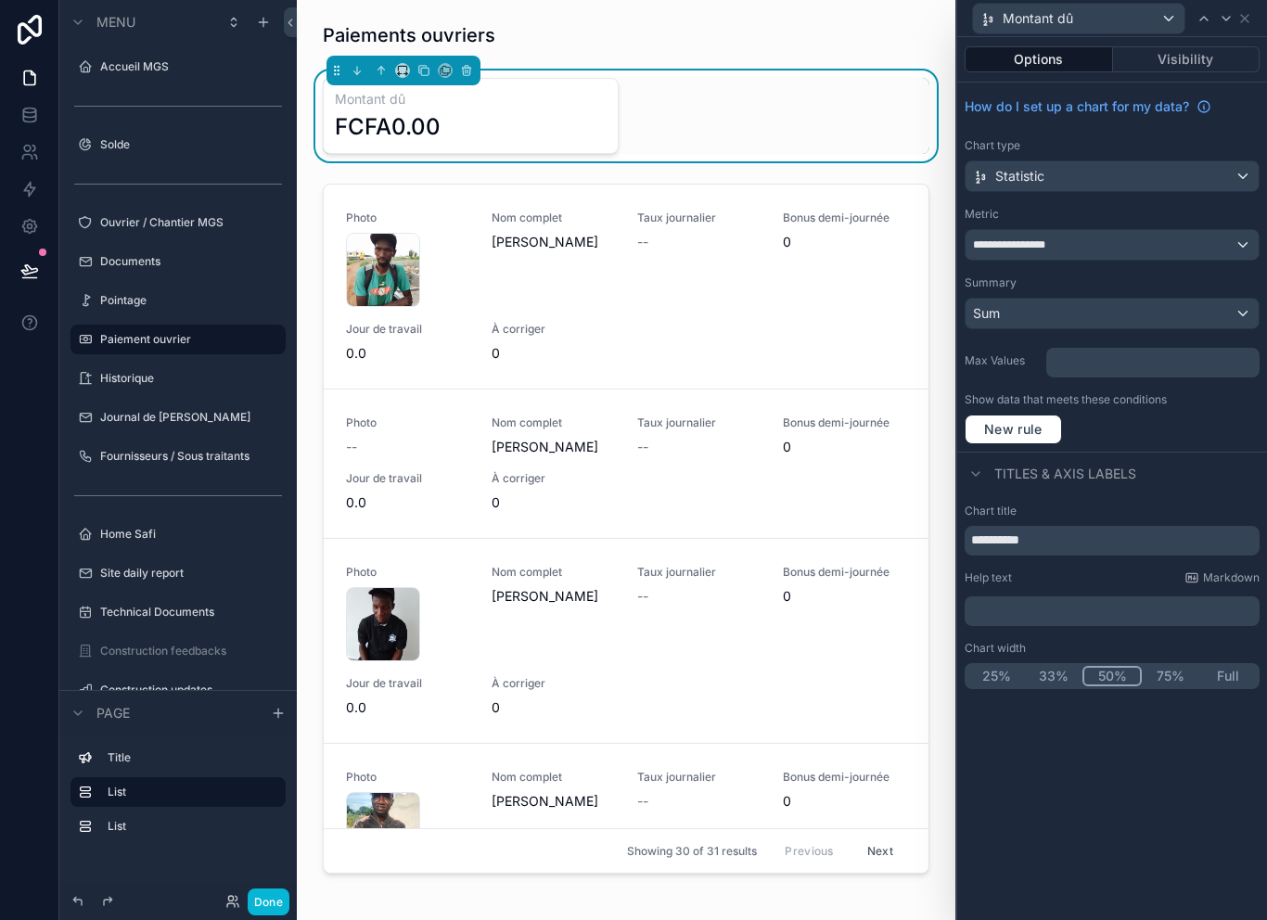
scroll to position [0, 0]
click at [1200, 301] on div "Sum" at bounding box center [1111, 314] width 293 height 30
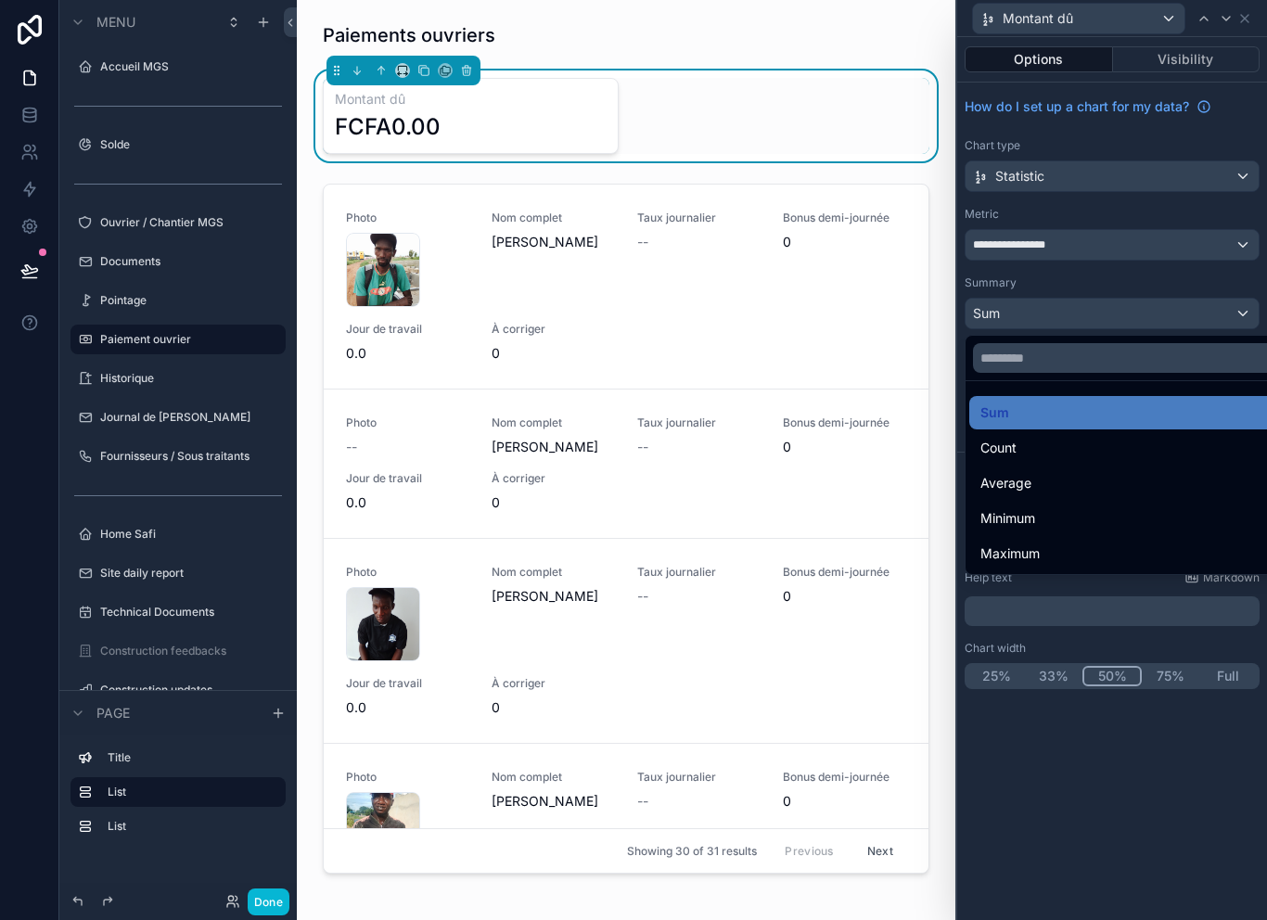
click at [1200, 250] on div at bounding box center [1112, 460] width 310 height 920
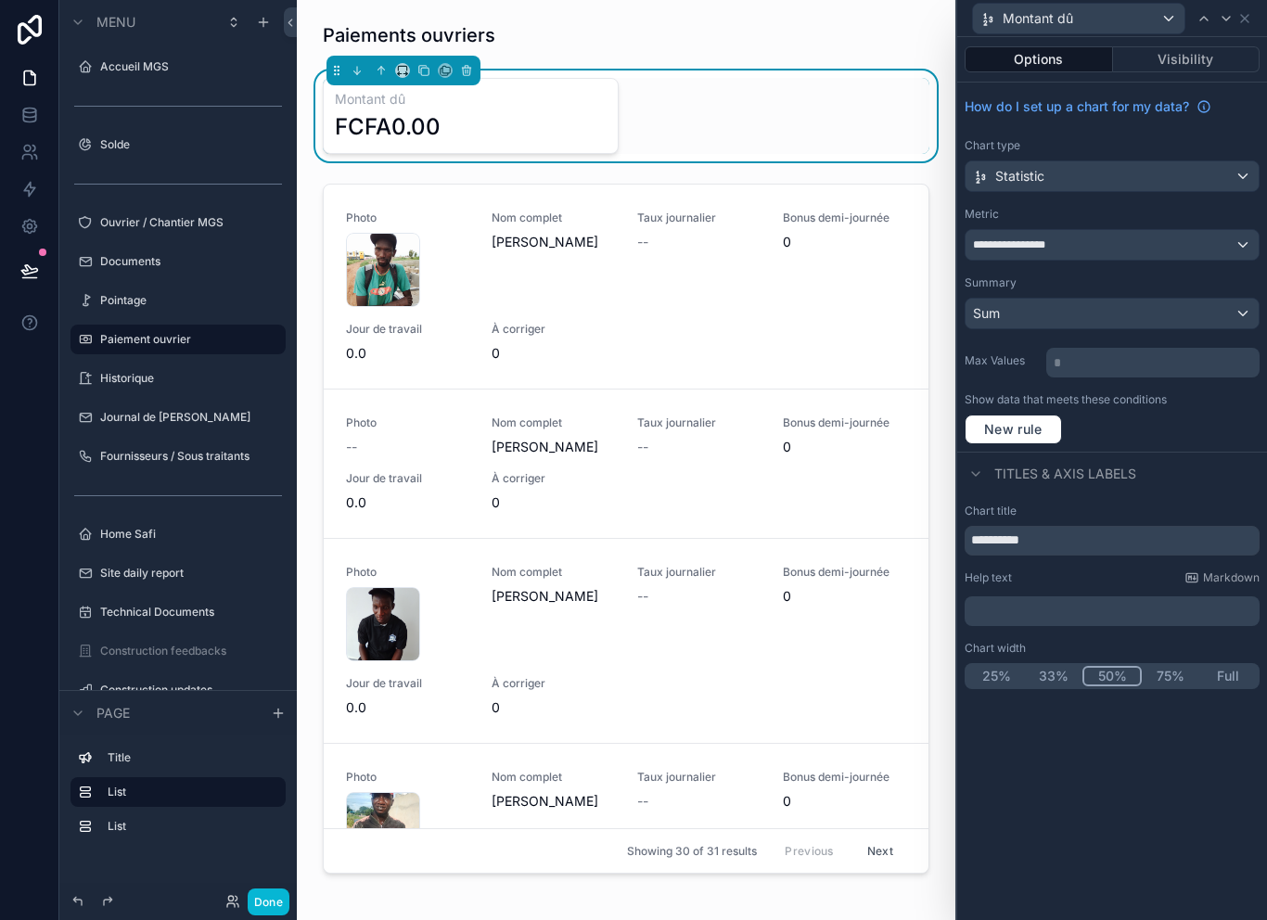
click at [1210, 241] on div "**********" at bounding box center [1111, 245] width 293 height 30
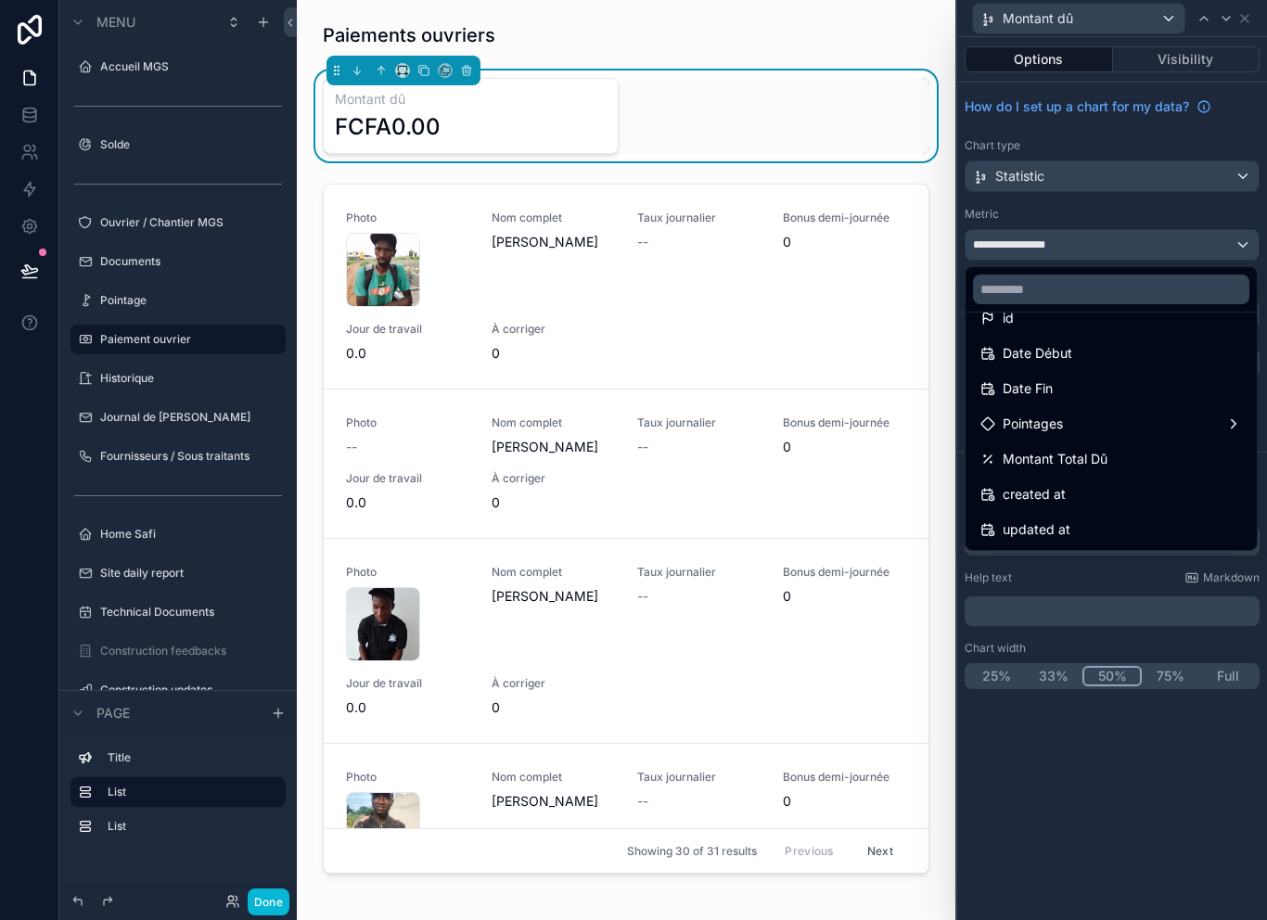
scroll to position [27, 0]
click at [1236, 210] on div at bounding box center [1112, 460] width 310 height 920
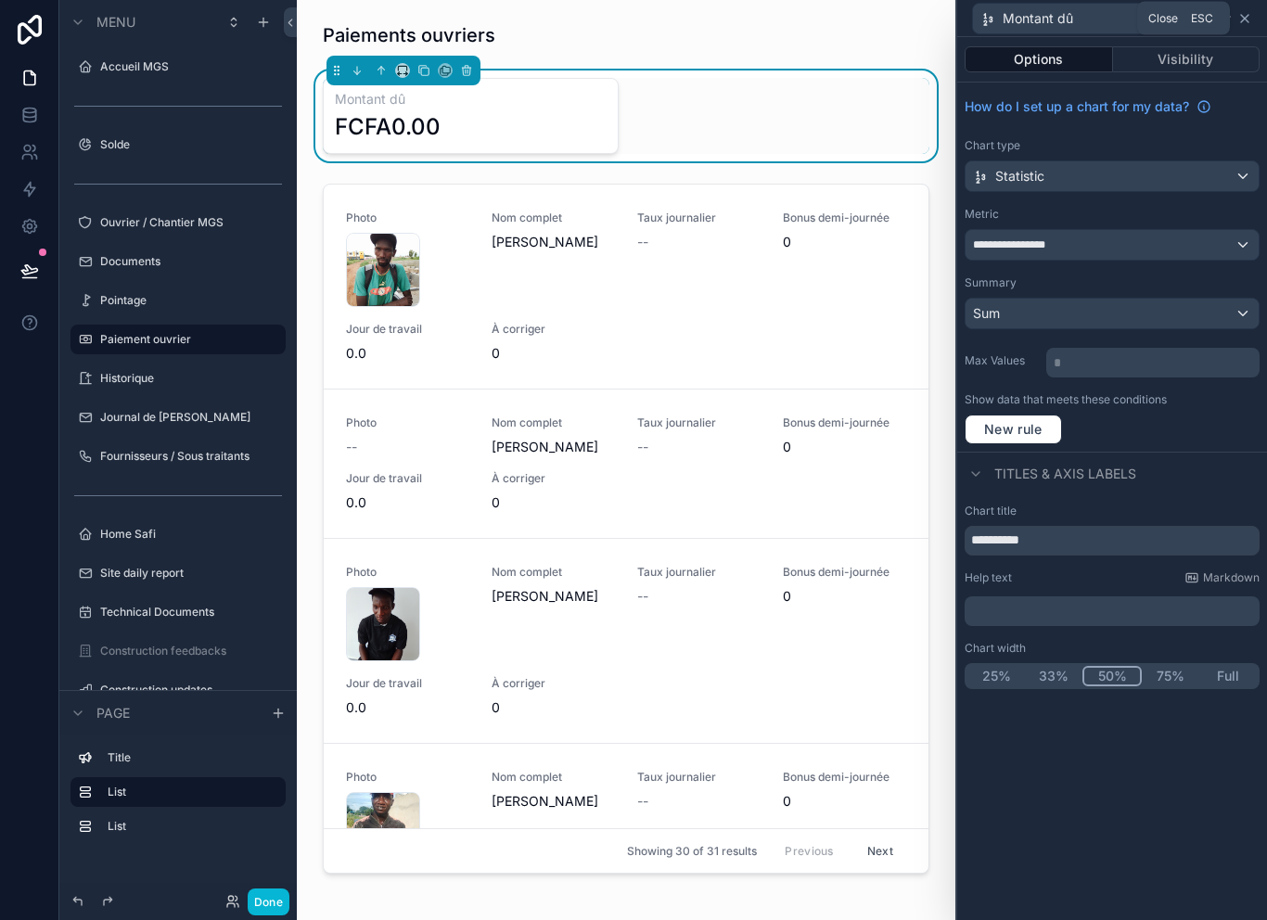
click at [1242, 15] on icon at bounding box center [1244, 18] width 15 height 15
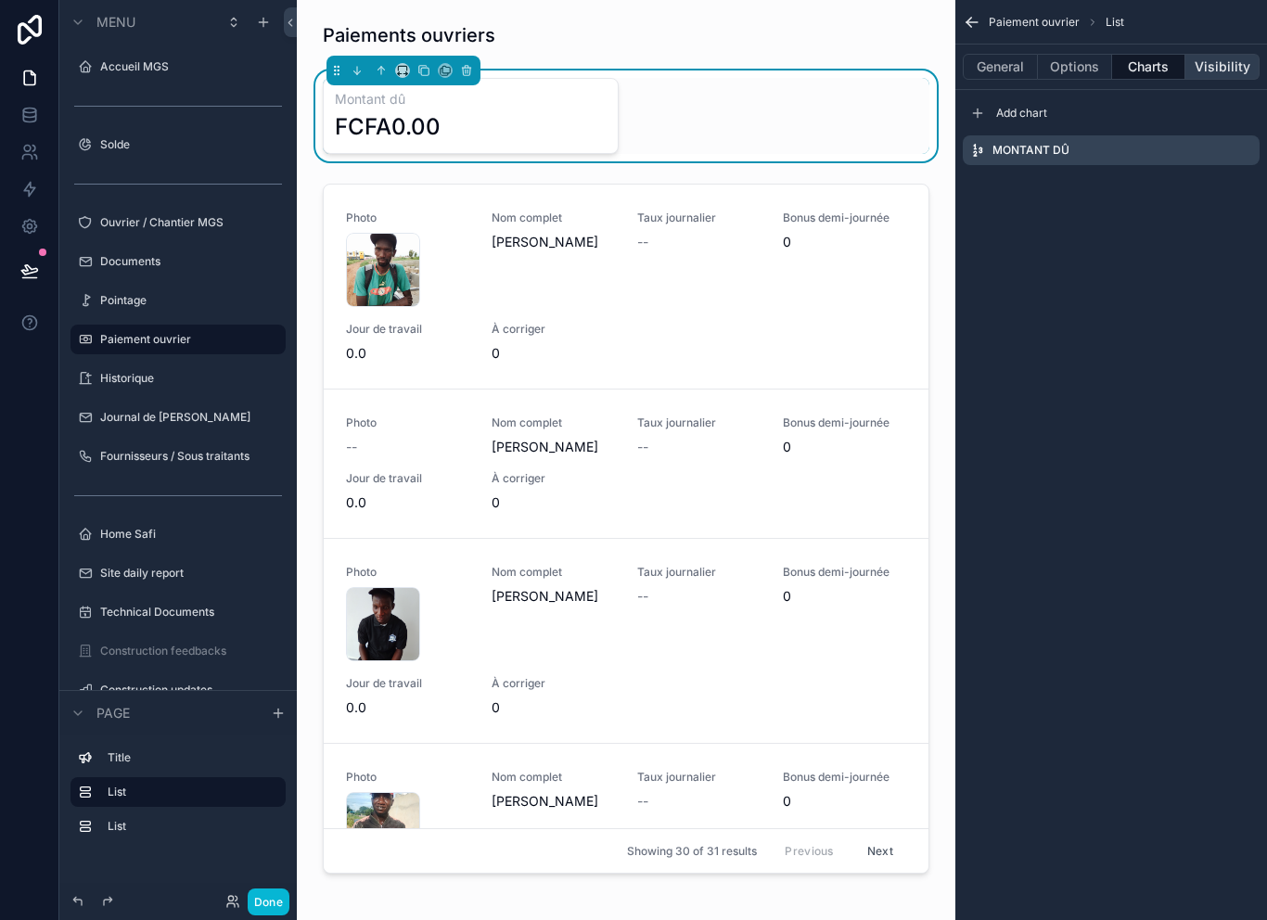
click at [1217, 59] on button "Visibility" at bounding box center [1222, 67] width 74 height 26
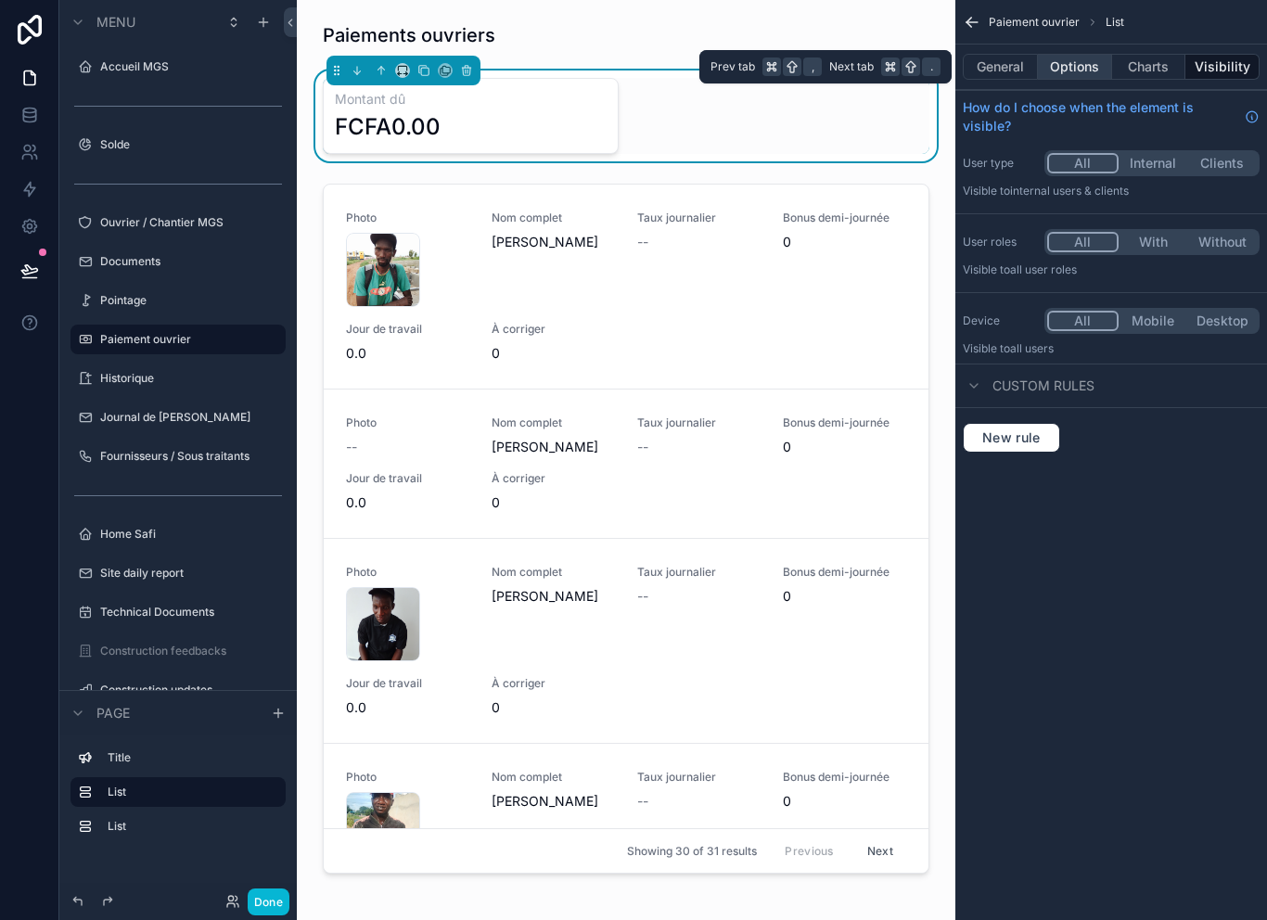
click at [1057, 79] on button "Options" at bounding box center [1075, 67] width 74 height 26
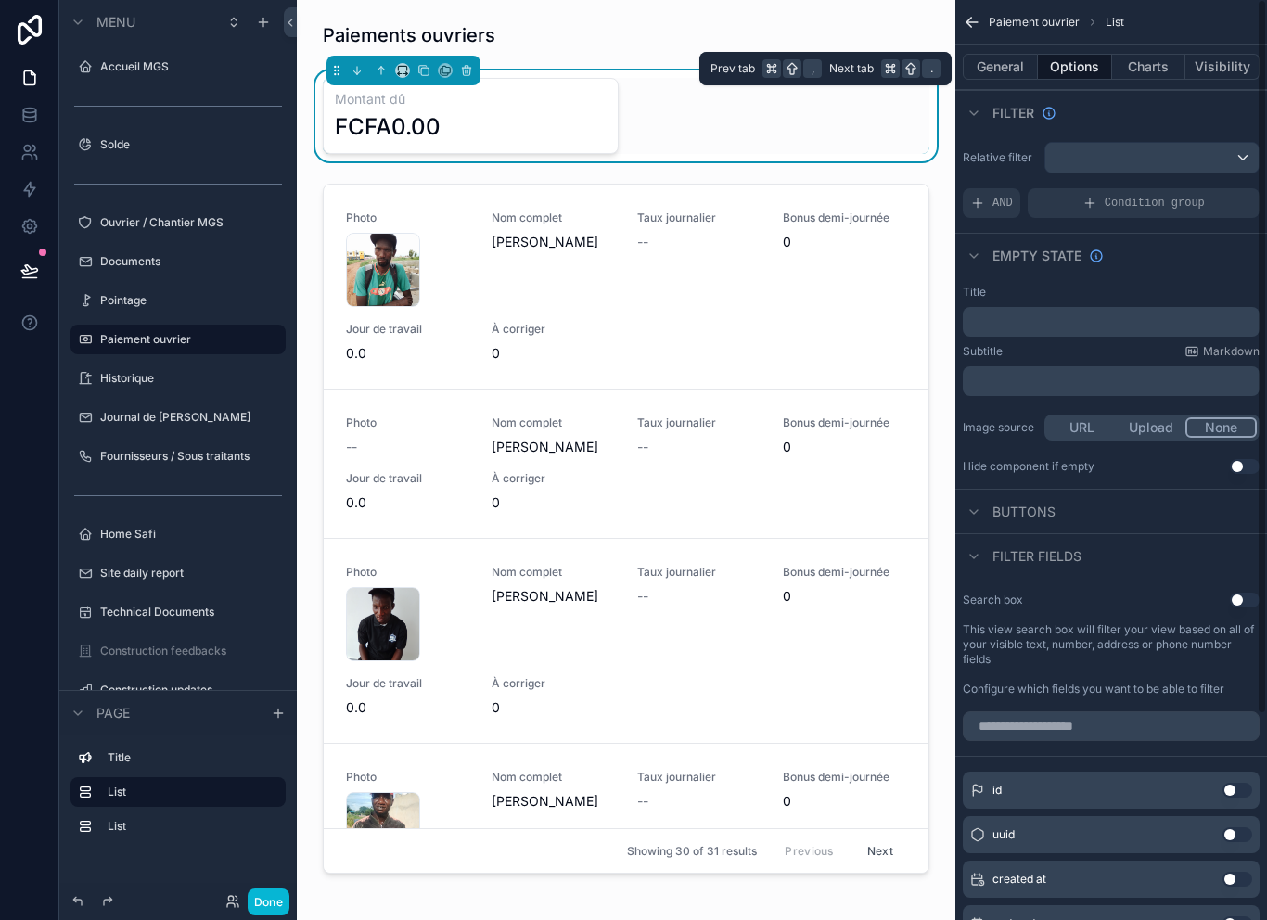
scroll to position [0, 0]
click at [1018, 70] on button "General" at bounding box center [999, 67] width 75 height 26
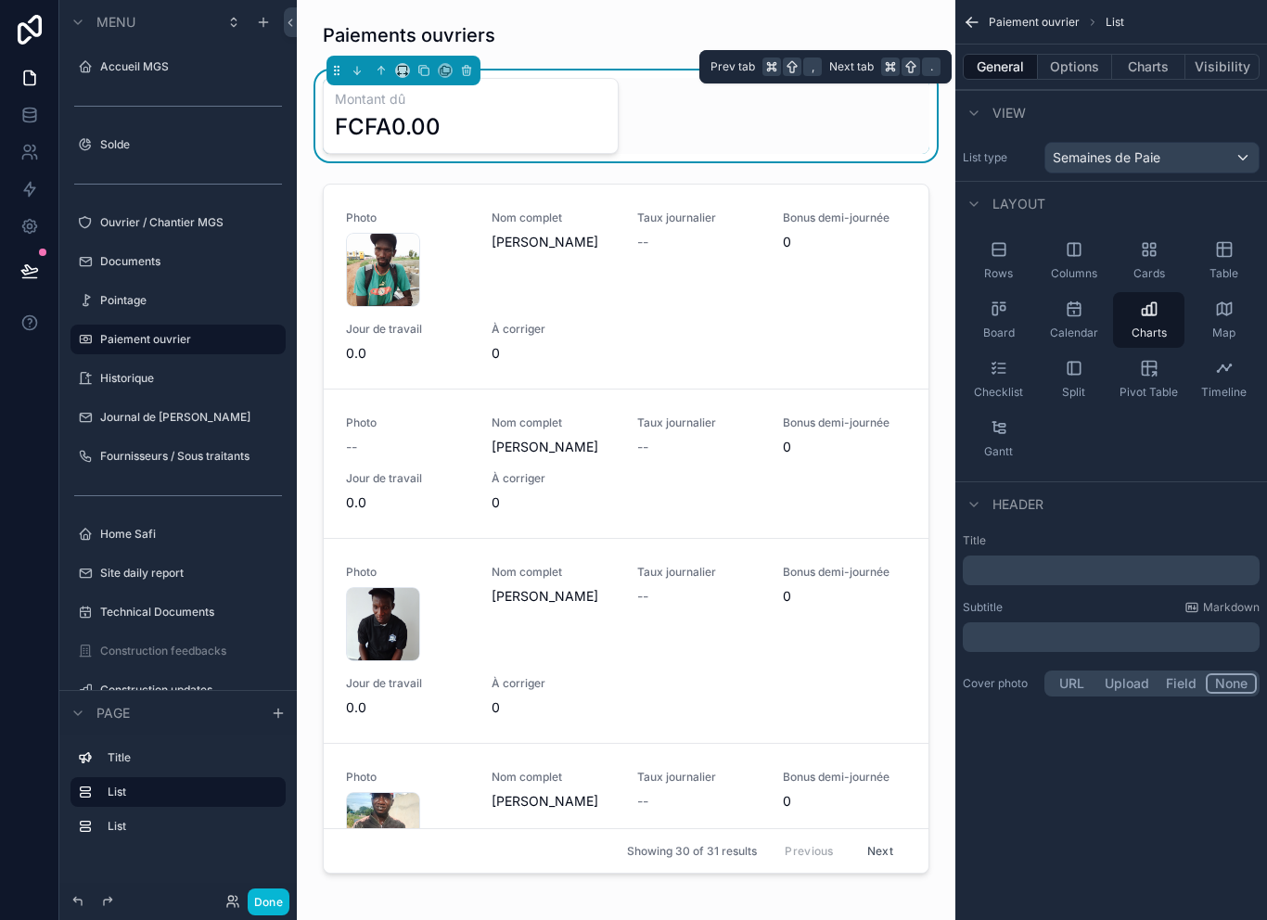
click at [1216, 156] on div "Semaines de Paie" at bounding box center [1151, 158] width 213 height 30
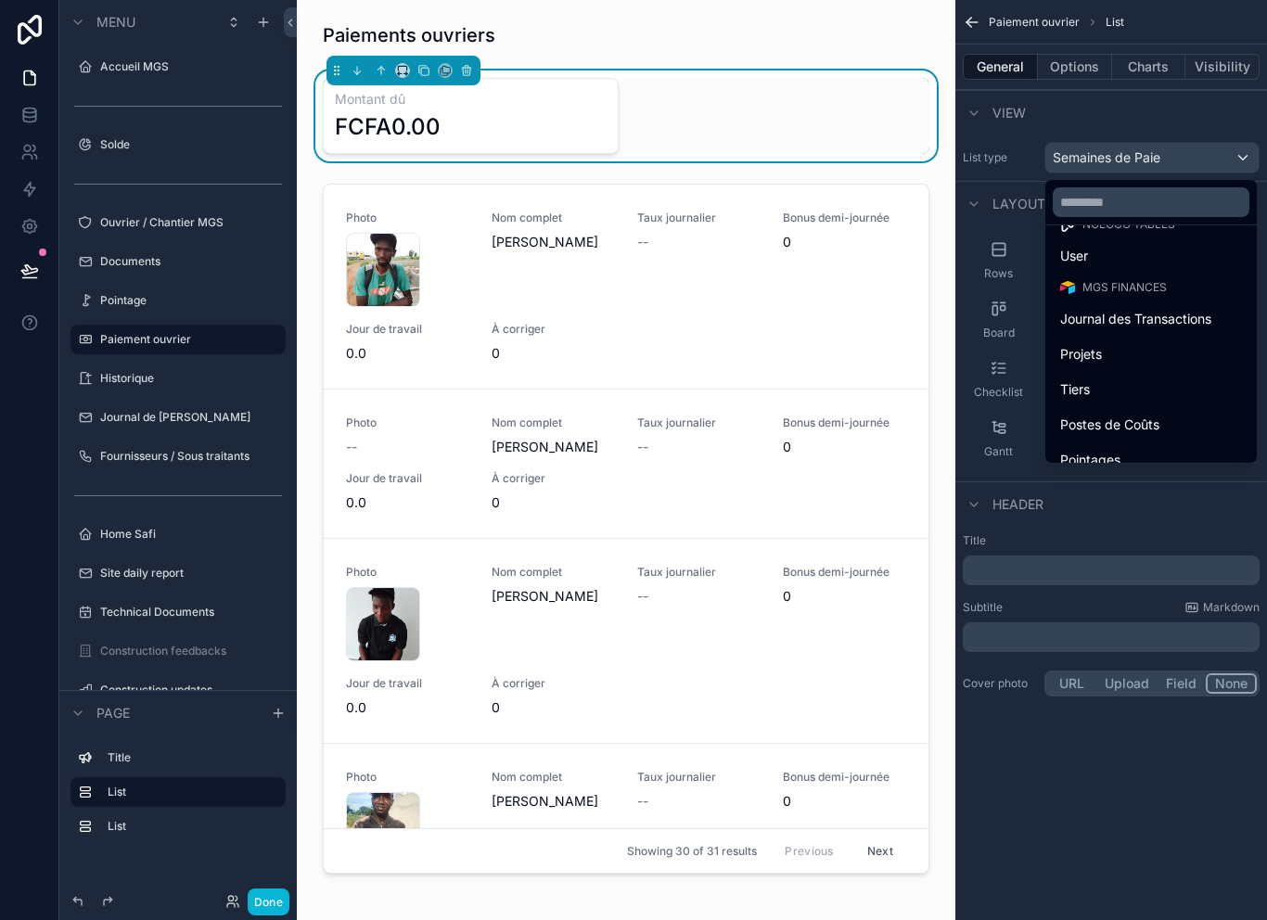
scroll to position [31, 0]
click at [1195, 305] on div "Journal des Transactions" at bounding box center [1151, 316] width 204 height 33
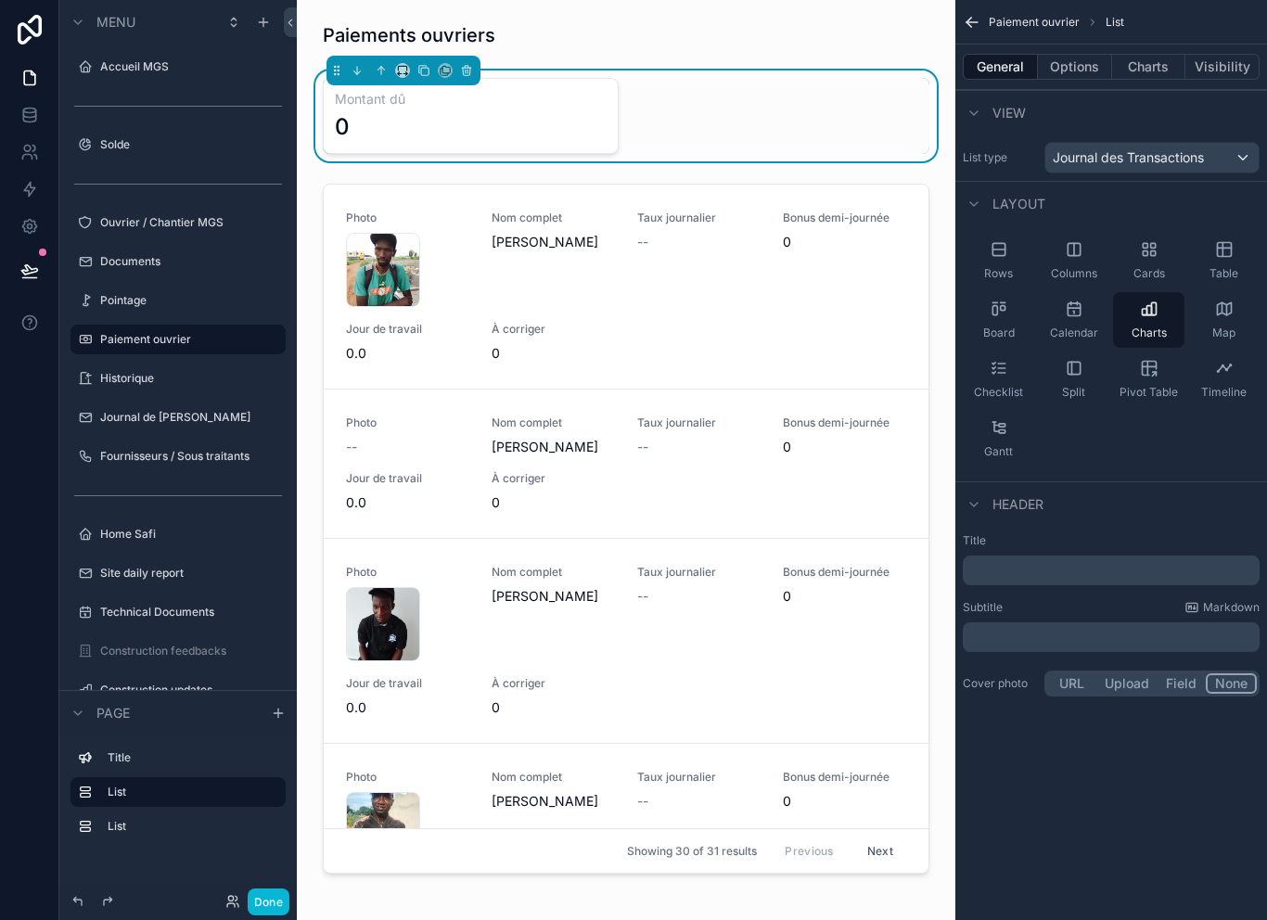
click at [1193, 150] on span "Journal des Transactions" at bounding box center [1127, 157] width 151 height 19
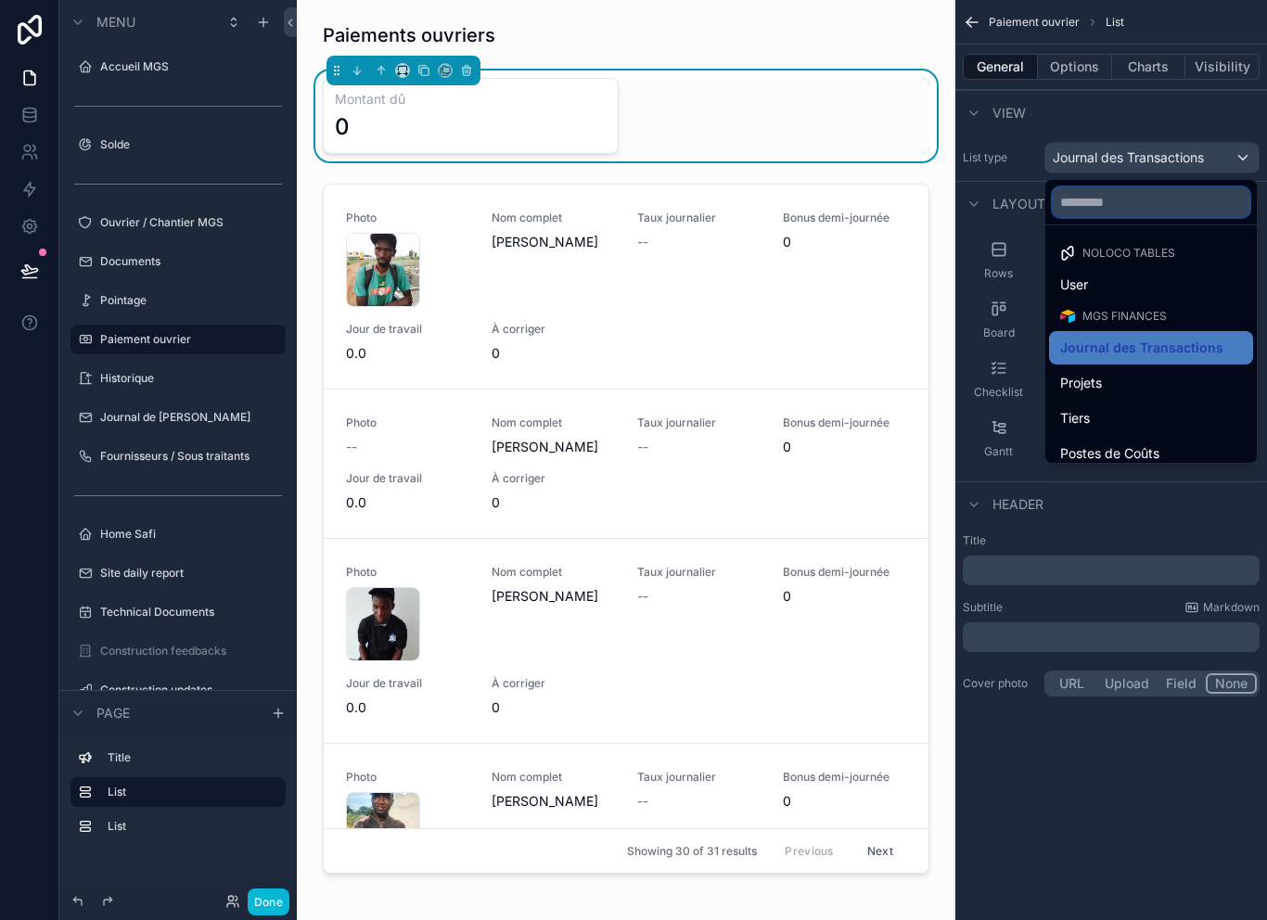
click at [1168, 194] on input "text" at bounding box center [1150, 202] width 197 height 30
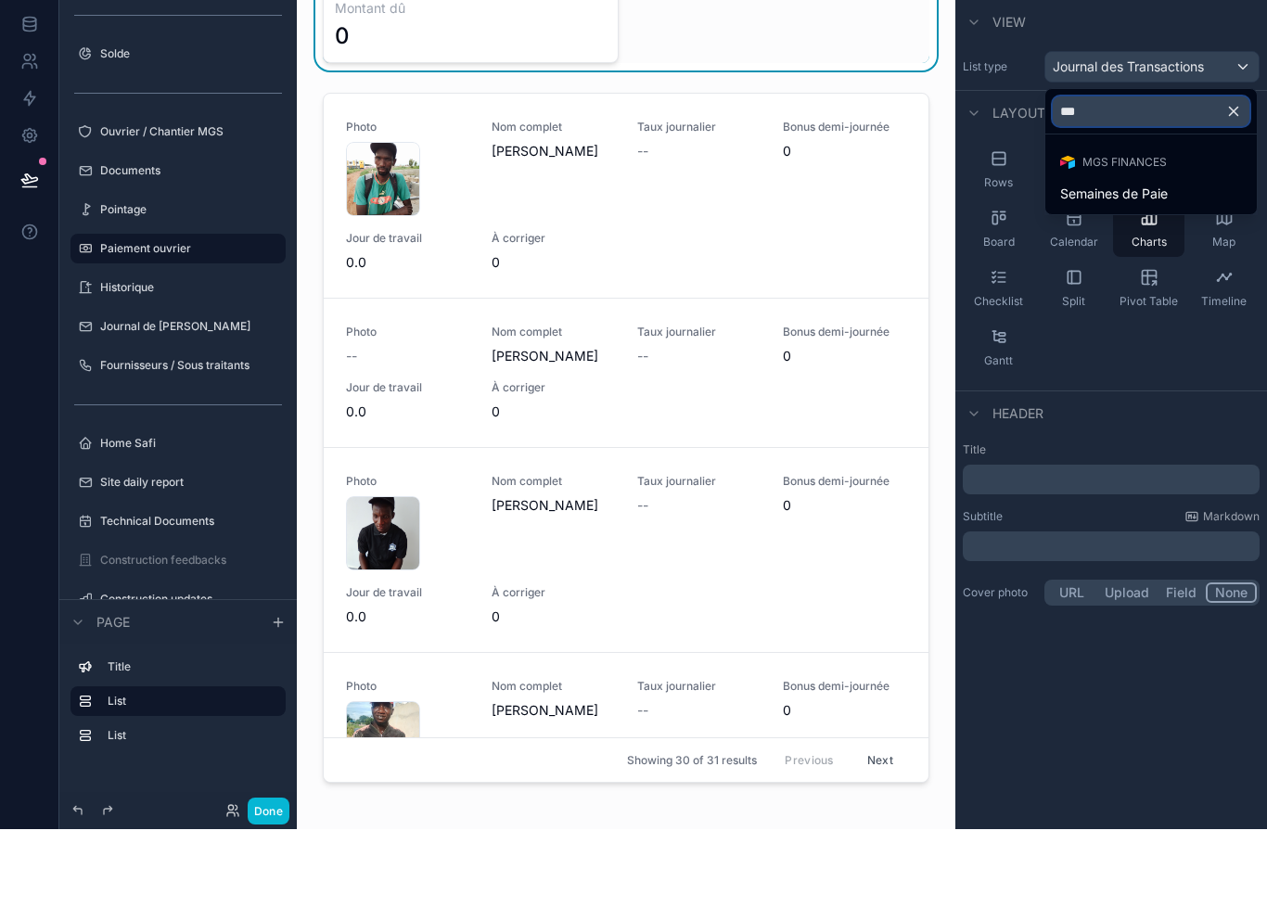
type input "****"
click at [1166, 274] on span "Semaines de Paie" at bounding box center [1114, 285] width 108 height 22
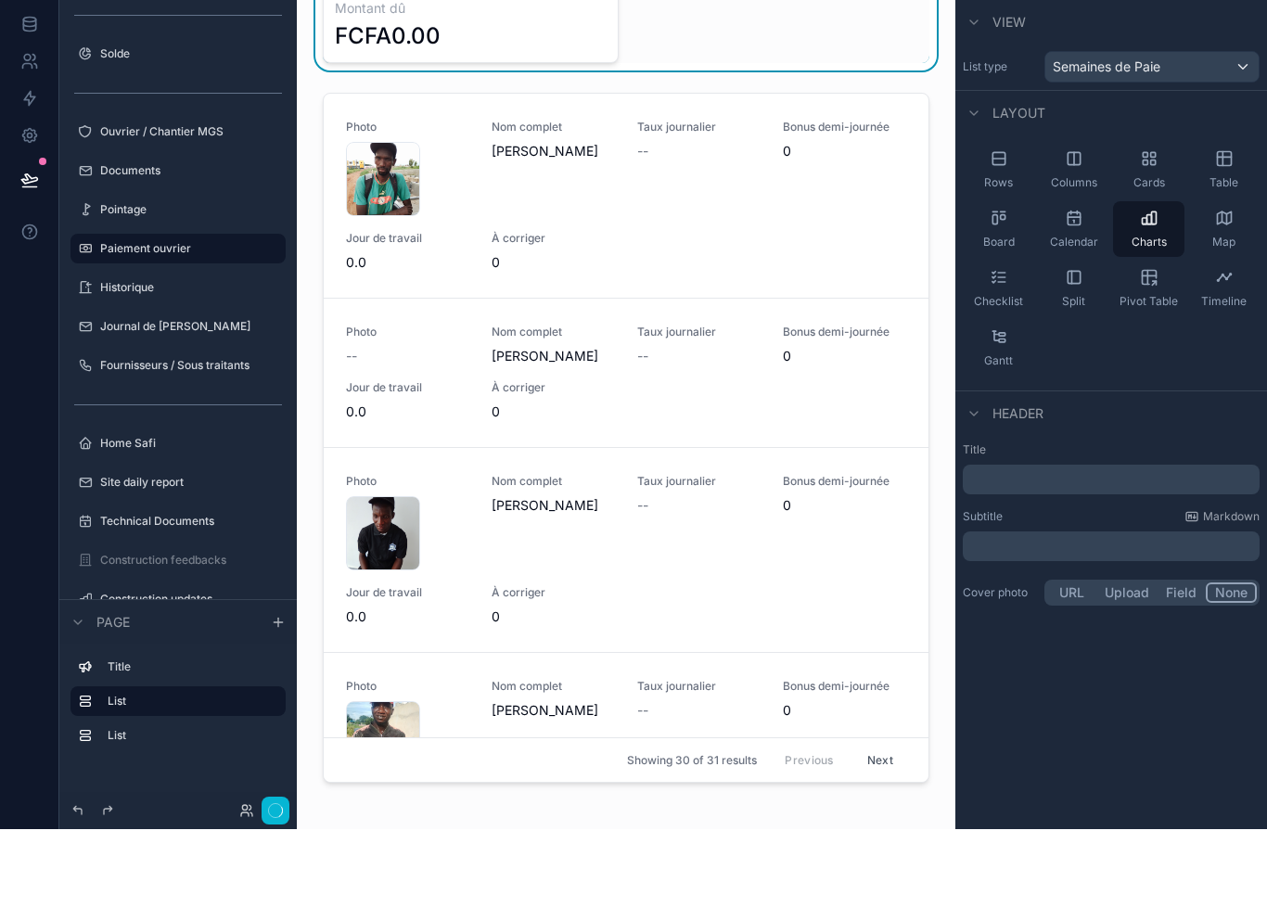
scroll to position [30, 0]
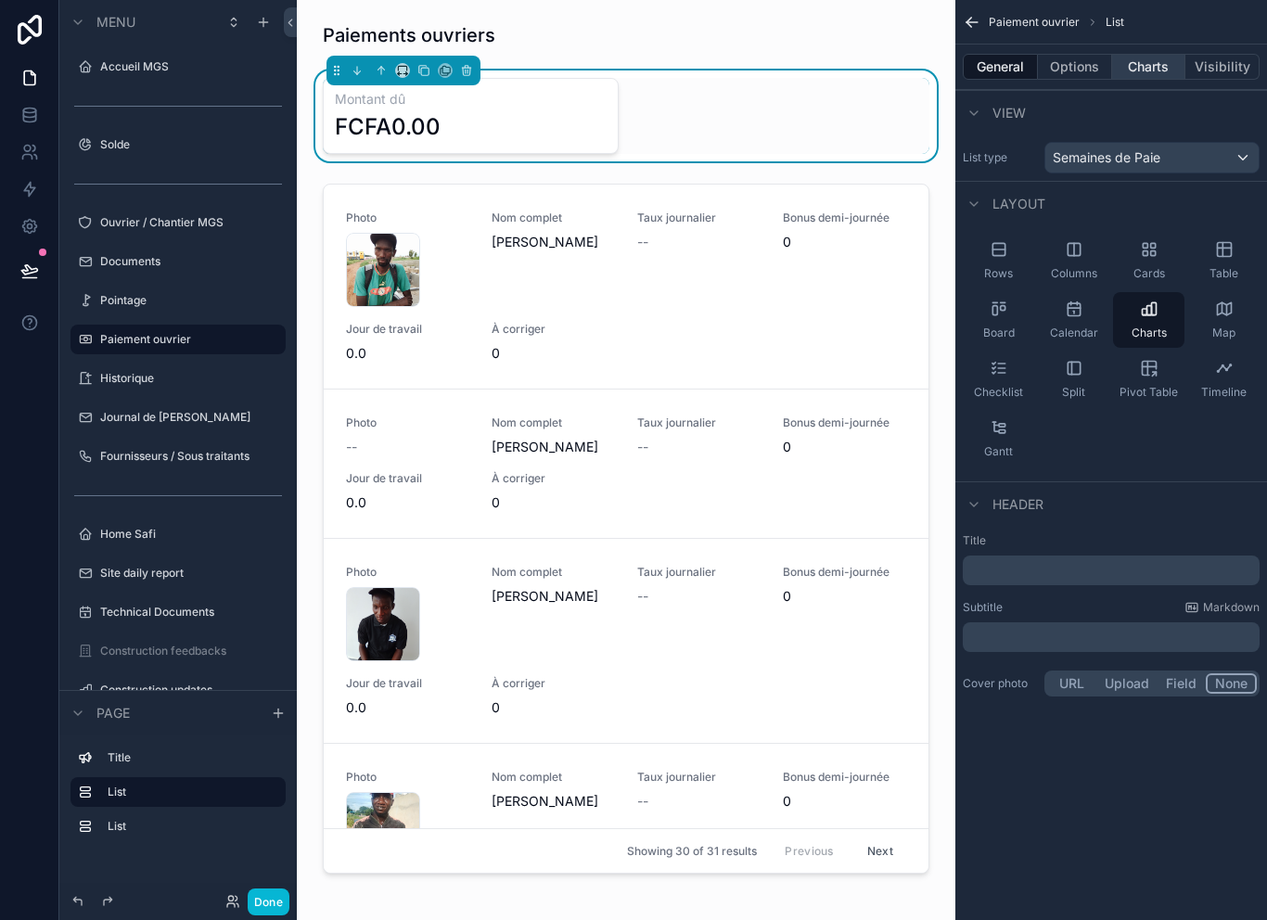
click at [1154, 54] on button "Charts" at bounding box center [1149, 67] width 74 height 26
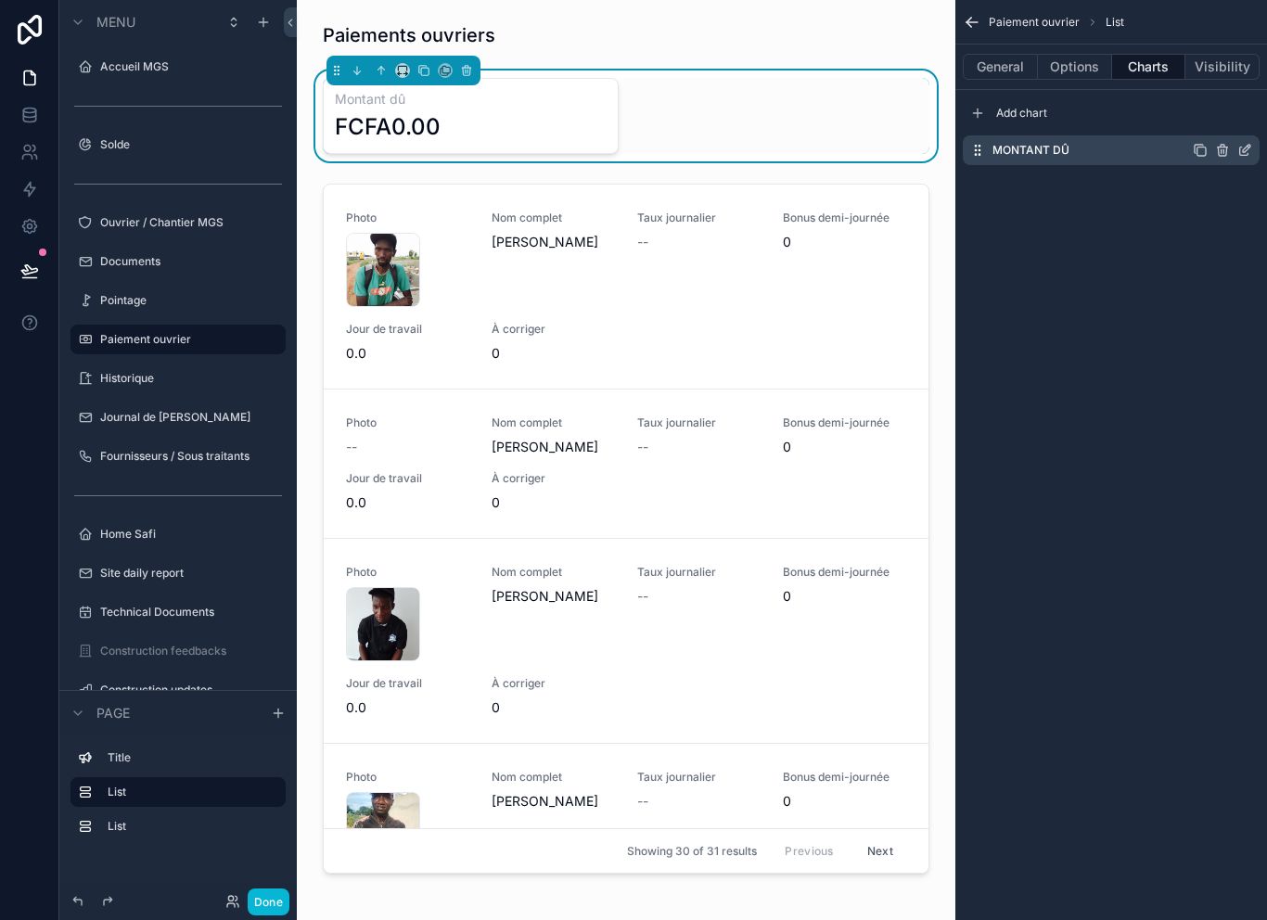
click at [1249, 146] on icon "scrollable content" at bounding box center [1248, 147] width 2 height 2
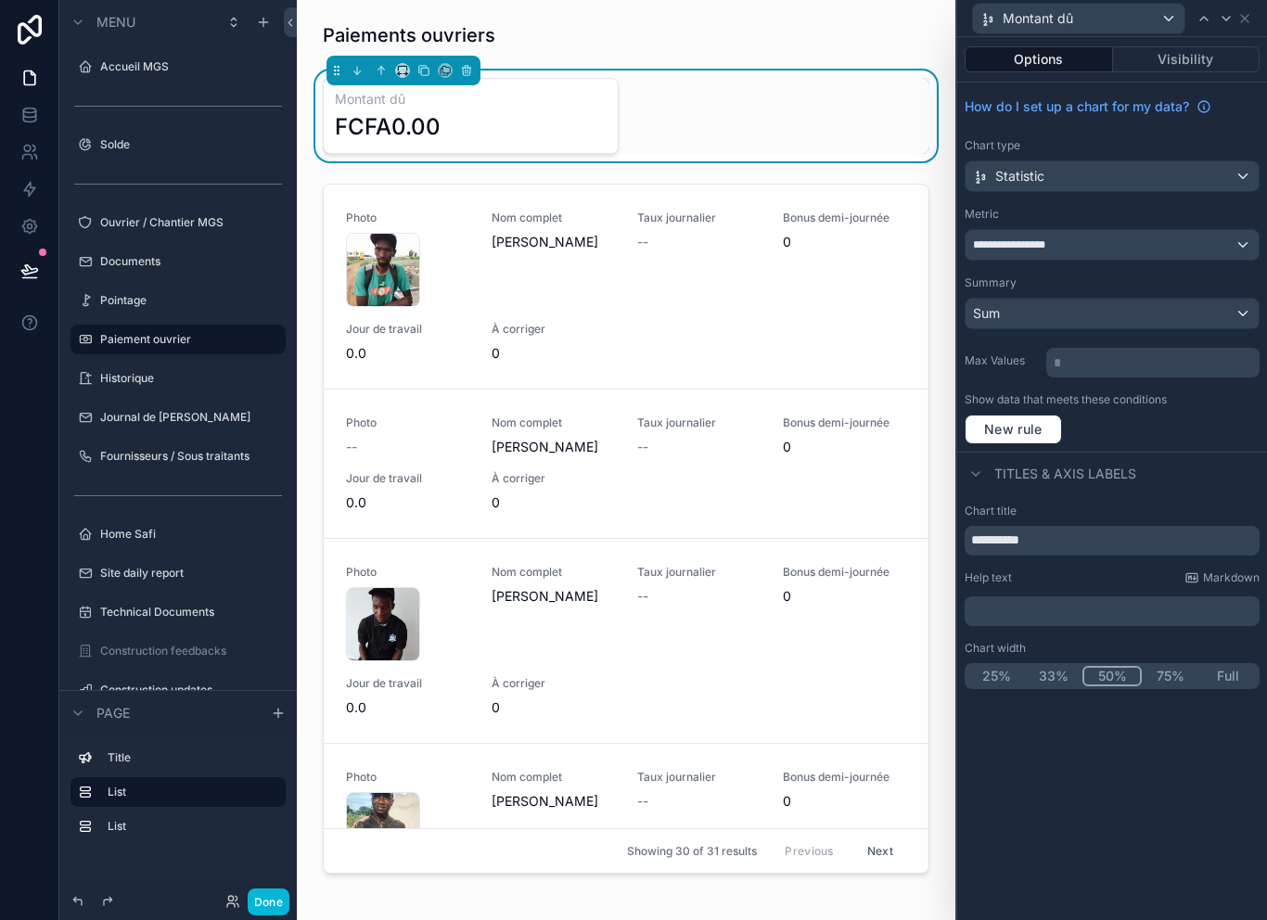
click at [1145, 230] on div "**********" at bounding box center [1111, 245] width 293 height 30
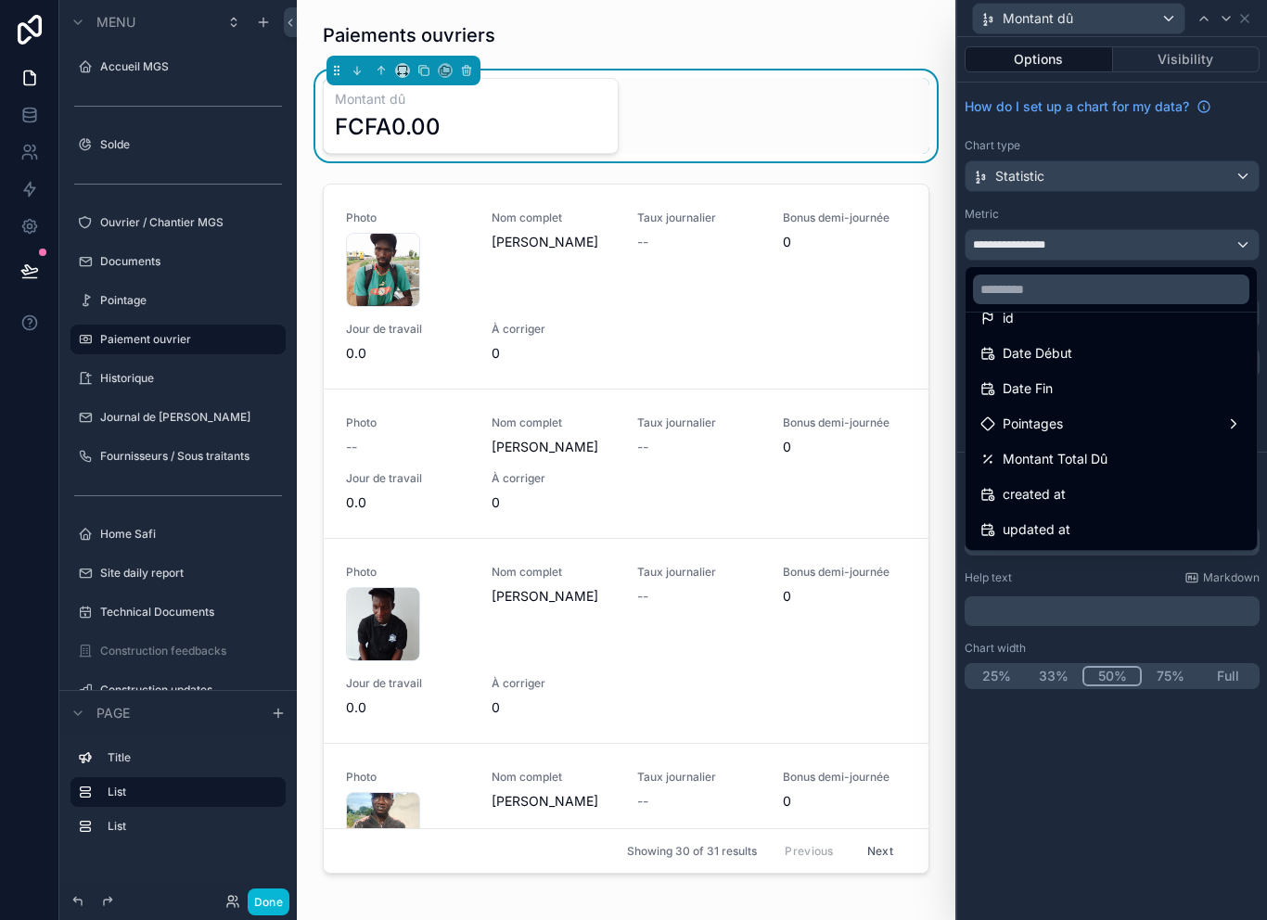
scroll to position [26, 0]
click at [1215, 194] on div at bounding box center [1112, 460] width 310 height 920
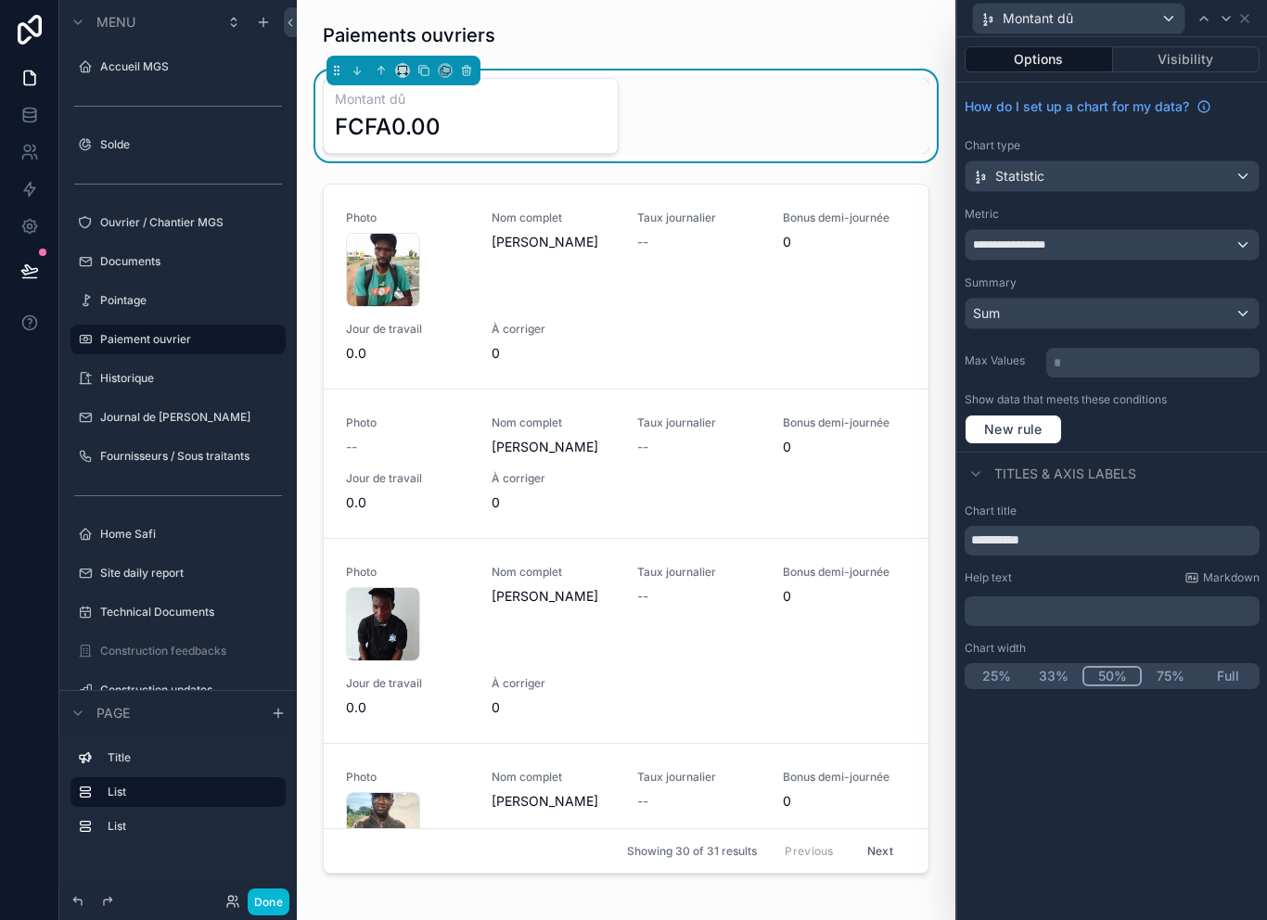
click at [1176, 230] on div "**********" at bounding box center [1111, 245] width 293 height 30
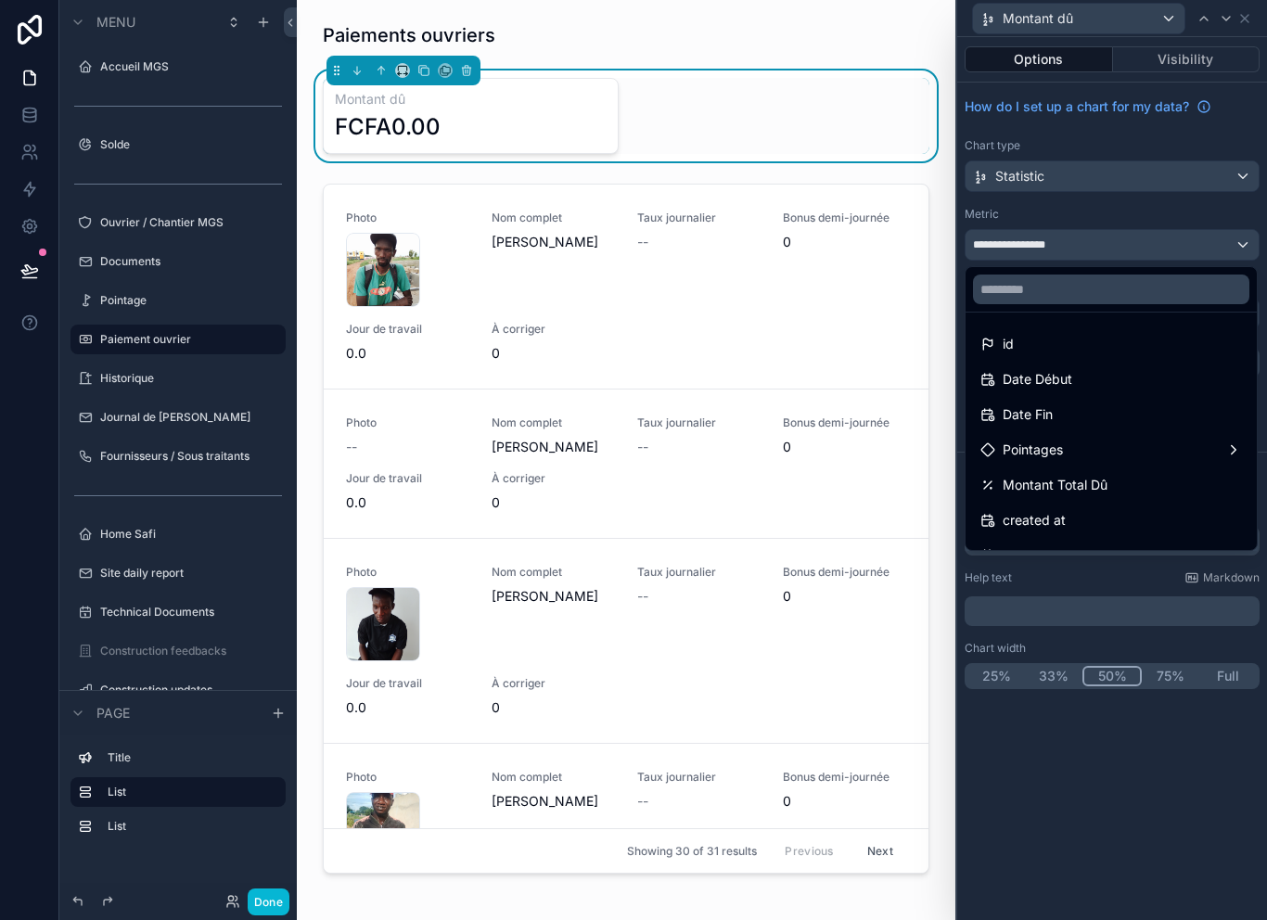
scroll to position [0, 0]
click at [273, 908] on button "Done" at bounding box center [269, 901] width 42 height 27
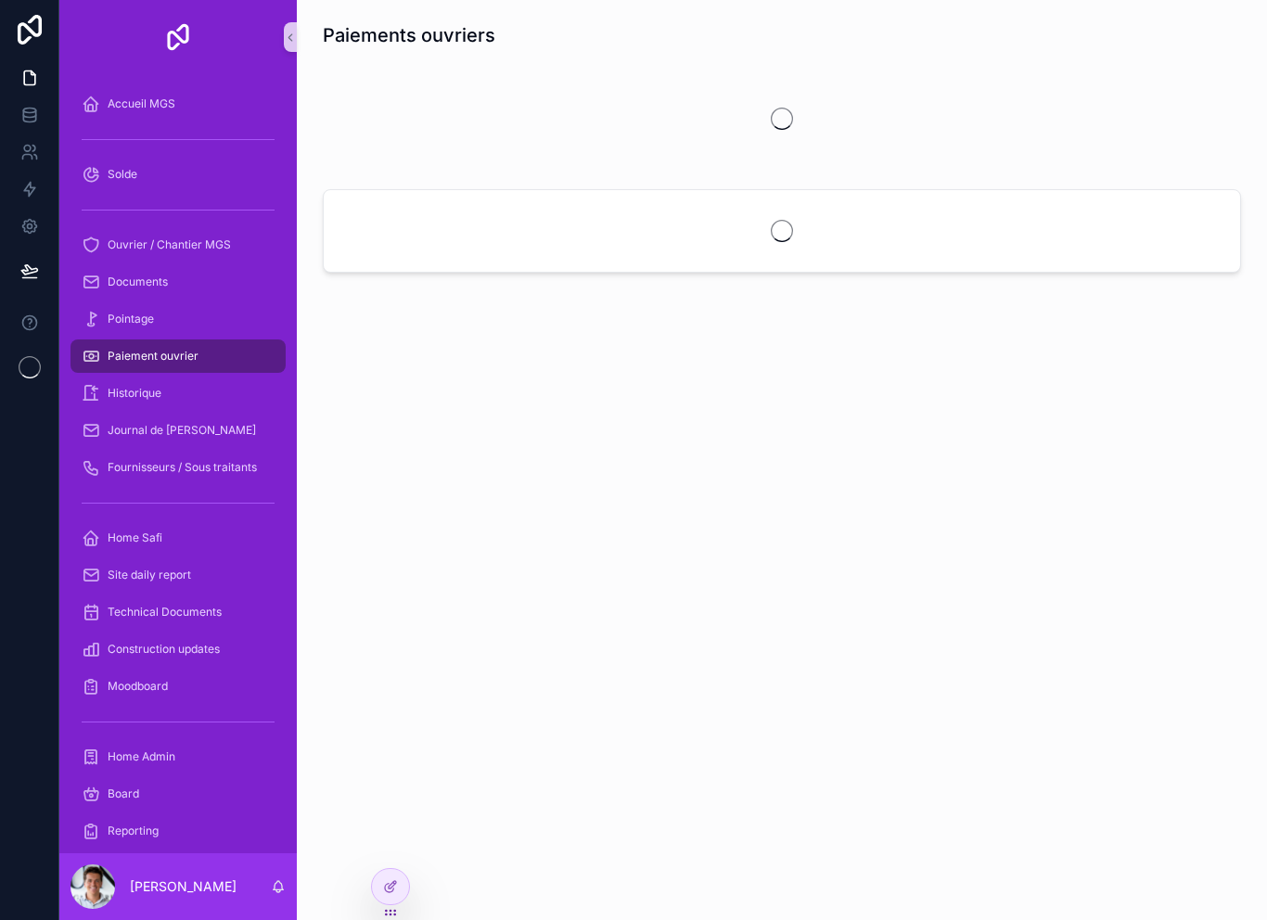
scroll to position [30, 0]
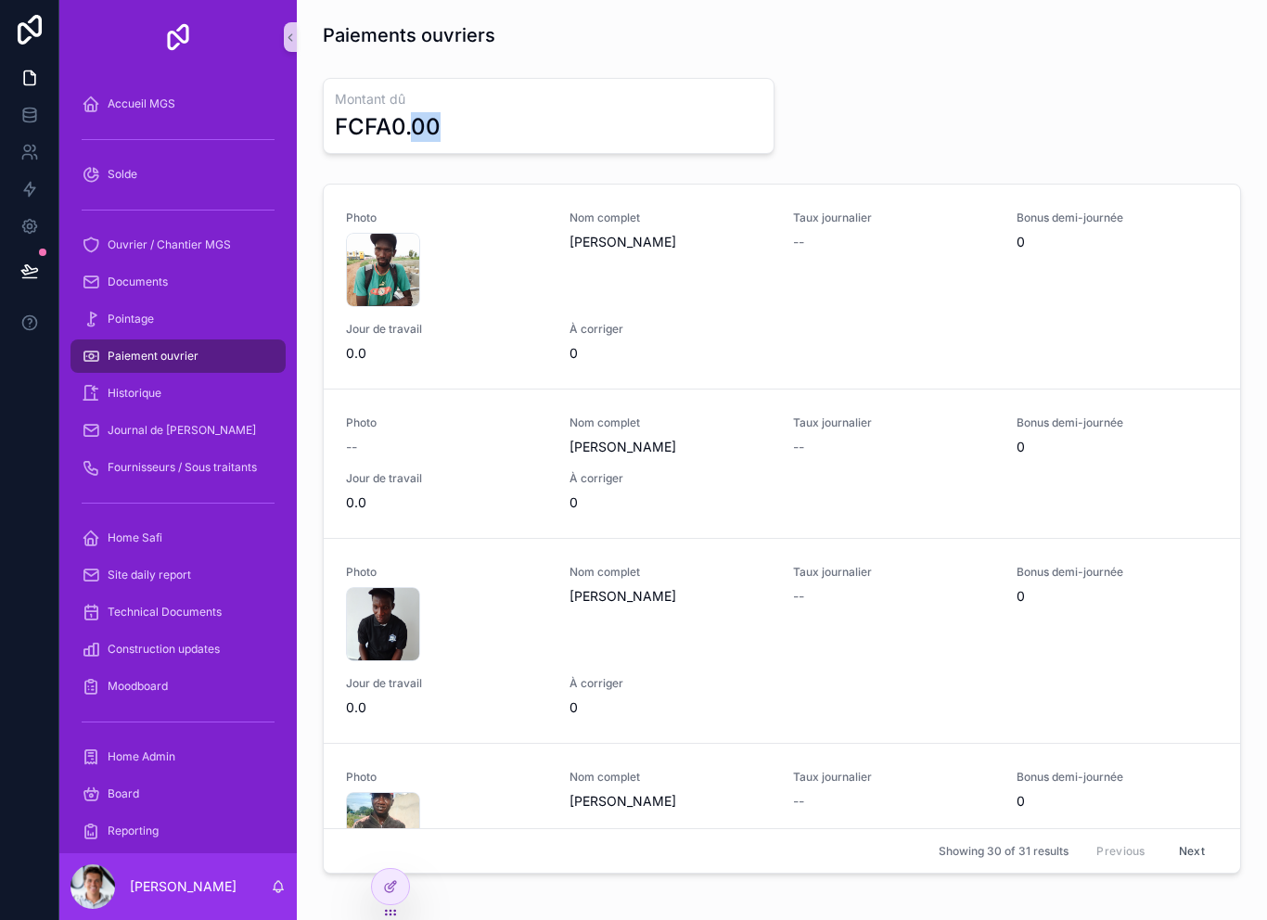
click at [580, 112] on div "FCFA0.00" at bounding box center [548, 127] width 427 height 30
click at [612, 112] on div "FCFA0.00" at bounding box center [548, 127] width 427 height 30
click at [392, 891] on icon at bounding box center [389, 888] width 8 height 8
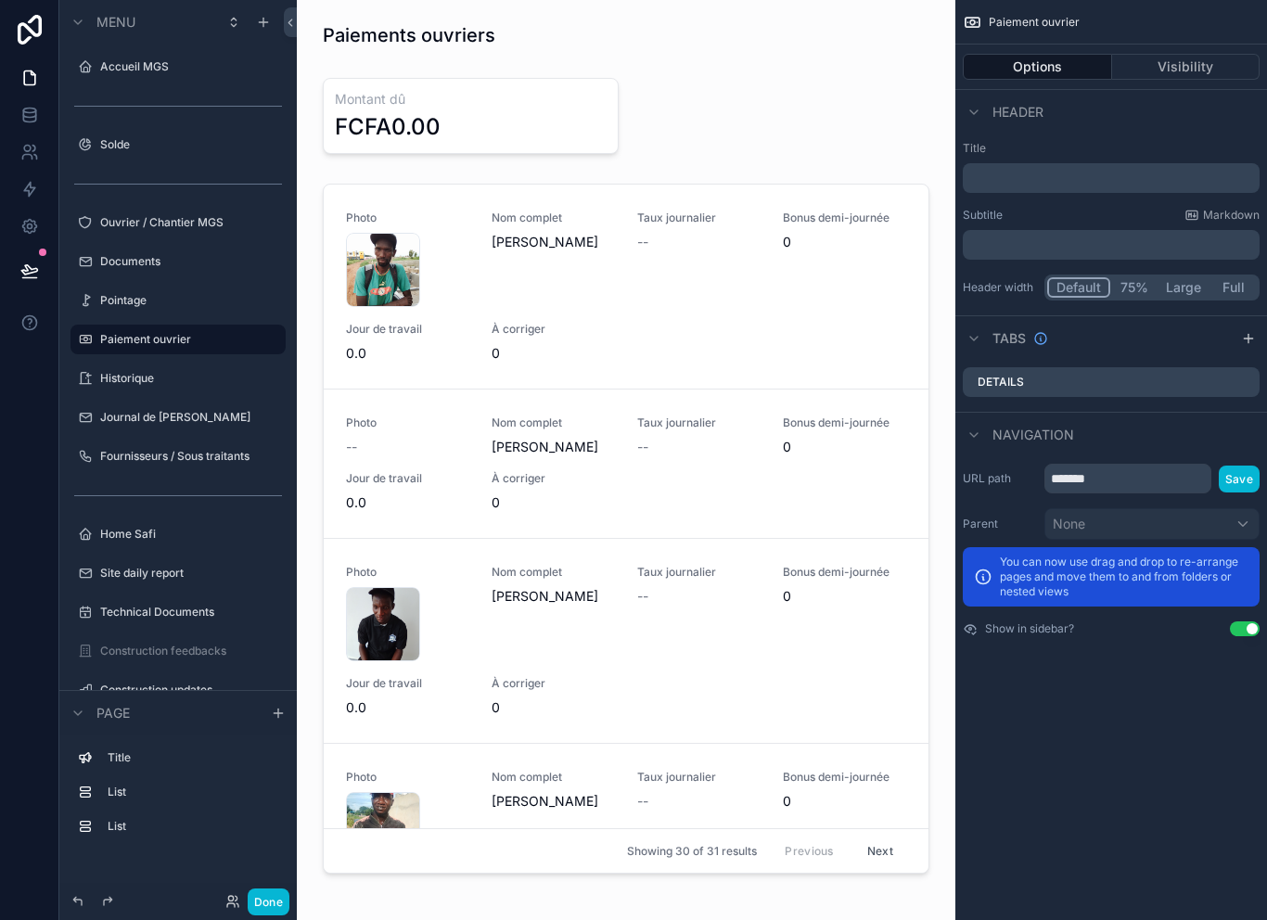
scroll to position [0, 0]
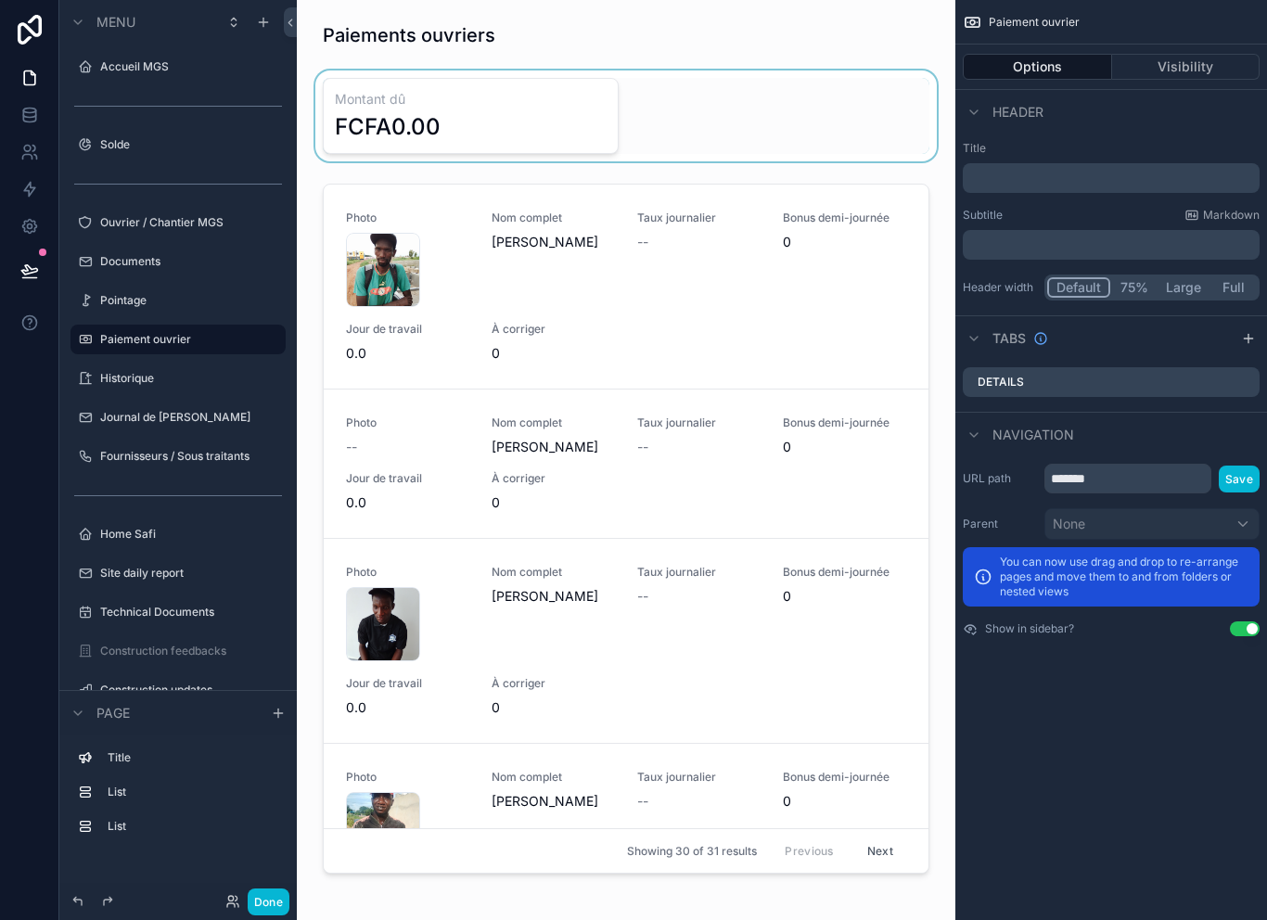
click at [542, 115] on div "scrollable content" at bounding box center [626, 115] width 629 height 91
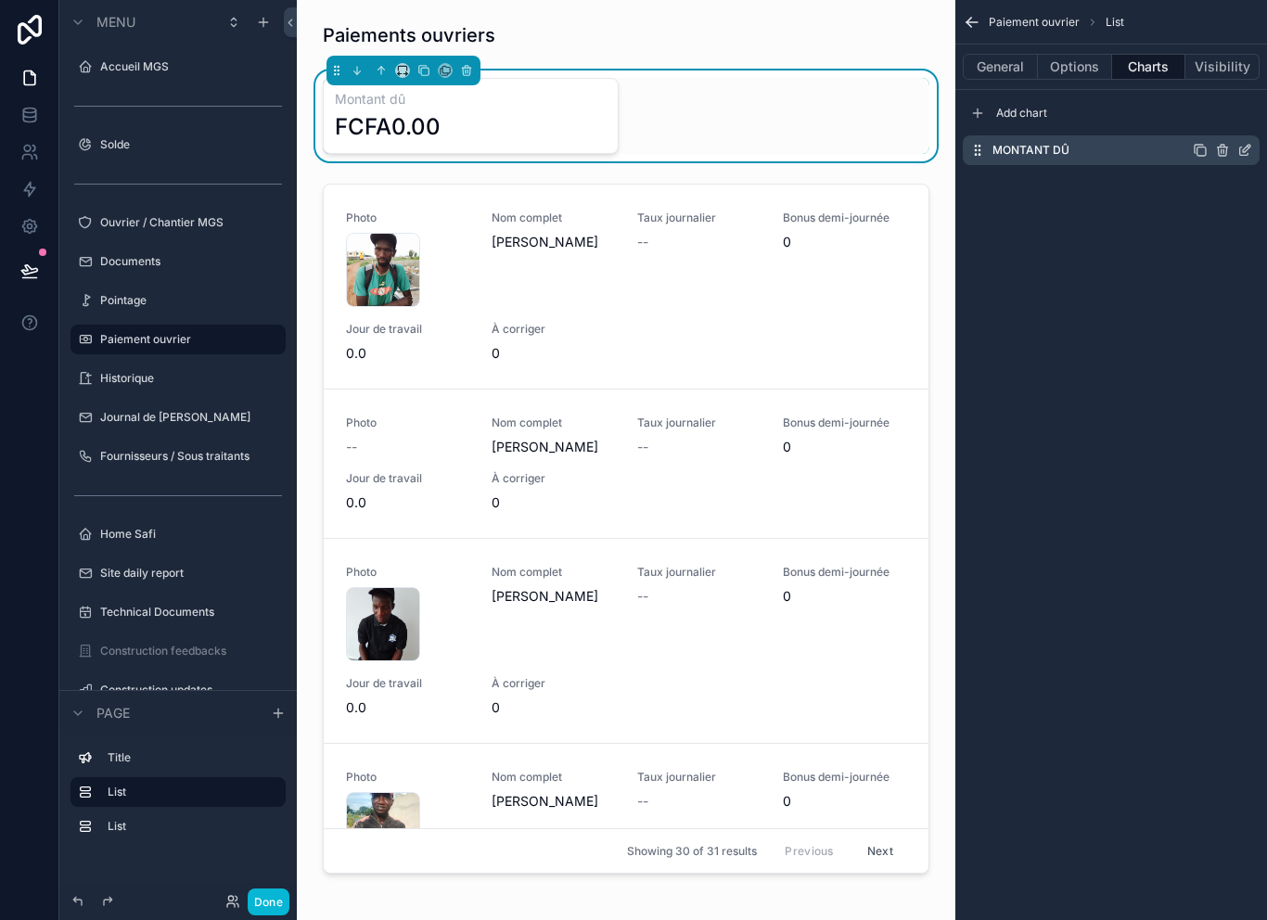
click at [1246, 155] on icon "scrollable content" at bounding box center [1244, 151] width 8 height 8
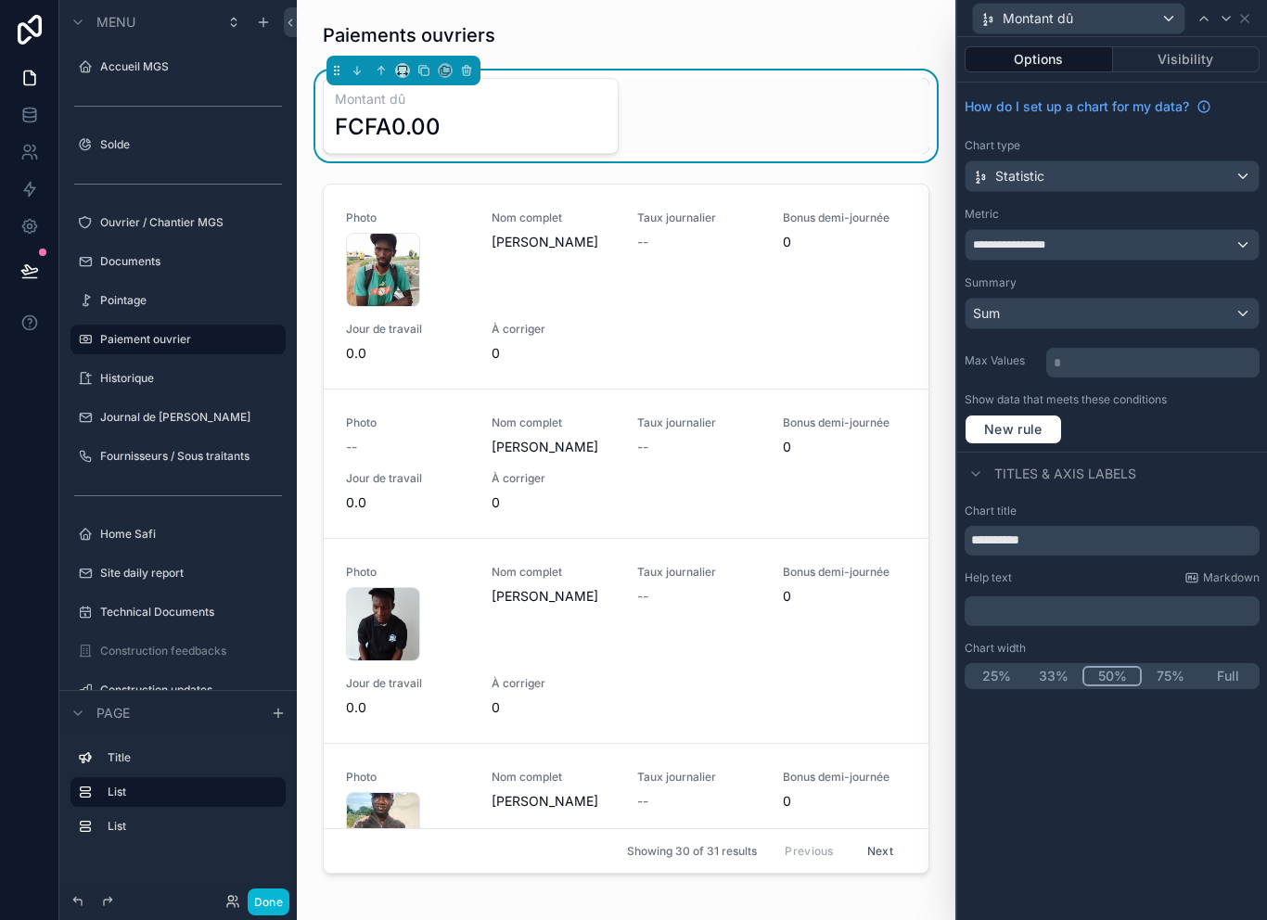
click at [1171, 248] on div "**********" at bounding box center [1111, 245] width 293 height 30
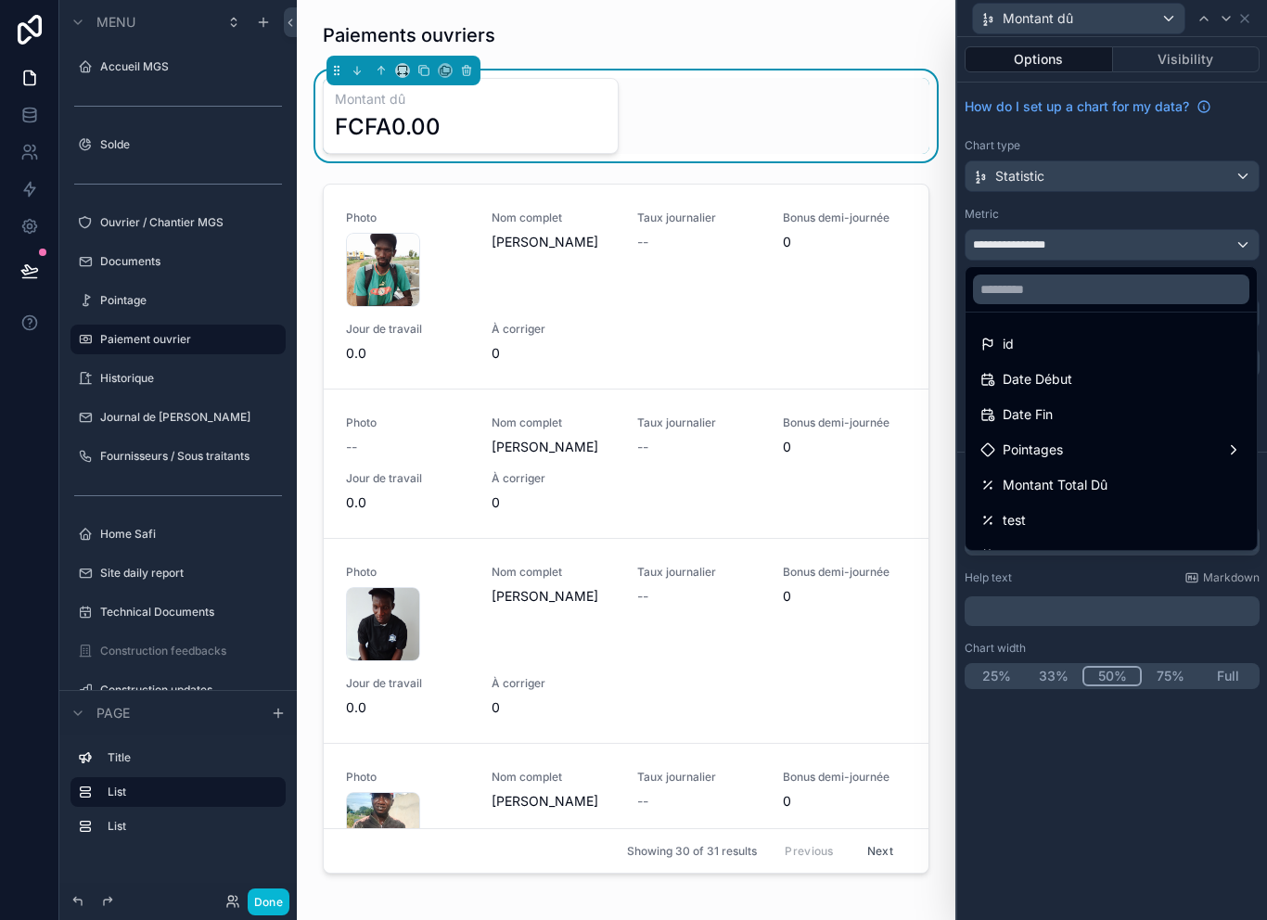
click at [1191, 252] on div at bounding box center [1112, 460] width 310 height 920
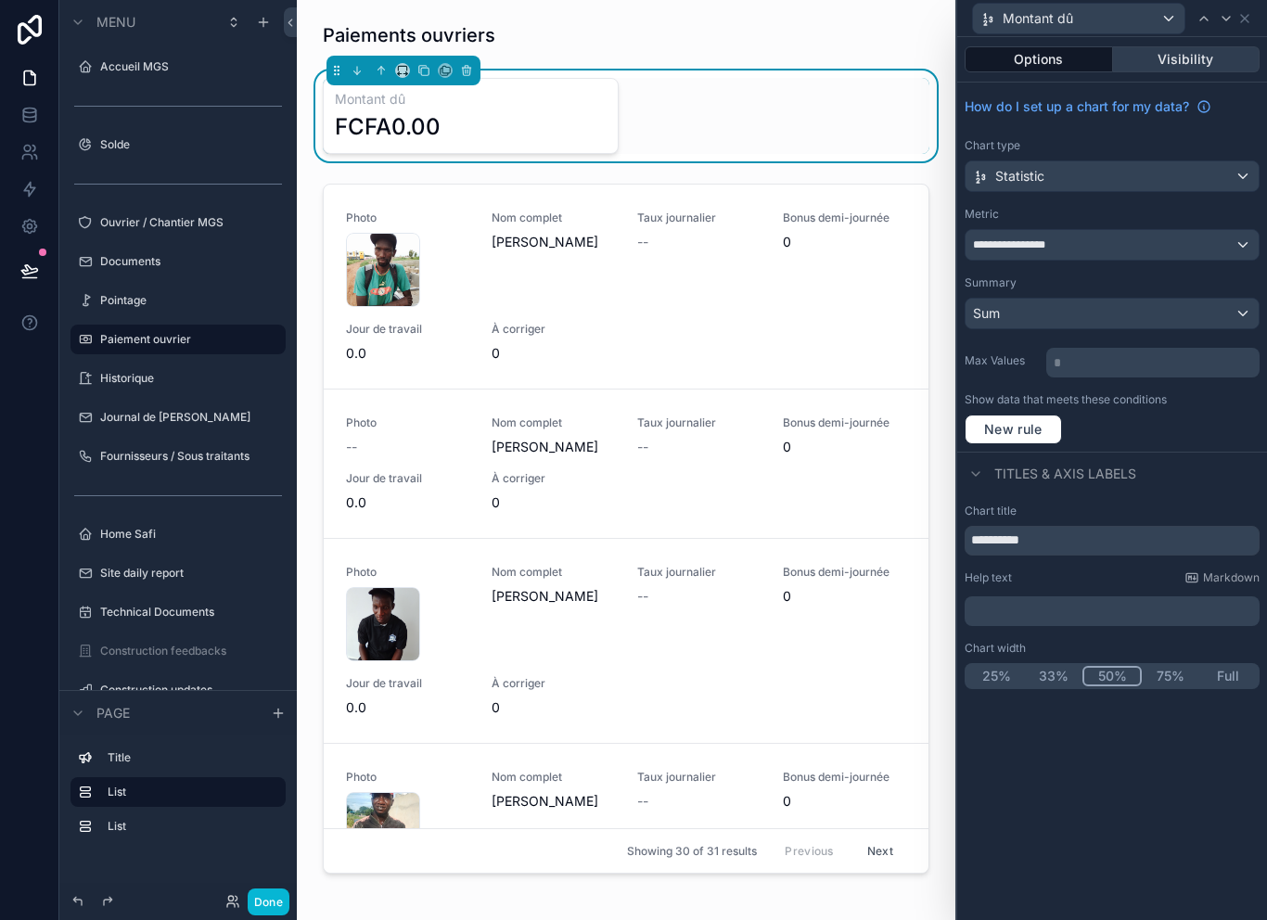
click at [1209, 52] on button "Visibility" at bounding box center [1186, 59] width 147 height 26
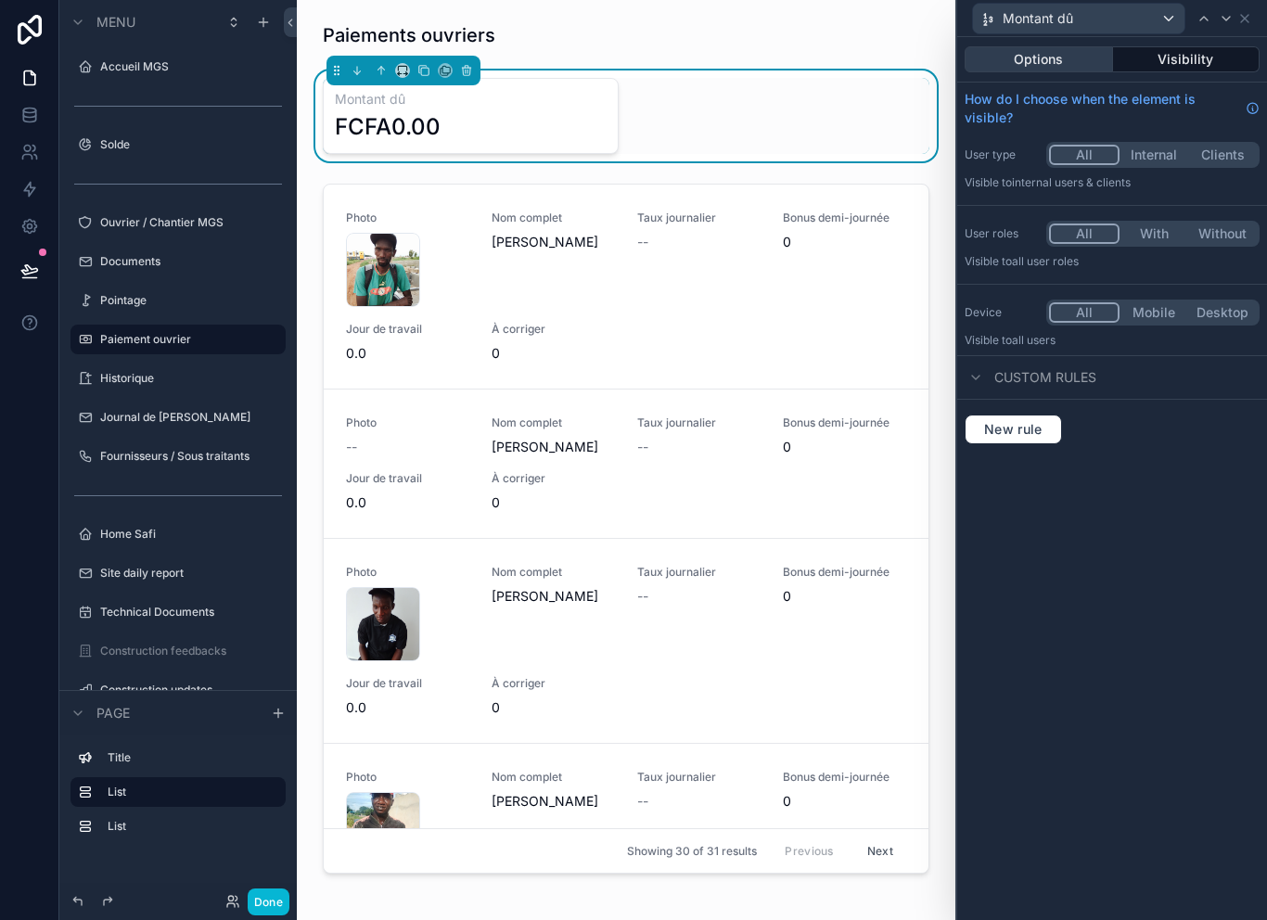
click at [1071, 71] on button "Options" at bounding box center [1038, 59] width 148 height 26
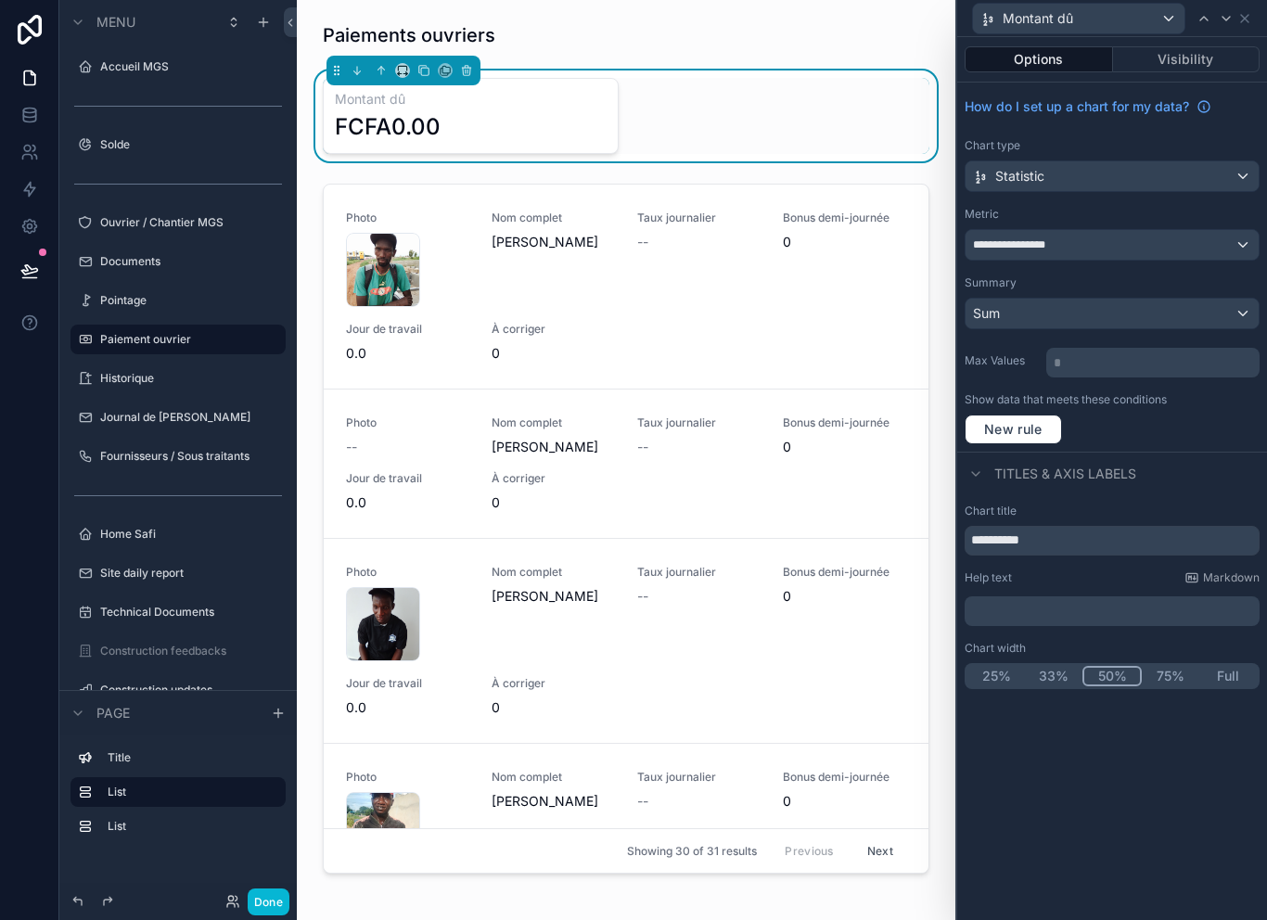
click at [1202, 239] on div "**********" at bounding box center [1111, 245] width 293 height 30
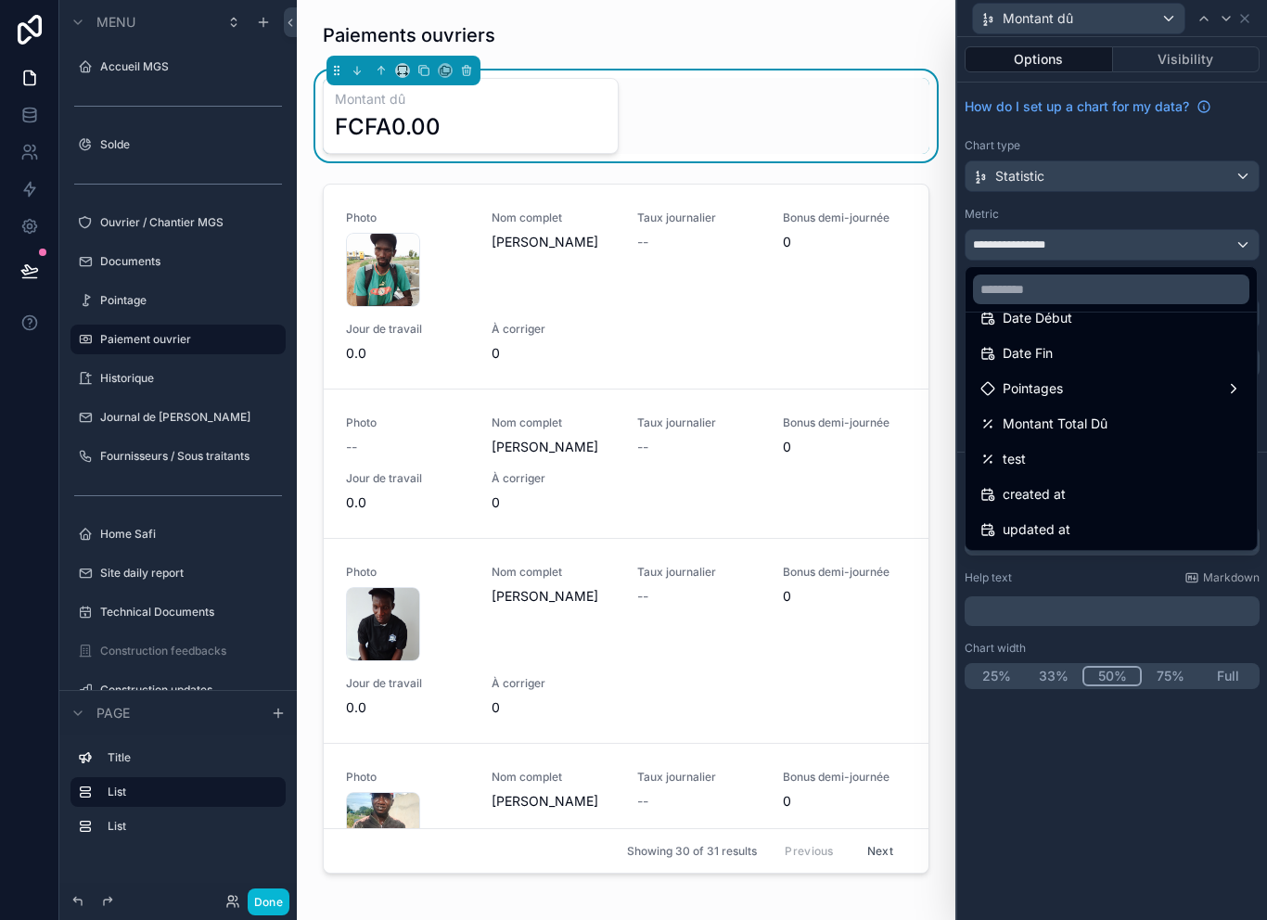
scroll to position [61, 0]
click at [1104, 457] on div "test" at bounding box center [1110, 459] width 261 height 22
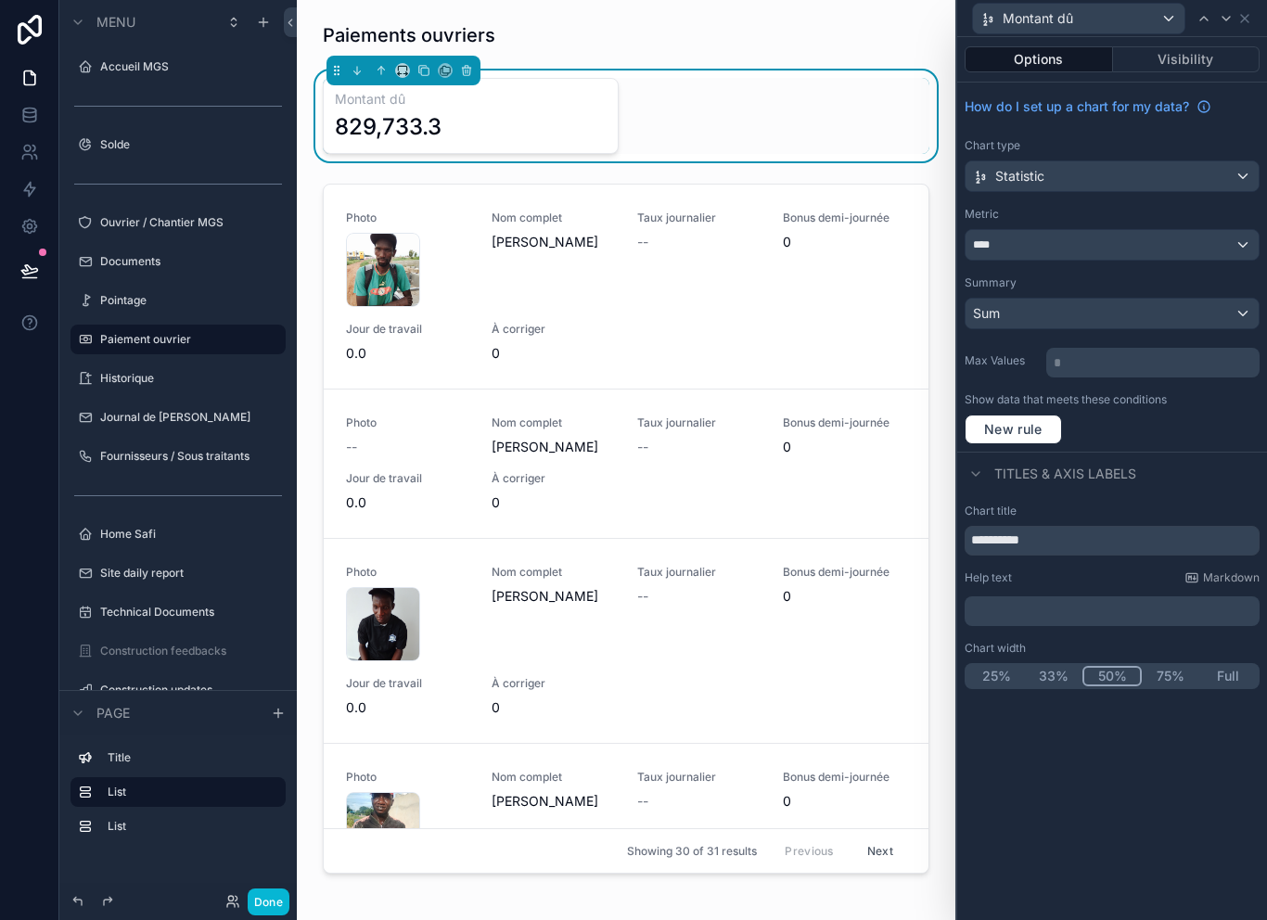
click at [1170, 175] on div "Statistic" at bounding box center [1111, 176] width 293 height 30
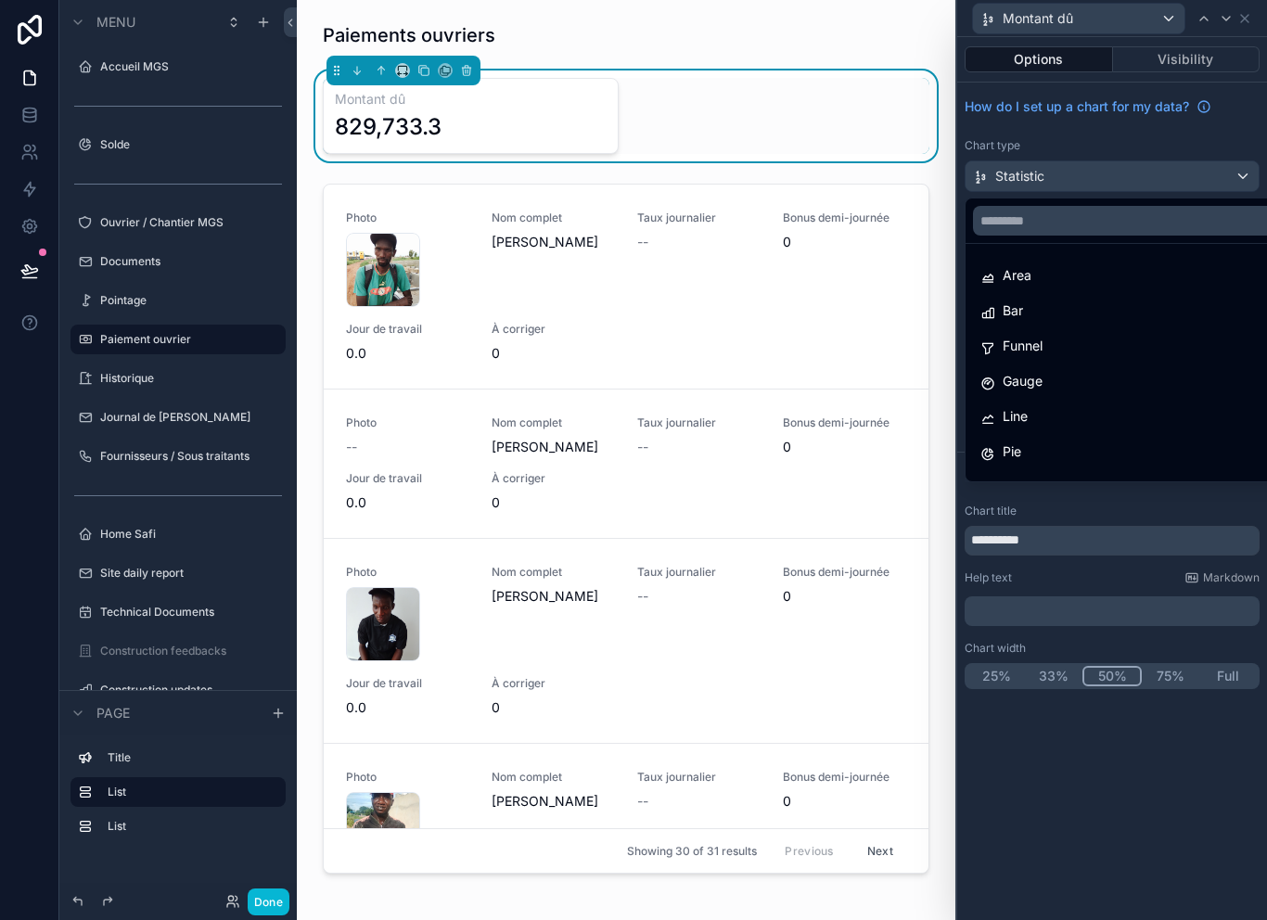
click at [1187, 174] on div at bounding box center [1112, 460] width 310 height 920
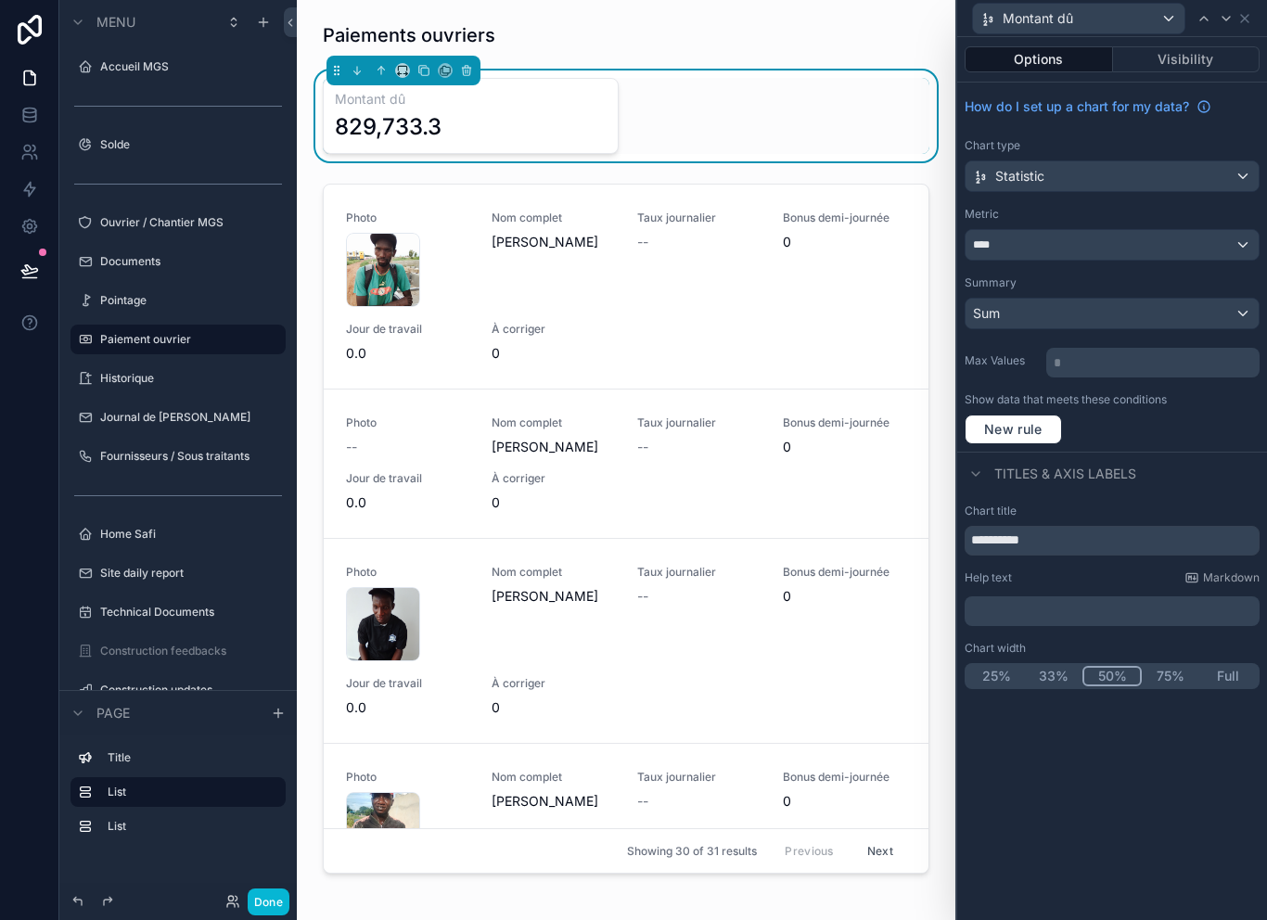
click at [1140, 258] on div "****" at bounding box center [1111, 245] width 293 height 30
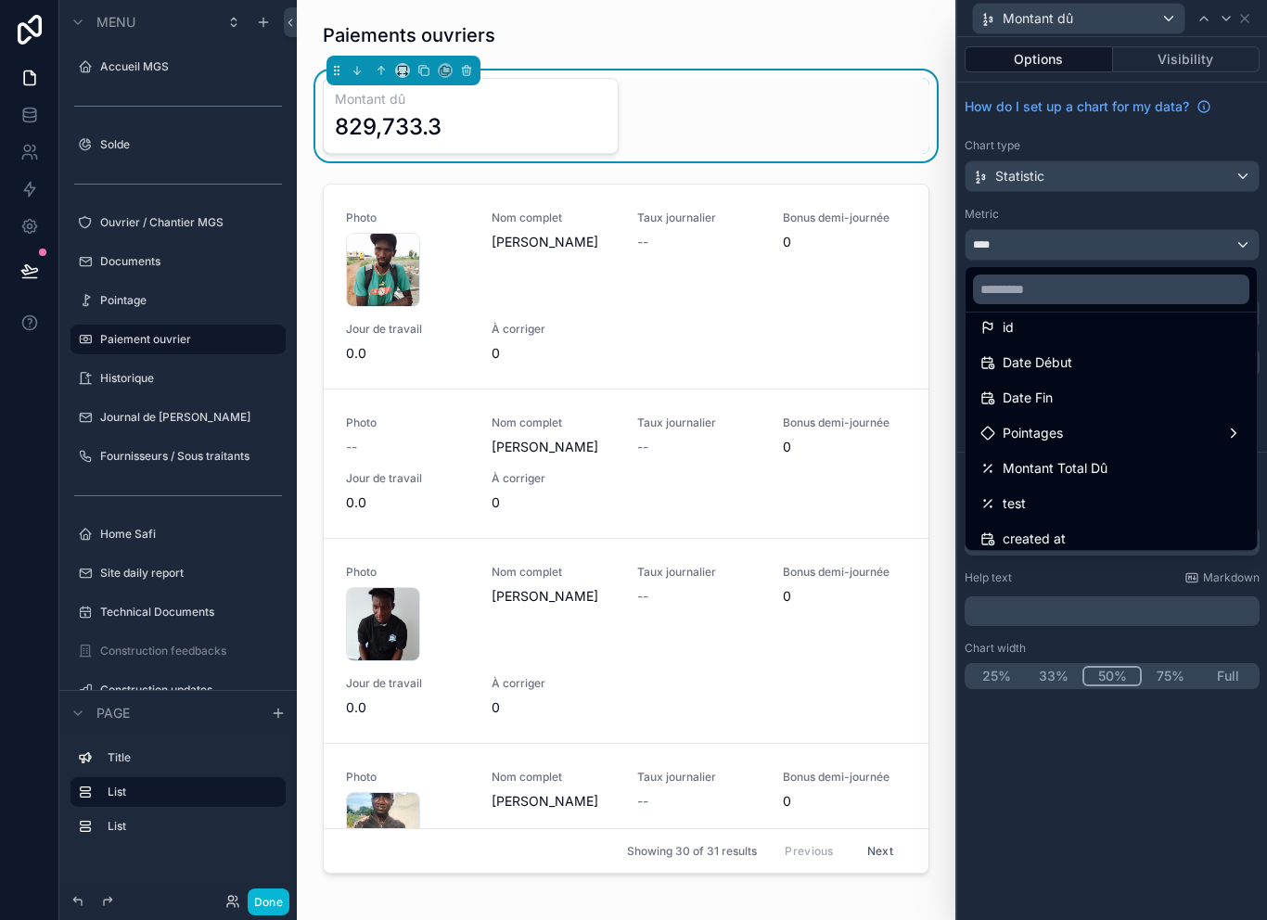
scroll to position [8, 0]
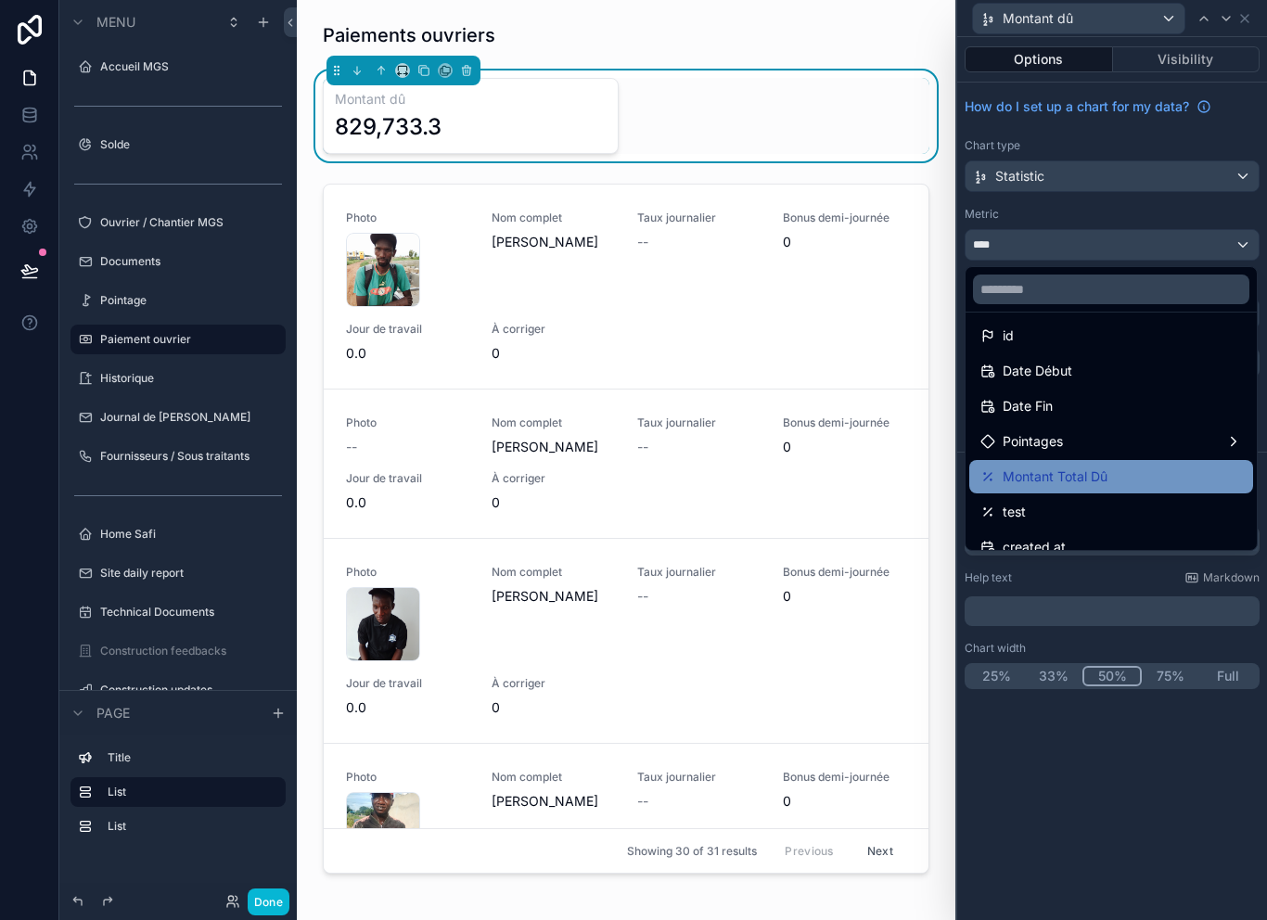
click at [1138, 474] on div "Montant Total Dû" at bounding box center [1110, 476] width 261 height 22
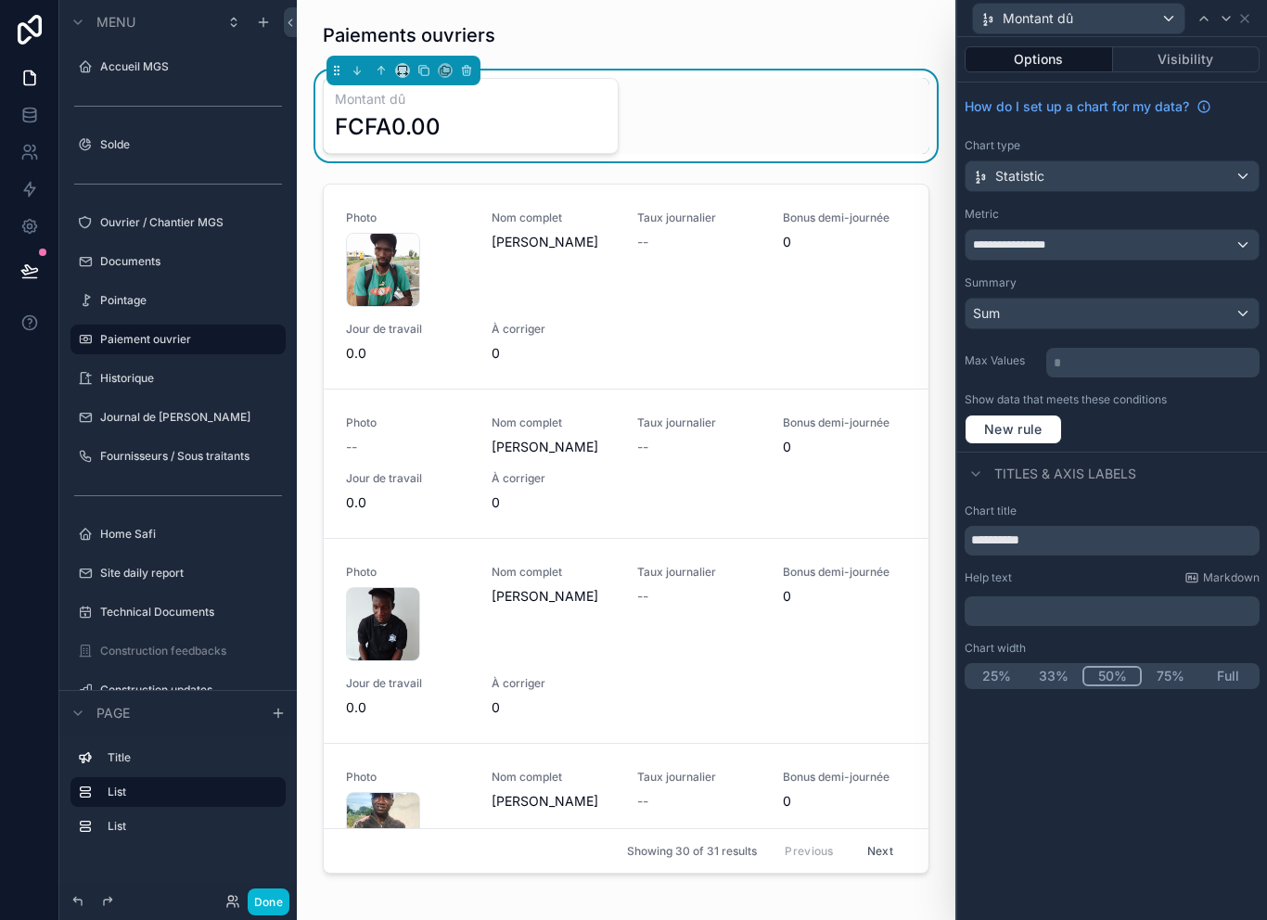
click at [1194, 236] on div "**********" at bounding box center [1111, 245] width 293 height 30
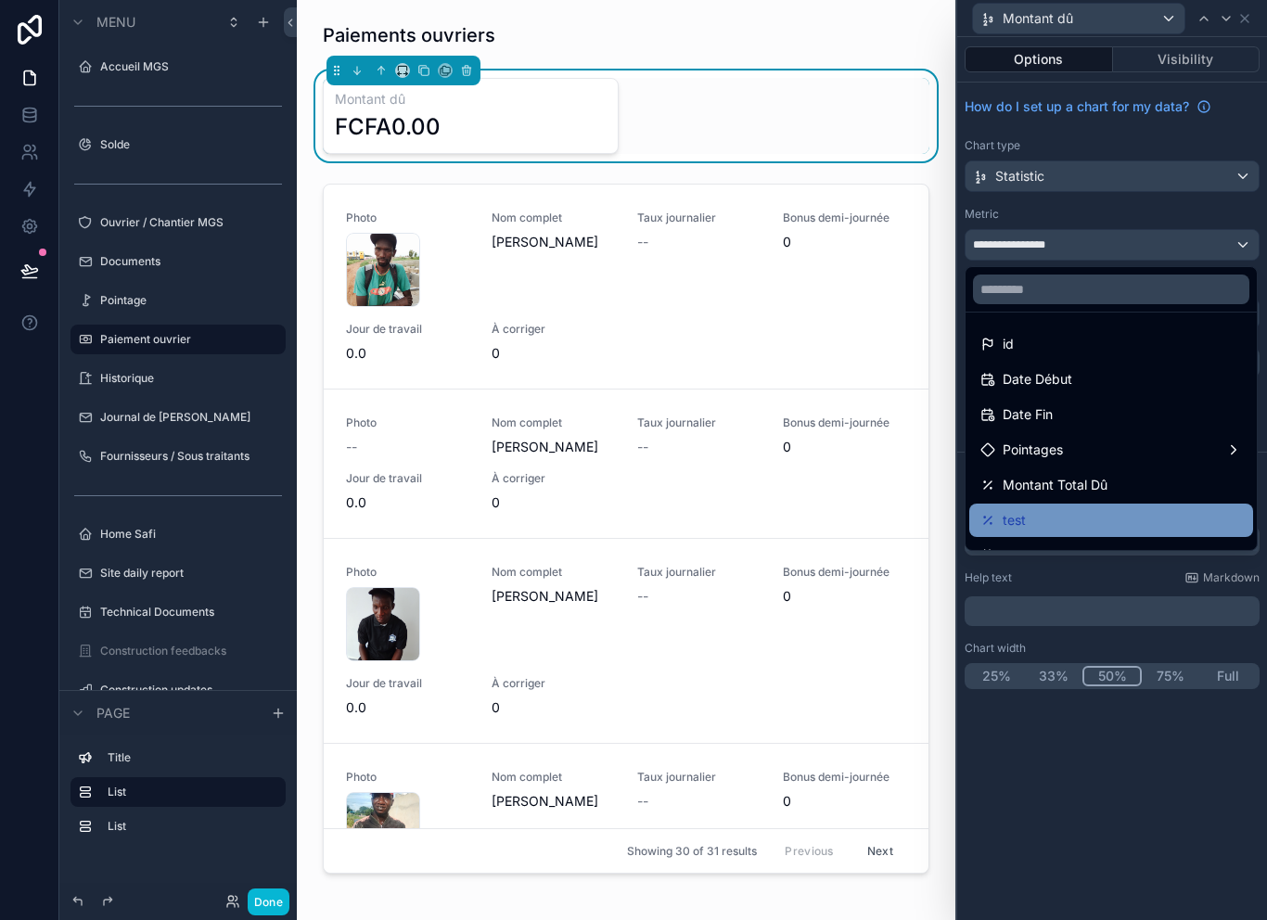
click at [1127, 513] on div "test" at bounding box center [1110, 520] width 261 height 22
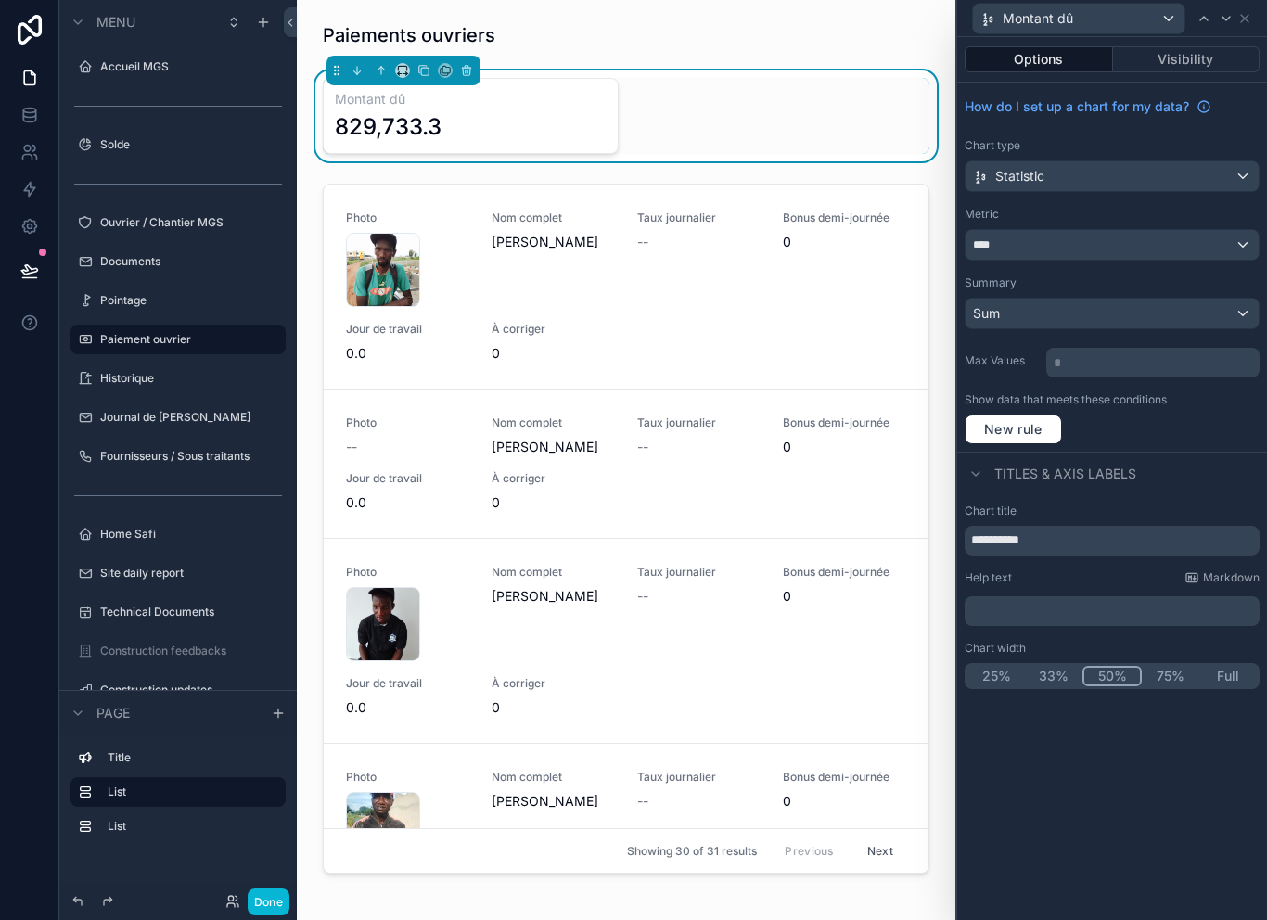
click at [1200, 231] on div "****" at bounding box center [1111, 245] width 293 height 30
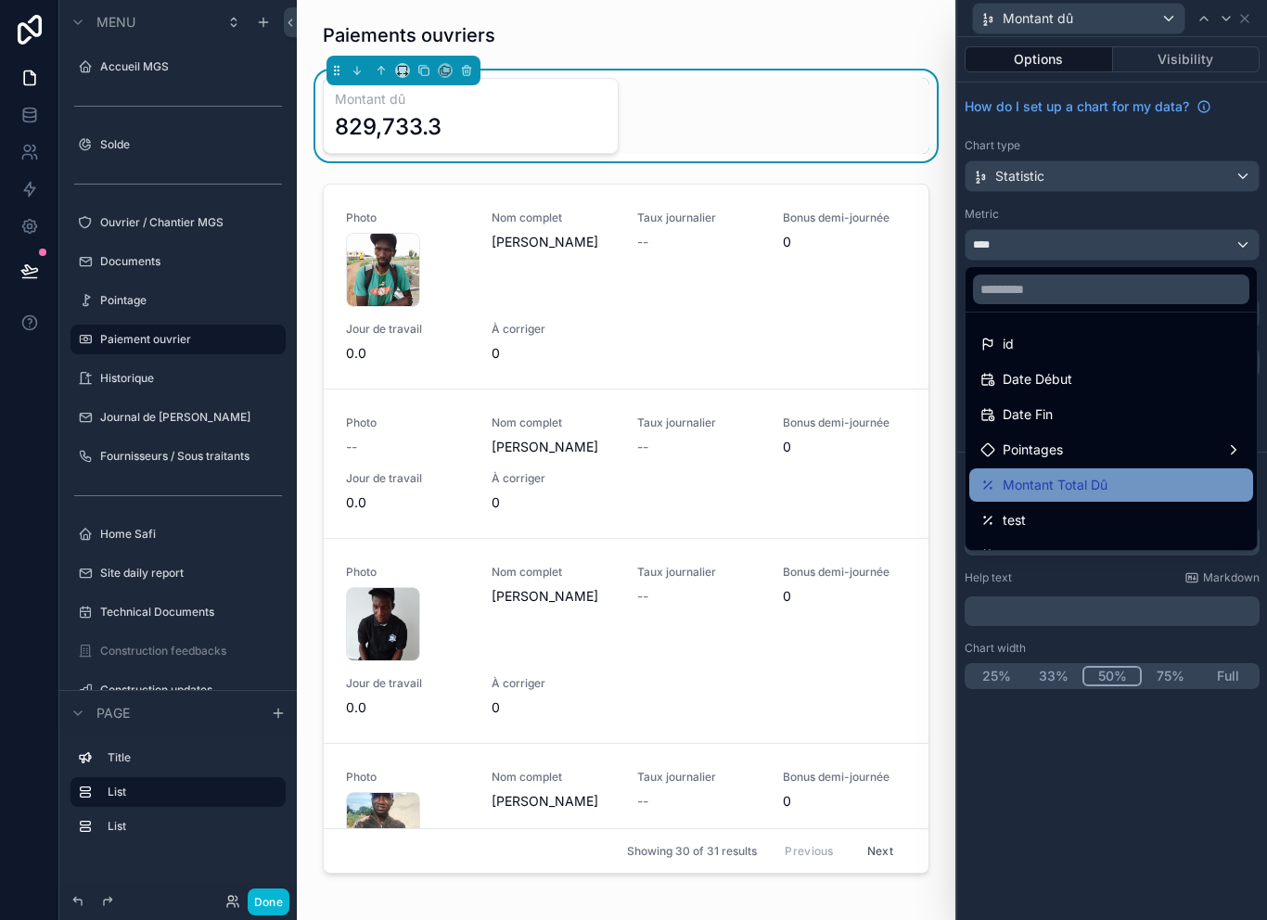
click at [1152, 480] on div "Montant Total Dû" at bounding box center [1110, 485] width 261 height 22
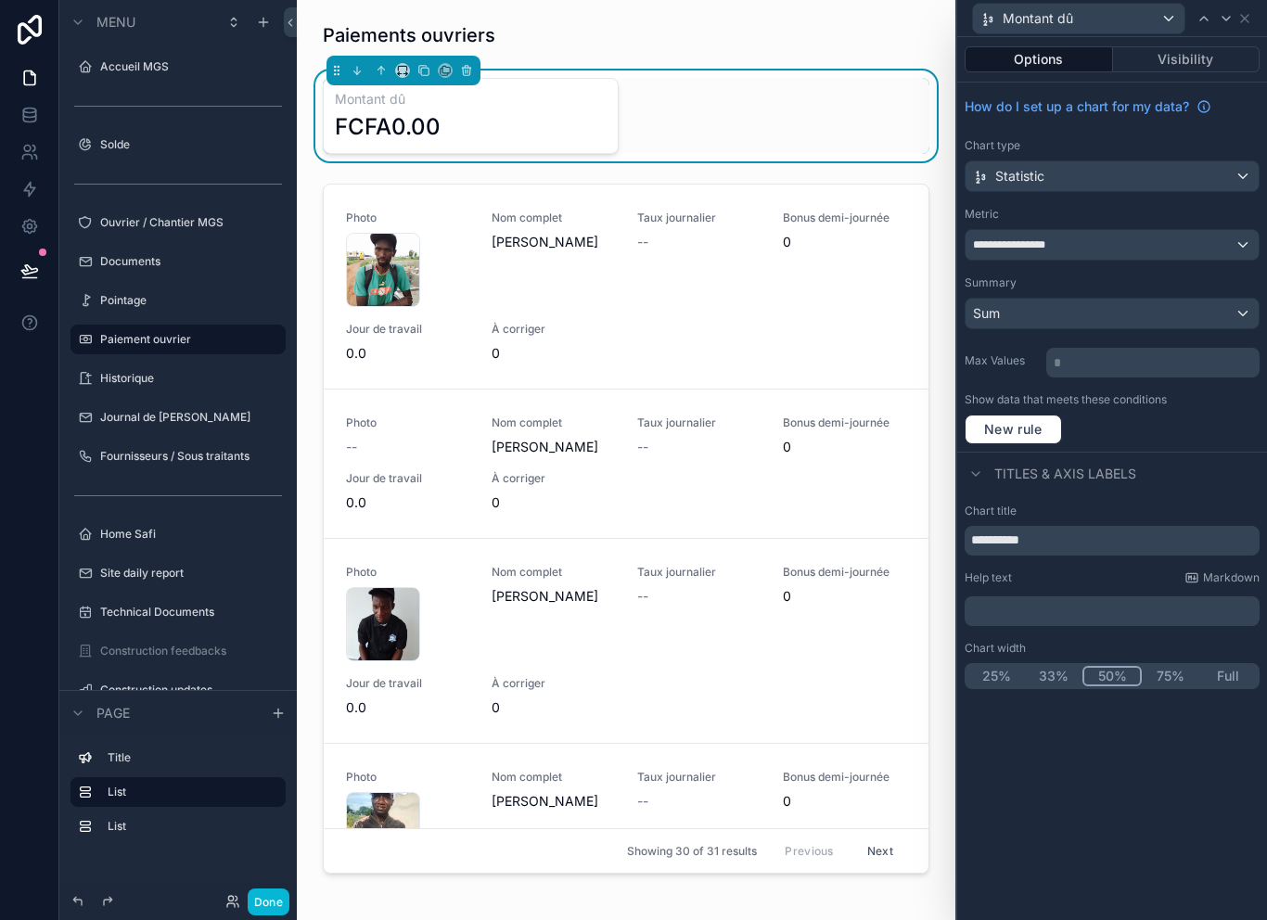
click at [1149, 242] on div "**********" at bounding box center [1111, 245] width 293 height 30
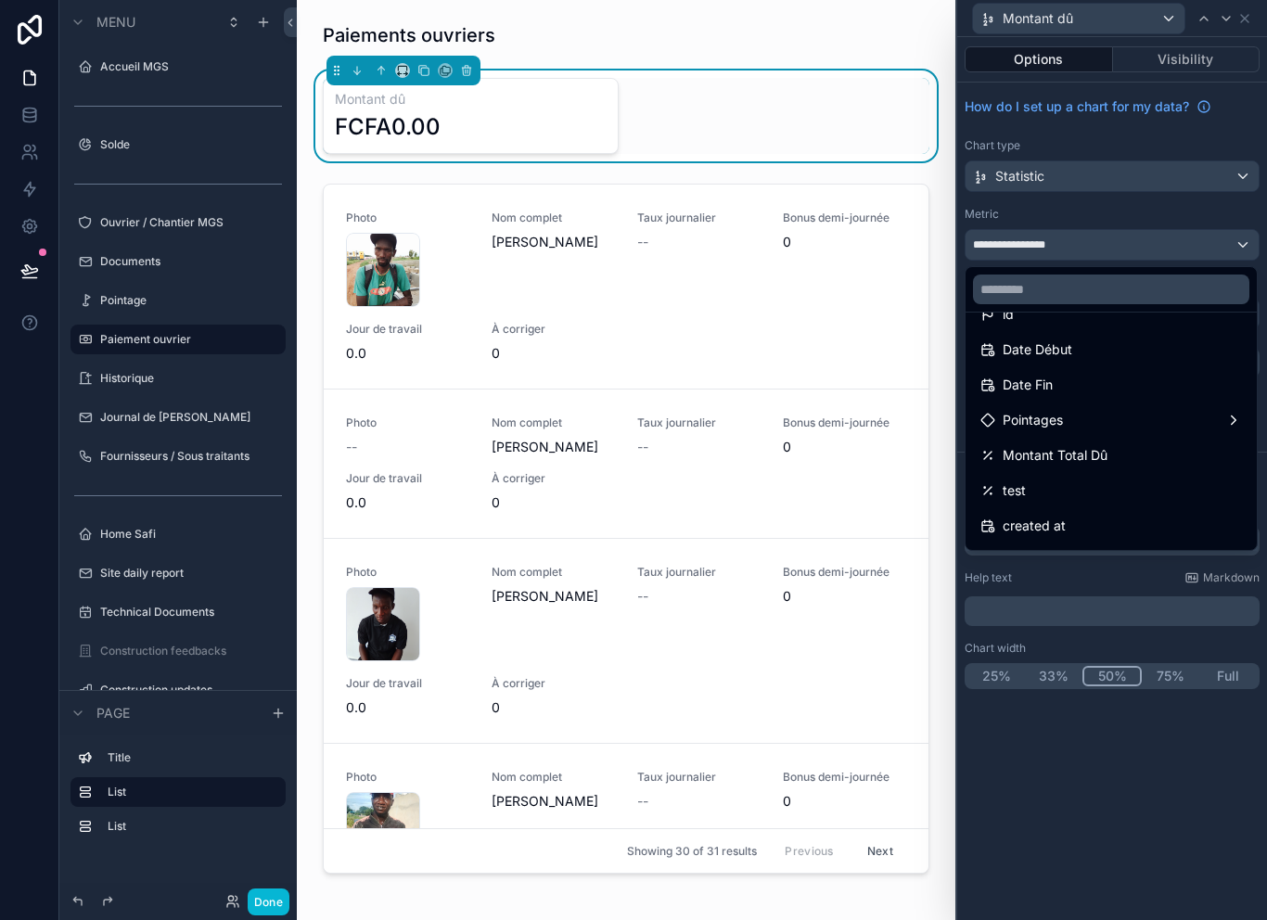
scroll to position [33, 0]
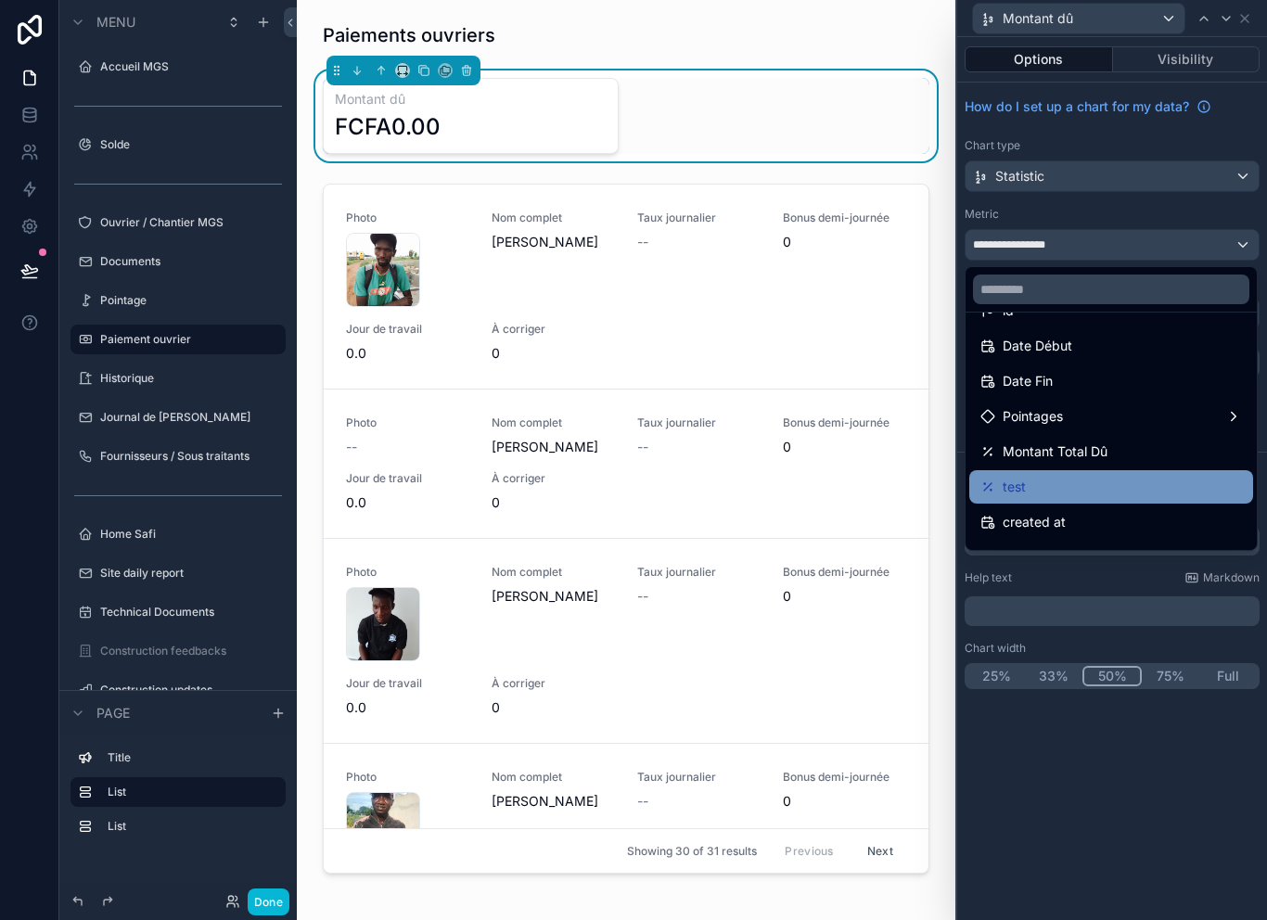
click at [1110, 483] on div "test" at bounding box center [1110, 487] width 261 height 22
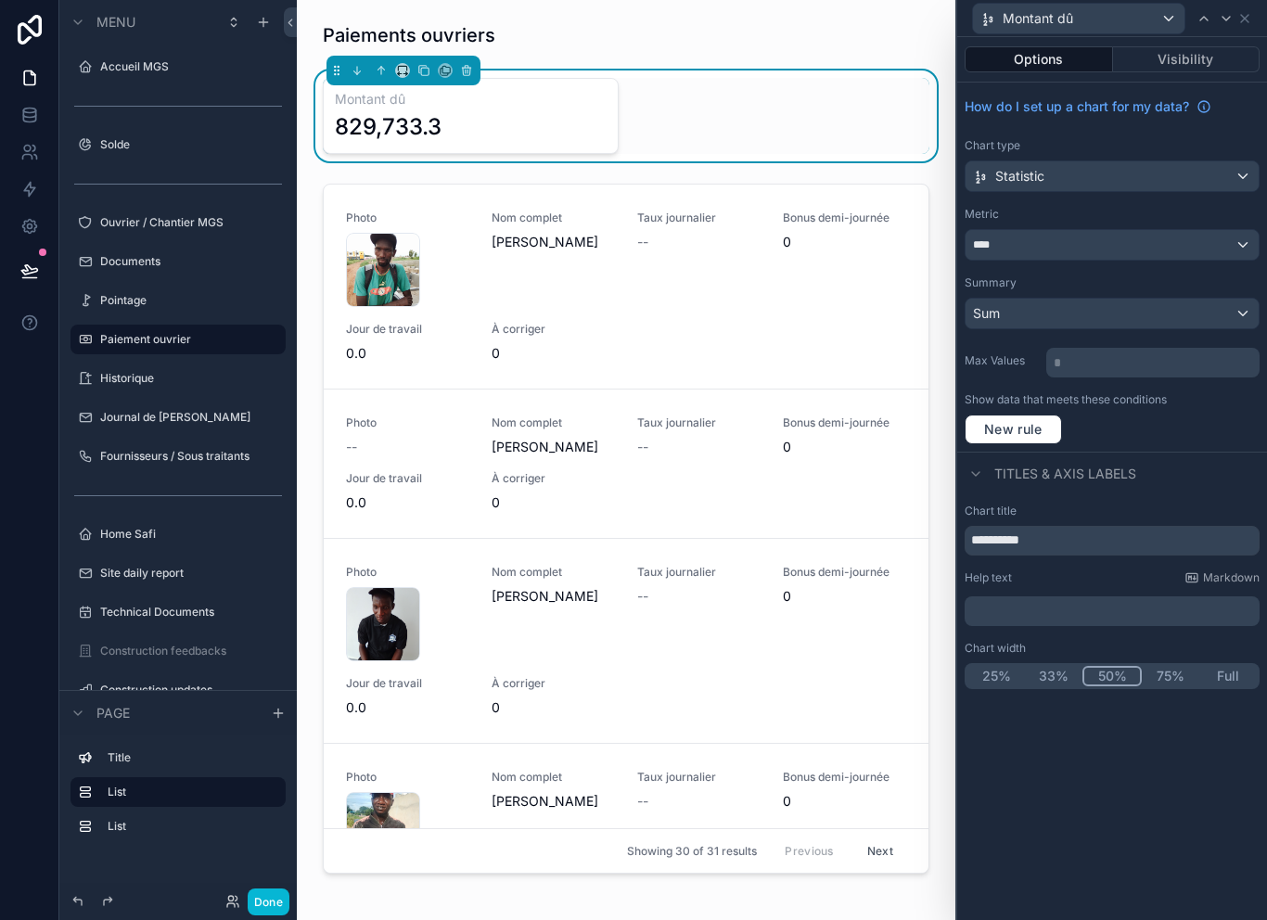
click at [1175, 233] on div "****" at bounding box center [1111, 245] width 293 height 30
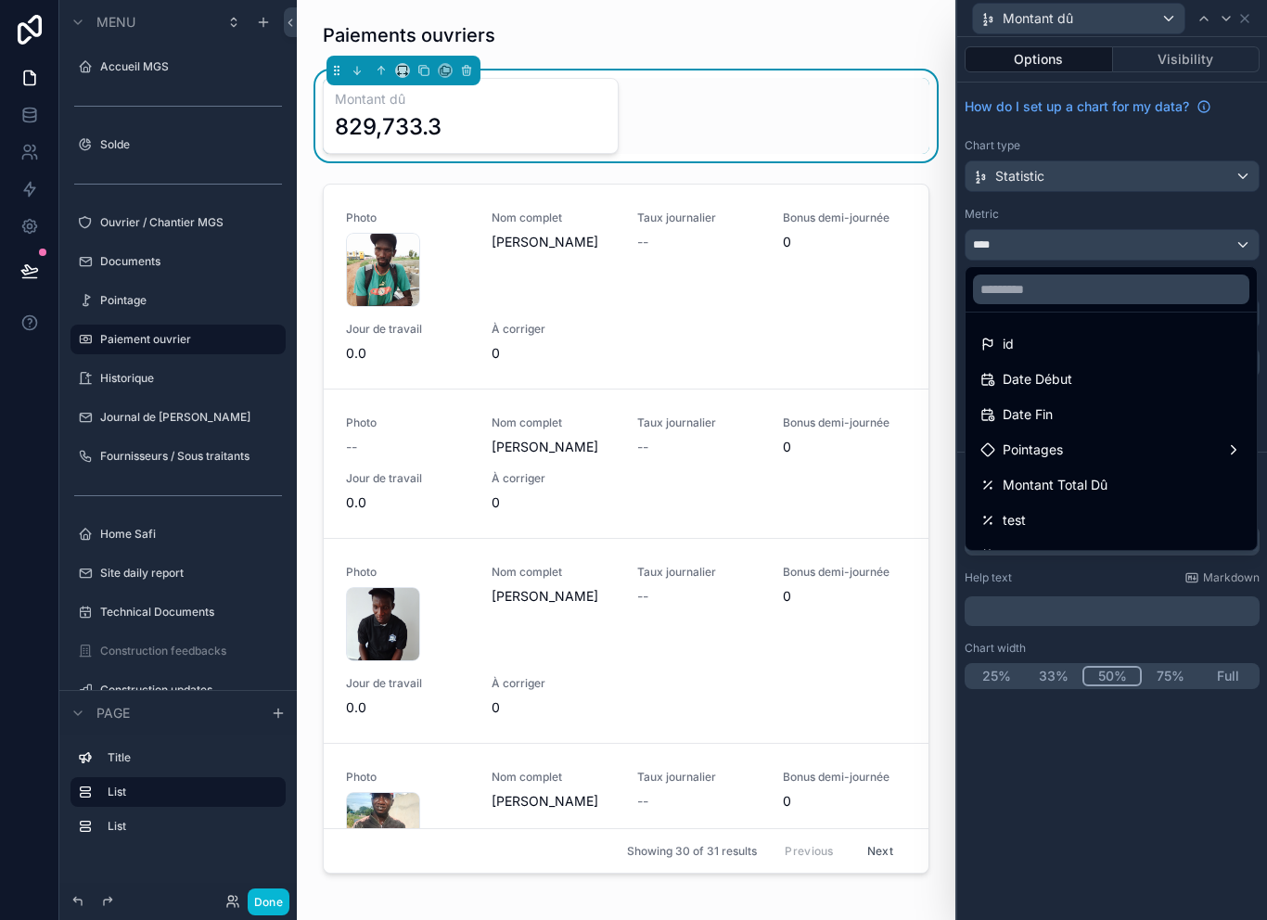
scroll to position [0, 0]
click at [1139, 479] on div "Montant Total Dû" at bounding box center [1110, 485] width 261 height 22
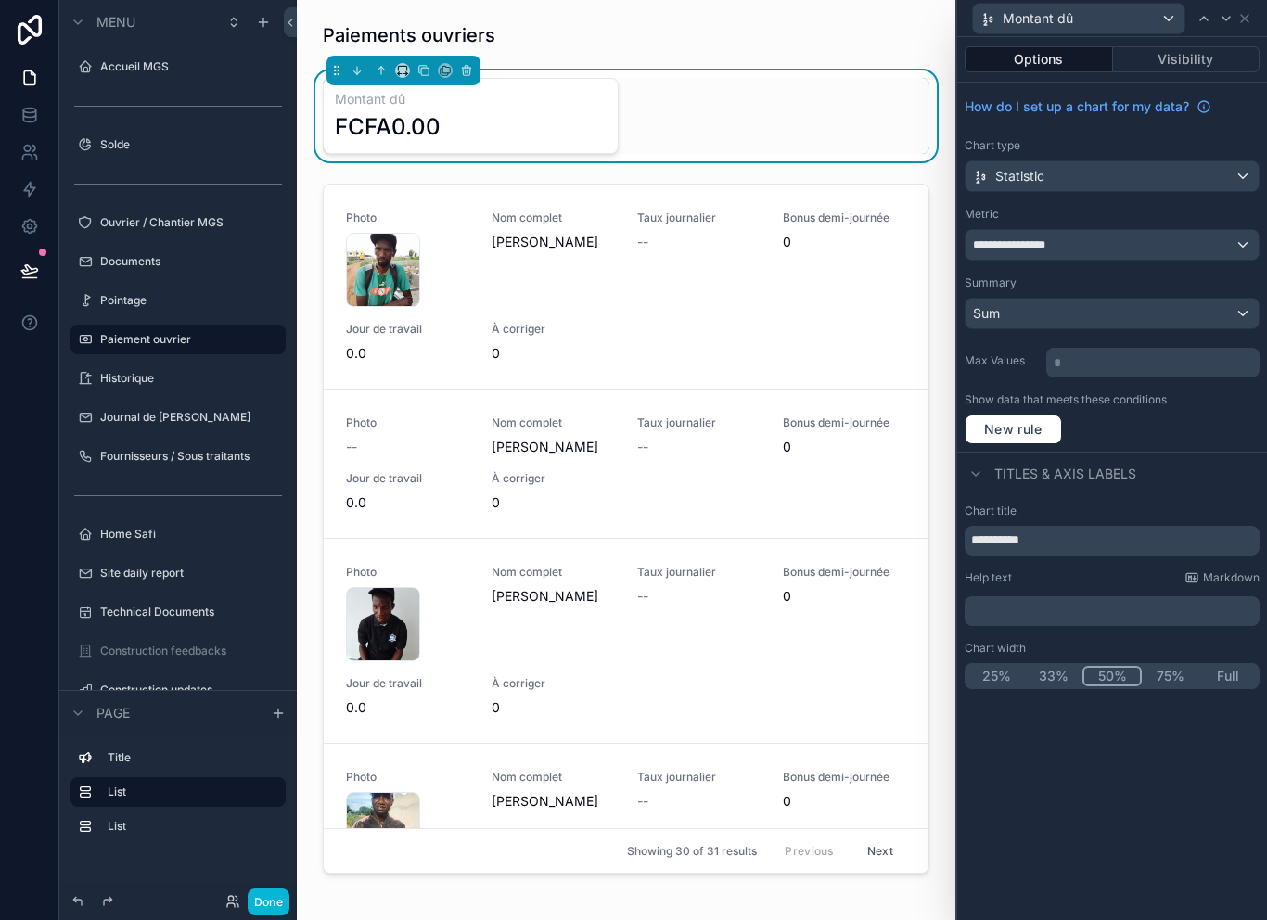
click at [1255, 14] on div "Montant dû" at bounding box center [1111, 18] width 295 height 36
click at [270, 910] on button "Done" at bounding box center [269, 901] width 42 height 27
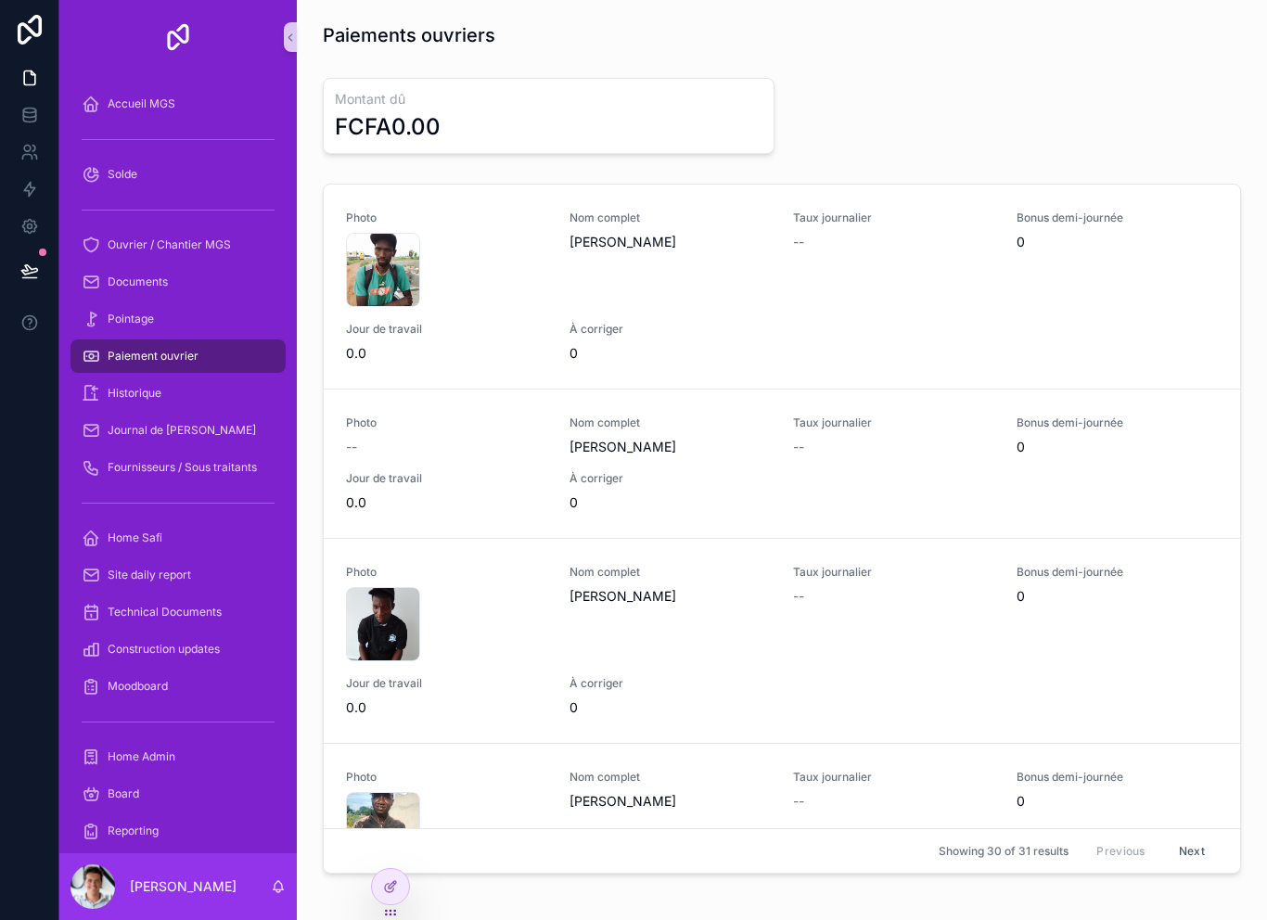
click at [425, 873] on div "Showing 30 of 31 results Previous Next" at bounding box center [782, 850] width 916 height 45
click at [424, 873] on div "Showing 30 of 31 results Previous Next" at bounding box center [782, 850] width 916 height 45
click at [396, 880] on icon at bounding box center [390, 886] width 15 height 15
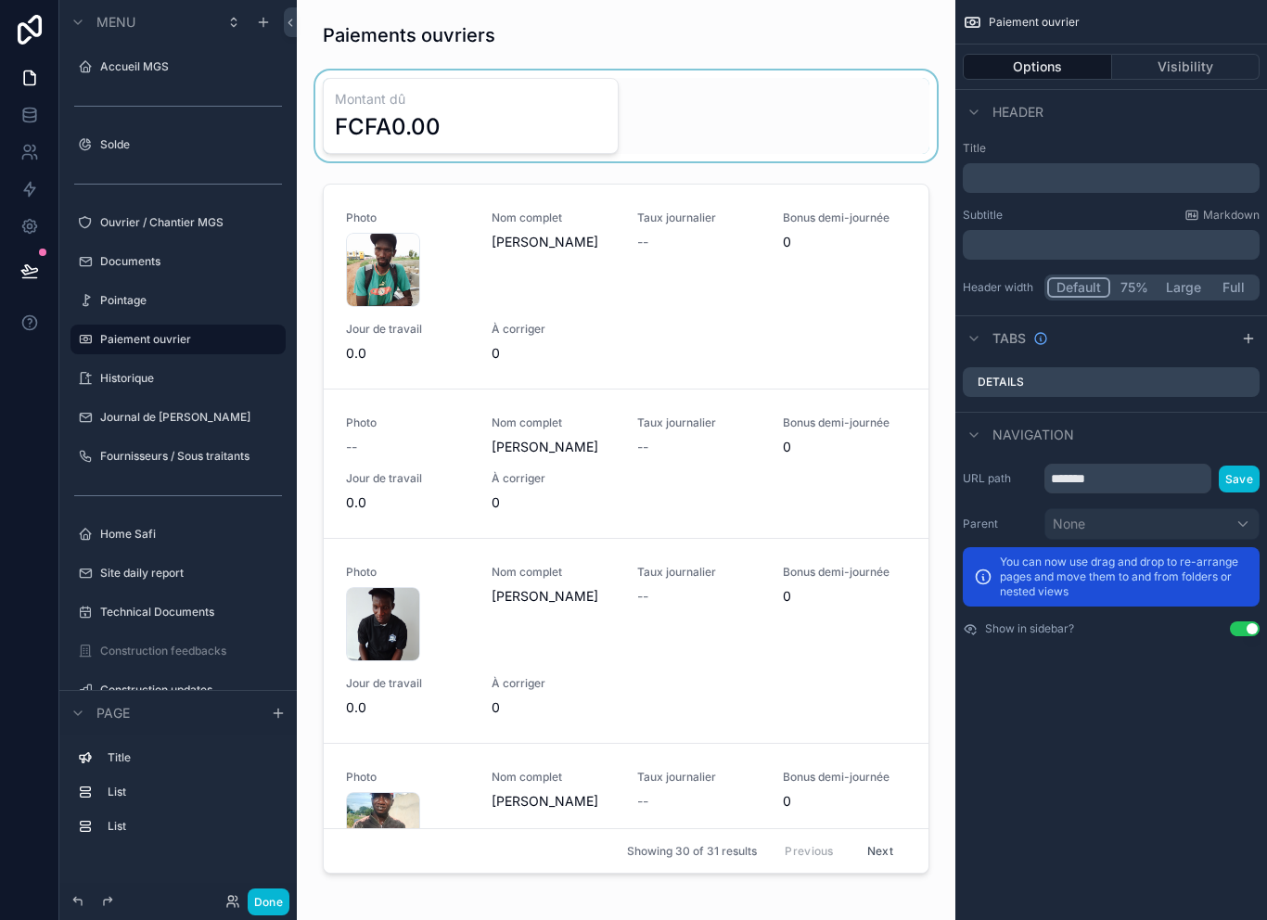
click at [566, 123] on div "scrollable content" at bounding box center [626, 115] width 629 height 91
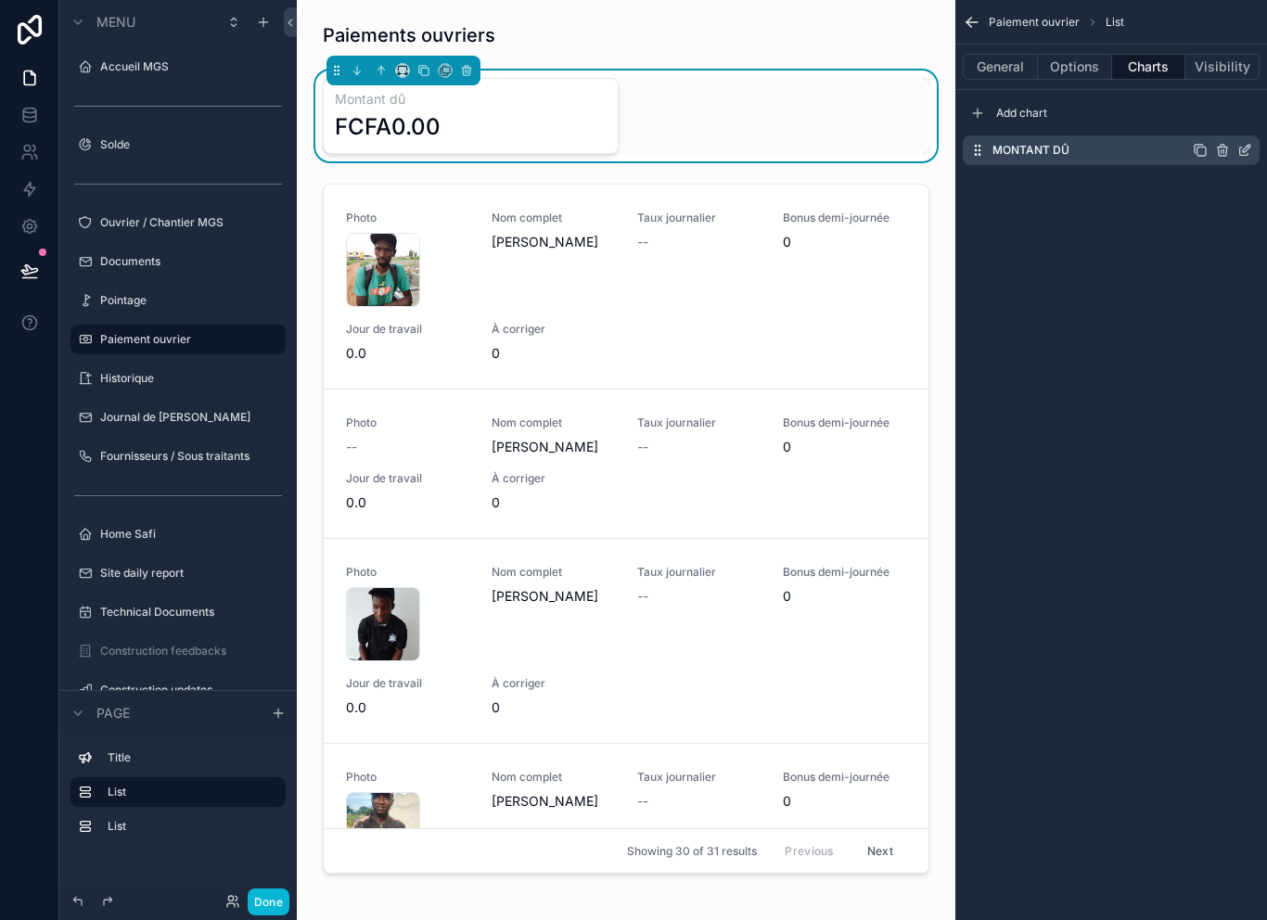
click at [1242, 146] on icon "scrollable content" at bounding box center [1244, 150] width 15 height 15
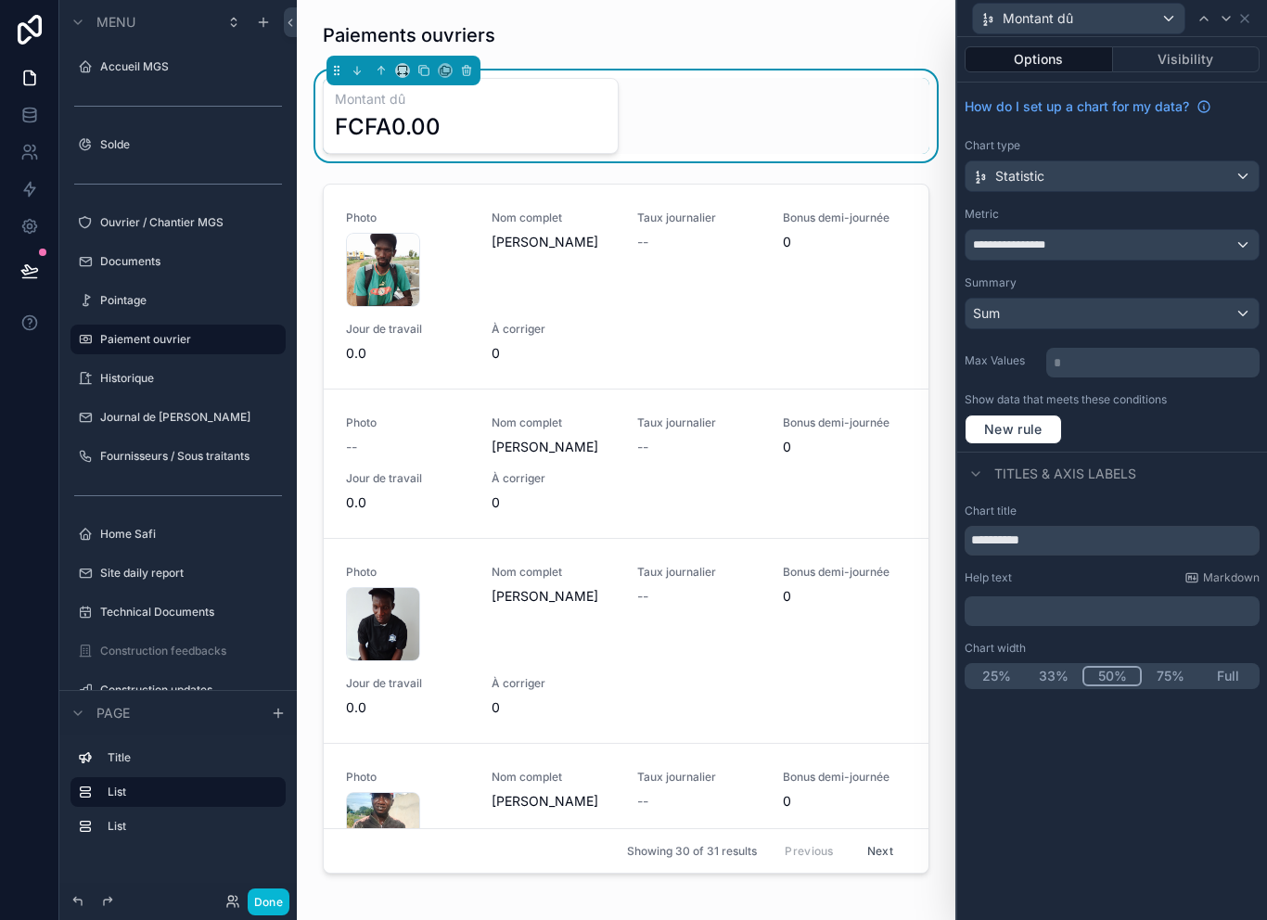
click at [1206, 248] on div "**********" at bounding box center [1111, 245] width 293 height 30
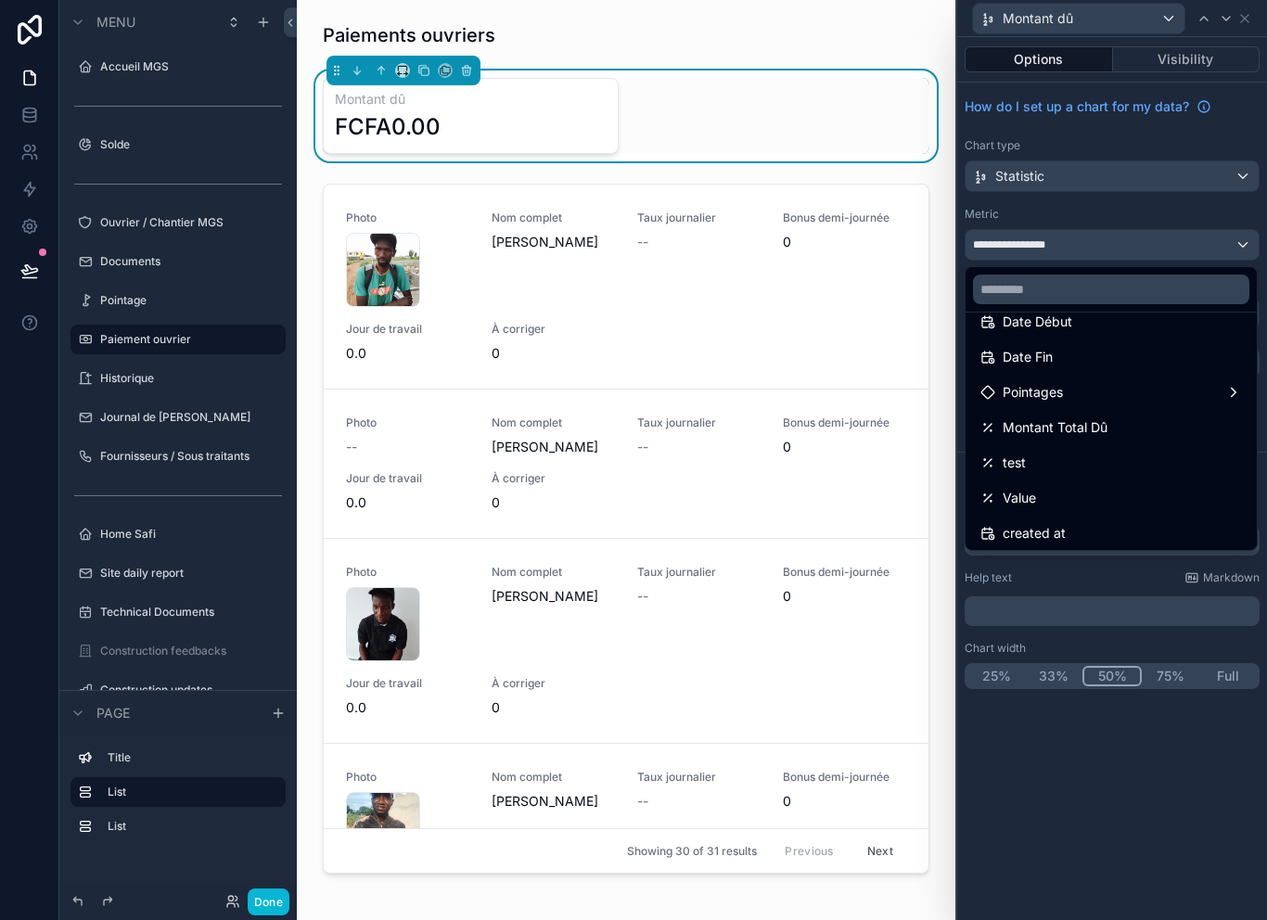
scroll to position [64, 0]
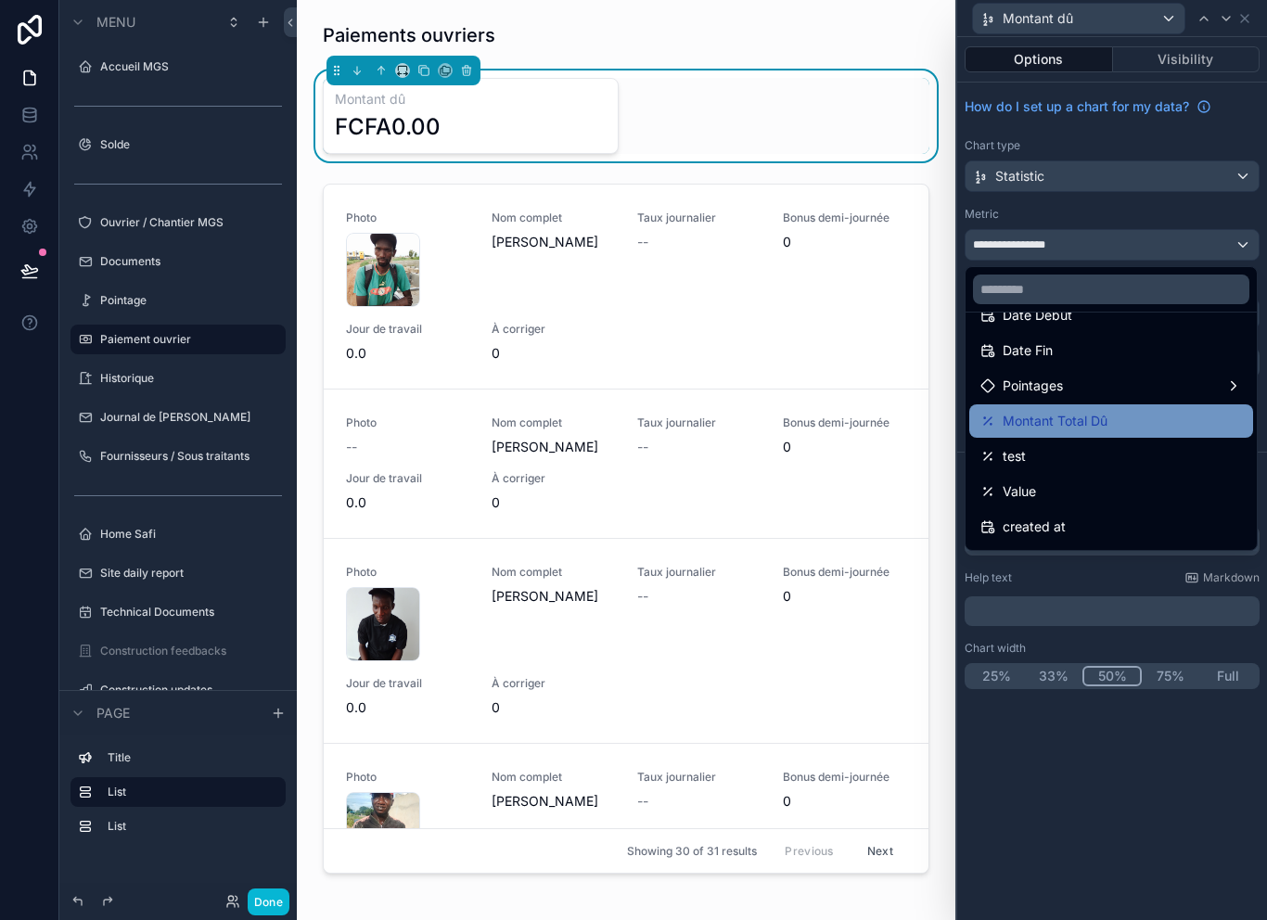
click at [1129, 418] on div "Montant Total Dû" at bounding box center [1110, 421] width 261 height 22
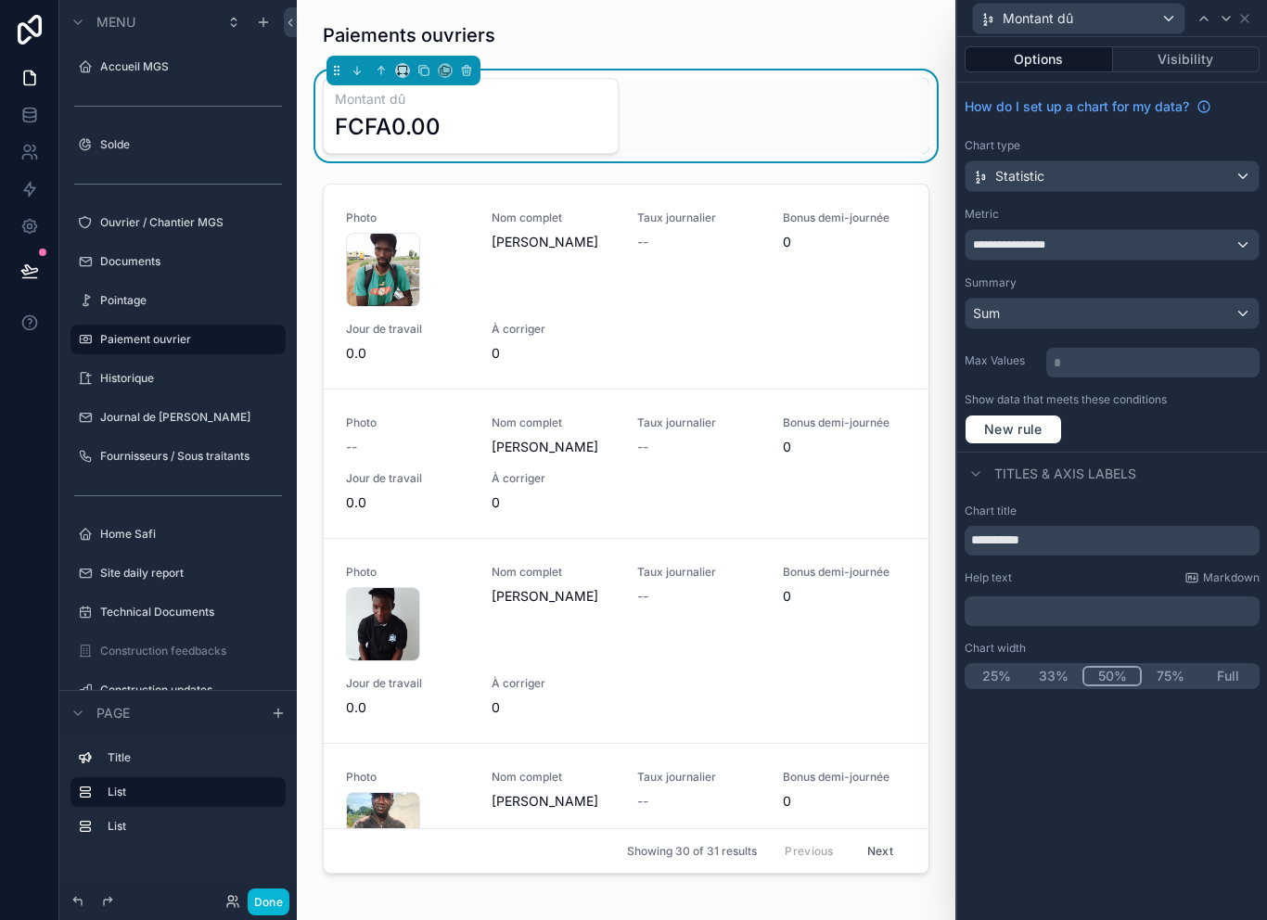
click at [1157, 239] on div "**********" at bounding box center [1111, 245] width 293 height 30
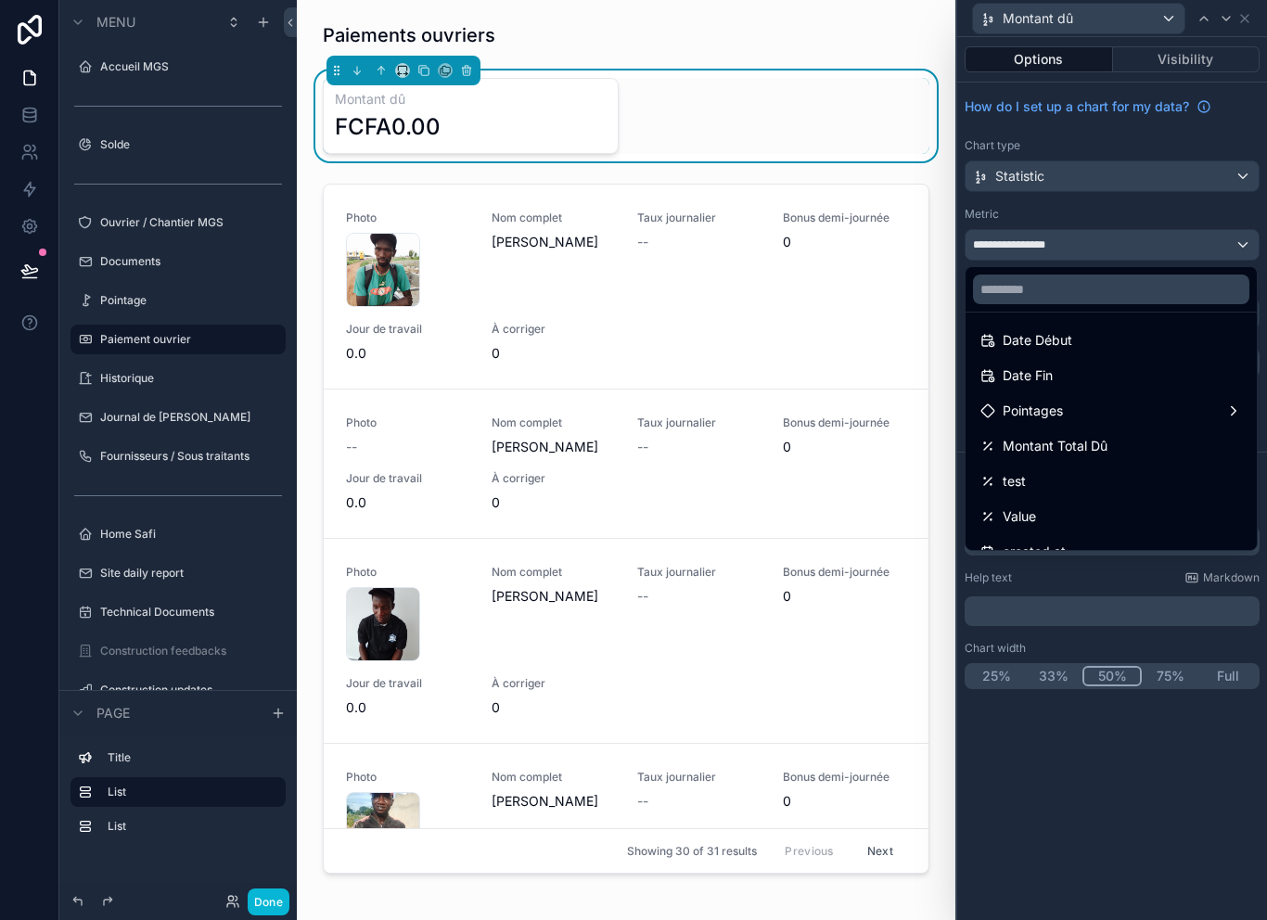
scroll to position [41, 0]
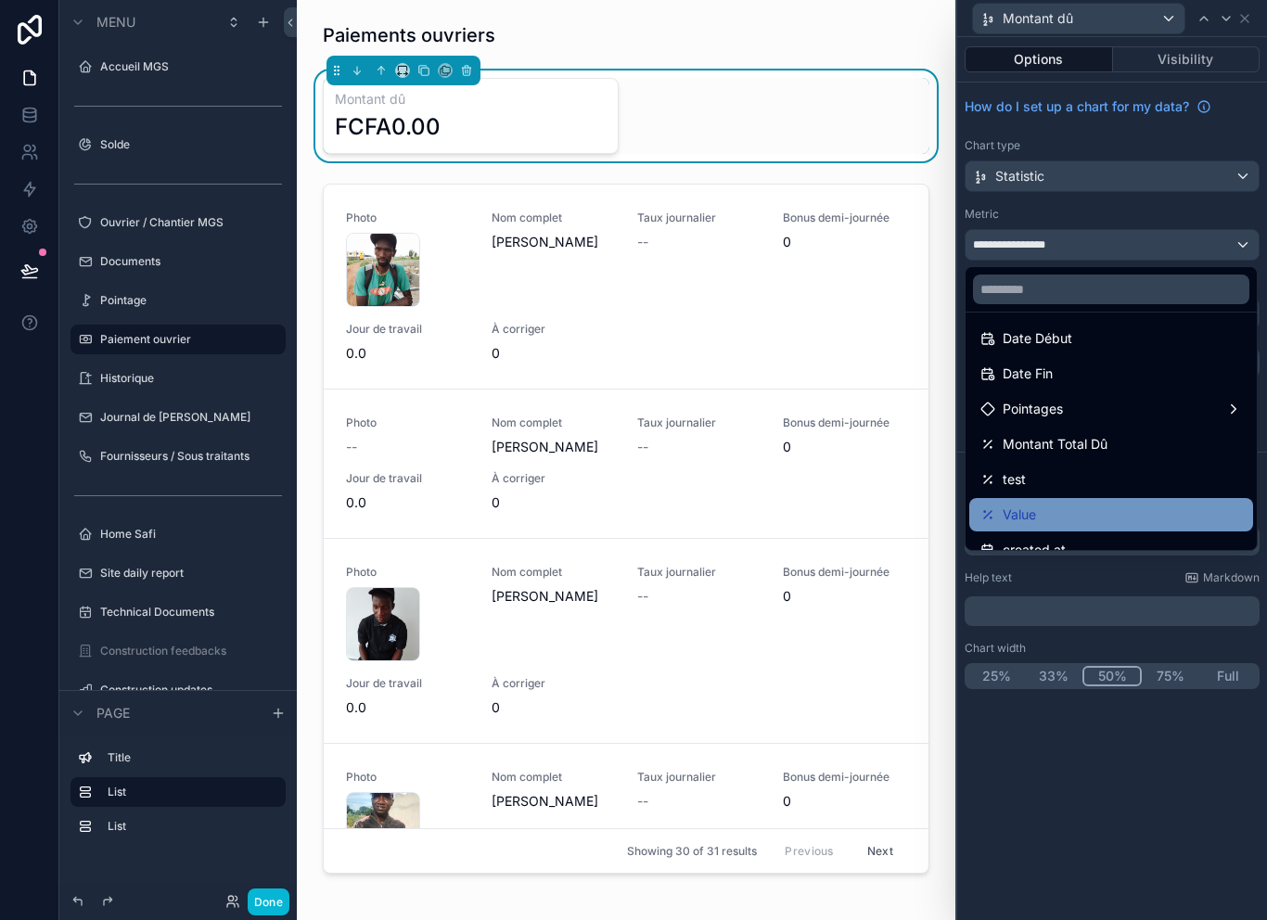
click at [1110, 500] on div "Value" at bounding box center [1111, 514] width 284 height 33
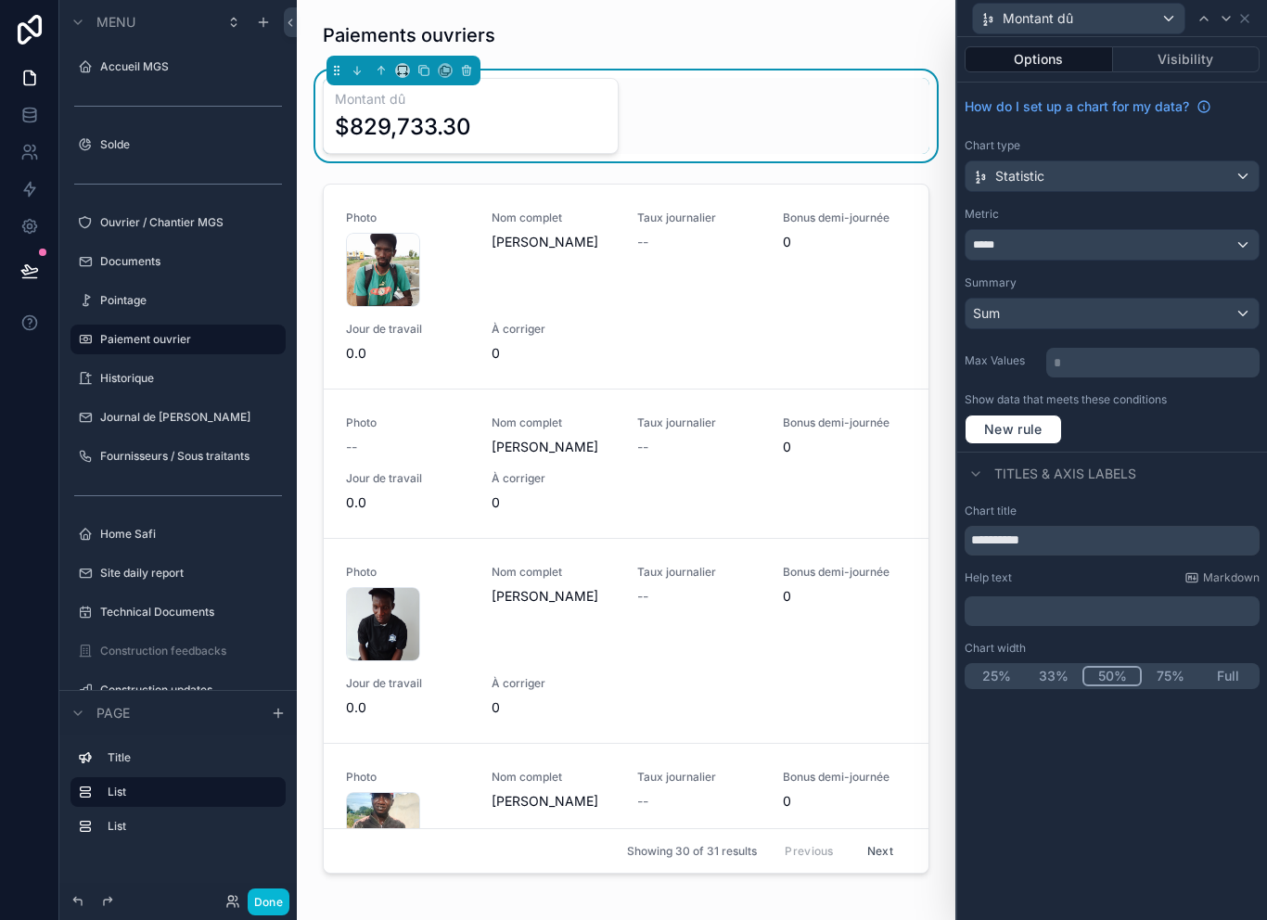
click at [1152, 246] on div "*****" at bounding box center [1111, 245] width 293 height 30
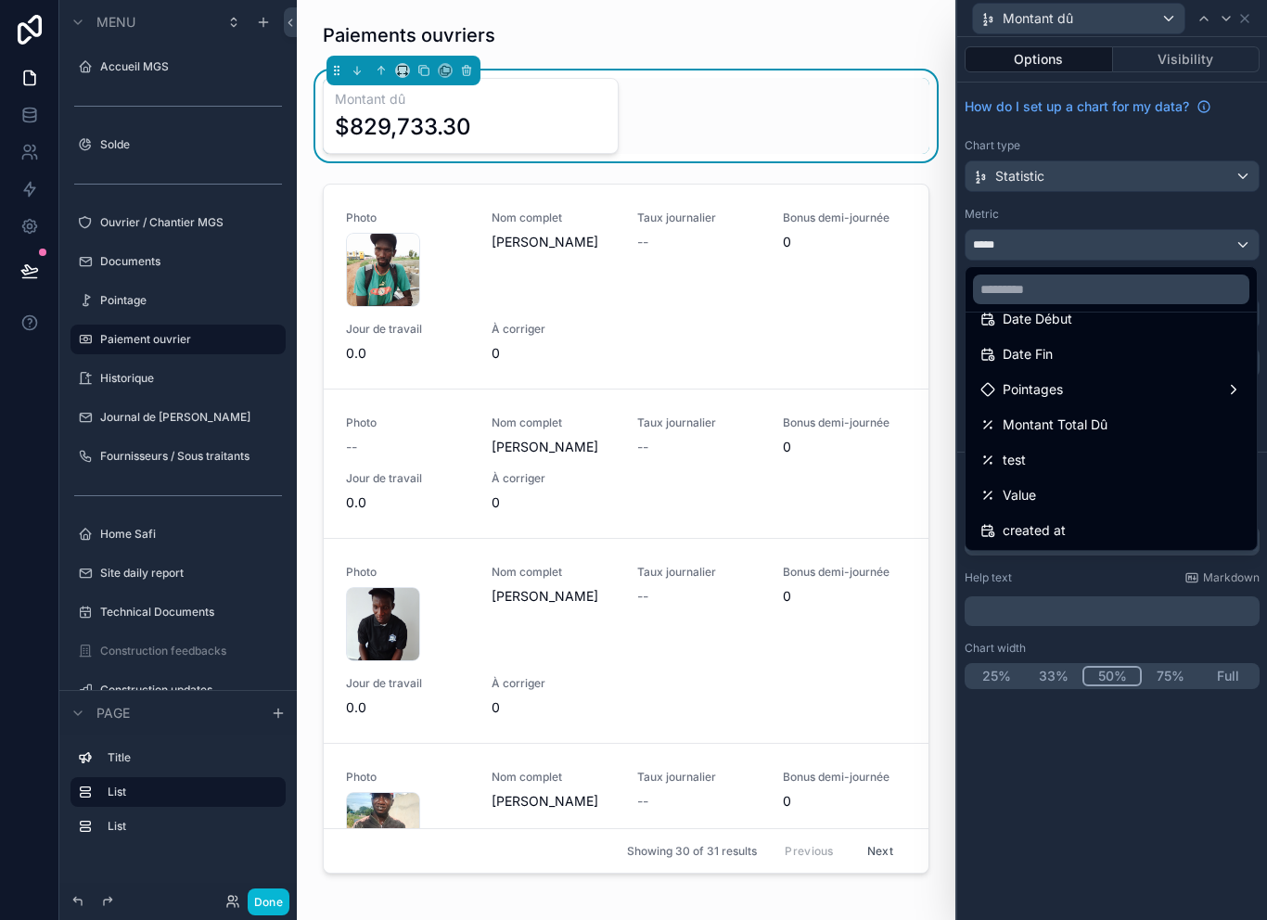
scroll to position [61, 0]
click at [1123, 449] on div "test" at bounding box center [1110, 459] width 261 height 22
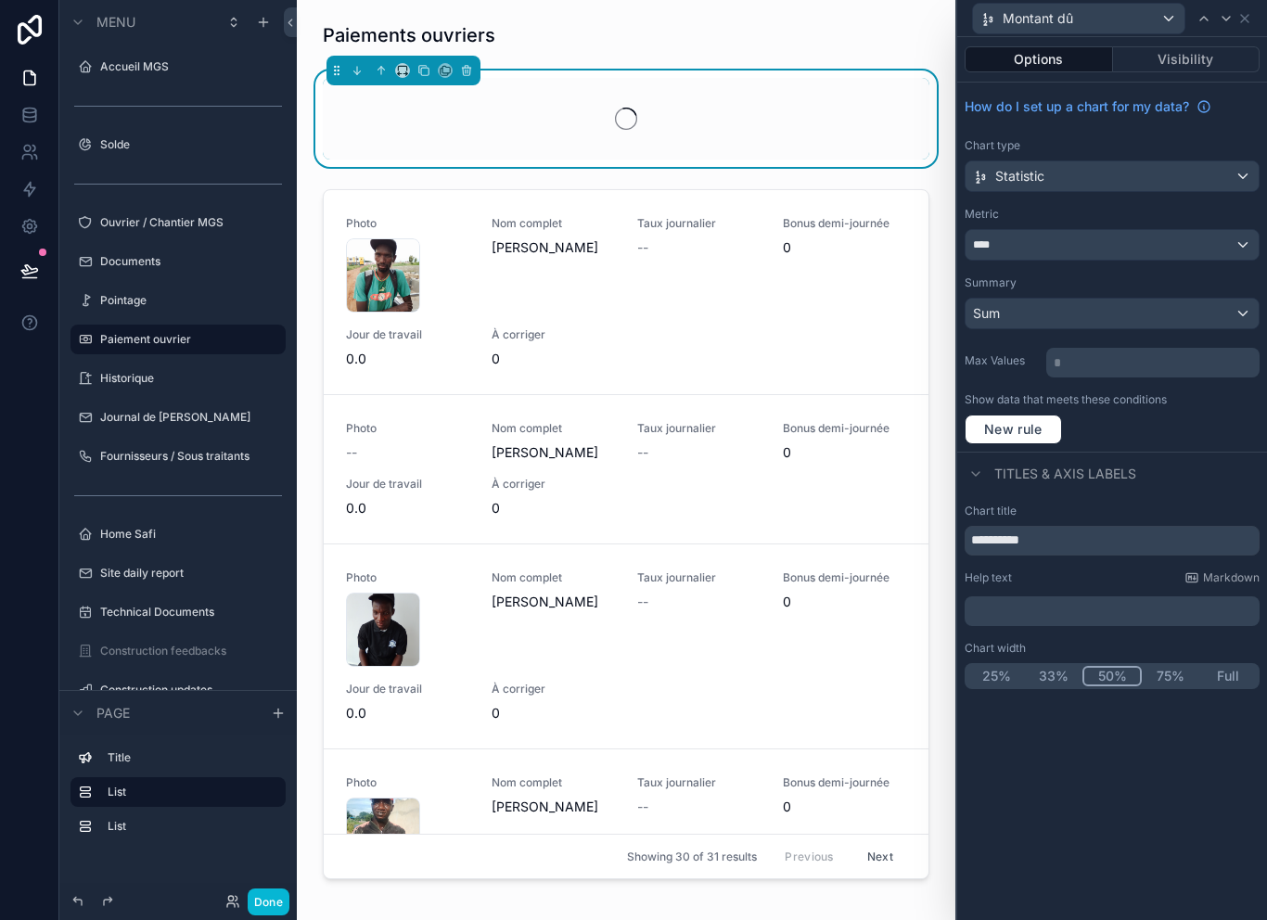
click at [1164, 244] on div "****" at bounding box center [1111, 245] width 293 height 30
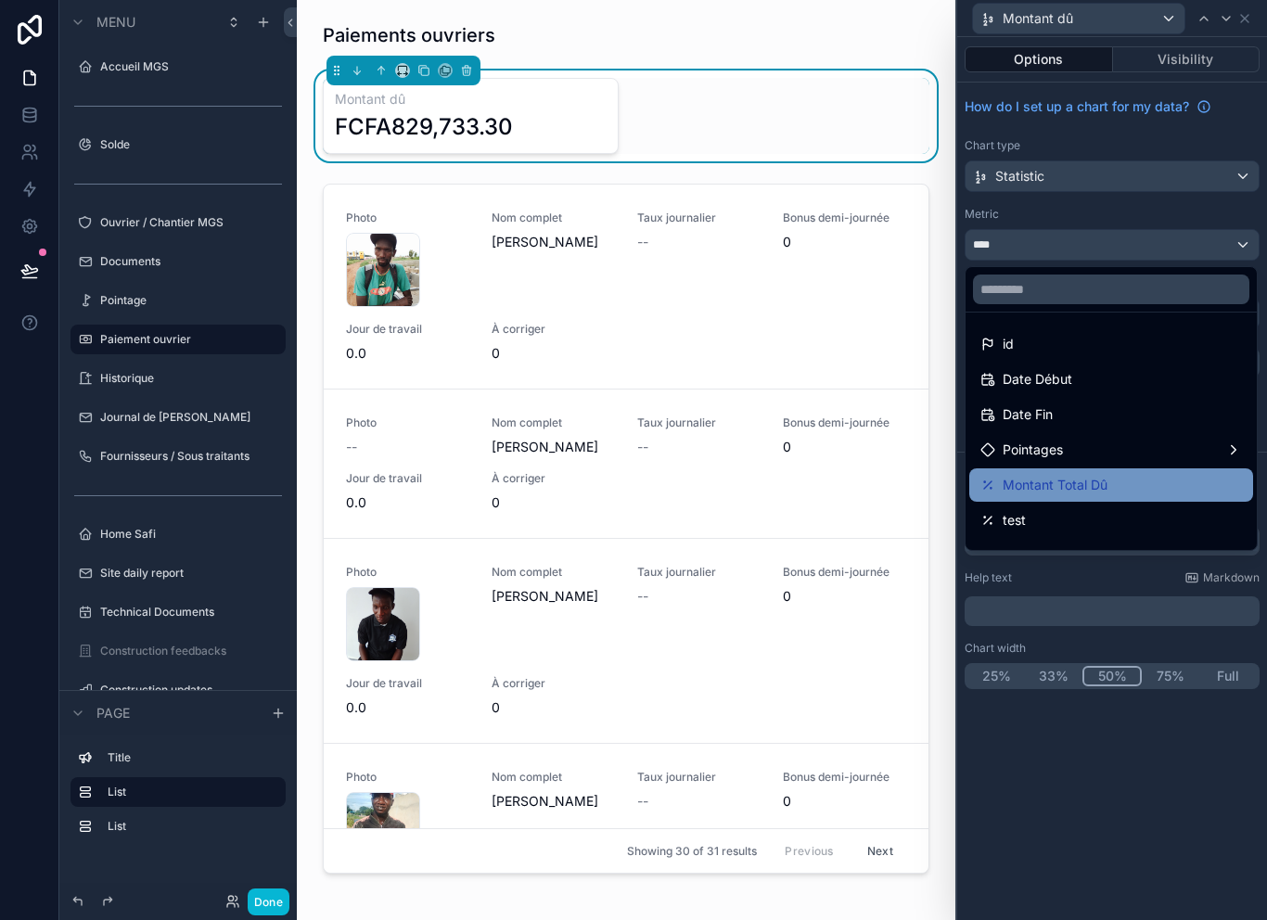
click at [1119, 483] on div "Montant Total Dû" at bounding box center [1110, 485] width 261 height 22
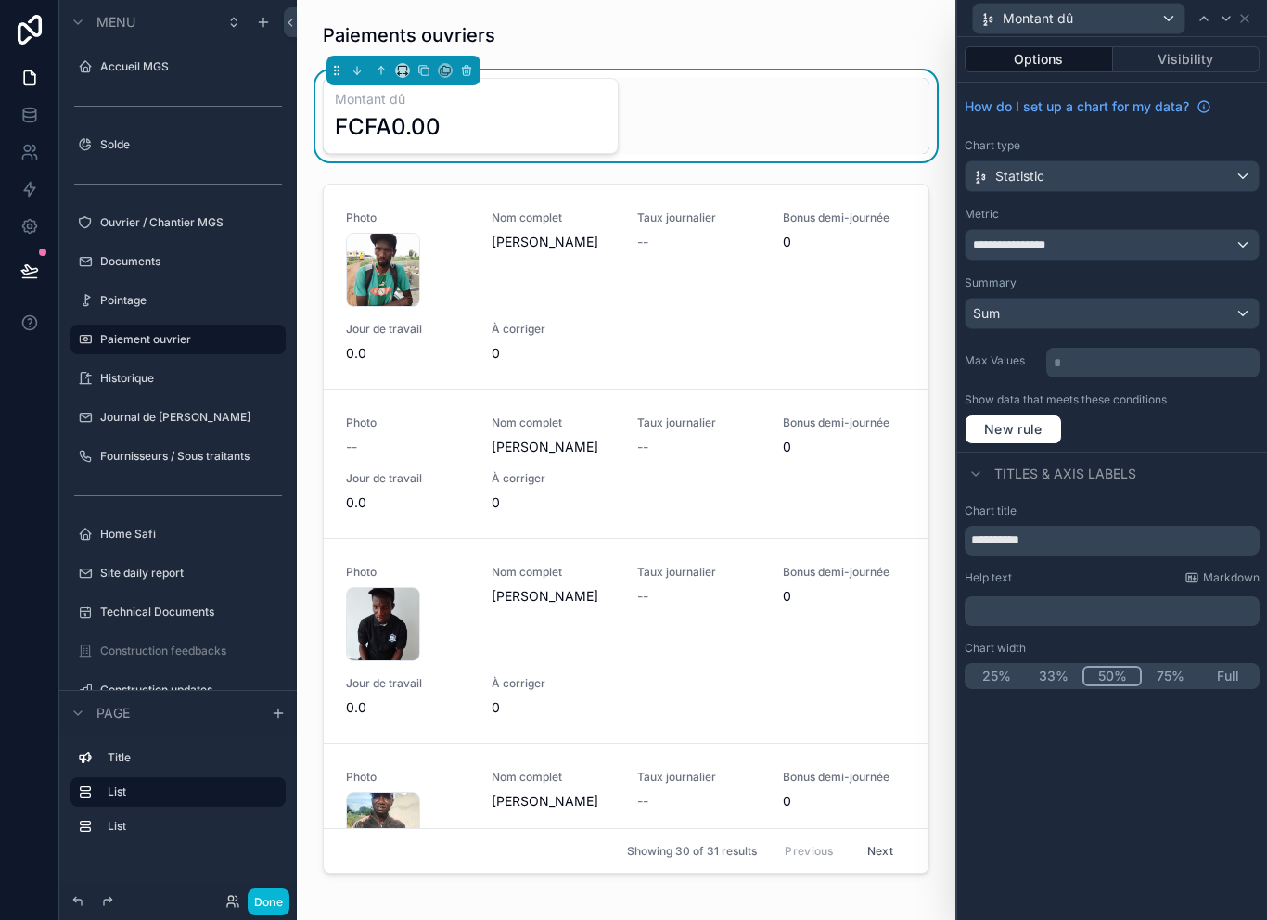
click at [1127, 239] on div "**********" at bounding box center [1111, 245] width 293 height 30
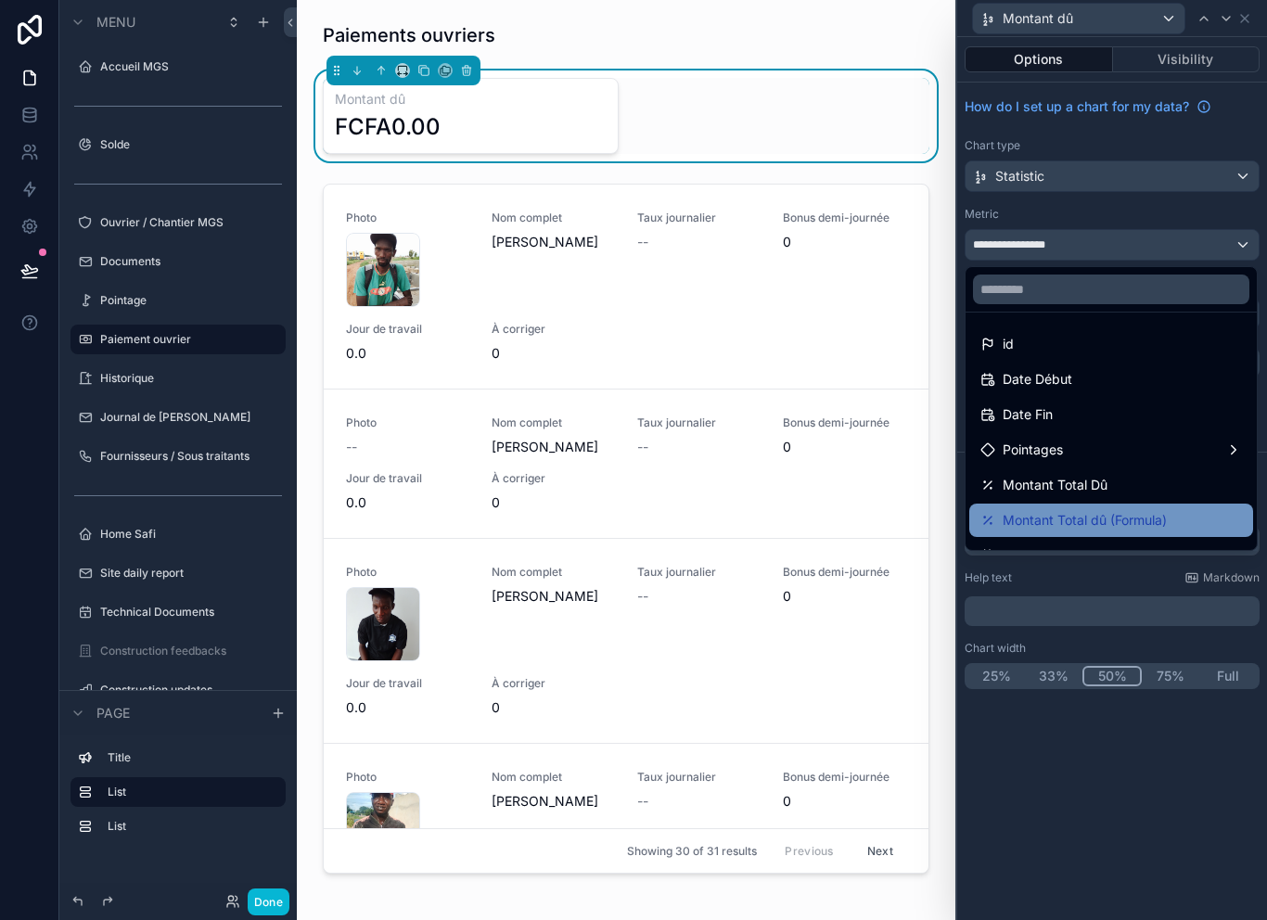
click at [1162, 527] on span "Montant Total dû (Formula)" at bounding box center [1084, 520] width 164 height 22
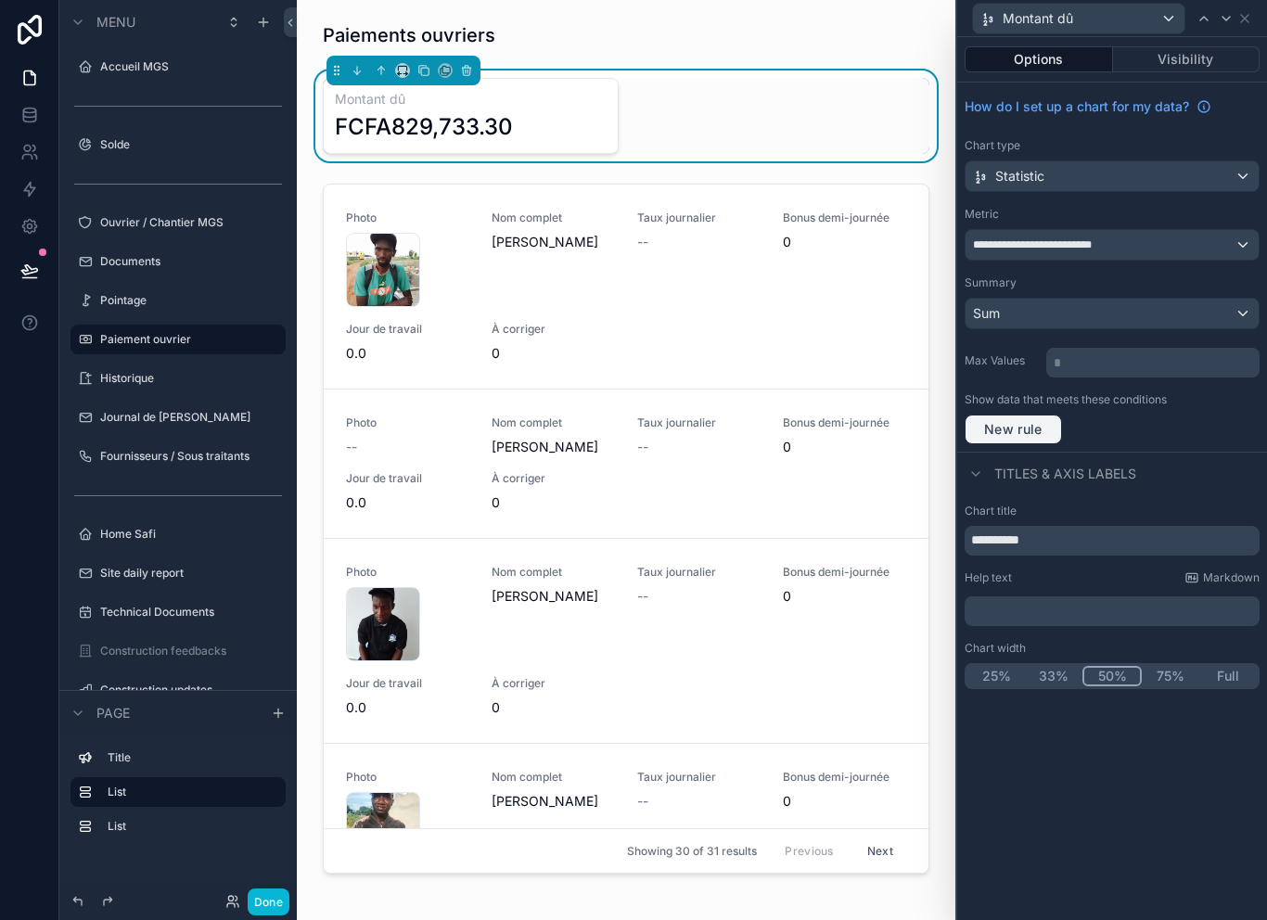
click at [1039, 428] on span "New rule" at bounding box center [1012, 429] width 73 height 17
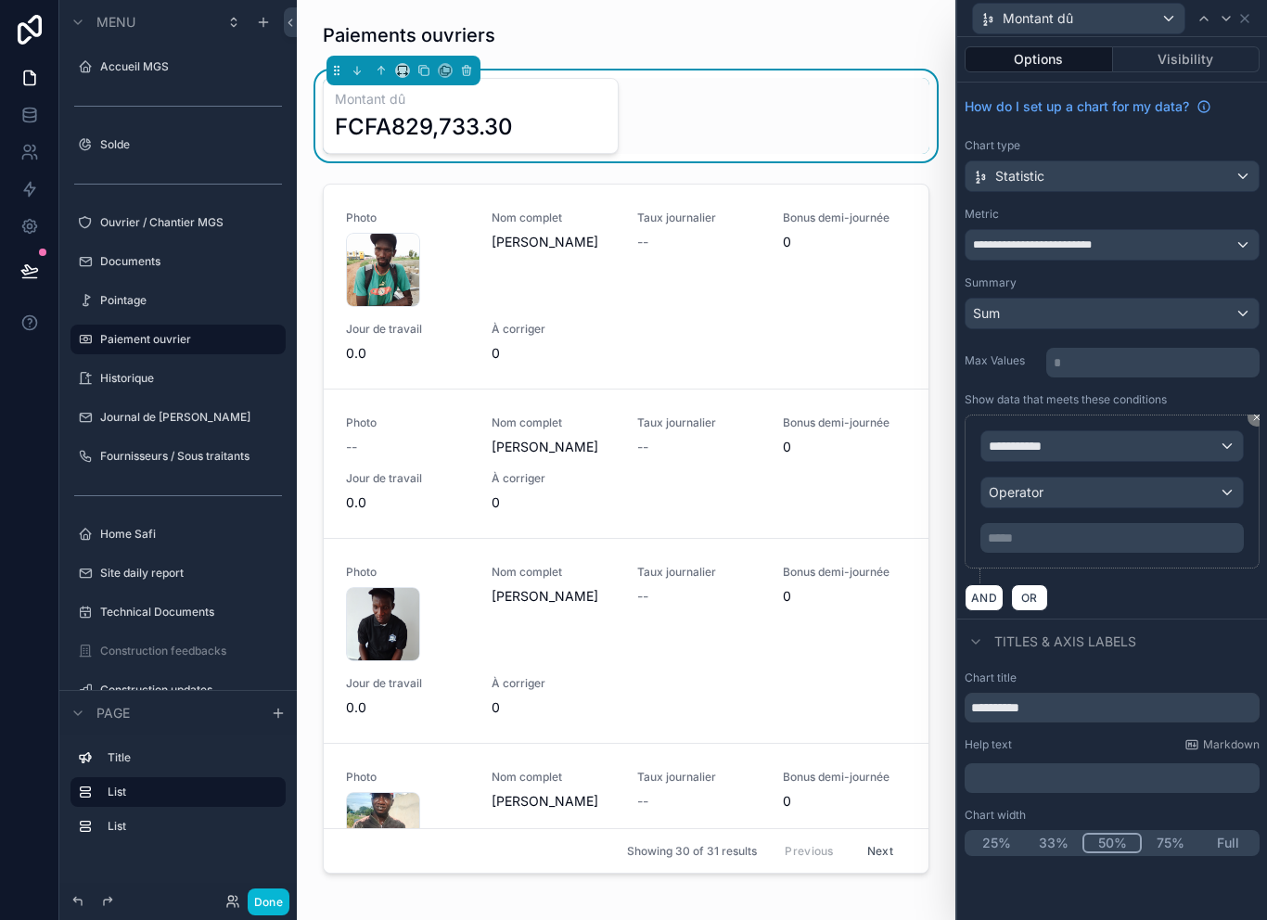
click at [1098, 452] on div "**********" at bounding box center [1111, 446] width 261 height 30
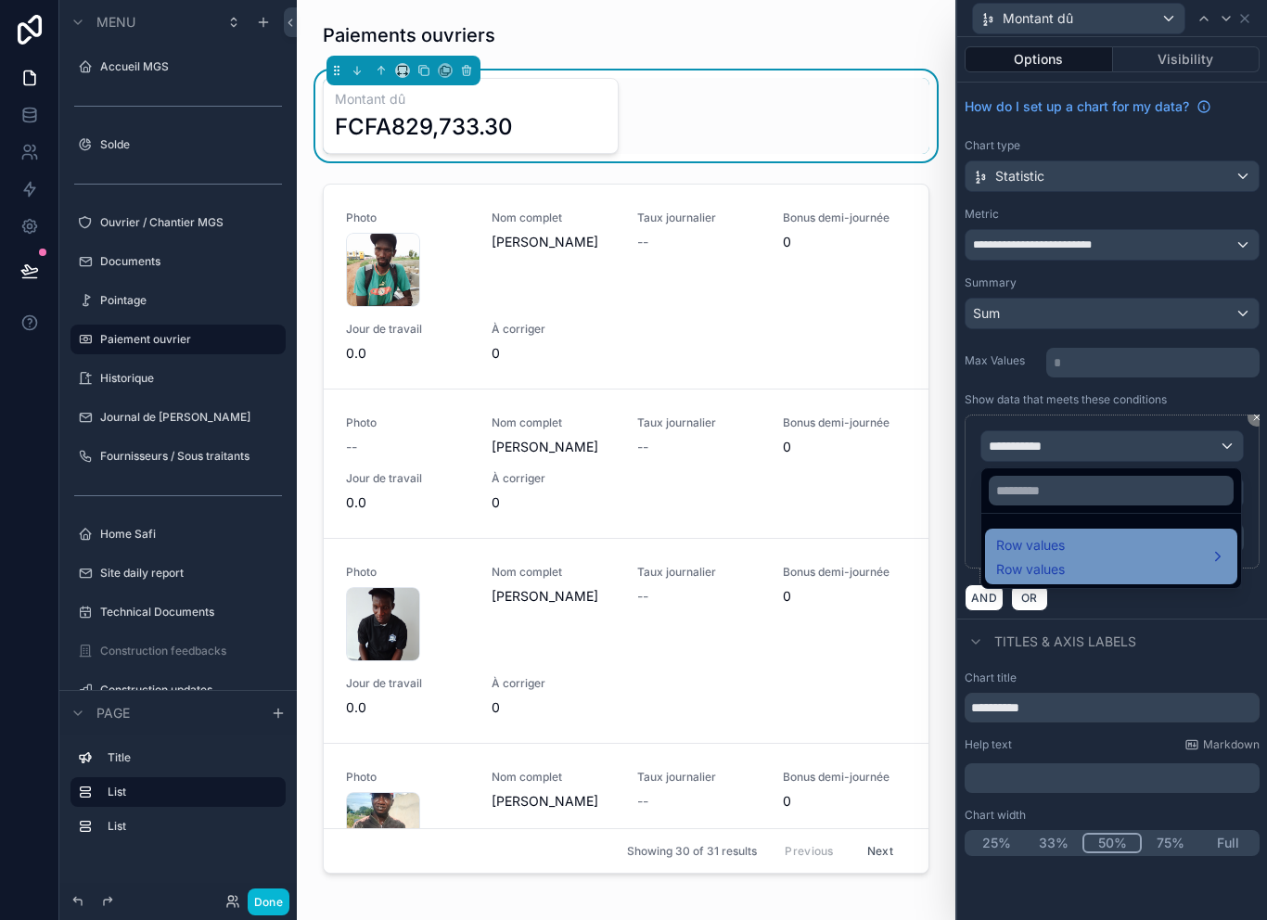
click at [1074, 564] on div "Row values Row values" at bounding box center [1111, 556] width 230 height 45
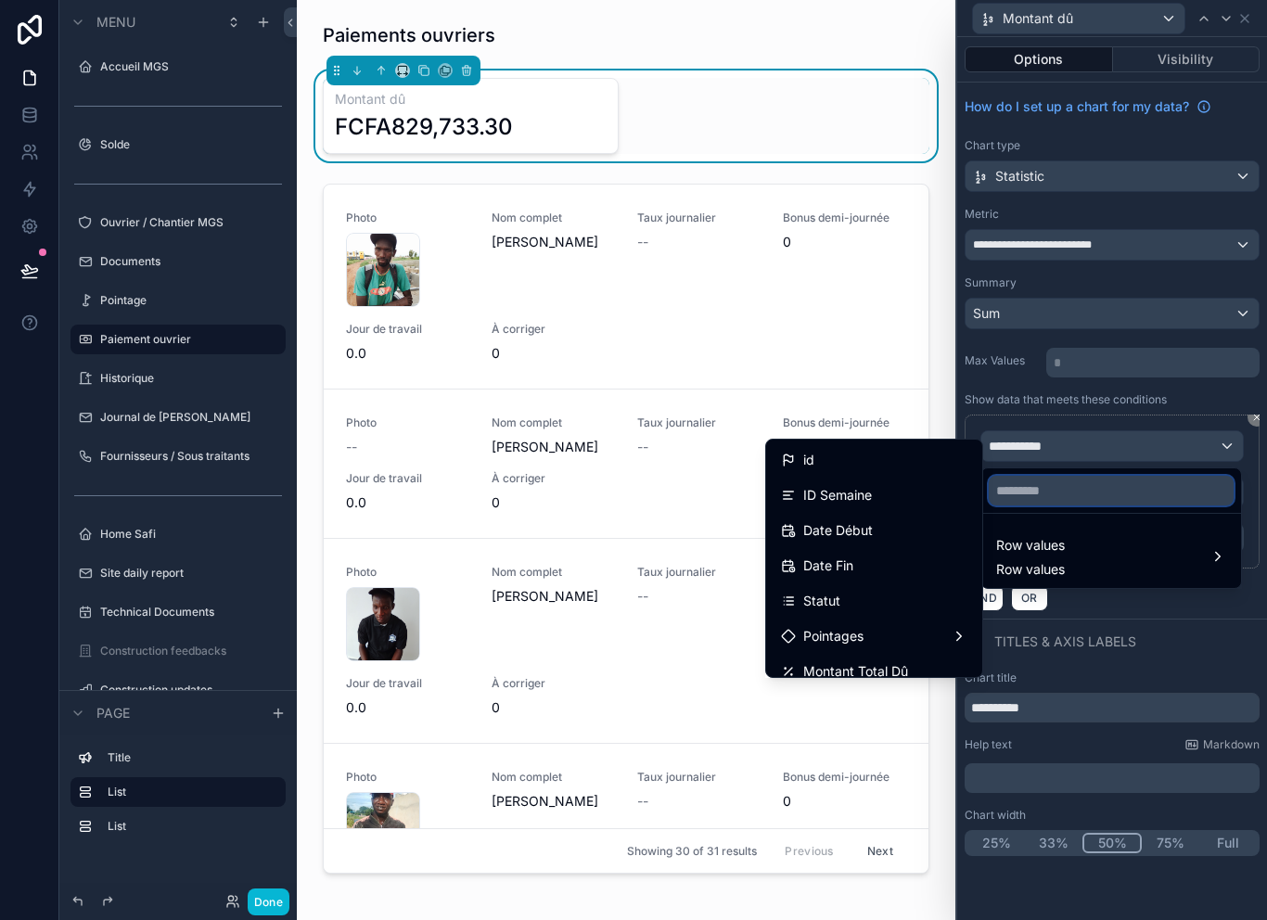
click at [1052, 502] on input "text" at bounding box center [1110, 491] width 245 height 30
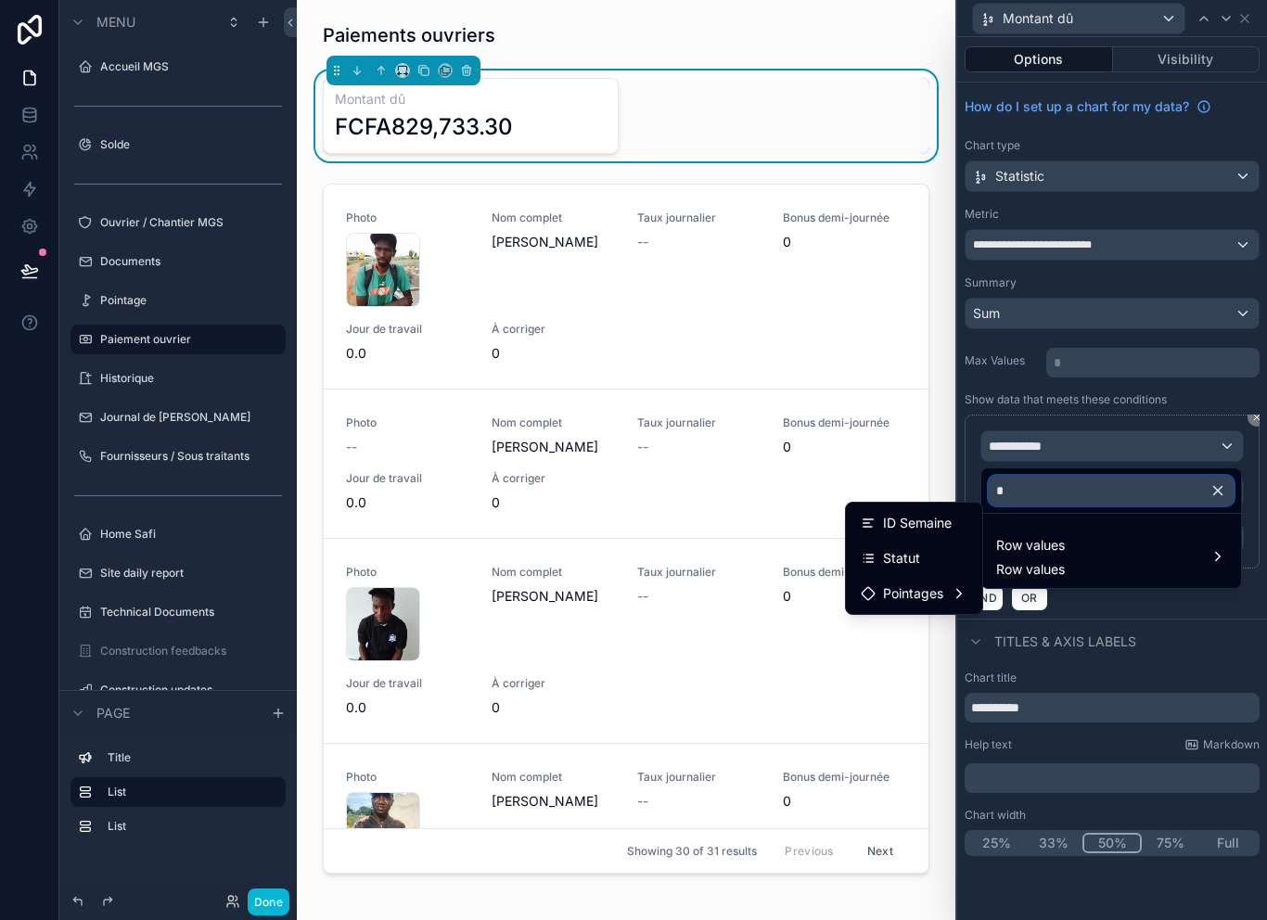
type input "**"
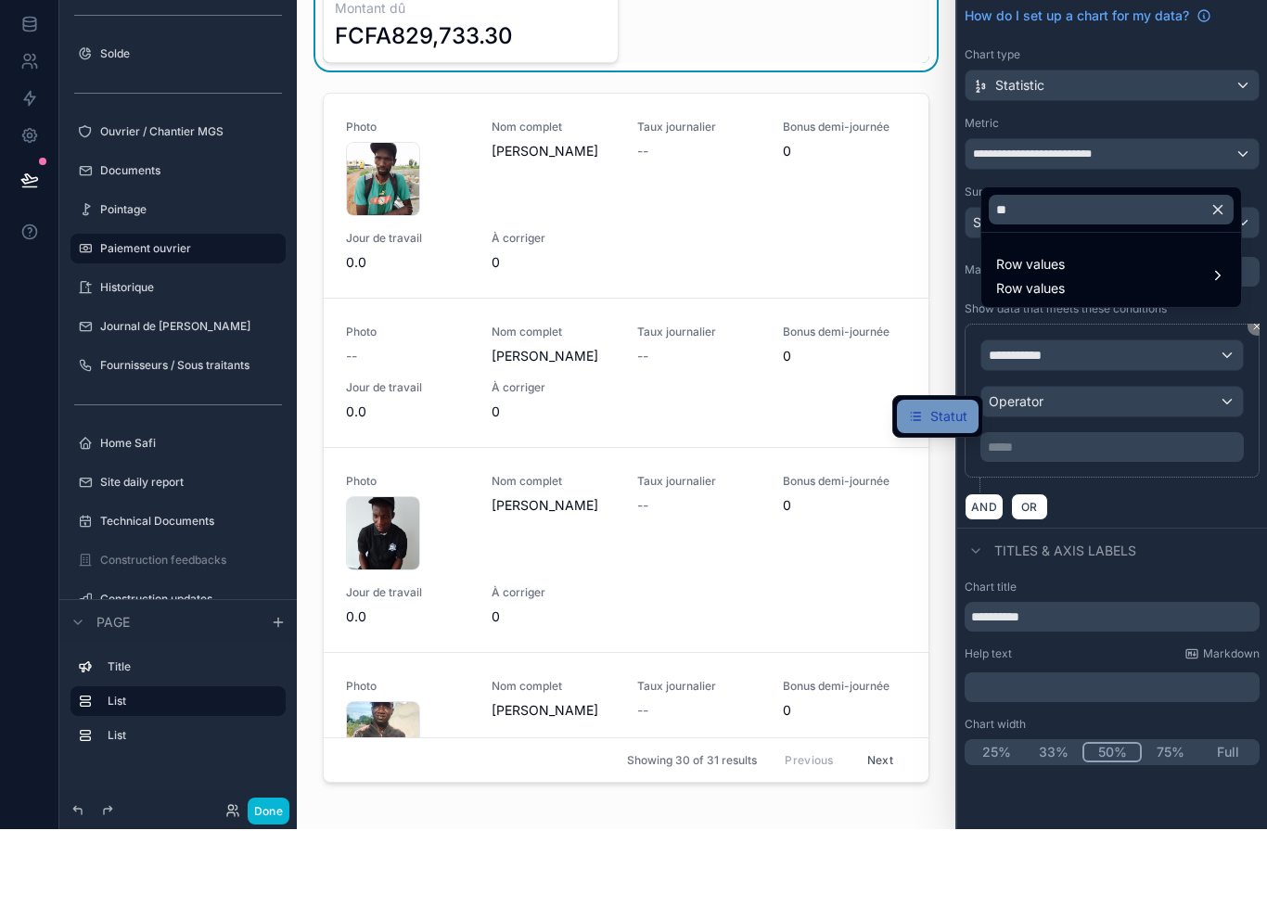
click at [962, 496] on span "Statut" at bounding box center [948, 507] width 37 height 22
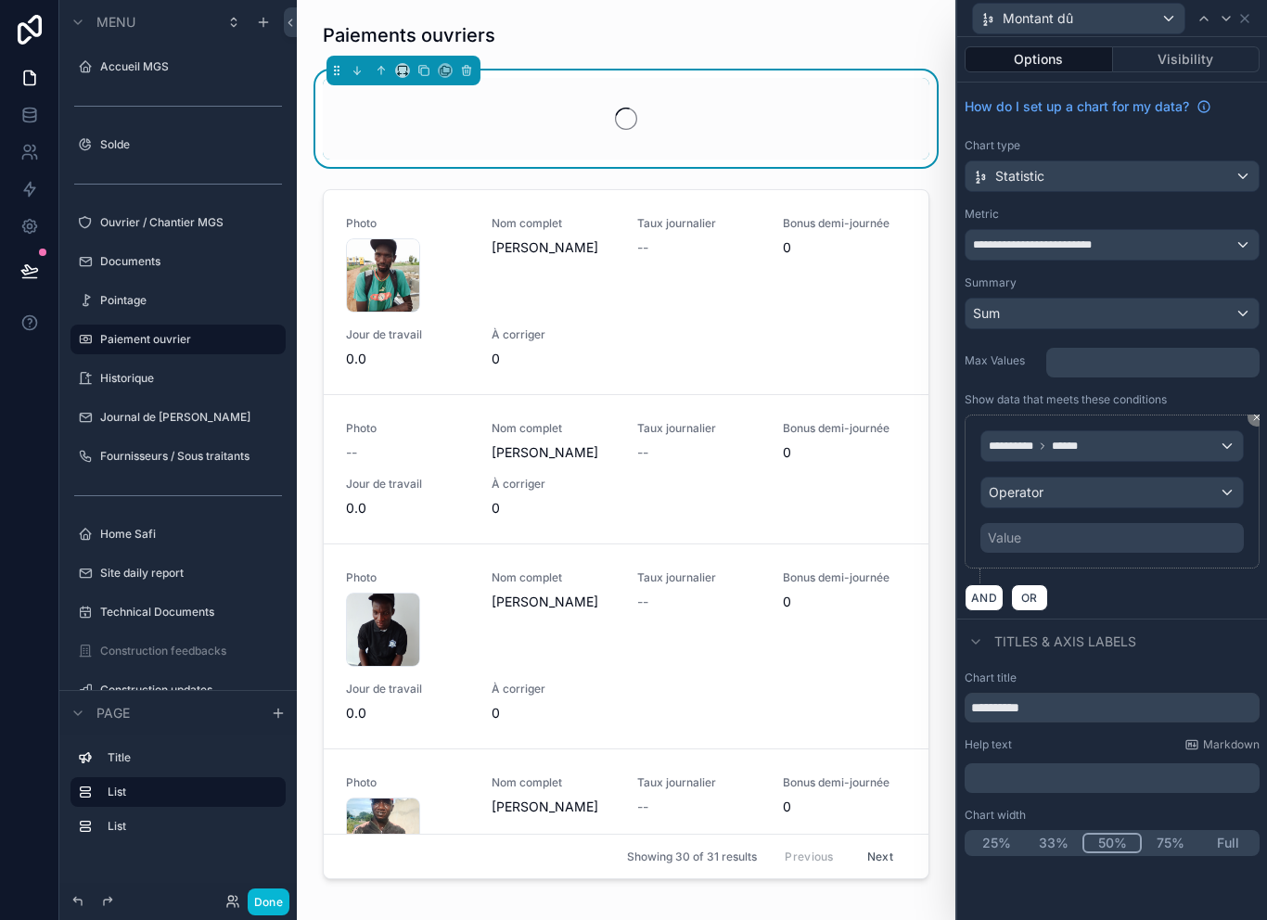
scroll to position [0, 0]
click at [1103, 500] on div "Operator" at bounding box center [1111, 493] width 261 height 30
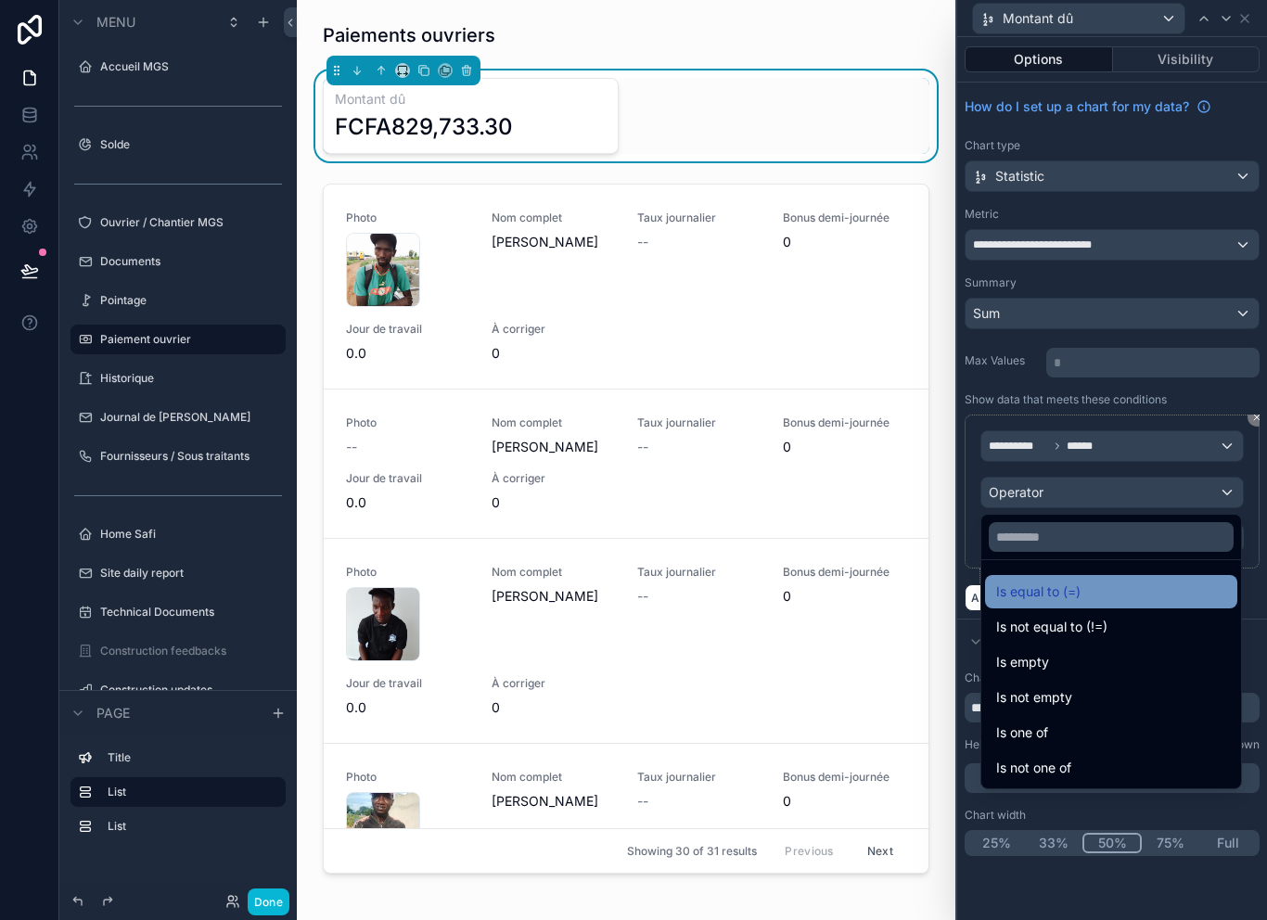
click at [1106, 593] on div "Is equal to (=)" at bounding box center [1111, 591] width 230 height 22
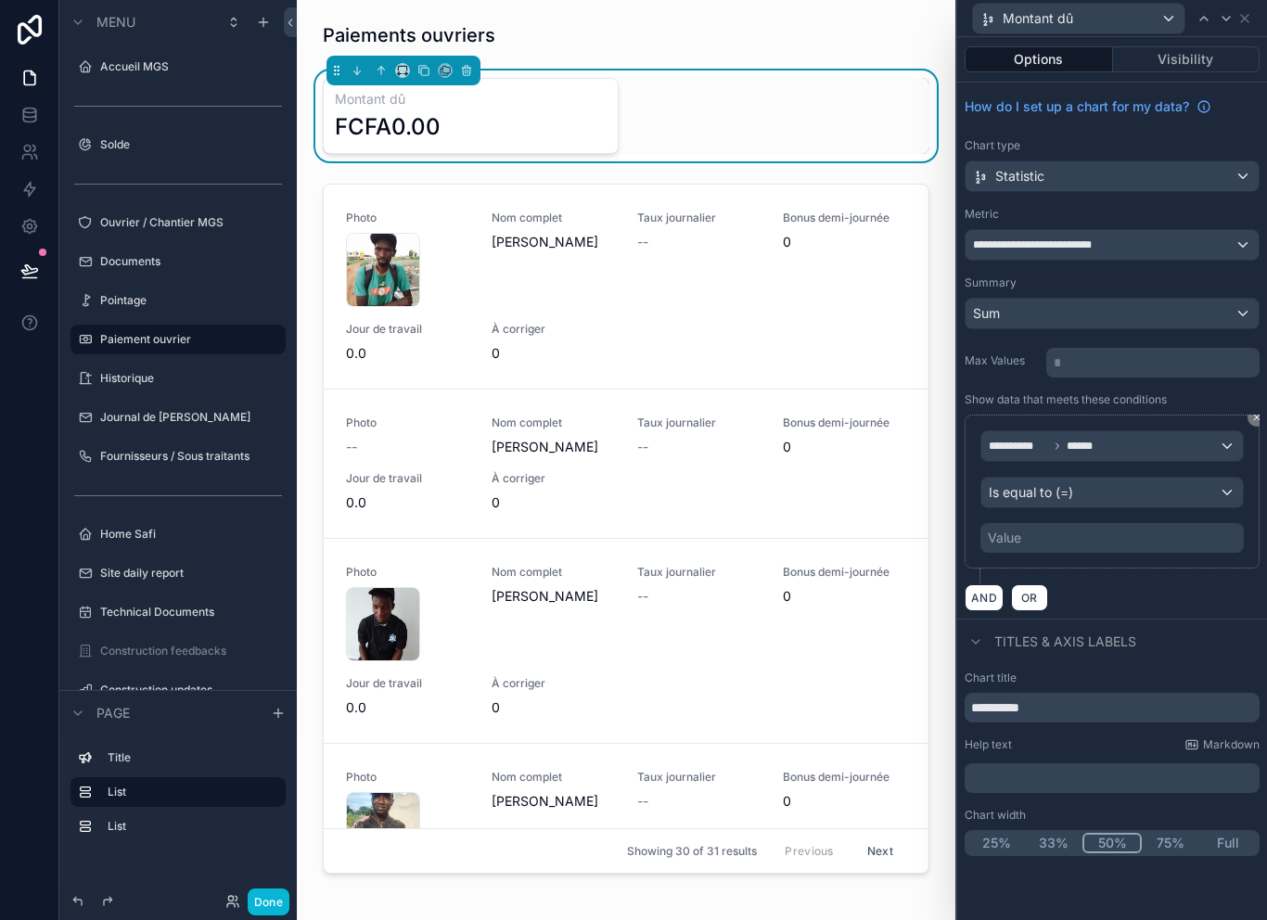
click at [1105, 545] on div "Value" at bounding box center [1111, 538] width 263 height 30
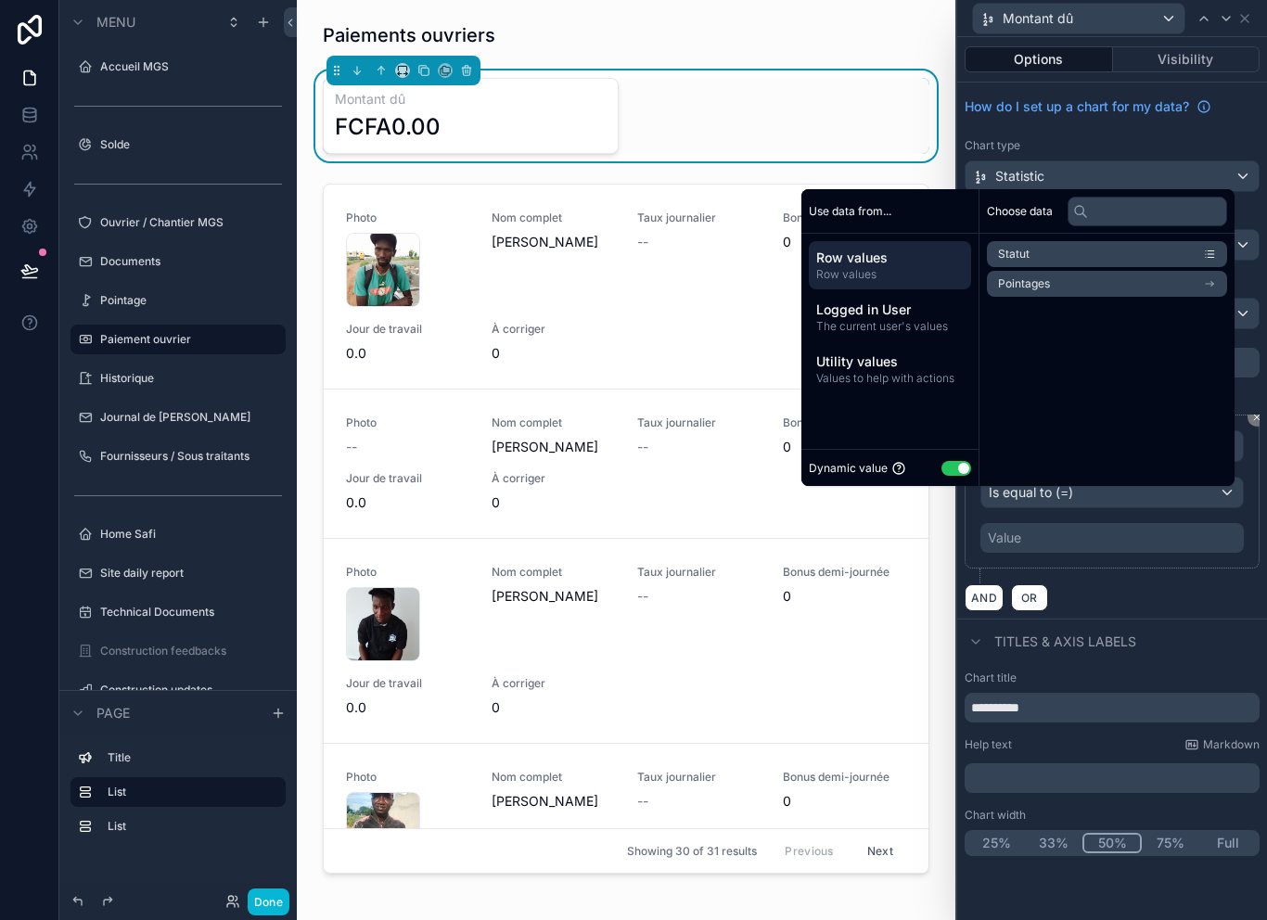
click at [948, 476] on button "Use setting" at bounding box center [956, 468] width 30 height 15
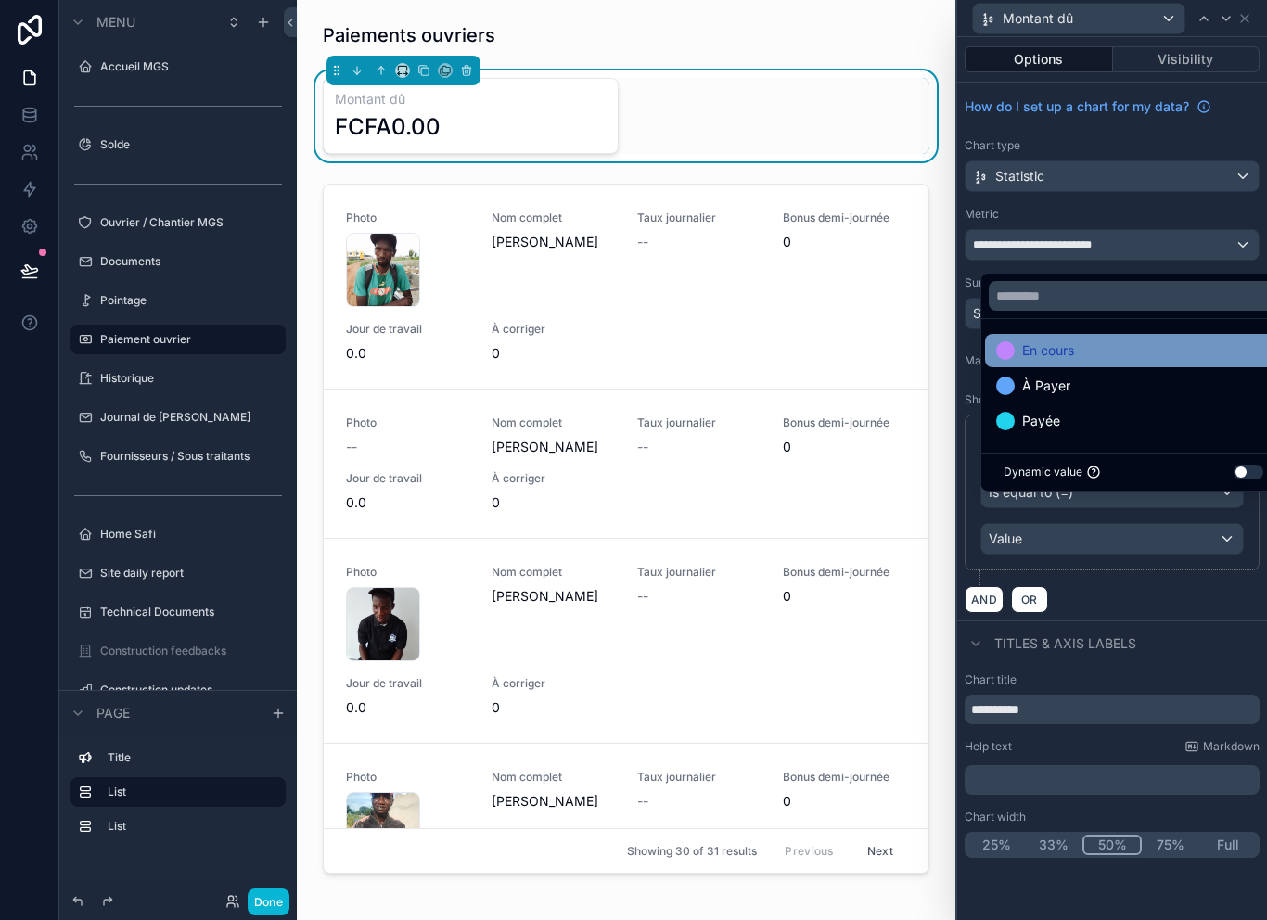
click at [1100, 362] on div "En cours" at bounding box center [1133, 350] width 274 height 22
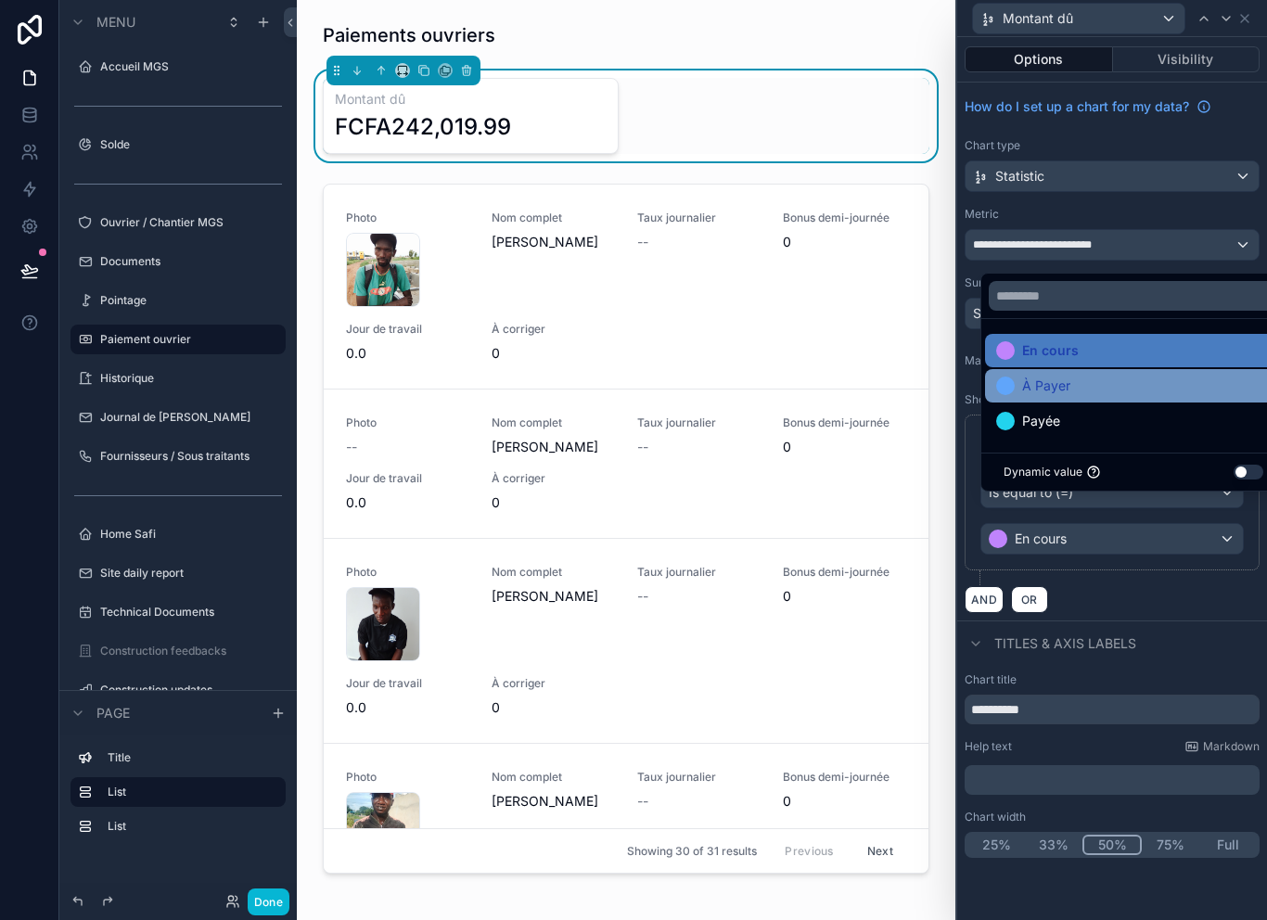
click at [1107, 397] on div "À Payer" at bounding box center [1133, 386] width 274 height 22
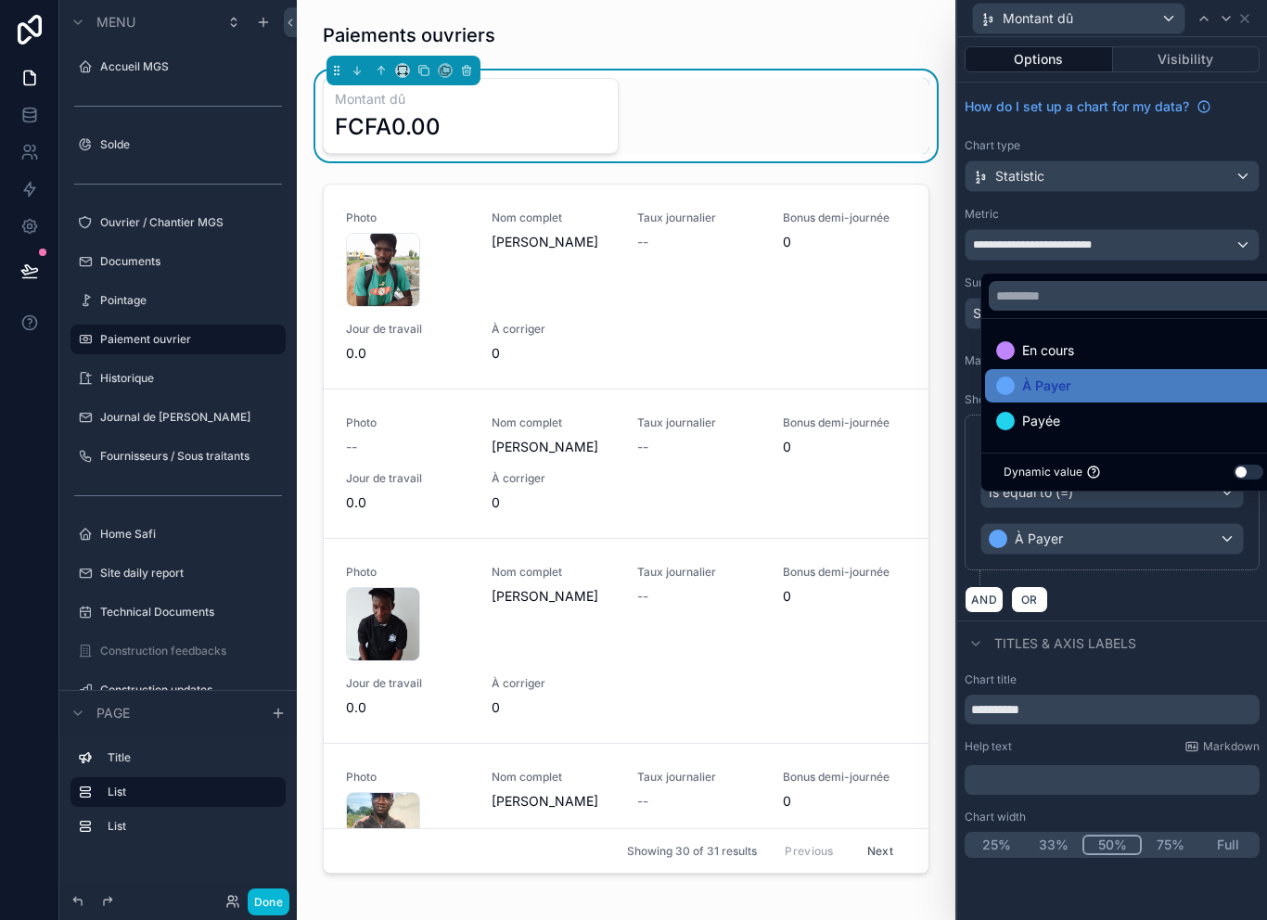
click at [1093, 586] on div "AND OR" at bounding box center [1111, 599] width 295 height 28
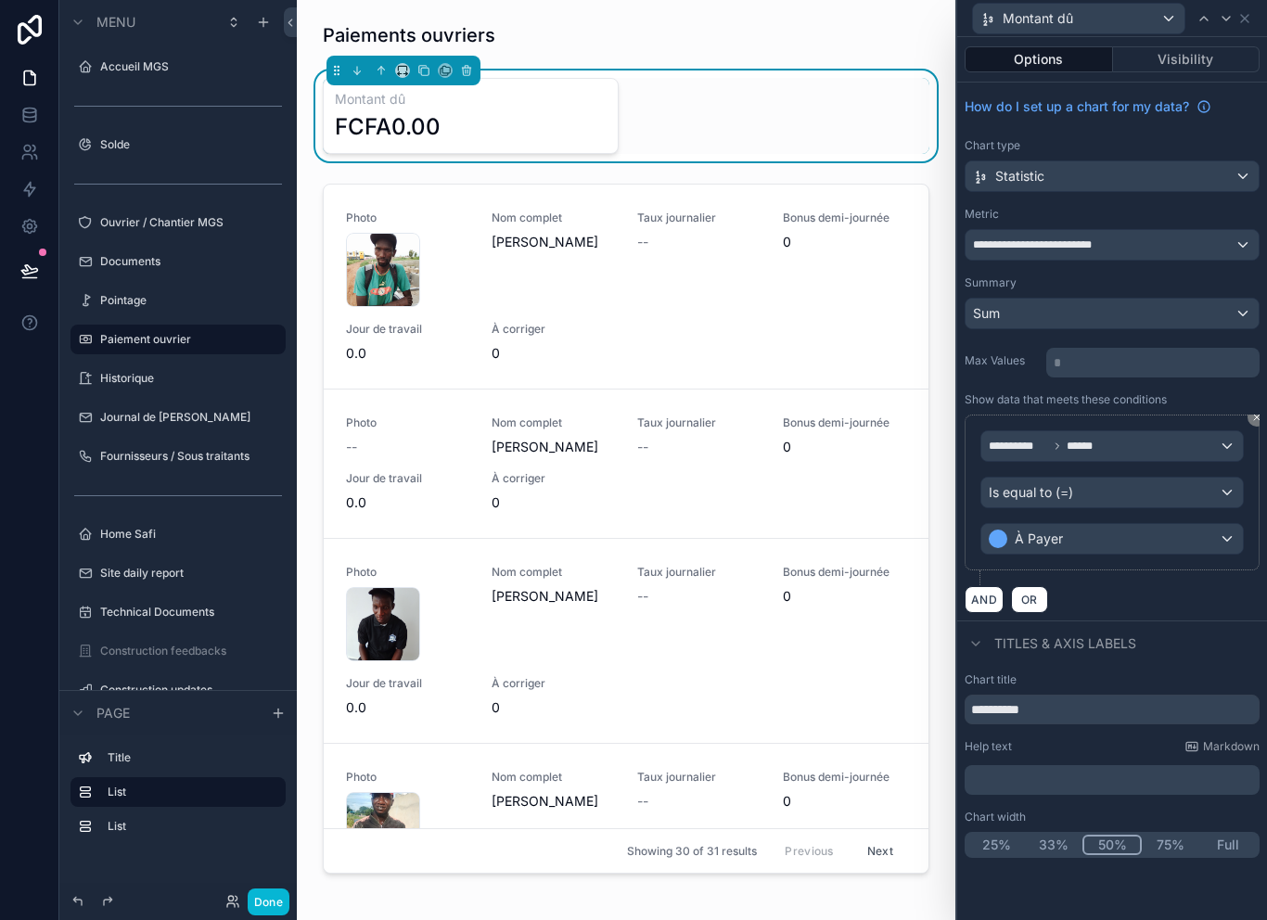
click at [1122, 490] on div "Is equal to (=)" at bounding box center [1111, 493] width 261 height 30
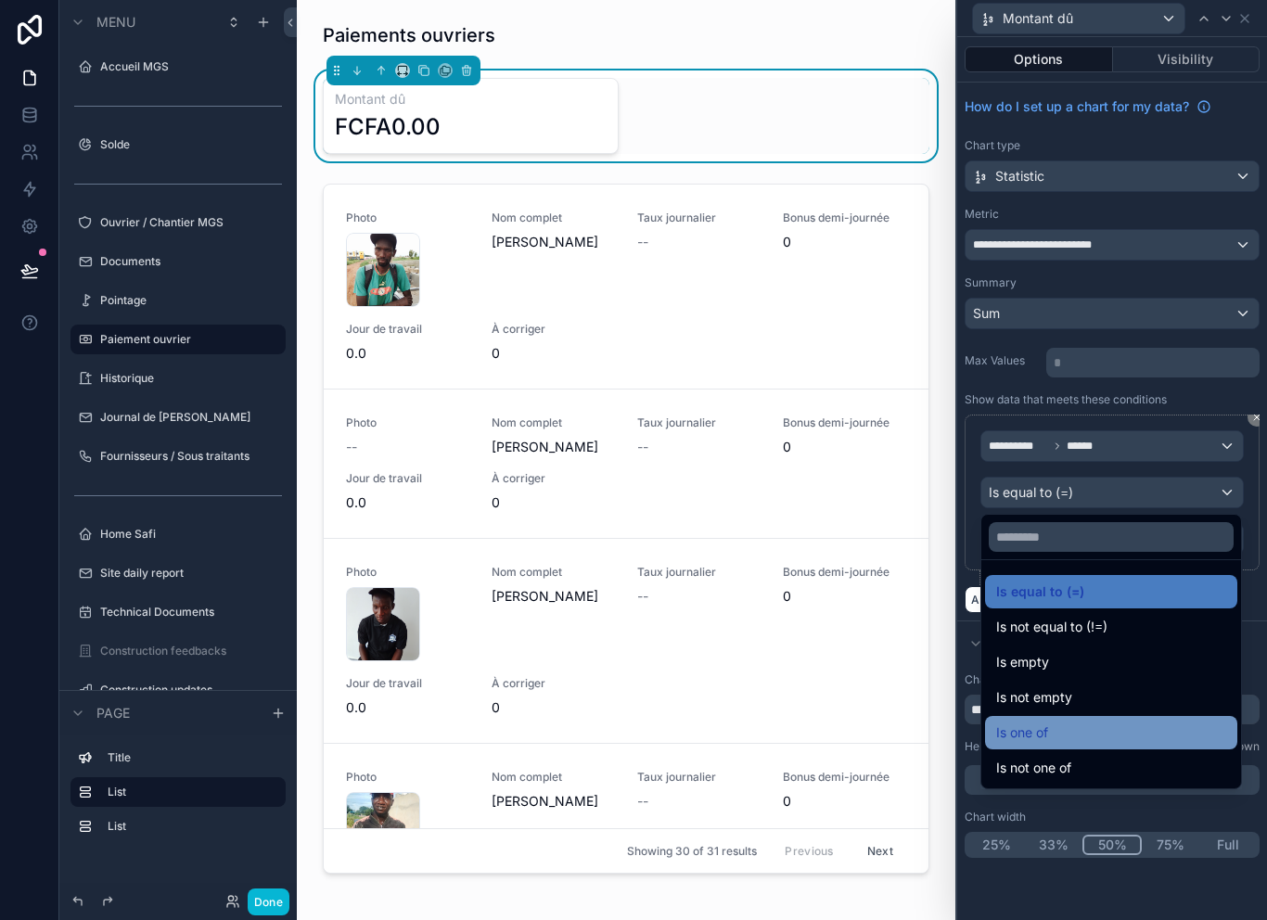
click at [1077, 732] on div "Is one of" at bounding box center [1111, 732] width 230 height 22
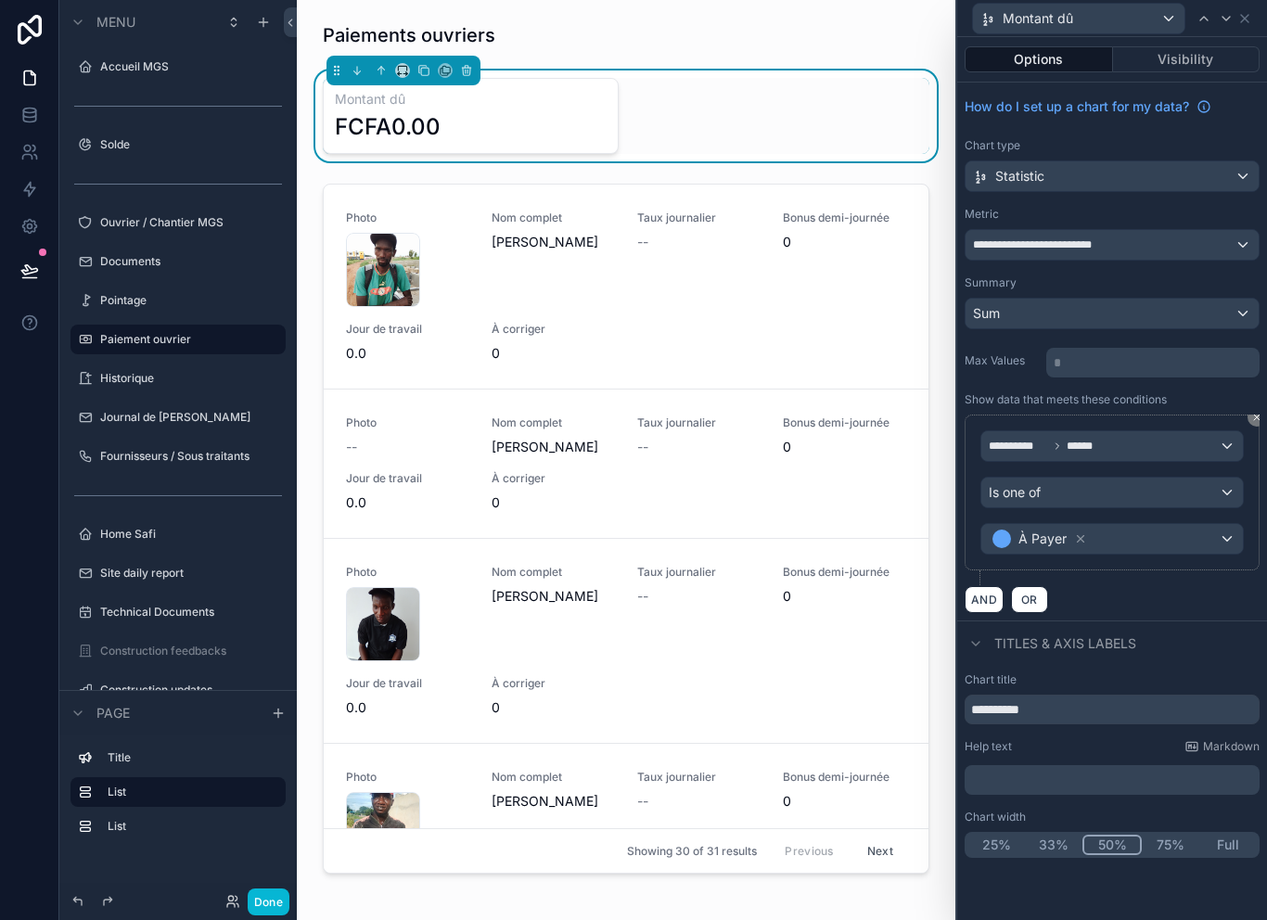
click at [1130, 541] on div "À Payer" at bounding box center [1111, 539] width 261 height 30
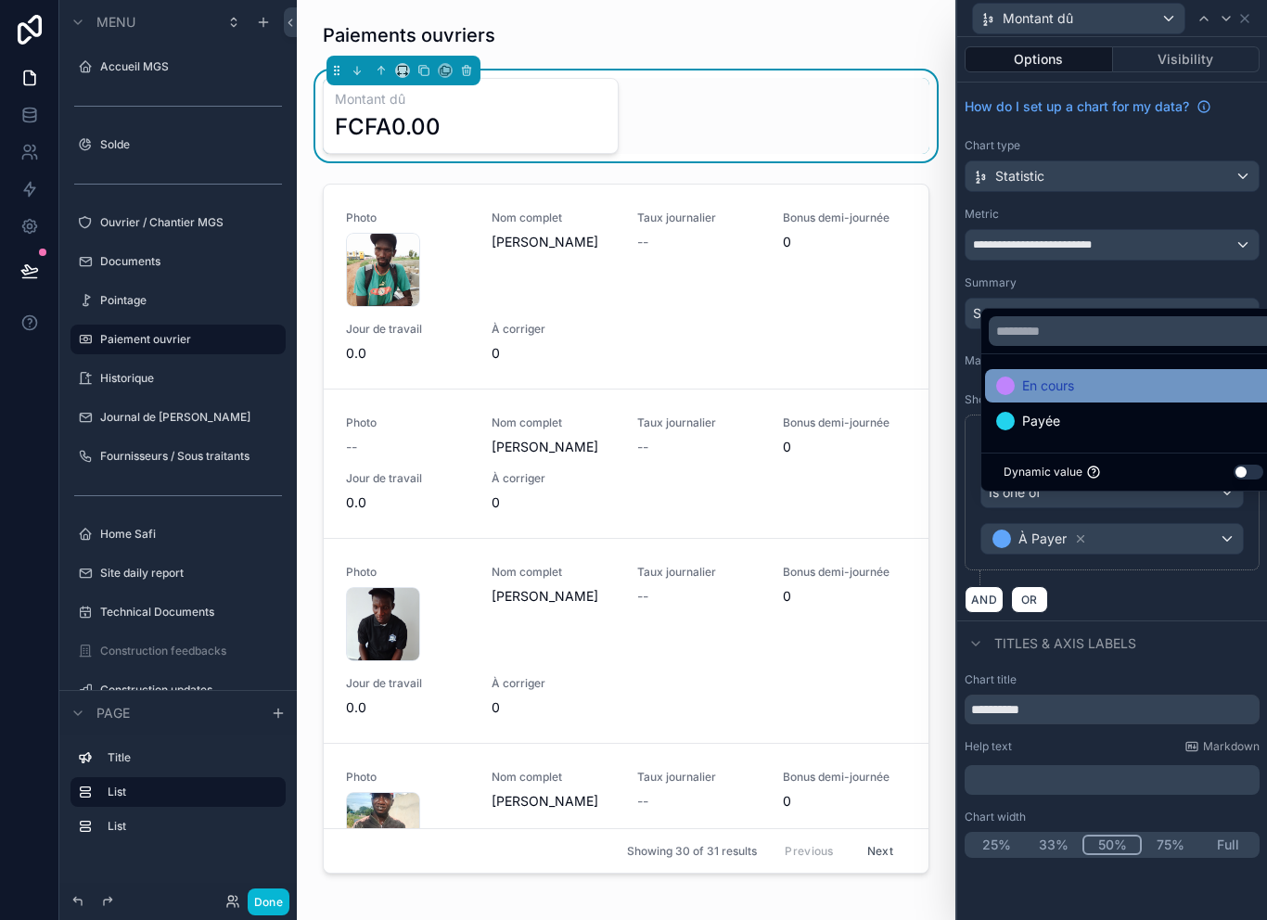
click at [1126, 397] on div "En cours" at bounding box center [1133, 386] width 274 height 22
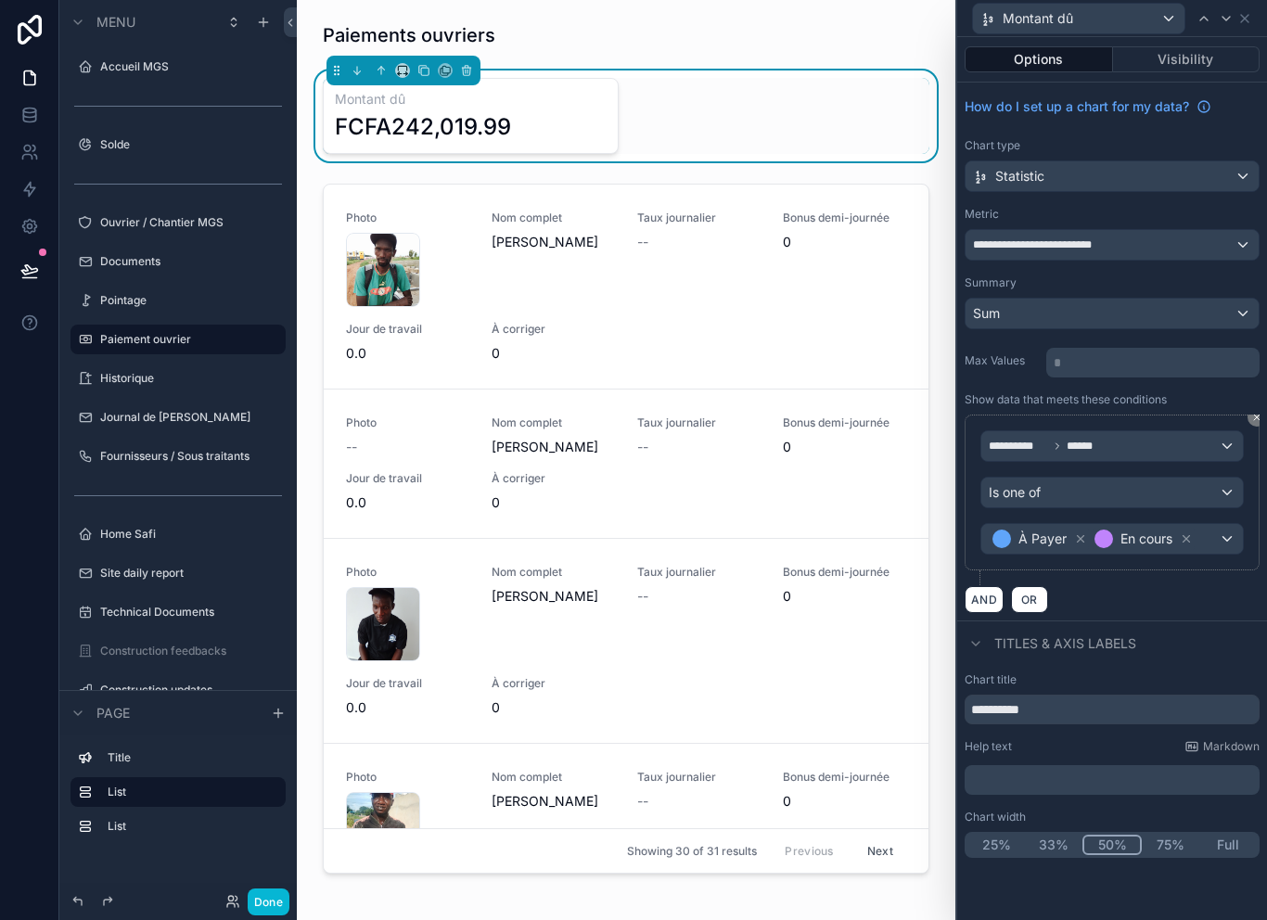
click at [1256, 13] on div "Montant dû" at bounding box center [1111, 18] width 295 height 36
click at [1250, 19] on icon at bounding box center [1244, 18] width 15 height 15
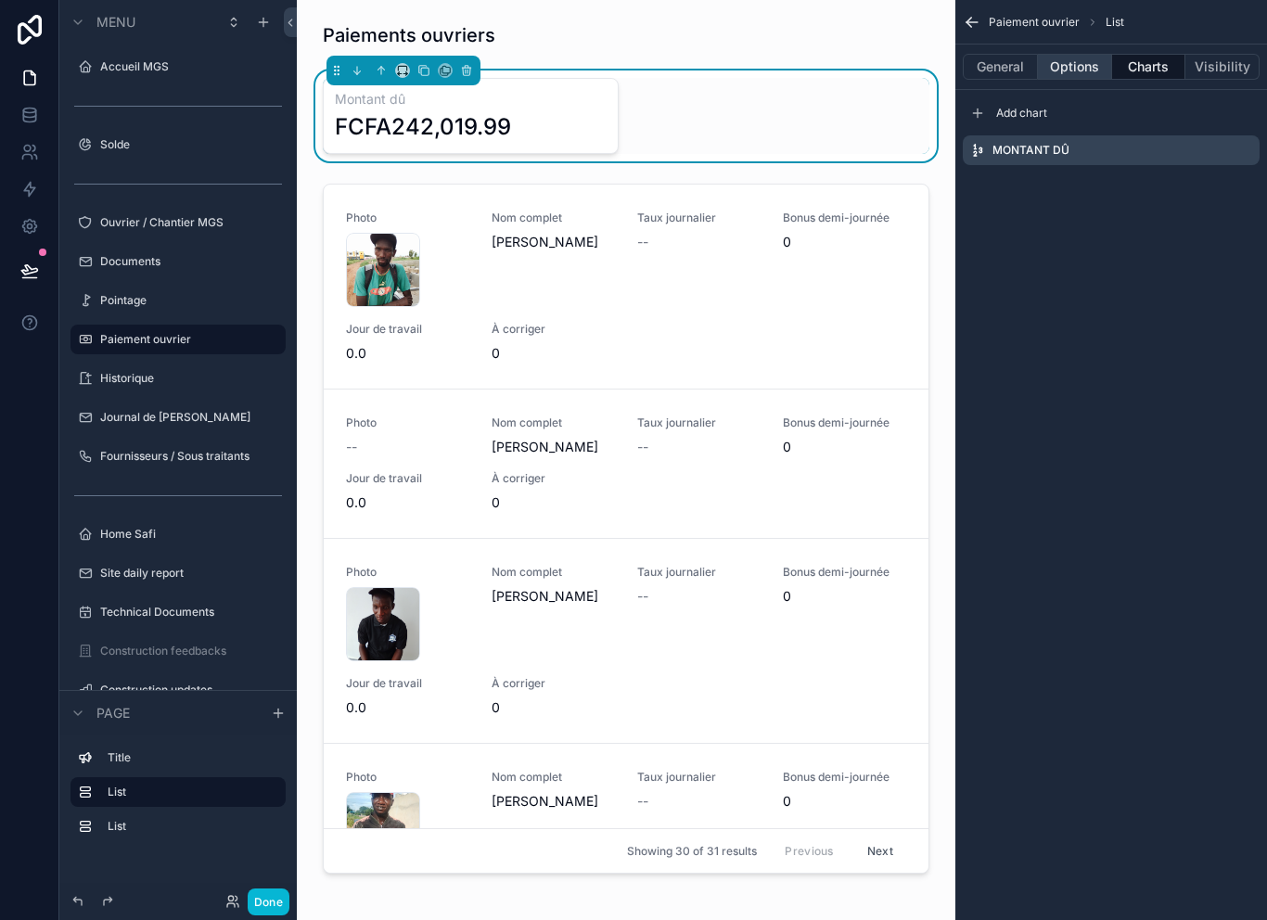
click at [1082, 77] on button "Options" at bounding box center [1075, 67] width 74 height 26
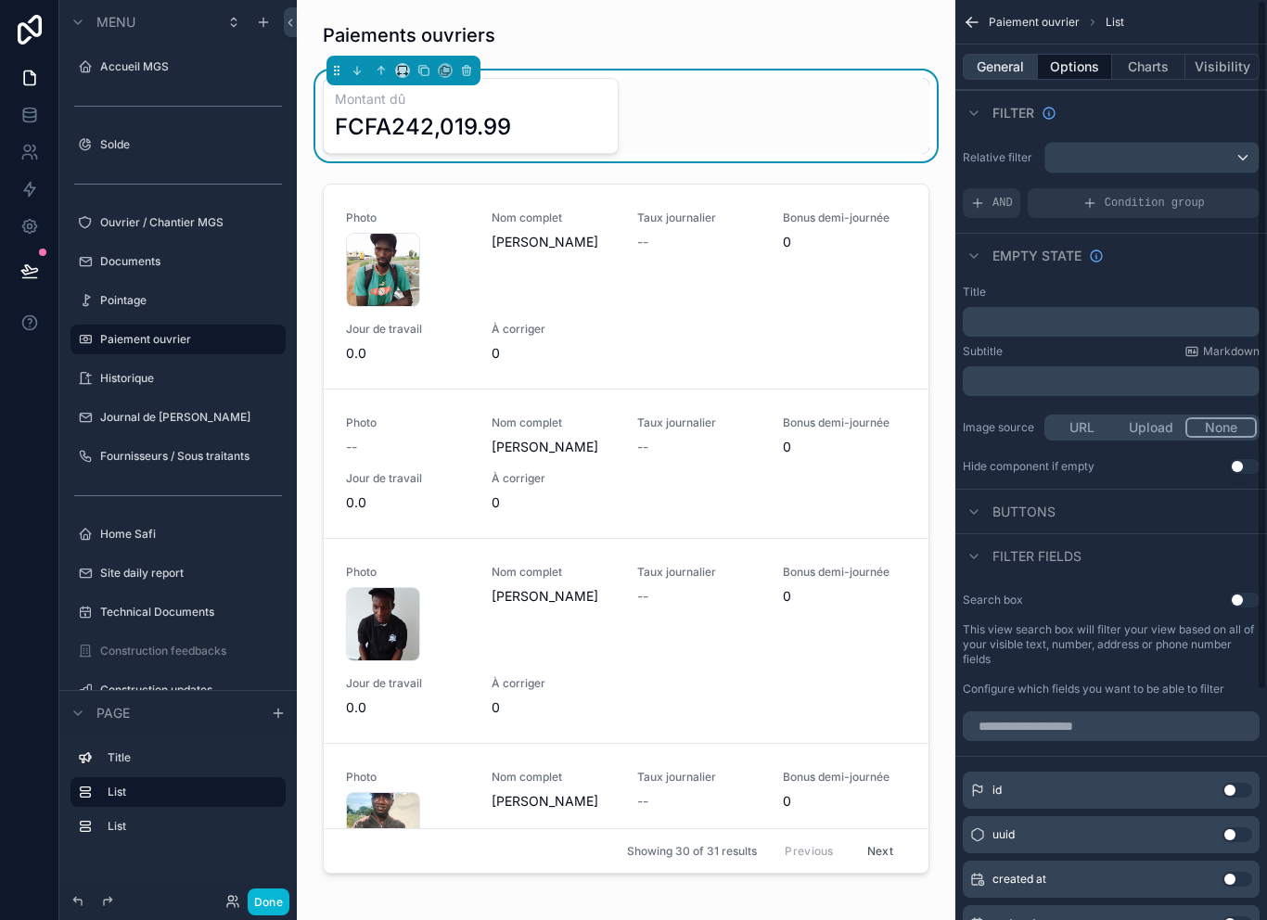
click at [1014, 70] on button "General" at bounding box center [999, 67] width 75 height 26
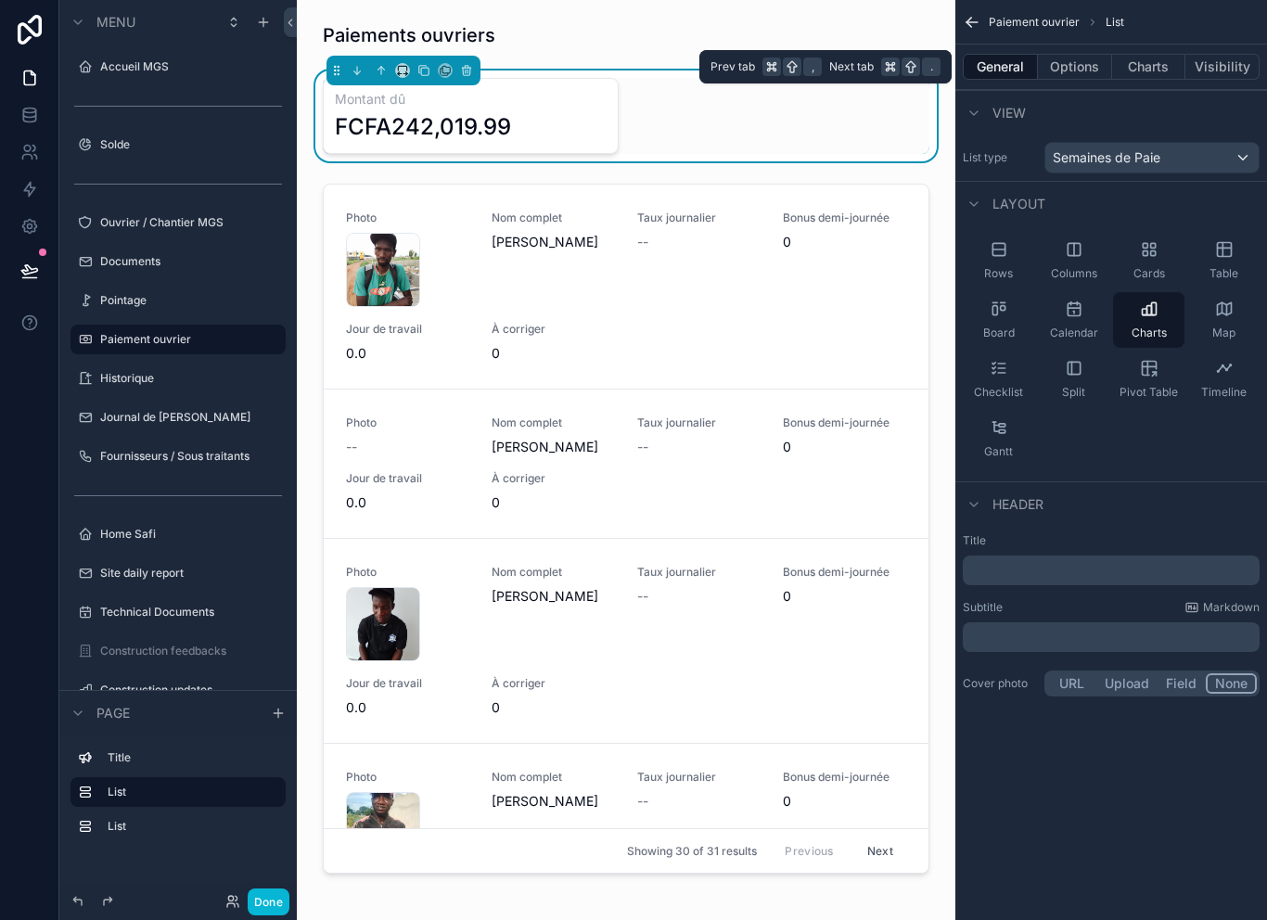
click at [979, 17] on icon "scrollable content" at bounding box center [971, 22] width 19 height 19
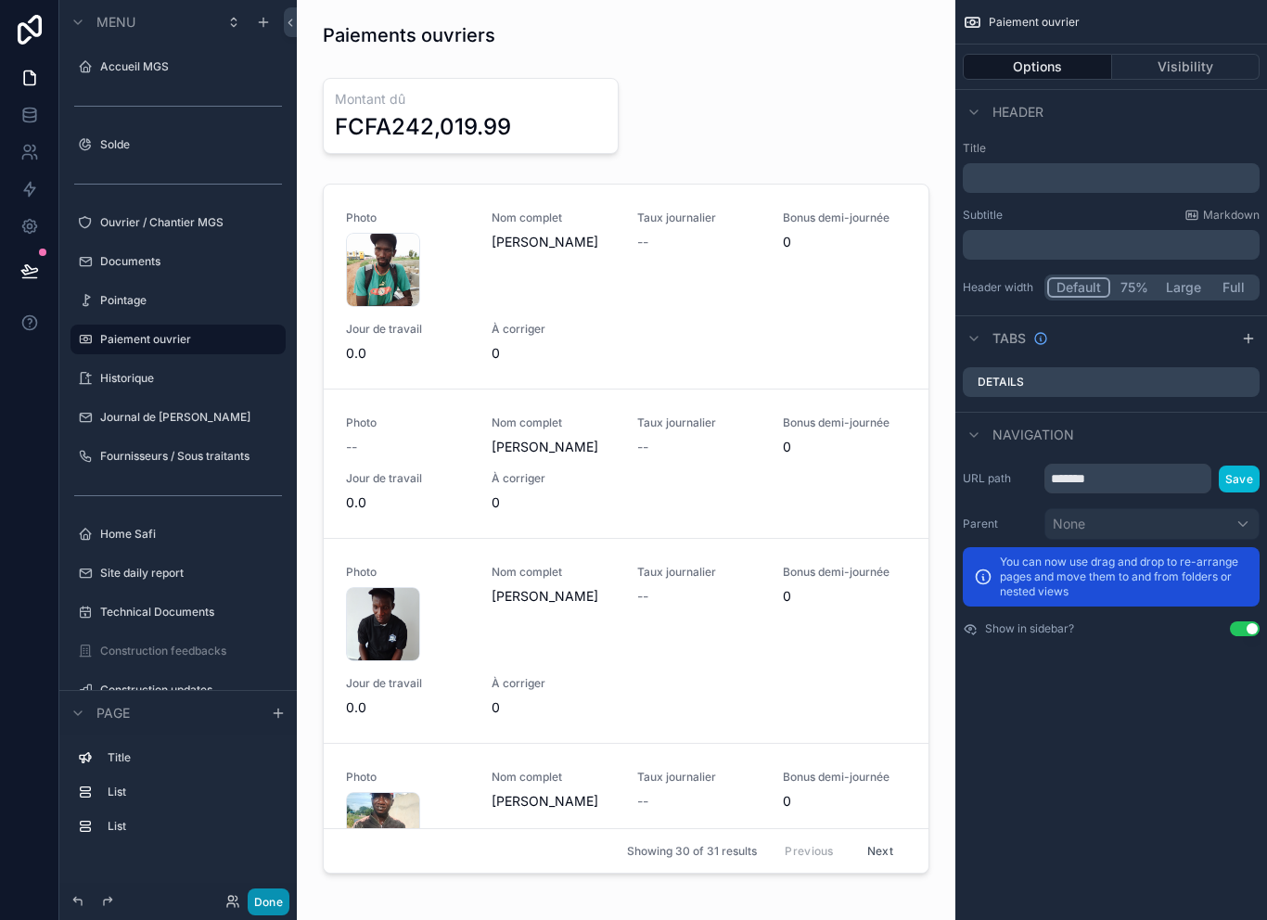
click at [282, 908] on button "Done" at bounding box center [269, 901] width 42 height 27
